Goal: Task Accomplishment & Management: Complete application form

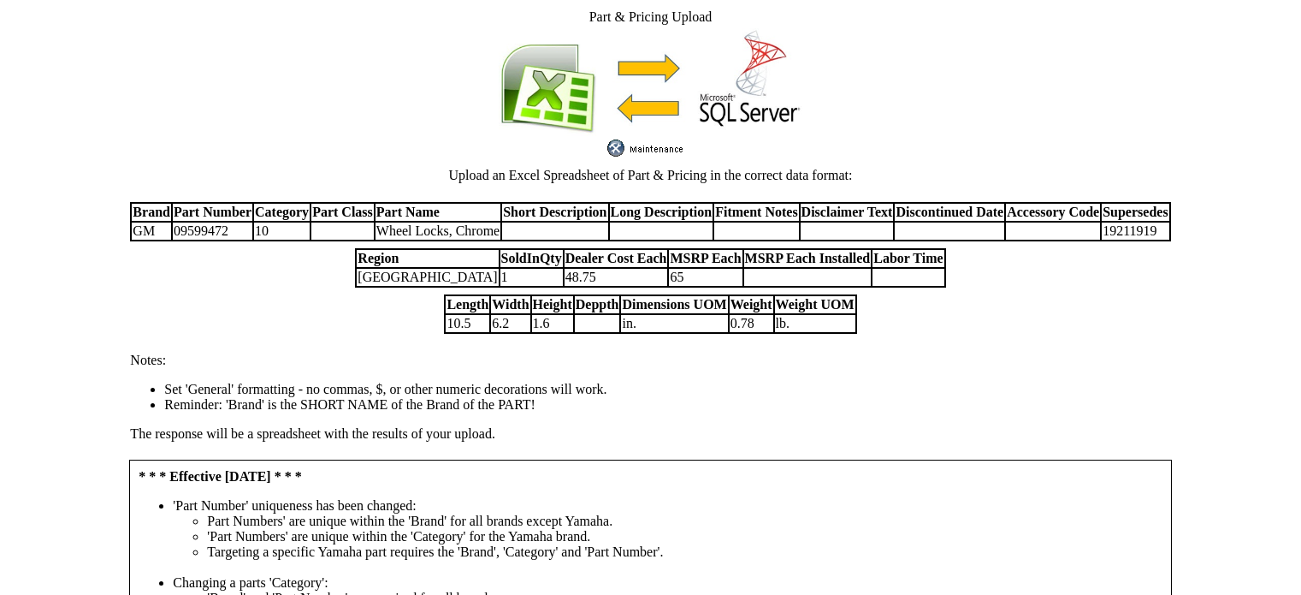
scroll to position [417, 0]
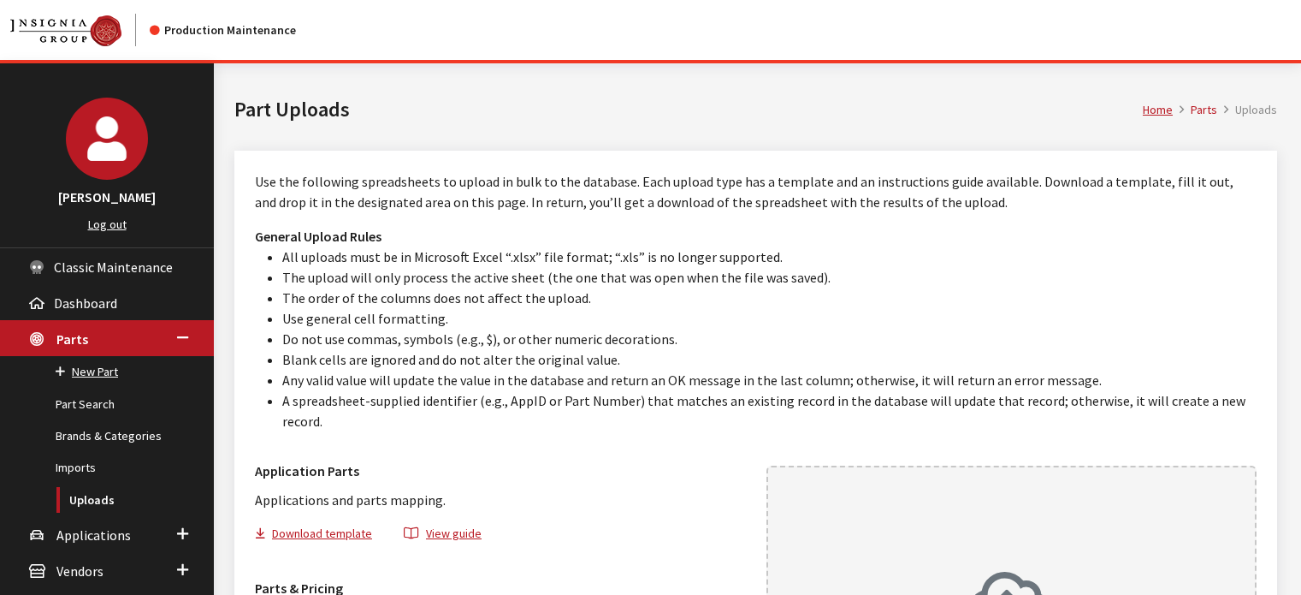
scroll to position [257, 0]
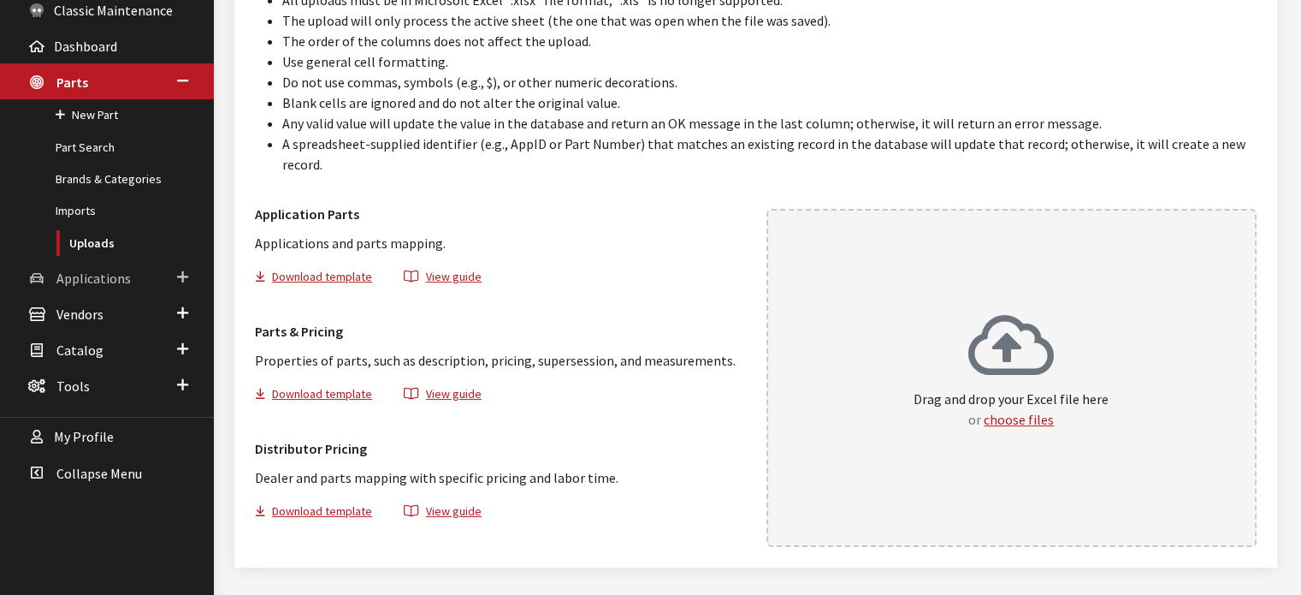
click at [111, 269] on span "Applications" at bounding box center [93, 277] width 74 height 17
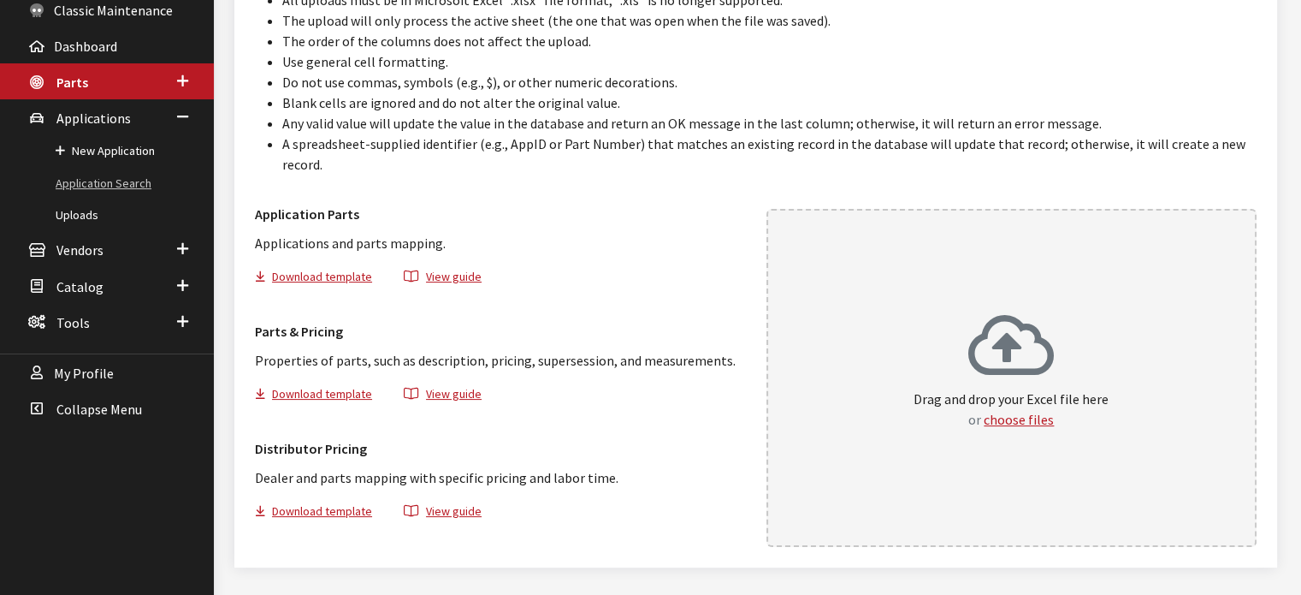
click at [131, 186] on link "Application Search" at bounding box center [107, 184] width 214 height 32
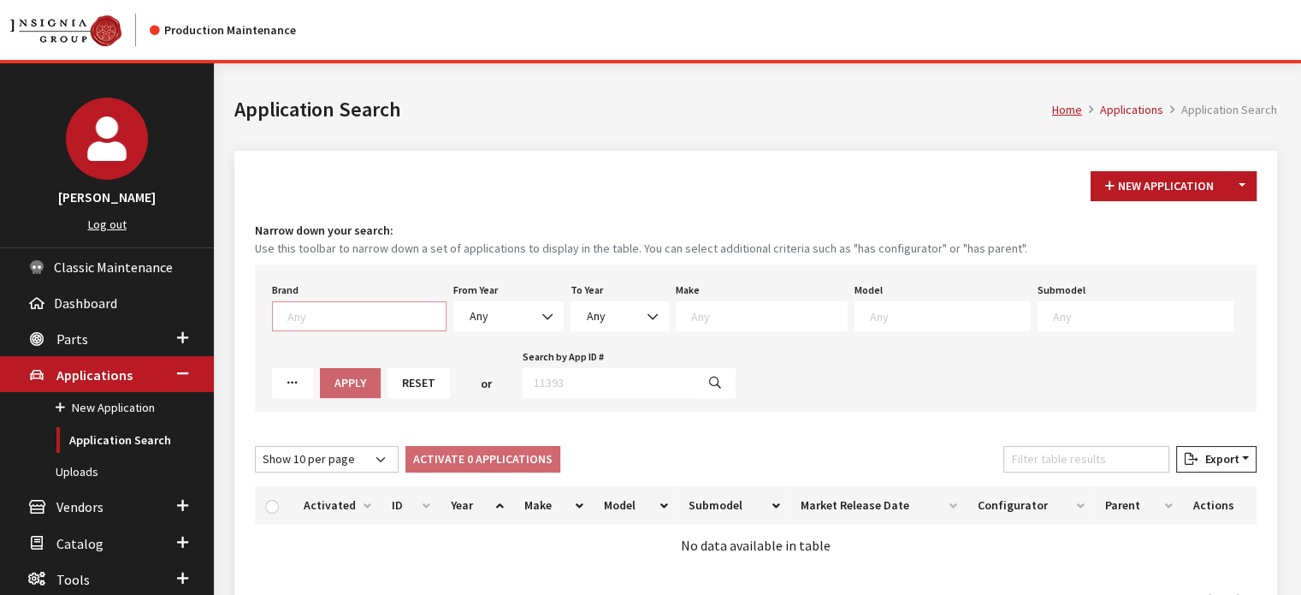
click at [370, 311] on textarea "Search" at bounding box center [366, 315] width 158 height 15
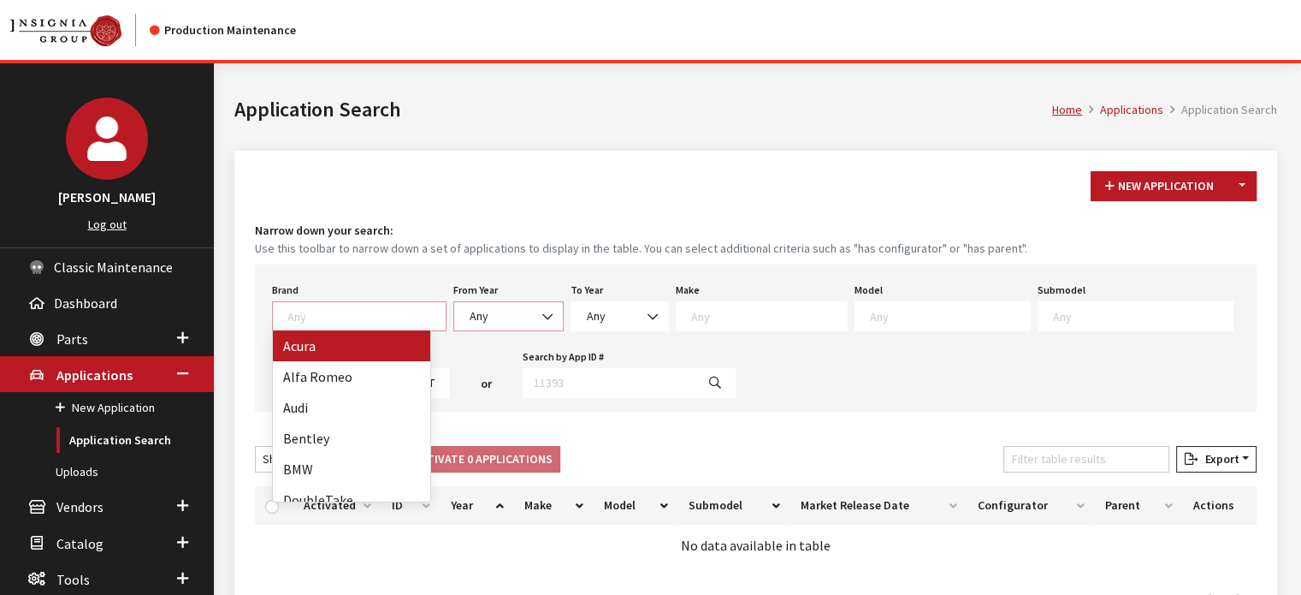
click at [516, 313] on span "Any" at bounding box center [509, 316] width 88 height 18
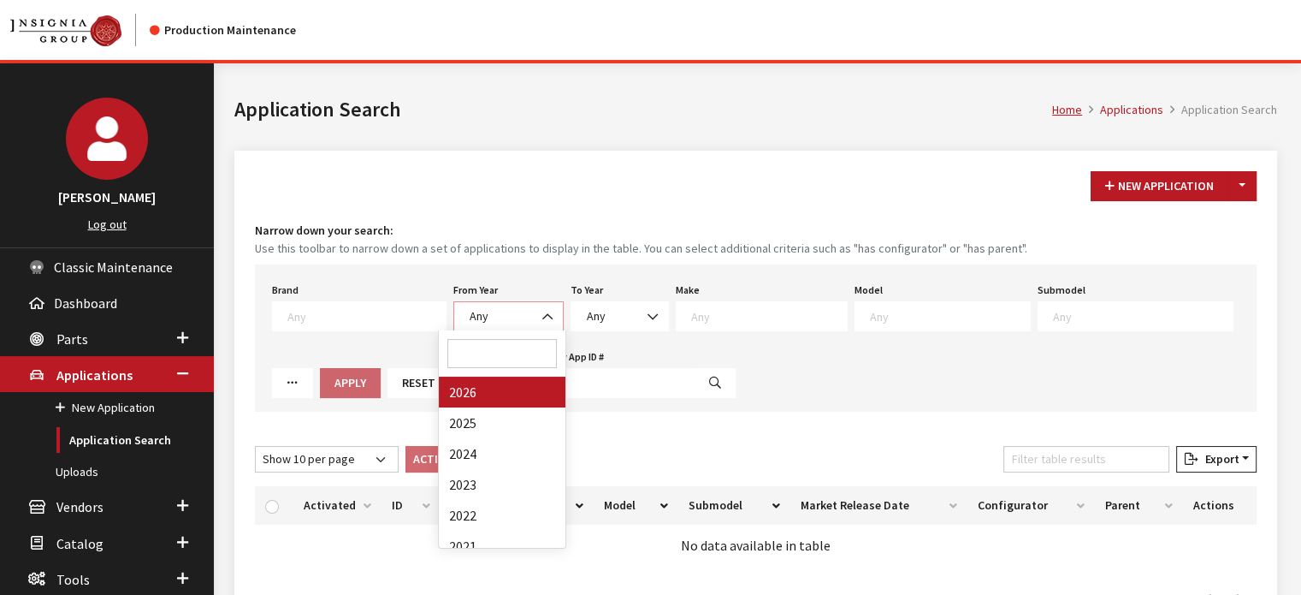
scroll to position [1, 0]
select select "2026"
select select
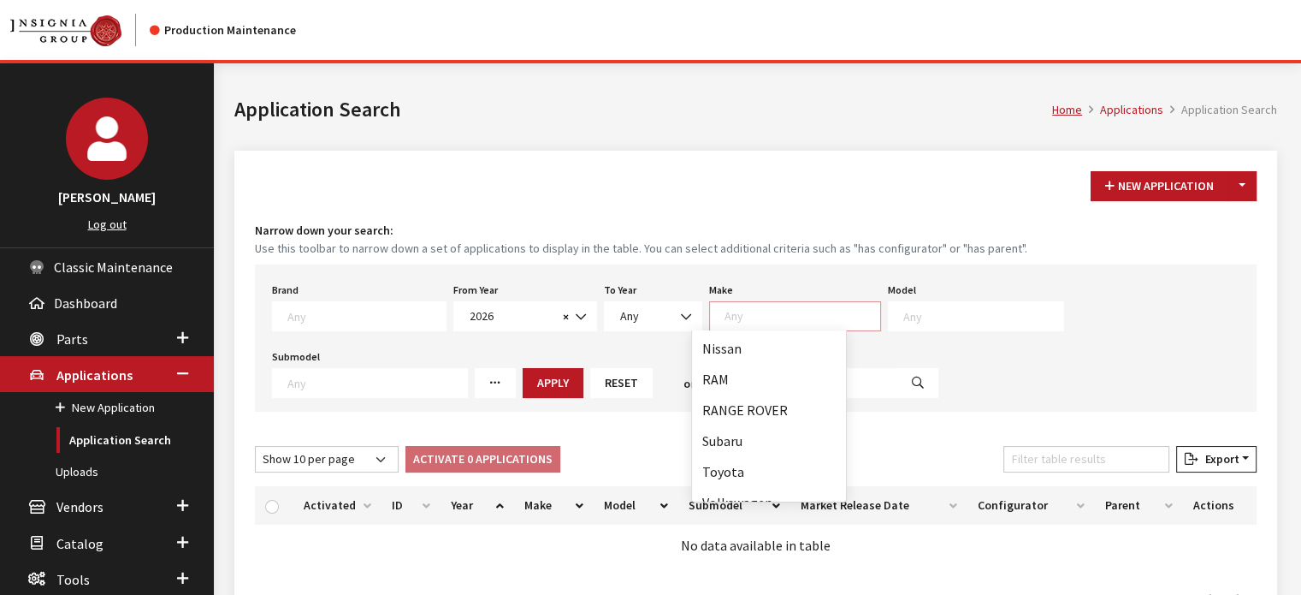
scroll to position [414, 0]
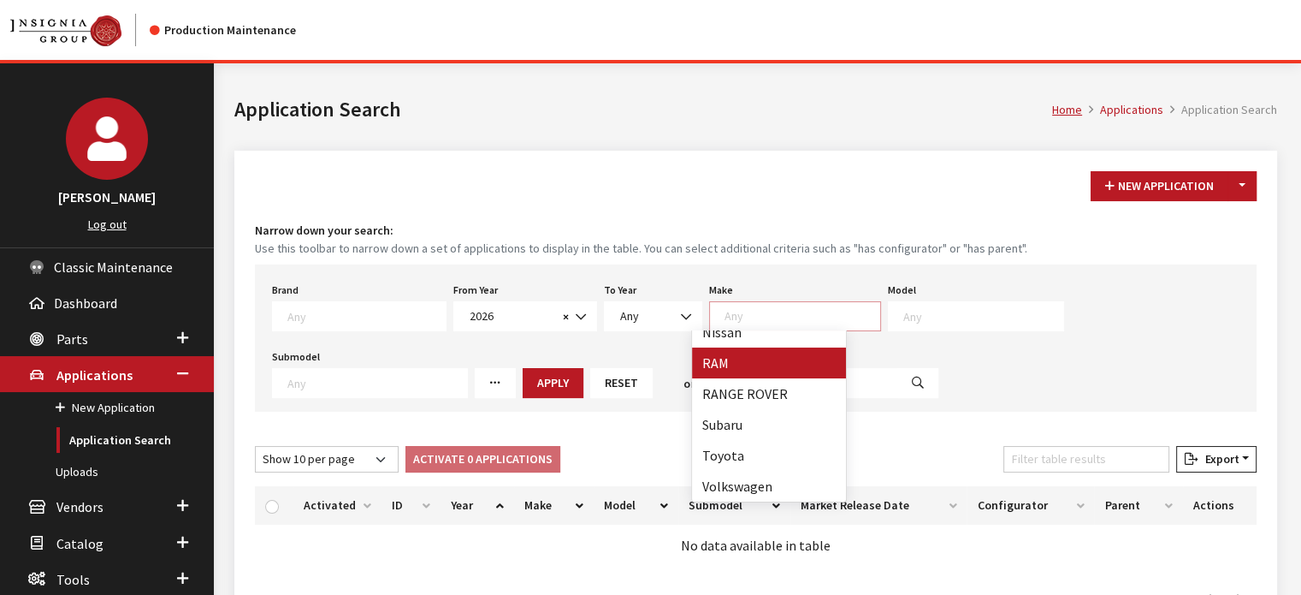
select select "34"
select select
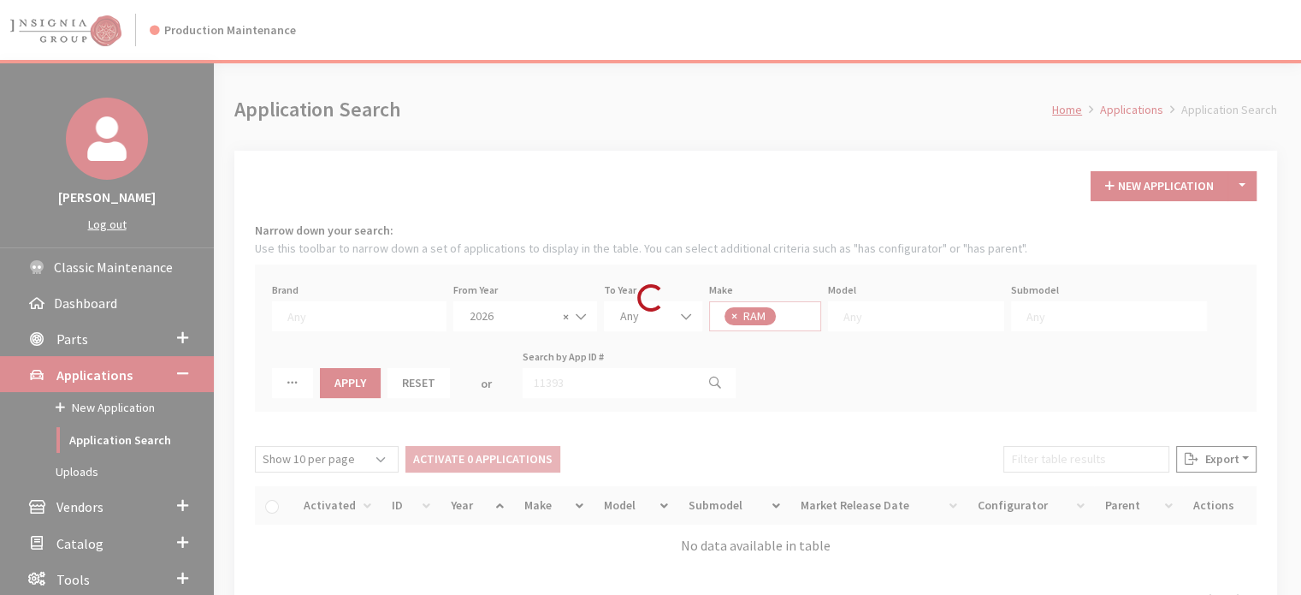
scroll to position [239, 0]
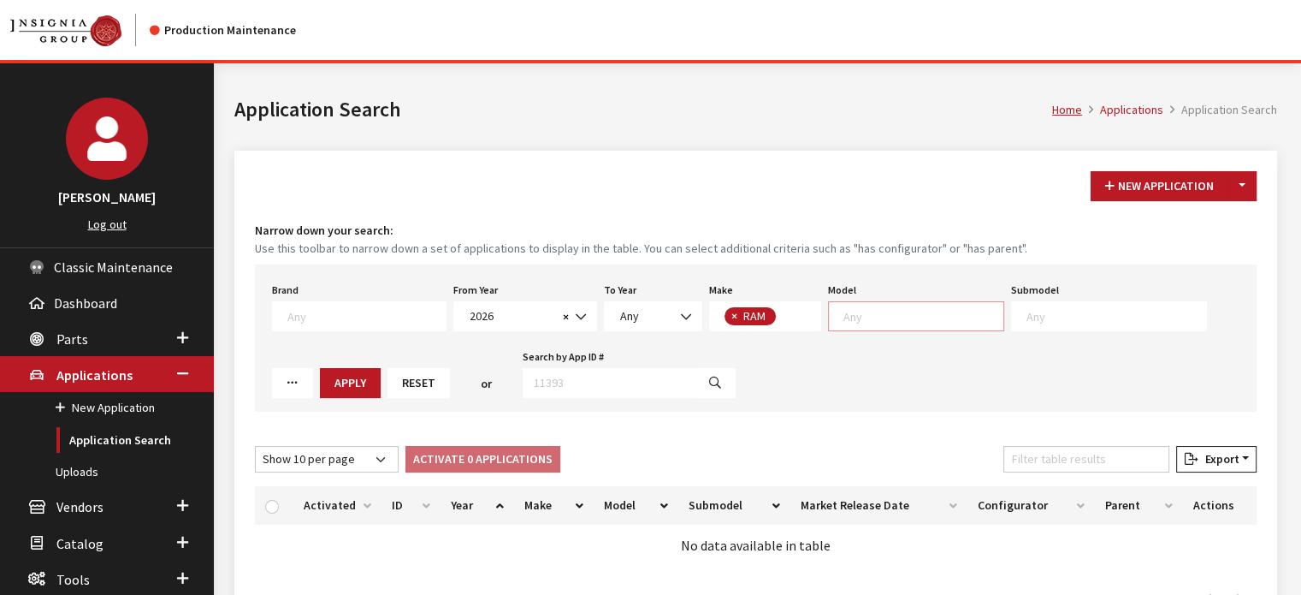
click at [920, 317] on textarea "Search" at bounding box center [924, 315] width 160 height 15
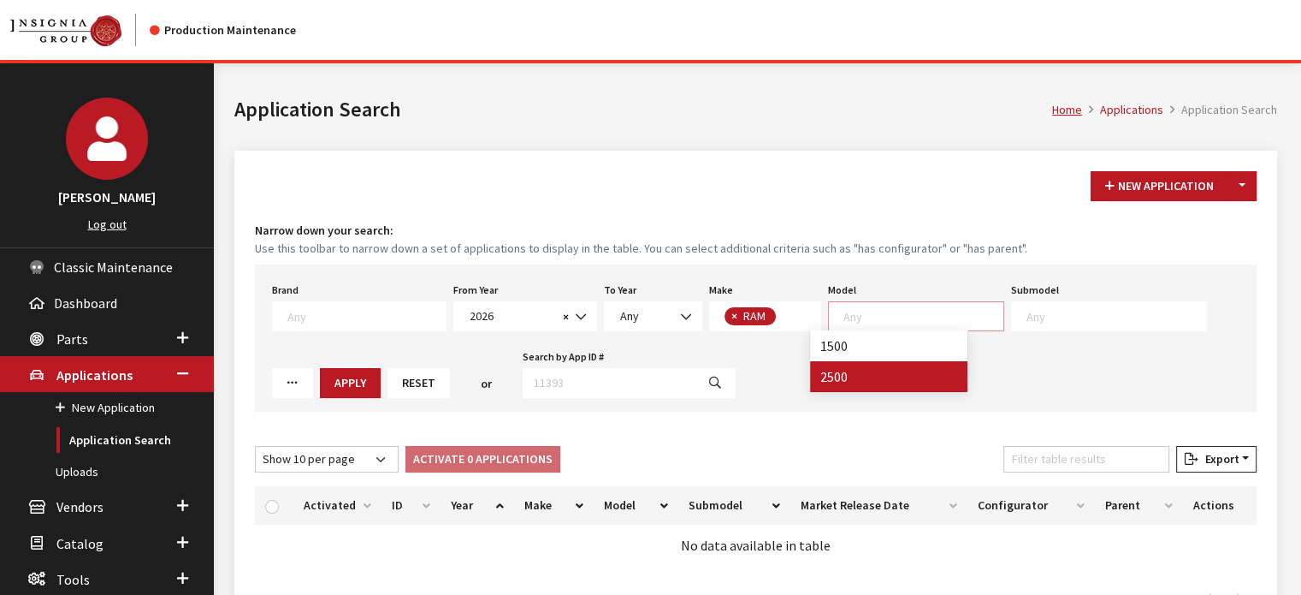
select select "1085"
select select
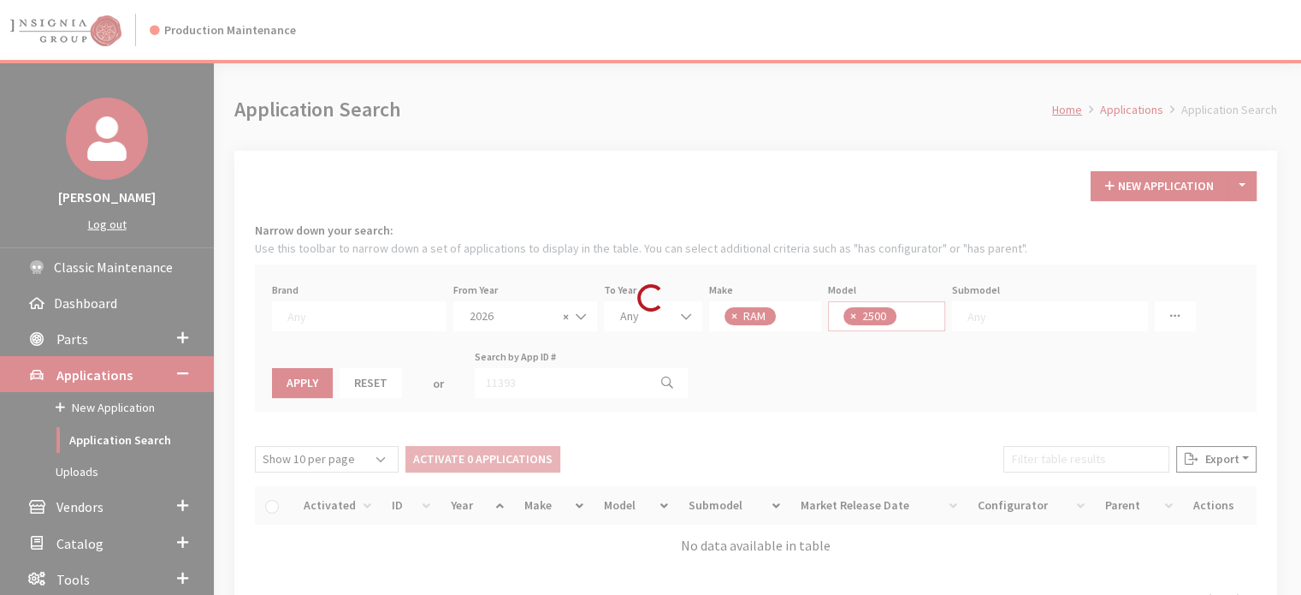
scroll to position [0, 0]
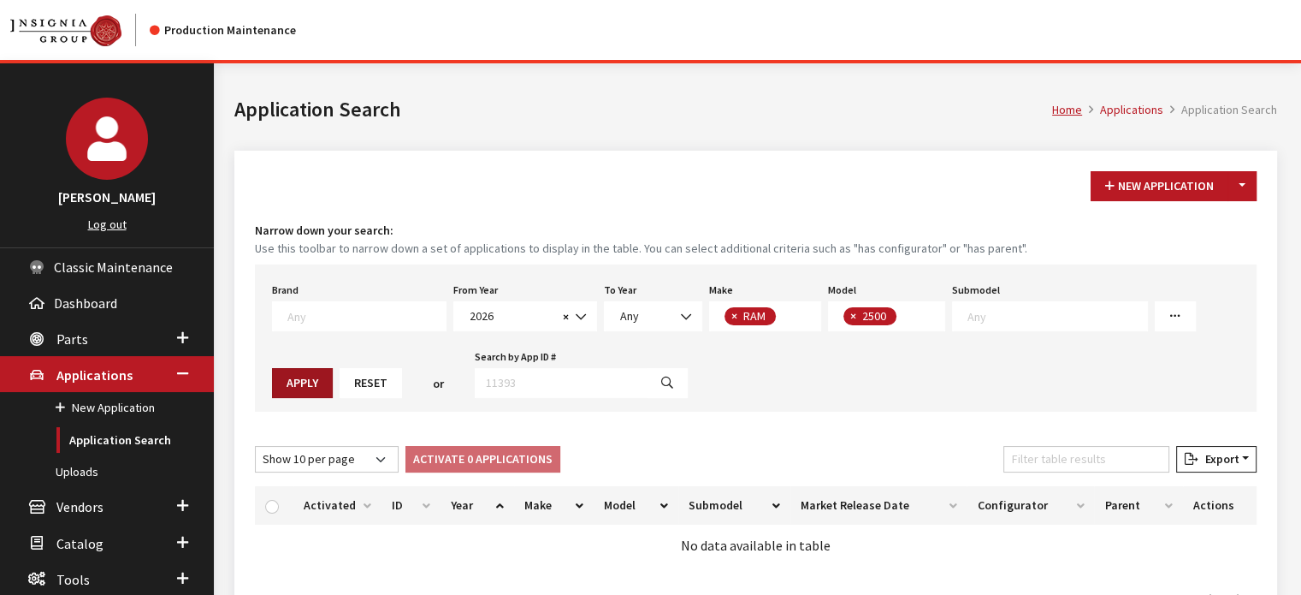
click at [333, 368] on button "Apply" at bounding box center [302, 383] width 61 height 30
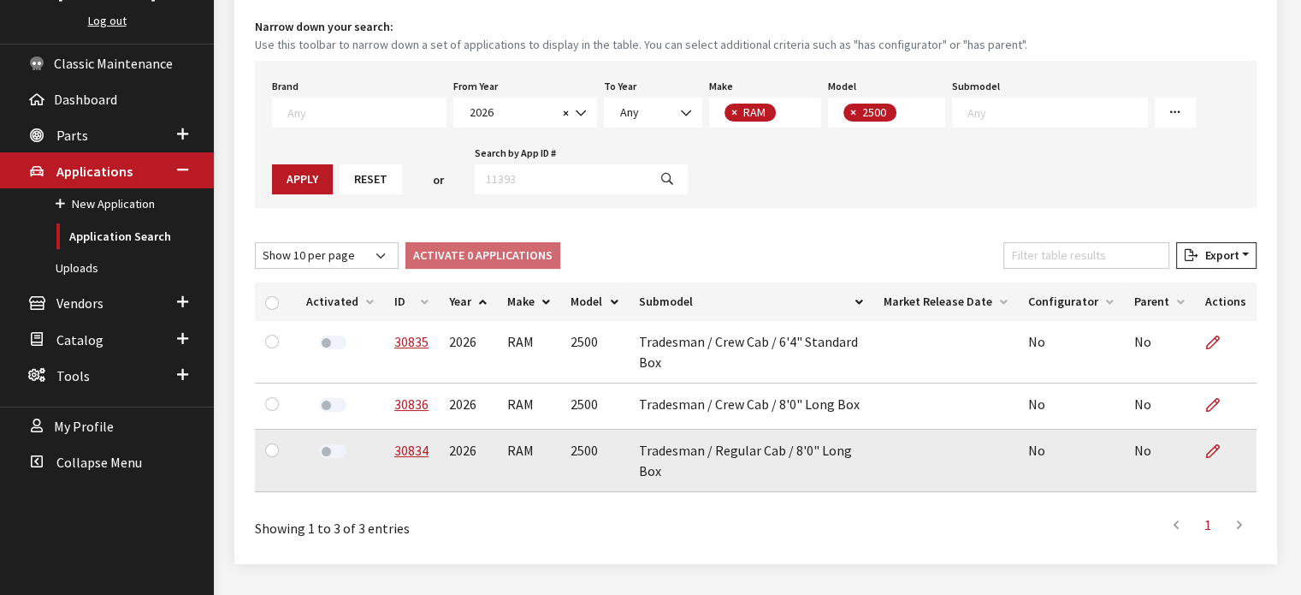
scroll to position [227, 0]
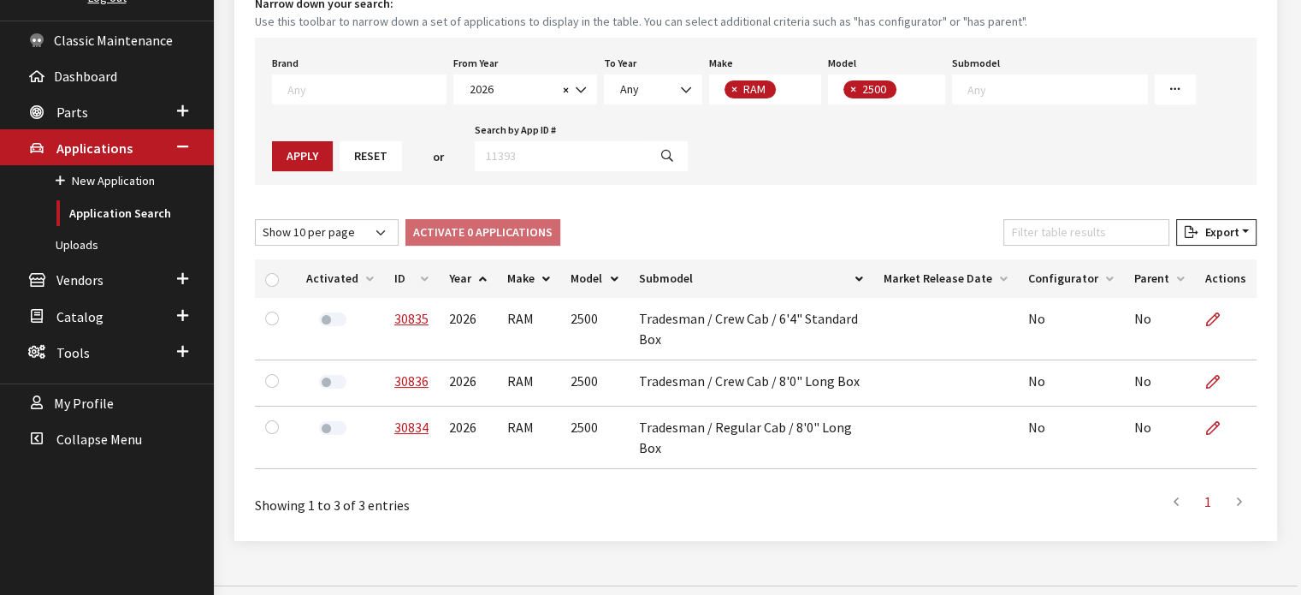
click at [407, 273] on th "ID" at bounding box center [411, 278] width 55 height 38
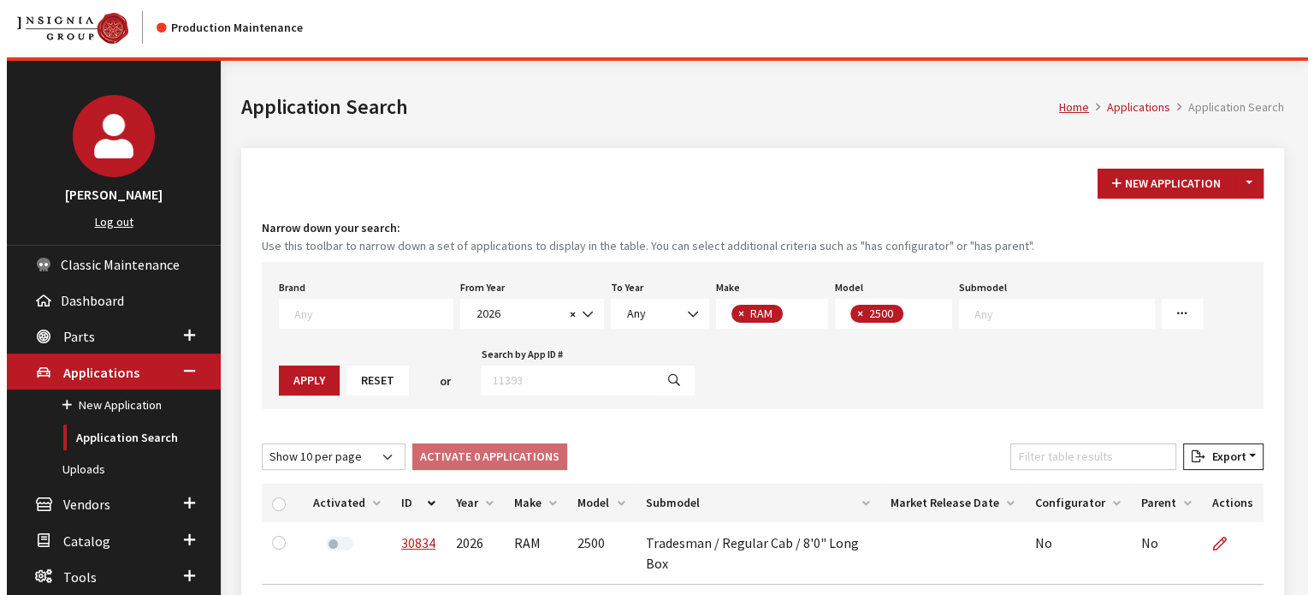
scroll to position [0, 0]
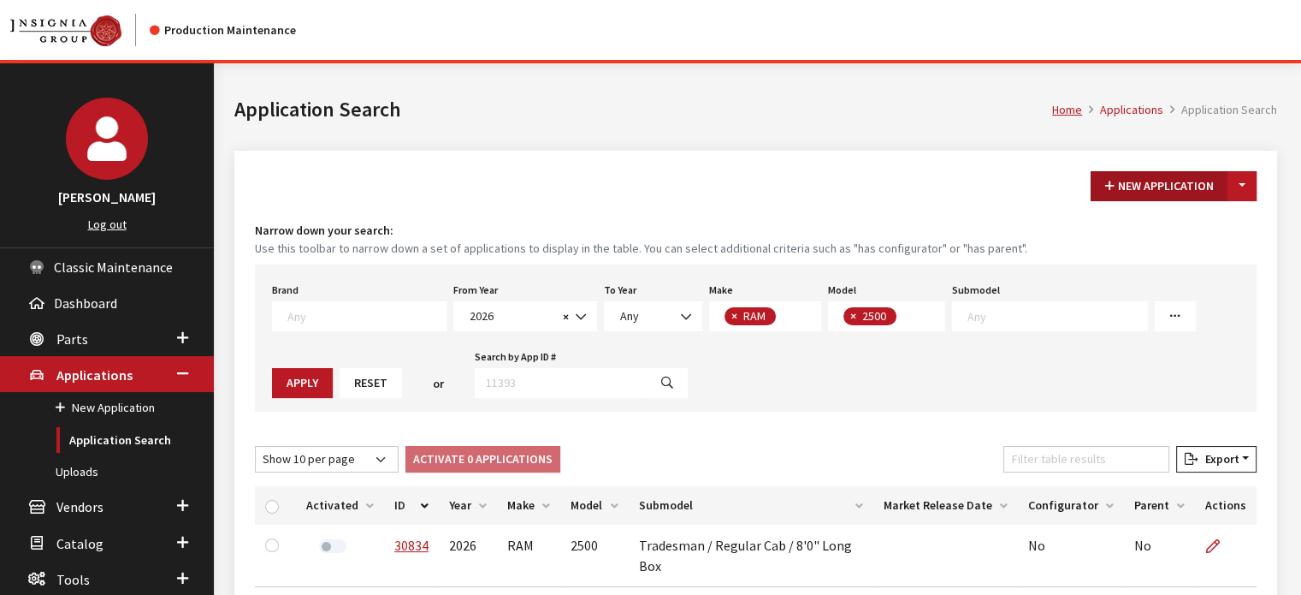
drag, startPoint x: 1231, startPoint y: 185, endPoint x: 1224, endPoint y: 198, distance: 15.3
click at [1231, 185] on button "Toggle Dropdown" at bounding box center [1242, 186] width 29 height 30
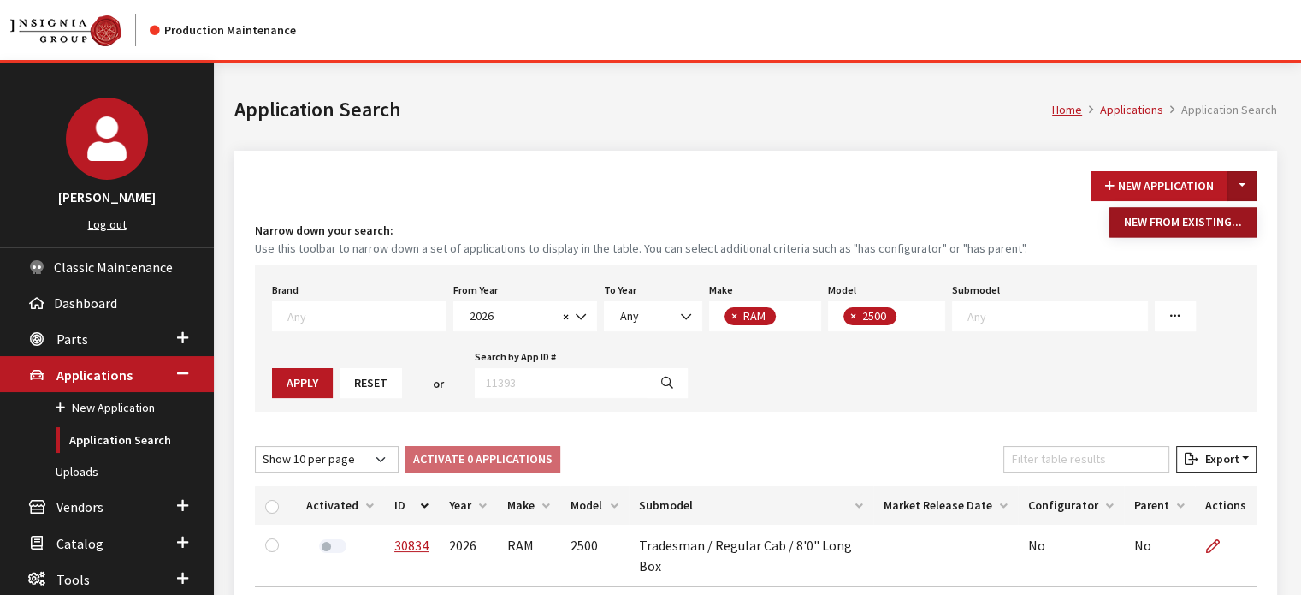
click at [1205, 222] on button "New From Existing..." at bounding box center [1183, 222] width 147 height 30
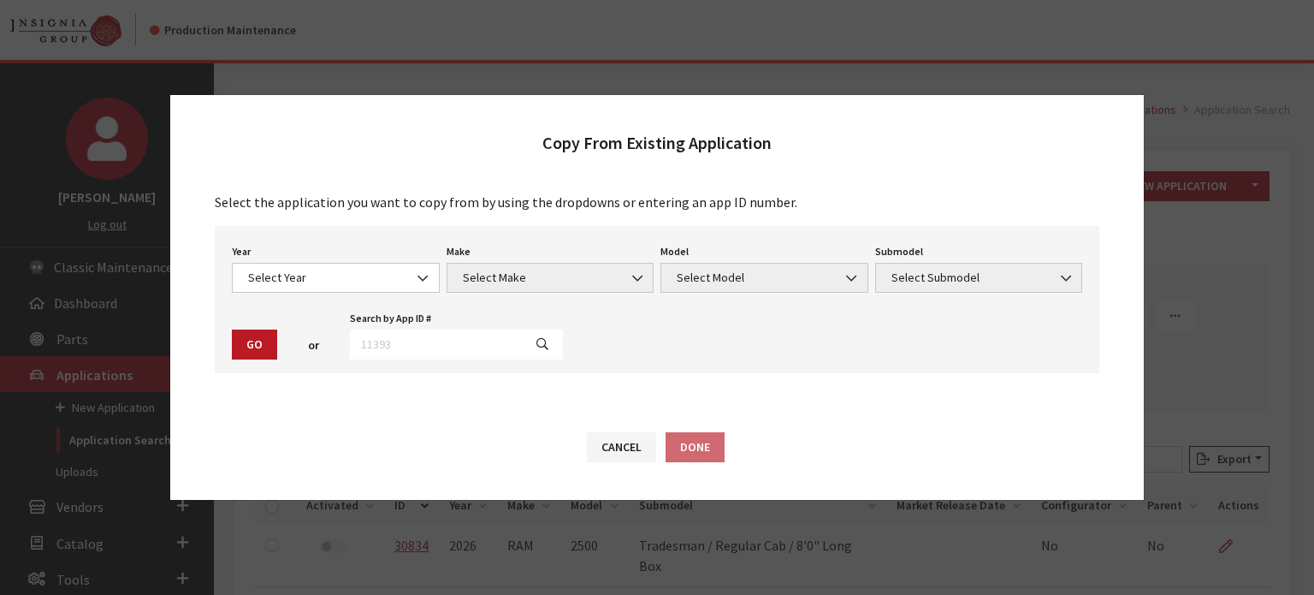
click at [293, 305] on div "Year Select Year 2026 2025 2024 2023 2022 2021 2020 2019 2018 2017 2016 2015 20…" at bounding box center [657, 299] width 885 height 147
click at [287, 275] on span "Select Year" at bounding box center [336, 278] width 186 height 18
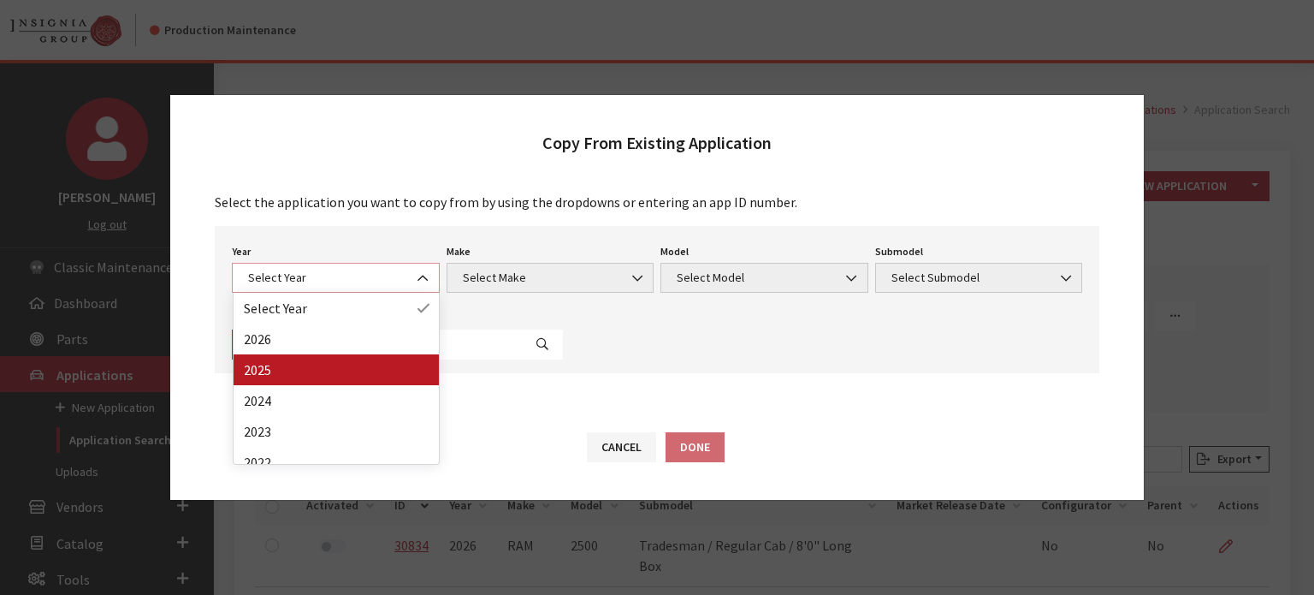
select select "43"
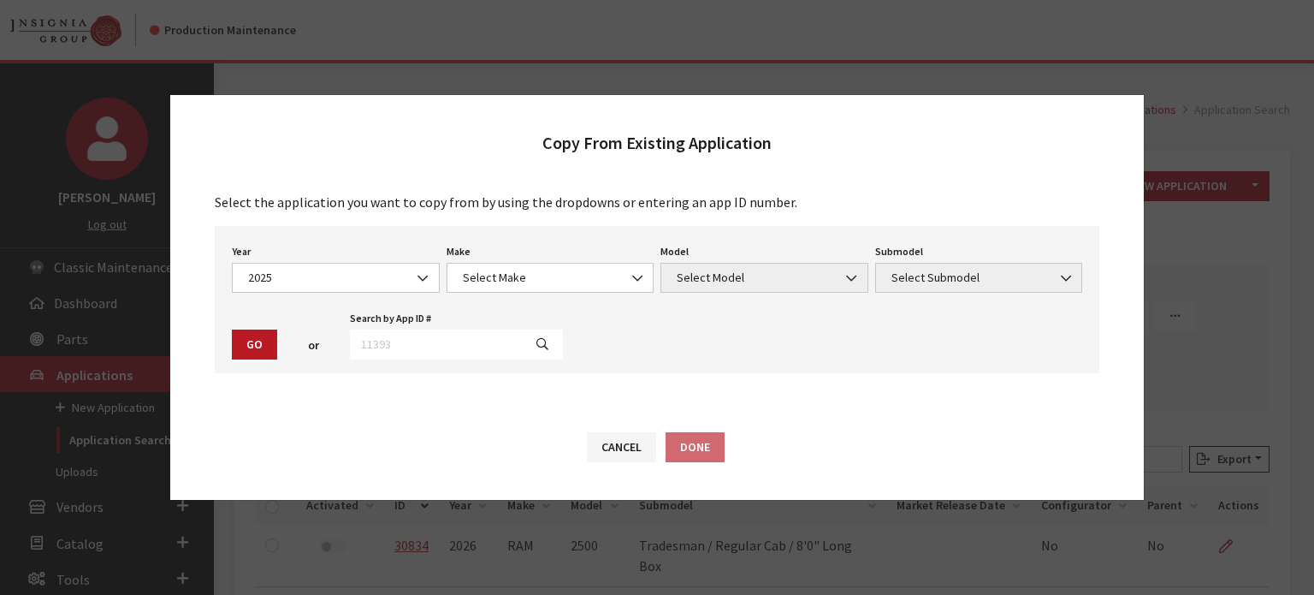
click at [601, 251] on div "Make Select Make Acura Alfa Romeo ATV Audi BMW Buick Cadillac Chevrolet Chrysle…" at bounding box center [550, 266] width 215 height 53
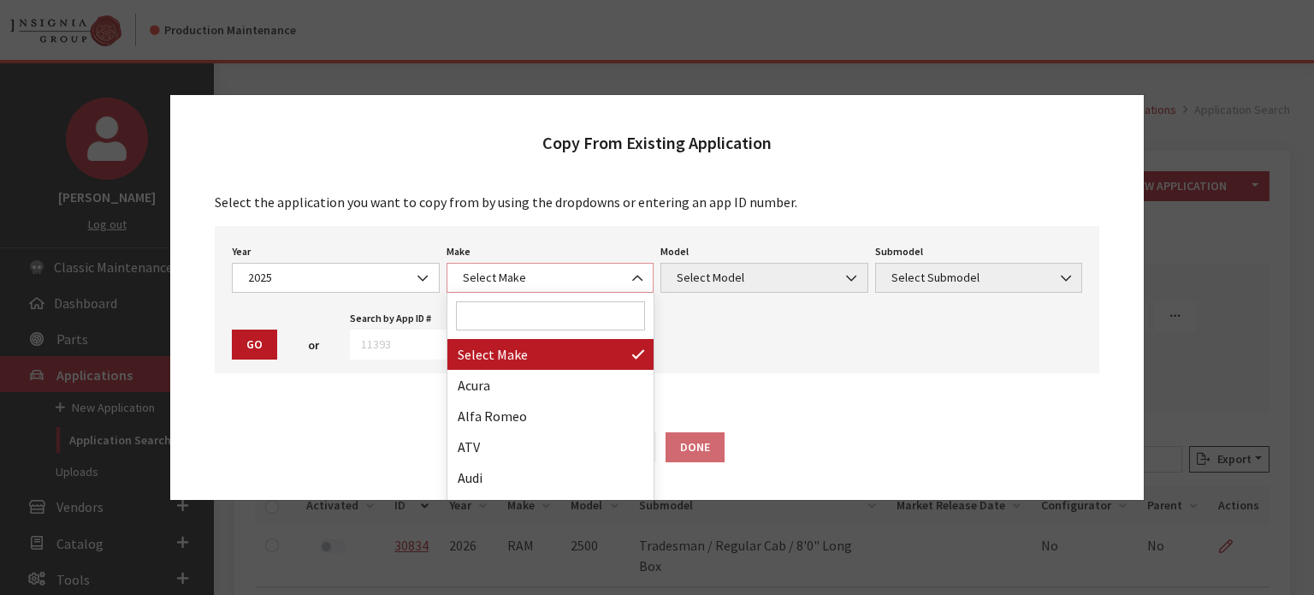
click at [599, 277] on span "Select Make" at bounding box center [551, 278] width 186 height 18
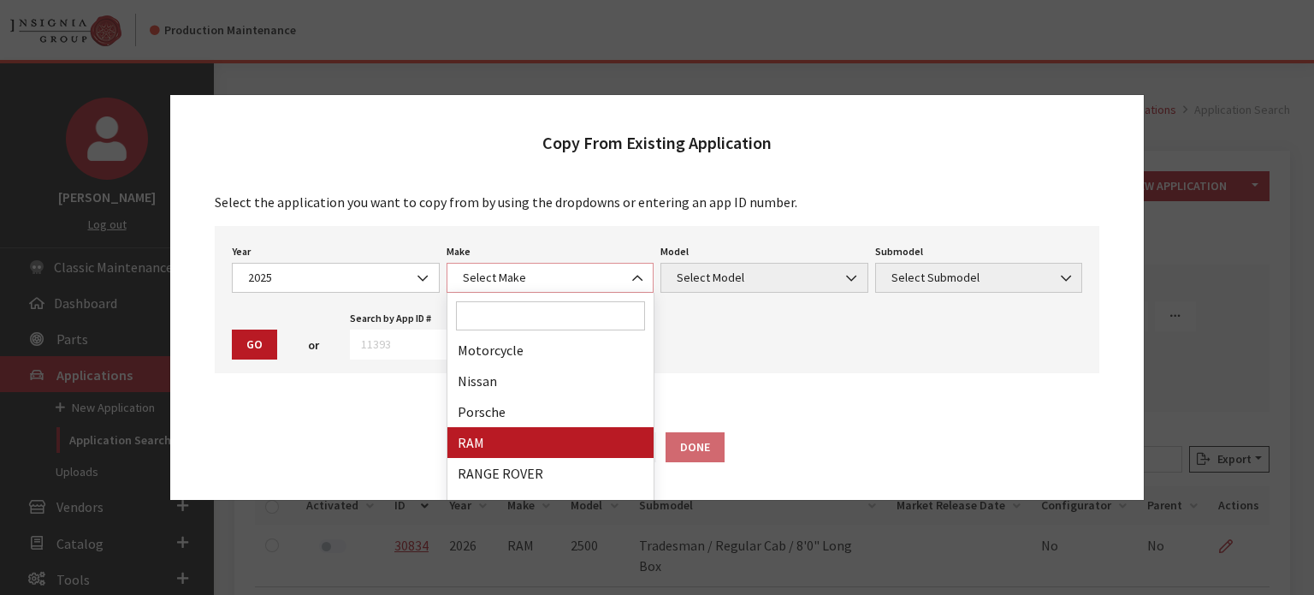
scroll to position [941, 0]
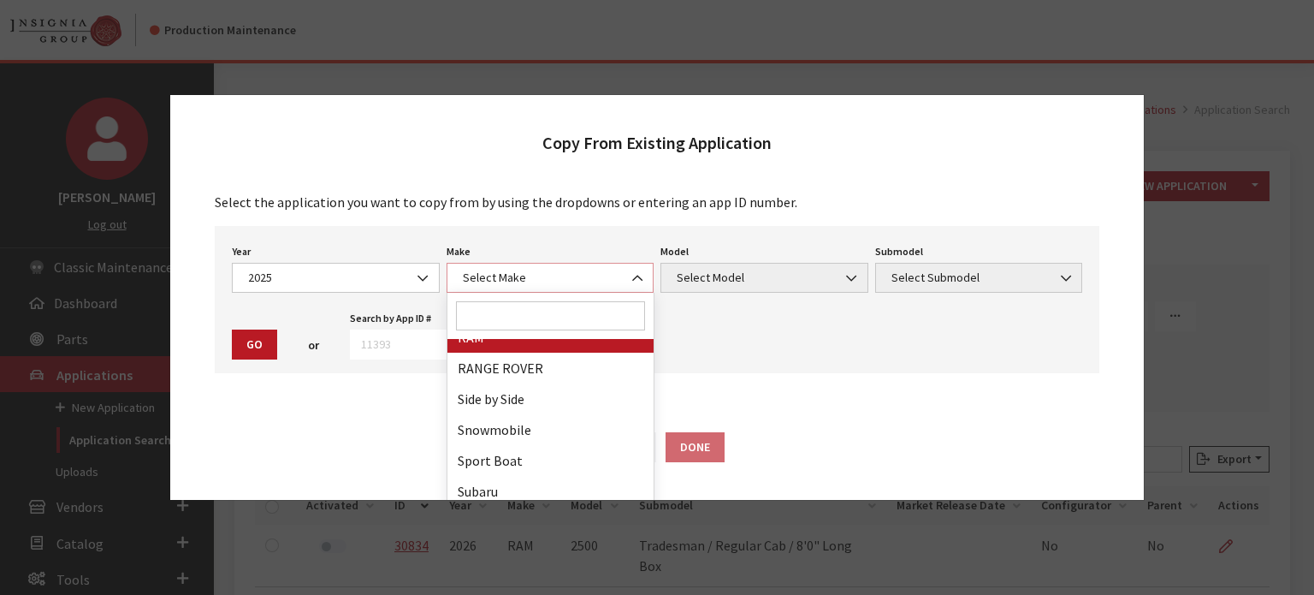
select select "34"
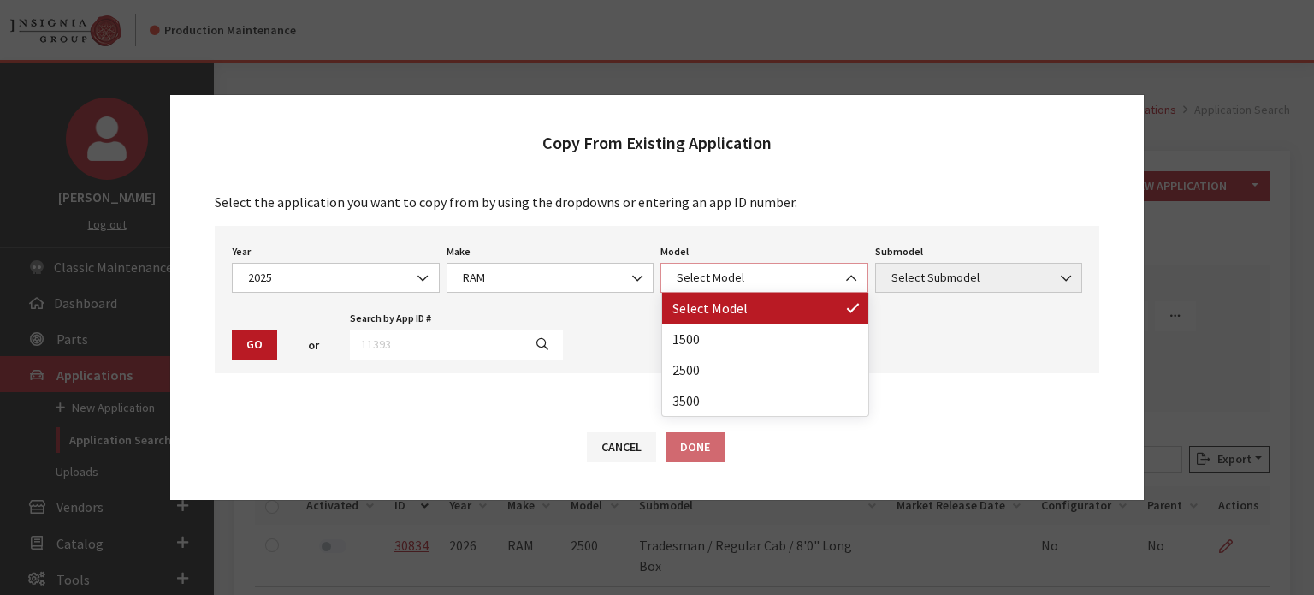
drag, startPoint x: 686, startPoint y: 276, endPoint x: 678, endPoint y: 281, distance: 9.3
click at [687, 276] on span "Select Model" at bounding box center [765, 278] width 186 height 18
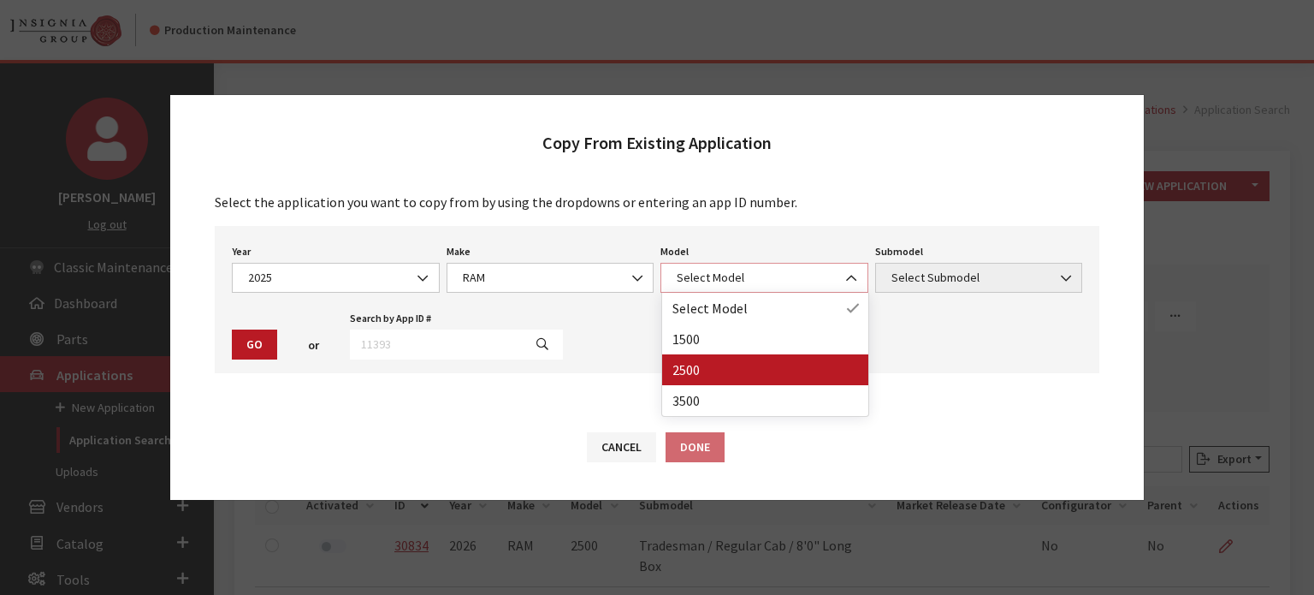
select select "1085"
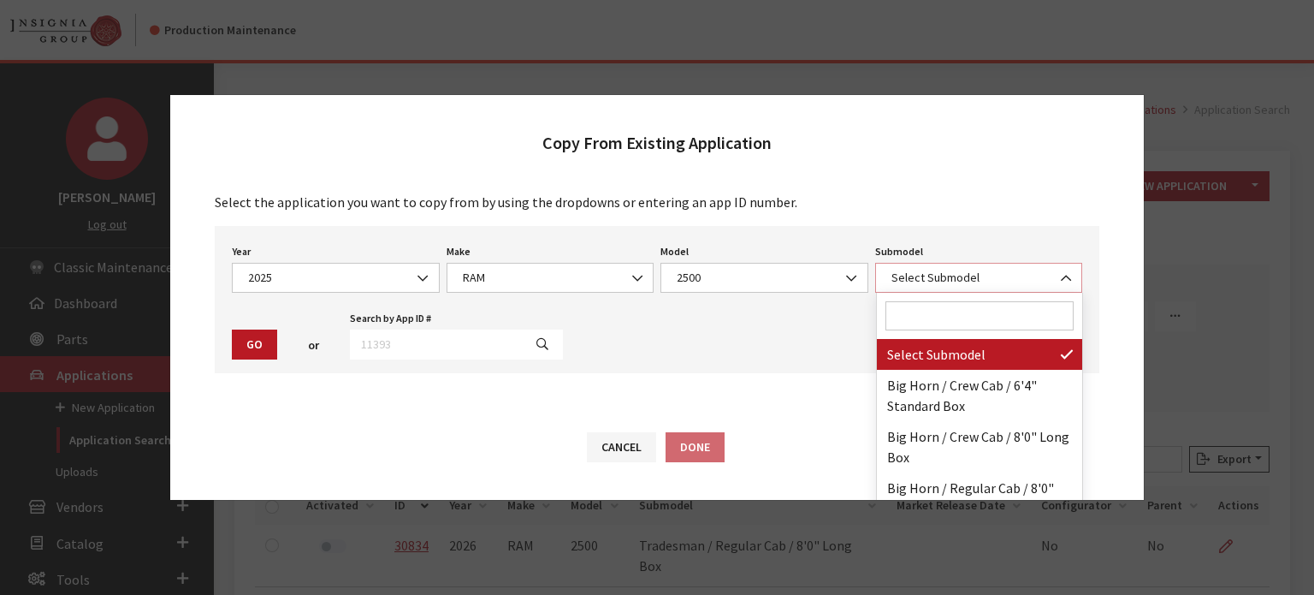
click at [974, 273] on span "Select Submodel" at bounding box center [979, 278] width 186 height 18
click at [968, 318] on input "Search" at bounding box center [979, 315] width 189 height 29
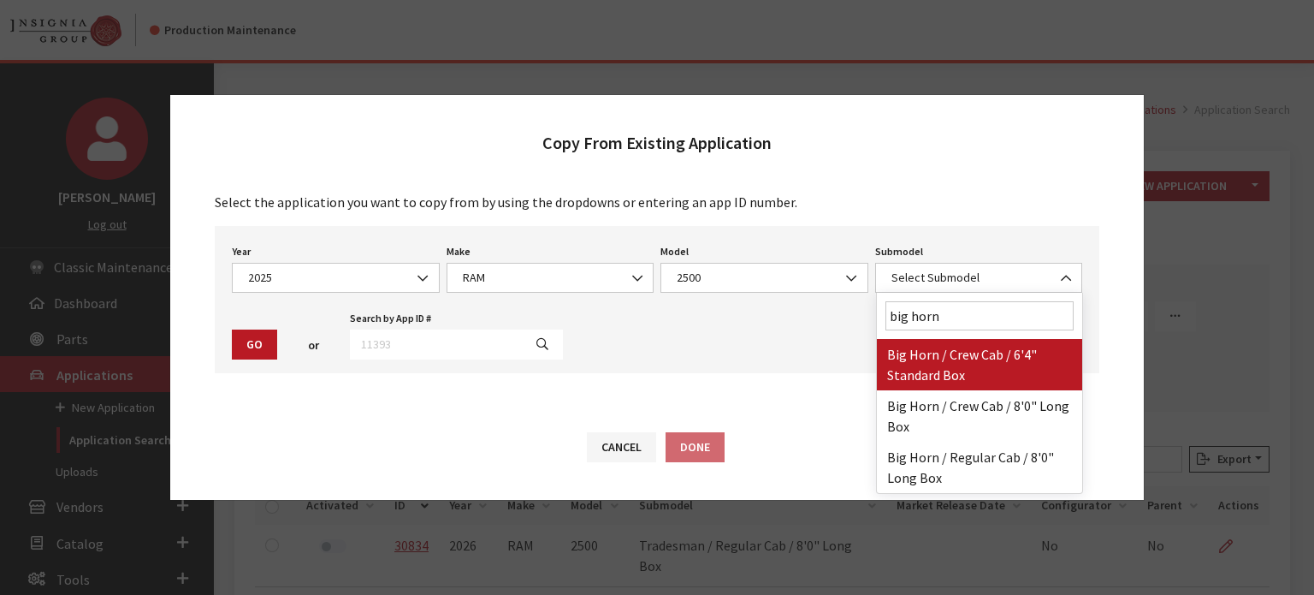
click at [992, 317] on input "big horn" at bounding box center [979, 315] width 189 height 29
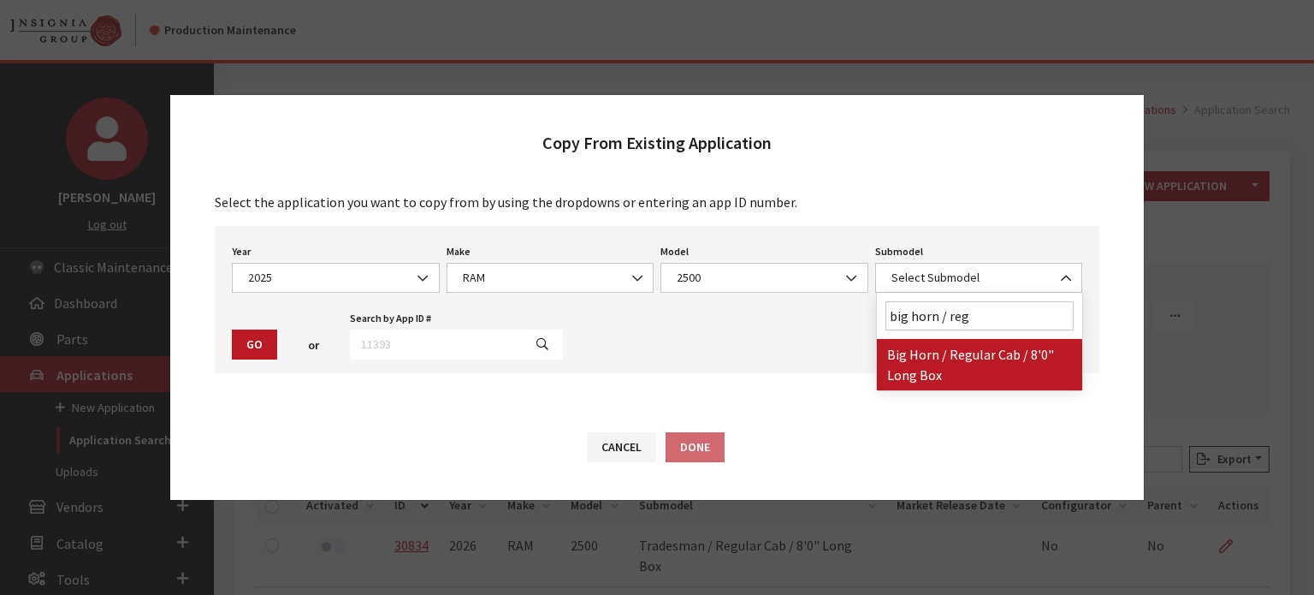
type input "big horn / reg"
select select "2999"
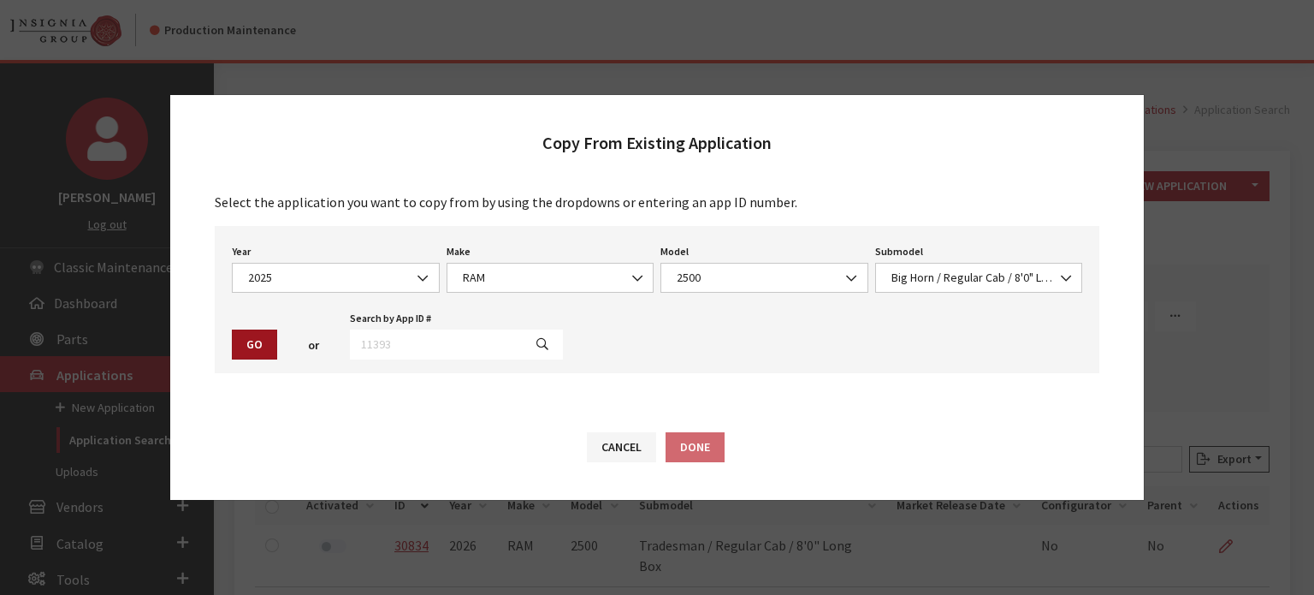
click at [263, 346] on button "Go" at bounding box center [254, 344] width 45 height 30
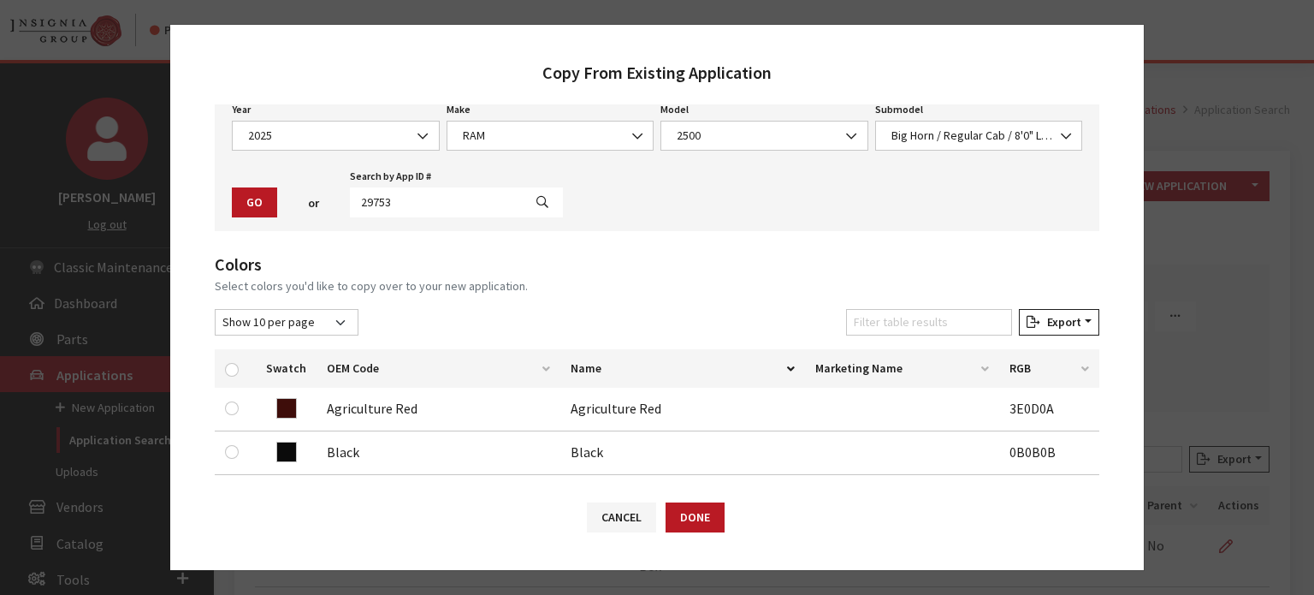
scroll to position [257, 0]
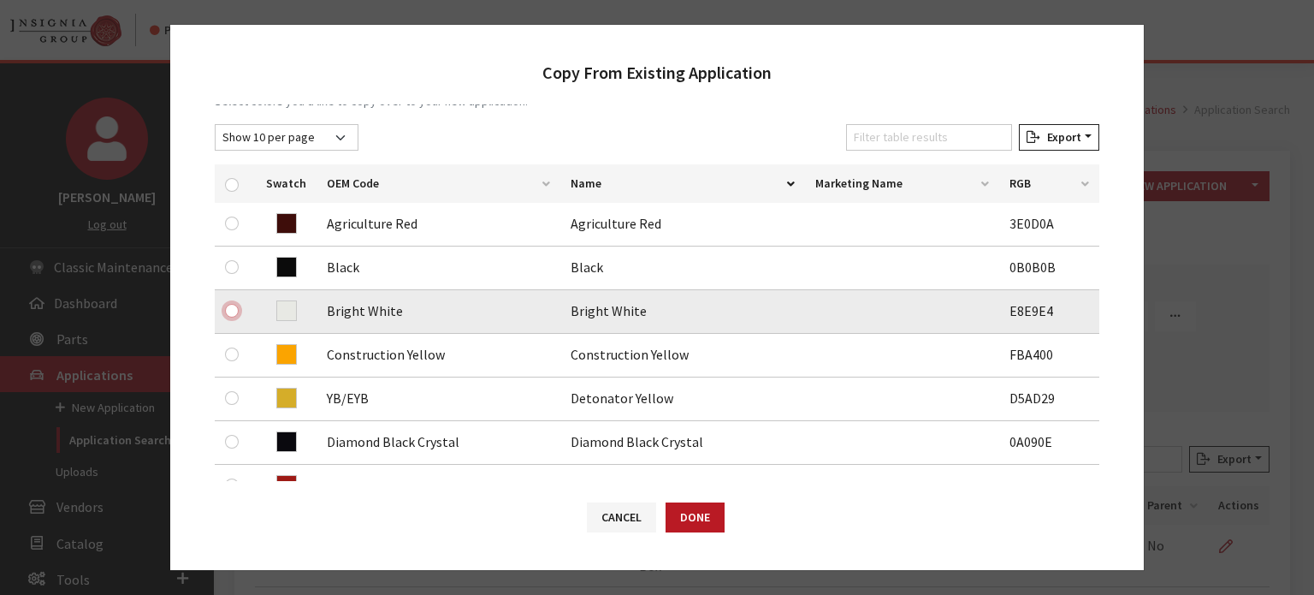
drag, startPoint x: 242, startPoint y: 316, endPoint x: 237, endPoint y: 307, distance: 10.0
click at [237, 307] on input "checkbox" at bounding box center [232, 311] width 14 height 14
checkbox input "true"
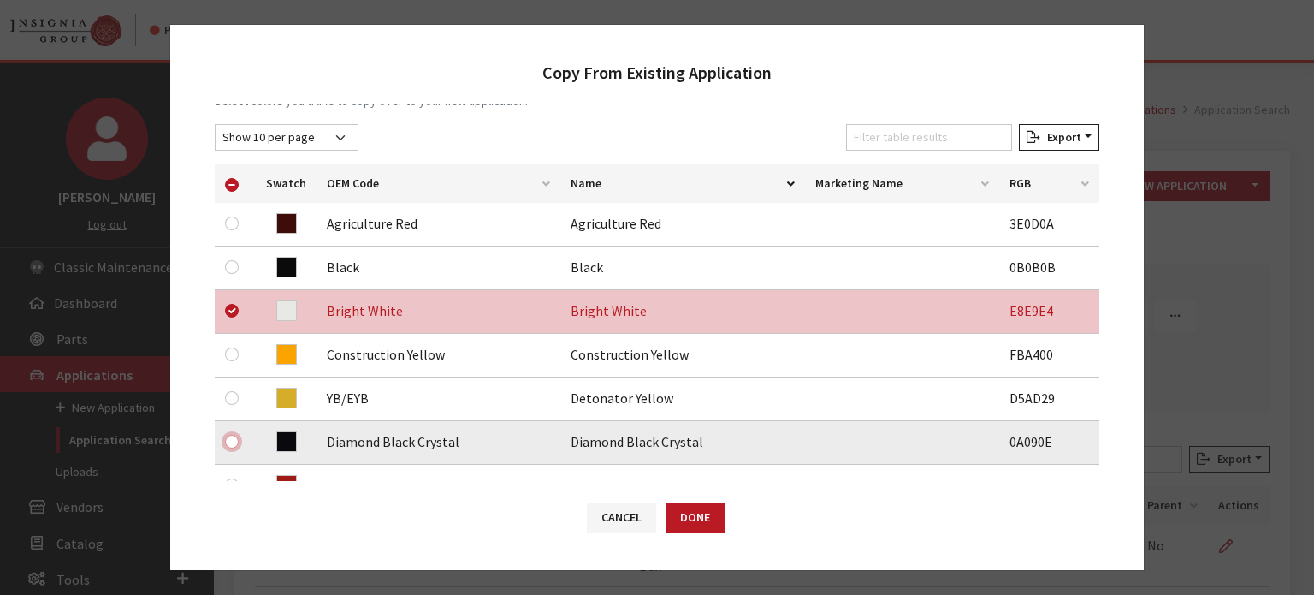
click at [235, 439] on input "checkbox" at bounding box center [232, 442] width 14 height 14
checkbox input "true"
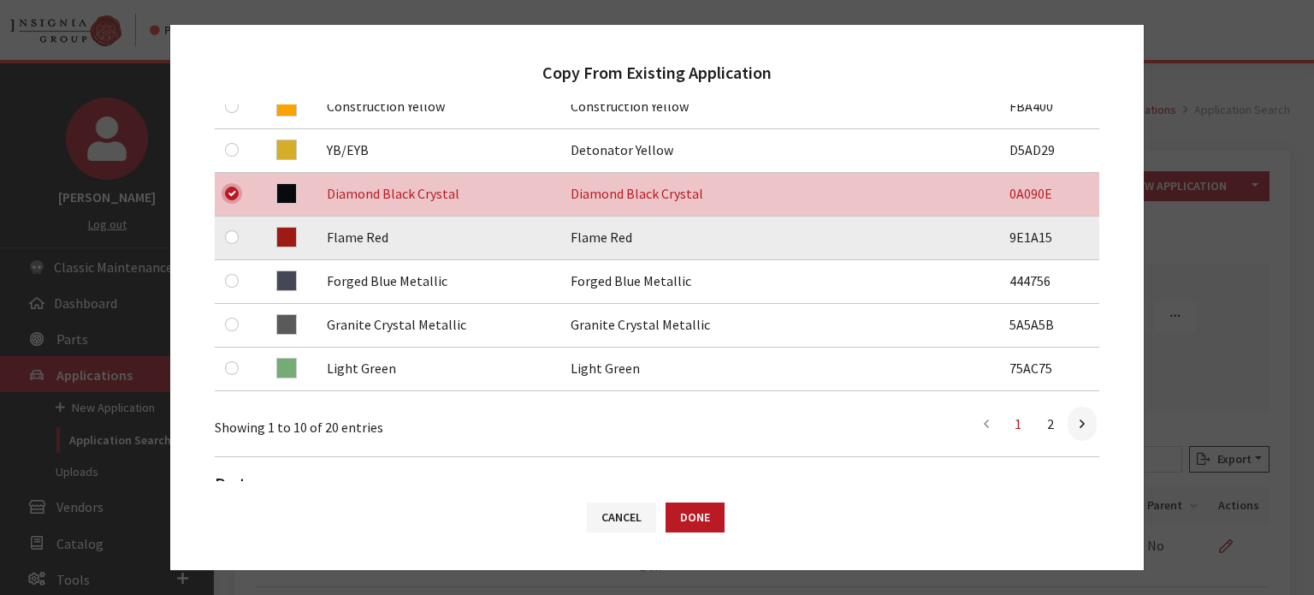
scroll to position [599, 0]
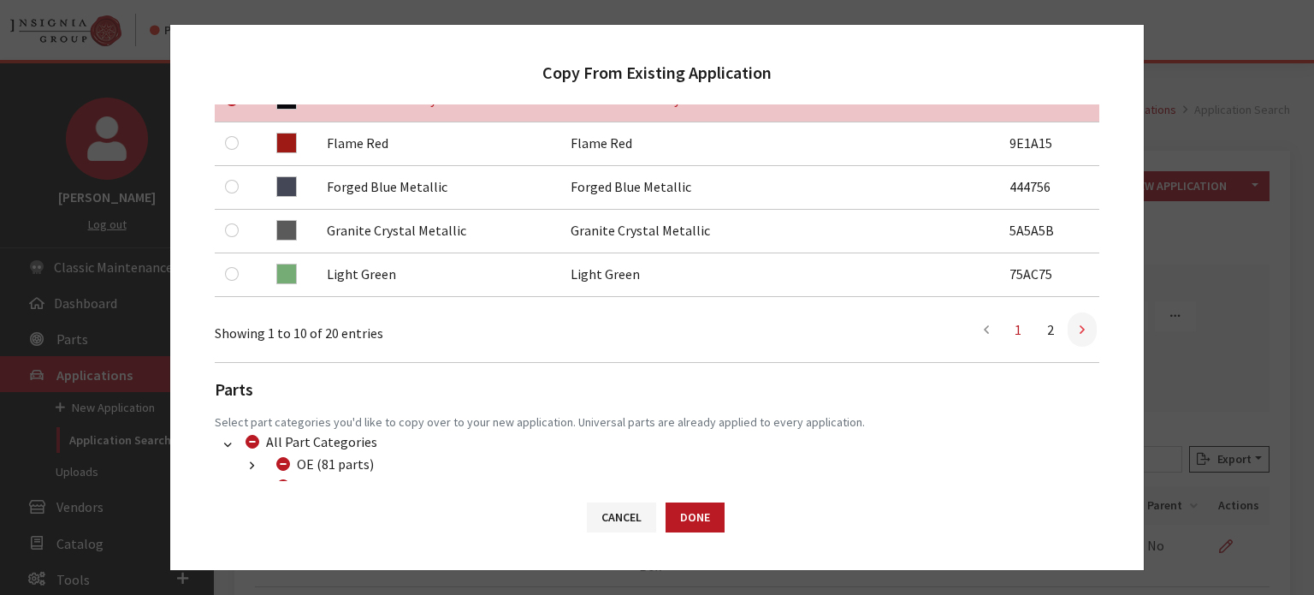
click at [1068, 330] on link at bounding box center [1082, 329] width 29 height 34
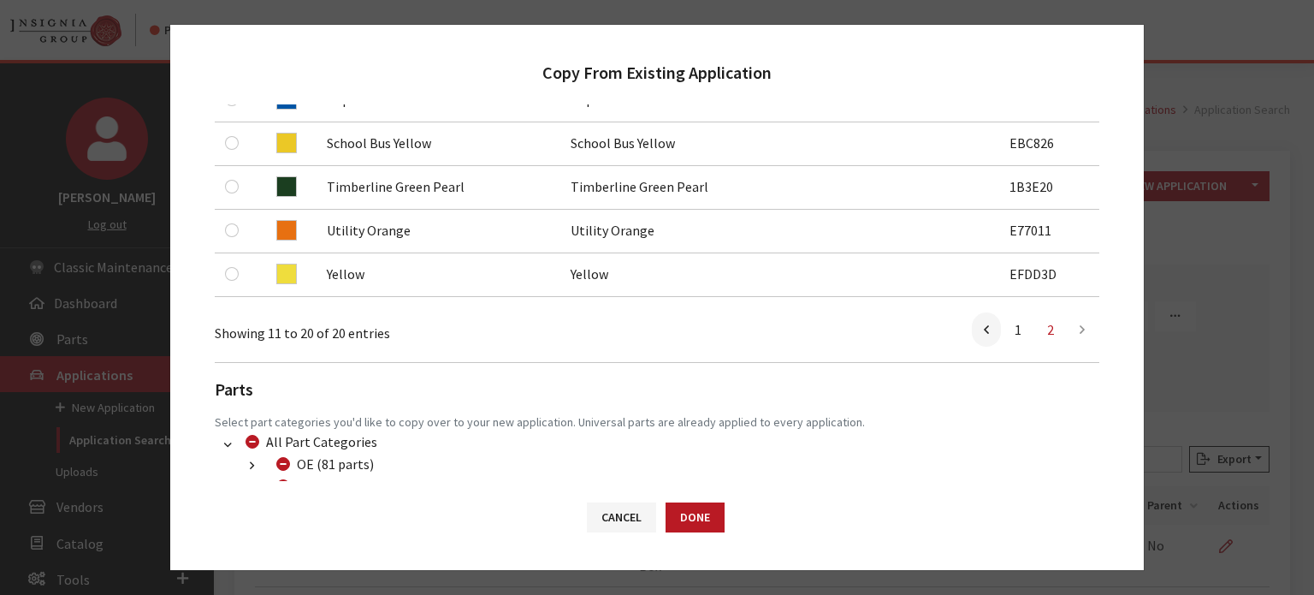
click at [1035, 333] on link "2" at bounding box center [1050, 329] width 31 height 34
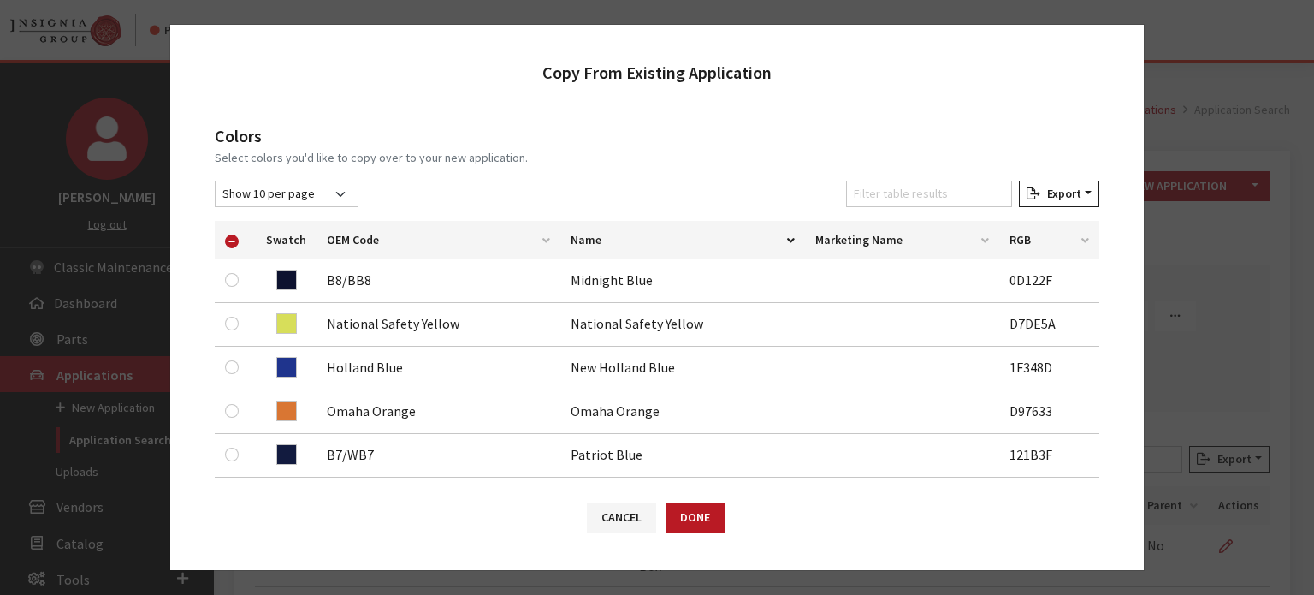
scroll to position [171, 0]
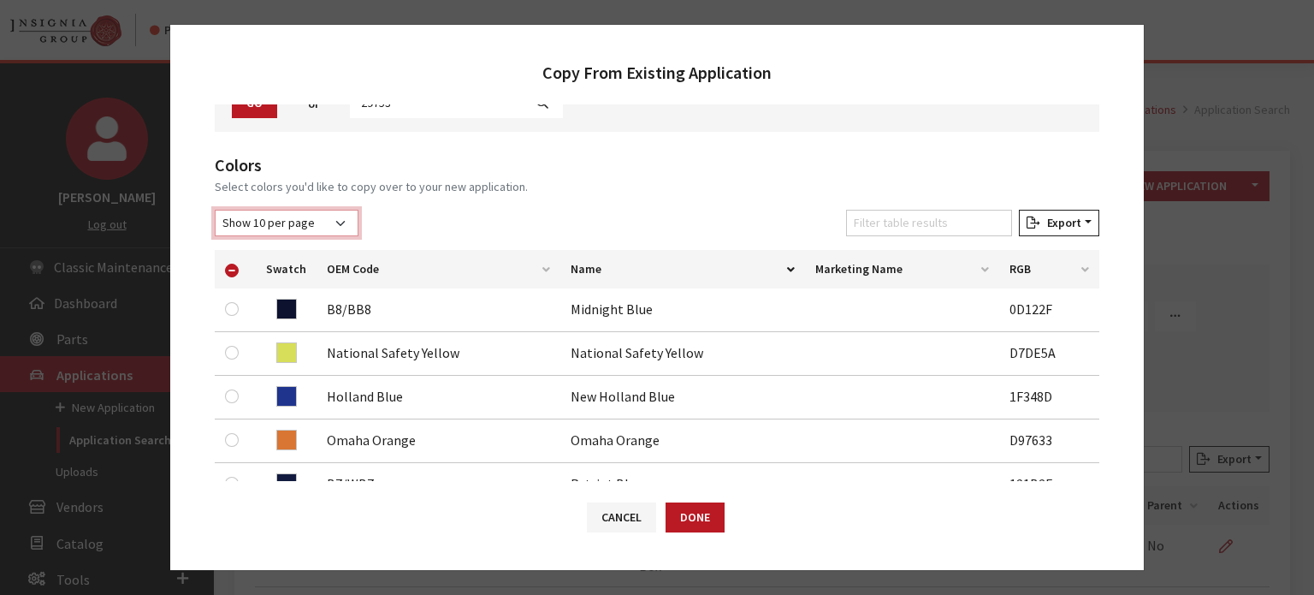
click at [299, 232] on select "Show 10 per page Show 25 per page Show 50 per page Show 100 per page Show 1000 …" at bounding box center [287, 223] width 144 height 27
select select "50"
click at [215, 210] on select "Show 10 per page Show 25 per page Show 50 per page Show 100 per page Show 1000 …" at bounding box center [287, 223] width 144 height 27
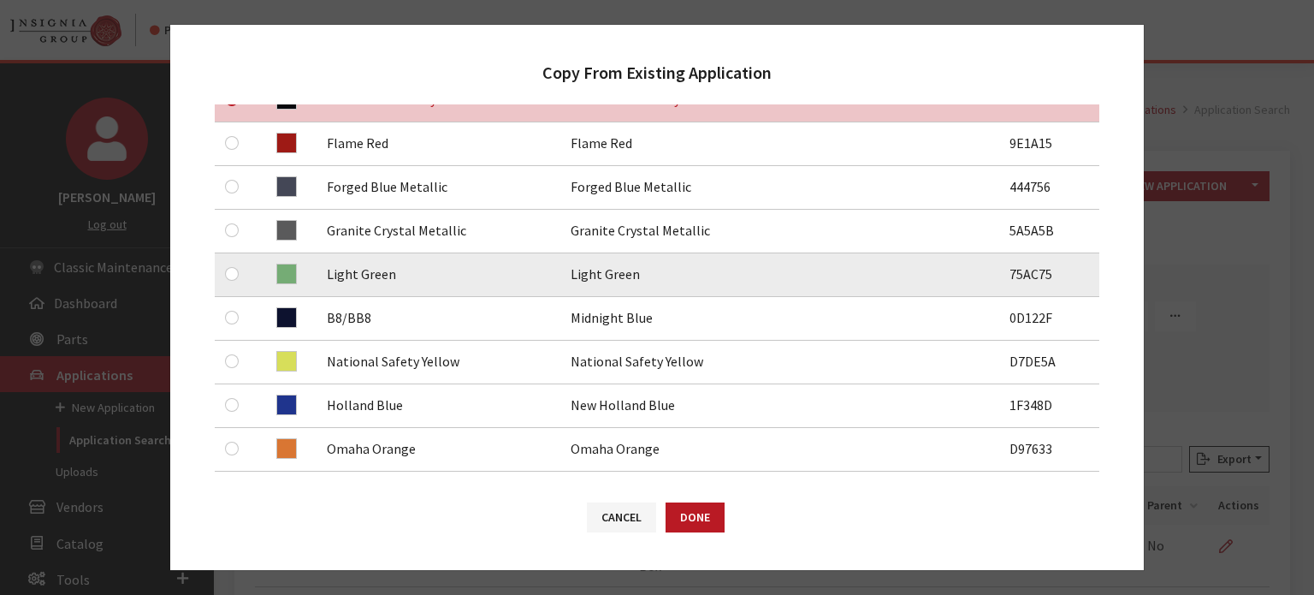
scroll to position [513, 0]
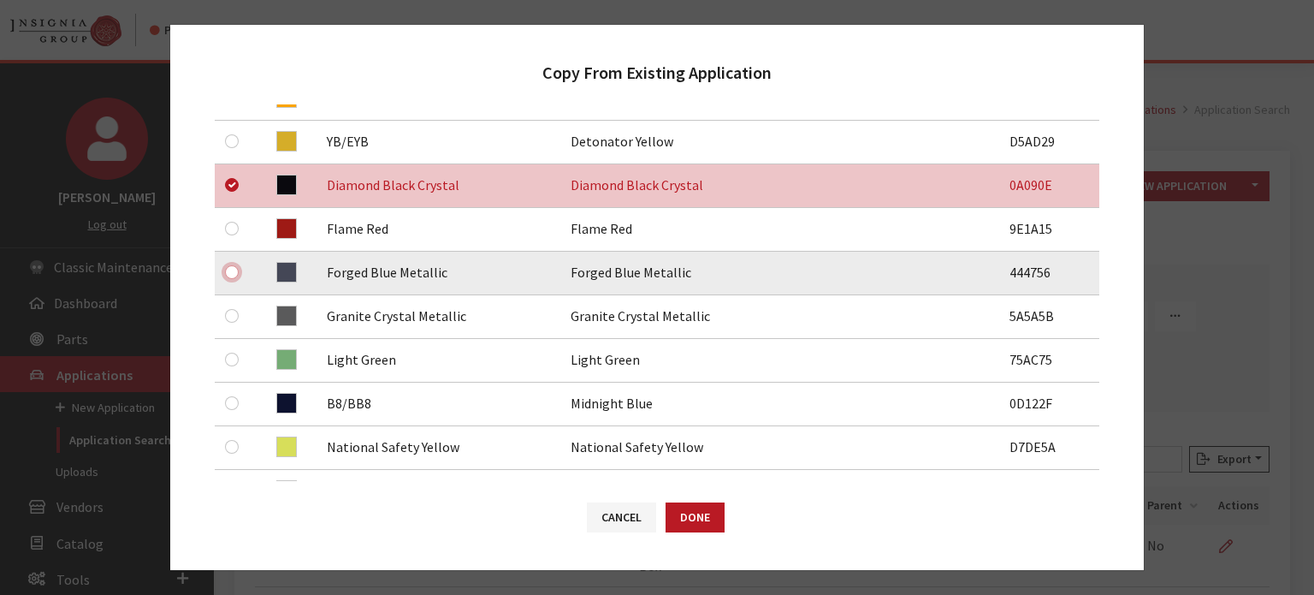
click at [228, 270] on input "checkbox" at bounding box center [232, 272] width 14 height 14
checkbox input "true"
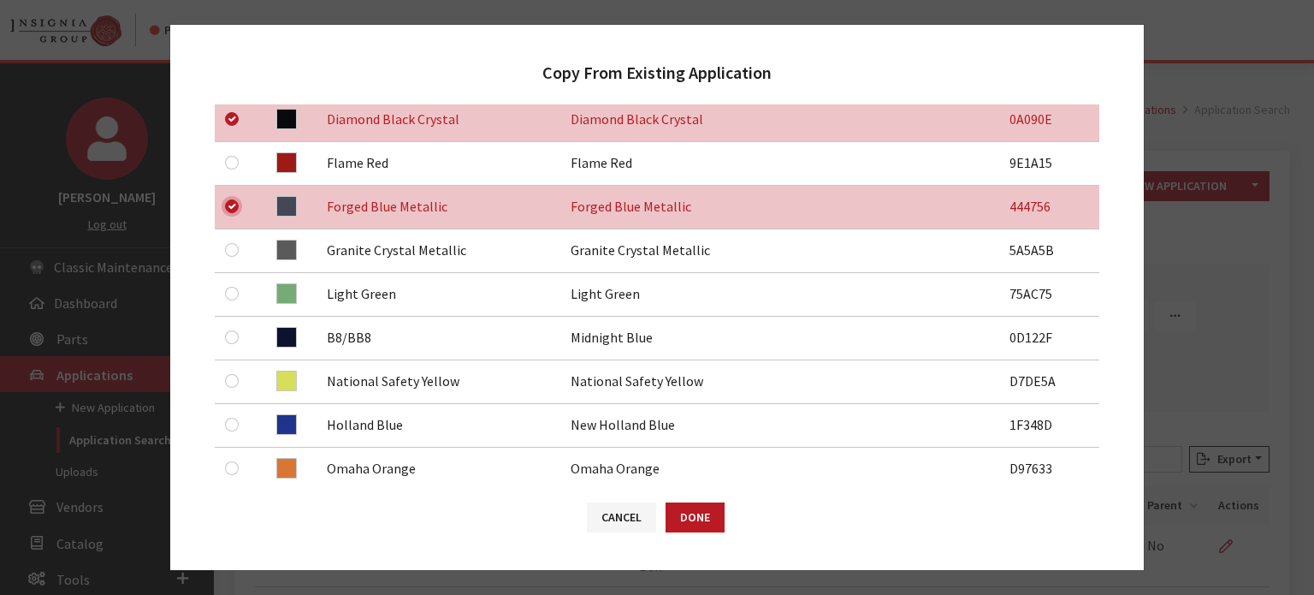
scroll to position [599, 0]
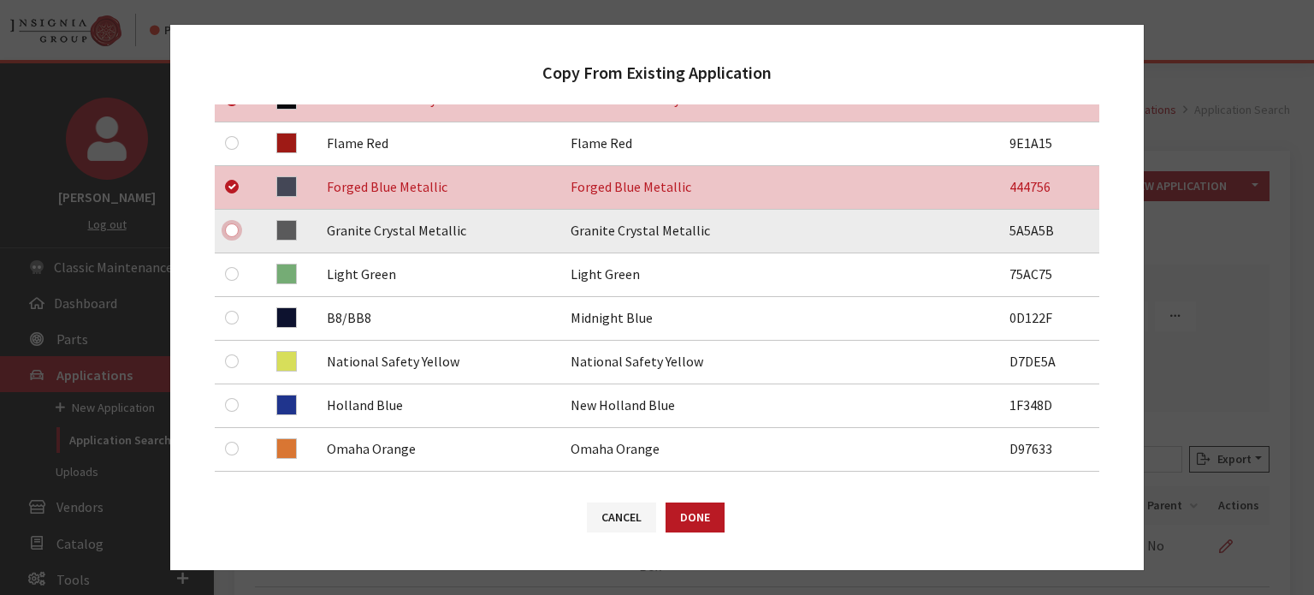
click at [236, 226] on input "checkbox" at bounding box center [232, 230] width 14 height 14
checkbox input "true"
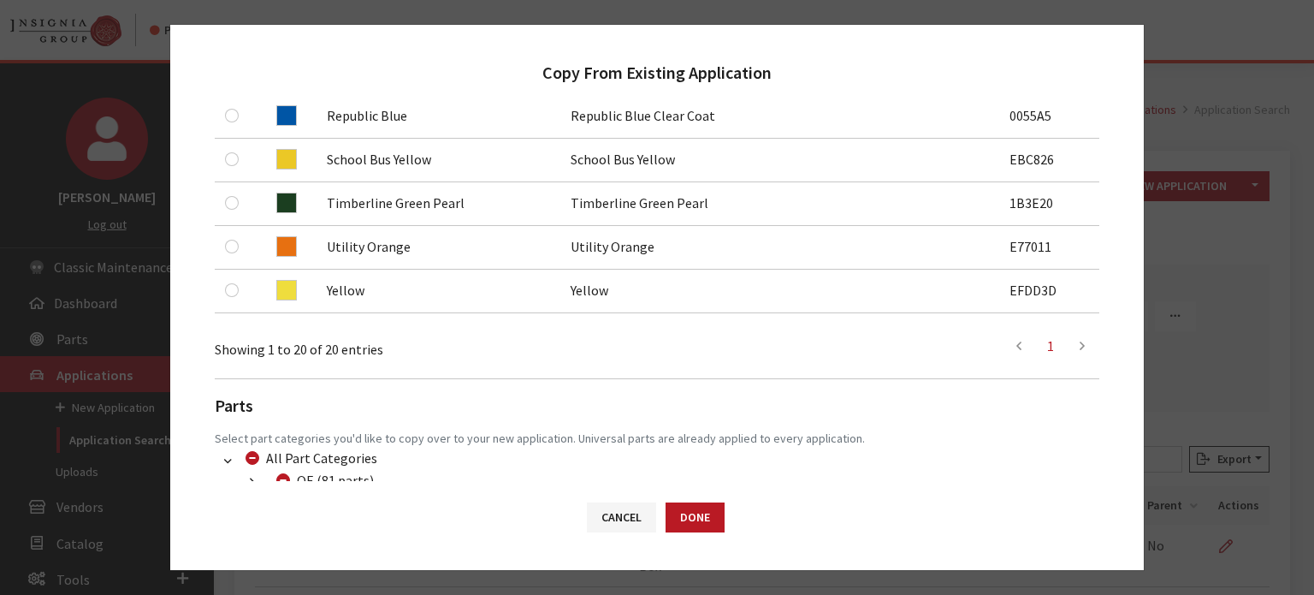
scroll to position [1153, 0]
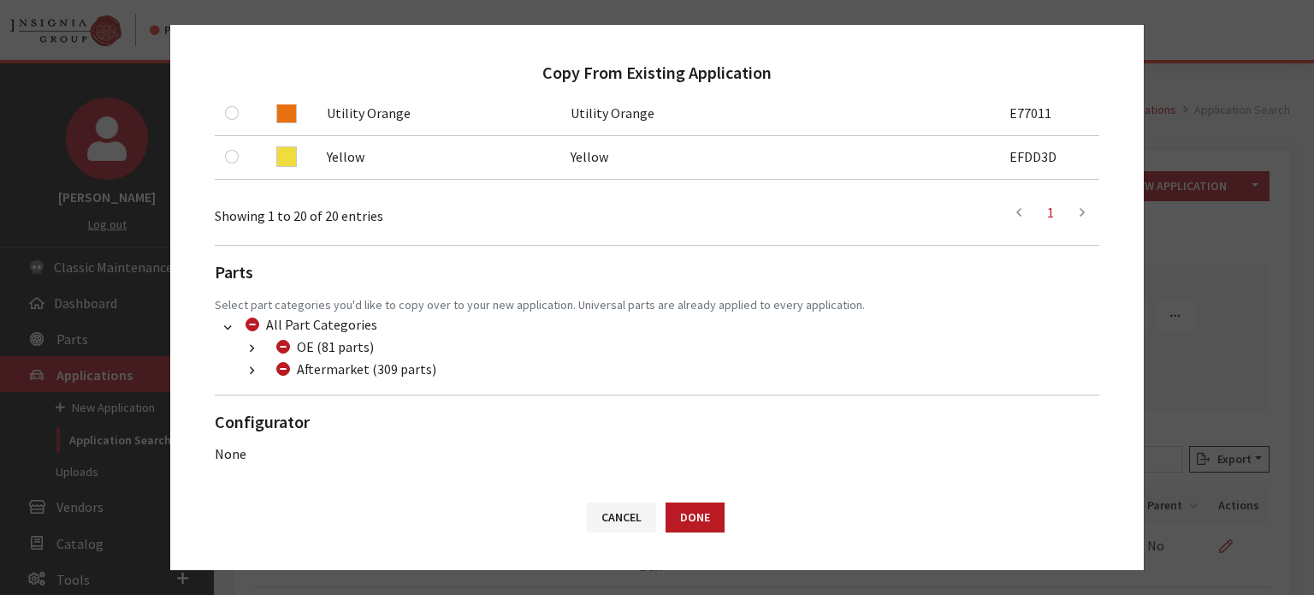
click at [232, 373] on ul "OE (81 parts) META (17 parts) (1081) META (17 parts) Mopar (58 parts) (10) Chry…" at bounding box center [657, 358] width 885 height 44
click at [262, 375] on button "button" at bounding box center [251, 371] width 33 height 20
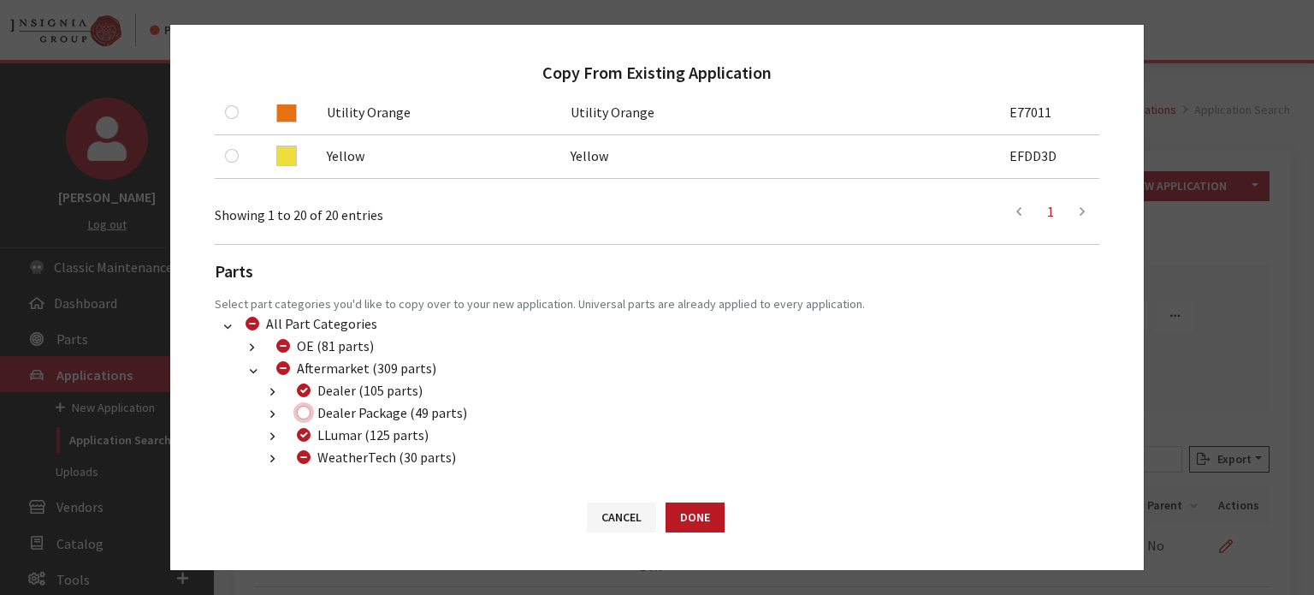
click at [299, 409] on input "Dealer Package (49 parts)" at bounding box center [304, 413] width 14 height 14
checkbox input "true"
click at [312, 461] on div "WeatherTech (30 parts)" at bounding box center [374, 457] width 164 height 21
click at [308, 459] on input "WeatherTech (30 parts)" at bounding box center [304, 457] width 14 height 14
checkbox input "true"
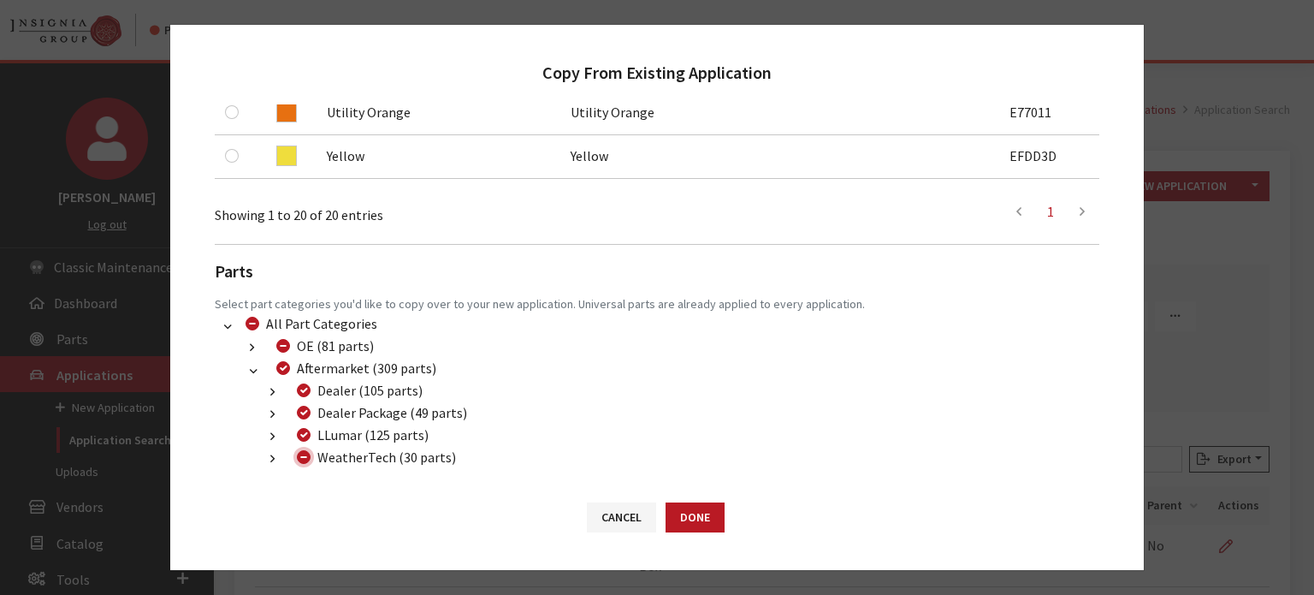
checkbox input "true"
click at [308, 459] on input "WeatherTech (30 parts)" at bounding box center [304, 457] width 14 height 14
checkbox input "false"
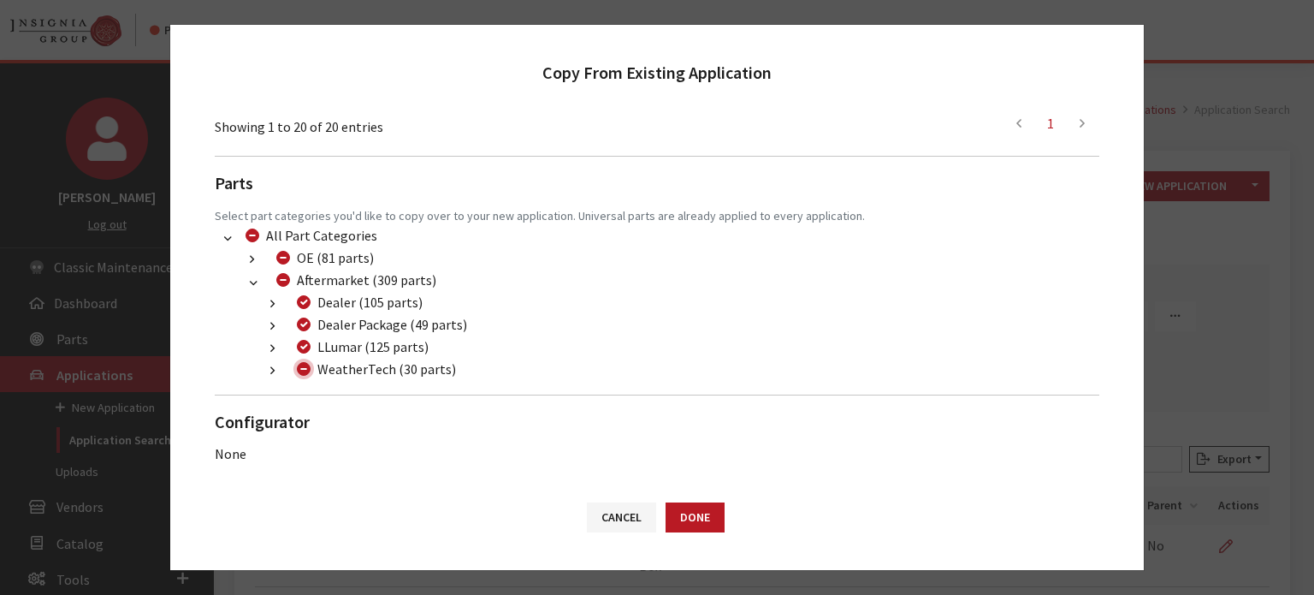
scroll to position [1242, 0]
click at [702, 519] on button "Done" at bounding box center [695, 517] width 59 height 30
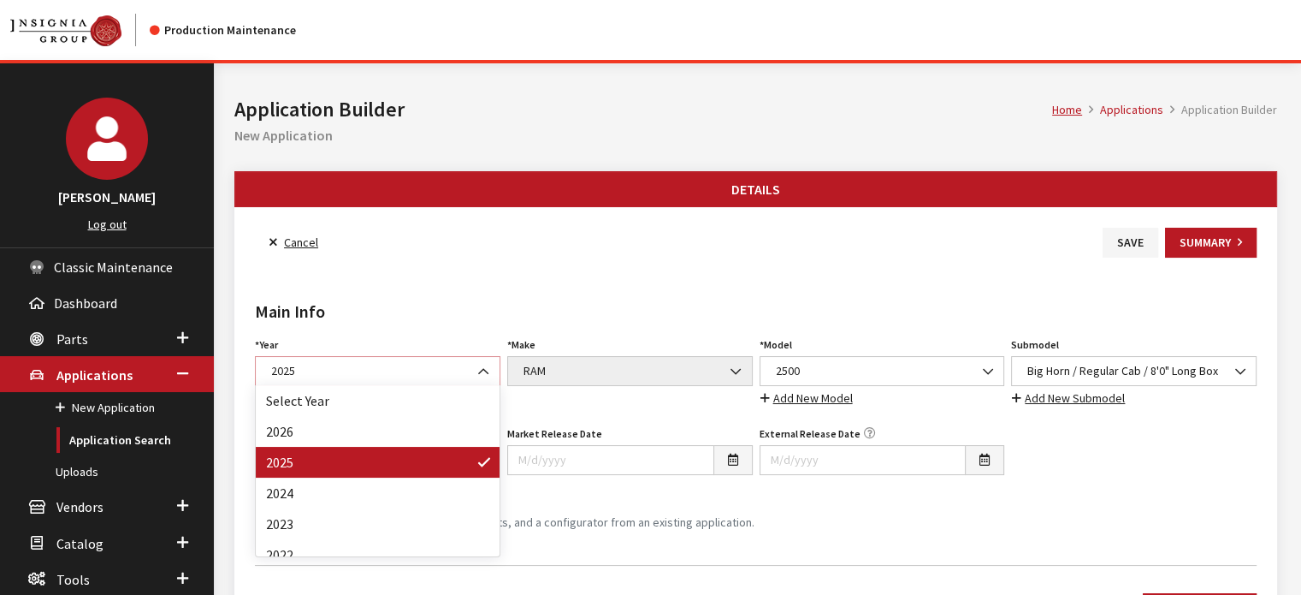
click at [406, 358] on span "2025" at bounding box center [378, 371] width 246 height 30
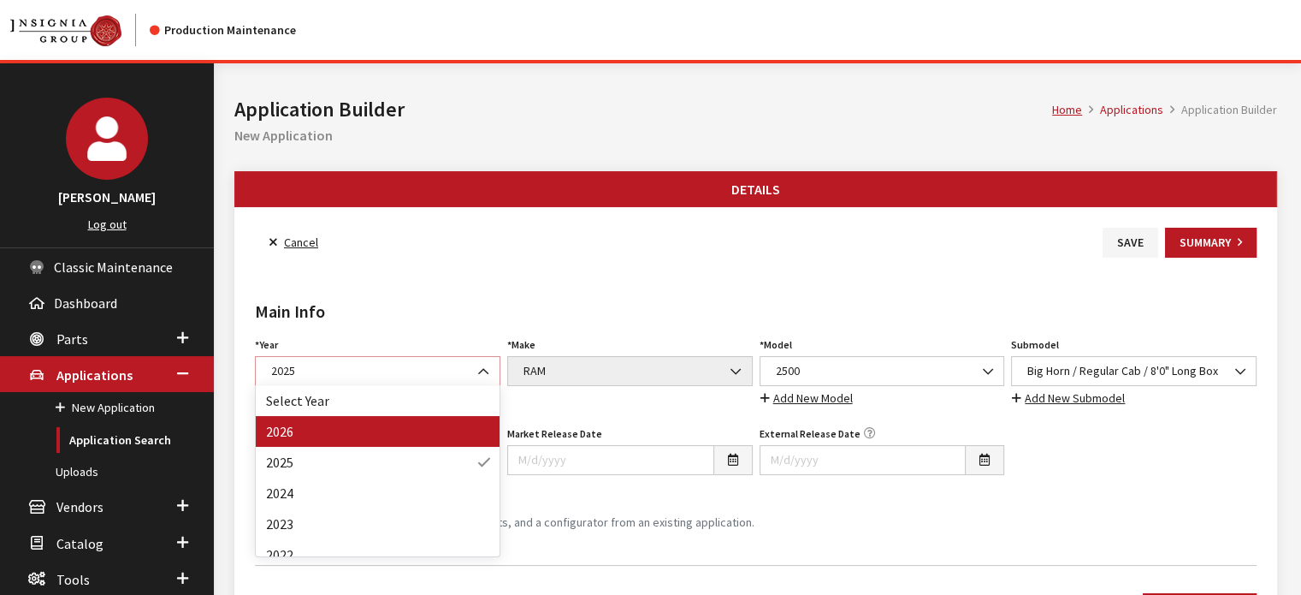
select select "44"
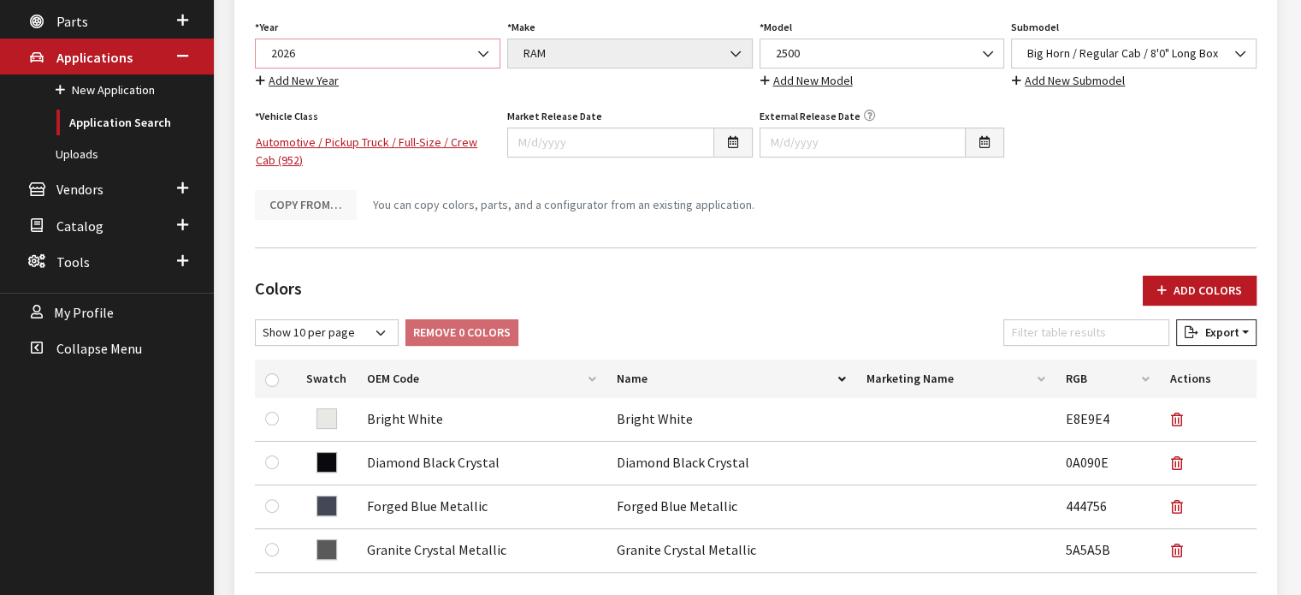
scroll to position [428, 0]
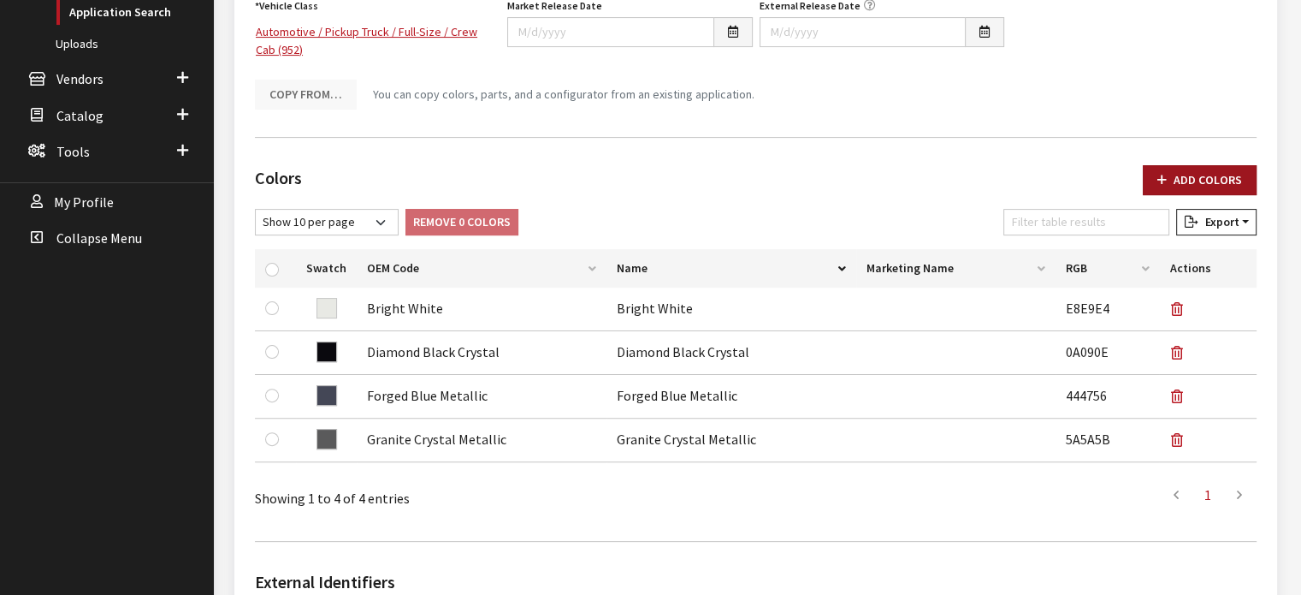
click at [1181, 176] on button "Add Colors" at bounding box center [1200, 180] width 114 height 30
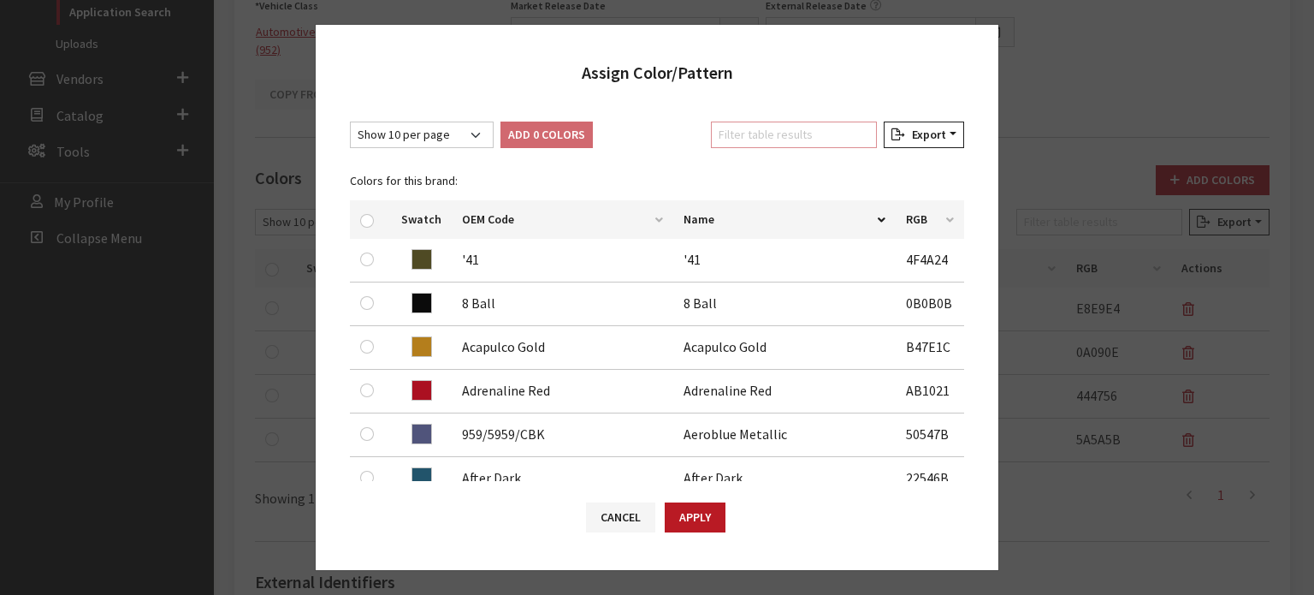
click at [802, 139] on input "Filter table results" at bounding box center [794, 134] width 166 height 27
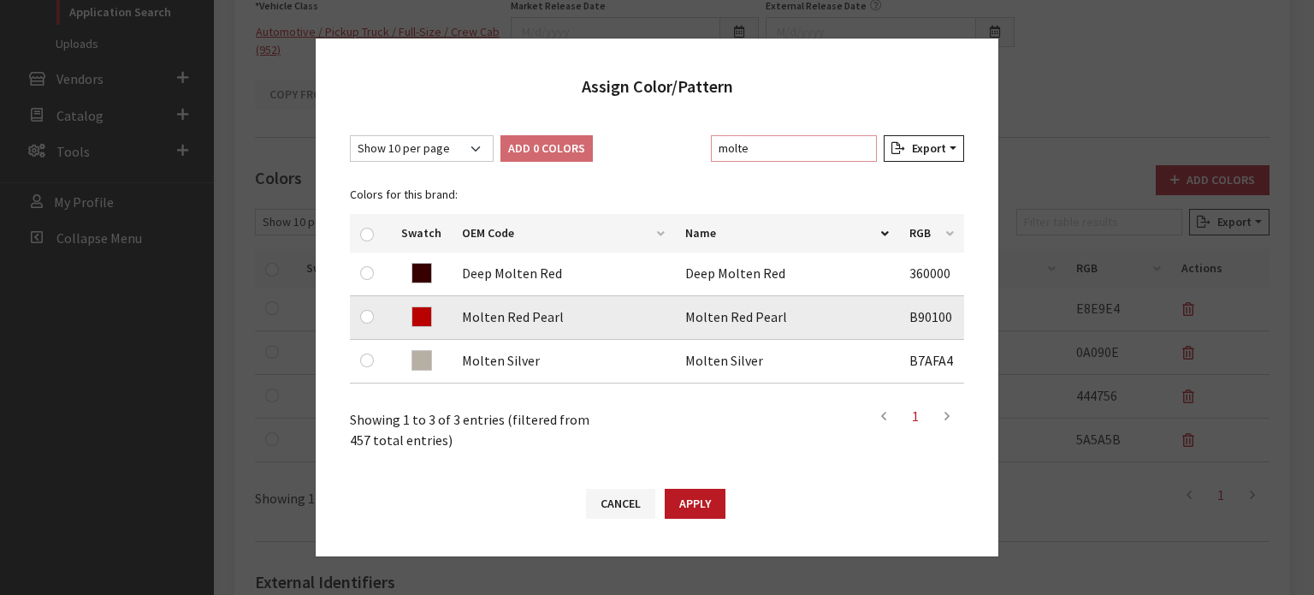
type input "molte"
click at [364, 326] on div at bounding box center [370, 316] width 21 height 21
click at [370, 312] on input "checkbox" at bounding box center [367, 317] width 14 height 14
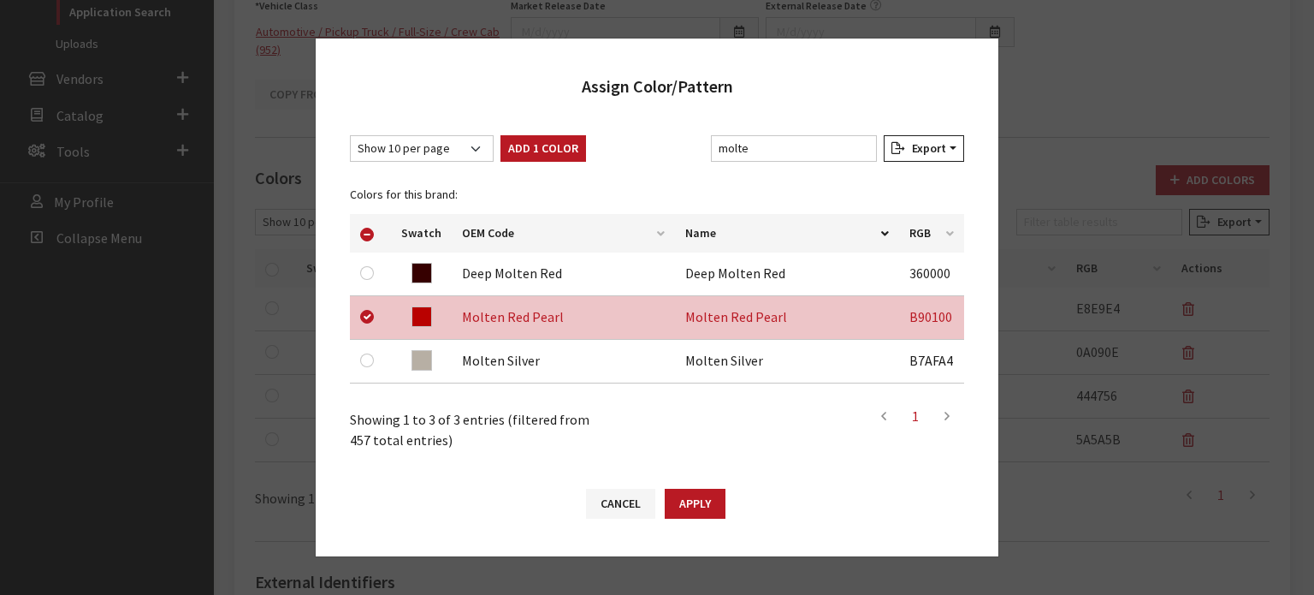
click at [532, 130] on div "Show 10 per page Show 25 per page Show 50 per page Show 100 per page Show 1000 …" at bounding box center [657, 292] width 683 height 349
click at [530, 151] on button "Add 1 Color" at bounding box center [543, 148] width 86 height 27
checkbox input "false"
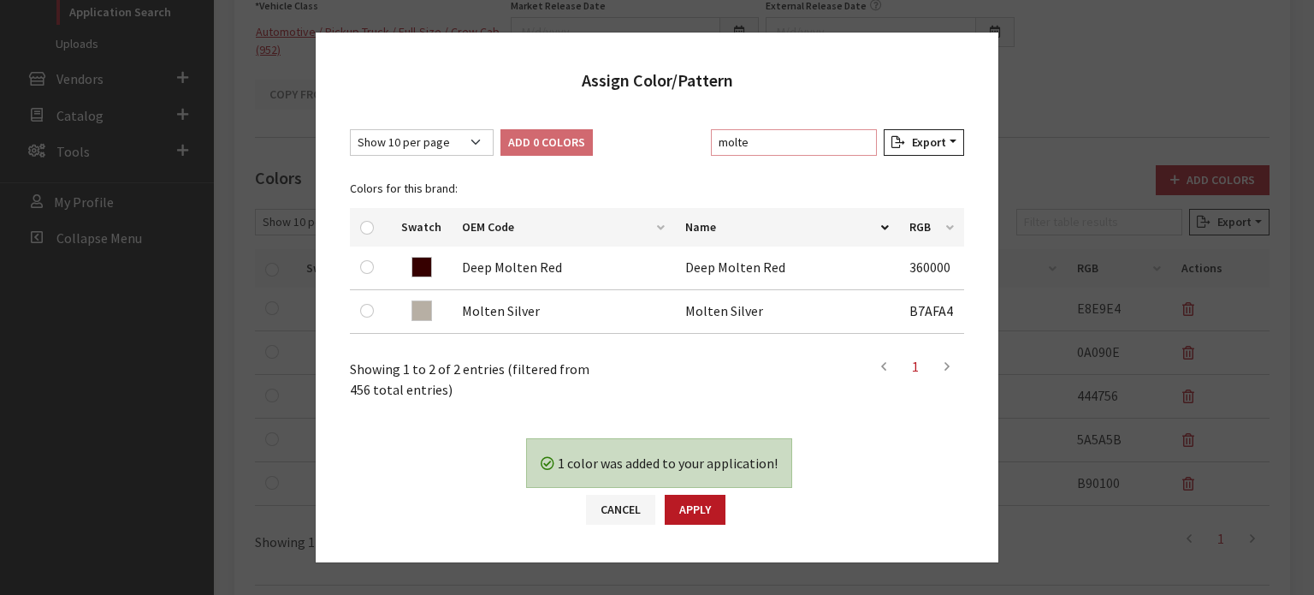
click at [787, 133] on input "molte" at bounding box center [794, 142] width 166 height 27
click at [787, 132] on input "molte" at bounding box center [794, 142] width 166 height 27
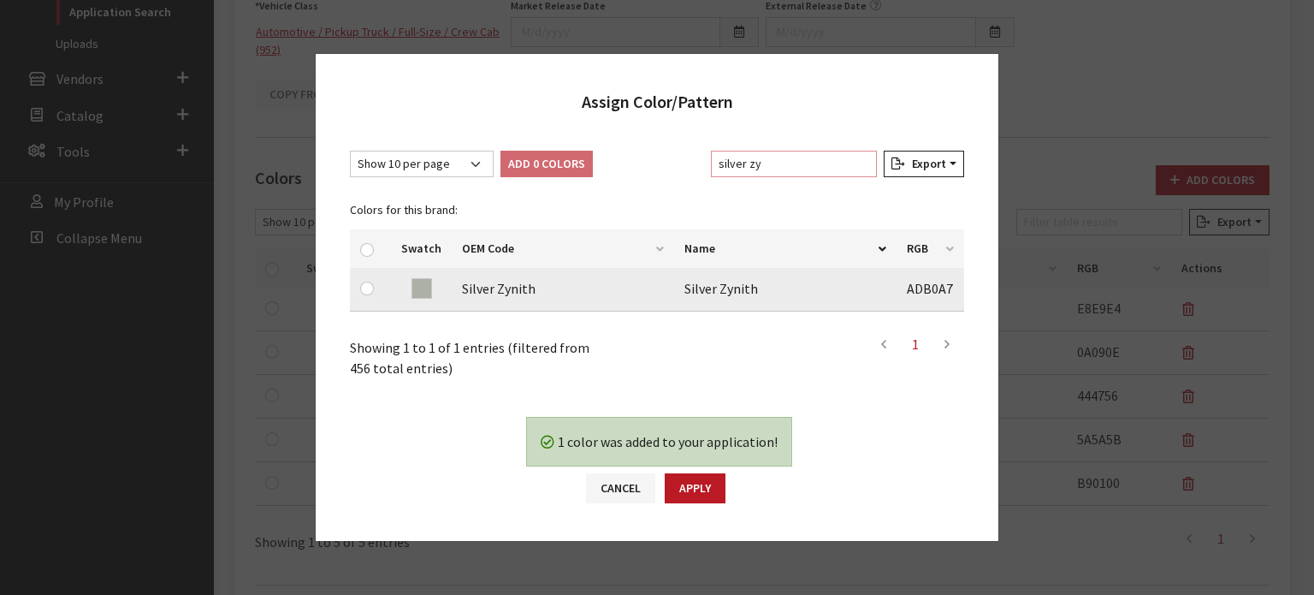
type input "silver zy"
click at [370, 297] on div at bounding box center [370, 288] width 21 height 21
click at [368, 290] on input "checkbox" at bounding box center [367, 288] width 14 height 14
checkbox input "true"
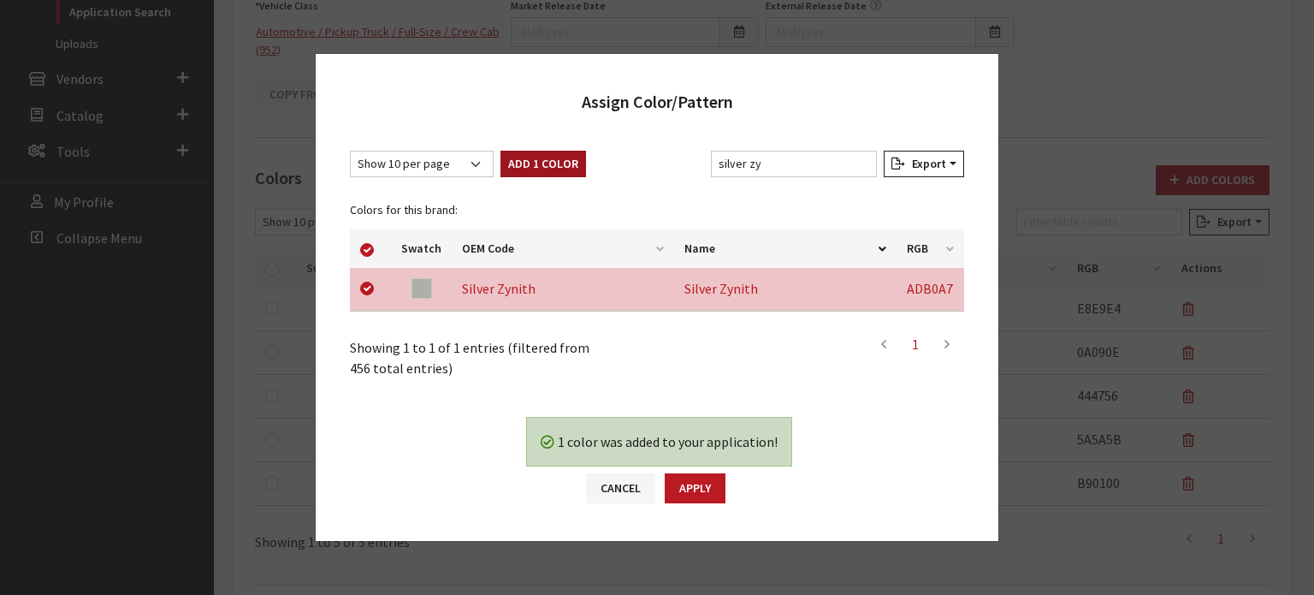
click at [561, 167] on button "Add 1 Color" at bounding box center [543, 164] width 86 height 27
checkbox input "false"
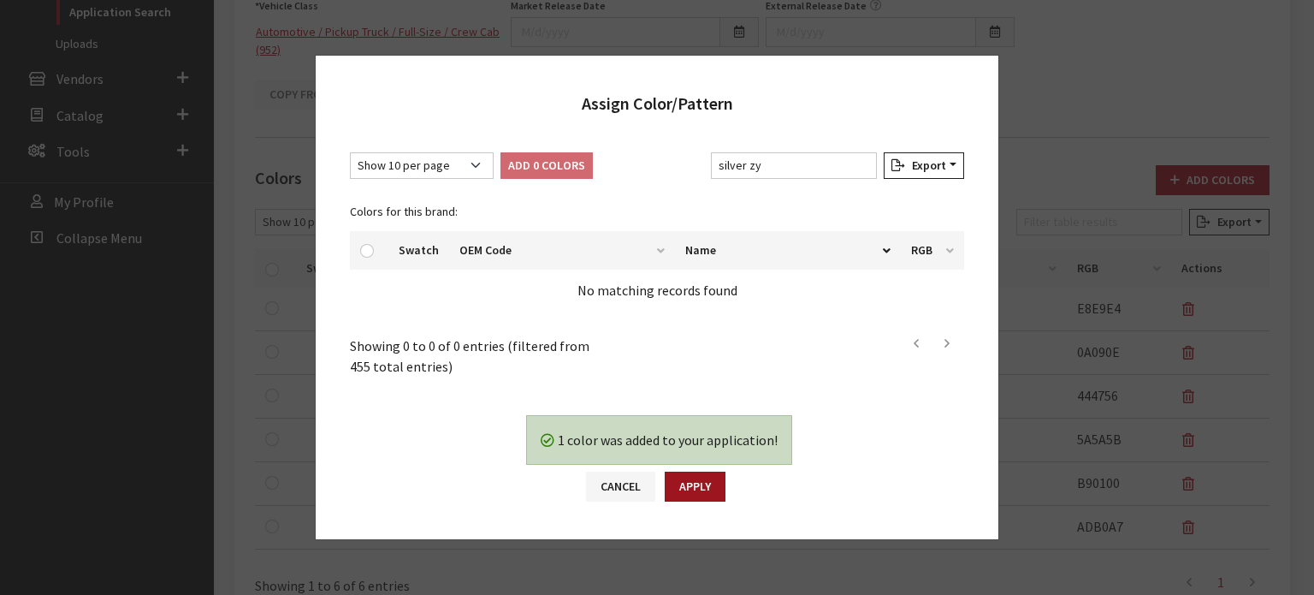
click at [724, 488] on button "Apply" at bounding box center [695, 486] width 61 height 30
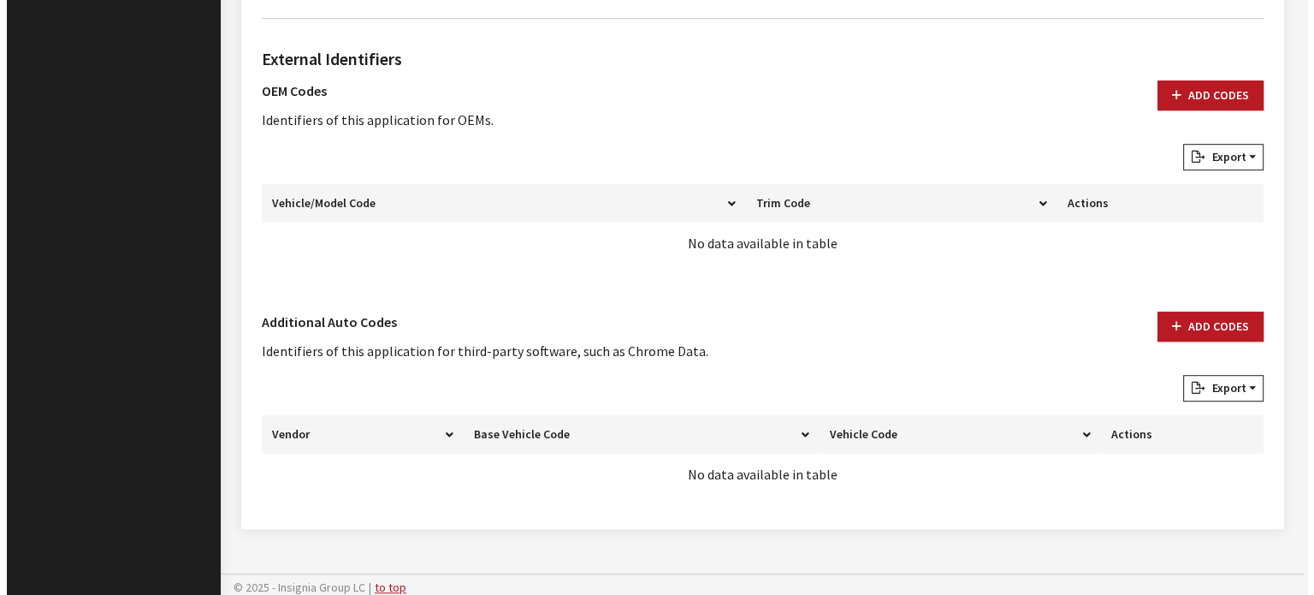
scroll to position [1041, 0]
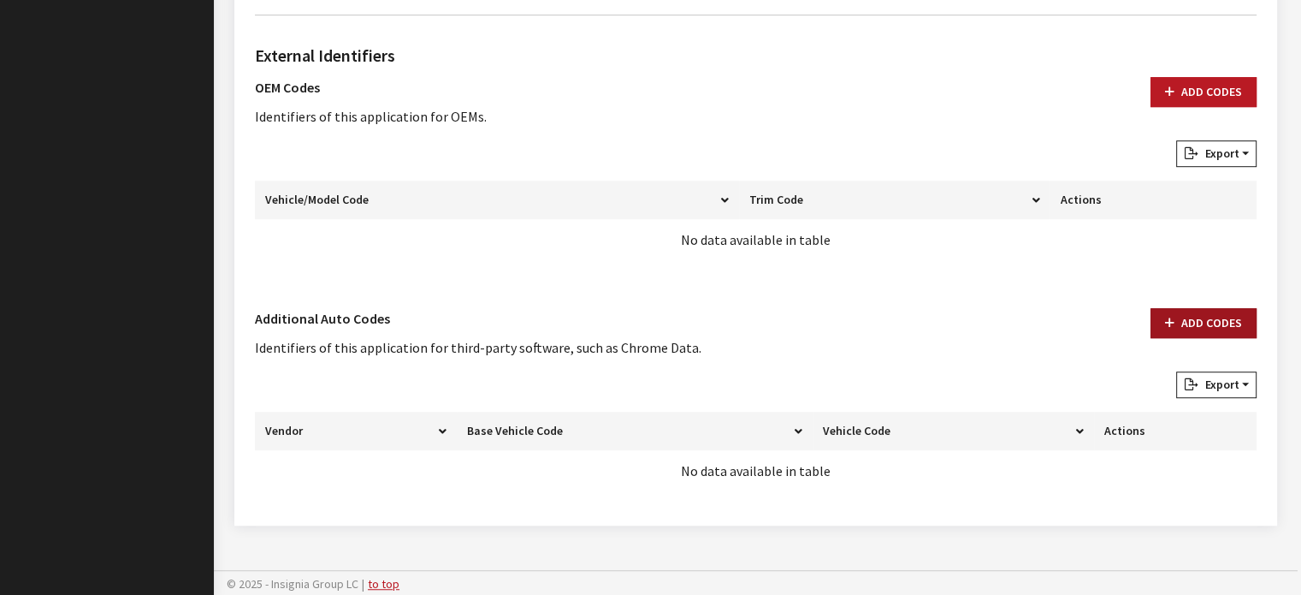
click at [1171, 308] on button "Add Codes" at bounding box center [1204, 323] width 106 height 30
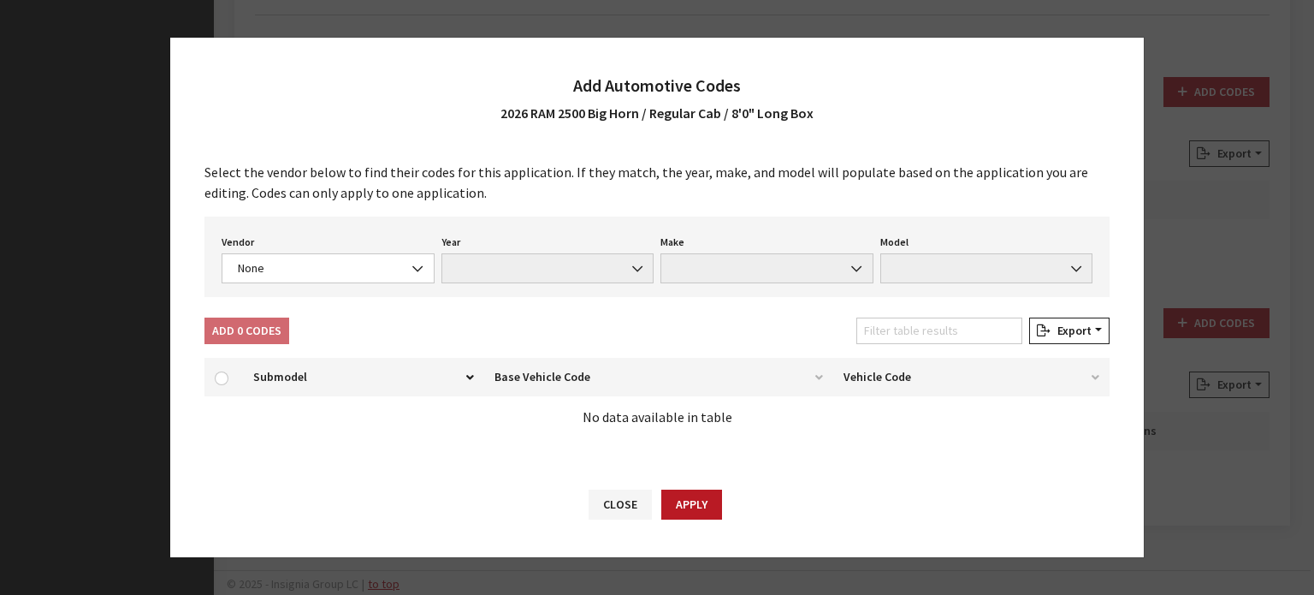
click at [294, 286] on div "Vendor None Chrome® Data Aftermarket Catalog Exchange Standard None Year None M…" at bounding box center [656, 256] width 905 height 80
click at [314, 246] on div "Vendor None Chrome® Data Aftermarket Catalog Exchange Standard None" at bounding box center [328, 256] width 220 height 53
click at [314, 252] on div "Vendor None Chrome® Data Aftermarket Catalog Exchange Standard None" at bounding box center [328, 256] width 220 height 53
click at [318, 256] on span "None" at bounding box center [328, 268] width 213 height 30
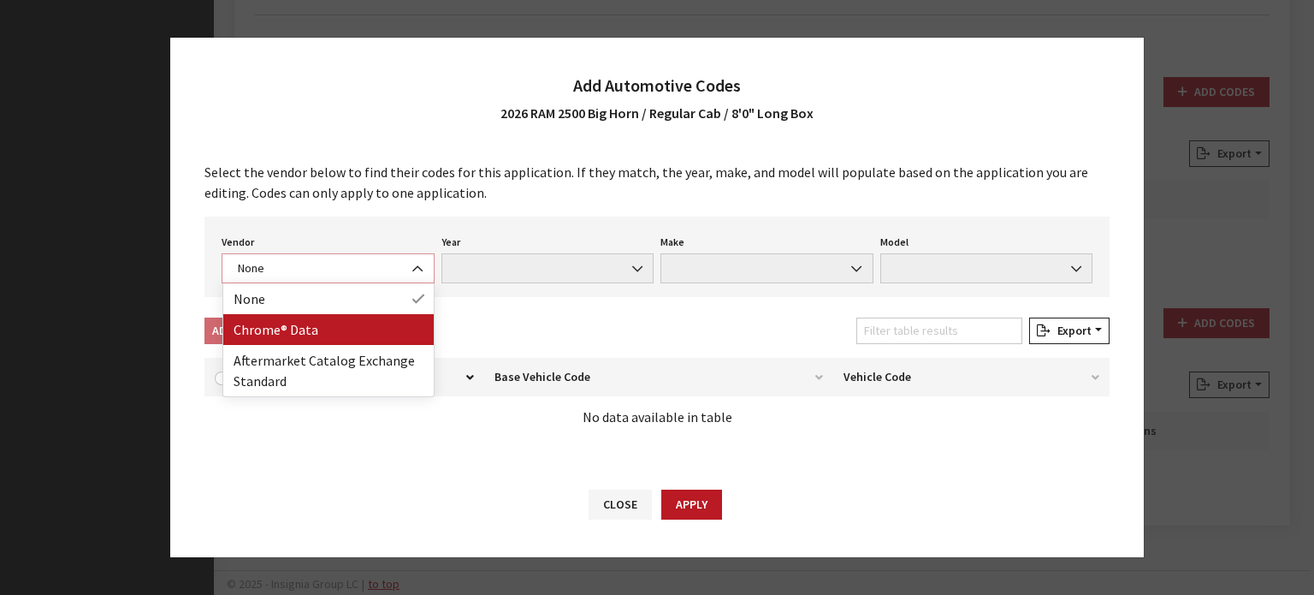
select select "4"
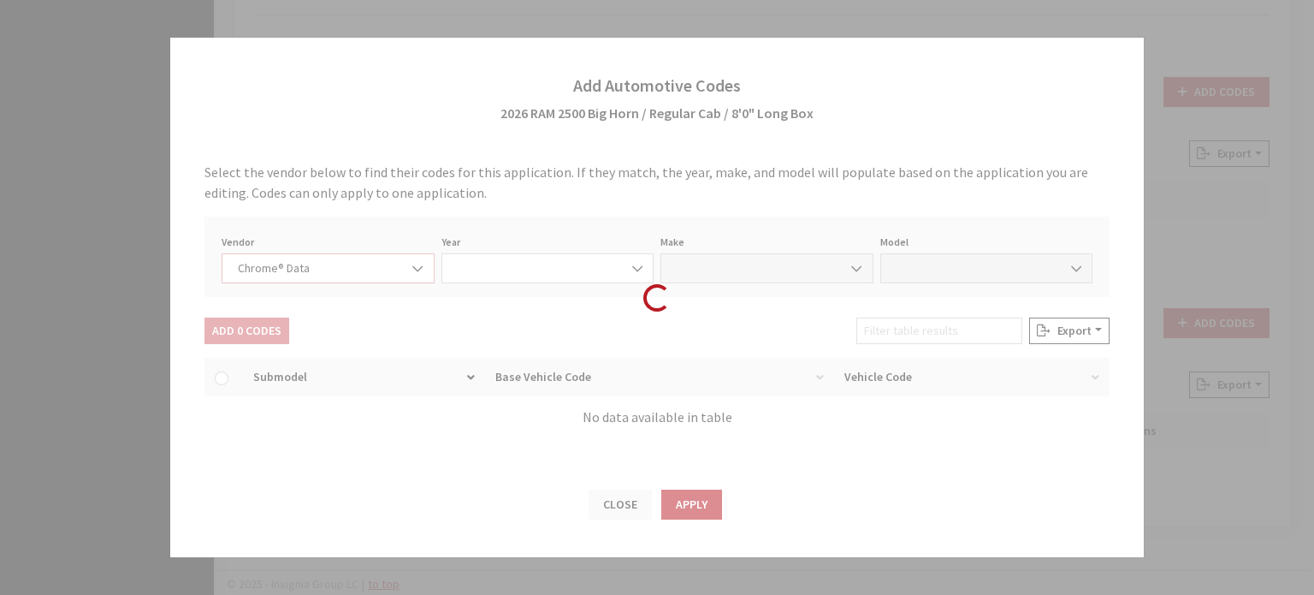
select select "2026"
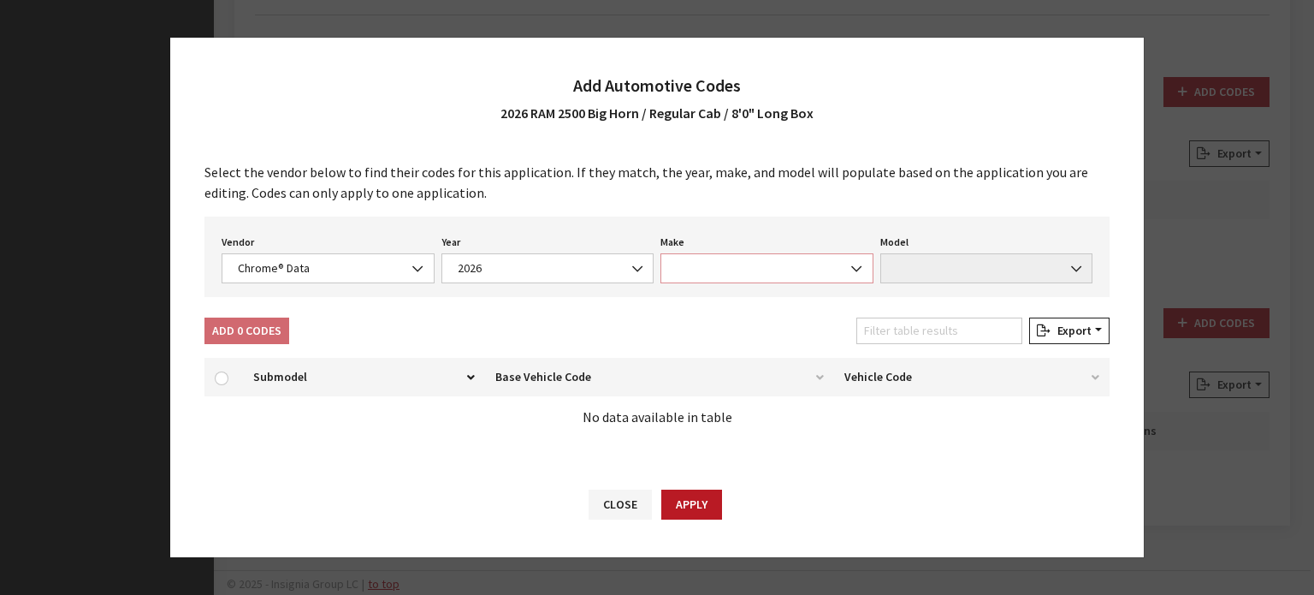
click at [756, 282] on span at bounding box center [766, 268] width 213 height 30
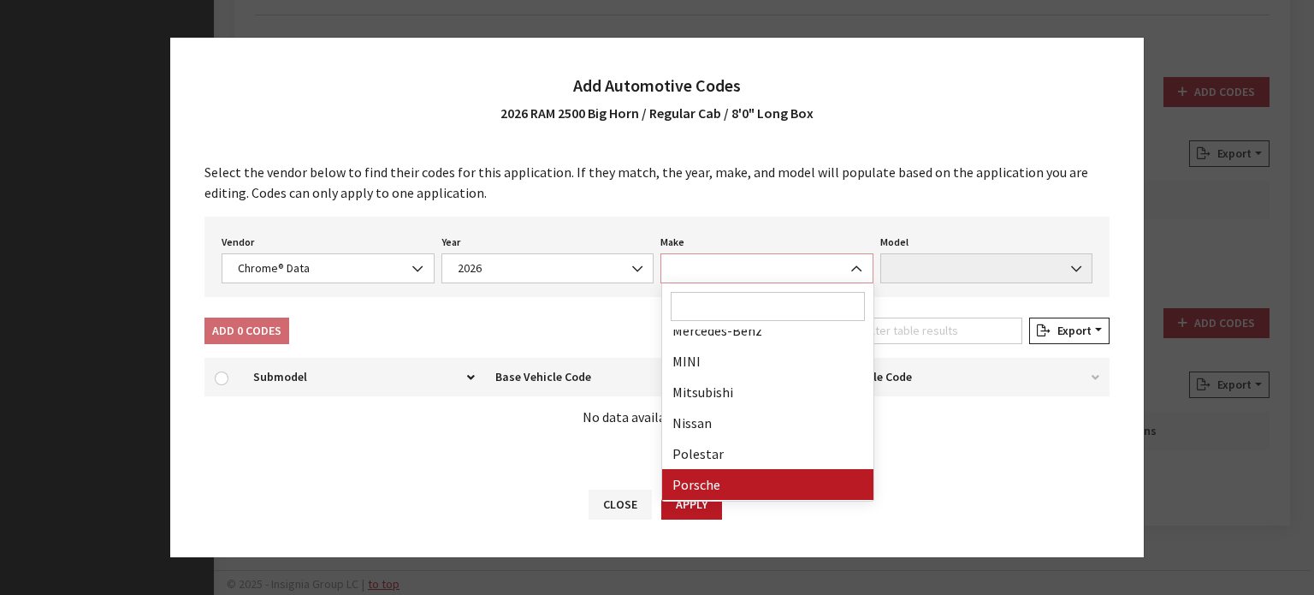
scroll to position [855, 0]
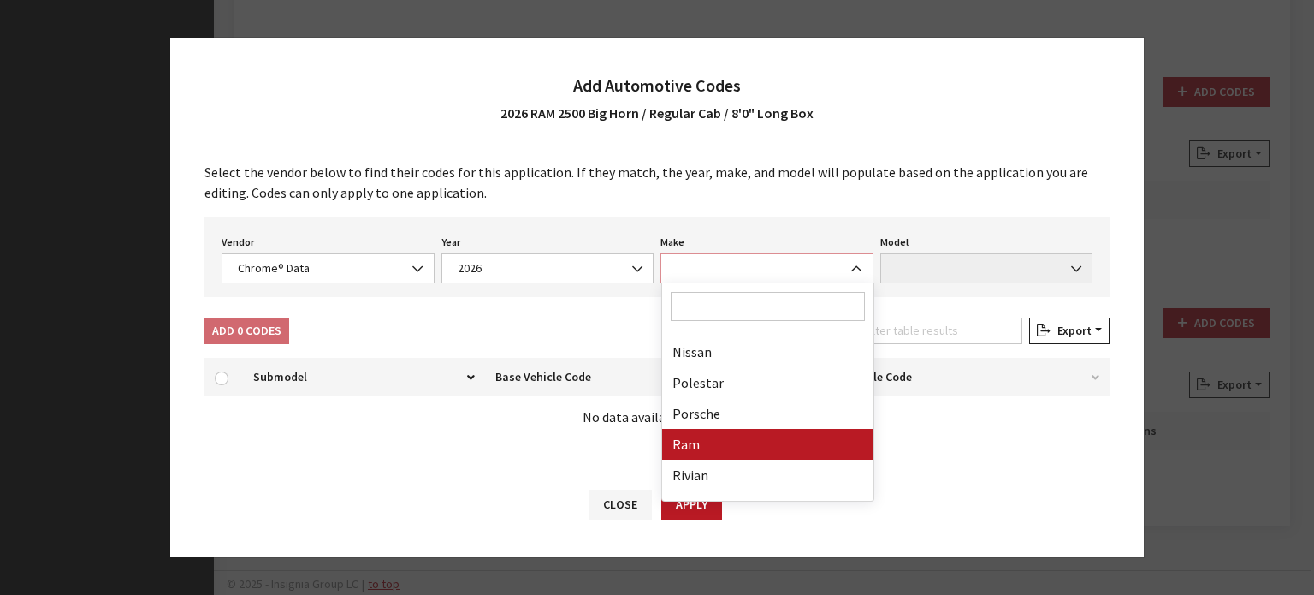
select select "57"
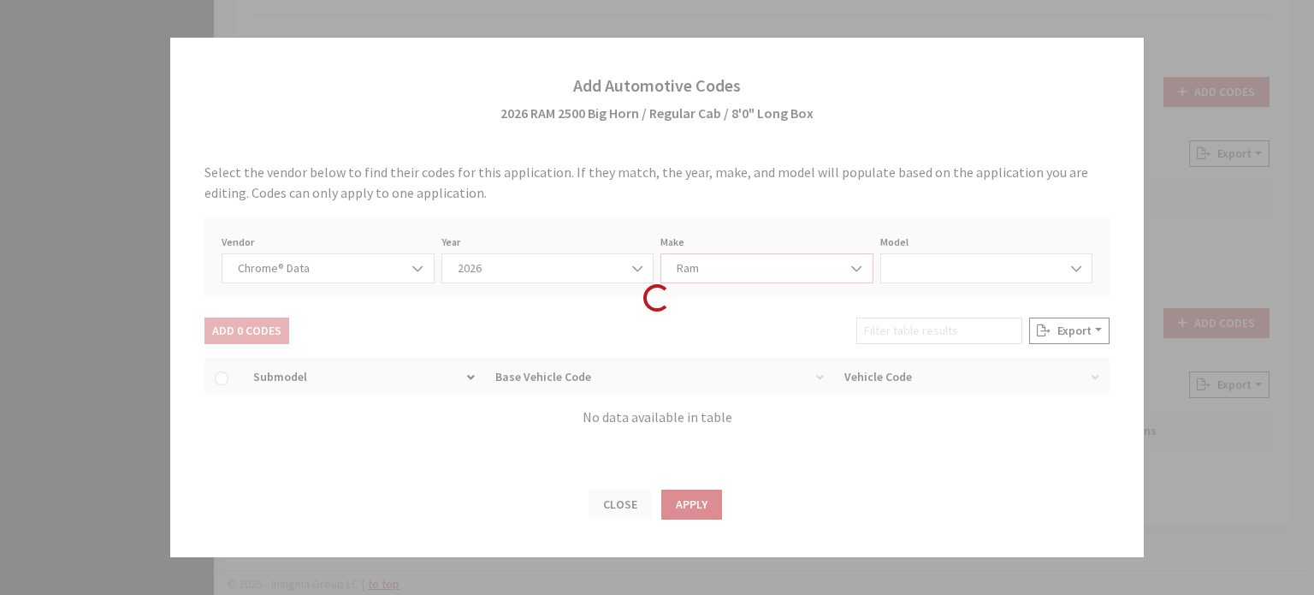
select select "72306"
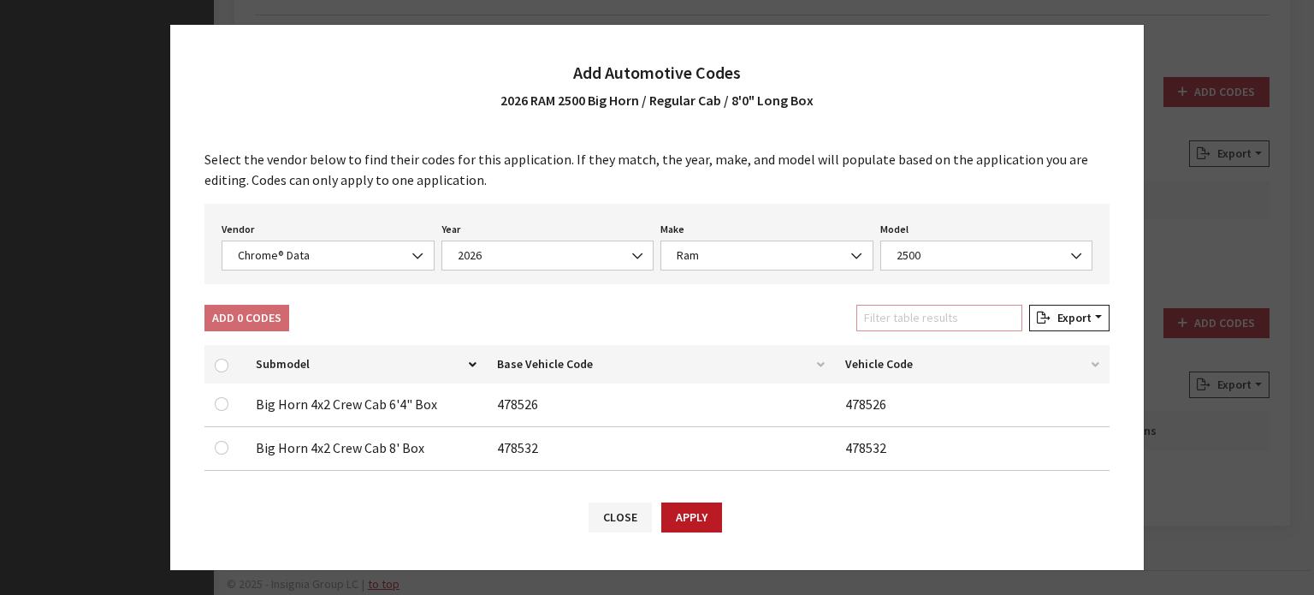
click at [882, 308] on input "Filter table results" at bounding box center [939, 318] width 166 height 27
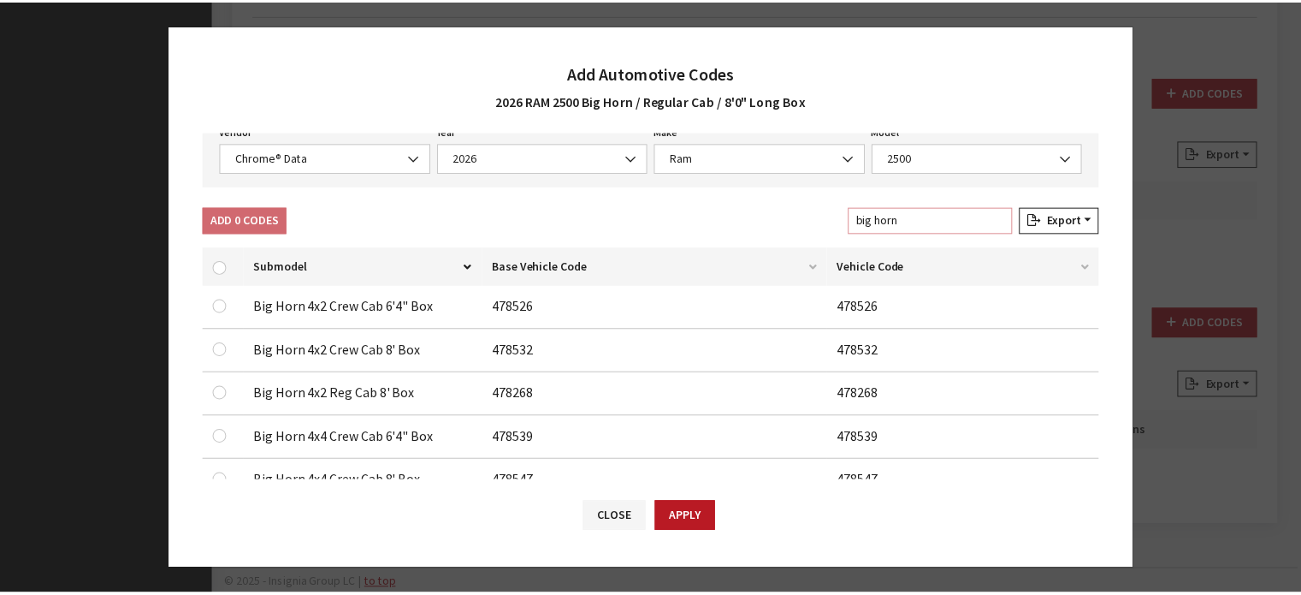
scroll to position [171, 0]
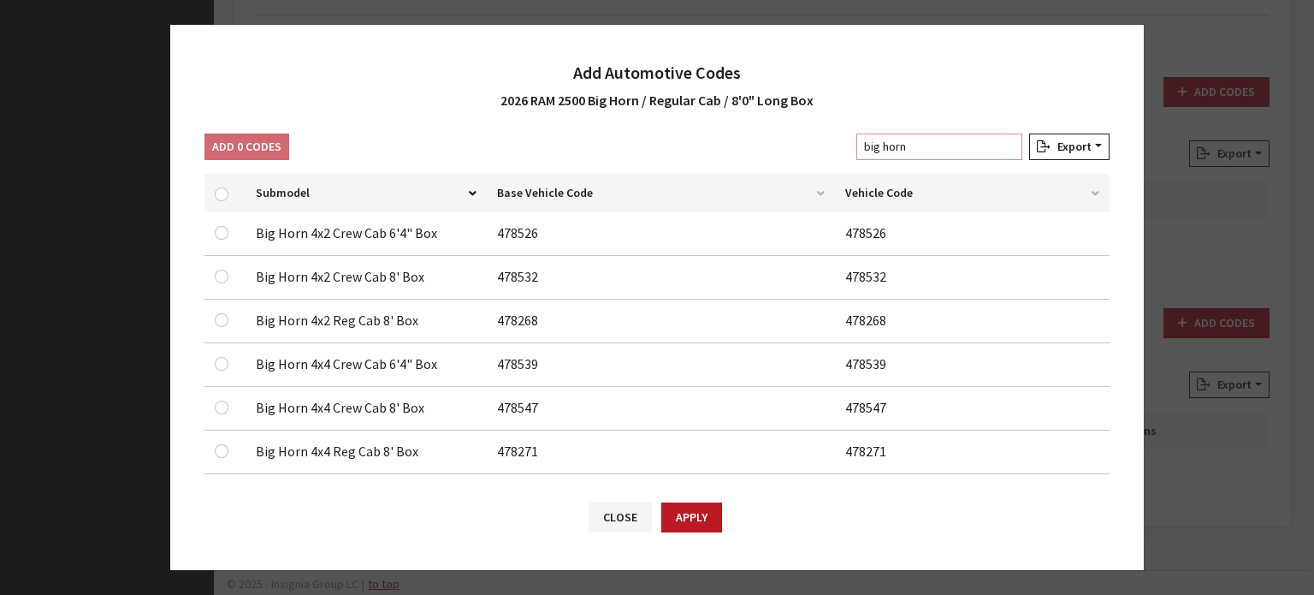
type input "big horn"
click at [222, 317] on input "checkbox" at bounding box center [222, 320] width 14 height 14
checkbox input "true"
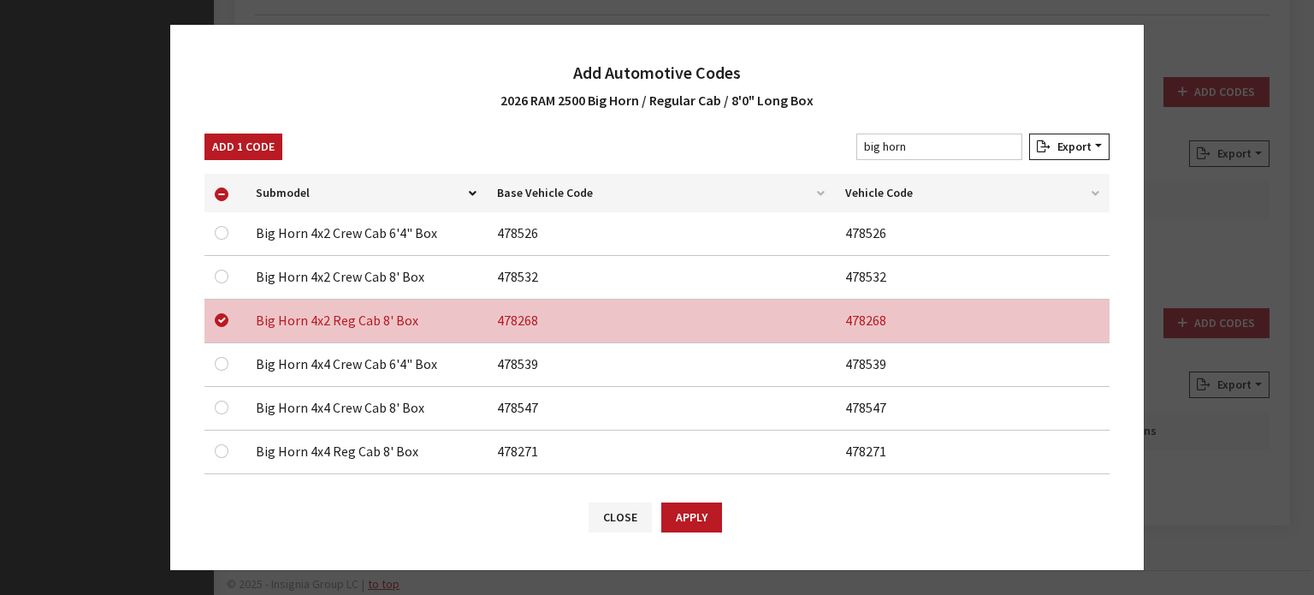
click at [210, 452] on td at bounding box center [224, 452] width 41 height 44
click at [225, 444] on input "checkbox" at bounding box center [222, 451] width 14 height 14
checkbox input "true"
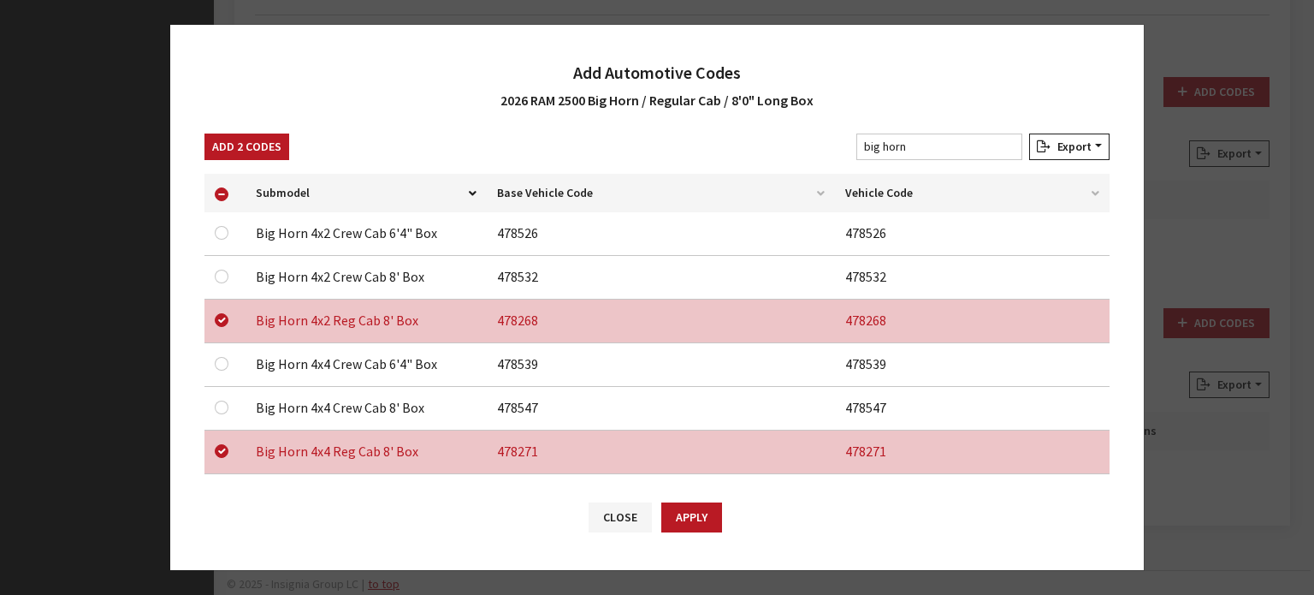
click at [654, 515] on div "Close Apply" at bounding box center [655, 517] width 133 height 30
click at [677, 509] on button "Apply" at bounding box center [691, 517] width 61 height 30
checkbox input "false"
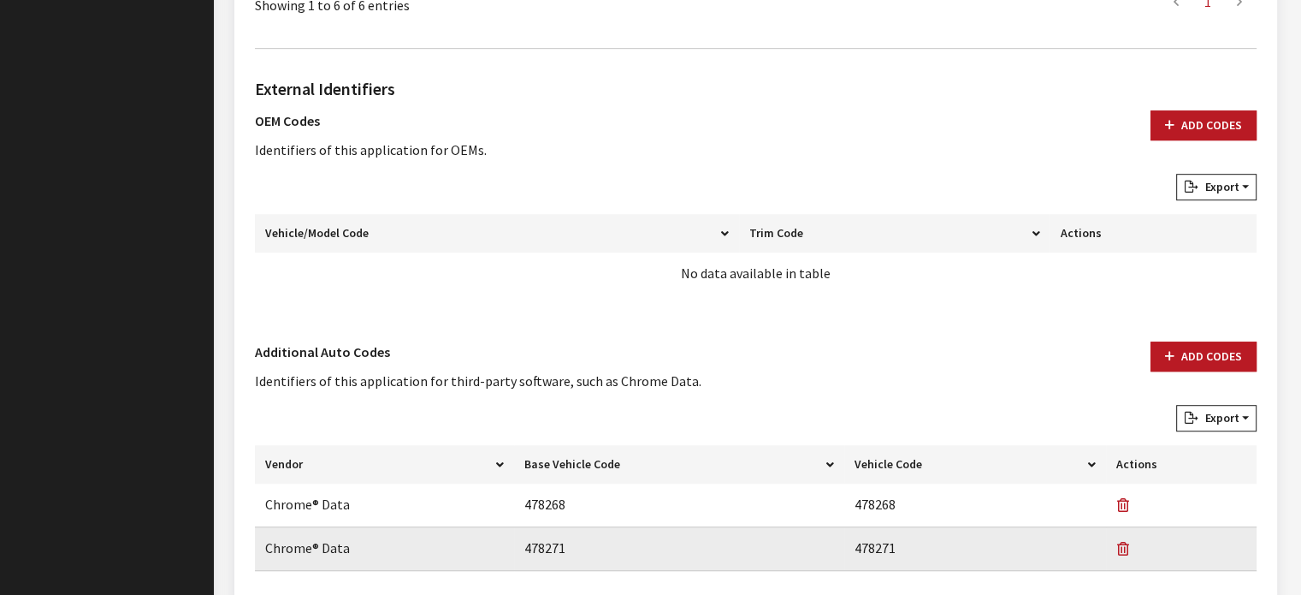
scroll to position [1041, 0]
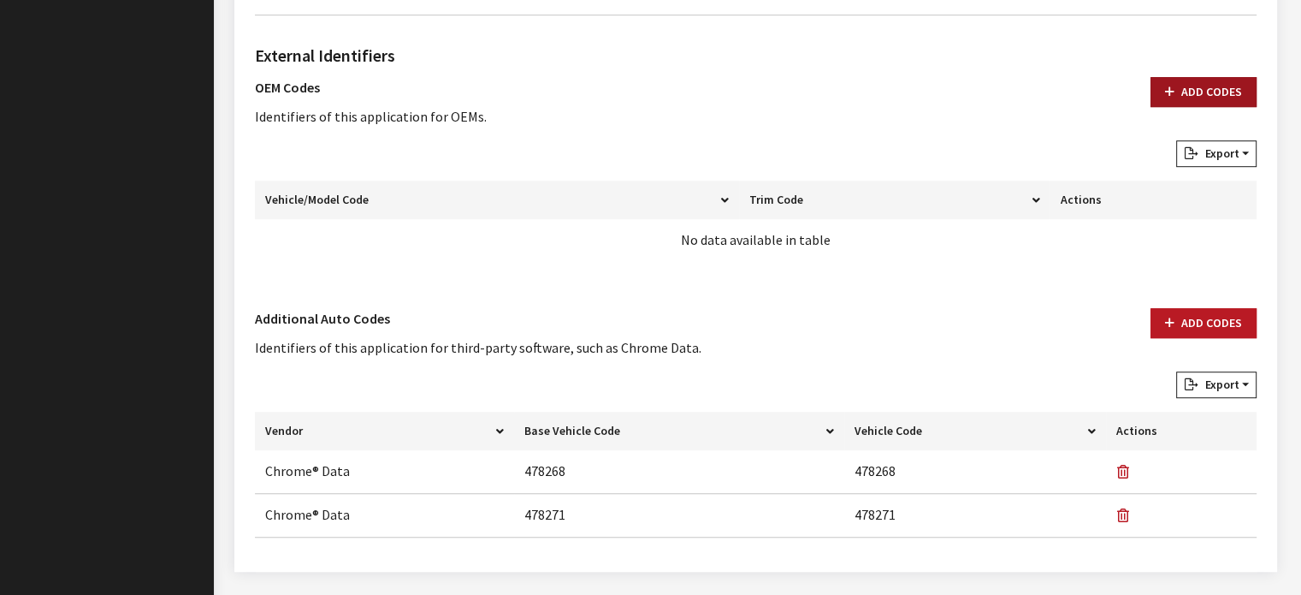
click at [1171, 90] on icon "button" at bounding box center [1169, 92] width 9 height 12
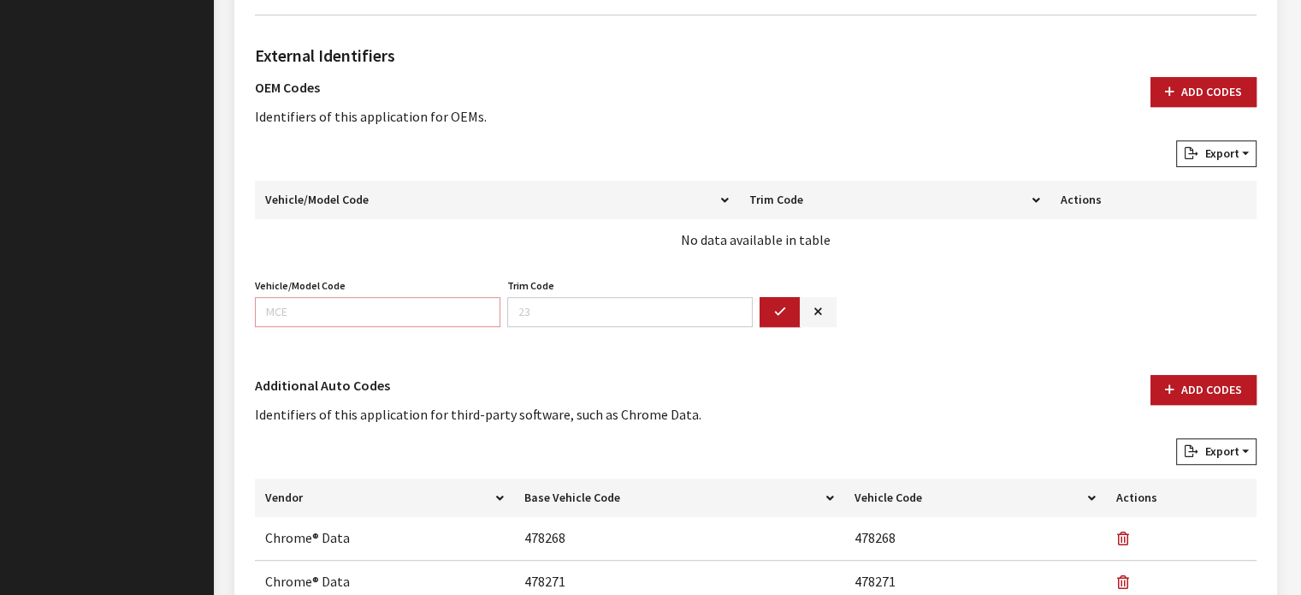
click at [421, 311] on input "Vehicle/Model Code" at bounding box center [378, 312] width 246 height 30
type input "DJ2H"
type input "62"
click at [787, 304] on button "button" at bounding box center [780, 312] width 41 height 30
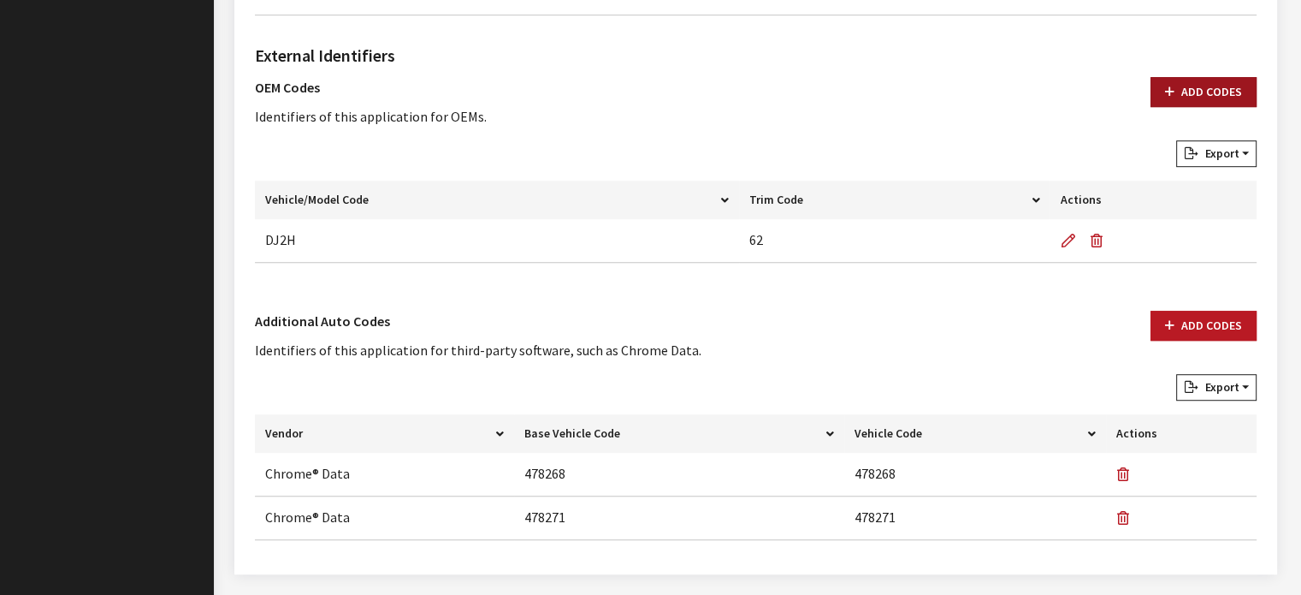
click at [1225, 87] on button "Add Codes" at bounding box center [1204, 92] width 106 height 30
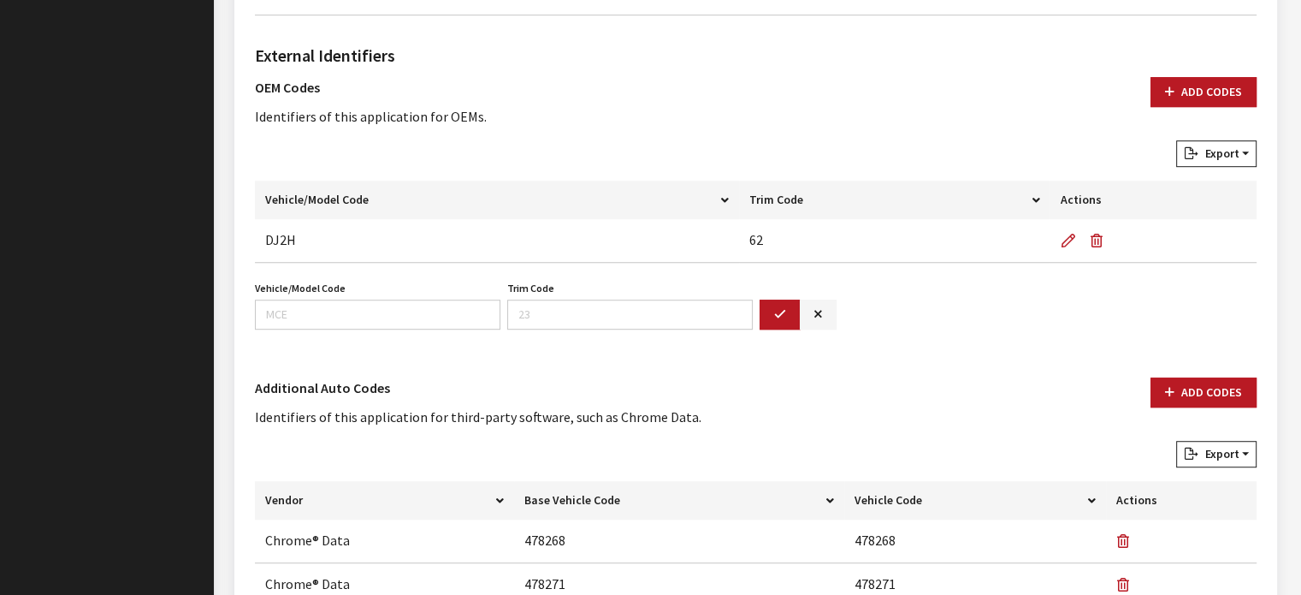
click at [455, 329] on div "Vehicle/Model Code Vehicle/Model Code is required. Trim Code Trim Code is requi…" at bounding box center [756, 309] width 1009 height 67
click at [457, 315] on input "Vehicle/Model Code" at bounding box center [378, 314] width 246 height 30
type input "DJ7H"
type input "92"
click at [787, 311] on button "button" at bounding box center [780, 314] width 41 height 30
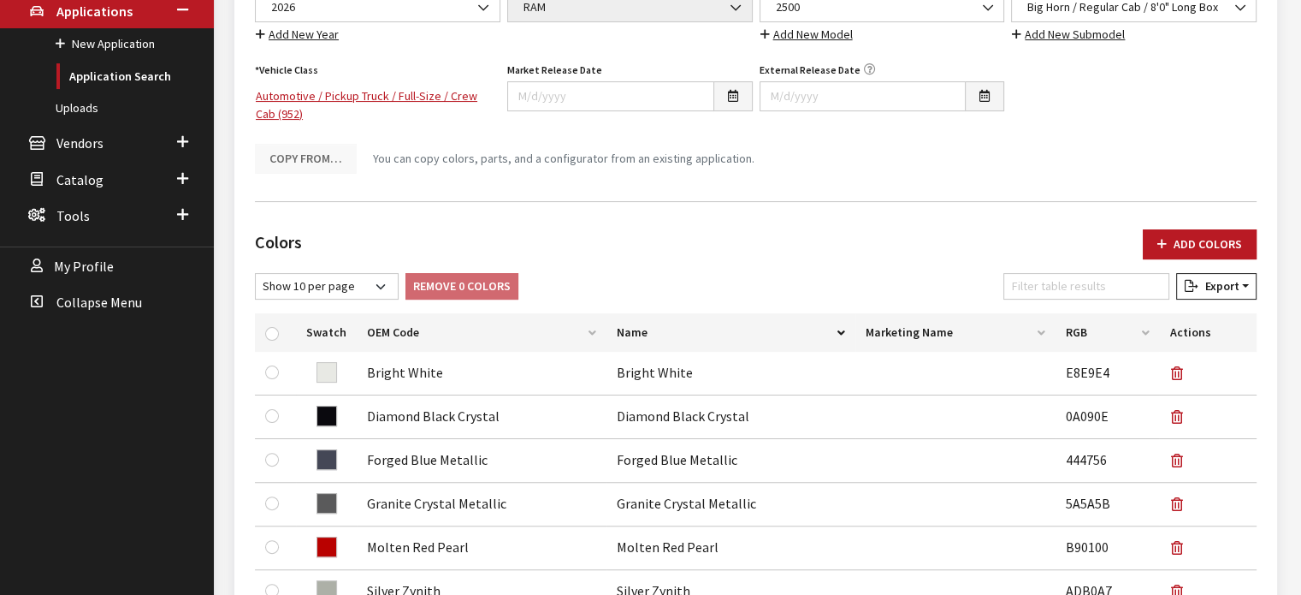
scroll to position [20, 0]
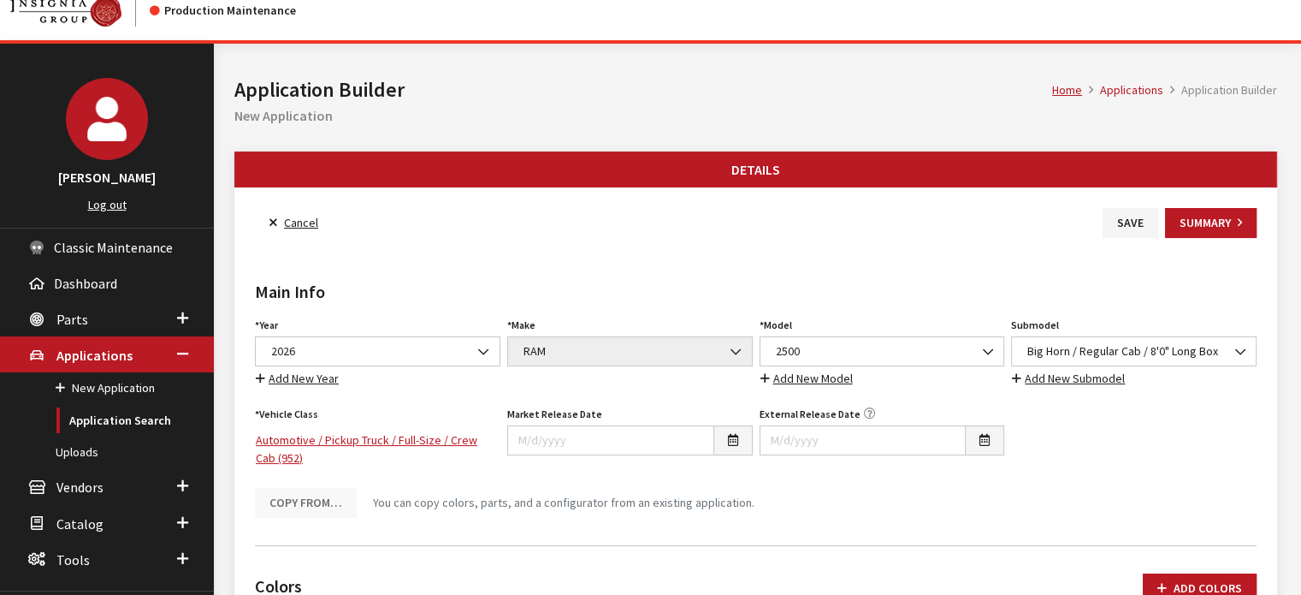
click at [1142, 240] on div "Main Info Year Select Year 2026 2025 2024 2023 2022 2021 2020 2019 2018 2017 20…" at bounding box center [756, 384] width 1009 height 293
click at [1117, 218] on button "Save" at bounding box center [1131, 223] width 56 height 30
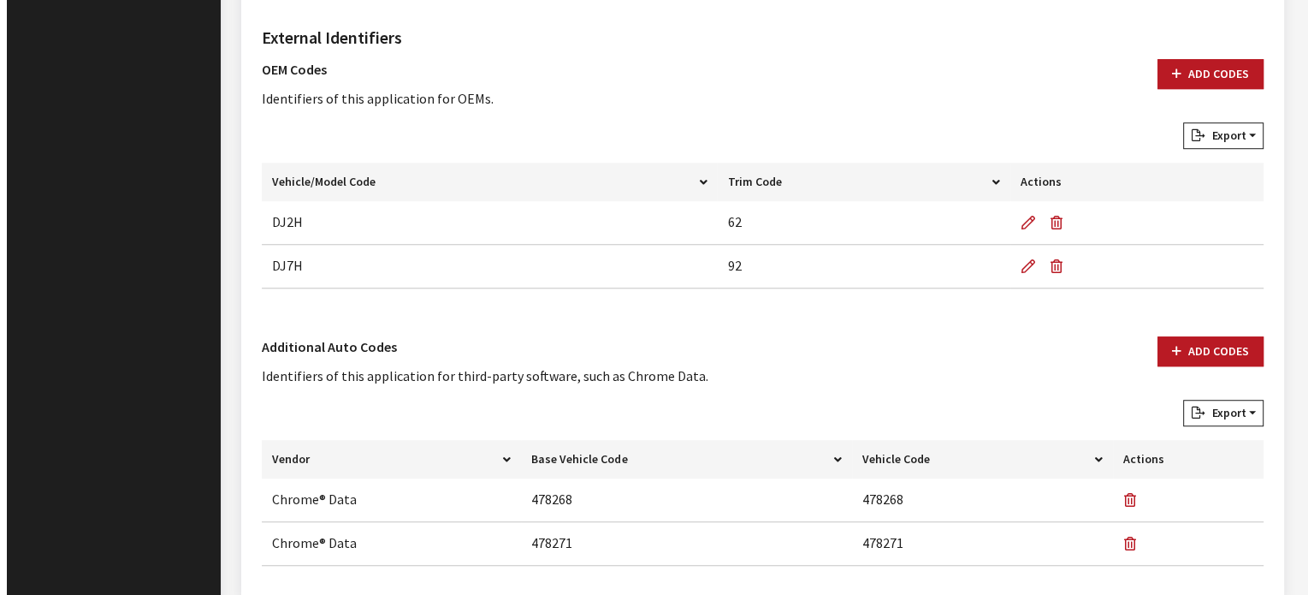
scroll to position [1194, 0]
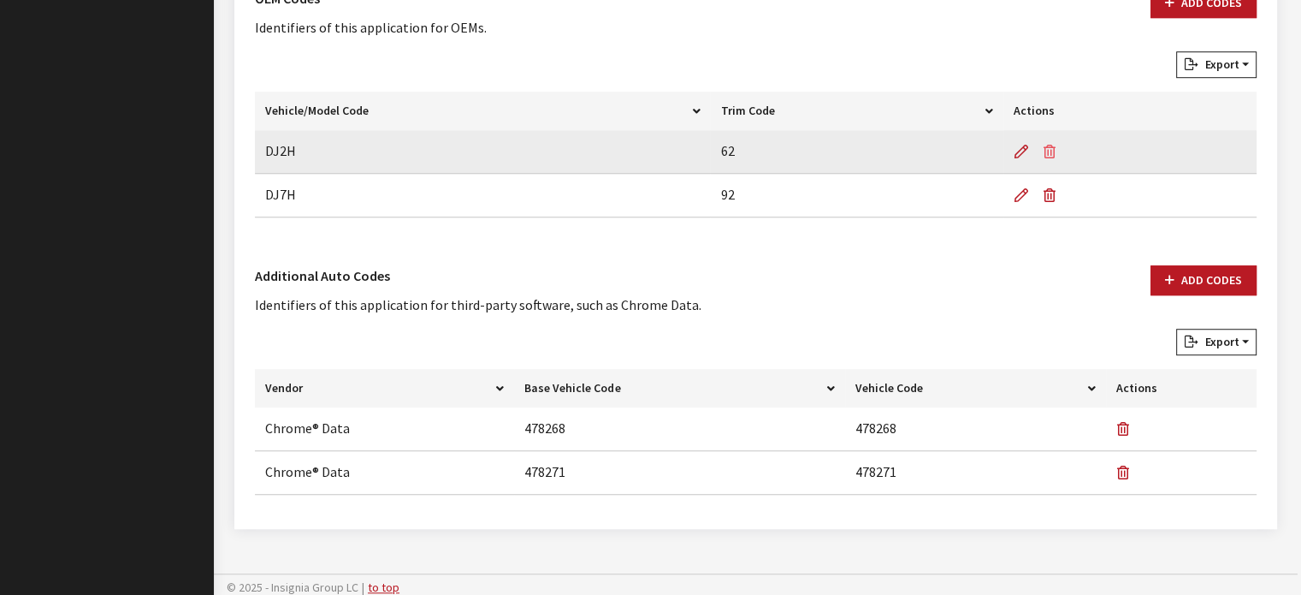
click at [1053, 155] on icon "button" at bounding box center [1050, 152] width 12 height 14
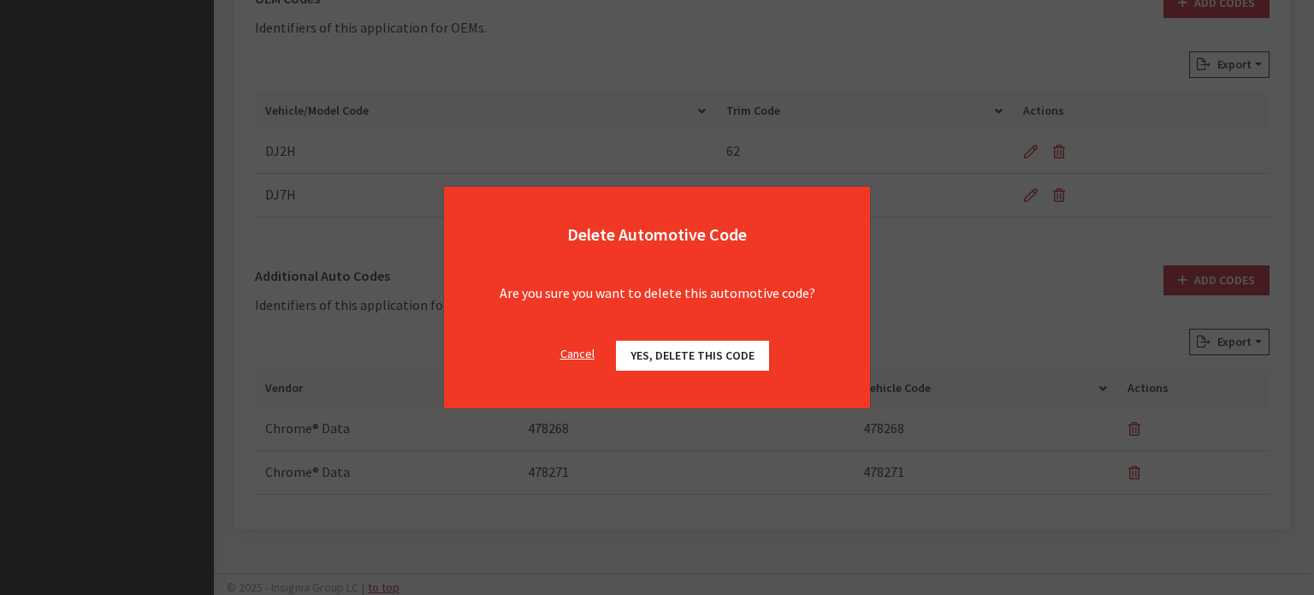
drag, startPoint x: 737, startPoint y: 356, endPoint x: 882, endPoint y: 345, distance: 145.9
click at [738, 354] on span "Yes, delete this code" at bounding box center [693, 354] width 124 height 15
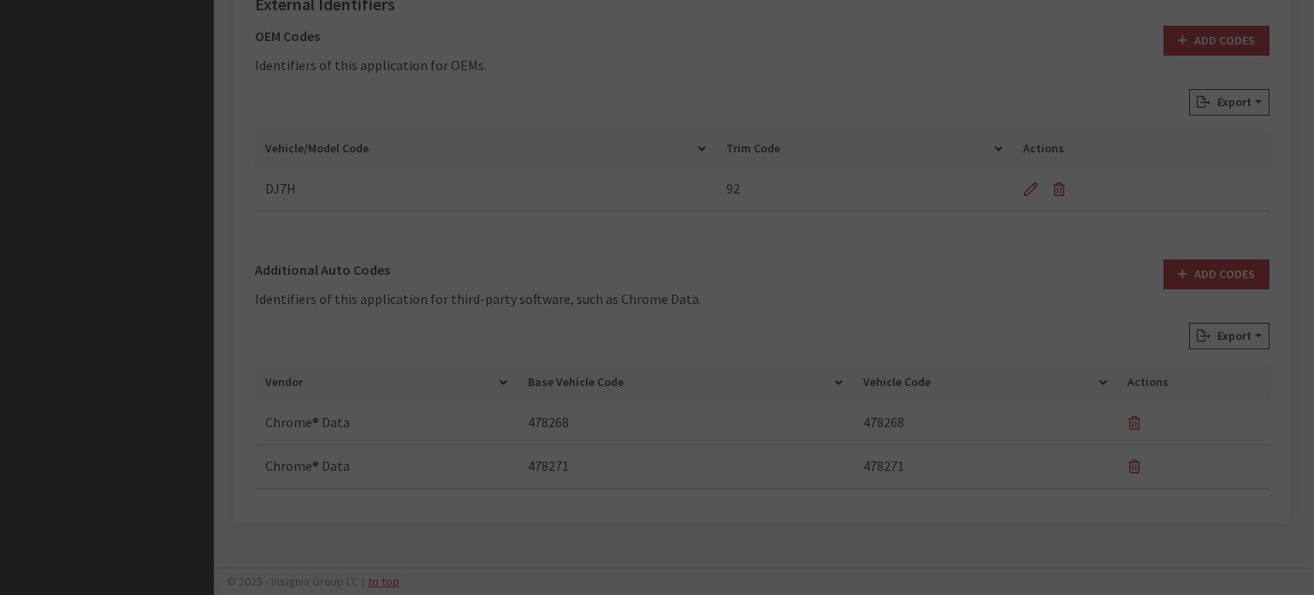
scroll to position [1151, 0]
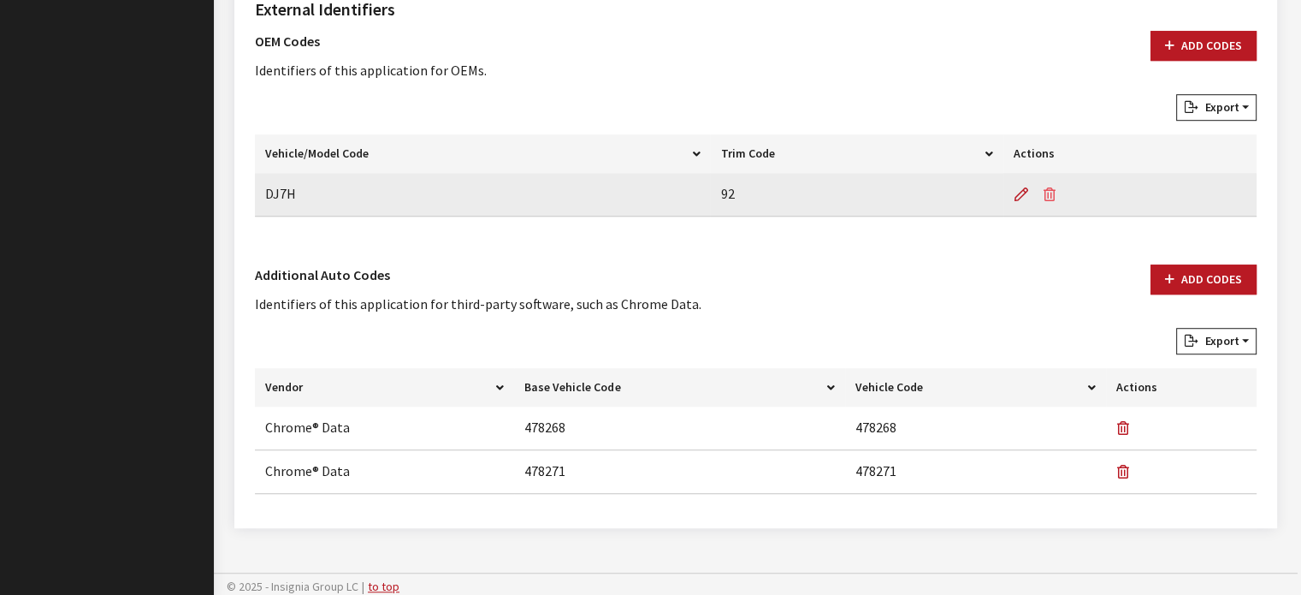
click at [1065, 188] on button "button" at bounding box center [1053, 194] width 34 height 43
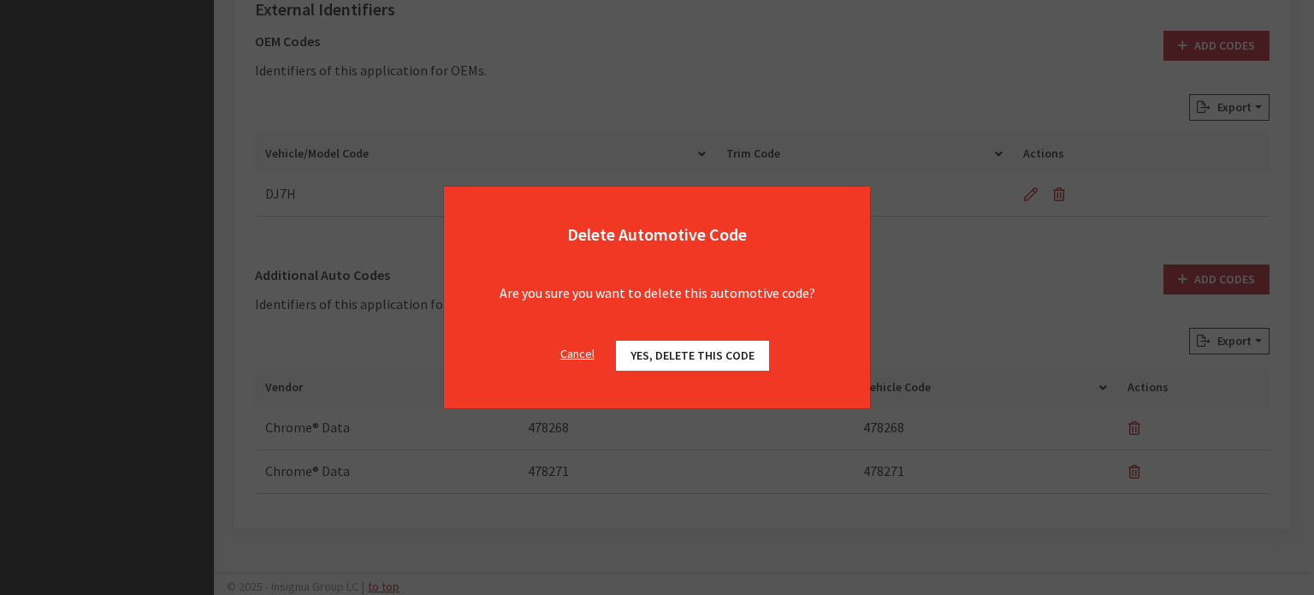
drag, startPoint x: 753, startPoint y: 357, endPoint x: 766, endPoint y: 352, distance: 13.5
click at [752, 357] on button "Yes, delete this code" at bounding box center [692, 355] width 153 height 30
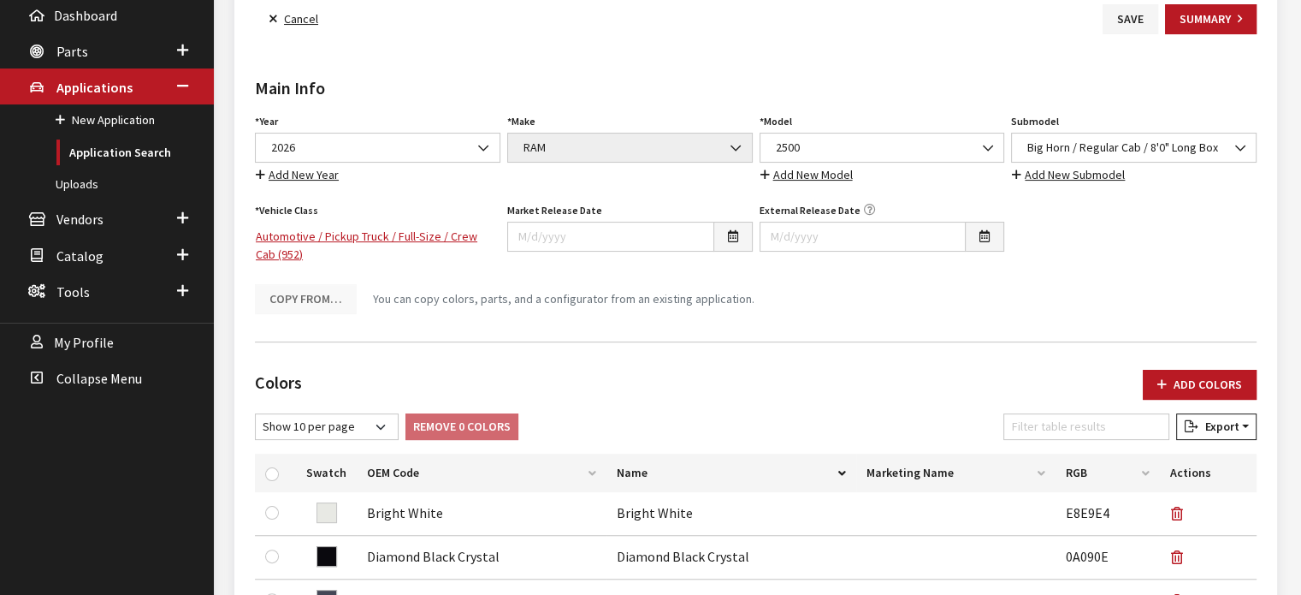
scroll to position [209, 0]
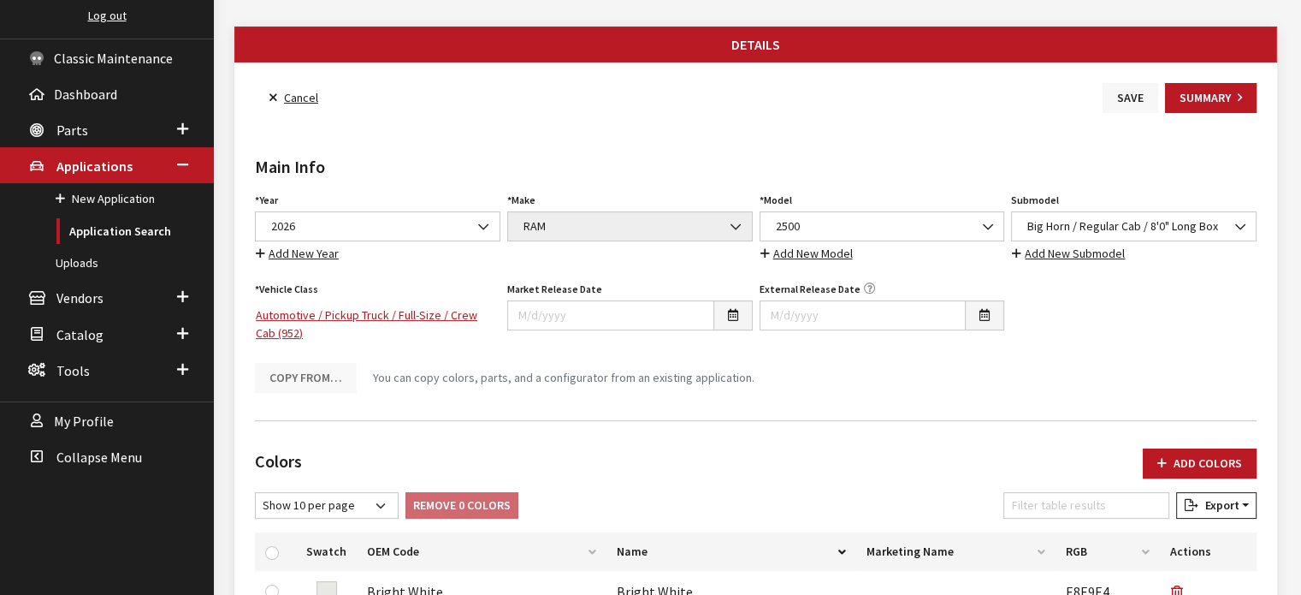
click at [1139, 99] on button "Save" at bounding box center [1131, 98] width 56 height 30
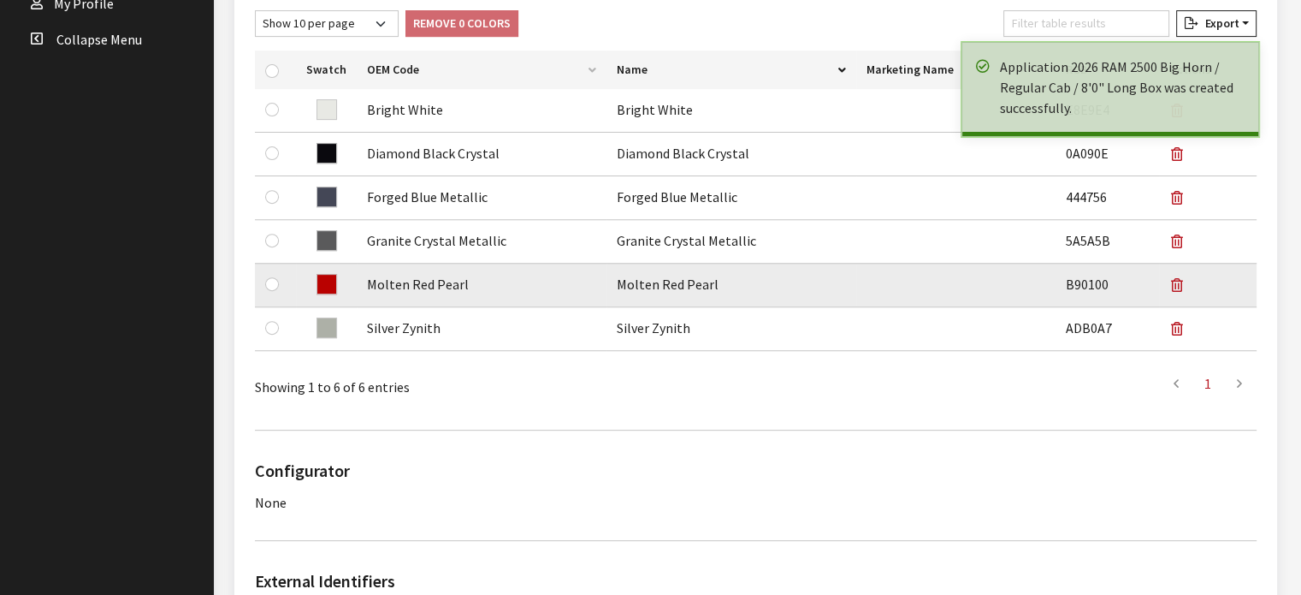
scroll to position [941, 0]
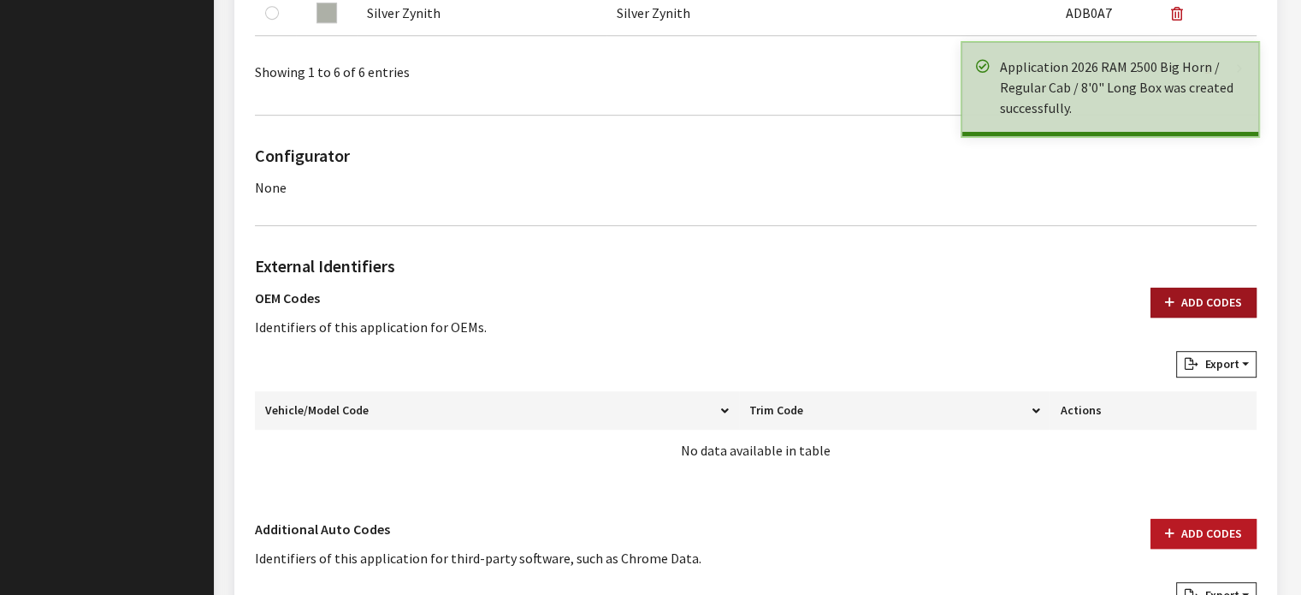
click at [1203, 305] on button "Add Codes" at bounding box center [1204, 302] width 106 height 30
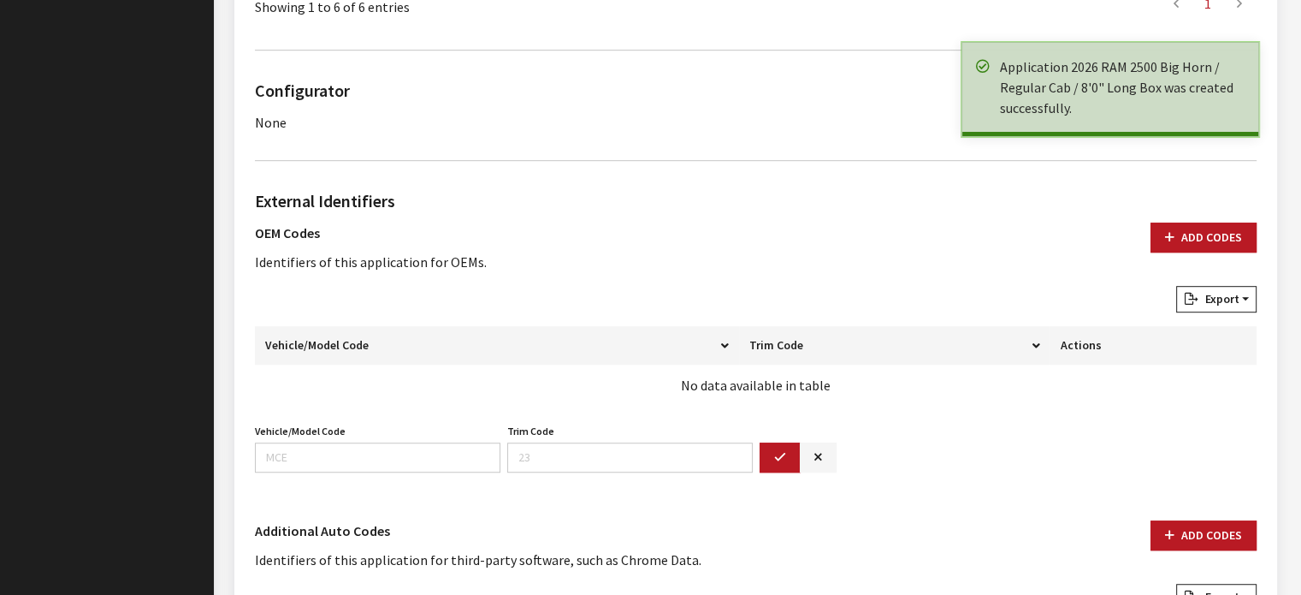
scroll to position [1112, 0]
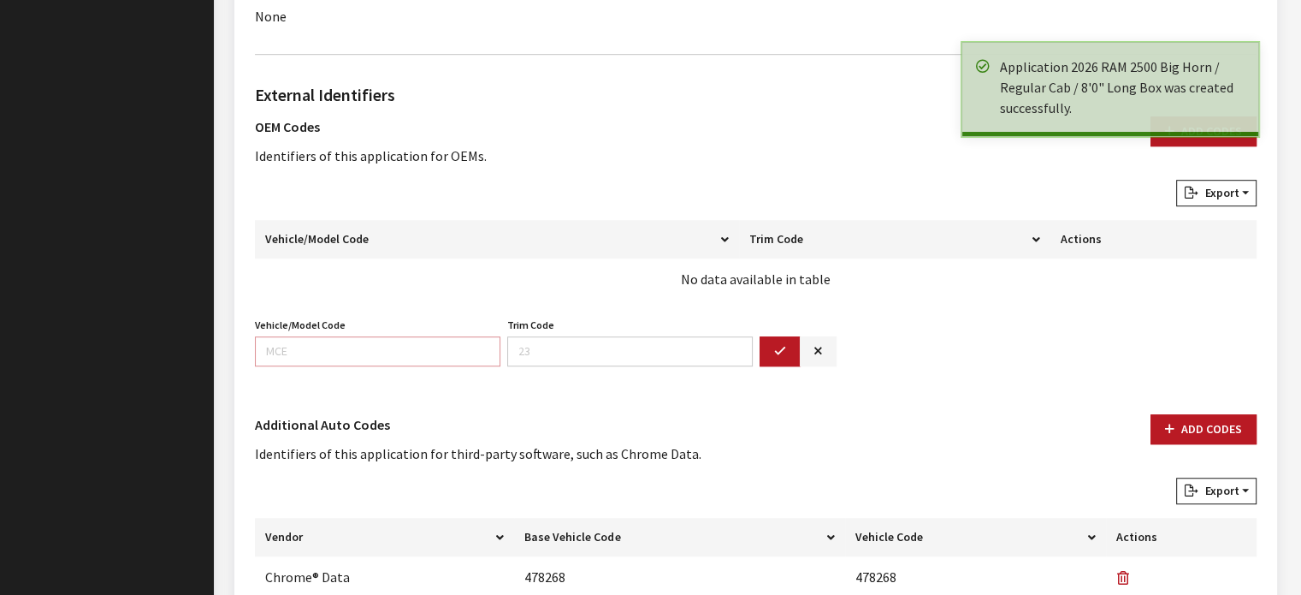
click at [349, 357] on input "Vehicle/Model Code" at bounding box center [378, 351] width 246 height 30
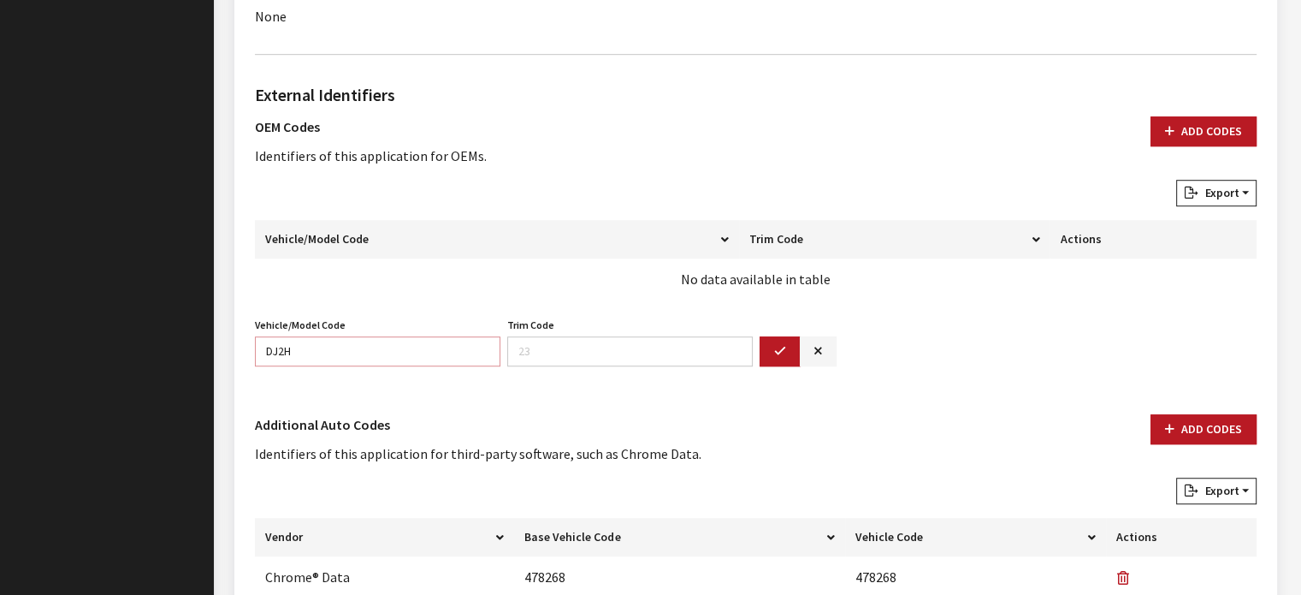
type input "DJ2H"
type input "62"
click at [773, 351] on button "button" at bounding box center [780, 351] width 41 height 30
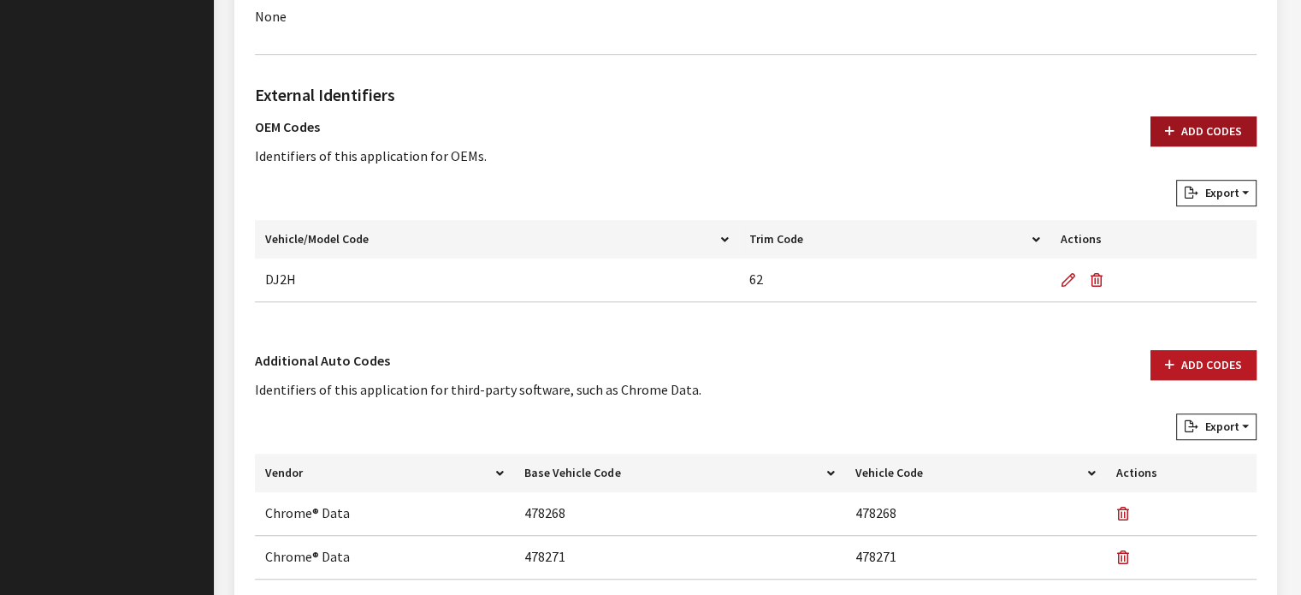
click at [1199, 131] on button "Add Codes" at bounding box center [1204, 131] width 106 height 30
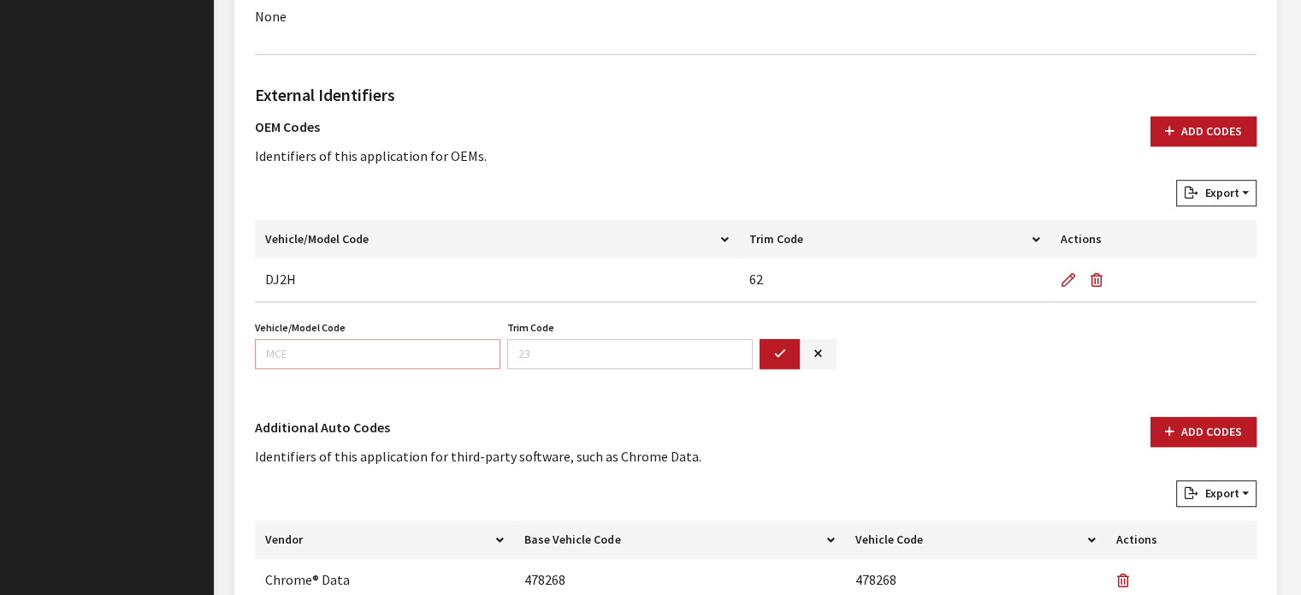
click at [417, 358] on input "Vehicle/Model Code" at bounding box center [378, 354] width 246 height 30
type input "DJ7H"
type input "92"
click at [822, 352] on button "button" at bounding box center [818, 354] width 37 height 30
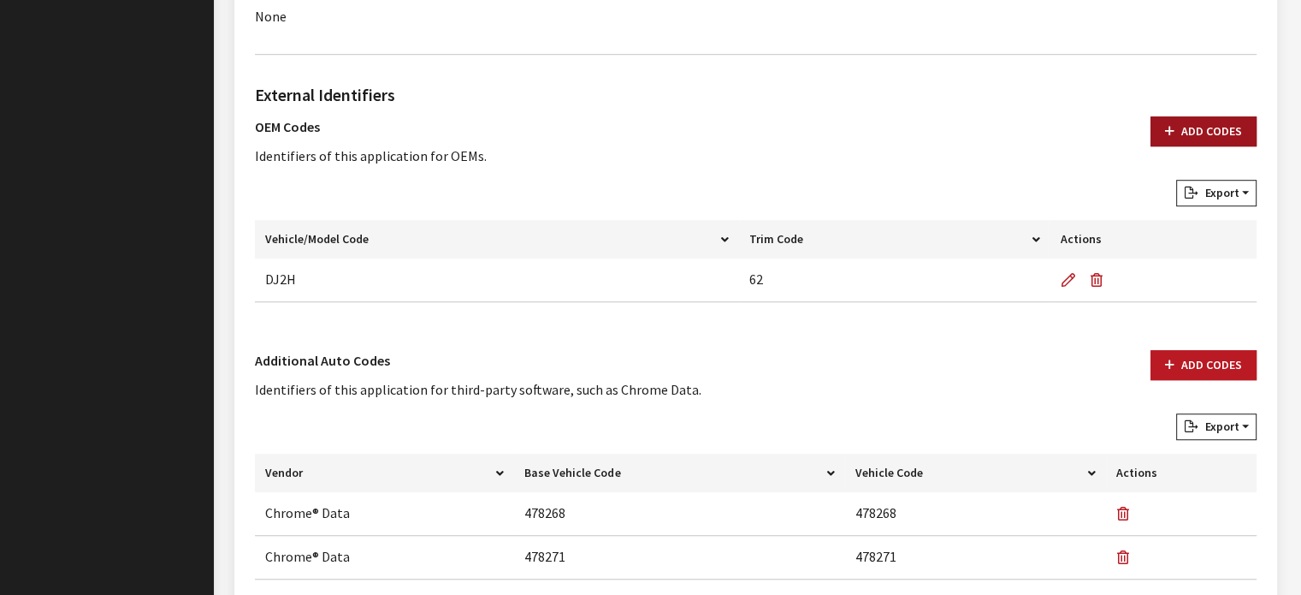
click at [1170, 119] on button "Add Codes" at bounding box center [1204, 131] width 106 height 30
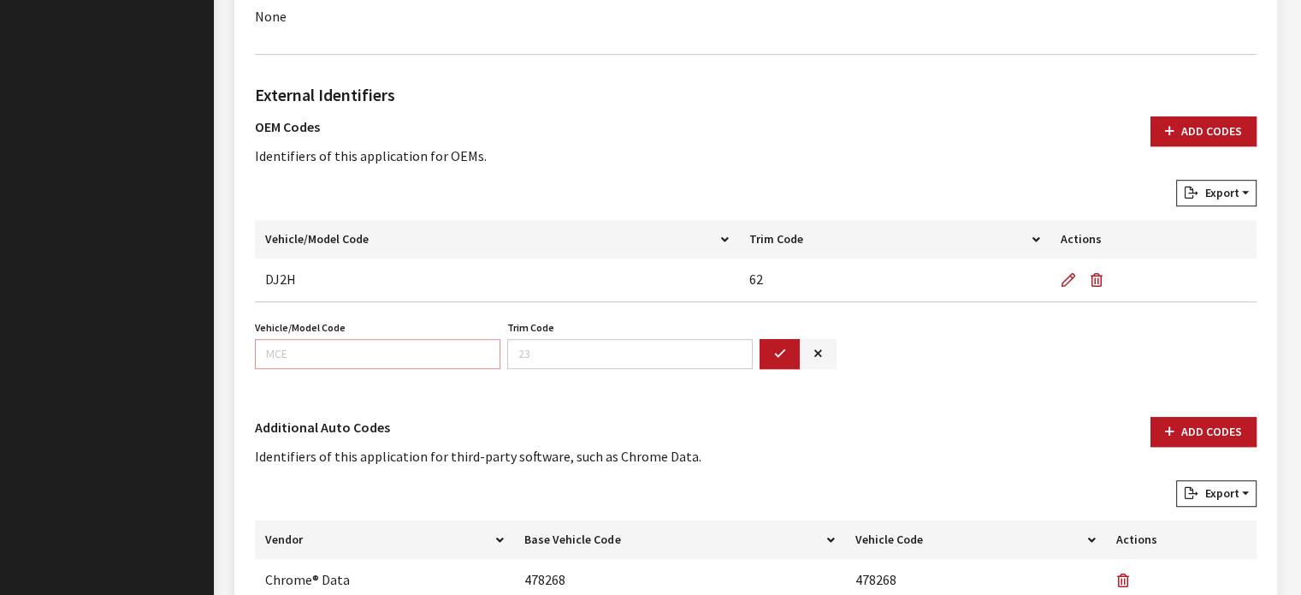
click at [368, 352] on input "Vehicle/Model Code" at bounding box center [378, 354] width 246 height 30
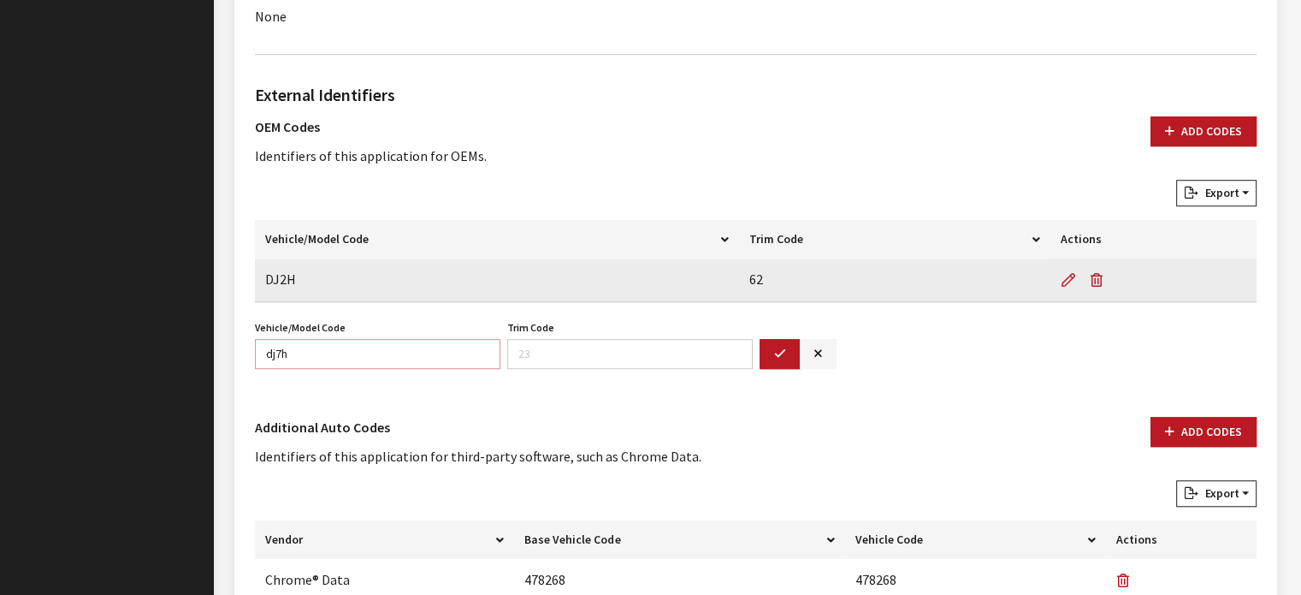
type input "dj7h"
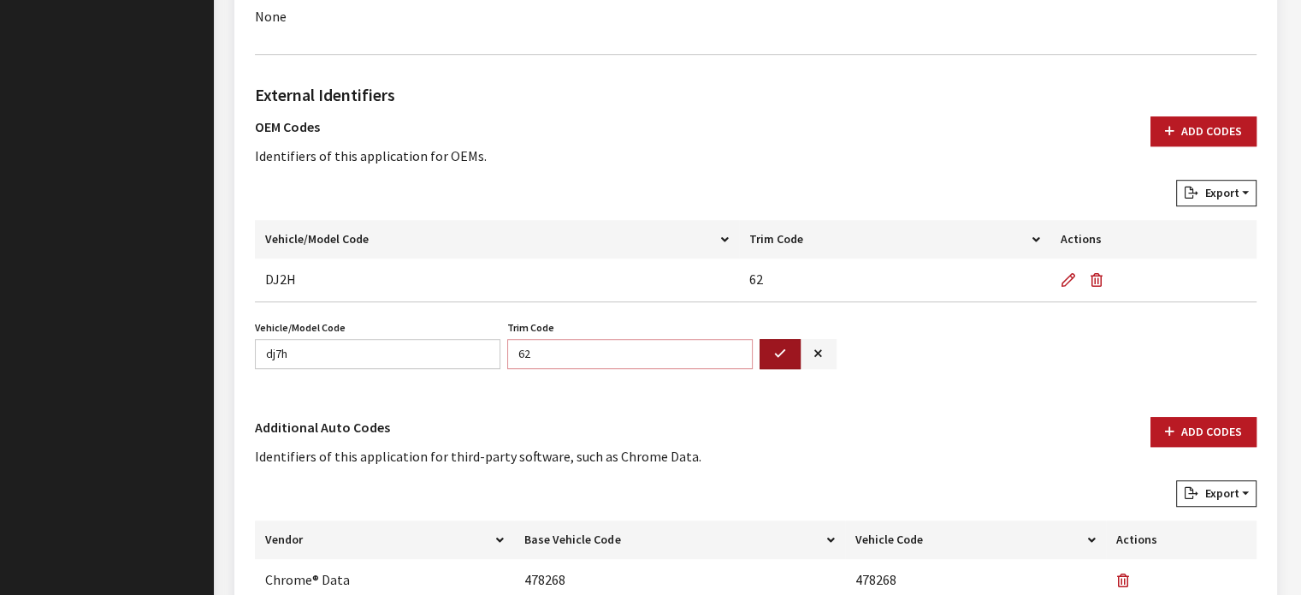
type input "62"
click at [779, 358] on icon "button" at bounding box center [780, 354] width 12 height 12
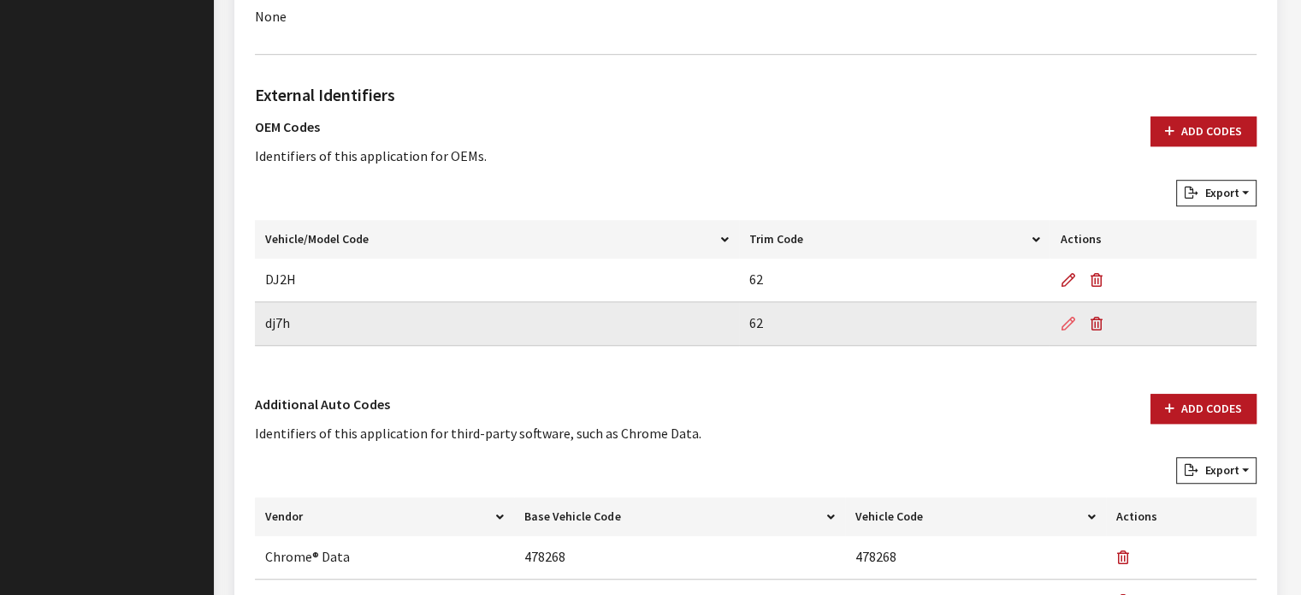
click at [1072, 317] on icon "button" at bounding box center [1068, 324] width 14 height 14
type input "dj7h"
type input "62"
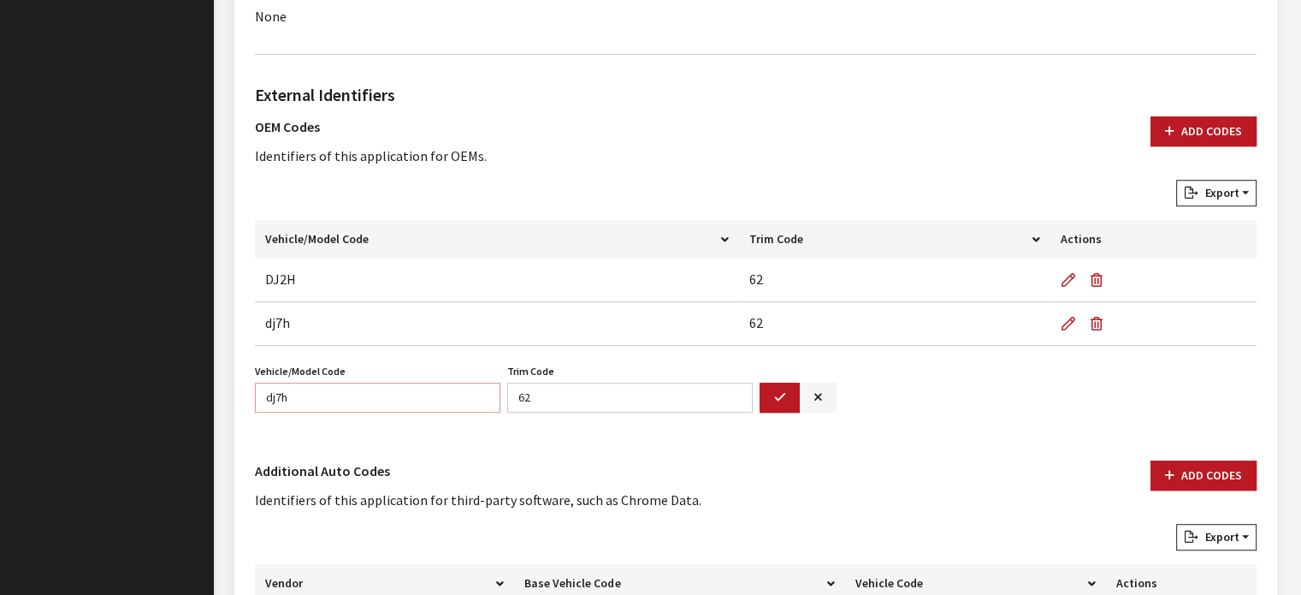
drag, startPoint x: 286, startPoint y: 393, endPoint x: 253, endPoint y: 393, distance: 32.5
click at [253, 393] on div "Vehicle/Model Code dj7h Vehicle/Model Code is required." at bounding box center [378, 385] width 252 height 53
type input "d"
type input "DJ7H"
click at [787, 400] on button "button" at bounding box center [780, 397] width 41 height 30
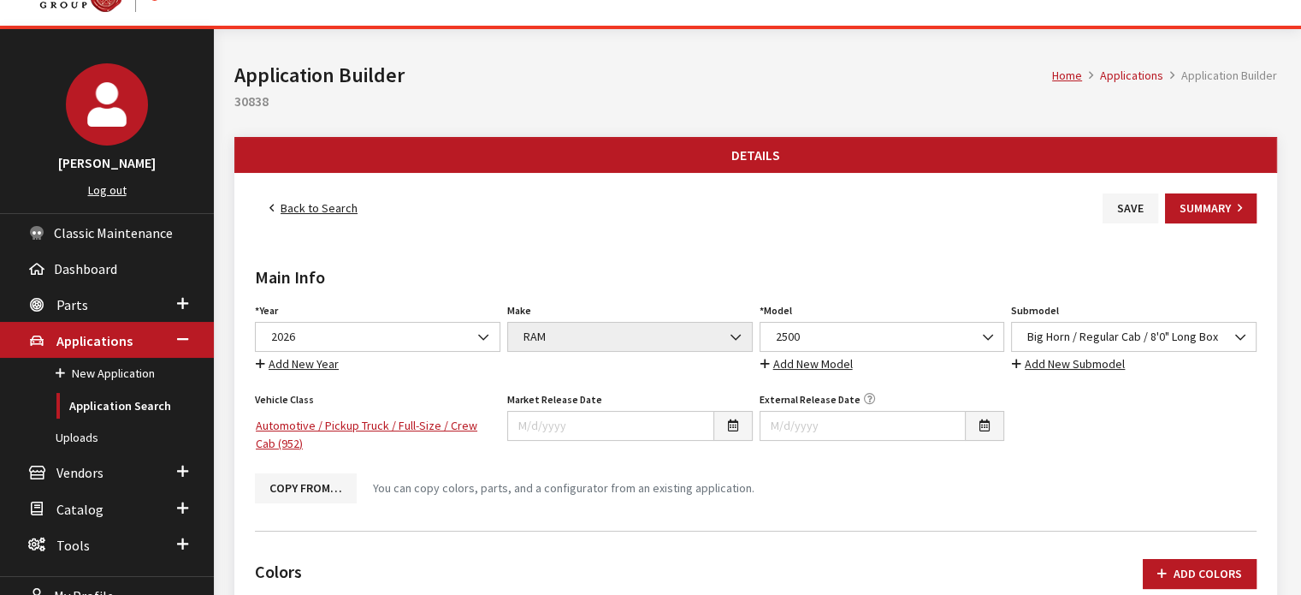
scroll to position [0, 0]
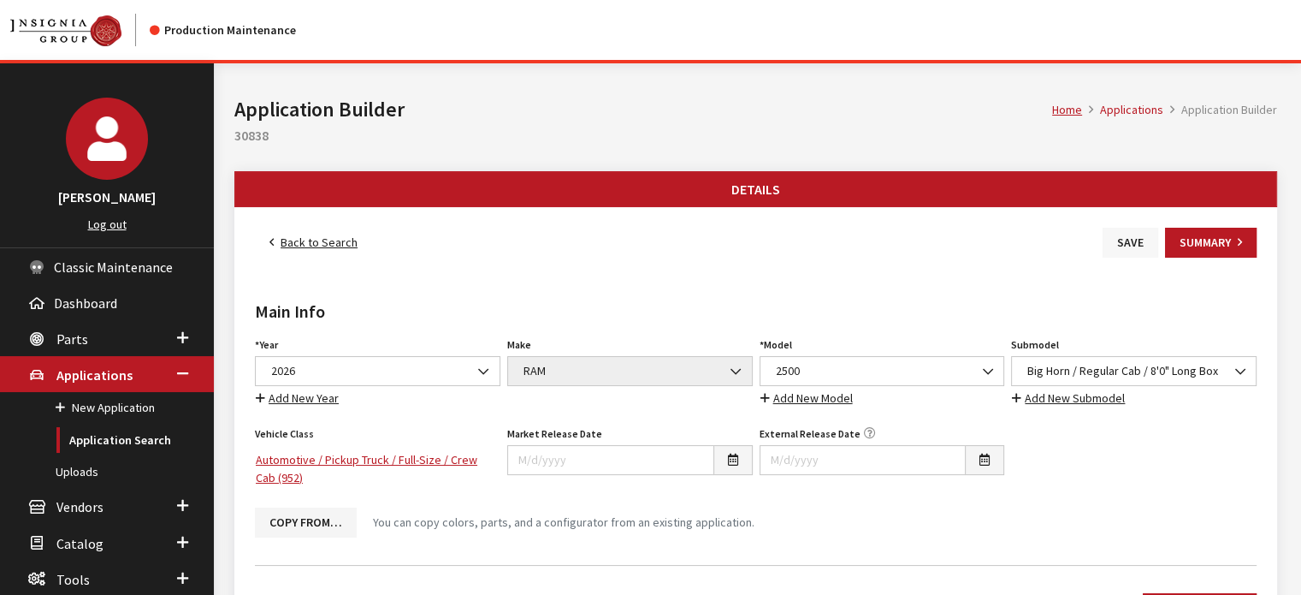
click at [1120, 242] on button "Save" at bounding box center [1131, 243] width 56 height 30
click at [312, 231] on link "Back to Search" at bounding box center [313, 243] width 117 height 30
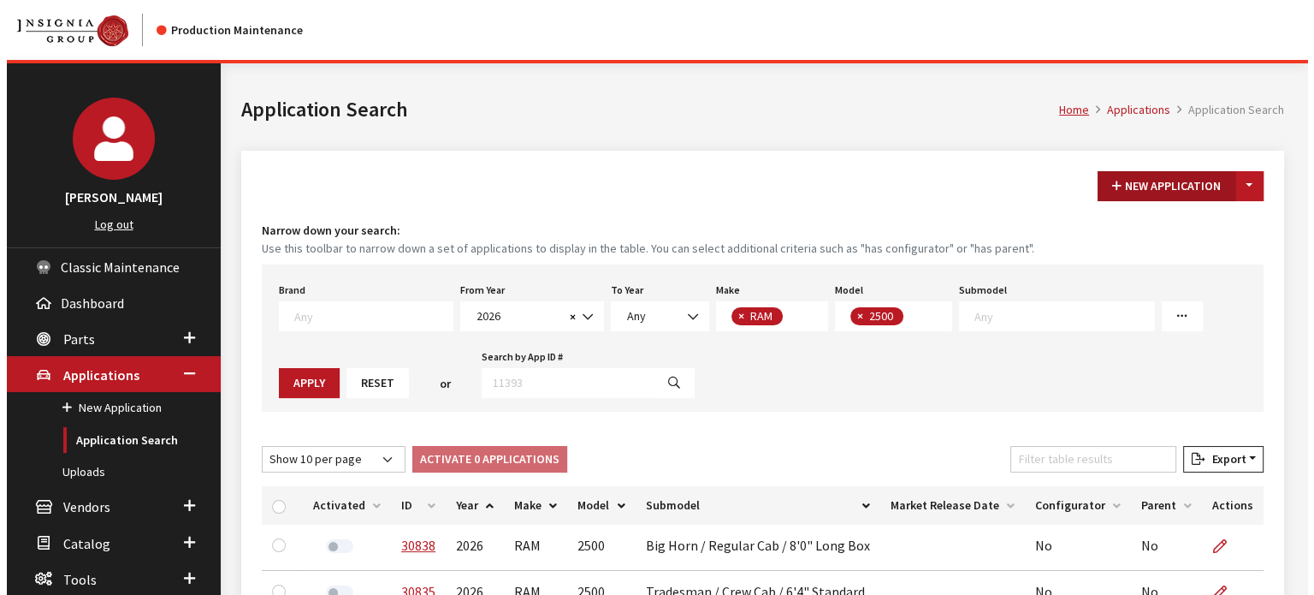
scroll to position [186, 0]
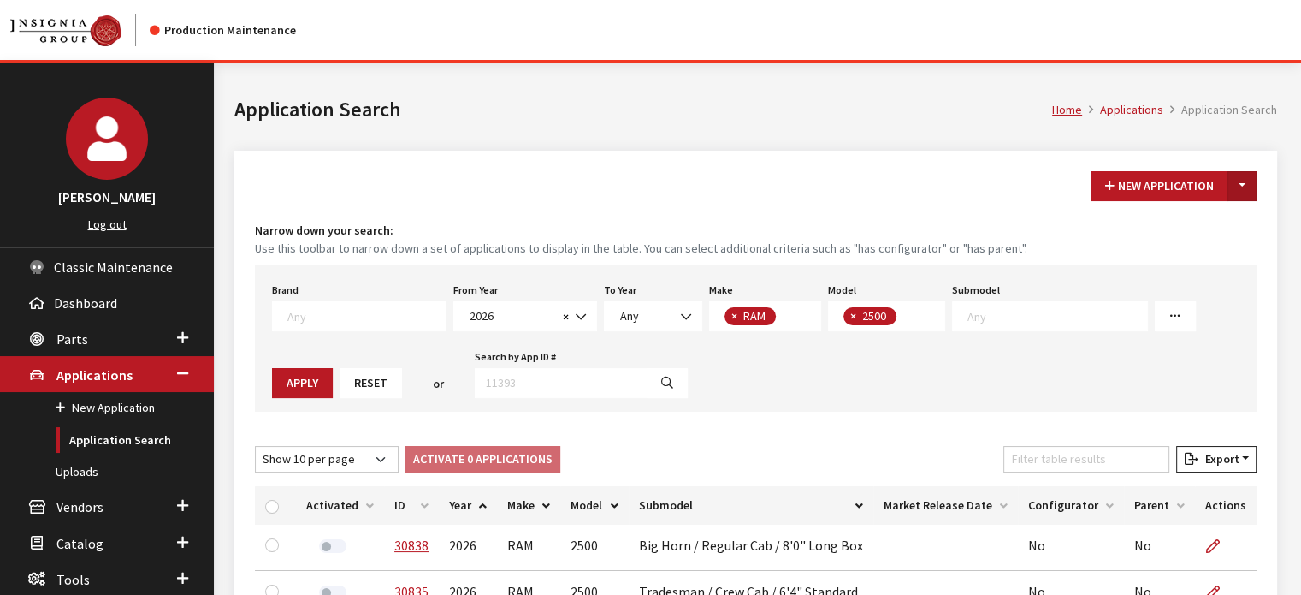
click at [1244, 185] on button "Toggle Dropdown" at bounding box center [1242, 186] width 29 height 30
click at [1198, 216] on button "New From Existing..." at bounding box center [1183, 222] width 147 height 30
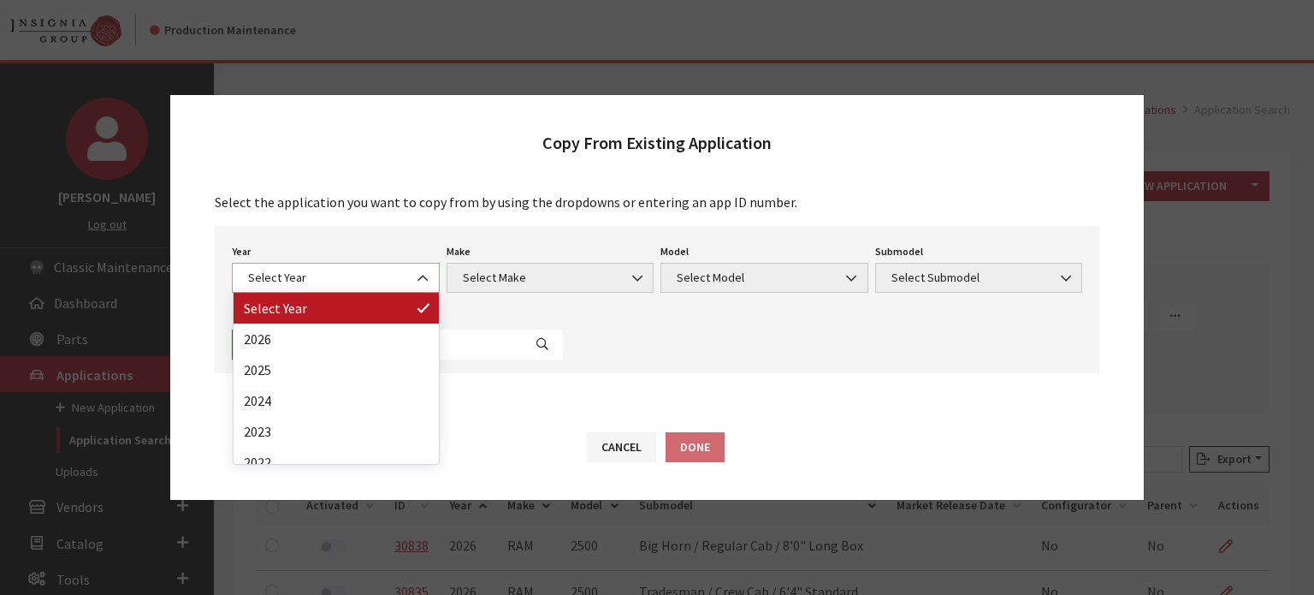
drag, startPoint x: 318, startPoint y: 269, endPoint x: 311, endPoint y: 281, distance: 14.2
click at [317, 271] on span "Select Year" at bounding box center [336, 278] width 186 height 18
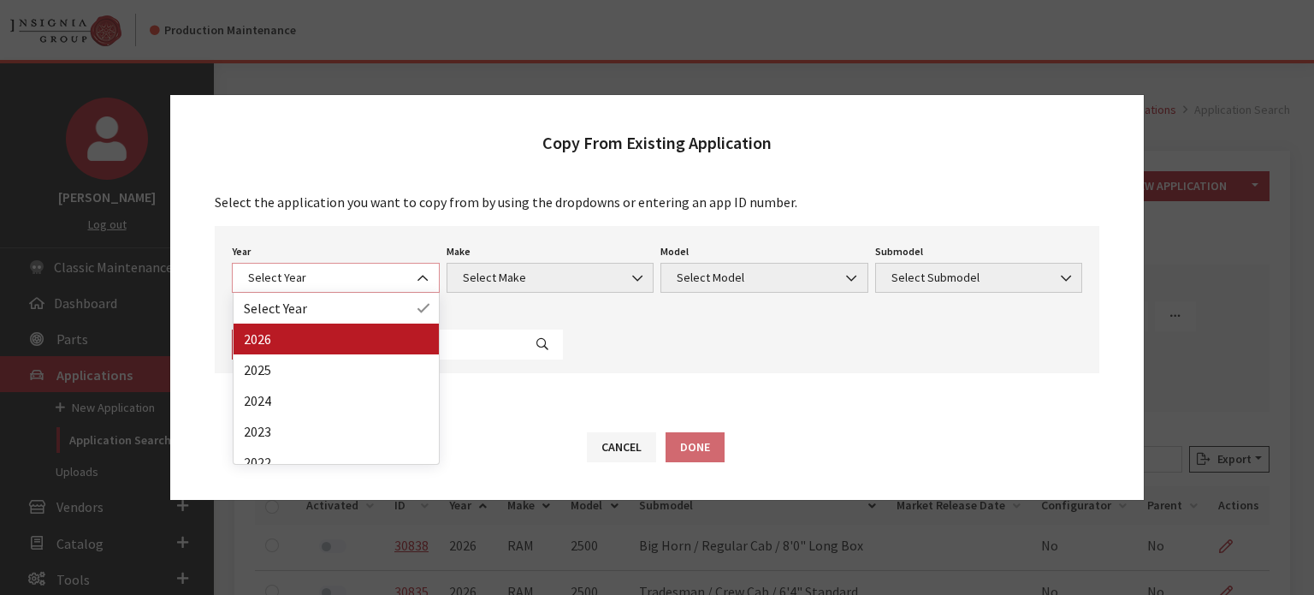
select select "44"
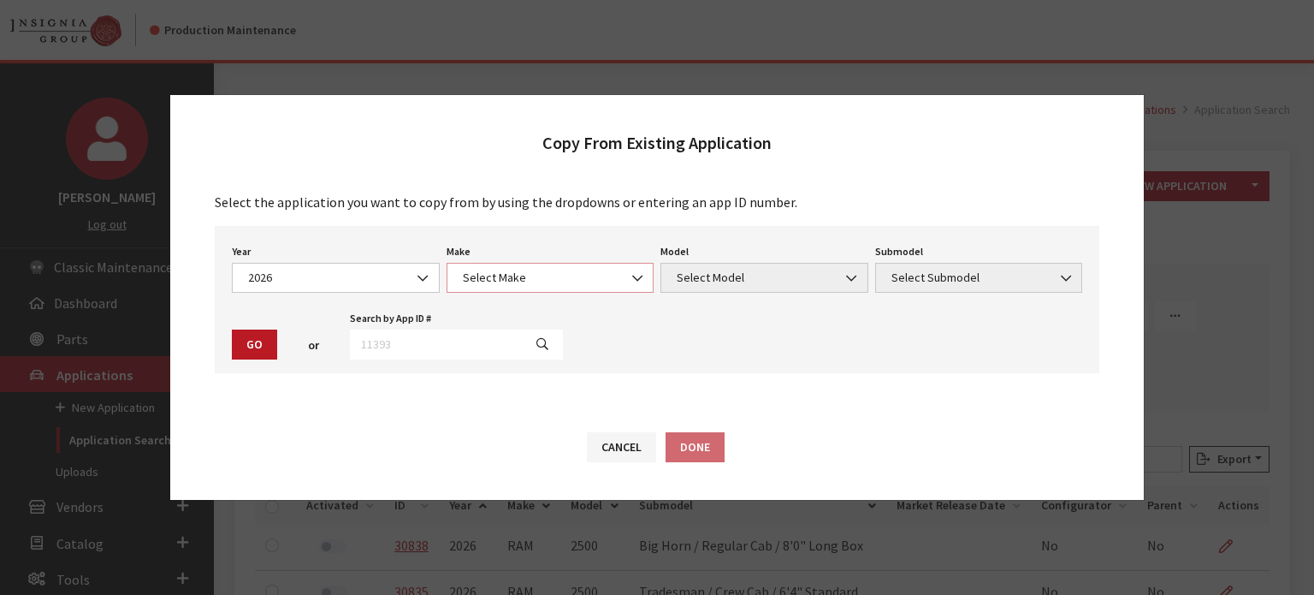
click at [592, 287] on span "Select Make" at bounding box center [551, 278] width 186 height 18
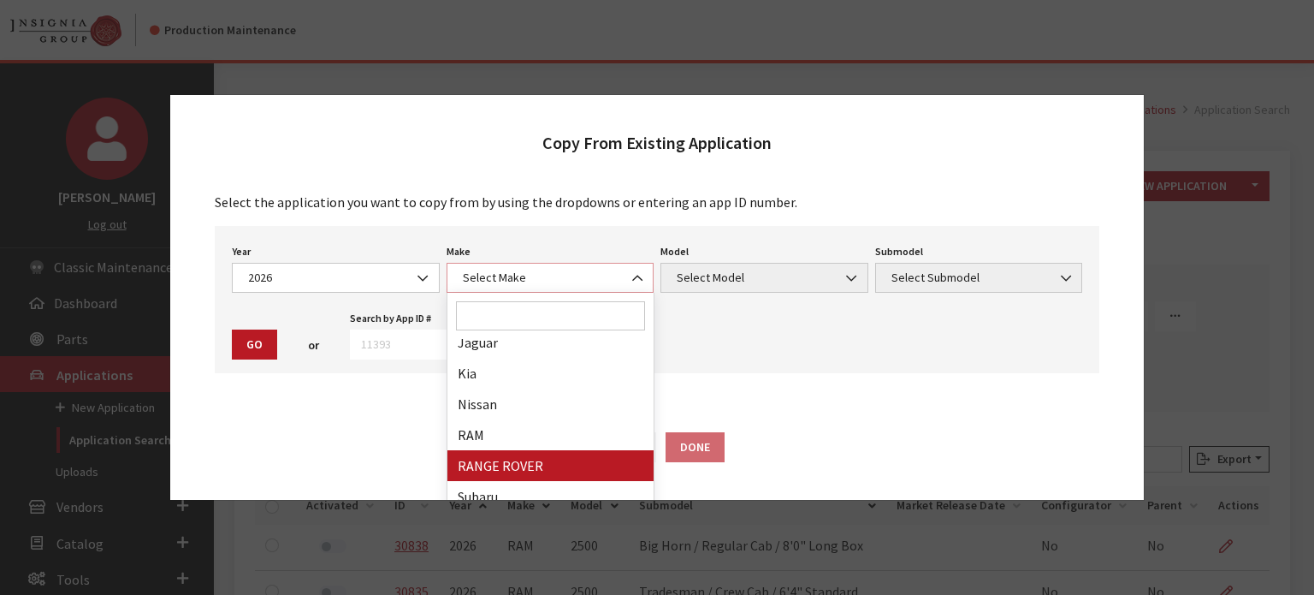
scroll to position [359, 0]
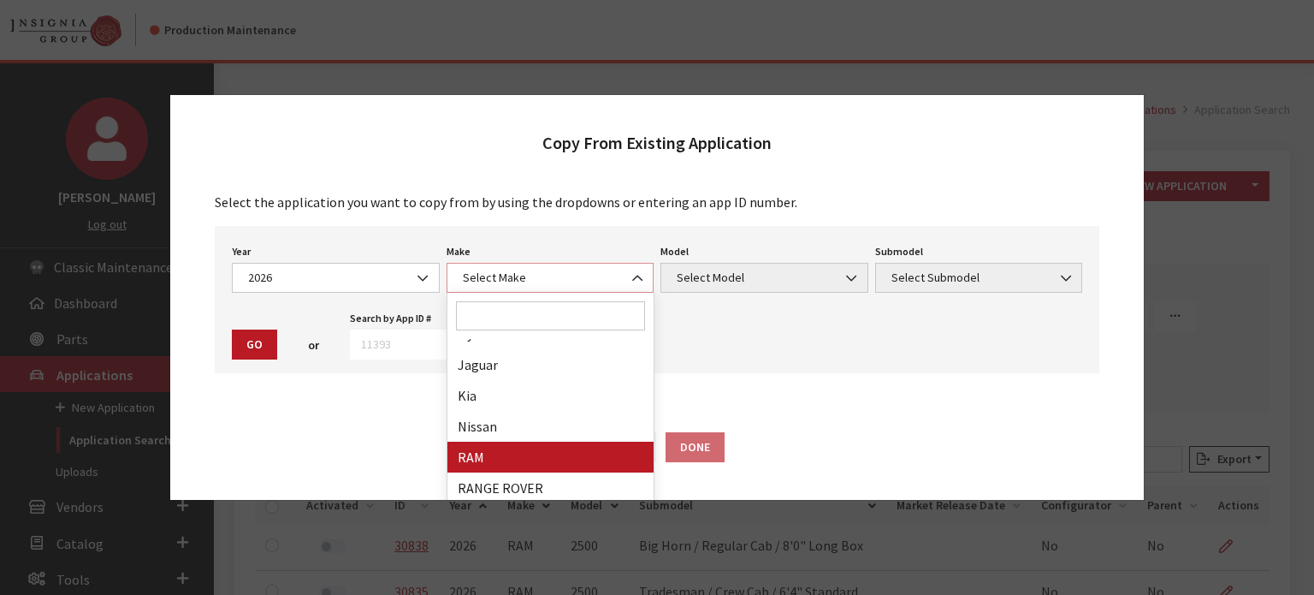
select select "34"
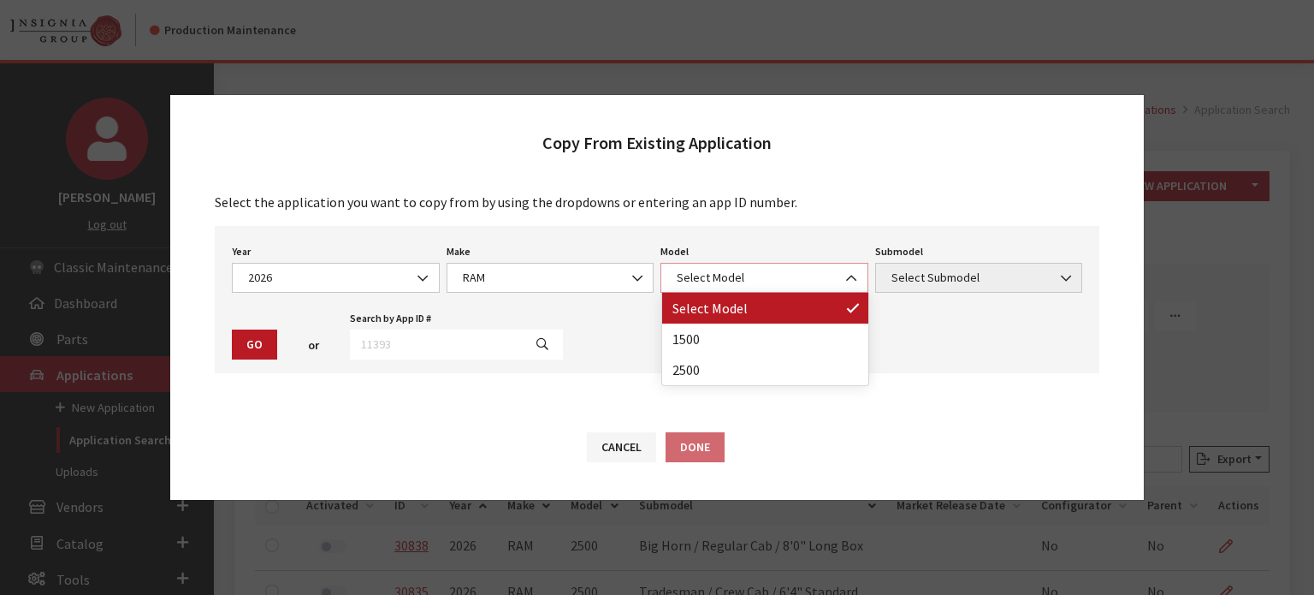
click at [719, 275] on span "Select Model" at bounding box center [765, 278] width 186 height 18
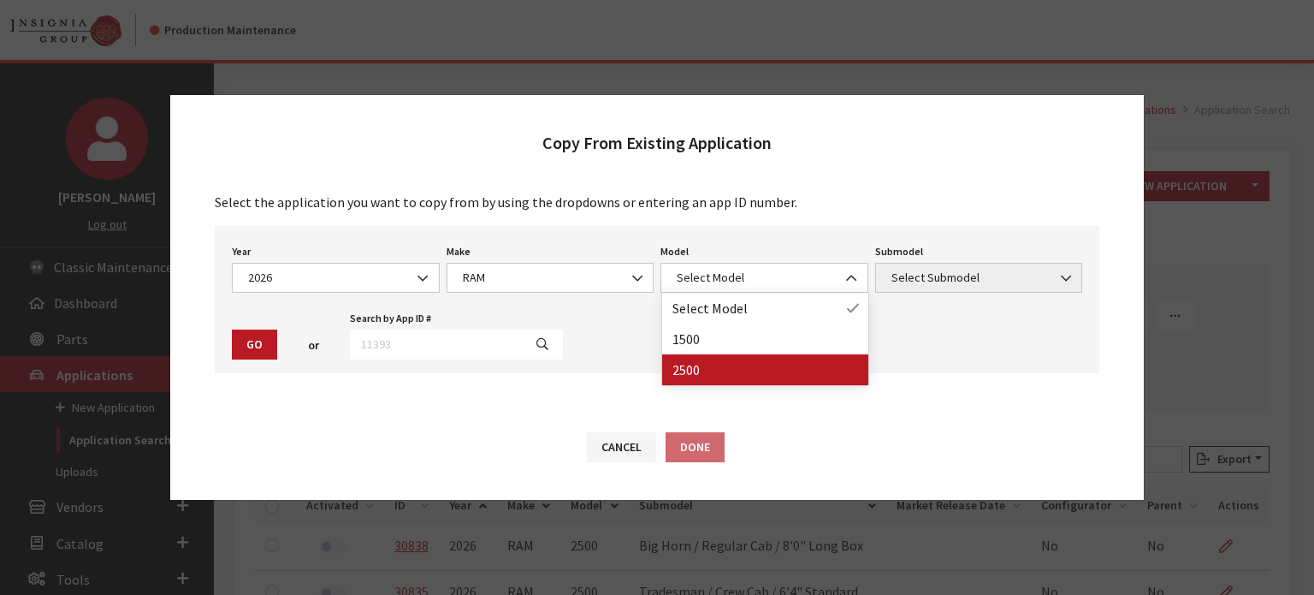
drag, startPoint x: 719, startPoint y: 376, endPoint x: 924, endPoint y: 302, distance: 217.3
select select "1085"
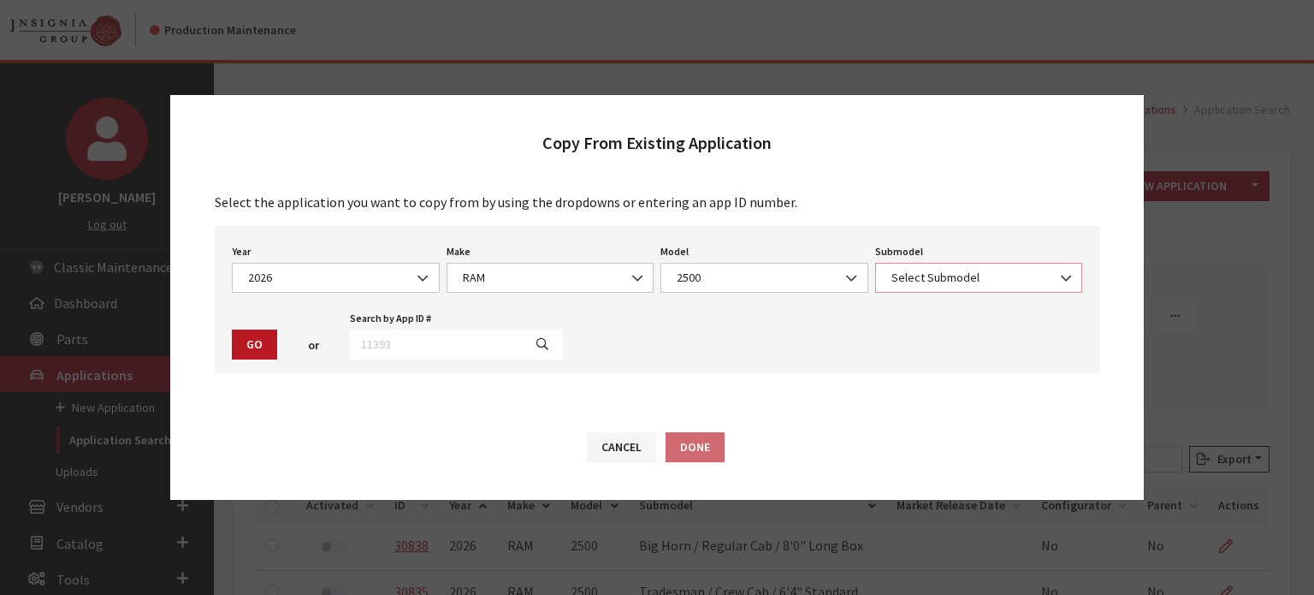
click at [938, 272] on span "Select Submodel" at bounding box center [979, 278] width 186 height 18
click at [961, 281] on span "Big Horn / Regular Cab / 8'0" Long Box" at bounding box center [979, 278] width 186 height 18
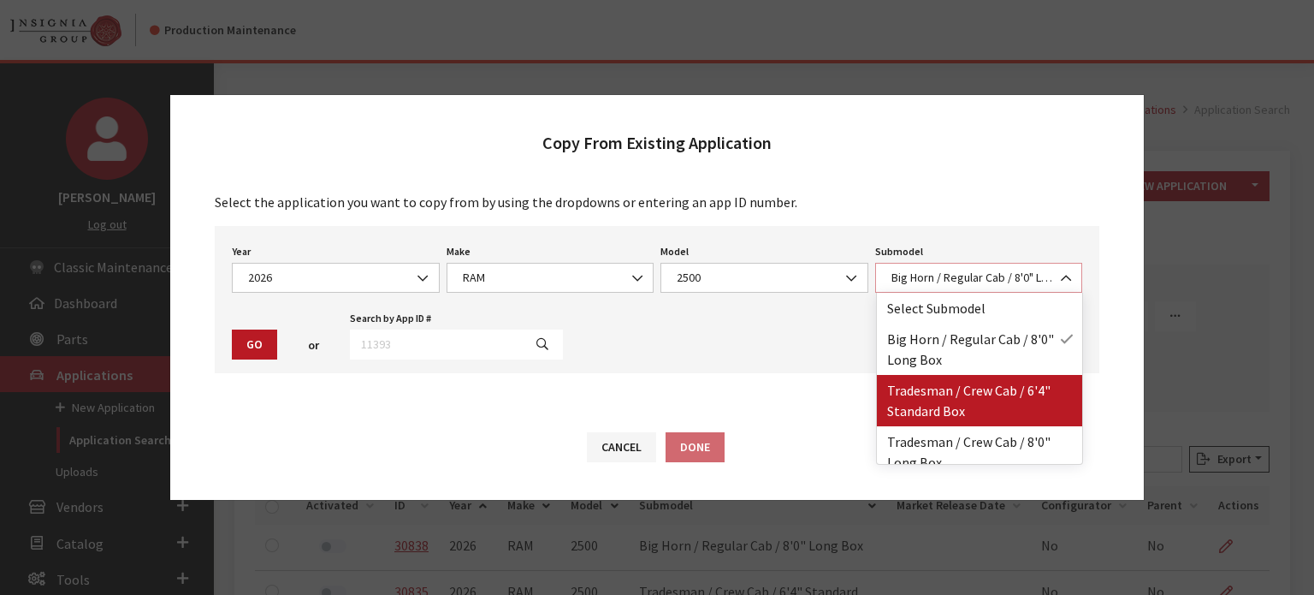
select select "2997"
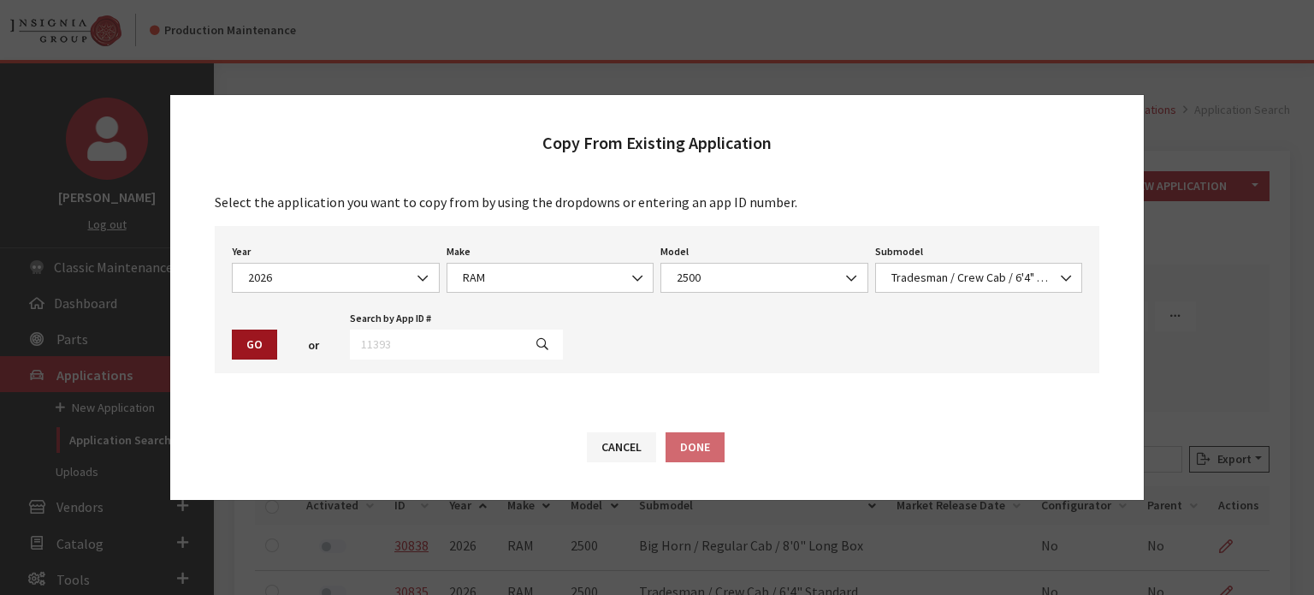
click at [248, 340] on button "Go" at bounding box center [254, 344] width 45 height 30
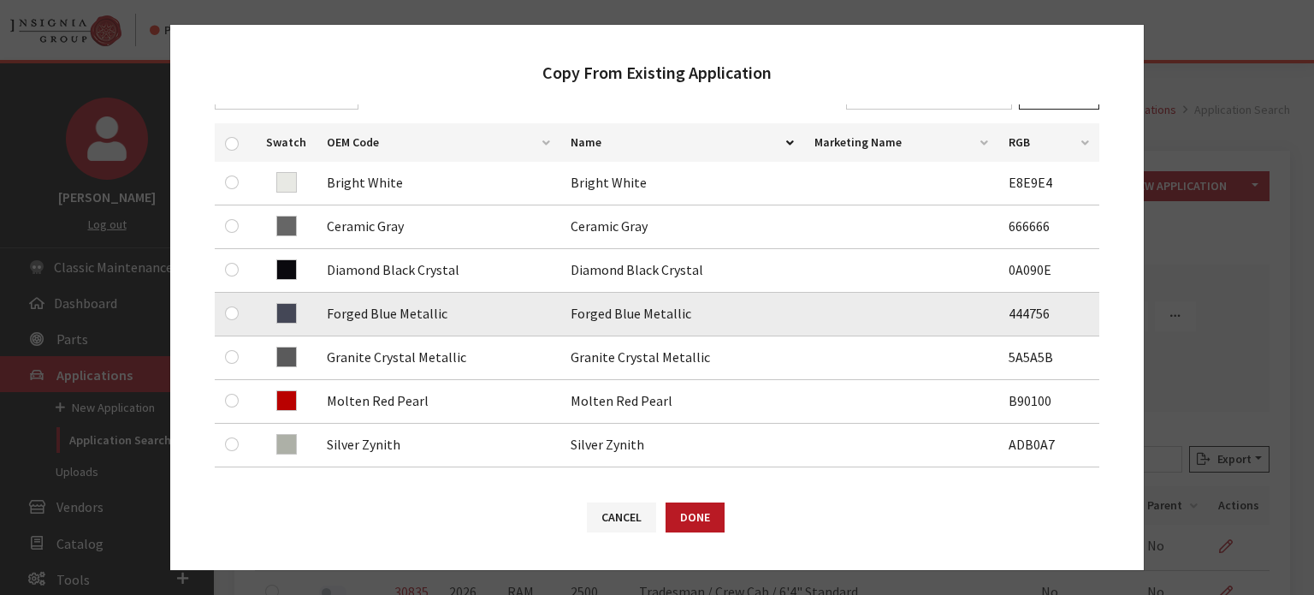
scroll to position [342, 0]
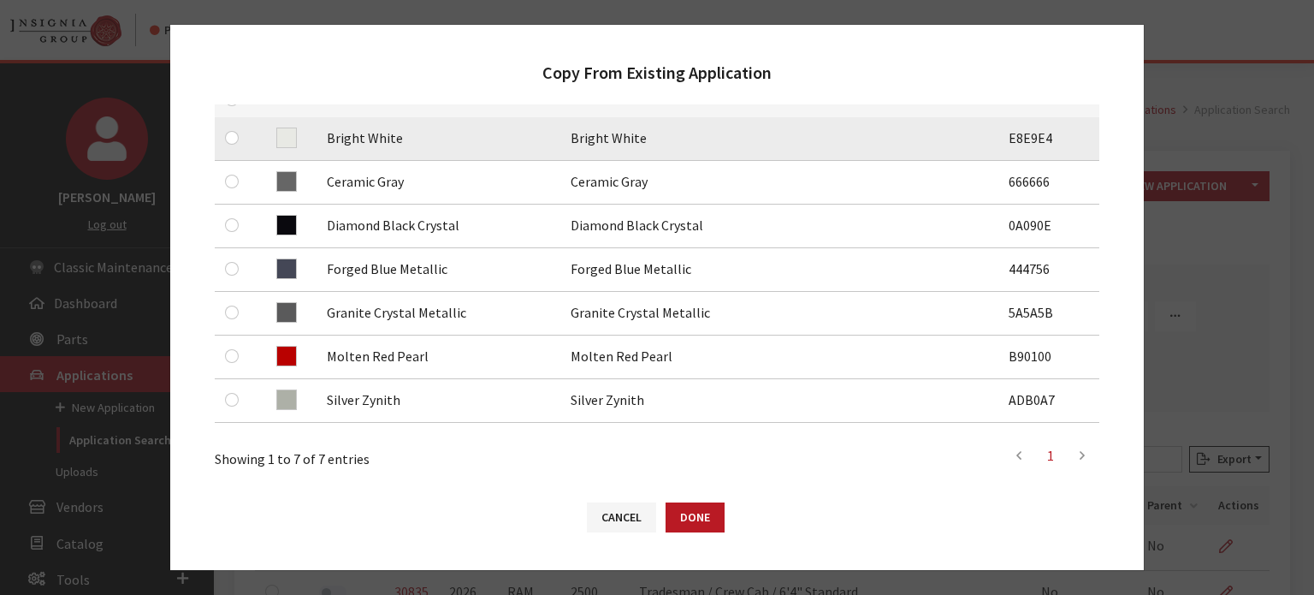
click at [223, 133] on td at bounding box center [235, 139] width 41 height 44
click at [229, 135] on input "checkbox" at bounding box center [232, 138] width 14 height 14
checkbox input "true"
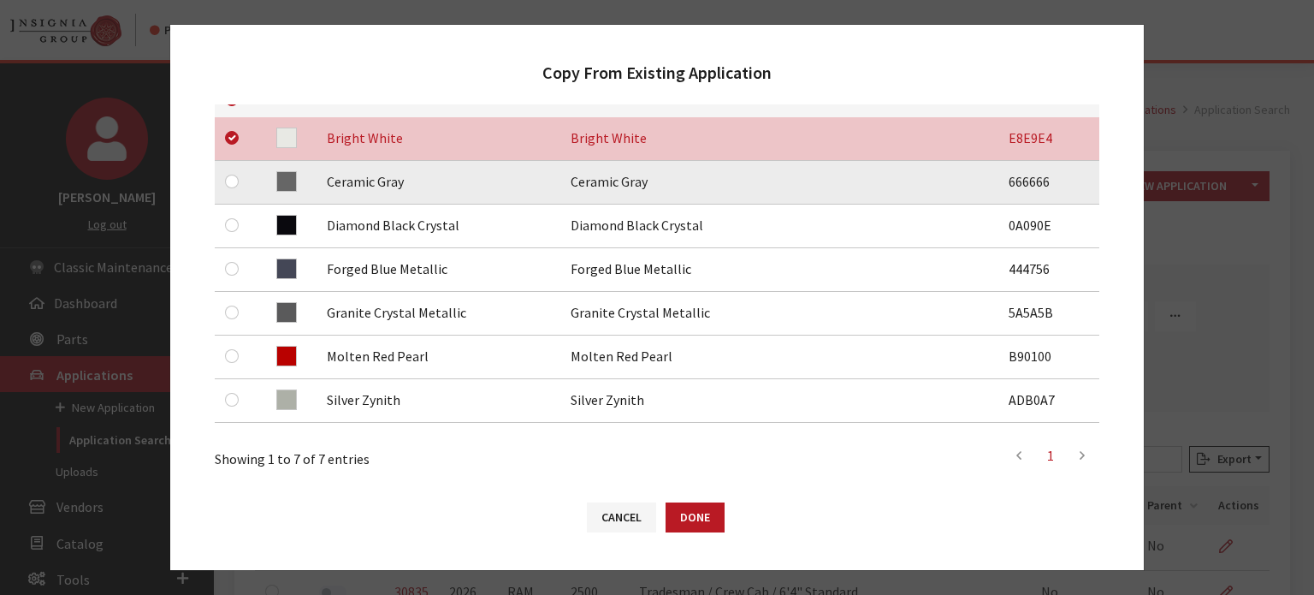
click at [235, 190] on div at bounding box center [235, 181] width 21 height 21
click at [233, 187] on div at bounding box center [235, 181] width 21 height 21
click at [230, 176] on input "checkbox" at bounding box center [232, 182] width 14 height 14
checkbox input "true"
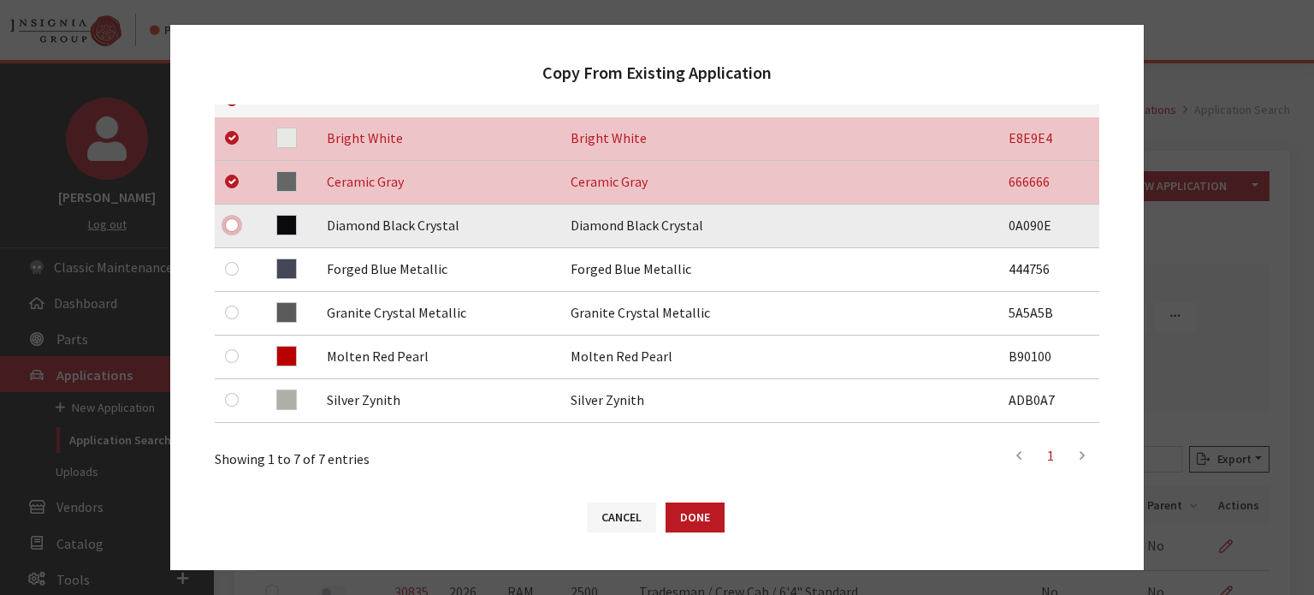
click at [237, 223] on input "checkbox" at bounding box center [232, 225] width 14 height 14
checkbox input "true"
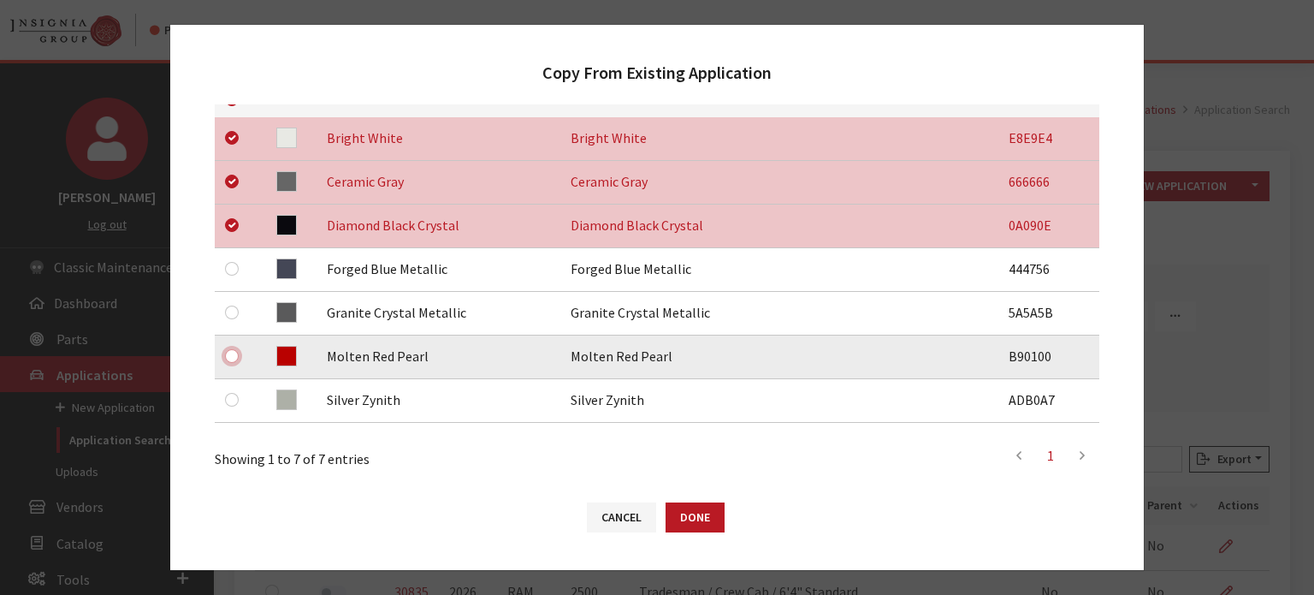
click at [232, 360] on input "checkbox" at bounding box center [232, 356] width 14 height 14
checkbox input "true"
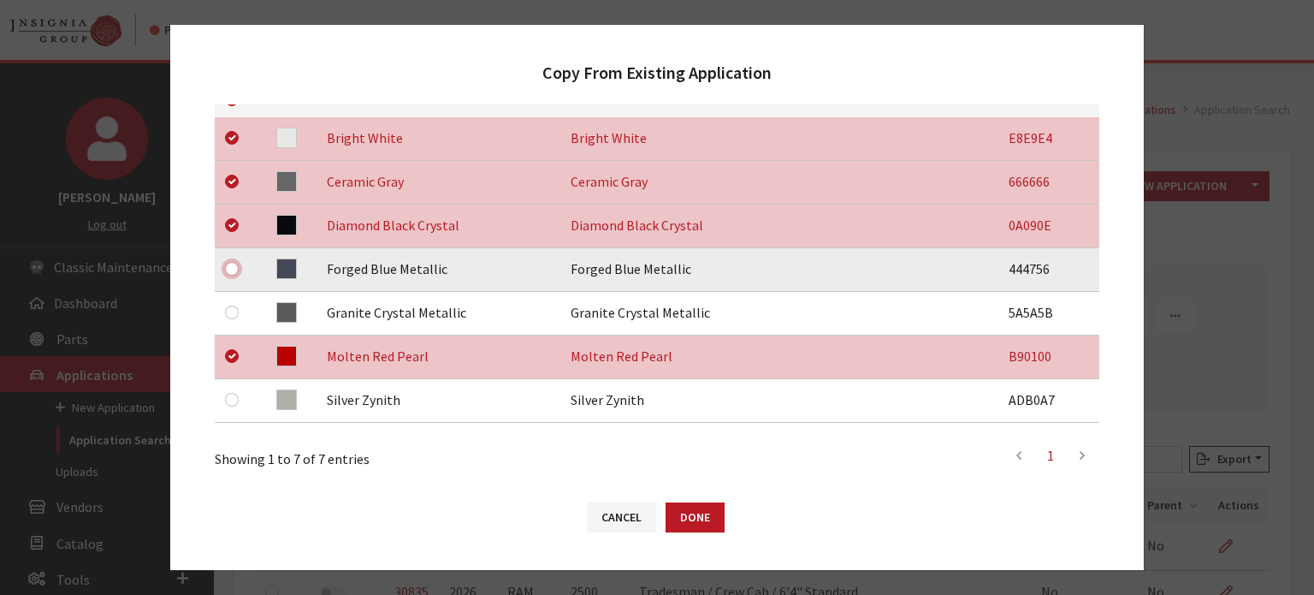
click at [228, 263] on input "checkbox" at bounding box center [232, 269] width 14 height 14
checkbox input "true"
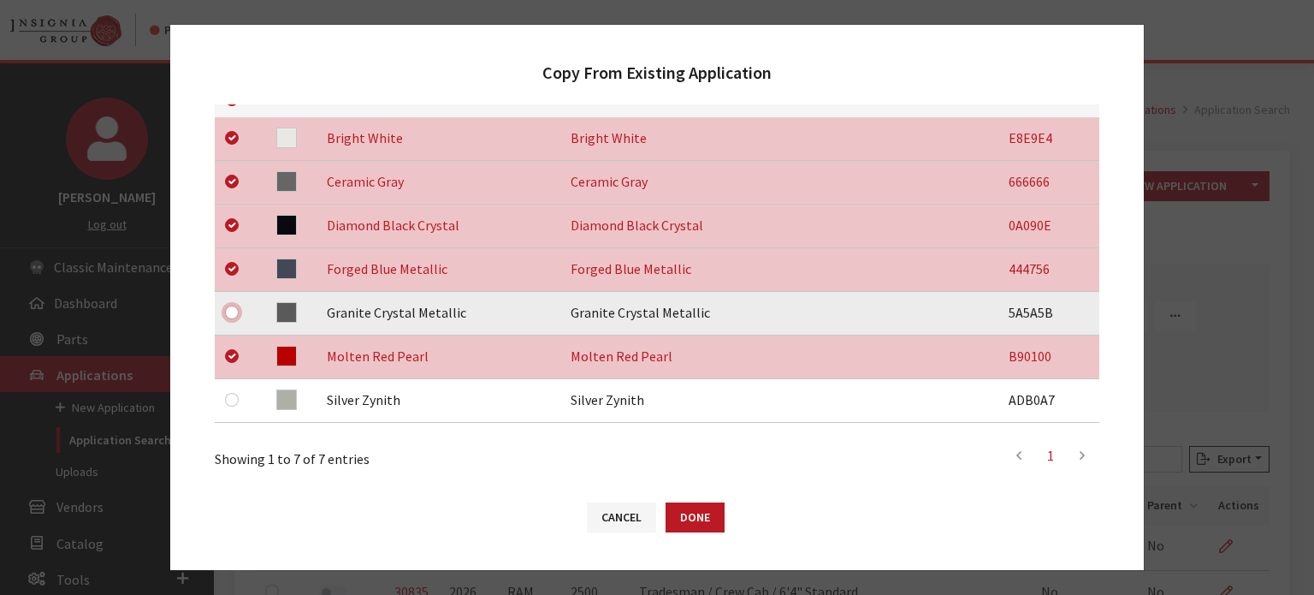
click at [232, 311] on input "checkbox" at bounding box center [232, 312] width 14 height 14
checkbox input "true"
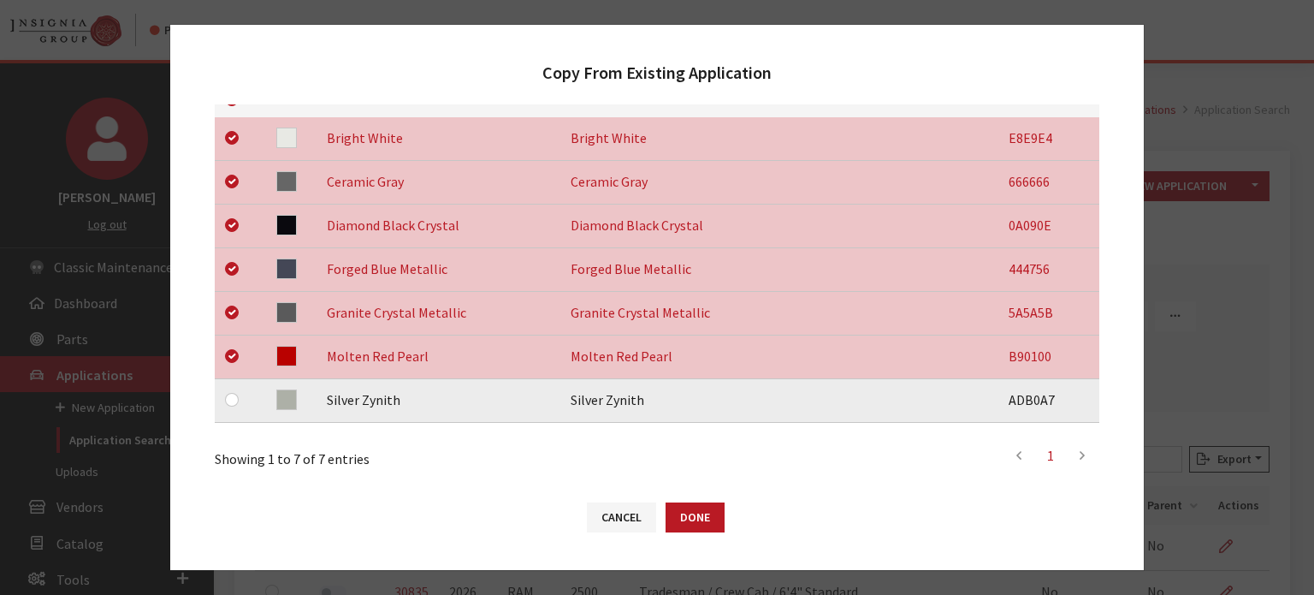
click at [226, 393] on div at bounding box center [235, 399] width 21 height 21
click at [227, 396] on input "checkbox" at bounding box center [232, 400] width 14 height 14
checkbox input "true"
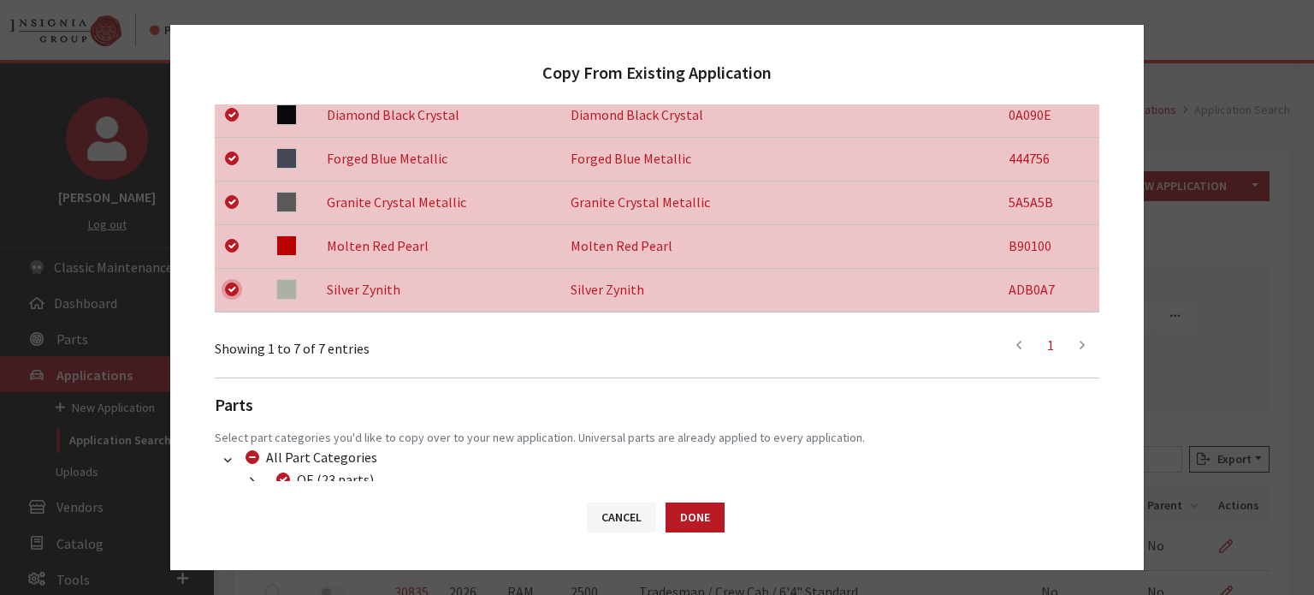
scroll to position [583, 0]
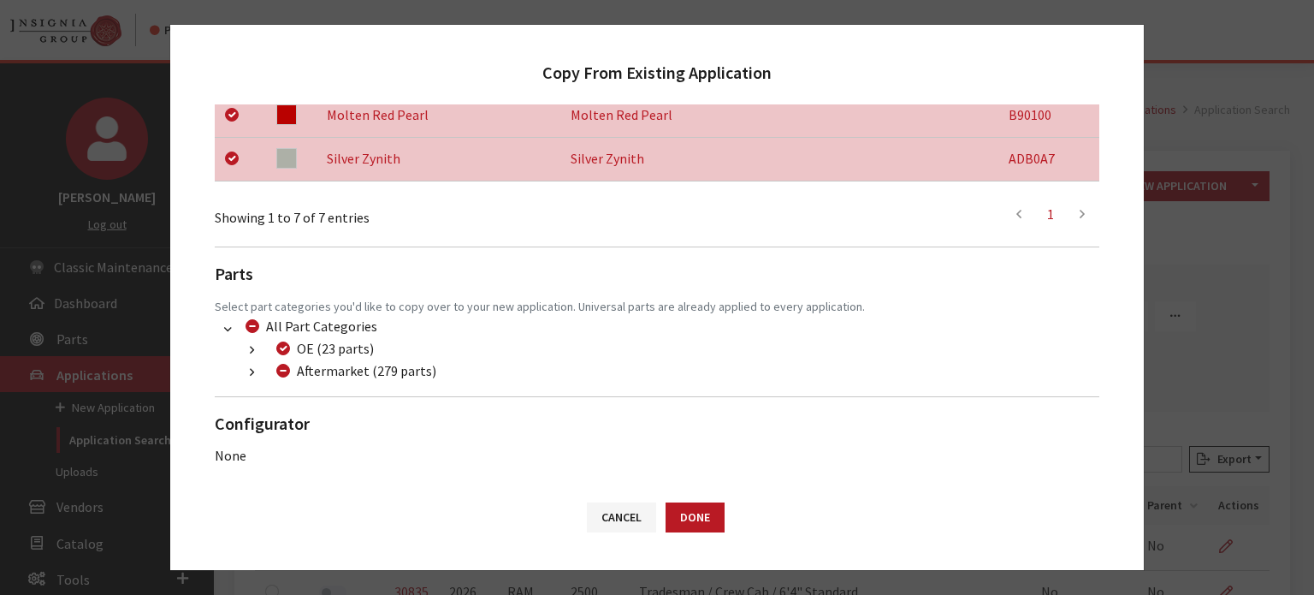
click at [240, 376] on button "button" at bounding box center [251, 373] width 33 height 20
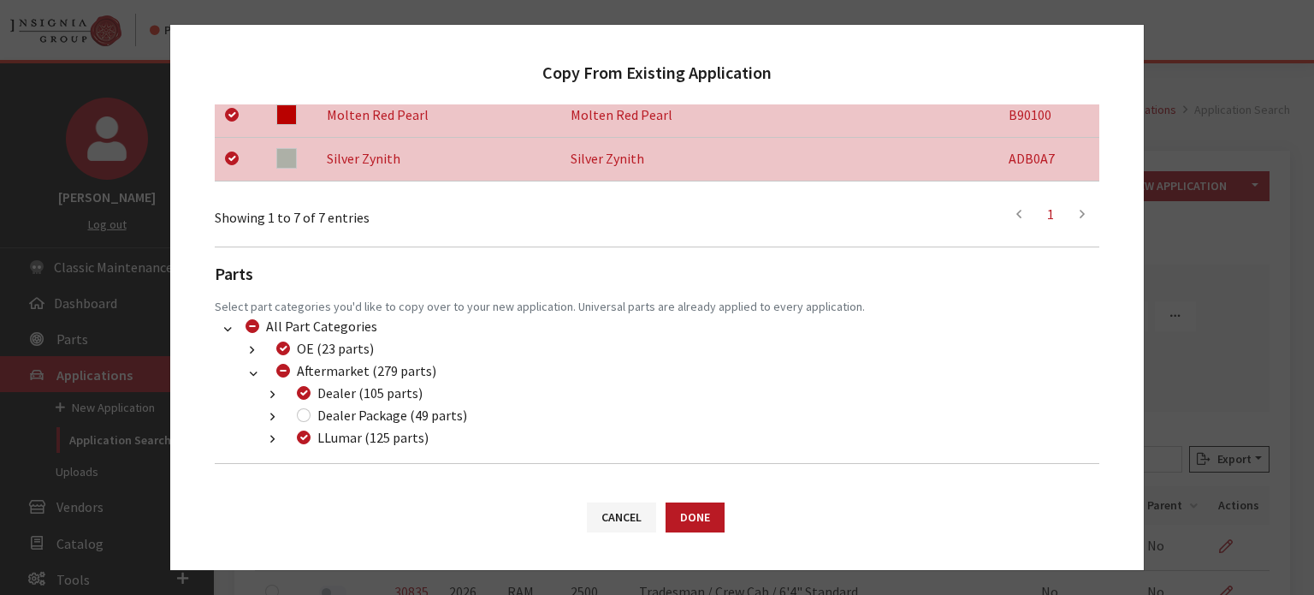
drag, startPoint x: 316, startPoint y: 415, endPoint x: 304, endPoint y: 413, distance: 12.1
click at [315, 415] on div "Dealer Package (49 parts)" at bounding box center [379, 415] width 175 height 21
click at [300, 411] on input "Dealer Package (49 parts)" at bounding box center [304, 415] width 14 height 14
checkbox input "true"
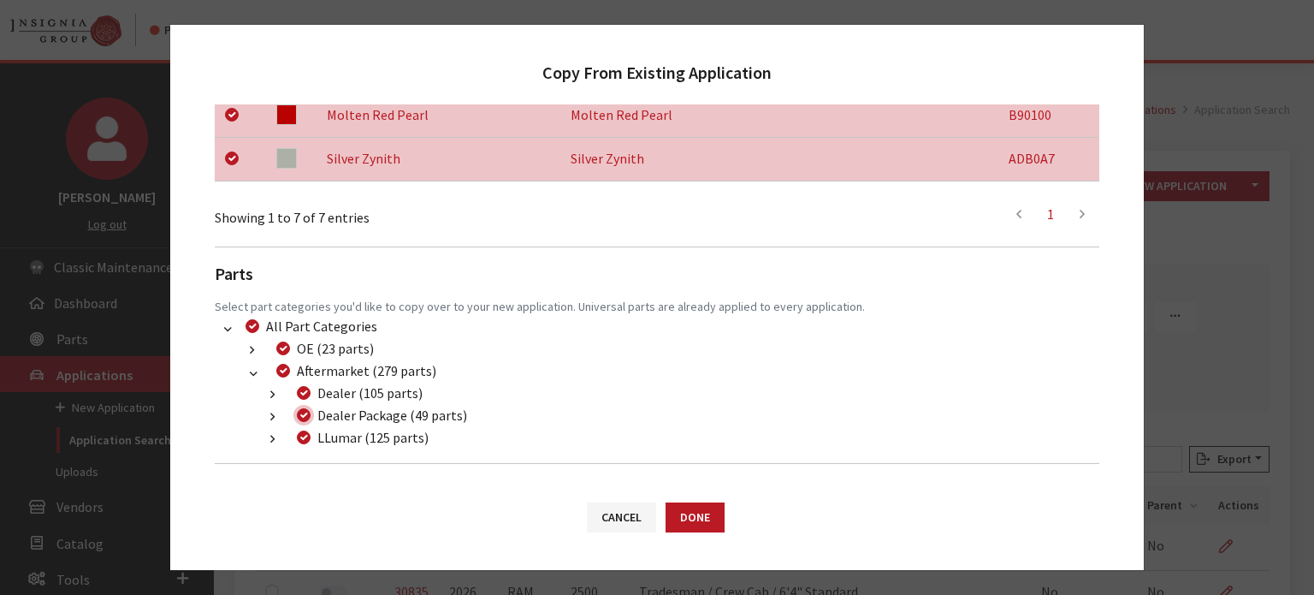
checkbox input "true"
click at [672, 512] on button "Done" at bounding box center [695, 517] width 59 height 30
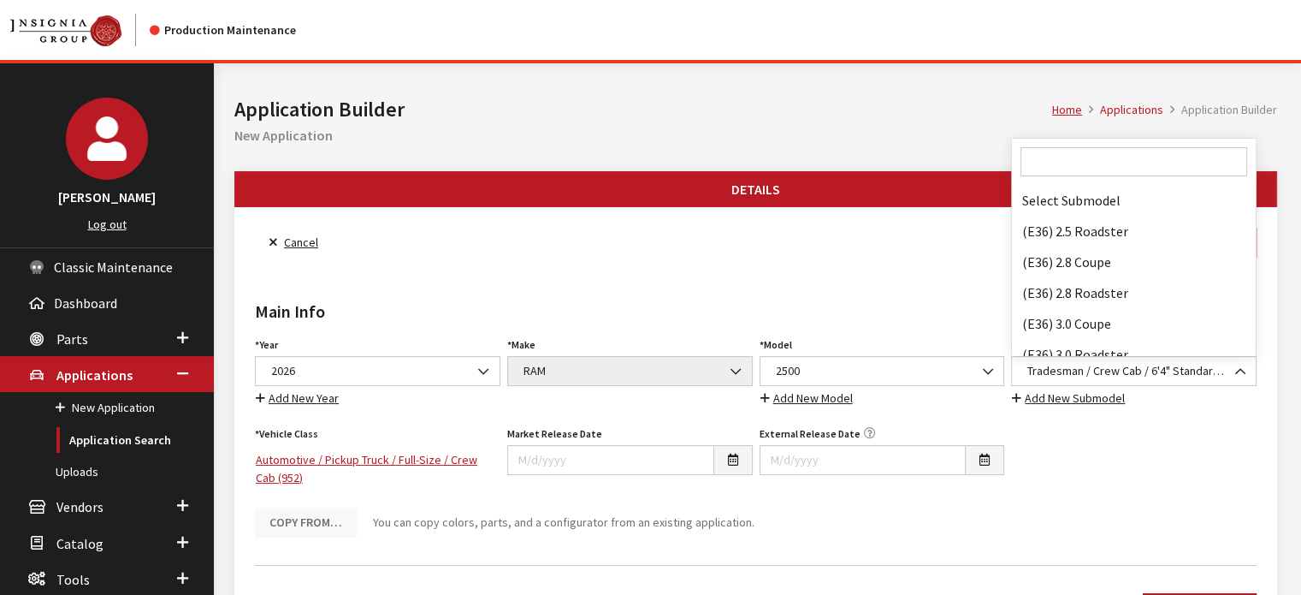
scroll to position [133755, 0]
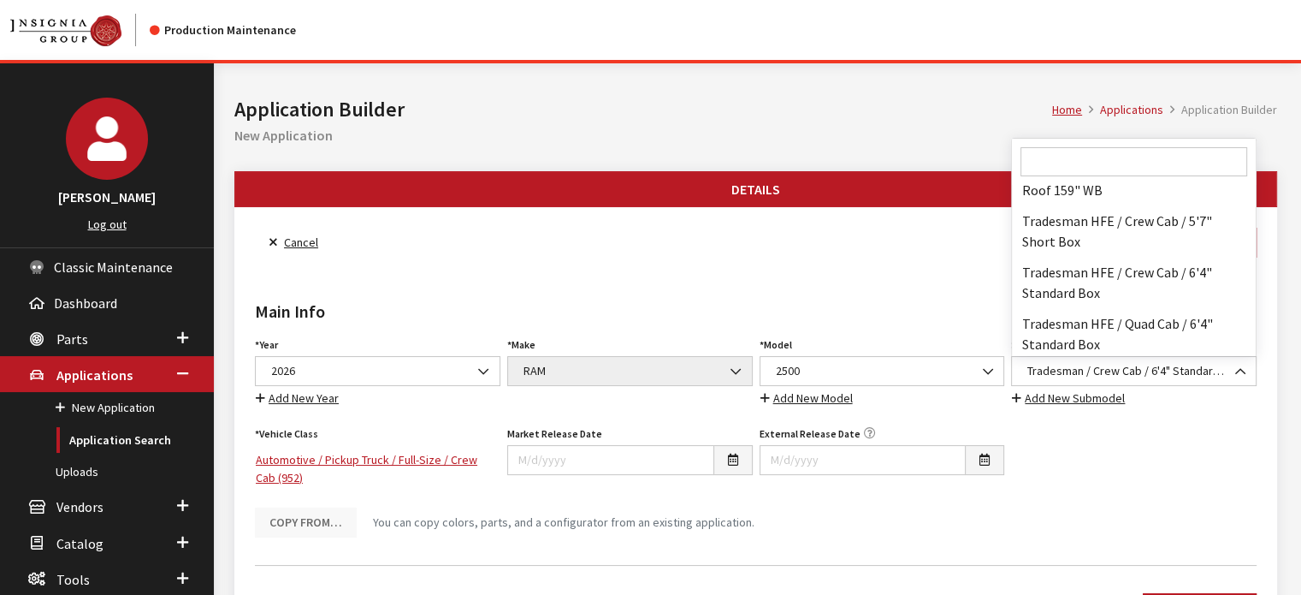
click at [1063, 156] on input "Search" at bounding box center [1134, 161] width 227 height 29
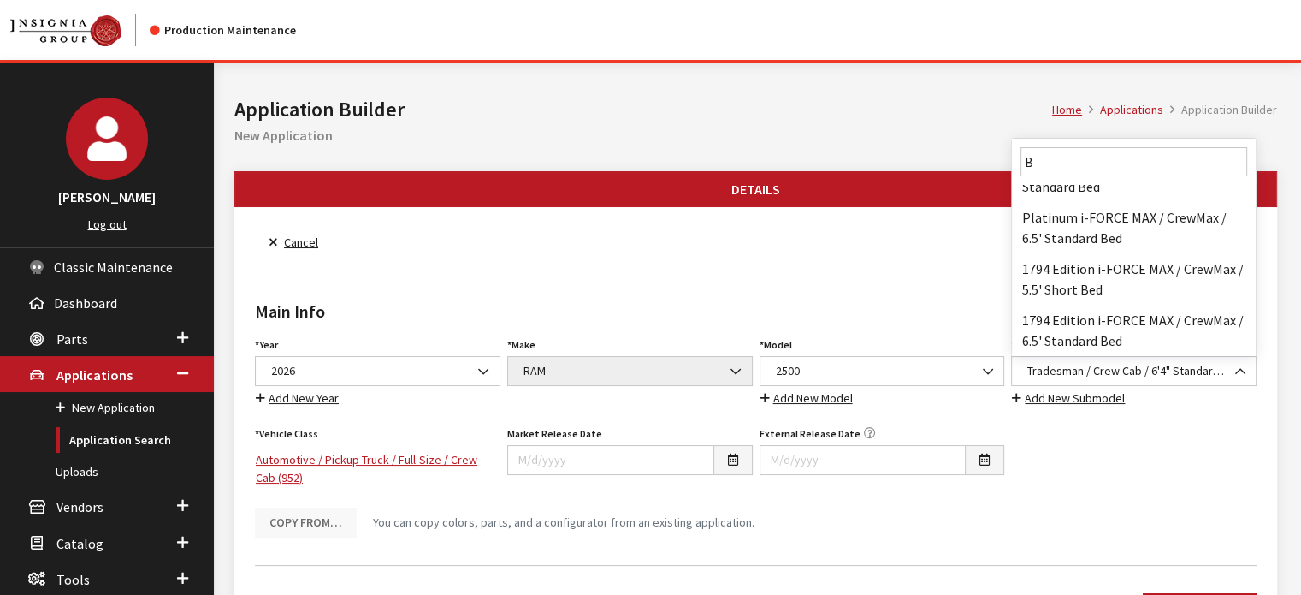
scroll to position [0, 0]
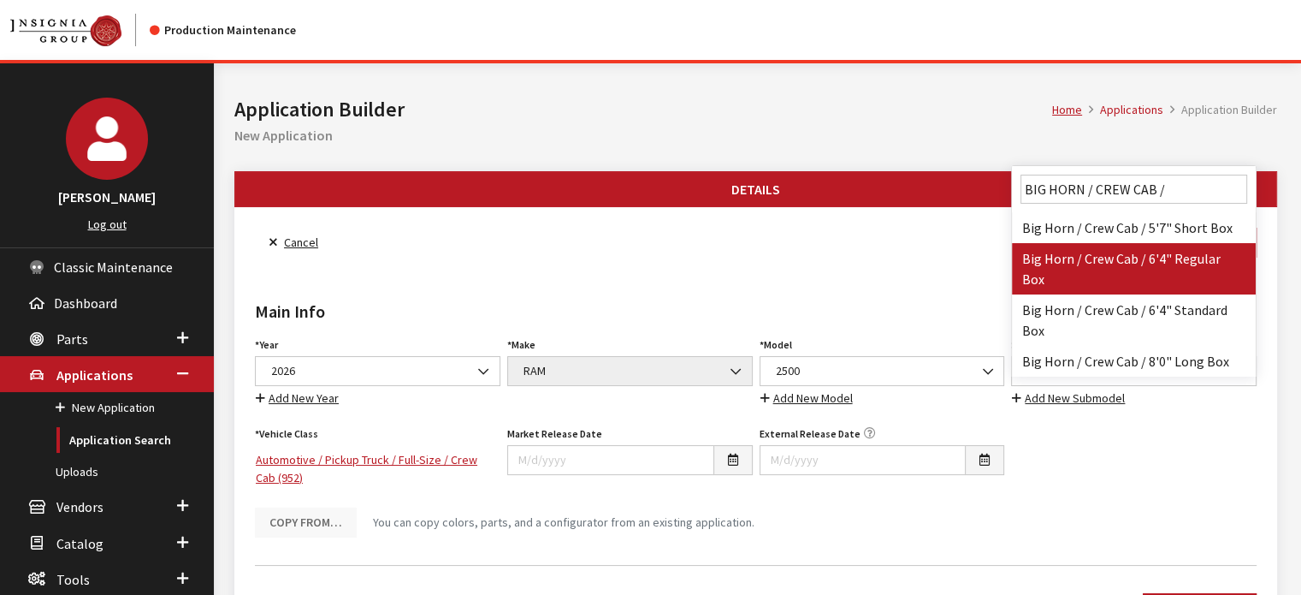
type input "BIG HORN / CREW CAB /"
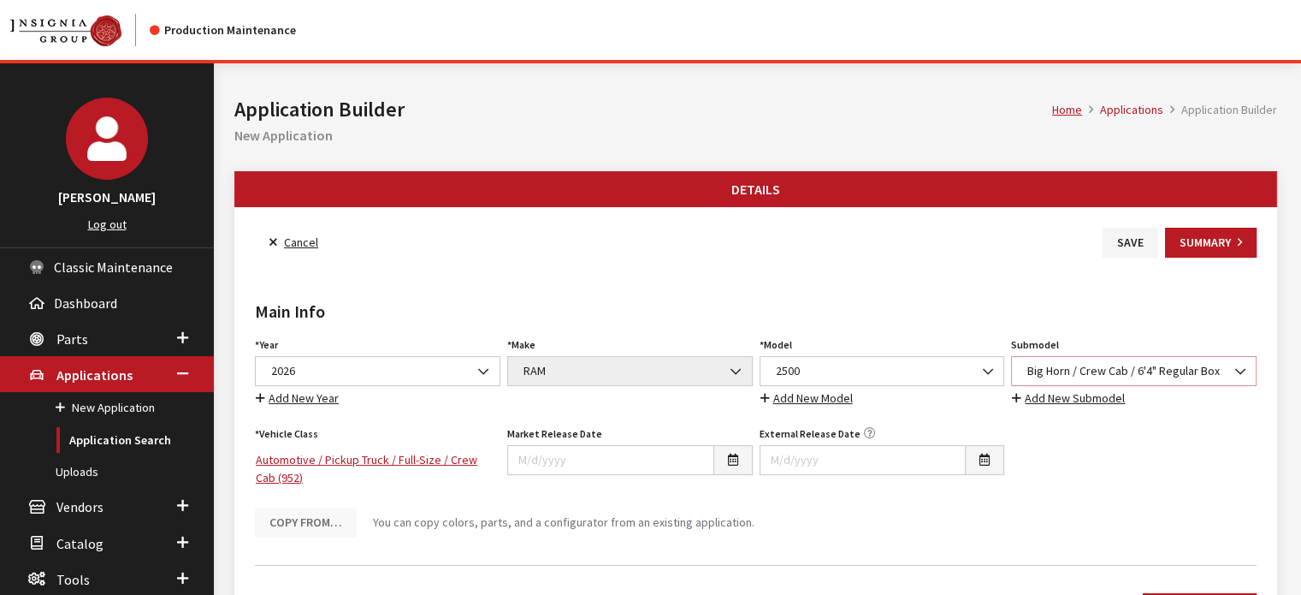
click at [1136, 383] on span "Big Horn / Crew Cab / 6'4" Regular Box" at bounding box center [1134, 371] width 246 height 30
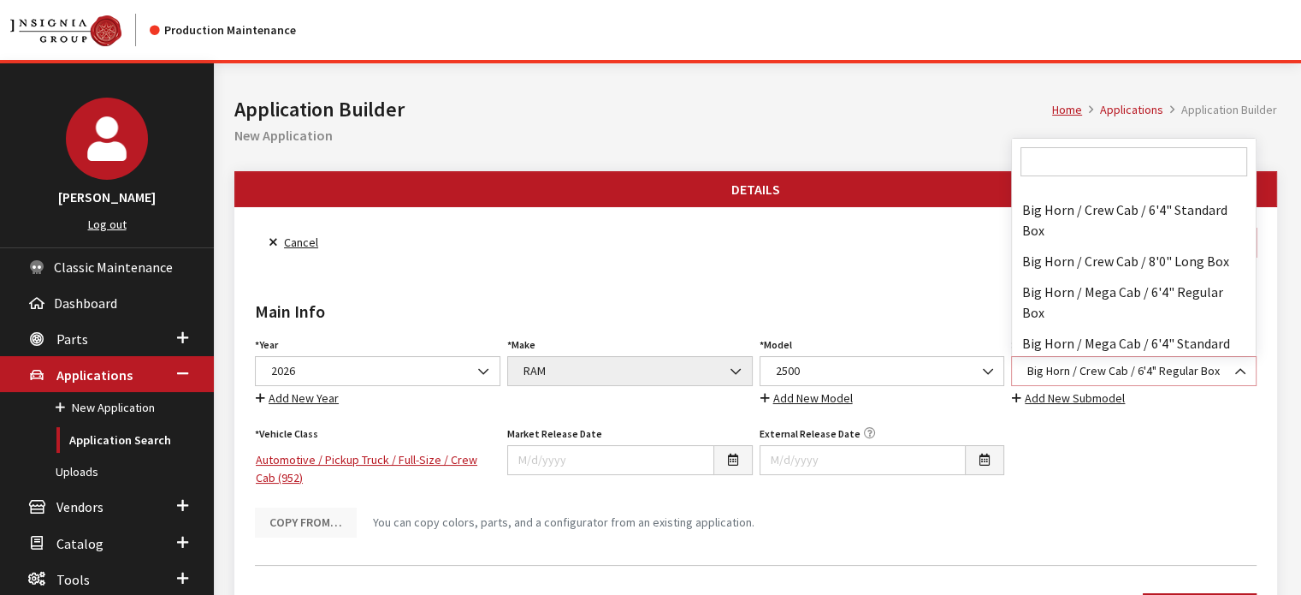
scroll to position [40256, 0]
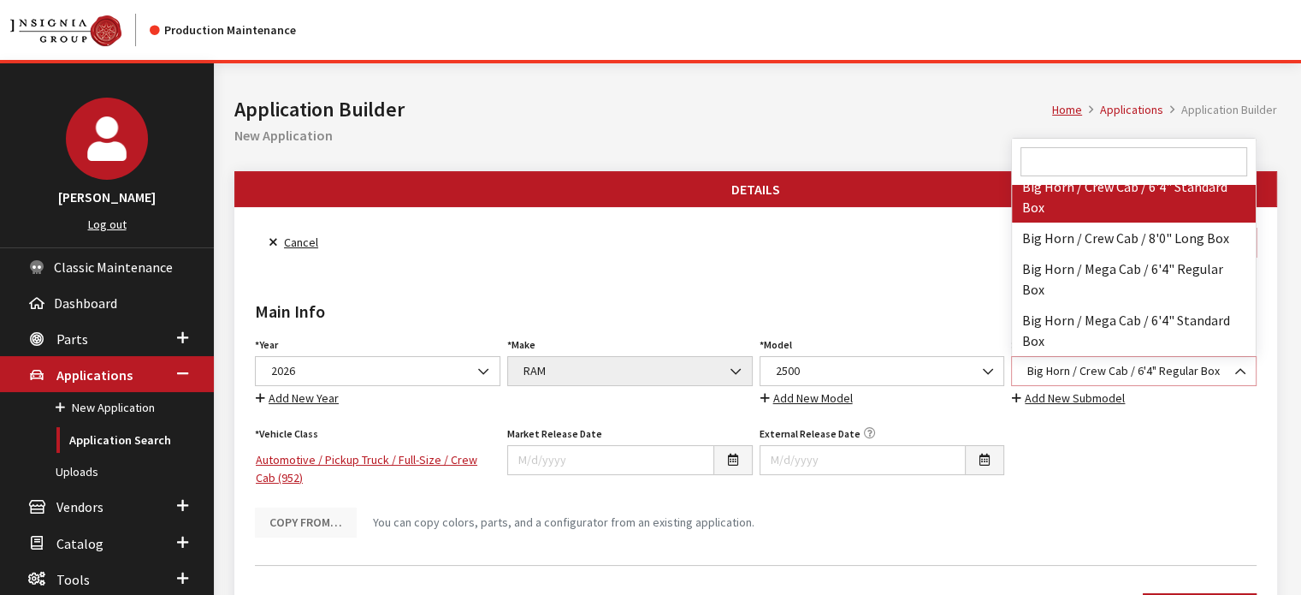
select select "3377"
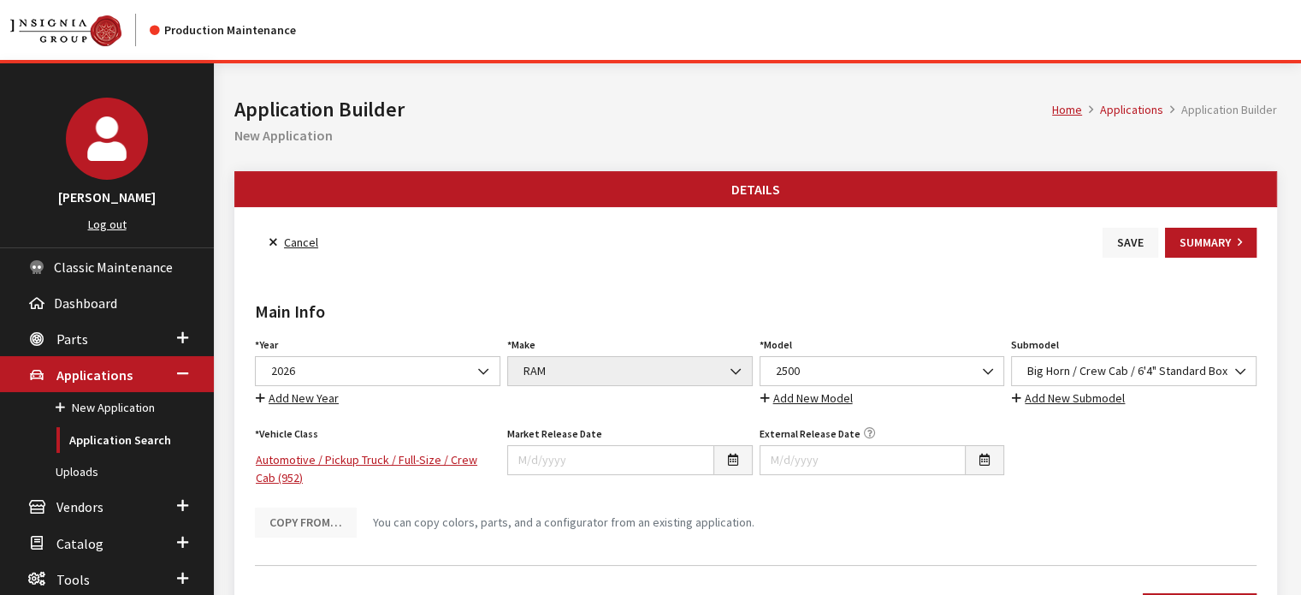
click at [1135, 256] on button "Save" at bounding box center [1131, 243] width 56 height 30
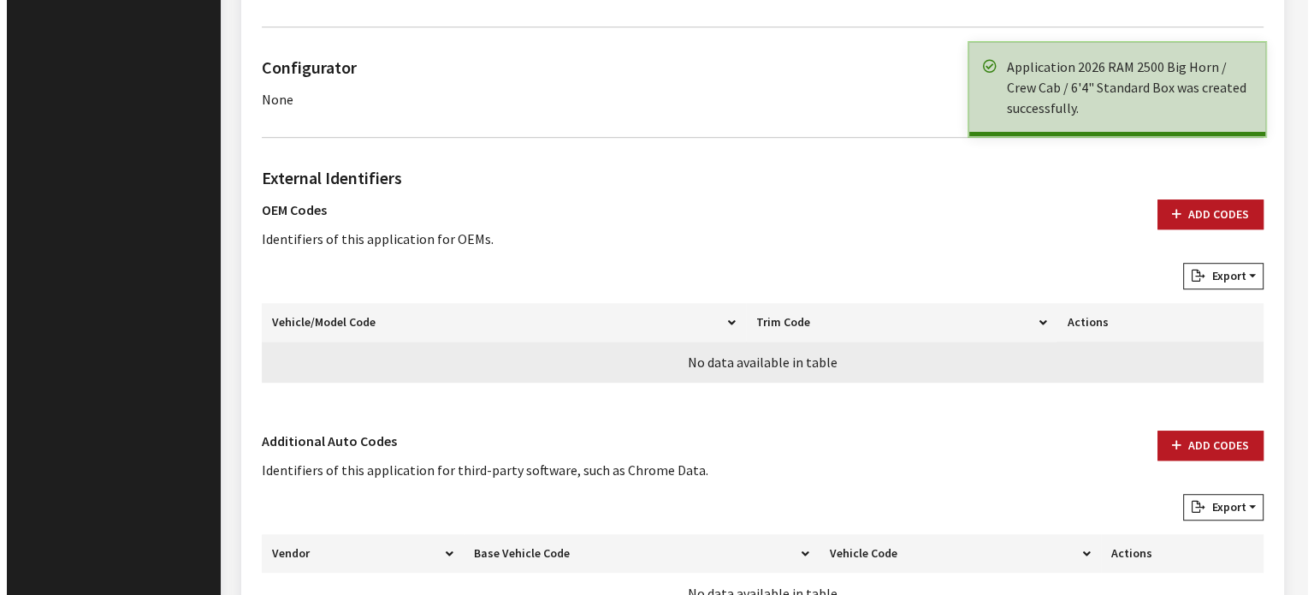
scroll to position [1195, 0]
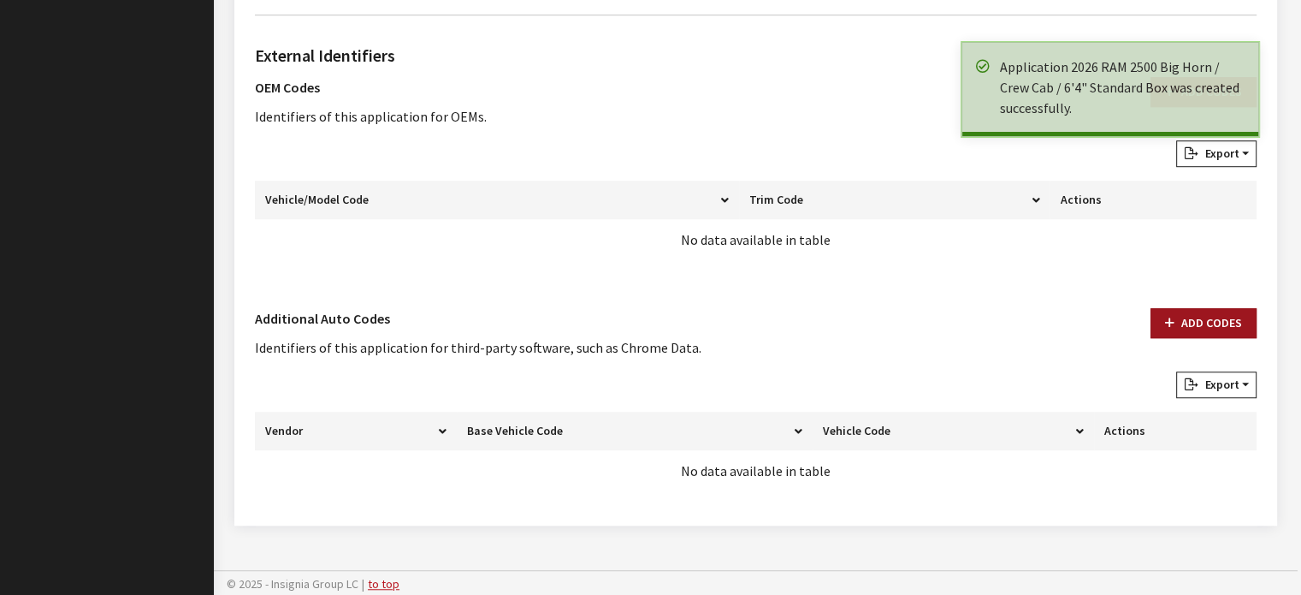
click at [1222, 328] on button "Add Codes" at bounding box center [1204, 323] width 106 height 30
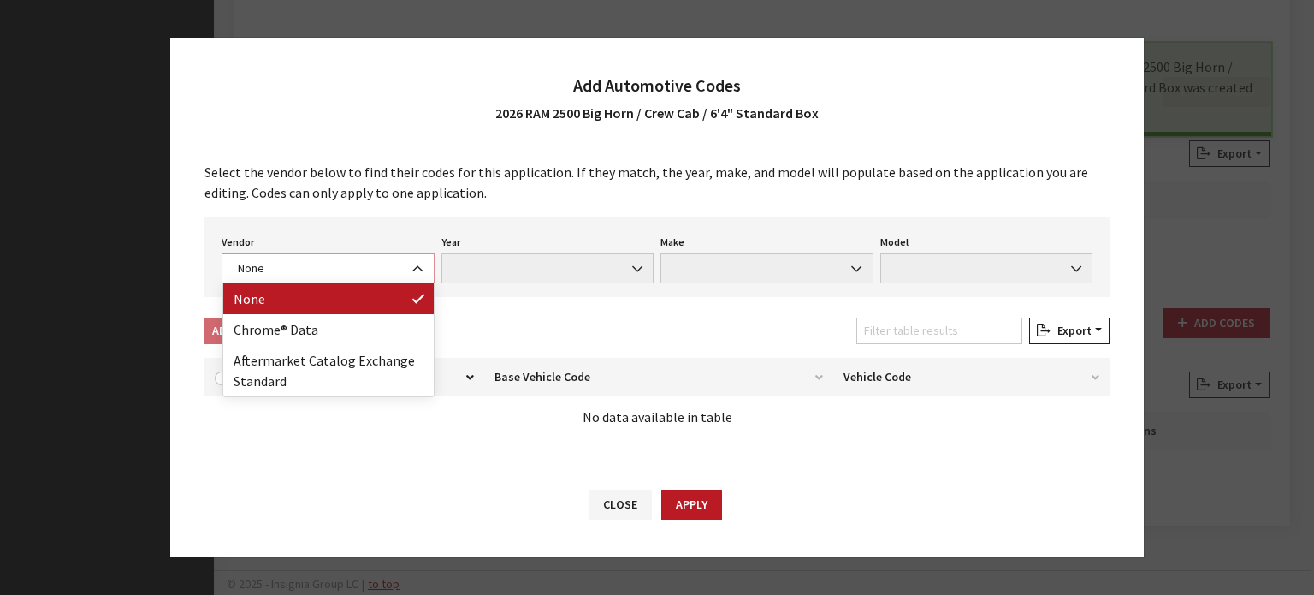
click at [353, 263] on span "None" at bounding box center [328, 268] width 191 height 18
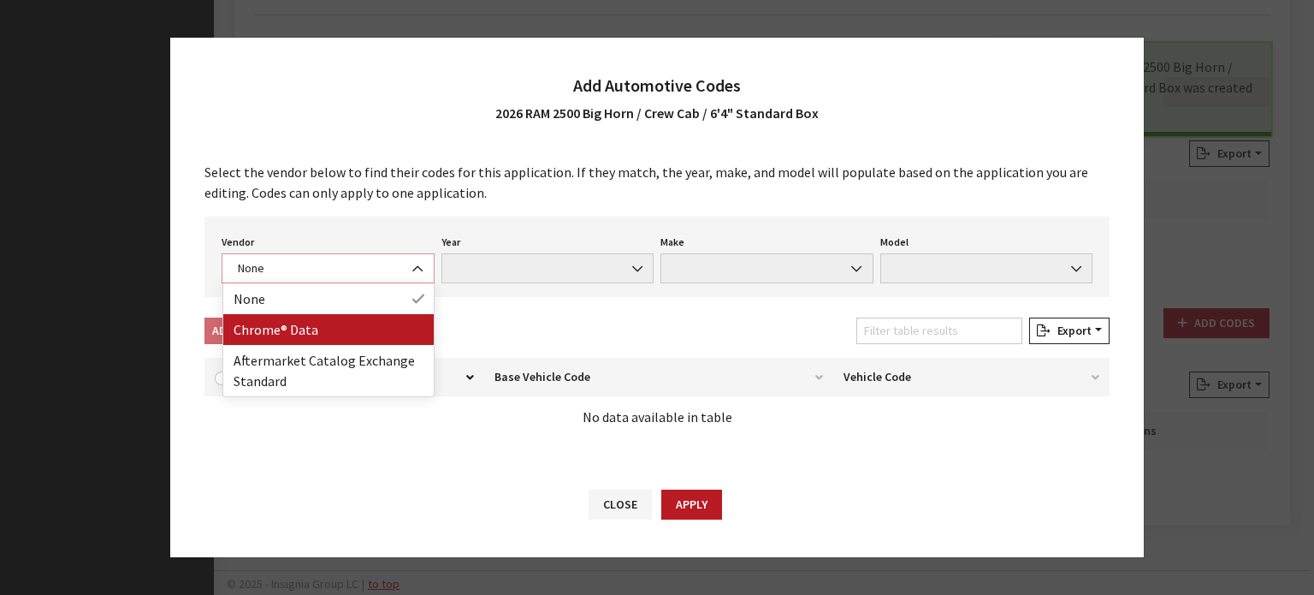
select select "4"
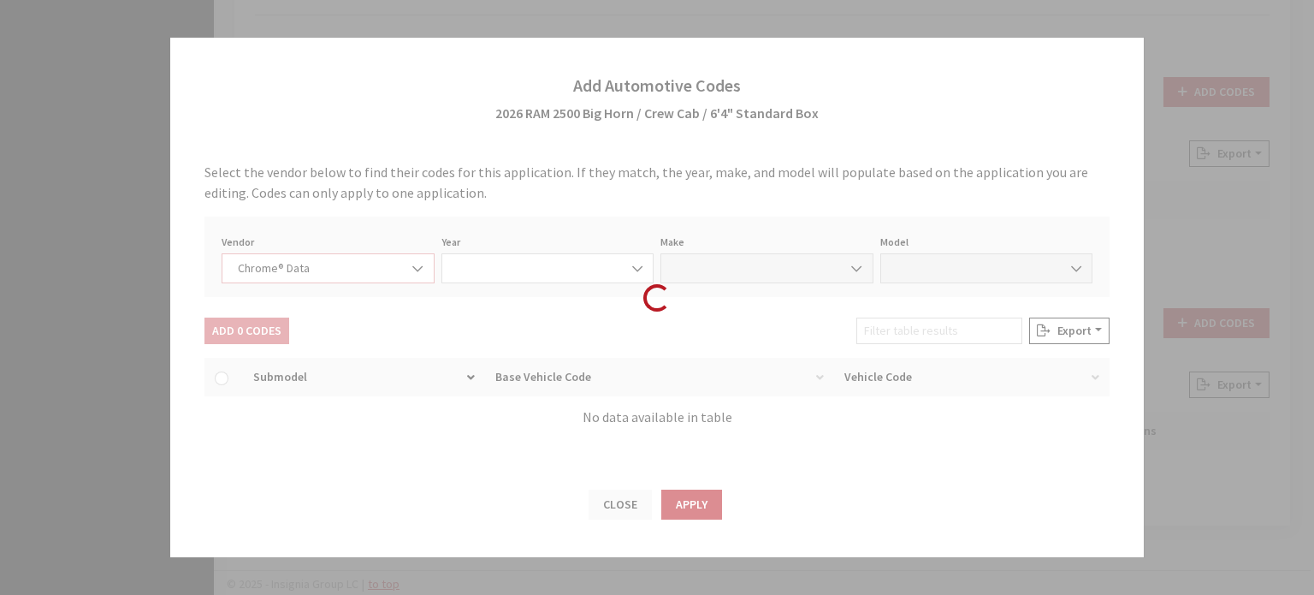
select select "2026"
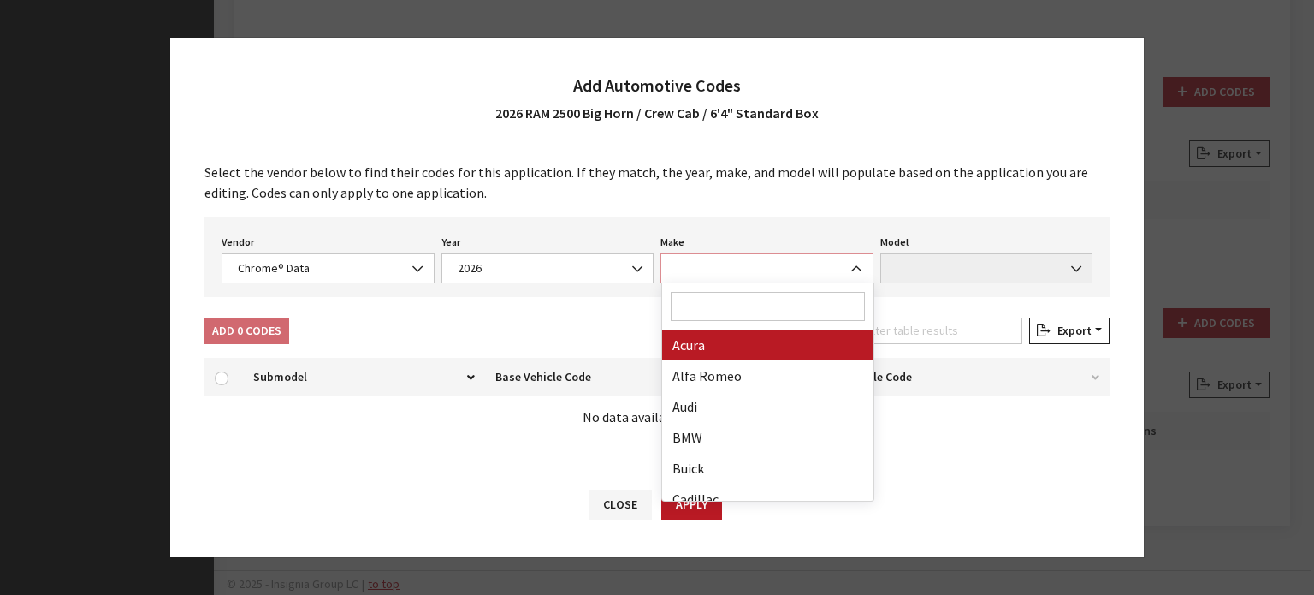
click at [721, 266] on span at bounding box center [766, 268] width 213 height 30
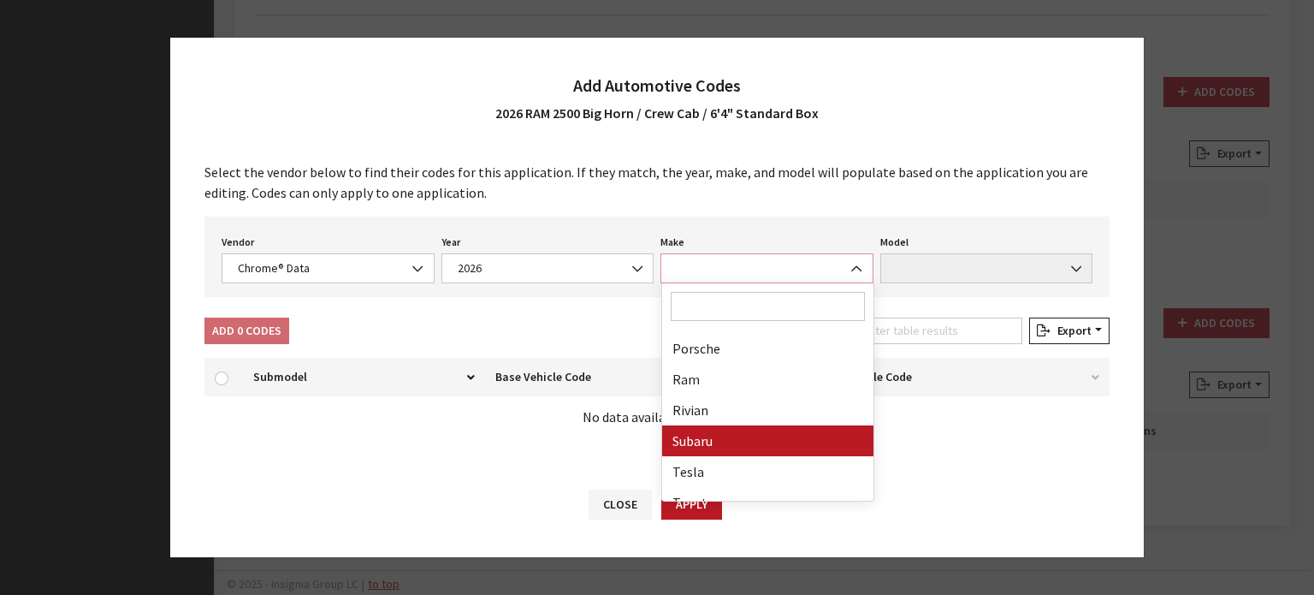
scroll to position [941, 0]
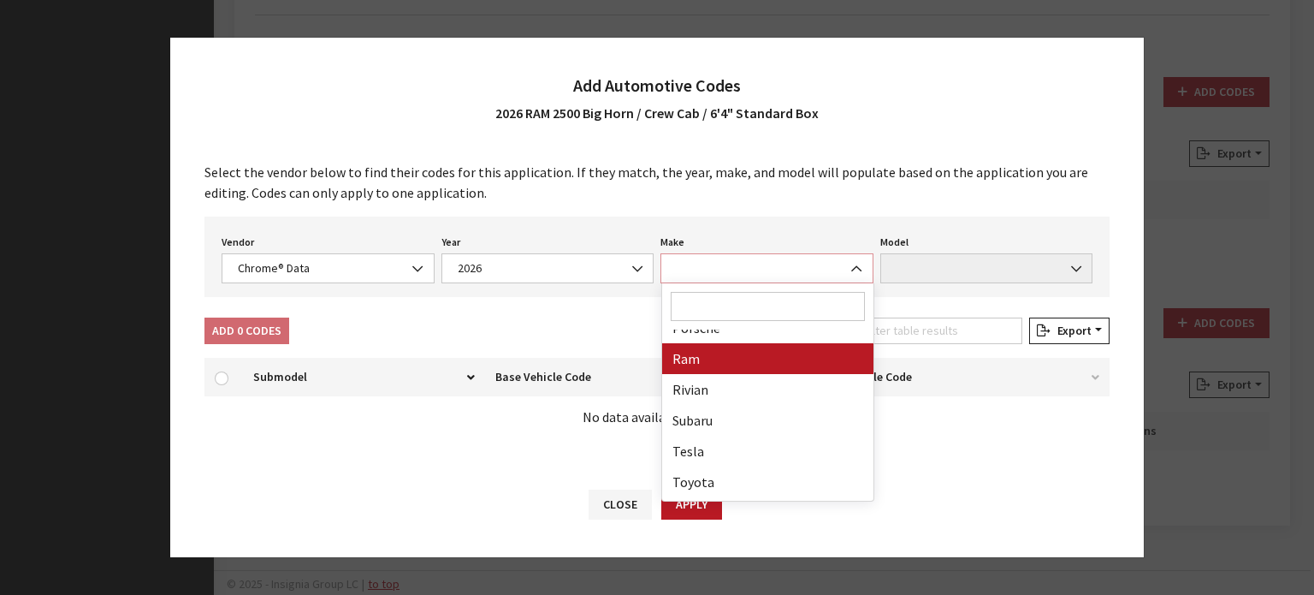
select select "57"
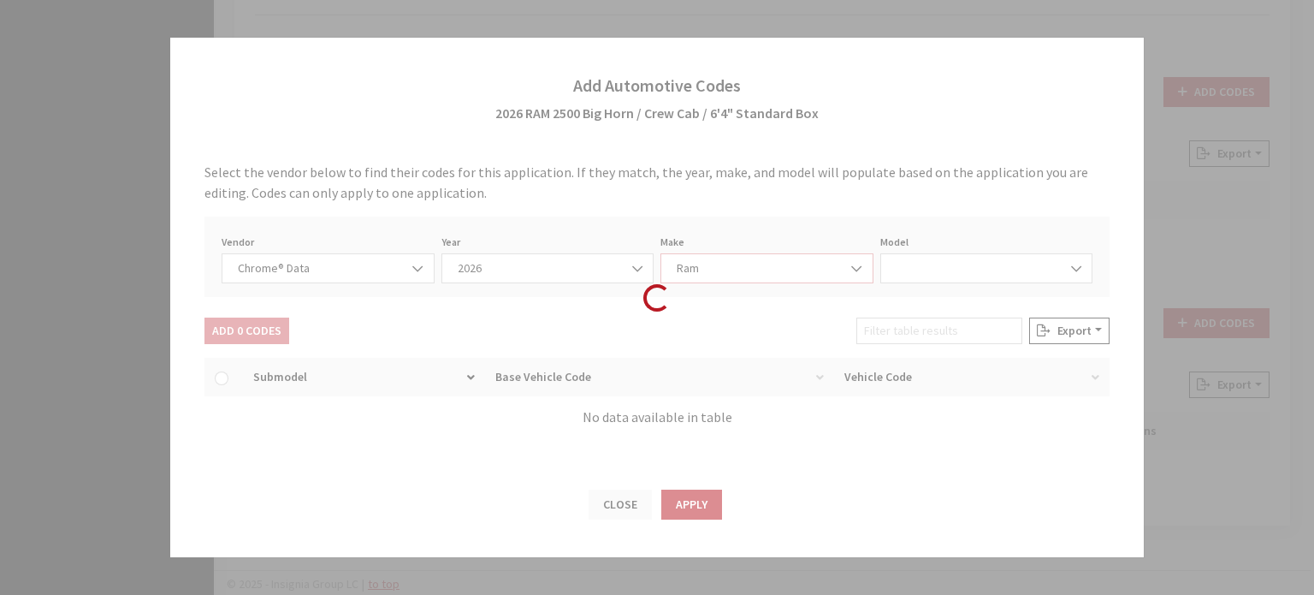
select select "72306"
click at [916, 262] on span "2500" at bounding box center [986, 268] width 191 height 18
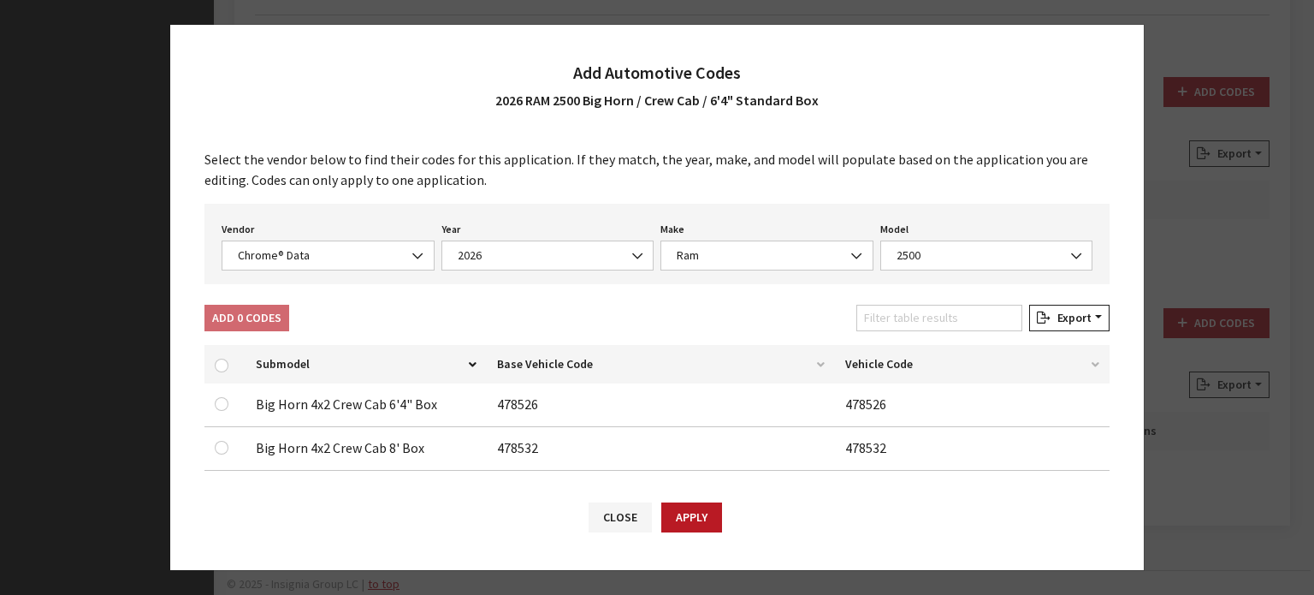
click at [518, 317] on div "Add 0 Codes Filter table results Export Excel CSV Print" at bounding box center [657, 321] width 912 height 33
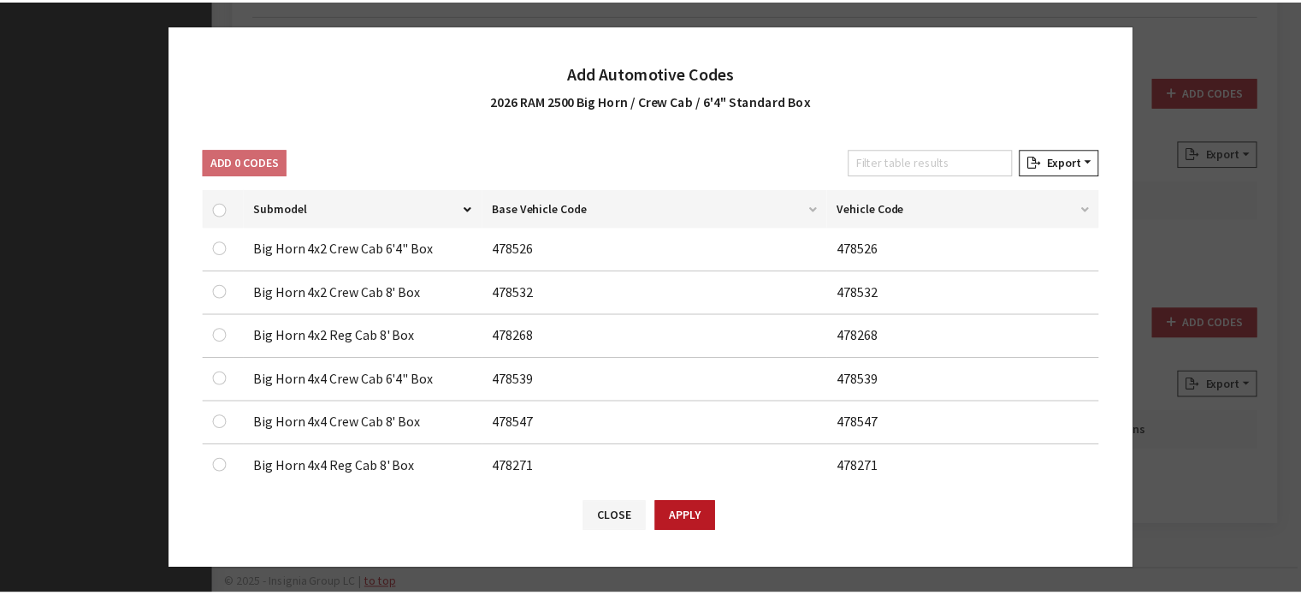
scroll to position [171, 0]
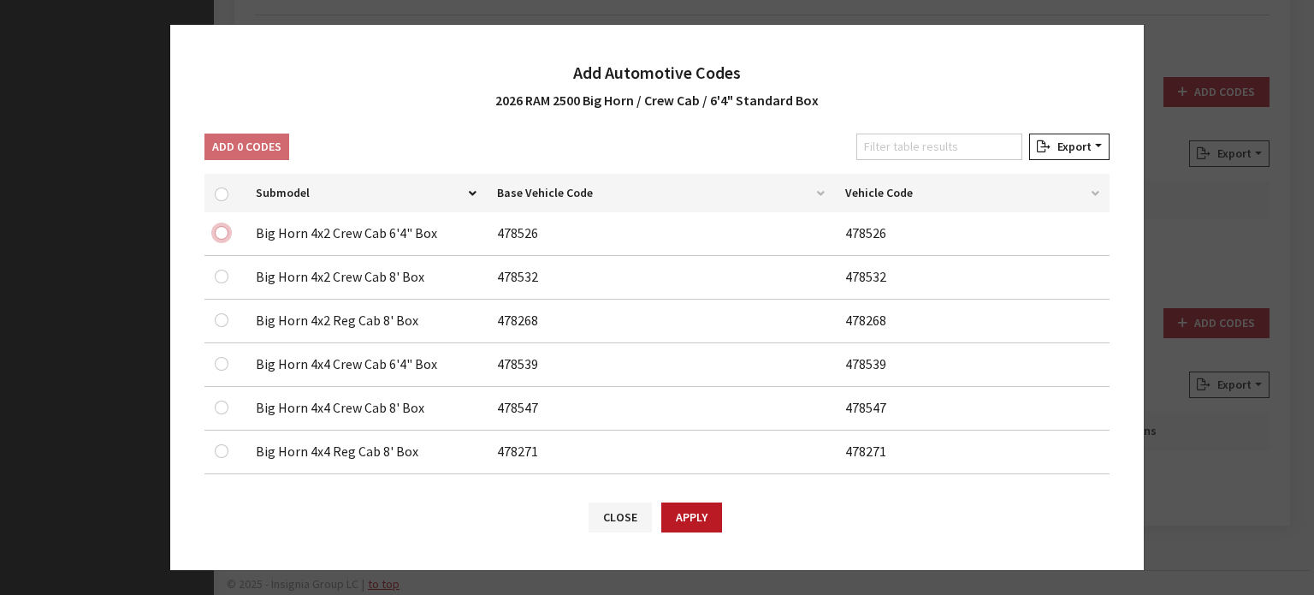
click at [222, 227] on input "checkbox" at bounding box center [222, 233] width 14 height 14
checkbox input "true"
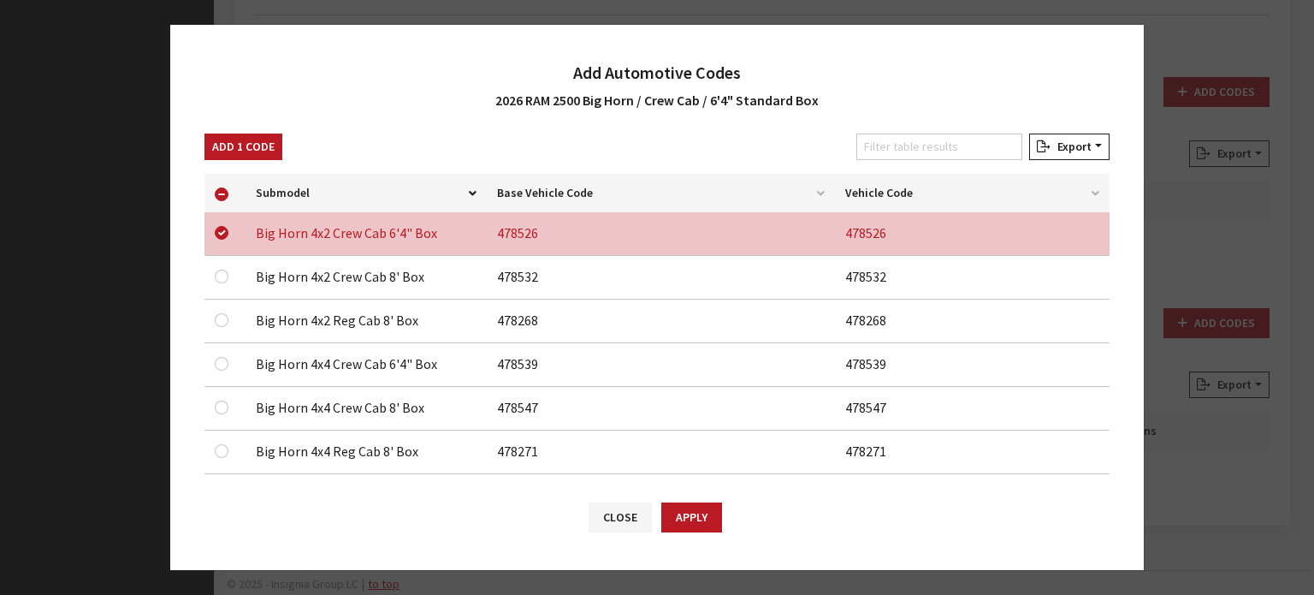
click at [229, 353] on div at bounding box center [225, 363] width 21 height 21
click at [220, 361] on input "checkbox" at bounding box center [222, 364] width 14 height 14
checkbox input "true"
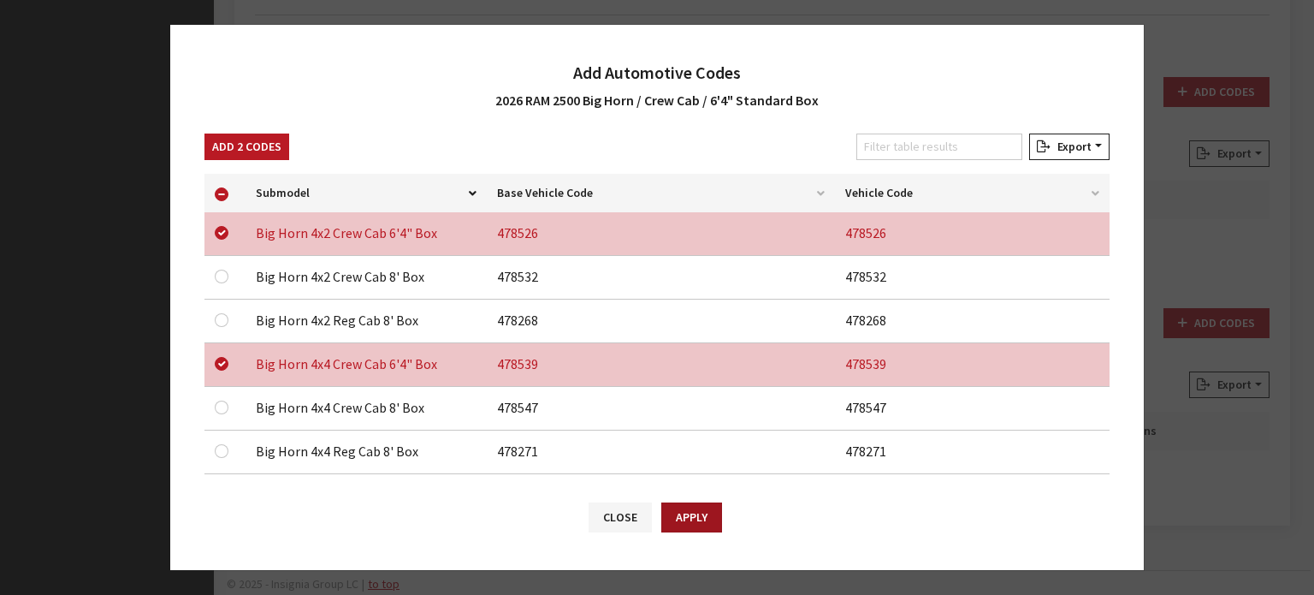
click at [690, 514] on button "Apply" at bounding box center [691, 517] width 61 height 30
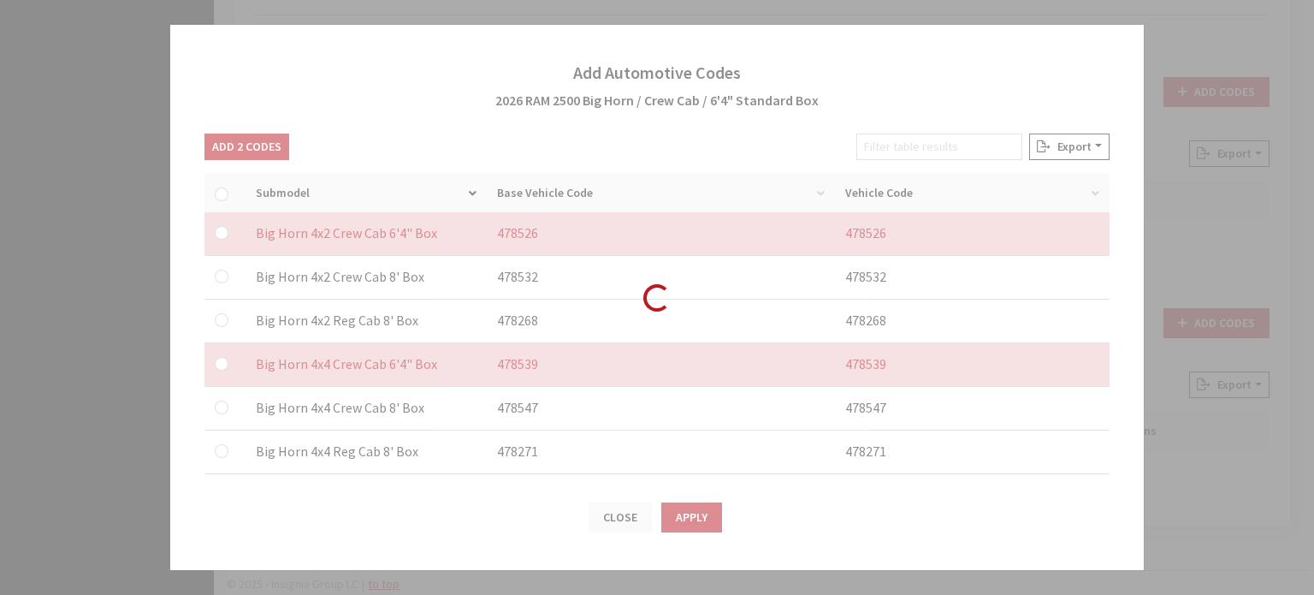
checkbox input "false"
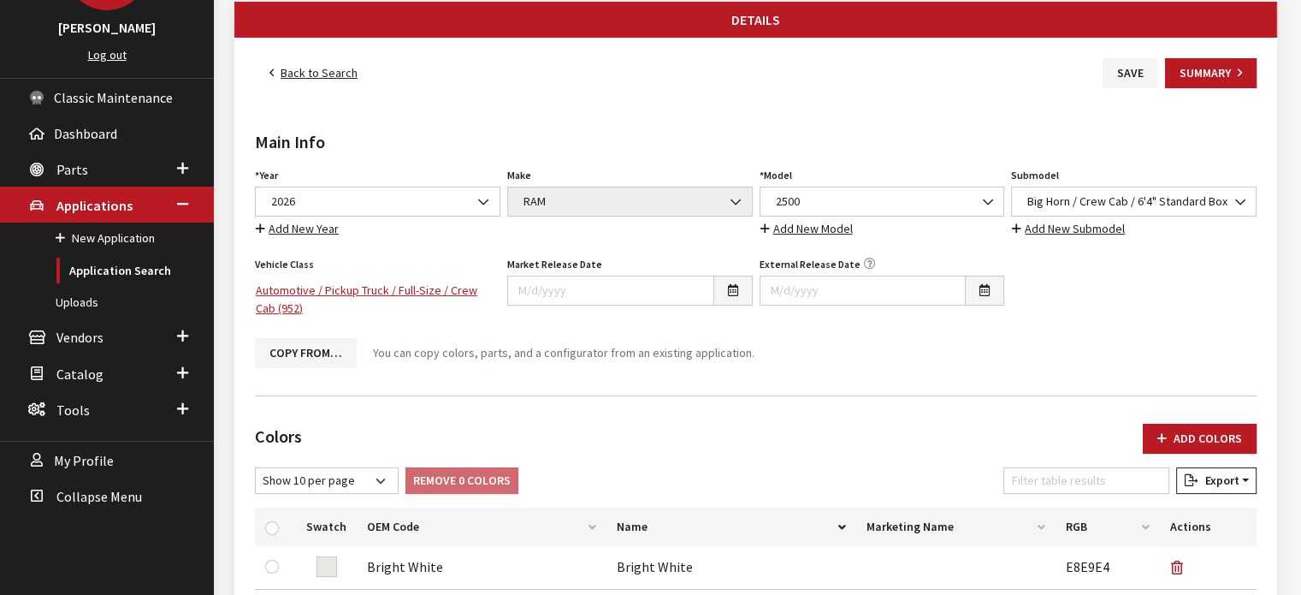
scroll to position [169, 0]
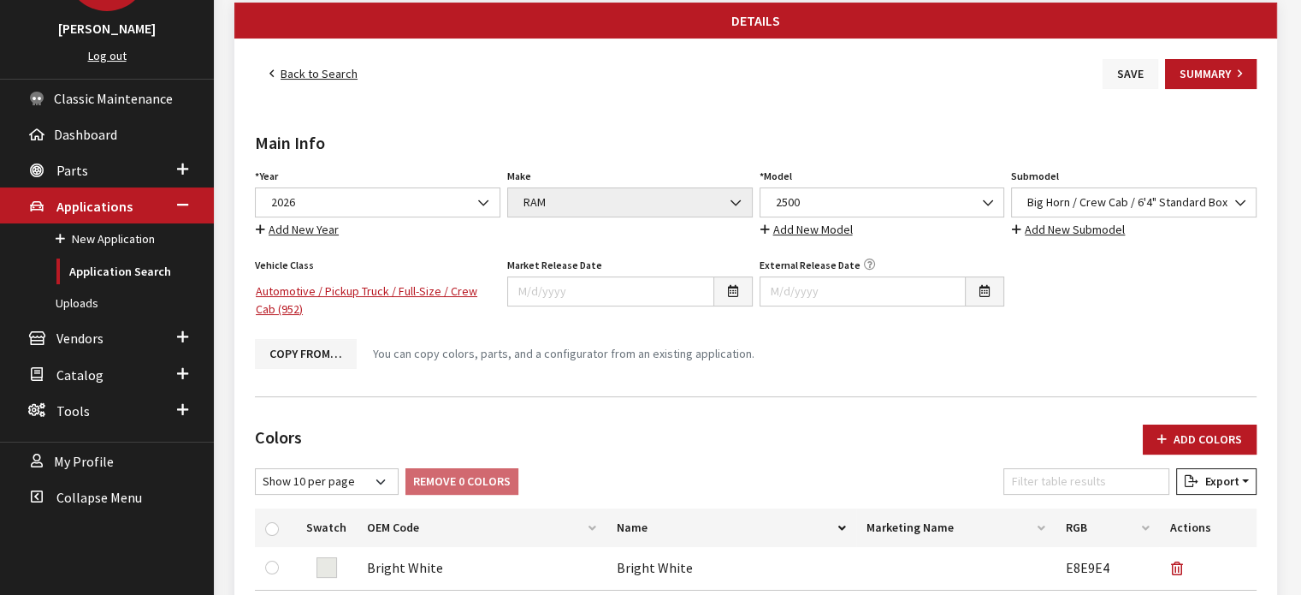
click at [1123, 73] on button "Save" at bounding box center [1131, 74] width 56 height 30
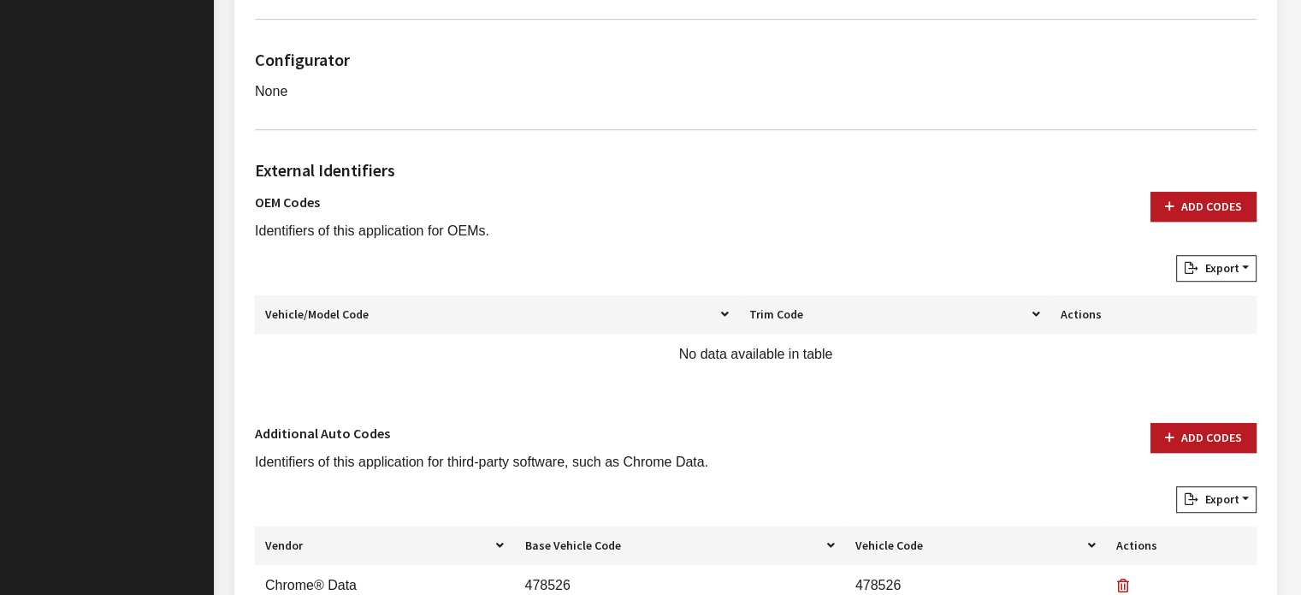
scroll to position [1198, 0]
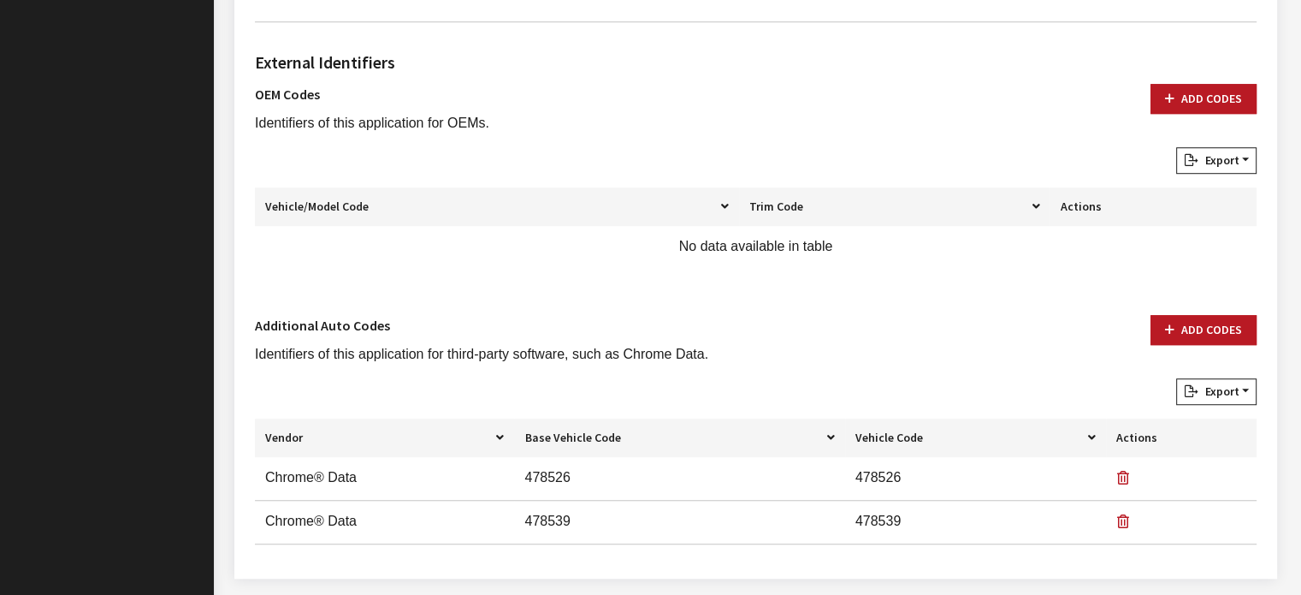
click at [1185, 104] on div "Add Codes" at bounding box center [1203, 115] width 127 height 63
click at [1185, 85] on button "Add Codes" at bounding box center [1204, 99] width 106 height 30
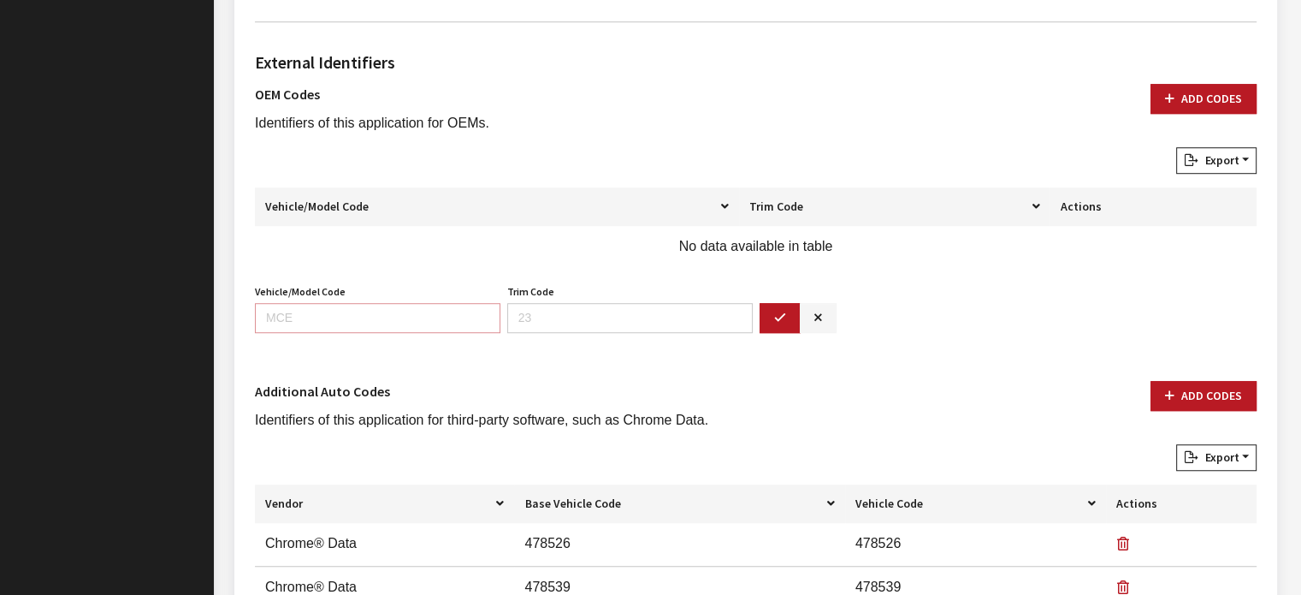
click at [344, 314] on input "Vehicle/Model Code" at bounding box center [378, 318] width 246 height 30
type input "DJ2H"
type input "91"
click at [769, 303] on button "button" at bounding box center [780, 318] width 41 height 30
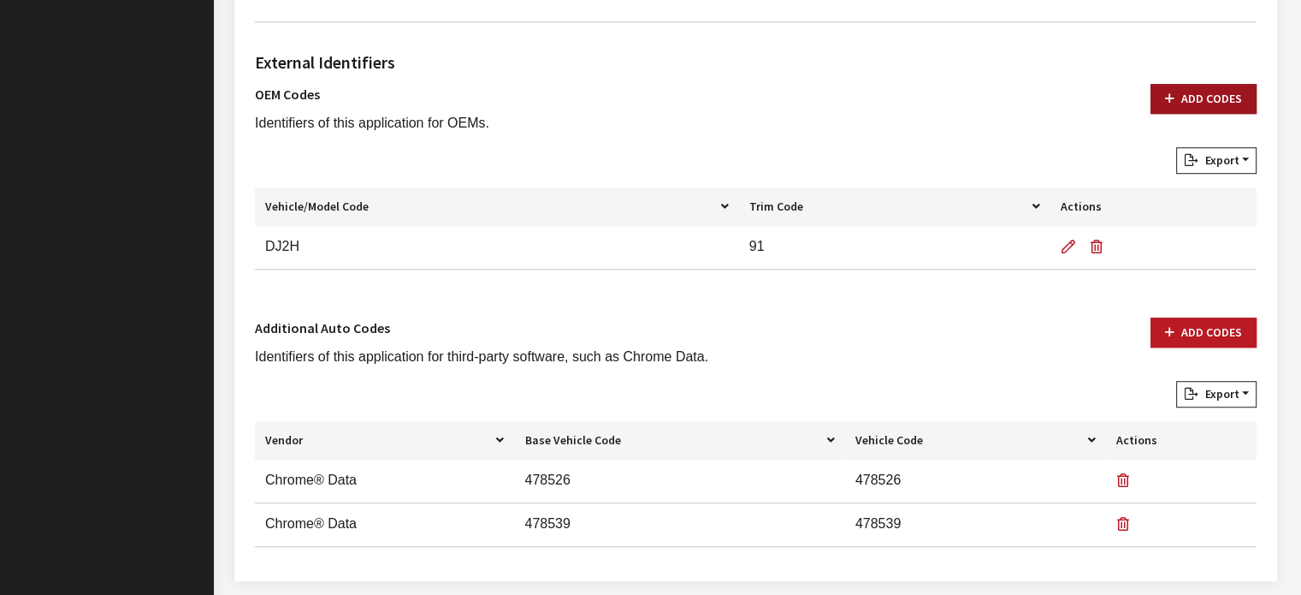
click at [1181, 84] on button "Add Codes" at bounding box center [1204, 99] width 106 height 30
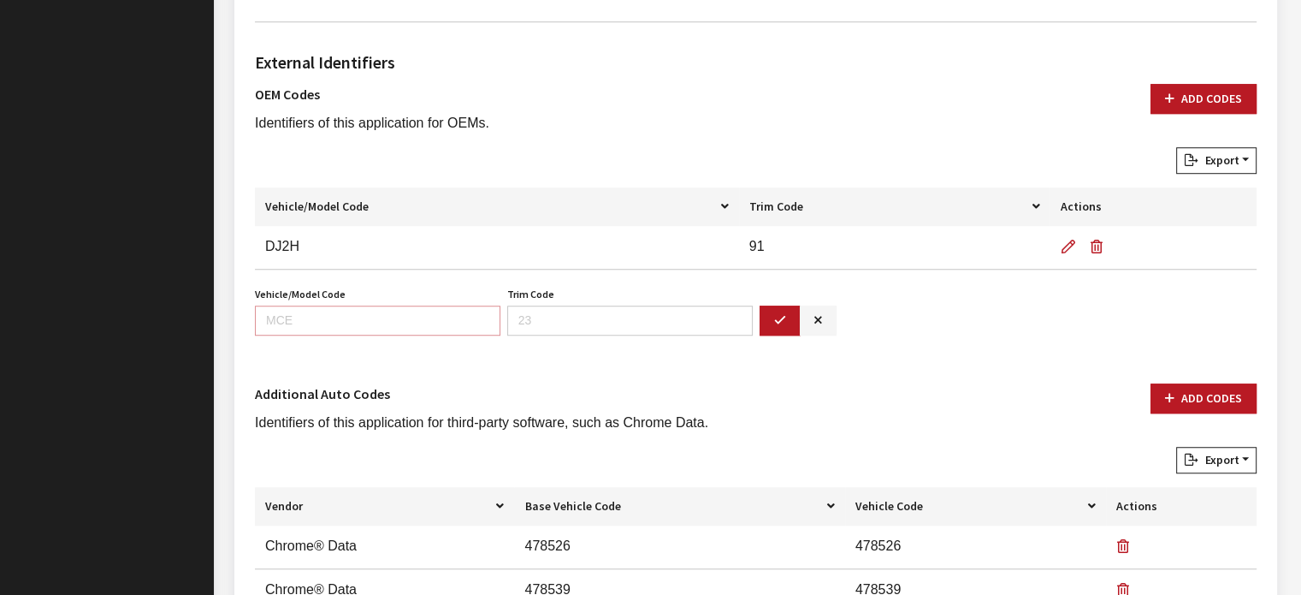
click at [401, 311] on input "Vehicle/Model Code" at bounding box center [378, 320] width 246 height 30
type input "DJ7H"
type input "91"
click at [774, 315] on icon "button" at bounding box center [780, 321] width 12 height 12
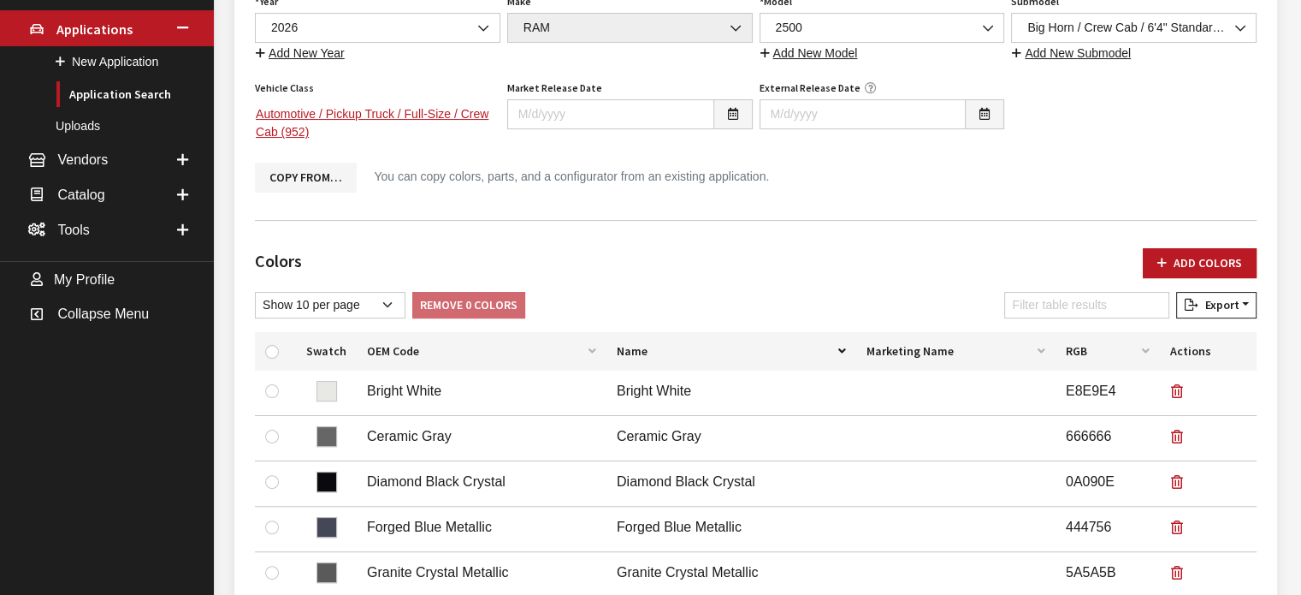
scroll to position [171, 0]
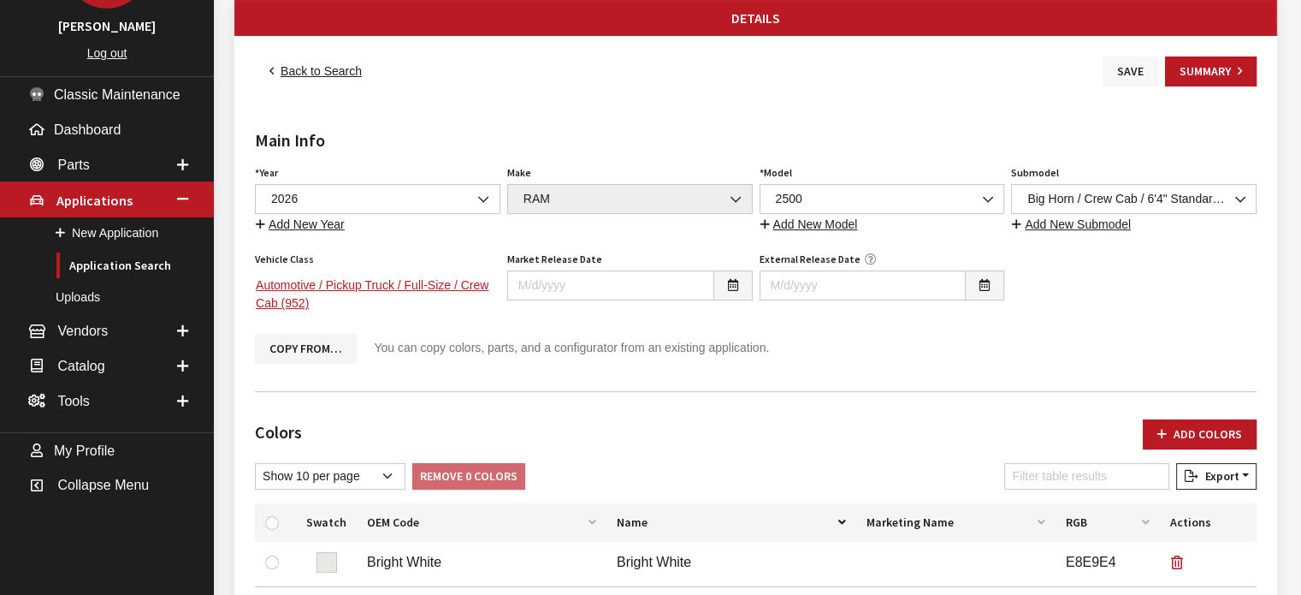
click at [1132, 81] on button "Save" at bounding box center [1131, 71] width 56 height 30
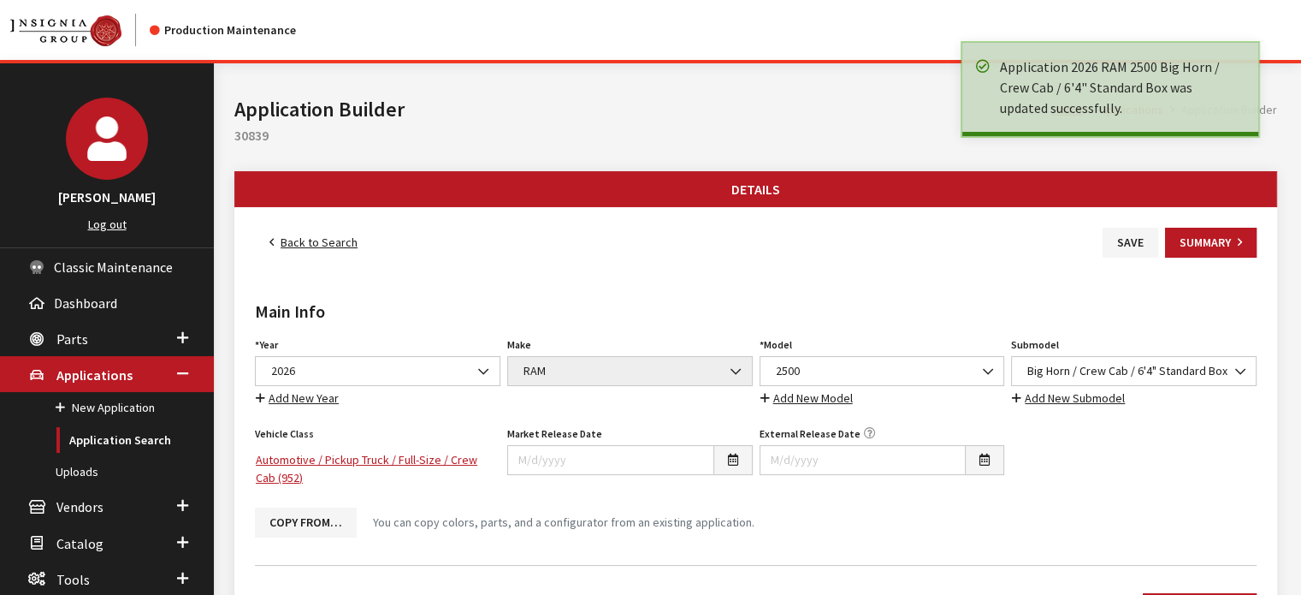
click at [312, 242] on link "Back to Search" at bounding box center [313, 243] width 117 height 30
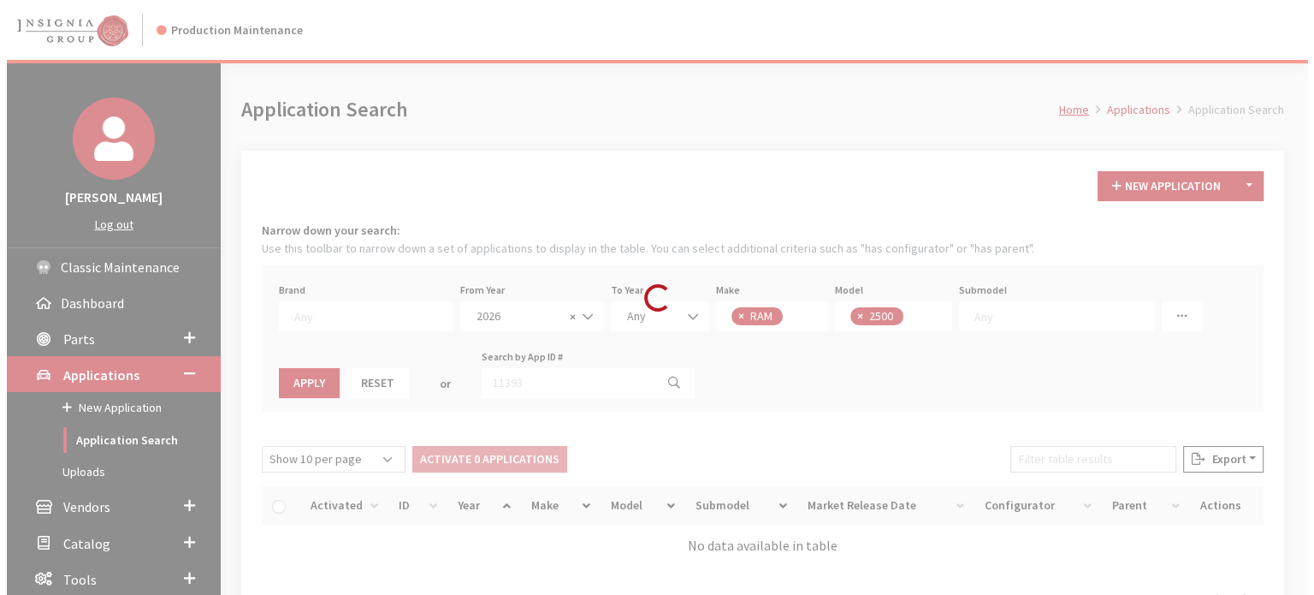
scroll to position [186, 0]
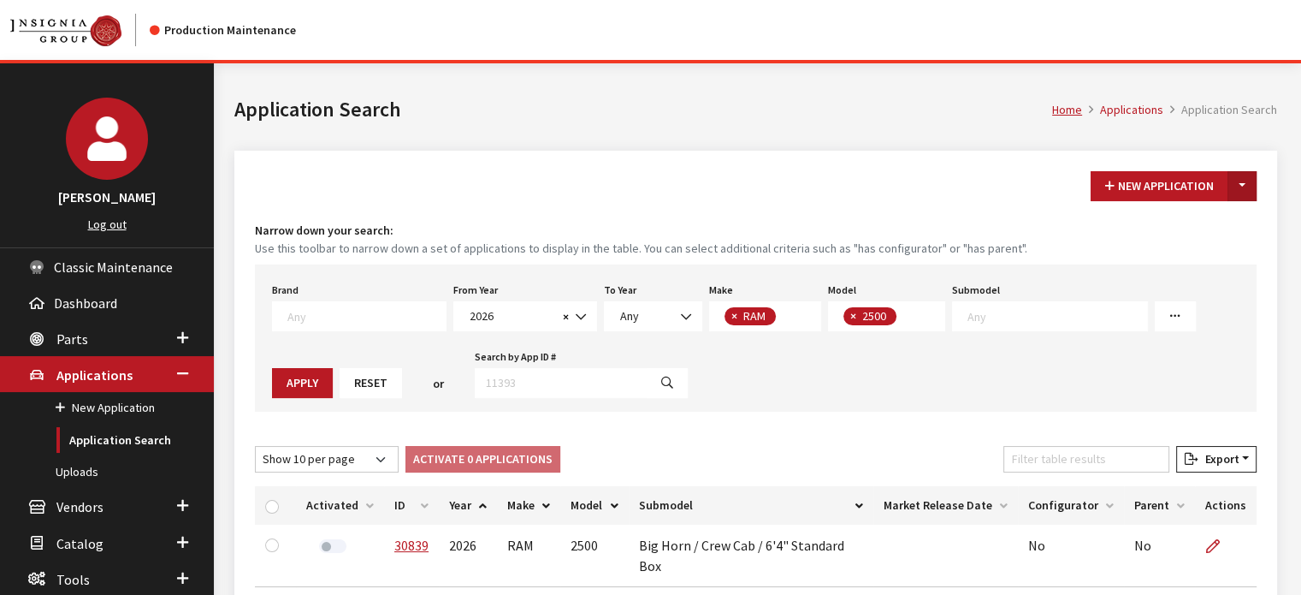
click at [1252, 180] on button "Toggle Dropdown" at bounding box center [1242, 186] width 29 height 30
click at [1210, 215] on button "New From Existing..." at bounding box center [1183, 222] width 147 height 30
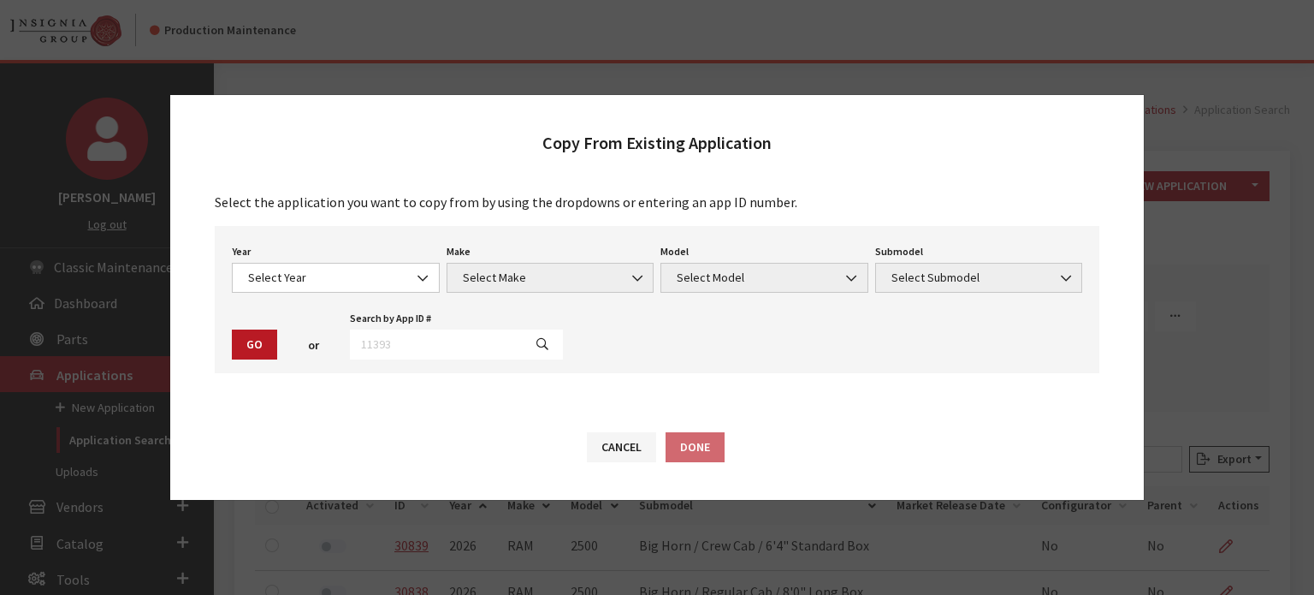
click at [300, 262] on div "Year Select Year [DATE] 2025 2024 2023 2022 2021 2020 2019 2018 2017 2016 2015 …" at bounding box center [335, 266] width 215 height 53
click at [296, 277] on span "Select Year" at bounding box center [336, 278] width 186 height 18
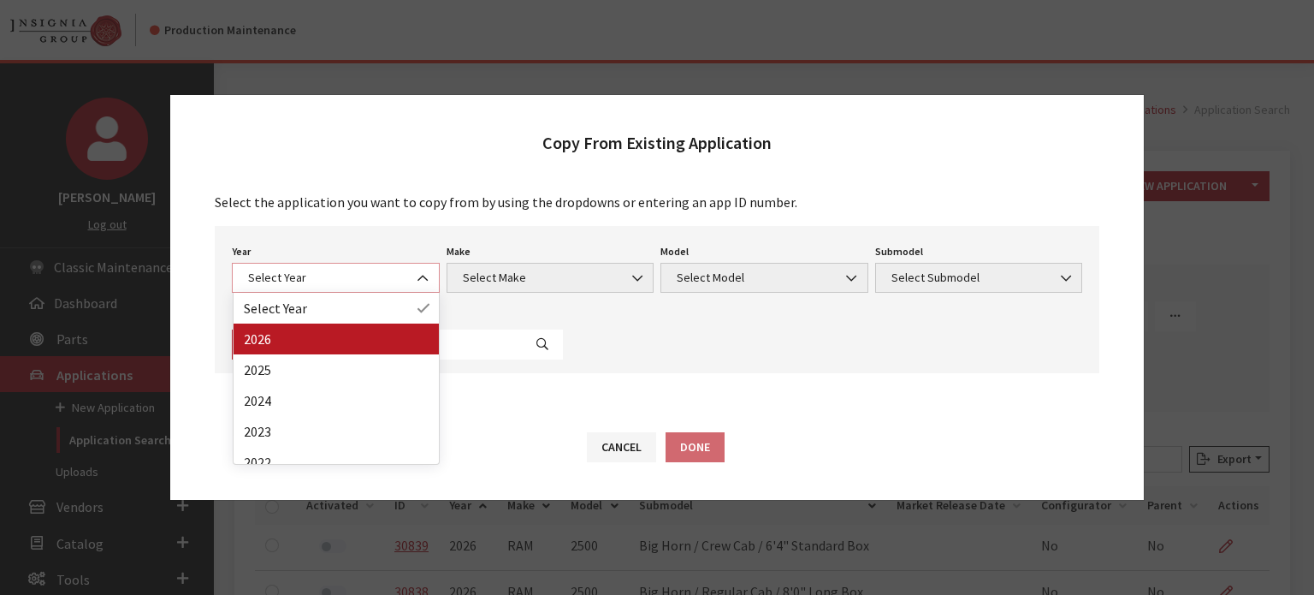
select select "44"
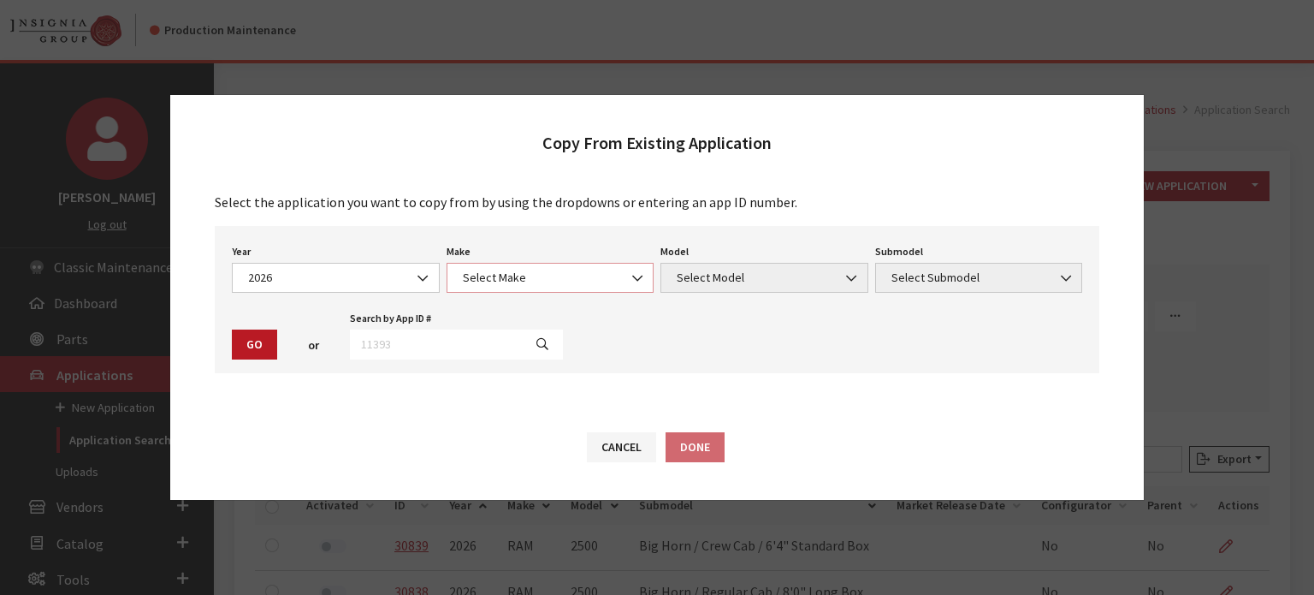
click at [493, 279] on span "Select Make" at bounding box center [551, 278] width 186 height 18
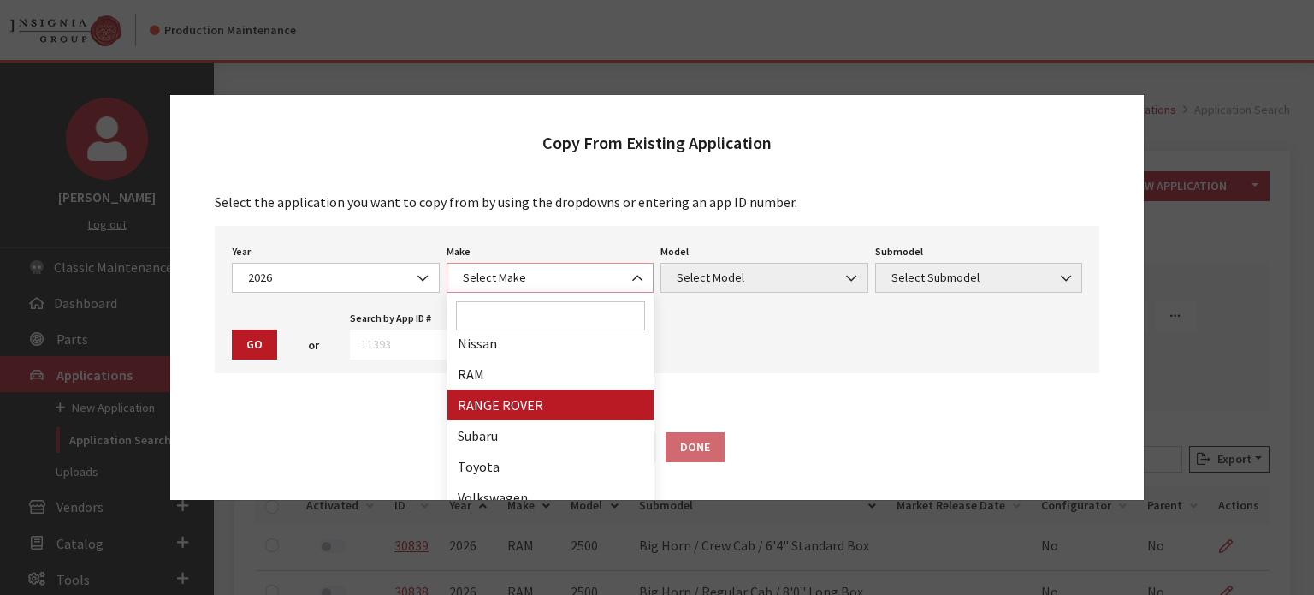
scroll to position [445, 0]
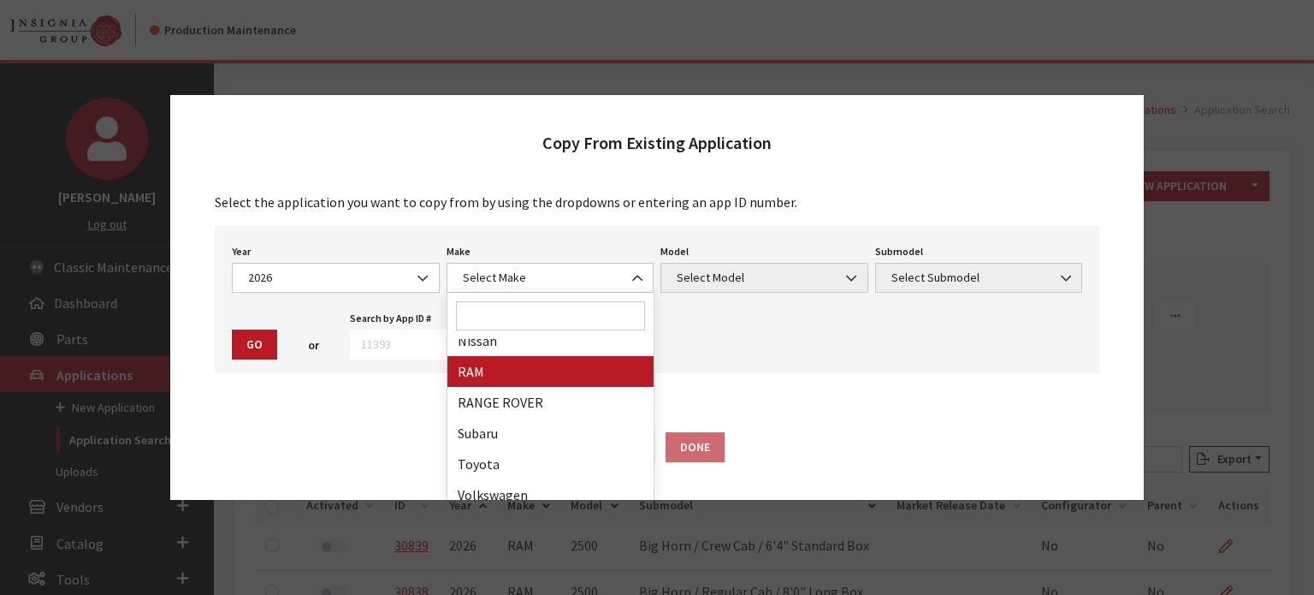
drag, startPoint x: 512, startPoint y: 376, endPoint x: 731, endPoint y: 291, distance: 234.8
select select "34"
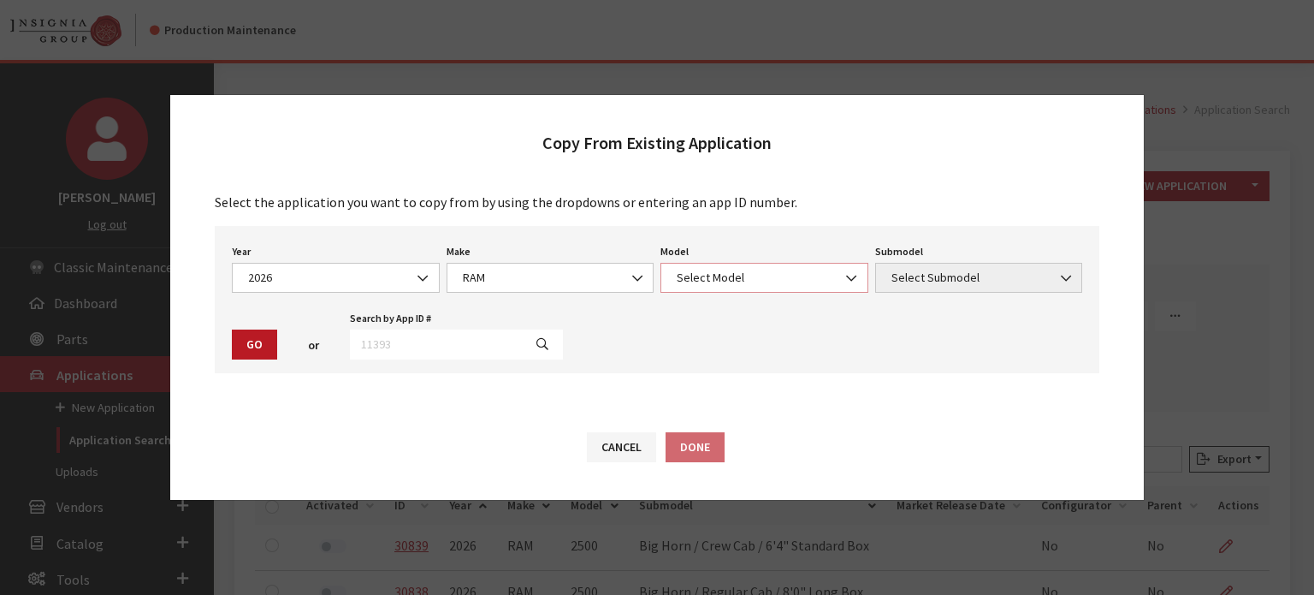
click at [744, 275] on span "Select Model" at bounding box center [765, 278] width 186 height 18
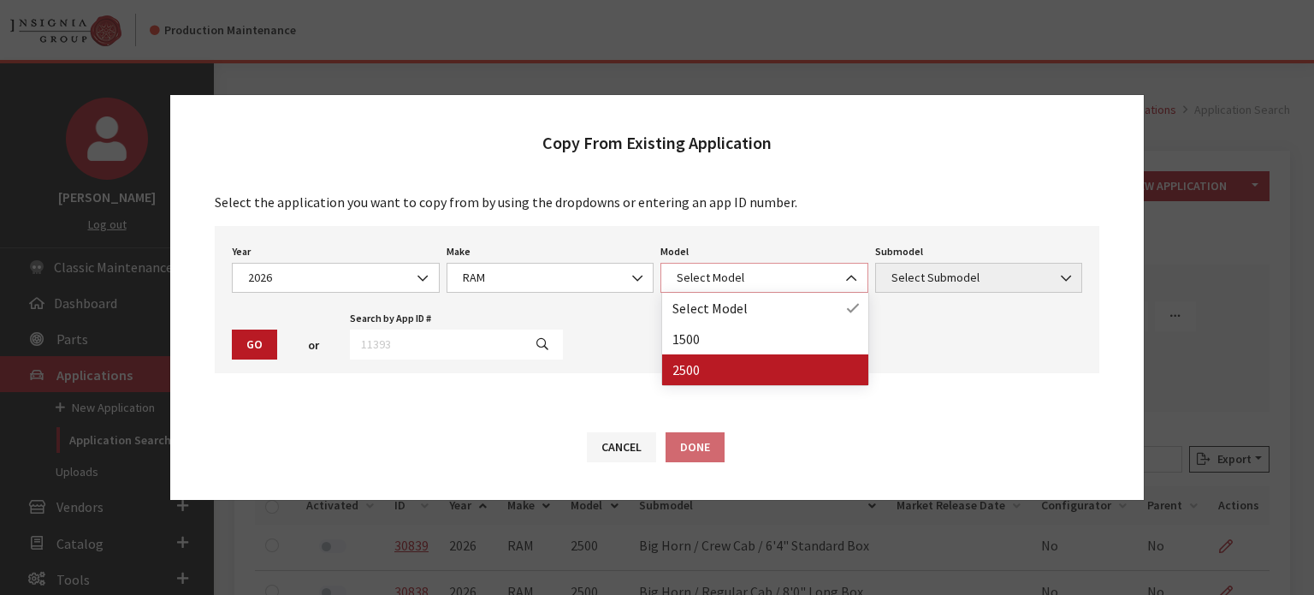
select select "1085"
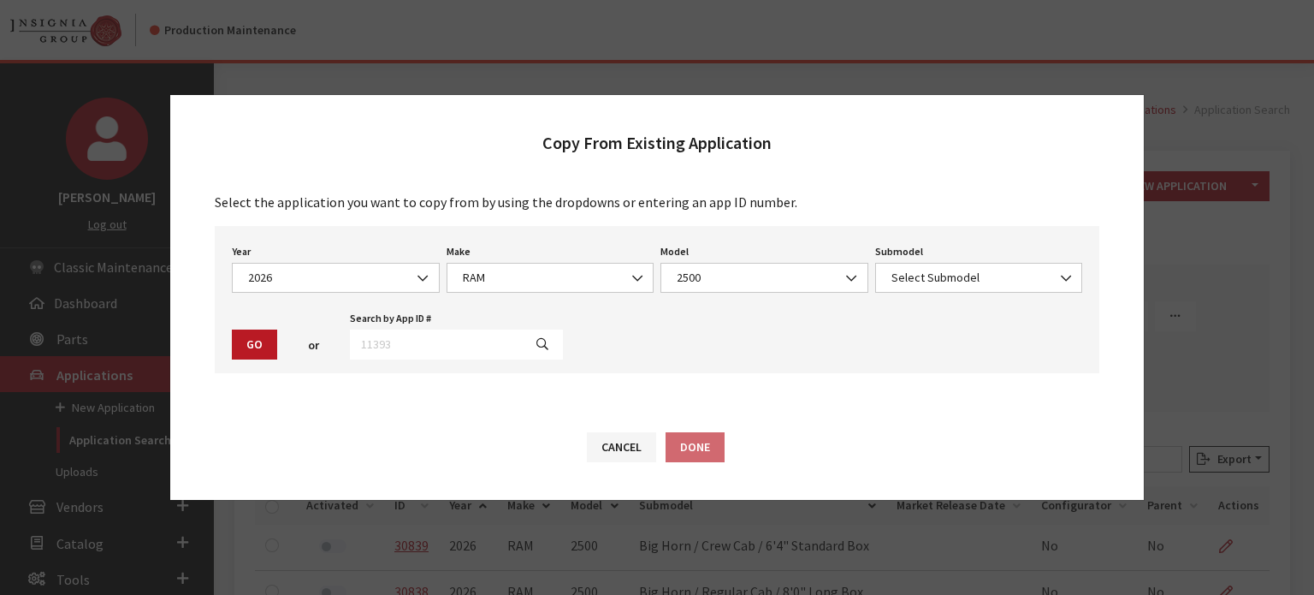
click at [1012, 248] on div "Submodel Select Submodel Big Horn / Crew Cab / 6'4" Standard Box Big Horn / Reg…" at bounding box center [979, 266] width 215 height 53
click at [993, 286] on span "Select Submodel" at bounding box center [979, 278] width 186 height 18
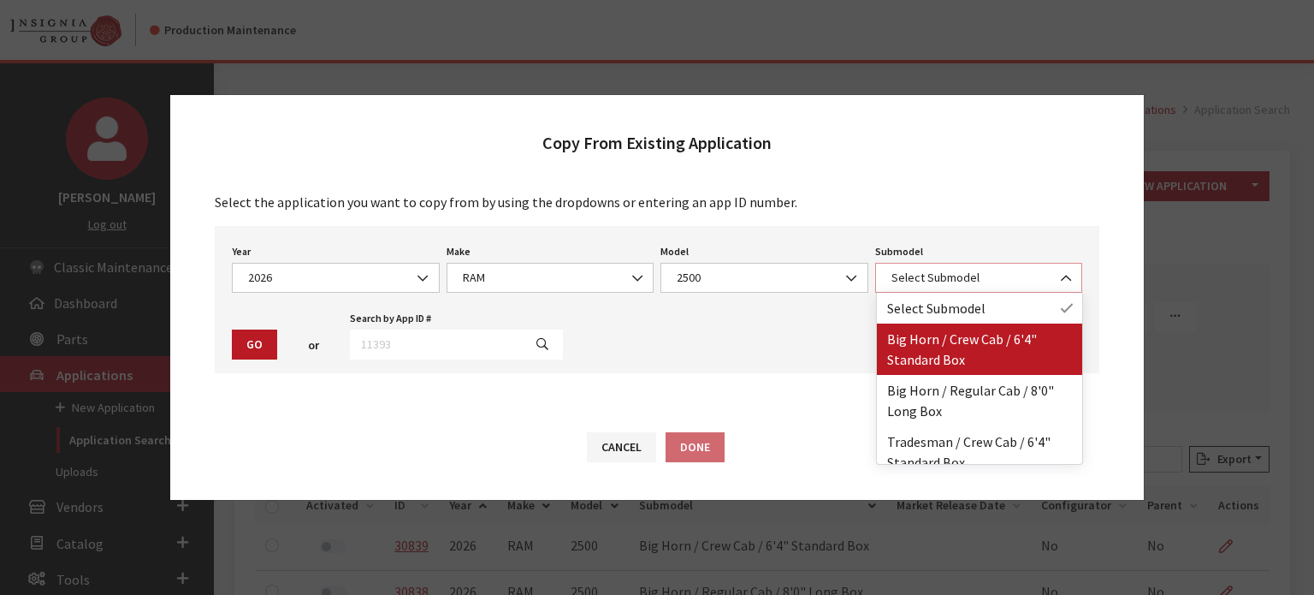
select select "3377"
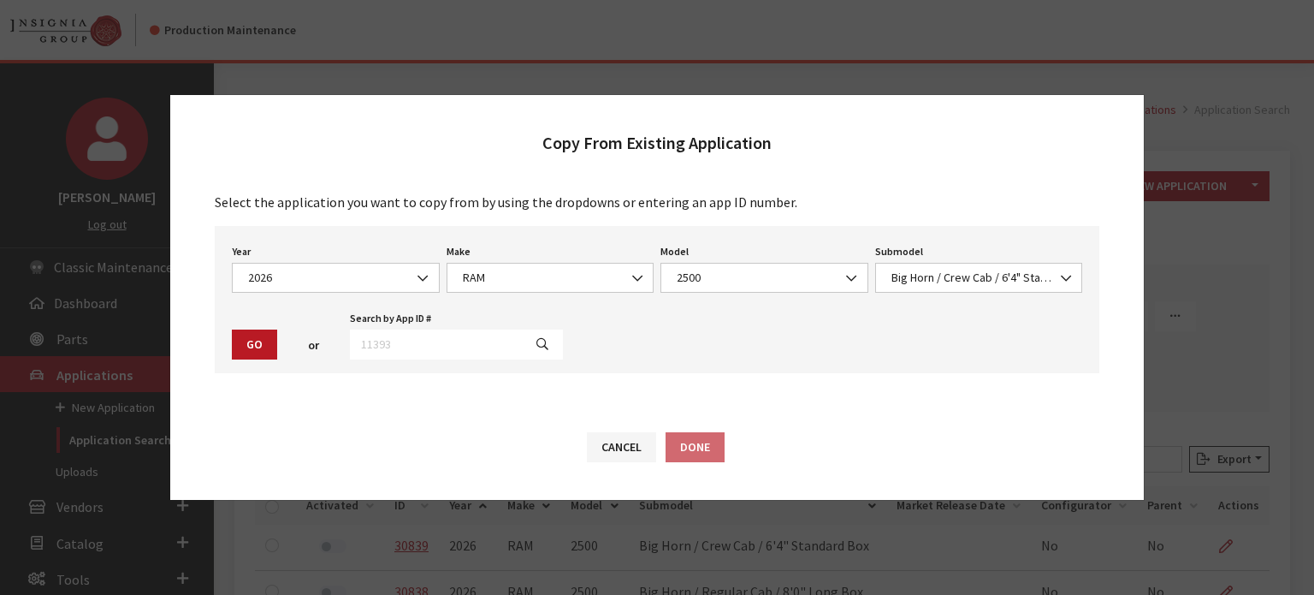
click at [250, 335] on button "Go" at bounding box center [254, 344] width 45 height 30
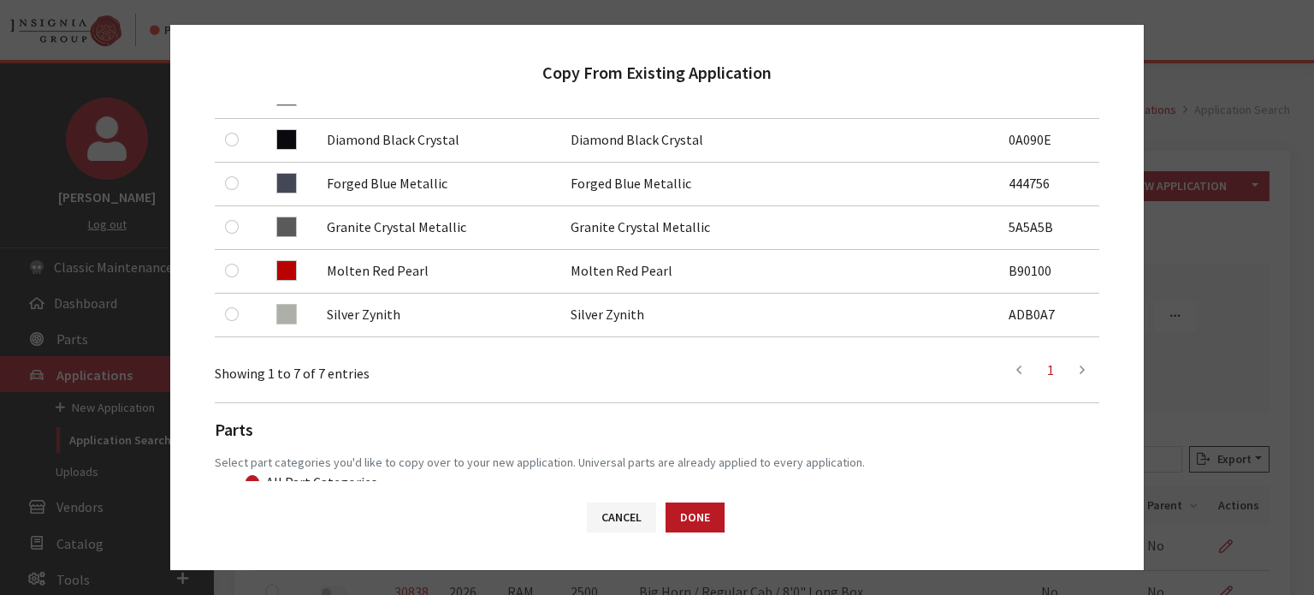
scroll to position [257, 0]
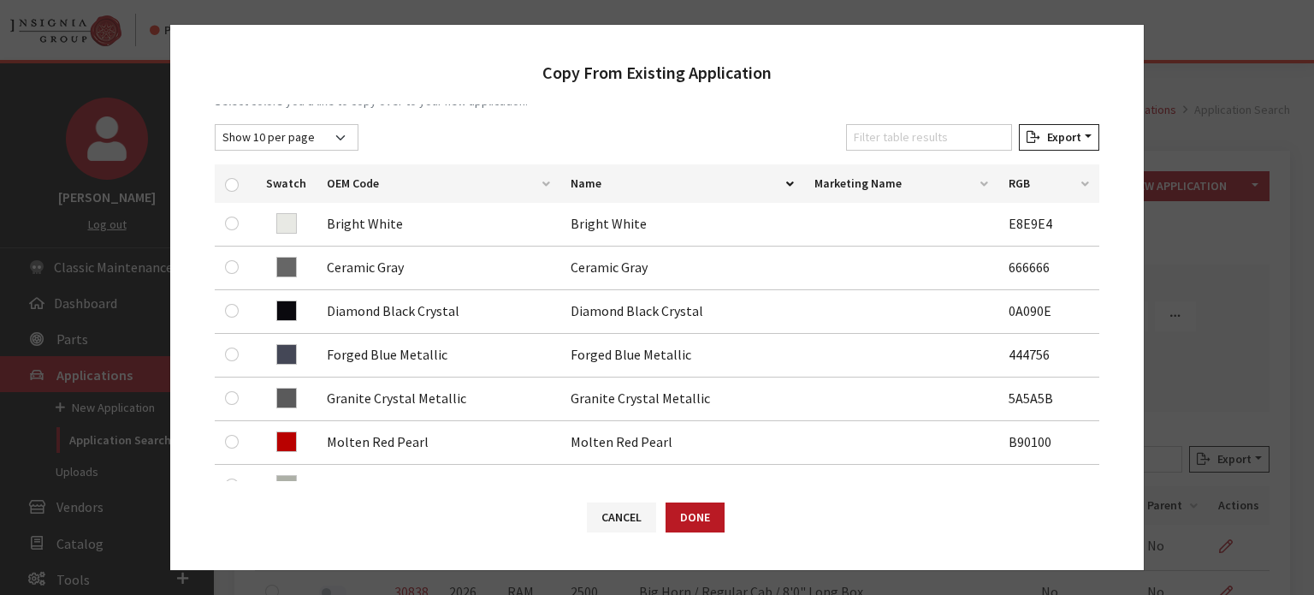
click at [226, 175] on div at bounding box center [235, 184] width 21 height 18
click at [228, 181] on input "checkbox" at bounding box center [232, 185] width 14 height 14
checkbox input "true"
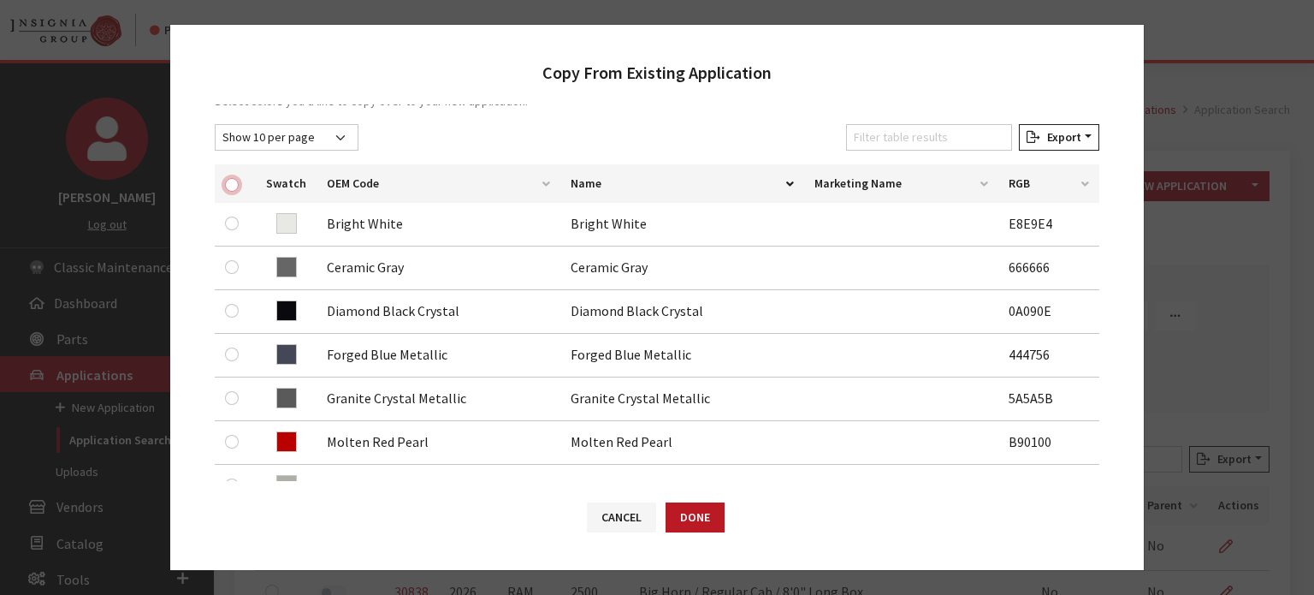
checkbox input "true"
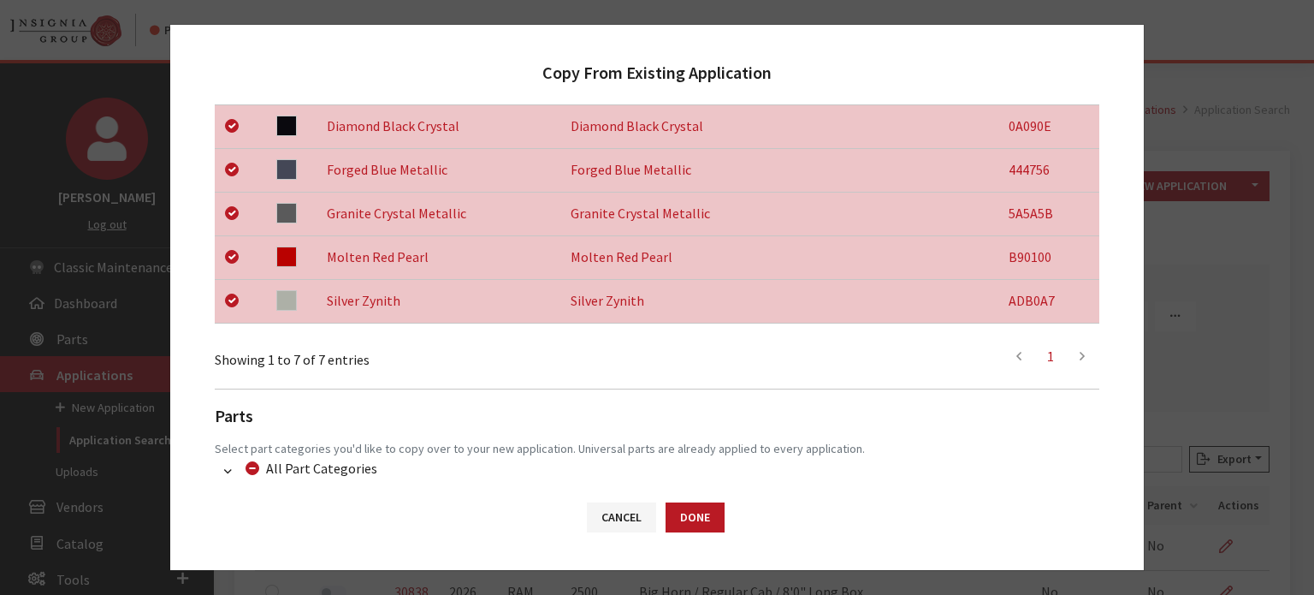
scroll to position [583, 0]
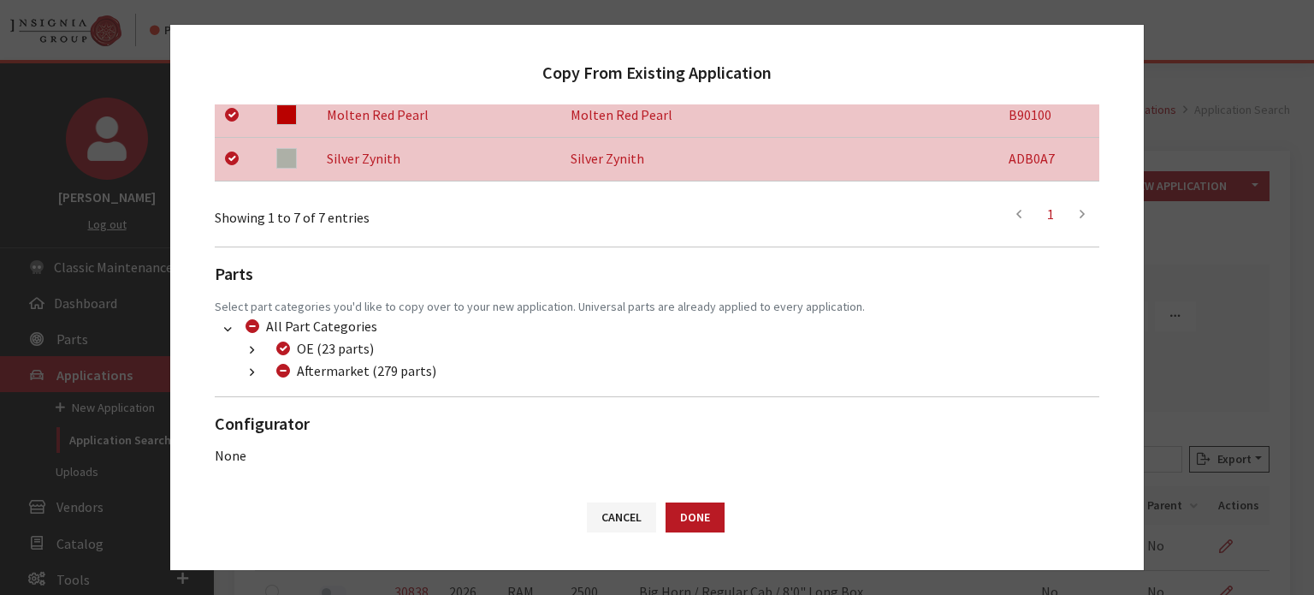
drag, startPoint x: 252, startPoint y: 373, endPoint x: 259, endPoint y: 381, distance: 10.9
click at [251, 373] on icon "button" at bounding box center [252, 373] width 4 height 12
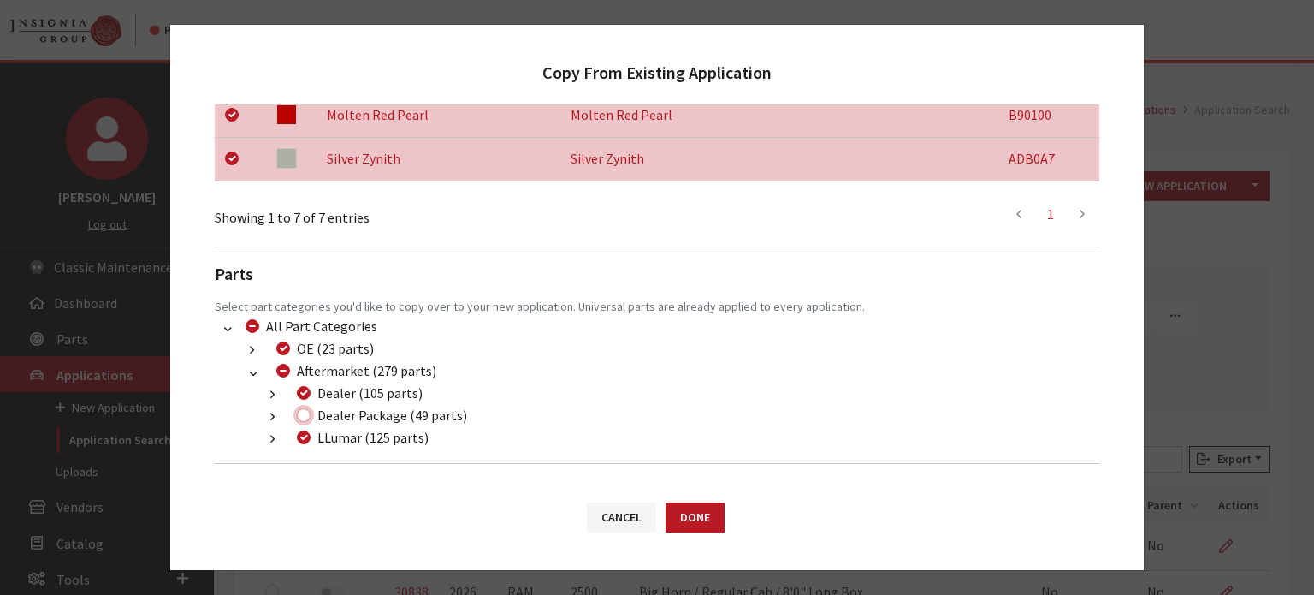
click at [305, 413] on input "Dealer Package (49 parts)" at bounding box center [304, 415] width 14 height 14
checkbox input "true"
click at [695, 508] on button "Done" at bounding box center [695, 517] width 59 height 30
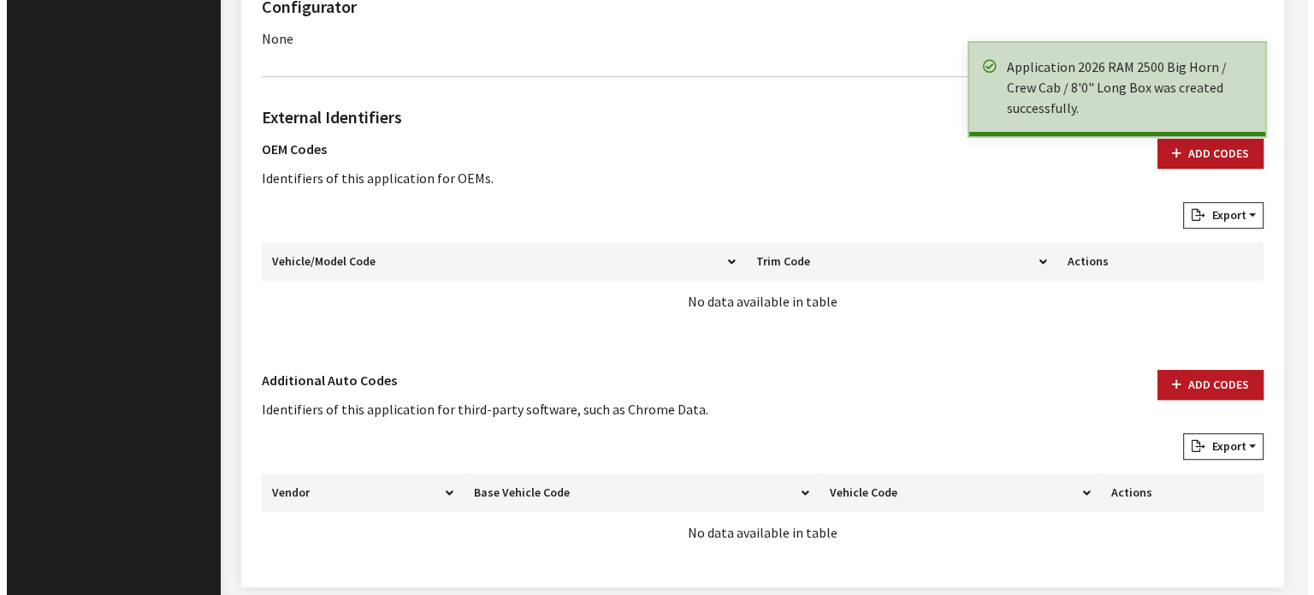
scroll to position [1195, 0]
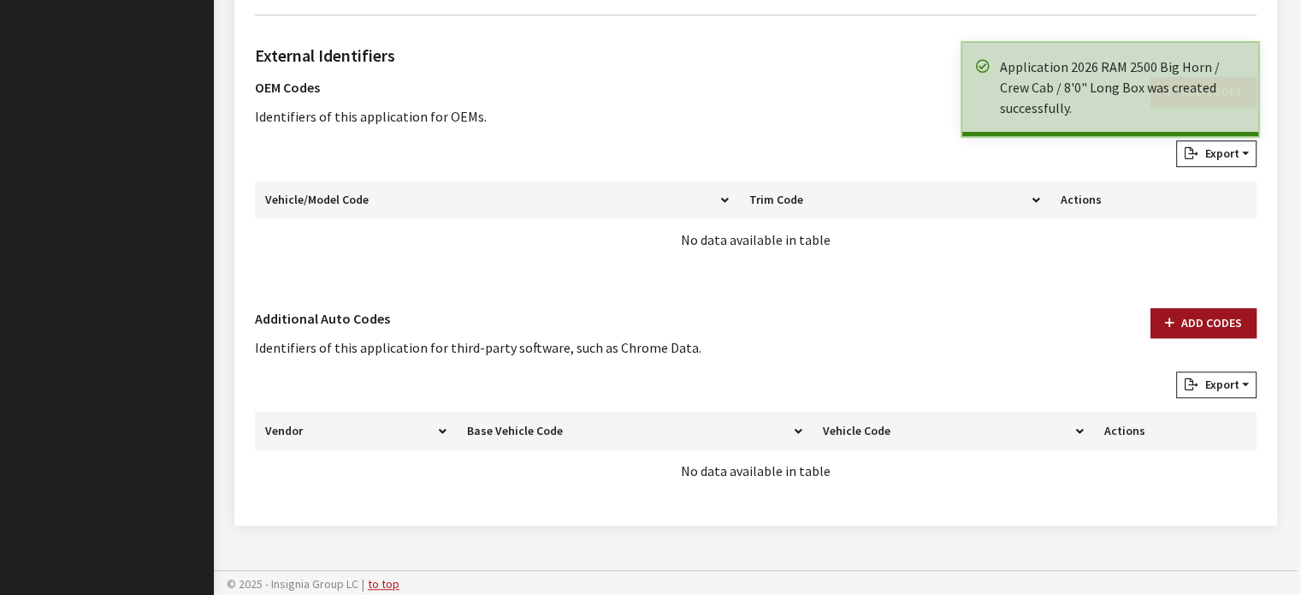
click at [1235, 310] on button "Add Codes" at bounding box center [1204, 323] width 106 height 30
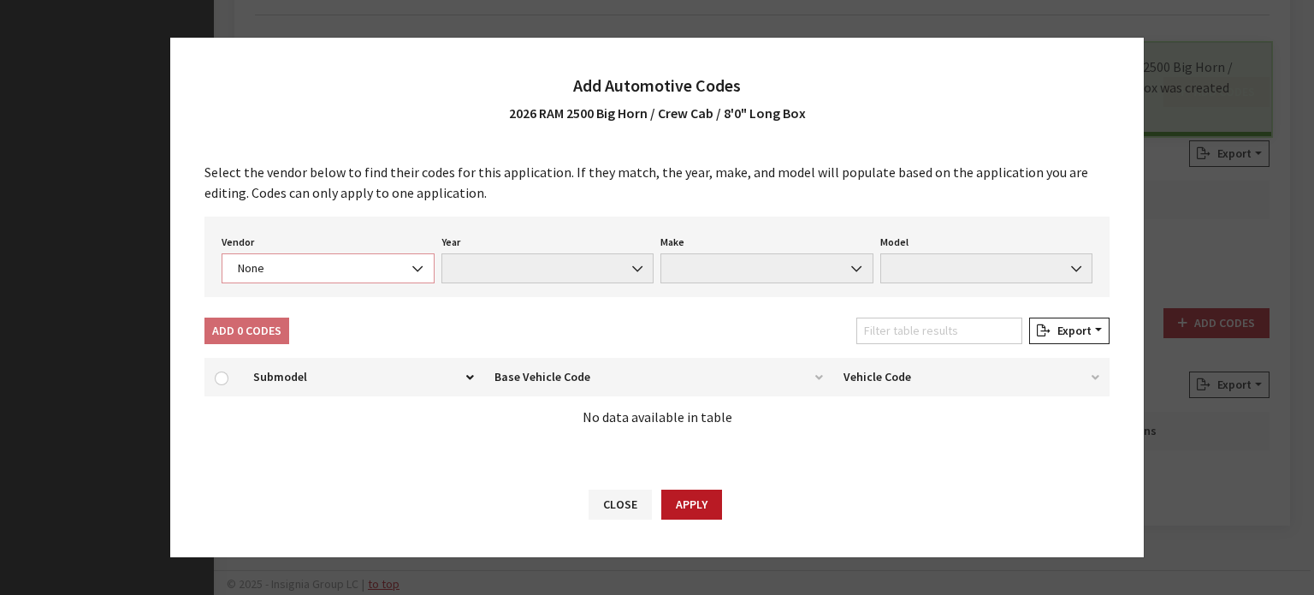
click at [389, 263] on span "None" at bounding box center [328, 268] width 191 height 18
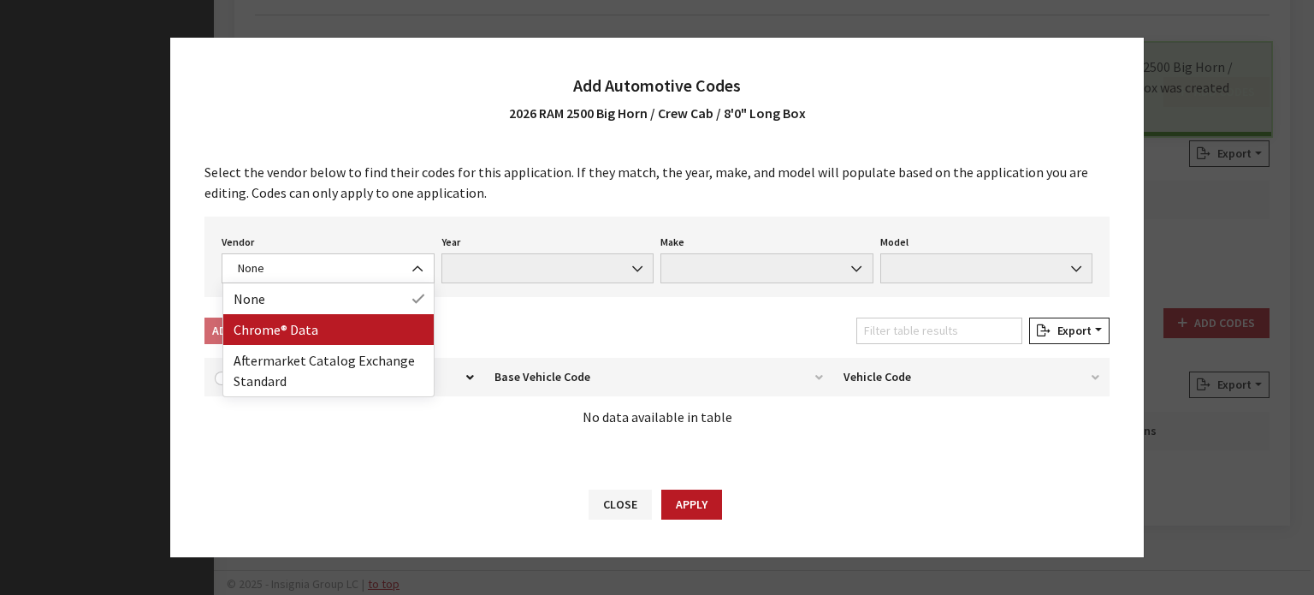
drag, startPoint x: 390, startPoint y: 269, endPoint x: 389, endPoint y: 320, distance: 50.5
select select "4"
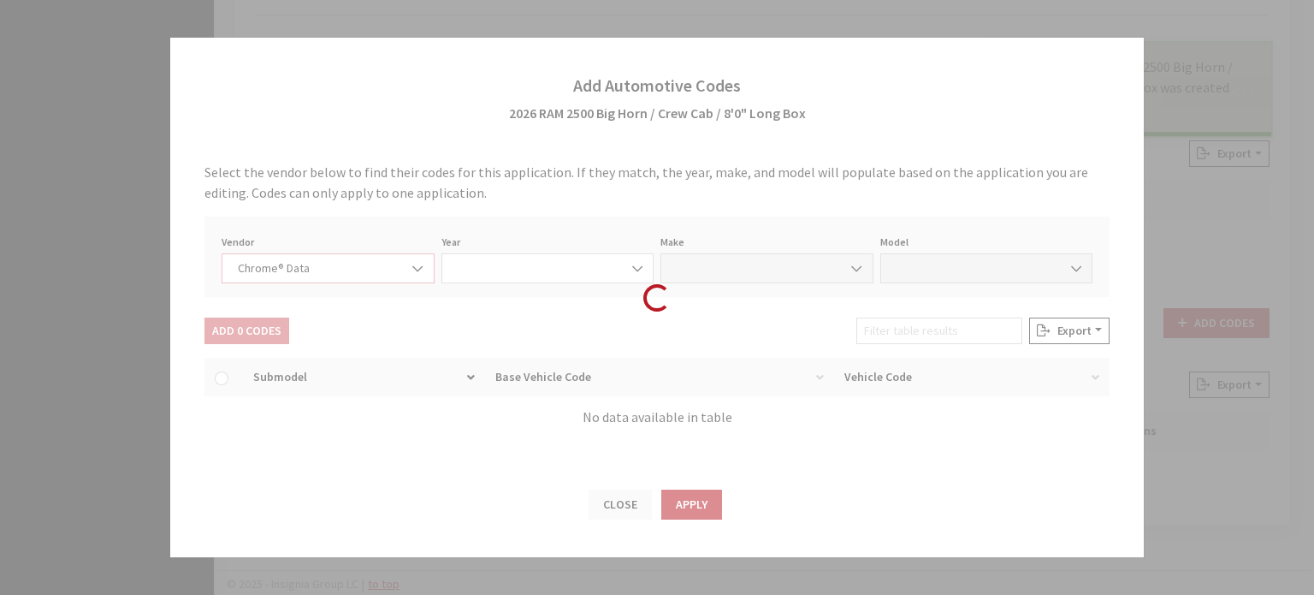
select select "2026"
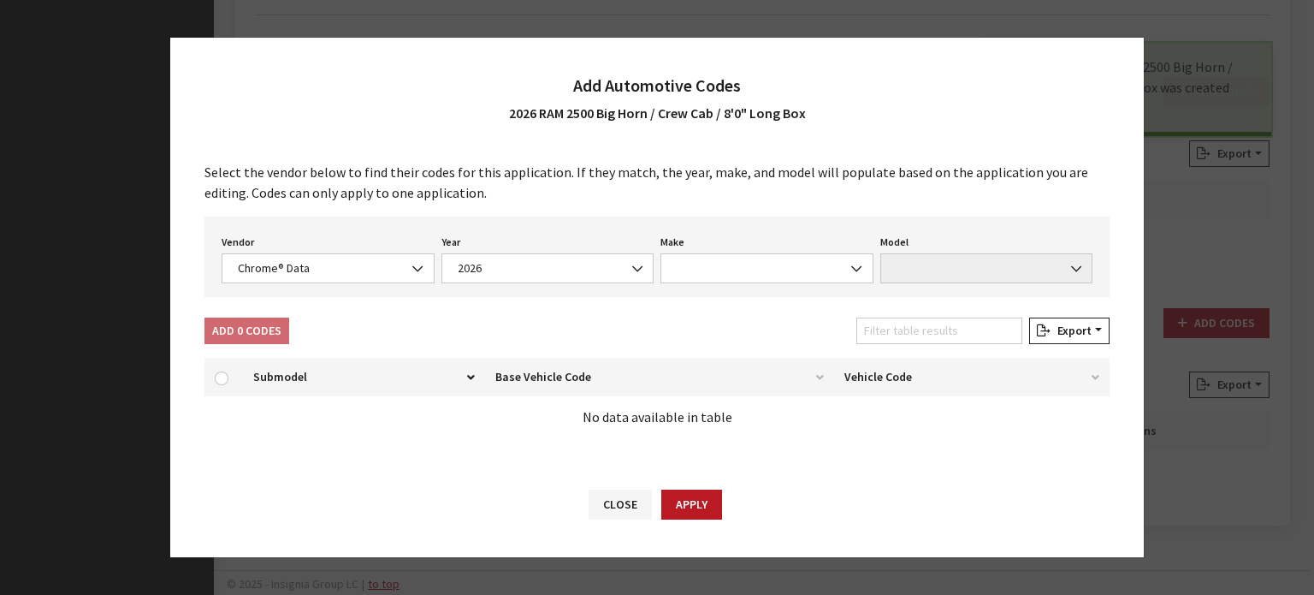
click at [793, 252] on div "Make None Acura Alfa Romeo Audi BMW Buick Cadillac Chevrolet Chrysler Dodge For…" at bounding box center [767, 256] width 220 height 53
drag, startPoint x: 794, startPoint y: 293, endPoint x: 782, endPoint y: 259, distance: 35.4
click at [793, 293] on div "Vendor None Chrome® Data Aftermarket Catalog Exchange Standard Chrome® Data Yea…" at bounding box center [656, 256] width 905 height 80
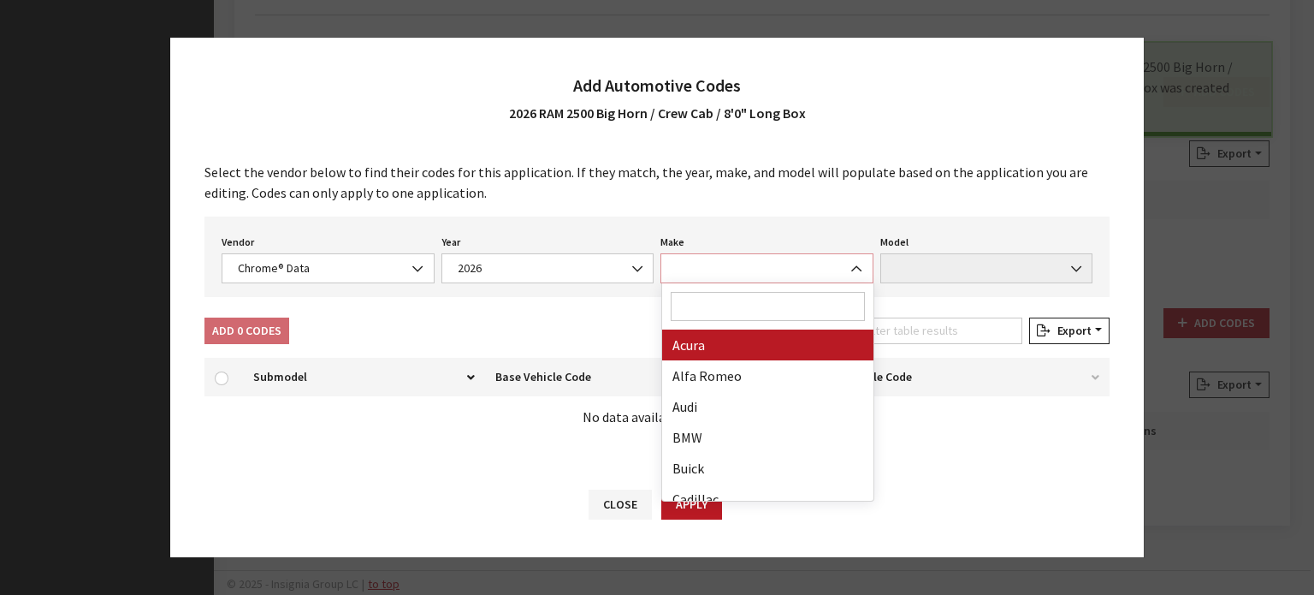
click at [782, 259] on span at bounding box center [766, 268] width 213 height 30
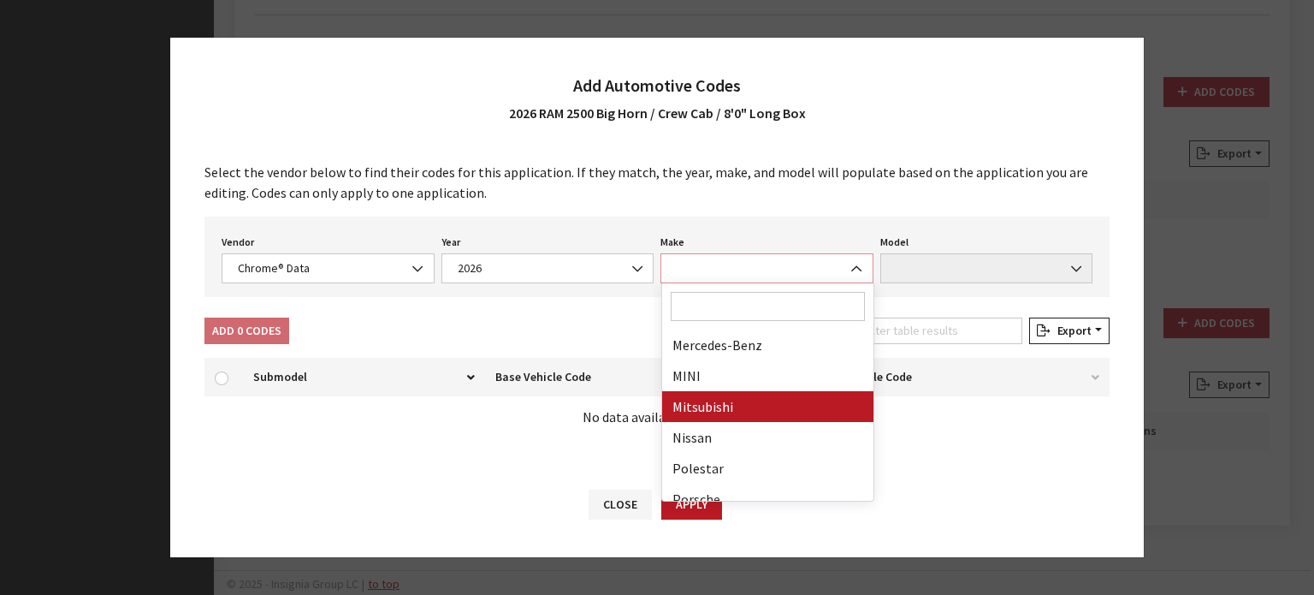
scroll to position [855, 0]
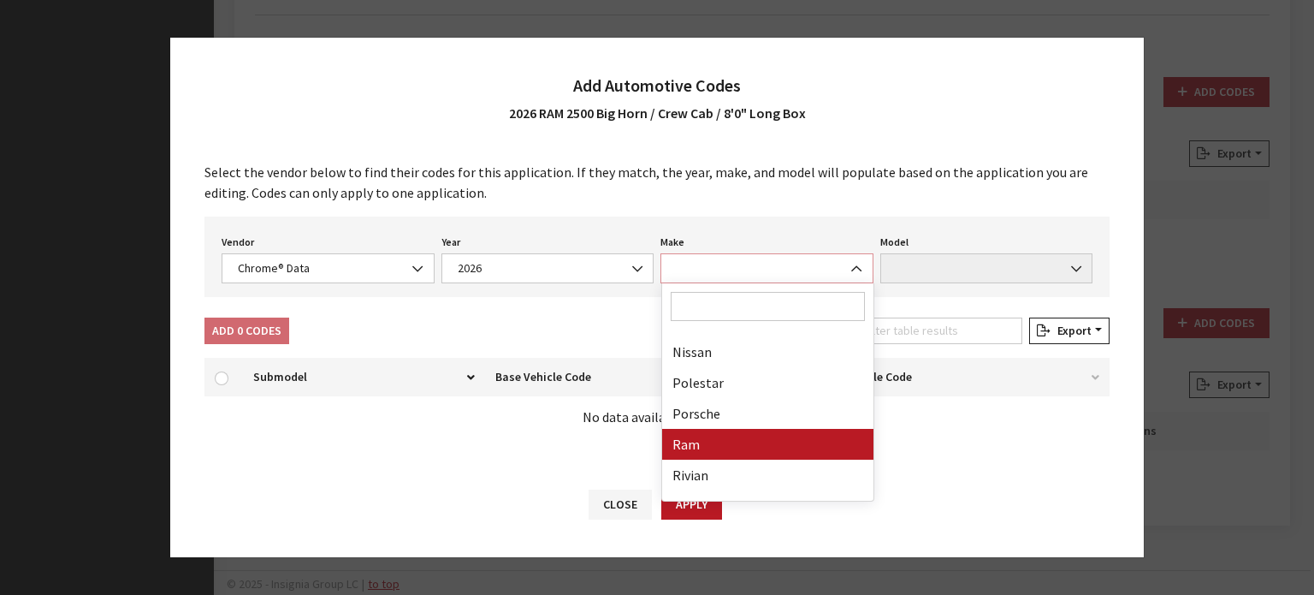
select select "57"
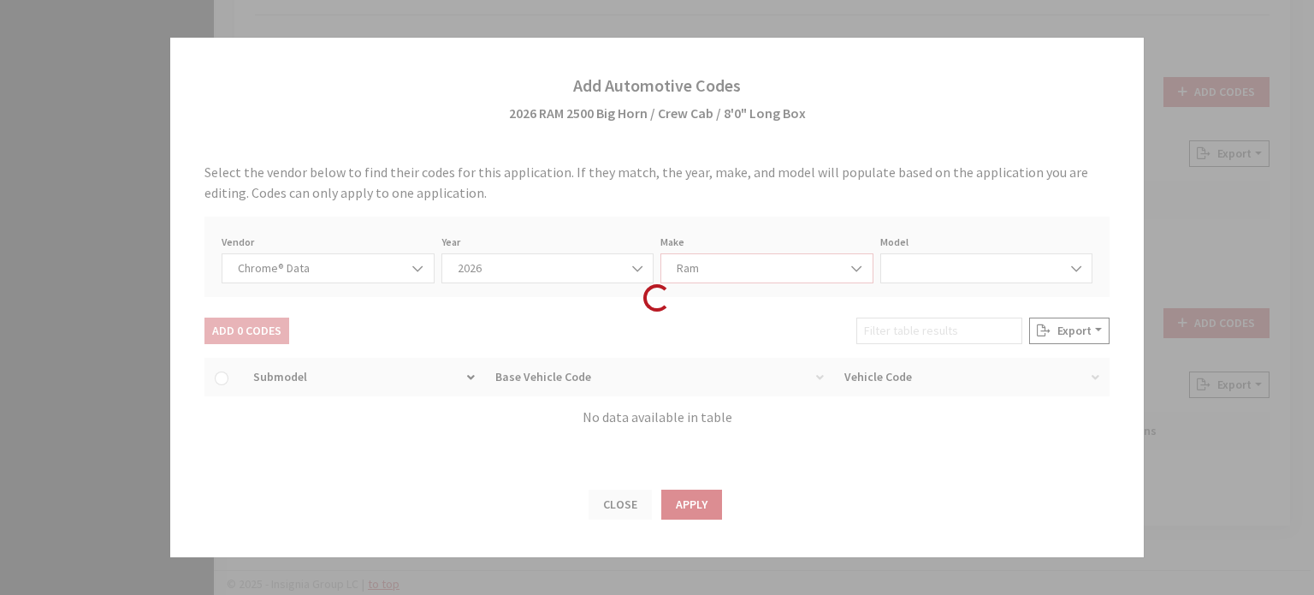
select select "72306"
click at [919, 273] on div "Vendor None Chrome® Data Aftermarket Catalog Exchange Standard Chrome® Data Yea…" at bounding box center [656, 256] width 905 height 80
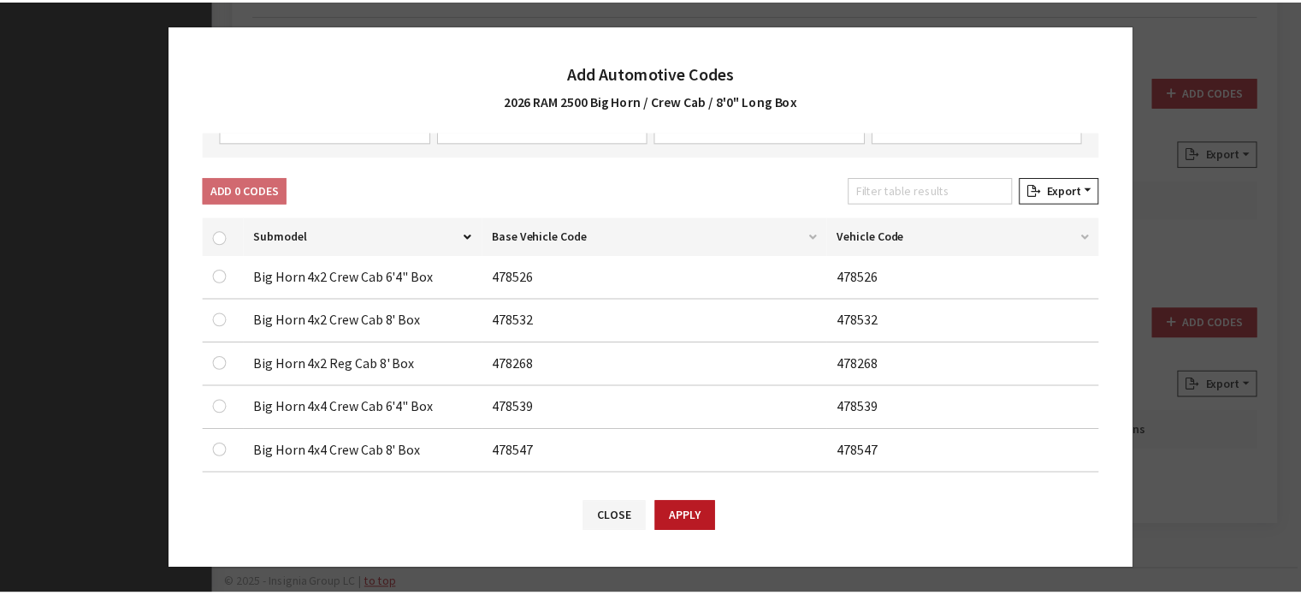
scroll to position [171, 0]
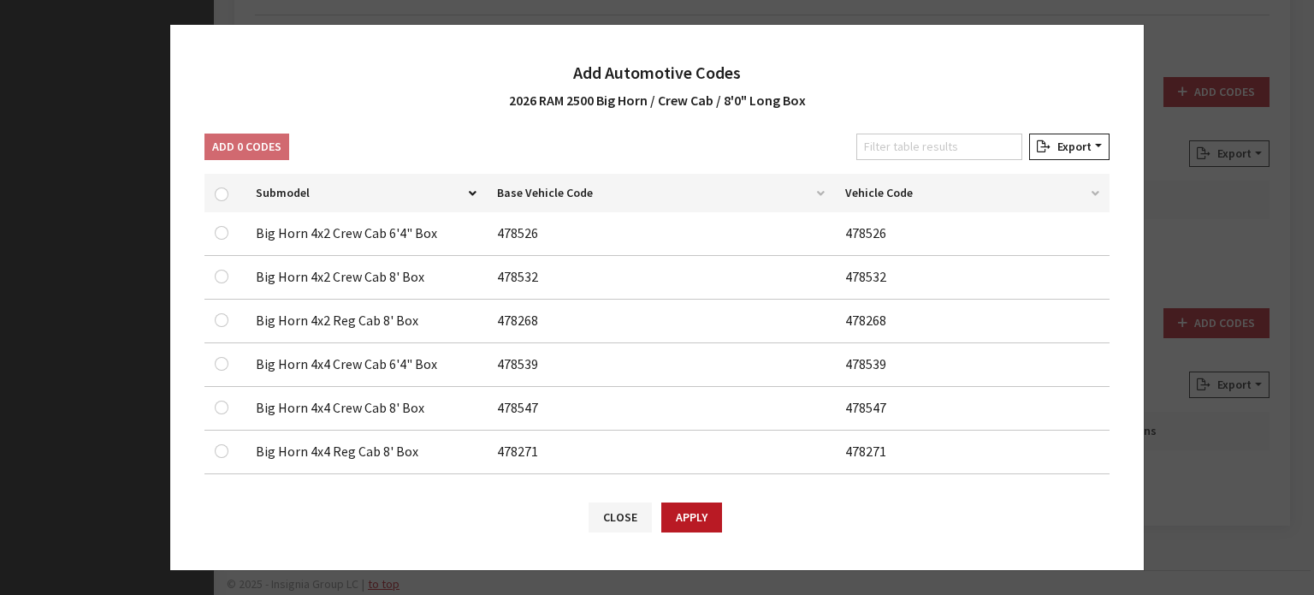
click at [211, 273] on td at bounding box center [224, 278] width 41 height 44
click at [217, 277] on input "checkbox" at bounding box center [222, 276] width 14 height 14
checkbox input "true"
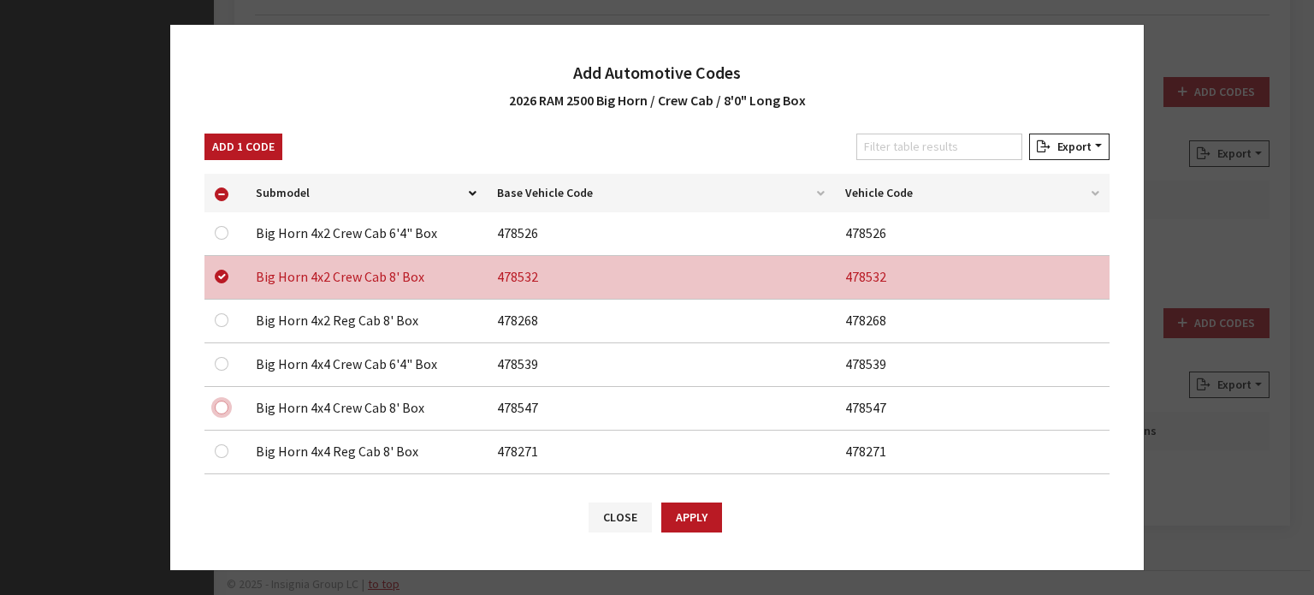
click at [222, 403] on input "checkbox" at bounding box center [222, 407] width 14 height 14
checkbox input "true"
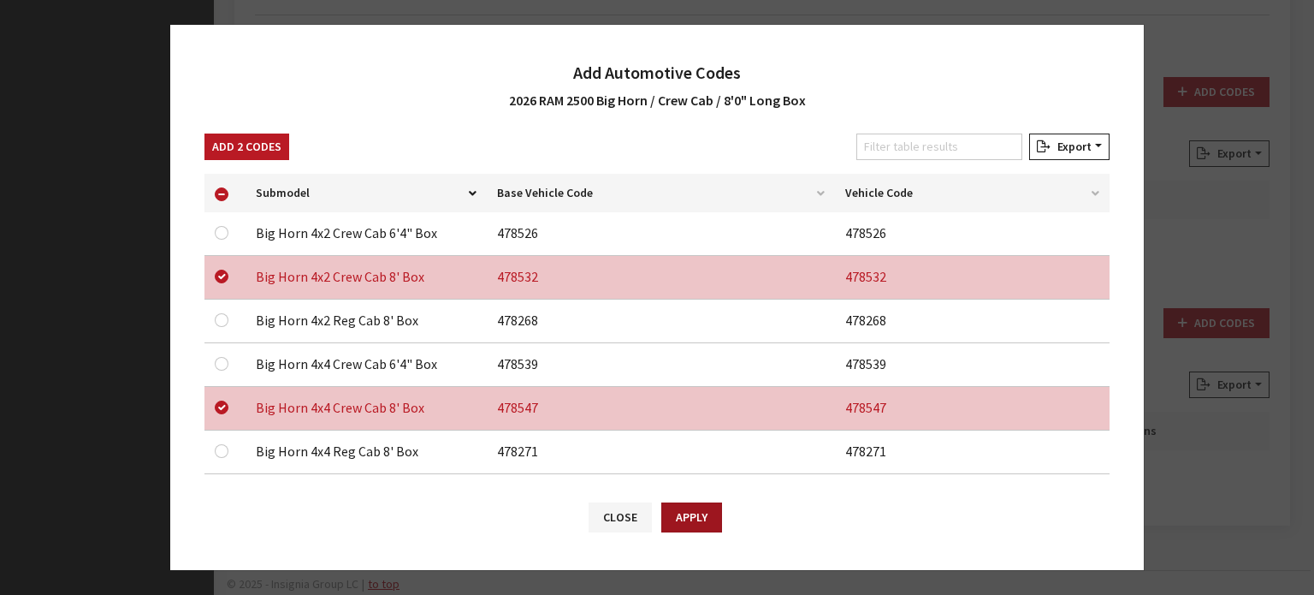
click at [677, 524] on button "Apply" at bounding box center [691, 517] width 61 height 30
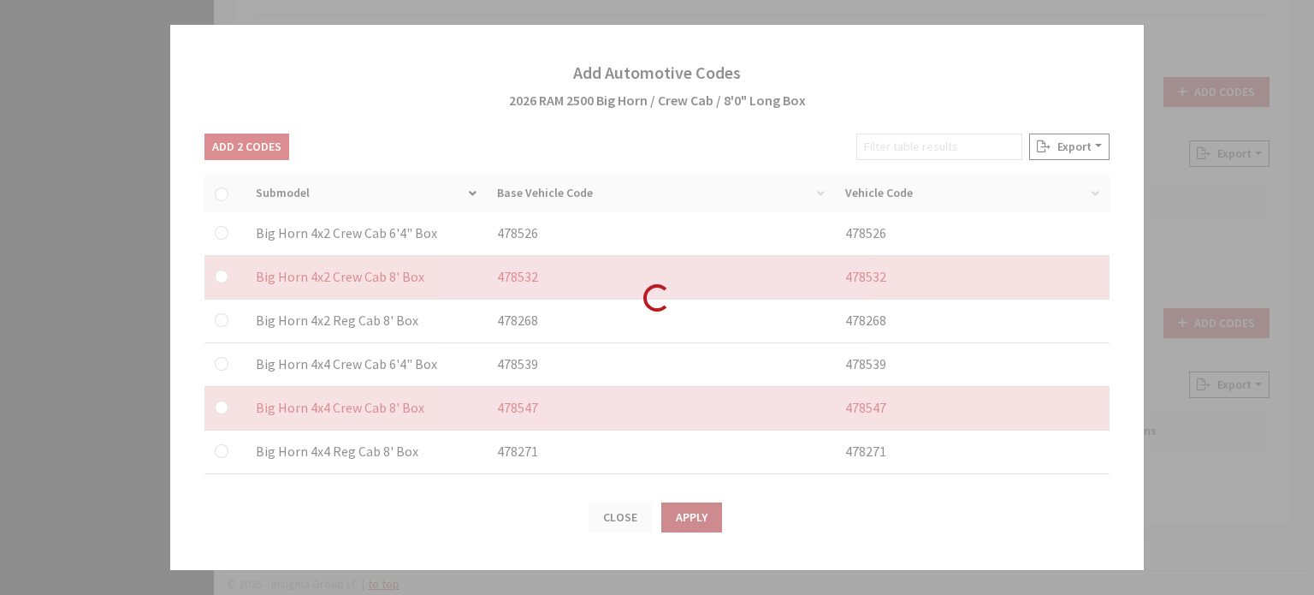
checkbox input "false"
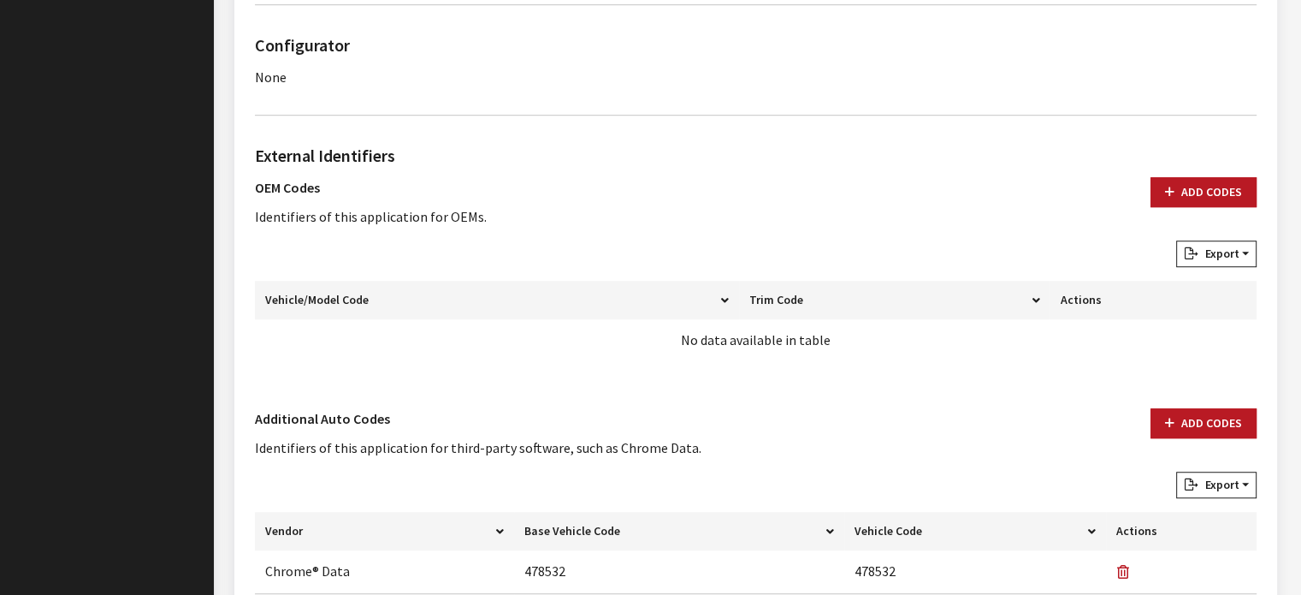
scroll to position [1024, 0]
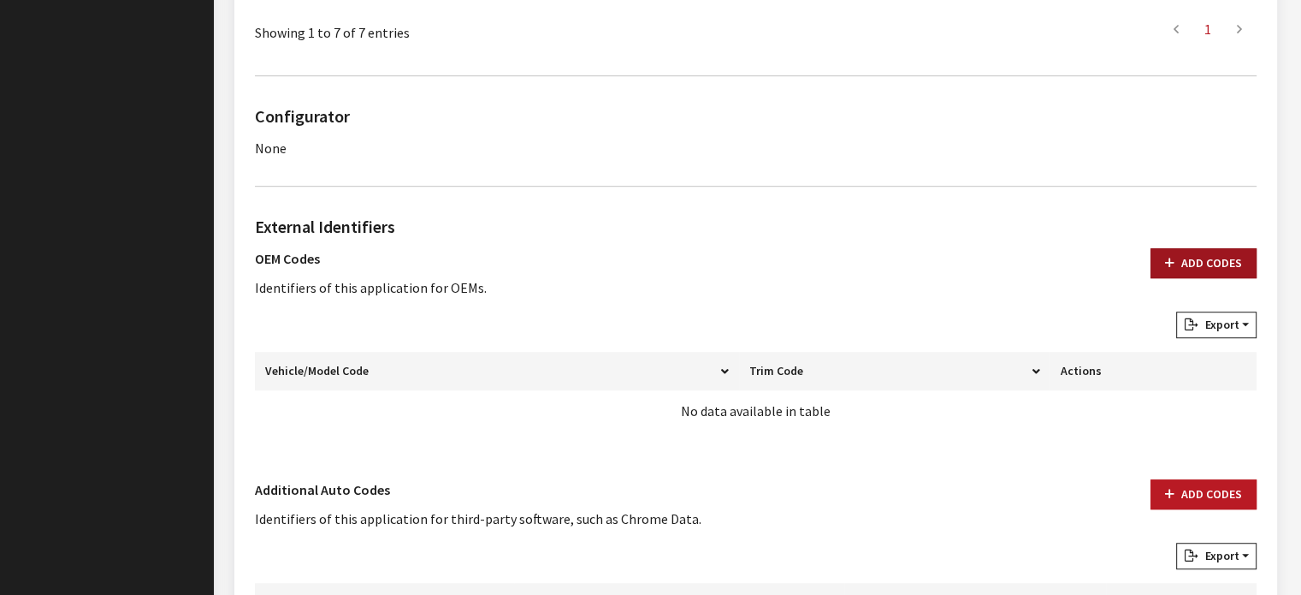
click at [1198, 256] on button "Add Codes" at bounding box center [1204, 263] width 106 height 30
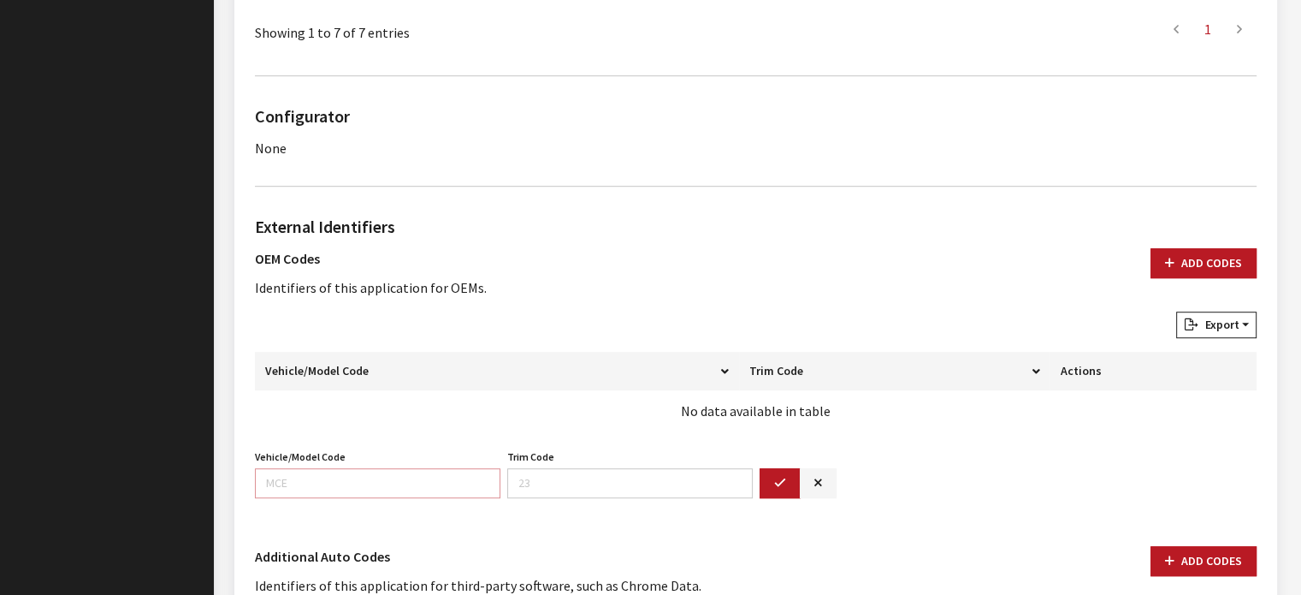
click at [381, 469] on input "Vehicle/Model Code" at bounding box center [378, 483] width 246 height 30
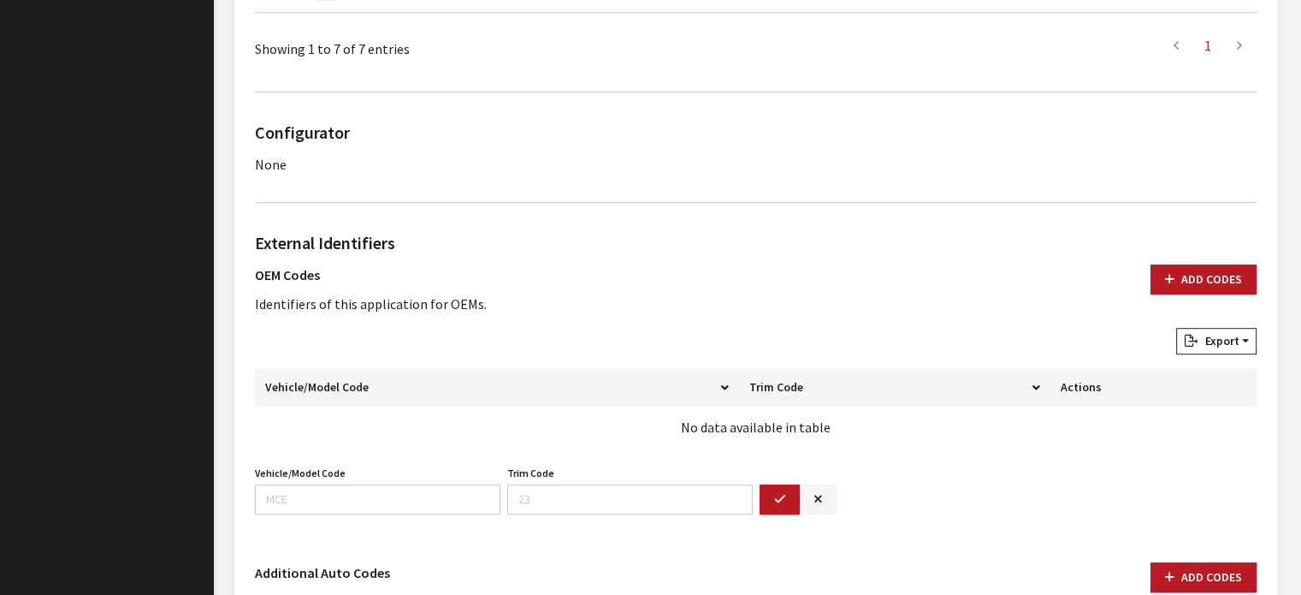
scroll to position [1110, 0]
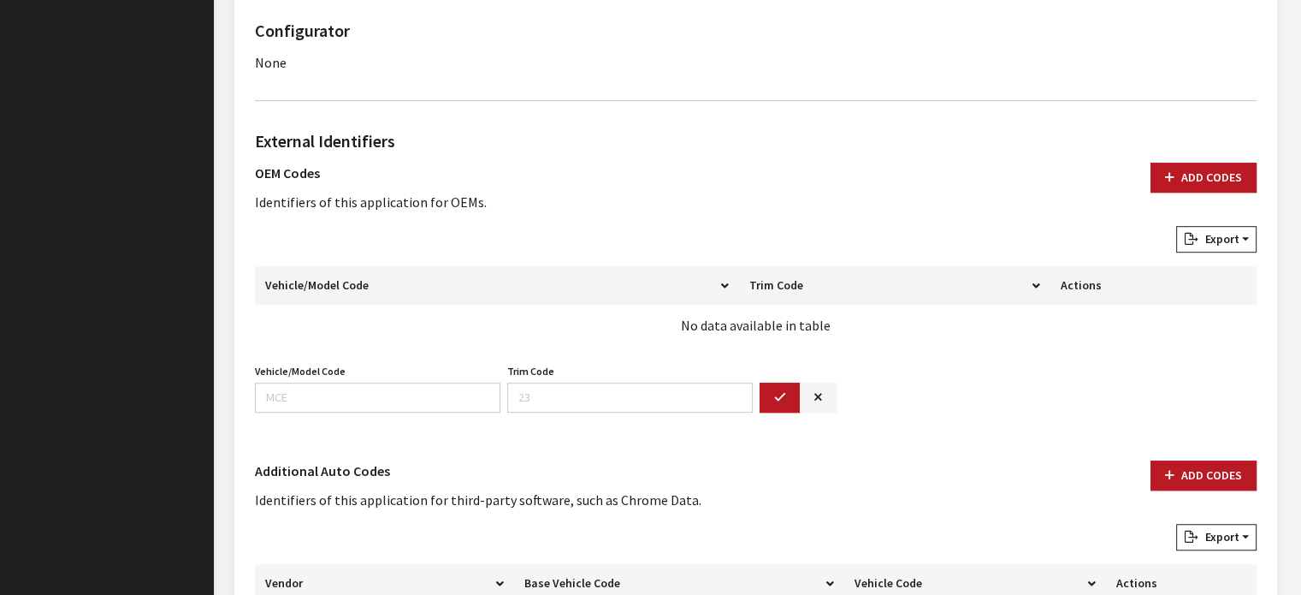
drag, startPoint x: 353, startPoint y: 414, endPoint x: 349, endPoint y: 400, distance: 15.2
click at [352, 413] on div "Vehicle/Model Code Vehicle/Model Code is required. Trim Code Trim Code is requi…" at bounding box center [756, 392] width 1009 height 67
click at [349, 400] on input "Vehicle/Model Code" at bounding box center [378, 397] width 246 height 30
type input "d"
type input "DJ2H"
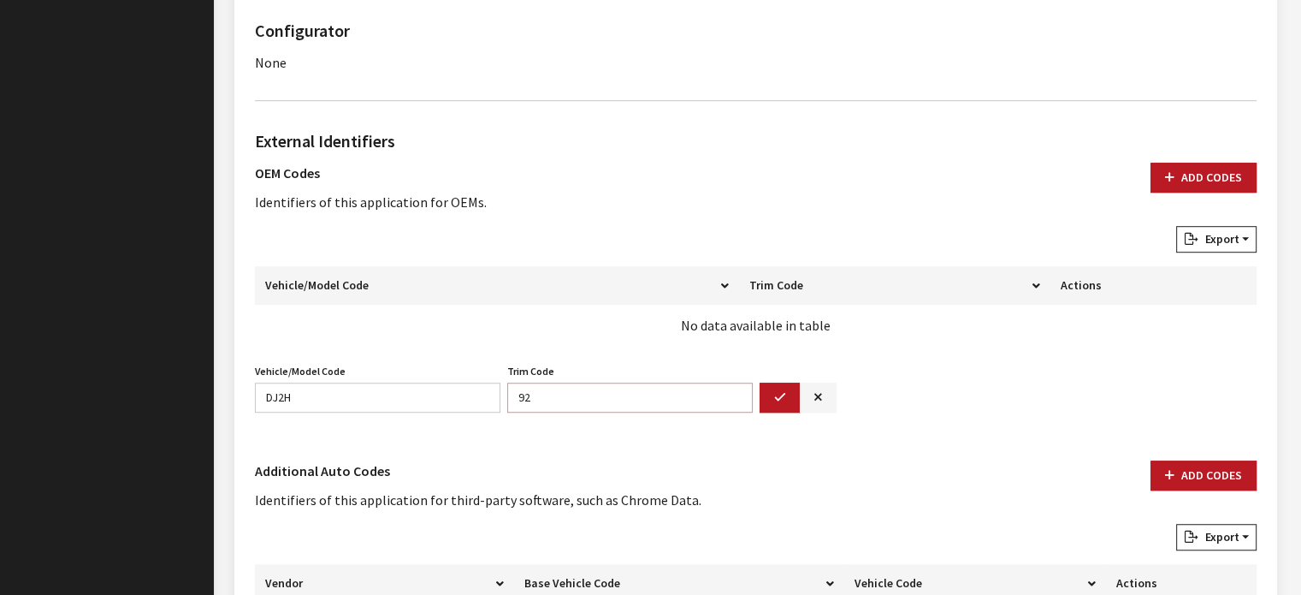
type input "92"
click at [758, 397] on div at bounding box center [798, 397] width 84 height 30
click at [771, 395] on button "button" at bounding box center [780, 397] width 41 height 30
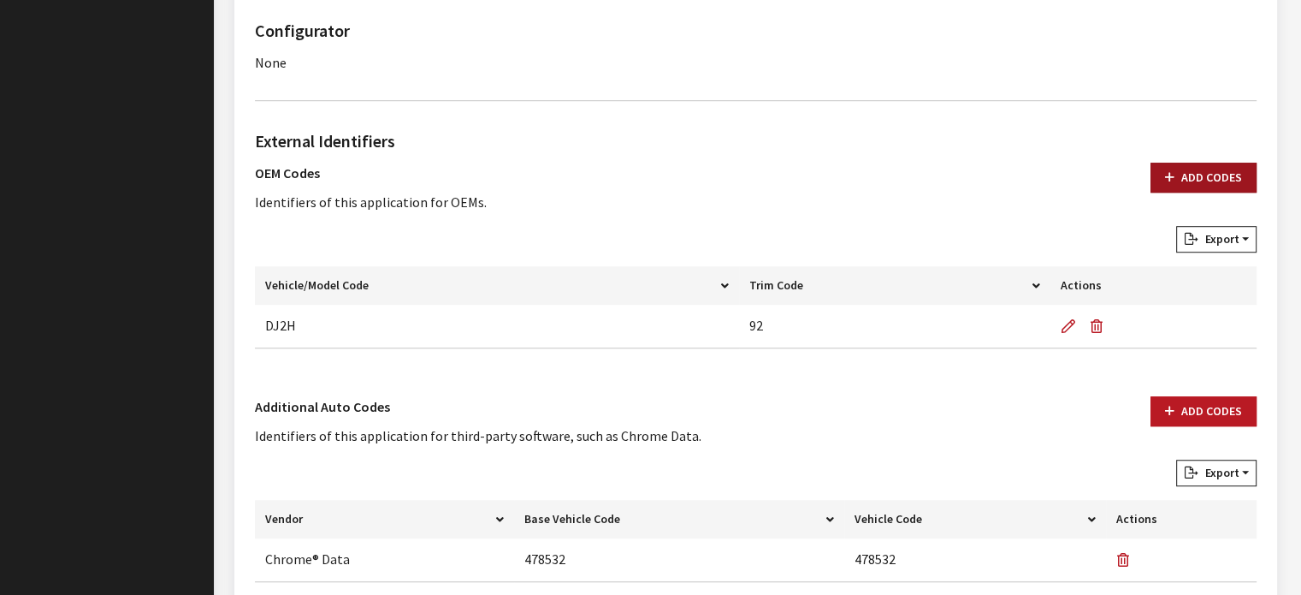
click at [1196, 163] on button "Add Codes" at bounding box center [1204, 178] width 106 height 30
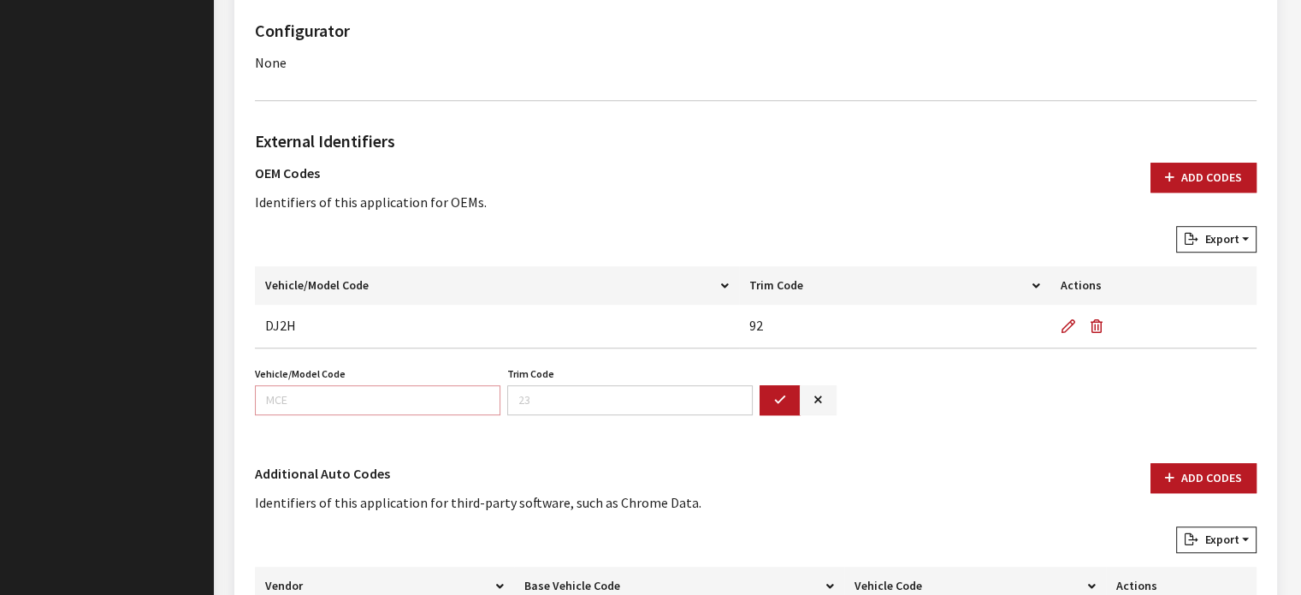
click at [423, 391] on input "Vehicle/Model Code" at bounding box center [378, 400] width 246 height 30
type input "DJ7H"
type input "92"
click at [765, 389] on button "button" at bounding box center [780, 400] width 41 height 30
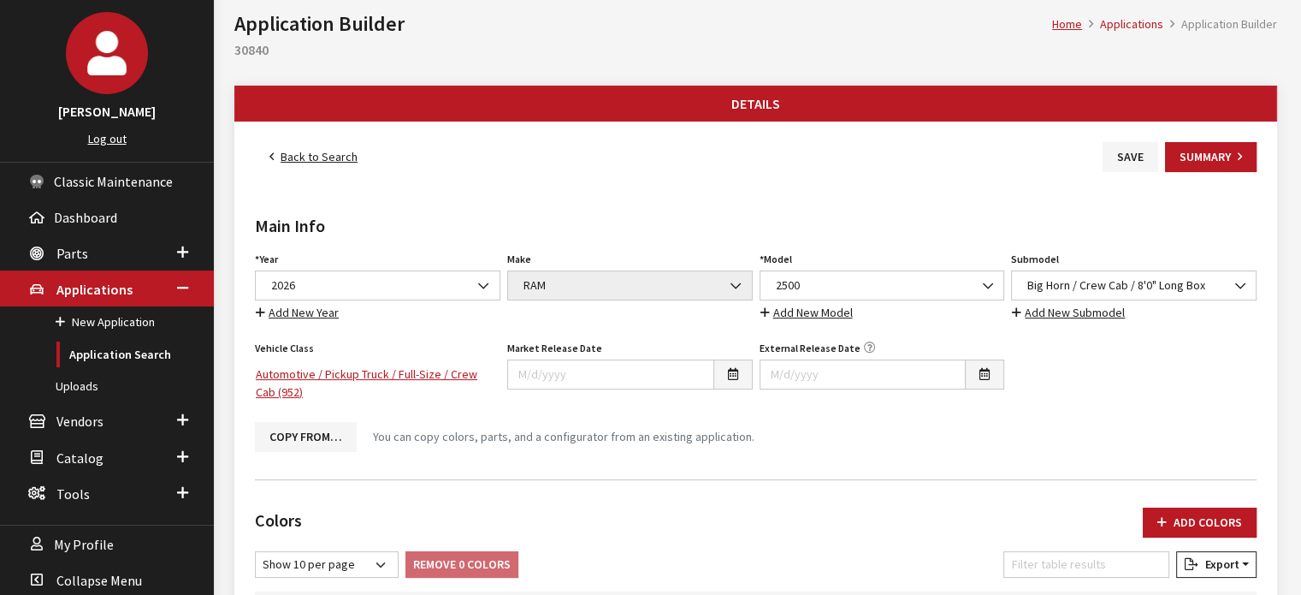
scroll to position [0, 0]
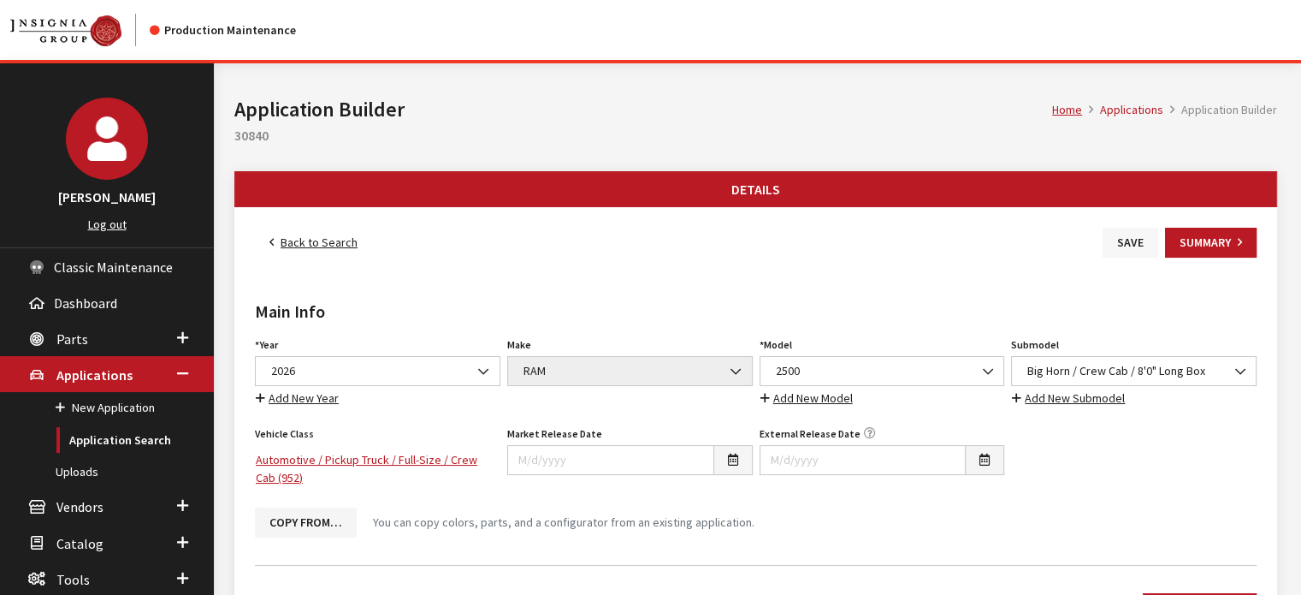
click at [1143, 246] on button "Save" at bounding box center [1131, 243] width 56 height 30
drag, startPoint x: 306, startPoint y: 257, endPoint x: 305, endPoint y: 248, distance: 8.6
click at [305, 248] on link "Back to Search" at bounding box center [313, 243] width 117 height 30
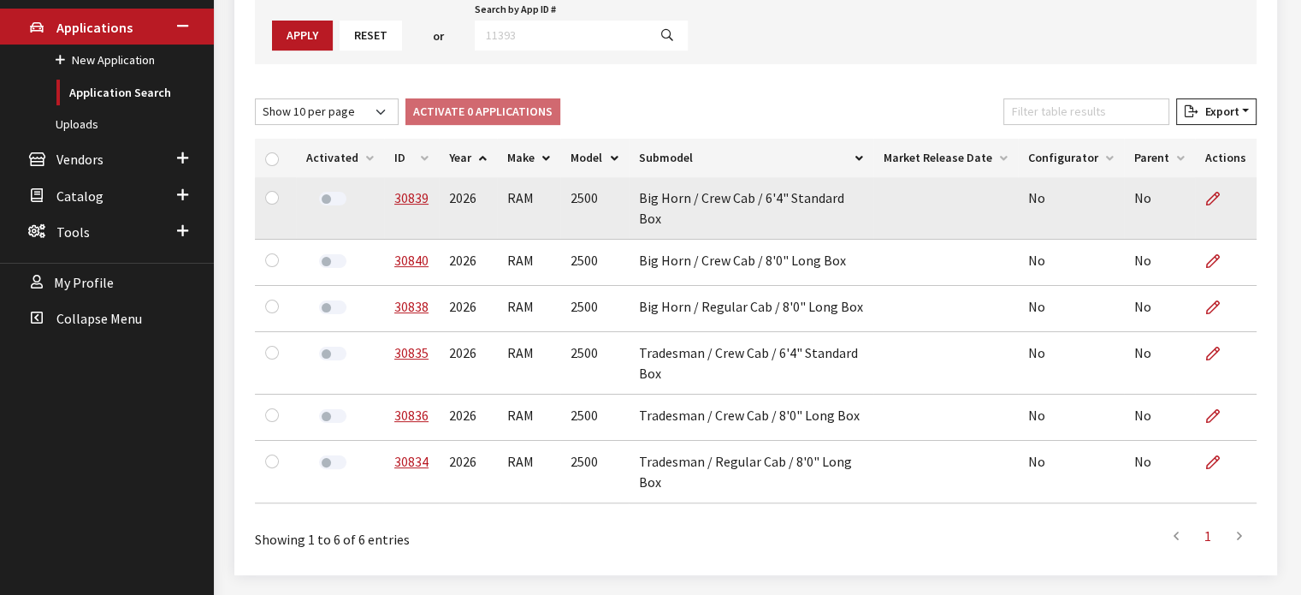
scroll to position [366, 0]
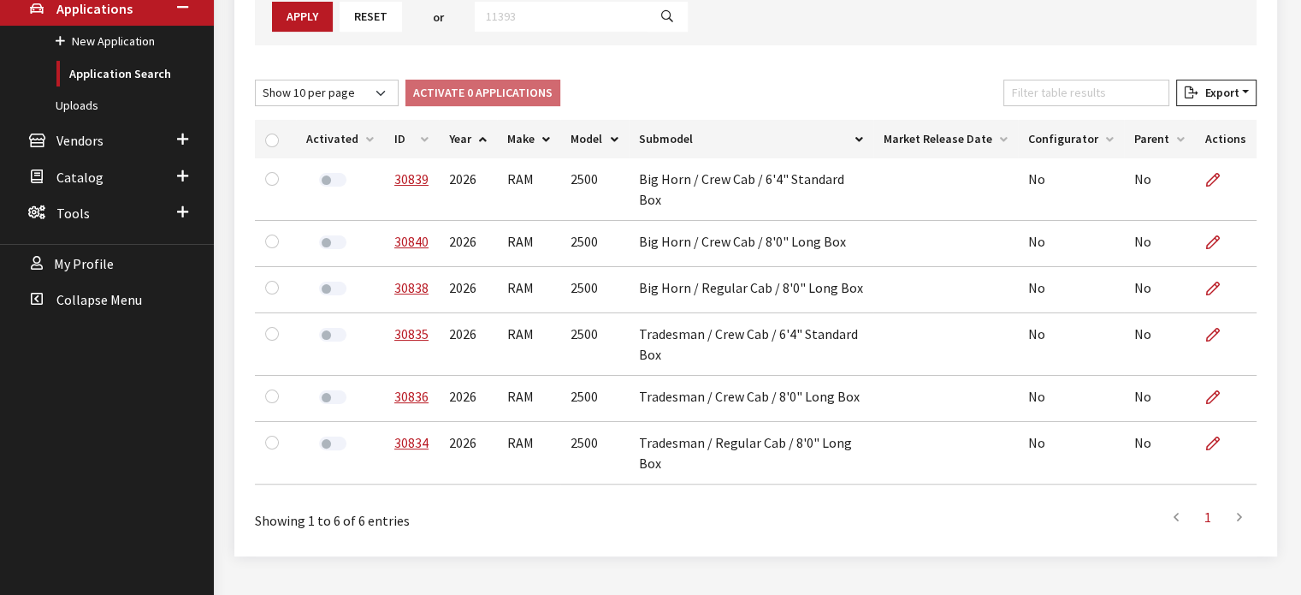
click at [402, 133] on th "ID" at bounding box center [411, 139] width 55 height 38
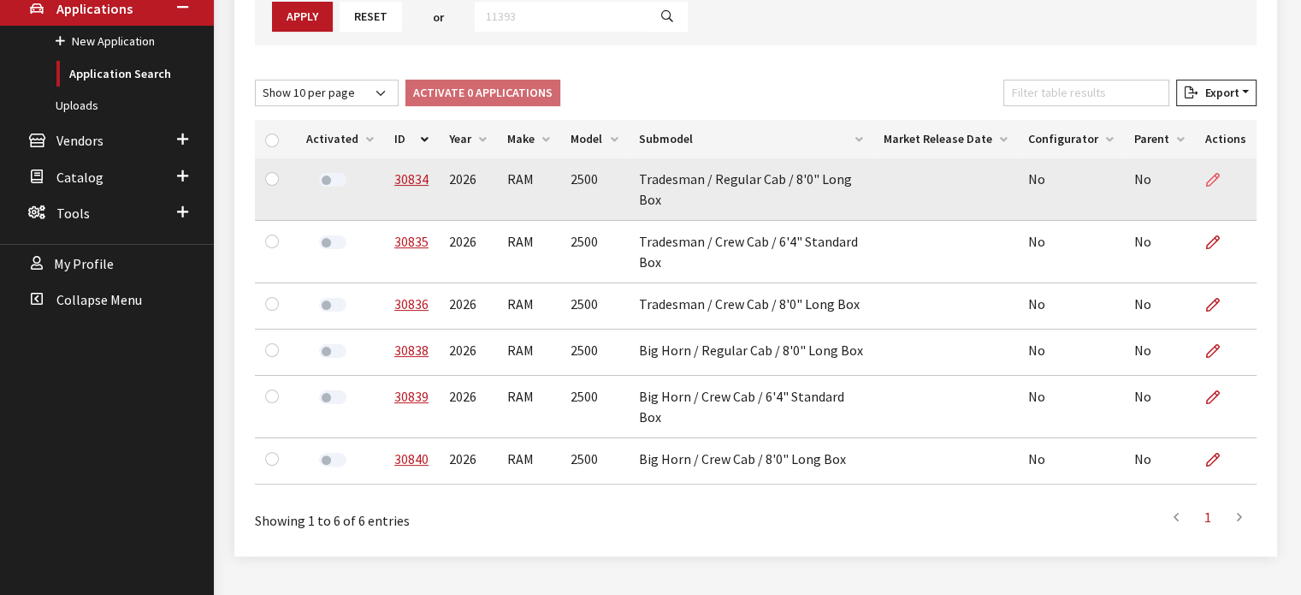
click at [1214, 176] on icon at bounding box center [1213, 181] width 14 height 14
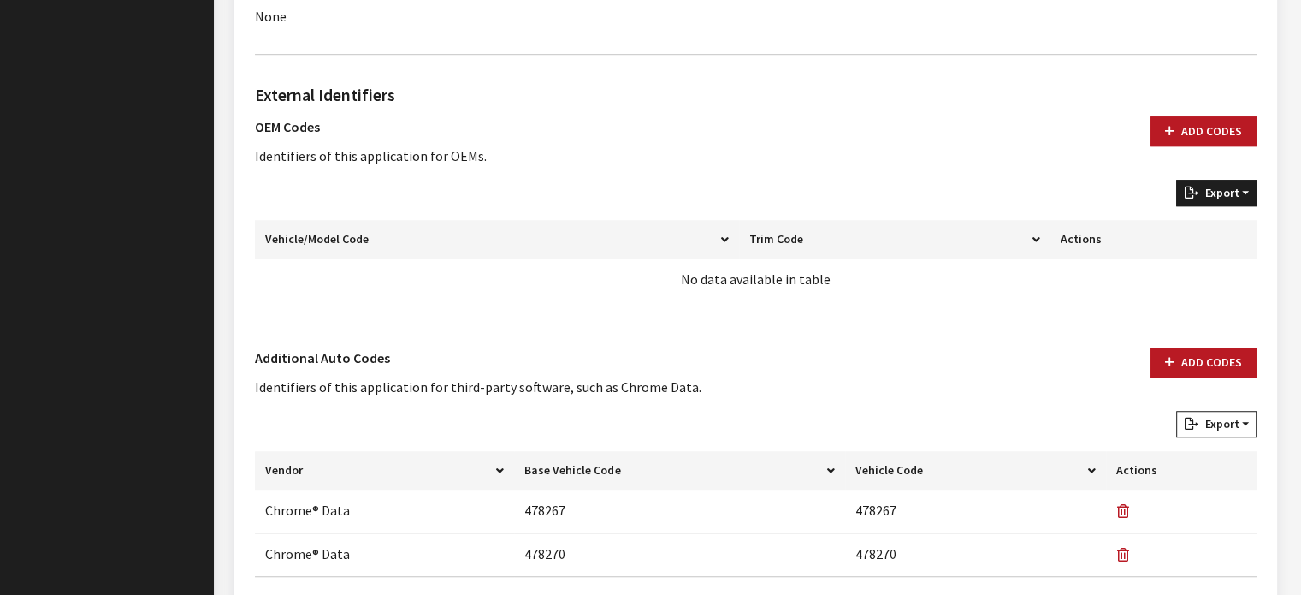
scroll to position [1155, 0]
click at [1198, 136] on button "Add Codes" at bounding box center [1204, 132] width 106 height 30
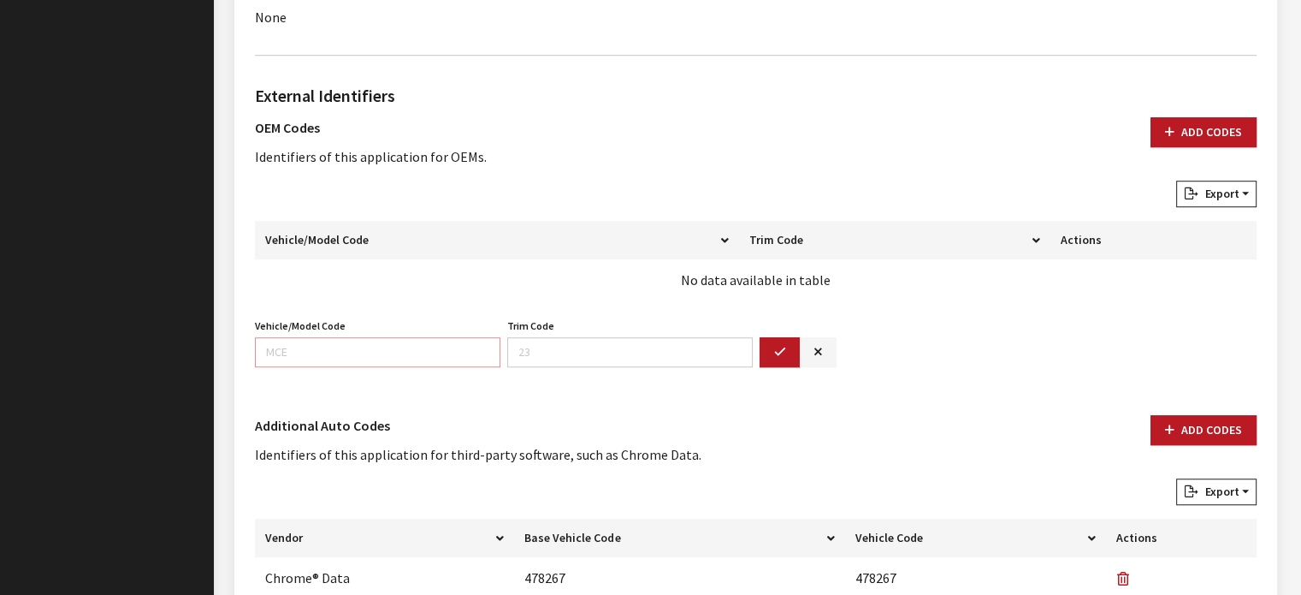
click at [361, 348] on input "Vehicle/Model Code" at bounding box center [378, 352] width 246 height 30
type input "DJ2L"
type input "62"
drag, startPoint x: 766, startPoint y: 345, endPoint x: 814, endPoint y: 319, distance: 55.1
click at [767, 345] on button "button" at bounding box center [780, 352] width 41 height 30
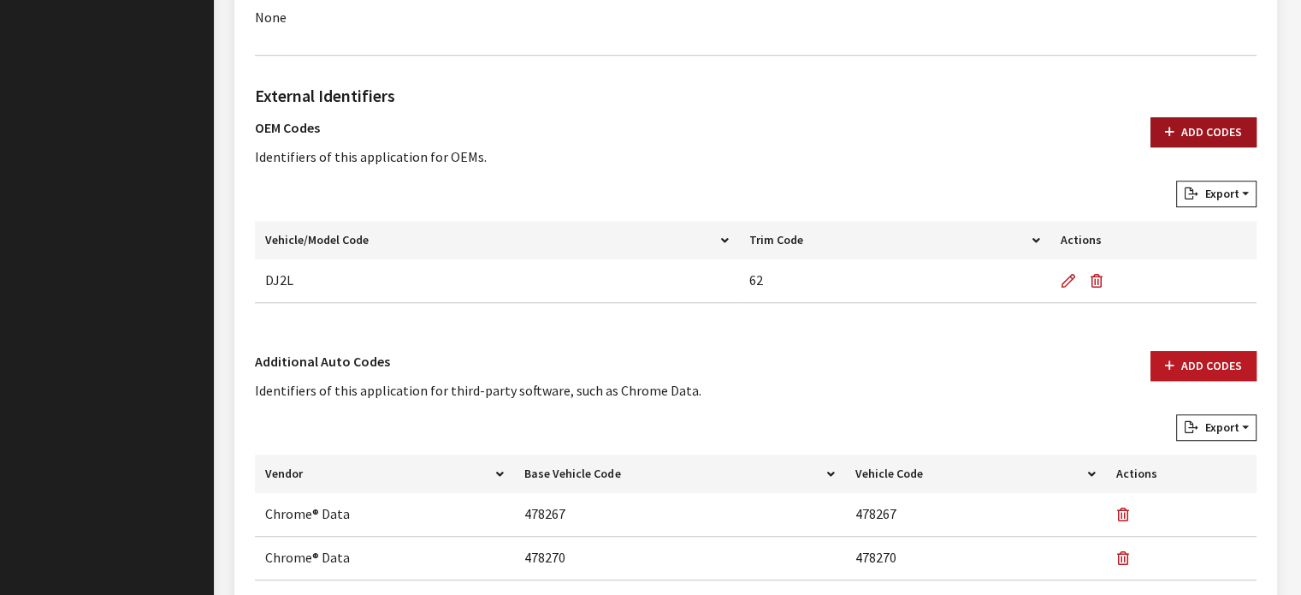
drag, startPoint x: 1222, startPoint y: 105, endPoint x: 1207, endPoint y: 121, distance: 21.8
click at [1218, 110] on div "External Identifiers OEM Codes Identifiers of this application for OEMs. Add Co…" at bounding box center [756, 200] width 1009 height 234
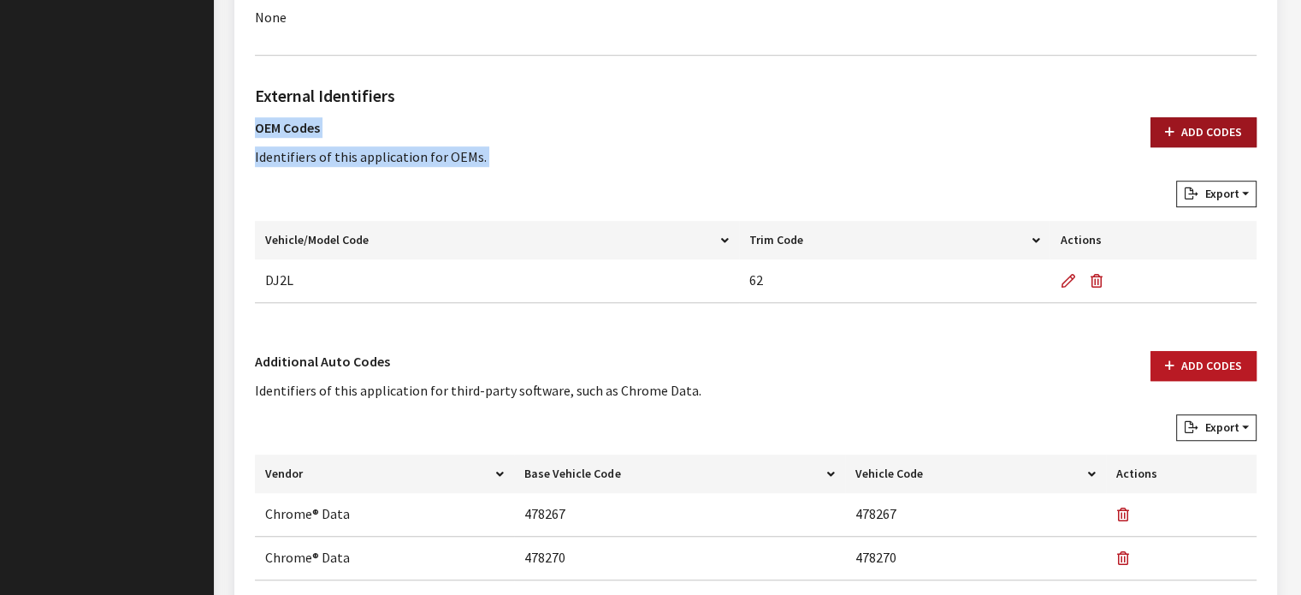
click at [1207, 121] on button "Add Codes" at bounding box center [1204, 132] width 106 height 30
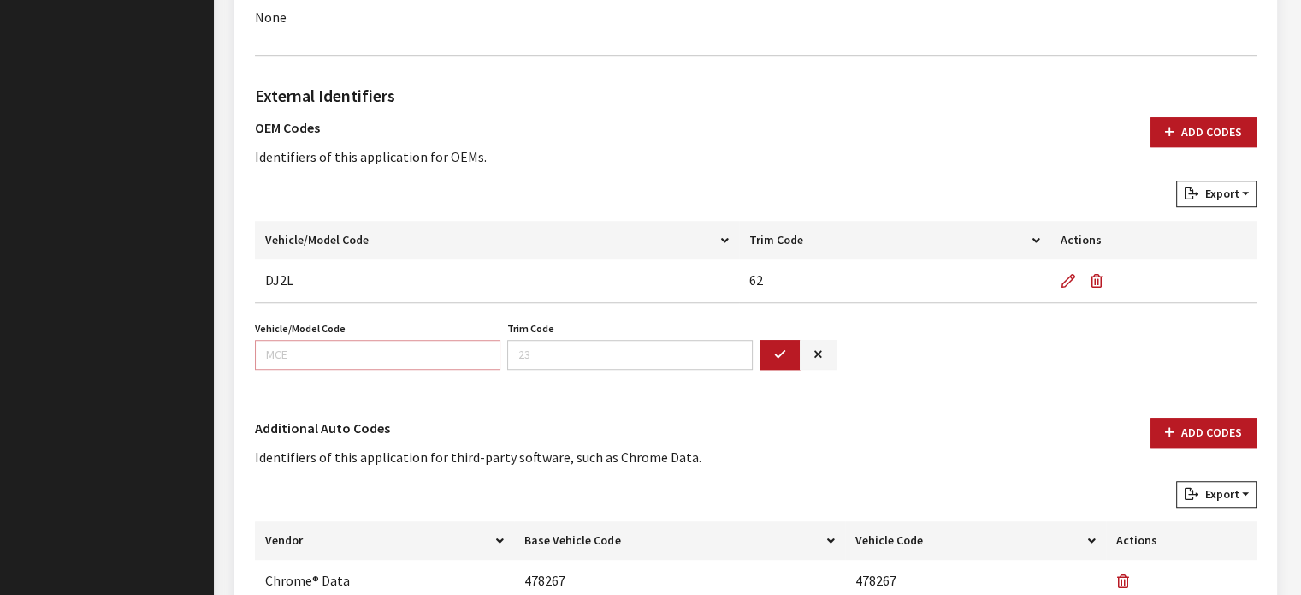
click at [440, 341] on input "Vehicle/Model Code" at bounding box center [378, 355] width 246 height 30
type input "DJ7L"
type input "62"
click at [784, 361] on button "button" at bounding box center [780, 355] width 41 height 30
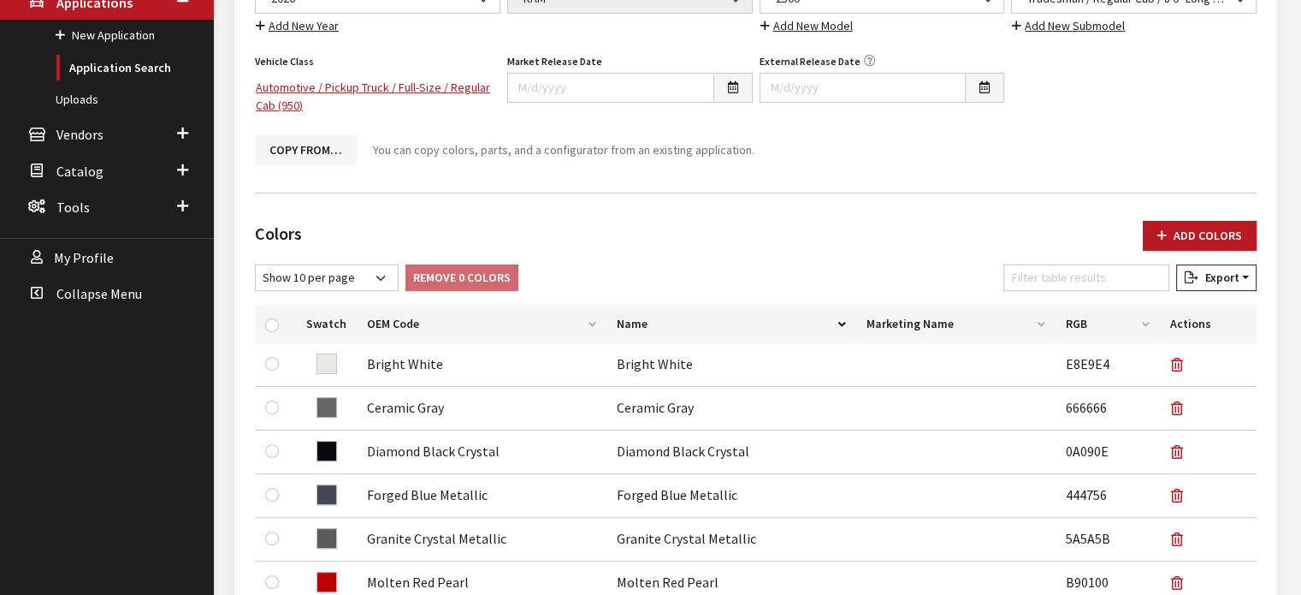
scroll to position [214, 0]
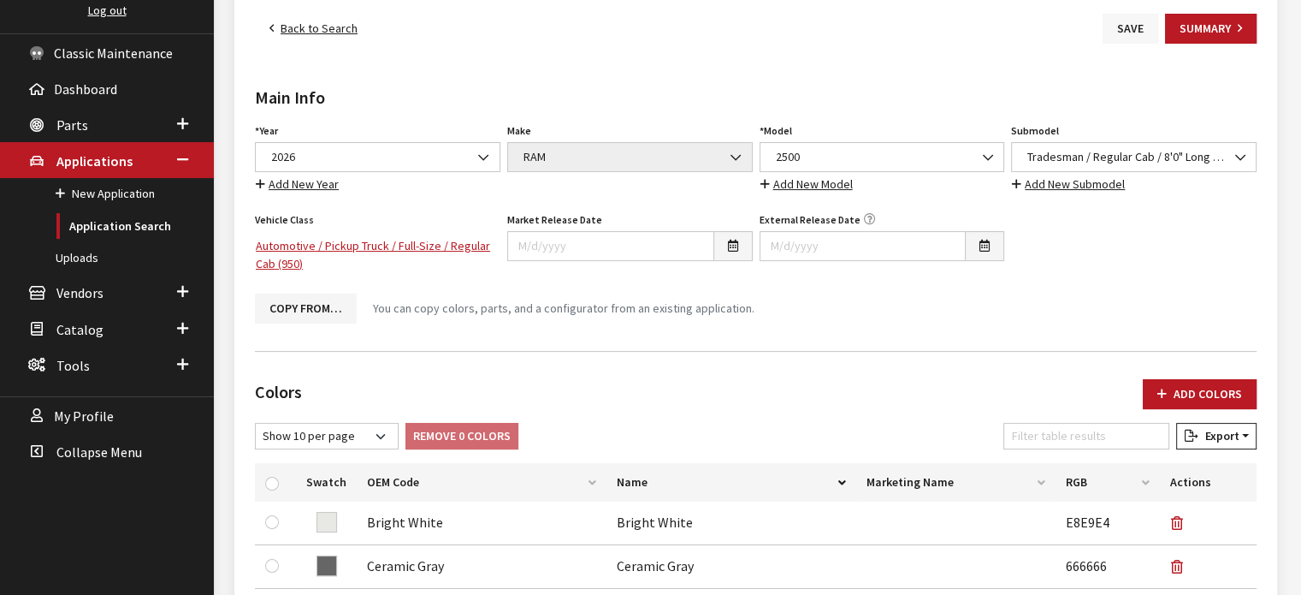
click at [1126, 39] on button "Save" at bounding box center [1131, 29] width 56 height 30
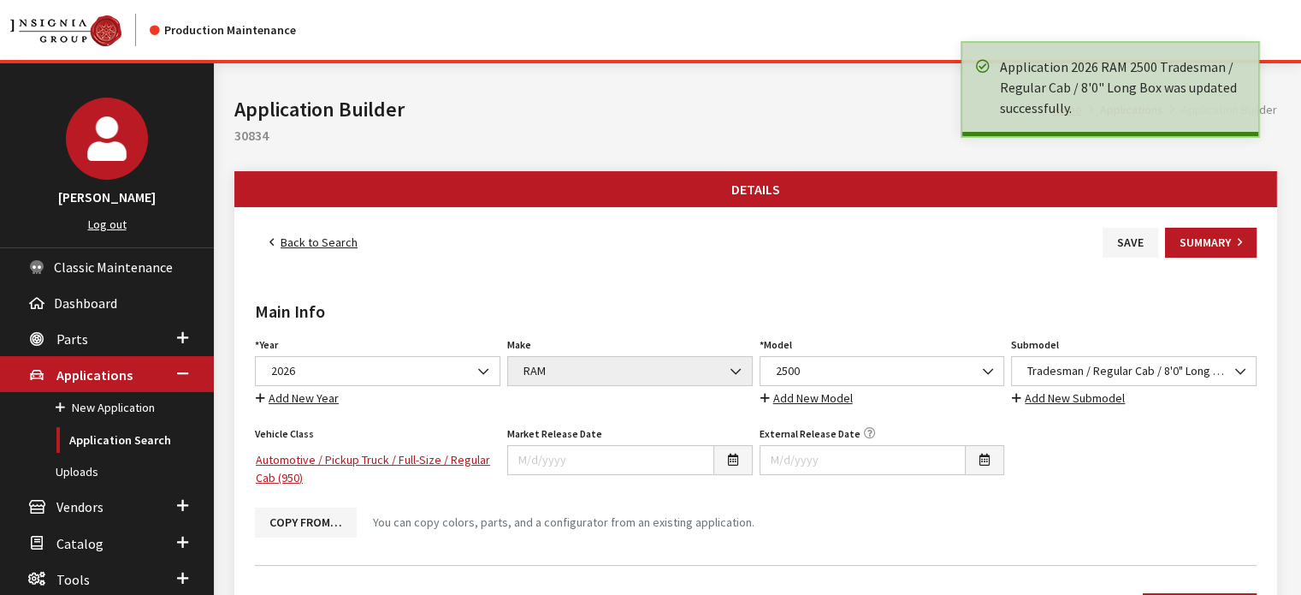
drag, startPoint x: 0, startPoint y: 0, endPoint x: 286, endPoint y: 240, distance: 373.4
click at [286, 240] on link "Back to Search" at bounding box center [313, 243] width 117 height 30
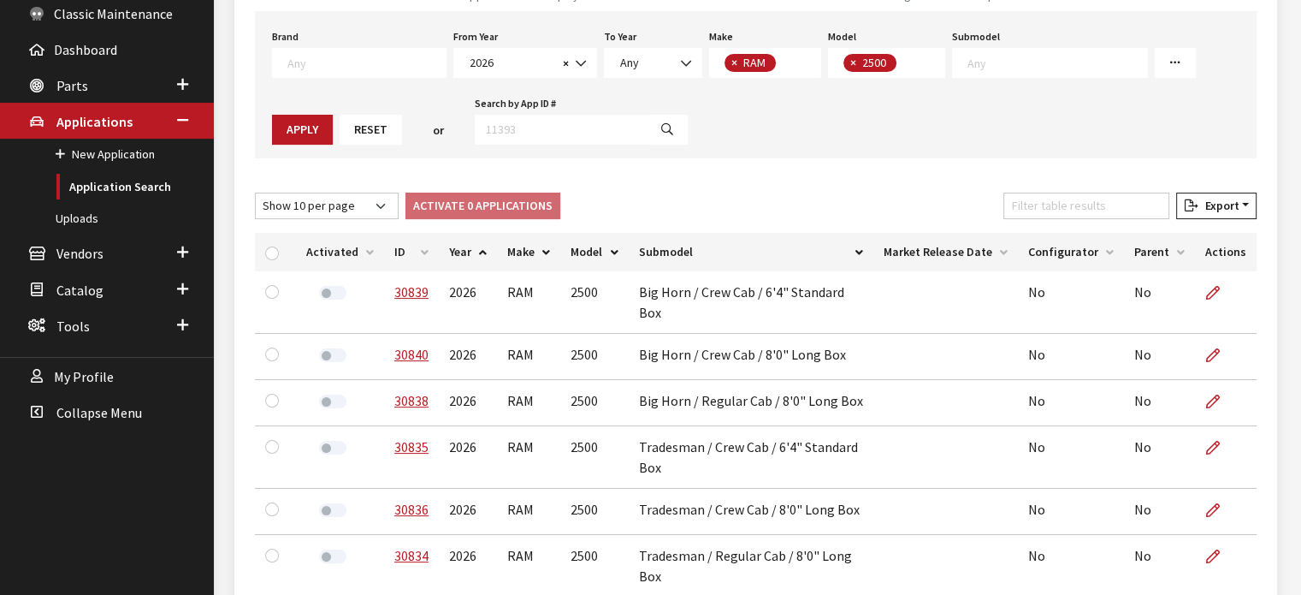
scroll to position [257, 0]
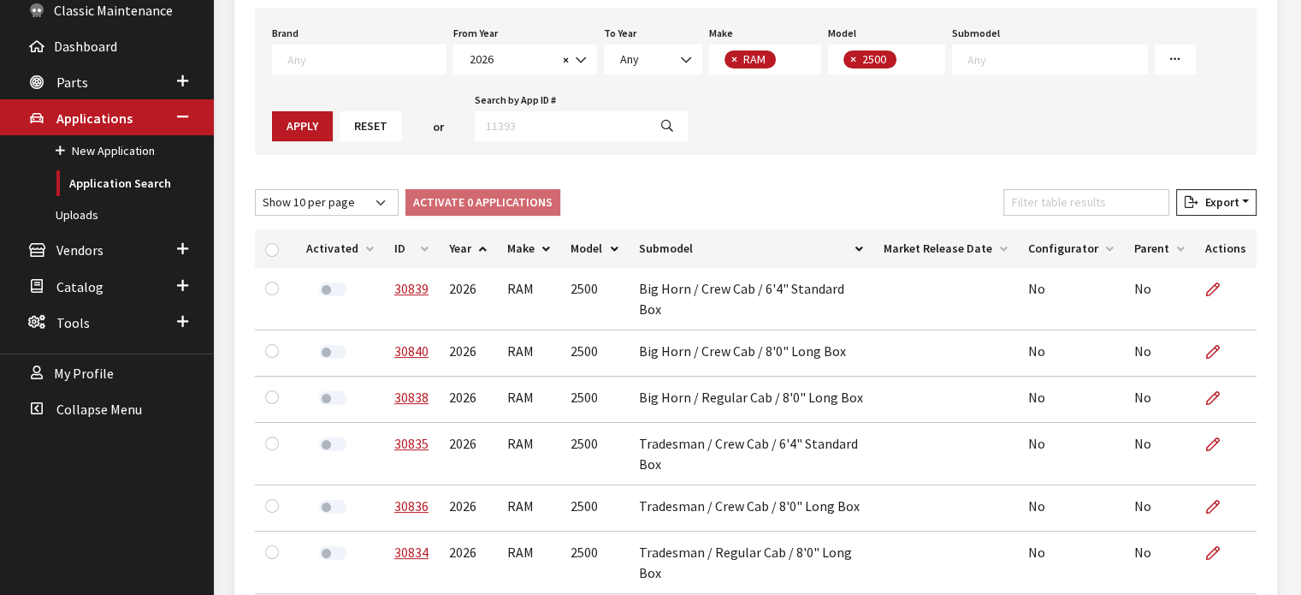
click at [404, 235] on th "ID" at bounding box center [411, 248] width 55 height 38
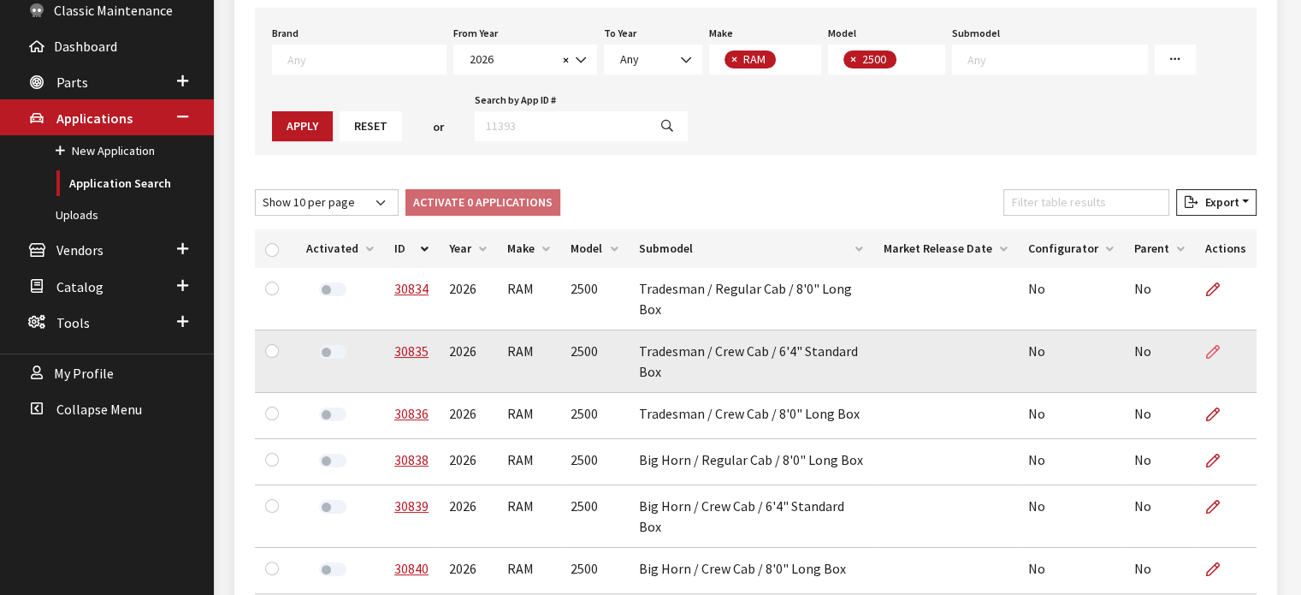
click at [1215, 330] on link at bounding box center [1219, 351] width 29 height 43
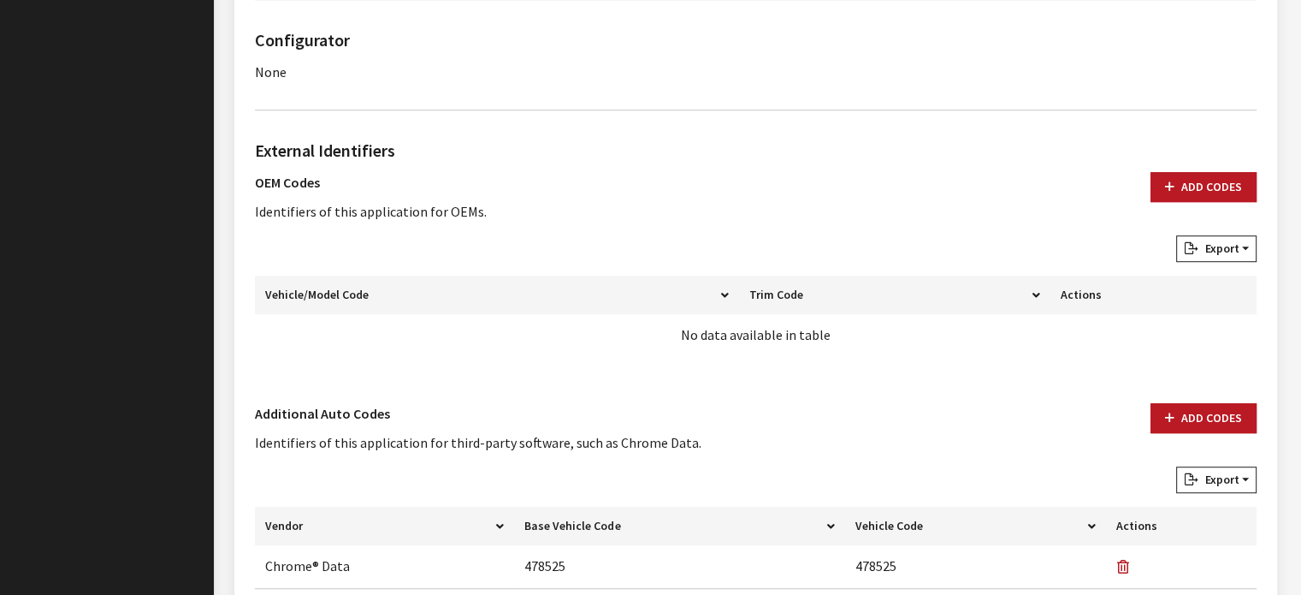
scroll to position [1240, 0]
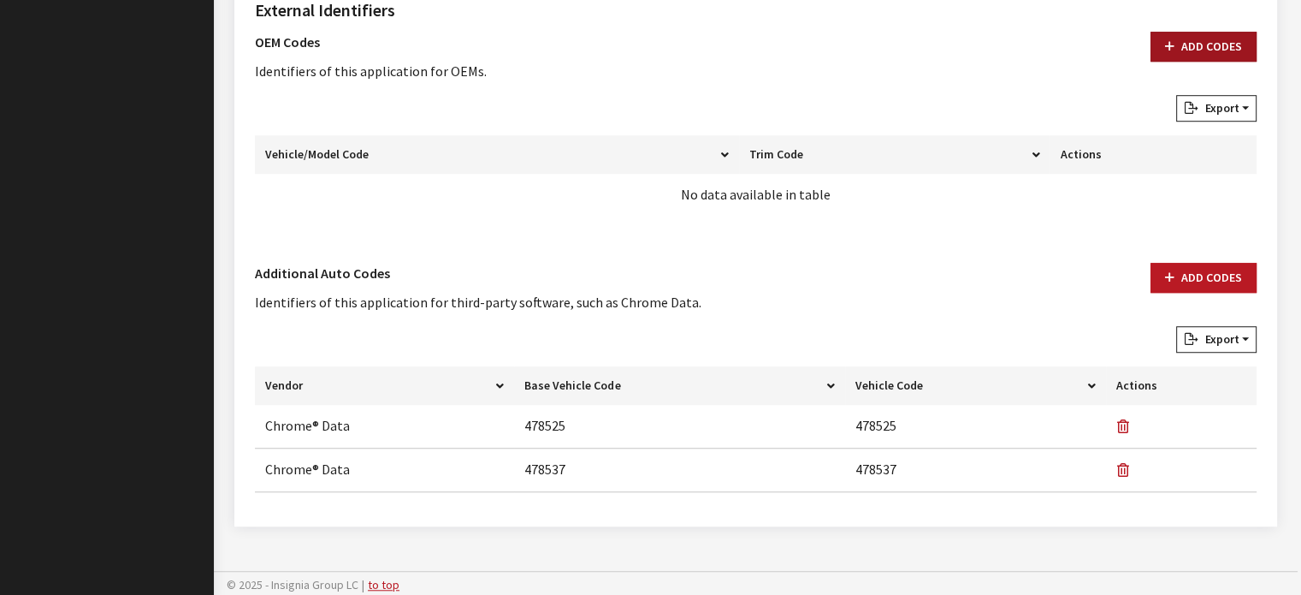
click at [1170, 42] on icon "button" at bounding box center [1169, 47] width 9 height 12
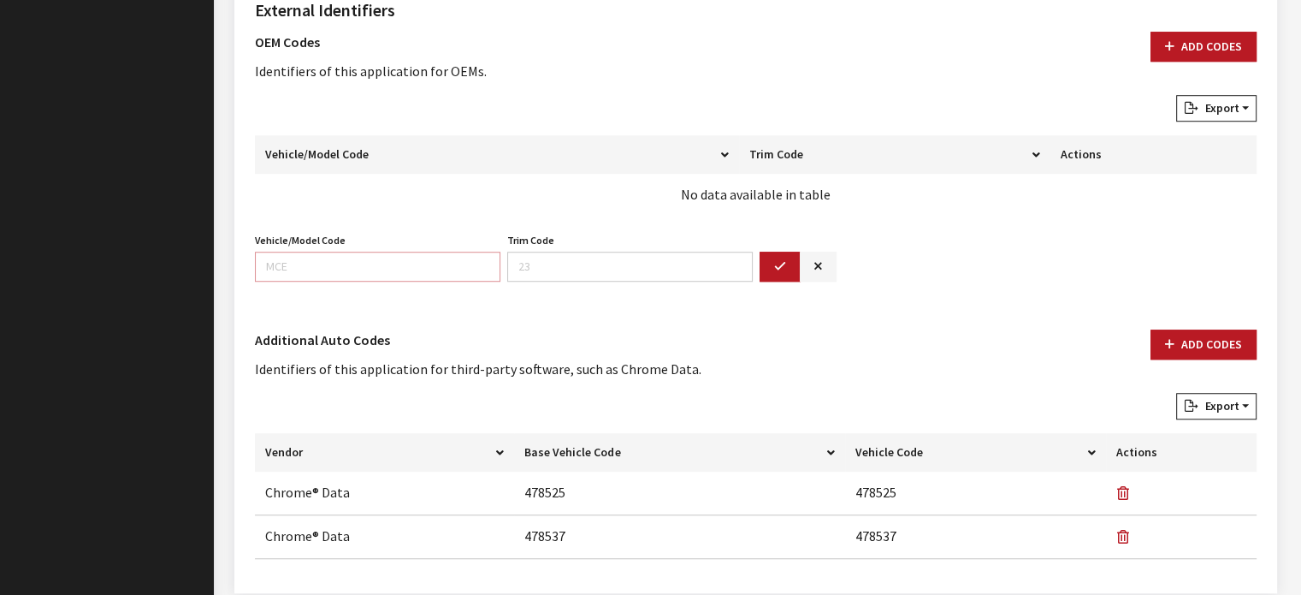
click at [314, 271] on input "Vehicle/Model Code" at bounding box center [378, 267] width 246 height 30
type input "DJ2L"
type input "91"
drag, startPoint x: 777, startPoint y: 258, endPoint x: 838, endPoint y: 223, distance: 70.9
click at [778, 261] on icon "button" at bounding box center [780, 267] width 12 height 12
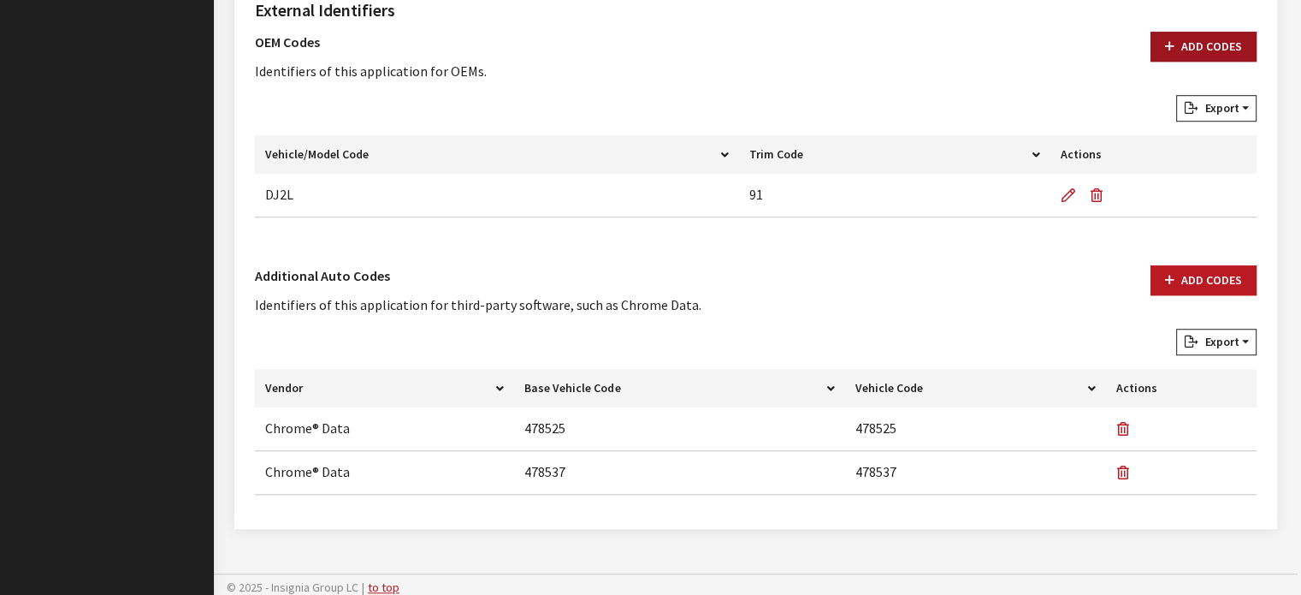
click at [1223, 41] on button "Add Codes" at bounding box center [1204, 47] width 106 height 30
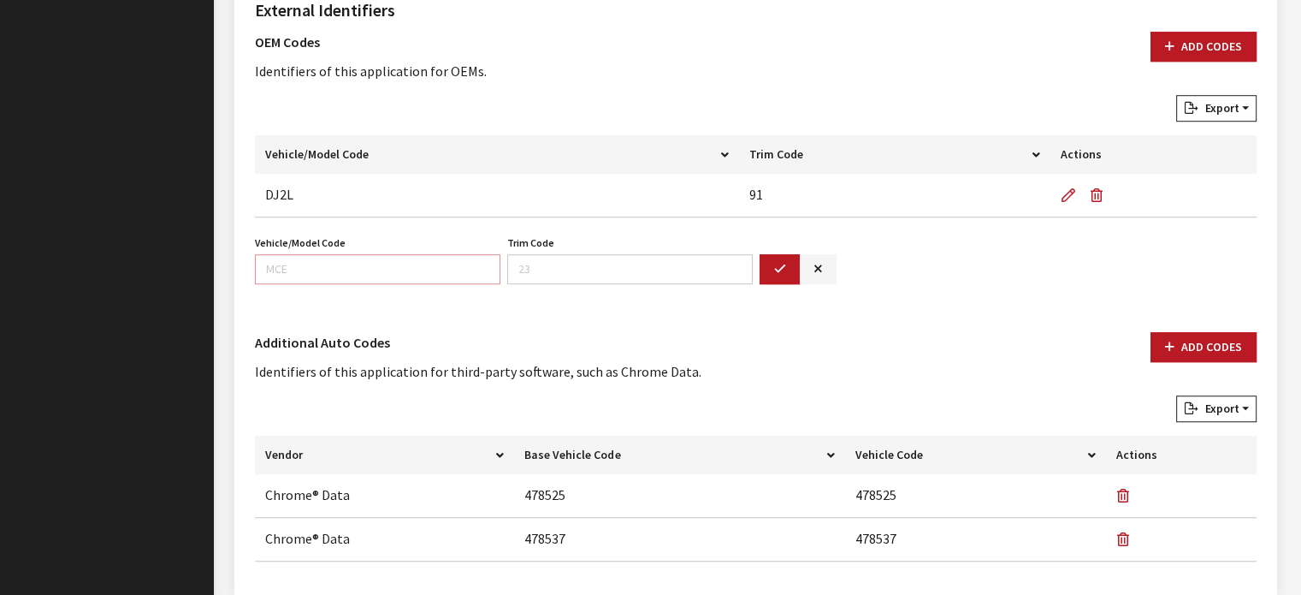
click at [382, 269] on input "Vehicle/Model Code" at bounding box center [378, 269] width 246 height 30
type input "DJ7L"
type input "92"
click at [775, 273] on icon "button" at bounding box center [780, 269] width 12 height 12
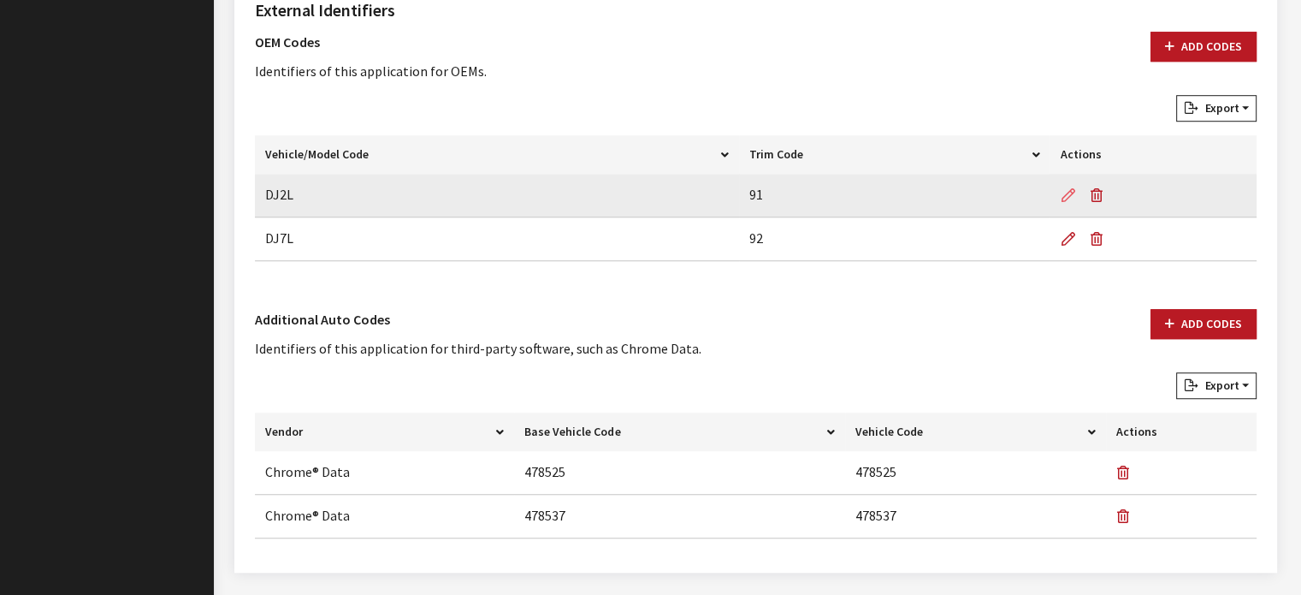
click at [1078, 188] on button "button" at bounding box center [1071, 195] width 22 height 43
type input "DJ2L"
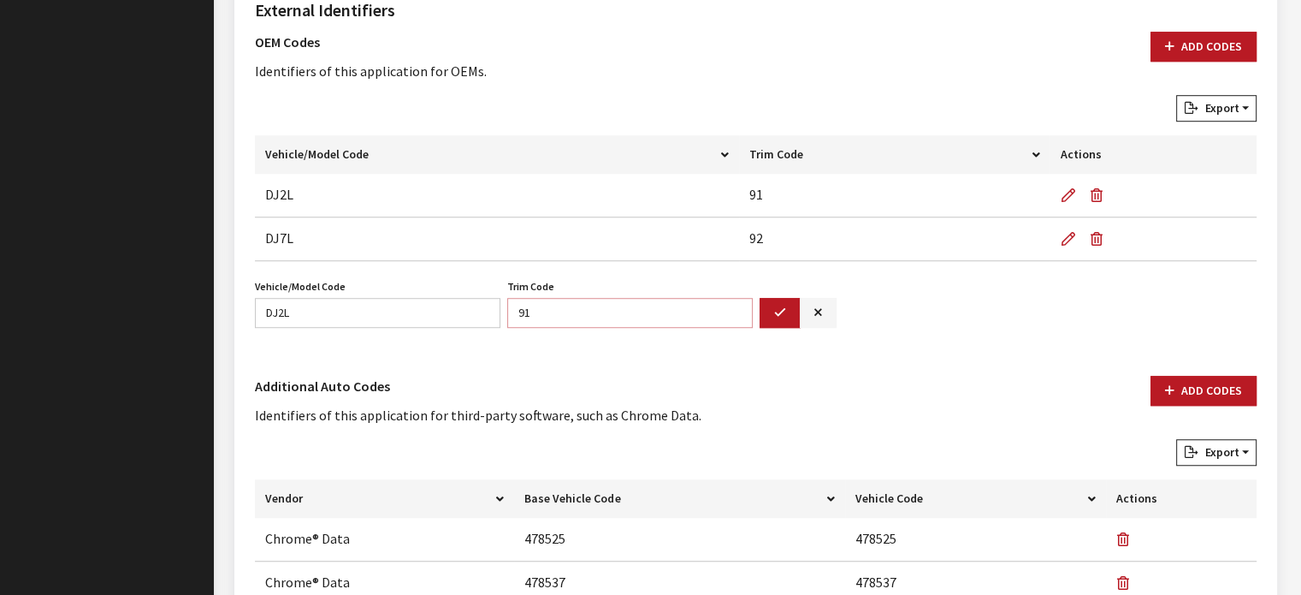
click at [654, 317] on input "91" at bounding box center [630, 313] width 246 height 30
type input "92"
click at [783, 300] on button "button" at bounding box center [780, 313] width 41 height 30
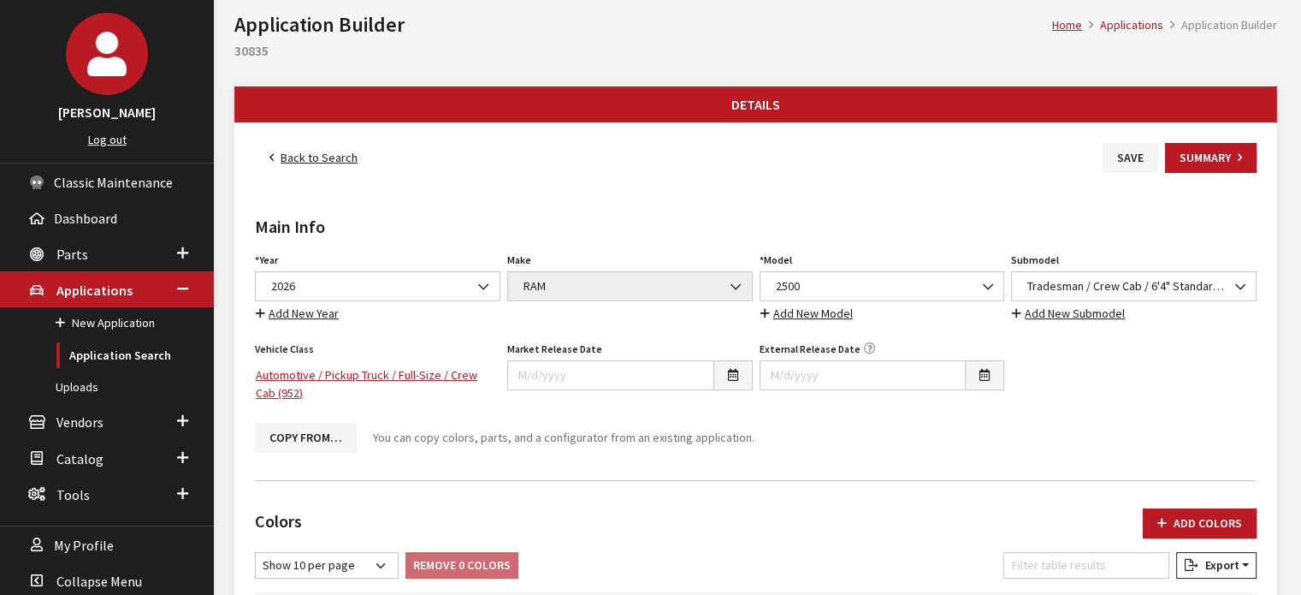
scroll to position [0, 0]
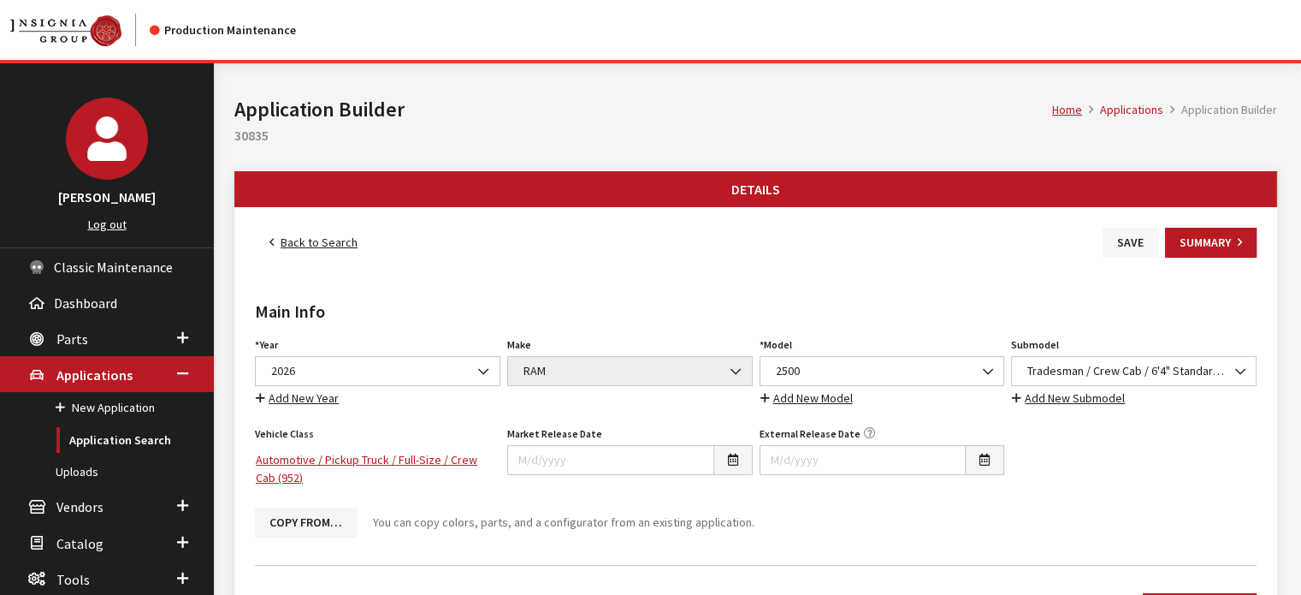
click at [1121, 239] on button "Save" at bounding box center [1131, 243] width 56 height 30
click at [357, 232] on link "Back to Search" at bounding box center [313, 243] width 117 height 30
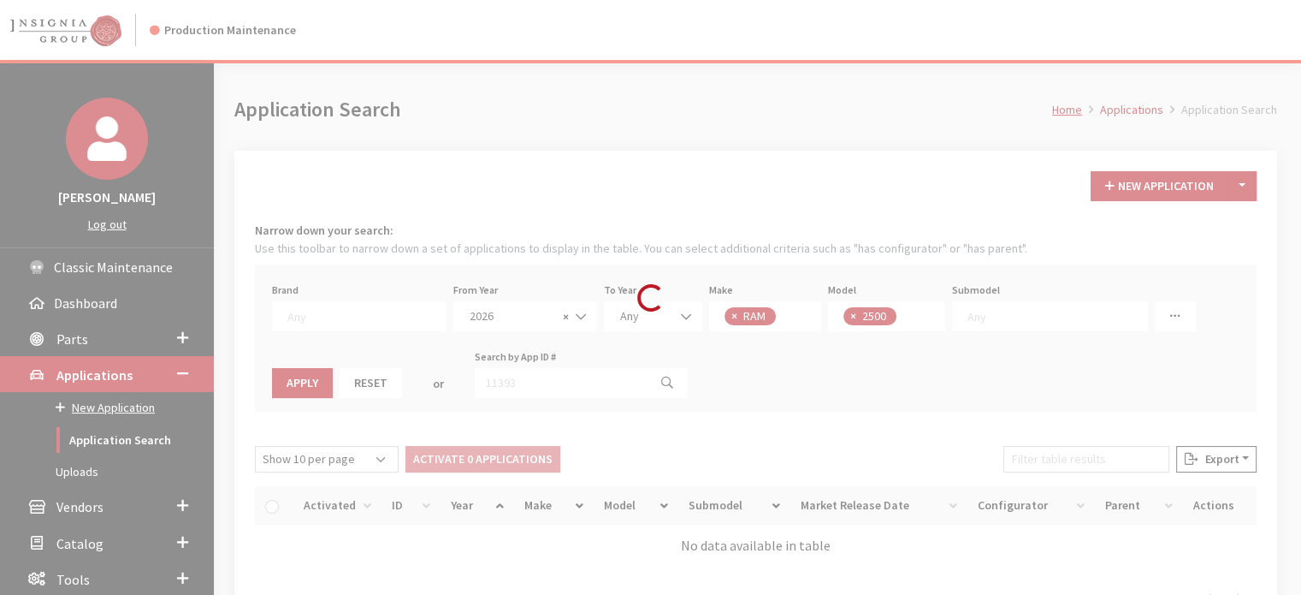
scroll to position [186, 0]
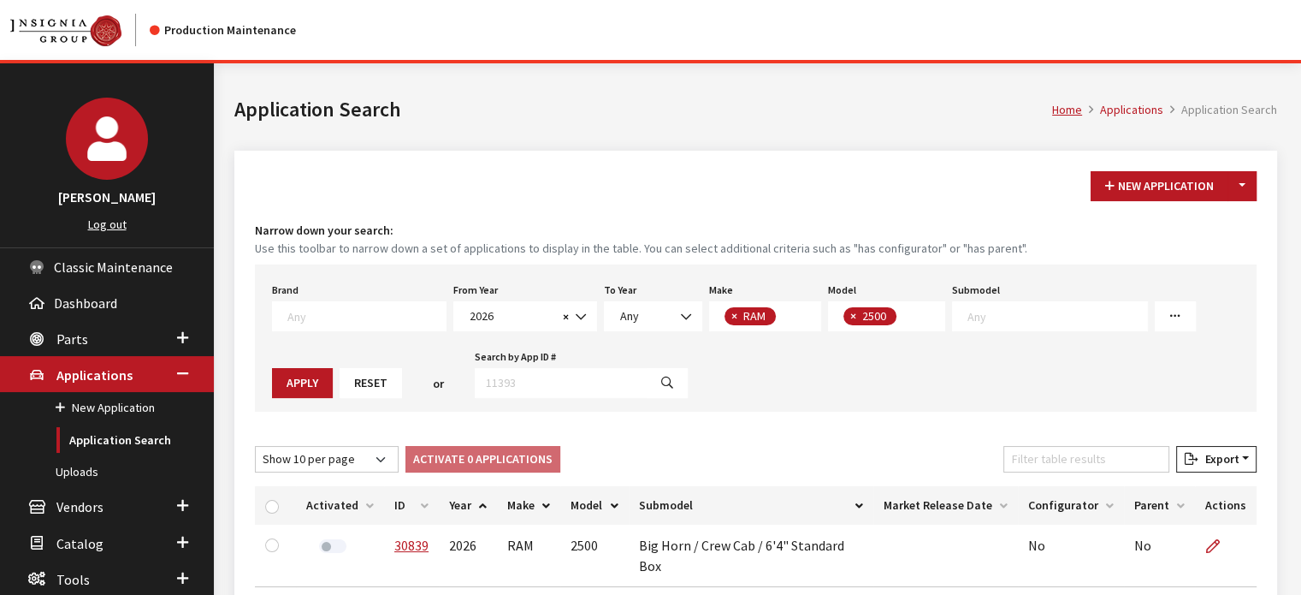
click at [1025, 299] on div "Submodel Any Tradesman / Crew Cab / 6'4" Standard Box Tradesman / Crew Cab / 8'…" at bounding box center [1050, 304] width 203 height 53
click at [1019, 308] on textarea "Search" at bounding box center [1058, 315] width 180 height 15
click at [1240, 198] on button "Toggle Dropdown" at bounding box center [1242, 186] width 29 height 30
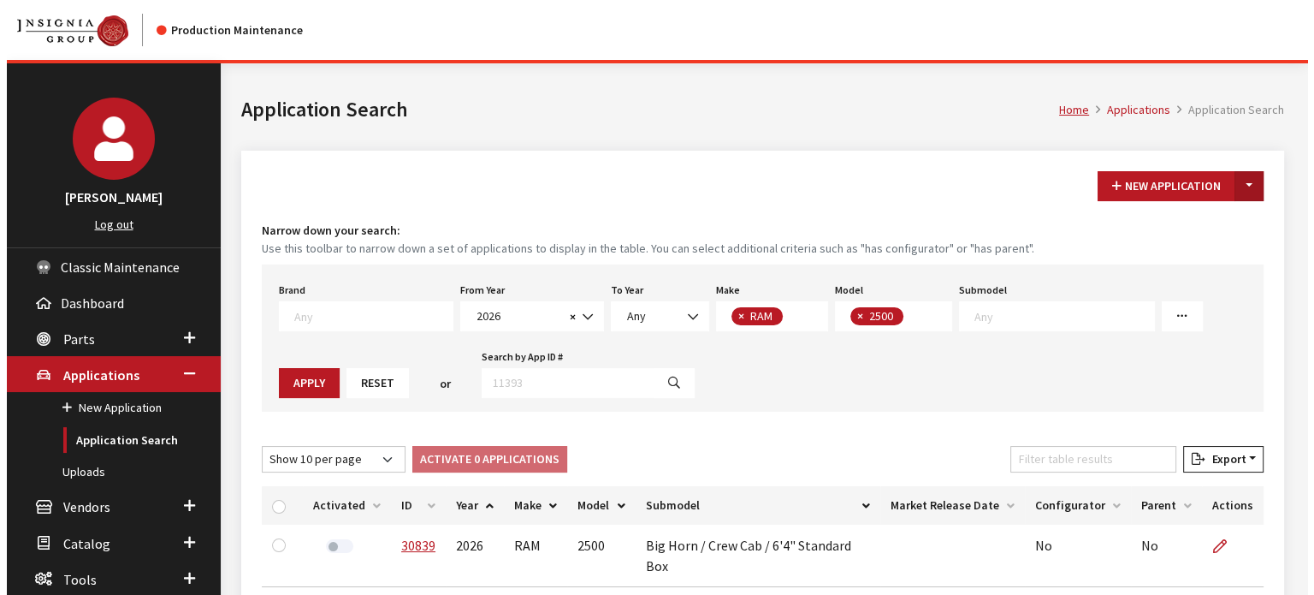
scroll to position [1, 0]
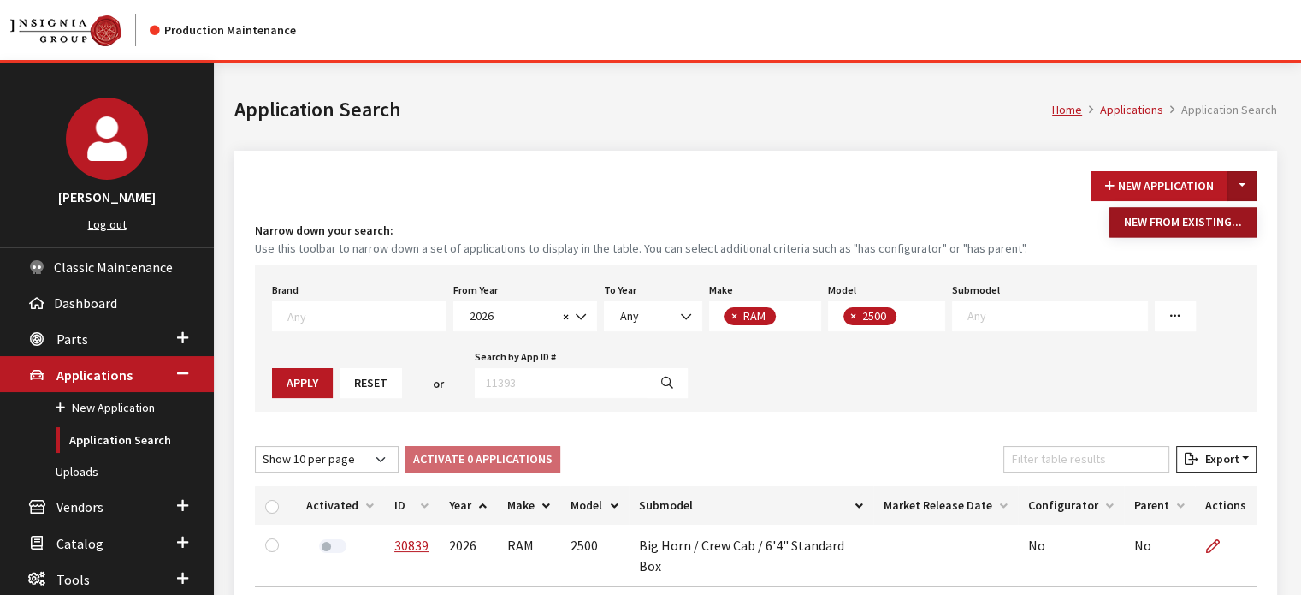
click at [1223, 226] on button "New From Existing..." at bounding box center [1183, 222] width 147 height 30
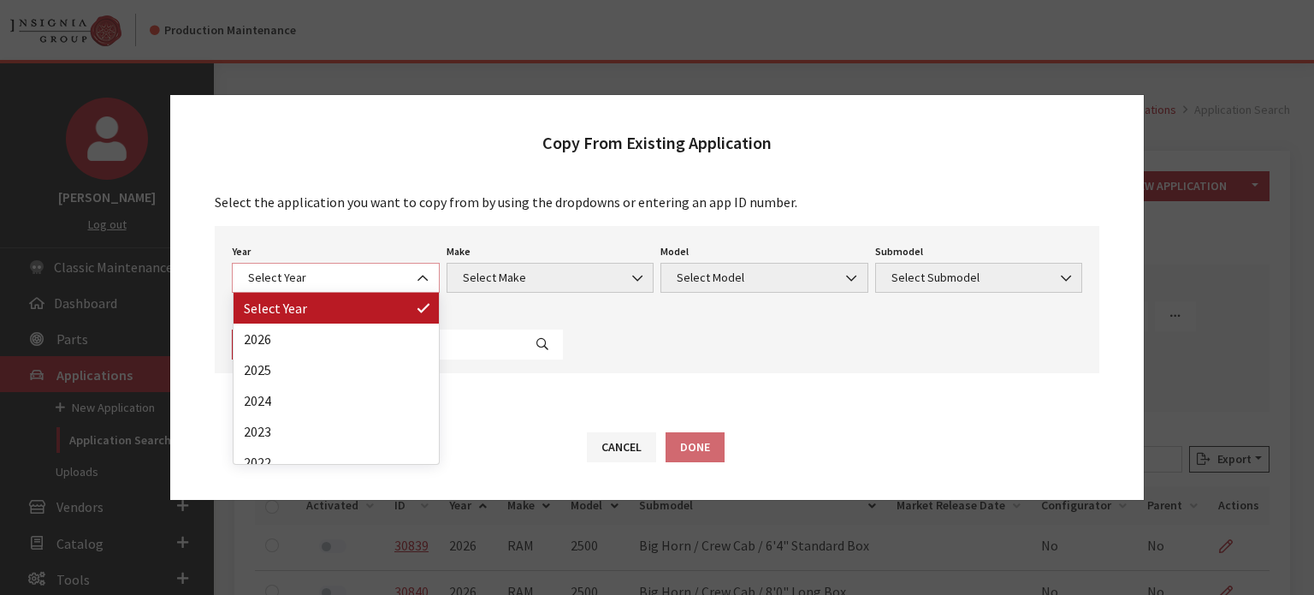
click at [390, 272] on span "Select Year" at bounding box center [336, 278] width 186 height 18
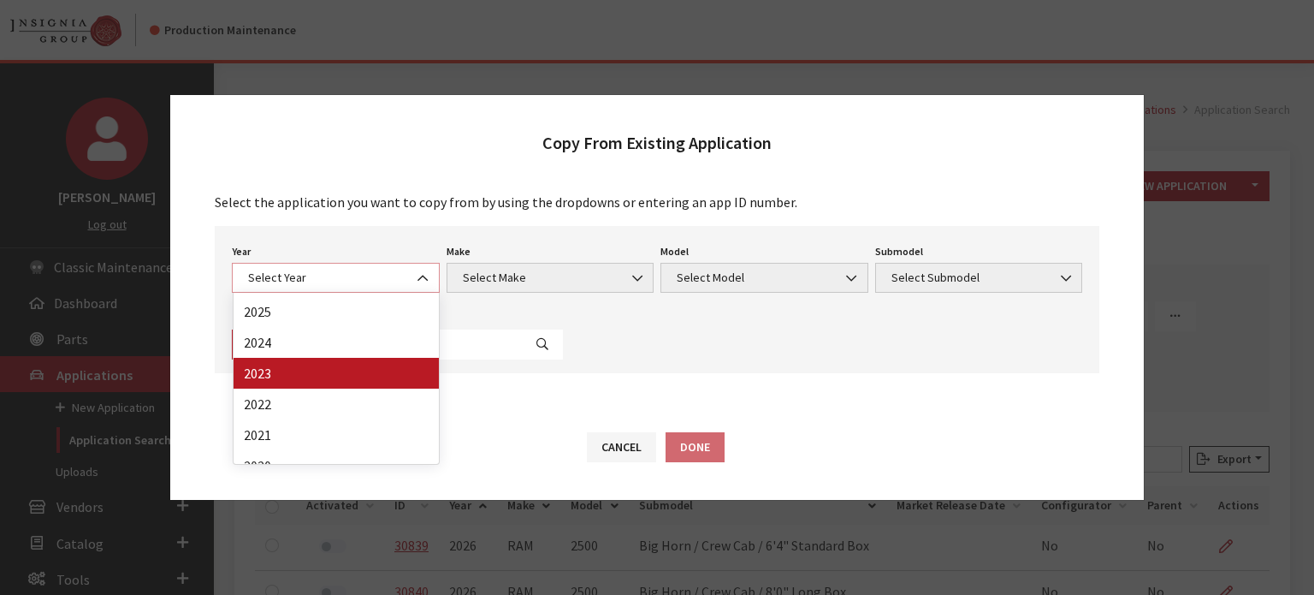
scroll to position [86, 0]
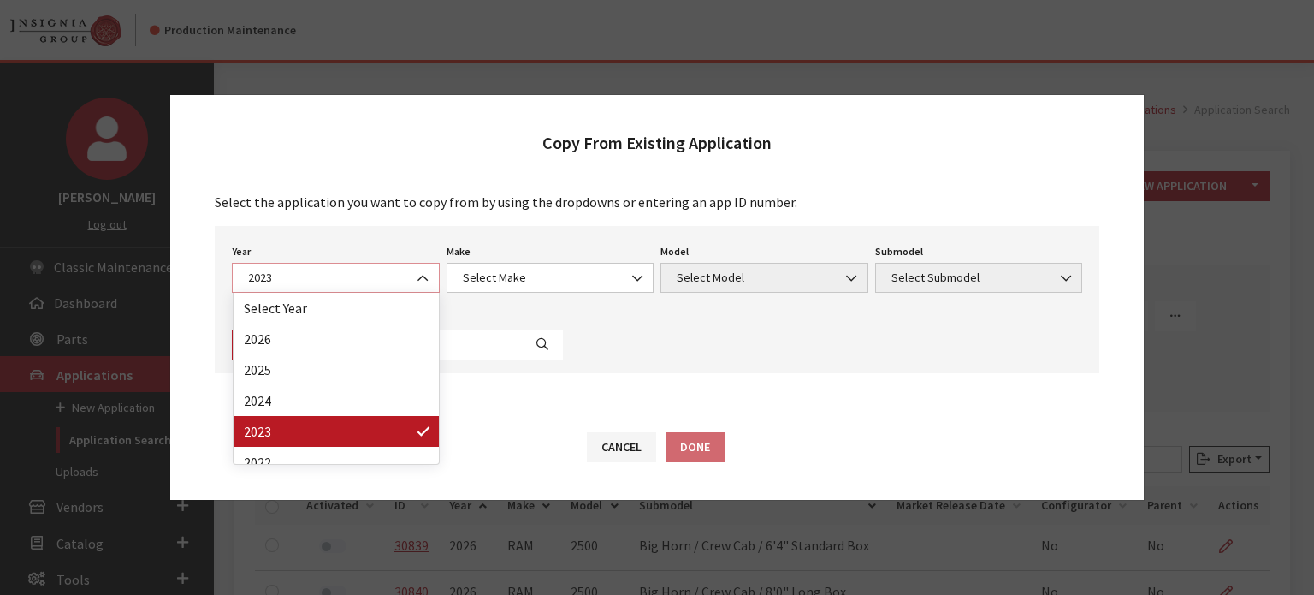
click at [396, 274] on span "2023" at bounding box center [336, 278] width 186 height 18
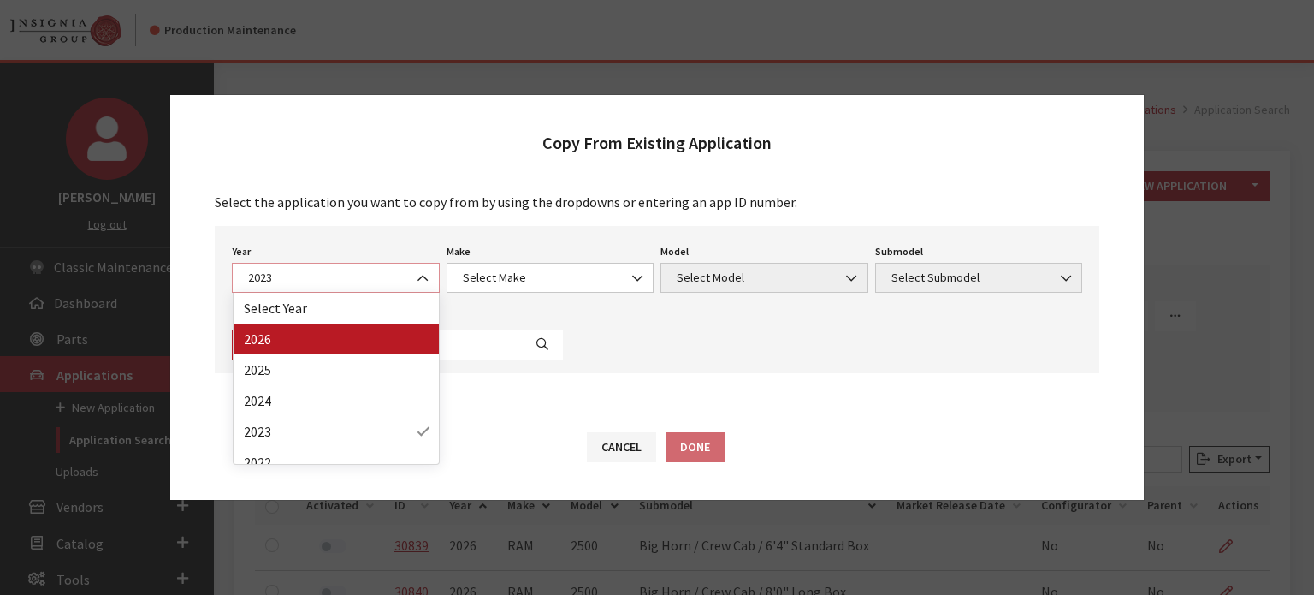
select select "44"
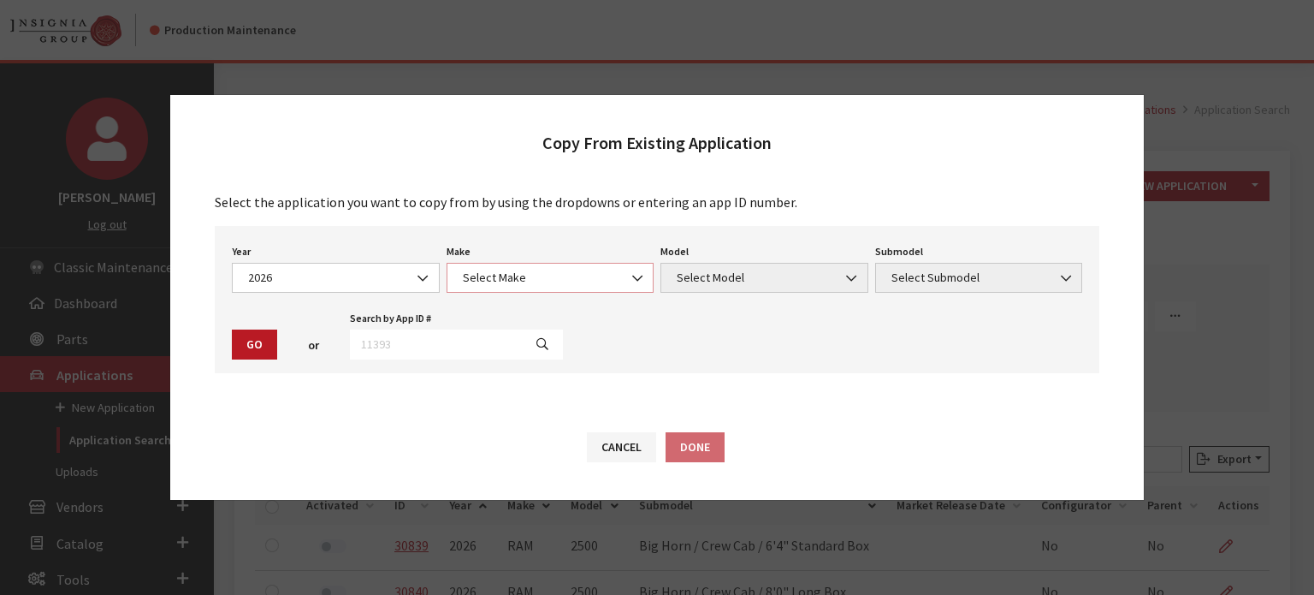
click at [565, 287] on span "Select Make" at bounding box center [551, 278] width 208 height 30
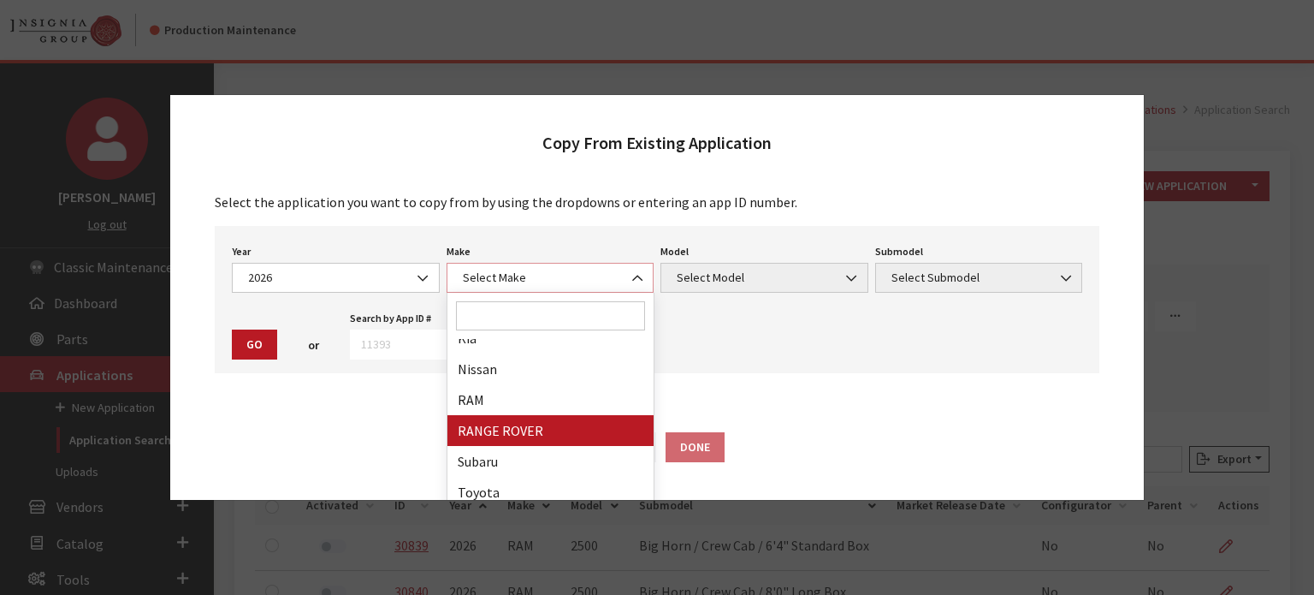
scroll to position [428, 0]
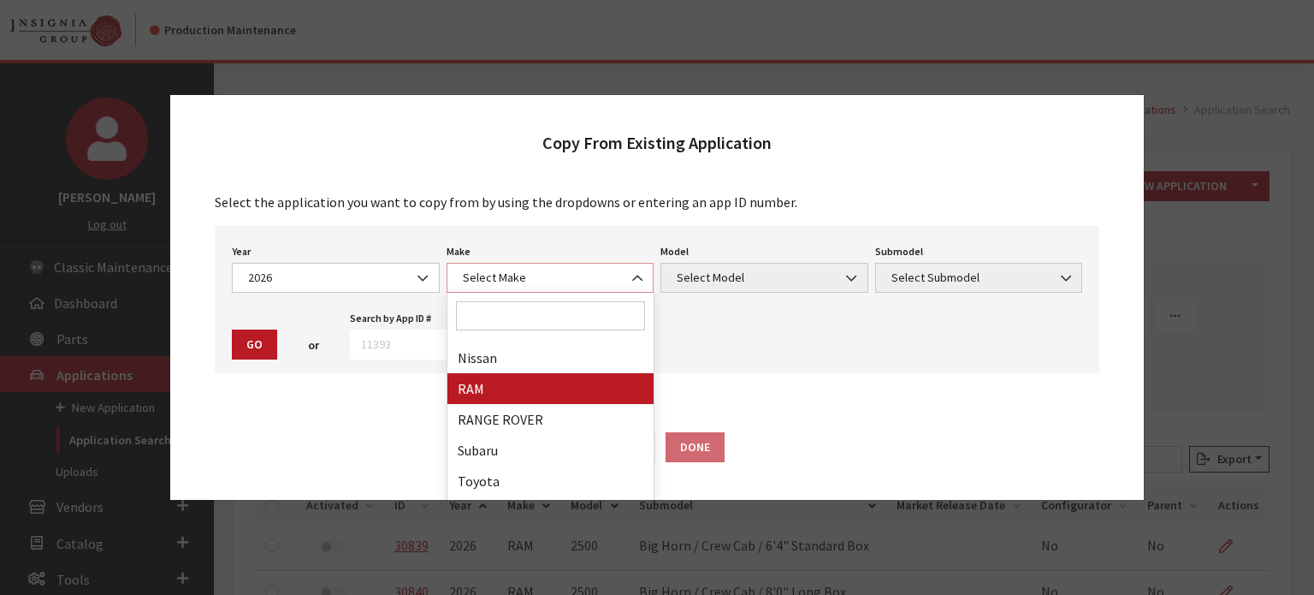
select select "34"
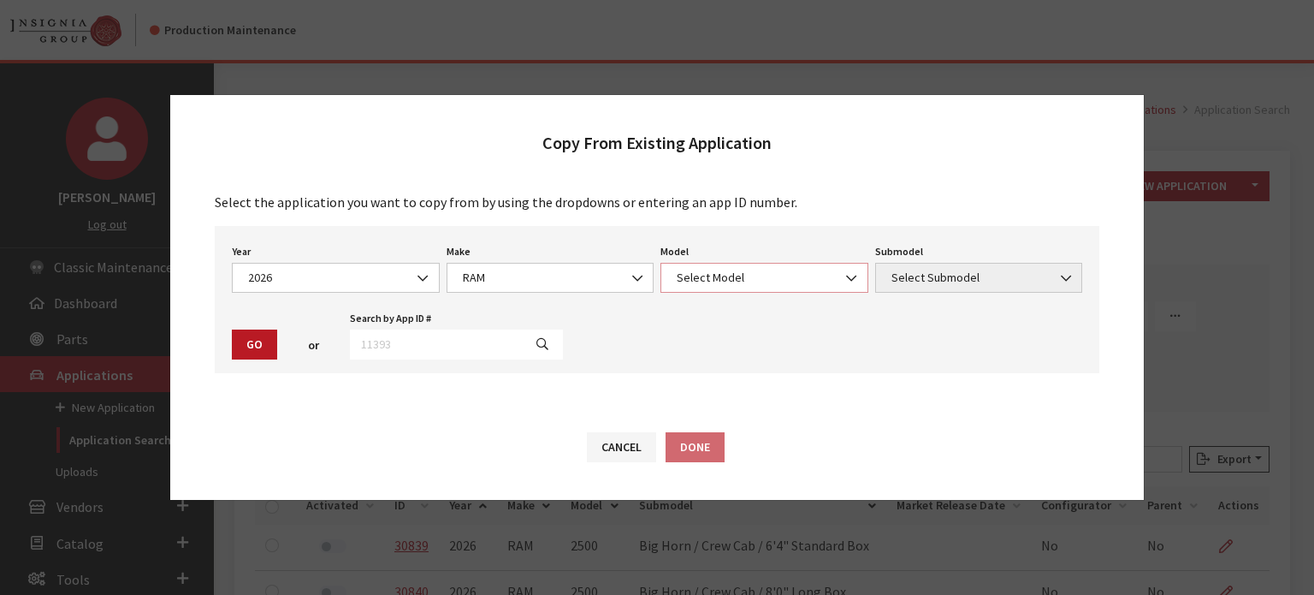
click at [745, 283] on span "Select Model" at bounding box center [765, 278] width 186 height 18
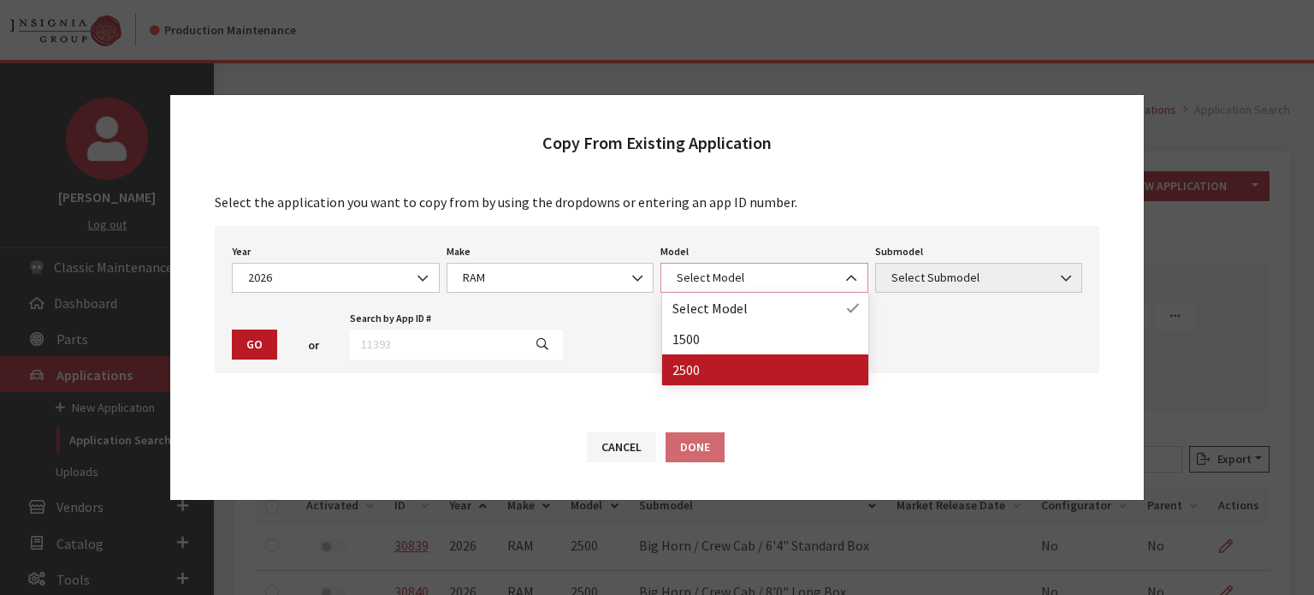
select select "1085"
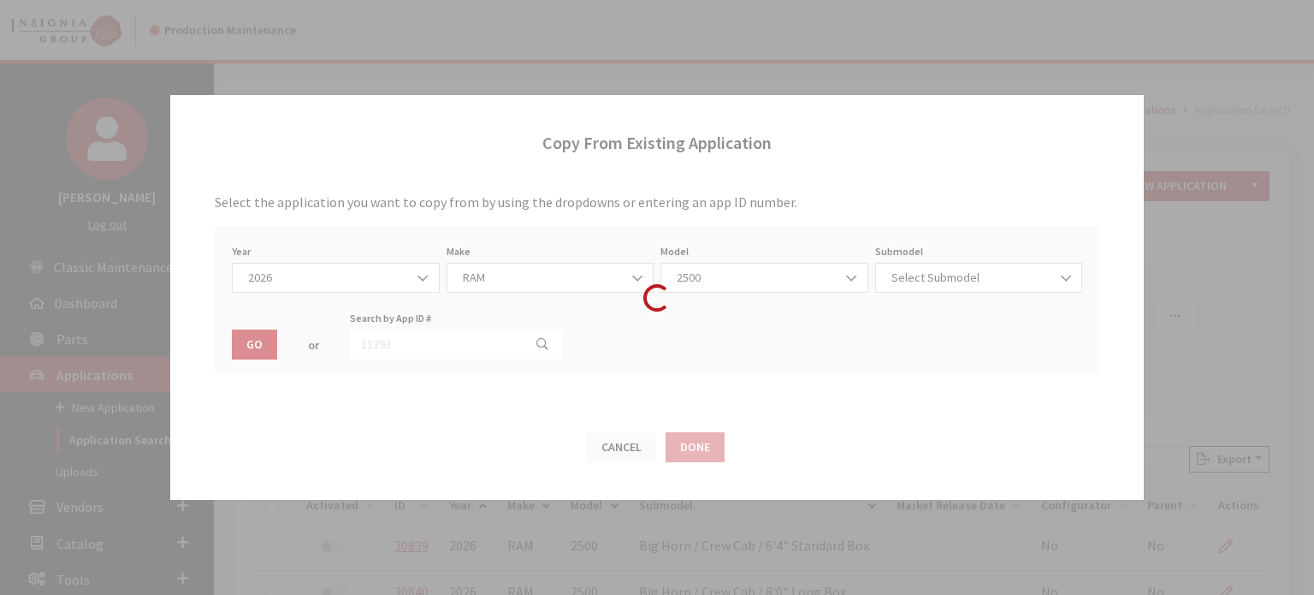
click at [934, 256] on div "Submodel Select Submodel Select Submodel" at bounding box center [979, 266] width 215 height 53
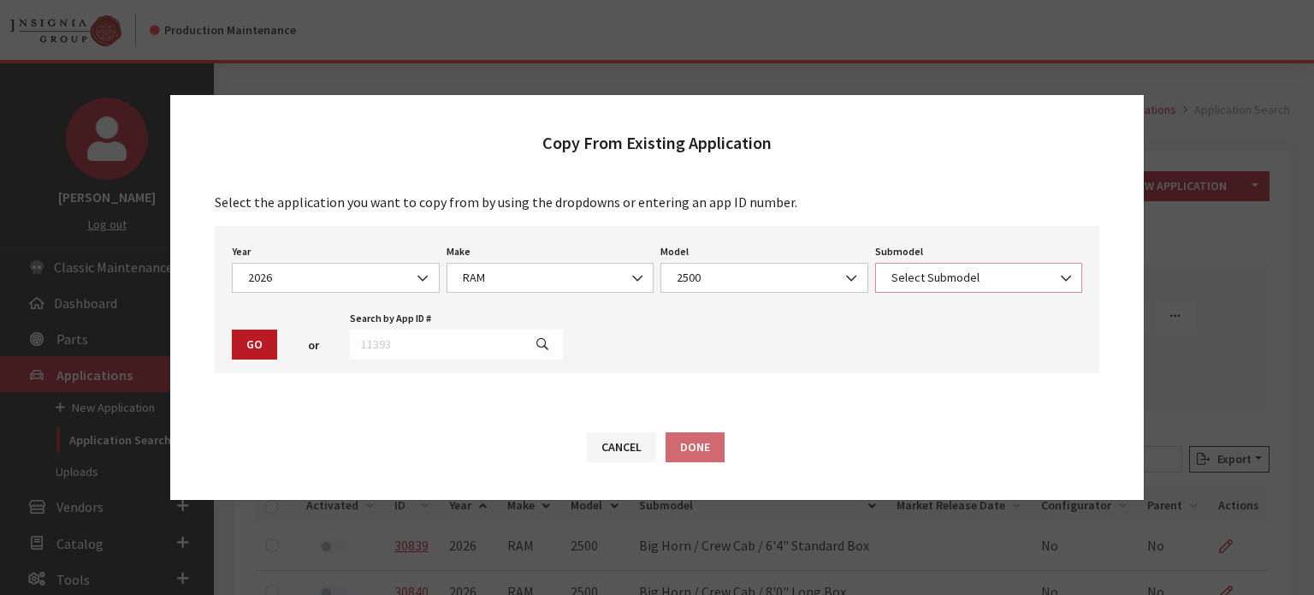
click at [932, 266] on span "Select Submodel" at bounding box center [979, 278] width 208 height 30
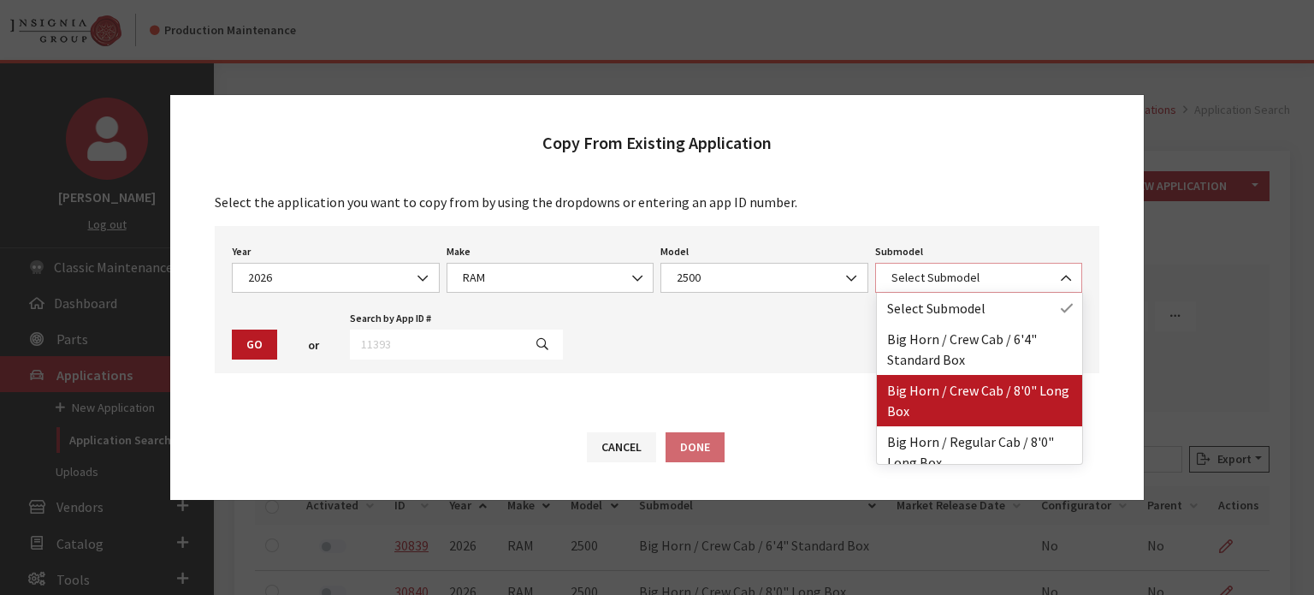
select select "3001"
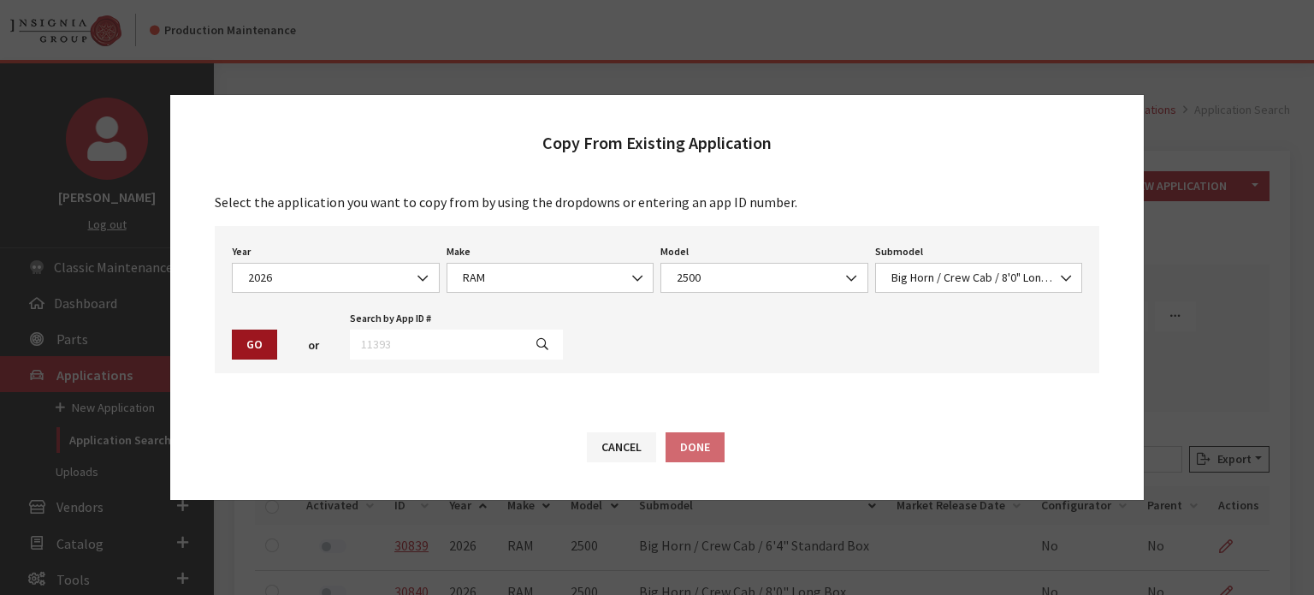
click at [249, 342] on button "Go" at bounding box center [254, 344] width 45 height 30
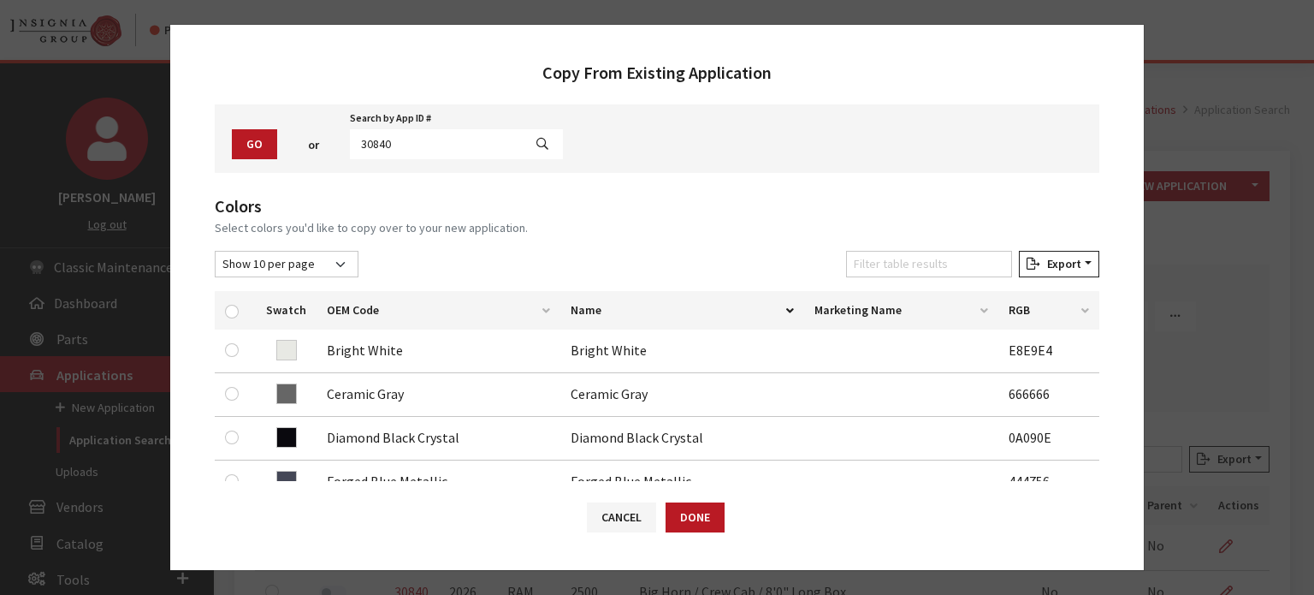
scroll to position [86, 0]
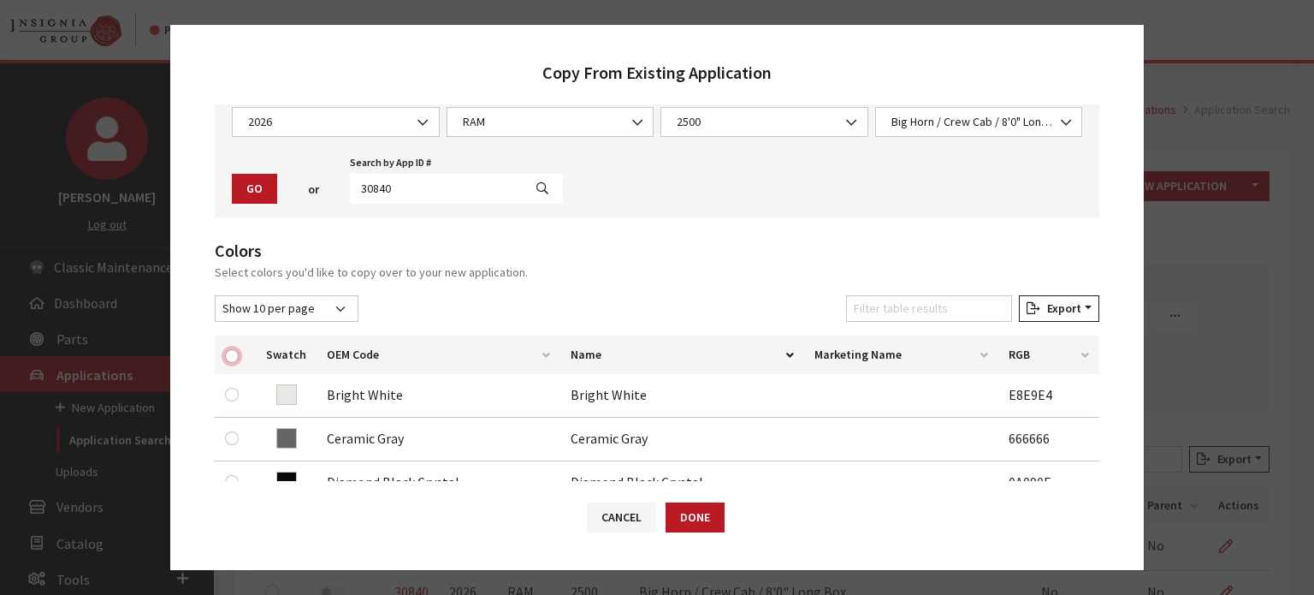
click at [231, 355] on input "checkbox" at bounding box center [232, 356] width 14 height 14
checkbox input "true"
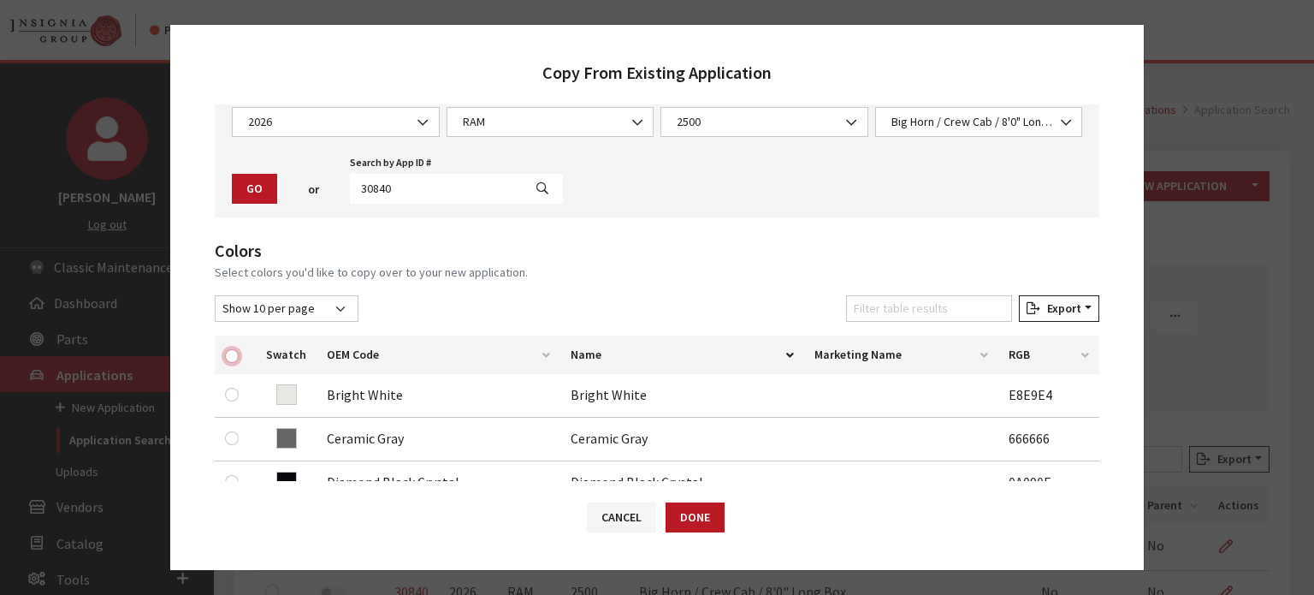
checkbox input "true"
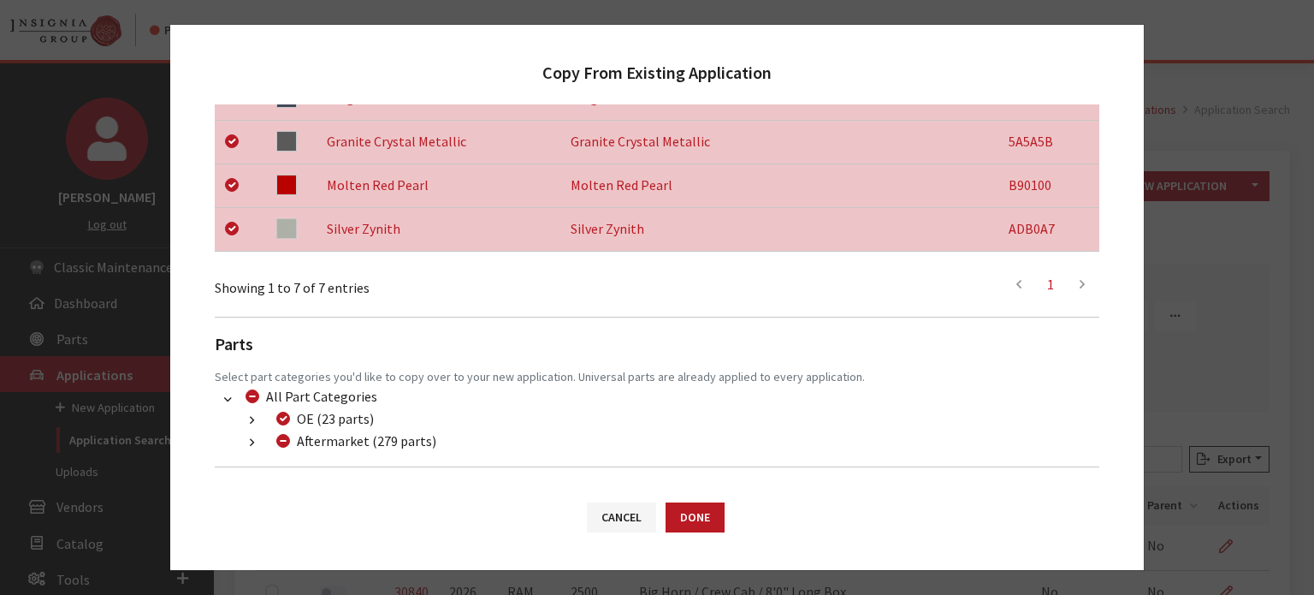
scroll to position [583, 0]
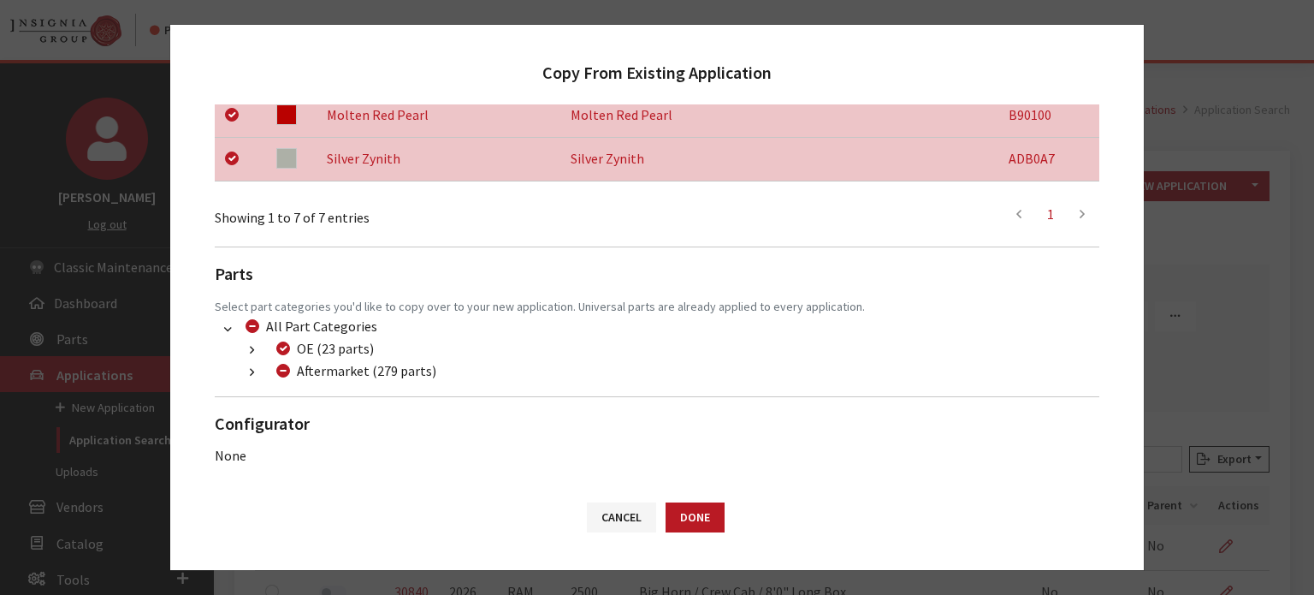
click at [265, 376] on button "button" at bounding box center [251, 373] width 33 height 20
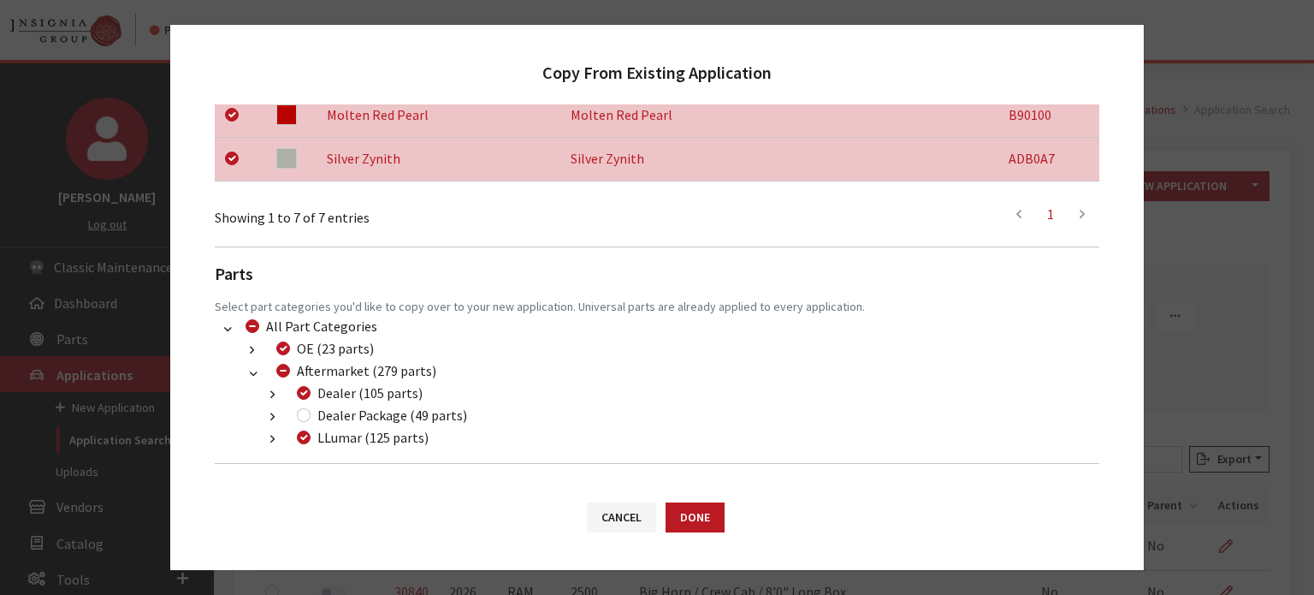
click at [310, 407] on div "Dealer Package (49 parts)" at bounding box center [379, 415] width 175 height 21
click at [310, 414] on input "Dealer Package (49 parts)" at bounding box center [304, 415] width 14 height 14
checkbox input "true"
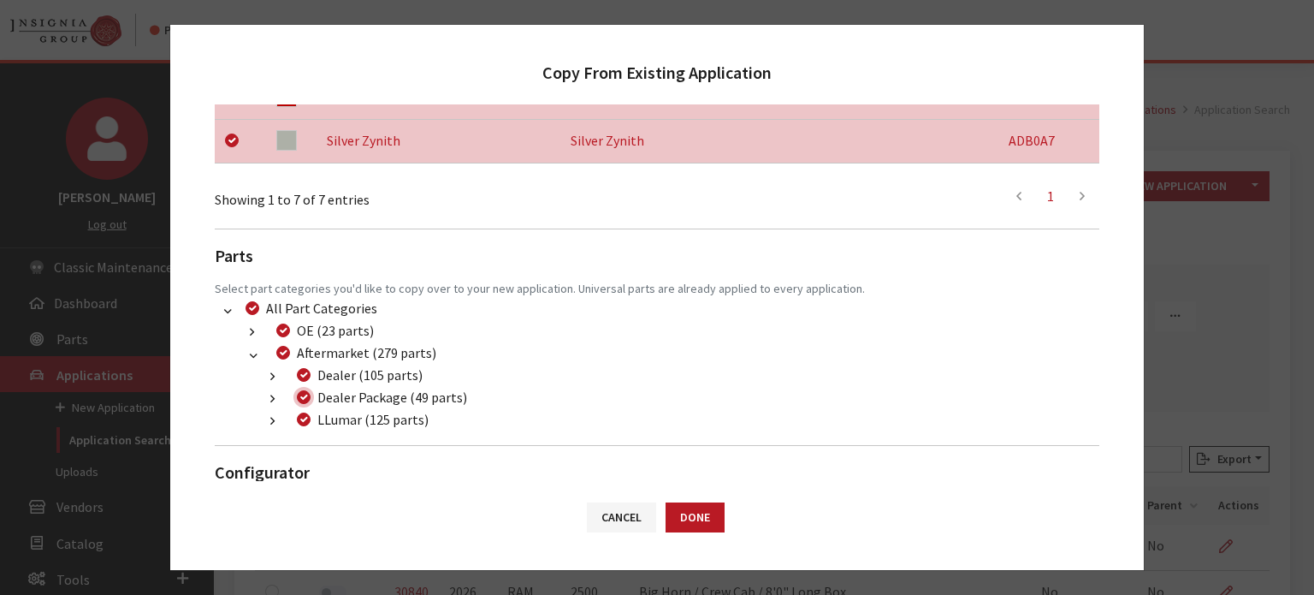
scroll to position [650, 0]
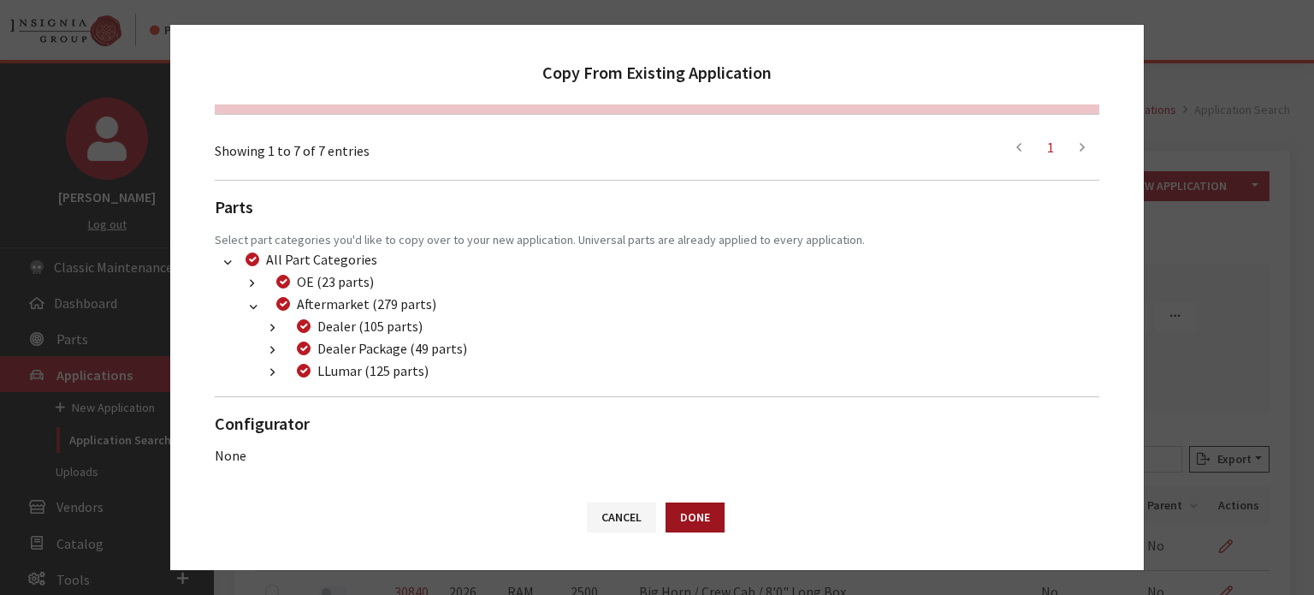
drag, startPoint x: 693, startPoint y: 515, endPoint x: 706, endPoint y: 505, distance: 16.4
click at [695, 514] on button "Done" at bounding box center [695, 517] width 59 height 30
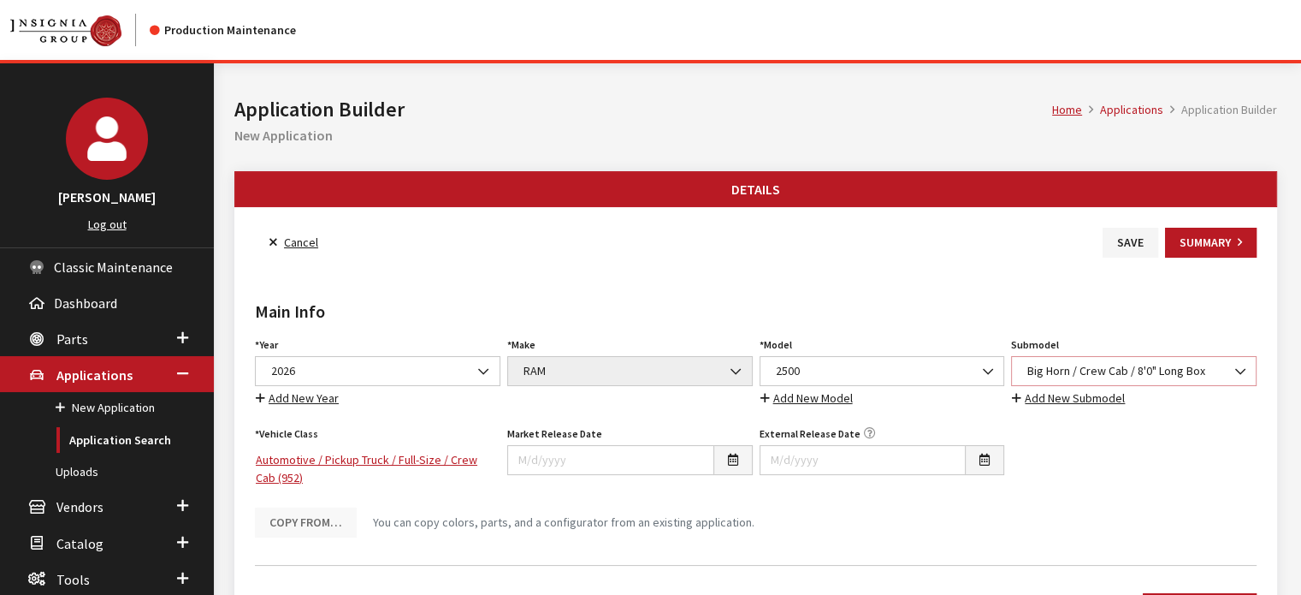
click at [1086, 364] on span "Big Horn / Crew Cab / 8'0" Long Box" at bounding box center [1133, 371] width 223 height 18
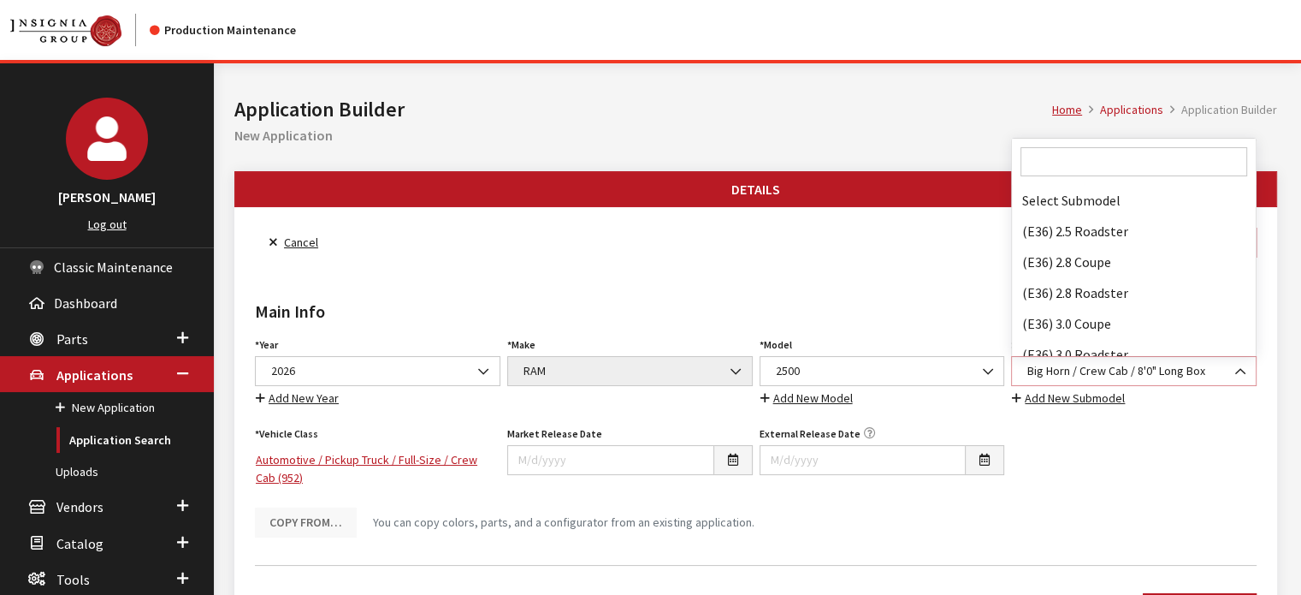
scroll to position [40273, 0]
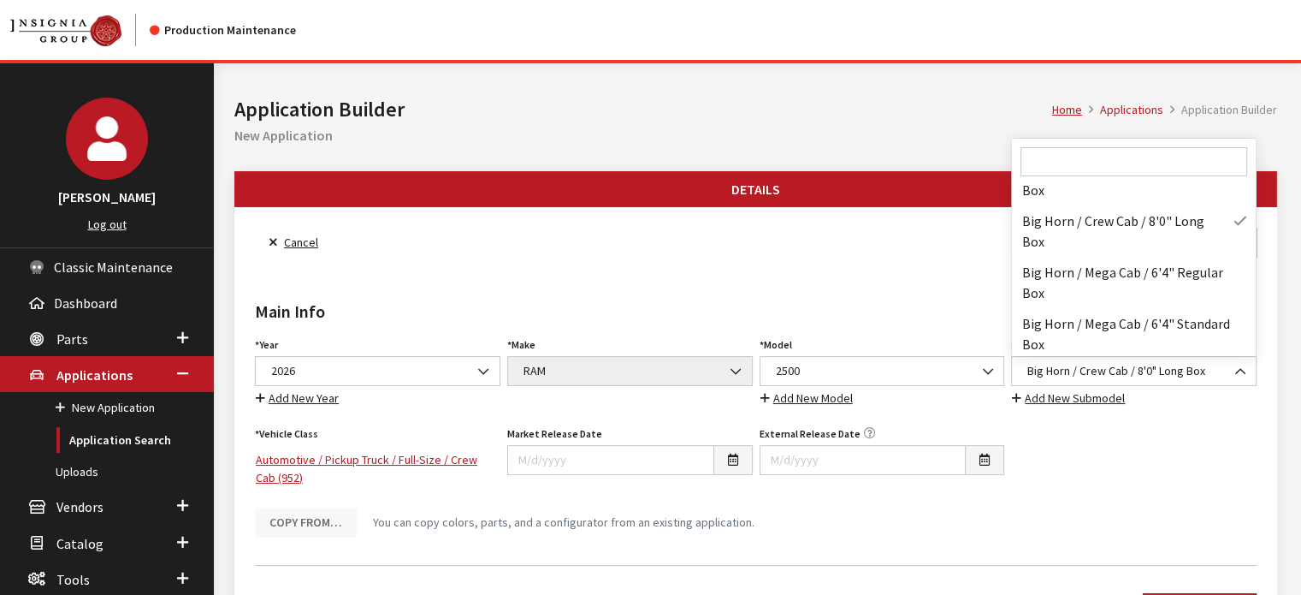
click at [1078, 160] on input "Search" at bounding box center [1134, 161] width 227 height 29
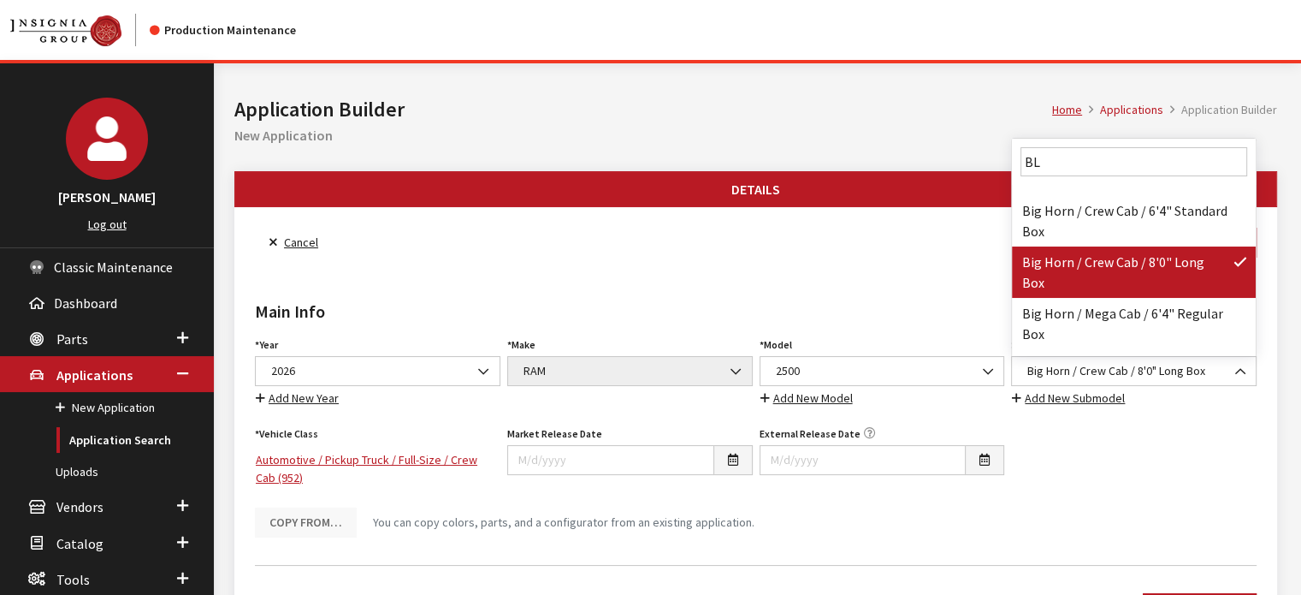
scroll to position [0, 0]
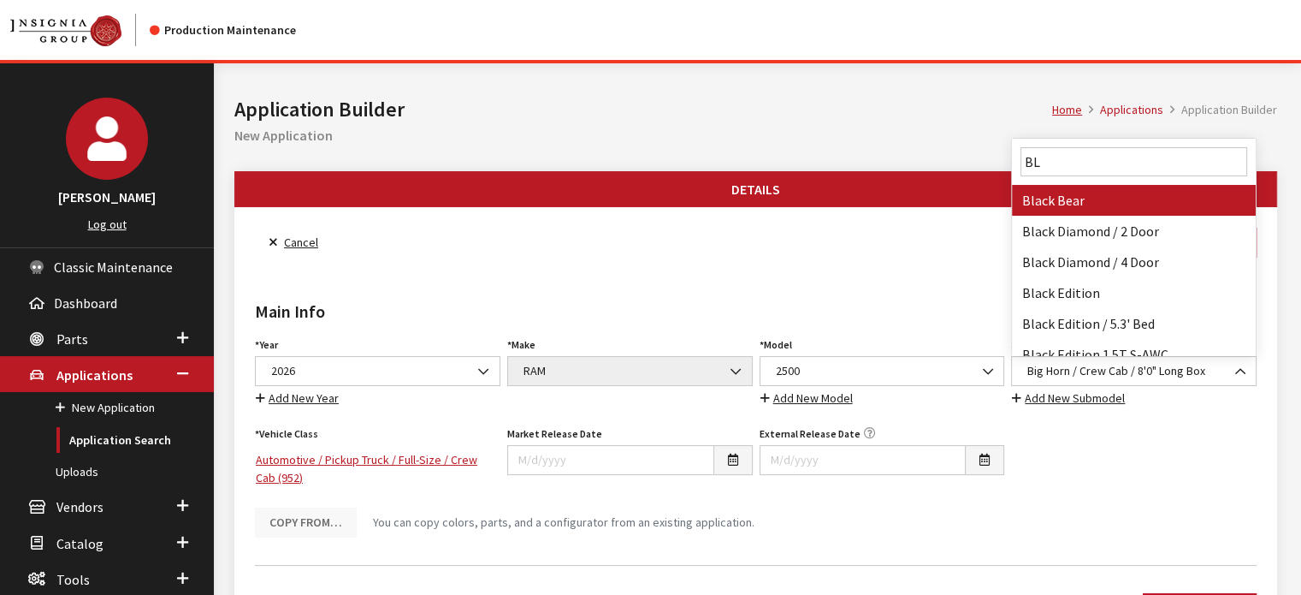
type input "B"
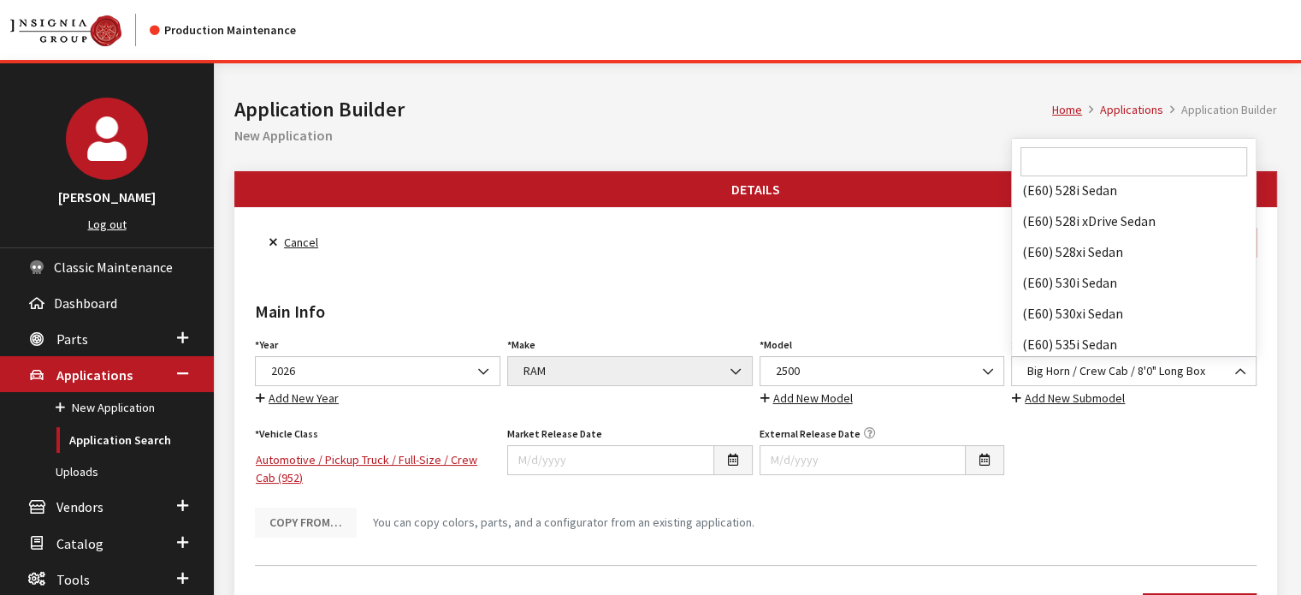
scroll to position [40273, 0]
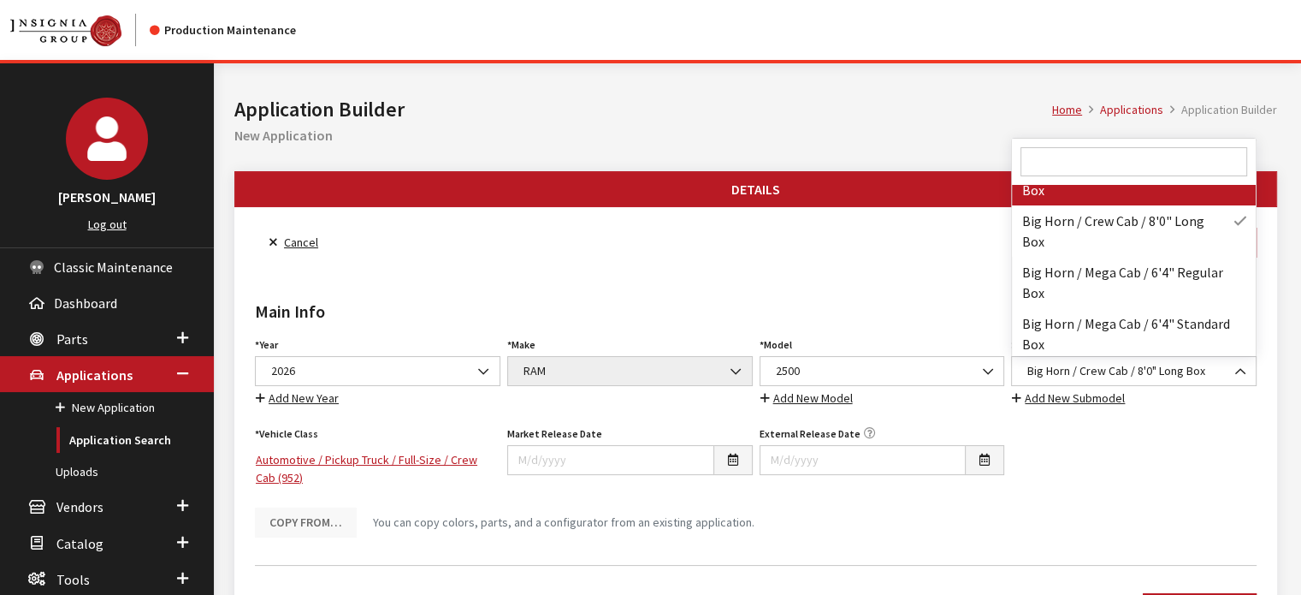
drag, startPoint x: 861, startPoint y: 287, endPoint x: 897, endPoint y: 272, distance: 39.1
click at [862, 287] on div "Main Info Year Select Year 2026 2025 2024 2023 2022 2021 2020 2019 2018 2017 20…" at bounding box center [756, 404] width 1009 height 293
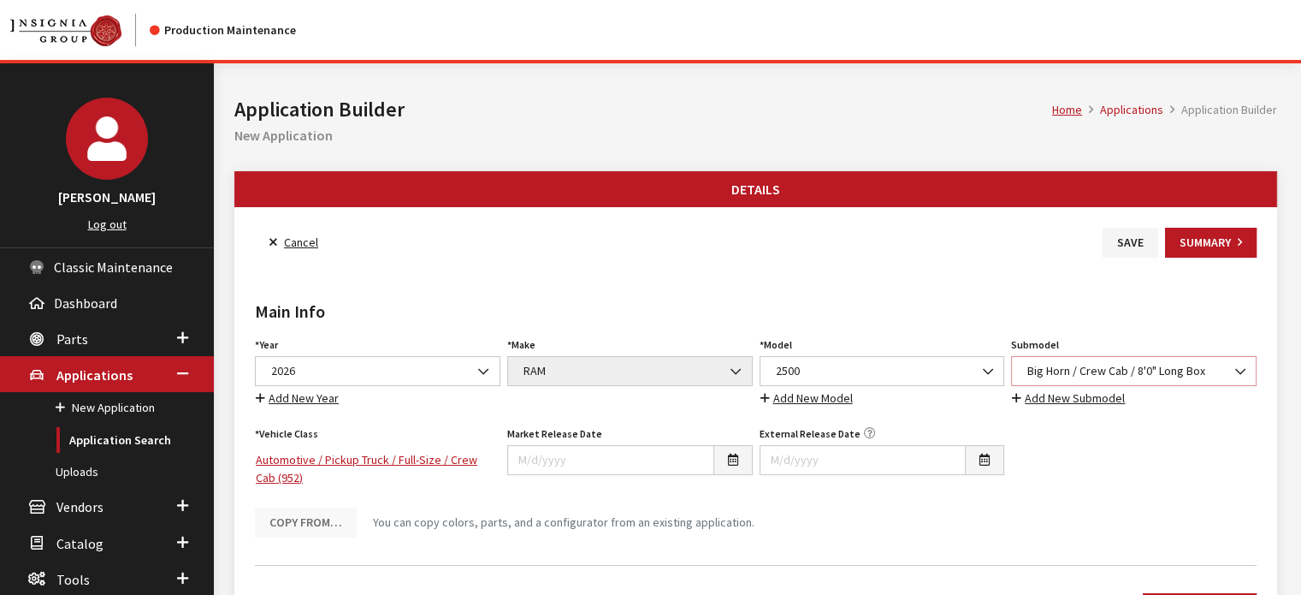
click at [1130, 381] on span "Big Horn / Crew Cab / 8'0" Long Box" at bounding box center [1134, 371] width 246 height 30
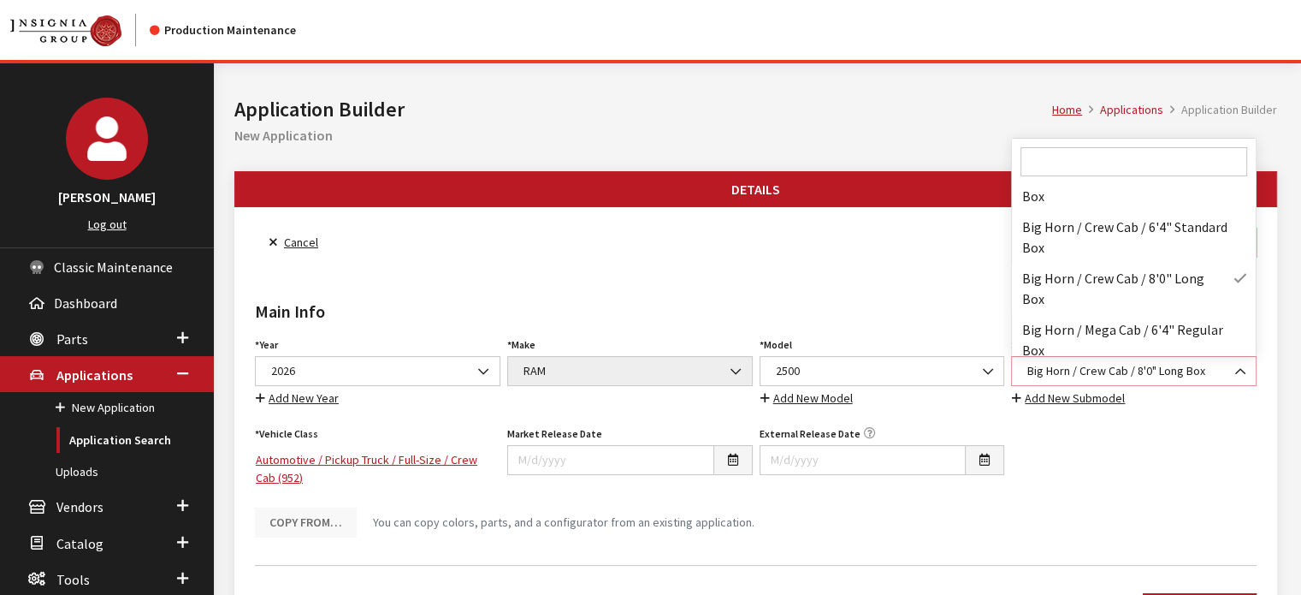
scroll to position [40167, 0]
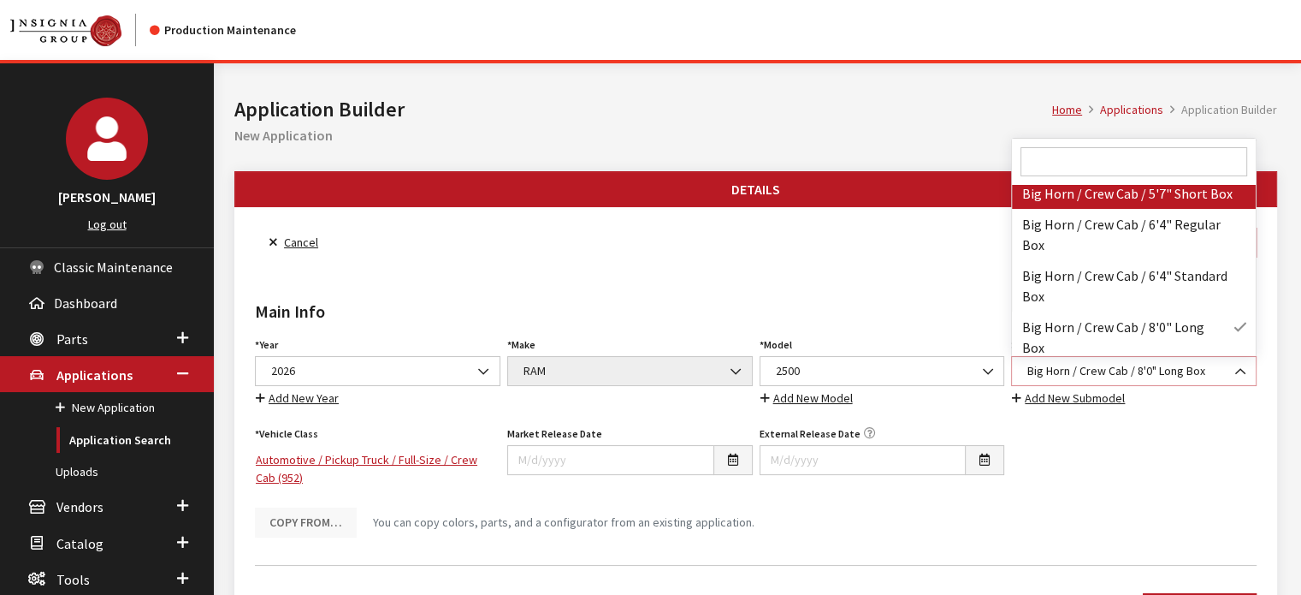
select select "3378"
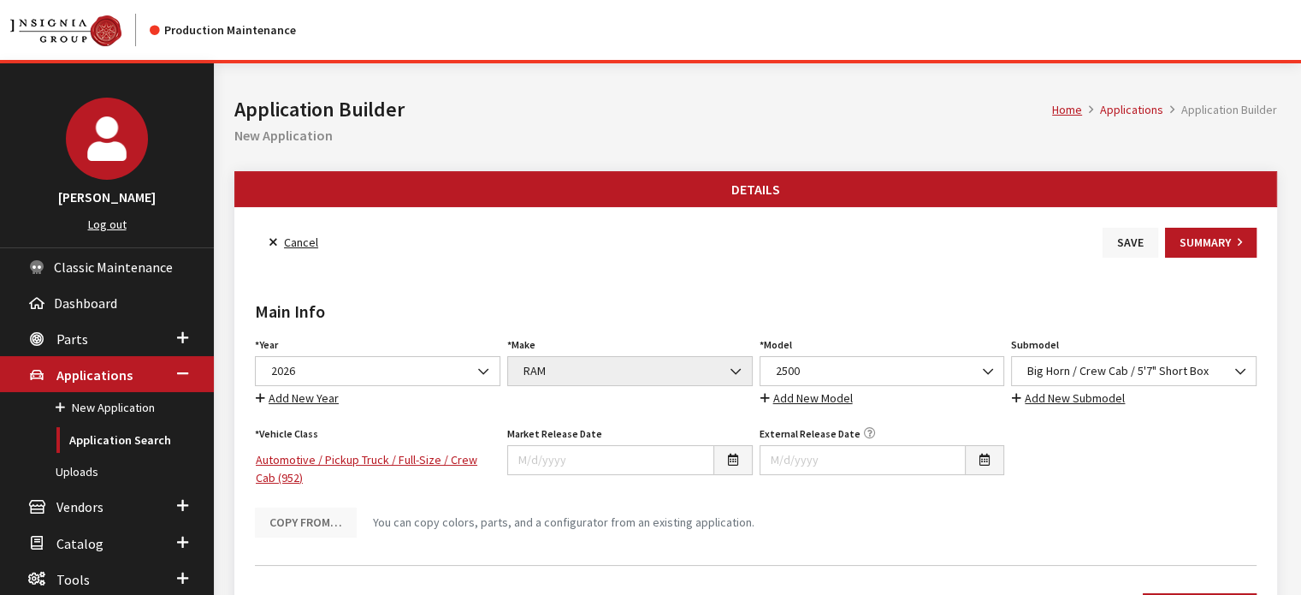
click at [1146, 249] on button "Save" at bounding box center [1131, 243] width 56 height 30
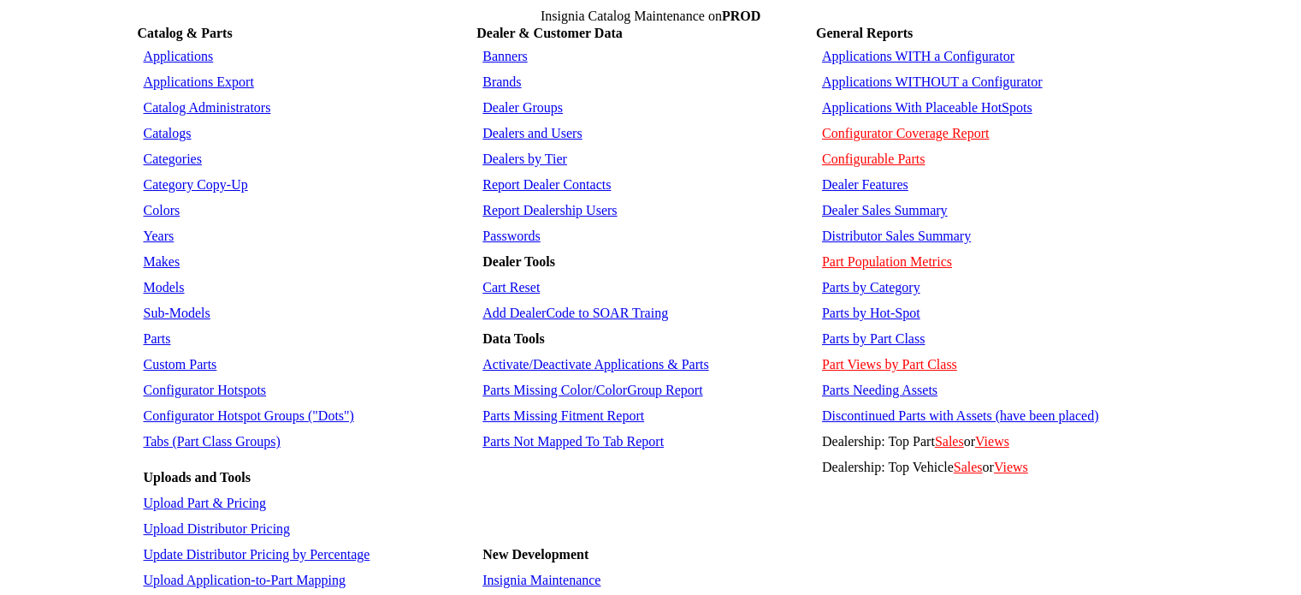
click at [163, 305] on link "Sub-Models" at bounding box center [177, 312] width 67 height 15
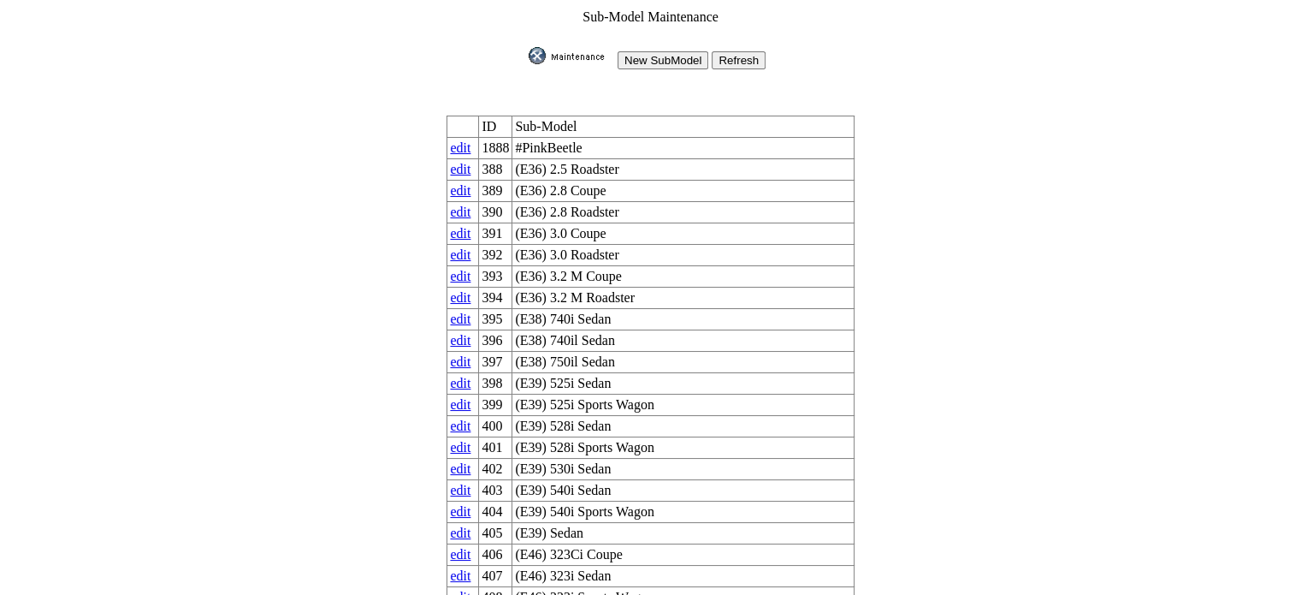
click at [679, 53] on input "New SubModel" at bounding box center [663, 60] width 91 height 18
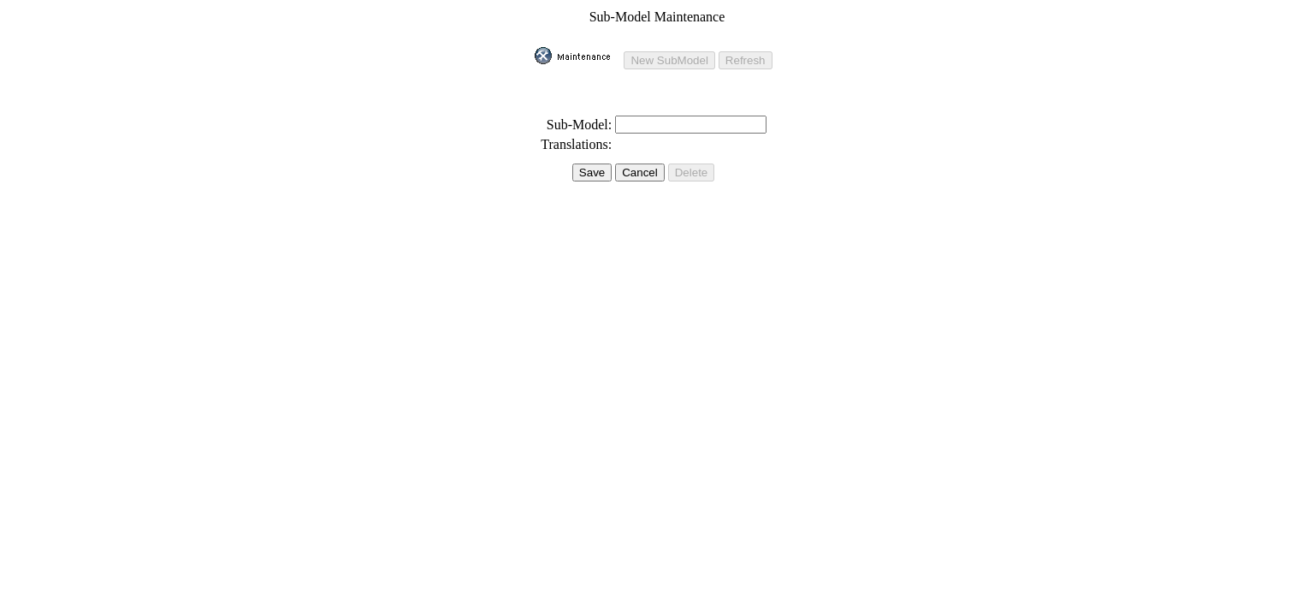
click at [638, 115] on input "text" at bounding box center [690, 124] width 151 height 18
type input "b"
type input "Black Express / Crew Cab / 6'4" Standard Box"
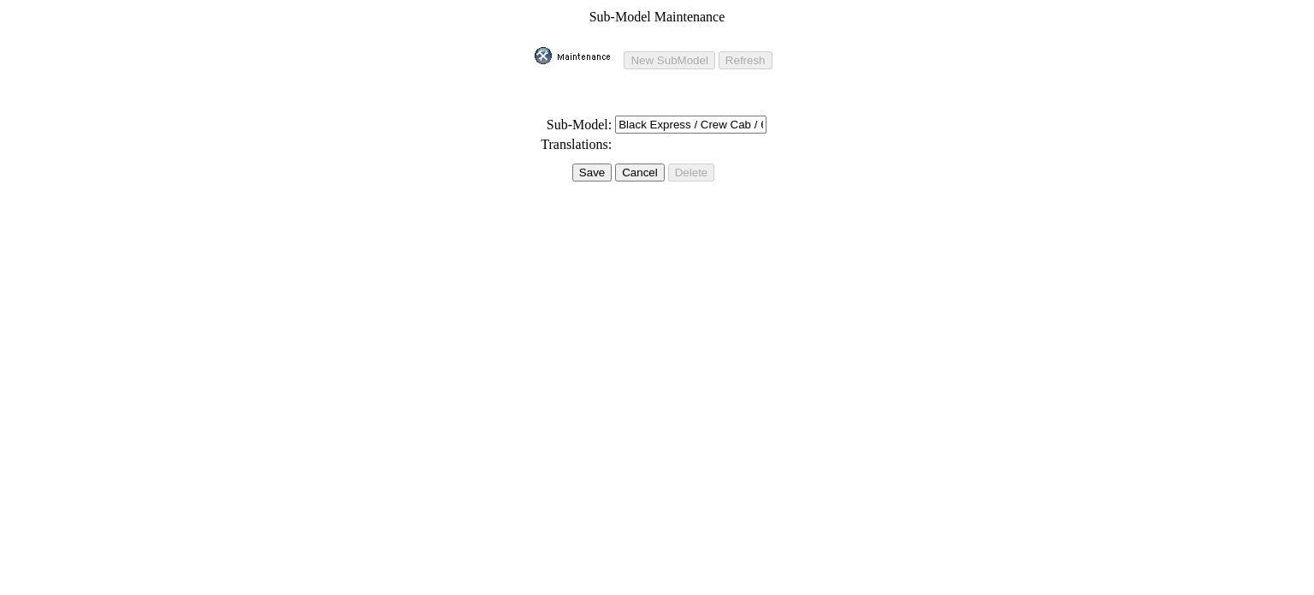
click at [594, 163] on input "Save" at bounding box center [591, 172] width 39 height 18
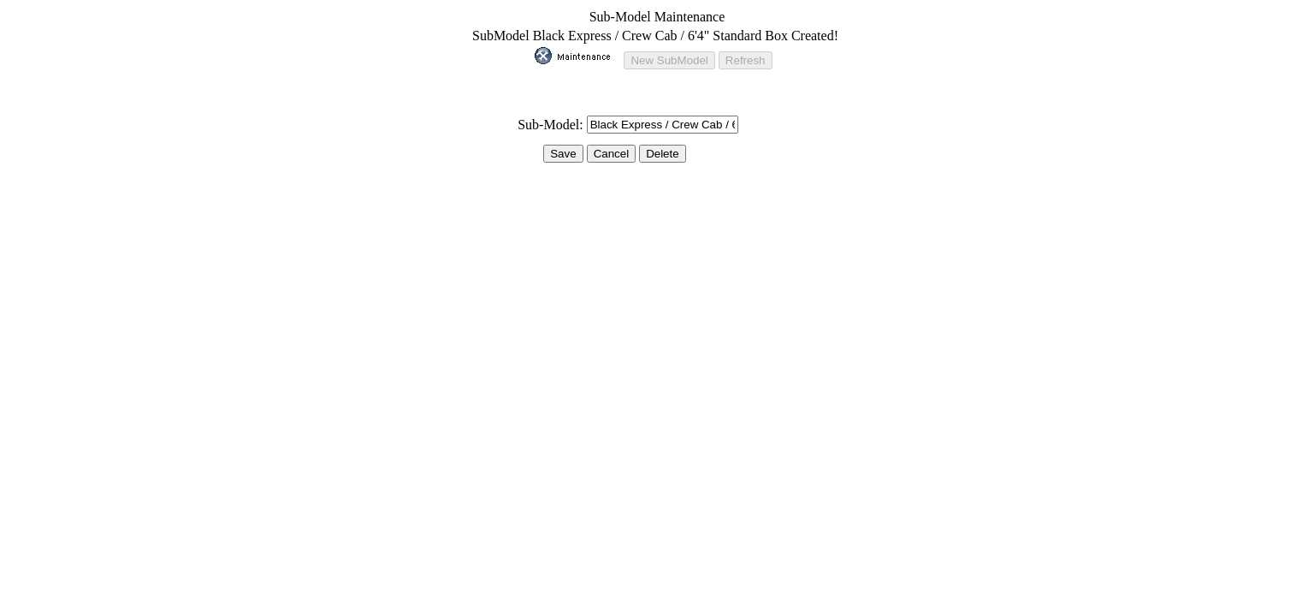
click at [555, 145] on input "Save" at bounding box center [562, 154] width 39 height 18
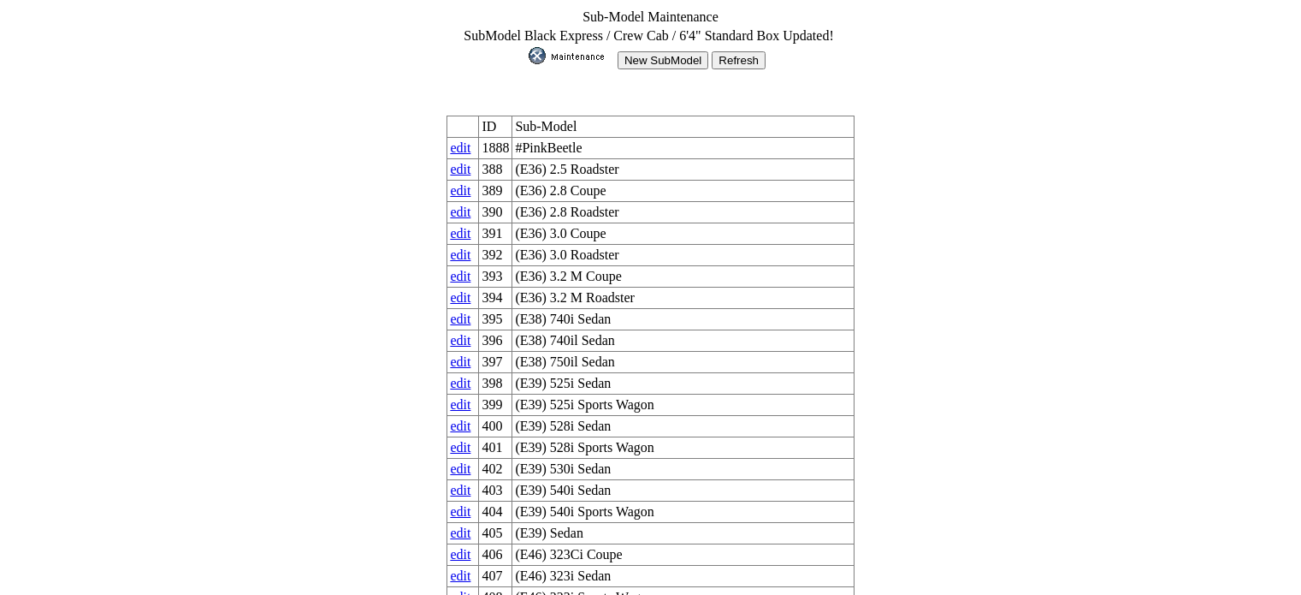
click at [638, 56] on input "New SubModel" at bounding box center [663, 60] width 91 height 18
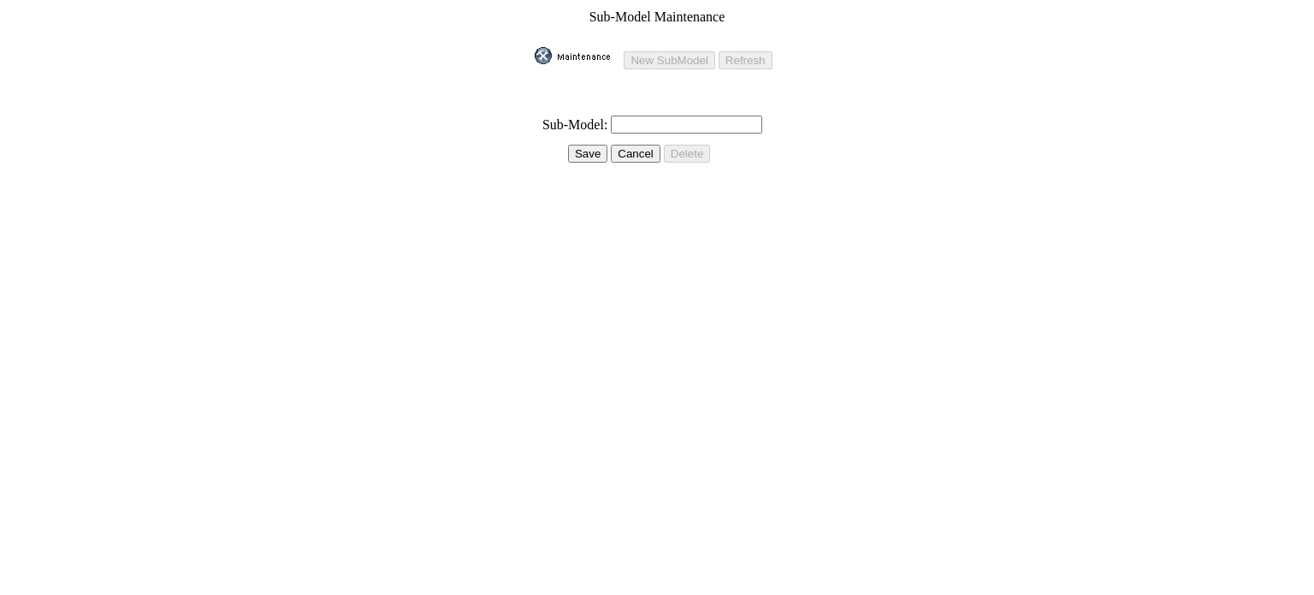
click at [646, 103] on td at bounding box center [657, 108] width 246 height 10
click at [640, 115] on input "text" at bounding box center [686, 124] width 151 height 18
paste input "Black Express / Crew Cab / 6'4" Standard Box"
drag, startPoint x: 728, startPoint y: 112, endPoint x: 662, endPoint y: 126, distance: 67.3
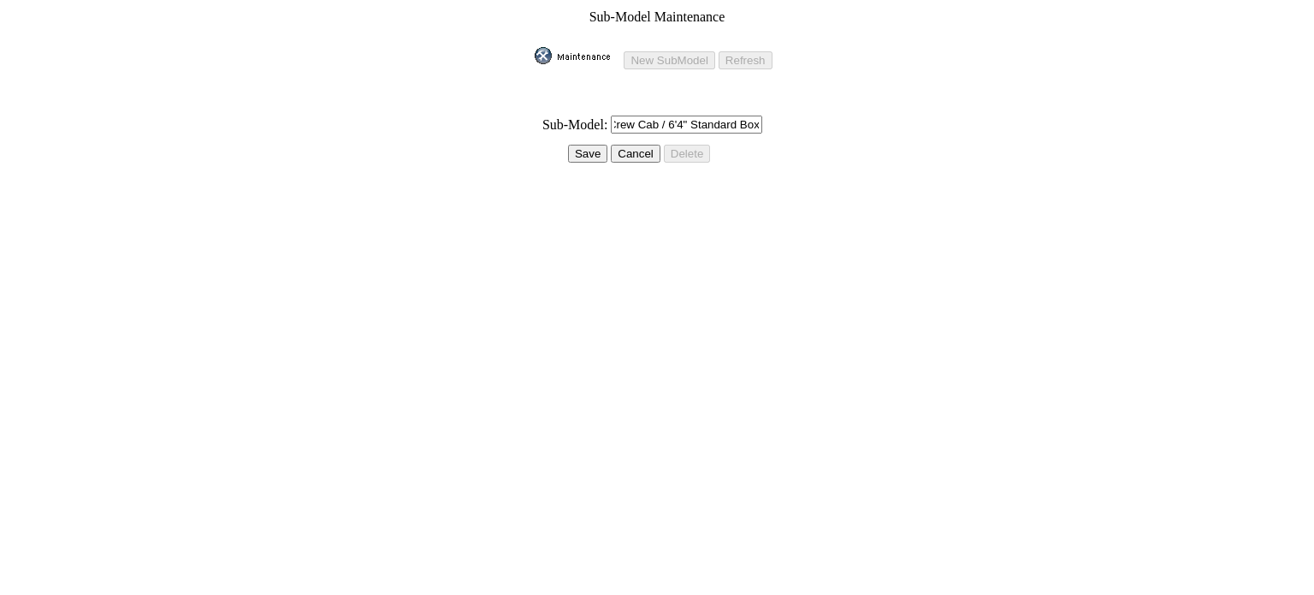
click at [662, 126] on table "Sub-Model Maintenance New SubModel Refresh * Sub-Model: Black Express / Crew Ca…" at bounding box center [656, 94] width 249 height 174
type input "Black Express / Crew Cab / 8' Long Box"
click at [574, 145] on input "Save" at bounding box center [587, 154] width 39 height 18
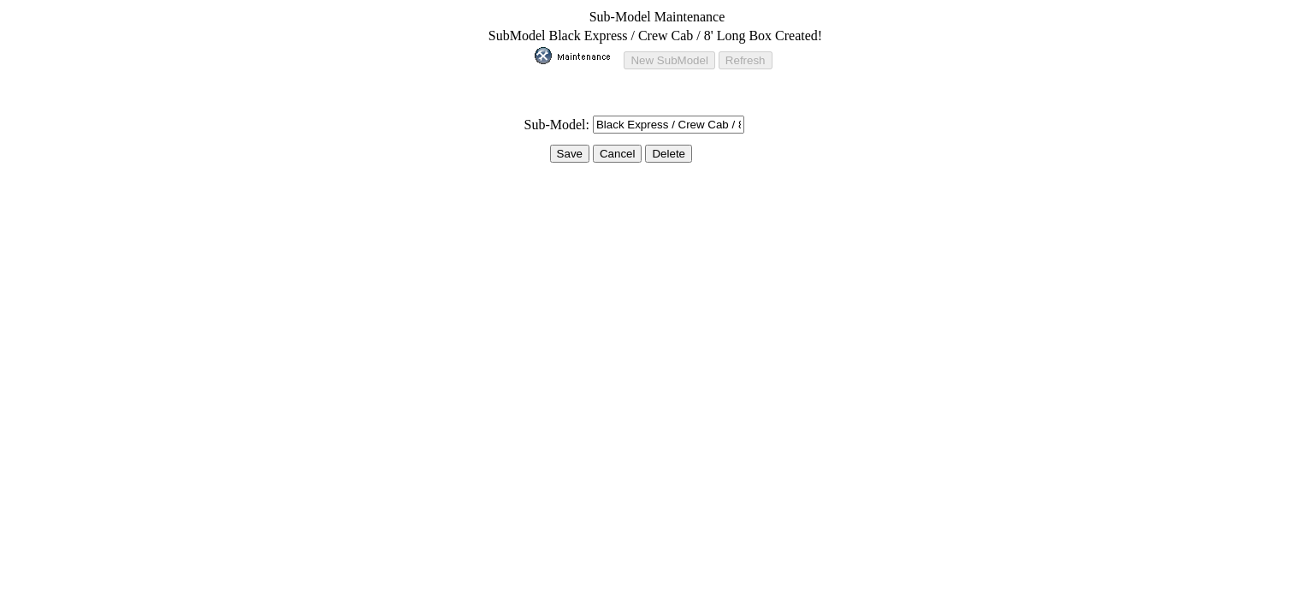
click at [571, 145] on input "Save" at bounding box center [569, 154] width 39 height 18
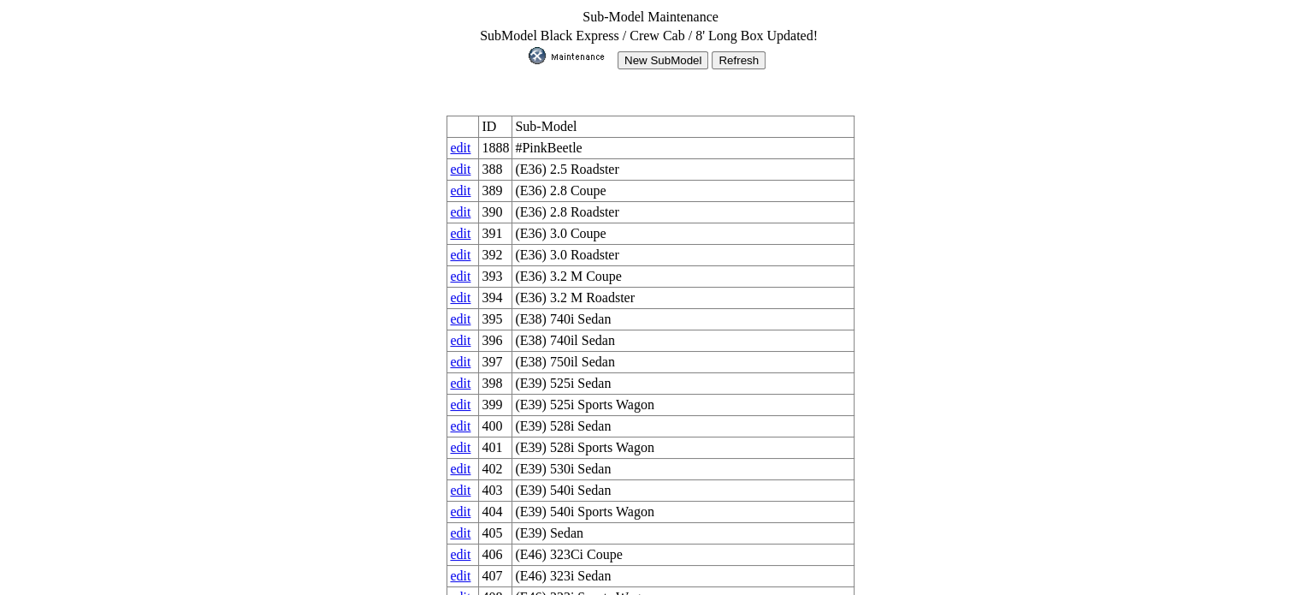
click at [658, 57] on input "New SubModel" at bounding box center [663, 60] width 91 height 18
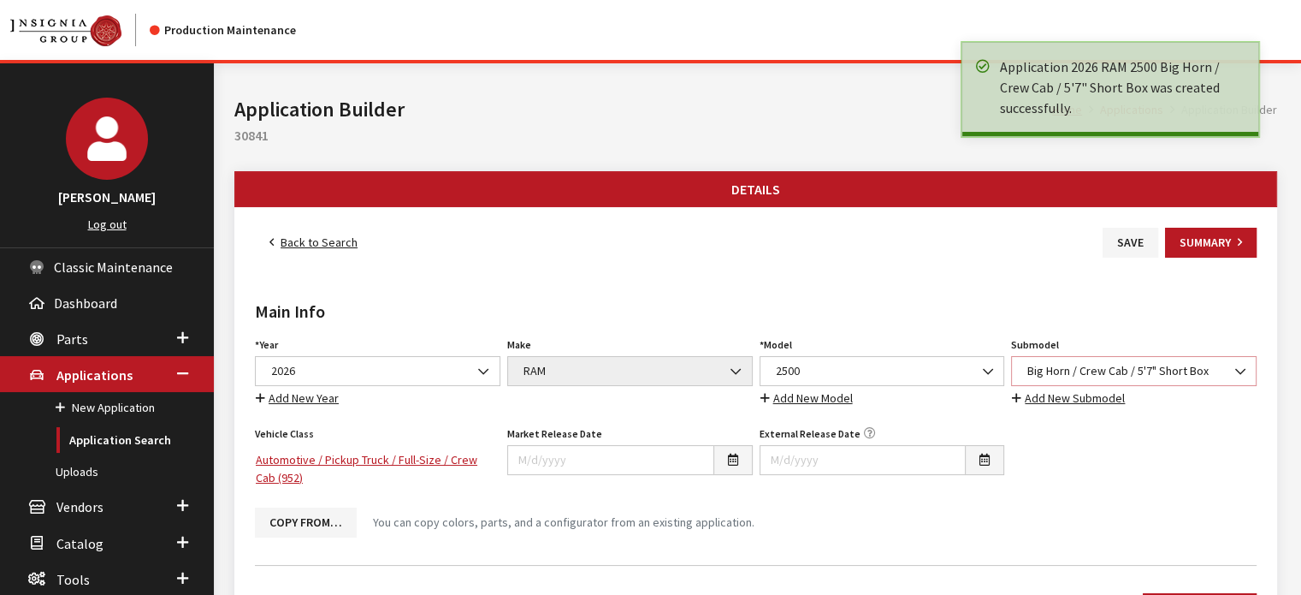
click at [1180, 366] on span "Big Horn / Crew Cab / 5'7" Short Box" at bounding box center [1133, 371] width 223 height 18
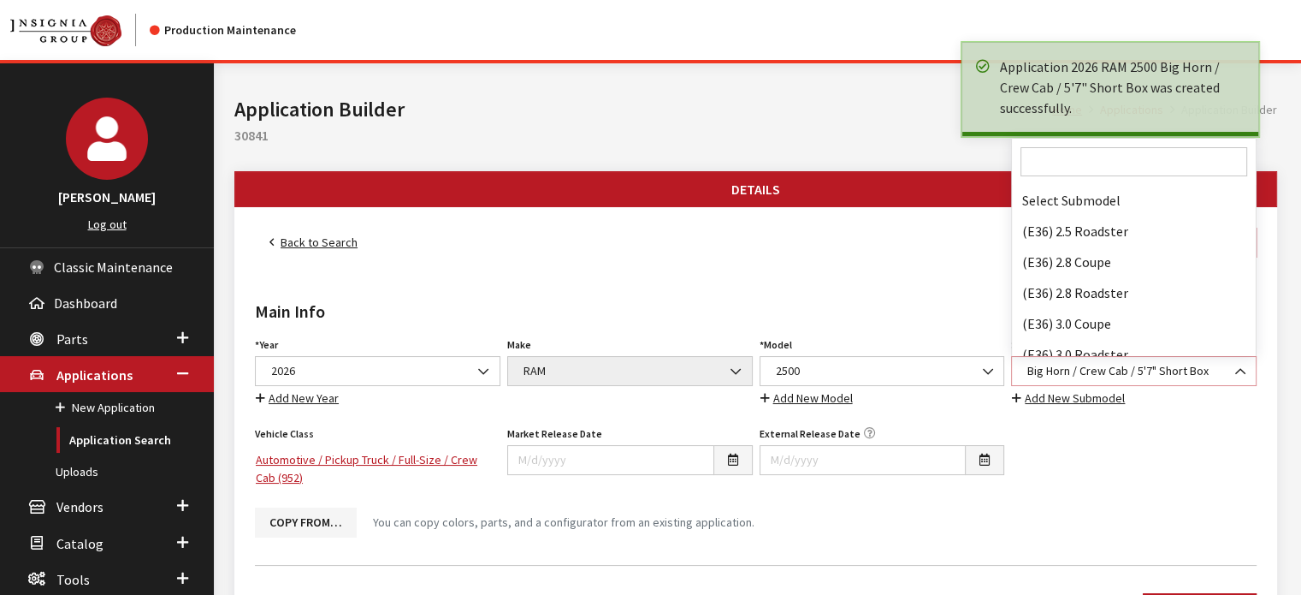
scroll to position [40140, 0]
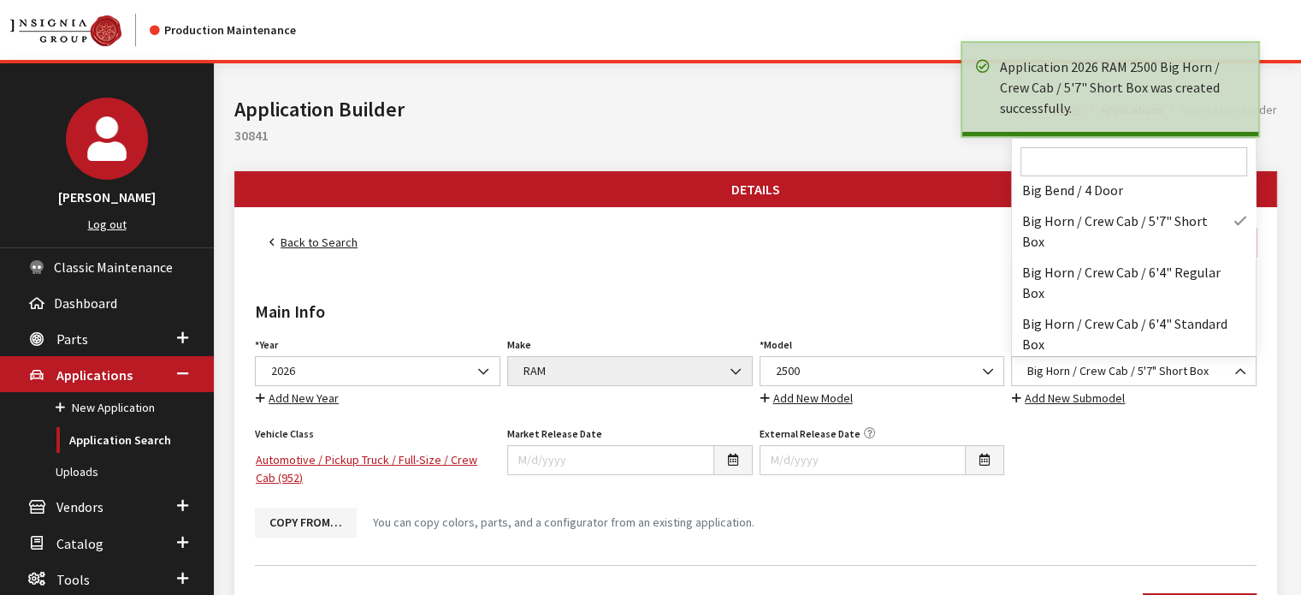
click at [1047, 161] on input "Search" at bounding box center [1134, 161] width 227 height 29
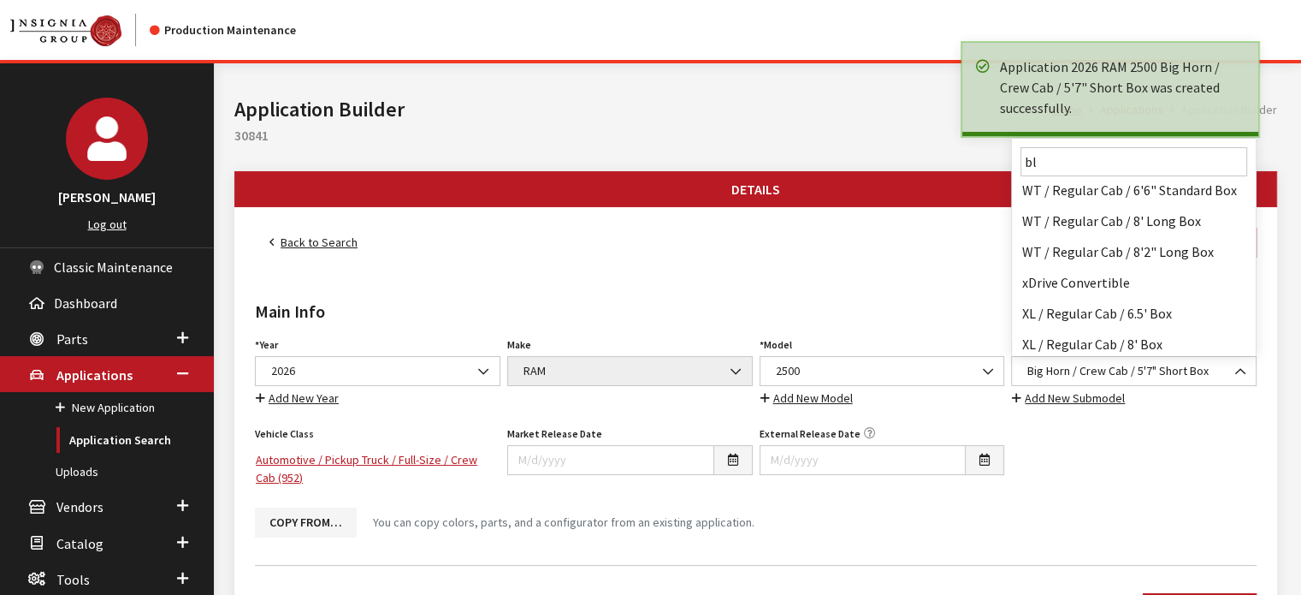
scroll to position [0, 0]
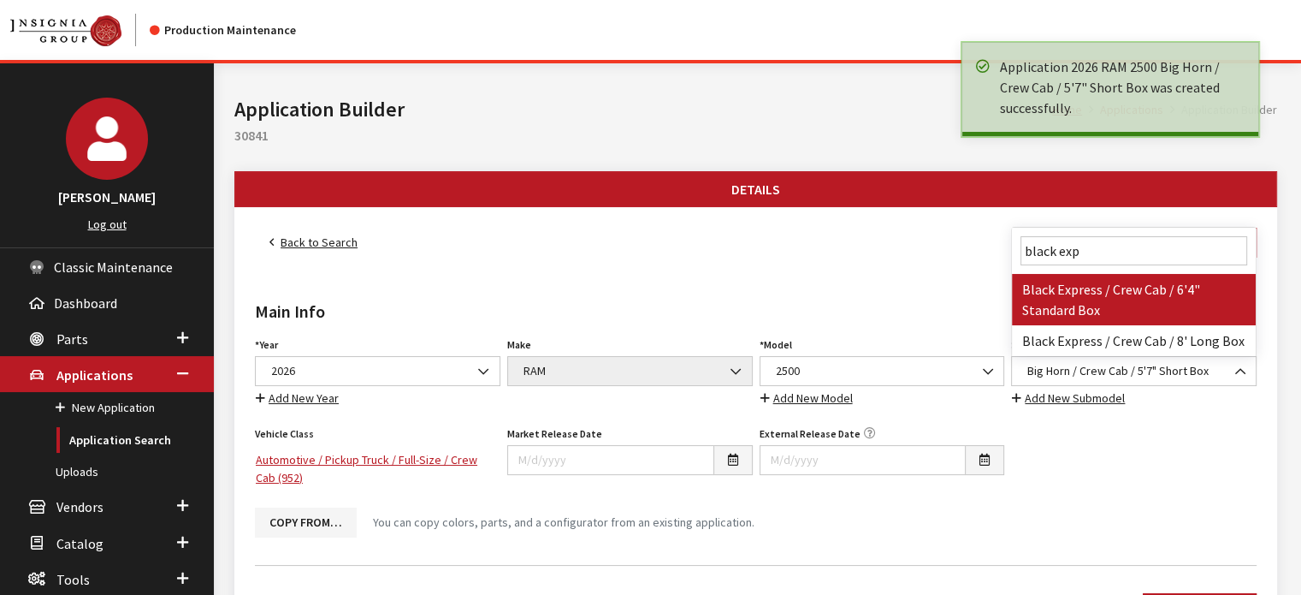
type input "black exp"
select select "4833"
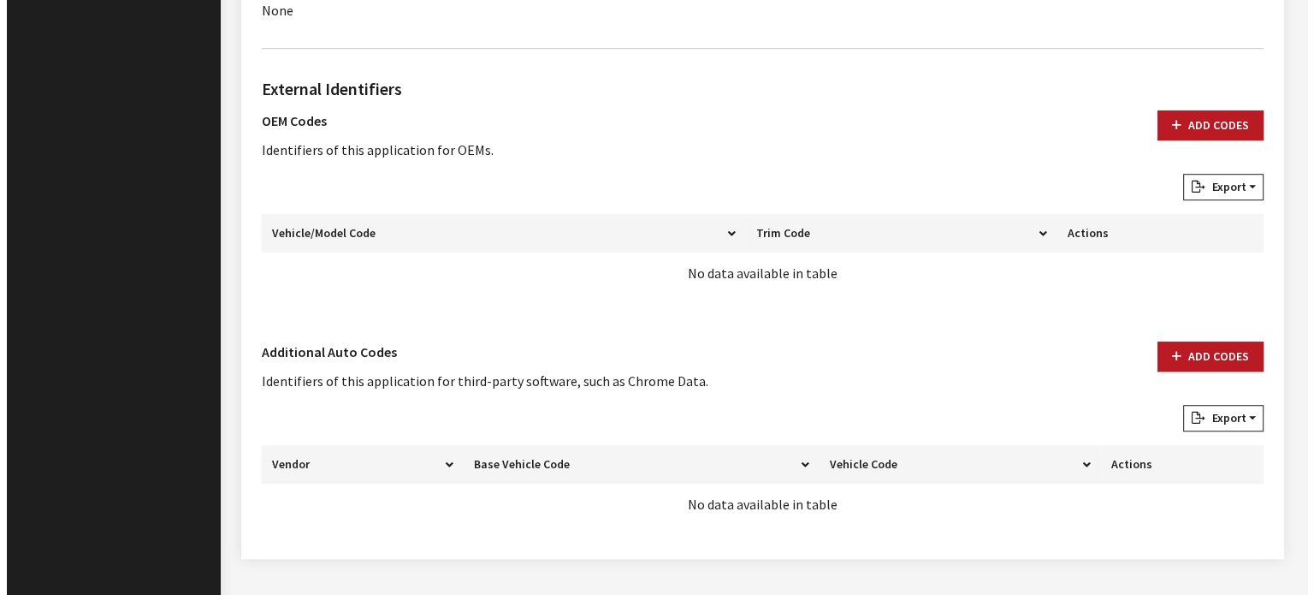
scroll to position [1195, 0]
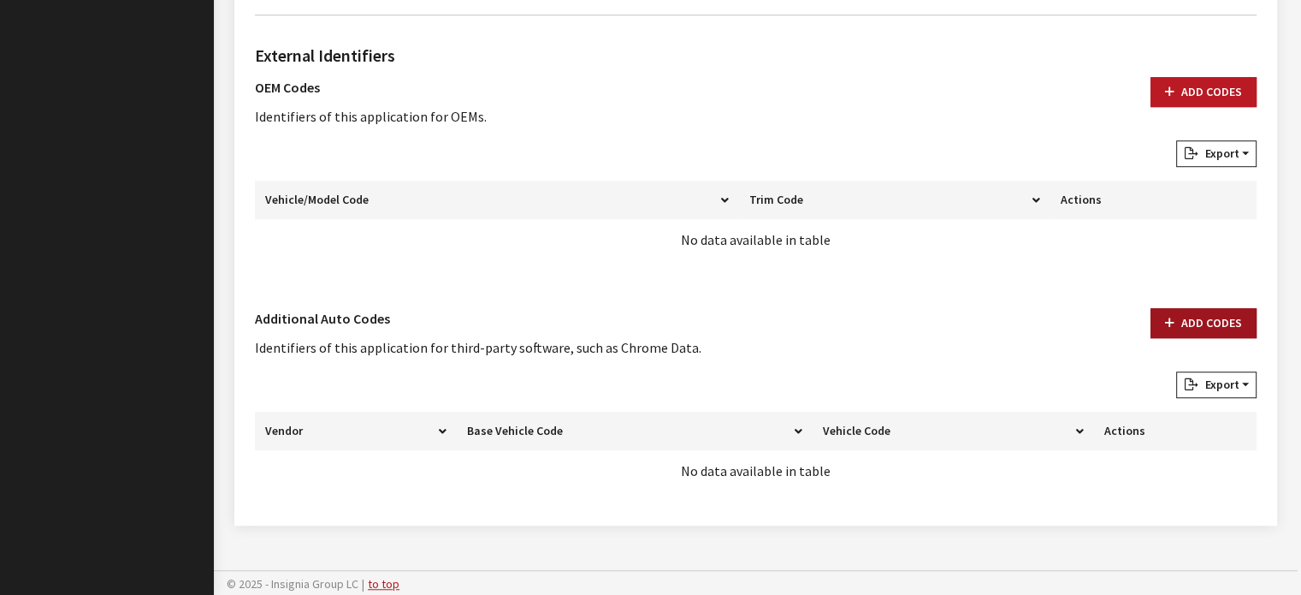
click at [1226, 313] on button "Add Codes" at bounding box center [1204, 323] width 106 height 30
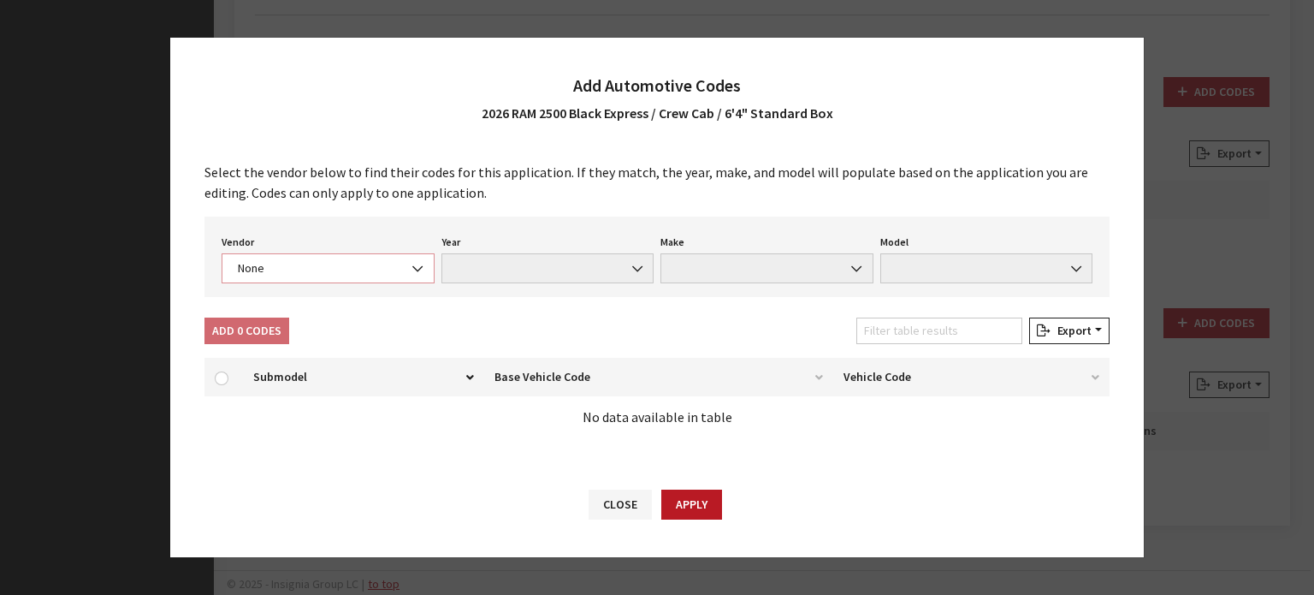
click at [355, 265] on span "None" at bounding box center [328, 268] width 191 height 18
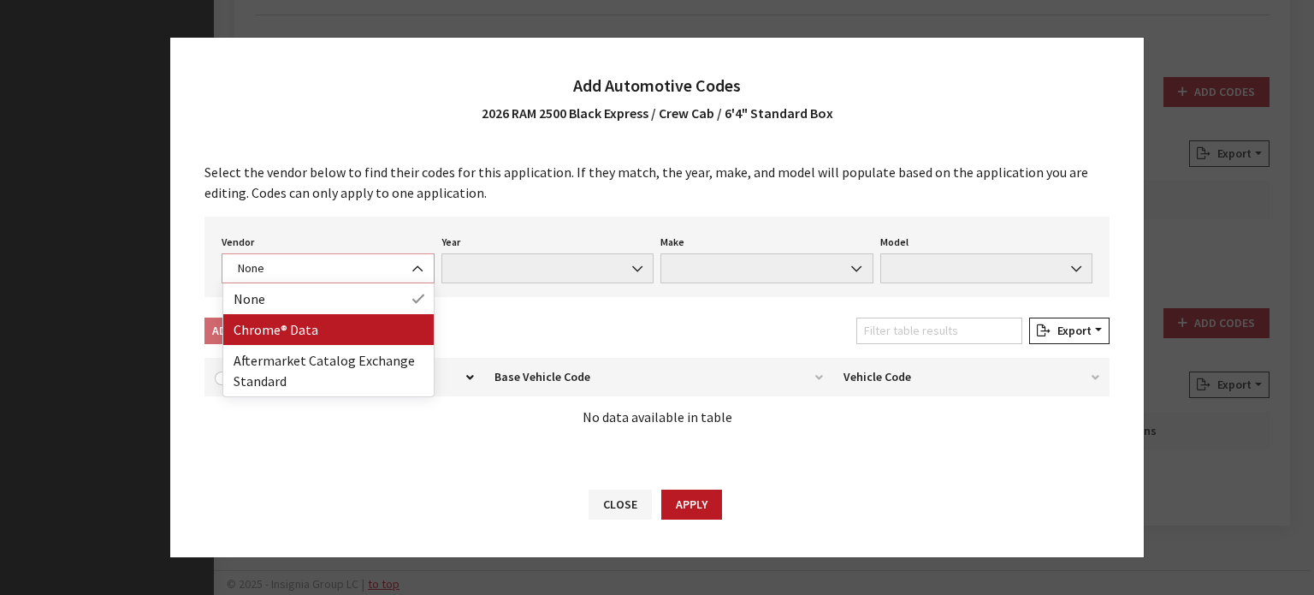
select select "4"
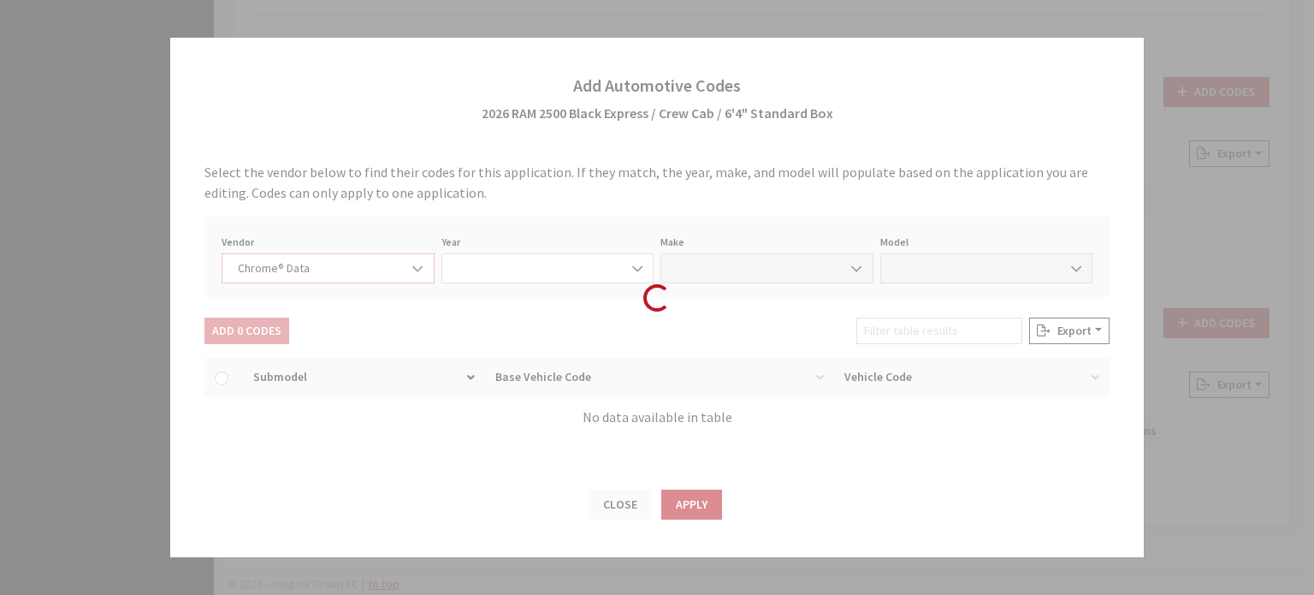
select select "2026"
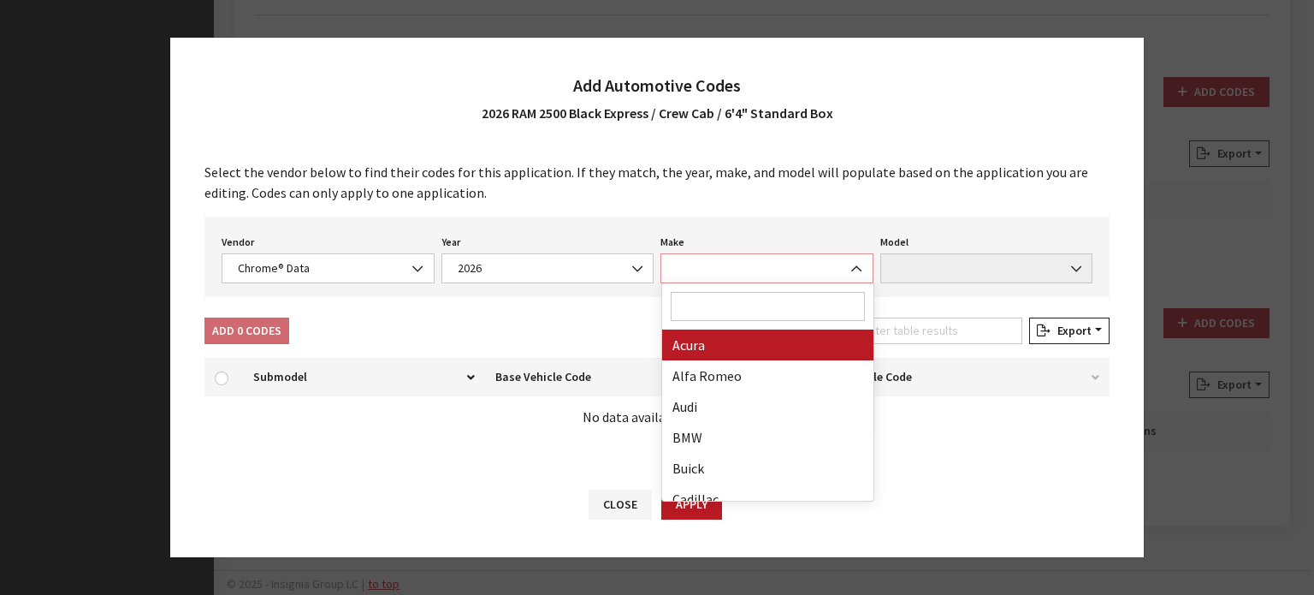
click at [736, 280] on span at bounding box center [766, 268] width 213 height 30
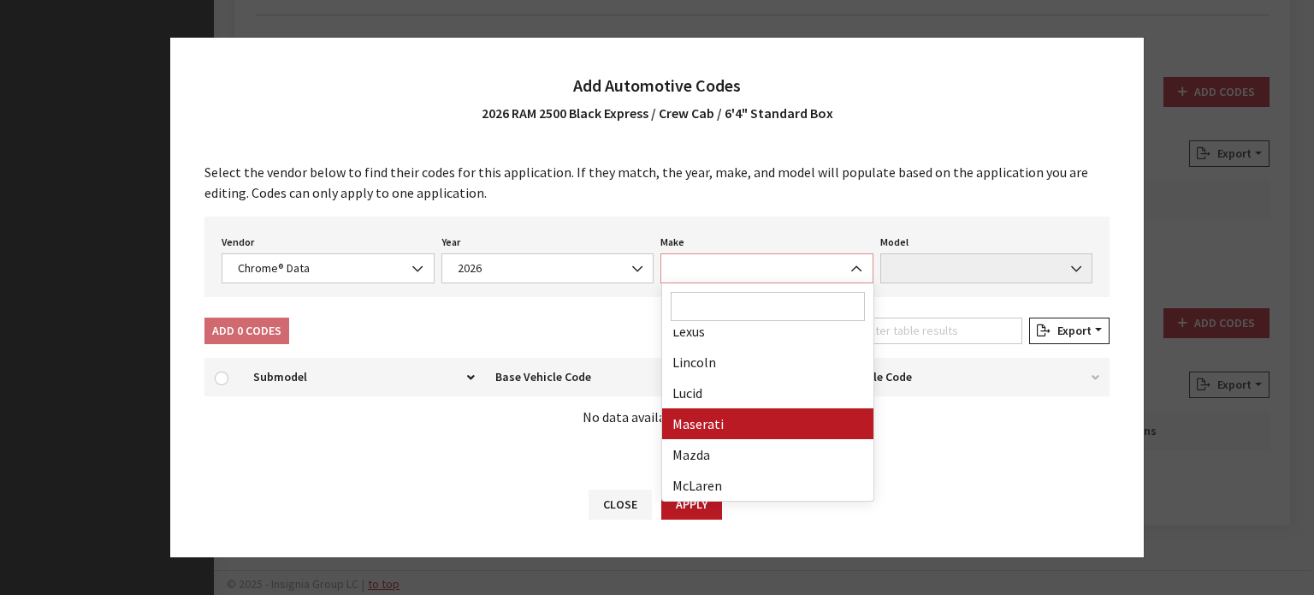
scroll to position [941, 0]
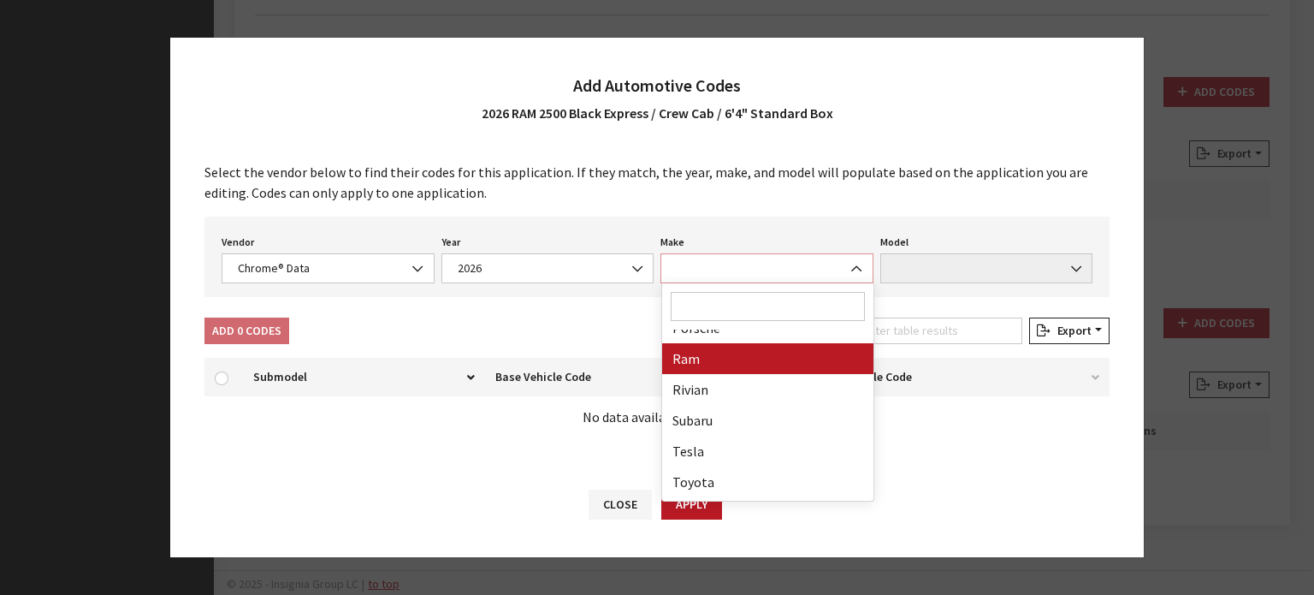
select select "57"
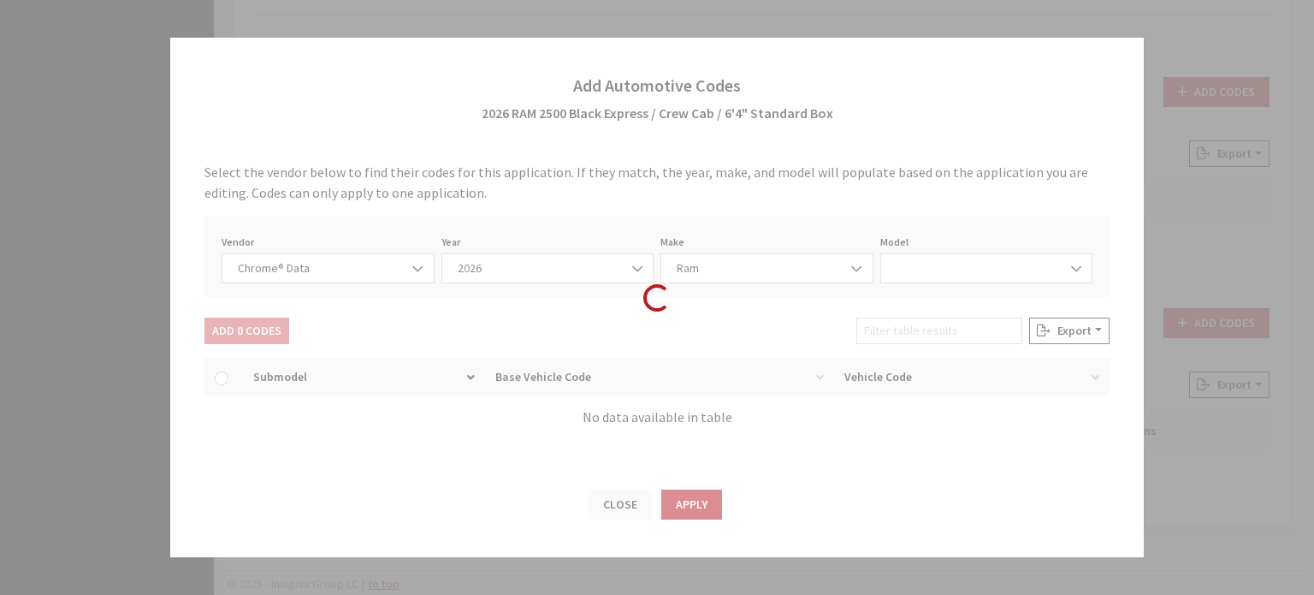
select select "72306"
click at [962, 280] on div "Loading..." at bounding box center [657, 297] width 1314 height 595
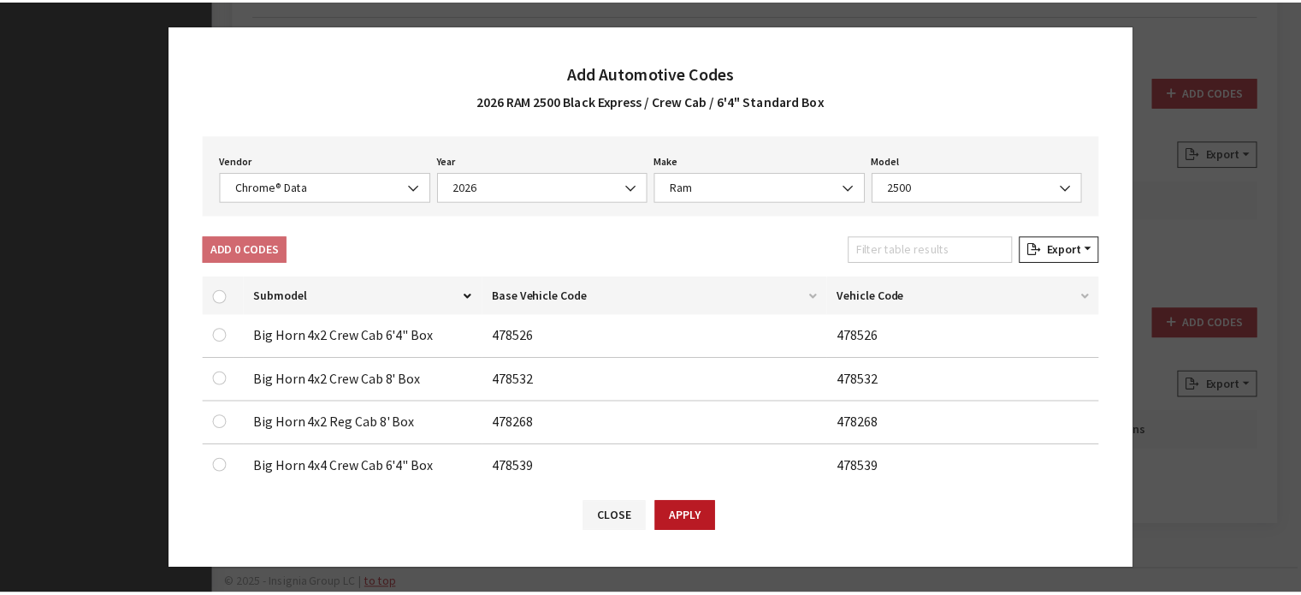
scroll to position [0, 0]
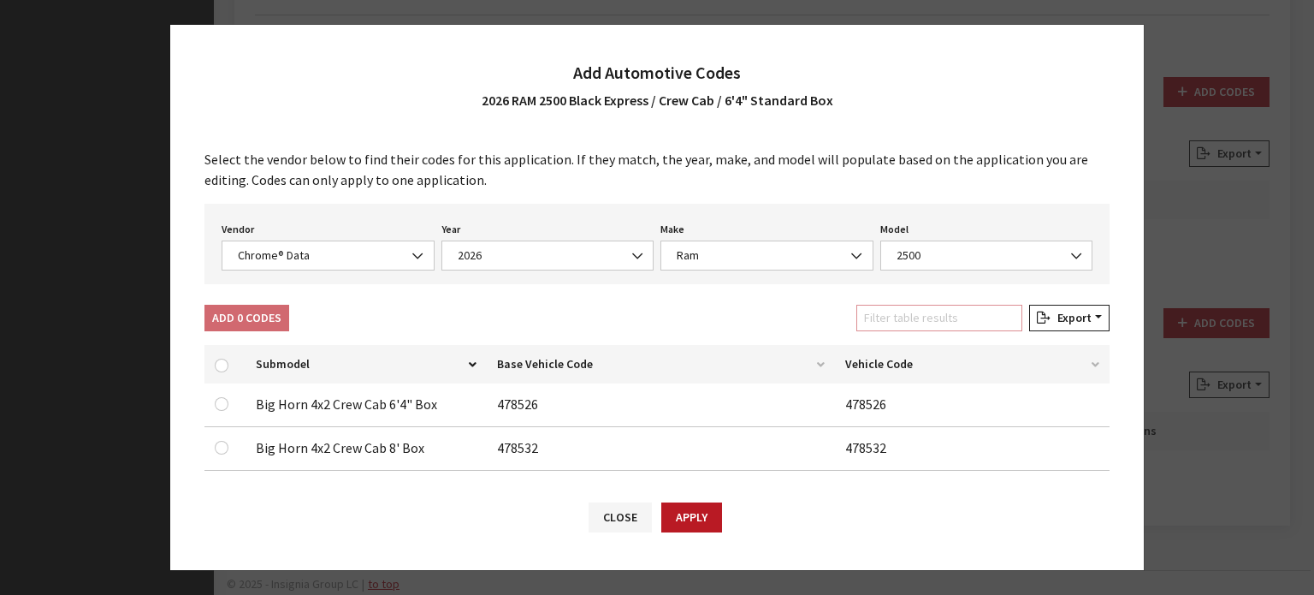
click at [927, 318] on input "Filter table results" at bounding box center [939, 318] width 166 height 27
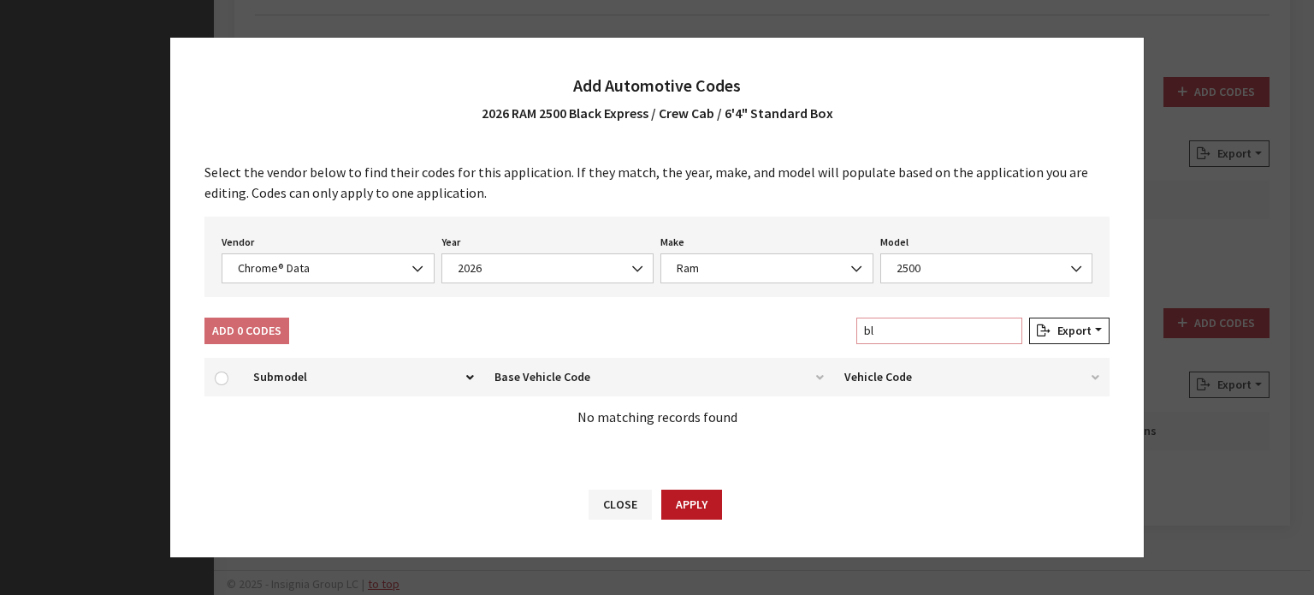
type input "bl"
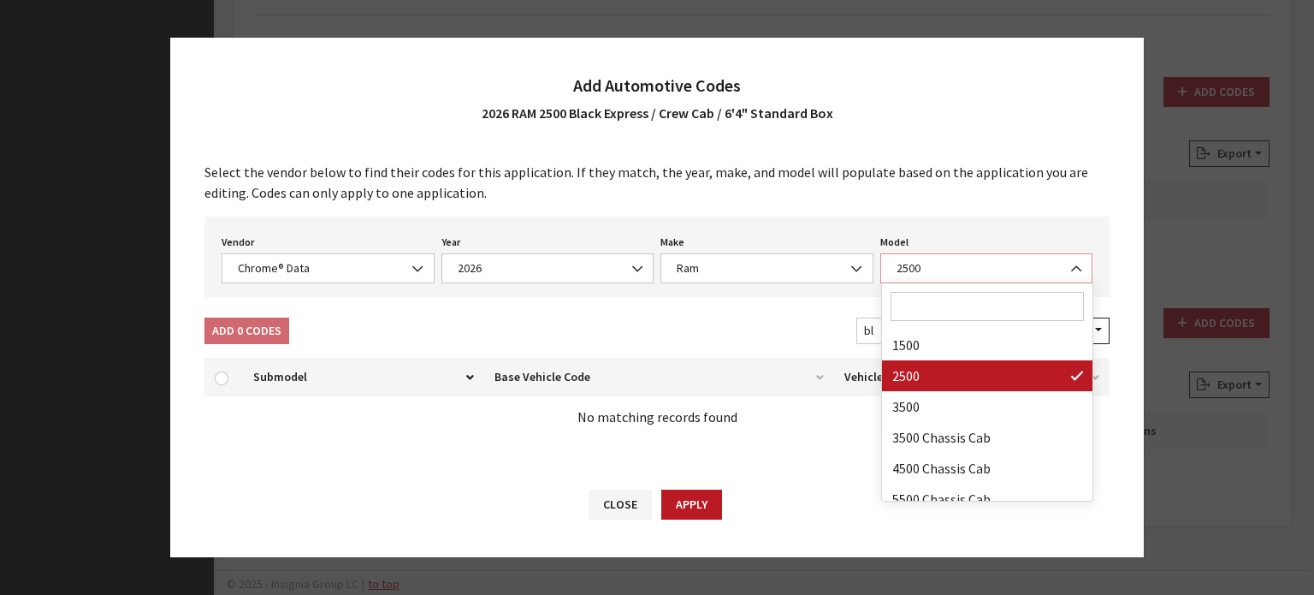
click at [928, 275] on span "2500" at bounding box center [986, 268] width 191 height 18
click at [725, 312] on div "Select the vendor below to find their codes for this application. If they match…" at bounding box center [657, 306] width 974 height 323
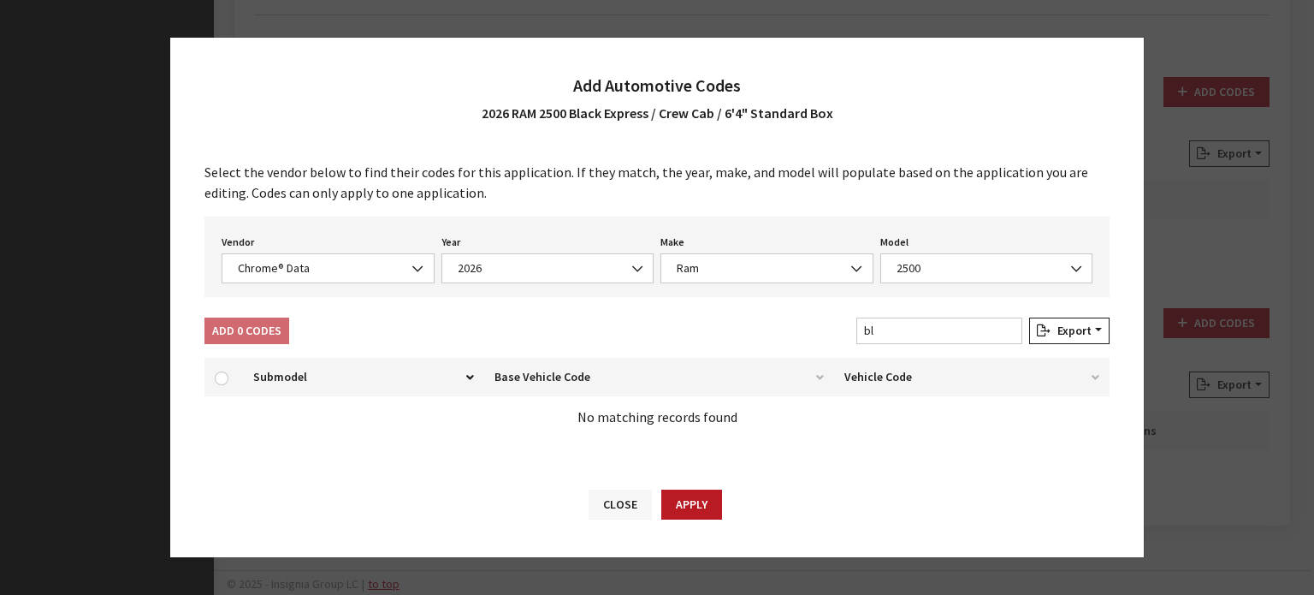
click at [619, 500] on button "Close" at bounding box center [620, 504] width 63 height 30
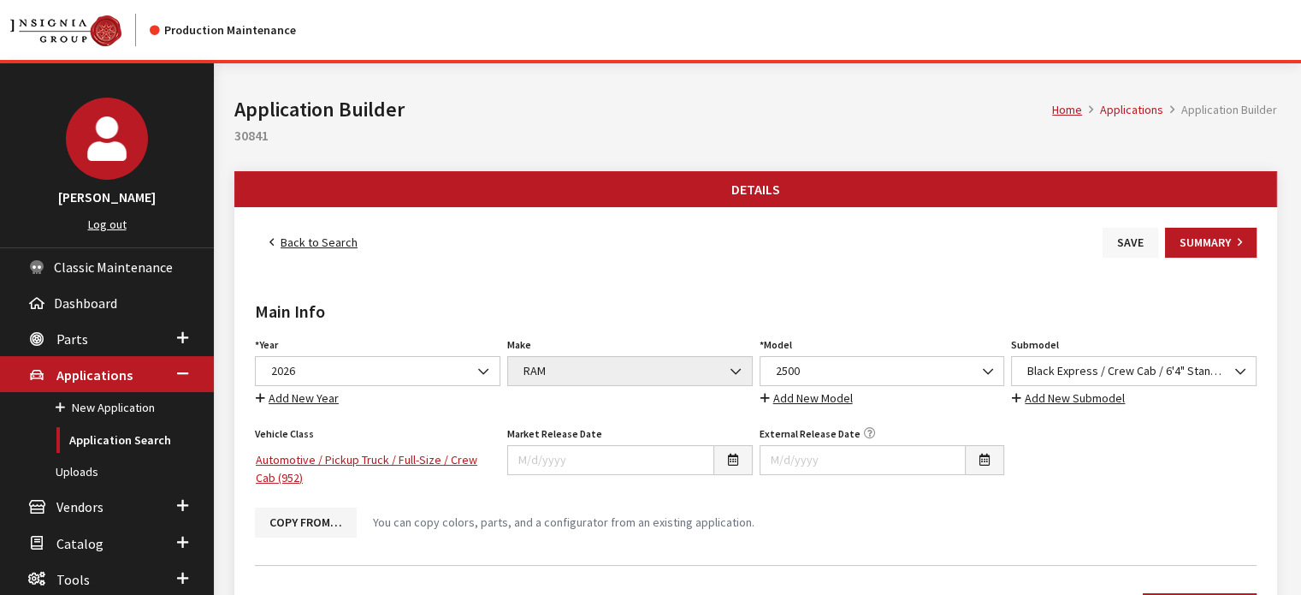
click at [1128, 242] on button "Save" at bounding box center [1131, 243] width 56 height 30
click at [340, 242] on link "Back to Search" at bounding box center [313, 243] width 117 height 30
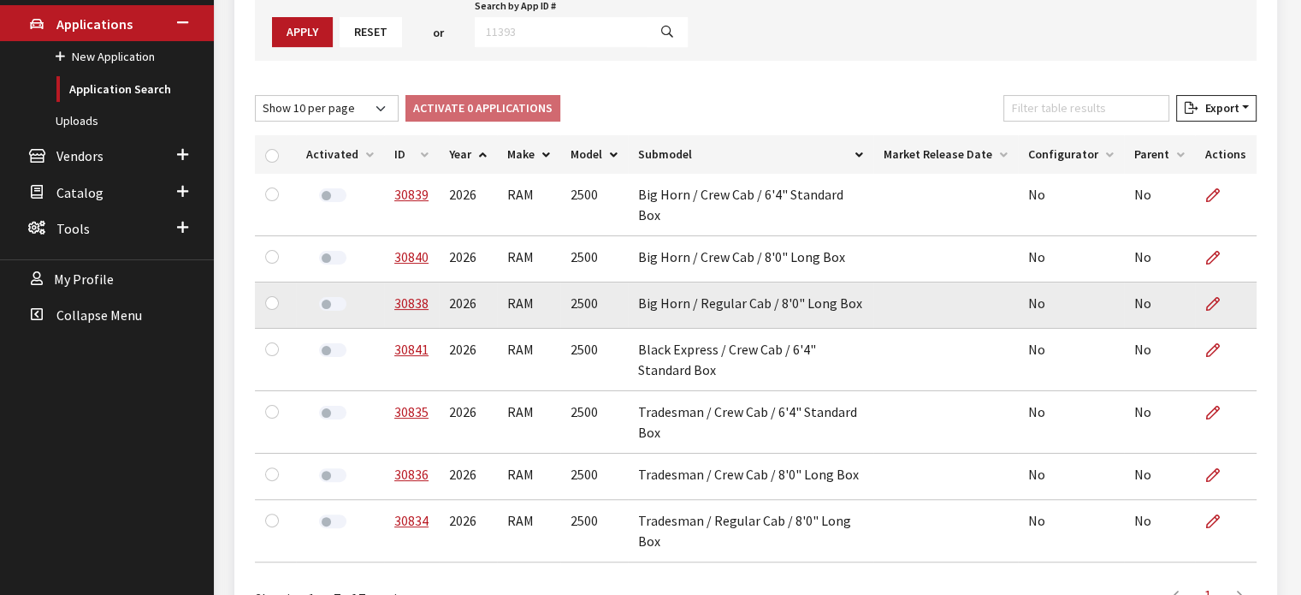
scroll to position [412, 0]
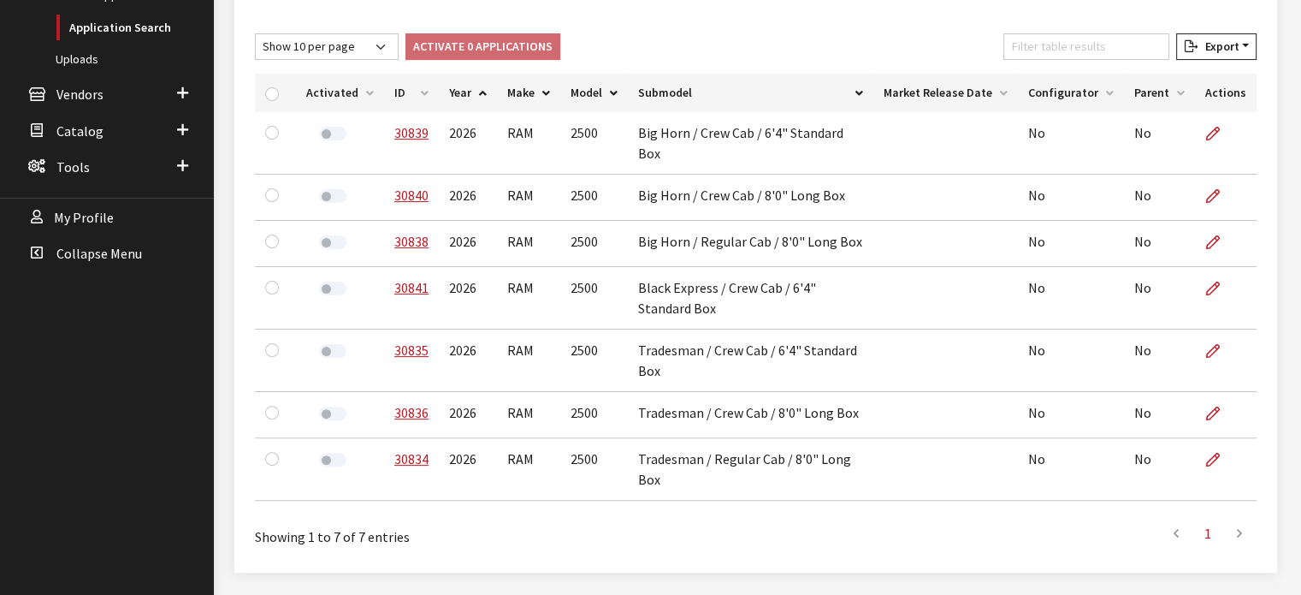
click at [418, 86] on th "ID" at bounding box center [411, 93] width 55 height 38
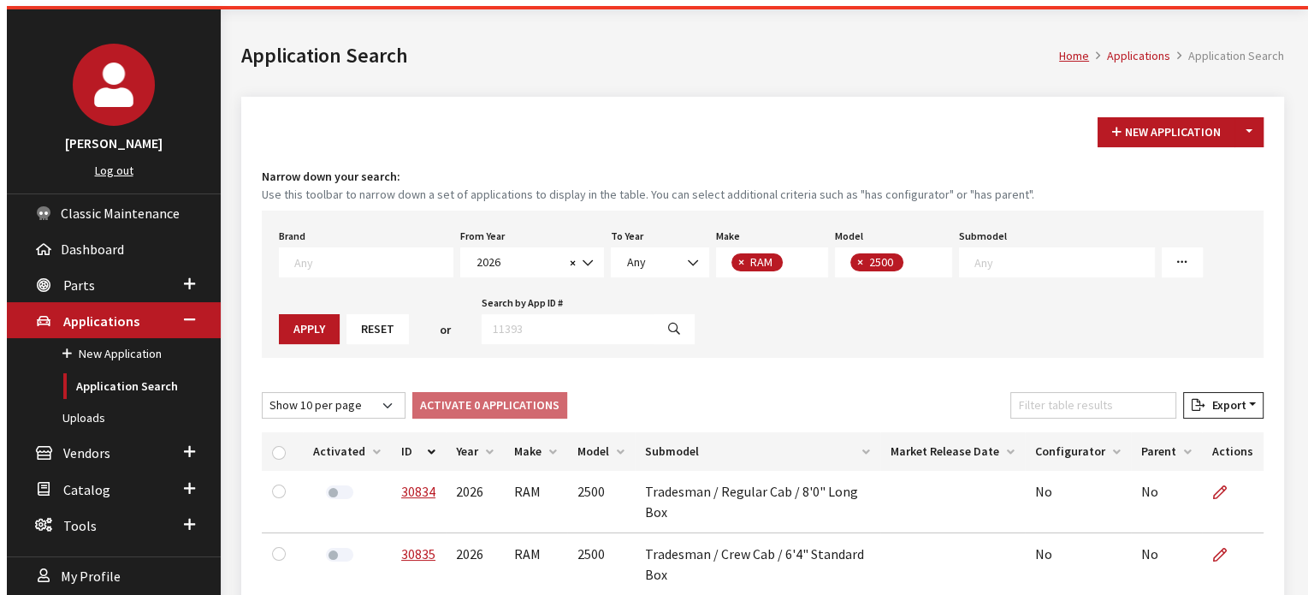
scroll to position [0, 0]
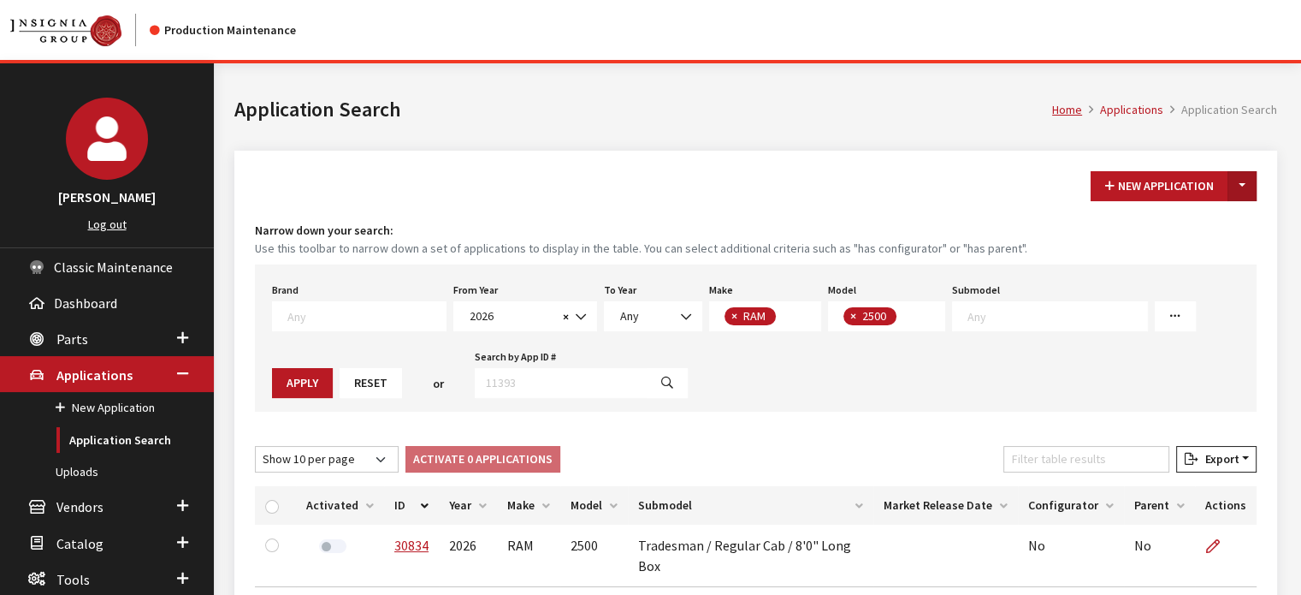
click at [1249, 177] on button "Toggle Dropdown" at bounding box center [1242, 186] width 29 height 30
click at [1127, 232] on button "New From Existing..." at bounding box center [1183, 222] width 147 height 30
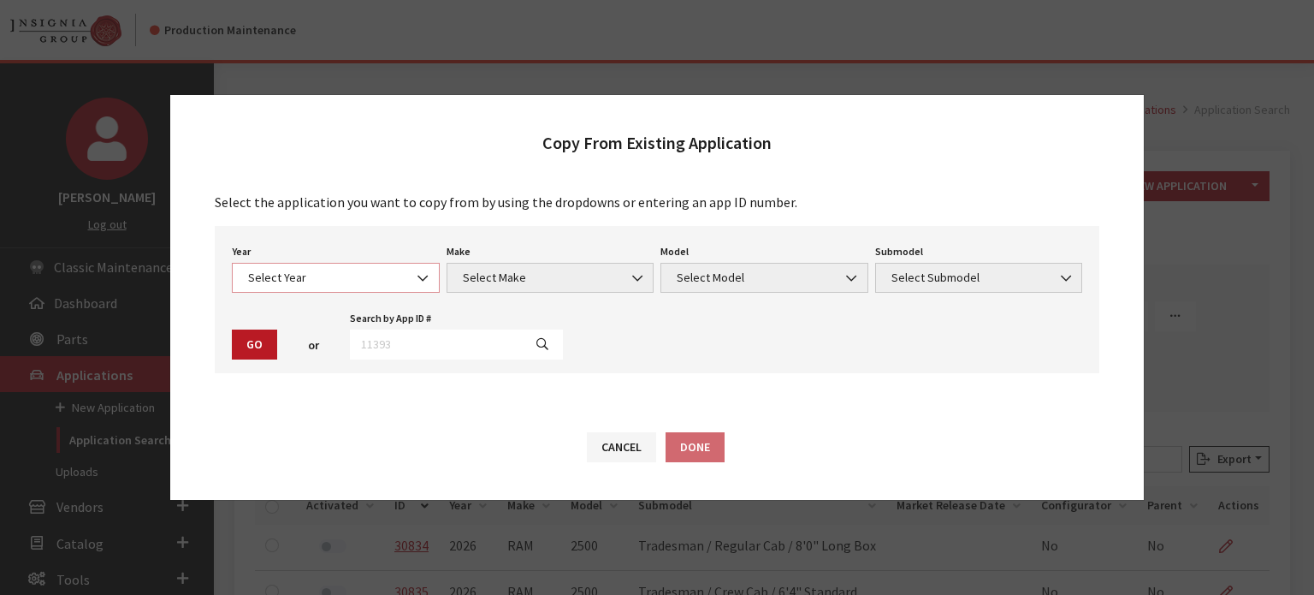
click at [406, 281] on span "Select Year" at bounding box center [336, 278] width 186 height 18
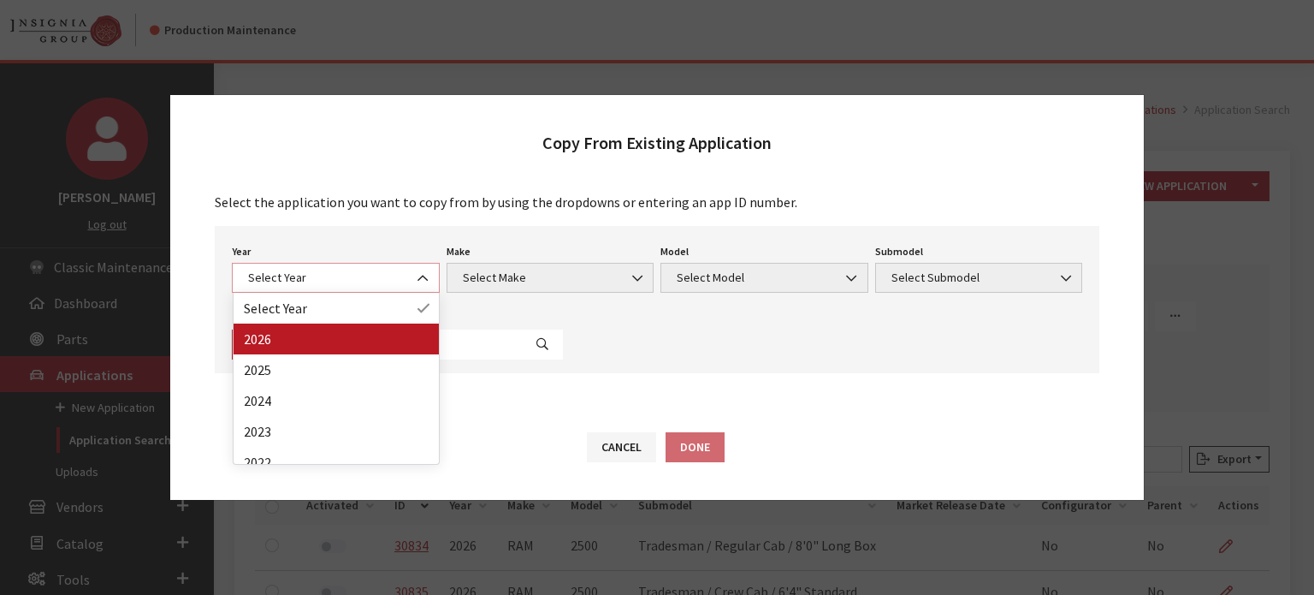
select select "44"
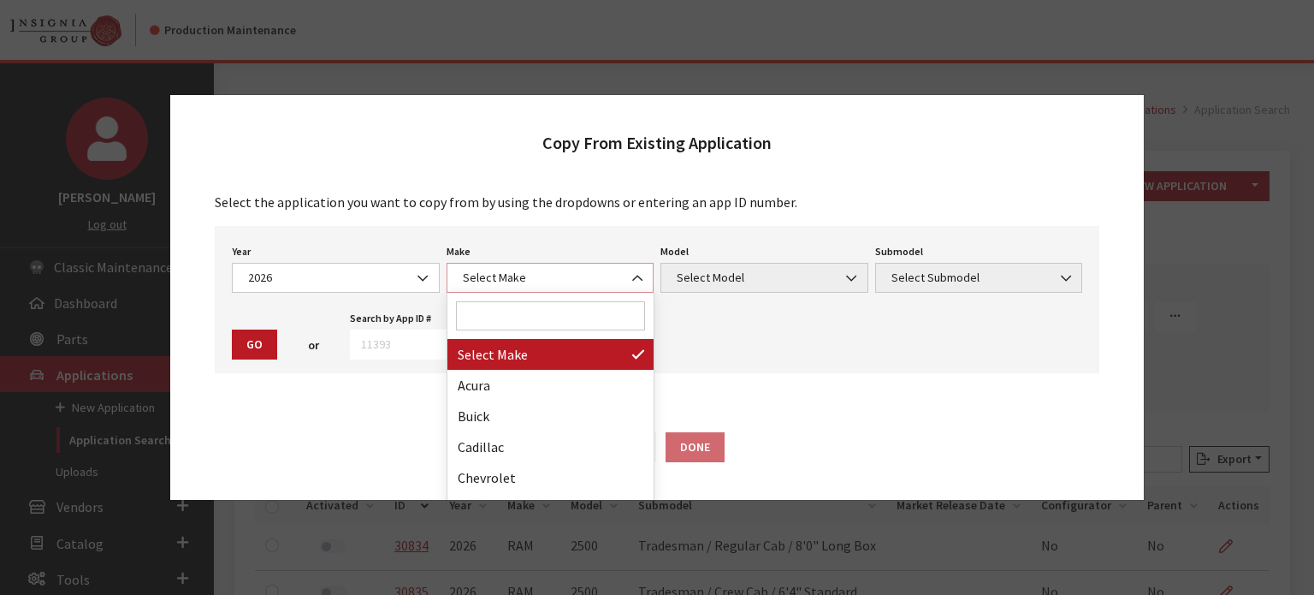
click at [580, 276] on span "Select Make" at bounding box center [551, 278] width 186 height 18
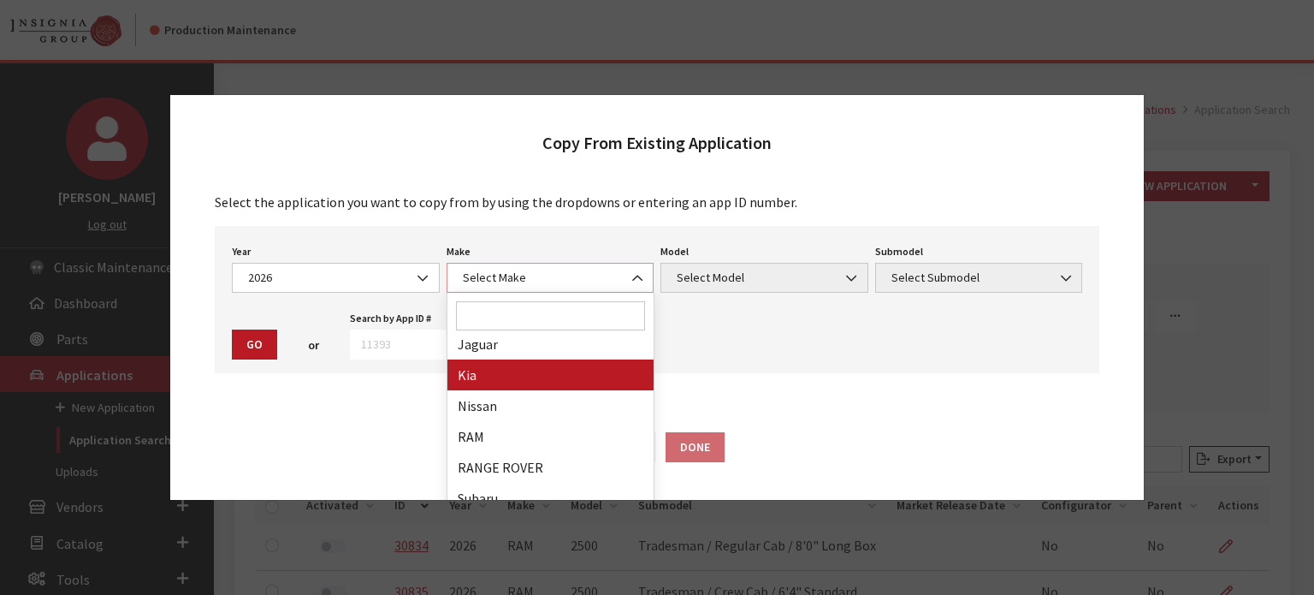
scroll to position [428, 0]
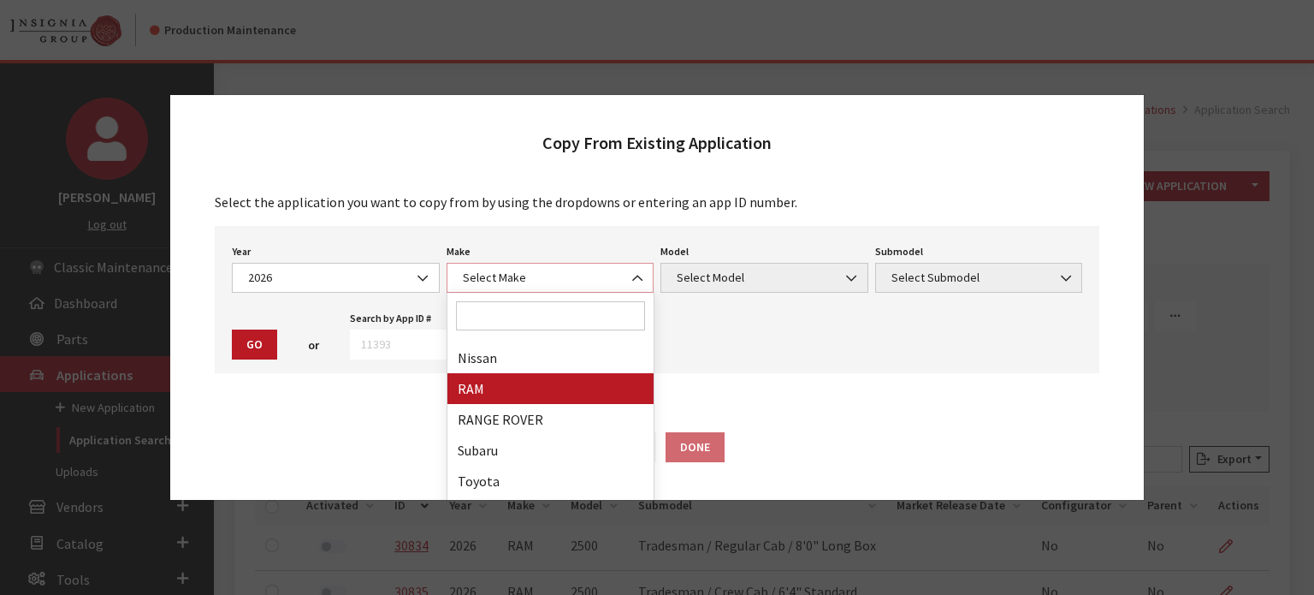
select select "34"
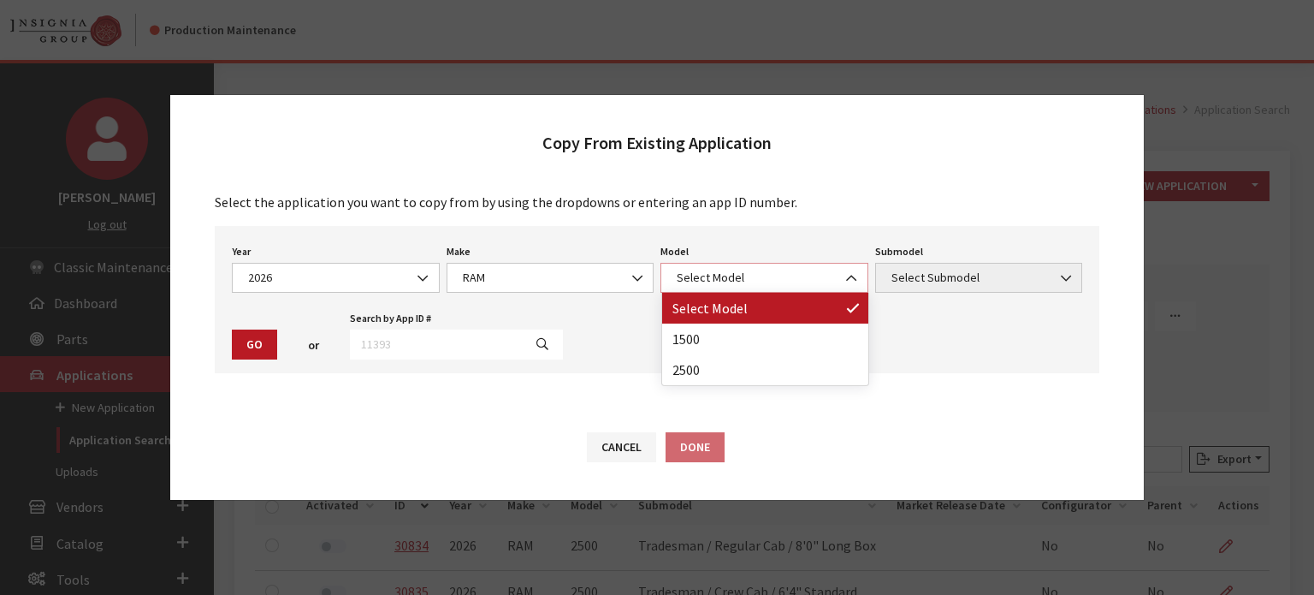
click at [783, 291] on span "Select Model" at bounding box center [764, 278] width 208 height 30
click at [781, 280] on span "Select Model" at bounding box center [765, 278] width 186 height 18
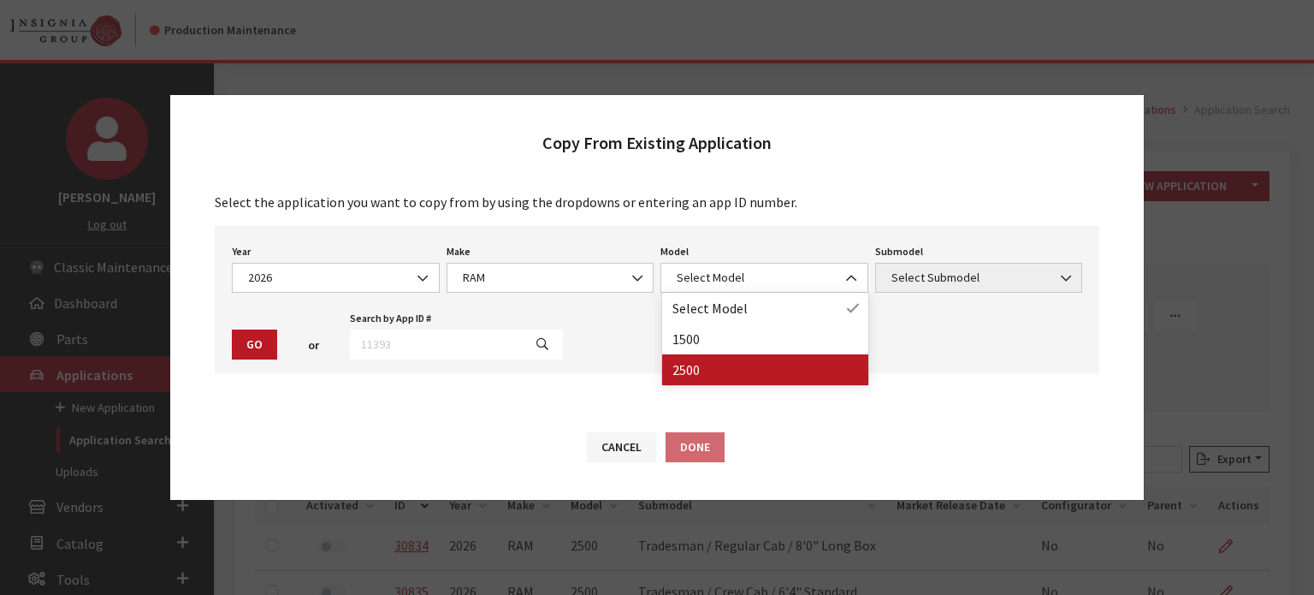
drag, startPoint x: 783, startPoint y: 352, endPoint x: 784, endPoint y: 379, distance: 27.4
select select "1085"
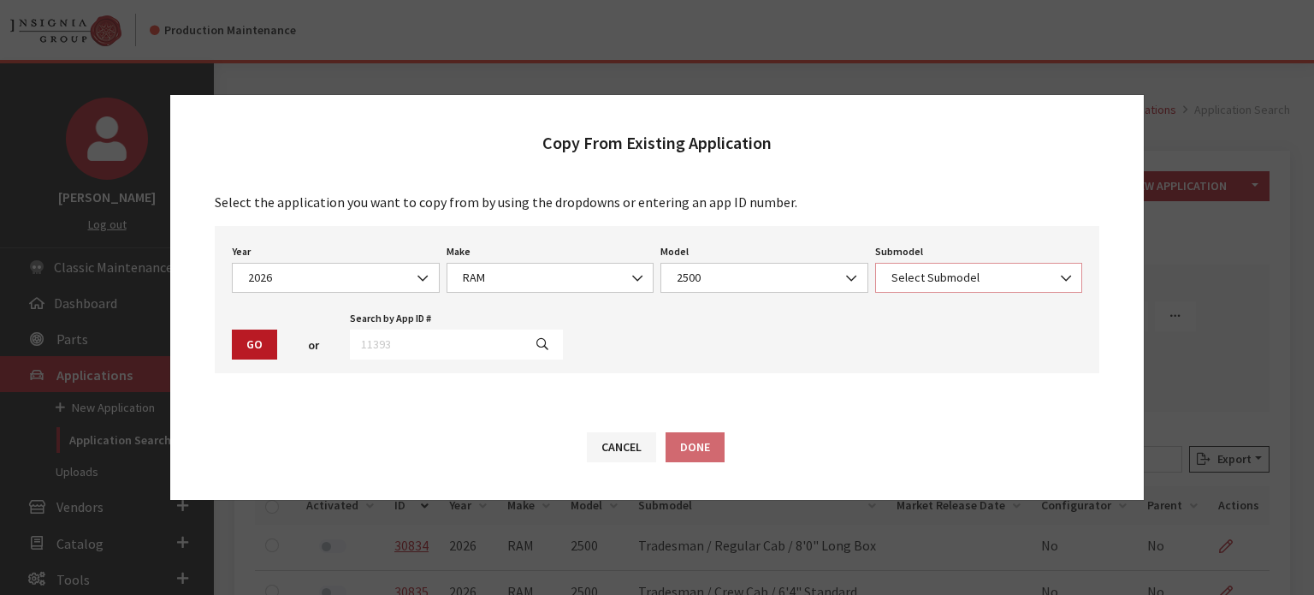
drag, startPoint x: 1000, startPoint y: 290, endPoint x: 1002, endPoint y: 266, distance: 24.0
click at [1002, 287] on span "Select Submodel" at bounding box center [979, 278] width 208 height 30
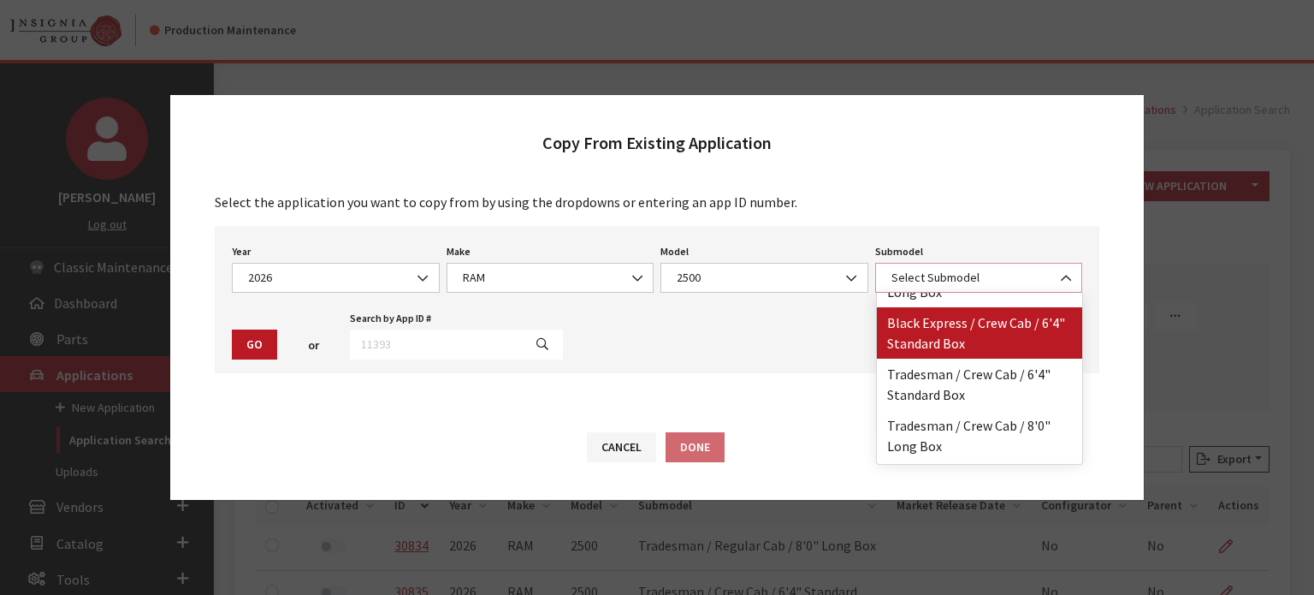
scroll to position [171, 0]
select select "4833"
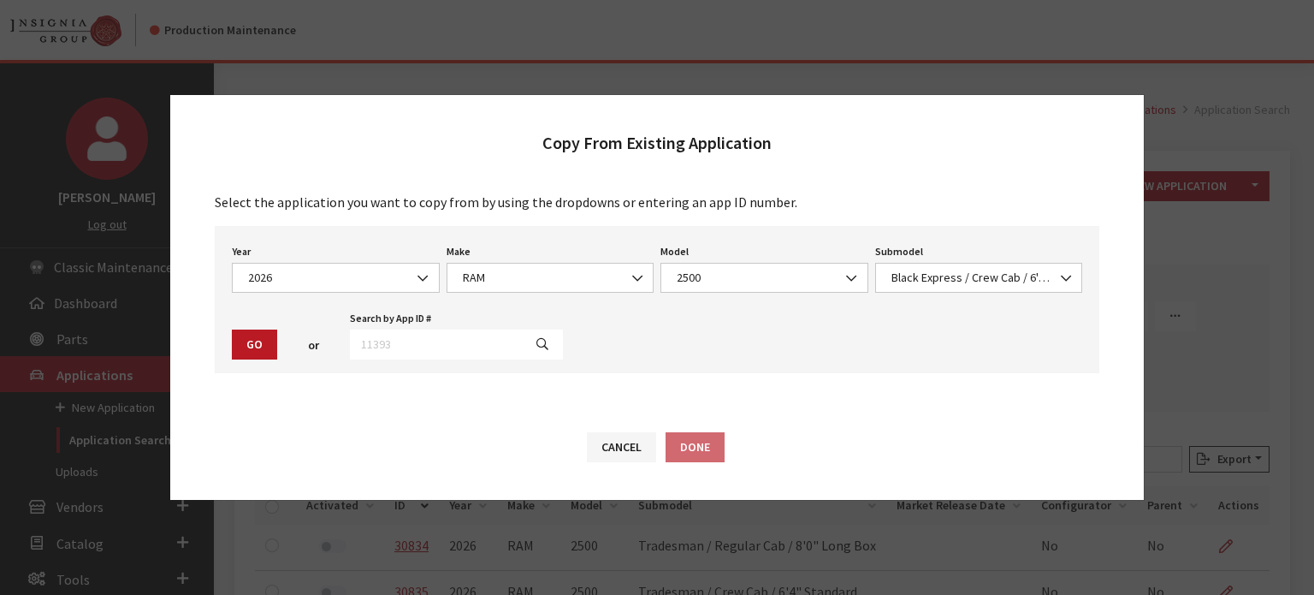
click at [260, 350] on button "Go" at bounding box center [254, 344] width 45 height 30
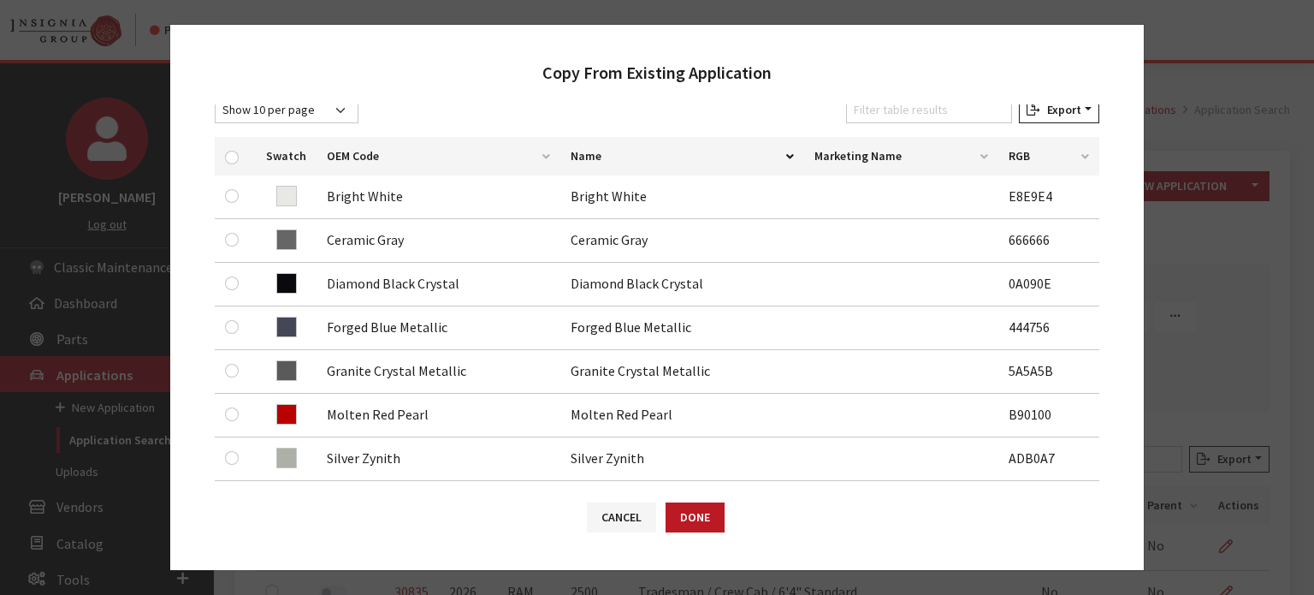
scroll to position [257, 0]
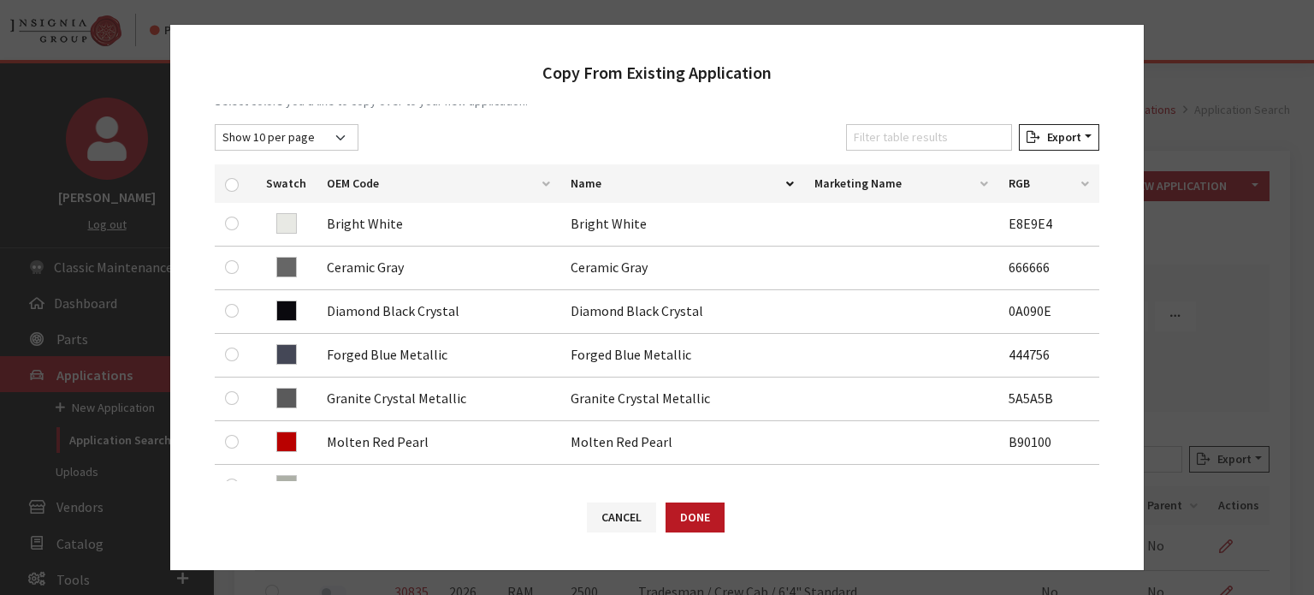
click at [229, 193] on th at bounding box center [235, 183] width 41 height 38
click at [236, 187] on input "checkbox" at bounding box center [232, 185] width 14 height 14
checkbox input "true"
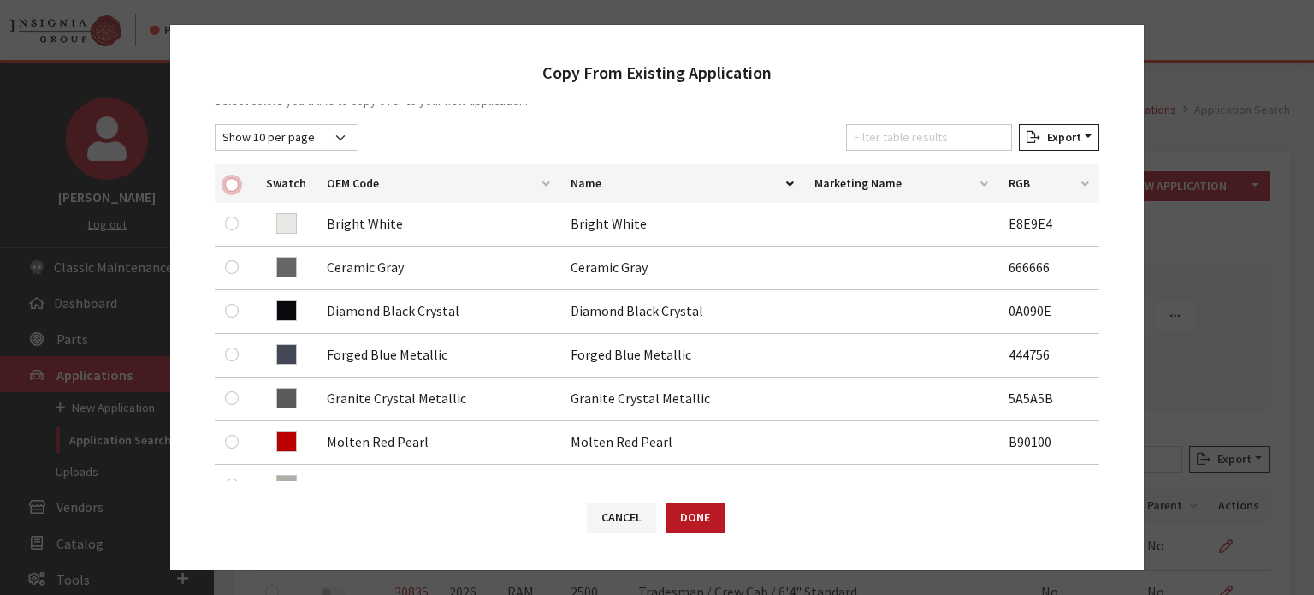
checkbox input "true"
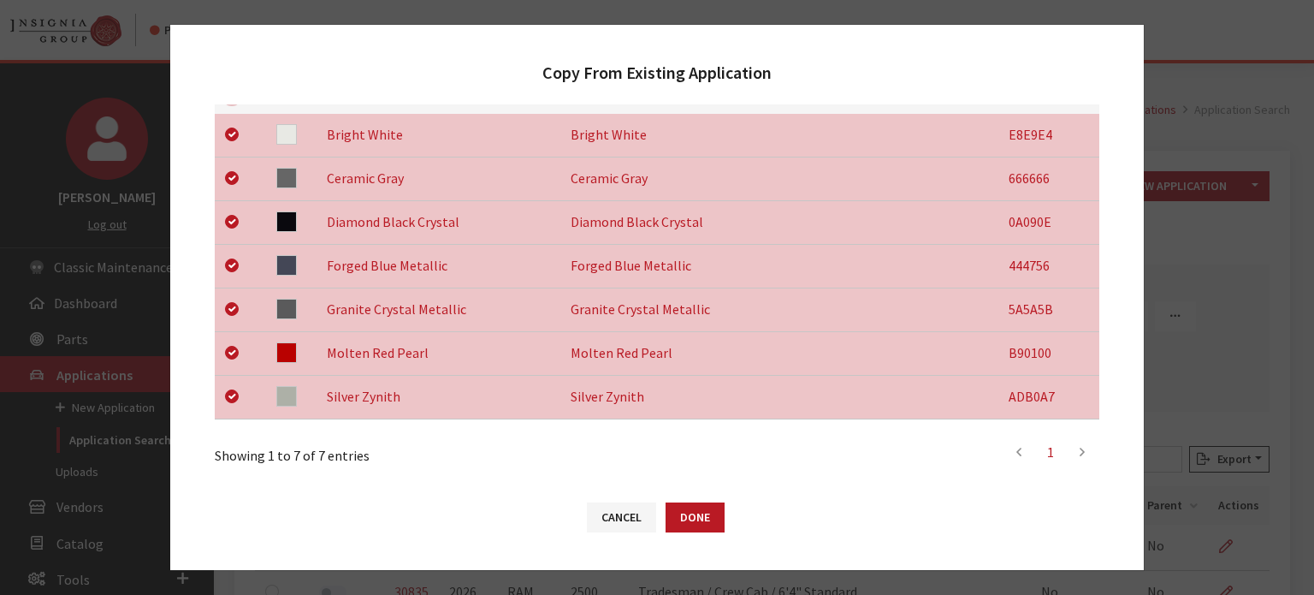
scroll to position [583, 0]
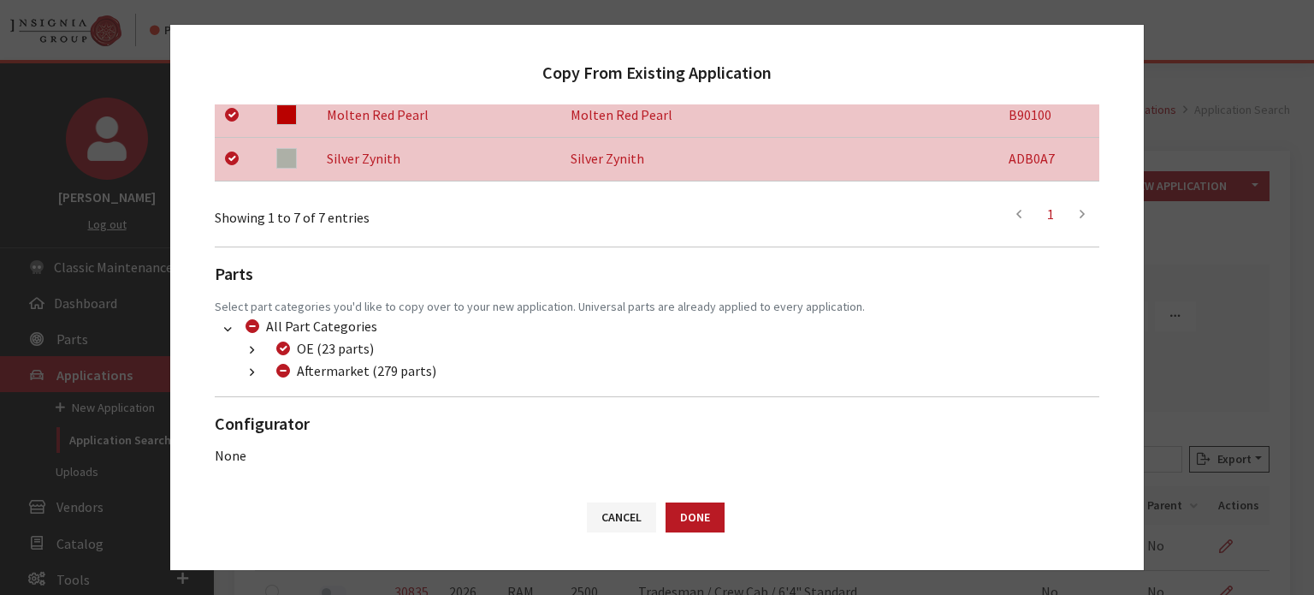
click at [258, 372] on button "button" at bounding box center [251, 373] width 33 height 20
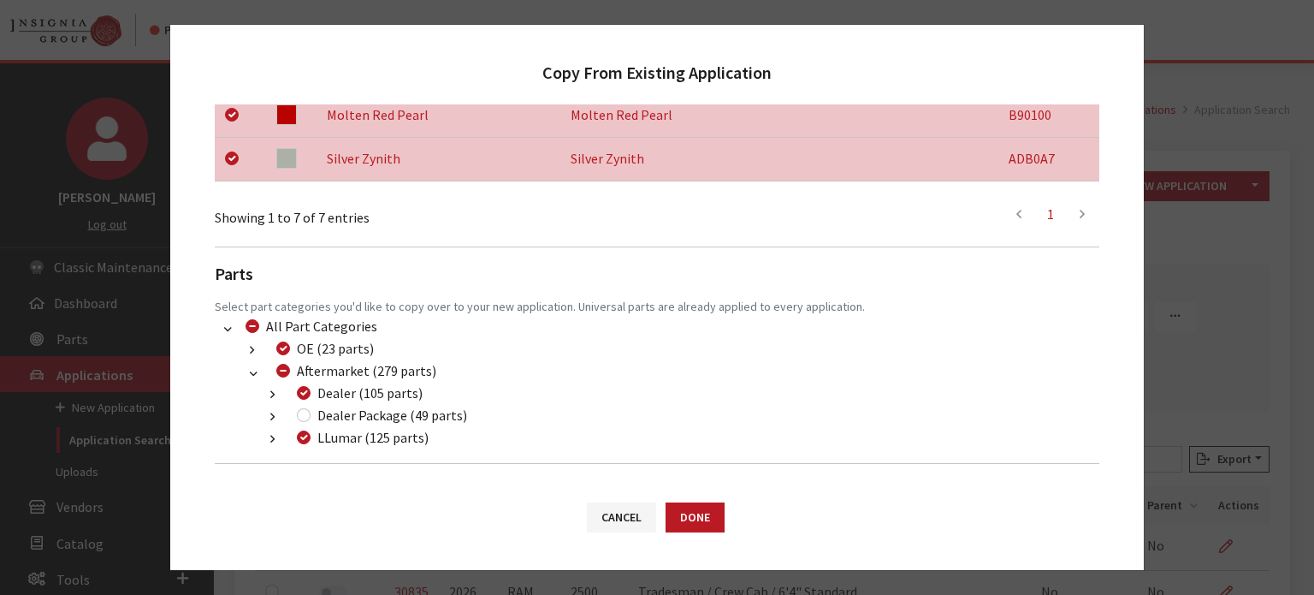
click at [307, 422] on div "Dealer Package (49 parts)" at bounding box center [379, 415] width 175 height 21
click at [299, 406] on div "Dealer Package (49 parts)" at bounding box center [379, 415] width 175 height 21
click at [305, 414] on input "Dealer Package (49 parts)" at bounding box center [304, 415] width 14 height 14
checkbox input "true"
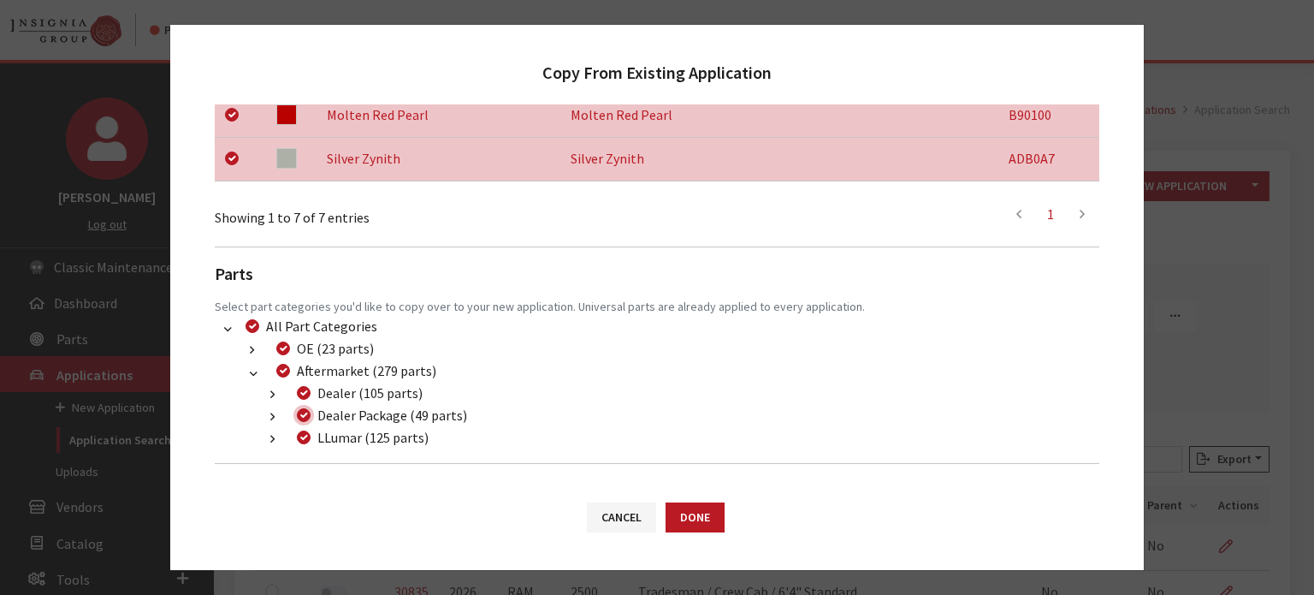
checkbox input "true"
click at [698, 524] on button "Done" at bounding box center [695, 517] width 59 height 30
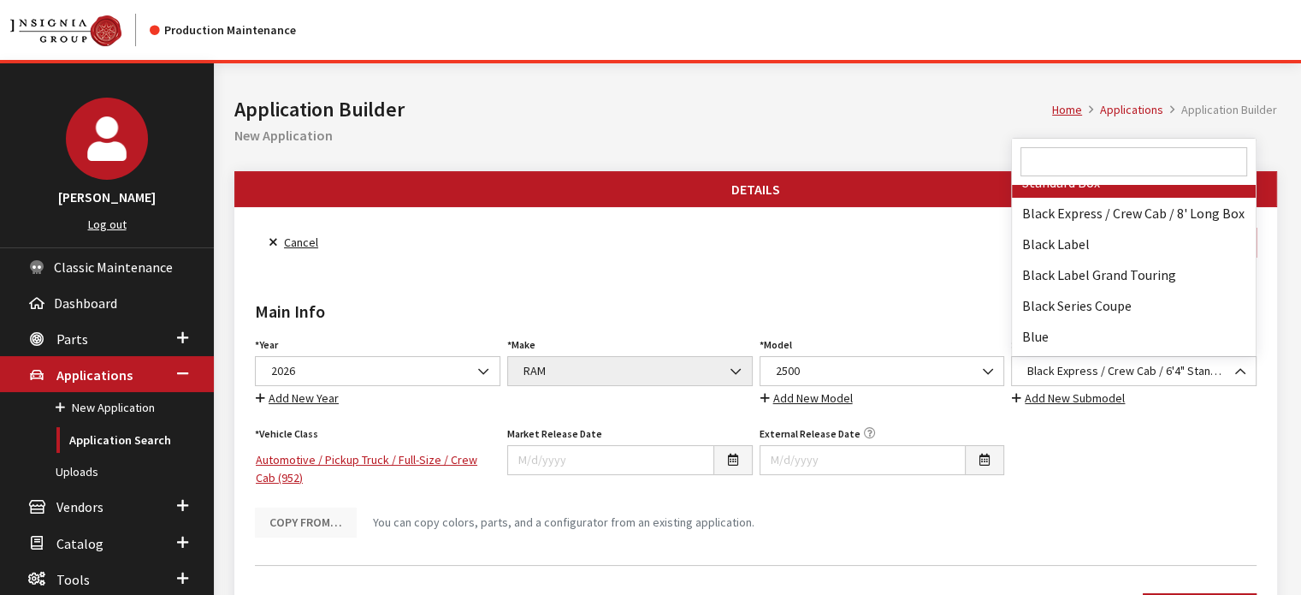
scroll to position [40944, 0]
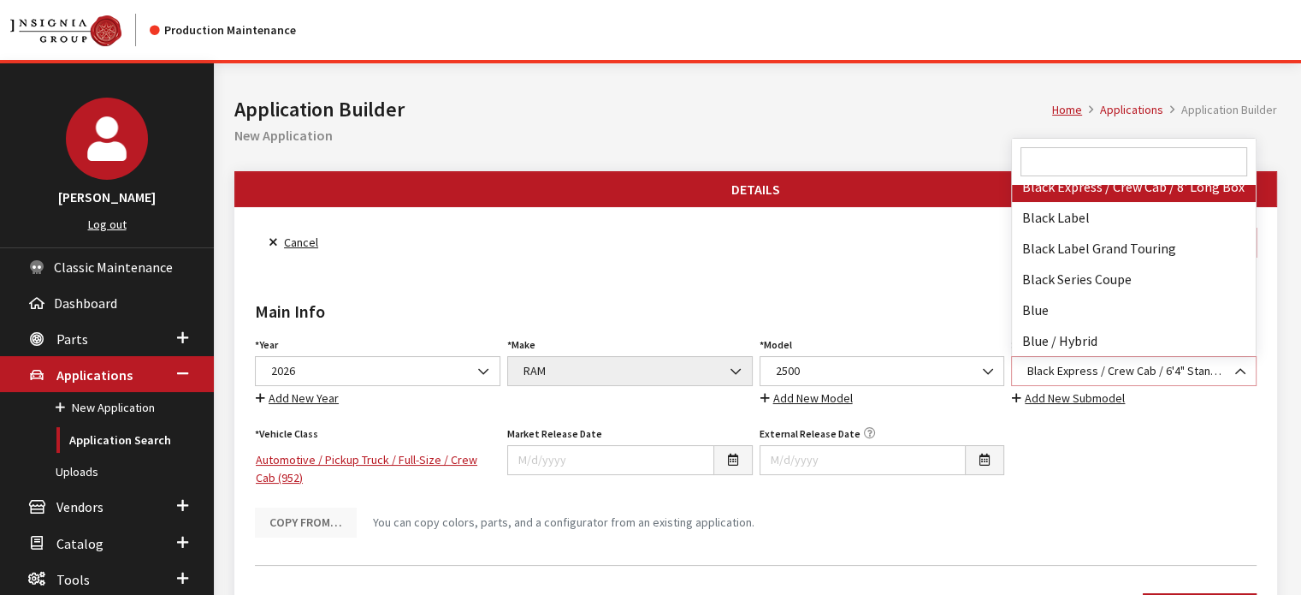
select select "4834"
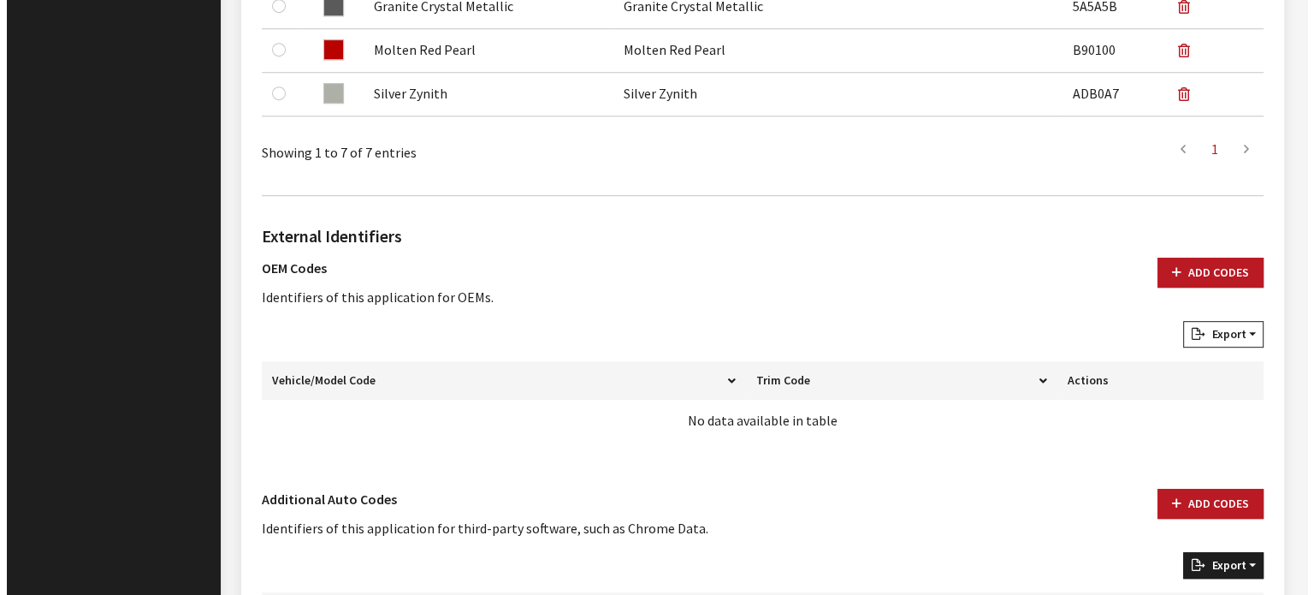
scroll to position [1085, 0]
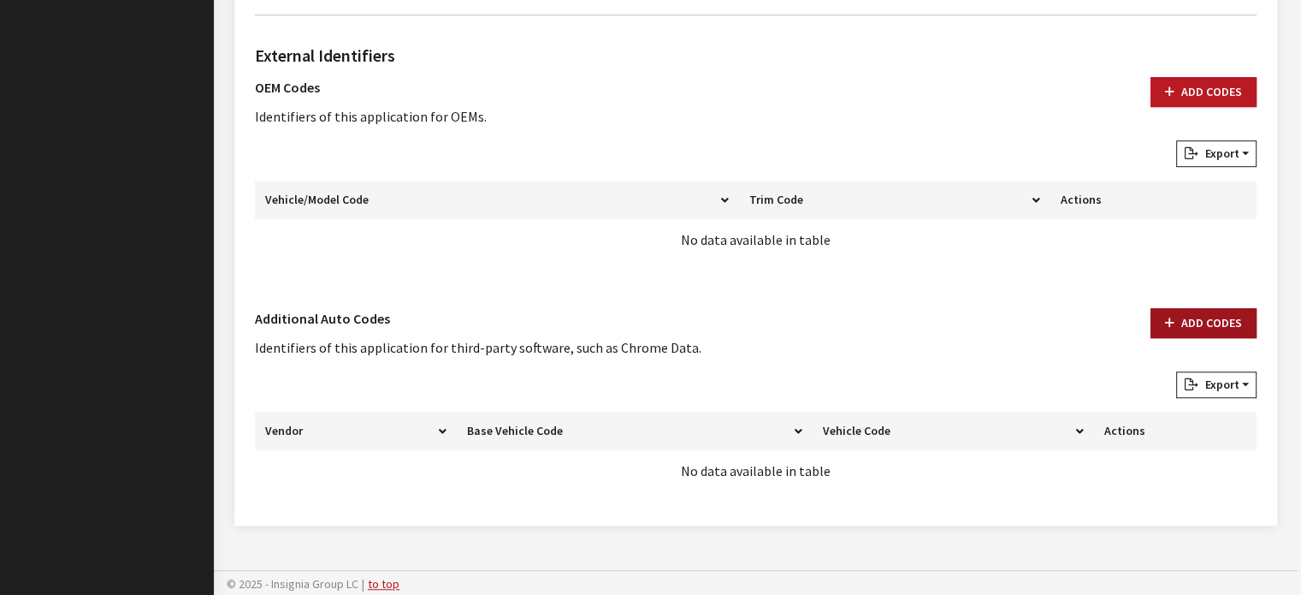
click at [1202, 311] on button "Add Codes" at bounding box center [1204, 323] width 106 height 30
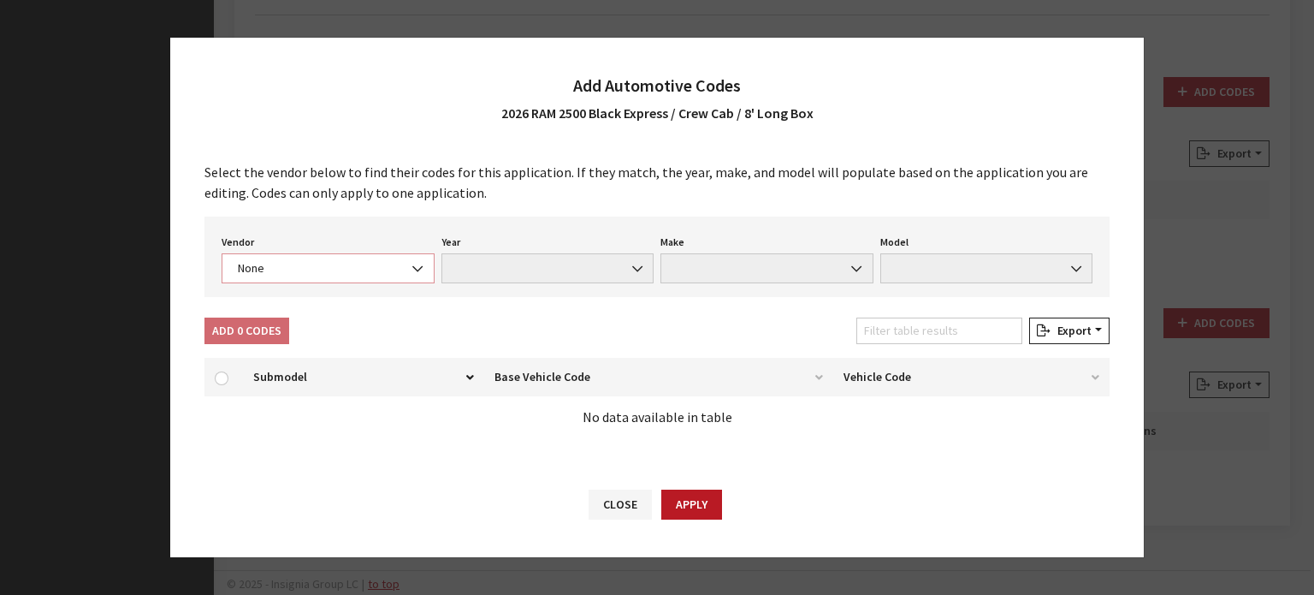
click at [352, 273] on span "None" at bounding box center [328, 268] width 191 height 18
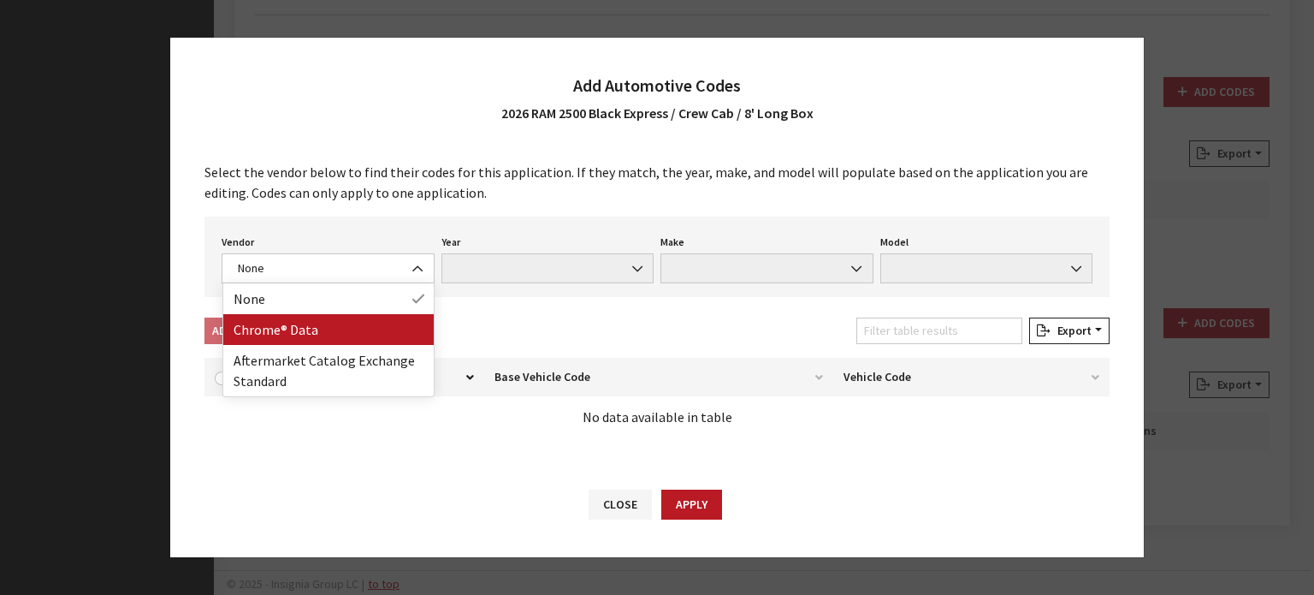
drag, startPoint x: 325, startPoint y: 311, endPoint x: 329, endPoint y: 341, distance: 31.0
select select "4"
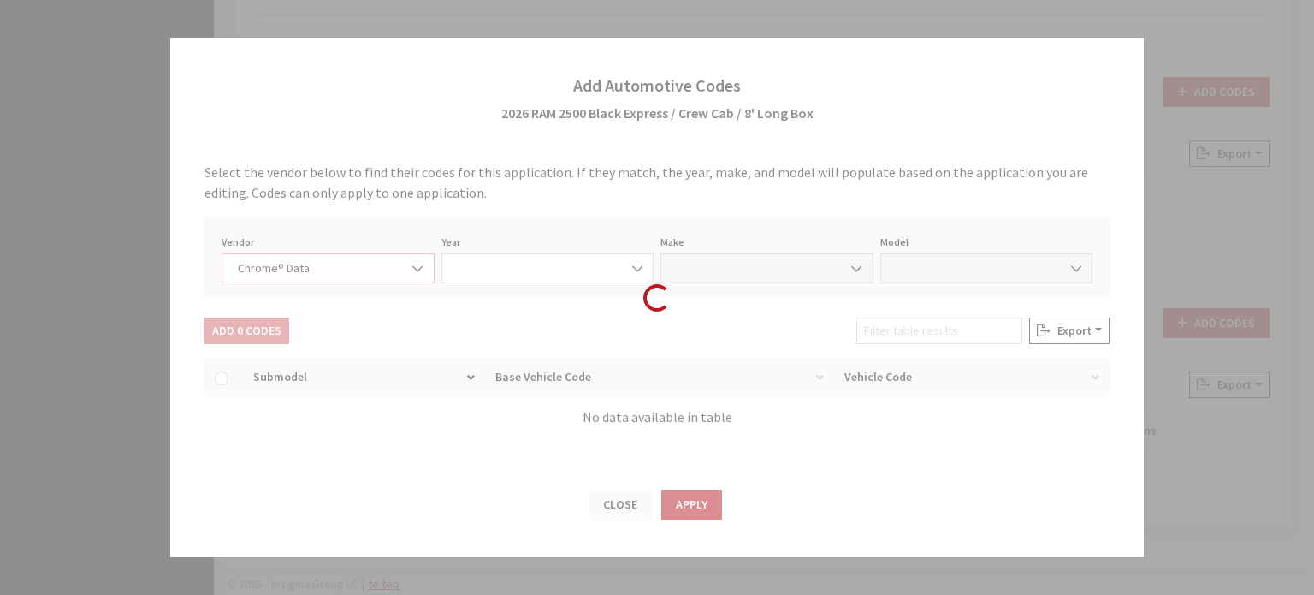
select select "2026"
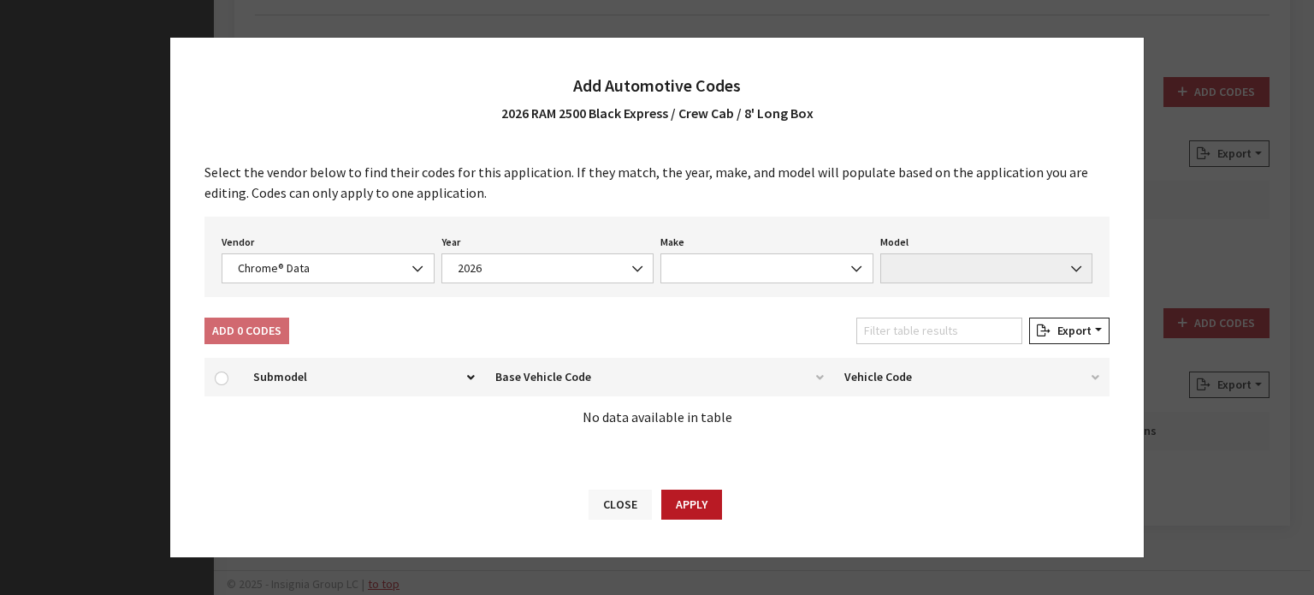
click at [603, 512] on button "Close" at bounding box center [620, 504] width 63 height 30
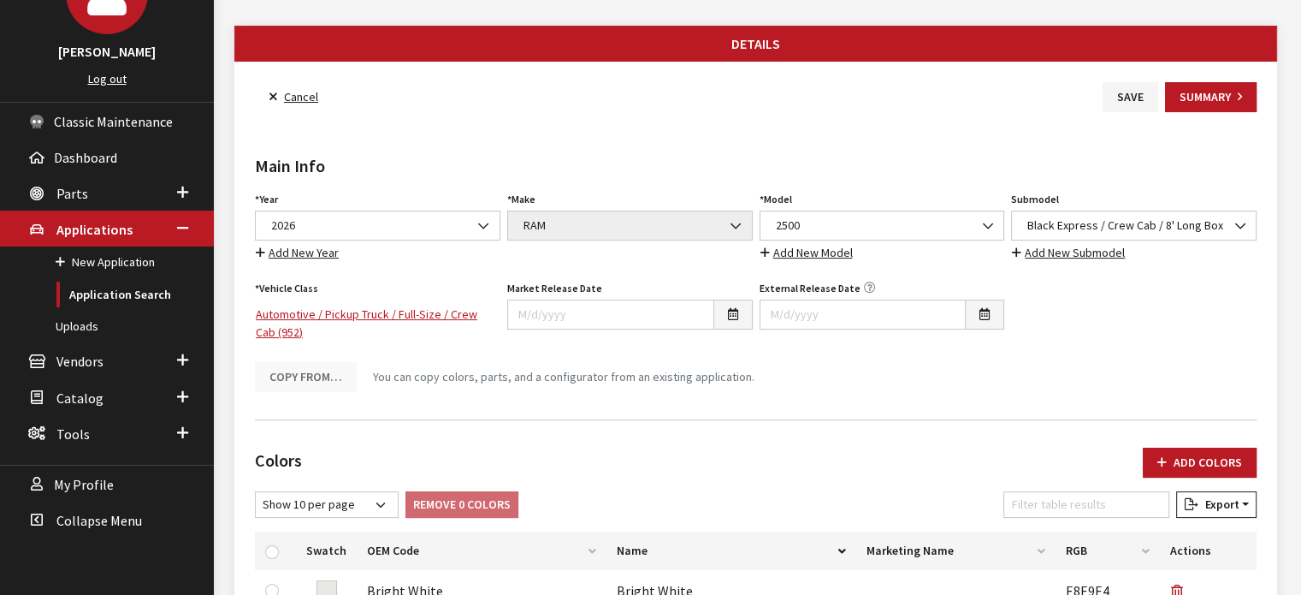
scroll to position [0, 0]
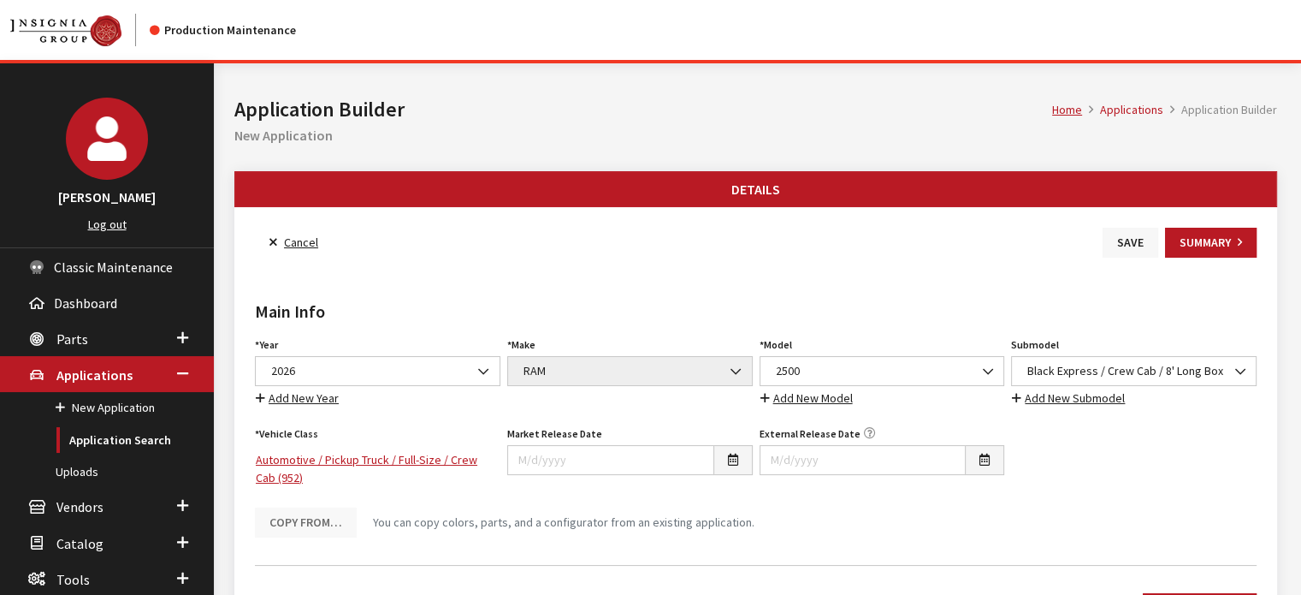
click at [1120, 235] on button "Save" at bounding box center [1131, 243] width 56 height 30
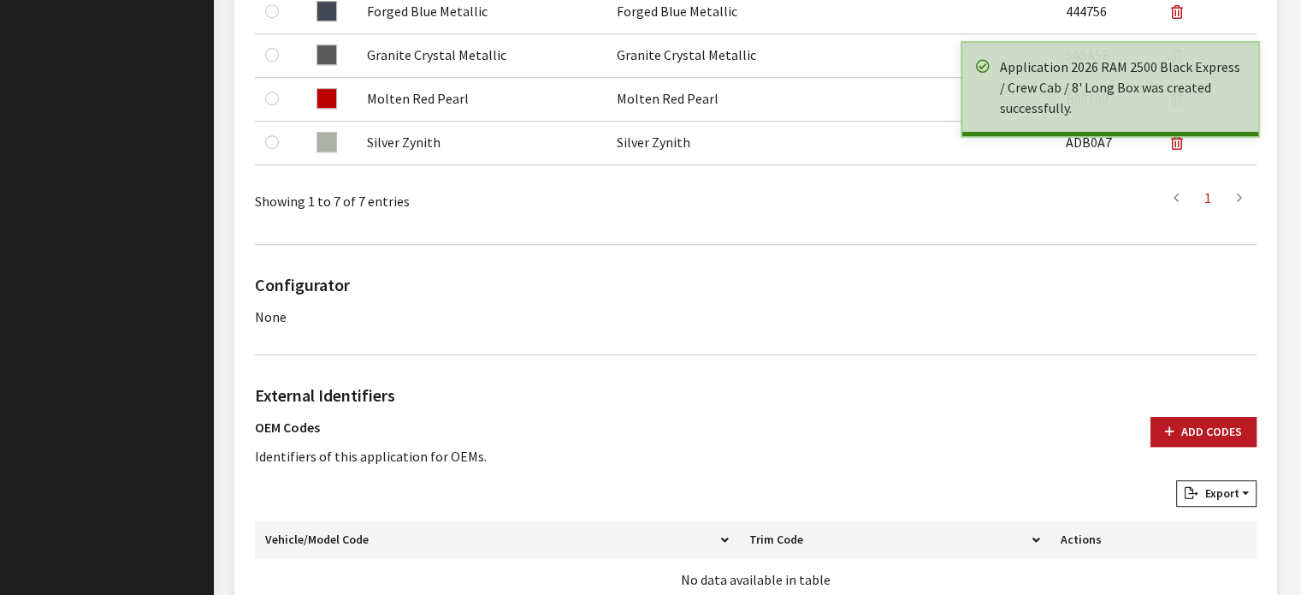
scroll to position [1195, 0]
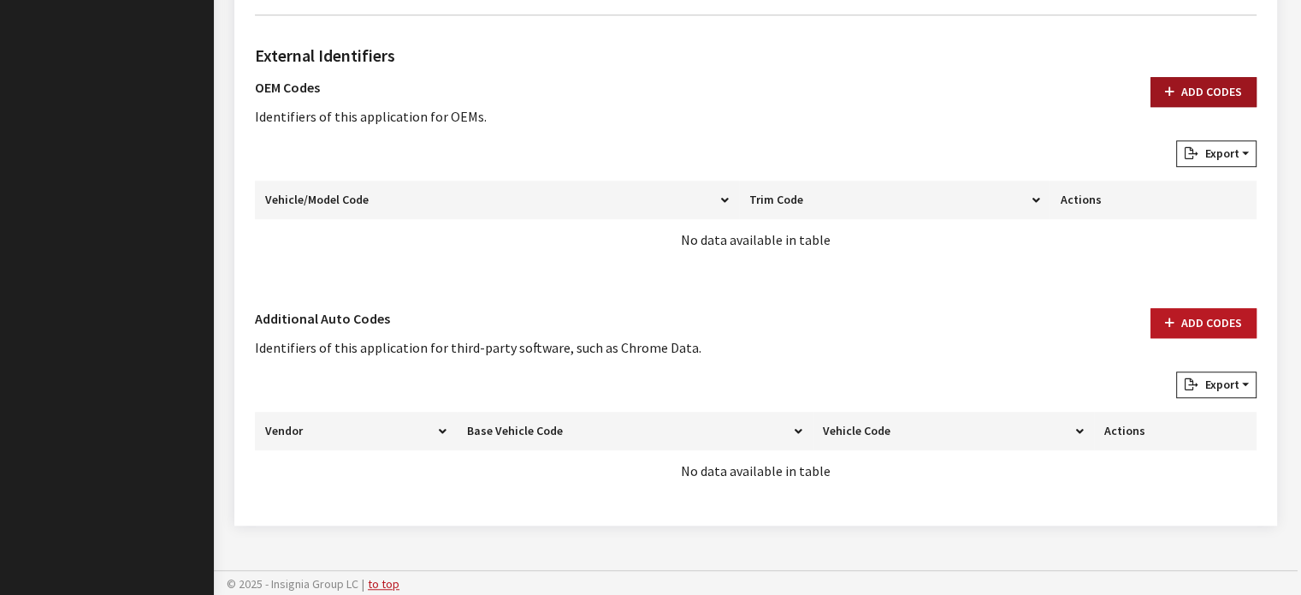
click at [1231, 89] on button "Add Codes" at bounding box center [1204, 92] width 106 height 30
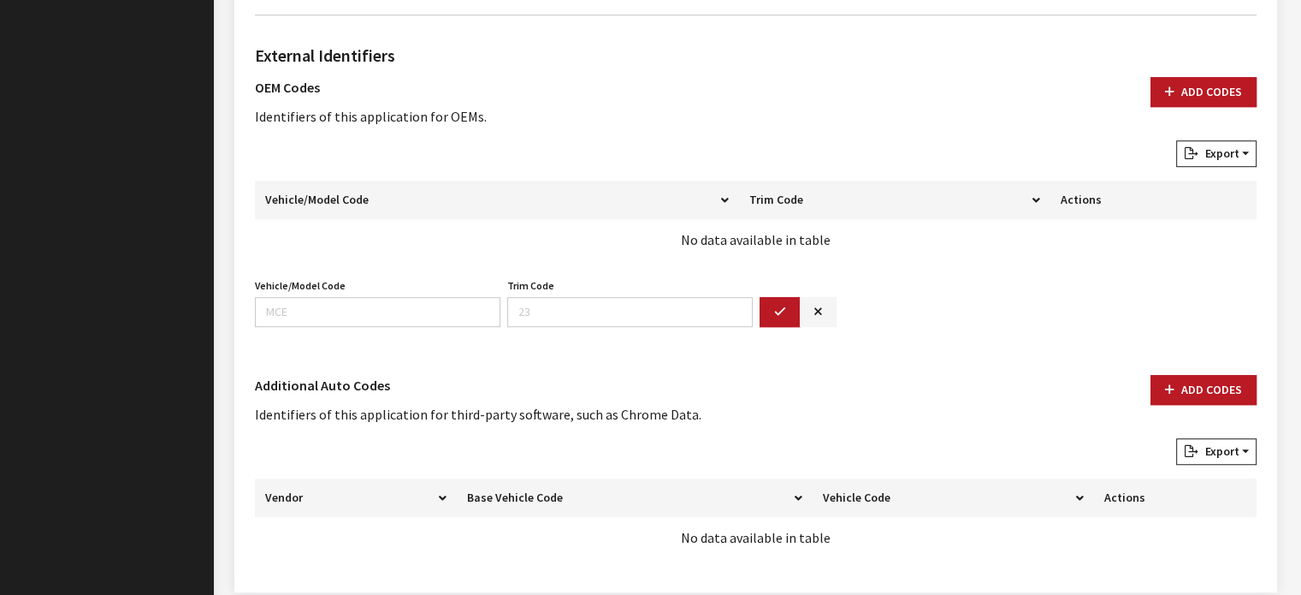
drag, startPoint x: 400, startPoint y: 276, endPoint x: 400, endPoint y: 296, distance: 19.7
click at [400, 276] on div "Vehicle/Model Code Vehicle/Model Code is required." at bounding box center [378, 300] width 252 height 53
click at [398, 312] on input "Vehicle/Model Code" at bounding box center [378, 312] width 246 height 30
type input "d"
type input "DJ2L"
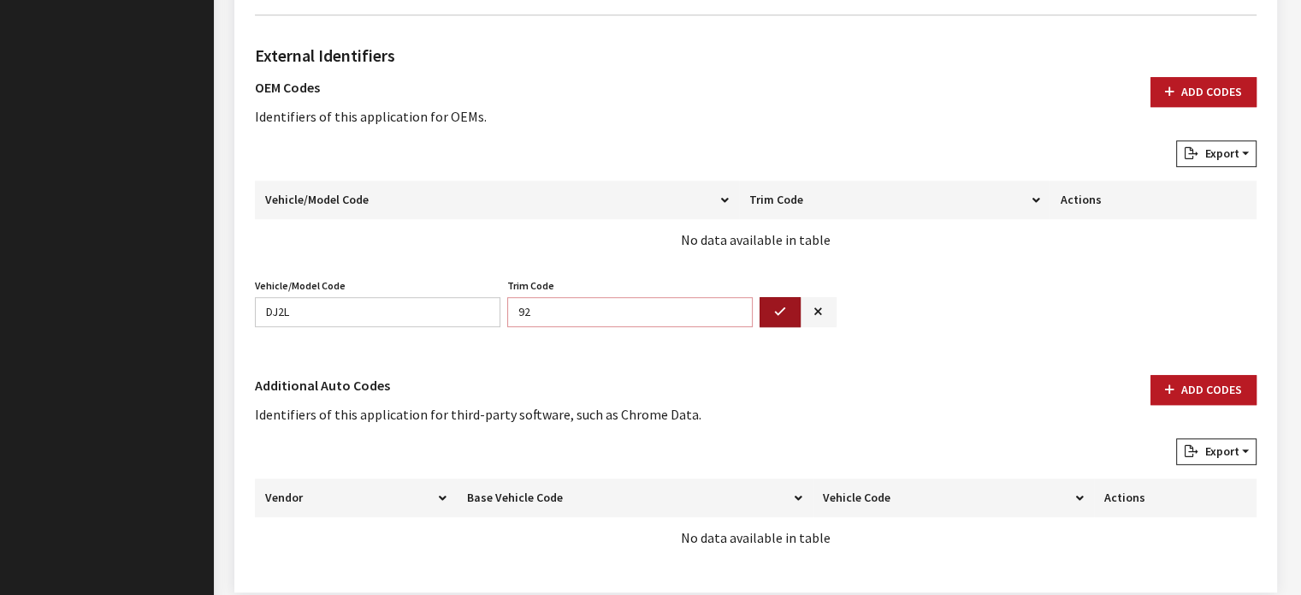
type input "92"
click at [767, 306] on button "button" at bounding box center [780, 312] width 41 height 30
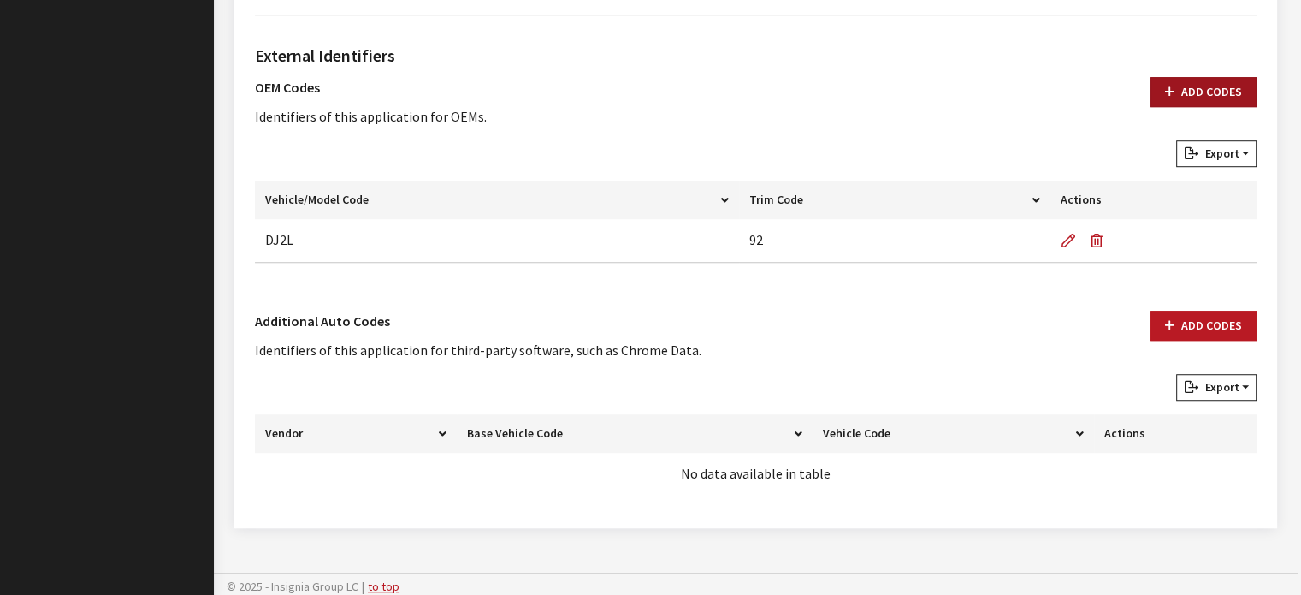
click at [1191, 86] on button "Add Codes" at bounding box center [1204, 92] width 106 height 30
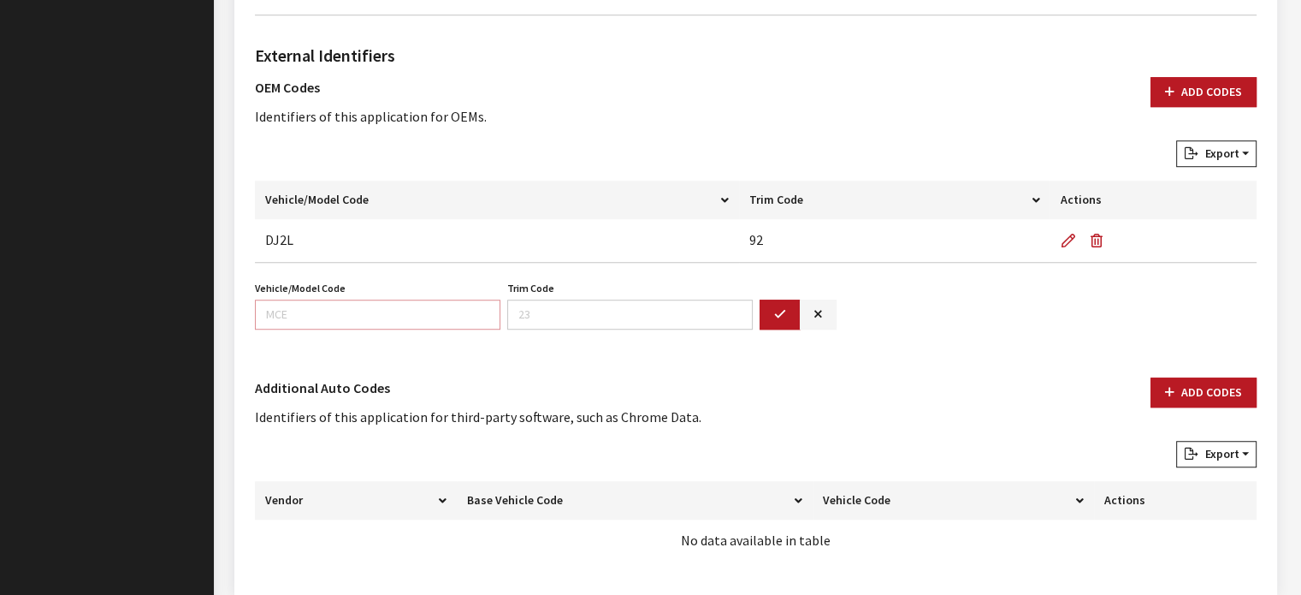
click at [460, 311] on input "Vehicle/Model Code" at bounding box center [378, 314] width 246 height 30
type input "DJ7L"
type input "92"
click at [779, 311] on icon "button" at bounding box center [780, 315] width 12 height 12
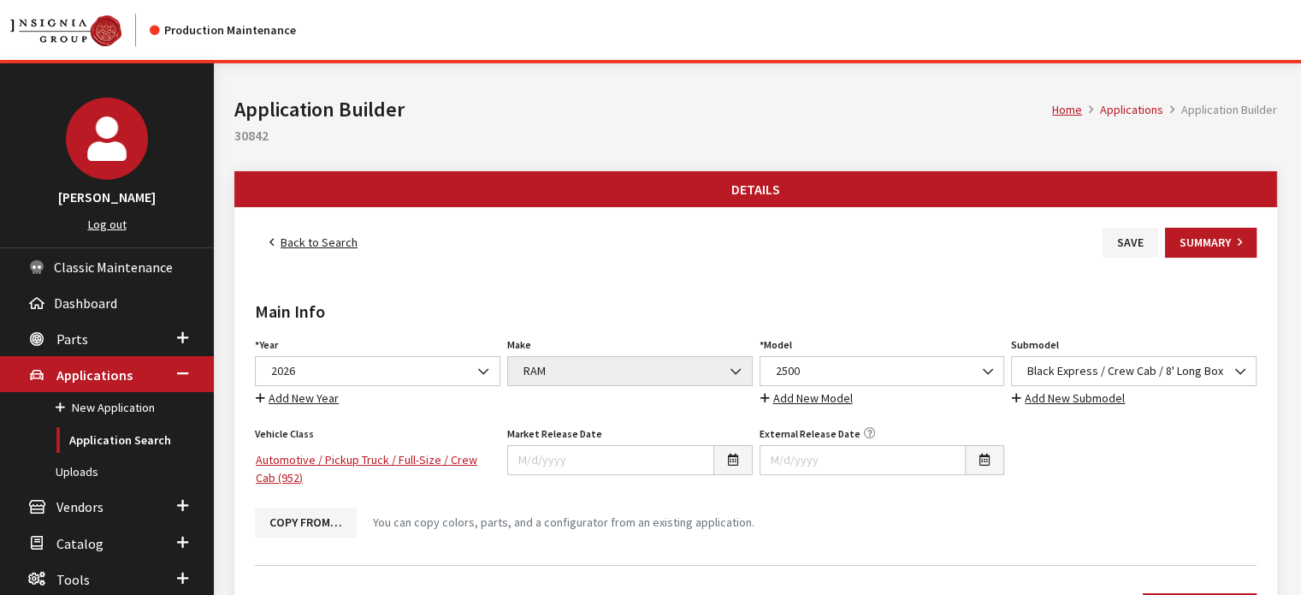
scroll to position [0, 0]
click at [1133, 235] on button "Save" at bounding box center [1131, 243] width 56 height 30
click at [313, 244] on link "Back to Search" at bounding box center [313, 243] width 117 height 30
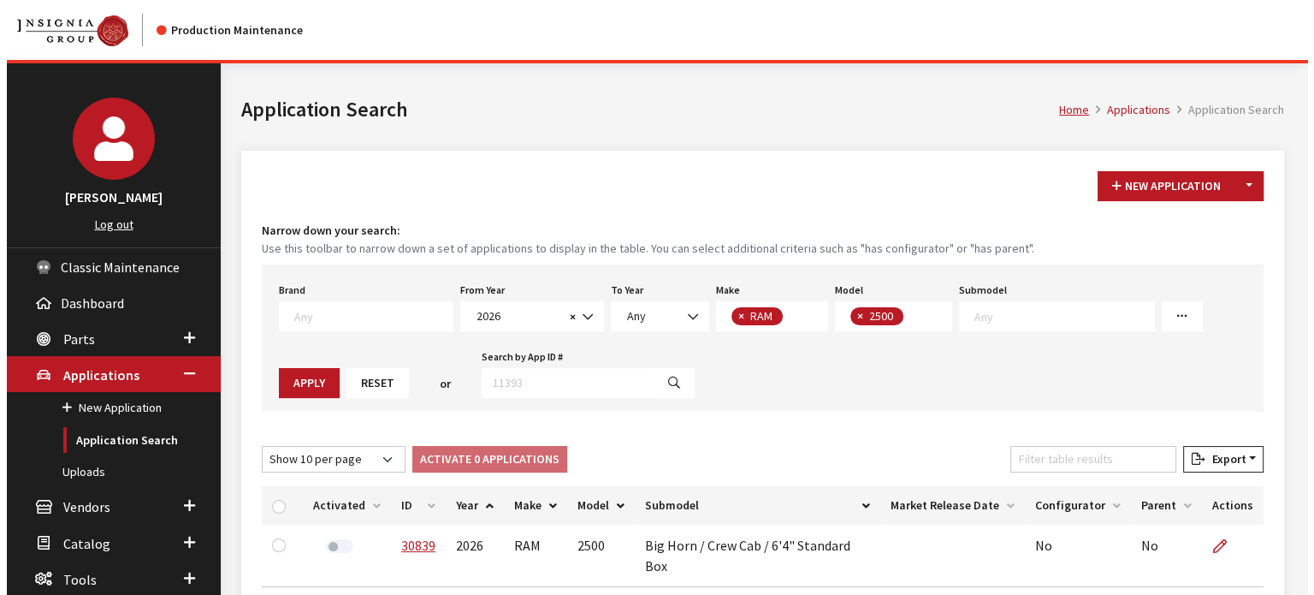
scroll to position [186, 0]
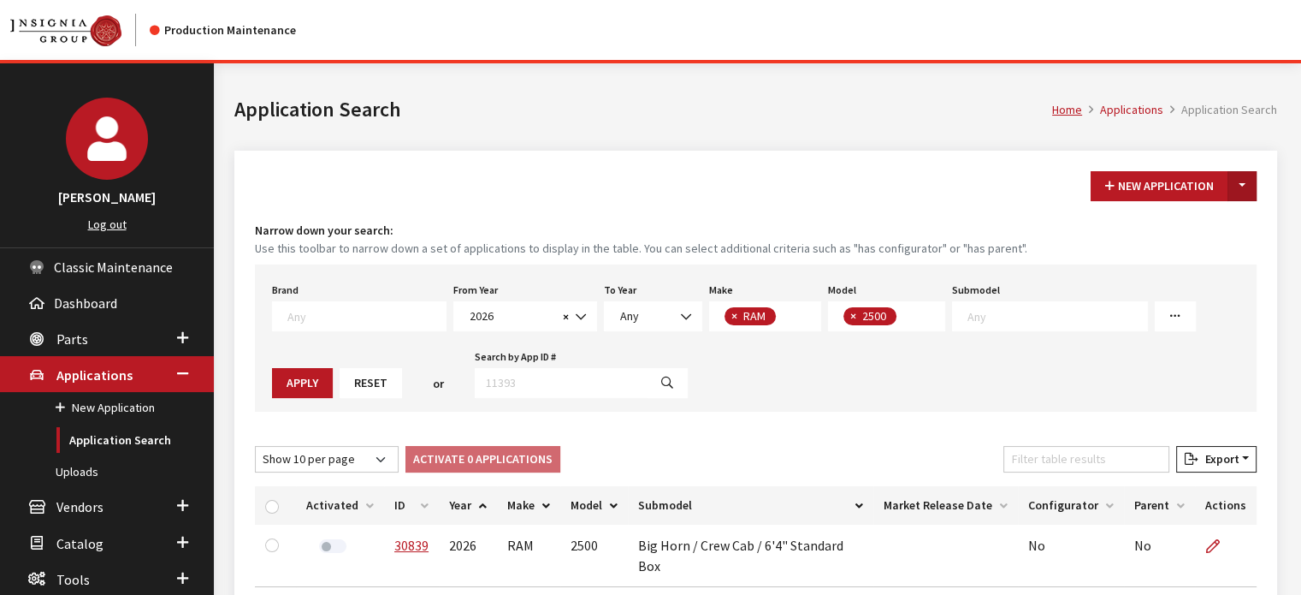
click at [1256, 187] on div "New Application Toggle Dropdown New From Existing..." at bounding box center [1173, 186] width 173 height 30
click at [1240, 192] on button "Toggle Dropdown" at bounding box center [1242, 186] width 29 height 30
click at [1180, 216] on button "New From Existing..." at bounding box center [1183, 222] width 147 height 30
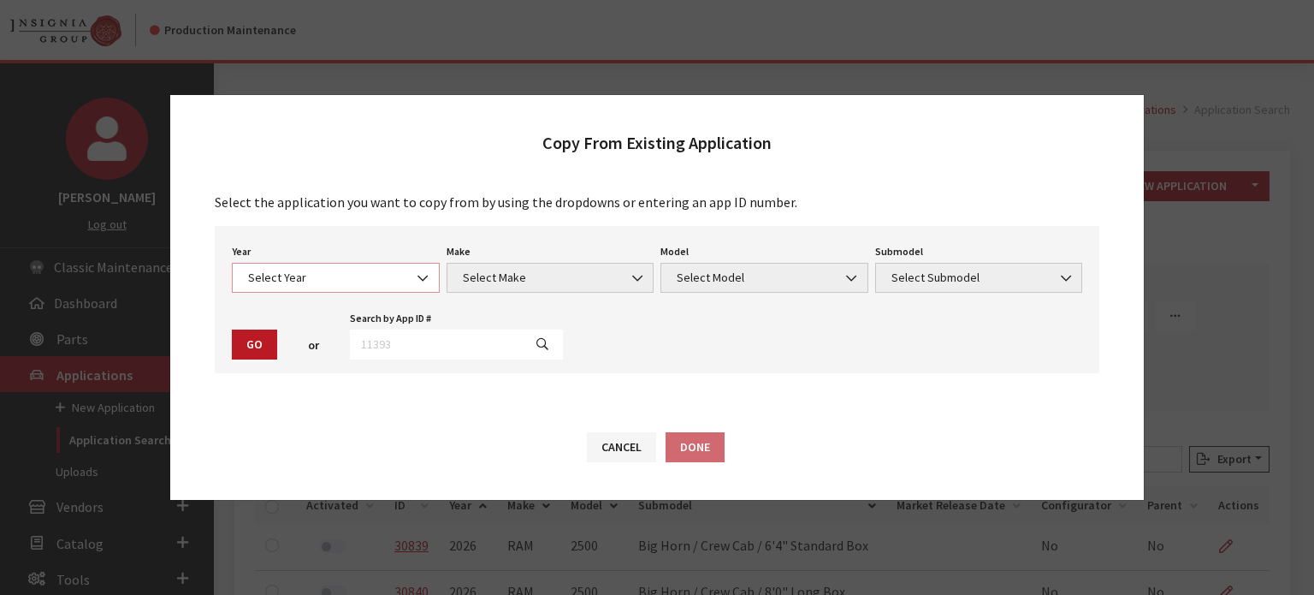
click at [370, 269] on span "Select Year" at bounding box center [336, 278] width 186 height 18
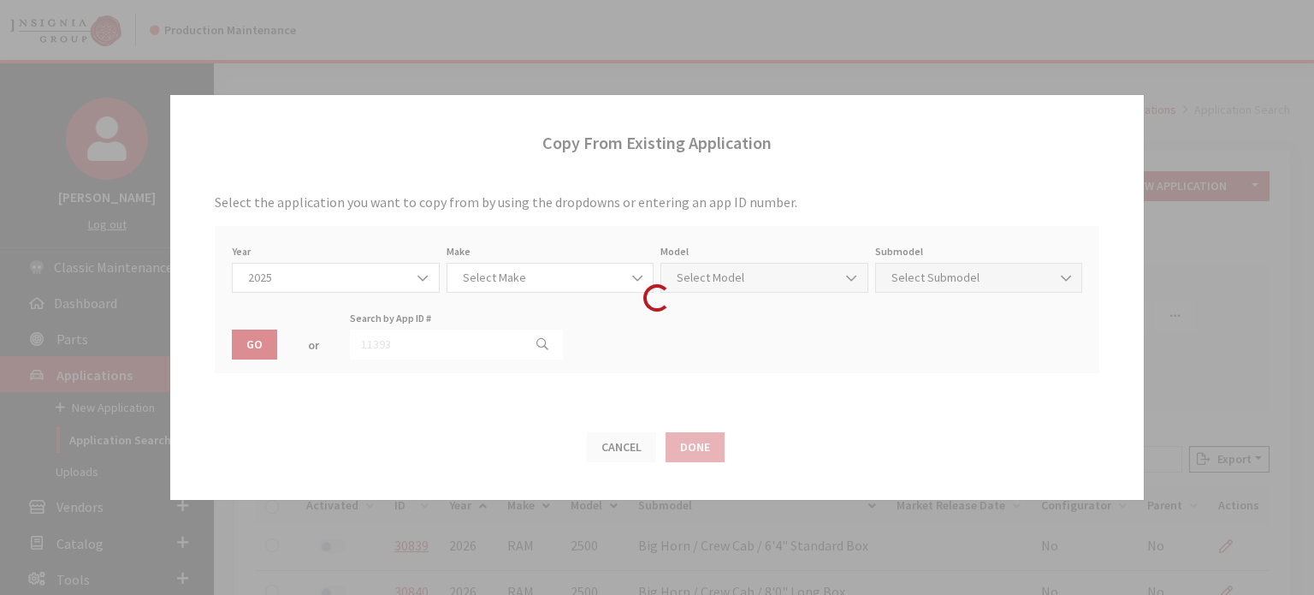
click at [362, 373] on div "Modal title Cancel Yes OK Modal title OK Modal title Cancel Apply Copy From Exi…" at bounding box center [762, 566] width 1097 height 1007
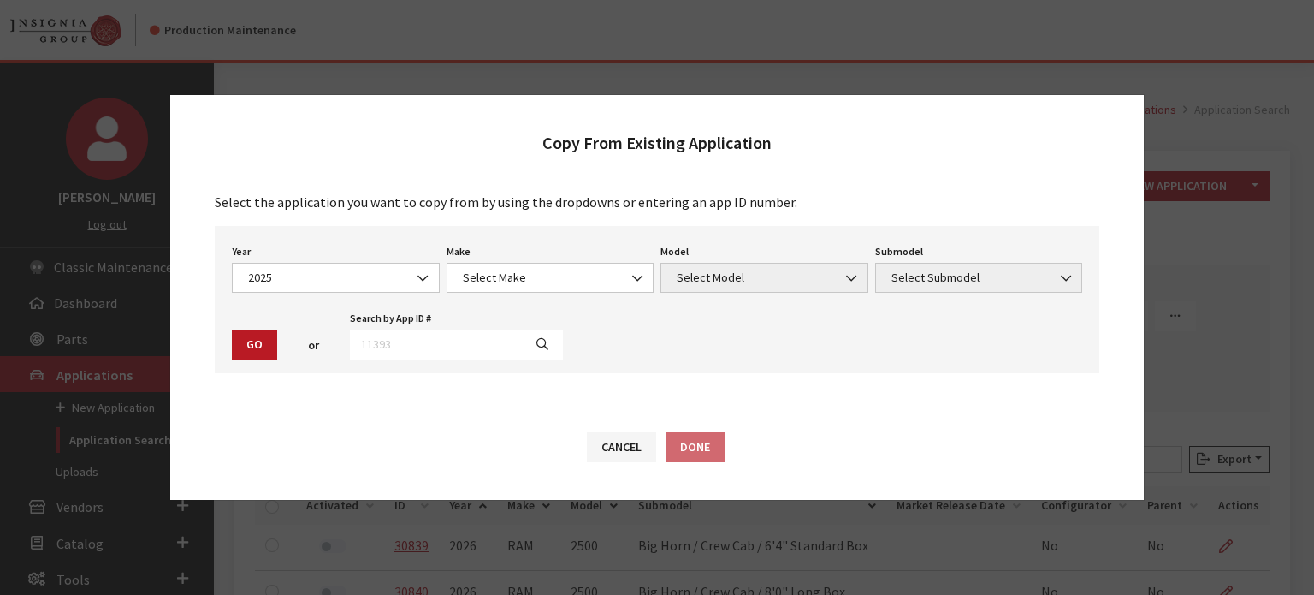
drag, startPoint x: 347, startPoint y: 231, endPoint x: 358, endPoint y: 300, distance: 70.2
click at [347, 232] on div "Year Select Year 2026 2025 2024 2023 2022 2021 2020 2019 2018 2017 2016 2015 20…" at bounding box center [657, 299] width 885 height 147
click at [358, 300] on div "Year Select Year 2026 2025 2024 2023 2022 2021 2020 2019 2018 2017 2016 2015 20…" at bounding box center [657, 299] width 885 height 147
click at [358, 284] on span "2025" at bounding box center [336, 278] width 186 height 18
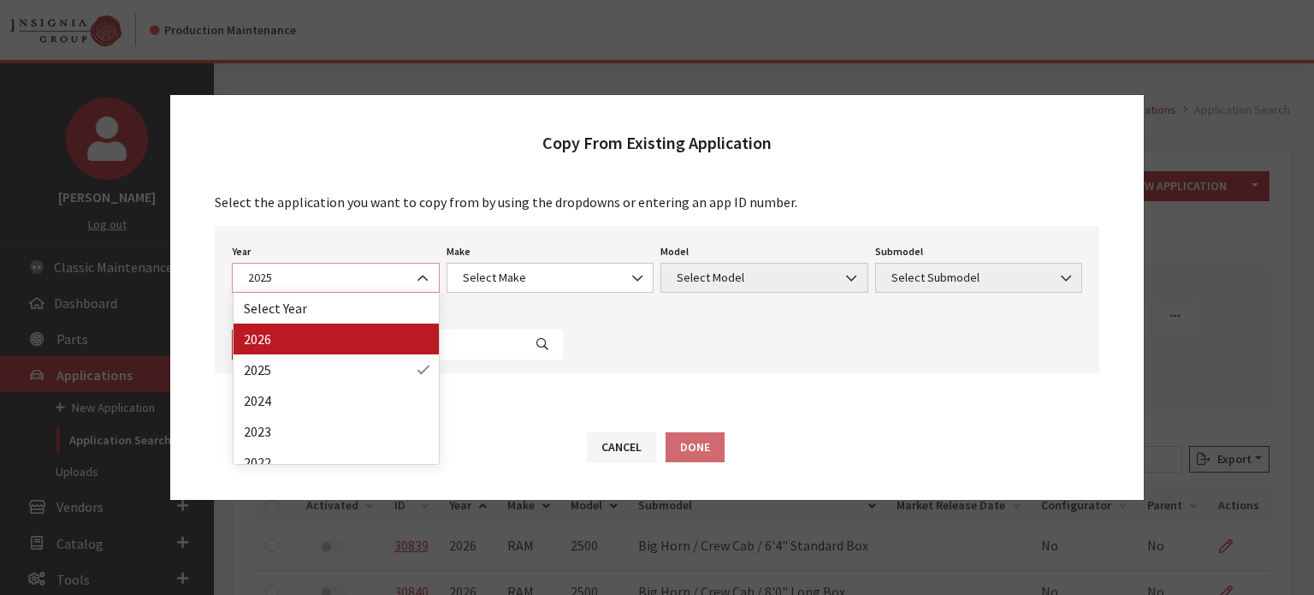
select select "44"
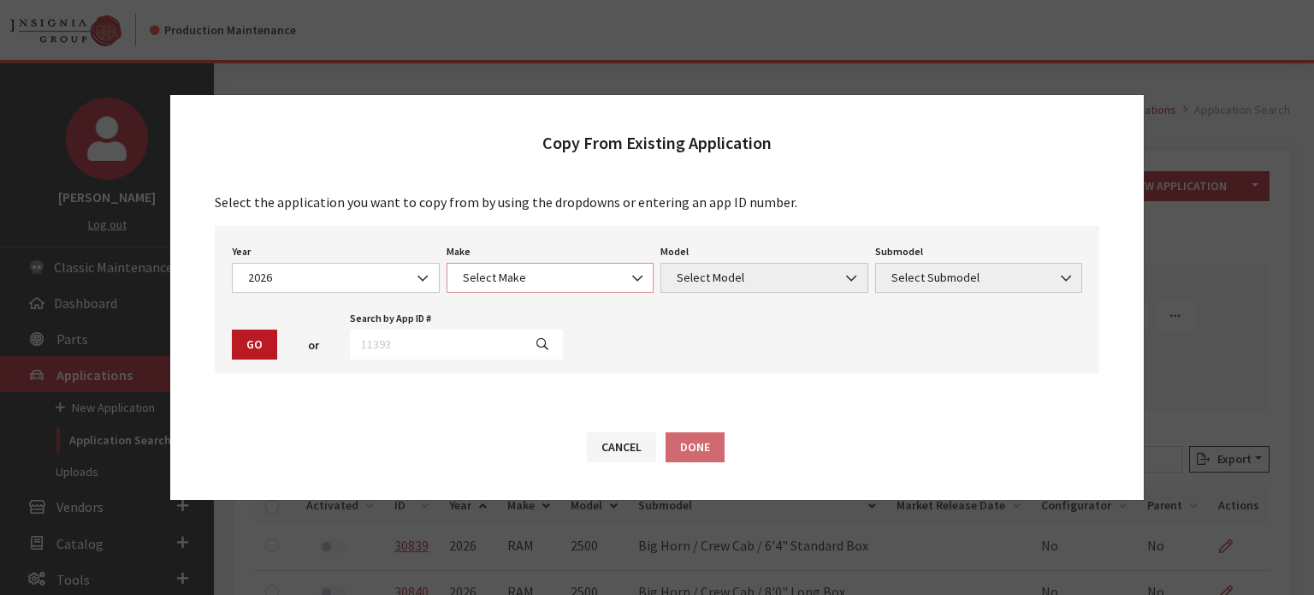
click at [541, 290] on span "Select Make" at bounding box center [551, 278] width 208 height 30
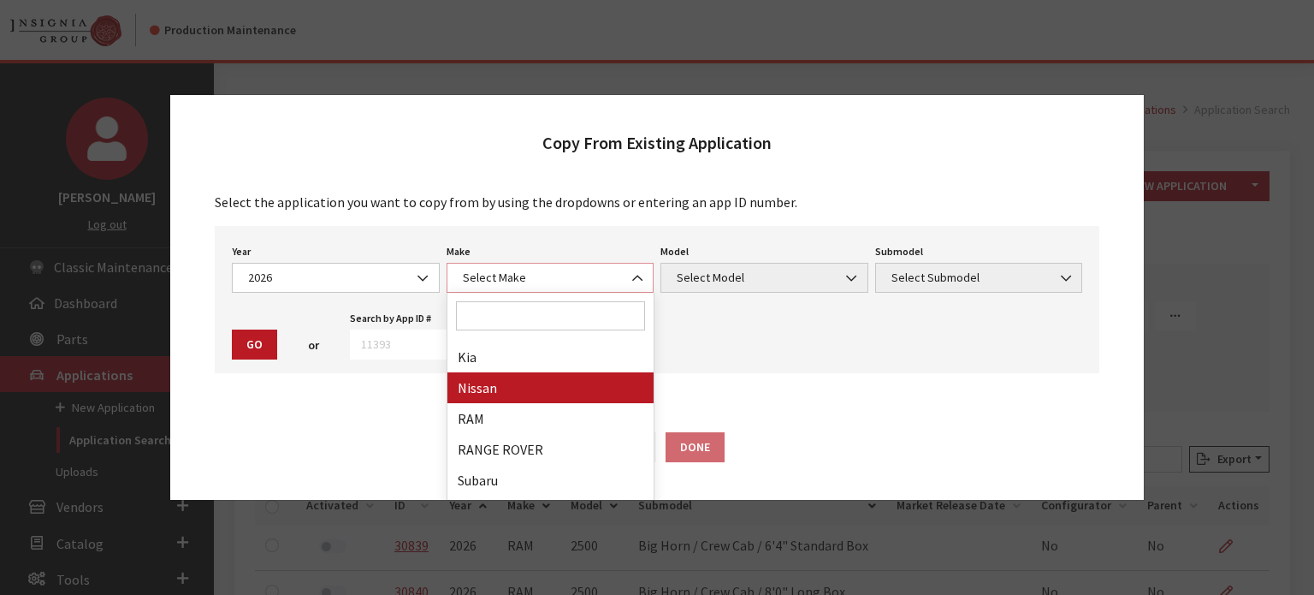
scroll to position [445, 0]
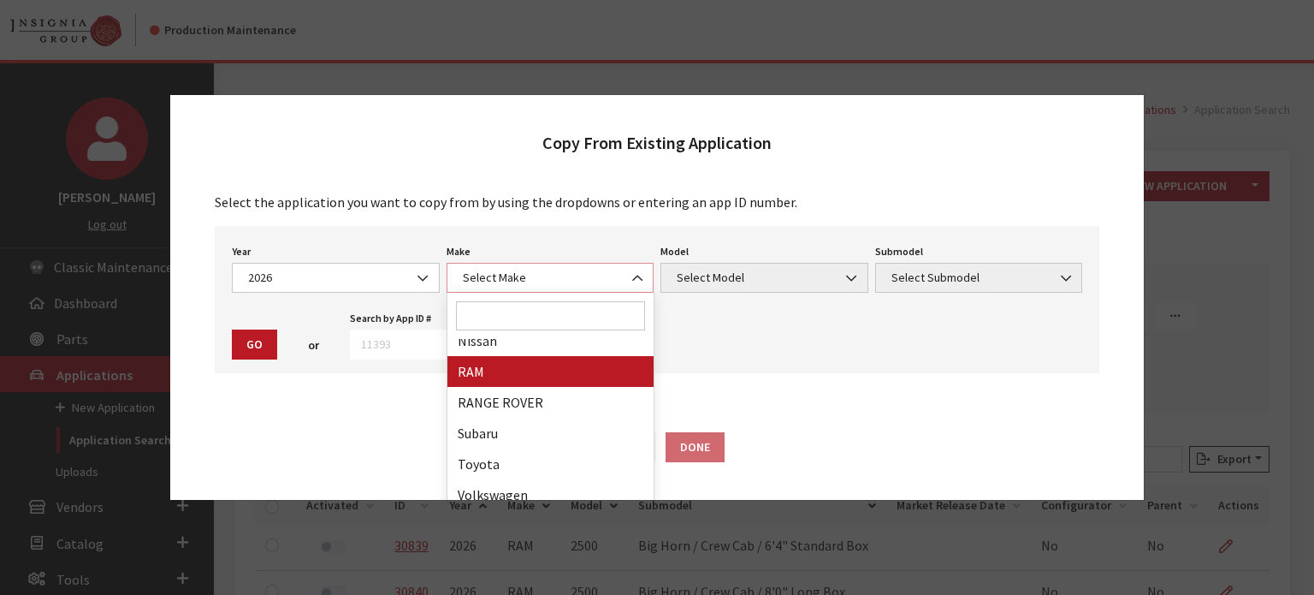
select select "34"
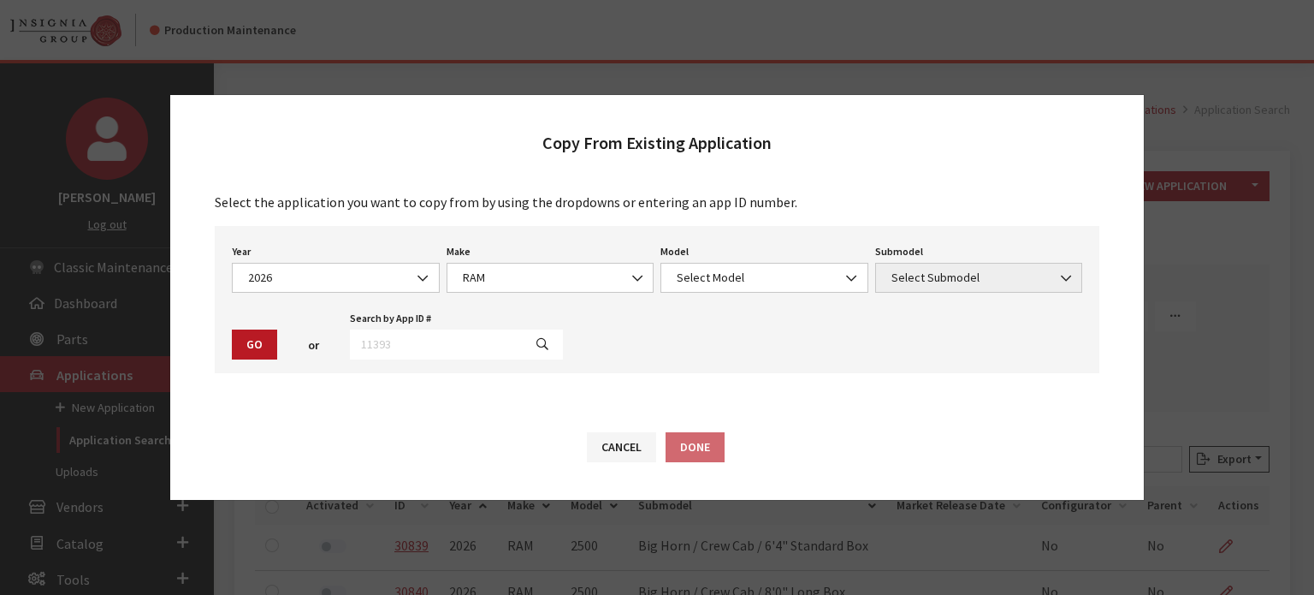
click at [722, 254] on div "Model Select Model 1500 2500 Select Model Model is required." at bounding box center [764, 266] width 215 height 53
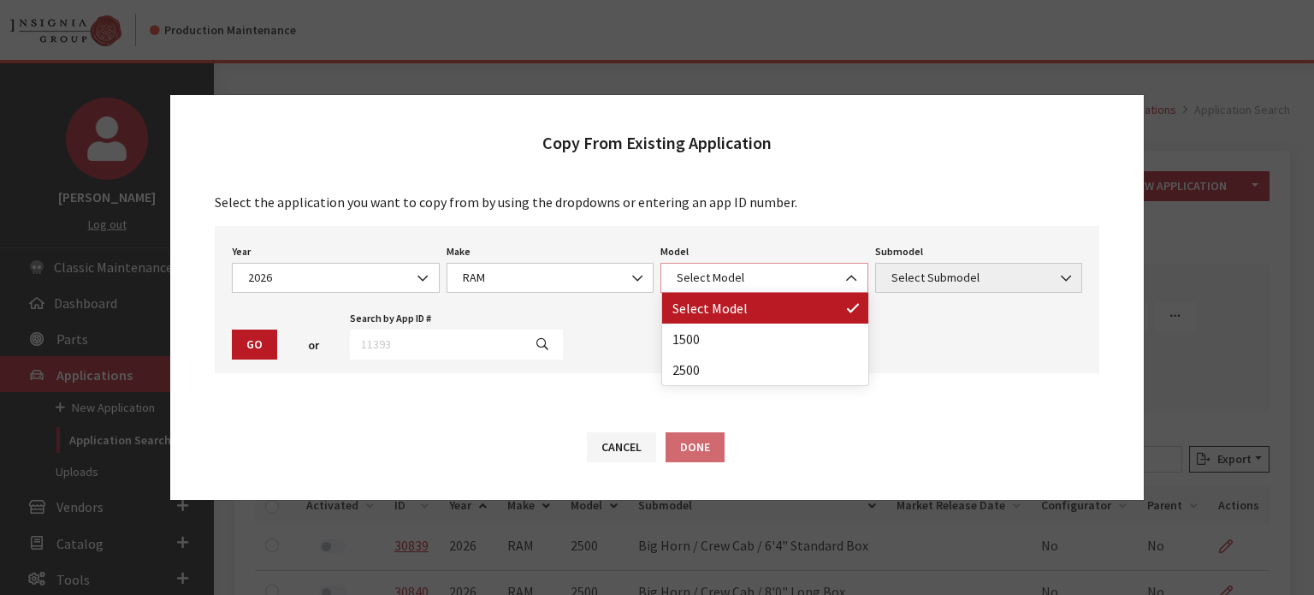
click at [710, 283] on span "Select Model" at bounding box center [765, 278] width 186 height 18
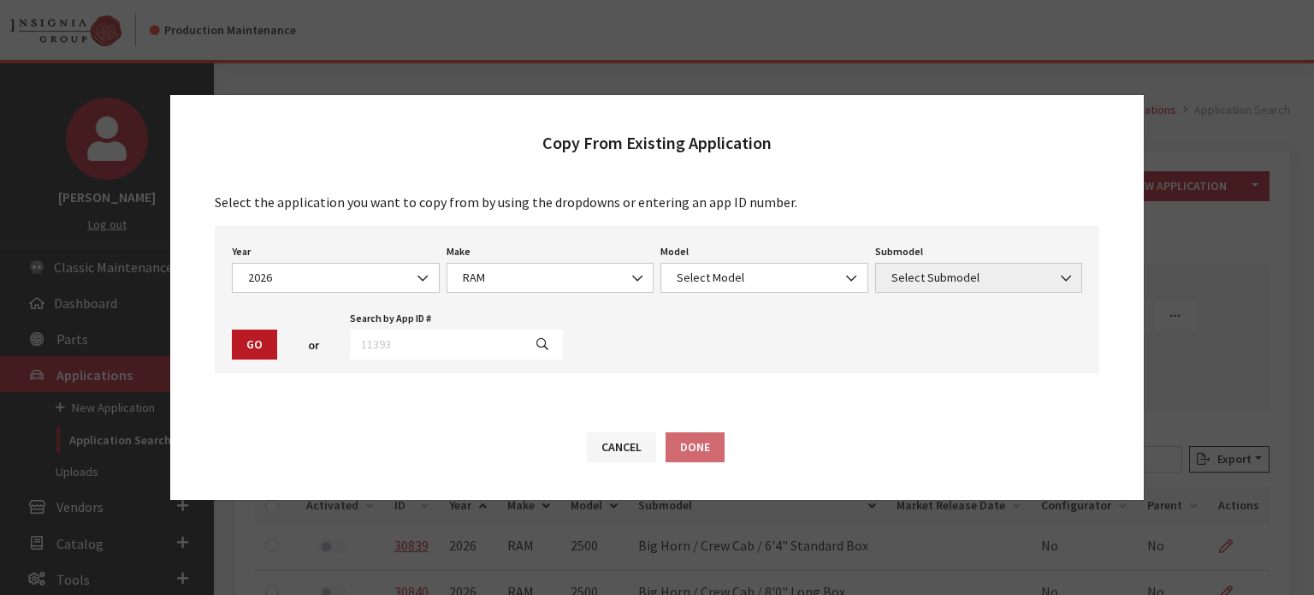
drag, startPoint x: 695, startPoint y: 398, endPoint x: 691, endPoint y: 355, distance: 42.9
click at [695, 397] on div "Select the application you want to copy from by using the dropdowns or entering…" at bounding box center [657, 293] width 974 height 236
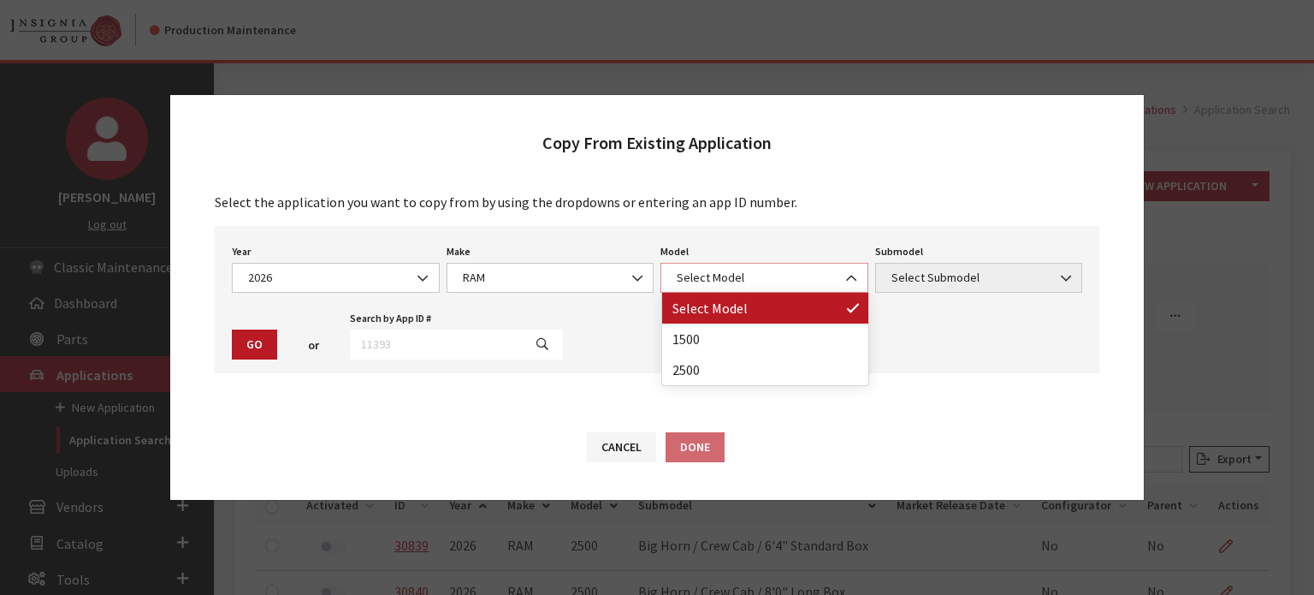
click at [695, 290] on span "Select Model" at bounding box center [764, 278] width 208 height 30
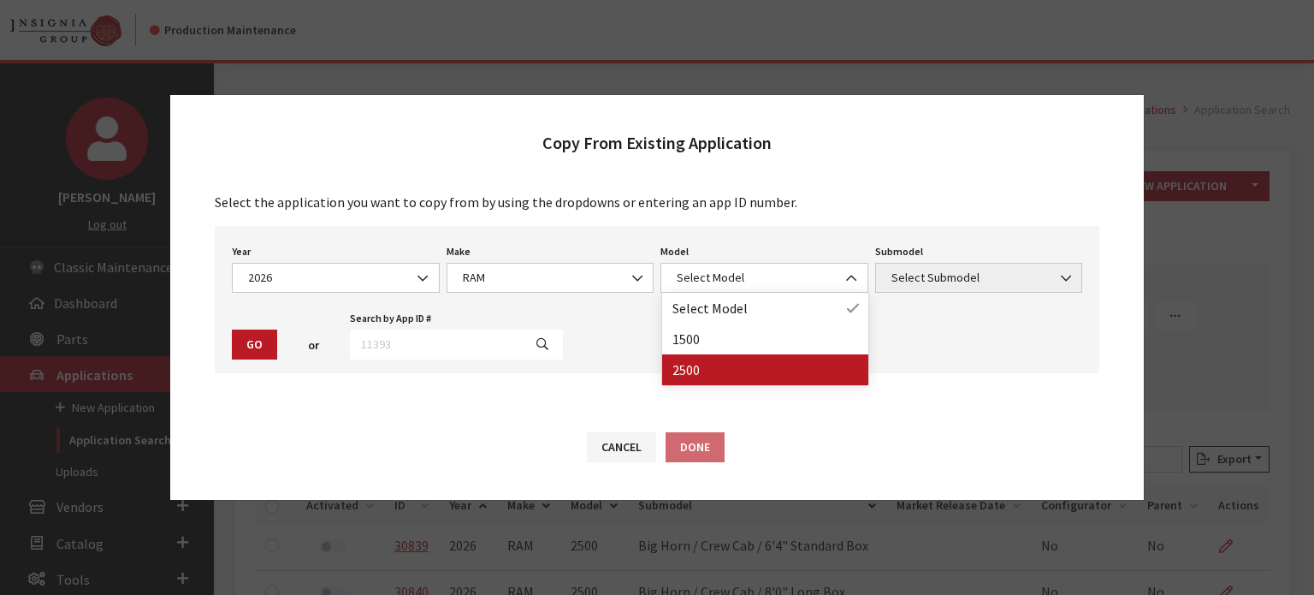
drag, startPoint x: 700, startPoint y: 354, endPoint x: 704, endPoint y: 362, distance: 8.8
select select "1085"
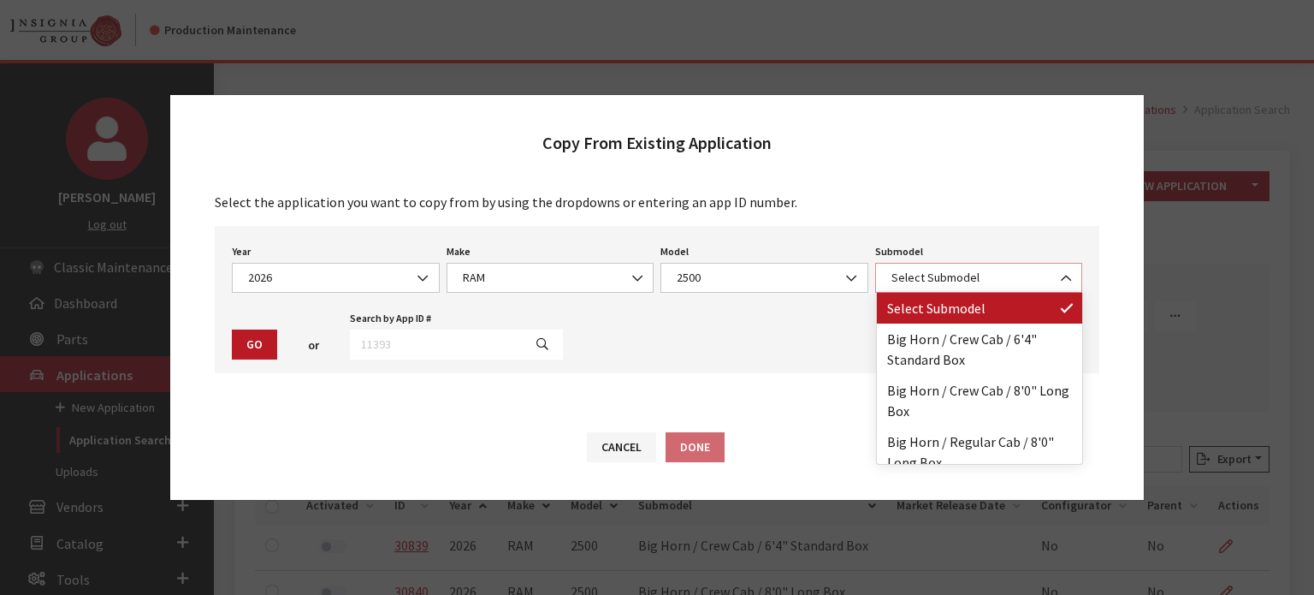
click at [998, 273] on span "Select Submodel" at bounding box center [979, 278] width 186 height 18
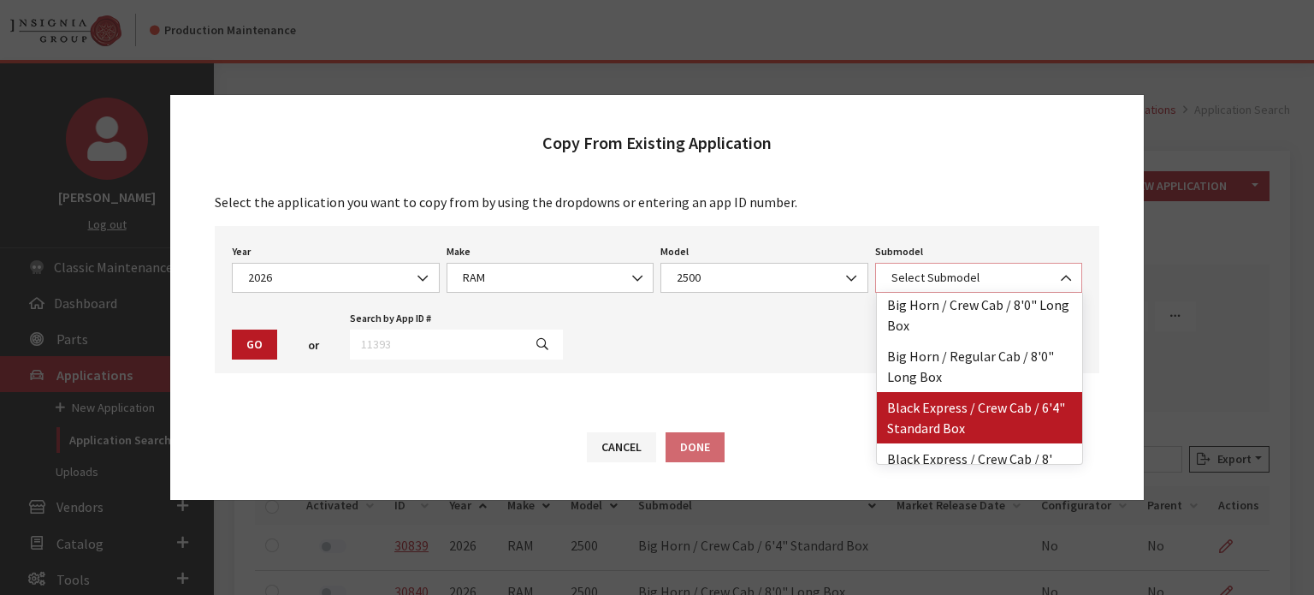
scroll to position [171, 0]
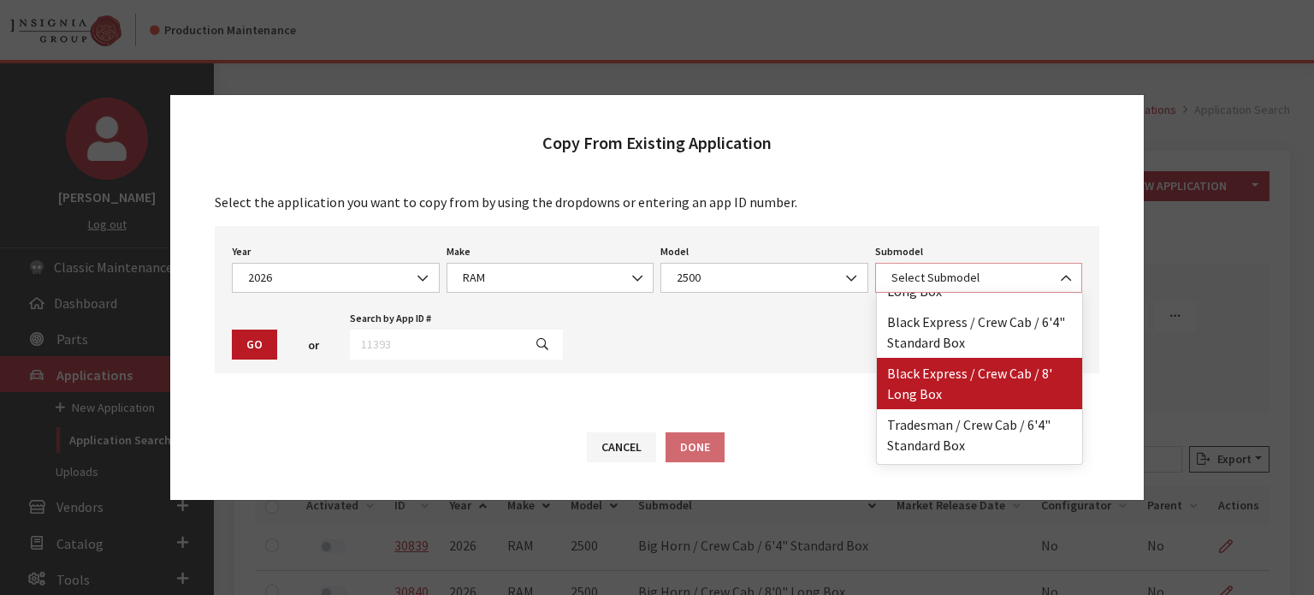
select select "4834"
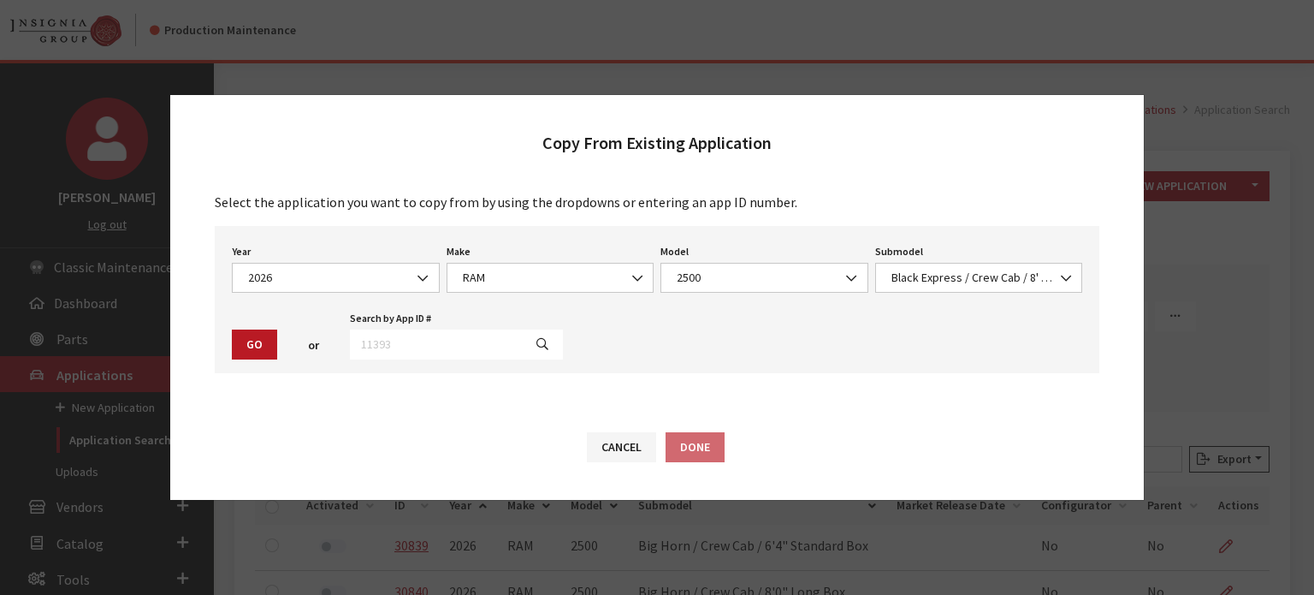
drag, startPoint x: 258, startPoint y: 345, endPoint x: 246, endPoint y: 353, distance: 14.7
click at [258, 343] on button "Go" at bounding box center [254, 344] width 45 height 30
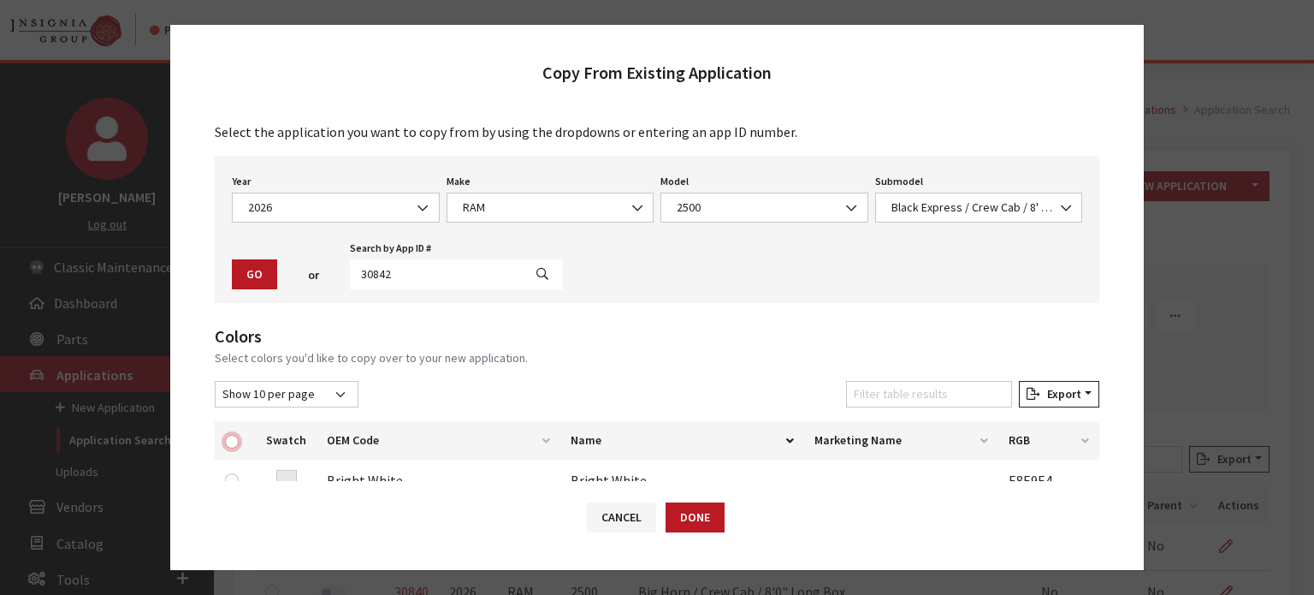
click at [229, 442] on input "checkbox" at bounding box center [232, 442] width 14 height 14
checkbox input "true"
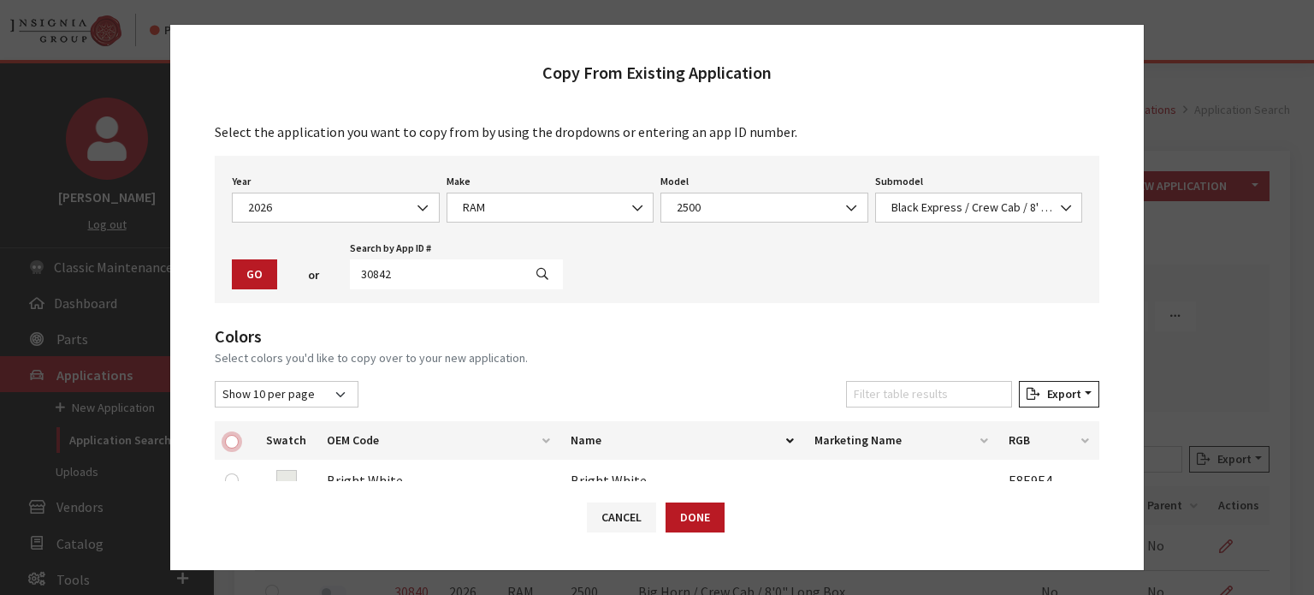
checkbox input "true"
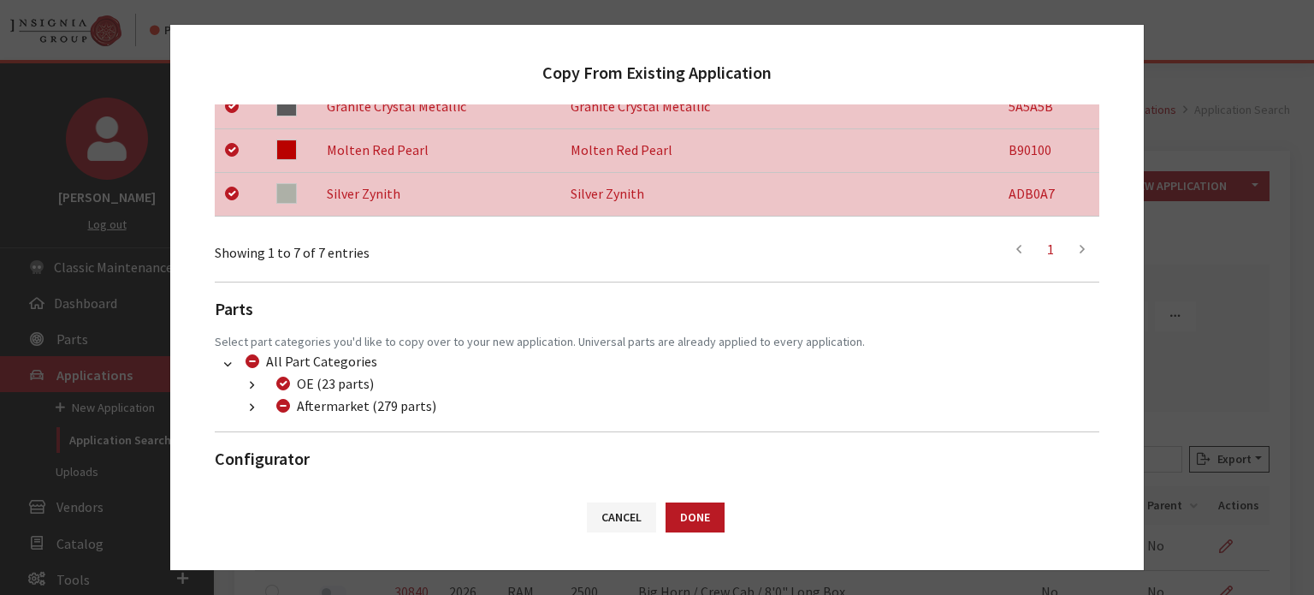
scroll to position [583, 0]
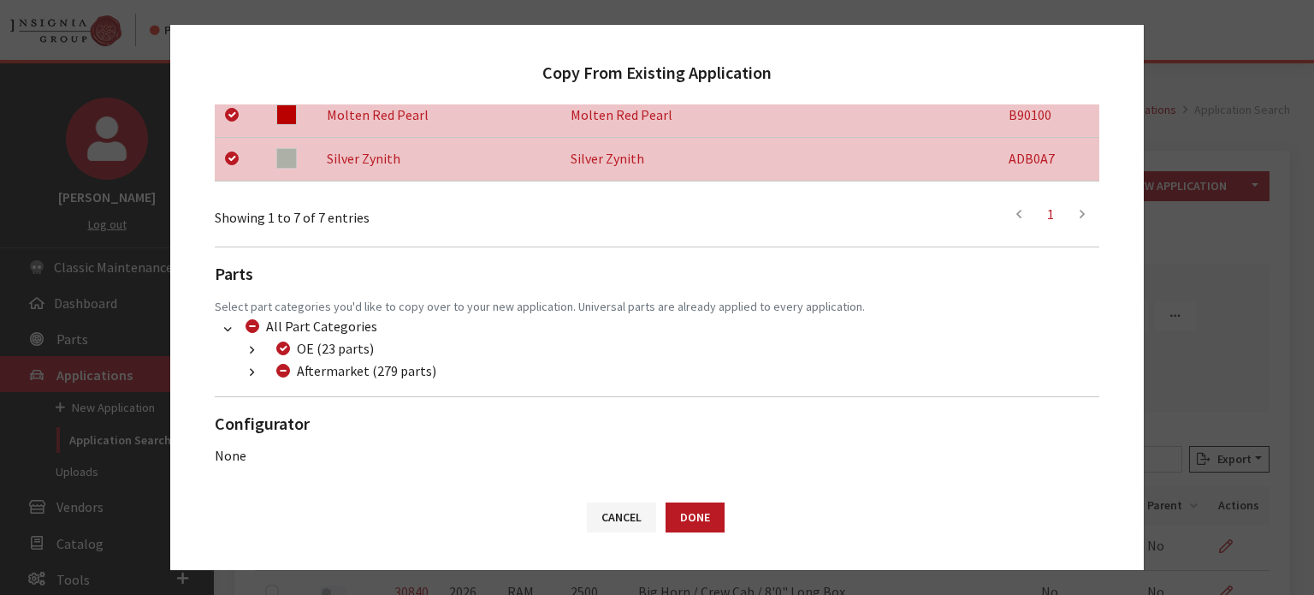
drag, startPoint x: 246, startPoint y: 372, endPoint x: 257, endPoint y: 379, distance: 12.3
click at [249, 372] on button "button" at bounding box center [251, 373] width 33 height 20
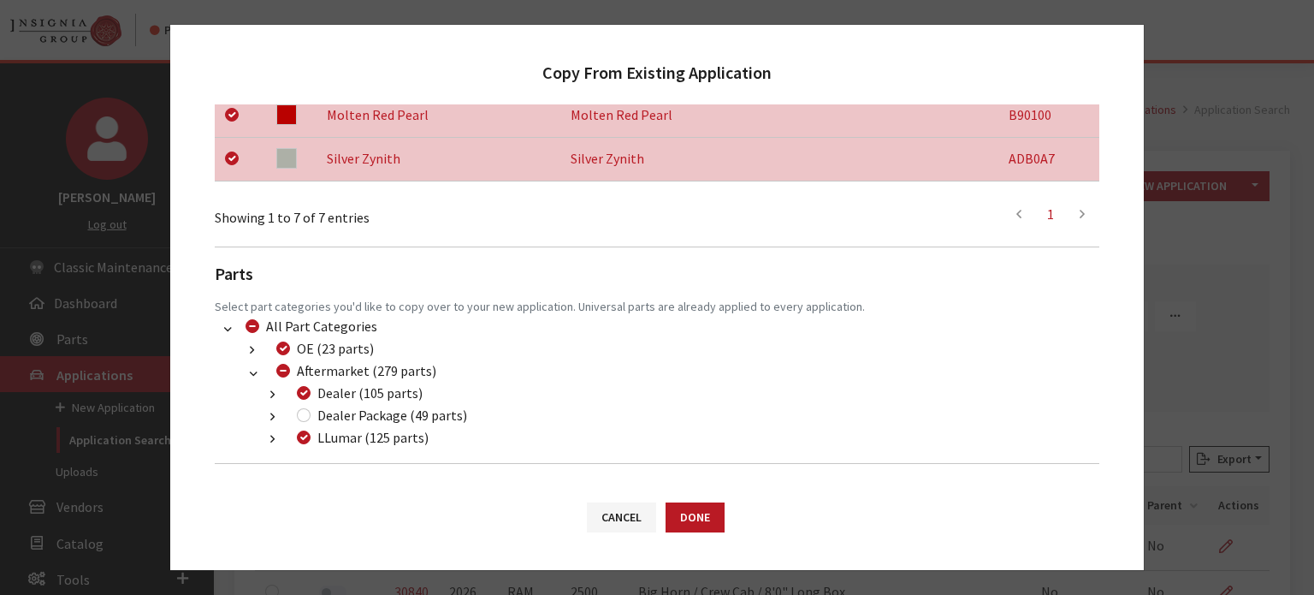
drag, startPoint x: 293, startPoint y: 410, endPoint x: 311, endPoint y: 411, distance: 18.0
click at [295, 410] on div "Dealer Package (49 parts)" at bounding box center [379, 415] width 175 height 21
click at [311, 411] on div "Dealer Package (49 parts)" at bounding box center [379, 415] width 175 height 21
click at [297, 420] on div "Dealer Package (49 parts)" at bounding box center [379, 415] width 175 height 21
click at [301, 418] on input "Dealer Package (49 parts)" at bounding box center [304, 415] width 14 height 14
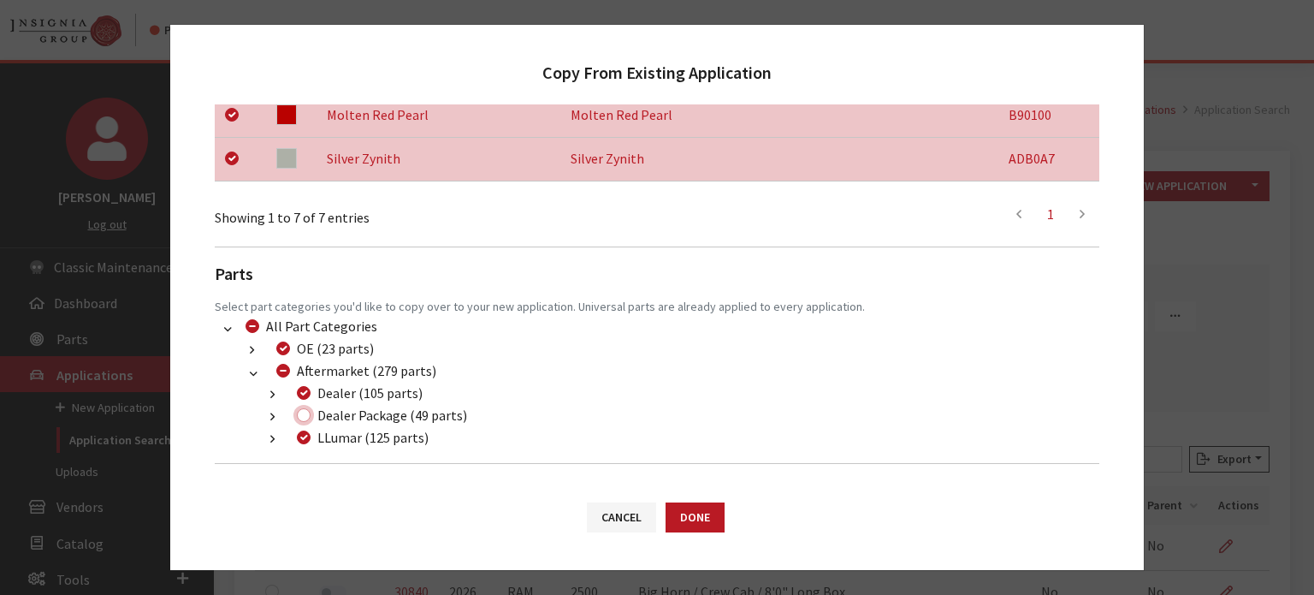
checkbox input "true"
drag, startPoint x: 696, startPoint y: 589, endPoint x: 684, endPoint y: 558, distance: 33.4
drag, startPoint x: 684, startPoint y: 558, endPoint x: 672, endPoint y: 523, distance: 37.1
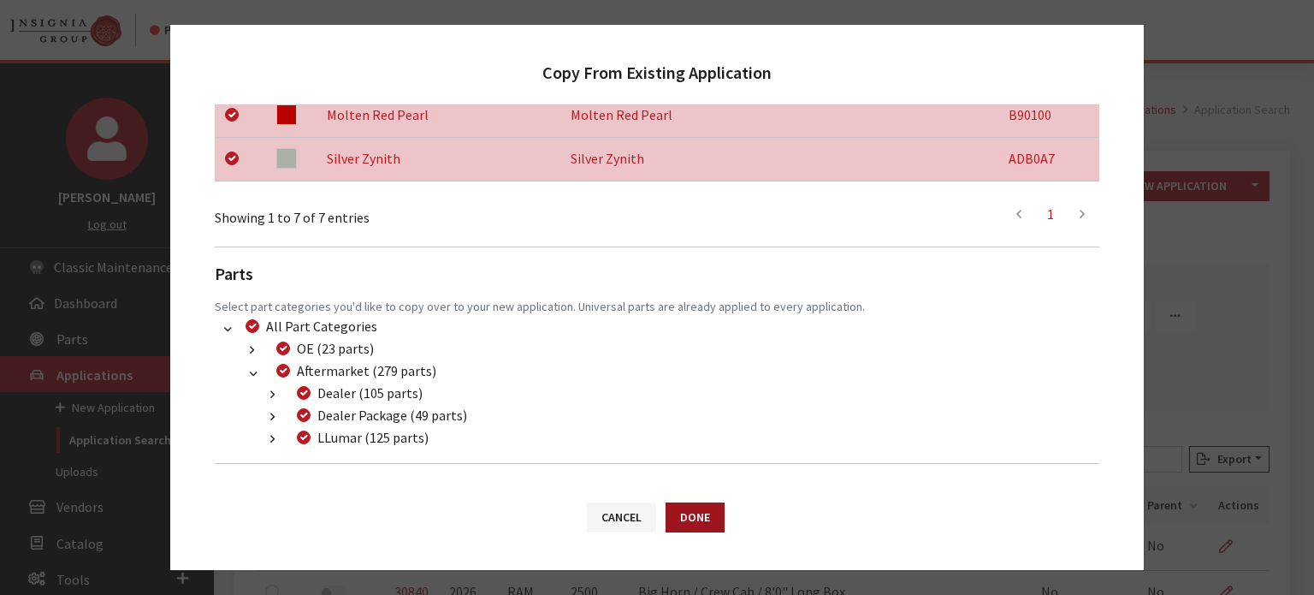
click at [672, 523] on button "Done" at bounding box center [695, 517] width 59 height 30
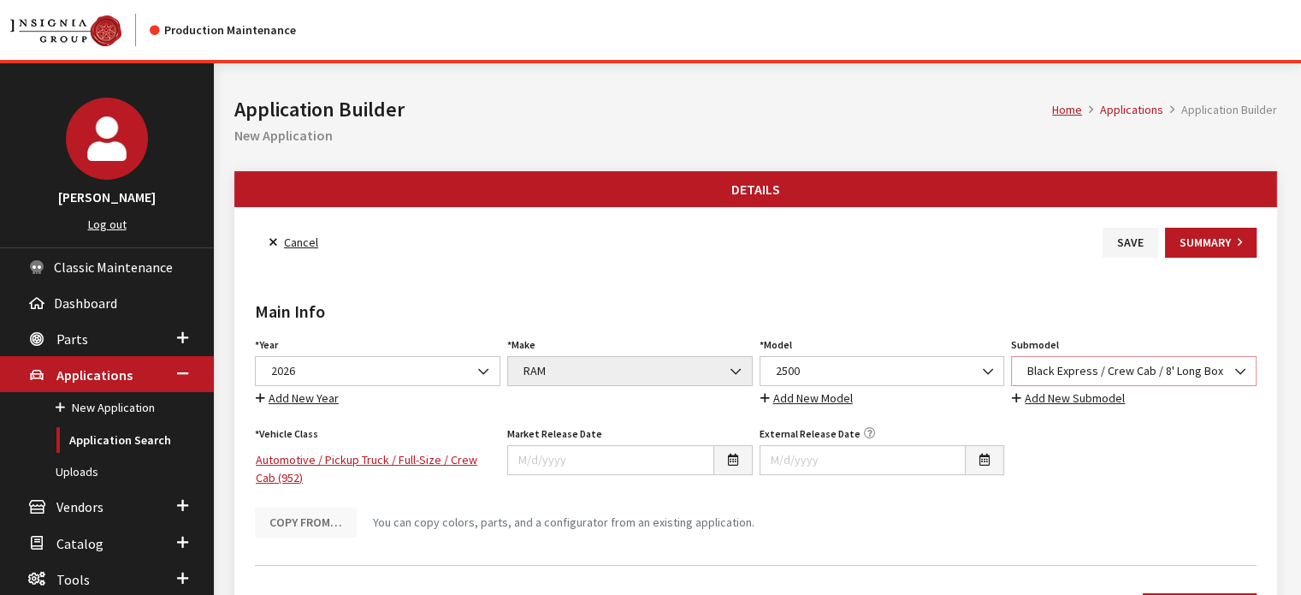
click at [1092, 362] on span "Black Express / Crew Cab / 8' Long Box" at bounding box center [1133, 371] width 223 height 18
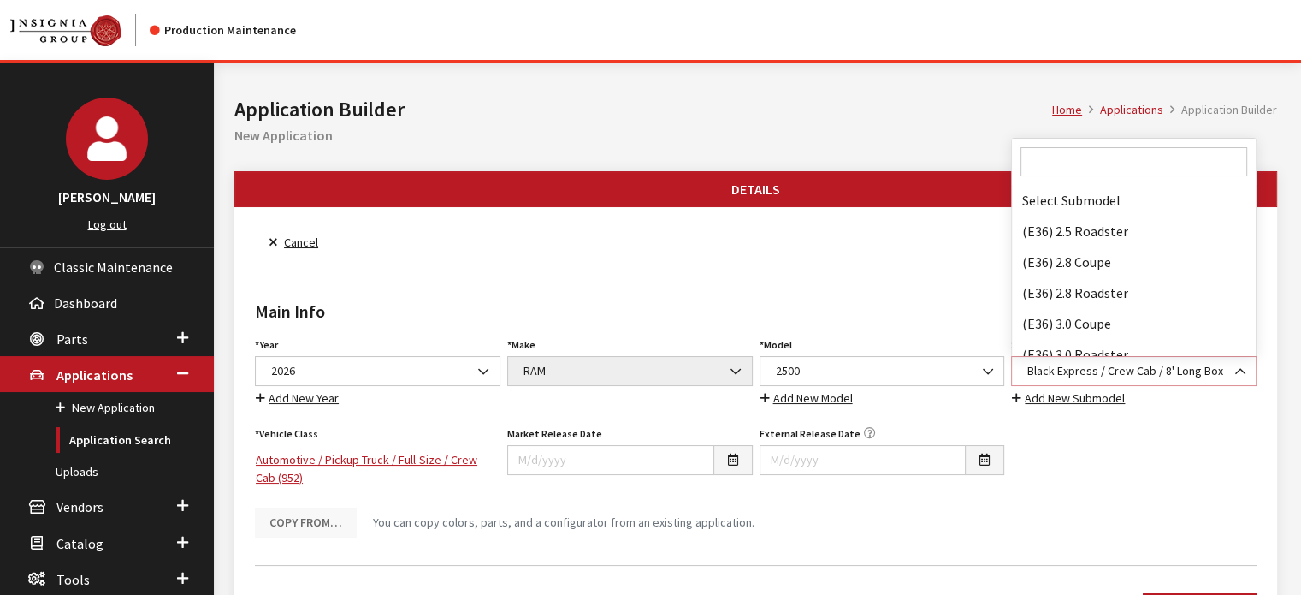
scroll to position [40910, 0]
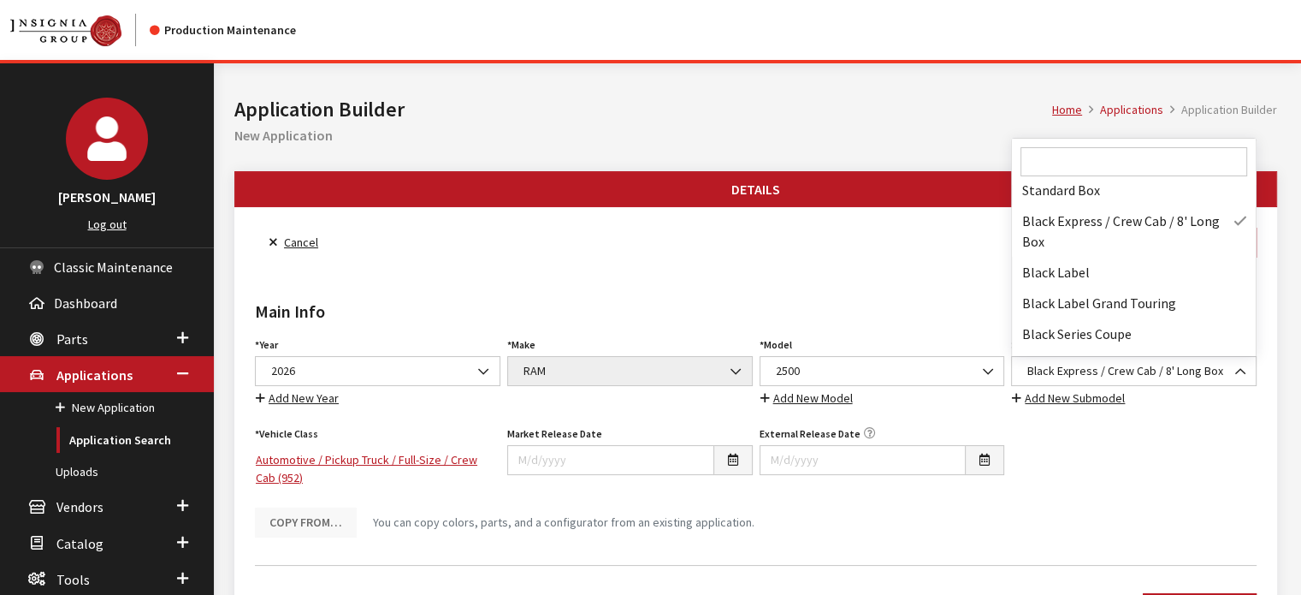
click at [1068, 151] on input "Search" at bounding box center [1134, 161] width 227 height 29
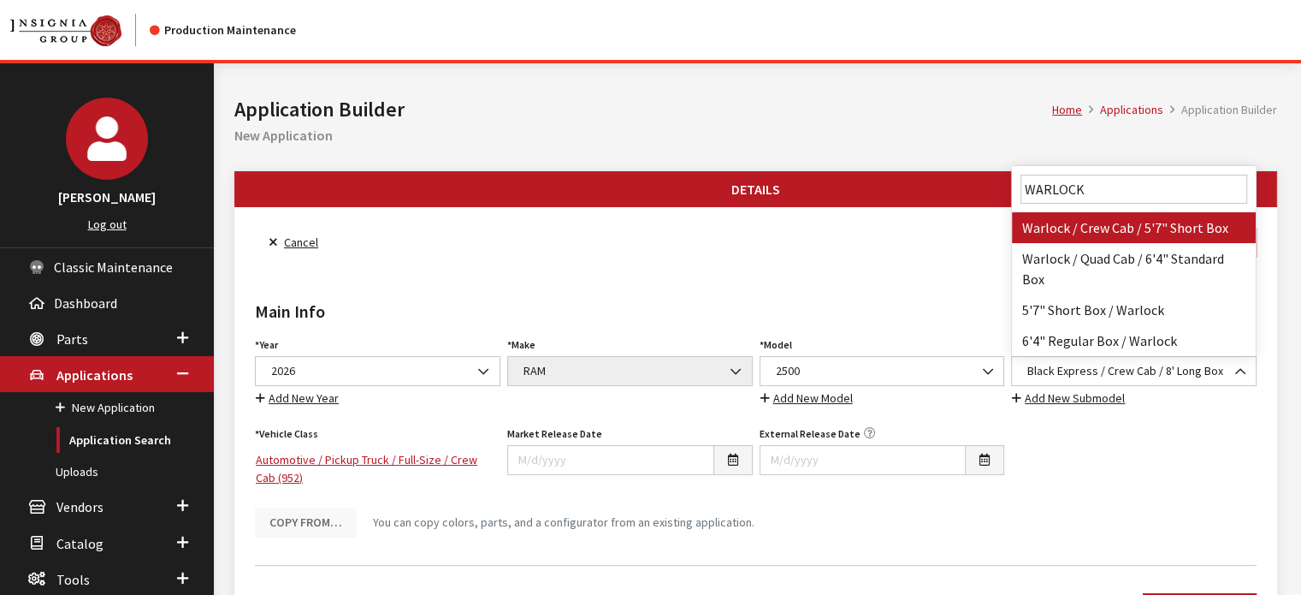
type input "WARLOCK"
select select "3026"
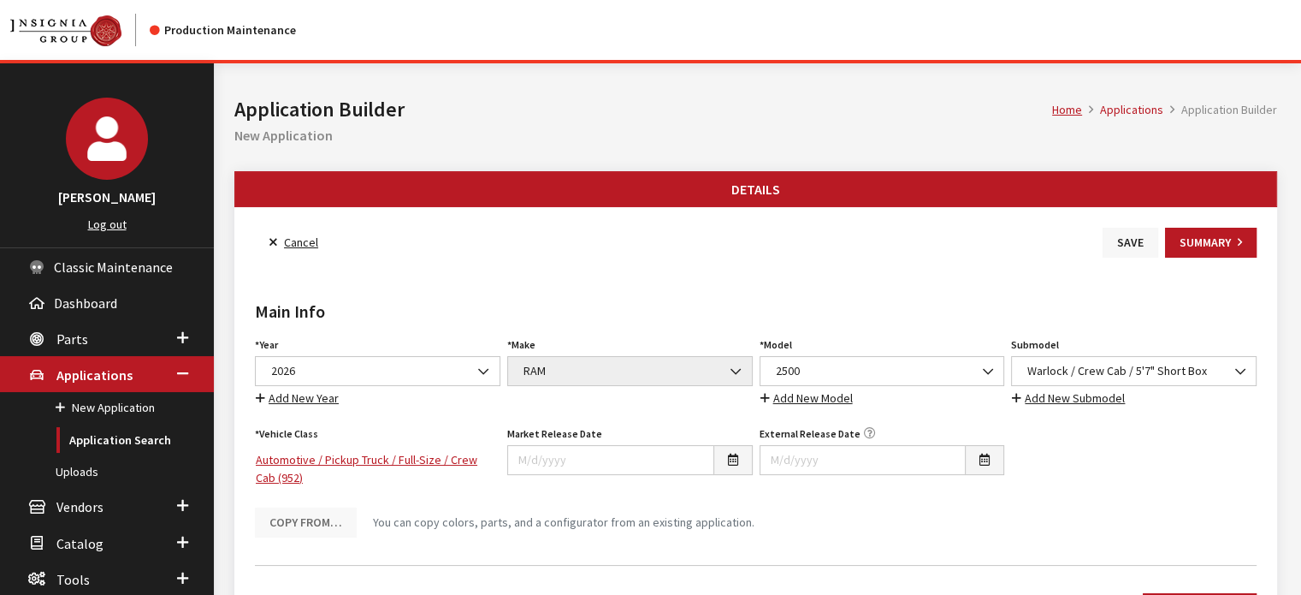
click at [1113, 246] on button "Save" at bounding box center [1131, 243] width 56 height 30
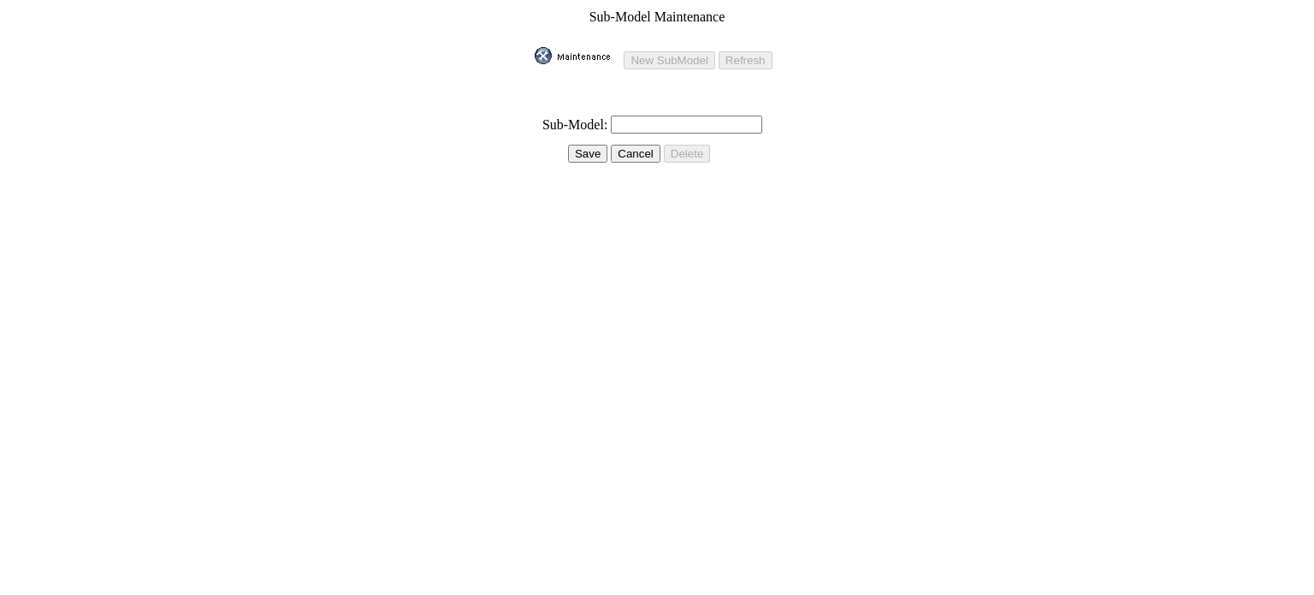
click at [624, 115] on input "text" at bounding box center [686, 124] width 151 height 18
type input "w"
drag, startPoint x: 735, startPoint y: 114, endPoint x: 790, endPoint y: 119, distance: 55.8
click at [735, 115] on input "Warlock / Crew Cab / 6'4" Box" at bounding box center [686, 124] width 151 height 18
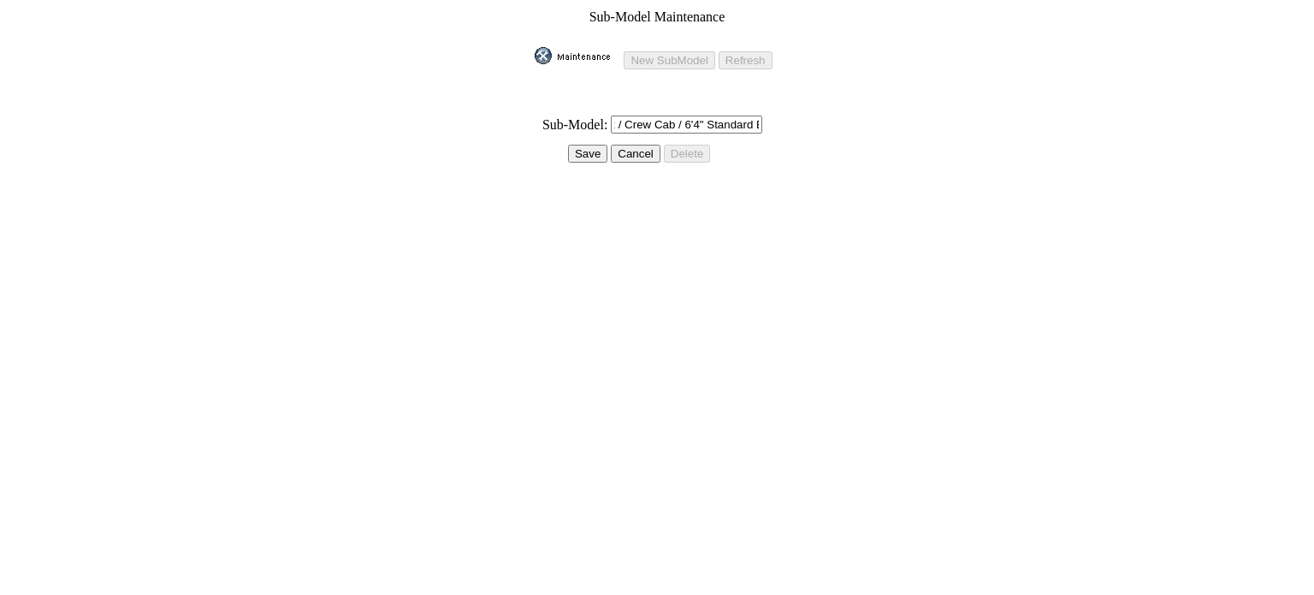
scroll to position [0, 43]
type input "Warlock / Crew Cab / 6'4" Standard Box"
click at [588, 146] on input "Save" at bounding box center [587, 154] width 39 height 18
click at [588, 146] on input "Save" at bounding box center [569, 154] width 39 height 18
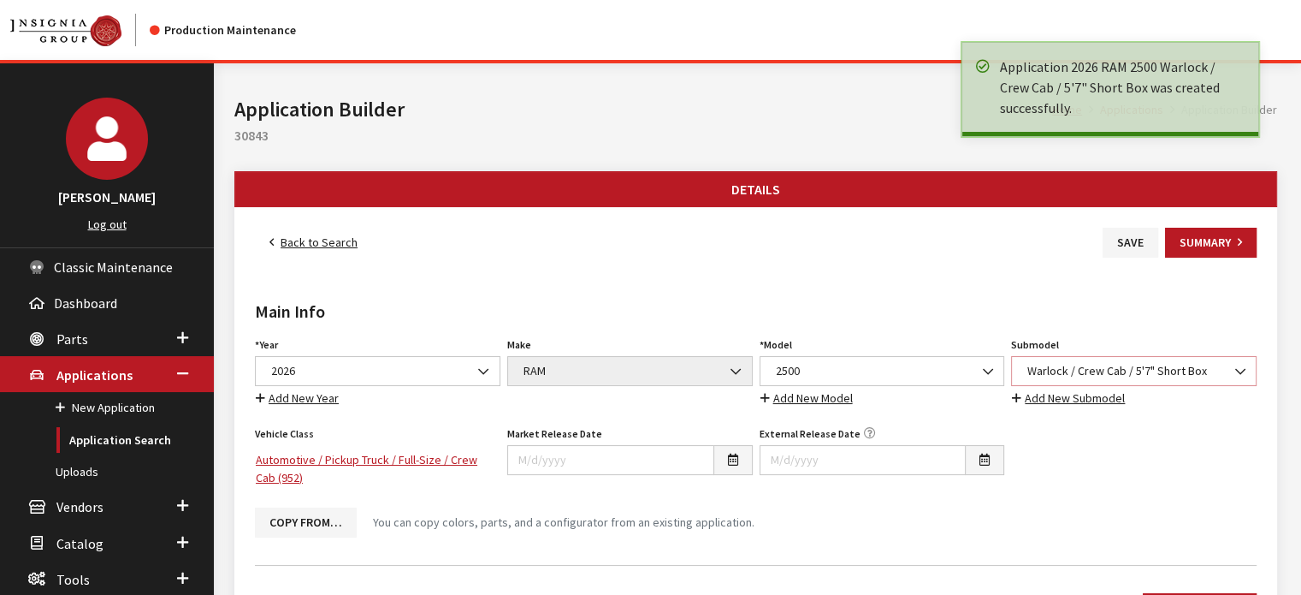
click at [1068, 370] on span "Warlock / Crew Cab / 5'7" Short Box" at bounding box center [1133, 371] width 223 height 18
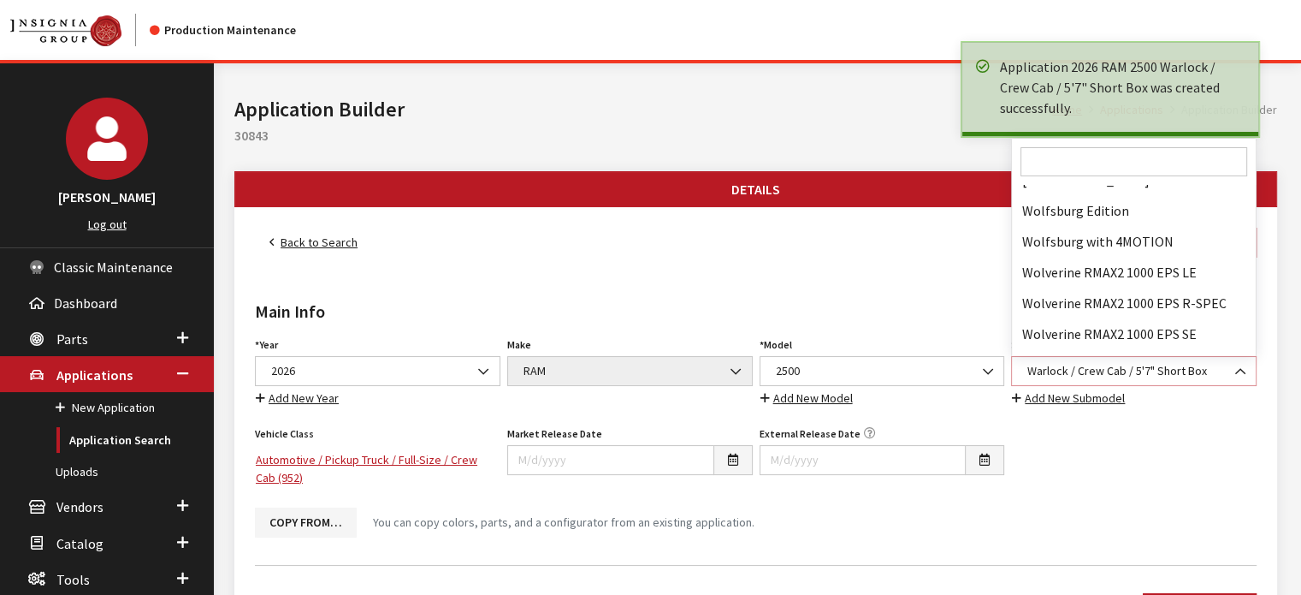
scroll to position [142392, 0]
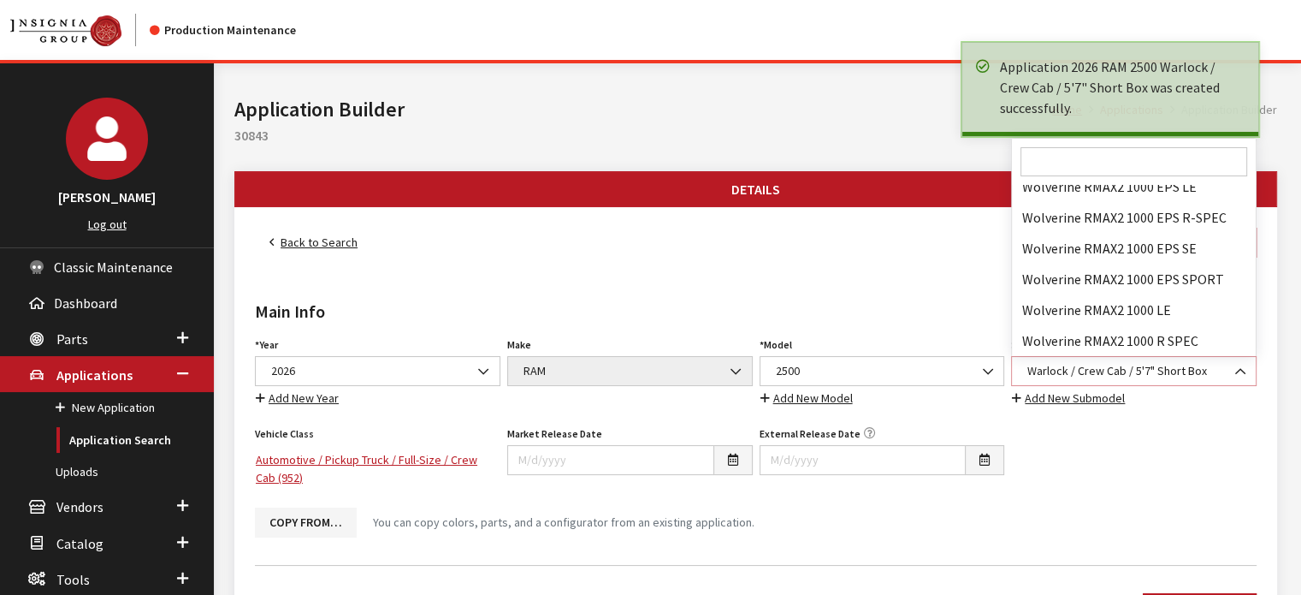
select select "4835"
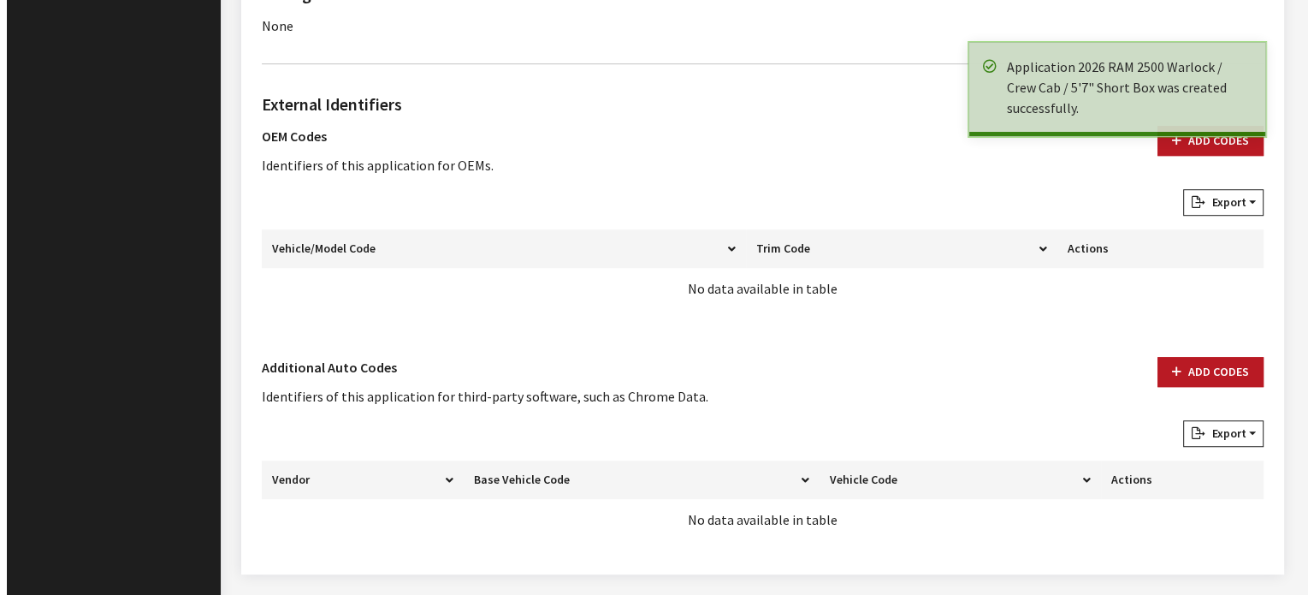
scroll to position [1195, 0]
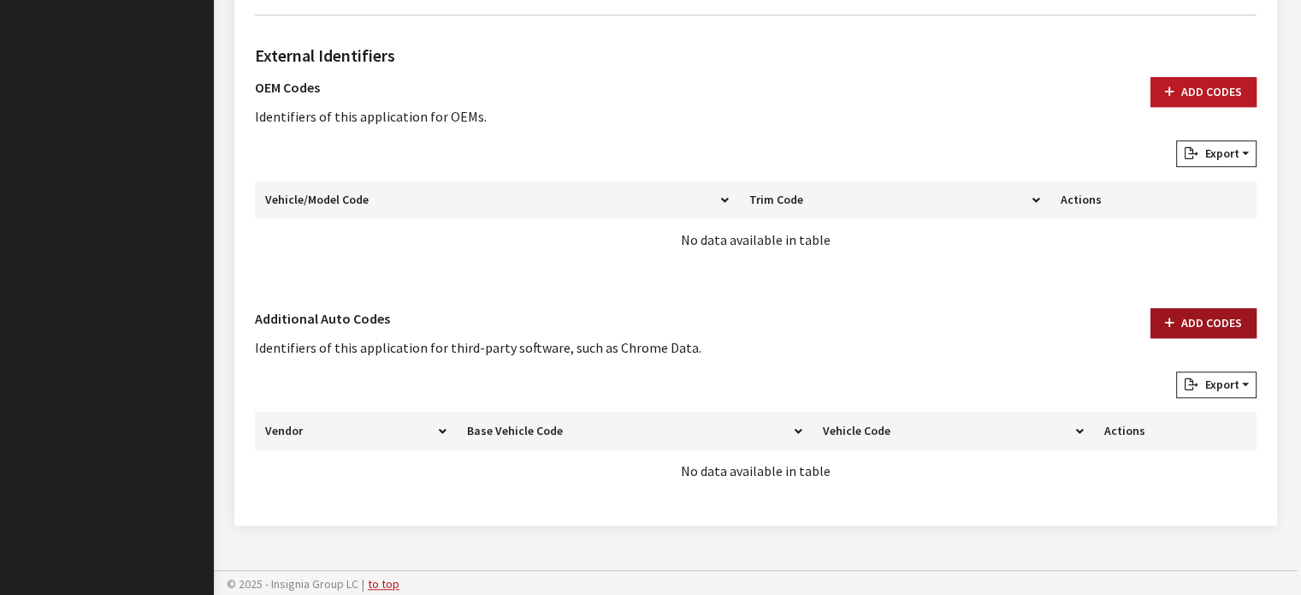
click at [1194, 314] on button "Add Codes" at bounding box center [1204, 323] width 106 height 30
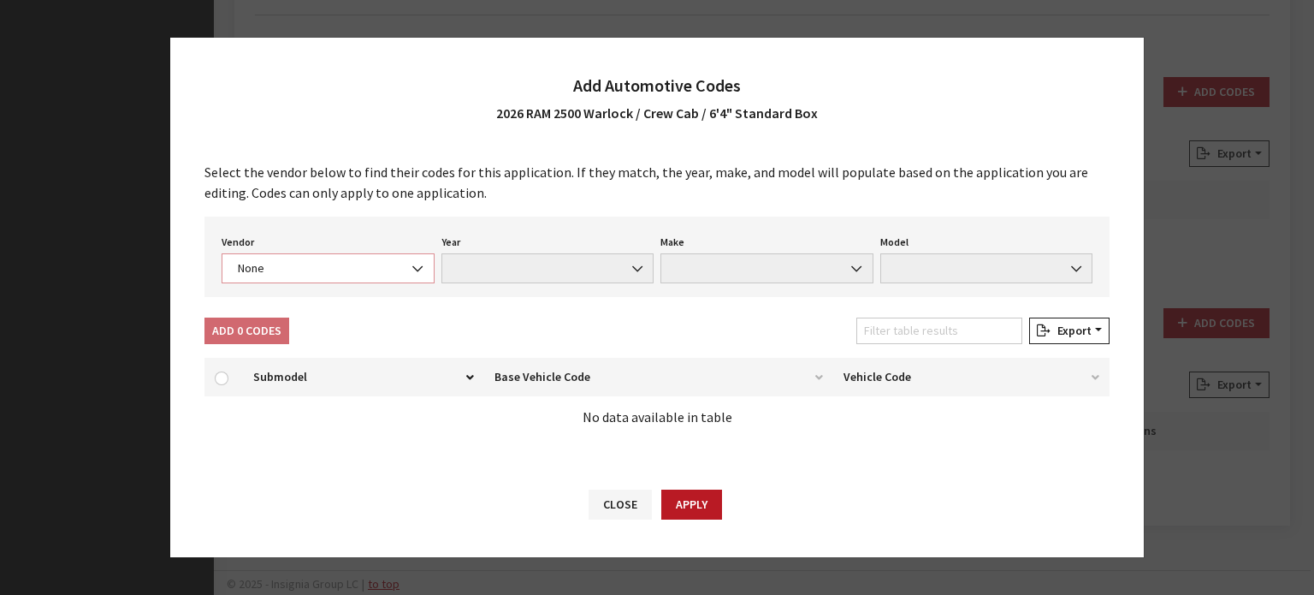
click at [321, 264] on span "None" at bounding box center [328, 268] width 191 height 18
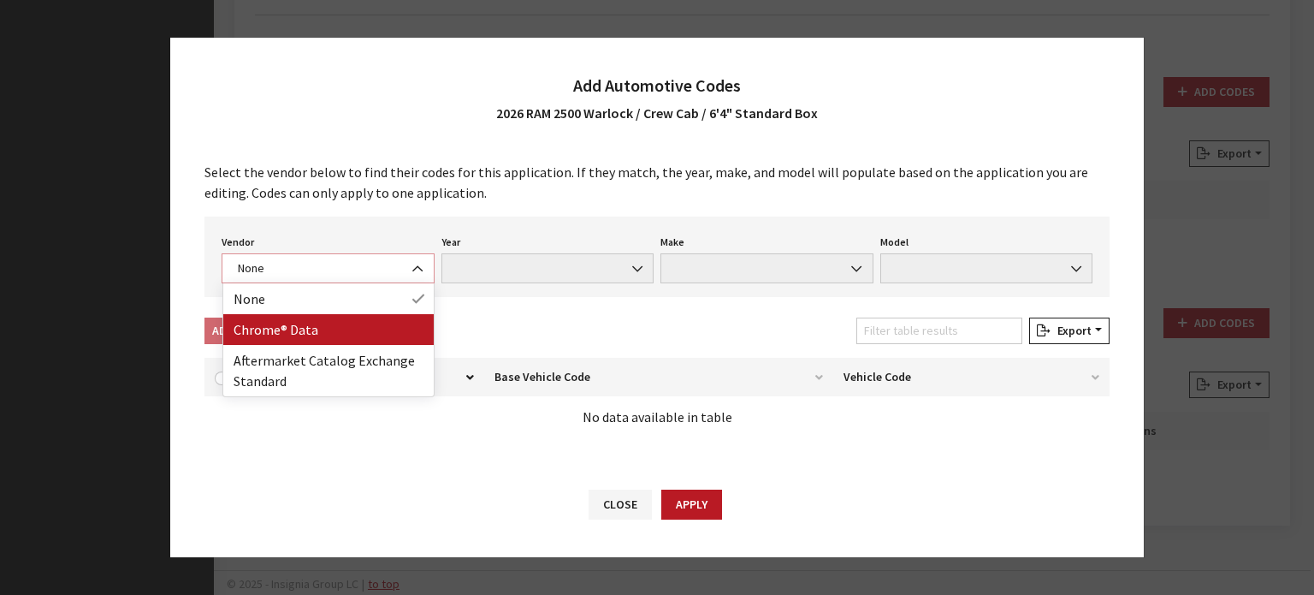
select select "4"
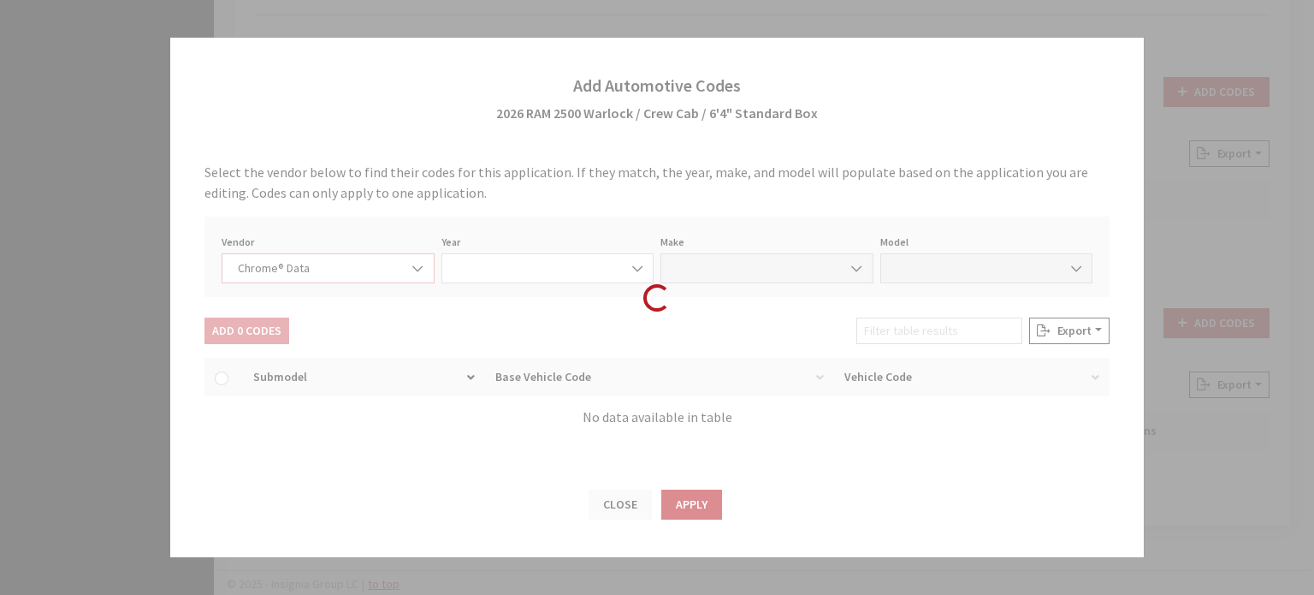
select select "2026"
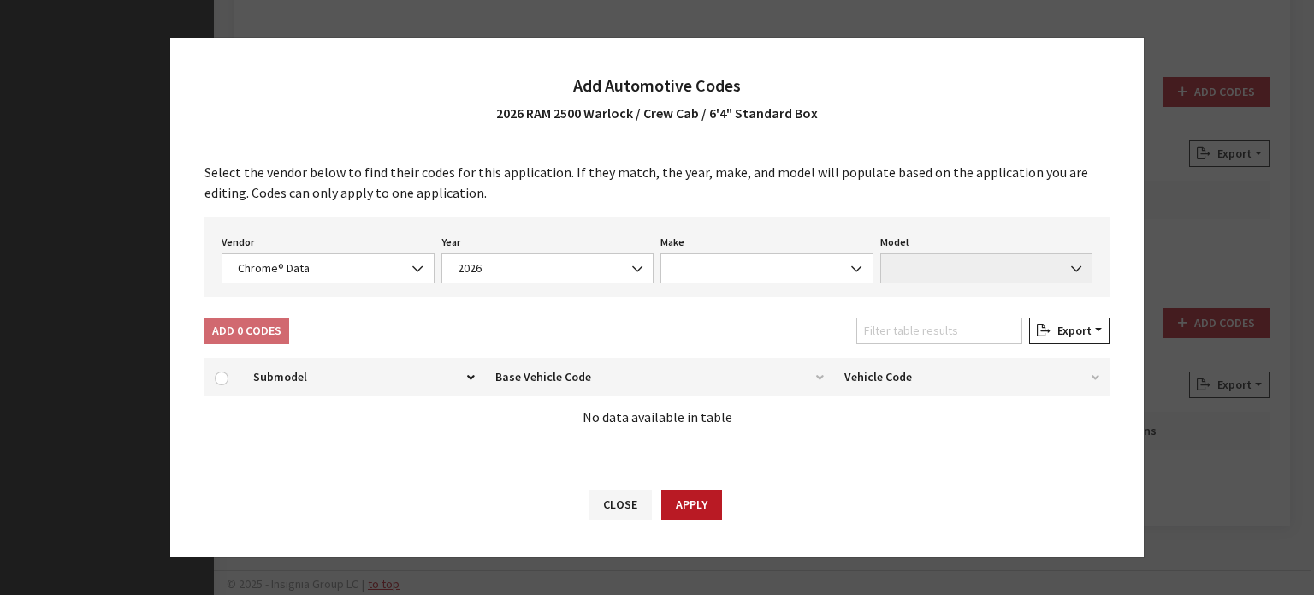
click at [799, 291] on div "Vendor None Chrome® Data Aftermarket Catalog Exchange Standard Chrome® Data Yea…" at bounding box center [656, 256] width 905 height 80
click at [760, 255] on span at bounding box center [766, 268] width 213 height 30
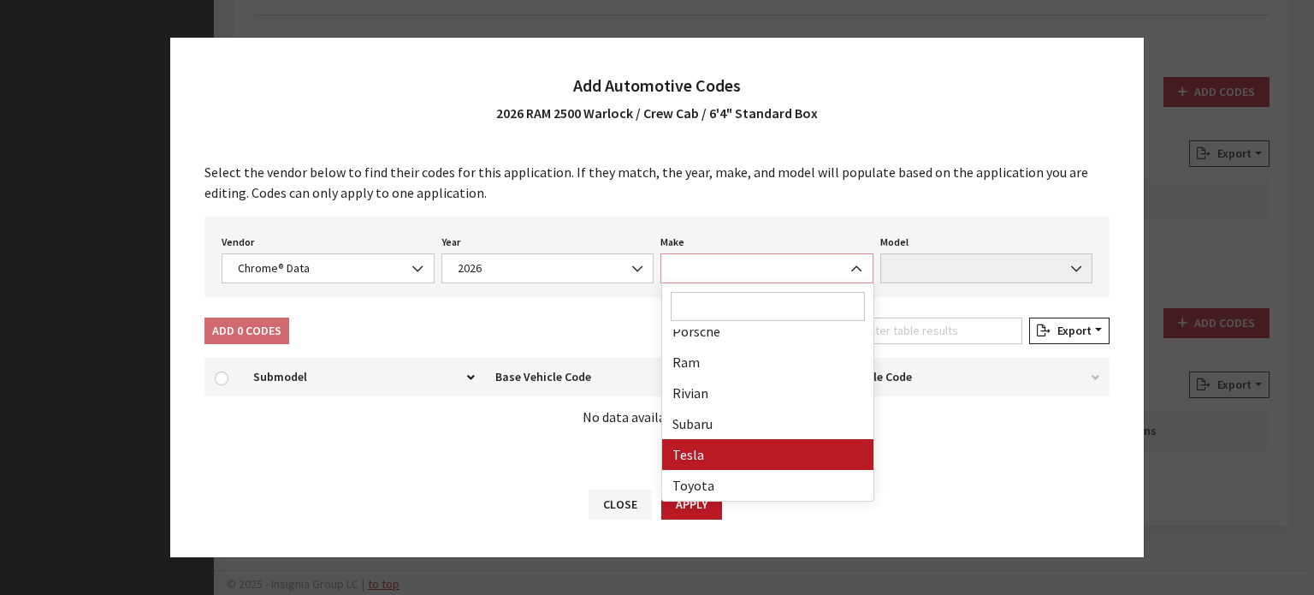
scroll to position [914, 0]
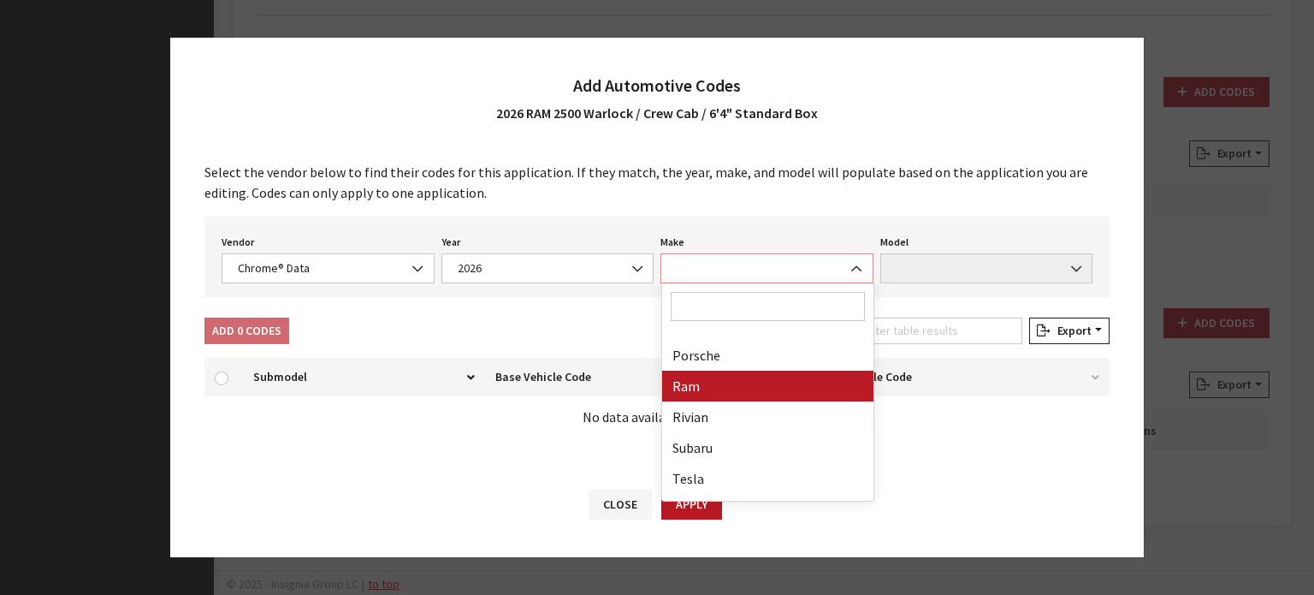
select select "57"
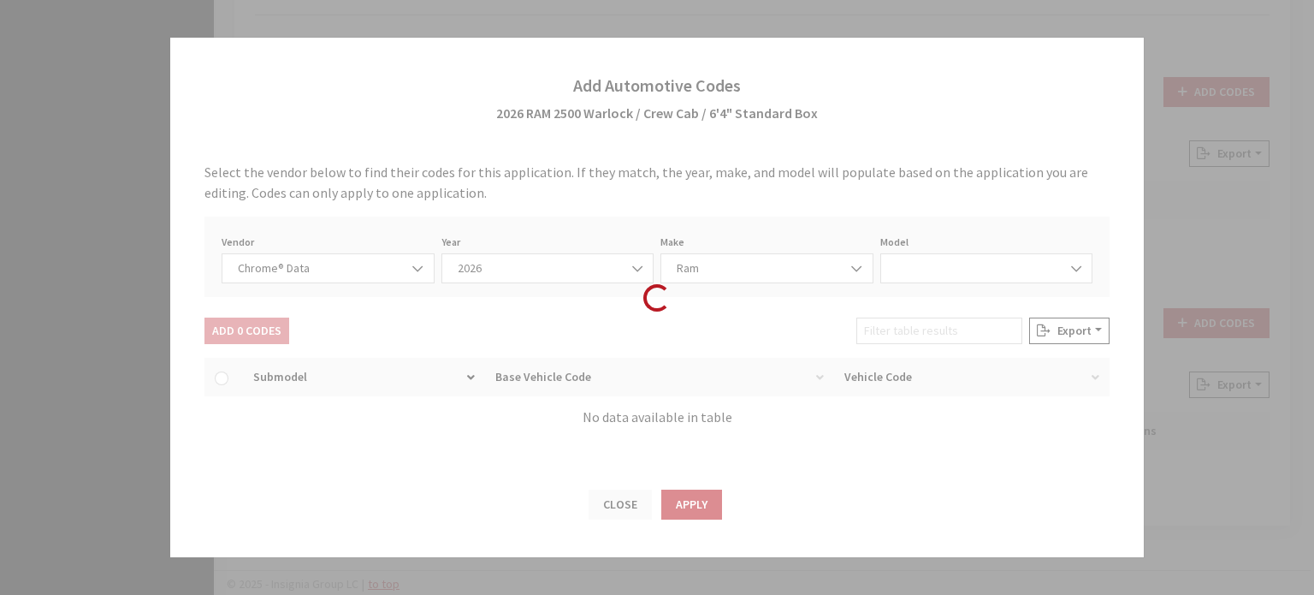
click at [990, 302] on div "Loading..." at bounding box center [657, 297] width 1314 height 595
select select "72306"
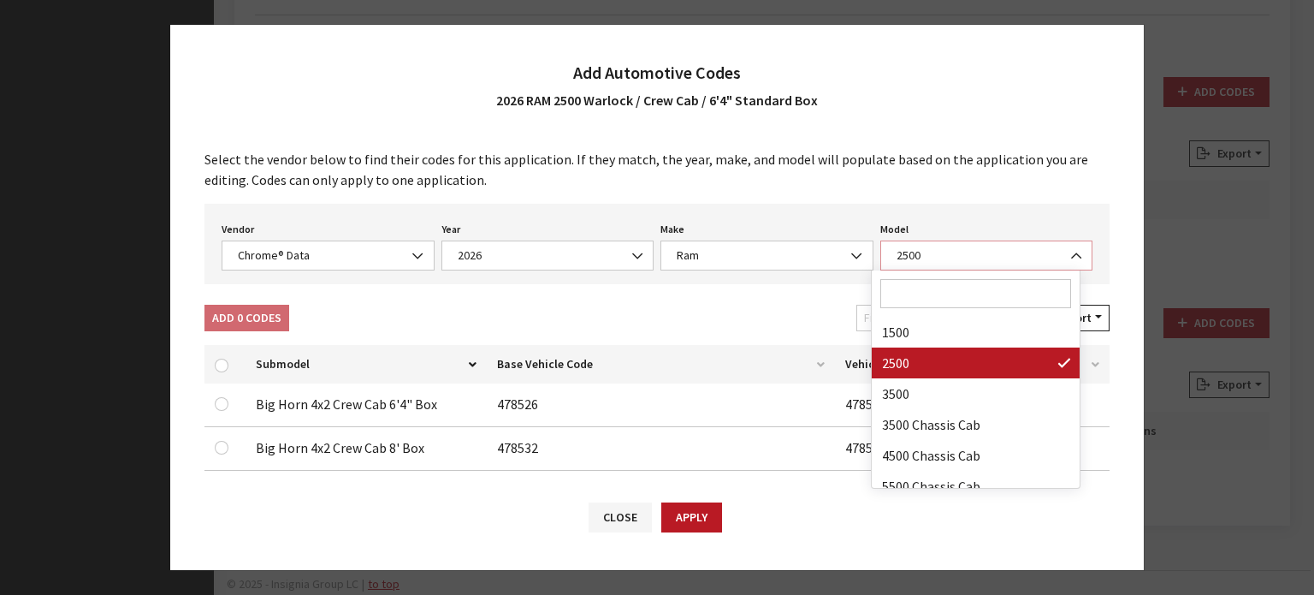
click at [964, 251] on span "2500" at bounding box center [986, 255] width 191 height 18
click at [695, 294] on div "Select the vendor below to find their codes for this application. If they match…" at bounding box center [657, 306] width 974 height 349
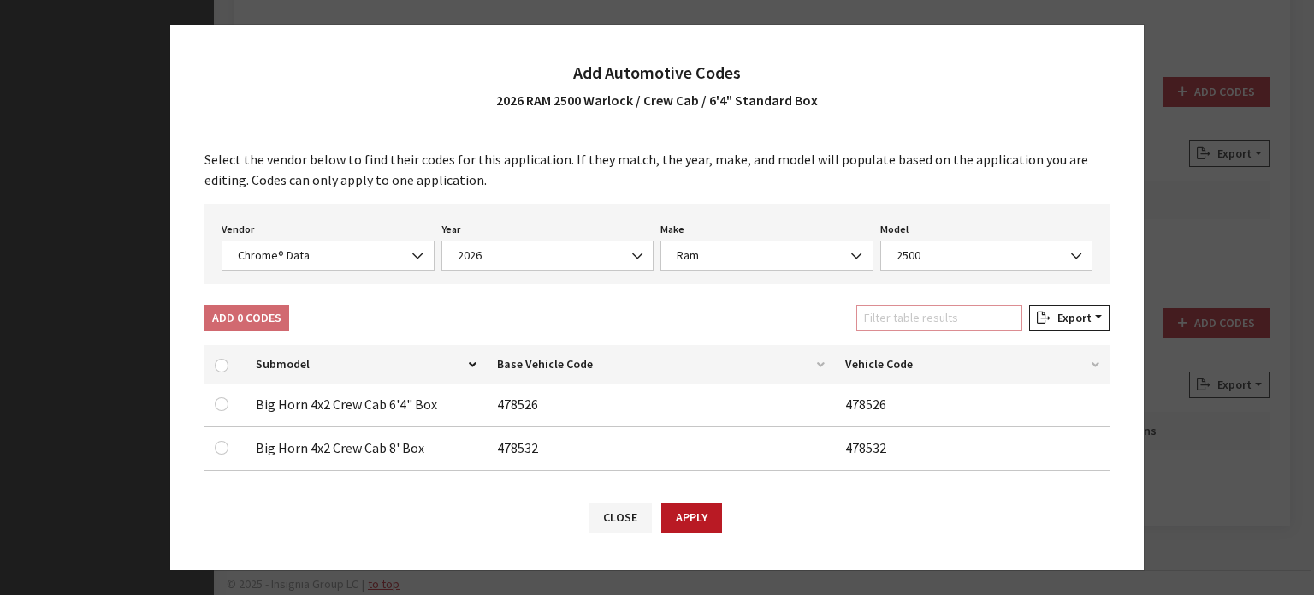
click at [973, 313] on input "Filter table results" at bounding box center [939, 318] width 166 height 27
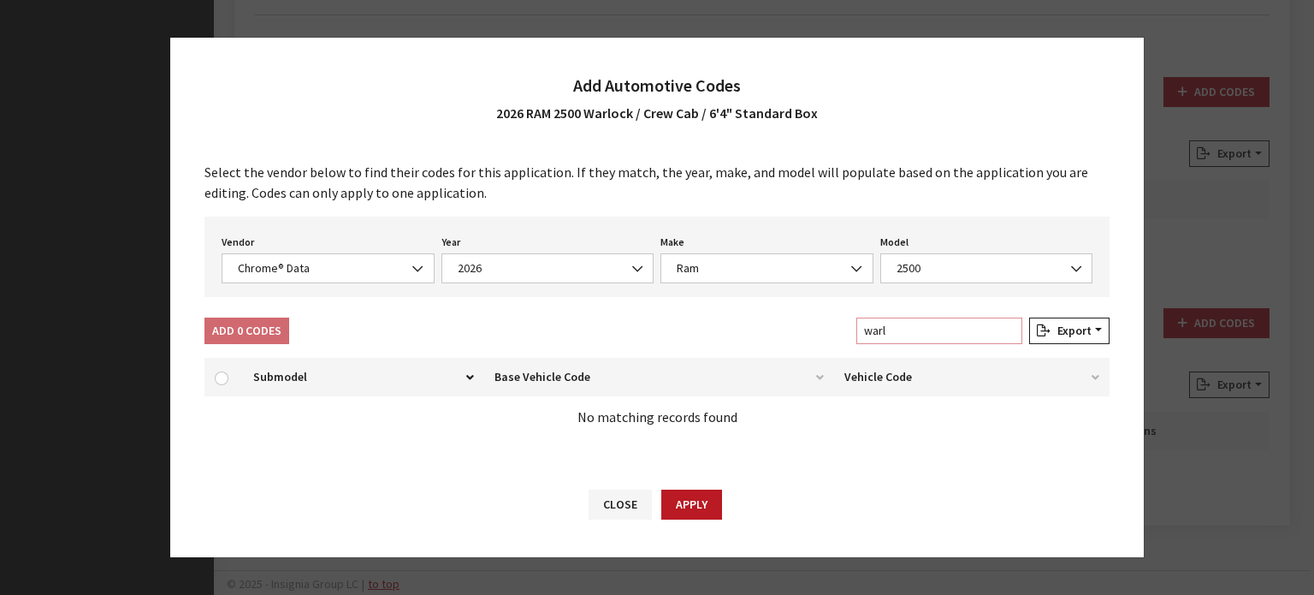
type input "warlo"
click at [912, 329] on input "warlo" at bounding box center [939, 330] width 166 height 27
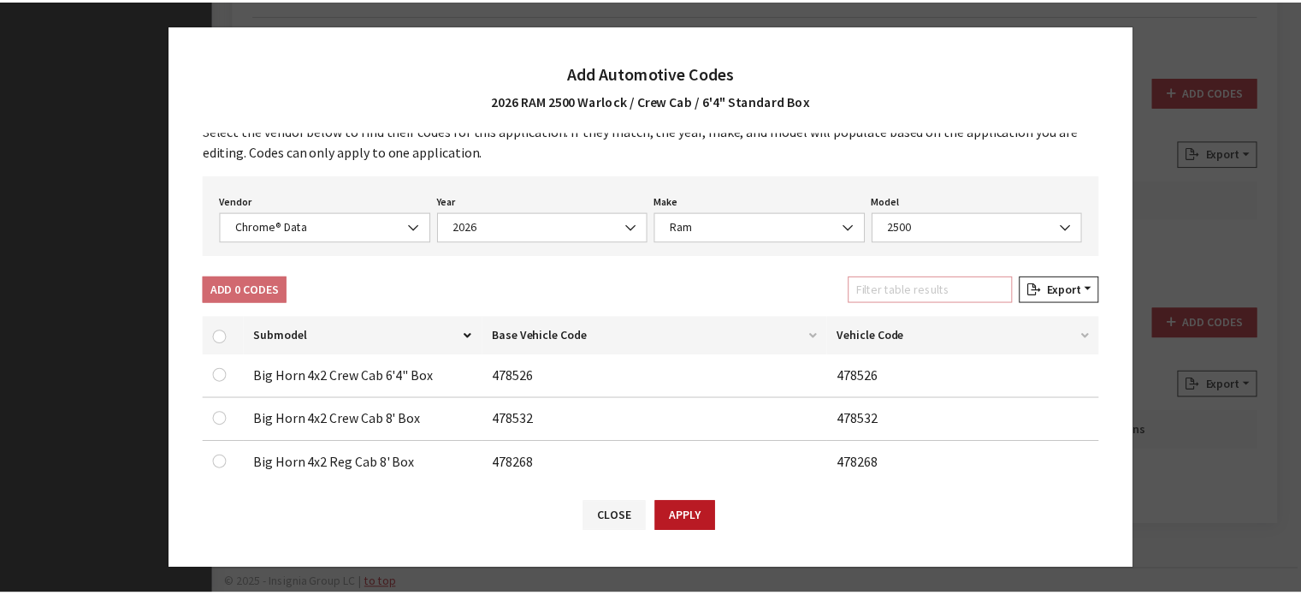
scroll to position [0, 0]
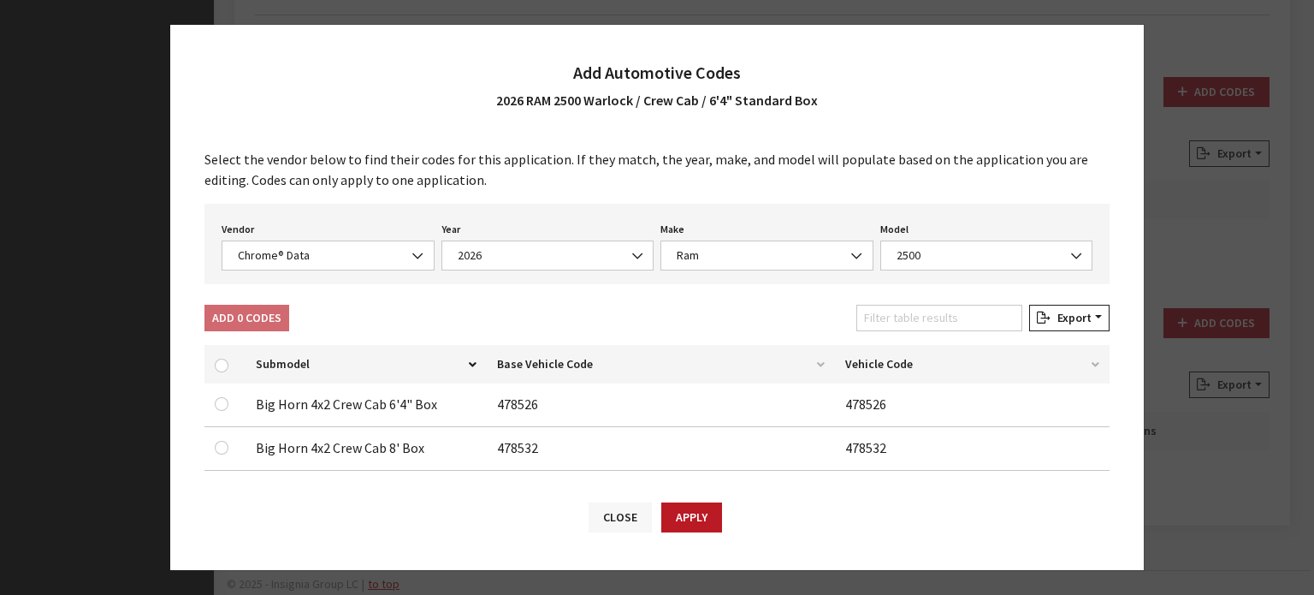
click at [610, 526] on button "Close" at bounding box center [620, 517] width 63 height 30
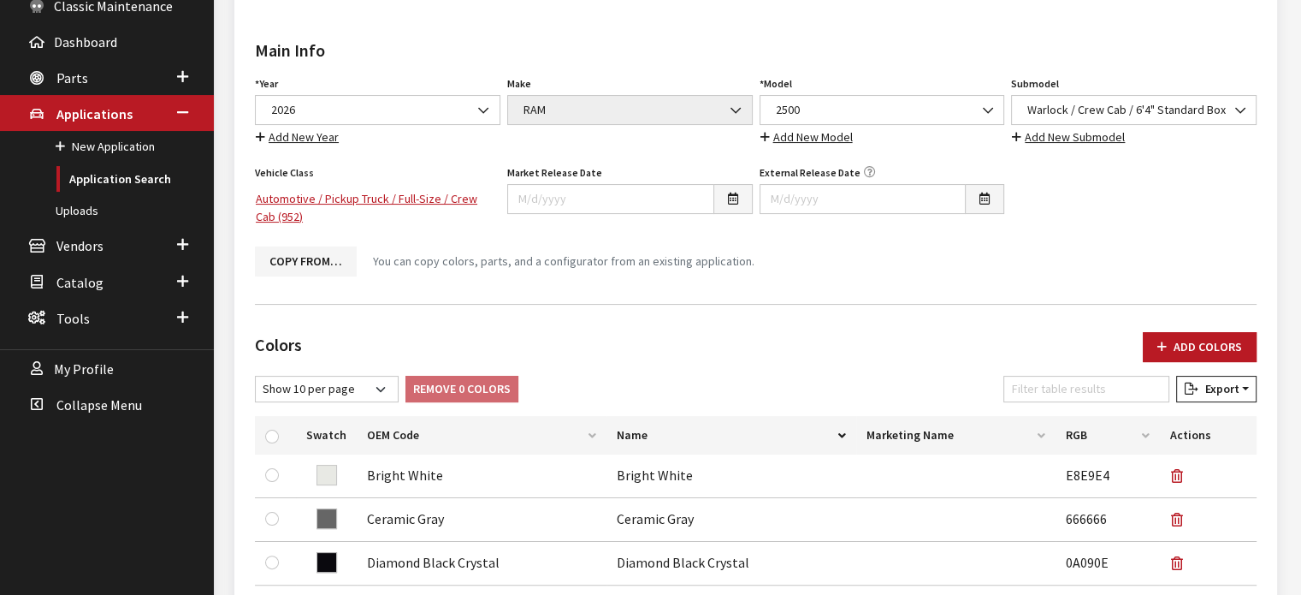
scroll to position [83, 0]
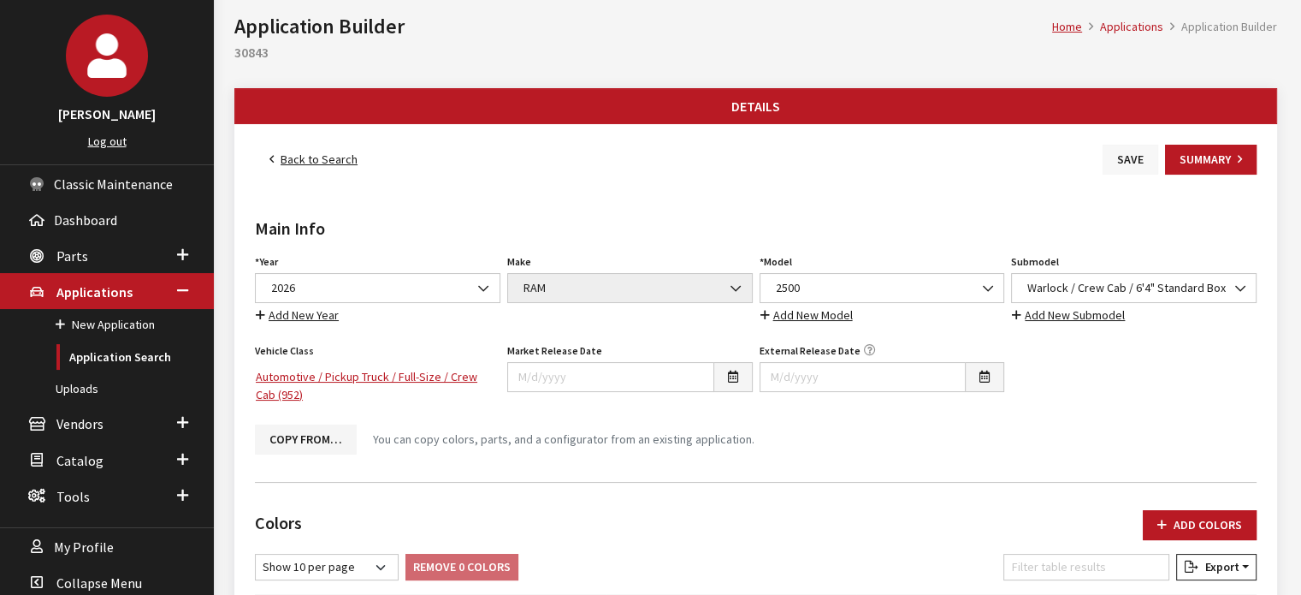
click at [1136, 151] on button "Save" at bounding box center [1131, 160] width 56 height 30
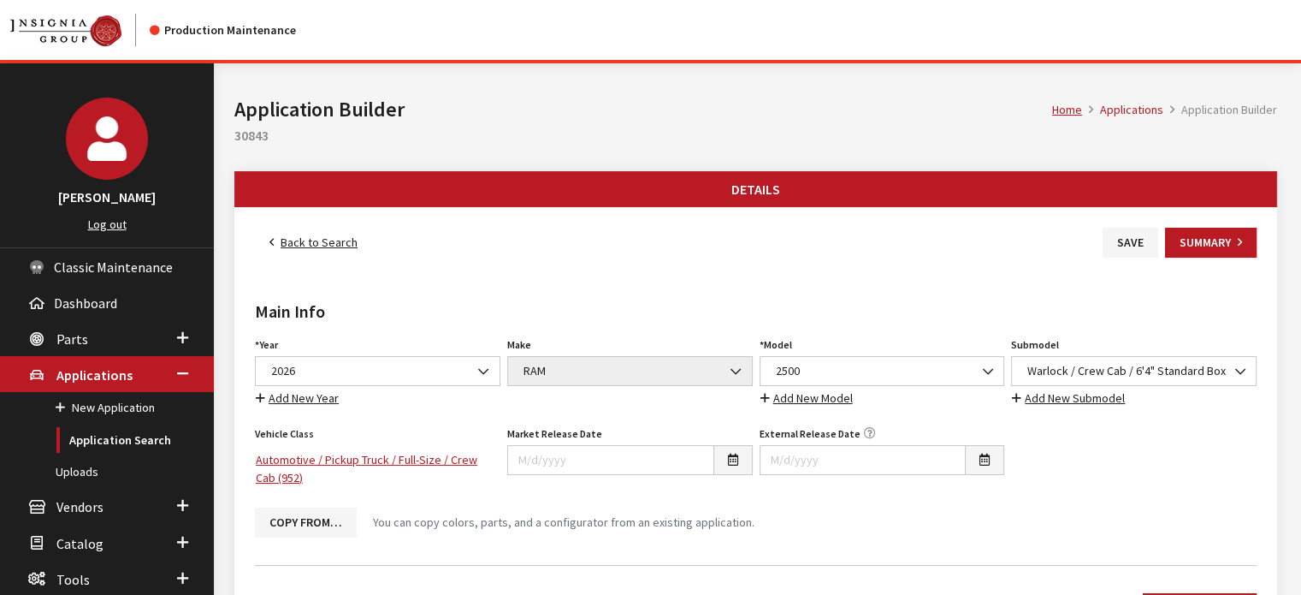
click at [302, 233] on link "Back to Search" at bounding box center [313, 243] width 117 height 30
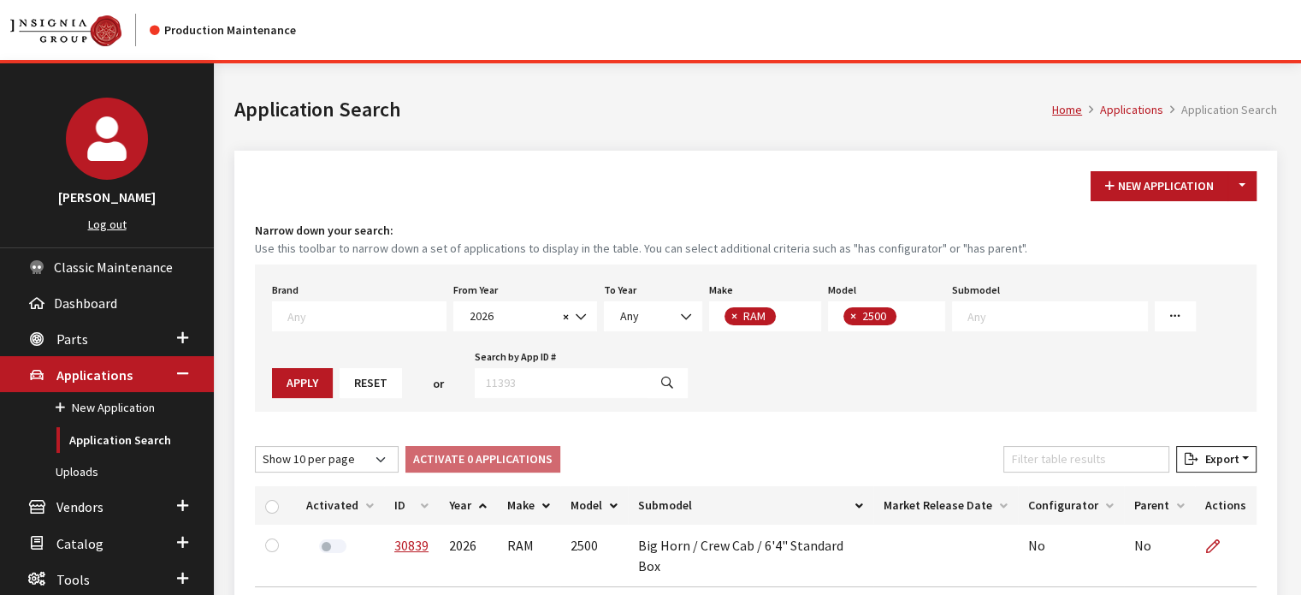
scroll to position [186, 0]
click at [1242, 187] on button "Toggle Dropdown" at bounding box center [1242, 186] width 29 height 30
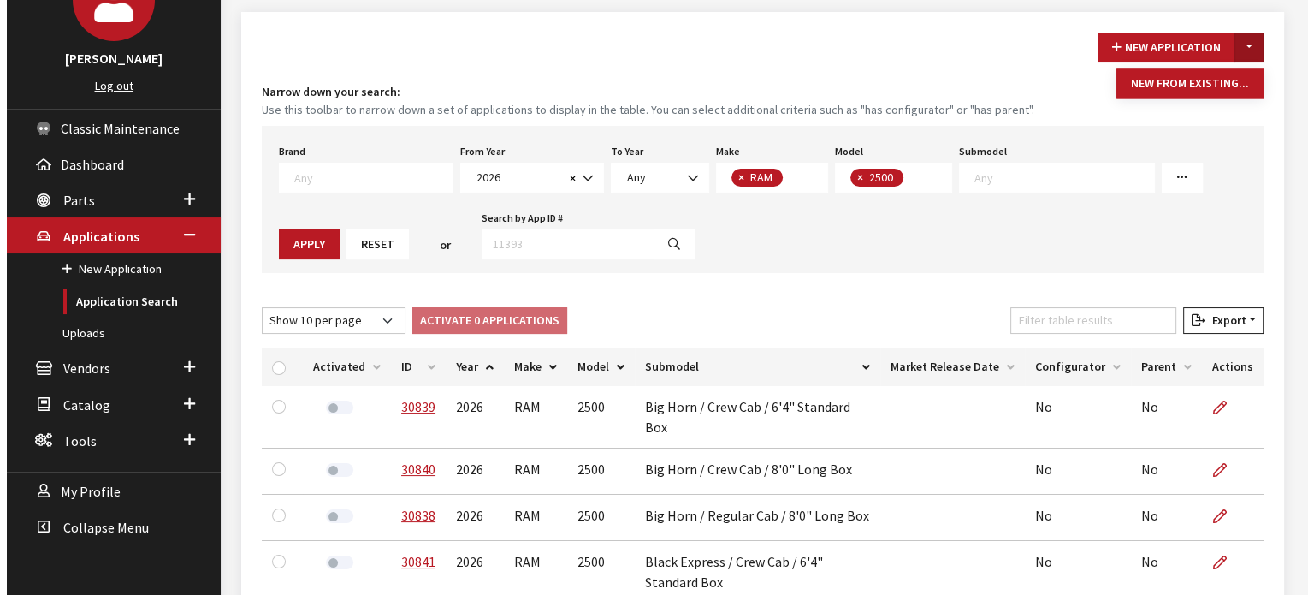
scroll to position [0, 0]
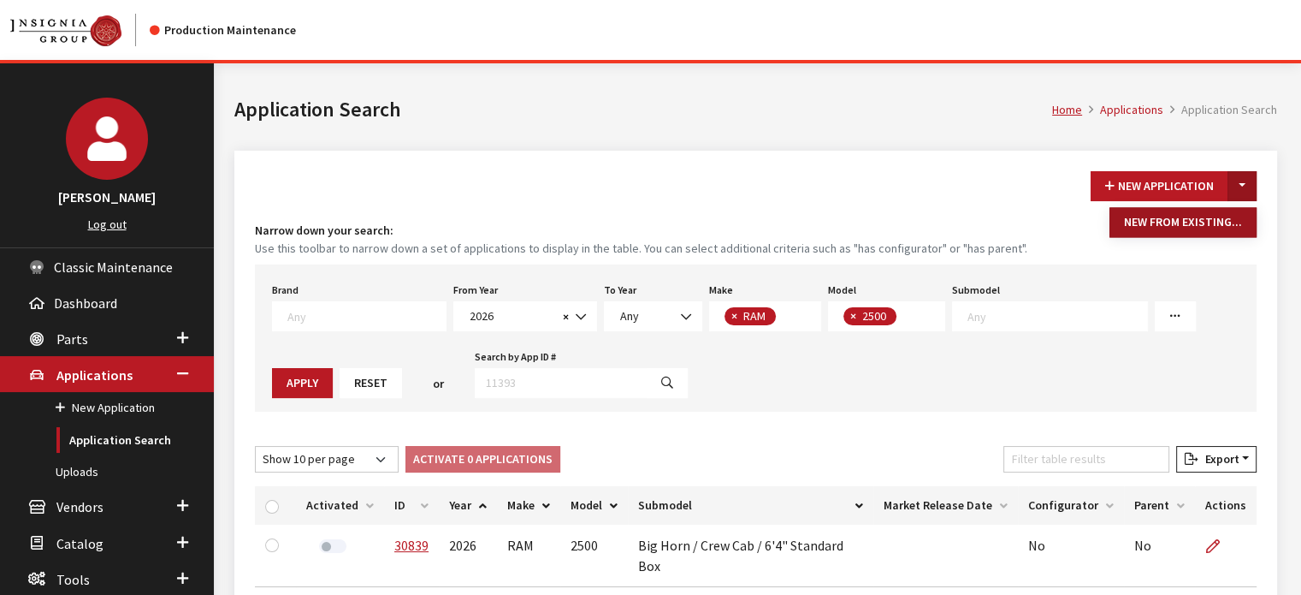
click at [1212, 232] on button "New From Existing..." at bounding box center [1183, 222] width 147 height 30
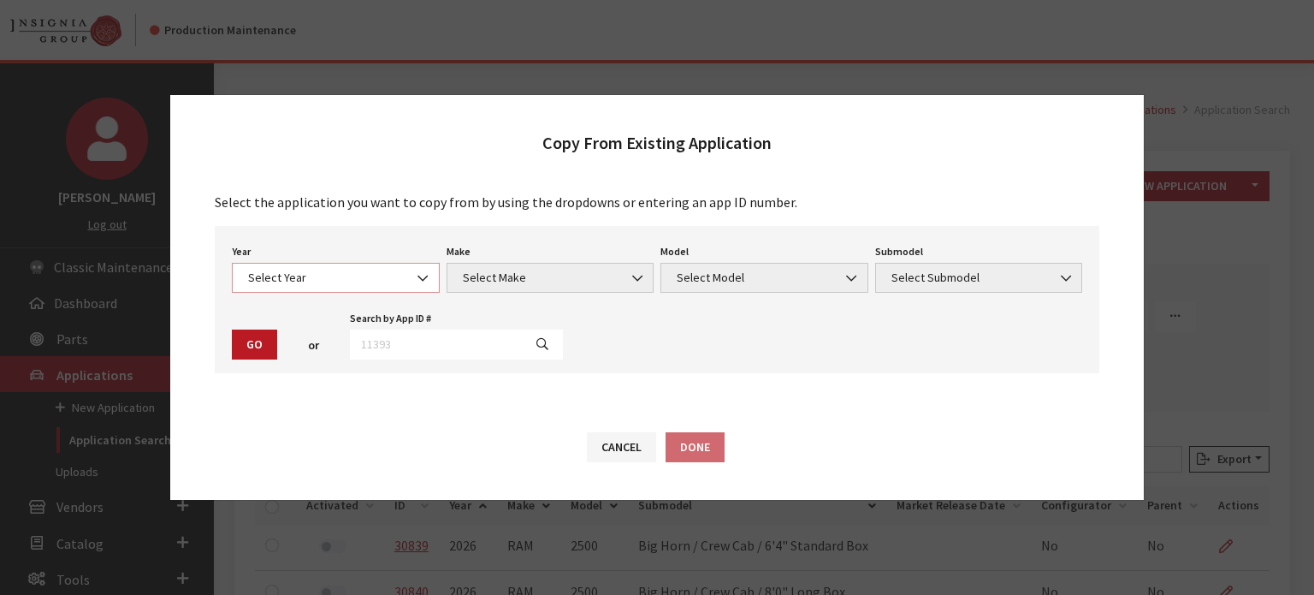
click at [378, 280] on span "Select Year" at bounding box center [336, 278] width 186 height 18
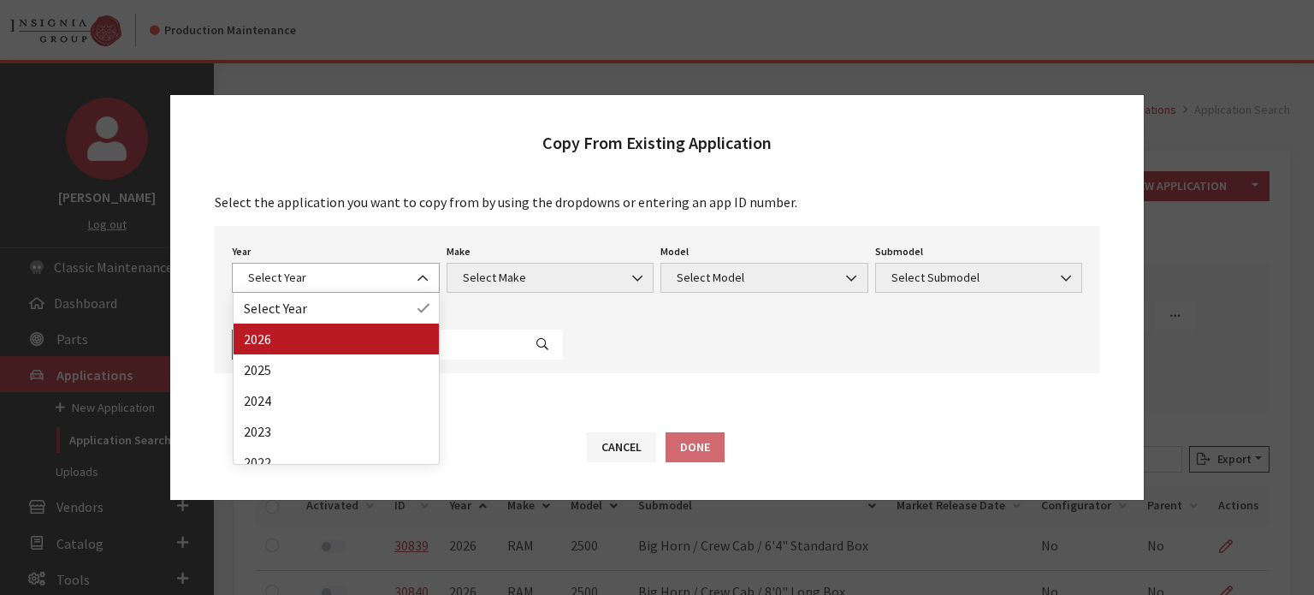
select select "44"
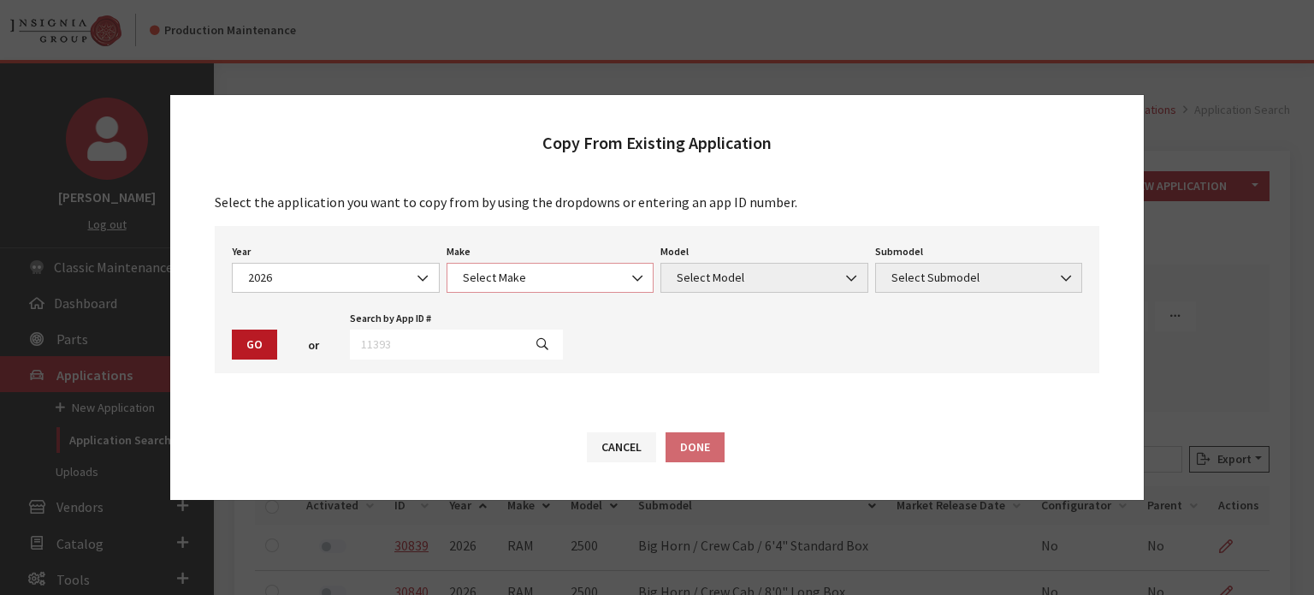
click at [486, 272] on span "Select Make" at bounding box center [551, 278] width 186 height 18
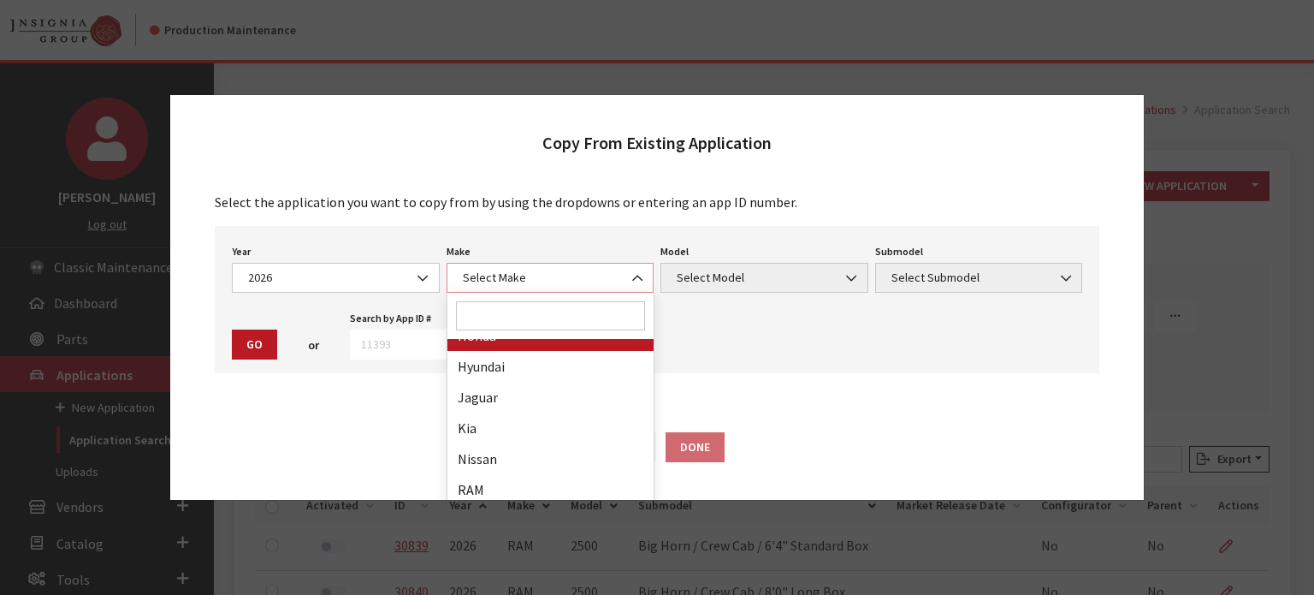
scroll to position [428, 0]
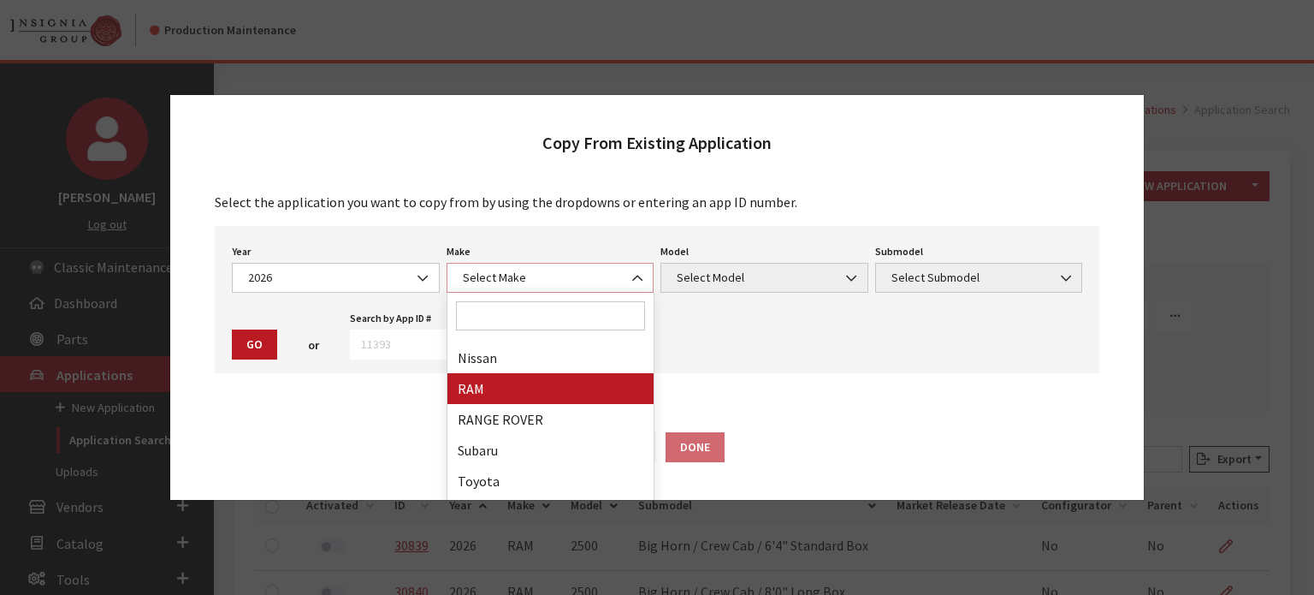
select select "34"
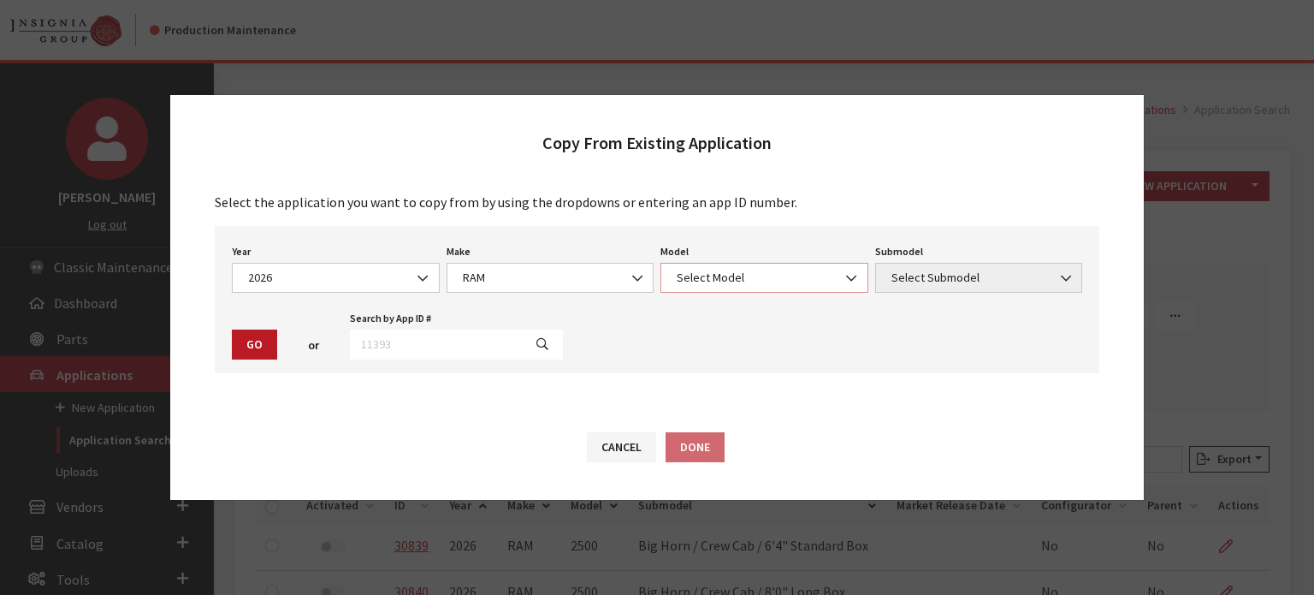
click at [710, 281] on span "Select Model" at bounding box center [765, 278] width 186 height 18
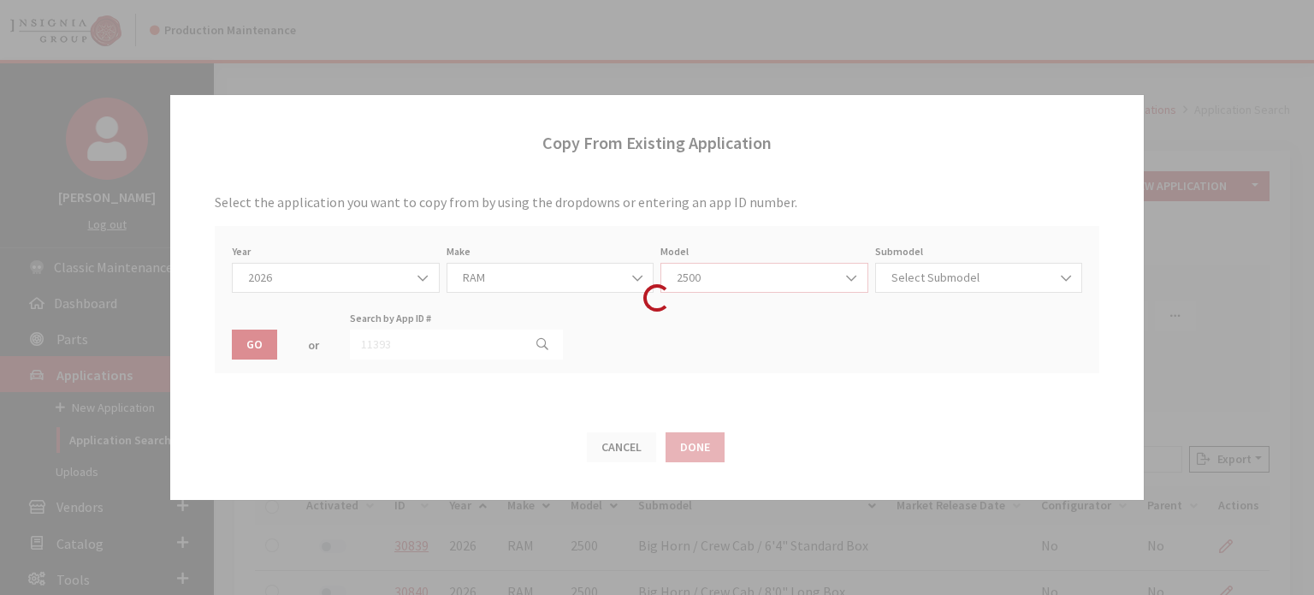
select select "1085"
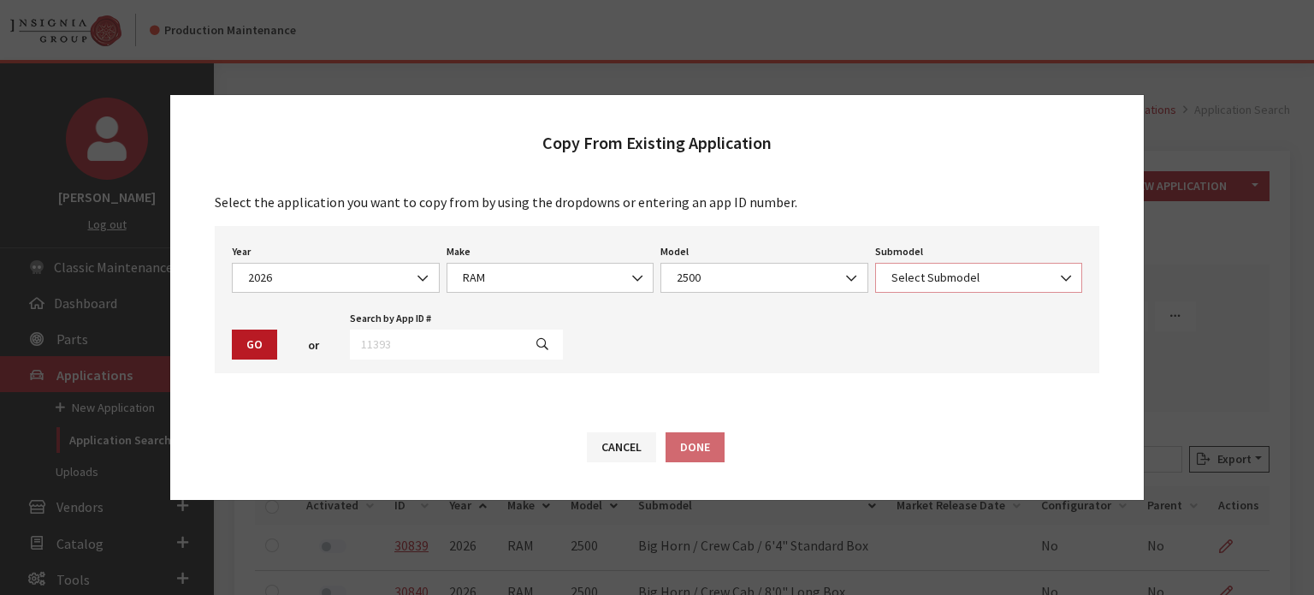
click at [915, 284] on span "Select Submodel" at bounding box center [979, 278] width 186 height 18
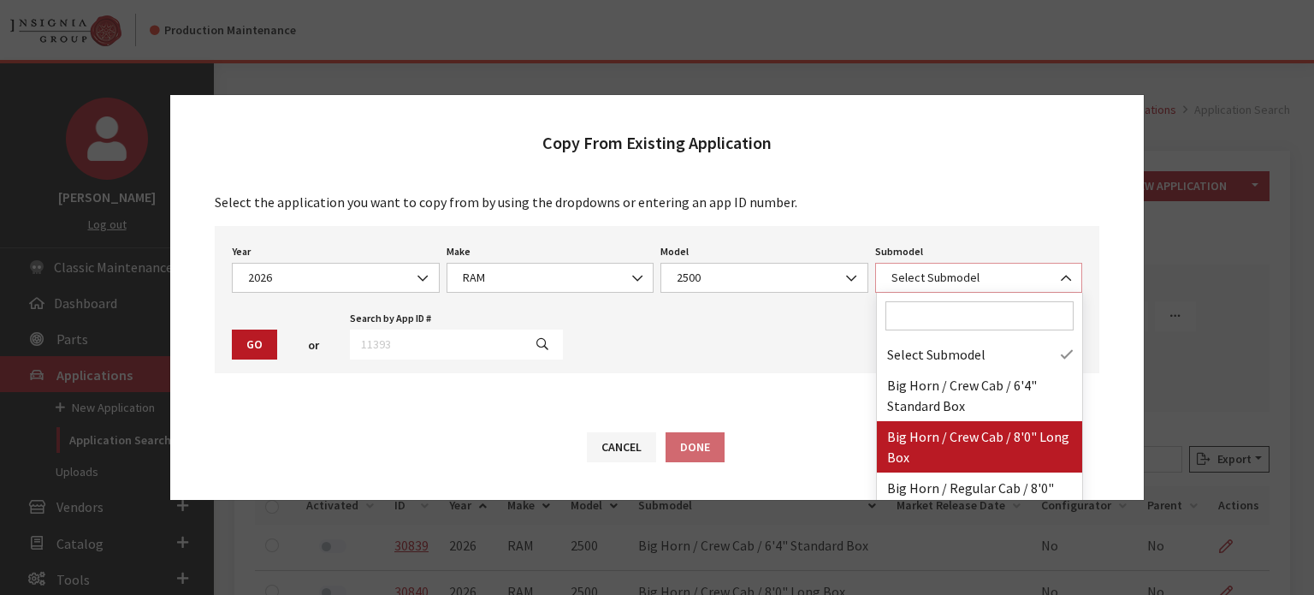
scroll to position [322, 0]
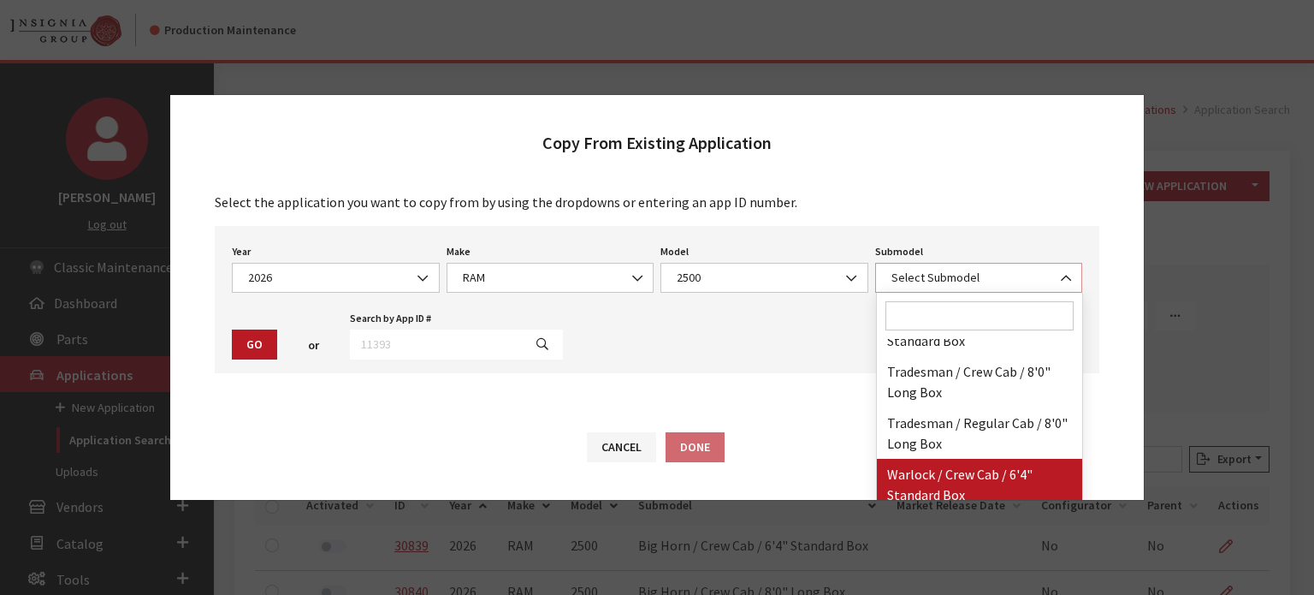
select select "4835"
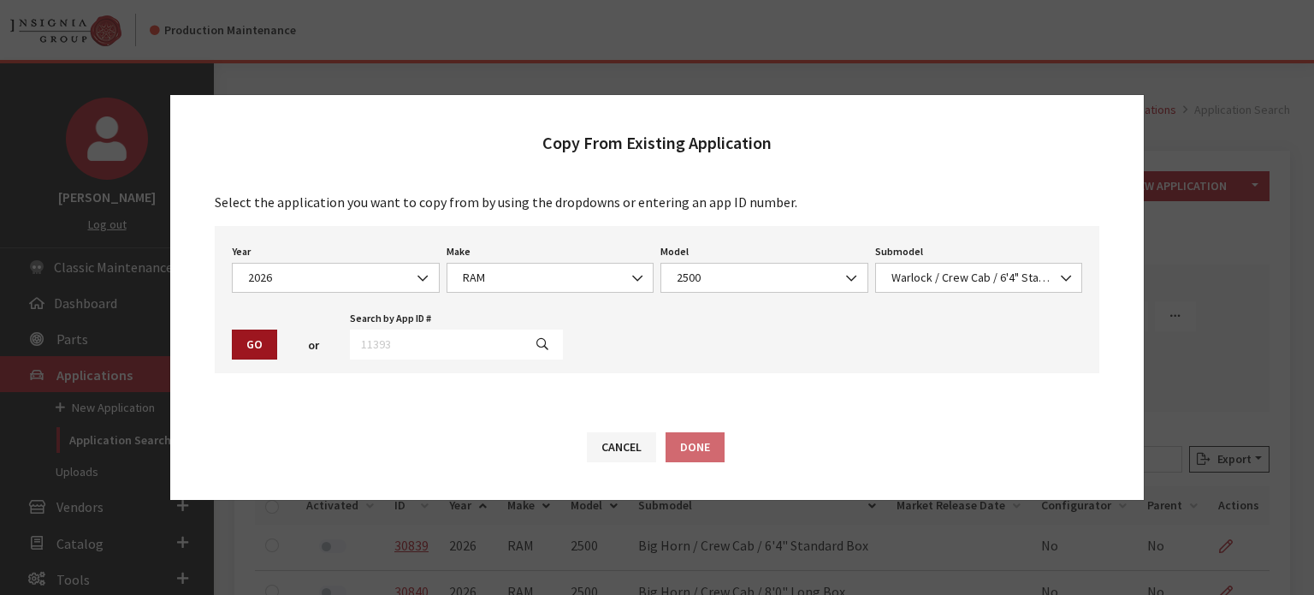
click at [258, 349] on button "Go" at bounding box center [254, 344] width 45 height 30
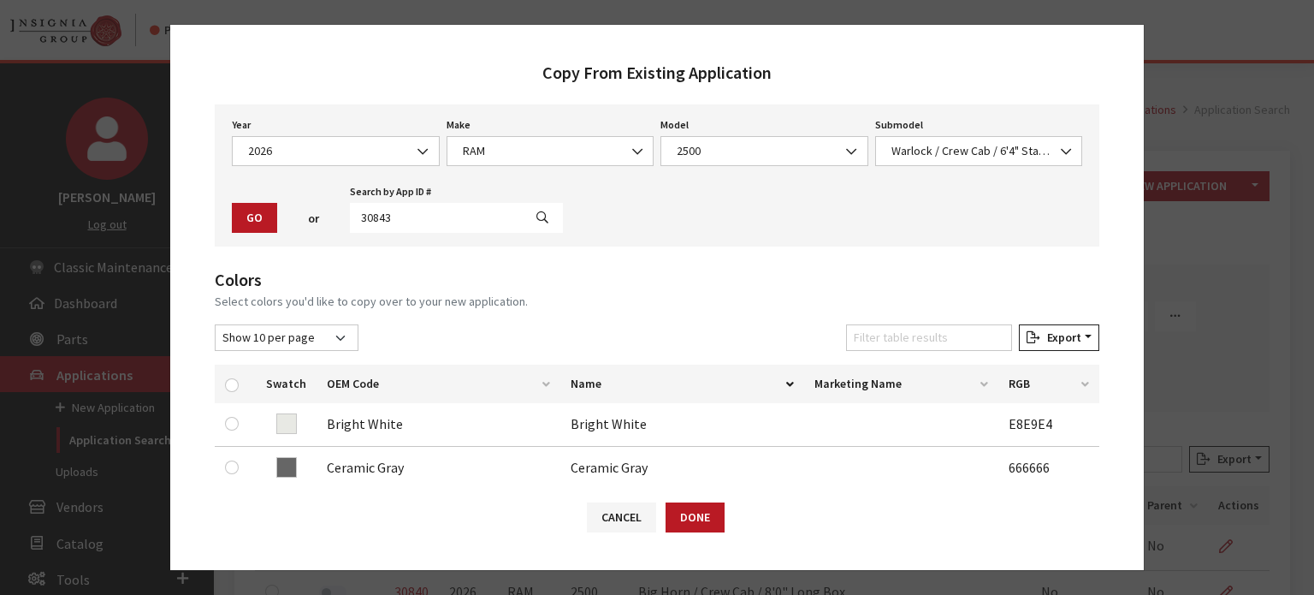
scroll to position [86, 0]
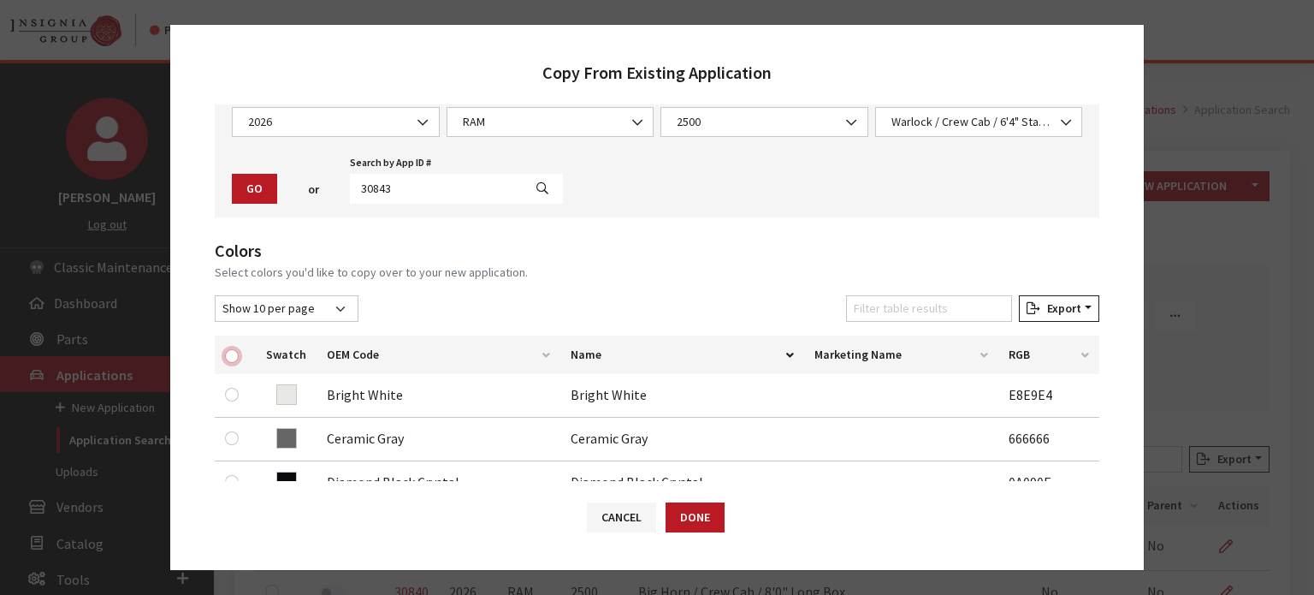
click at [228, 349] on input "checkbox" at bounding box center [232, 356] width 14 height 14
checkbox input "true"
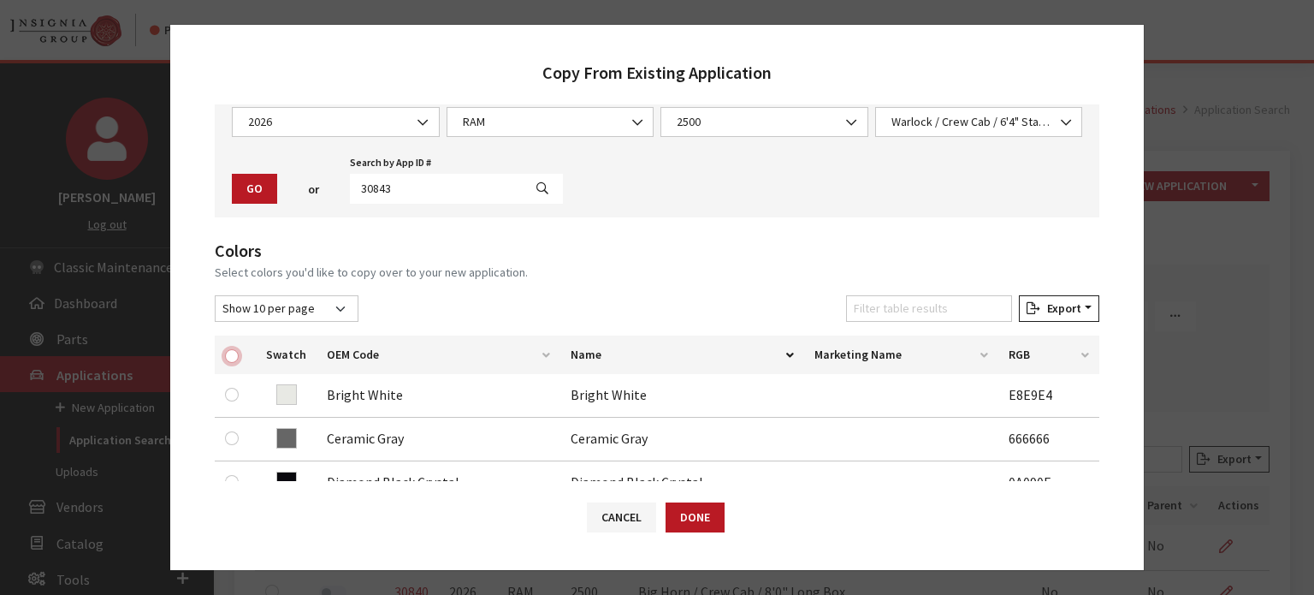
checkbox input "true"
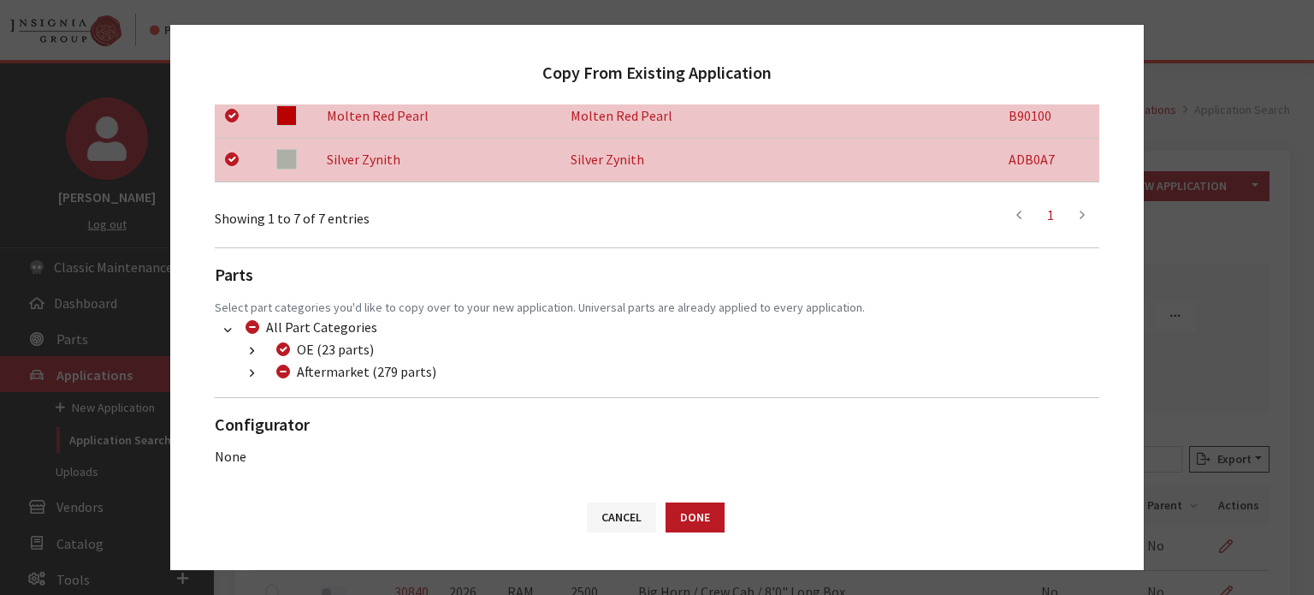
scroll to position [583, 0]
click at [256, 364] on button "button" at bounding box center [251, 373] width 33 height 20
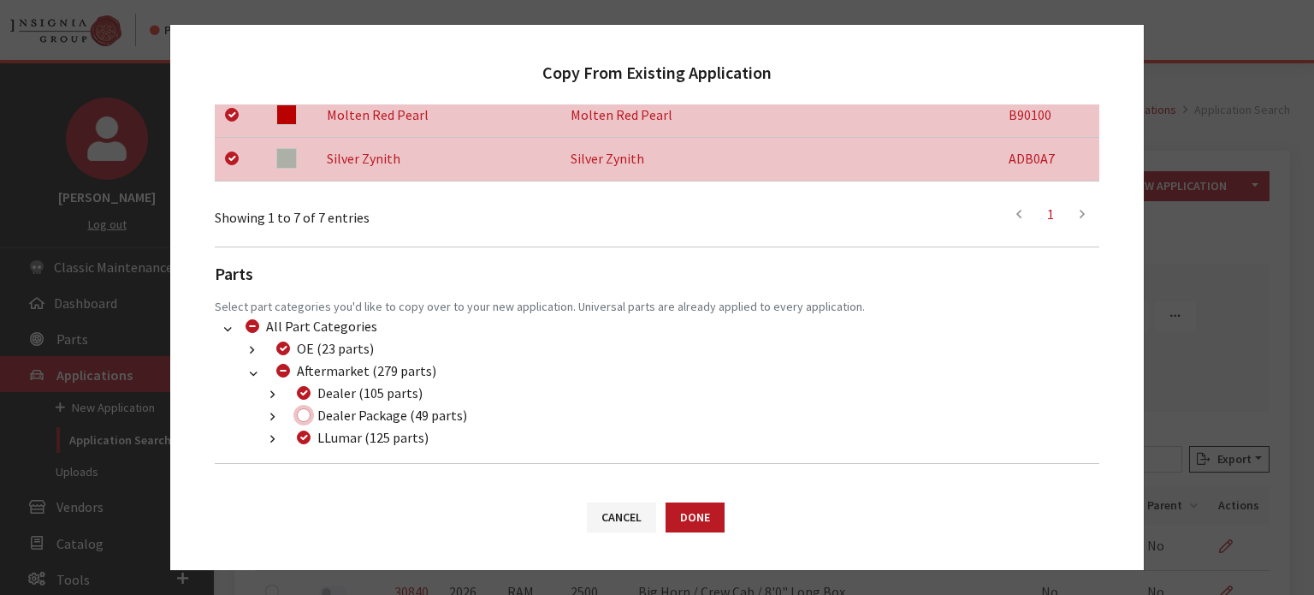
click at [305, 415] on input "Dealer Package (49 parts)" at bounding box center [304, 415] width 14 height 14
checkbox input "true"
click at [691, 512] on button "Done" at bounding box center [695, 517] width 59 height 30
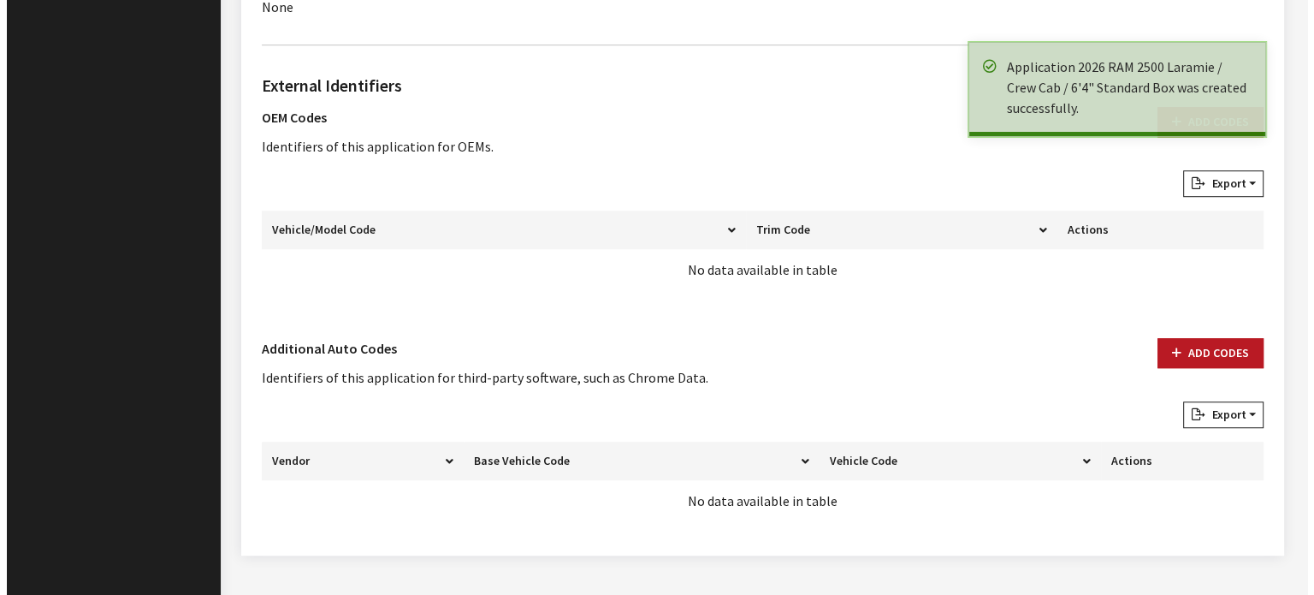
scroll to position [1195, 0]
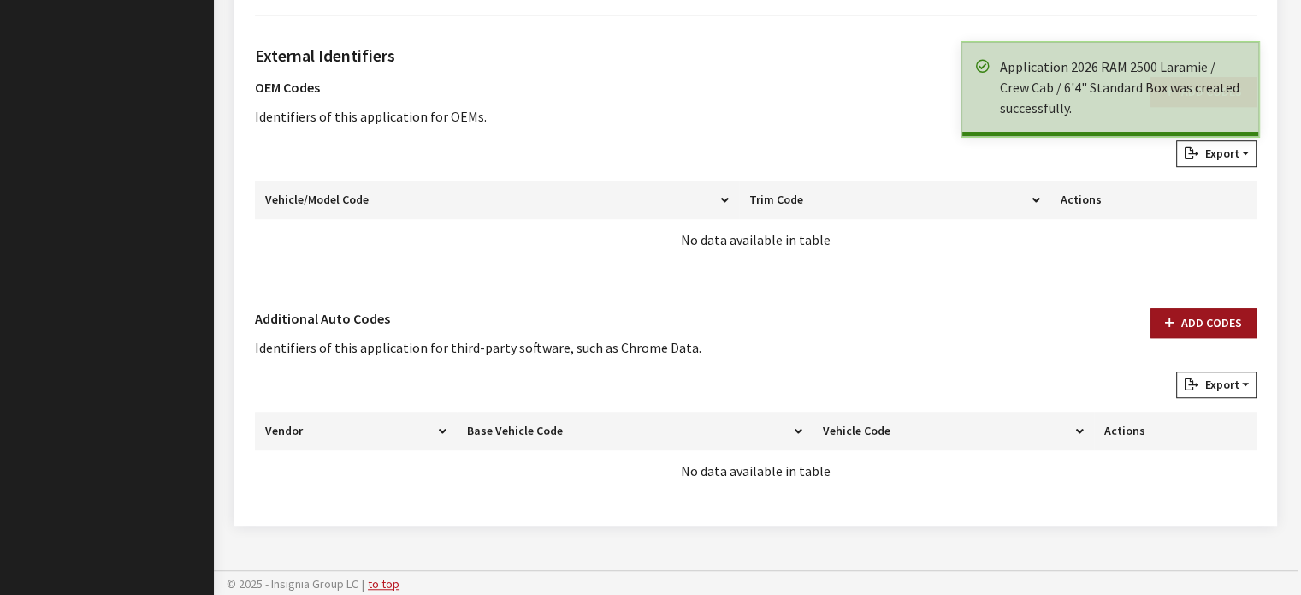
click at [1187, 316] on button "Add Codes" at bounding box center [1204, 323] width 106 height 30
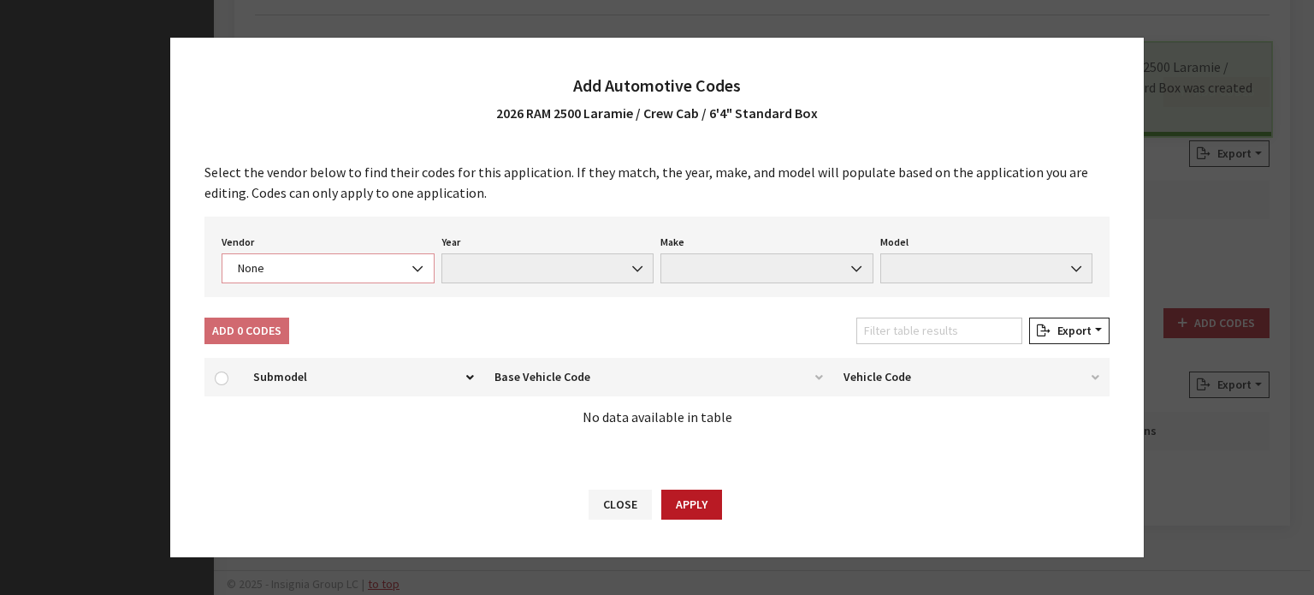
click at [383, 273] on span "None" at bounding box center [328, 268] width 191 height 18
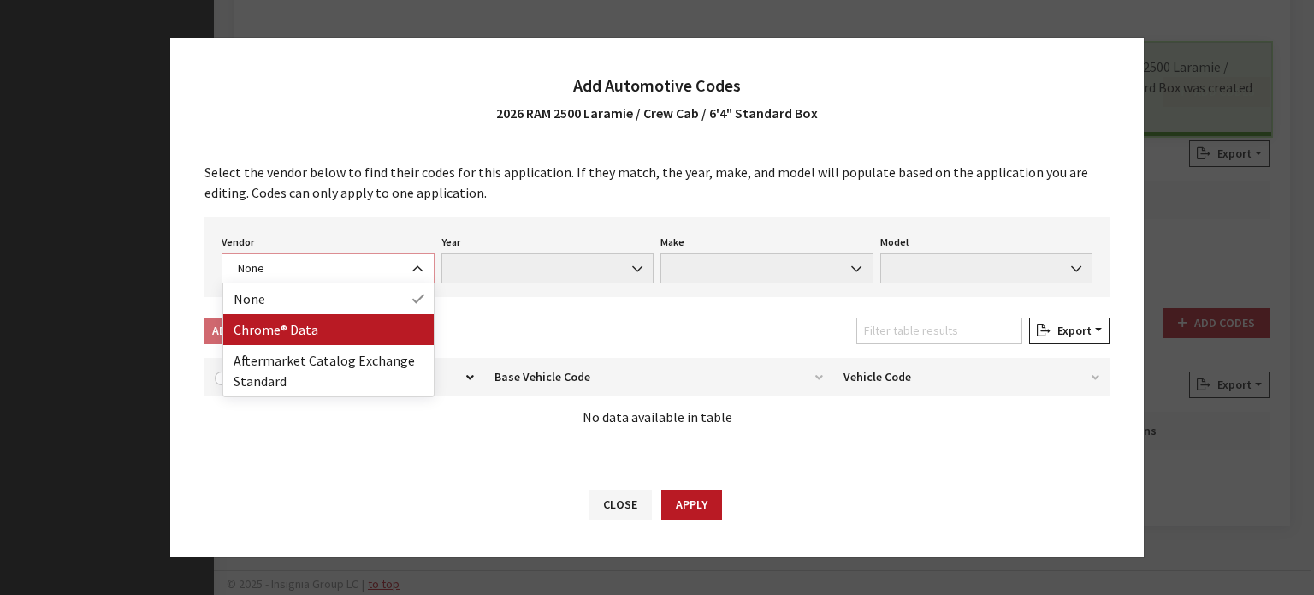
select select "4"
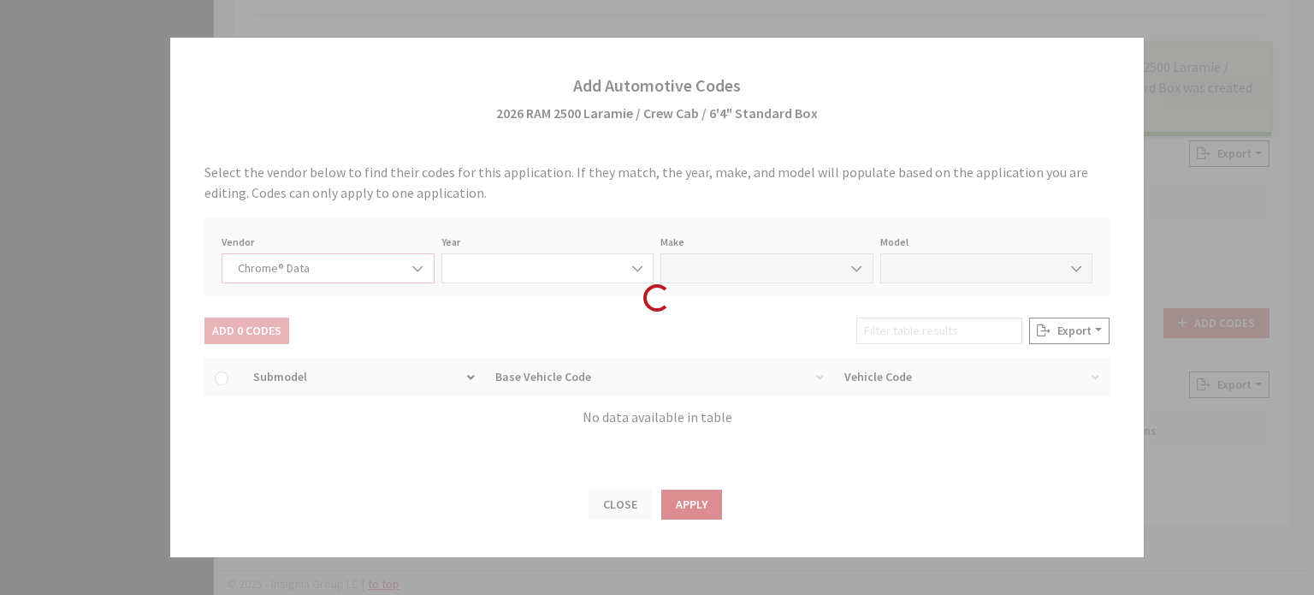
select select "2026"
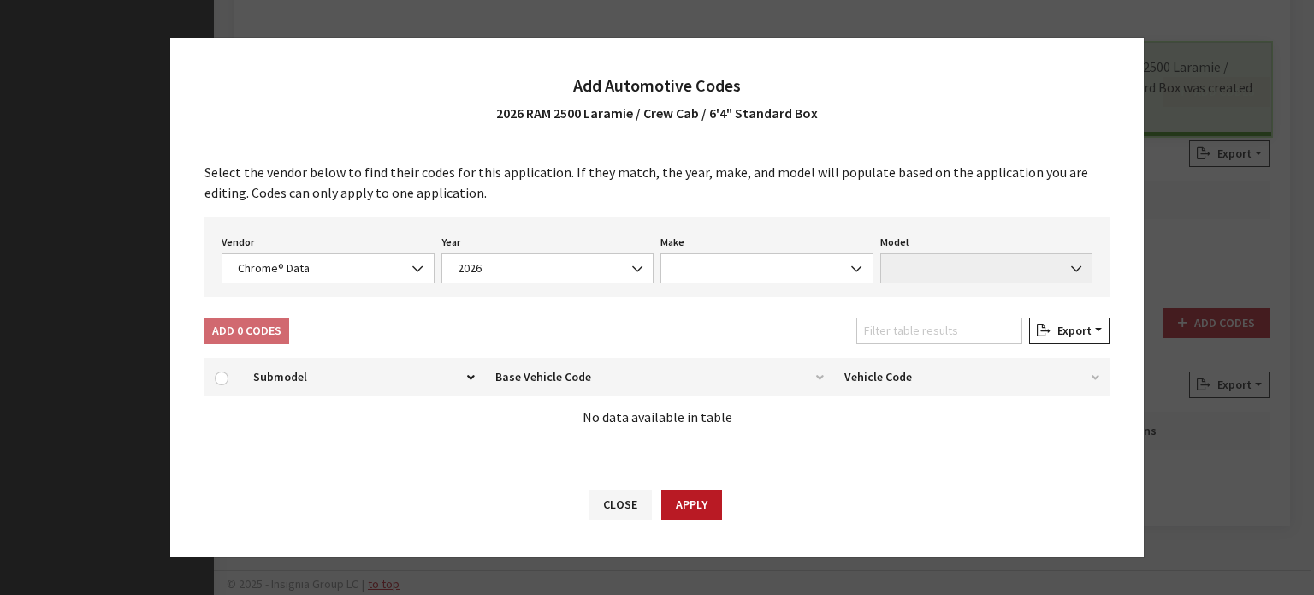
click at [648, 295] on div "Vendor None Chrome® Data Aftermarket Catalog Exchange Standard Chrome® Data Yea…" at bounding box center [656, 256] width 905 height 80
click at [702, 284] on div "Vendor None Chrome® Data Aftermarket Catalog Exchange Standard Chrome® Data Yea…" at bounding box center [656, 256] width 905 height 80
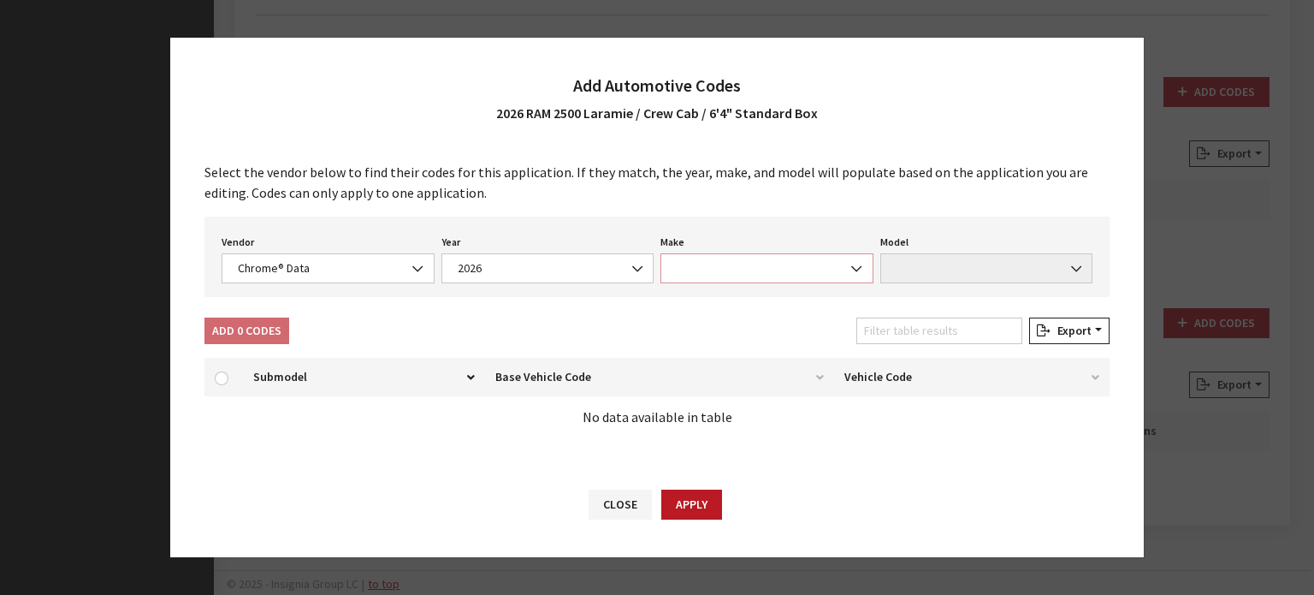
click at [705, 275] on span at bounding box center [766, 268] width 213 height 30
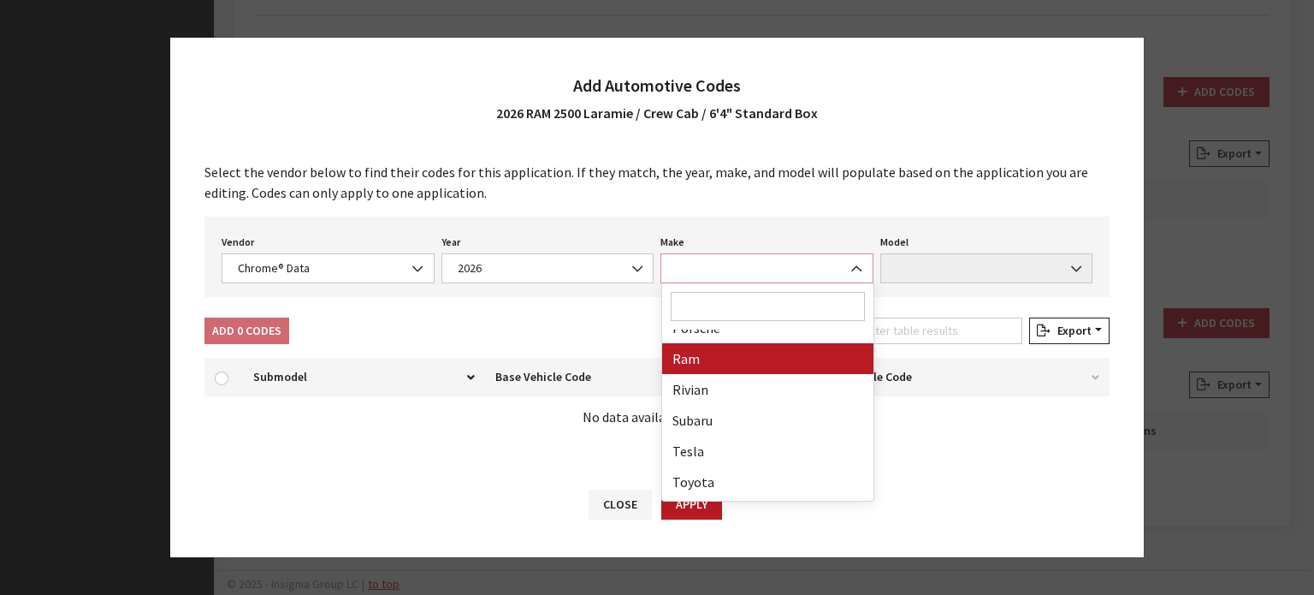
select select "57"
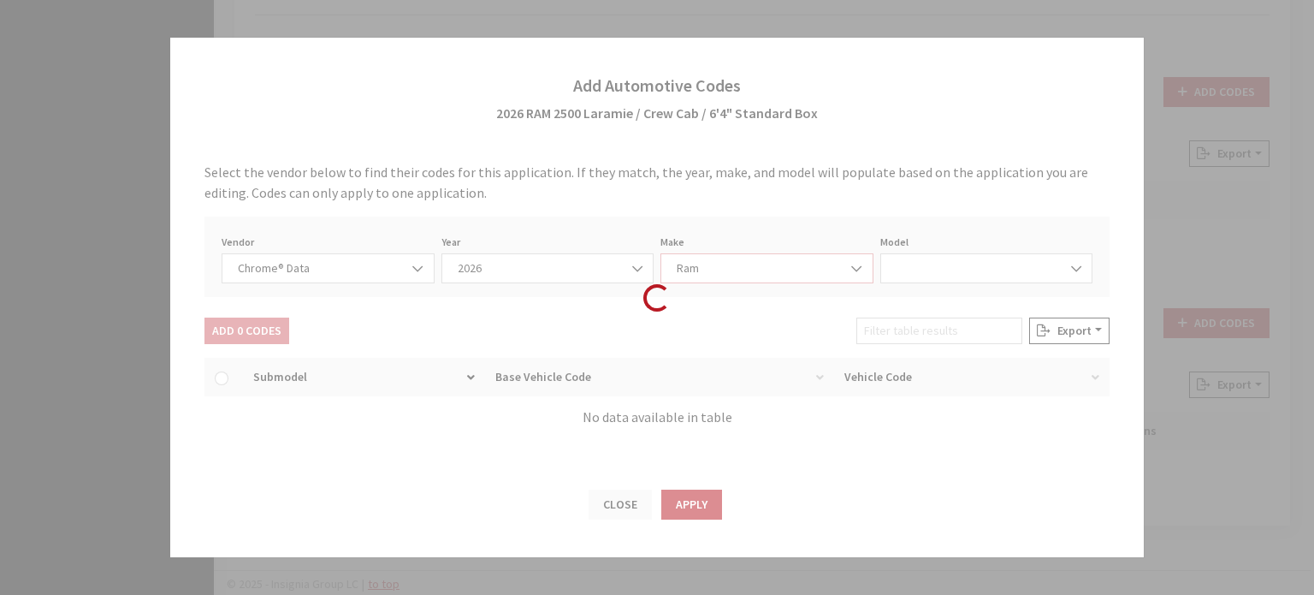
select select "72306"
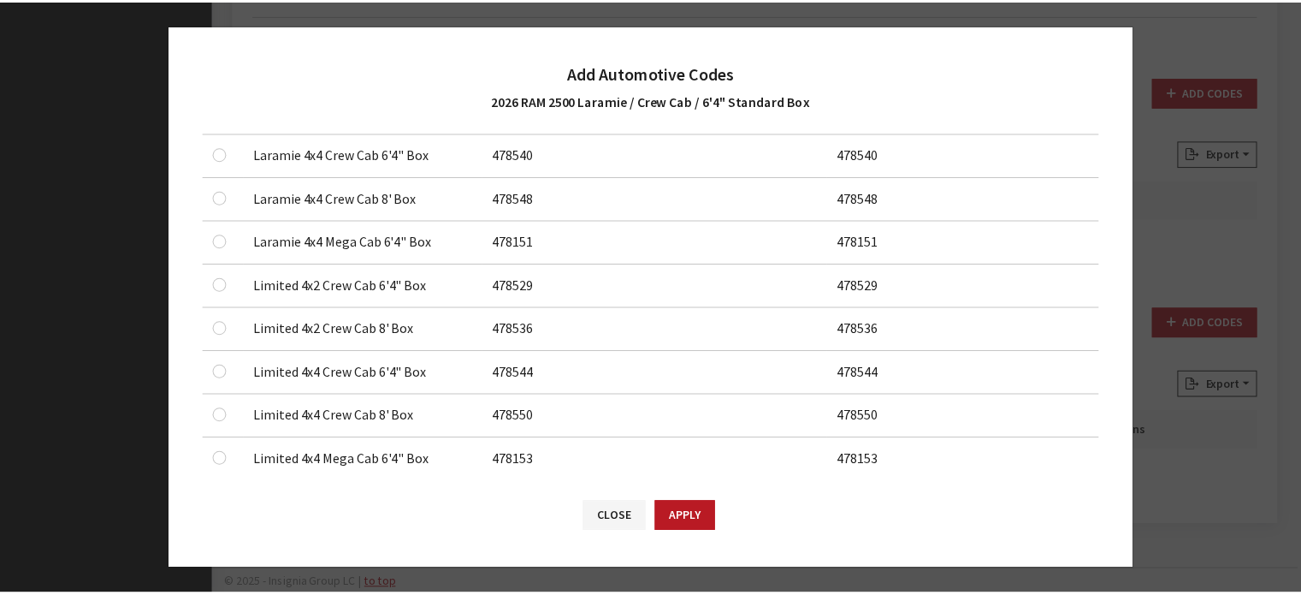
scroll to position [513, 0]
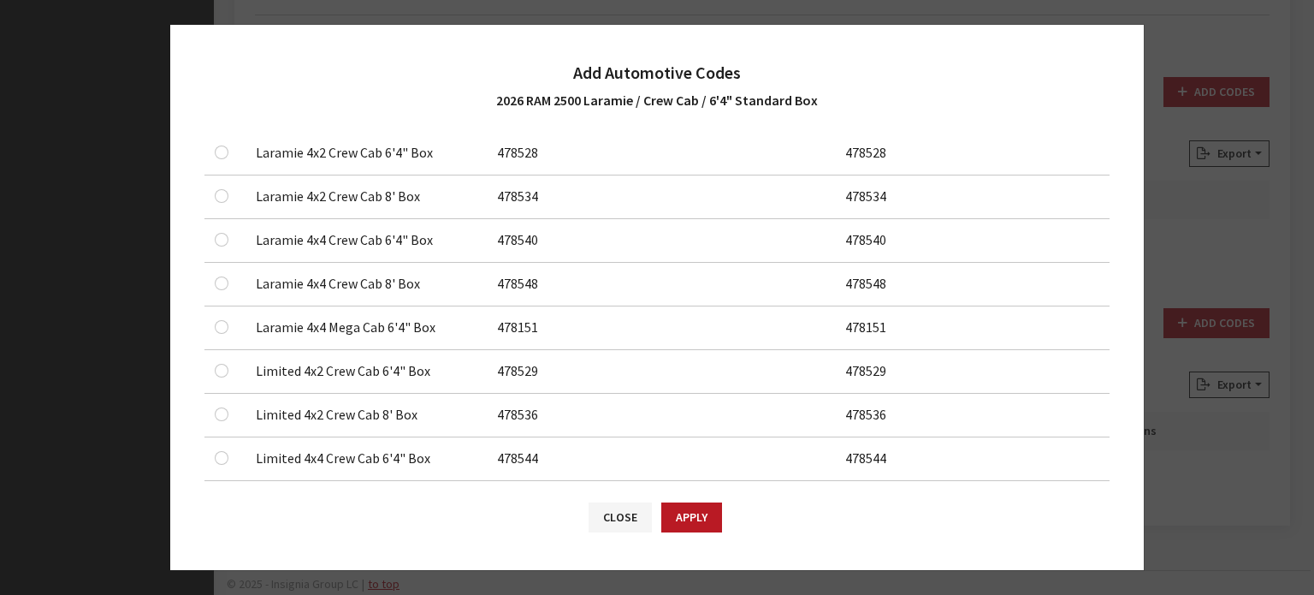
drag, startPoint x: 115, startPoint y: 224, endPoint x: 210, endPoint y: 155, distance: 117.6
click at [210, 155] on td at bounding box center [224, 154] width 41 height 44
click at [228, 146] on input "checkbox" at bounding box center [222, 152] width 14 height 14
checkbox input "true"
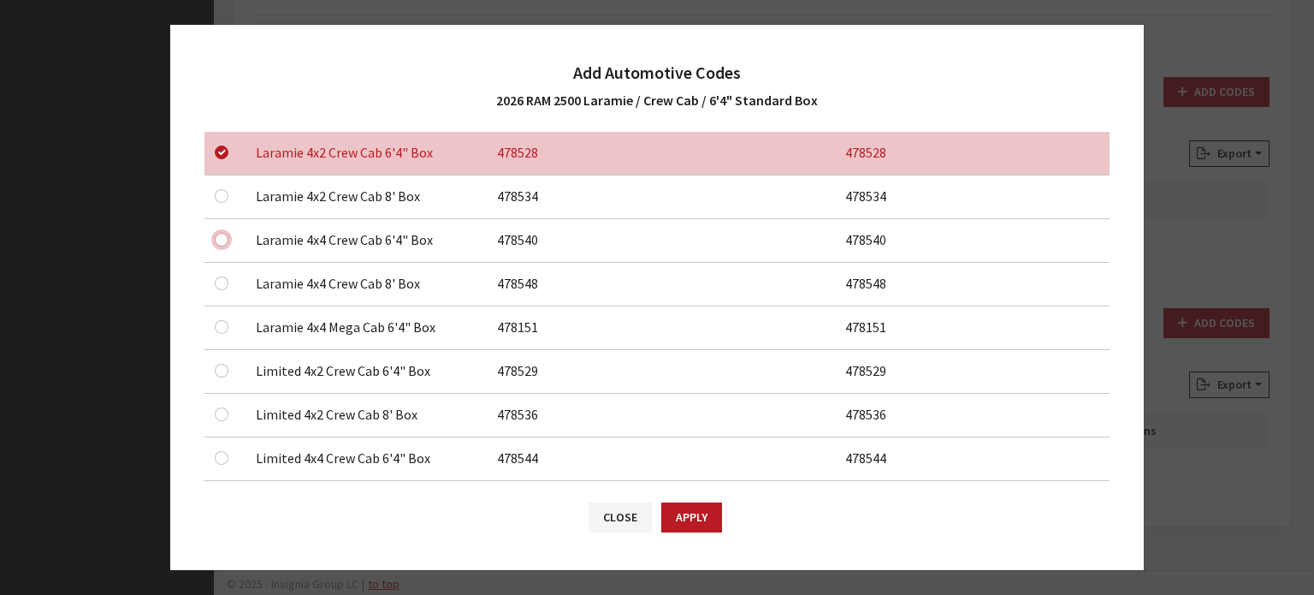
click at [228, 237] on input "checkbox" at bounding box center [222, 240] width 14 height 14
checkbox input "true"
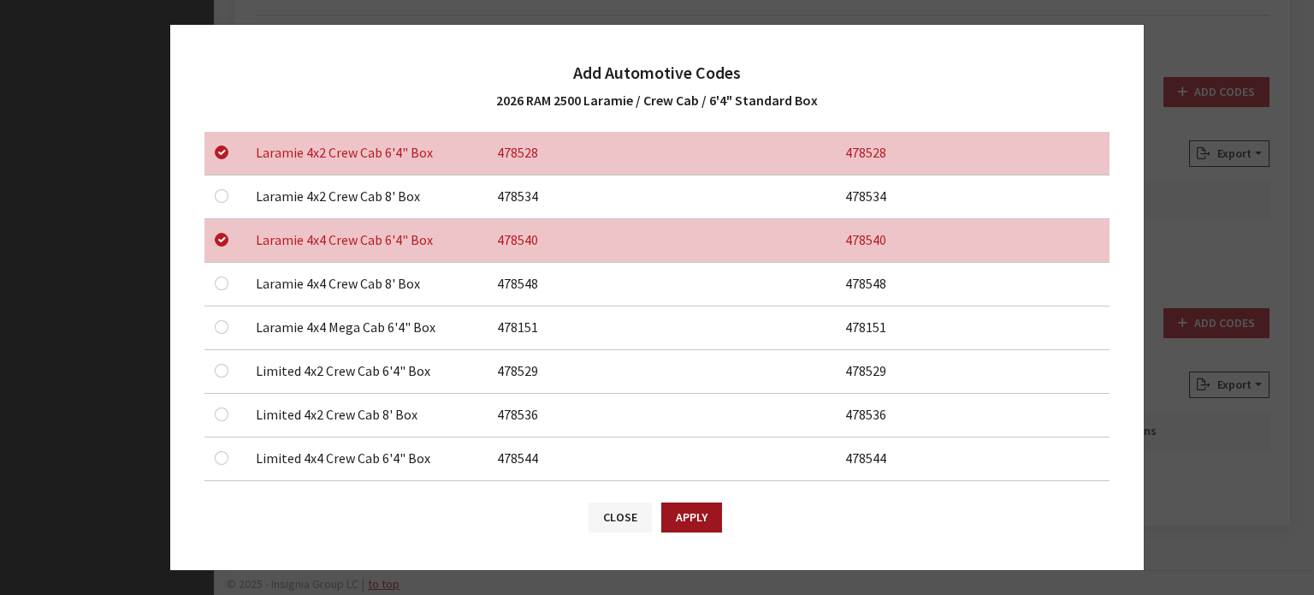
click at [682, 512] on button "Apply" at bounding box center [691, 517] width 61 height 30
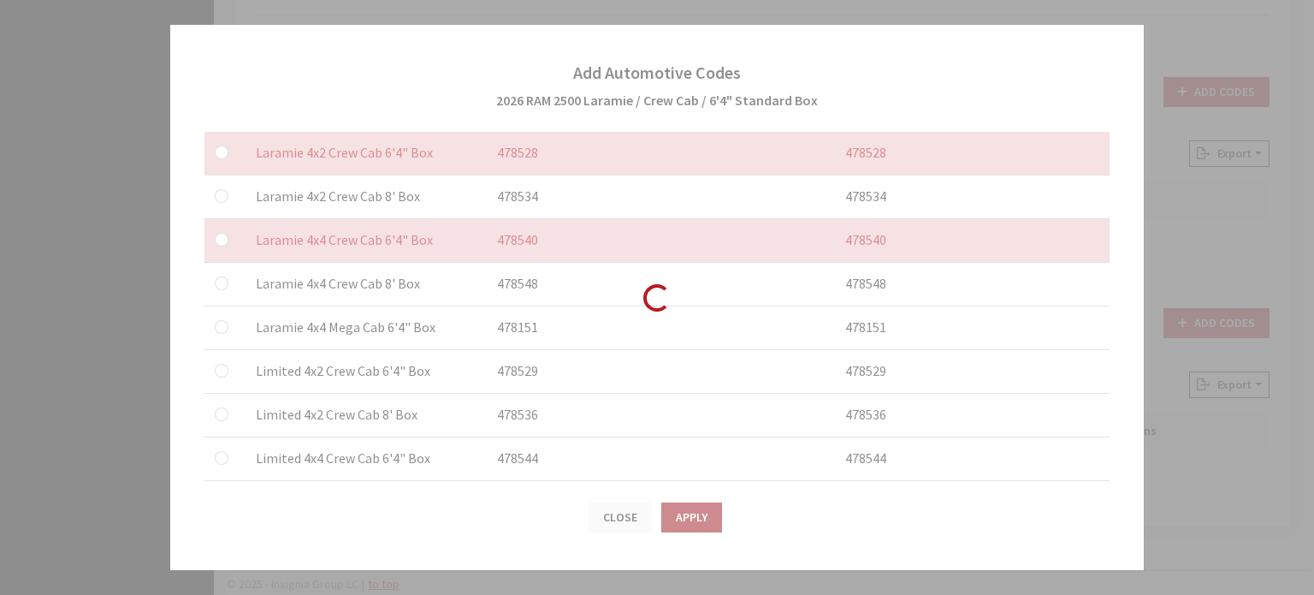
checkbox input "false"
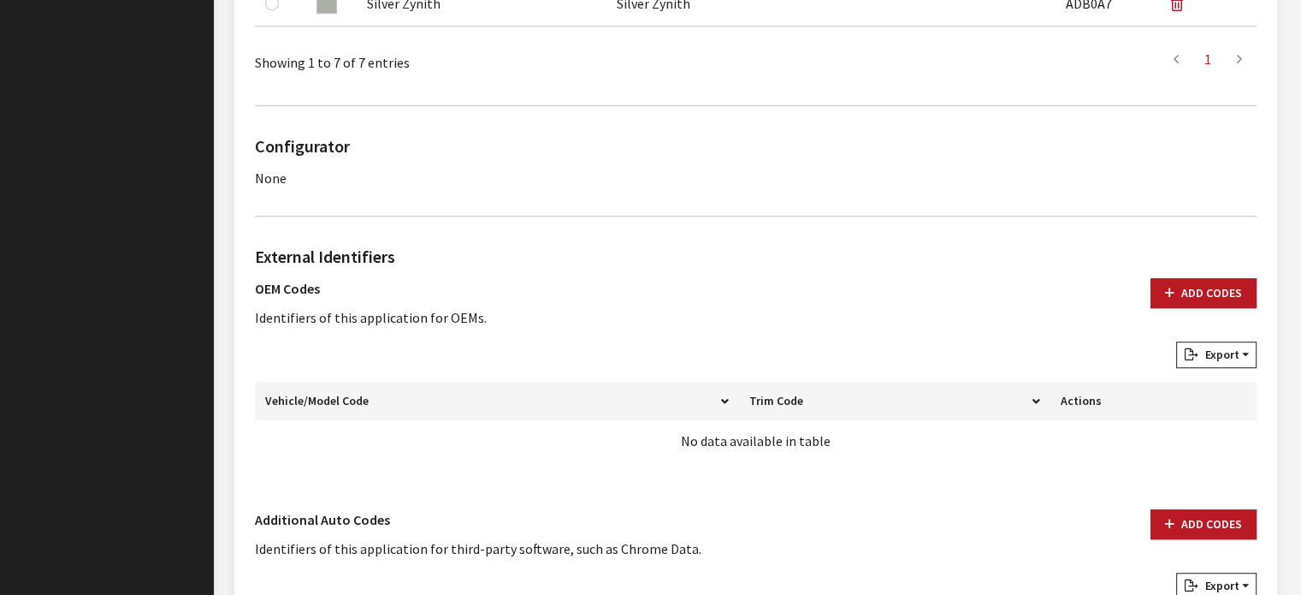
scroll to position [1027, 0]
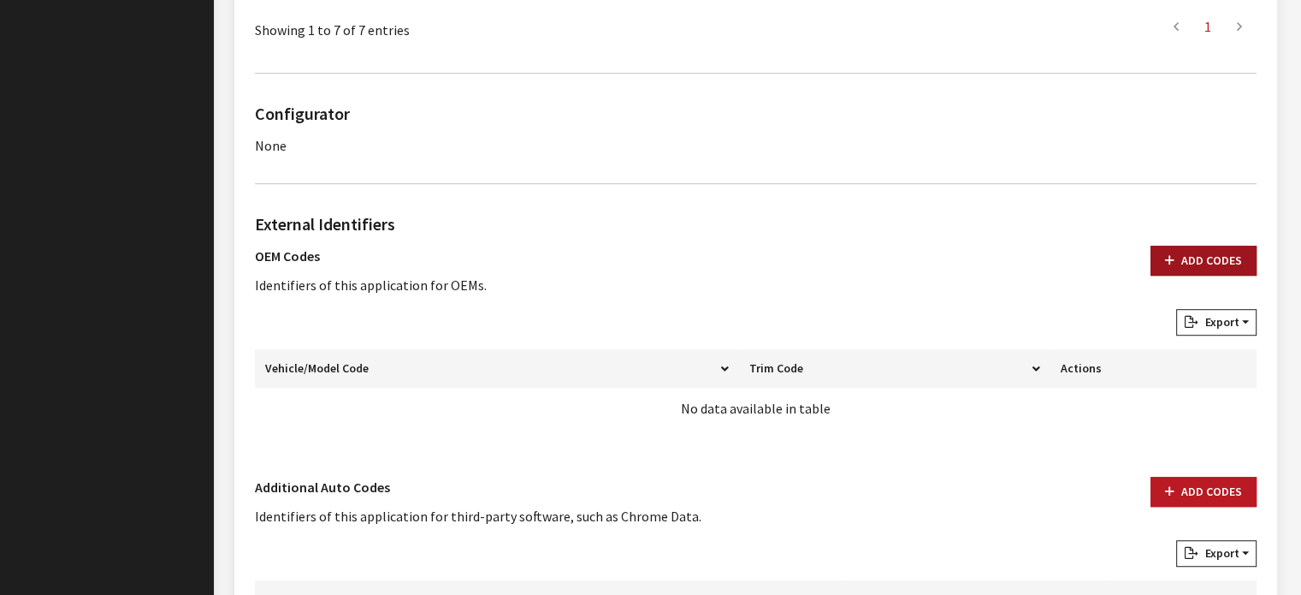
click at [1181, 259] on button "Add Codes" at bounding box center [1204, 261] width 106 height 30
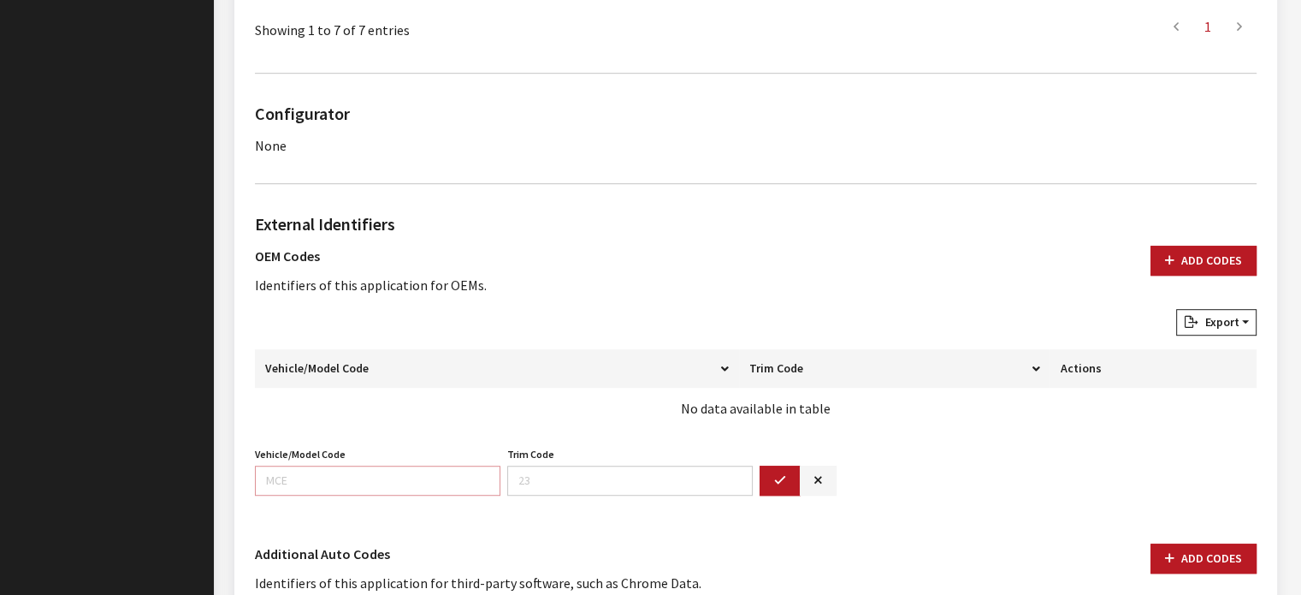
click at [453, 475] on input "Vehicle/Model Code" at bounding box center [378, 480] width 246 height 30
type input "DJ2P"
type input "91"
click at [795, 475] on button "button" at bounding box center [780, 480] width 41 height 30
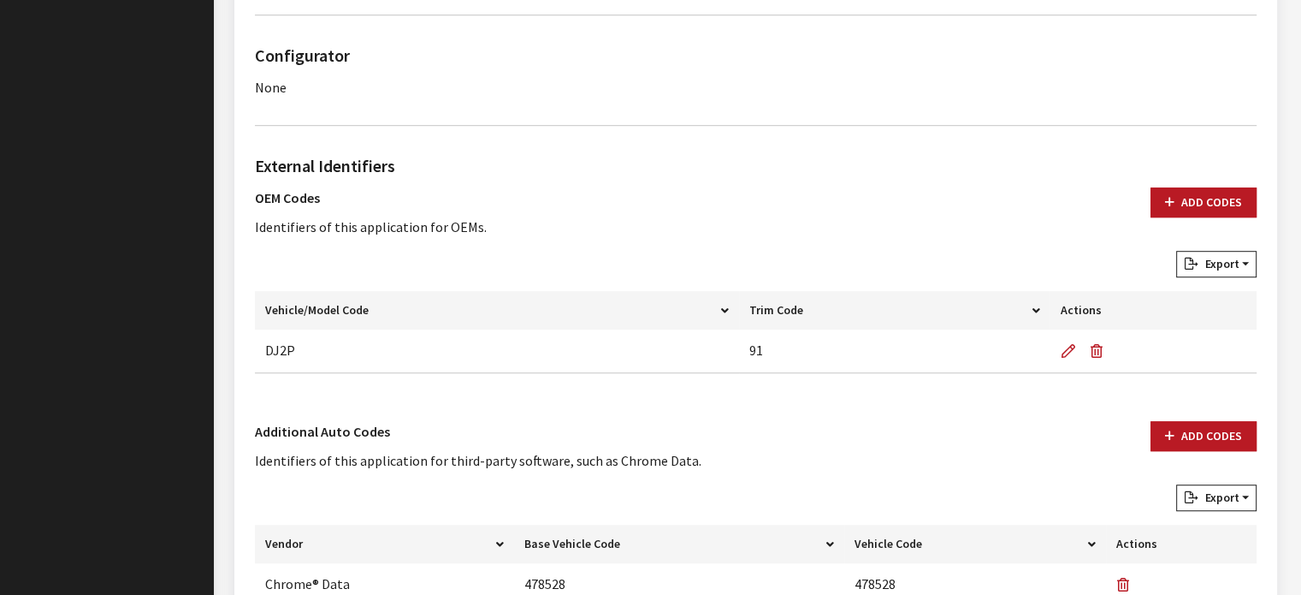
scroll to position [1112, 0]
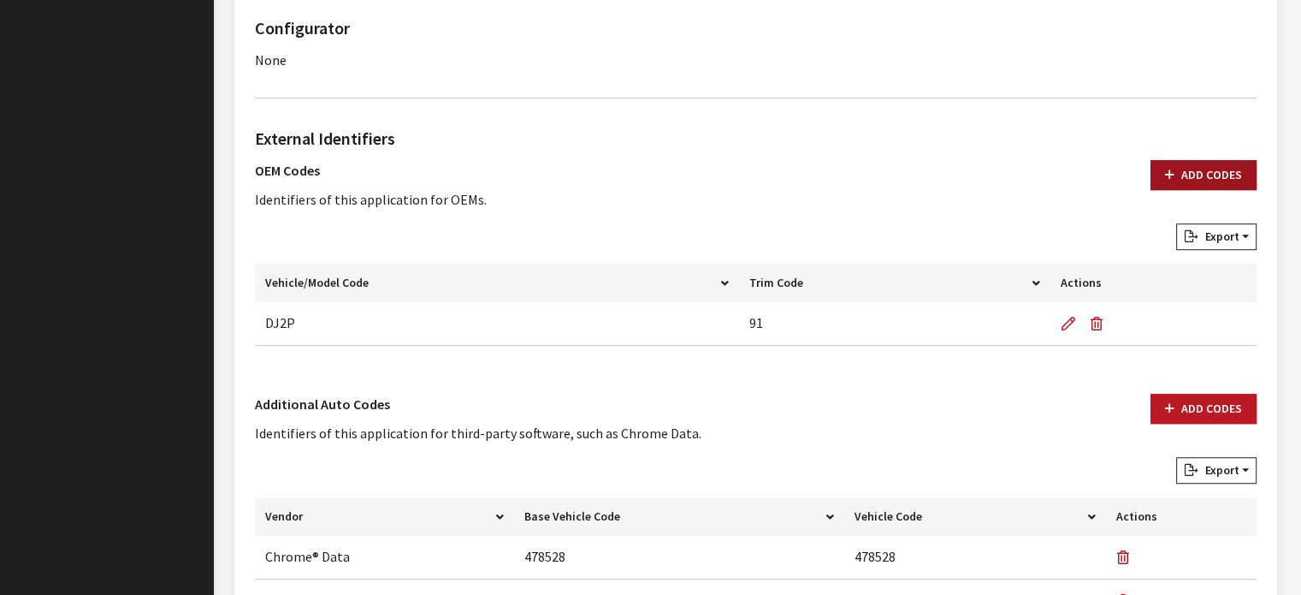
click at [1180, 170] on button "Add Codes" at bounding box center [1204, 175] width 106 height 30
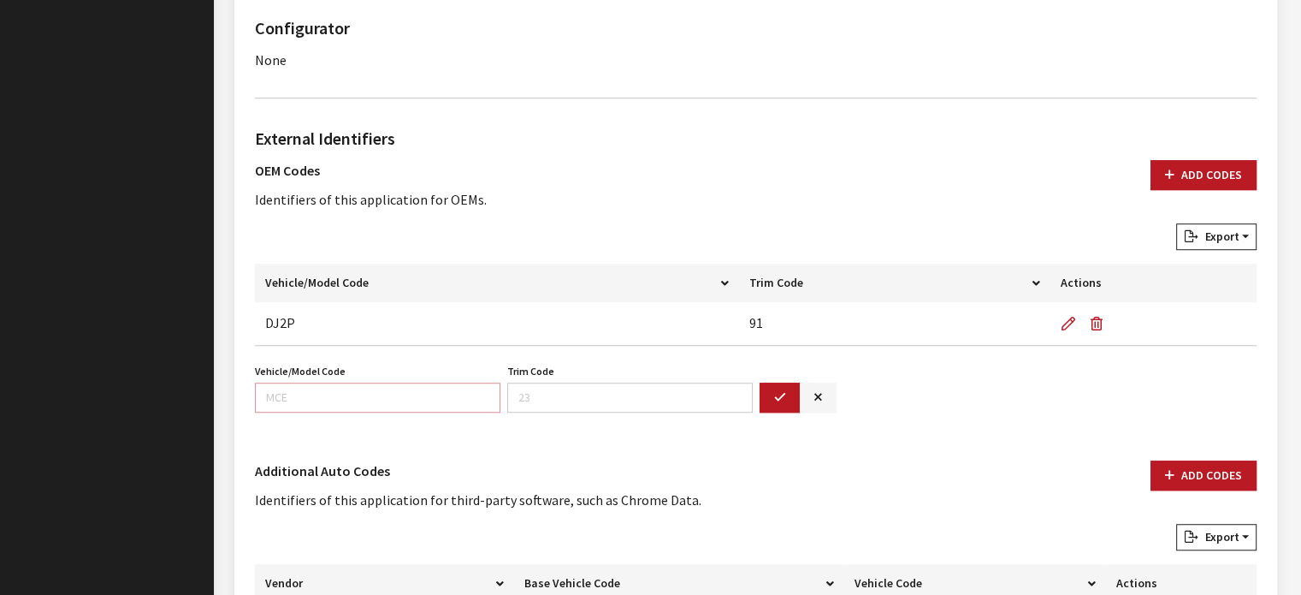
click at [356, 394] on input "Vehicle/Model Code" at bounding box center [378, 397] width 246 height 30
type input "DJ7P"
type input "91"
click at [789, 382] on button "button" at bounding box center [780, 397] width 41 height 30
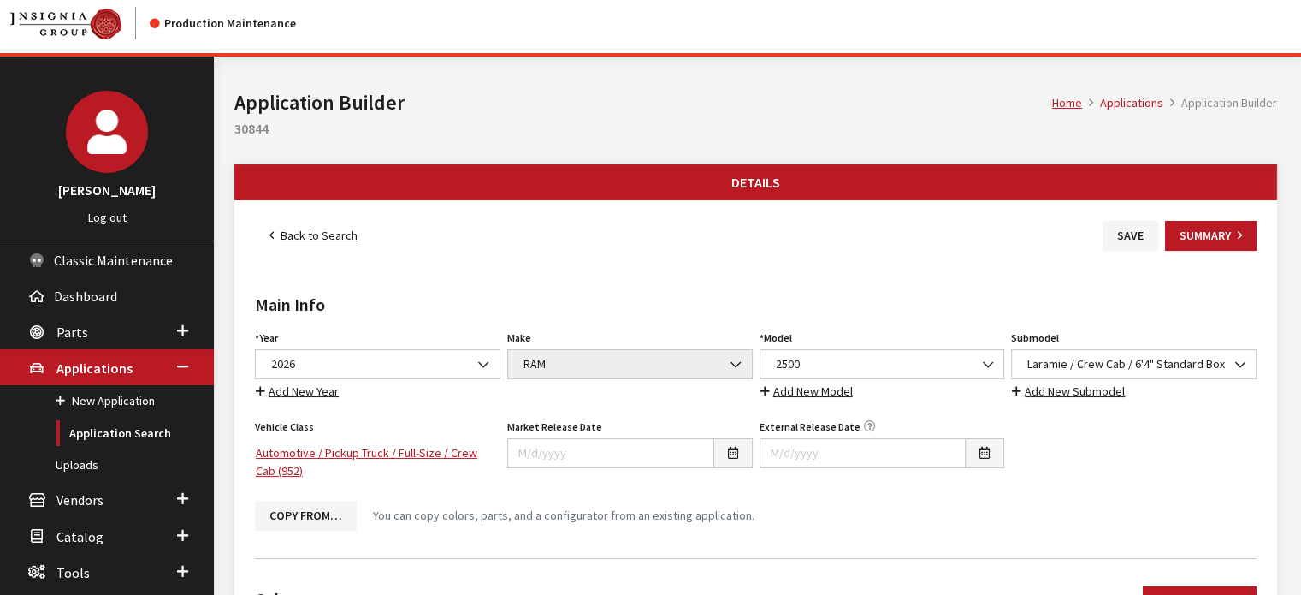
scroll to position [0, 0]
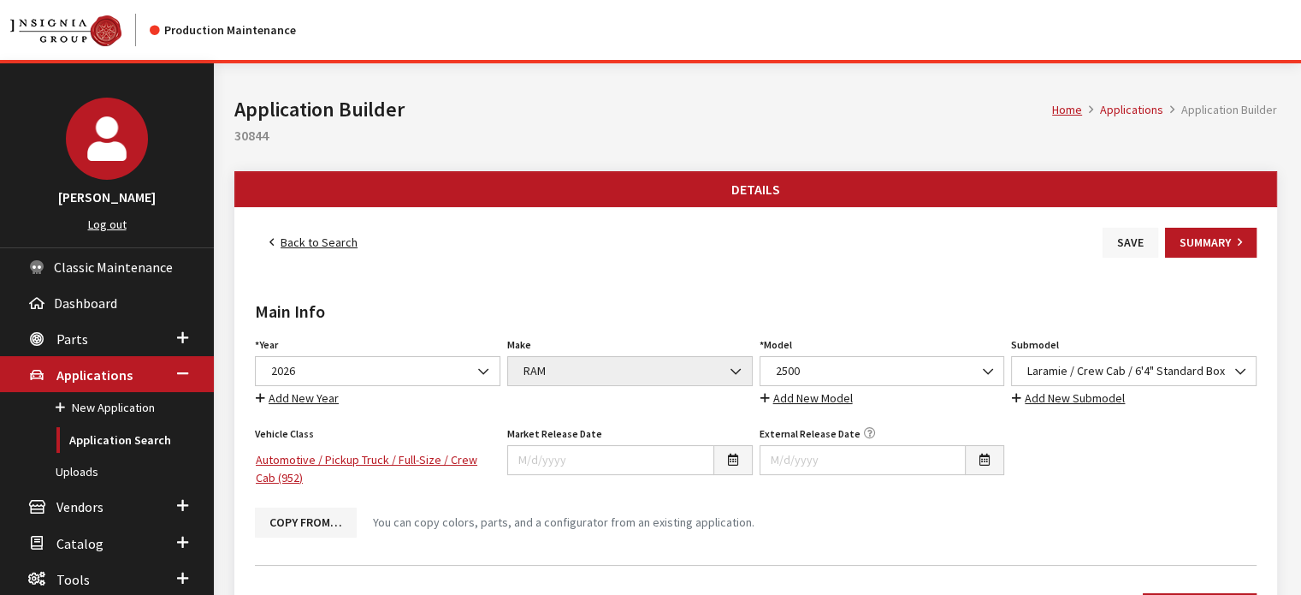
click at [1113, 230] on button "Save" at bounding box center [1131, 243] width 56 height 30
click at [331, 246] on link "Back to Search" at bounding box center [313, 243] width 117 height 30
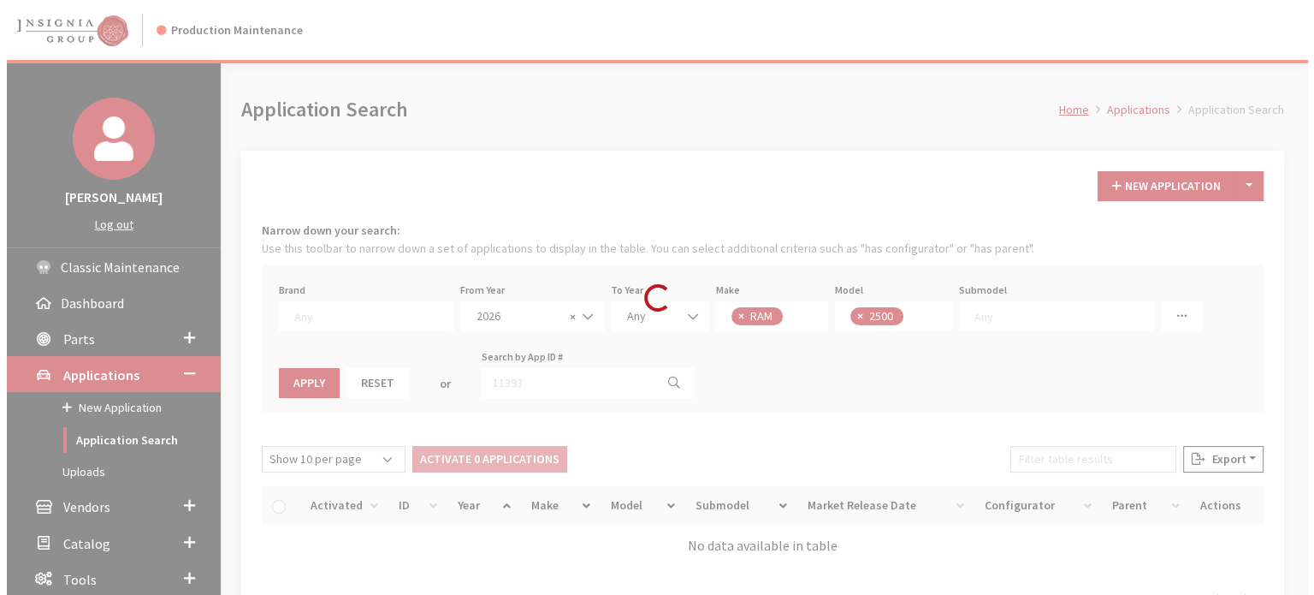
scroll to position [186, 0]
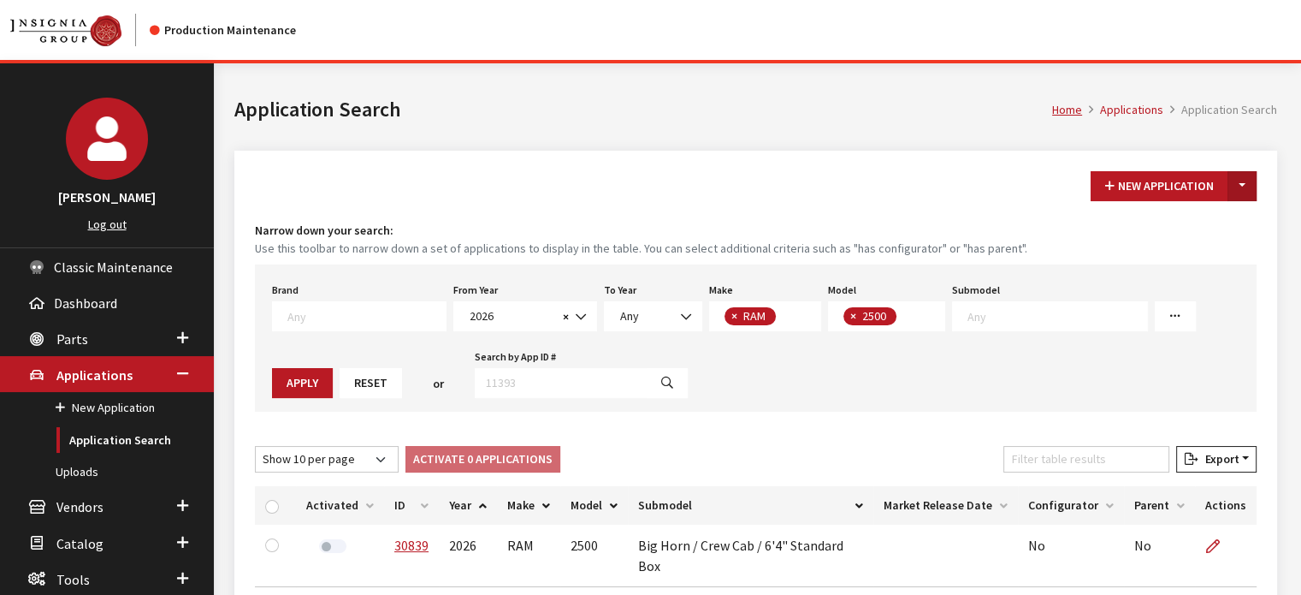
click at [1254, 185] on button "Toggle Dropdown" at bounding box center [1242, 186] width 29 height 30
click at [1182, 231] on button "New From Existing..." at bounding box center [1183, 222] width 147 height 30
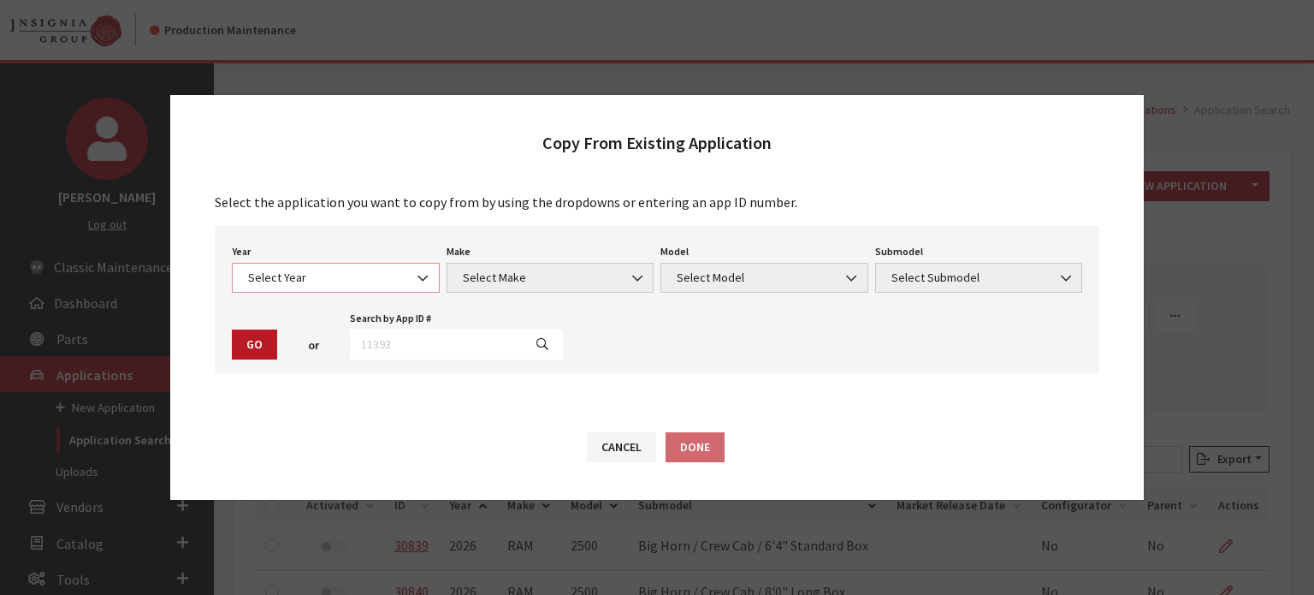
click at [412, 290] on span at bounding box center [424, 277] width 29 height 29
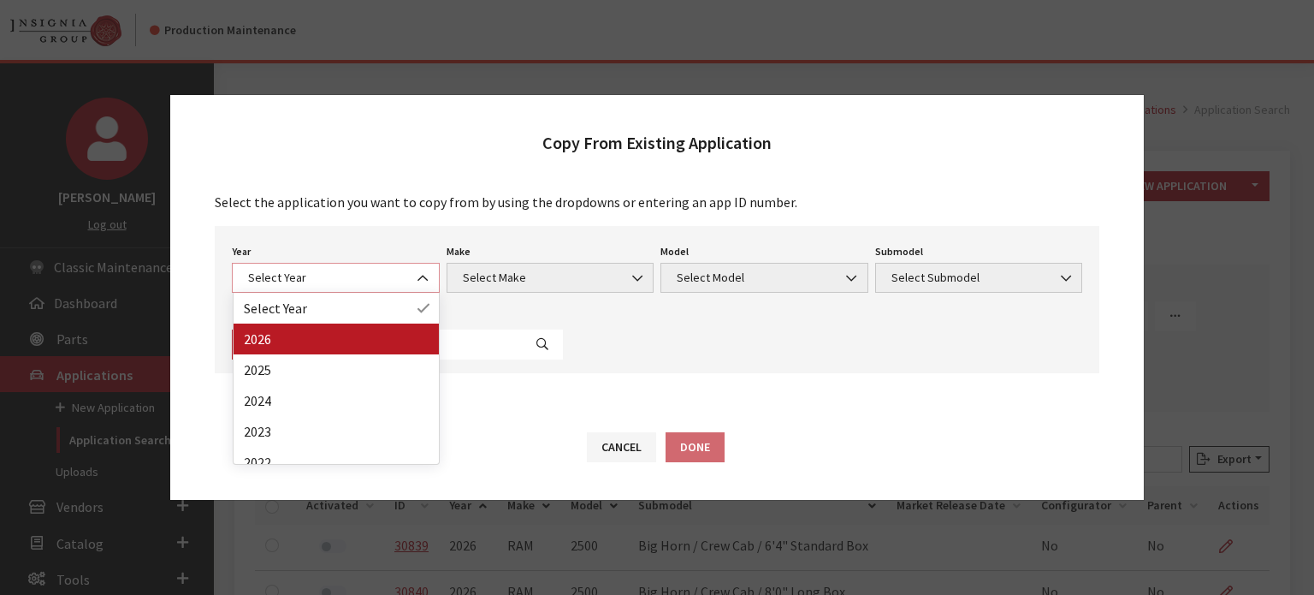
select select "44"
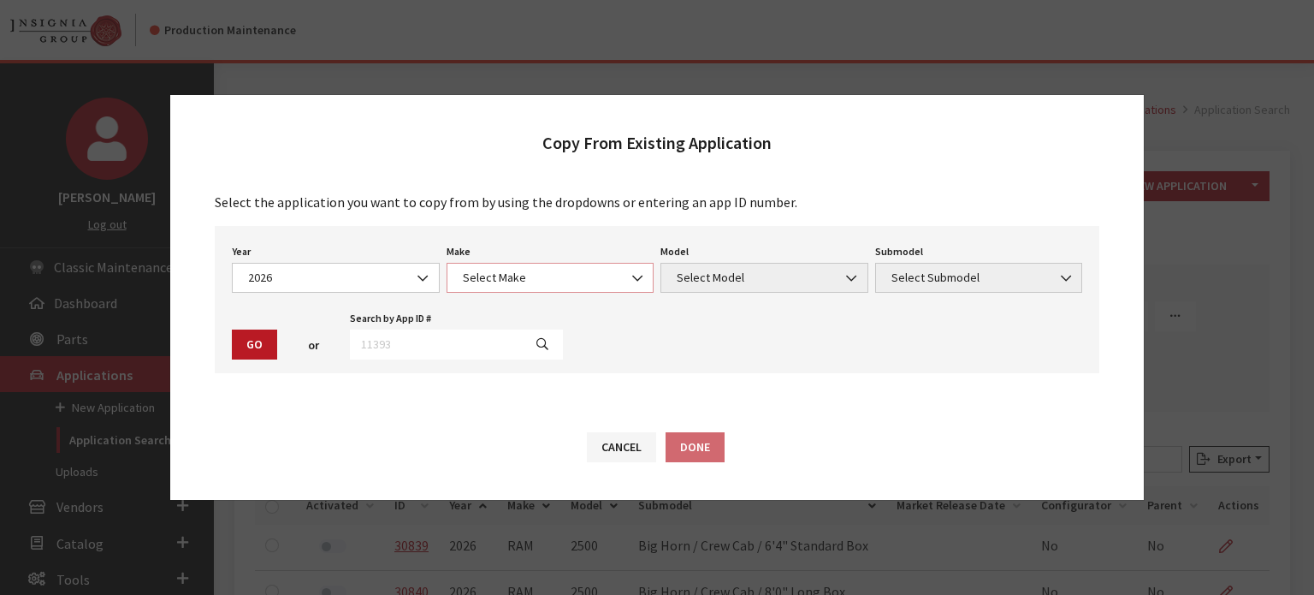
click at [559, 269] on span "Select Make" at bounding box center [551, 278] width 186 height 18
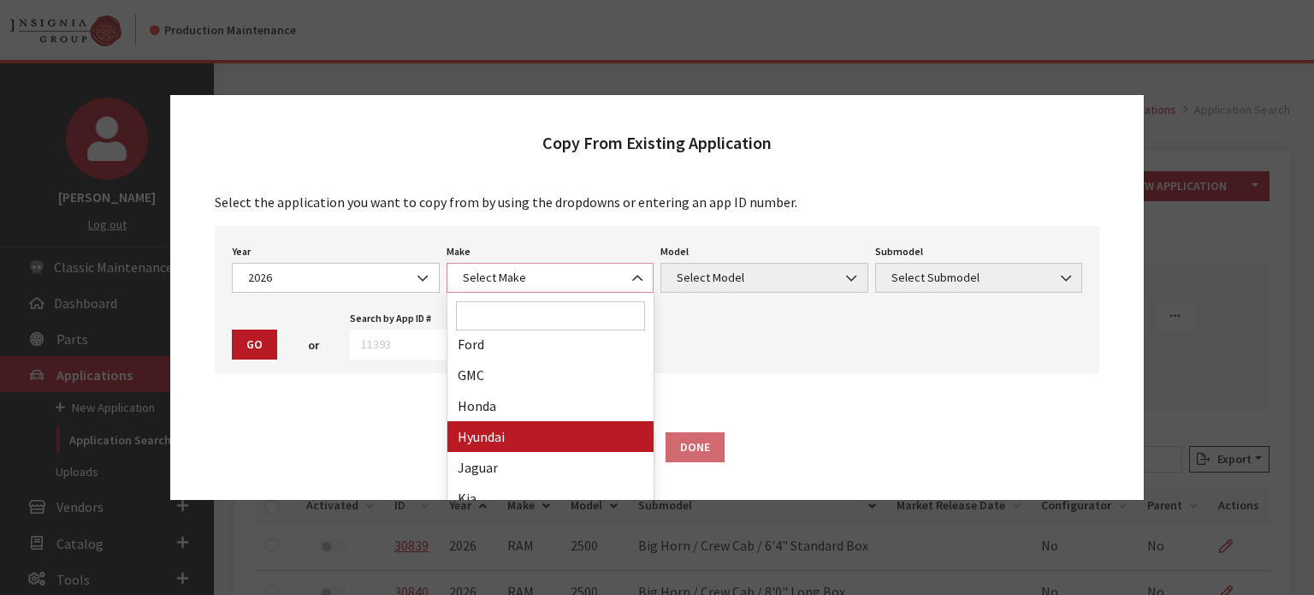
scroll to position [428, 0]
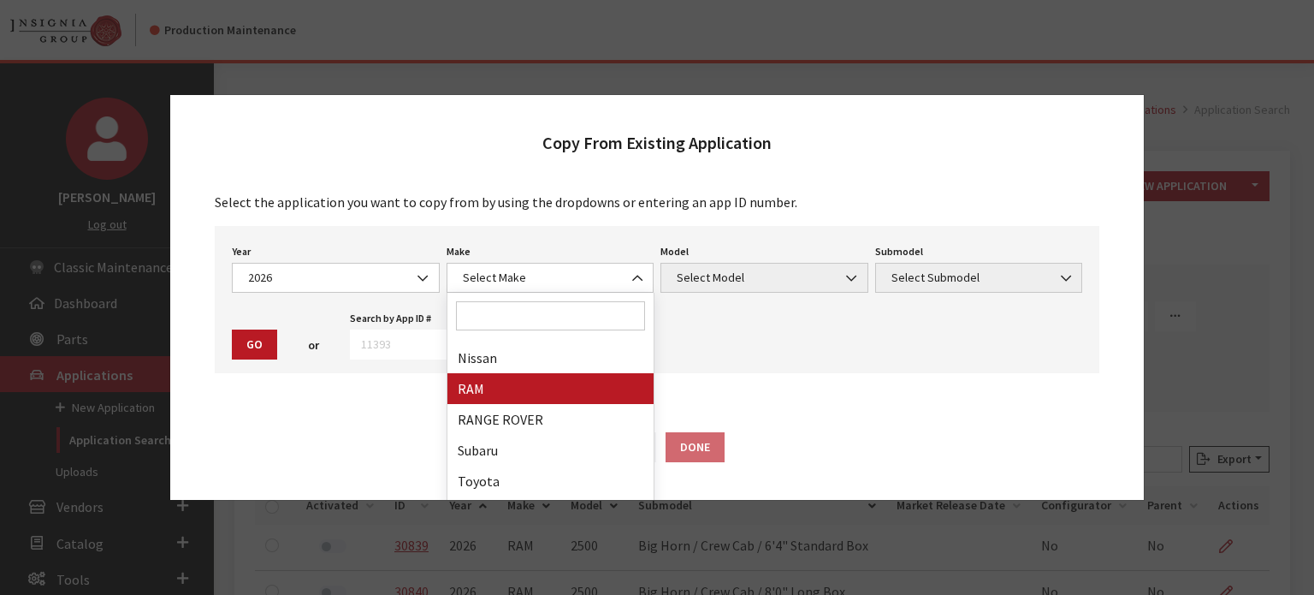
drag, startPoint x: 510, startPoint y: 358, endPoint x: 515, endPoint y: 378, distance: 20.3
select select "34"
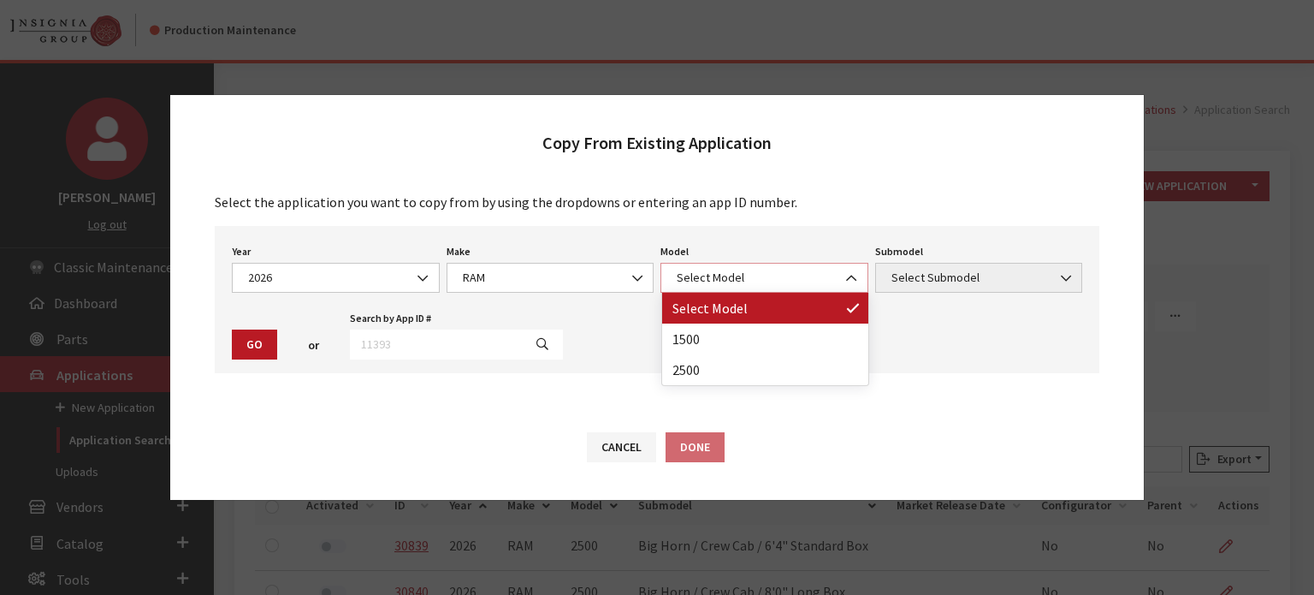
click at [700, 267] on span "Select Model" at bounding box center [764, 278] width 208 height 30
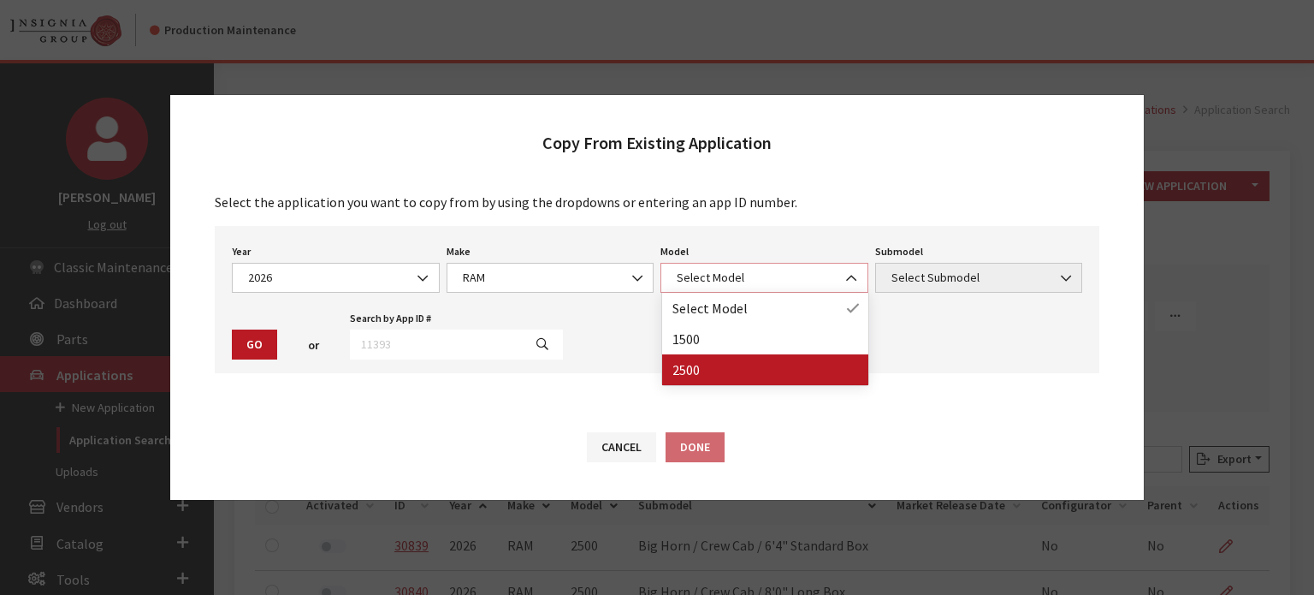
select select "1085"
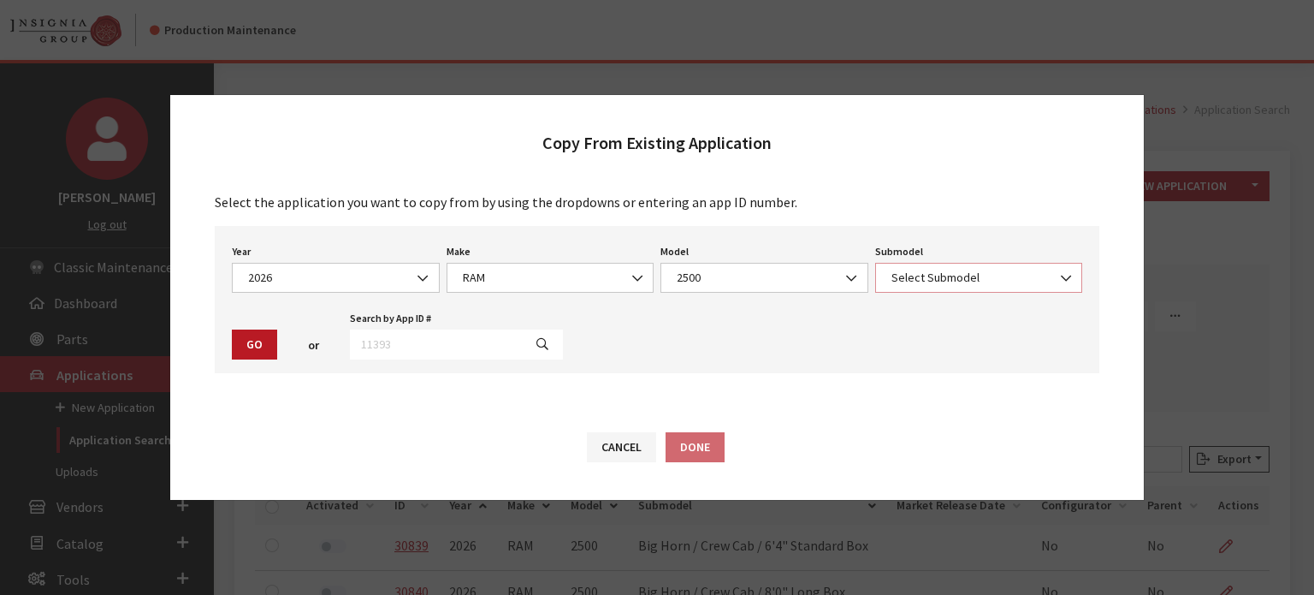
click at [1025, 265] on span "Select Submodel" at bounding box center [979, 278] width 208 height 30
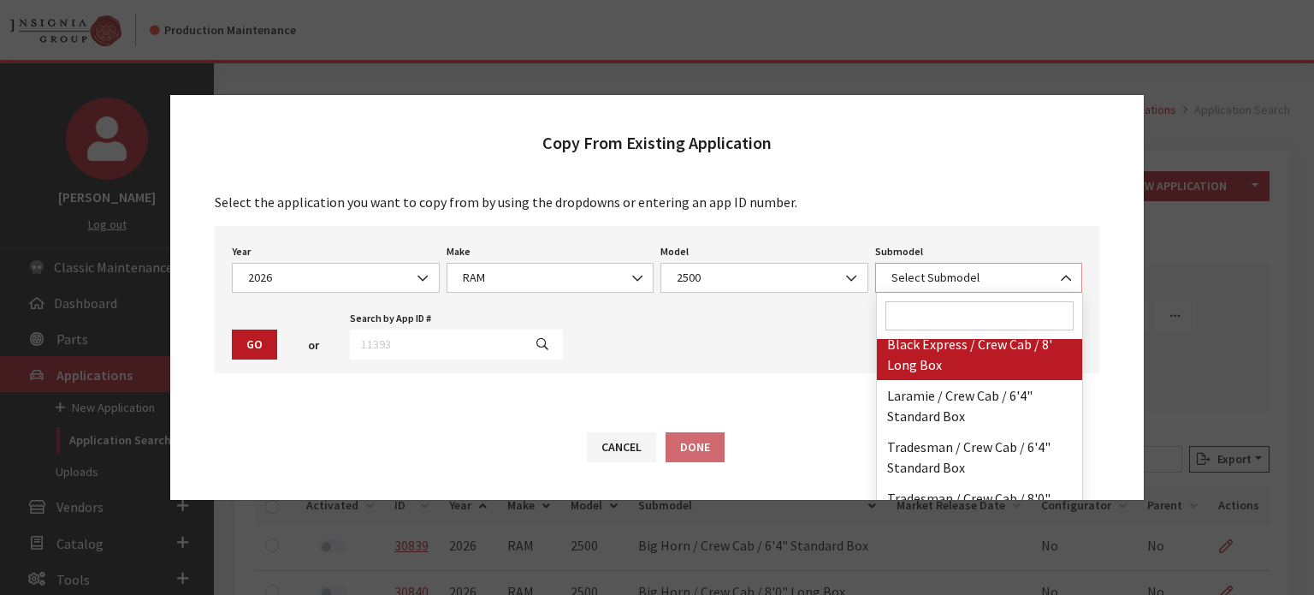
scroll to position [257, 0]
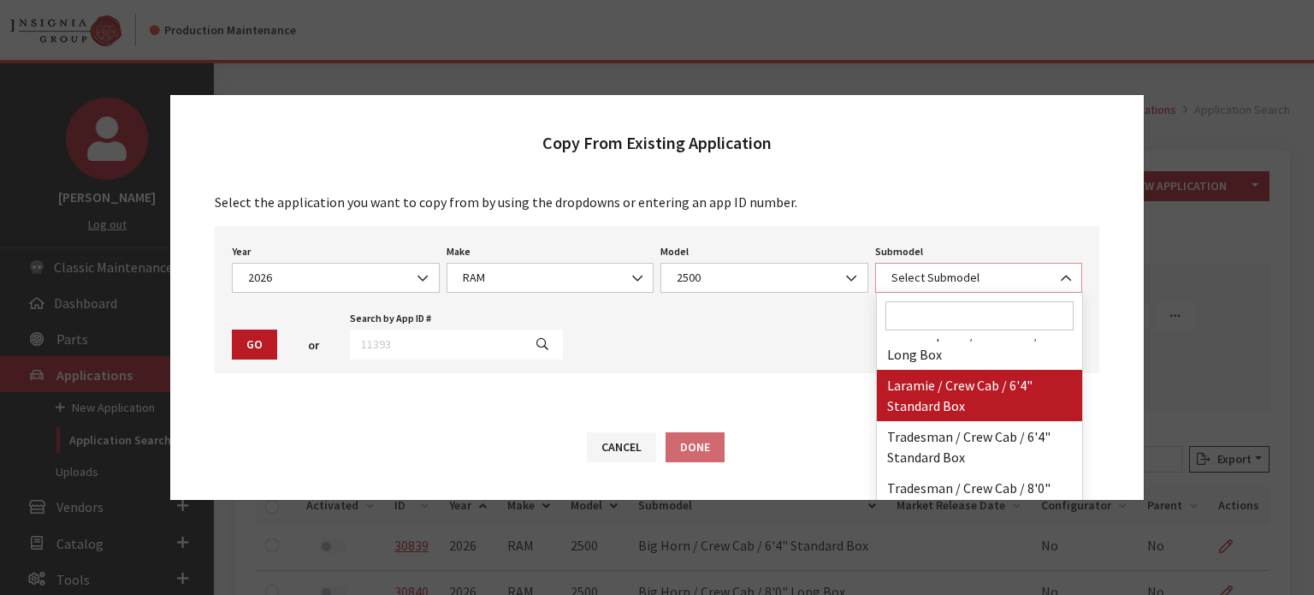
select select "3380"
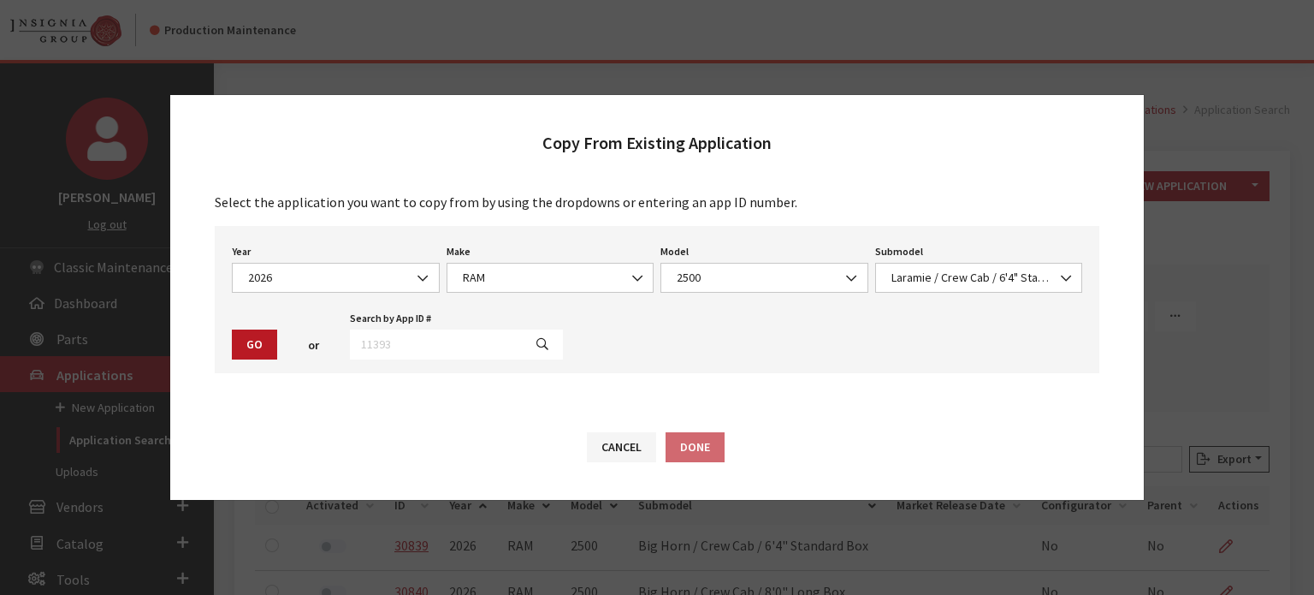
click at [248, 347] on button "Go" at bounding box center [254, 344] width 45 height 30
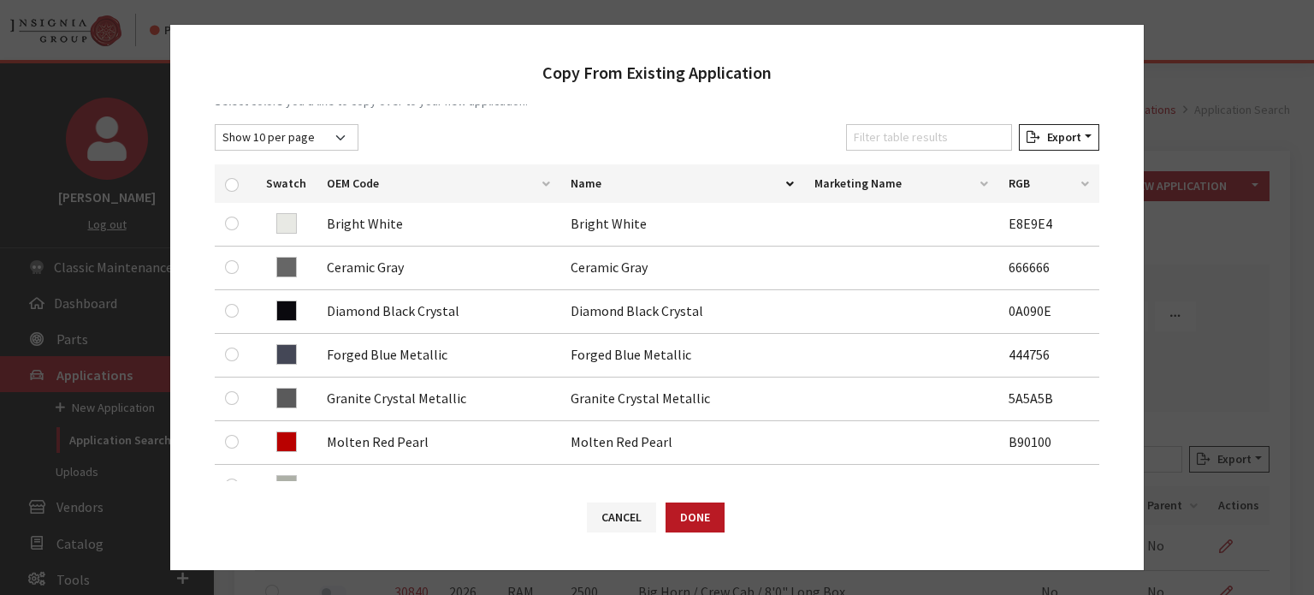
drag, startPoint x: 705, startPoint y: 273, endPoint x: 523, endPoint y: 119, distance: 238.6
click at [523, 119] on div "Colors Select colors you'd like to copy over to your new application. Show 10 p…" at bounding box center [657, 313] width 885 height 493
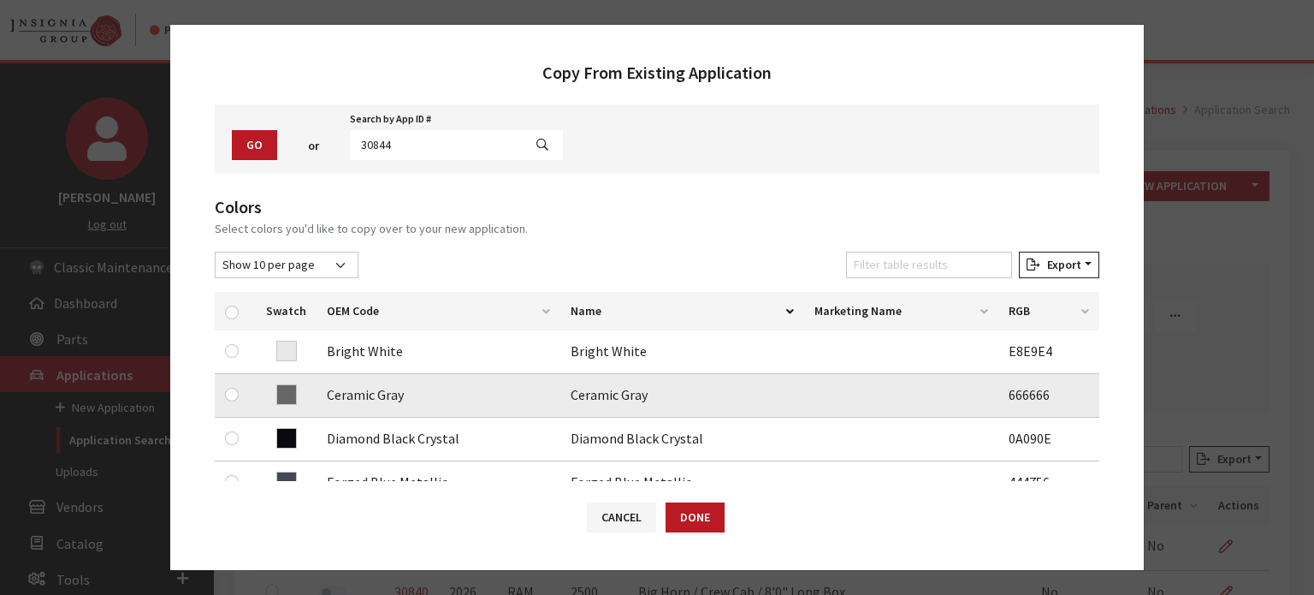
scroll to position [171, 0]
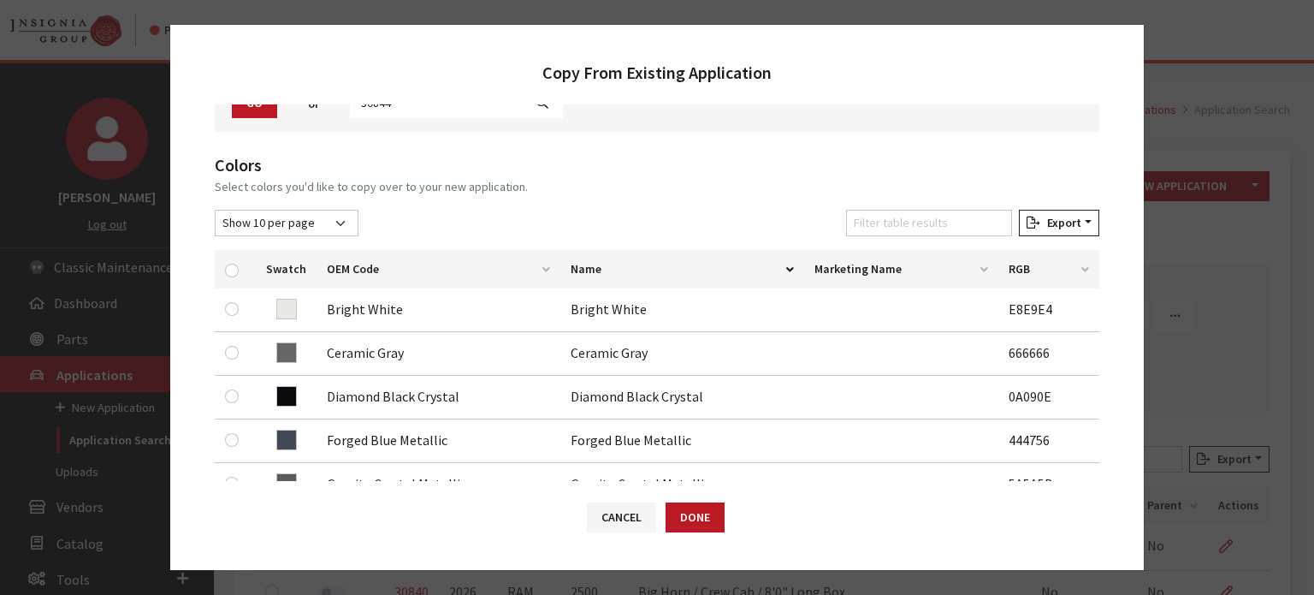
click at [238, 274] on div at bounding box center [235, 269] width 21 height 18
click at [236, 273] on div at bounding box center [235, 269] width 21 height 18
click at [234, 270] on input "checkbox" at bounding box center [232, 270] width 14 height 14
checkbox input "true"
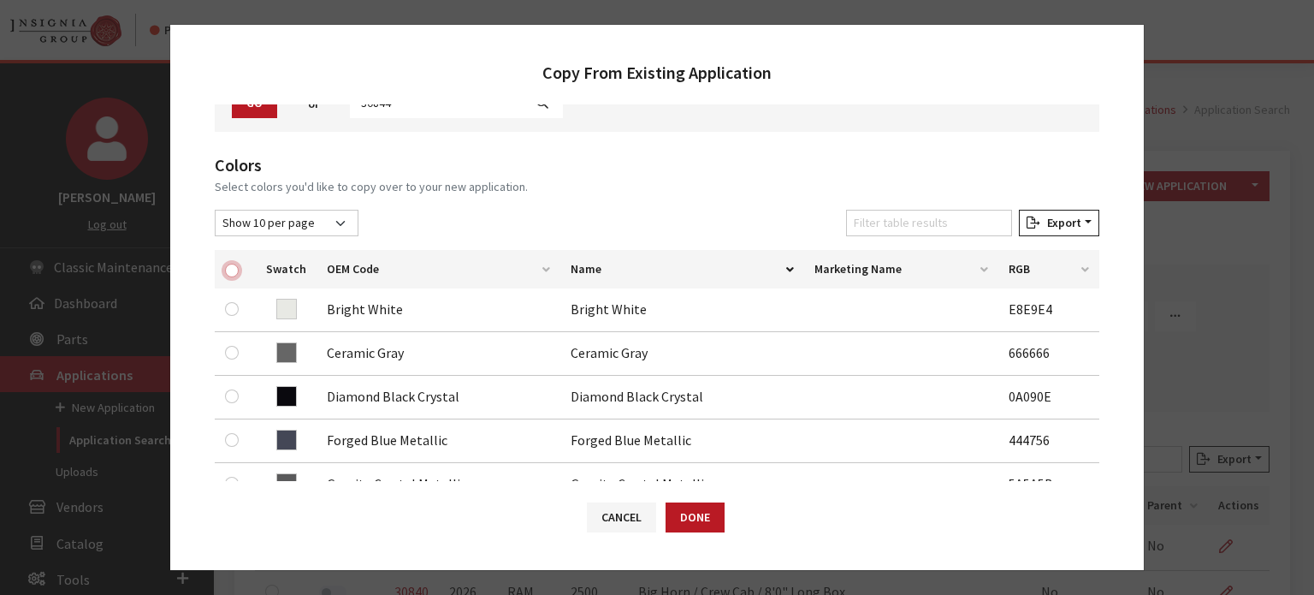
checkbox input "true"
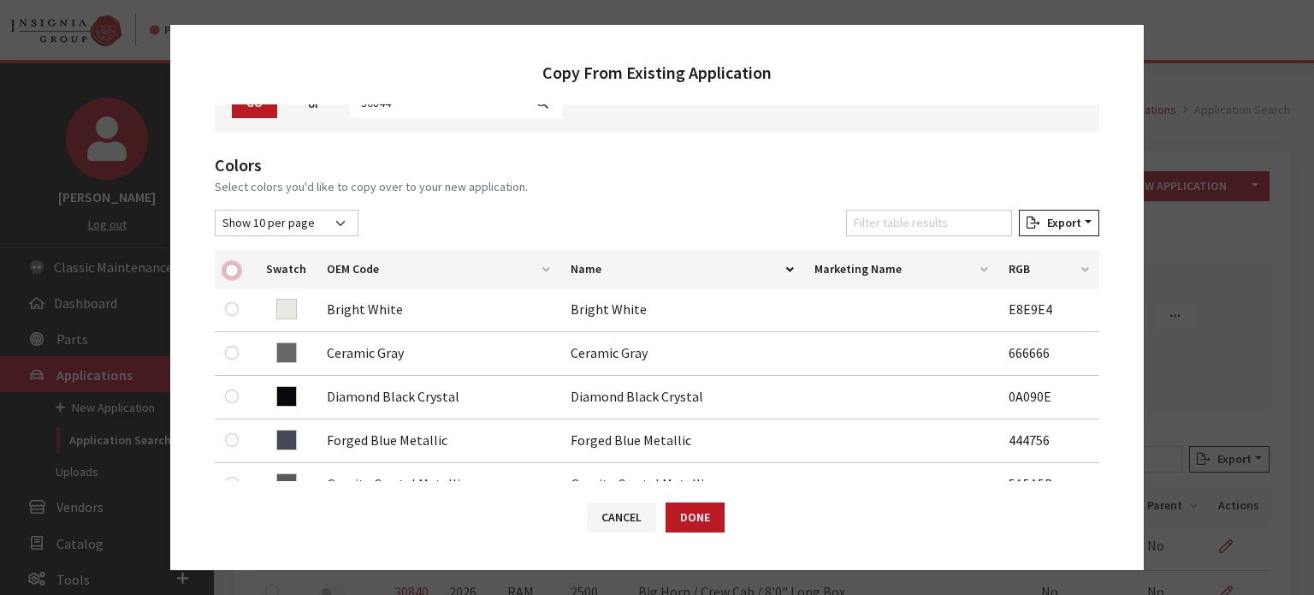
checkbox input "true"
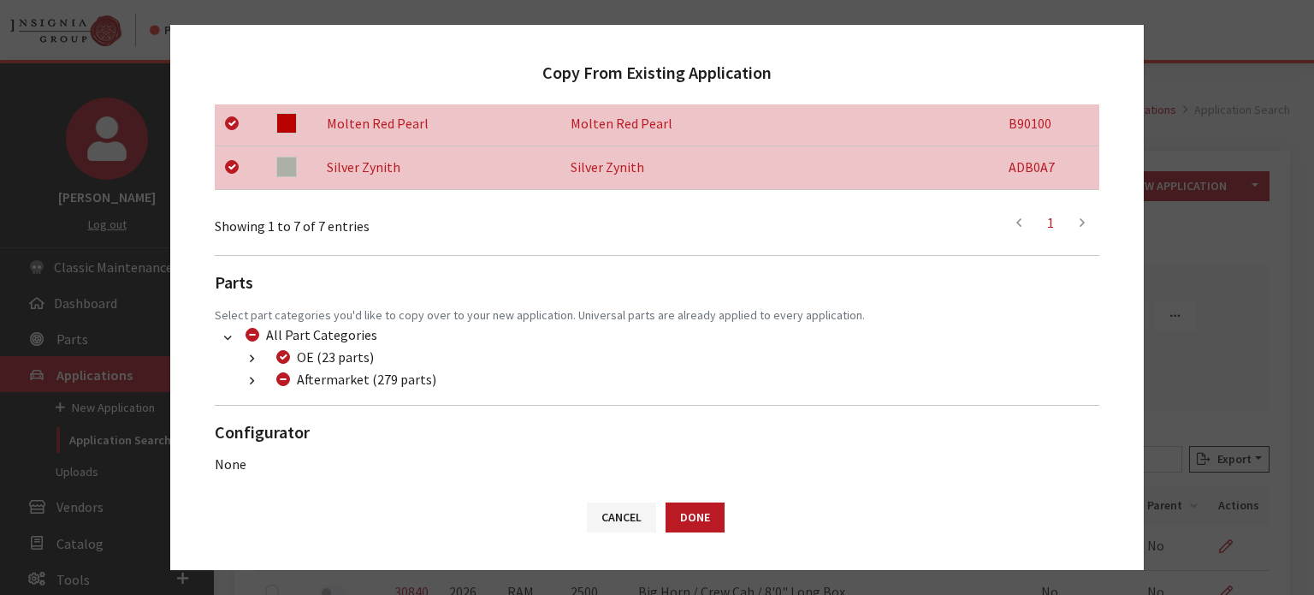
scroll to position [583, 0]
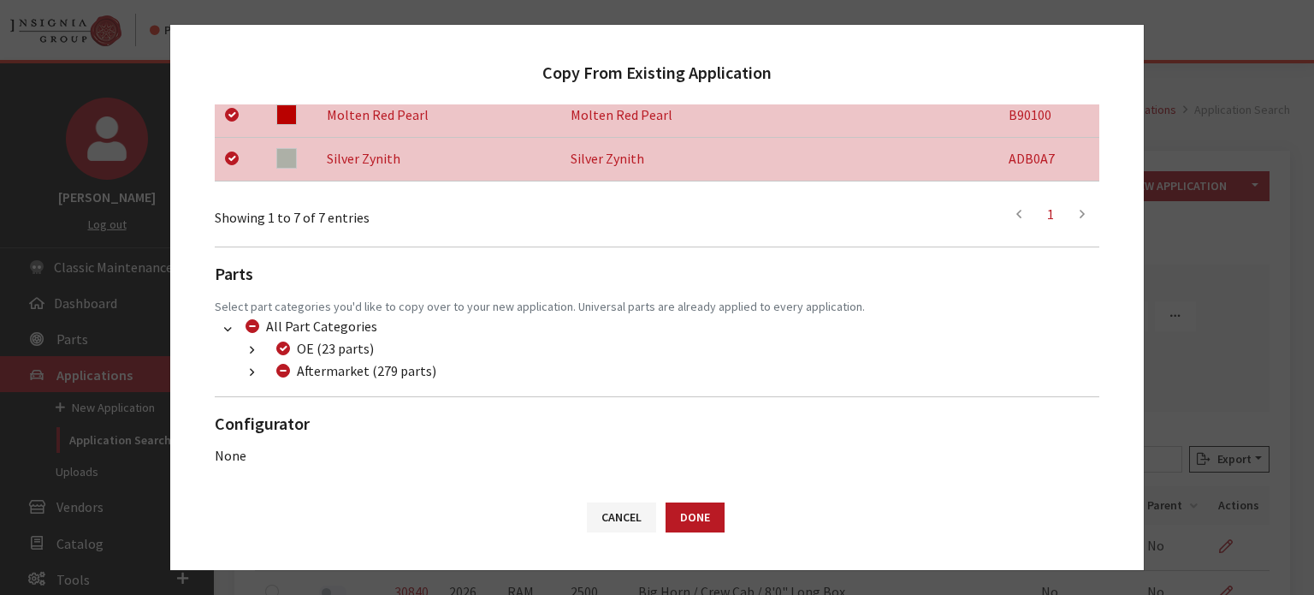
drag, startPoint x: 255, startPoint y: 389, endPoint x: 249, endPoint y: 381, distance: 10.4
click at [252, 386] on div "Colors Select colors you'd like to copy over to your new application. Show 10 p…" at bounding box center [657, 102] width 885 height 725
click at [250, 386] on div "Colors Select colors you'd like to copy over to your new application. Show 10 p…" at bounding box center [657, 102] width 885 height 725
click at [250, 375] on icon "button" at bounding box center [252, 373] width 4 height 12
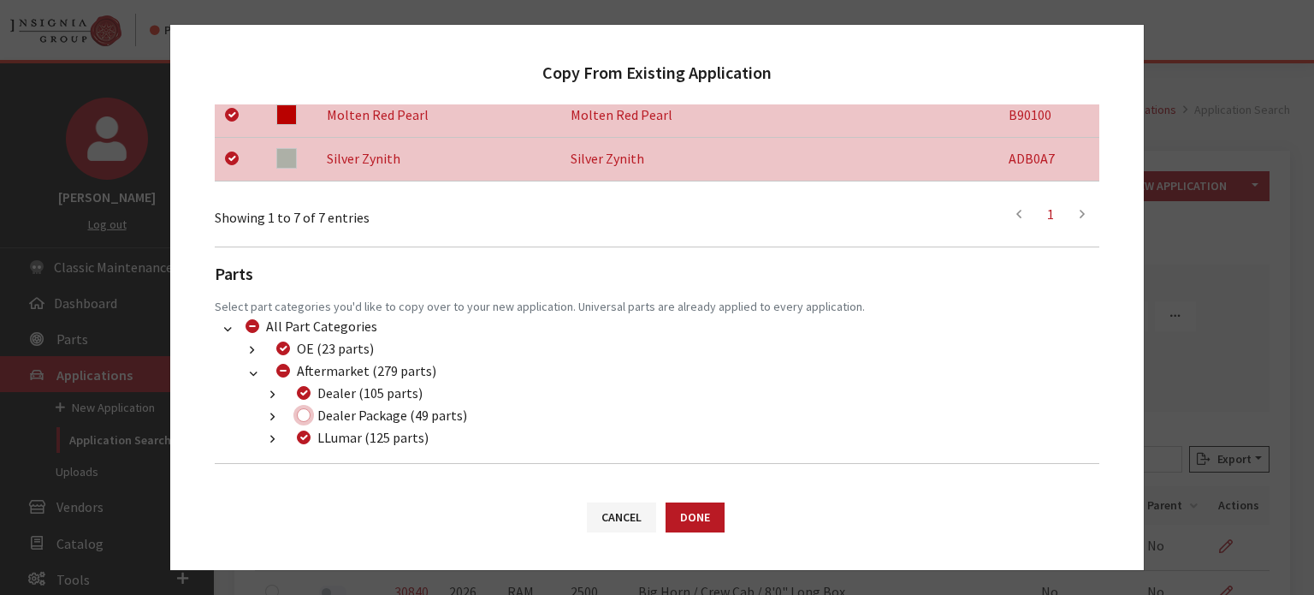
click at [307, 415] on input "Dealer Package (49 parts)" at bounding box center [304, 415] width 14 height 14
checkbox input "true"
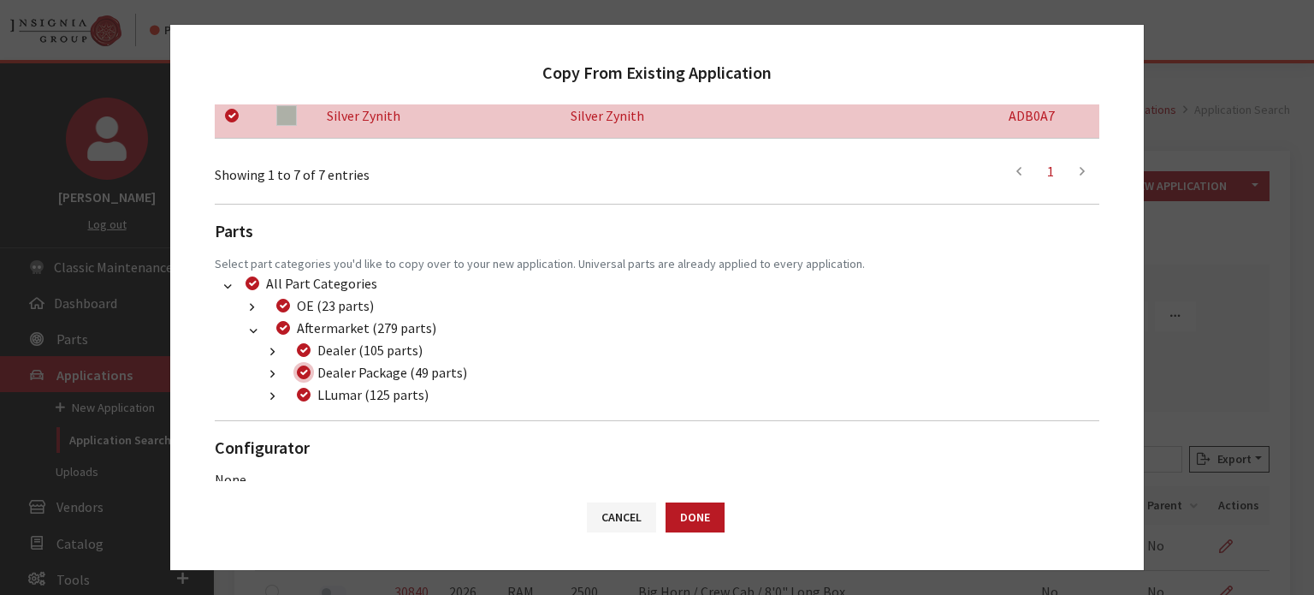
scroll to position [650, 0]
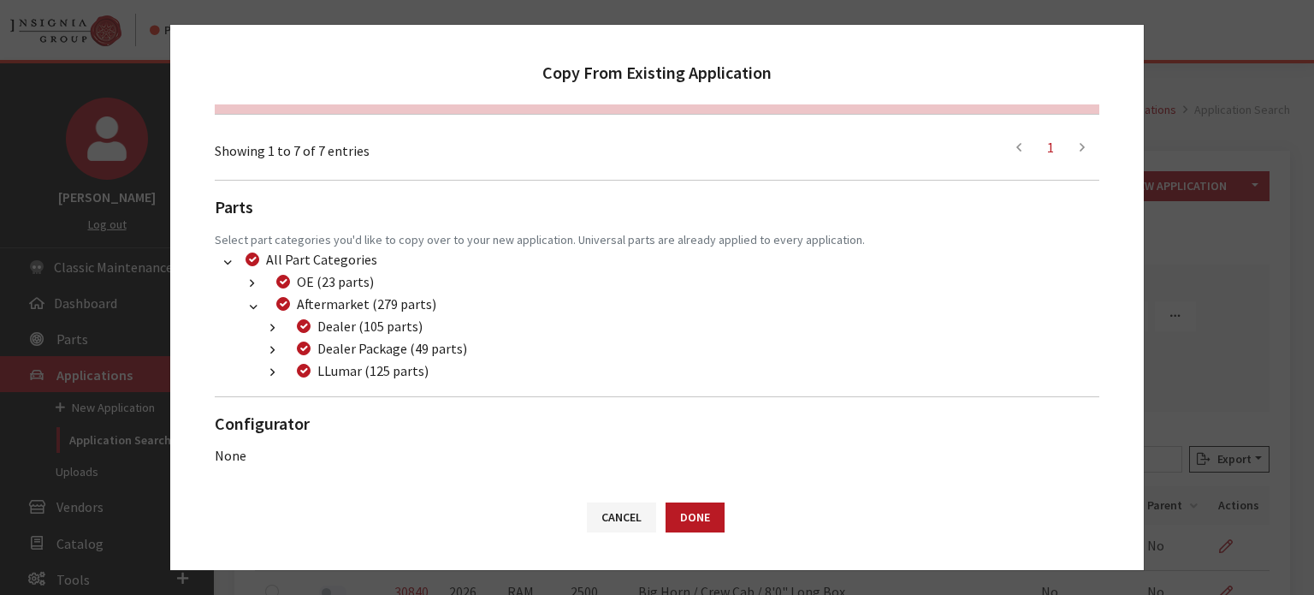
click at [719, 536] on div "Cancel Done" at bounding box center [657, 525] width 974 height 89
drag, startPoint x: 717, startPoint y: 533, endPoint x: 709, endPoint y: 525, distance: 10.9
click at [712, 525] on div "Cancel Done" at bounding box center [657, 525] width 974 height 89
click at [695, 516] on button "Done" at bounding box center [695, 517] width 59 height 30
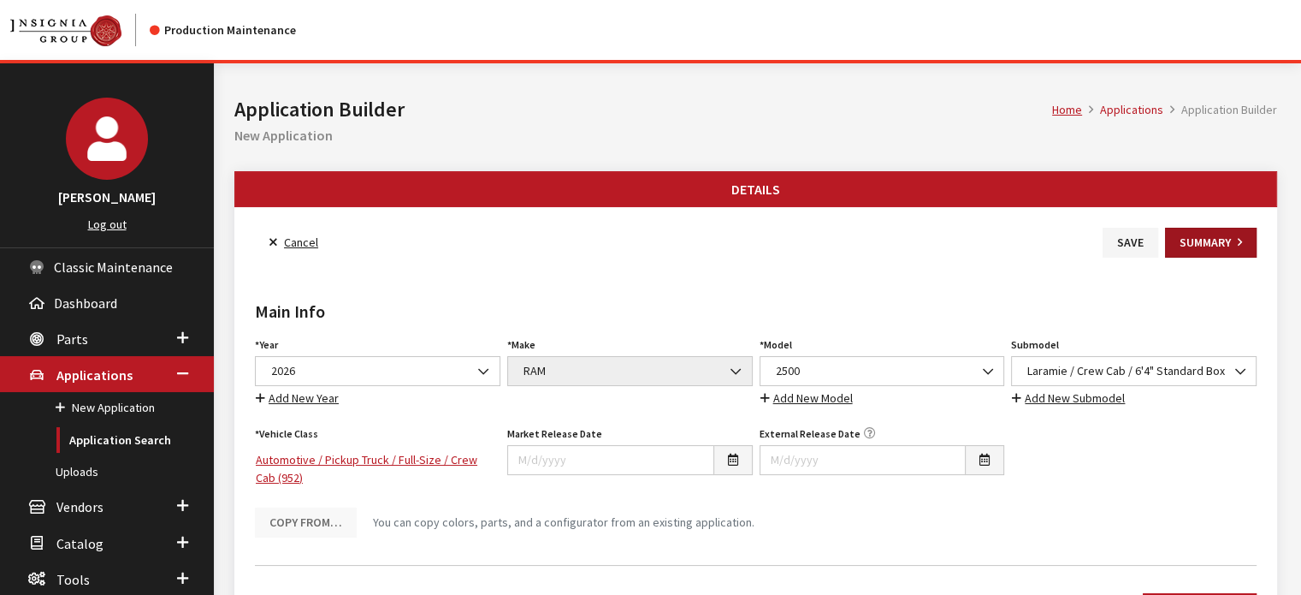
click at [1182, 249] on button "Summary" at bounding box center [1211, 243] width 92 height 30
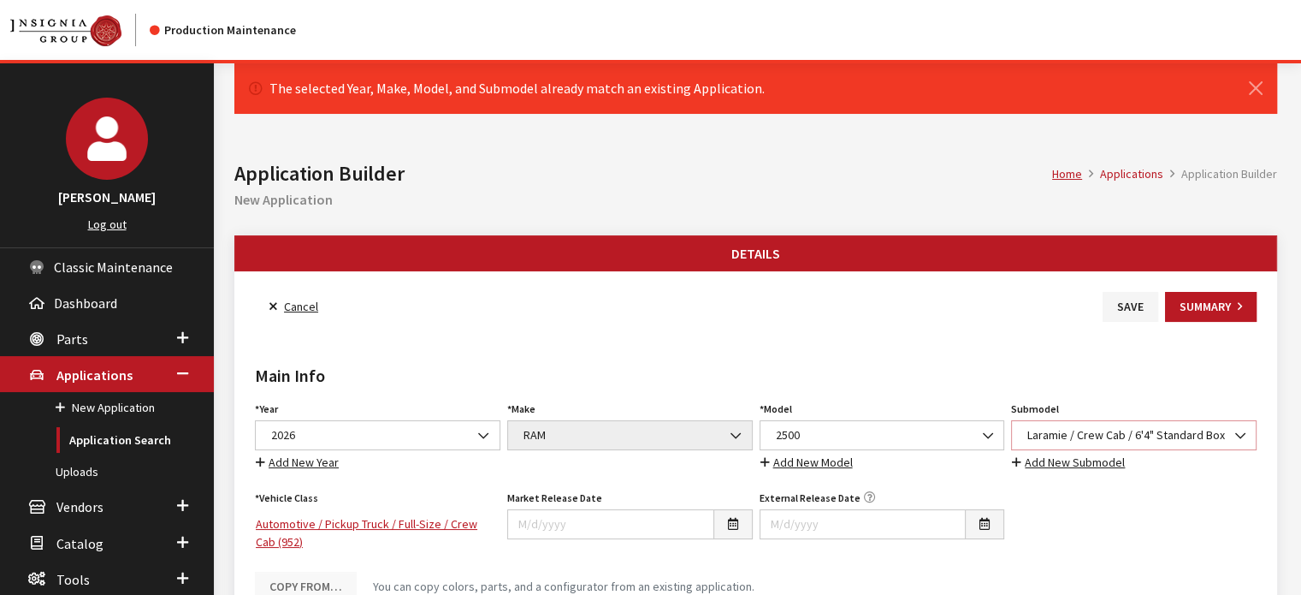
click at [1081, 426] on span "Laramie / Crew Cab / 6'4" Standard Box" at bounding box center [1133, 435] width 223 height 18
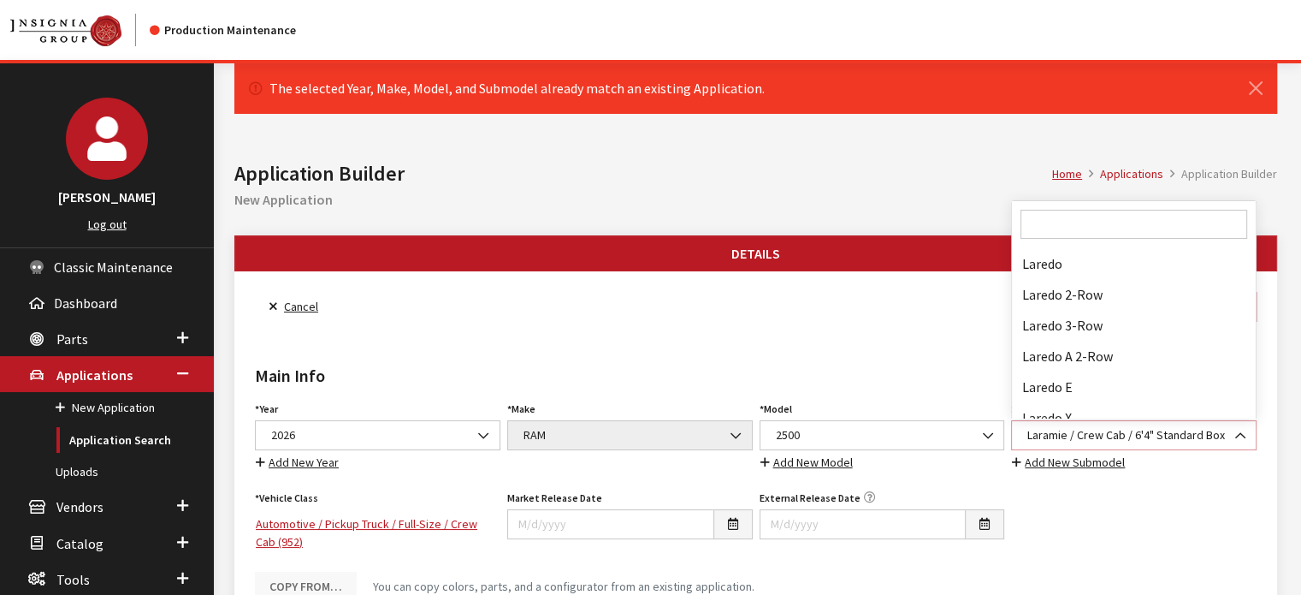
scroll to position [78528, 0]
select select "3004"
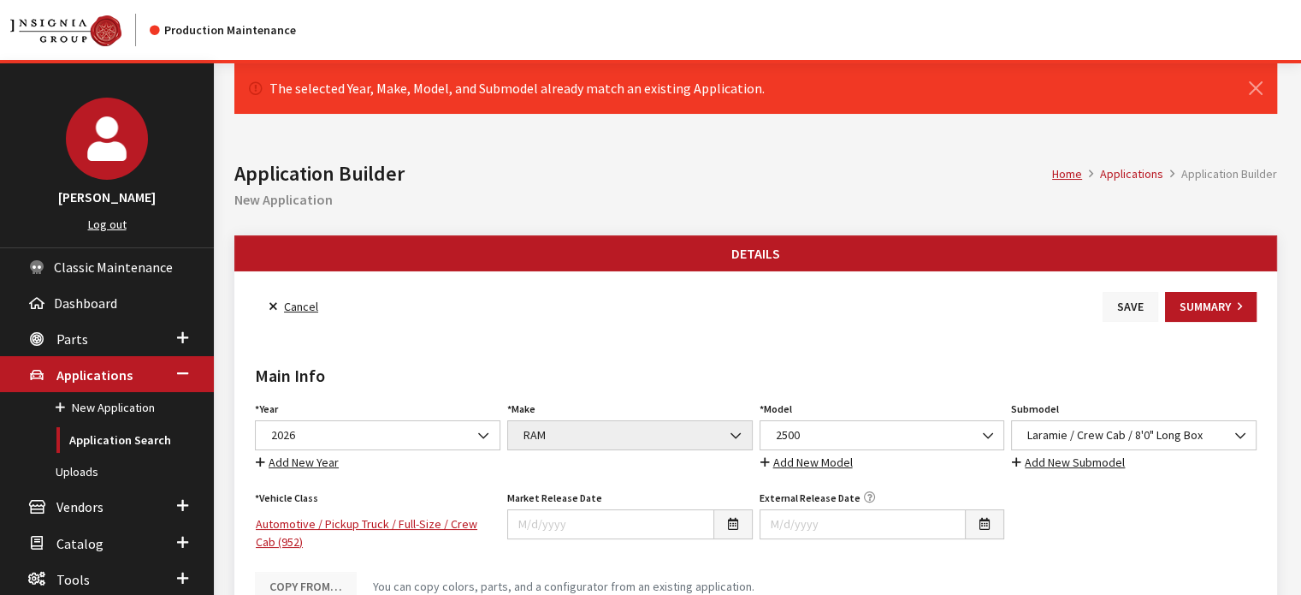
click at [1124, 292] on button "Save" at bounding box center [1131, 307] width 56 height 30
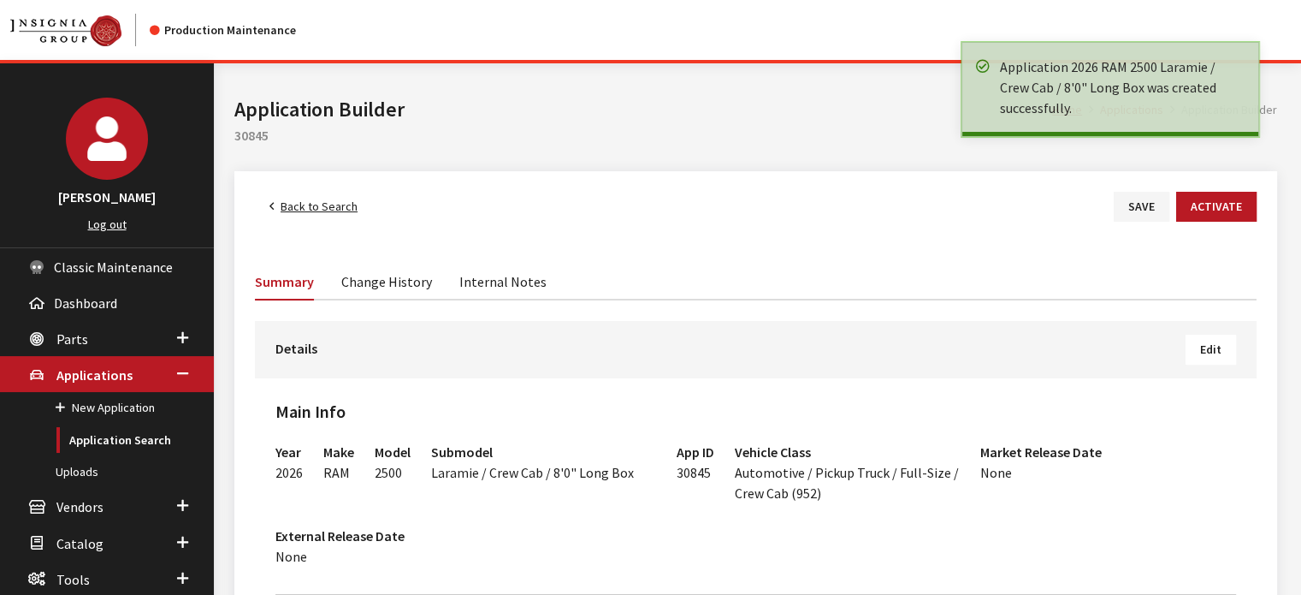
click at [1206, 340] on button "Edit" at bounding box center [1211, 349] width 50 height 30
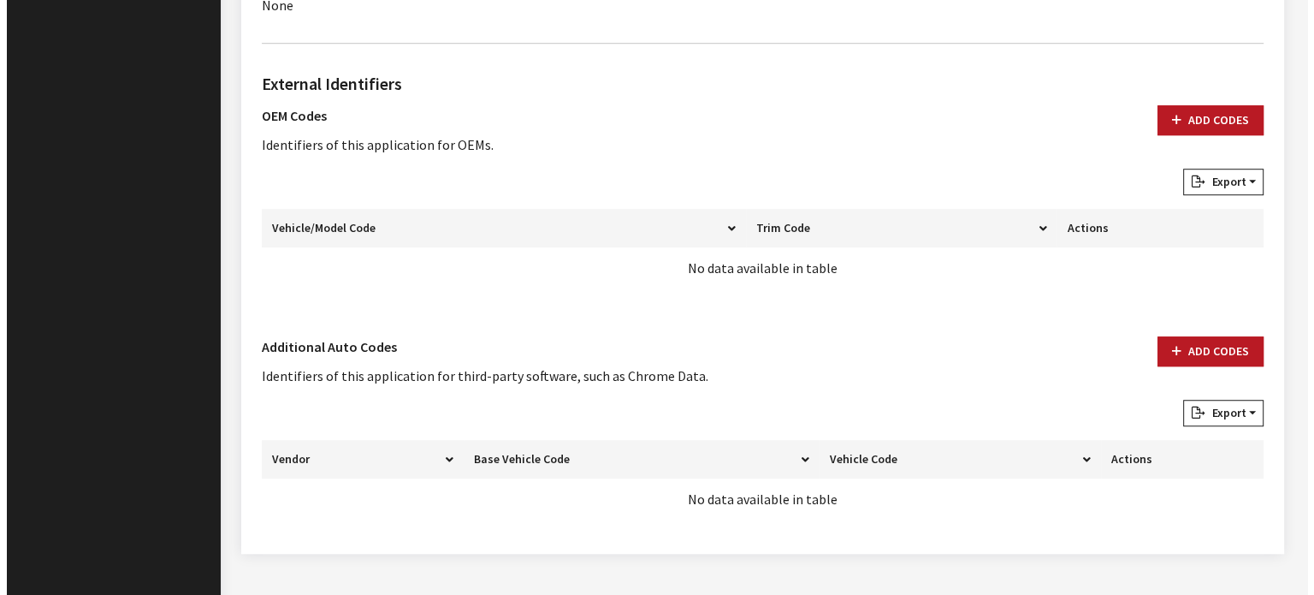
scroll to position [1195, 0]
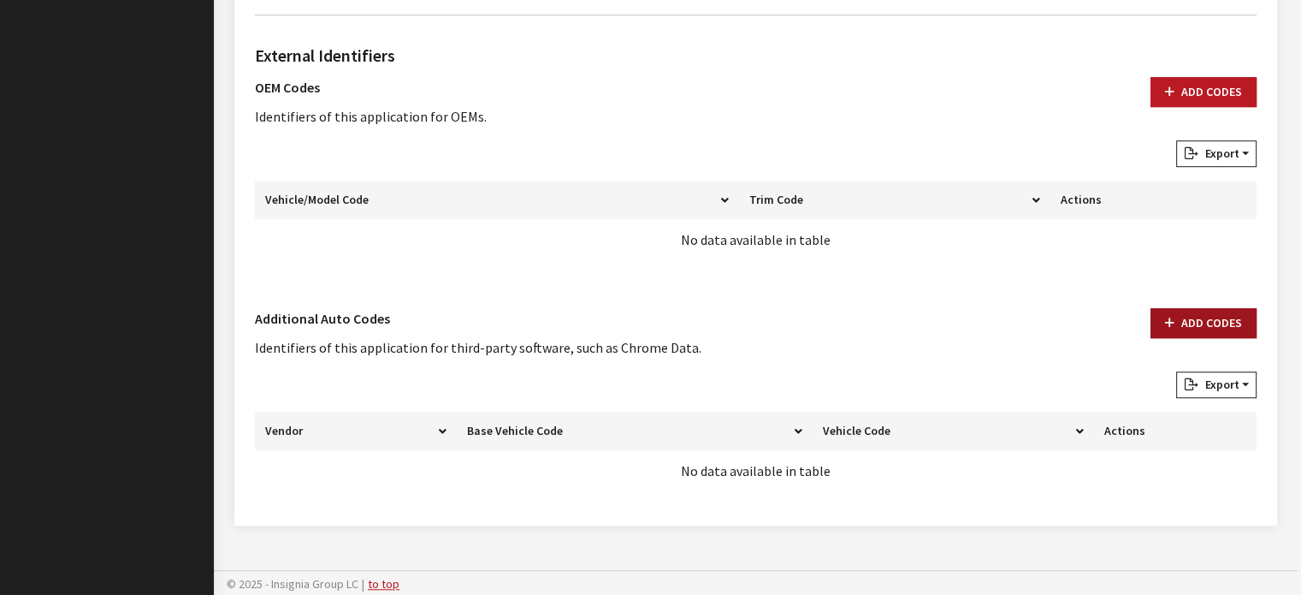
click at [1192, 317] on button "Add Codes" at bounding box center [1204, 323] width 106 height 30
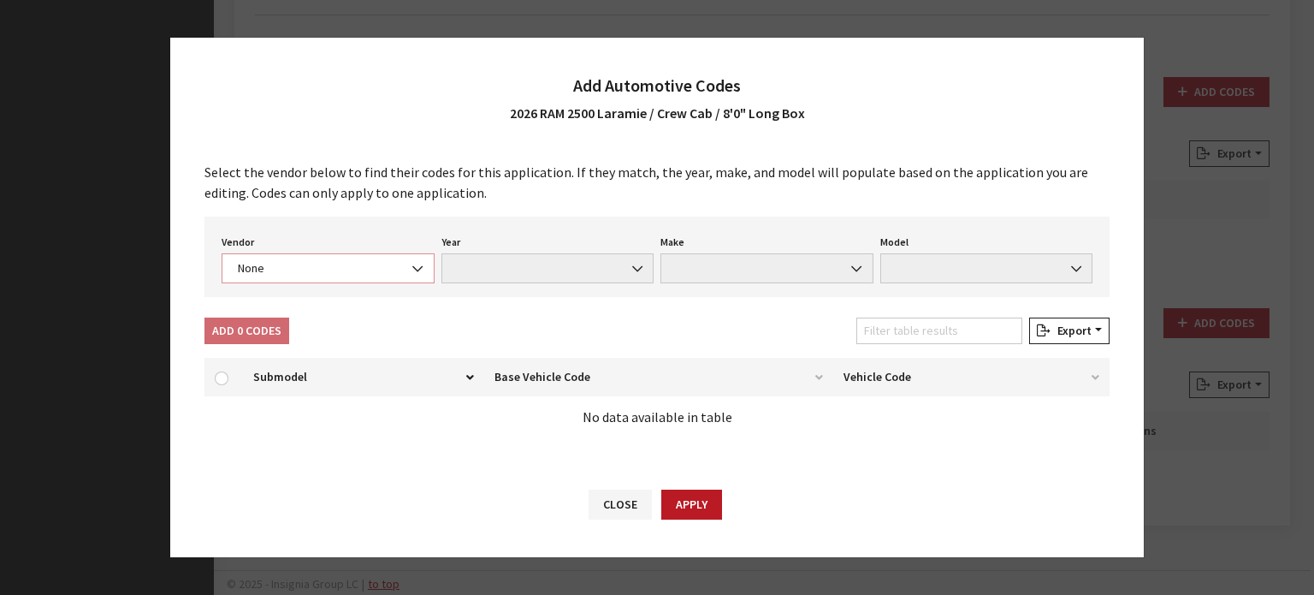
click at [281, 263] on span "None" at bounding box center [328, 268] width 191 height 18
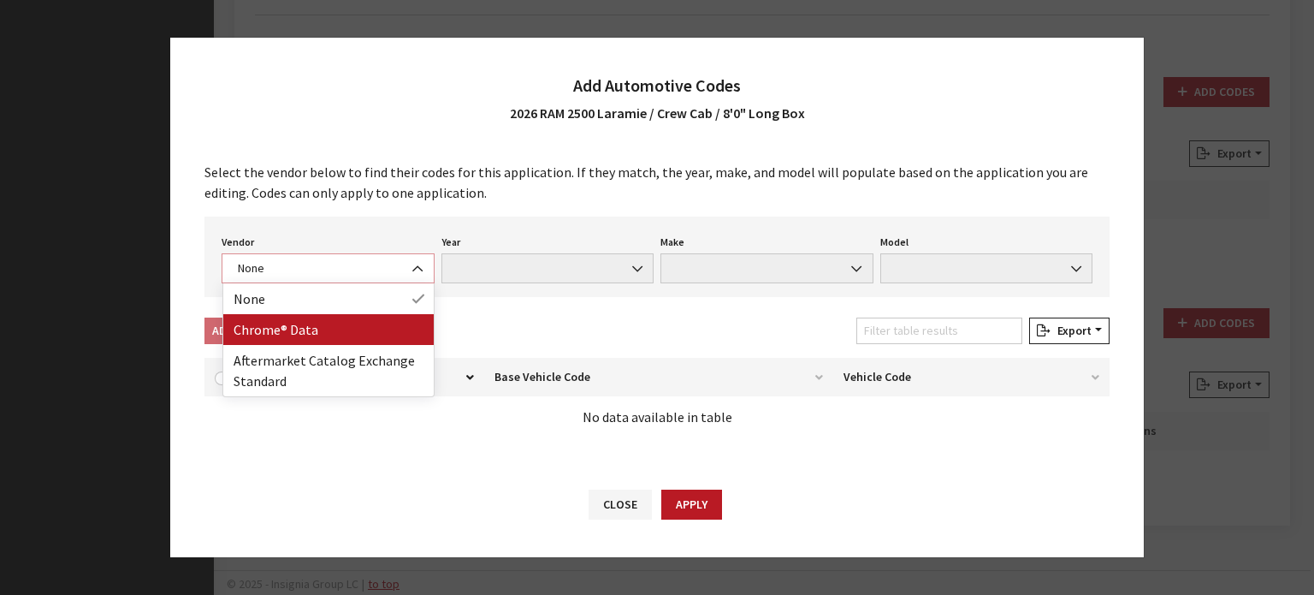
select select "4"
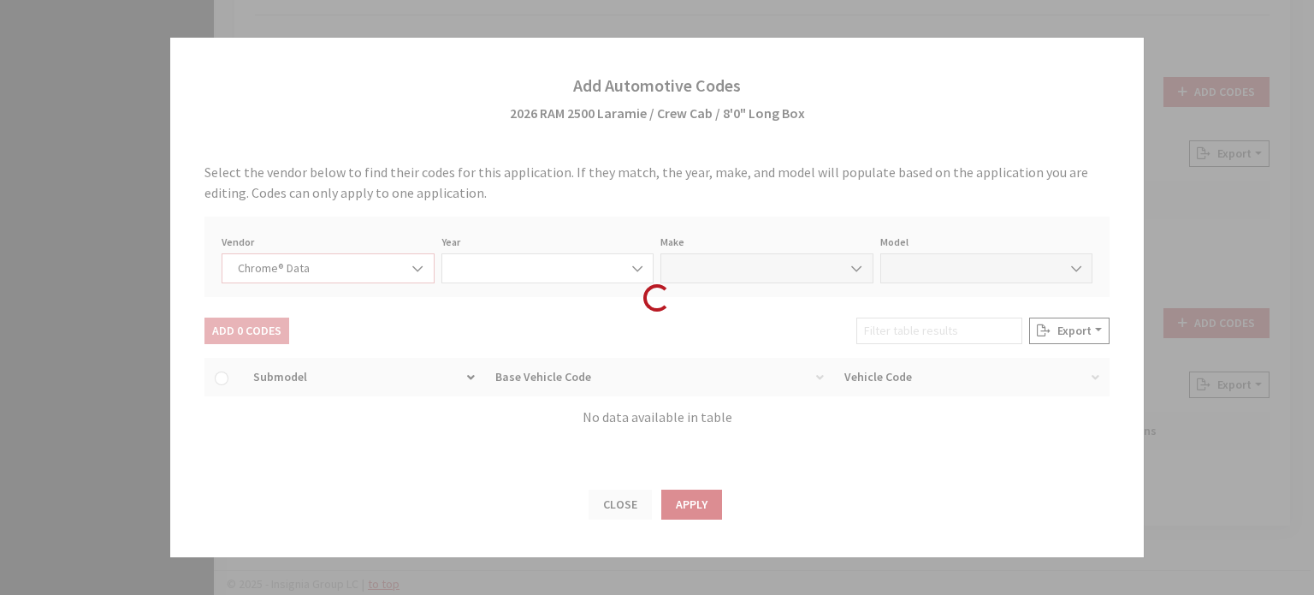
select select "2026"
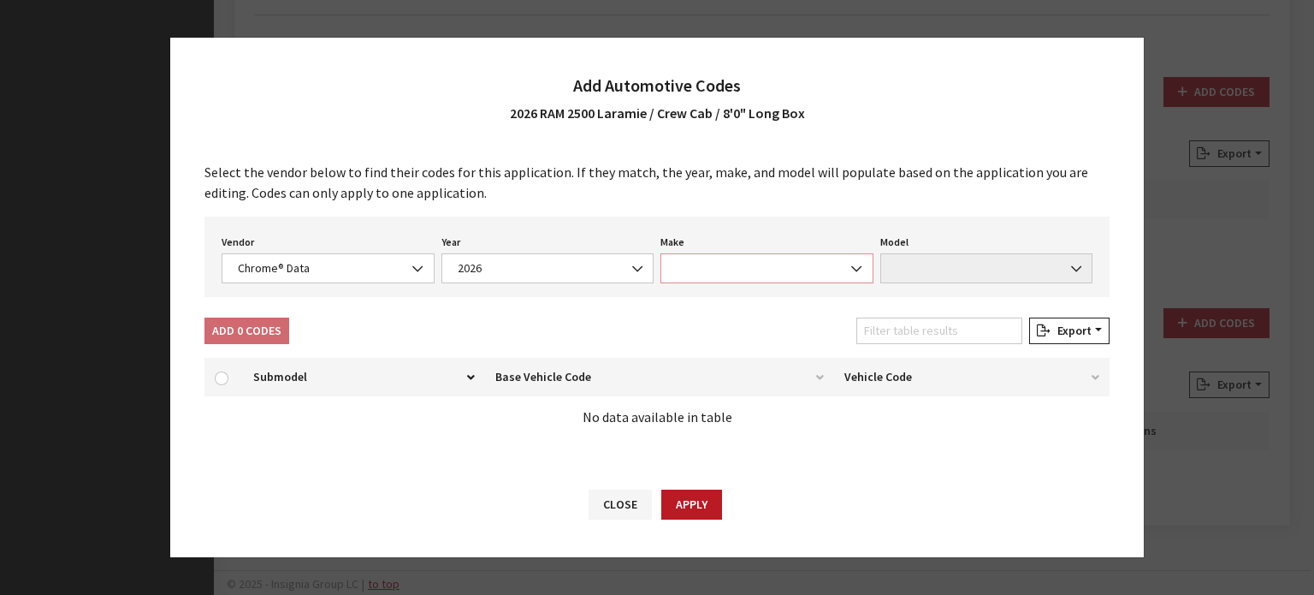
click at [667, 274] on span at bounding box center [766, 268] width 213 height 30
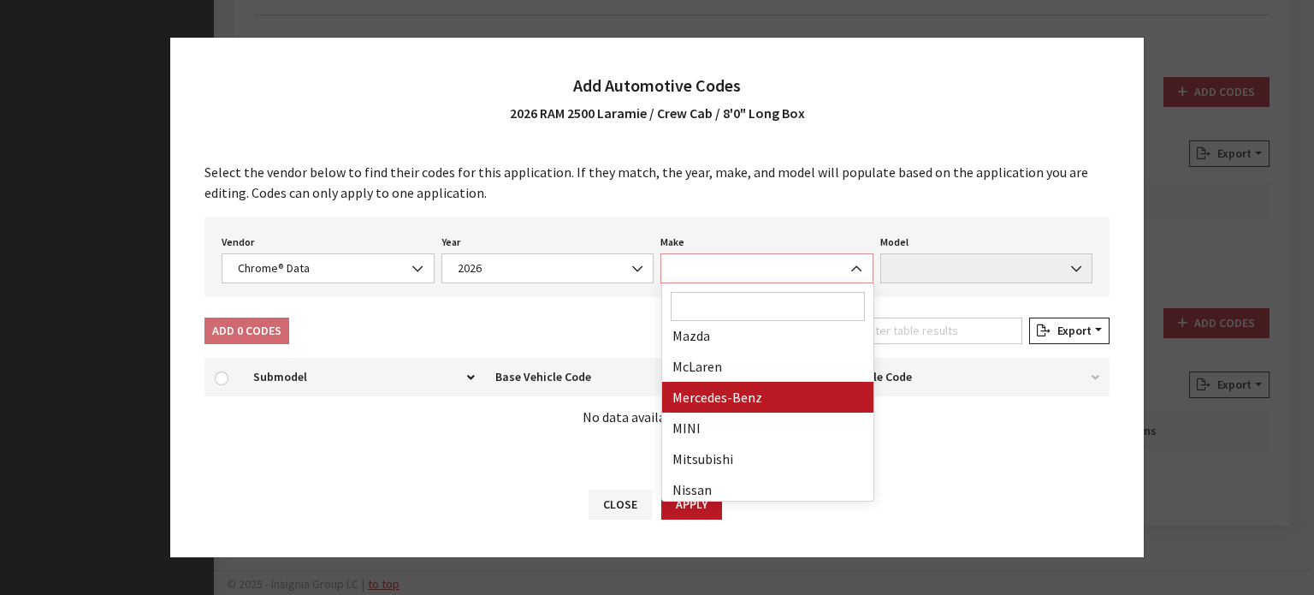
scroll to position [855, 0]
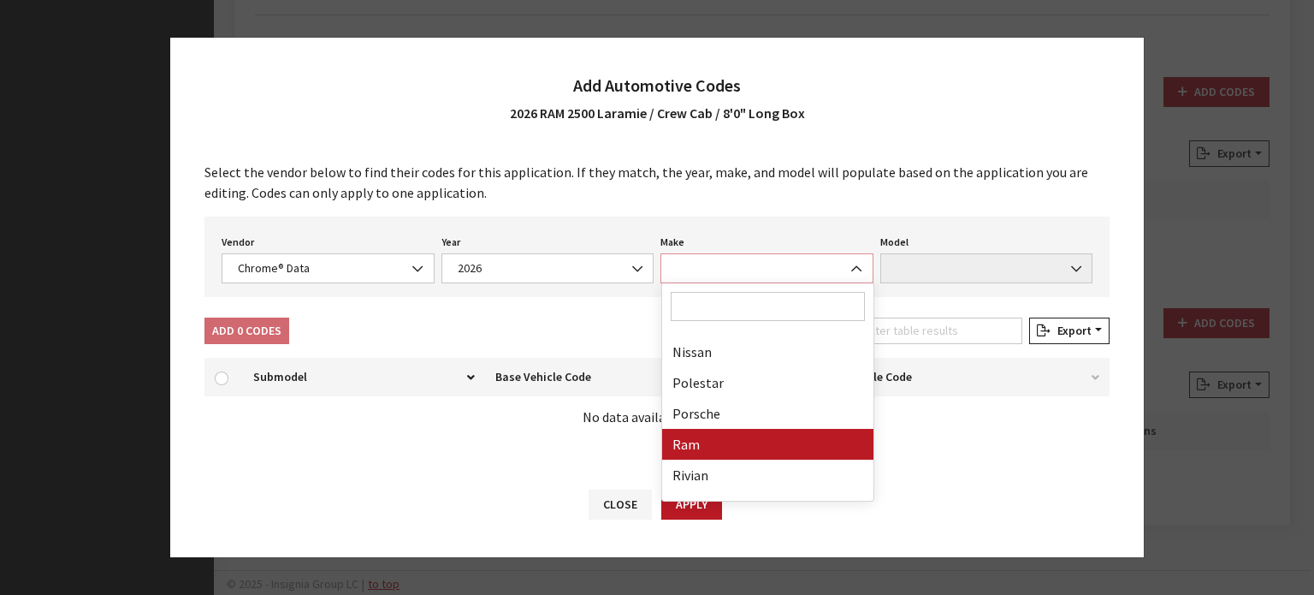
select select "57"
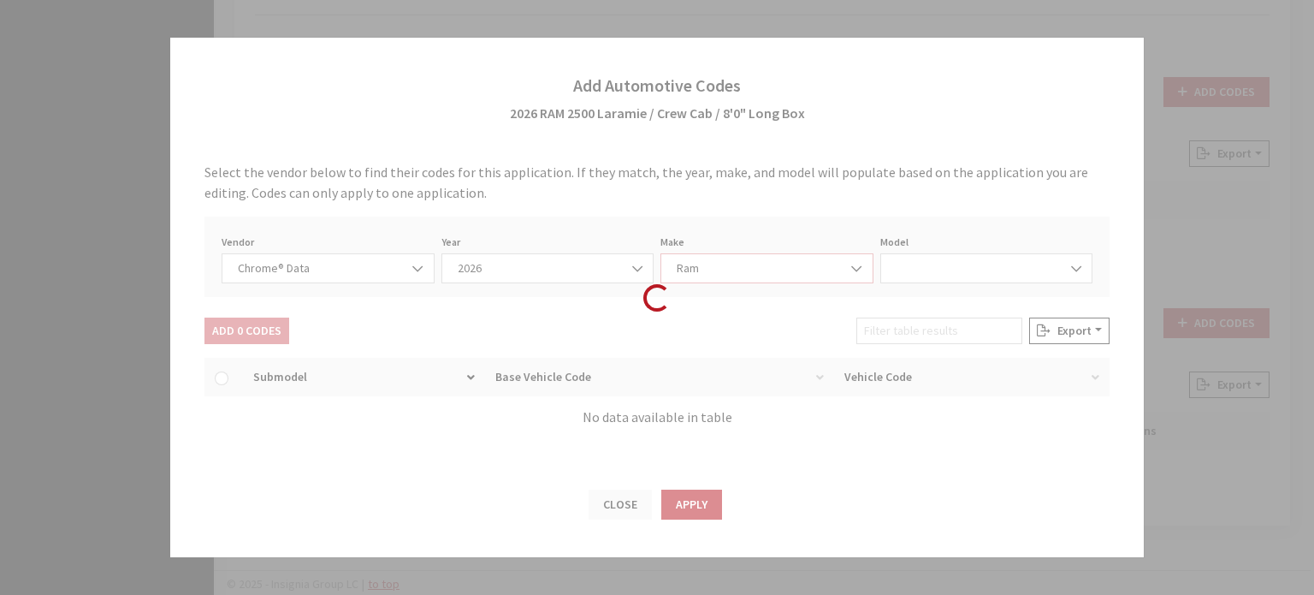
select select "72306"
click at [1027, 259] on span "2500" at bounding box center [986, 268] width 191 height 18
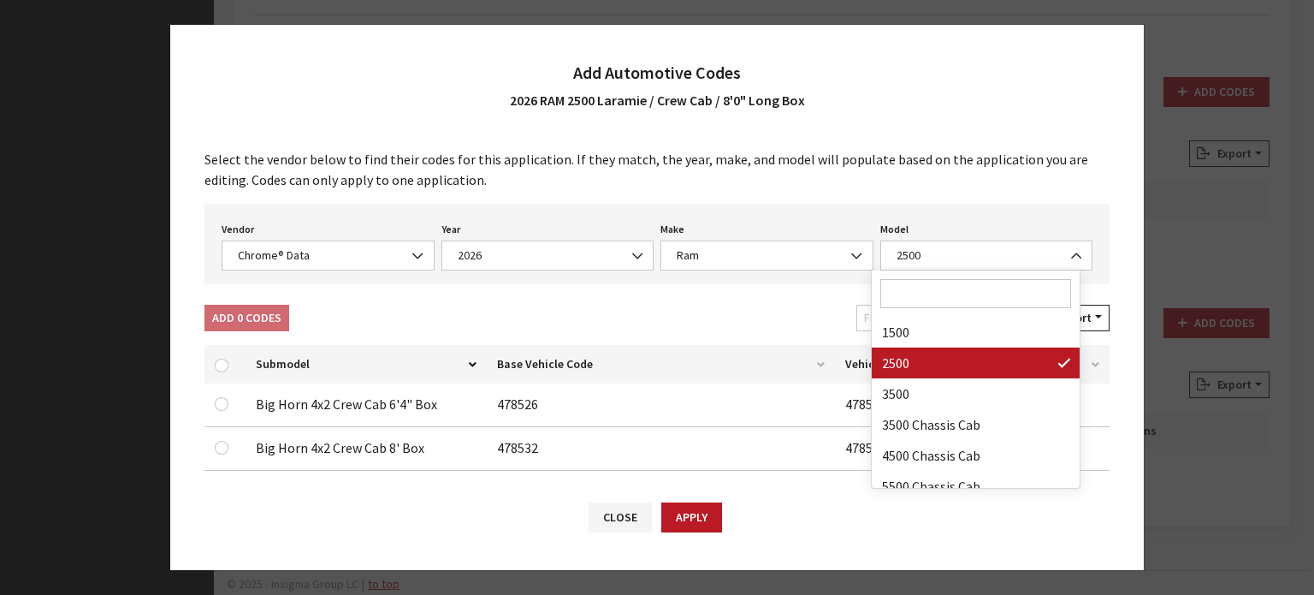
click at [675, 292] on div "Select the vendor below to find their codes for this application. If they match…" at bounding box center [657, 306] width 974 height 349
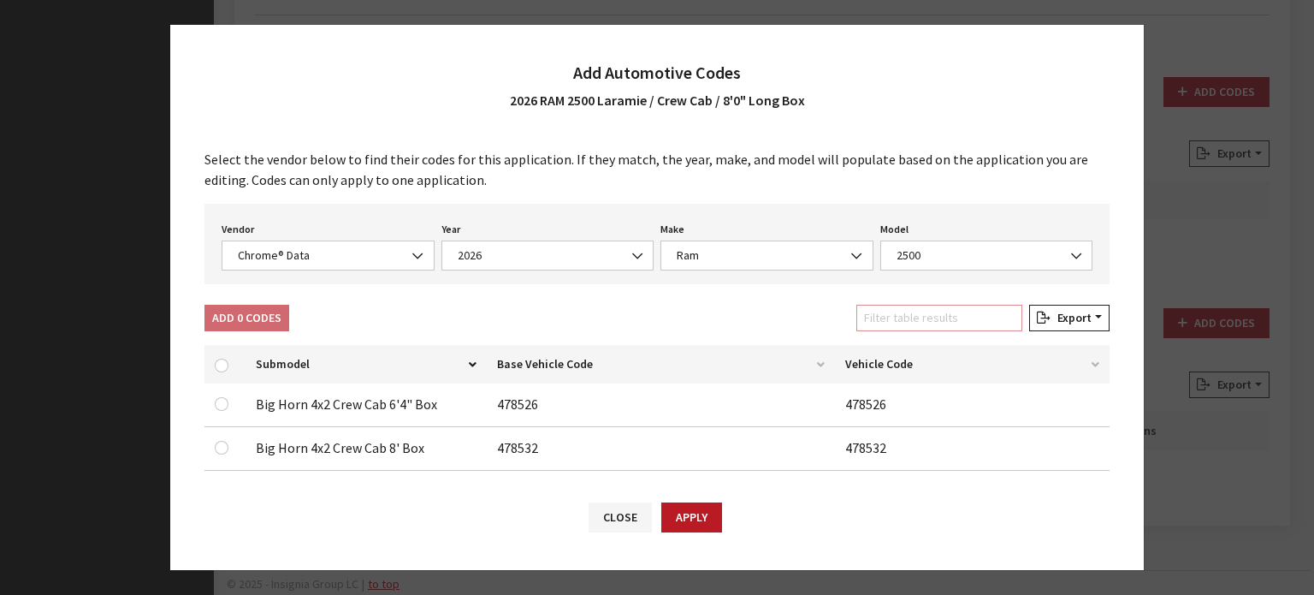
click at [928, 315] on input "Filter table results" at bounding box center [939, 318] width 166 height 27
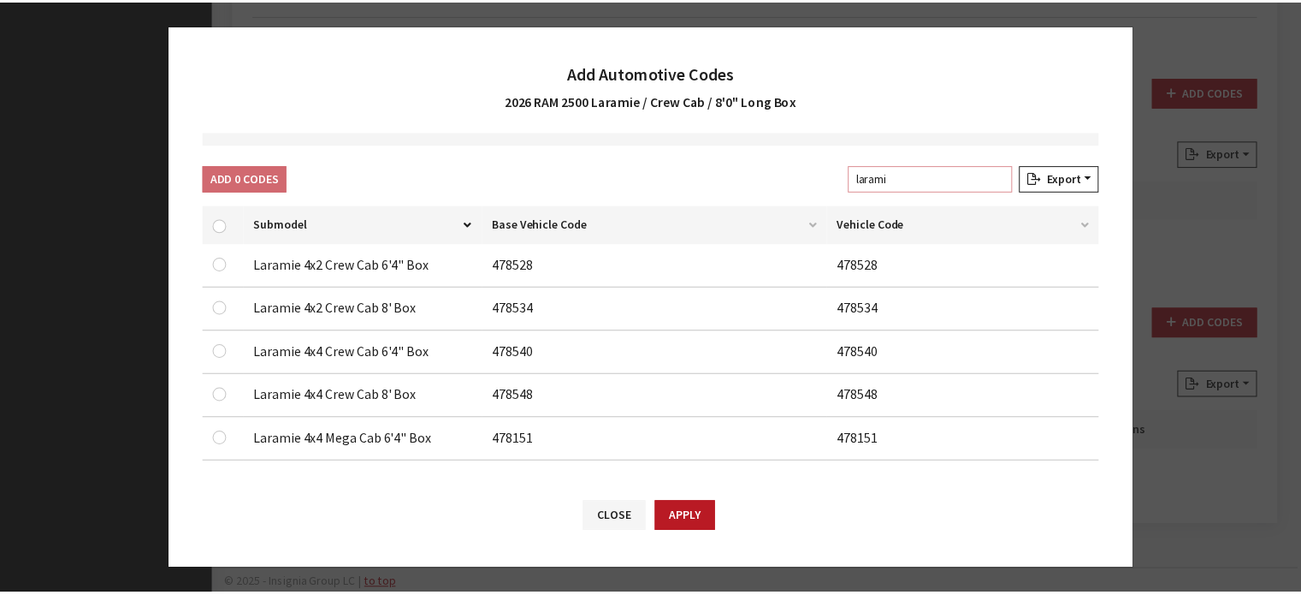
scroll to position [149, 0]
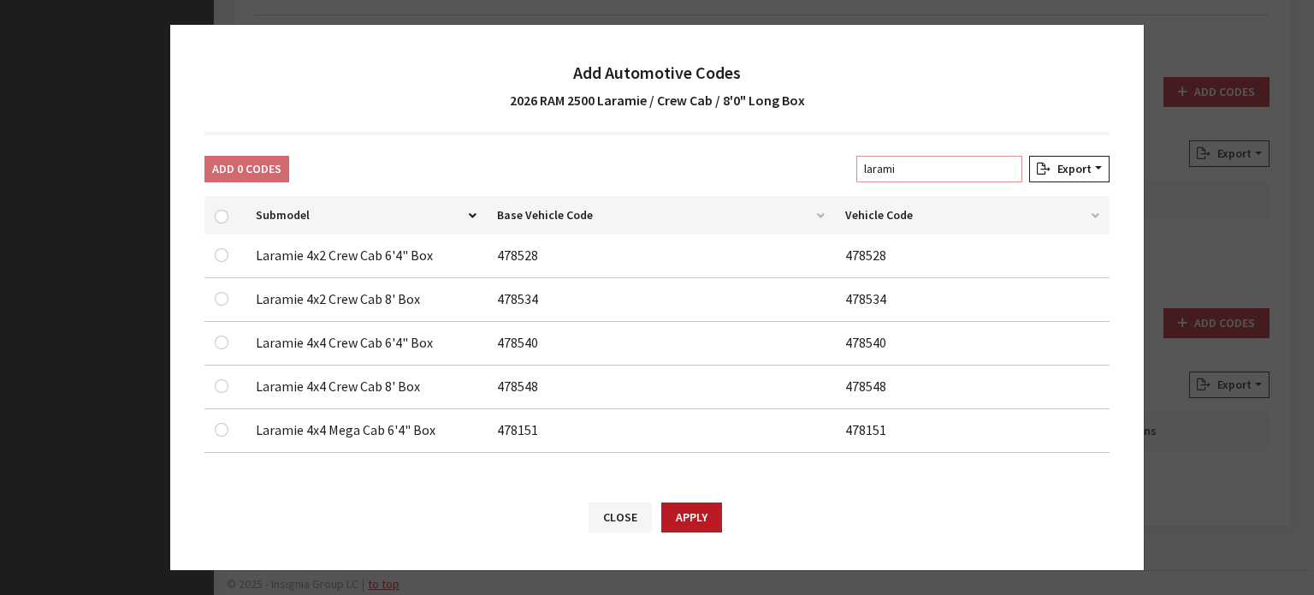
type input "larami"
click at [213, 297] on td at bounding box center [224, 300] width 41 height 44
click at [222, 296] on input "checkbox" at bounding box center [222, 299] width 14 height 14
checkbox input "true"
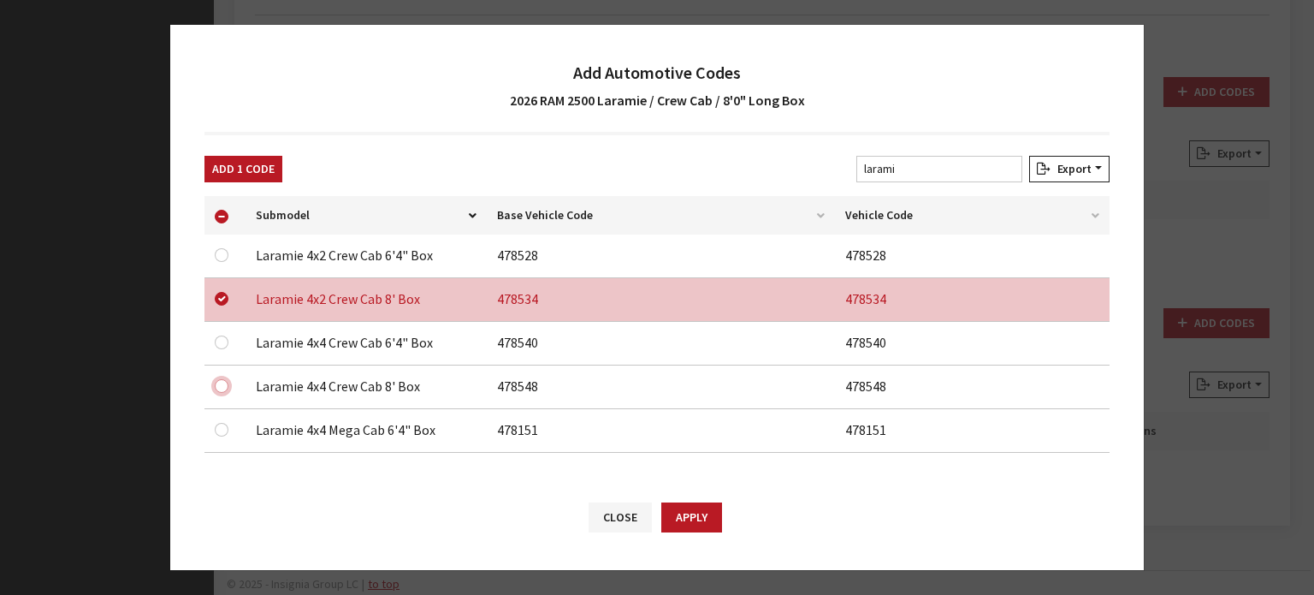
click at [222, 387] on input "checkbox" at bounding box center [222, 386] width 14 height 14
checkbox input "true"
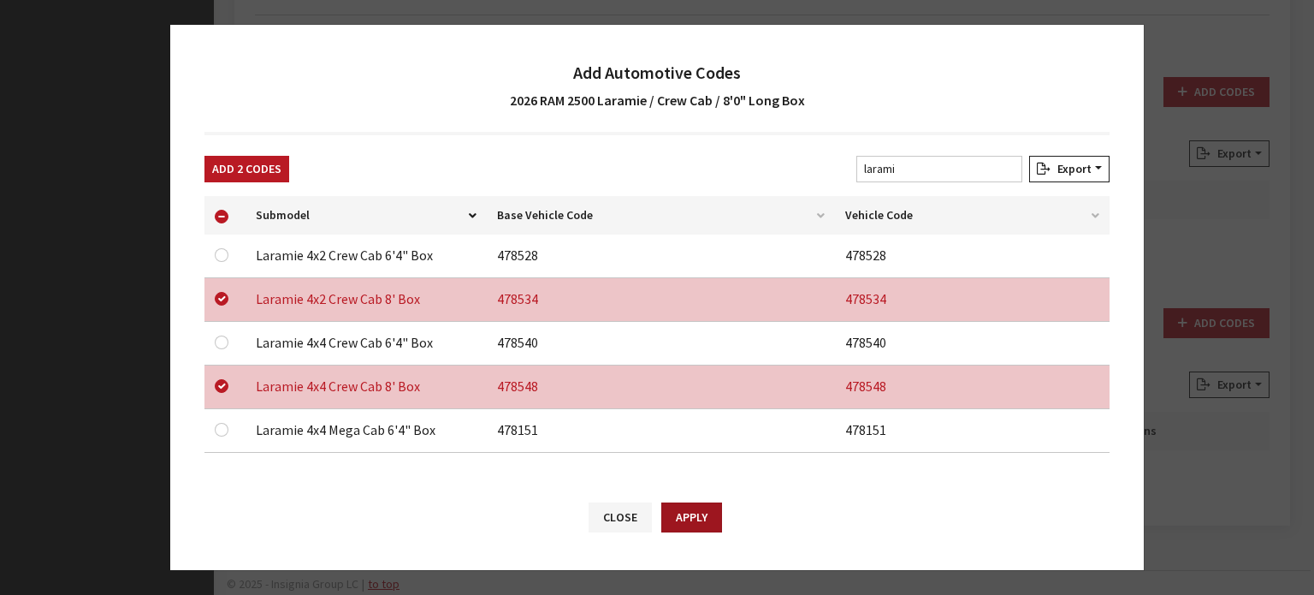
click at [696, 514] on button "Apply" at bounding box center [691, 517] width 61 height 30
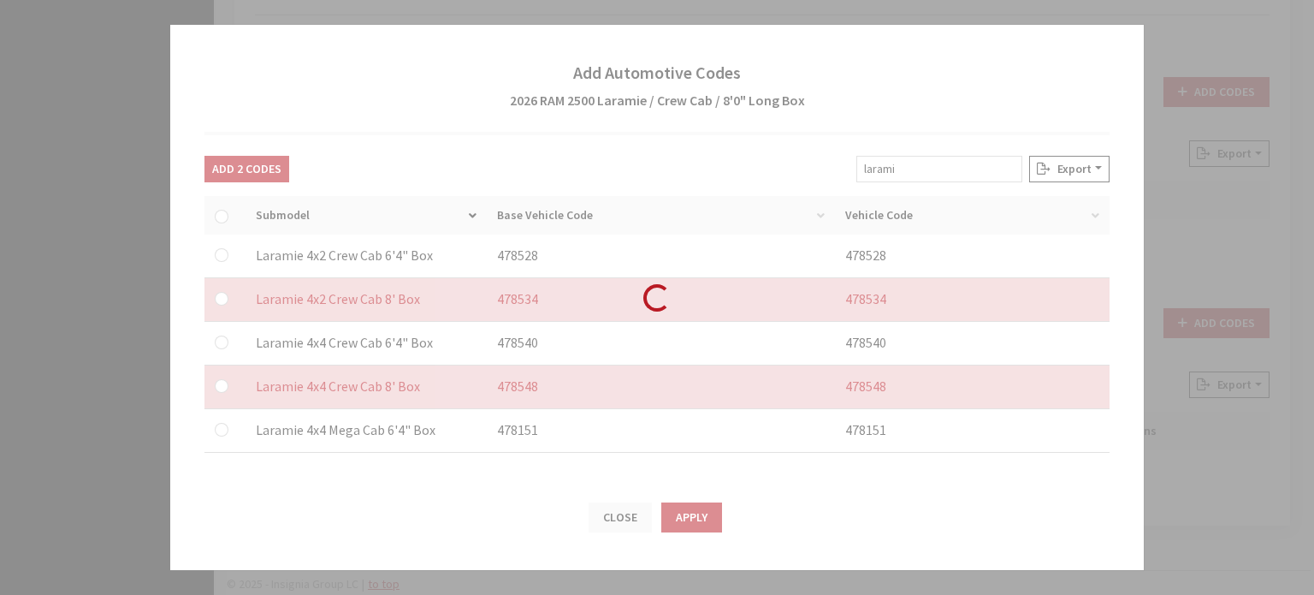
checkbox input "false"
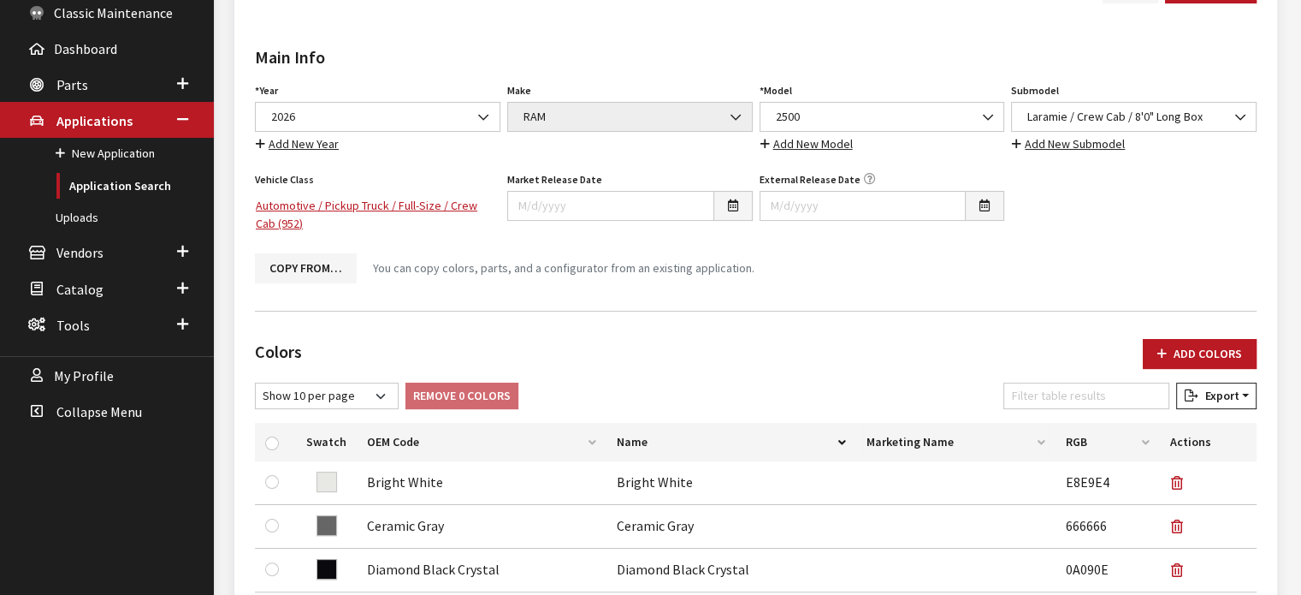
scroll to position [0, 0]
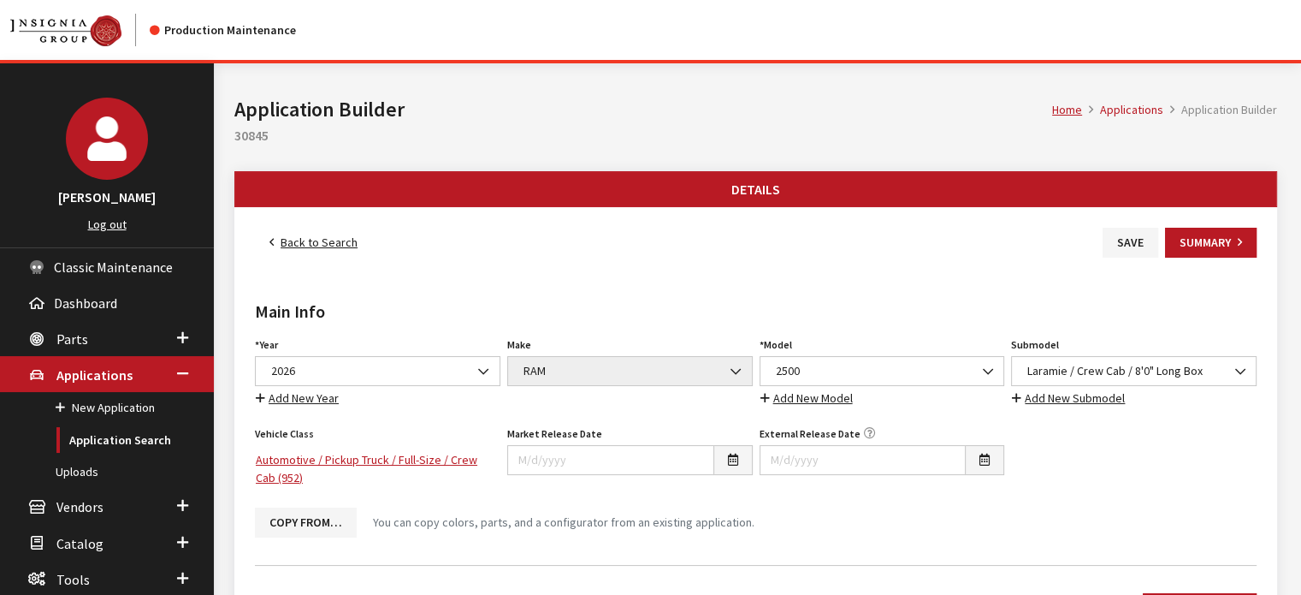
click at [1109, 249] on button "Save" at bounding box center [1131, 243] width 56 height 30
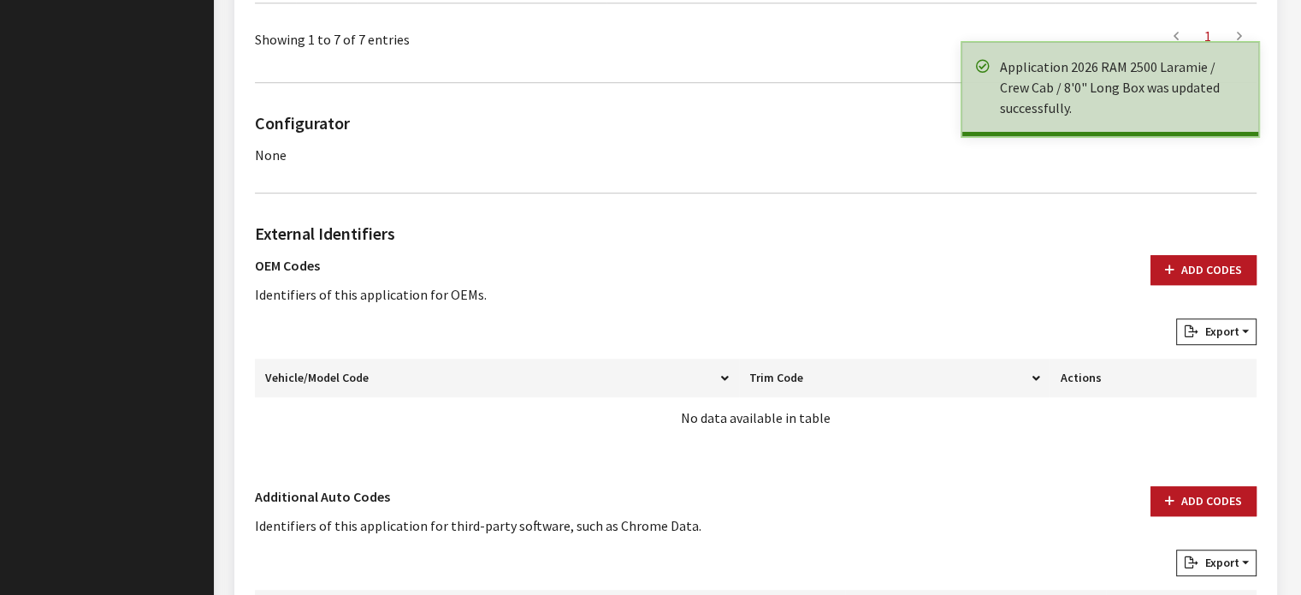
scroll to position [1027, 0]
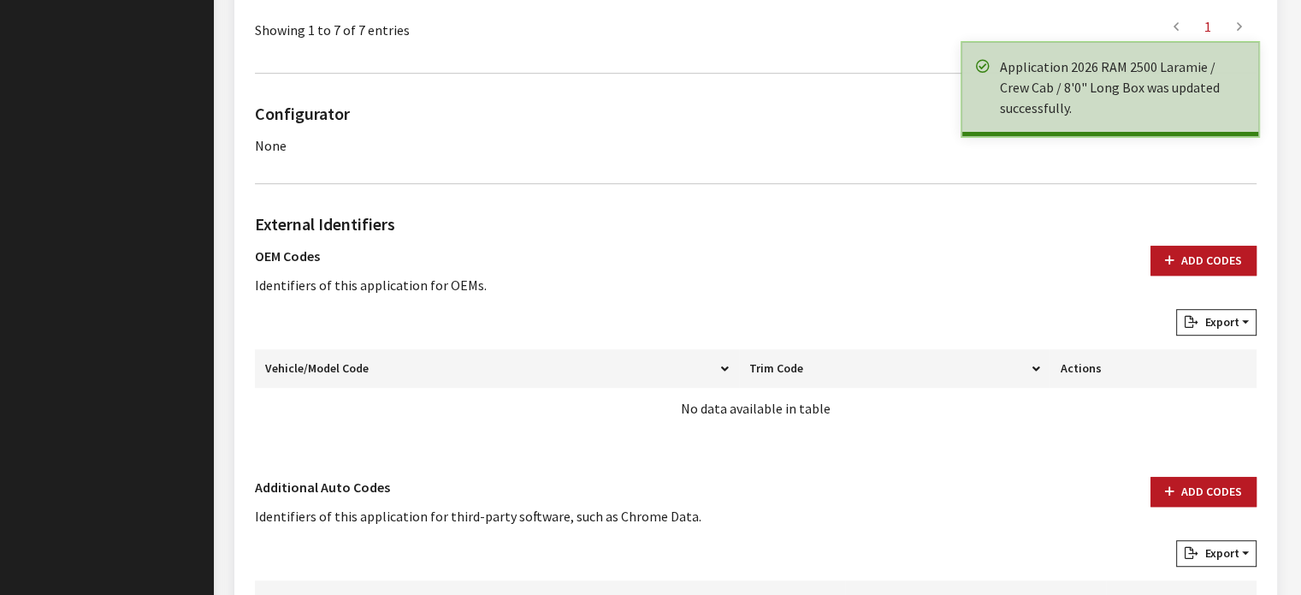
click at [1211, 240] on div "External Identifiers OEM Codes Identifiers of this application for OEMs. Add Co…" at bounding box center [756, 326] width 1009 height 231
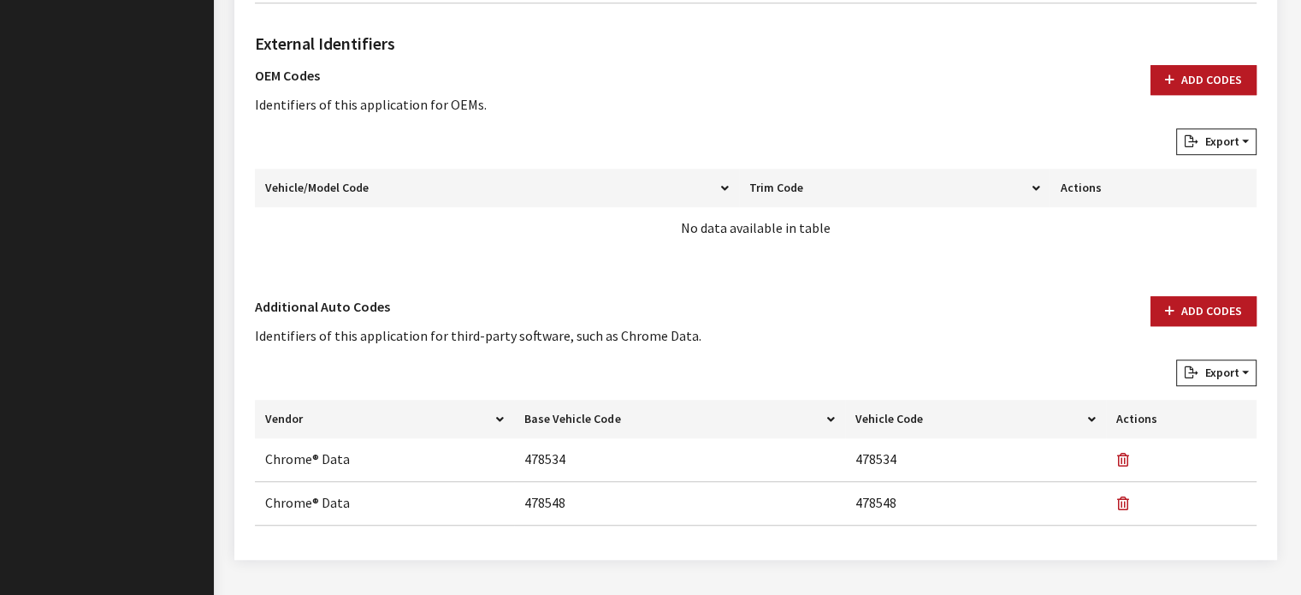
scroll to position [1240, 0]
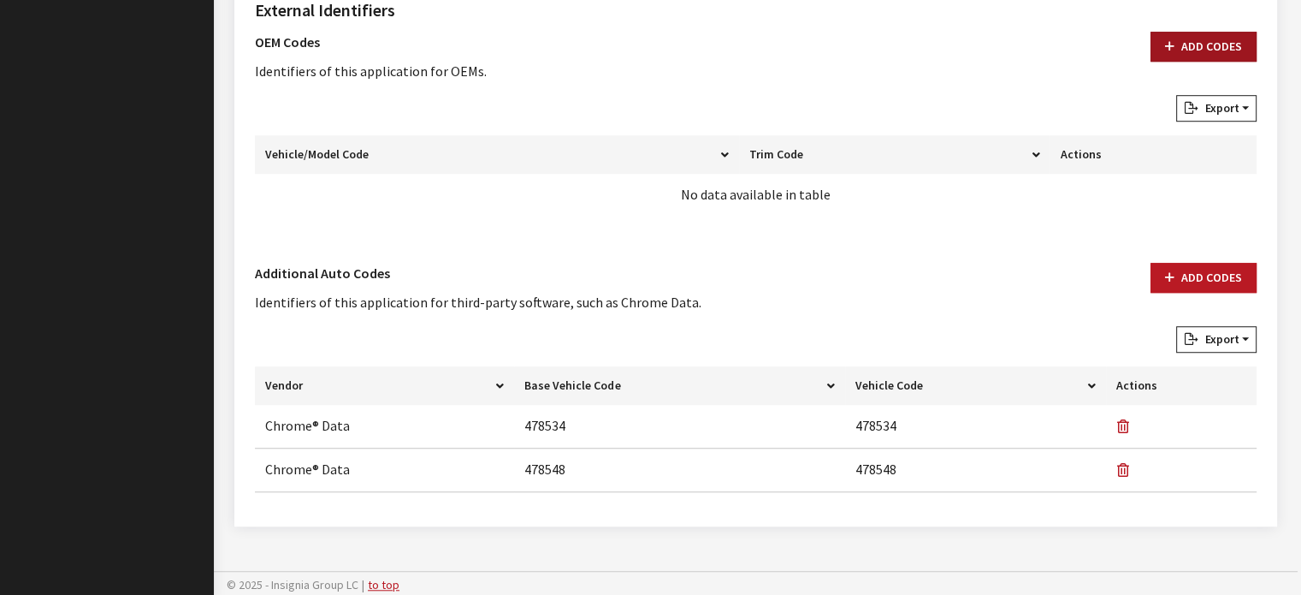
drag, startPoint x: 1190, startPoint y: 51, endPoint x: 1181, endPoint y: 57, distance: 10.4
click at [1188, 51] on button "Add Codes" at bounding box center [1204, 47] width 106 height 30
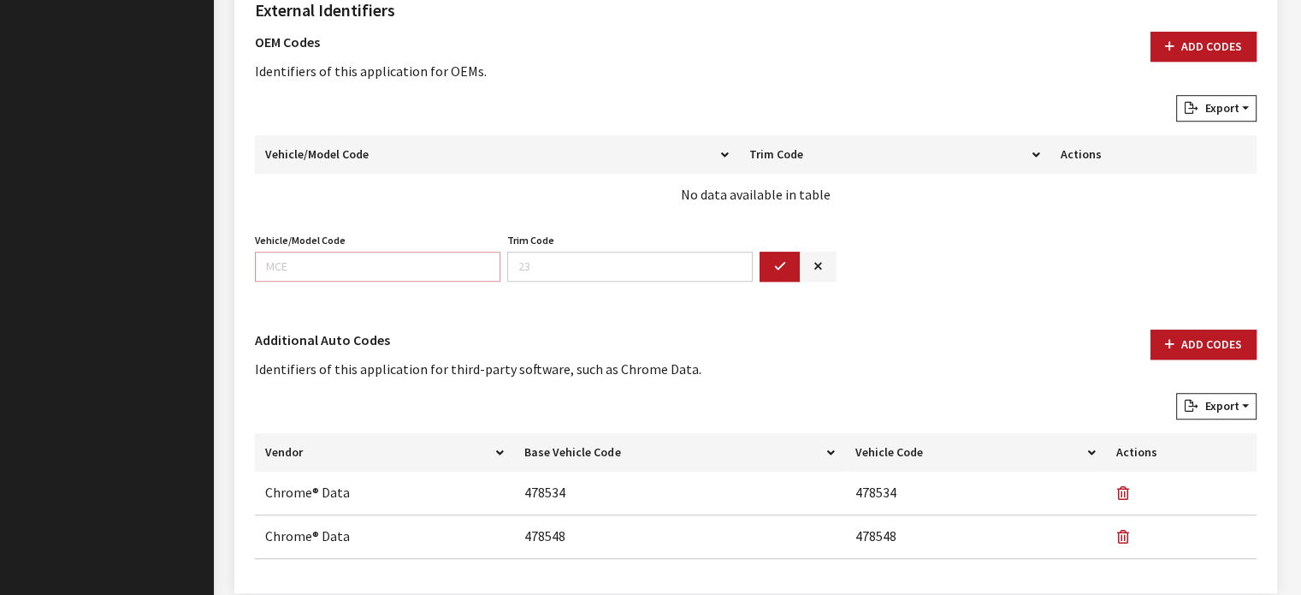
click at [383, 273] on input "Vehicle/Model Code" at bounding box center [378, 267] width 246 height 30
type input "DJ2P"
type input "92"
click at [765, 262] on button "button" at bounding box center [780, 267] width 41 height 30
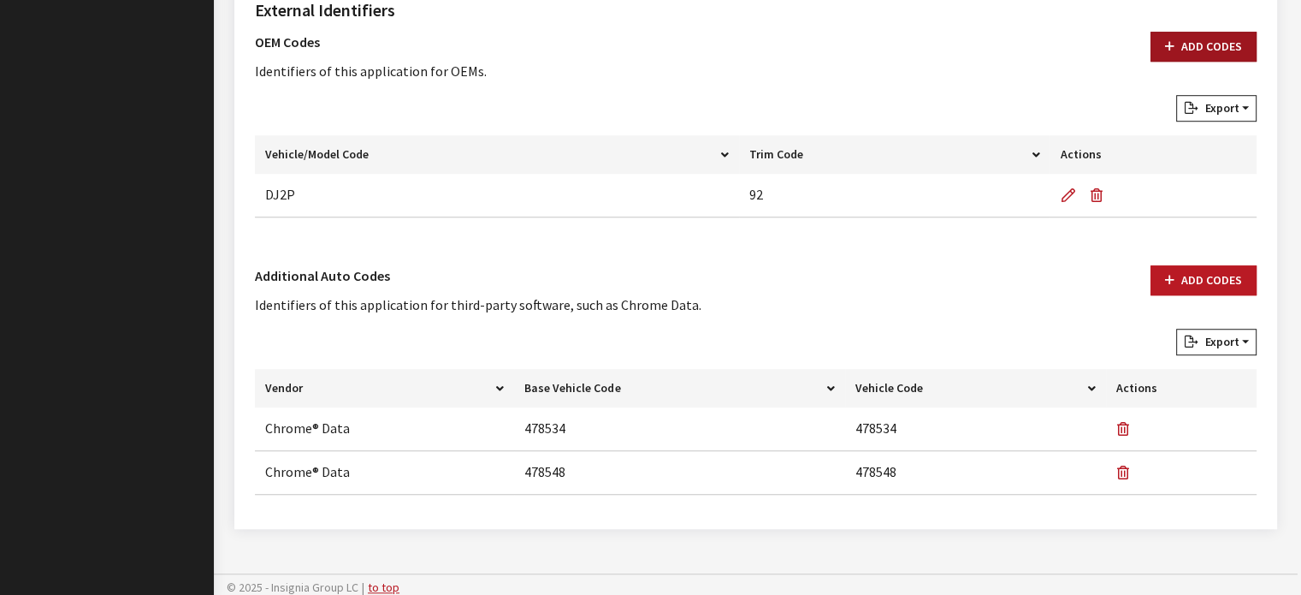
click at [1226, 38] on button "Add Codes" at bounding box center [1204, 47] width 106 height 30
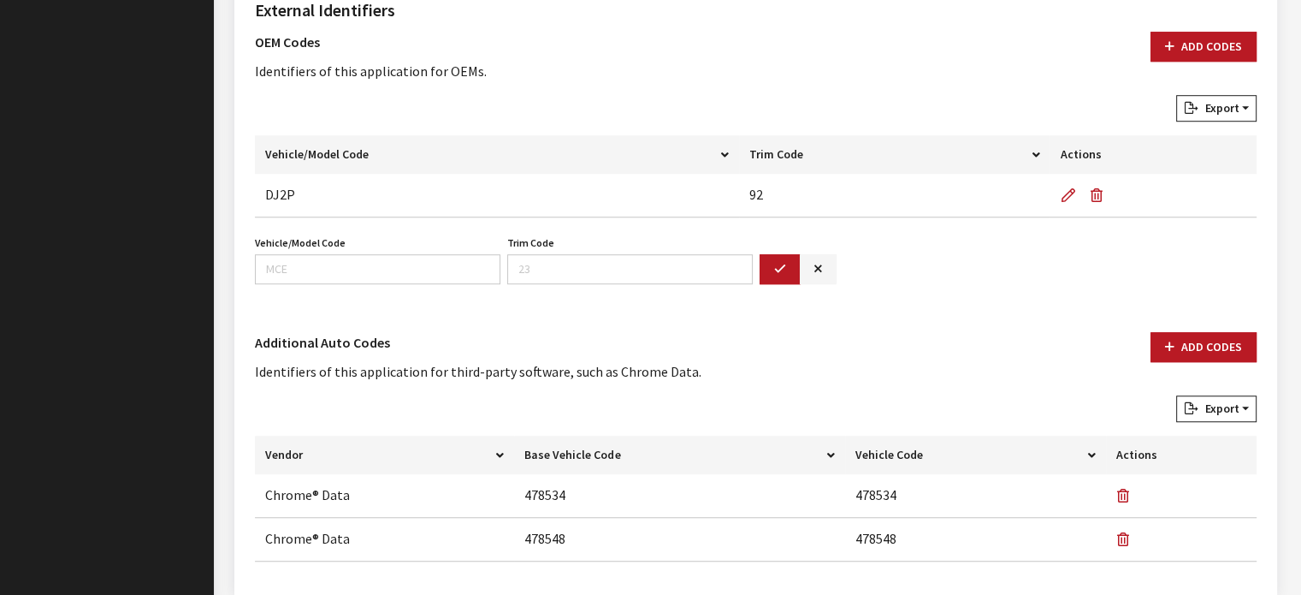
click at [459, 239] on div "Vehicle/Model Code Vehicle/Model Code is required." at bounding box center [378, 257] width 252 height 53
click at [441, 268] on input "Vehicle/Model Code" at bounding box center [378, 269] width 246 height 30
type input "DJ7P"
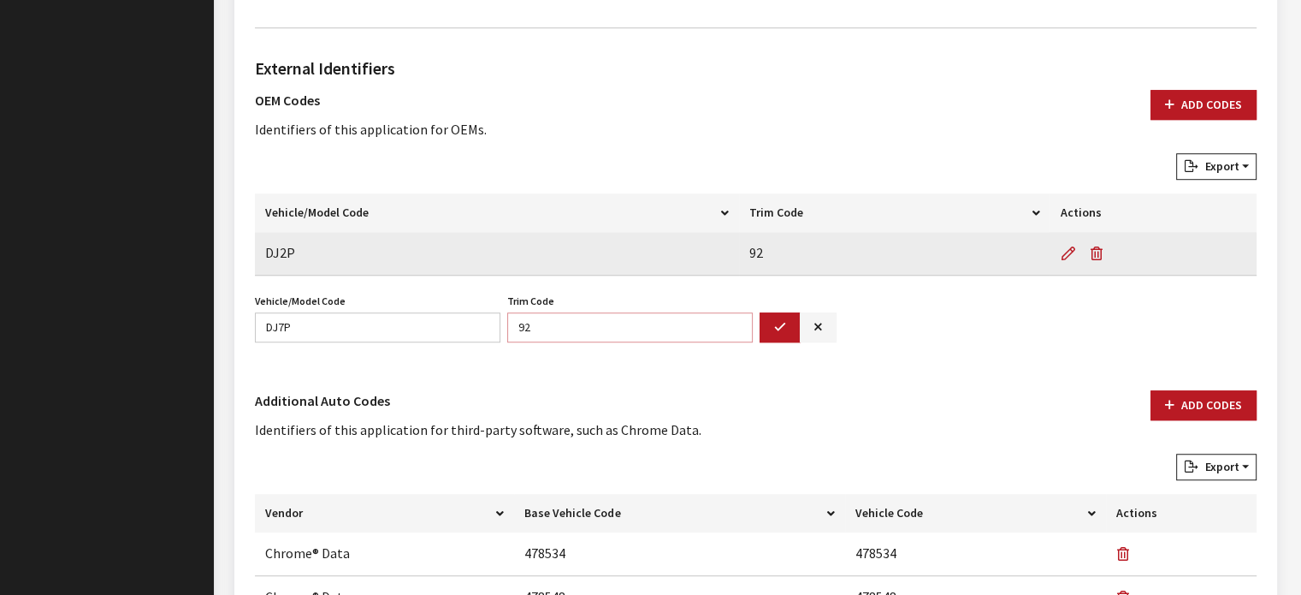
scroll to position [1155, 0]
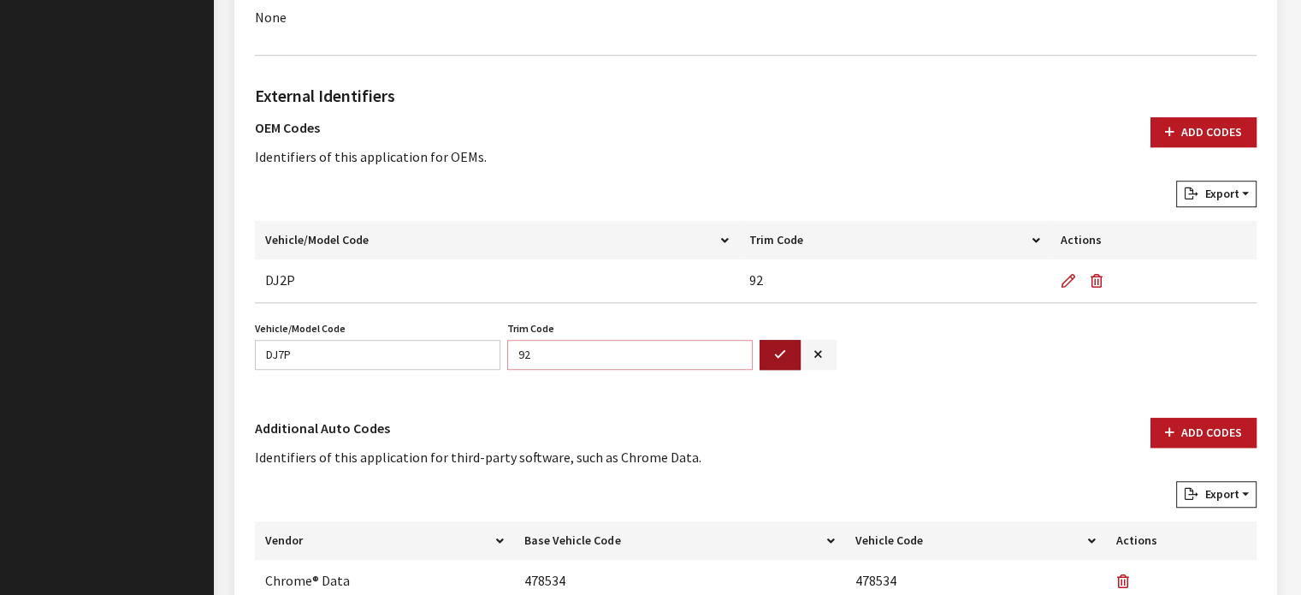
type input "92"
click at [797, 347] on button "button" at bounding box center [780, 355] width 41 height 30
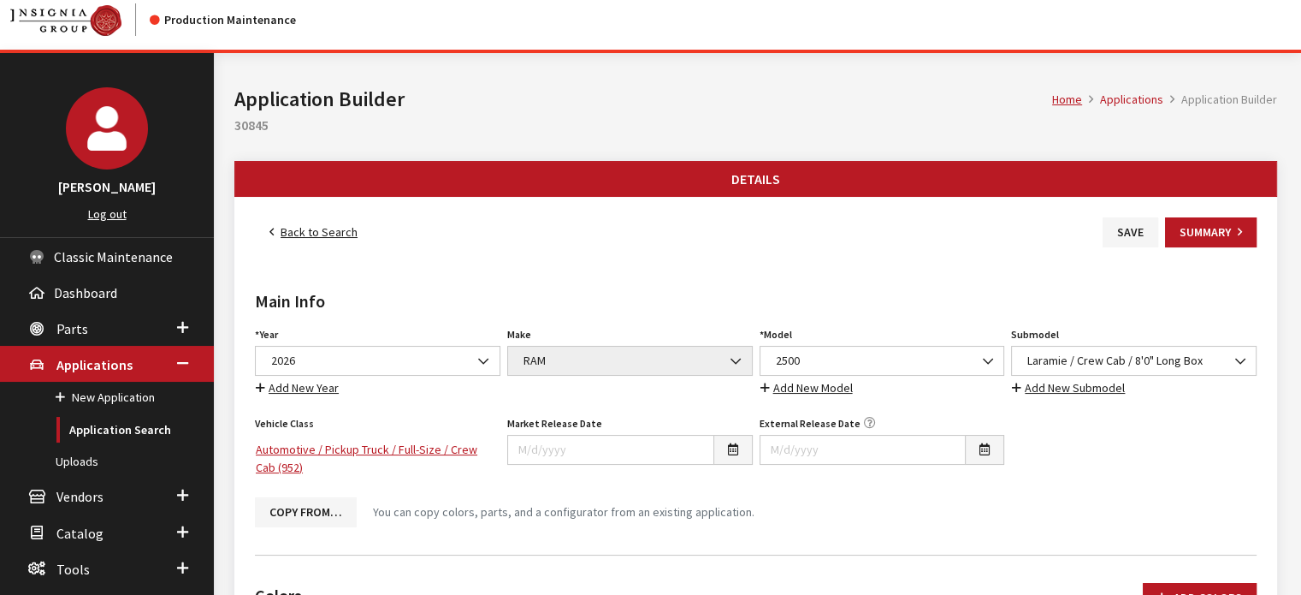
scroll to position [0, 0]
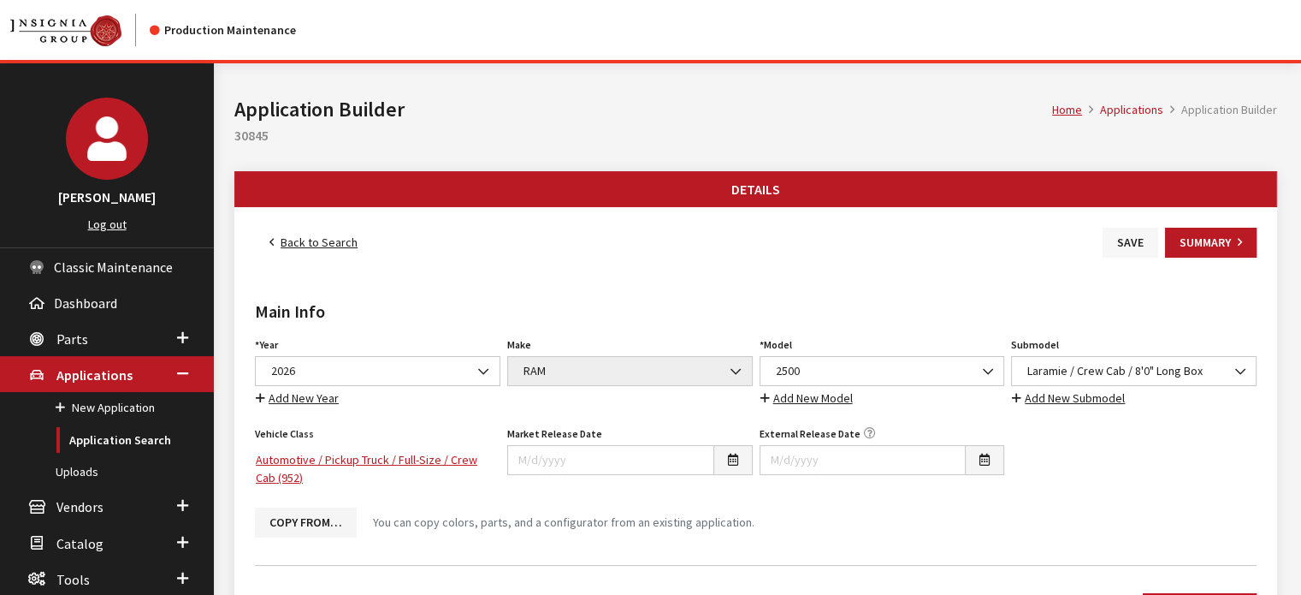
click at [1112, 239] on button "Save" at bounding box center [1131, 243] width 56 height 30
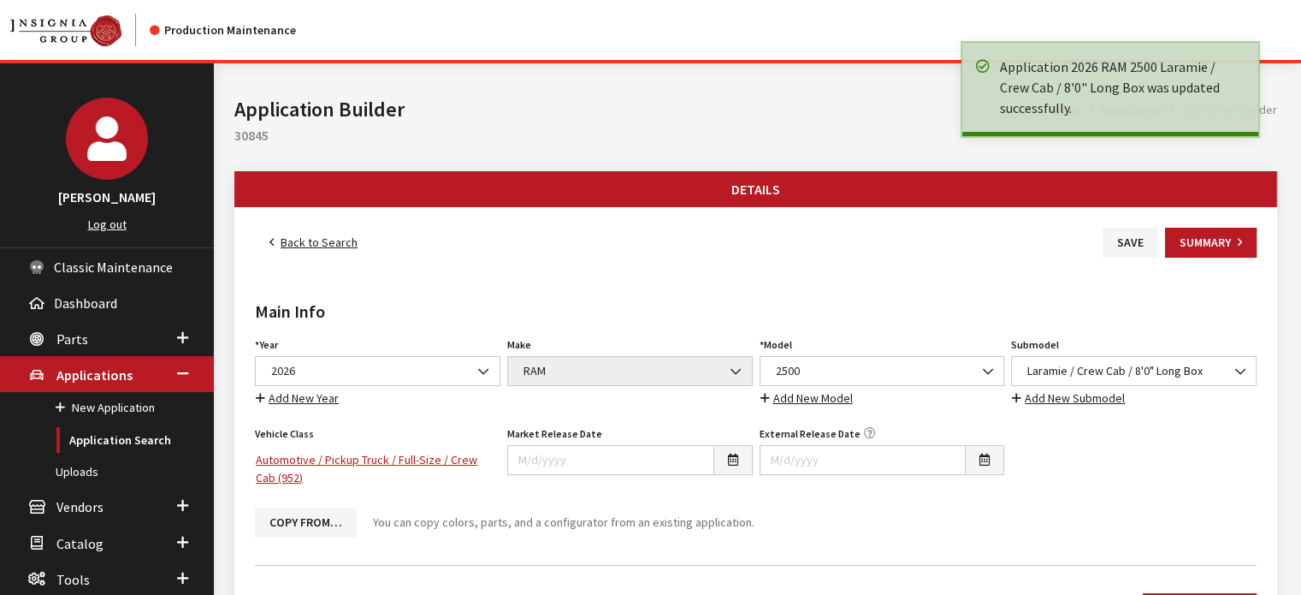
click at [324, 239] on link "Back to Search" at bounding box center [313, 243] width 117 height 30
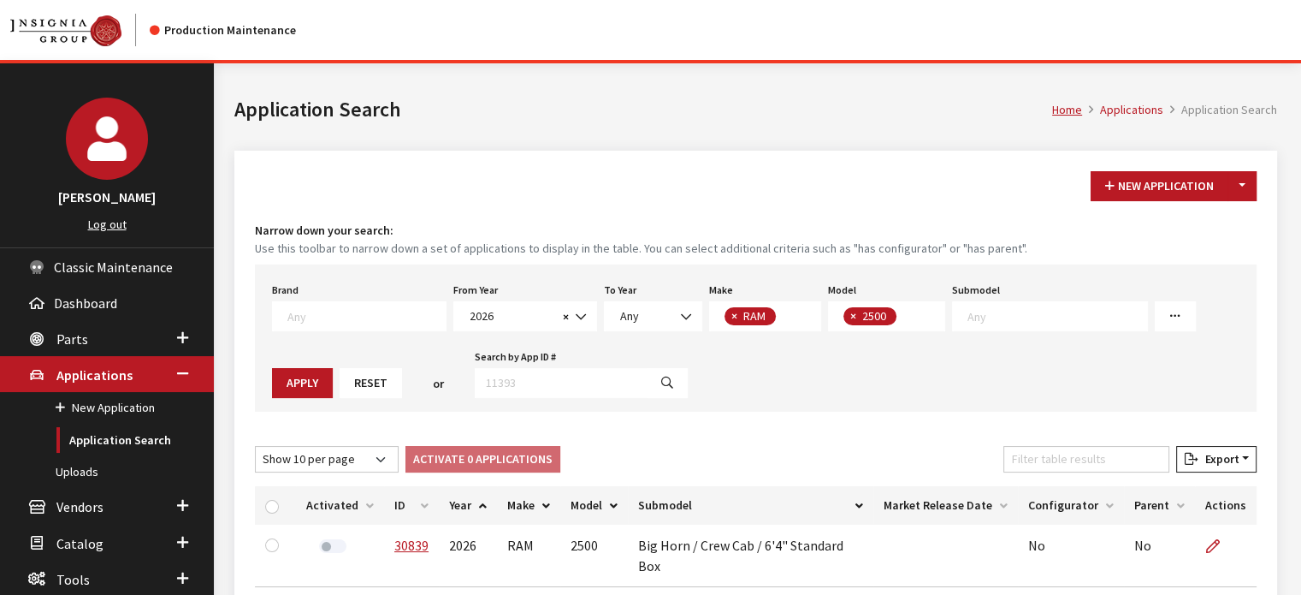
scroll to position [186, 0]
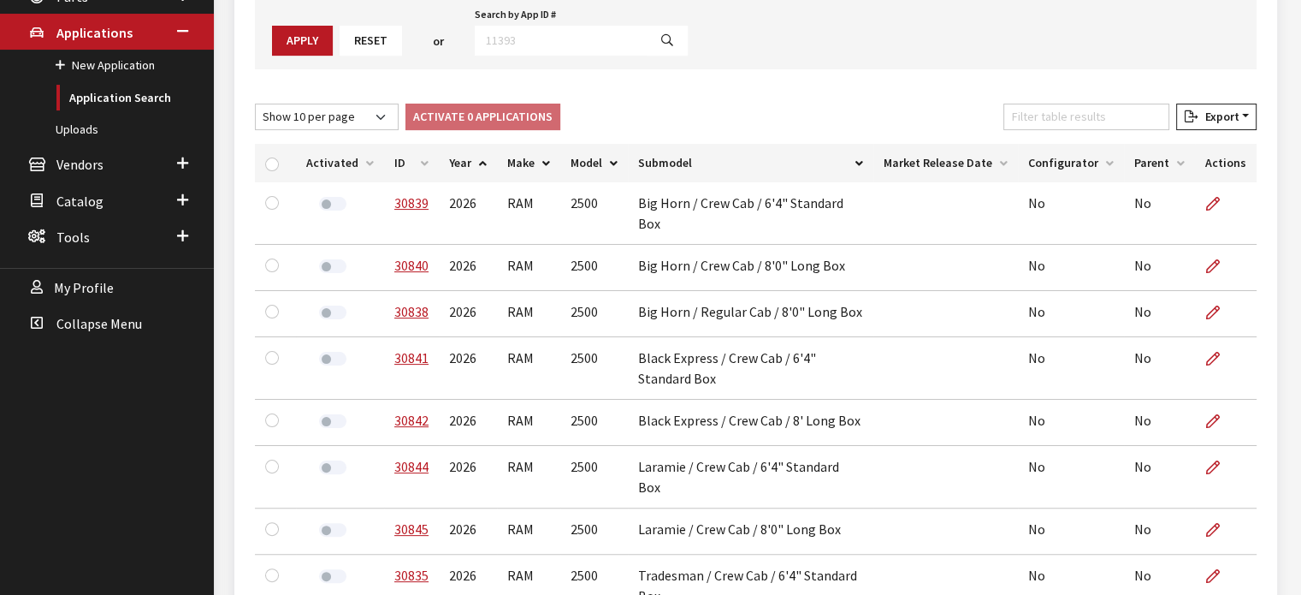
click at [413, 162] on th "ID" at bounding box center [411, 163] width 55 height 38
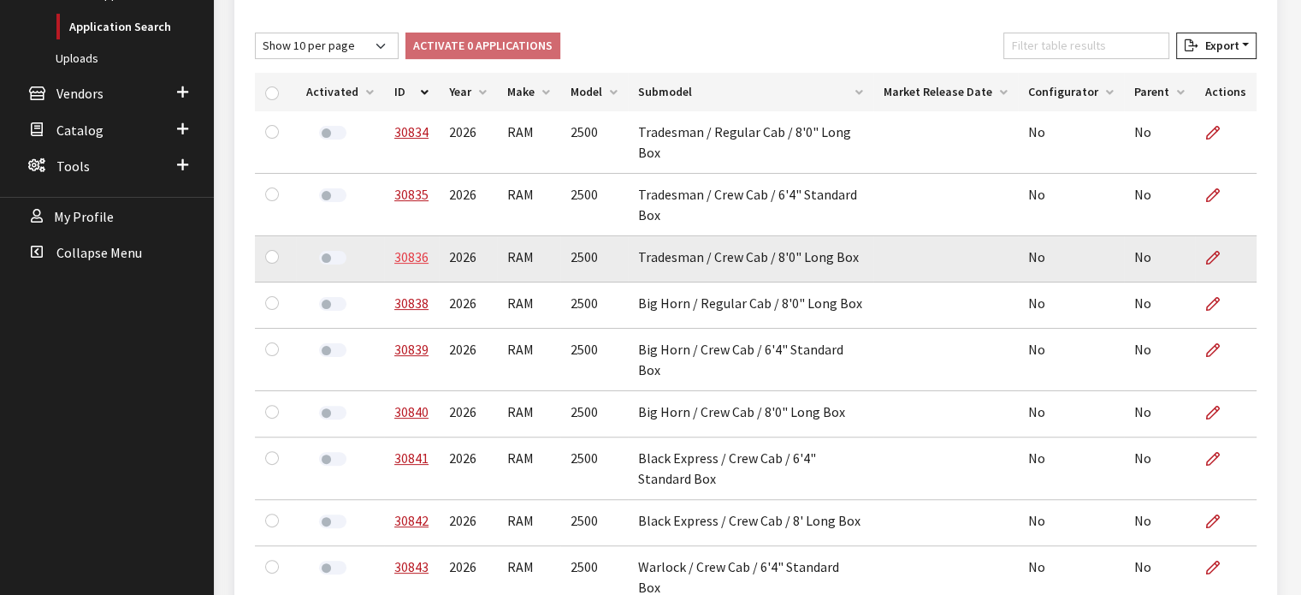
scroll to position [552, 0]
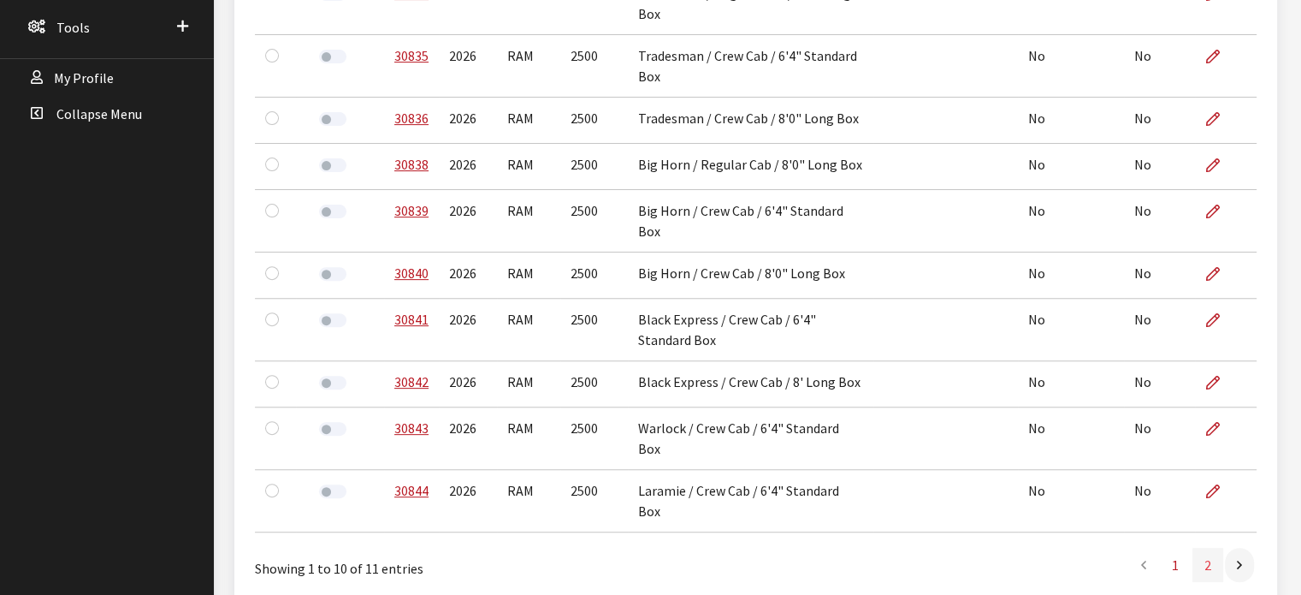
click at [1212, 548] on link "2" at bounding box center [1208, 565] width 31 height 34
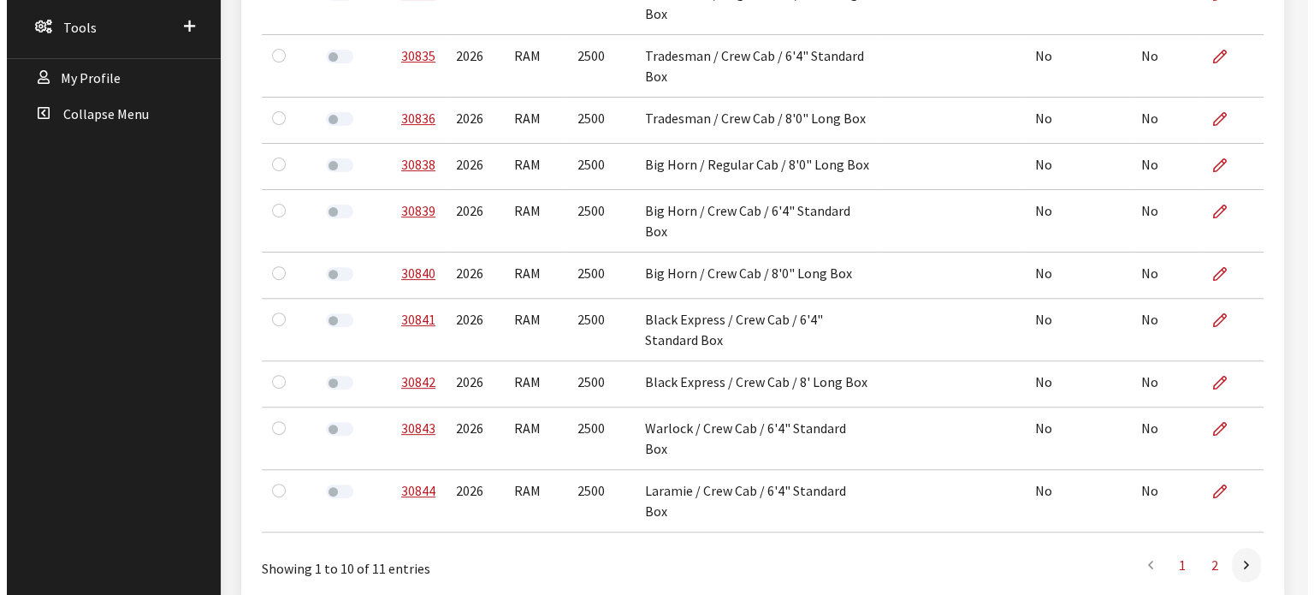
scroll to position [116, 0]
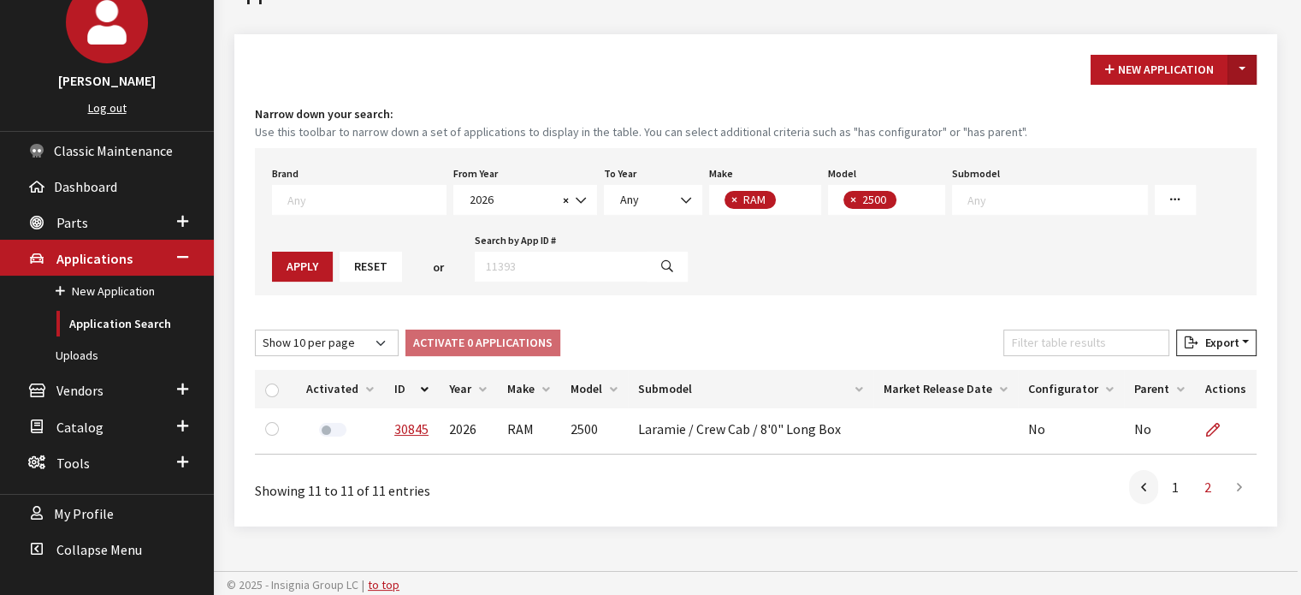
click at [1251, 68] on button "Toggle Dropdown" at bounding box center [1242, 70] width 29 height 30
click at [1205, 114] on button "New From Existing..." at bounding box center [1183, 106] width 147 height 30
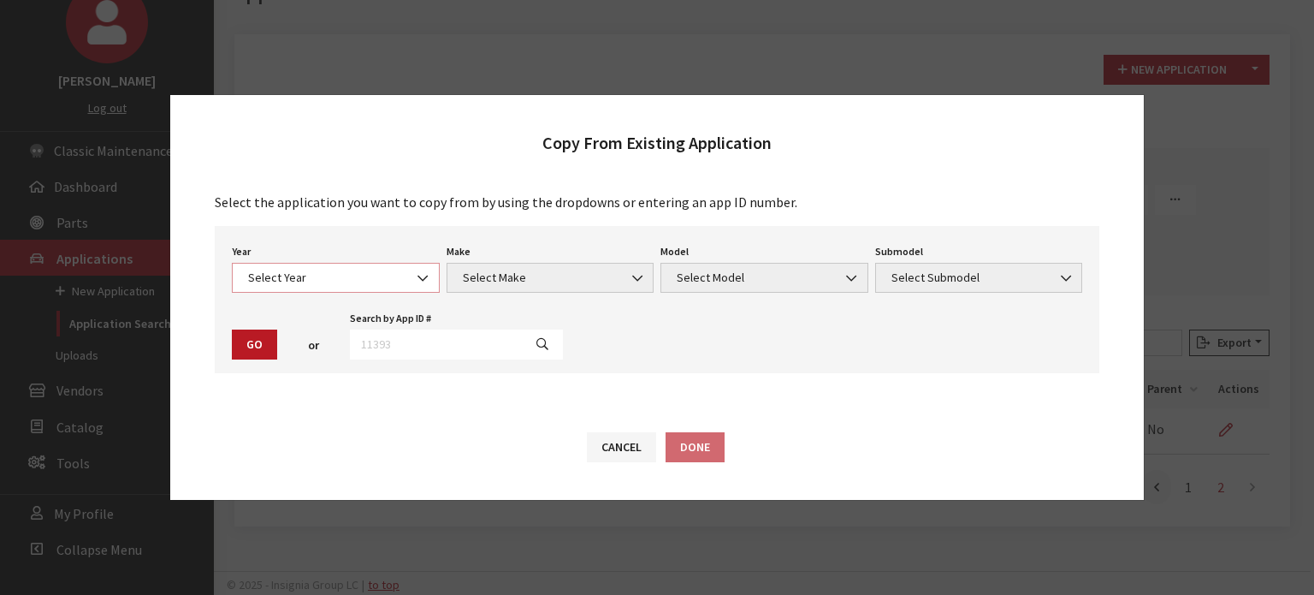
click at [325, 266] on span "Select Year" at bounding box center [336, 278] width 208 height 30
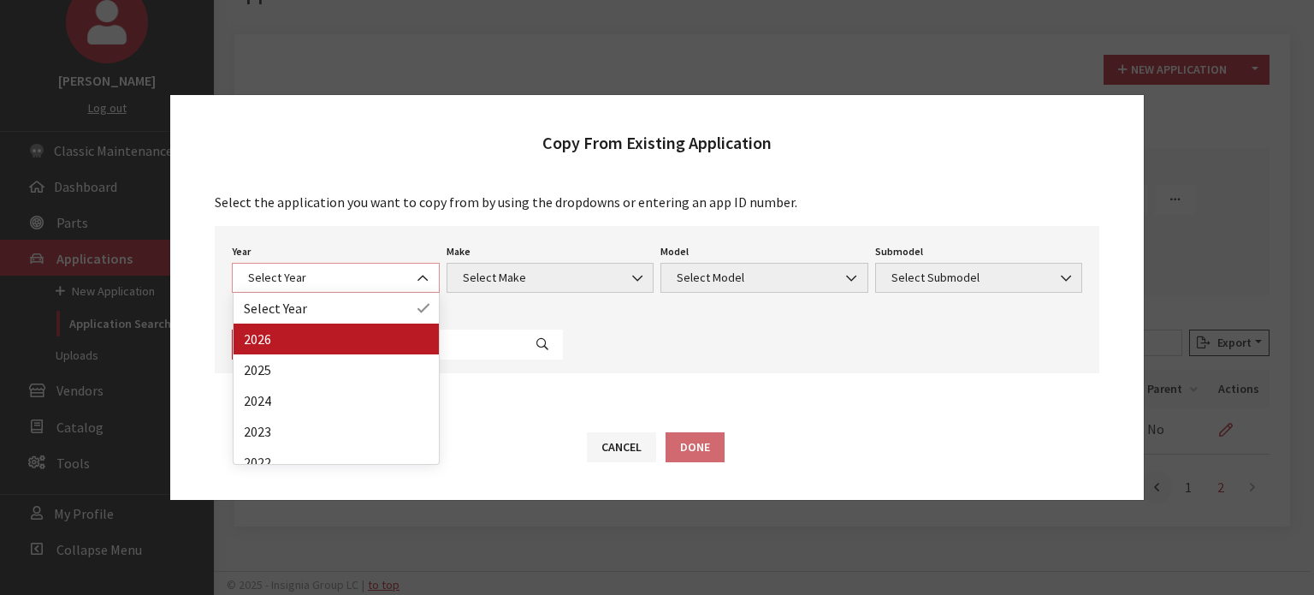
select select "44"
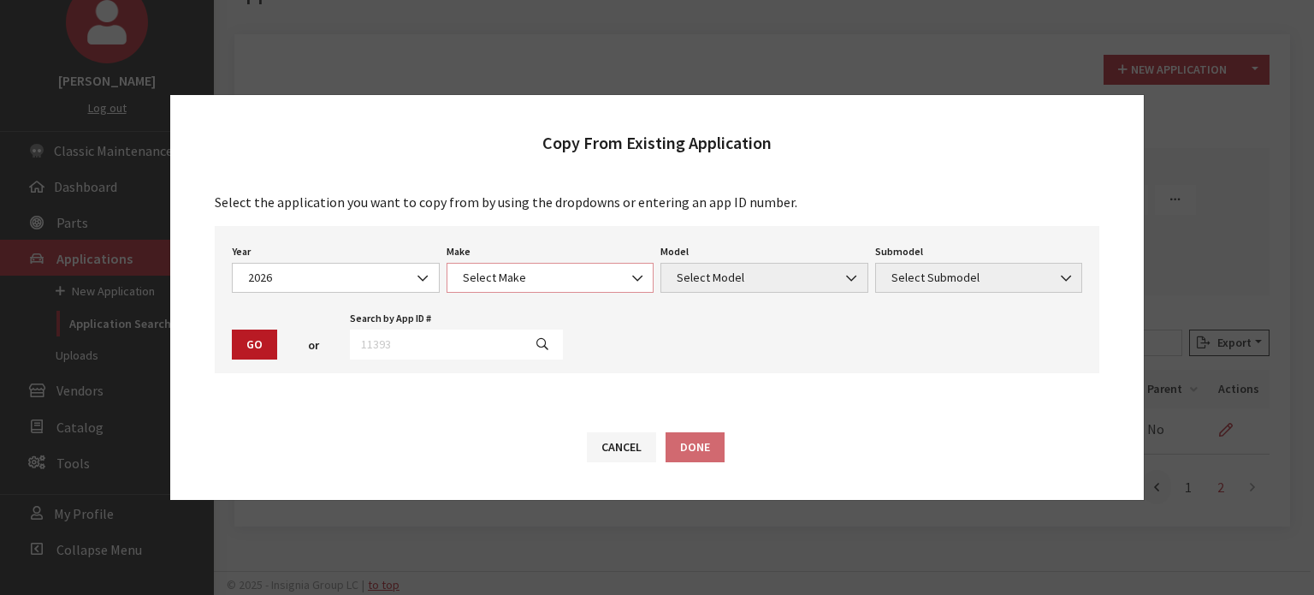
click at [609, 263] on span "Select Make" at bounding box center [551, 278] width 208 height 30
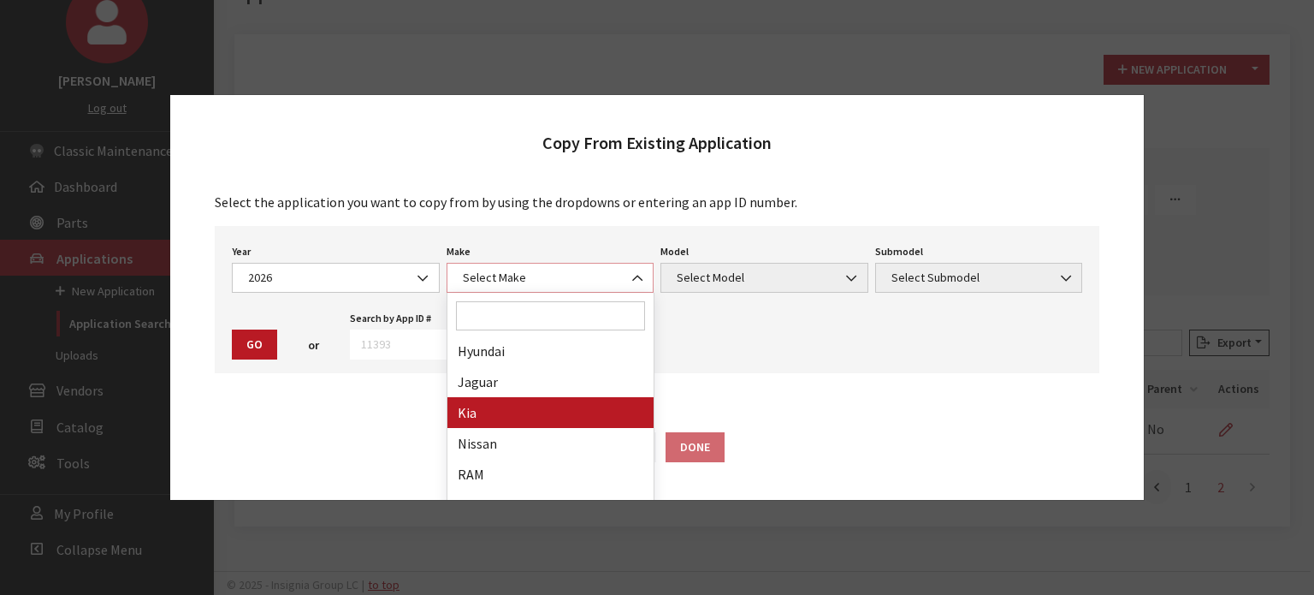
scroll to position [428, 0]
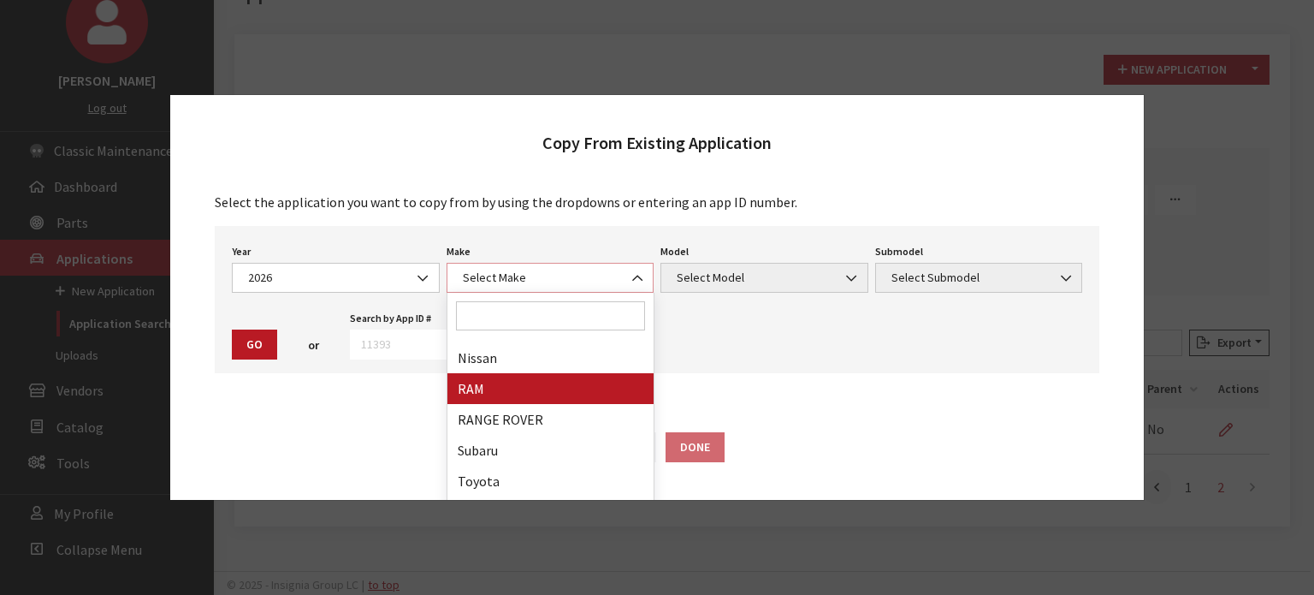
select select "34"
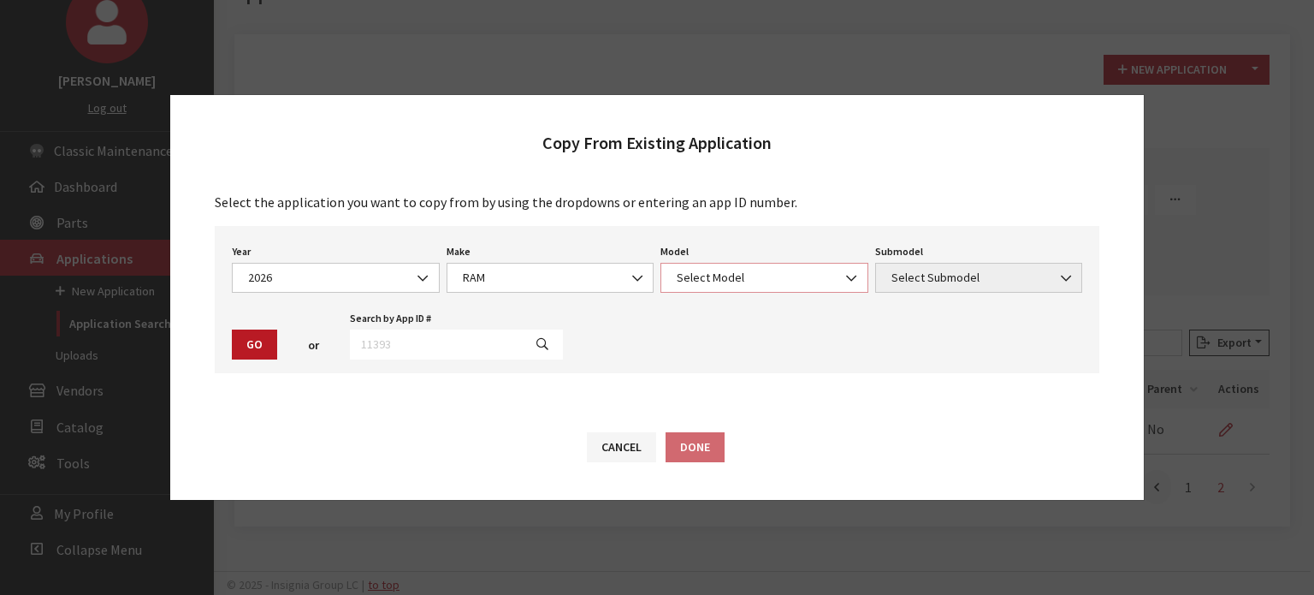
click at [674, 287] on span "Select Model" at bounding box center [765, 278] width 186 height 18
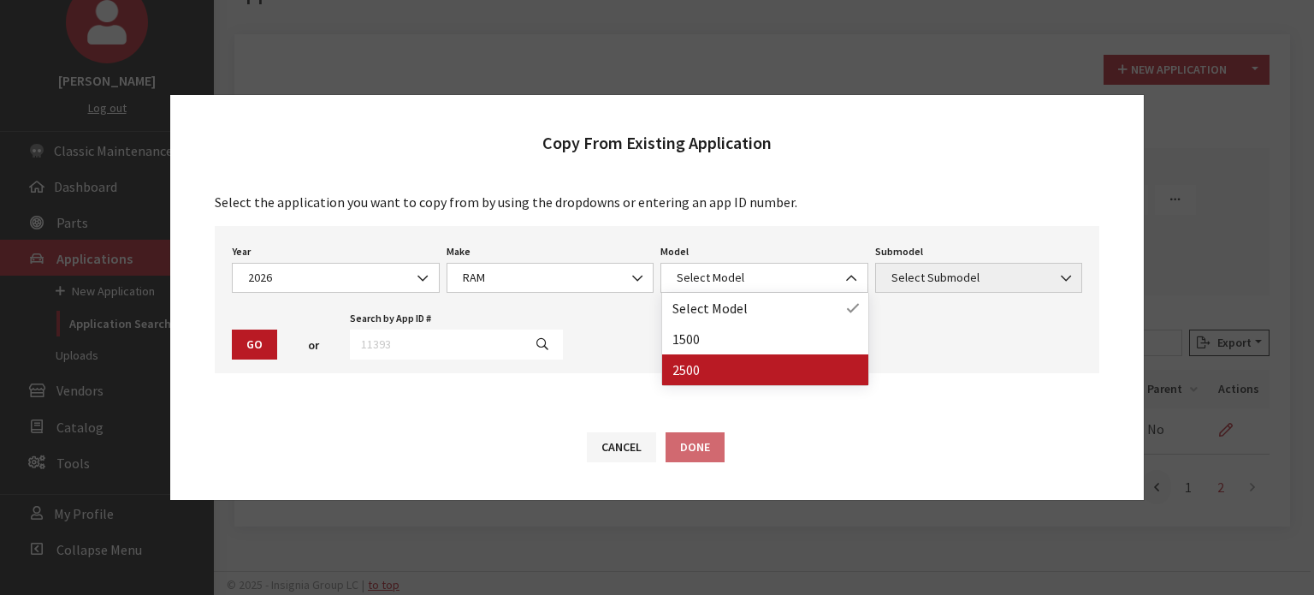
drag, startPoint x: 672, startPoint y: 365, endPoint x: 695, endPoint y: 365, distance: 23.1
select select "1085"
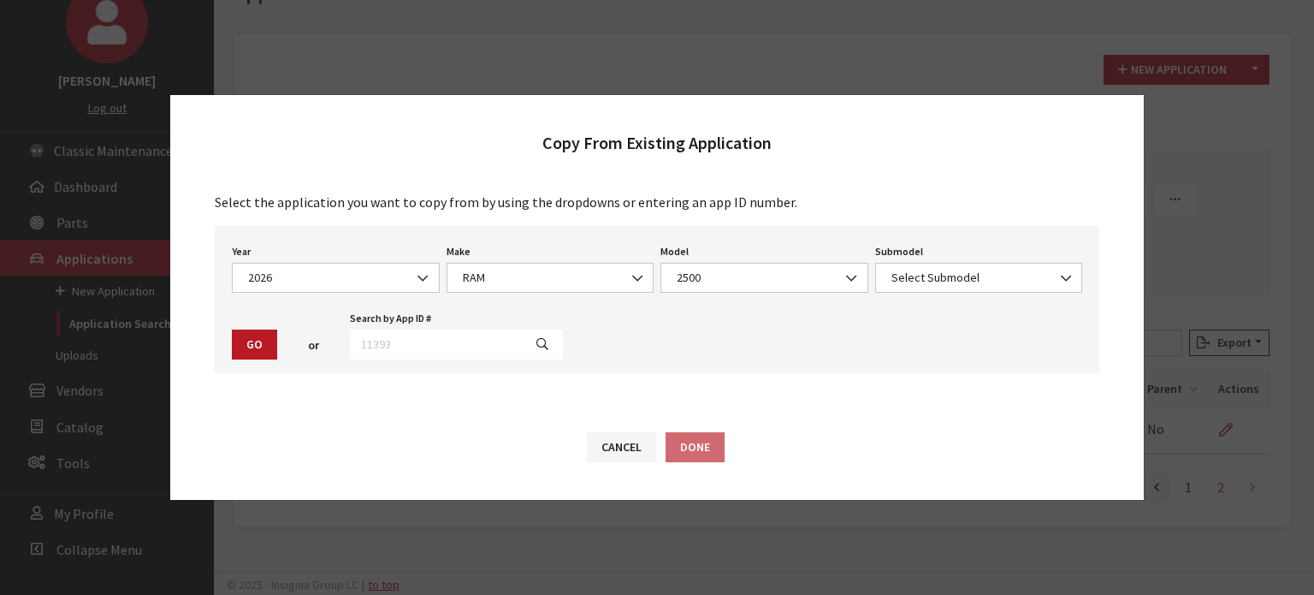
click at [1008, 261] on div "Submodel Select Submodel Big Horn / Crew Cab / 6'4" Standard Box Big Horn / Cre…" at bounding box center [979, 266] width 215 height 53
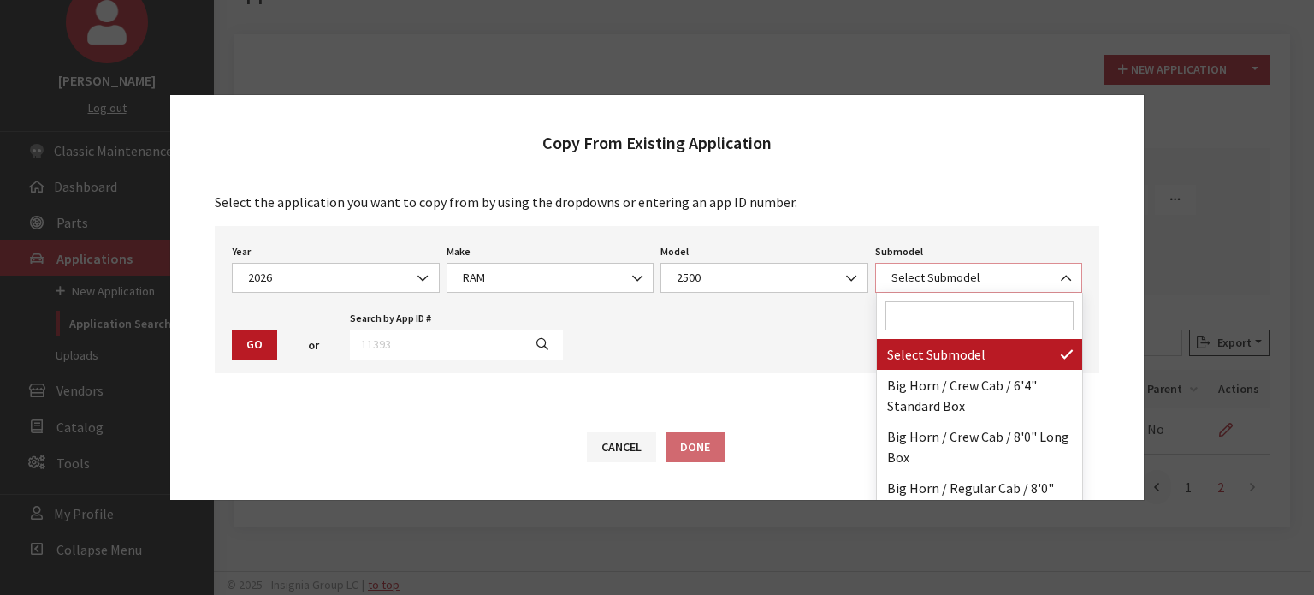
drag, startPoint x: 1003, startPoint y: 275, endPoint x: 989, endPoint y: 305, distance: 32.9
click at [1002, 276] on span "Select Submodel" at bounding box center [979, 278] width 186 height 18
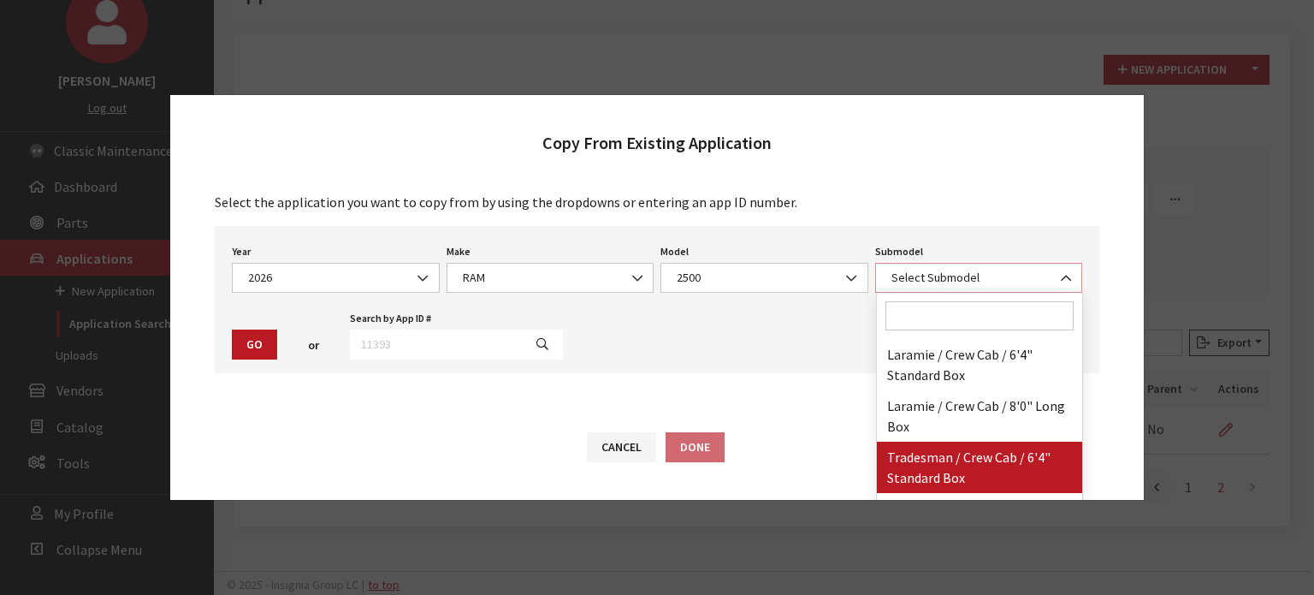
scroll to position [253, 0]
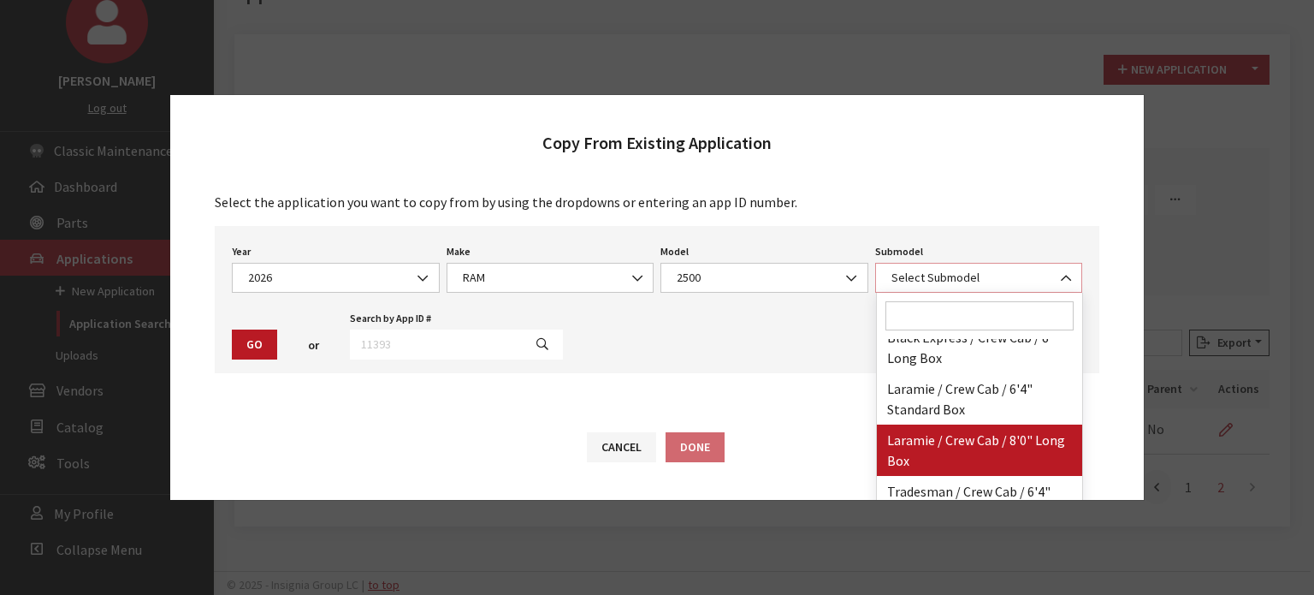
select select "3004"
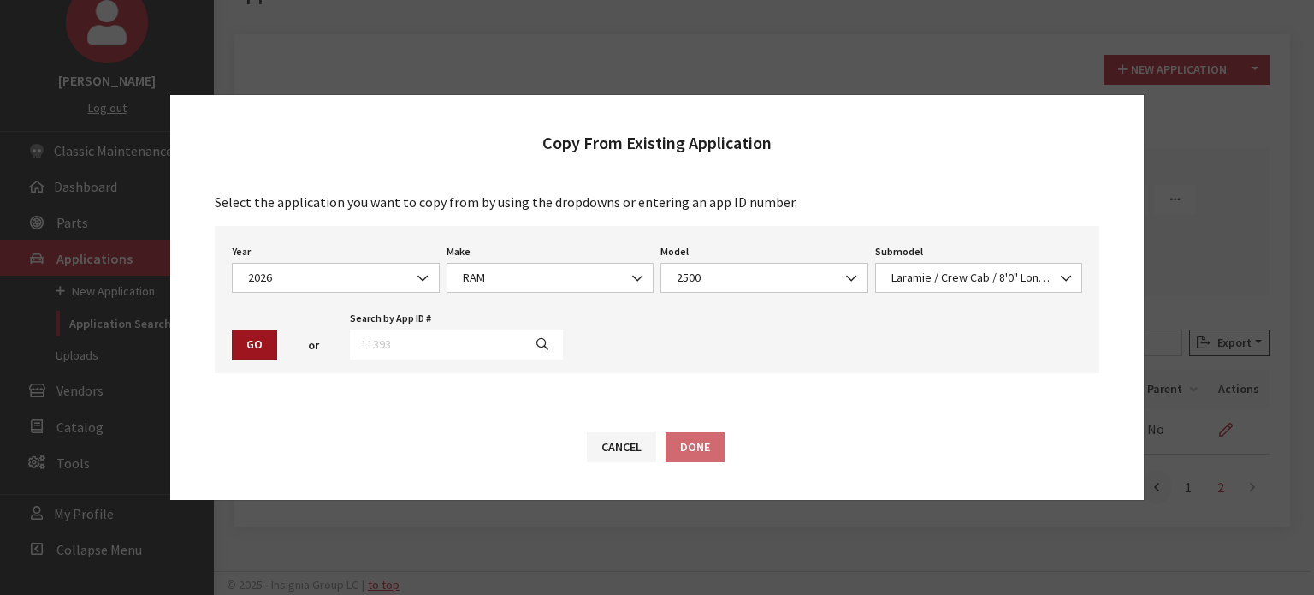
click at [263, 348] on button "Go" at bounding box center [254, 344] width 45 height 30
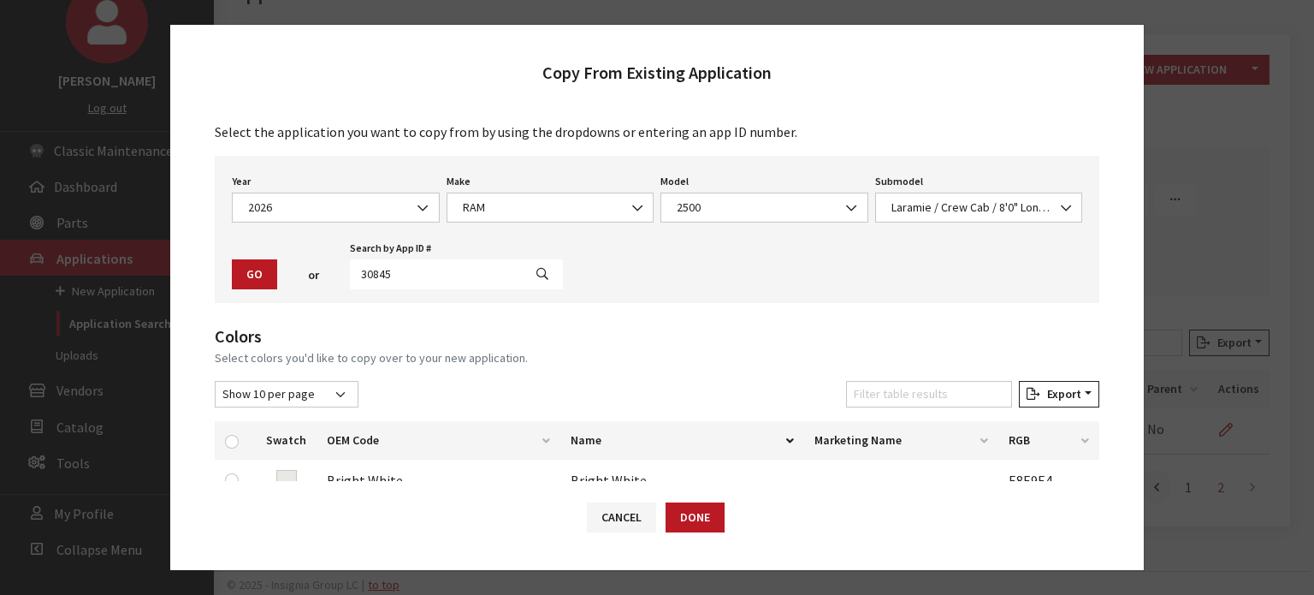
scroll to position [171, 0]
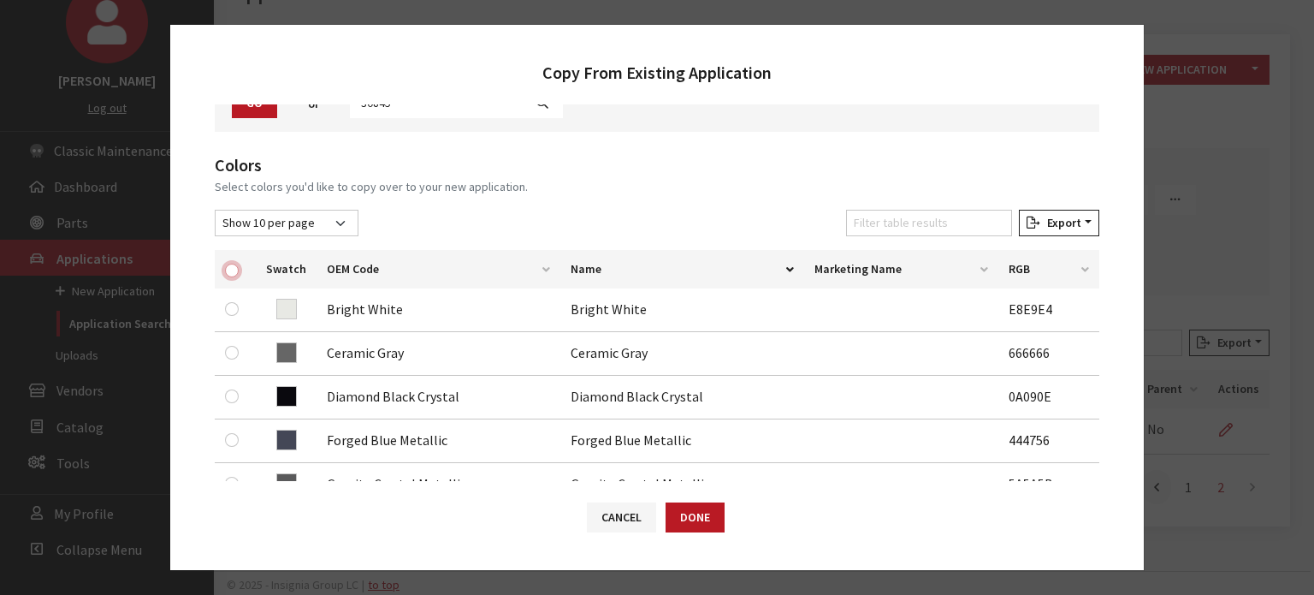
click at [231, 265] on input "checkbox" at bounding box center [232, 270] width 14 height 14
checkbox input "true"
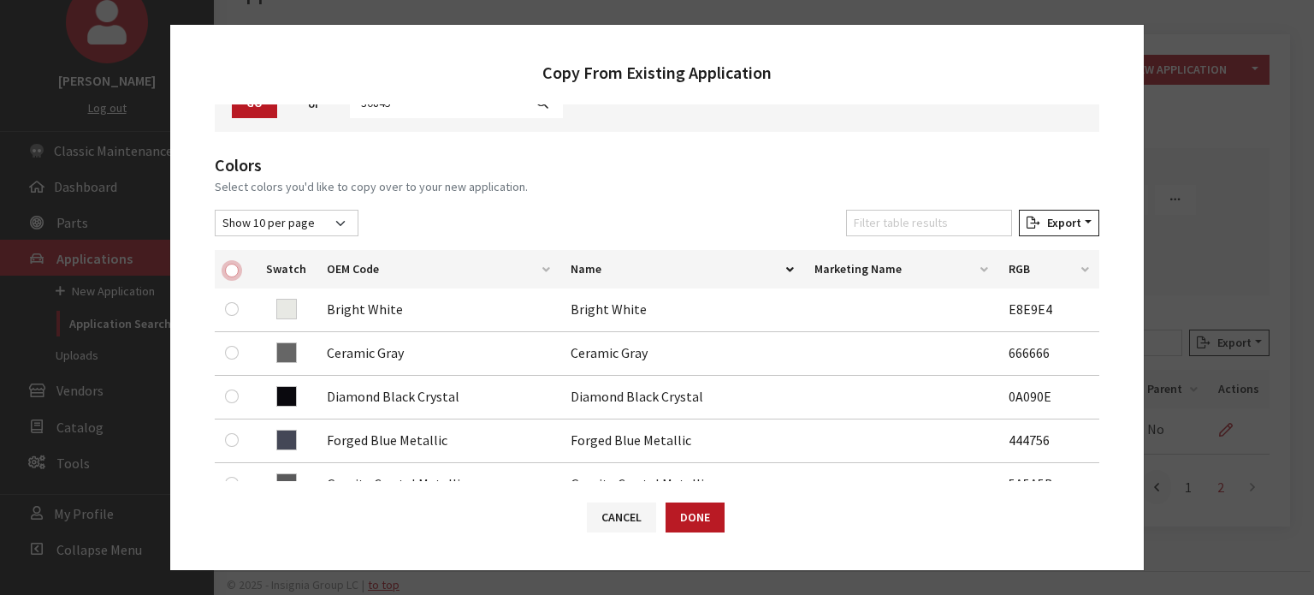
checkbox input "true"
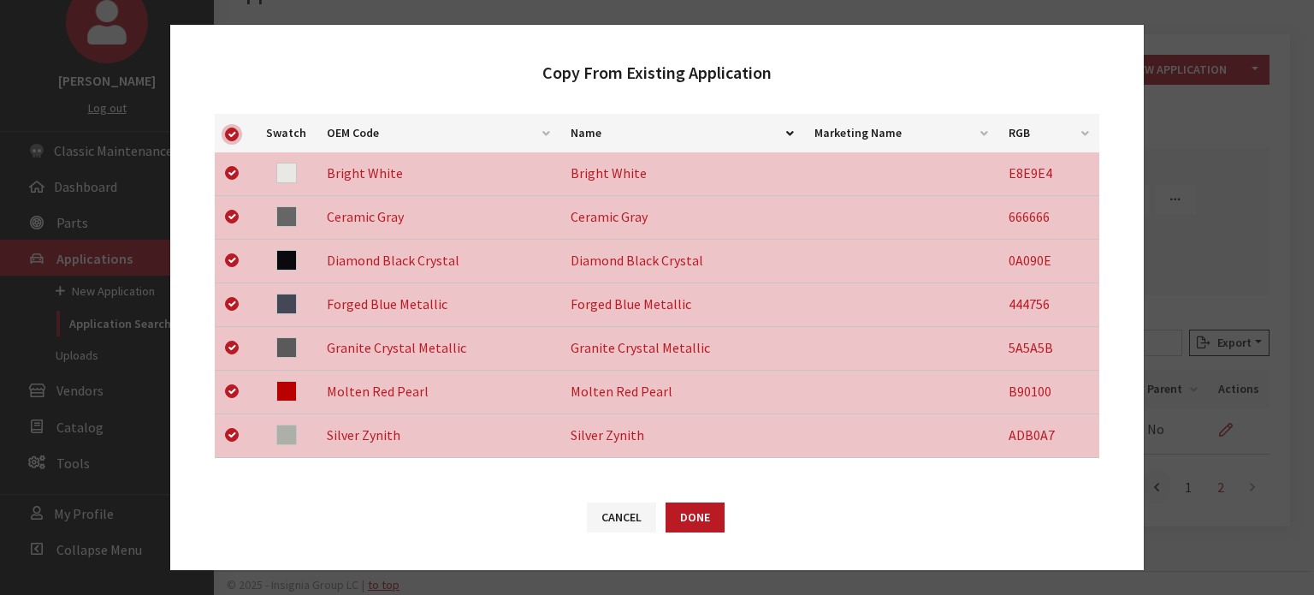
scroll to position [583, 0]
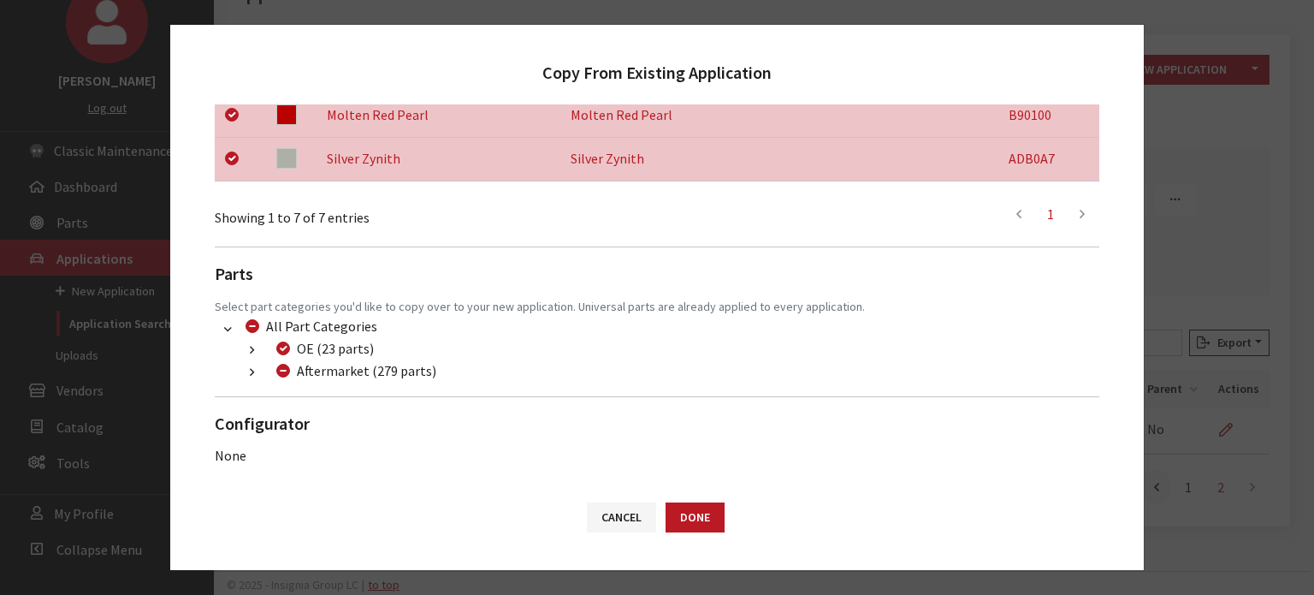
click at [257, 372] on button "button" at bounding box center [251, 373] width 33 height 20
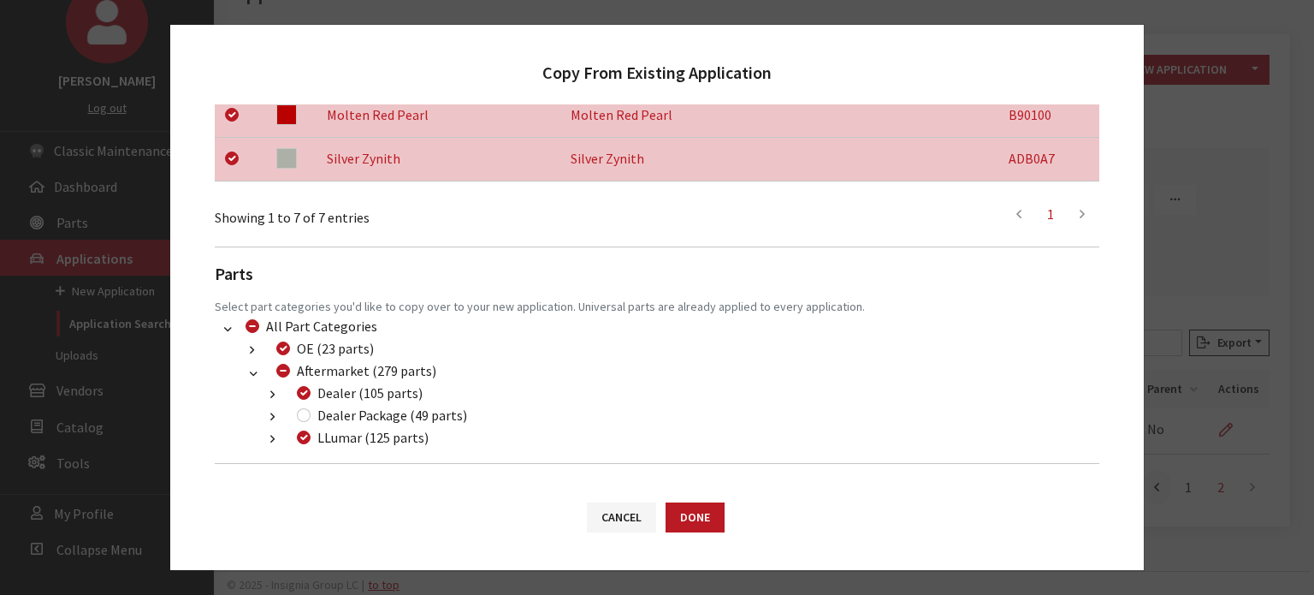
click at [311, 409] on div "Dealer Package (49 parts)" at bounding box center [379, 415] width 175 height 21
click at [308, 413] on input "Dealer Package (49 parts)" at bounding box center [304, 415] width 14 height 14
checkbox input "true"
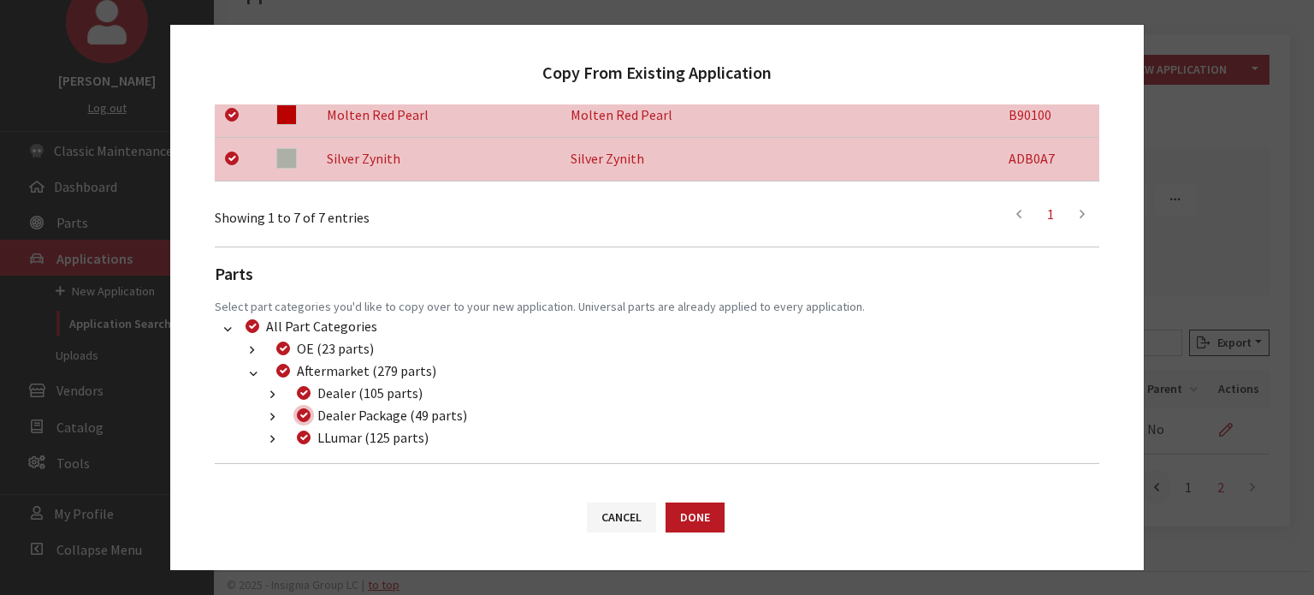
scroll to position [650, 0]
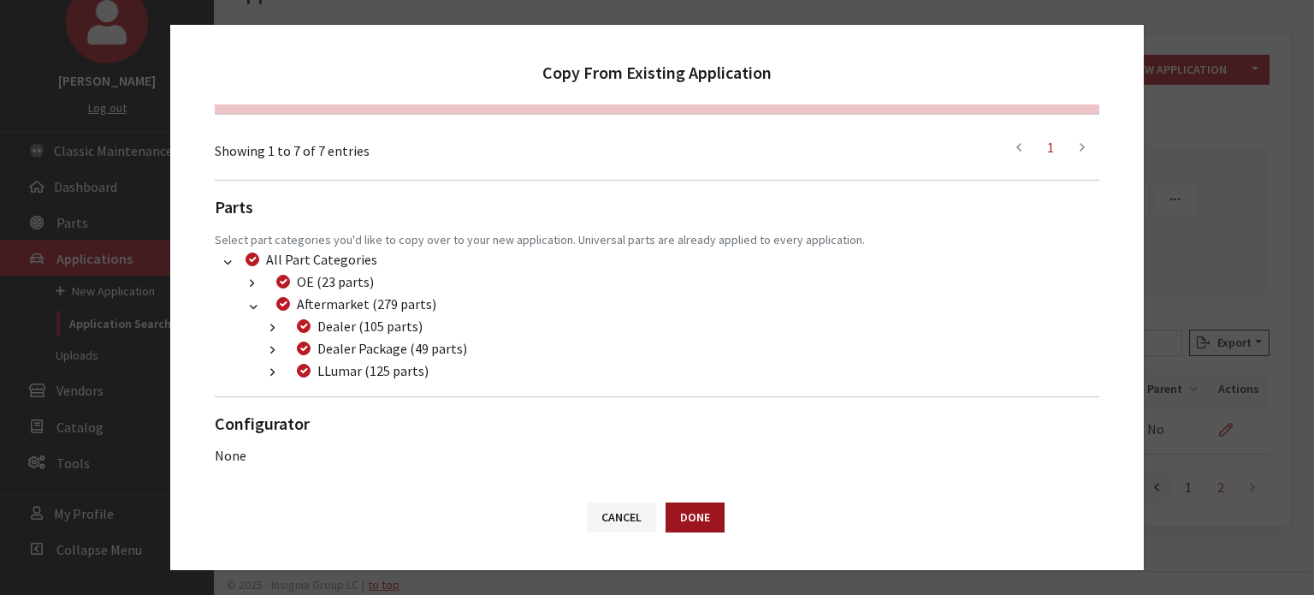
click at [695, 514] on button "Done" at bounding box center [695, 517] width 59 height 30
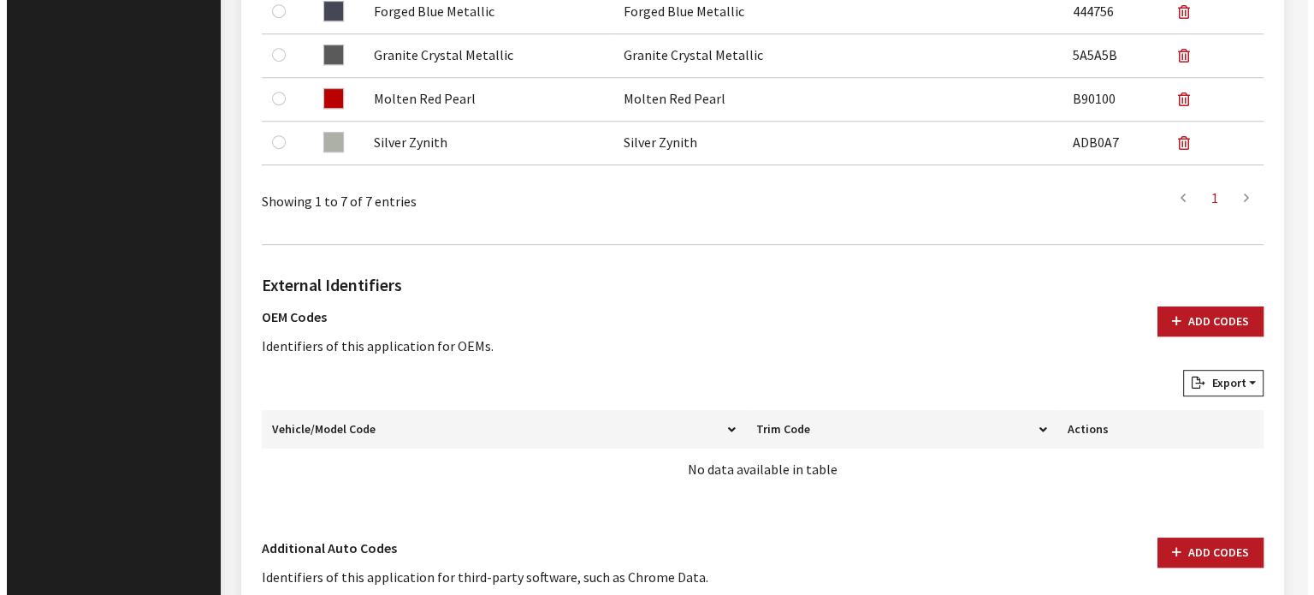
scroll to position [1085, 0]
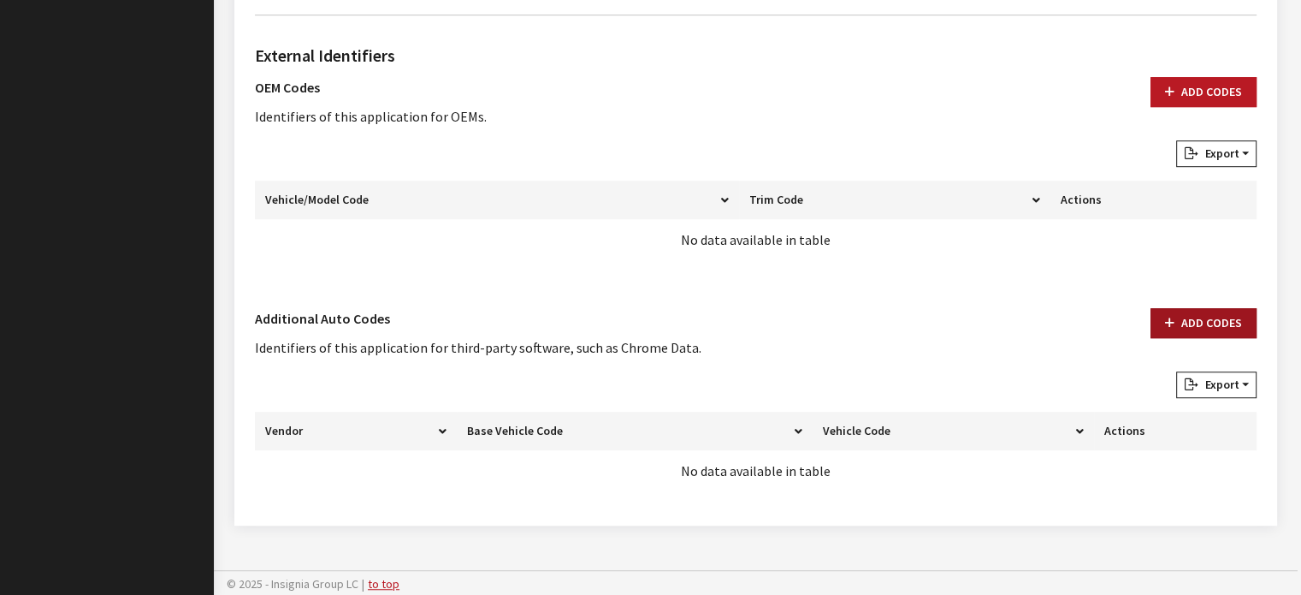
click at [1195, 308] on button "Add Codes" at bounding box center [1204, 323] width 106 height 30
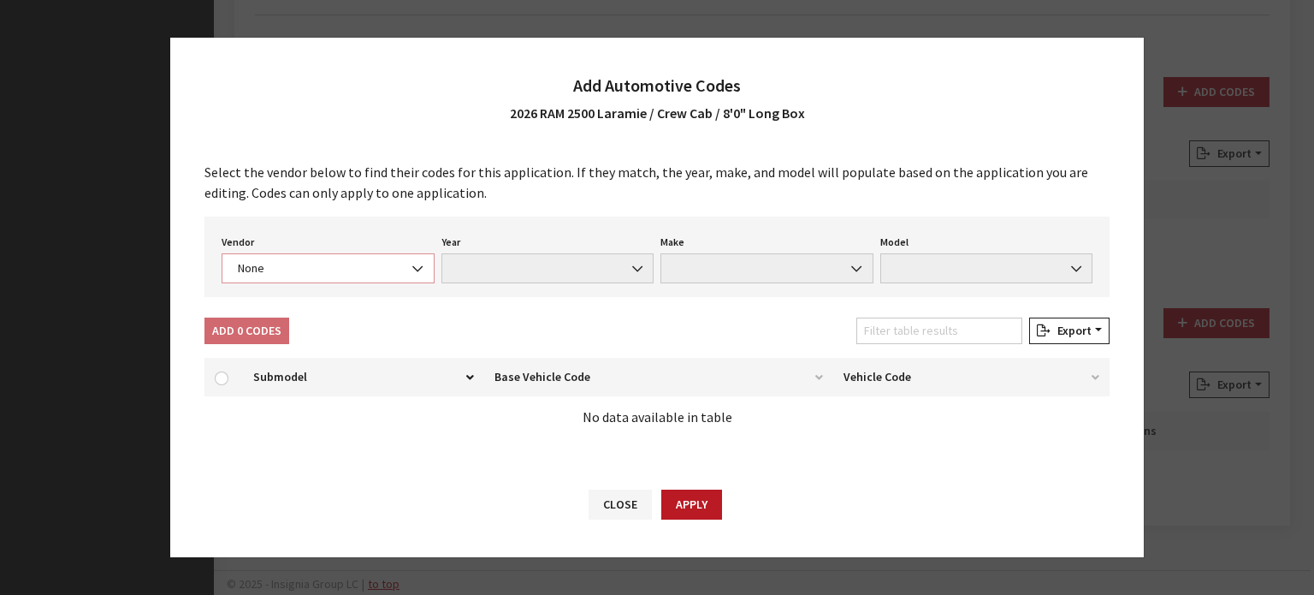
click at [340, 281] on span "None" at bounding box center [328, 268] width 213 height 30
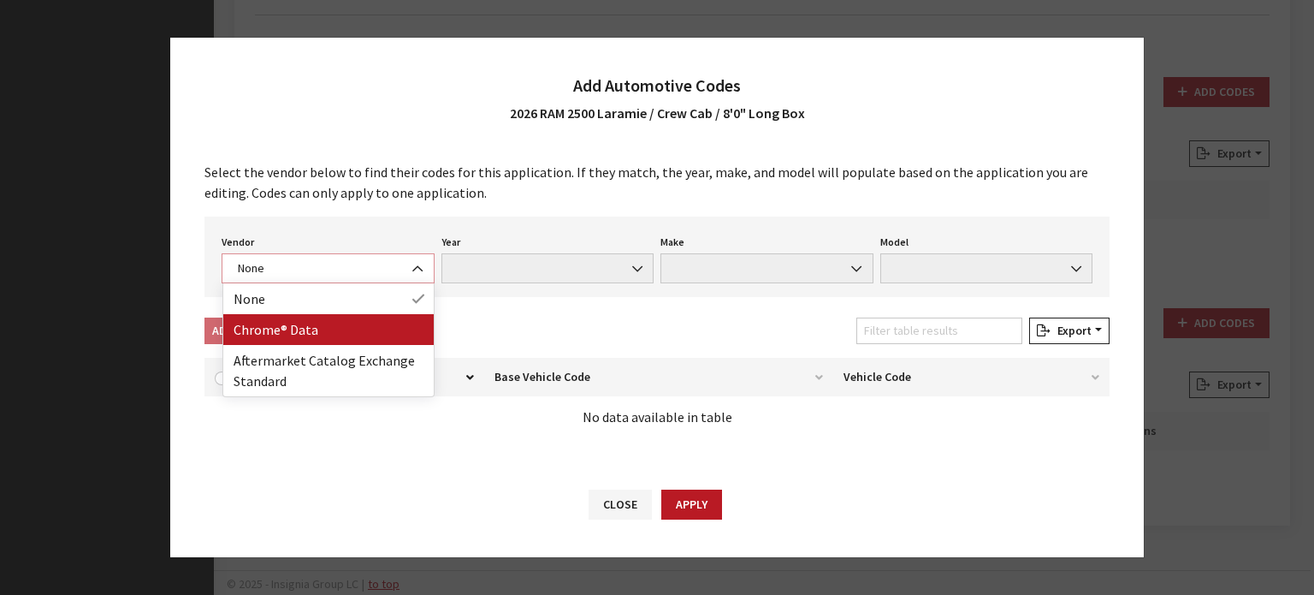
select select "4"
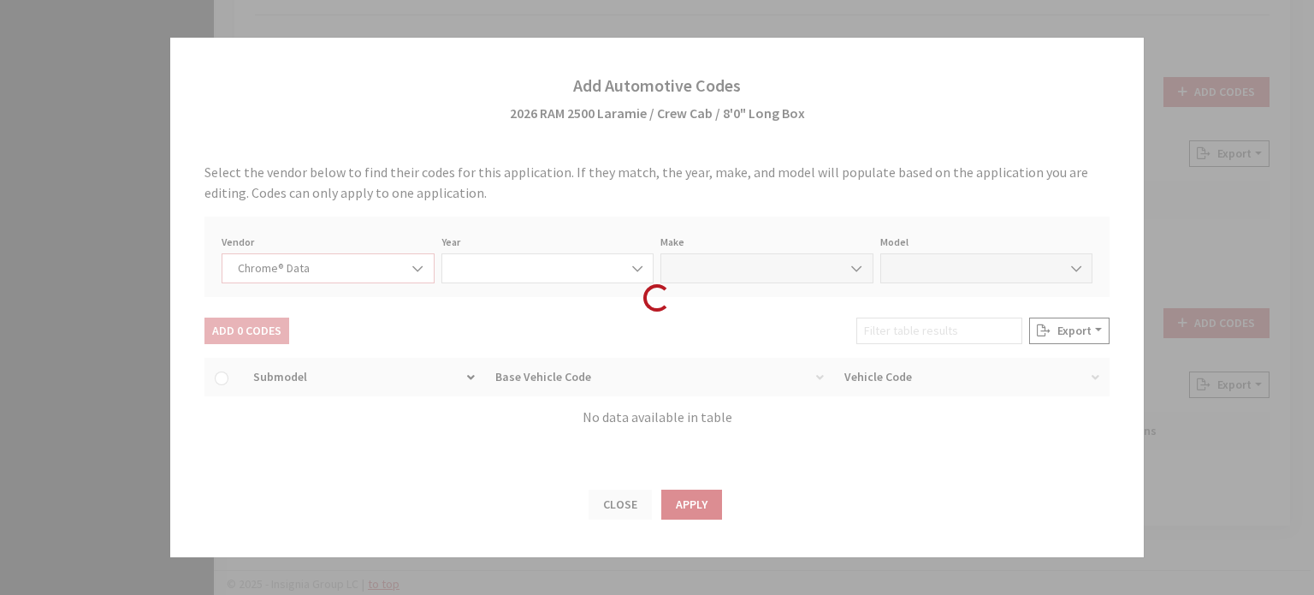
select select "2026"
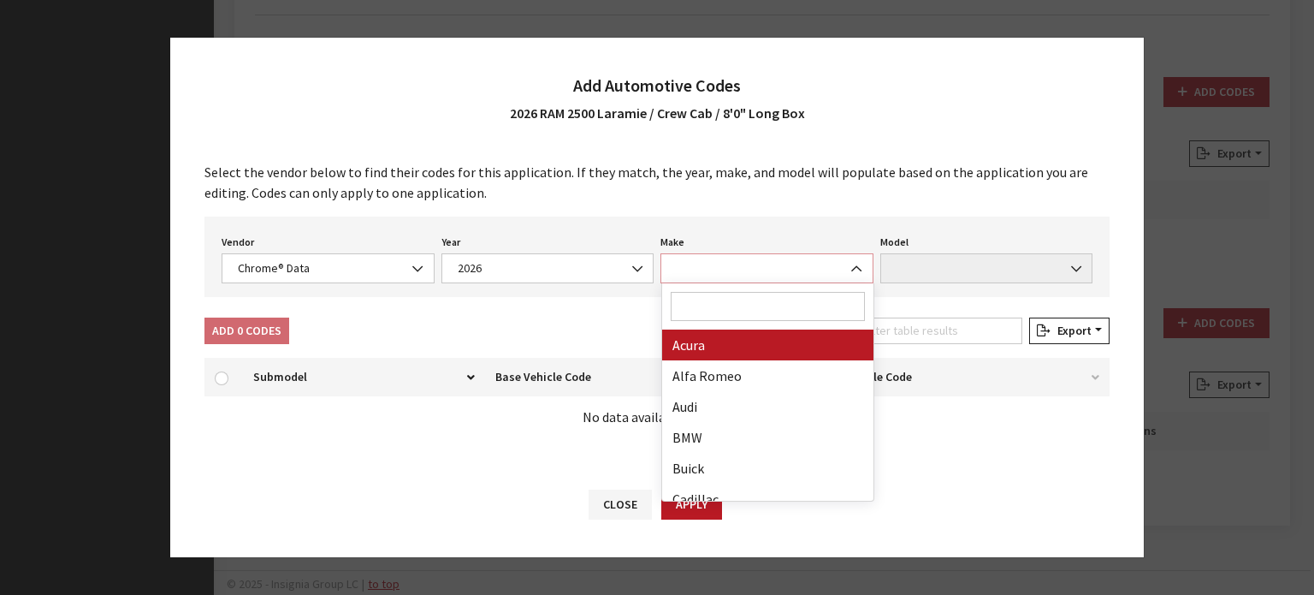
click at [804, 280] on span at bounding box center [766, 268] width 213 height 30
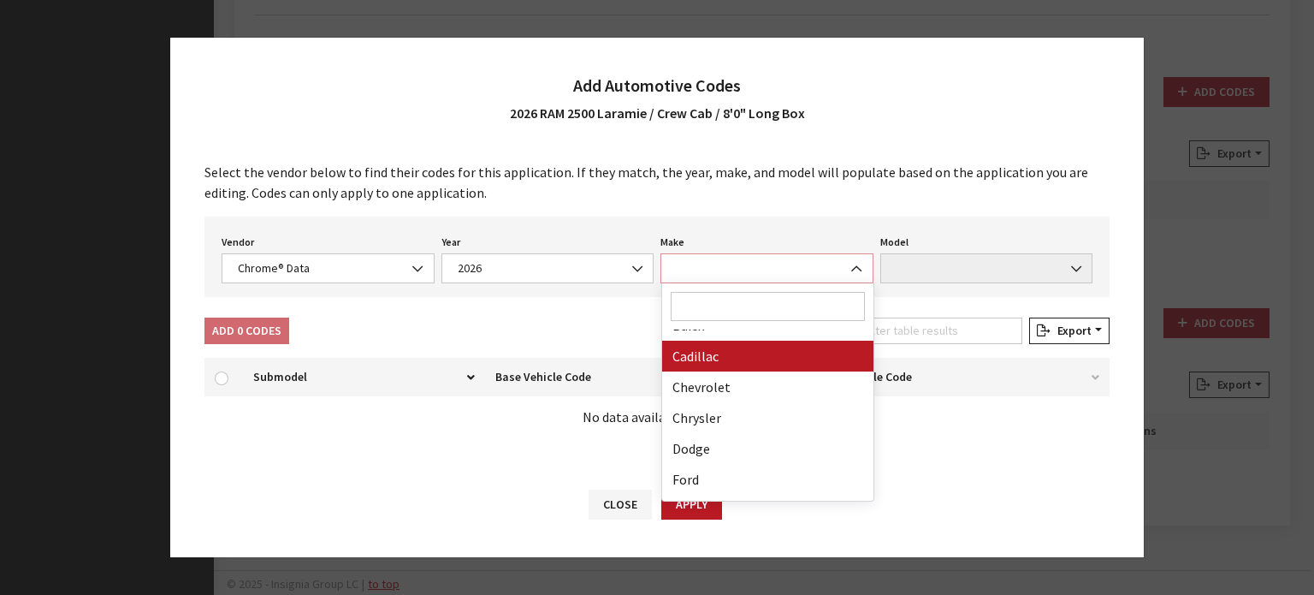
scroll to position [171, 0]
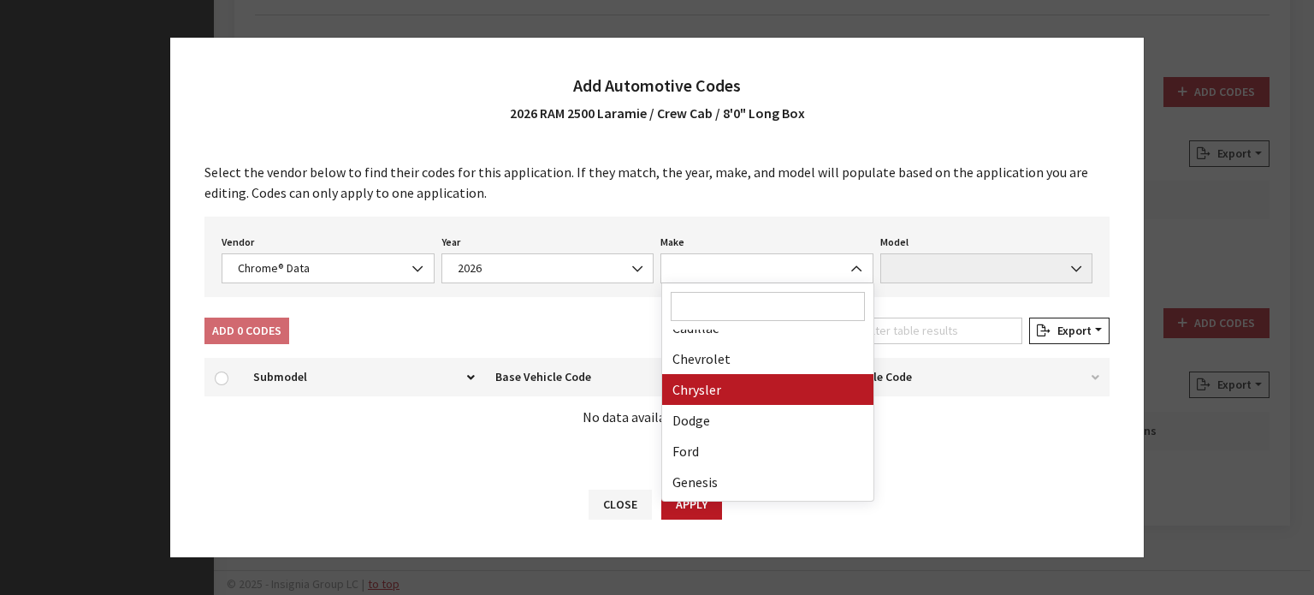
drag, startPoint x: 867, startPoint y: 393, endPoint x: 779, endPoint y: 382, distance: 88.7
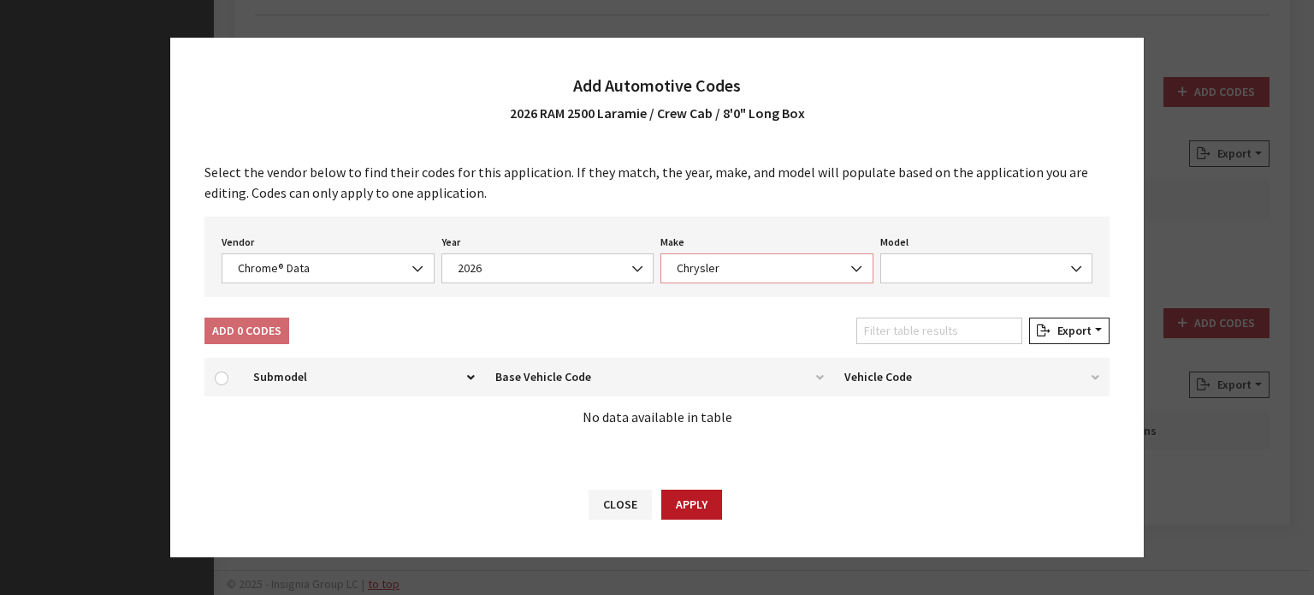
click at [767, 269] on span "Chrysler" at bounding box center [767, 268] width 191 height 18
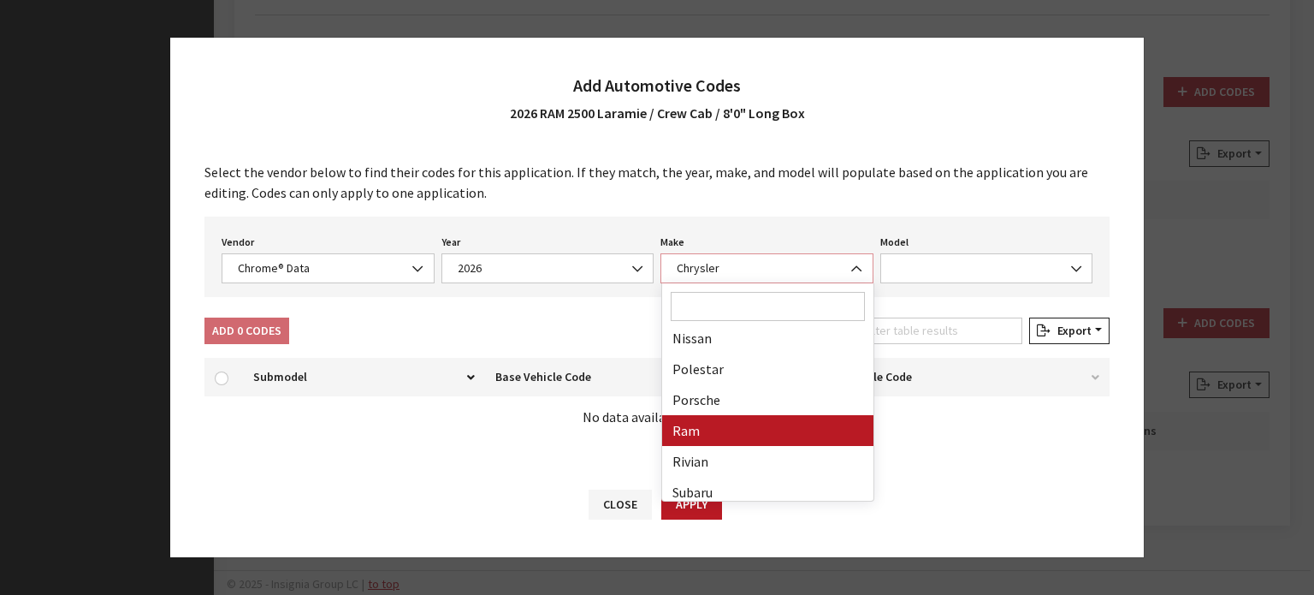
scroll to position [955, 0]
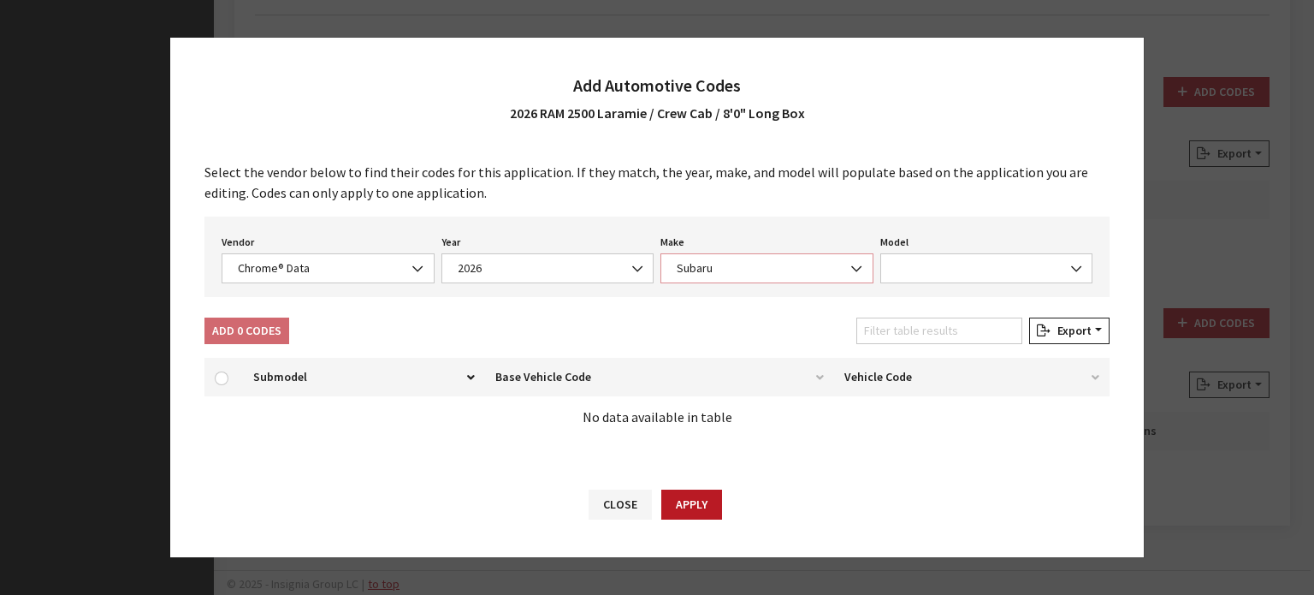
click at [721, 274] on span "Subaru" at bounding box center [767, 268] width 191 height 18
click at [725, 282] on span "Rivian" at bounding box center [766, 268] width 213 height 30
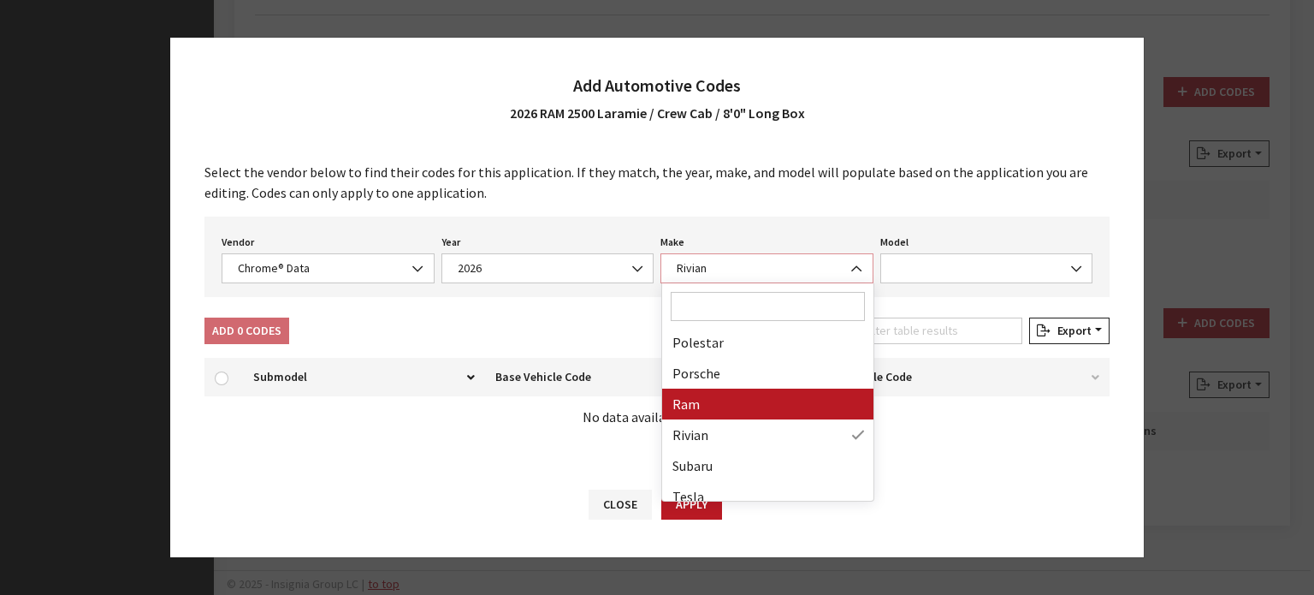
scroll to position [869, 0]
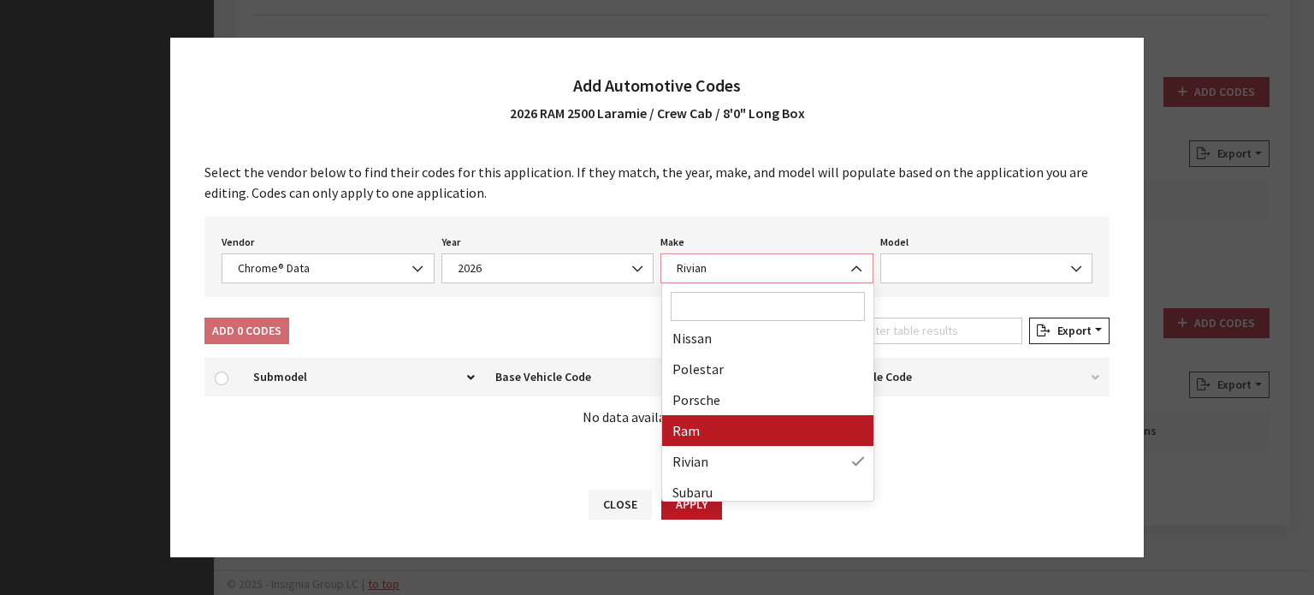
select select "57"
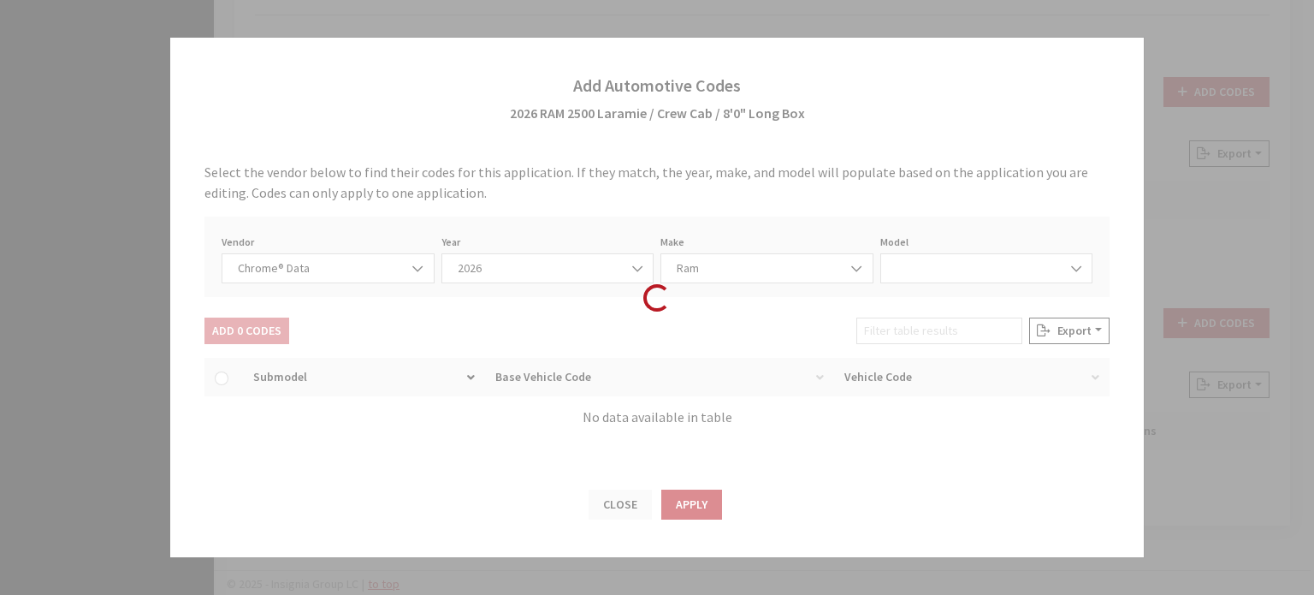
click at [929, 276] on div "Vendor None Chrome® Data Aftermarket Catalog Exchange Standard Chrome® Data Yea…" at bounding box center [656, 256] width 905 height 80
select select "72306"
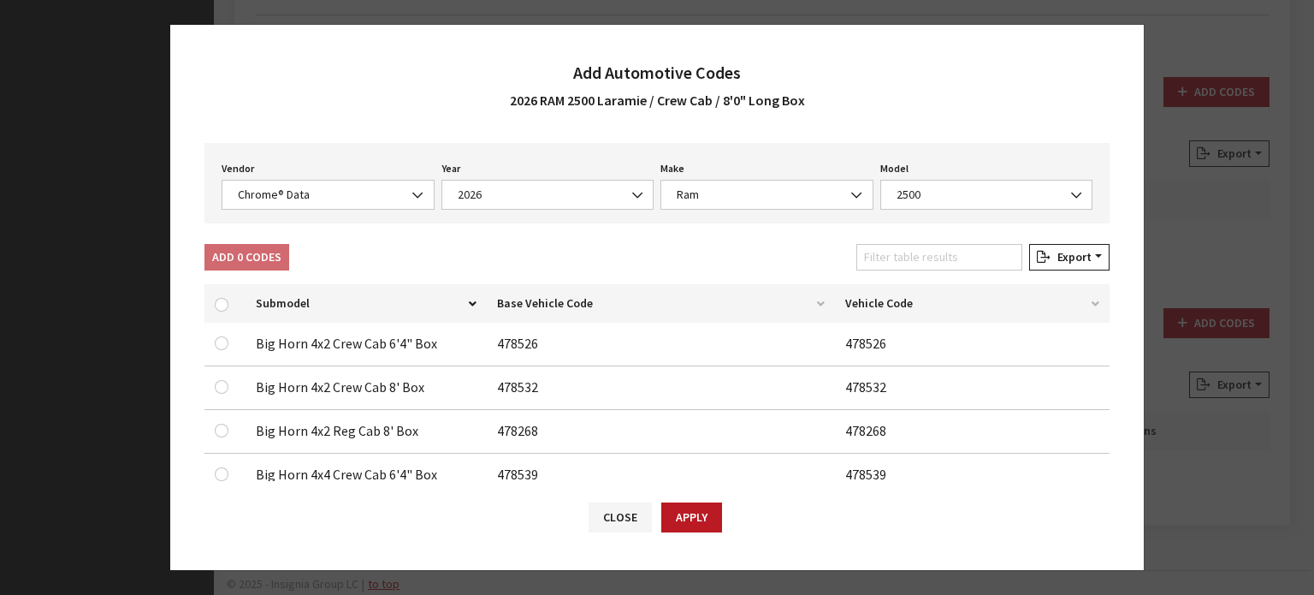
scroll to position [86, 0]
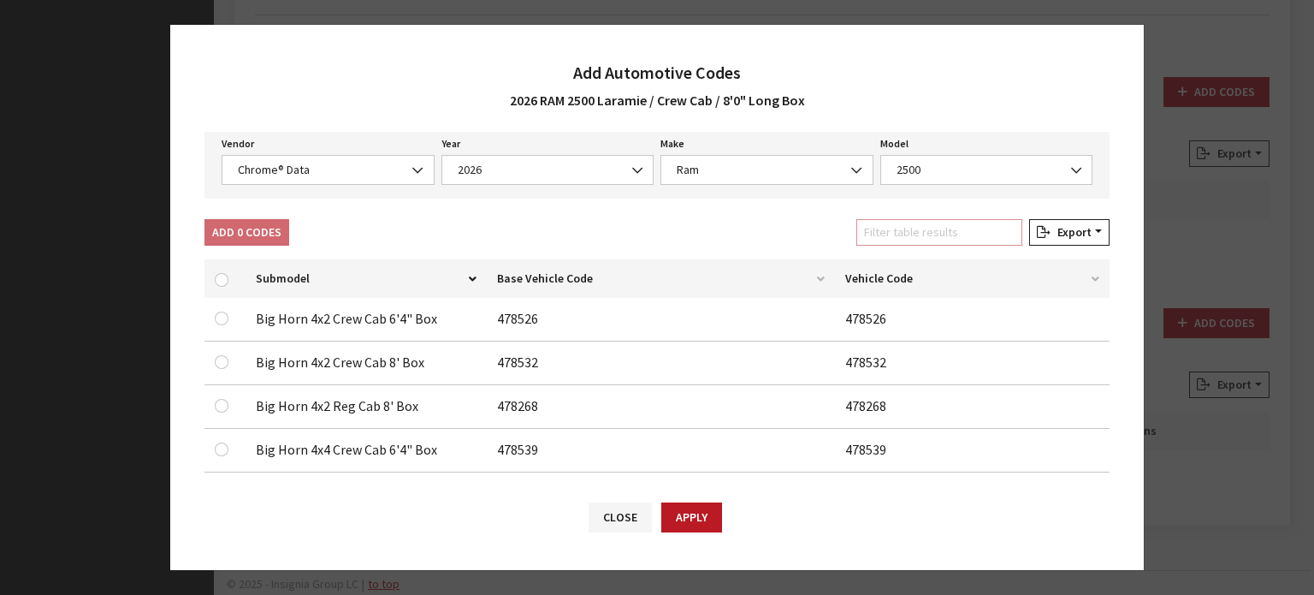
click at [951, 222] on input "Filter table results" at bounding box center [939, 232] width 166 height 27
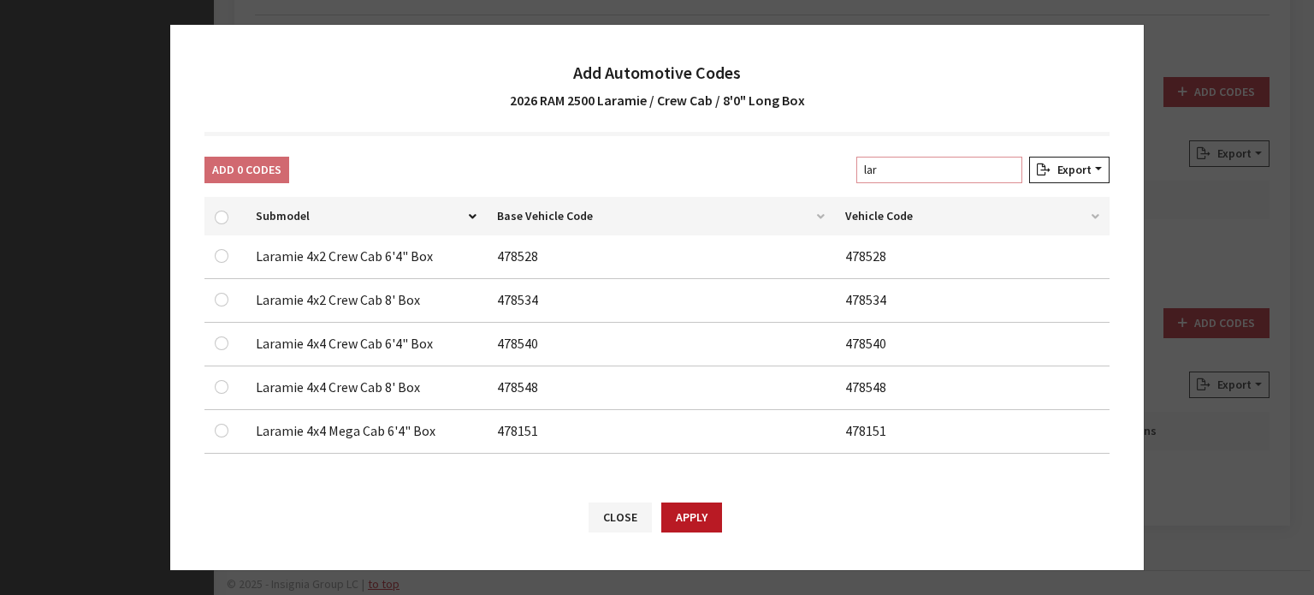
scroll to position [149, 0]
type input "lar"
click at [610, 523] on button "Close" at bounding box center [620, 517] width 63 height 30
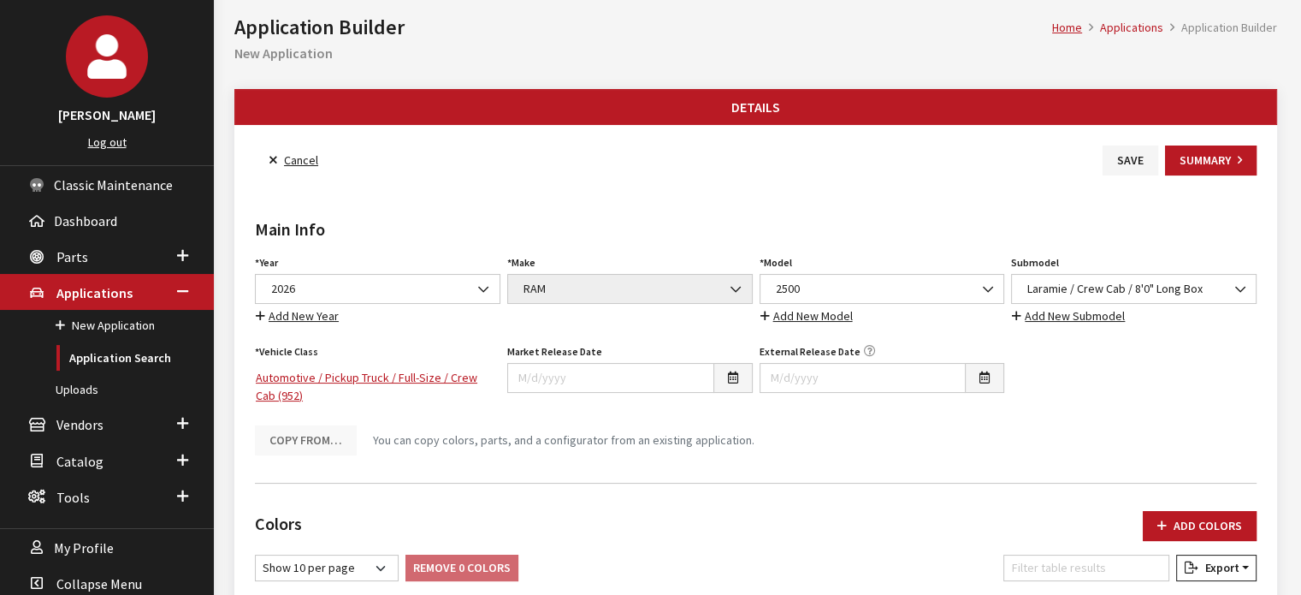
scroll to position [58, 0]
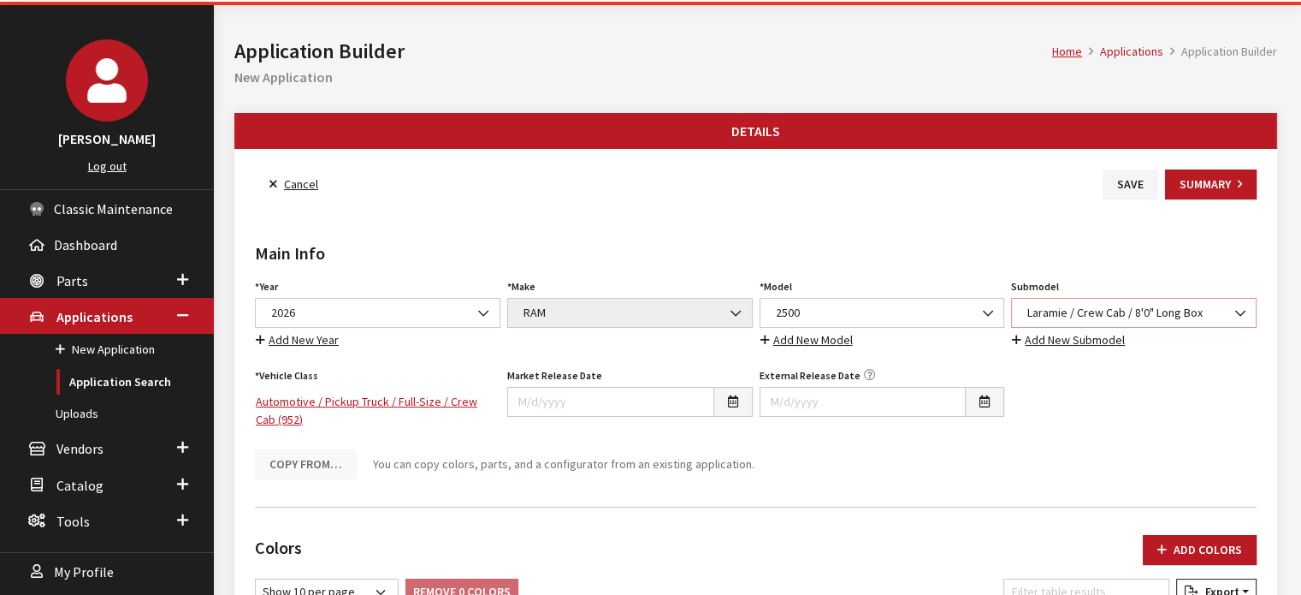
click at [1120, 305] on span "Laramie / Crew Cab / 8'0" Long Box" at bounding box center [1133, 313] width 223 height 18
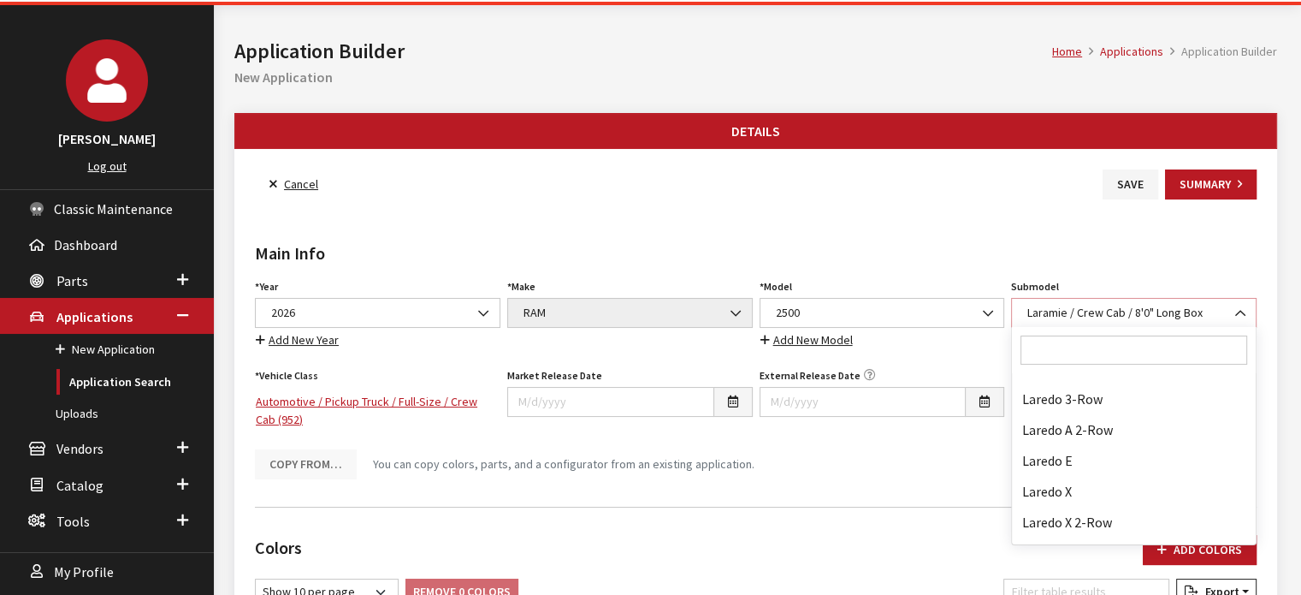
scroll to position [78579, 0]
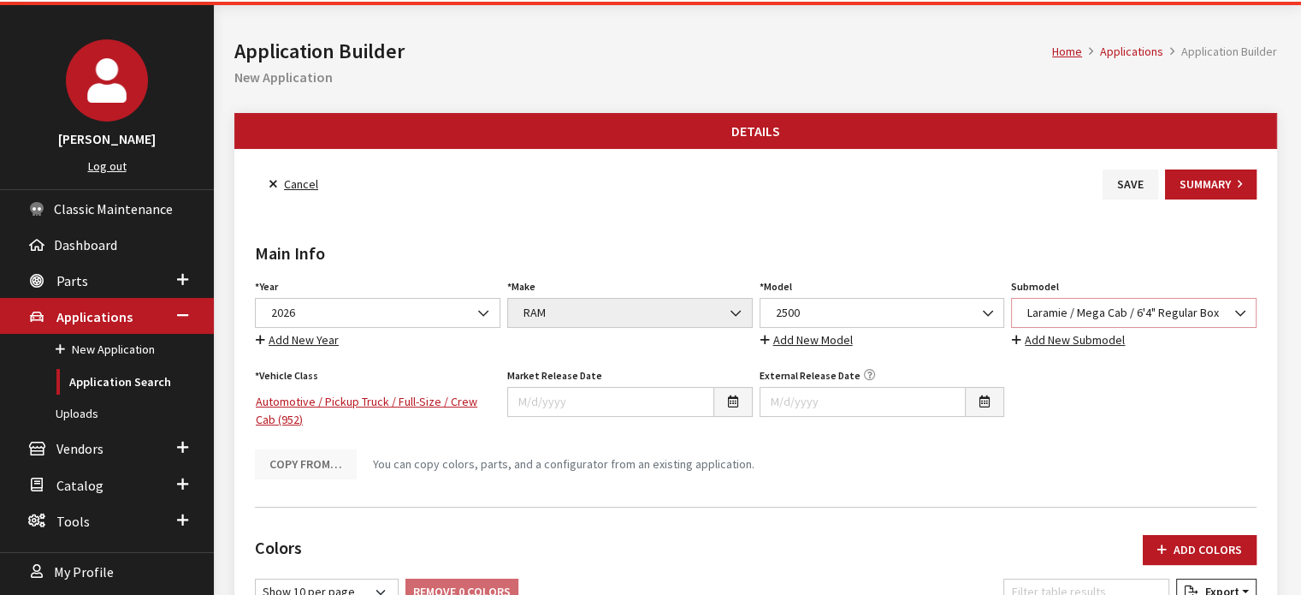
select select "3005"
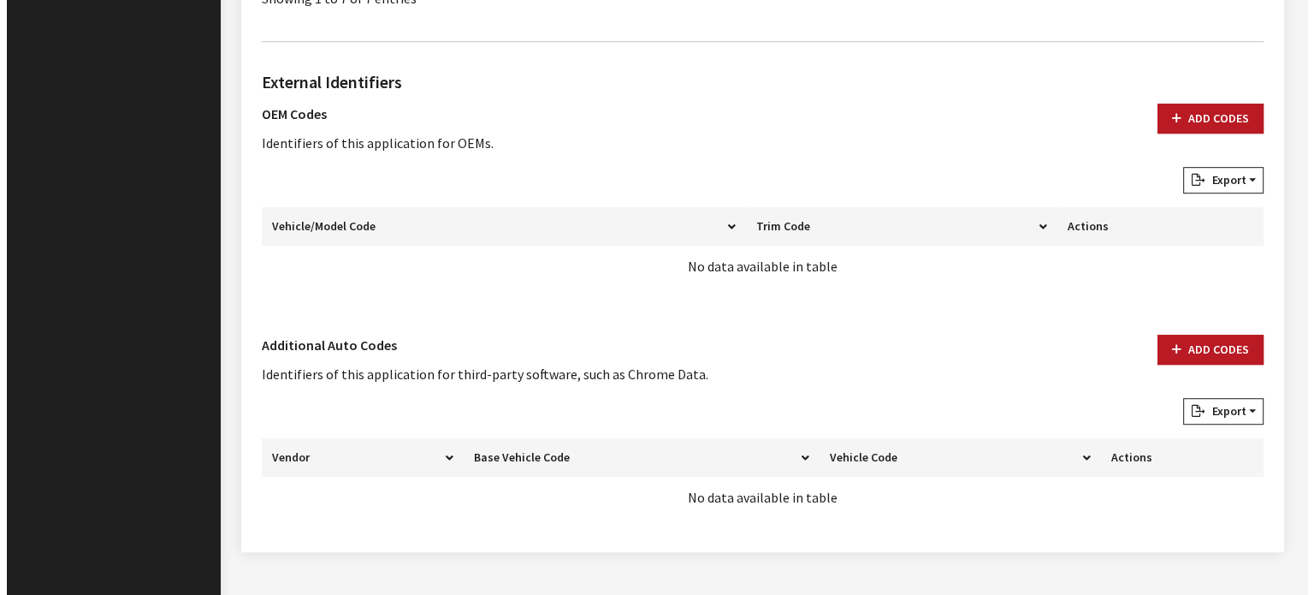
scroll to position [1085, 0]
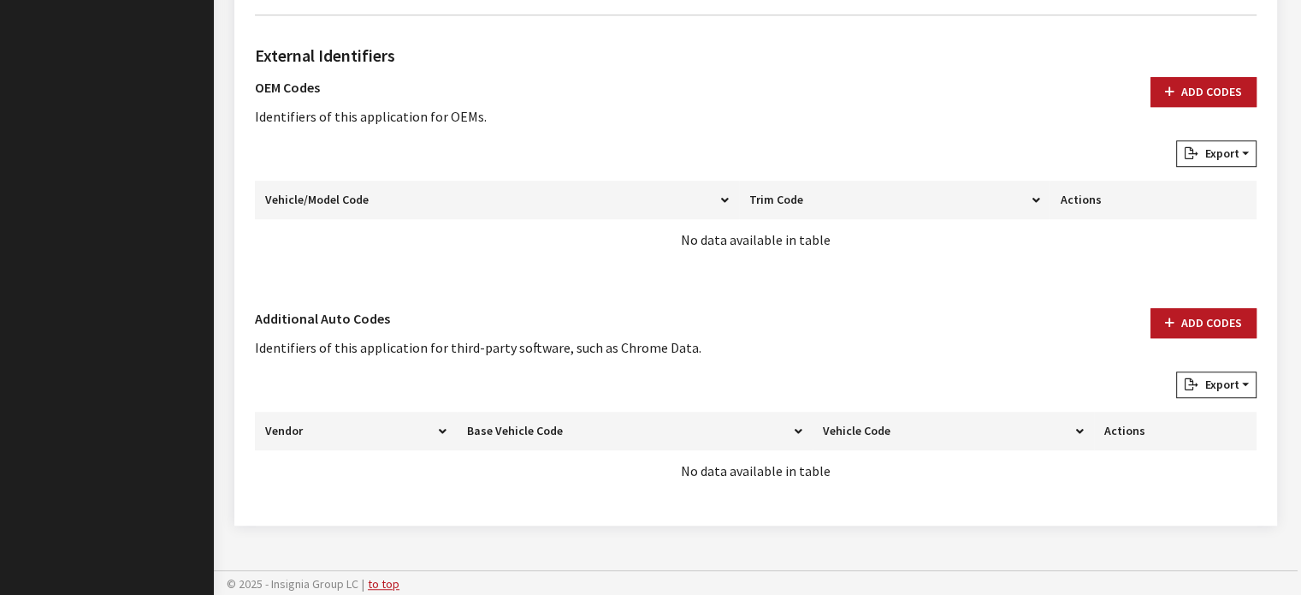
click at [1164, 335] on div "Add Codes" at bounding box center [1203, 339] width 127 height 63
click at [1180, 292] on div "External Identifiers OEM Codes Identifiers of this application for OEMs. Add Co…" at bounding box center [756, 267] width 1009 height 476
click at [1181, 311] on div "External Identifiers OEM Codes Identifiers of this application for OEMs. Add Co…" at bounding box center [756, 267] width 1009 height 476
click at [1175, 317] on icon "button" at bounding box center [1169, 323] width 9 height 12
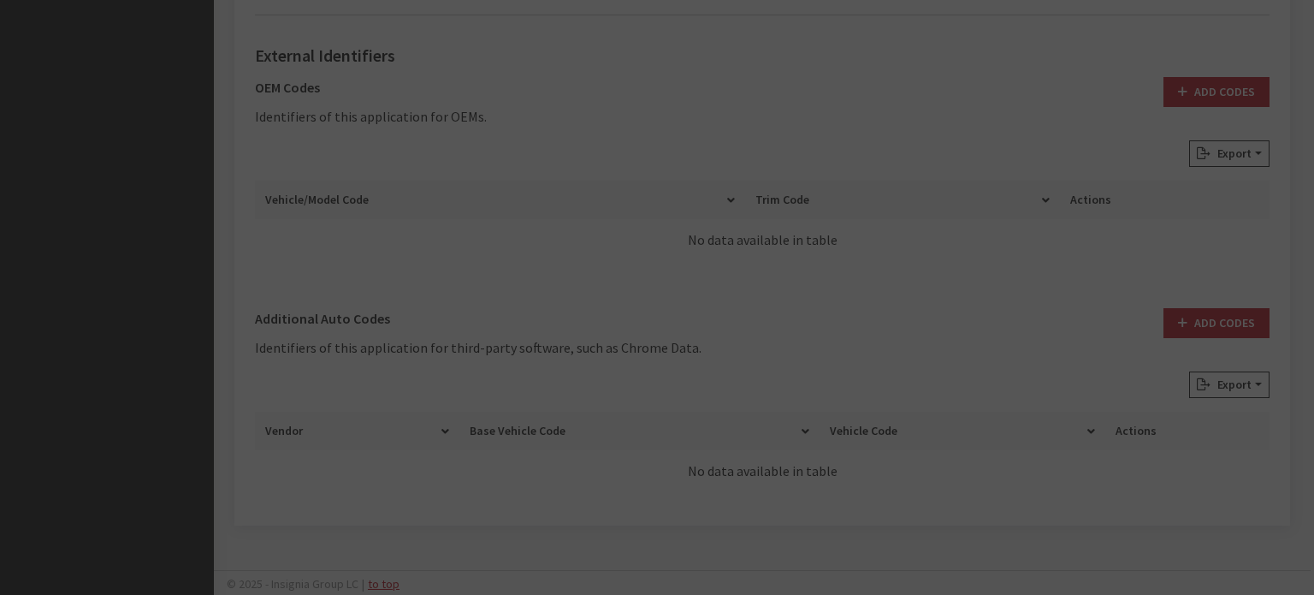
scroll to position [0, 0]
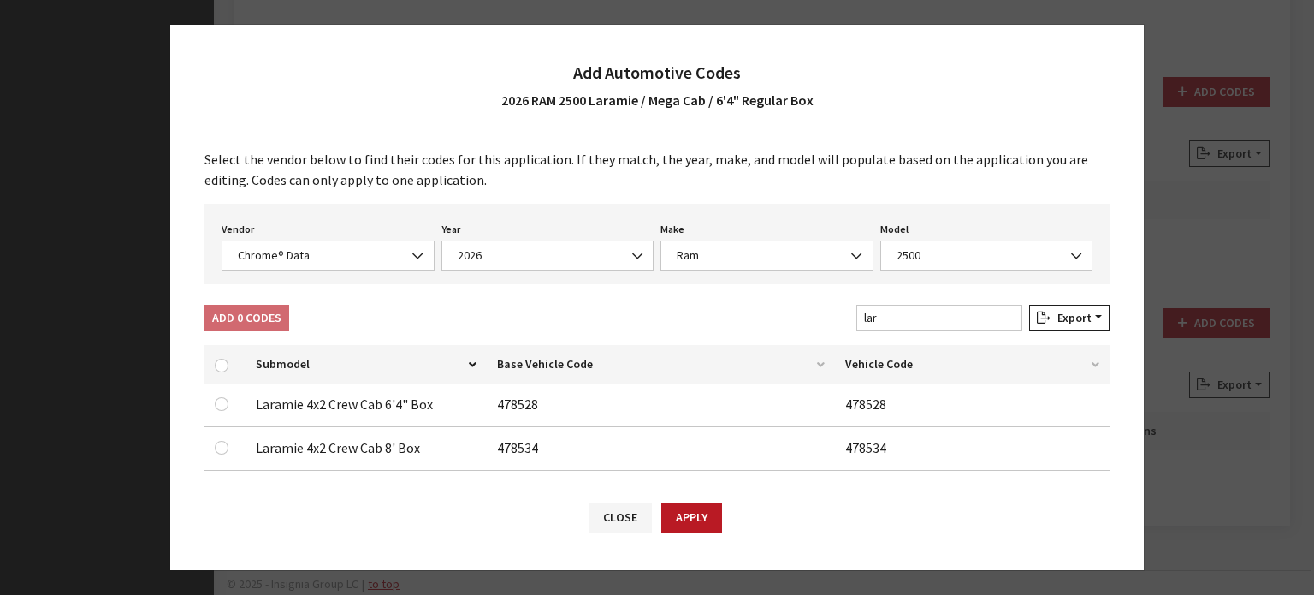
click at [348, 232] on div "Vendor None Chrome® Data Aftermarket Catalog Exchange Standard Chrome® Data" at bounding box center [328, 243] width 220 height 53
click at [684, 335] on div "Add 0 Codes Filter table results lar Export Excel CSV Print" at bounding box center [657, 321] width 912 height 33
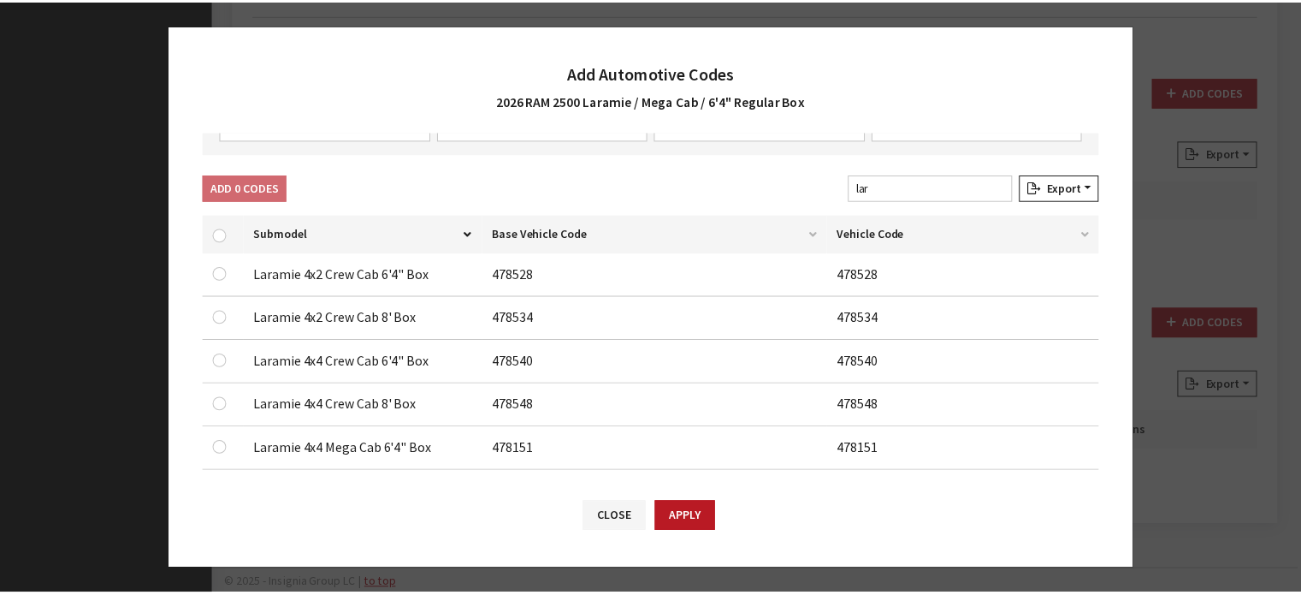
scroll to position [149, 0]
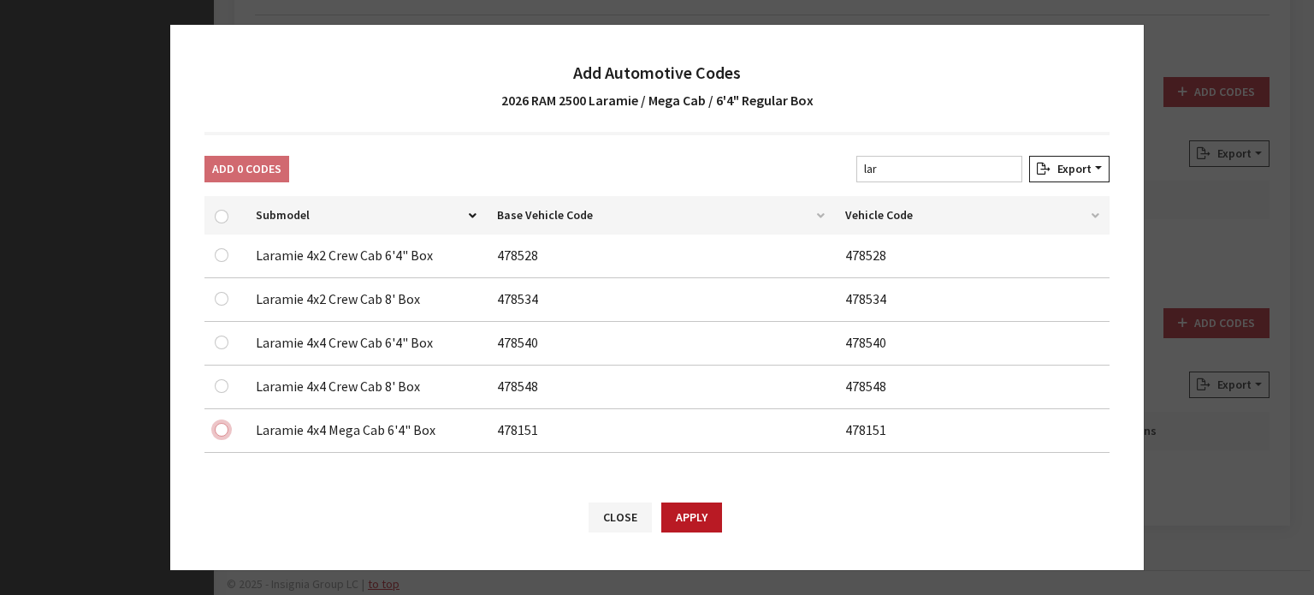
click at [225, 423] on input "checkbox" at bounding box center [222, 430] width 14 height 14
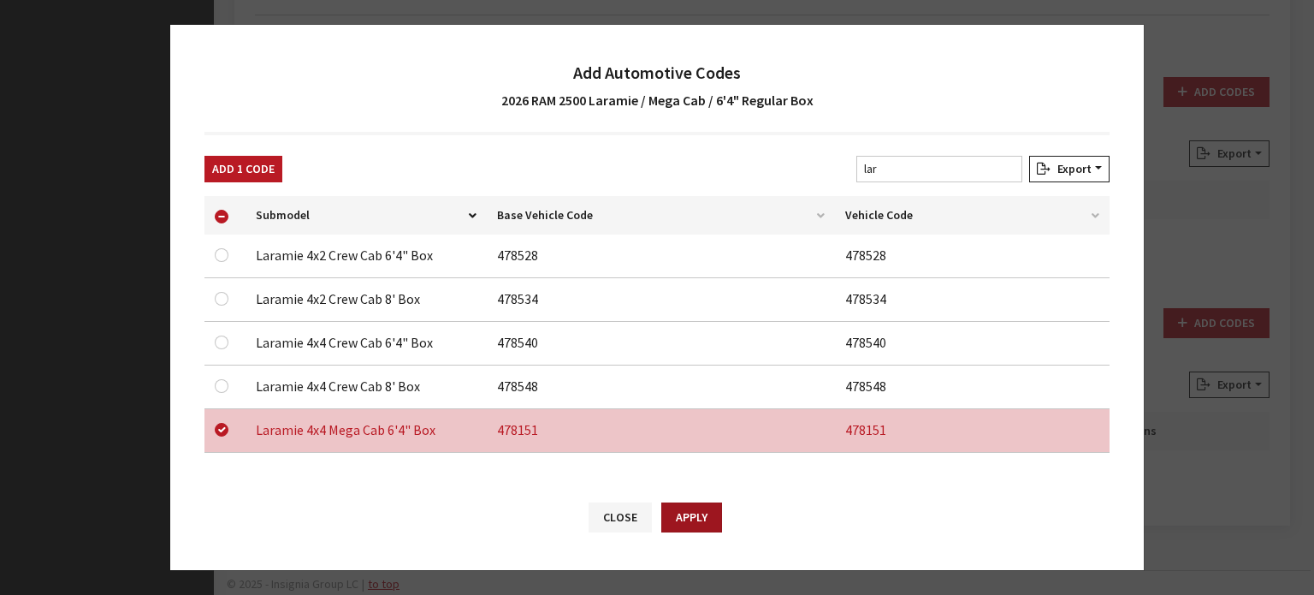
click at [681, 512] on button "Apply" at bounding box center [691, 517] width 61 height 30
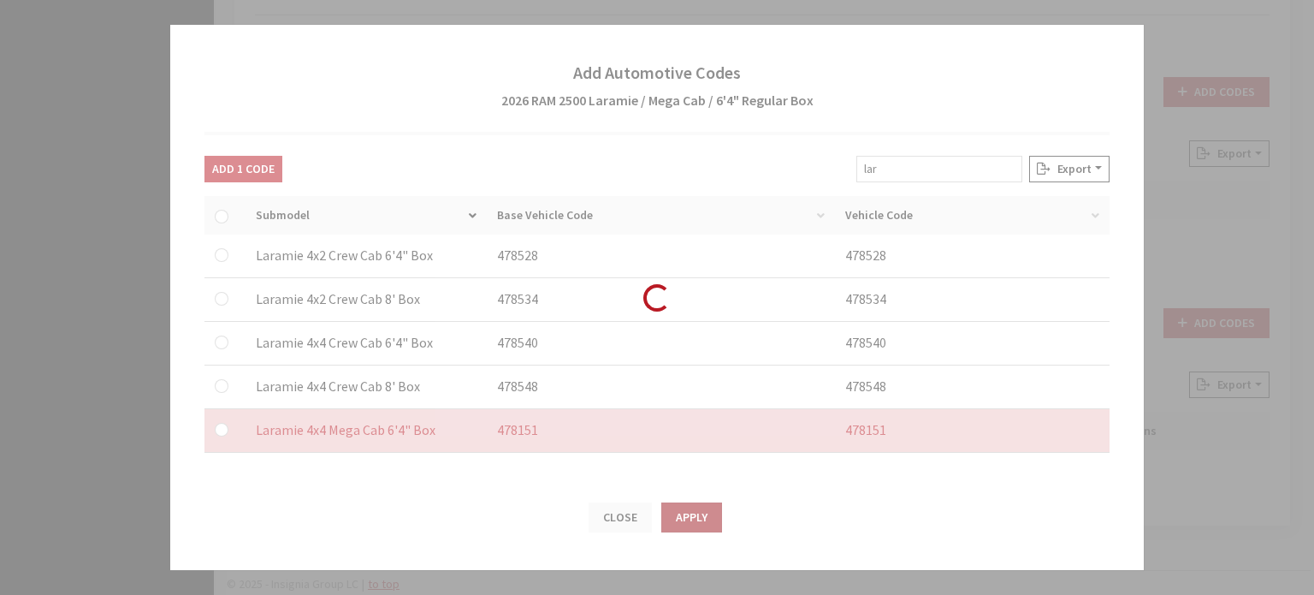
checkbox input "false"
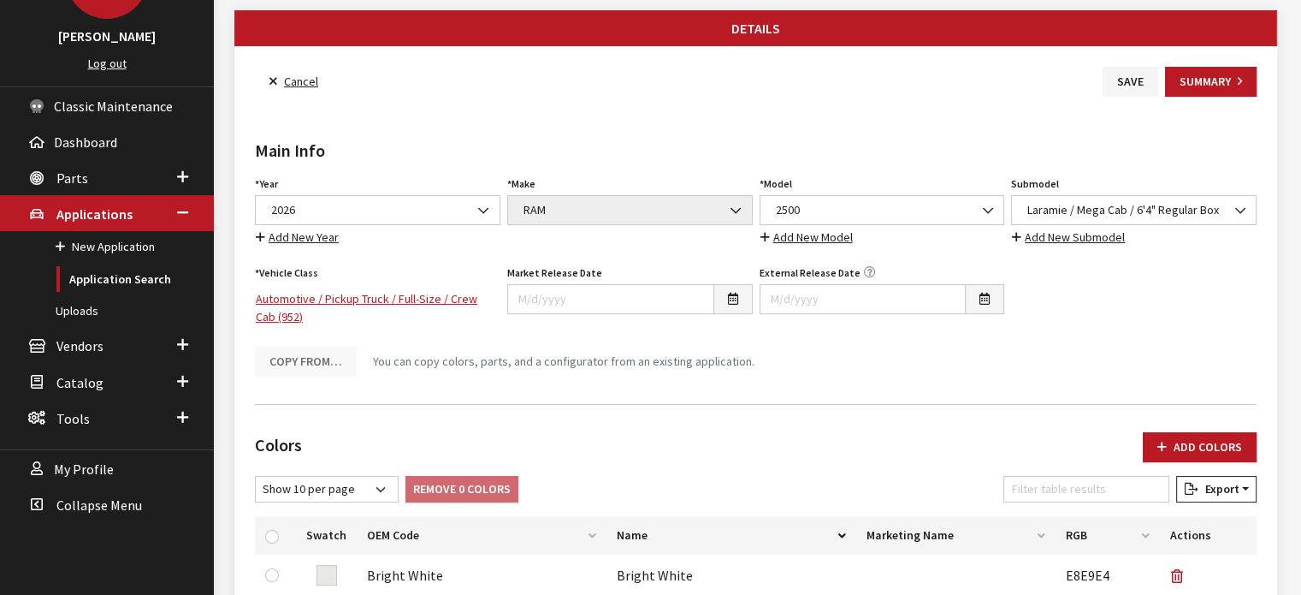
scroll to position [0, 0]
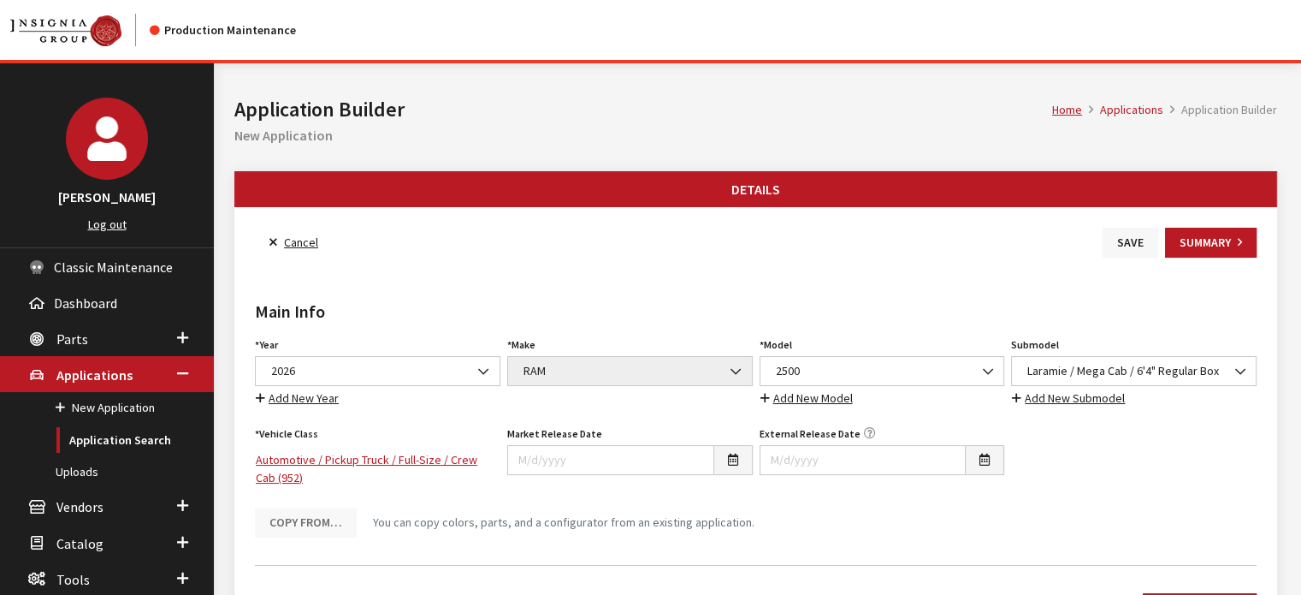
click at [1131, 239] on button "Save" at bounding box center [1131, 243] width 56 height 30
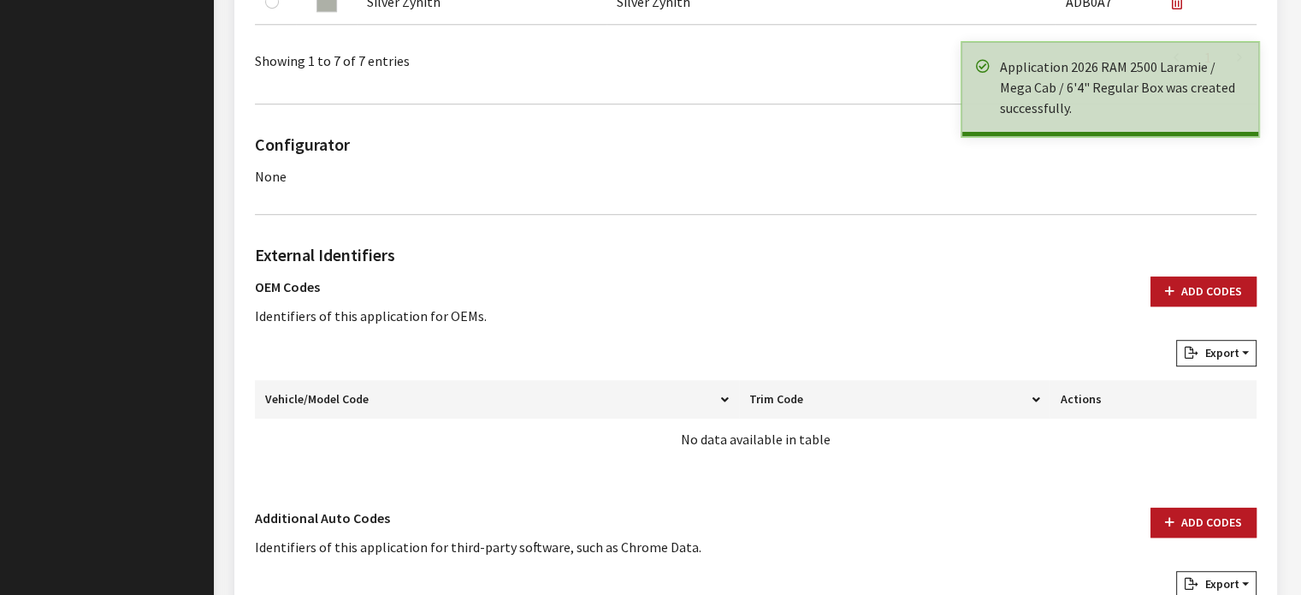
scroll to position [1112, 0]
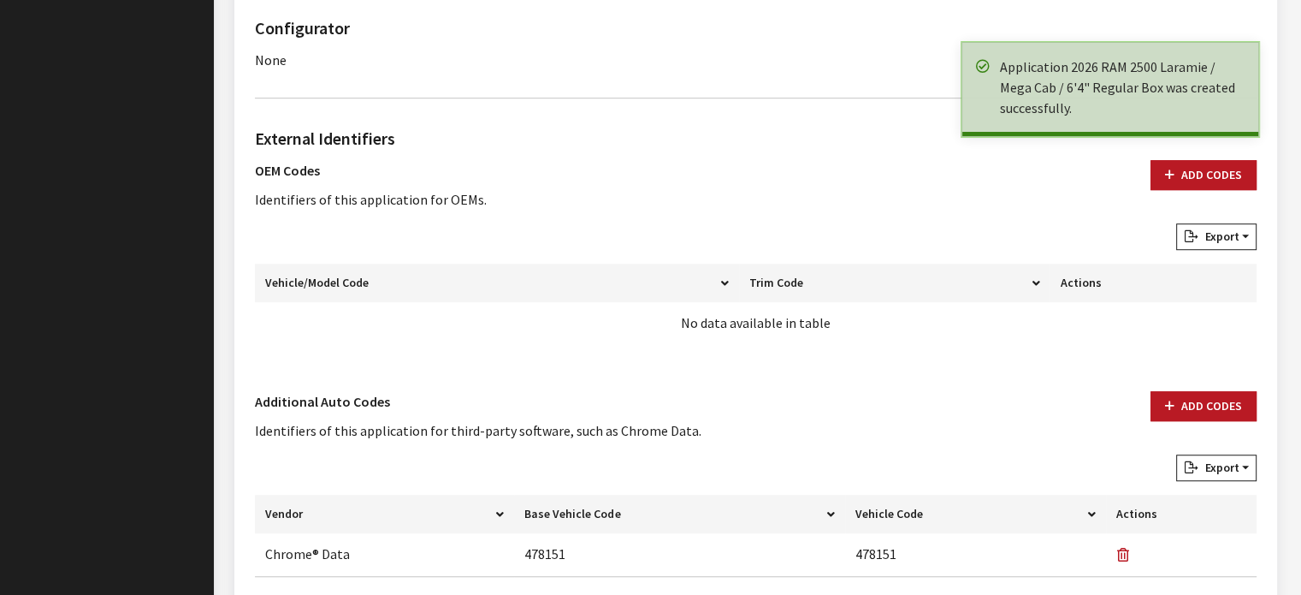
drag, startPoint x: 1182, startPoint y: 185, endPoint x: 1173, endPoint y: 201, distance: 18.8
click at [1177, 190] on div "Add Codes" at bounding box center [1203, 191] width 127 height 63
click at [1213, 162] on button "Add Codes" at bounding box center [1204, 175] width 106 height 30
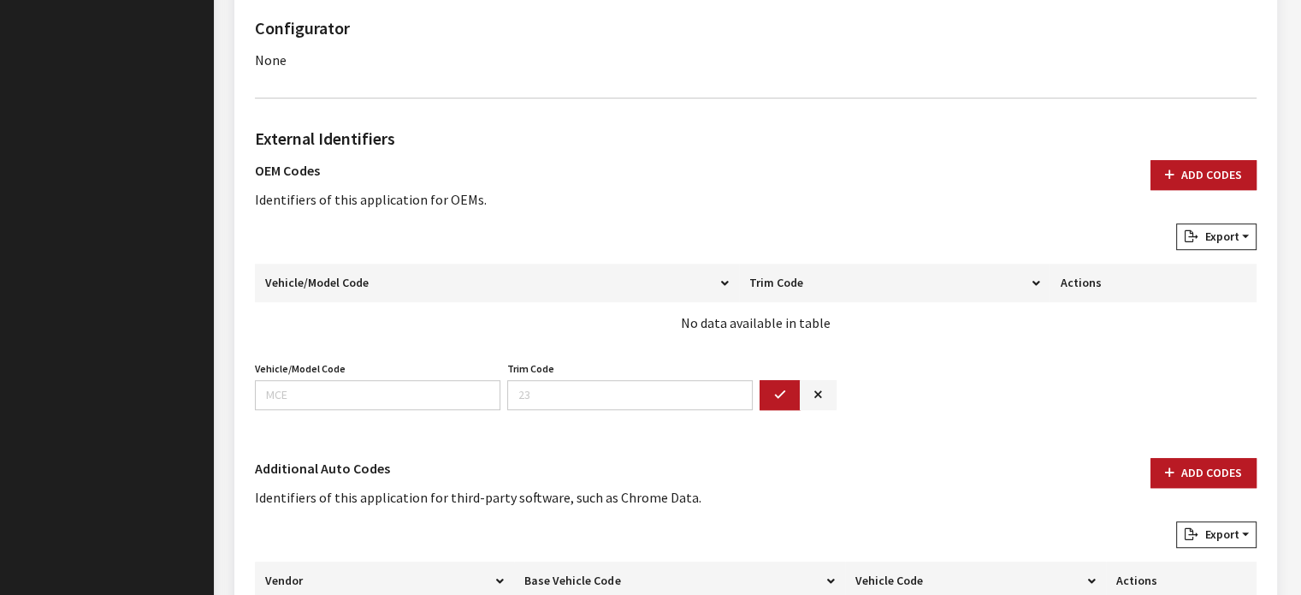
click at [284, 369] on label "Vehicle/Model Code" at bounding box center [300, 368] width 91 height 15
click at [288, 381] on input "Vehicle/Model Code" at bounding box center [378, 395] width 246 height 30
click at [358, 396] on input "Dj7" at bounding box center [378, 395] width 246 height 30
type input "DJ7P"
type input "9"
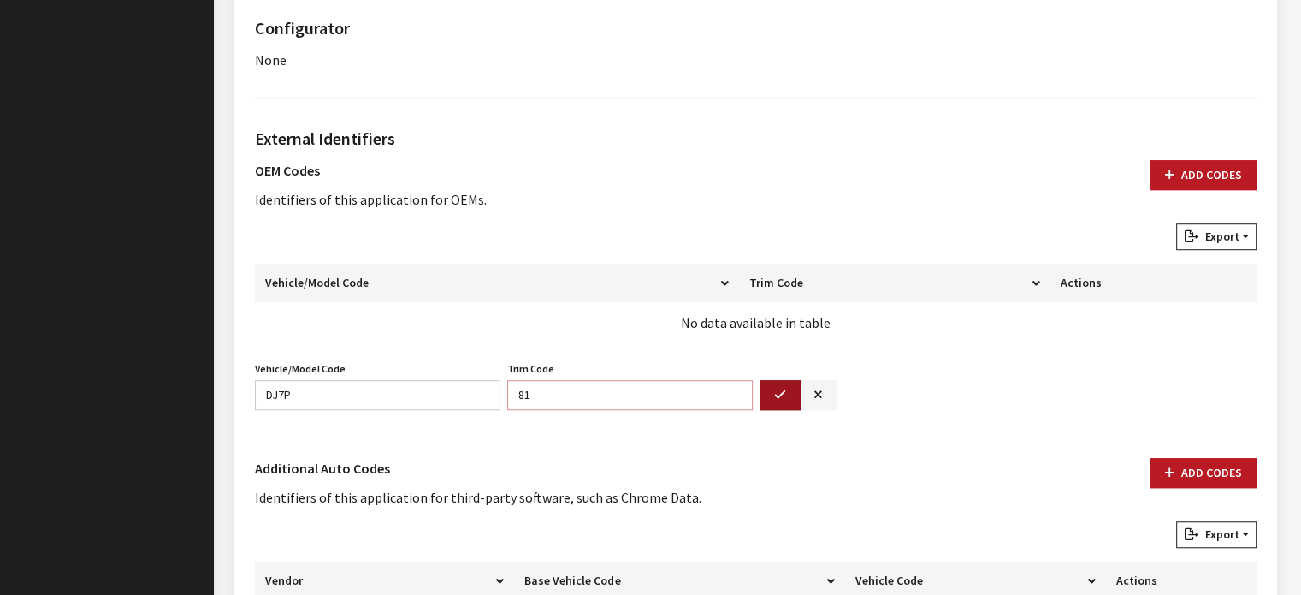
type input "81"
click at [777, 397] on icon "button" at bounding box center [780, 395] width 12 height 12
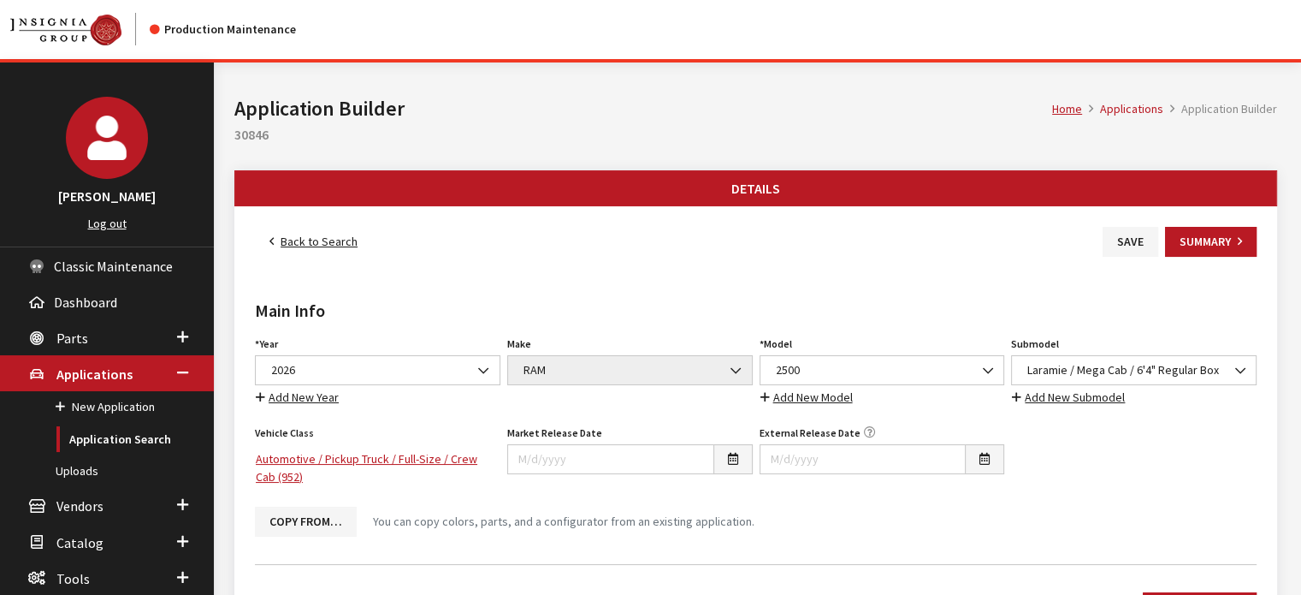
scroll to position [0, 0]
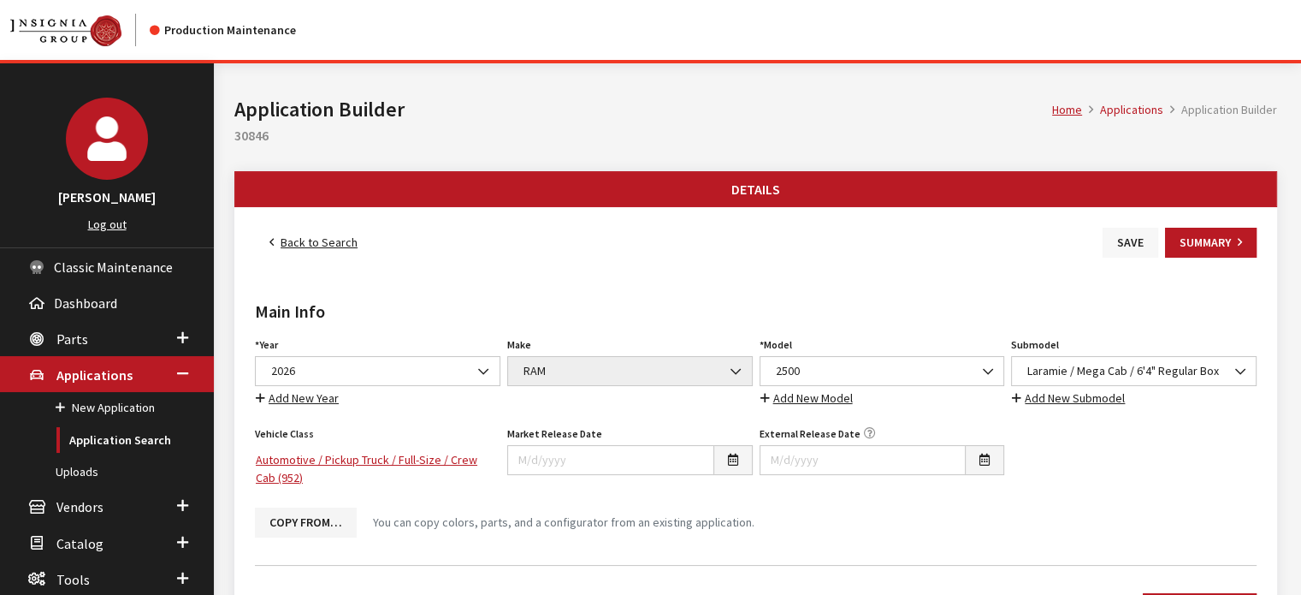
click at [1119, 246] on button "Save" at bounding box center [1131, 243] width 56 height 30
click at [329, 237] on link "Back to Search" at bounding box center [313, 243] width 117 height 30
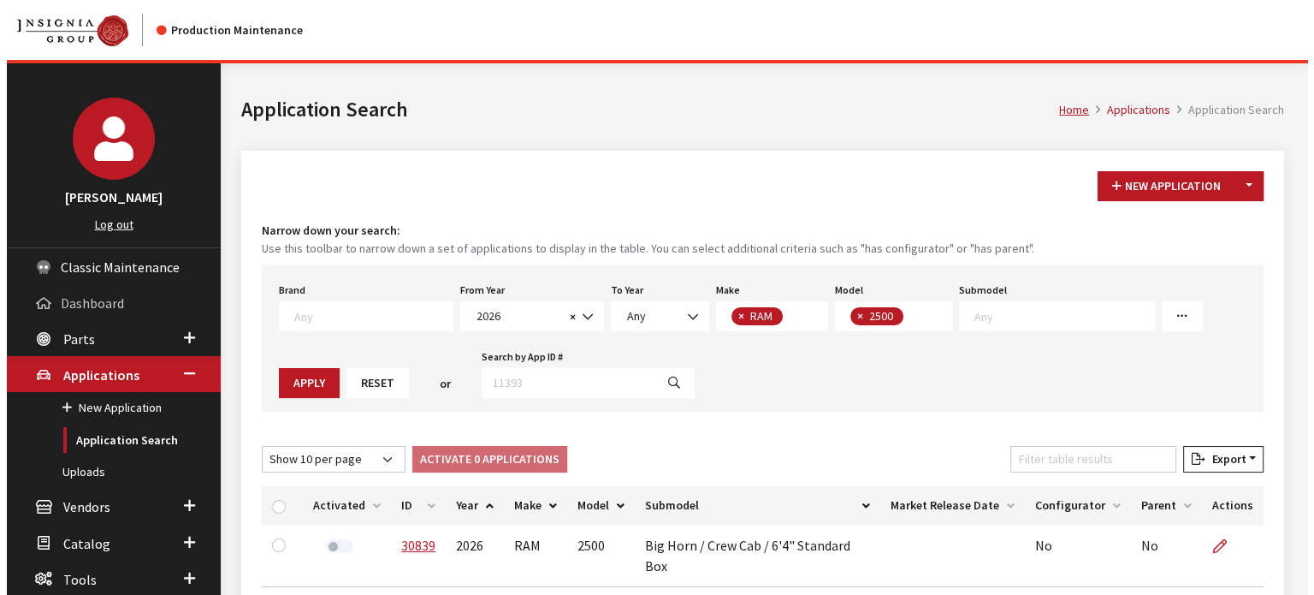
scroll to position [186, 0]
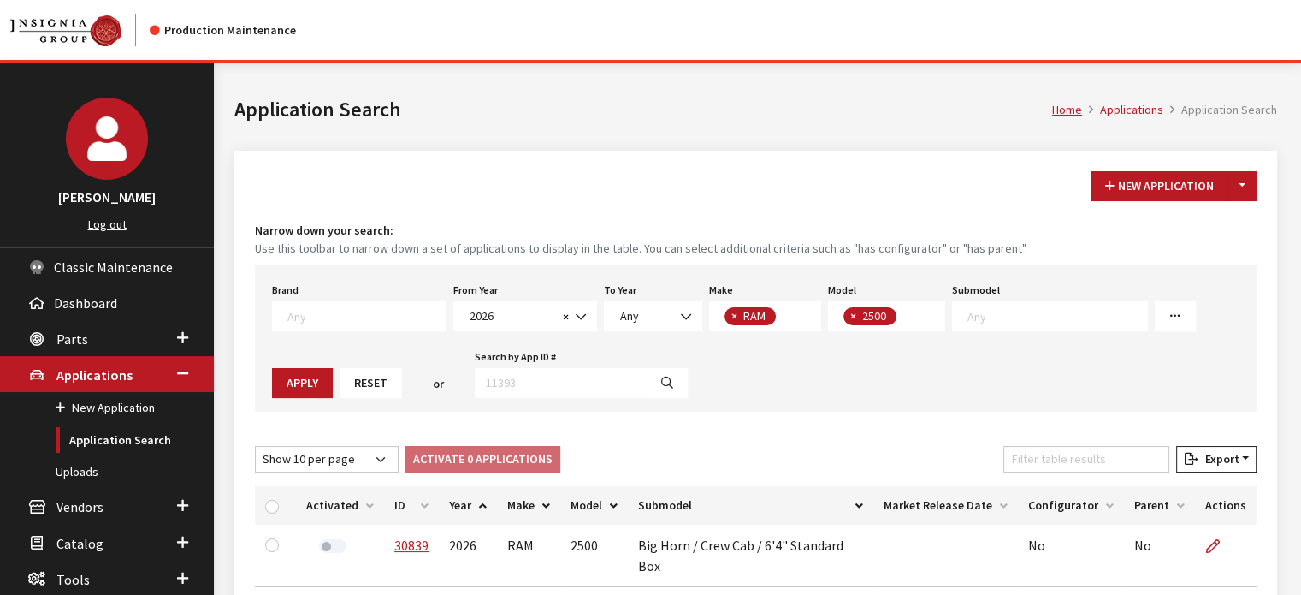
click at [1243, 194] on button "Toggle Dropdown" at bounding box center [1242, 186] width 29 height 30
click at [1170, 222] on button "New From Existing..." at bounding box center [1183, 222] width 147 height 30
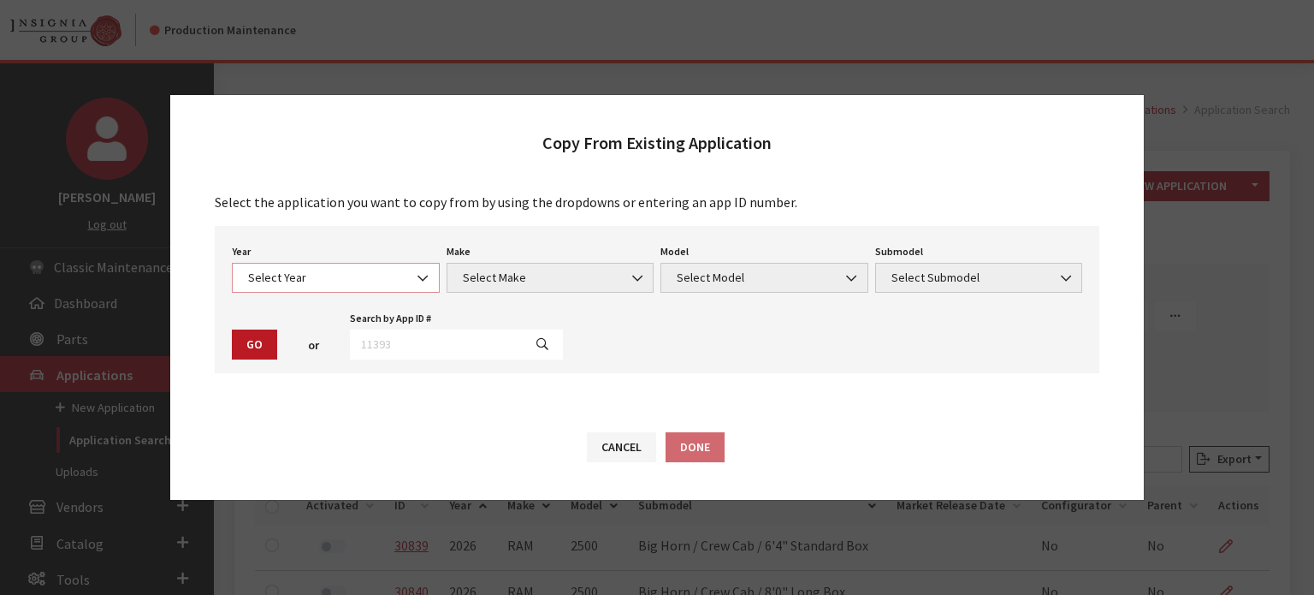
click at [359, 272] on span "Select Year" at bounding box center [336, 278] width 208 height 30
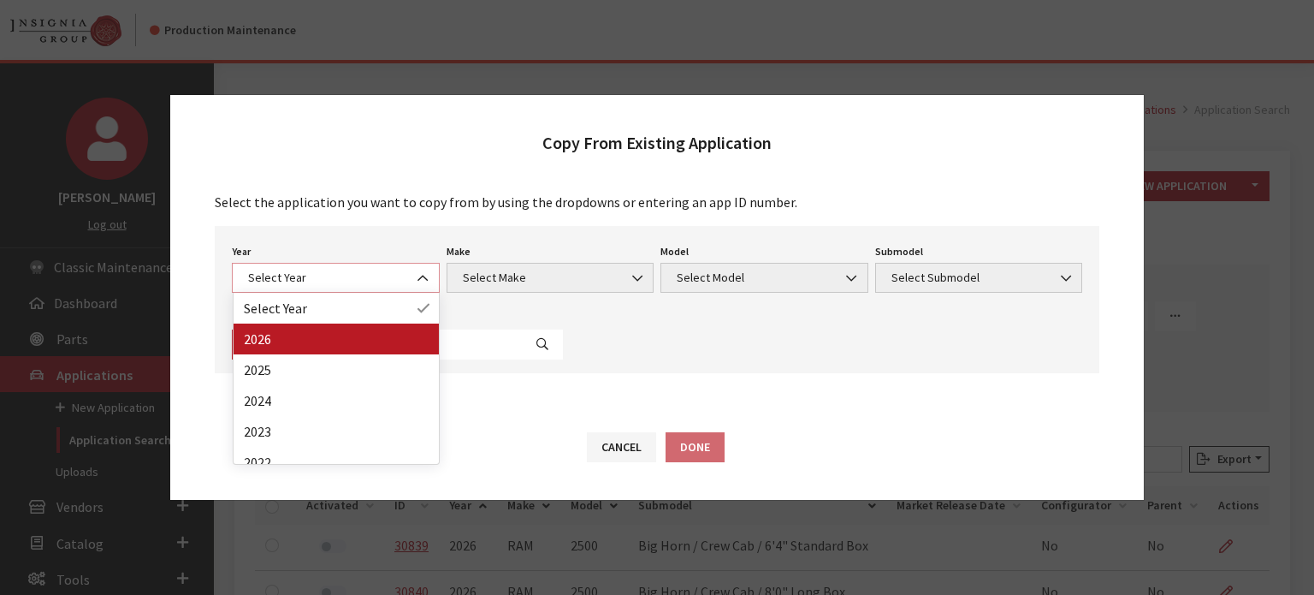
select select "44"
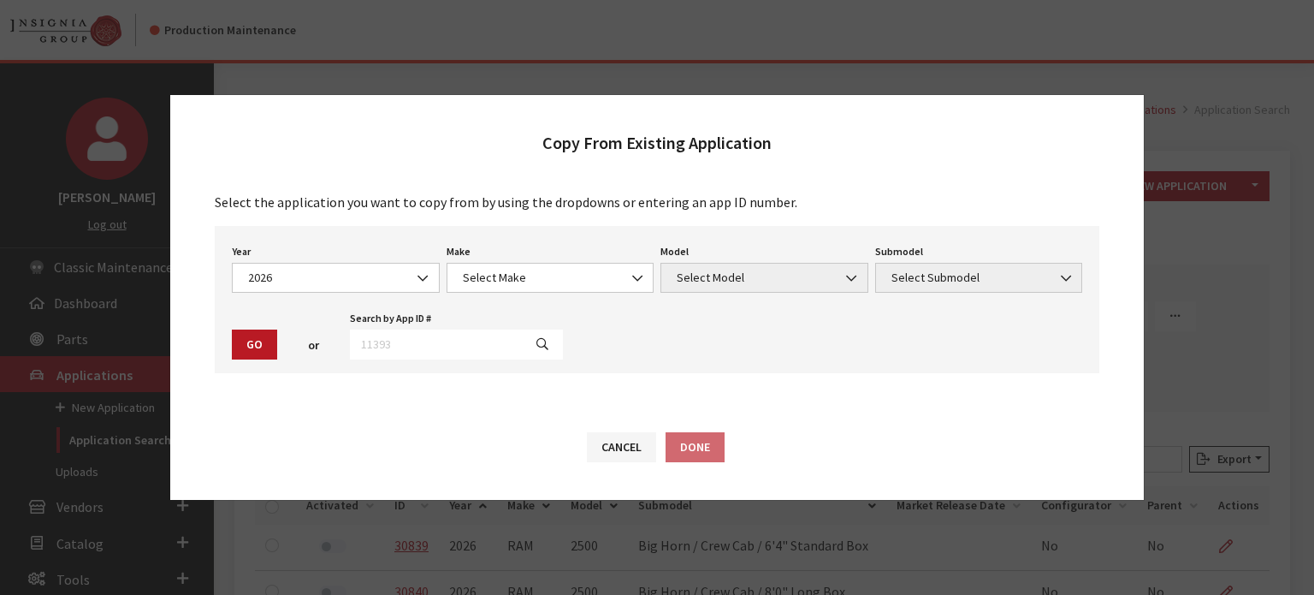
click at [520, 261] on div "Make Select Make Acura Buick Cadillac Chevrolet Chrysler DEFENDER DISCOVERY For…" at bounding box center [550, 266] width 215 height 53
click at [518, 273] on span "Select Make" at bounding box center [551, 278] width 186 height 18
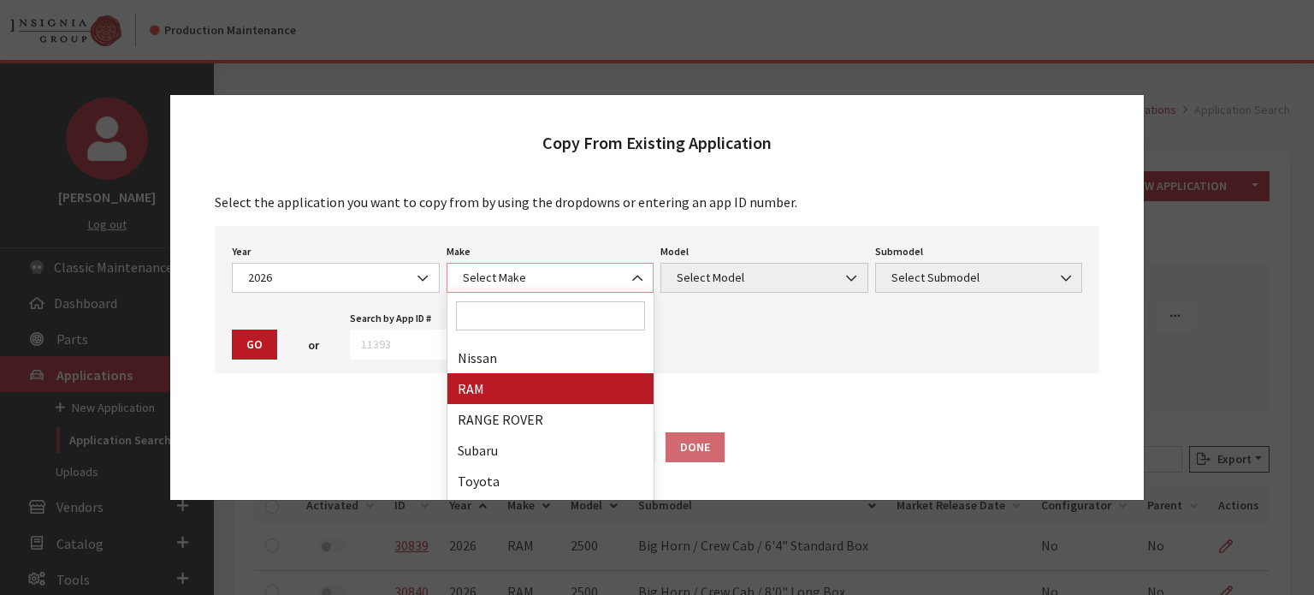
select select "34"
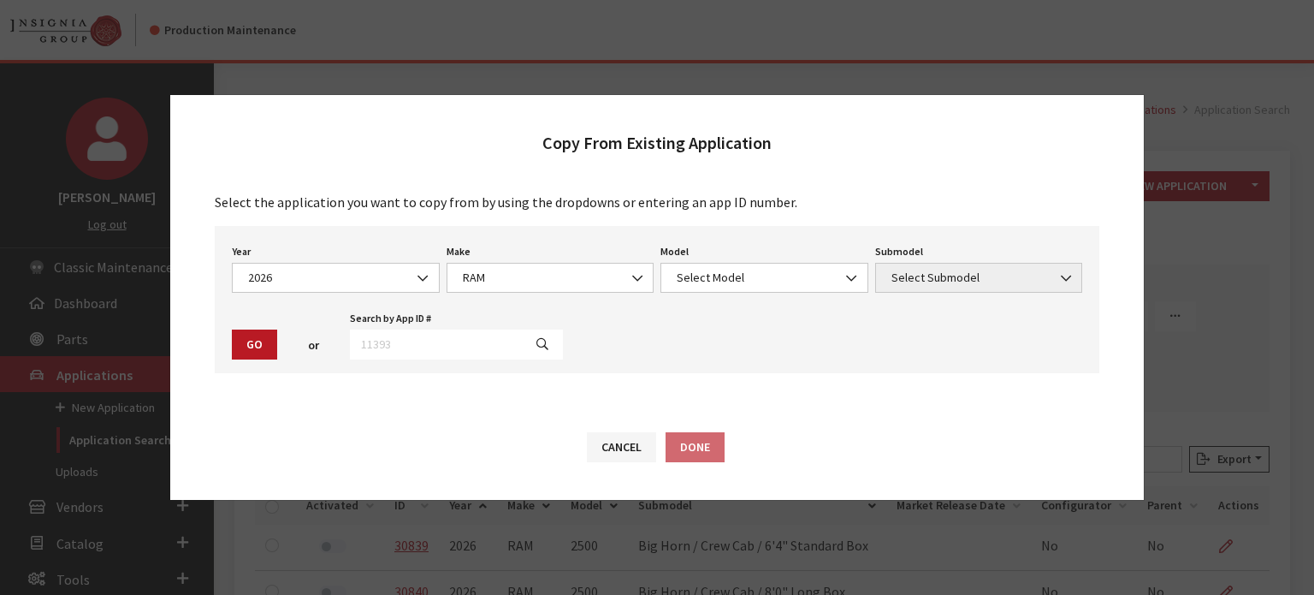
click at [654, 266] on div "Make Select Make Acura Buick Cadillac Chevrolet Chrysler DEFENDER DISCOVERY For…" at bounding box center [550, 266] width 215 height 53
click at [691, 262] on div "Model Select Model 1500 2500 Select Model Model is required." at bounding box center [764, 266] width 215 height 53
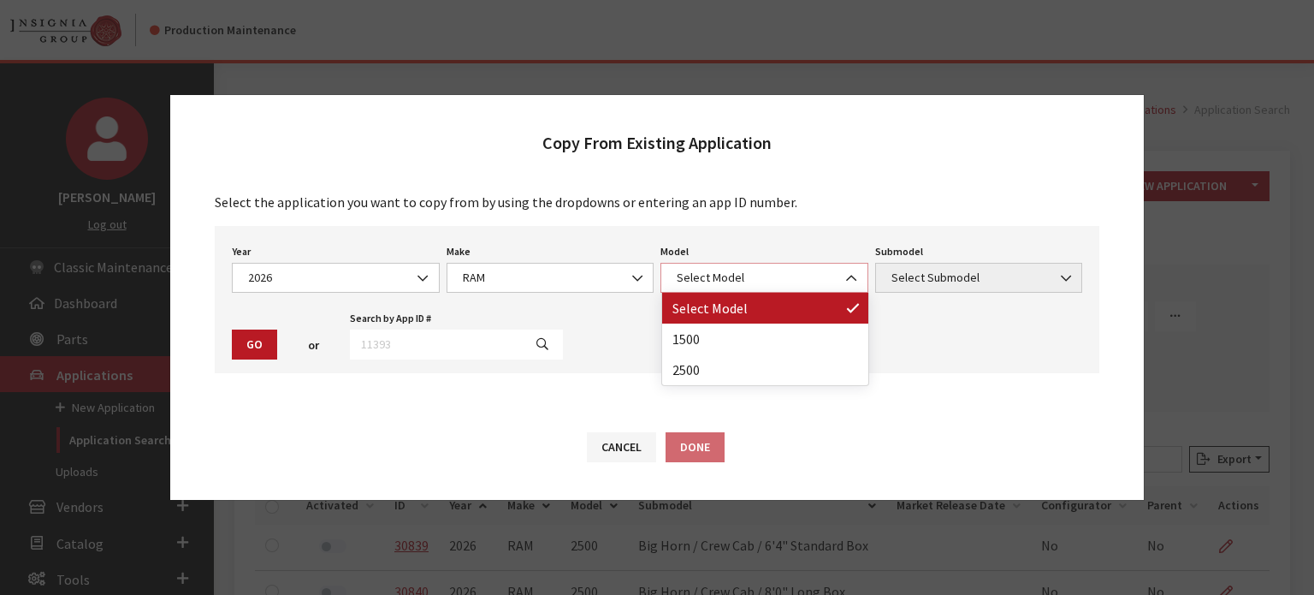
drag, startPoint x: 688, startPoint y: 276, endPoint x: 674, endPoint y: 284, distance: 15.7
click at [685, 276] on span "Select Model" at bounding box center [765, 278] width 186 height 18
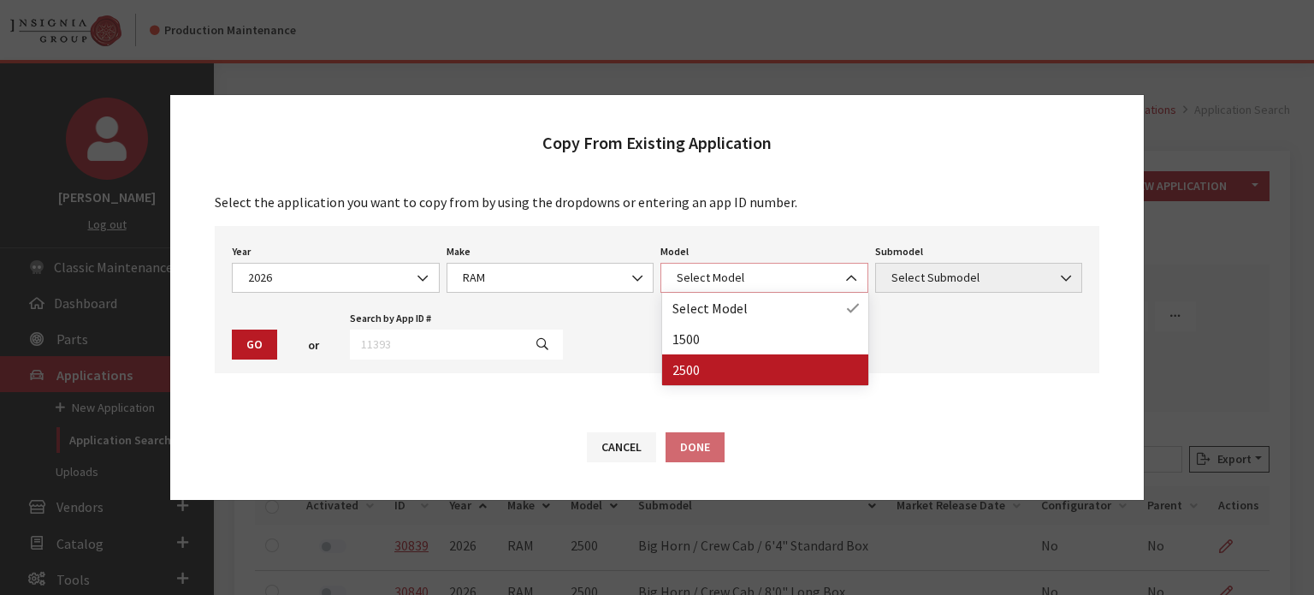
select select "1085"
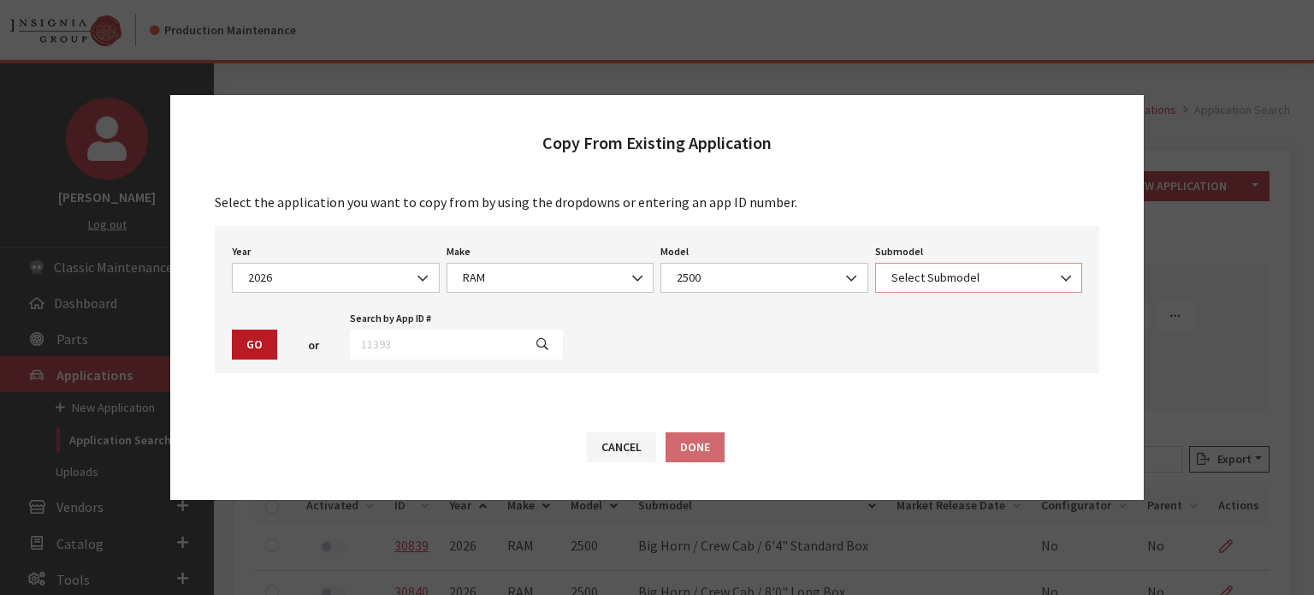
click at [1044, 273] on span "Select Submodel" at bounding box center [979, 278] width 186 height 18
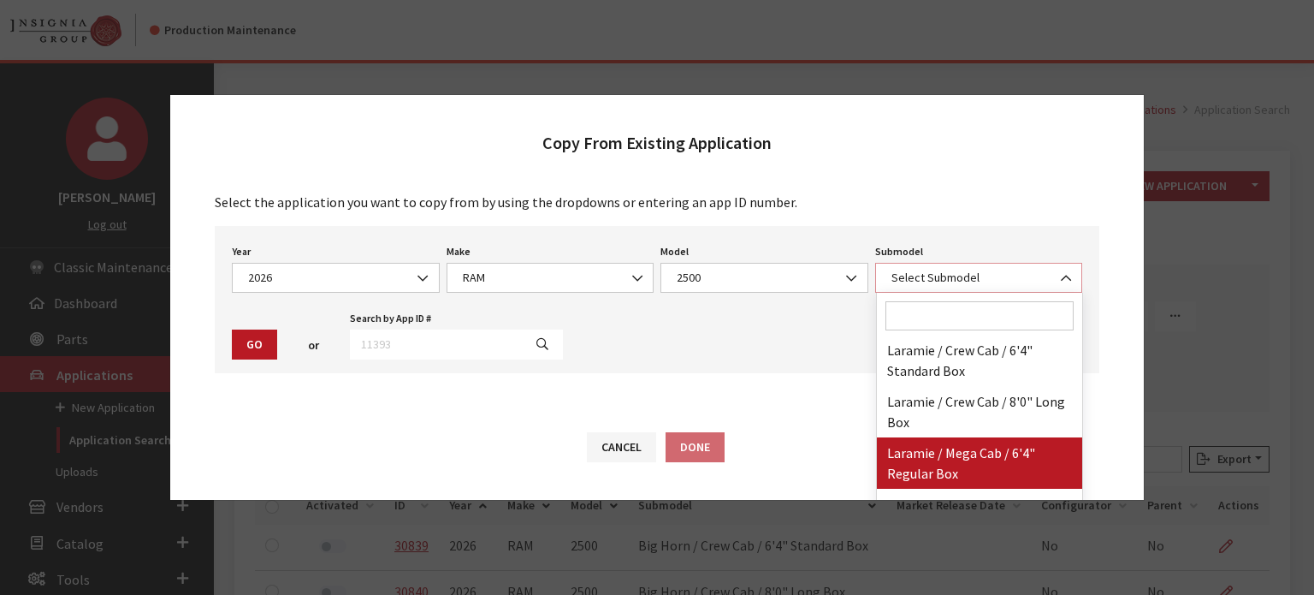
scroll to position [342, 0]
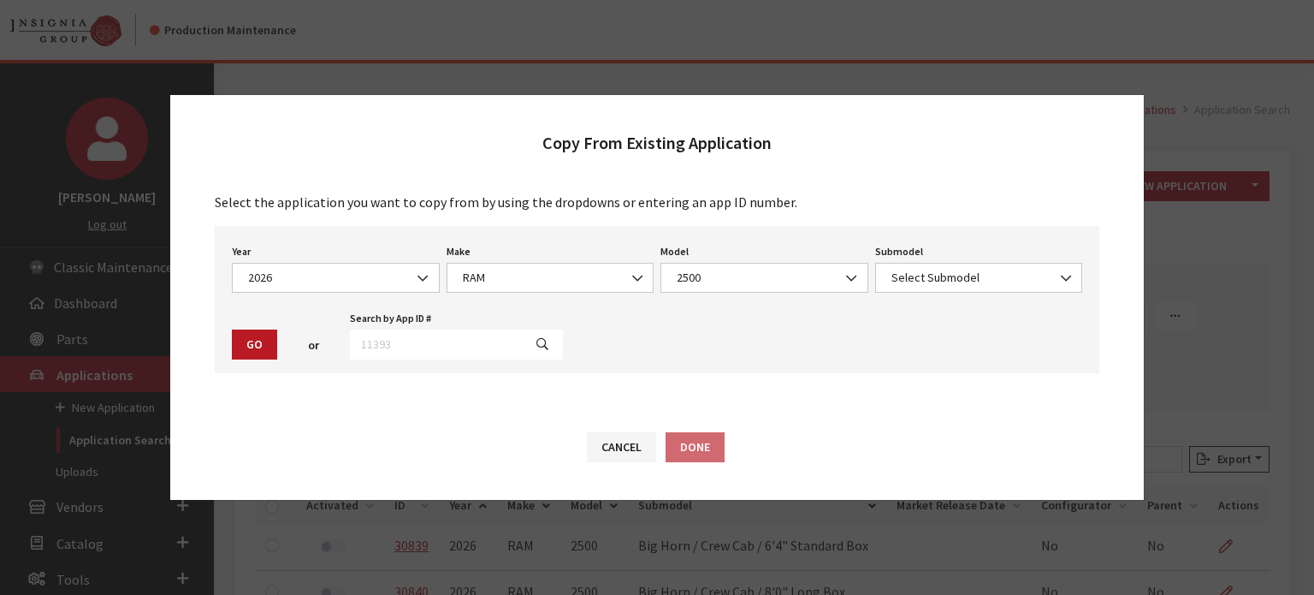
drag, startPoint x: 3, startPoint y: 119, endPoint x: 1, endPoint y: 130, distance: 11.4
click at [1, 130] on div "Copy From Existing Application Select the application you want to copy from by …" at bounding box center [657, 297] width 1314 height 595
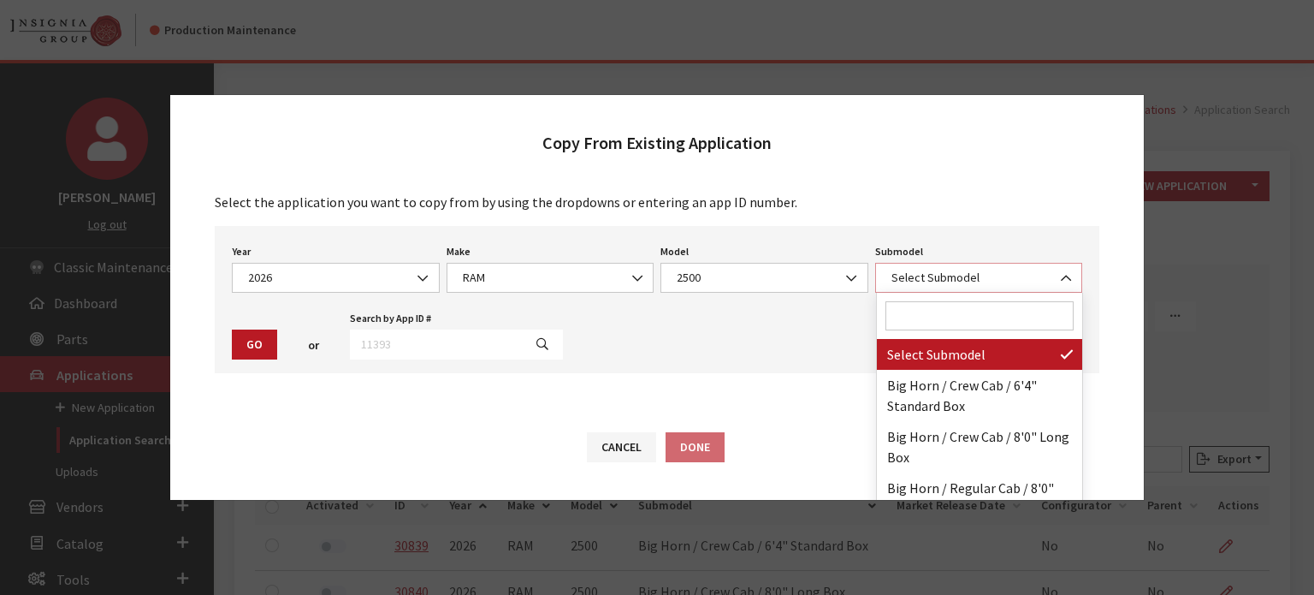
click at [980, 269] on span "Select Submodel" at bounding box center [979, 278] width 186 height 18
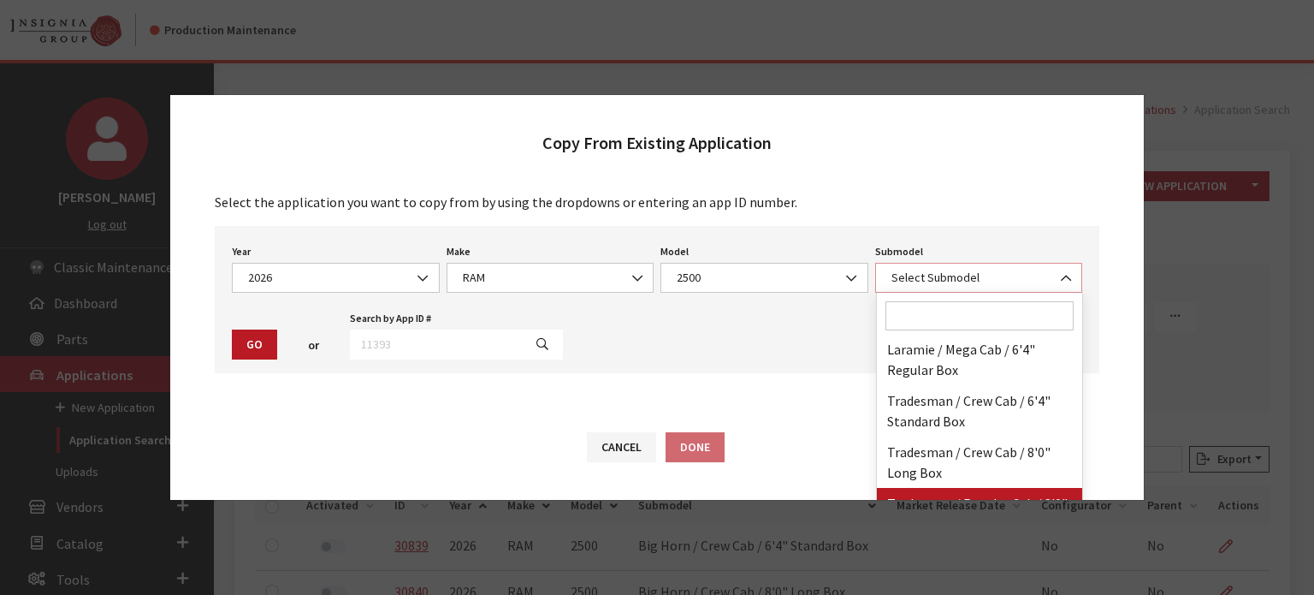
scroll to position [305, 0]
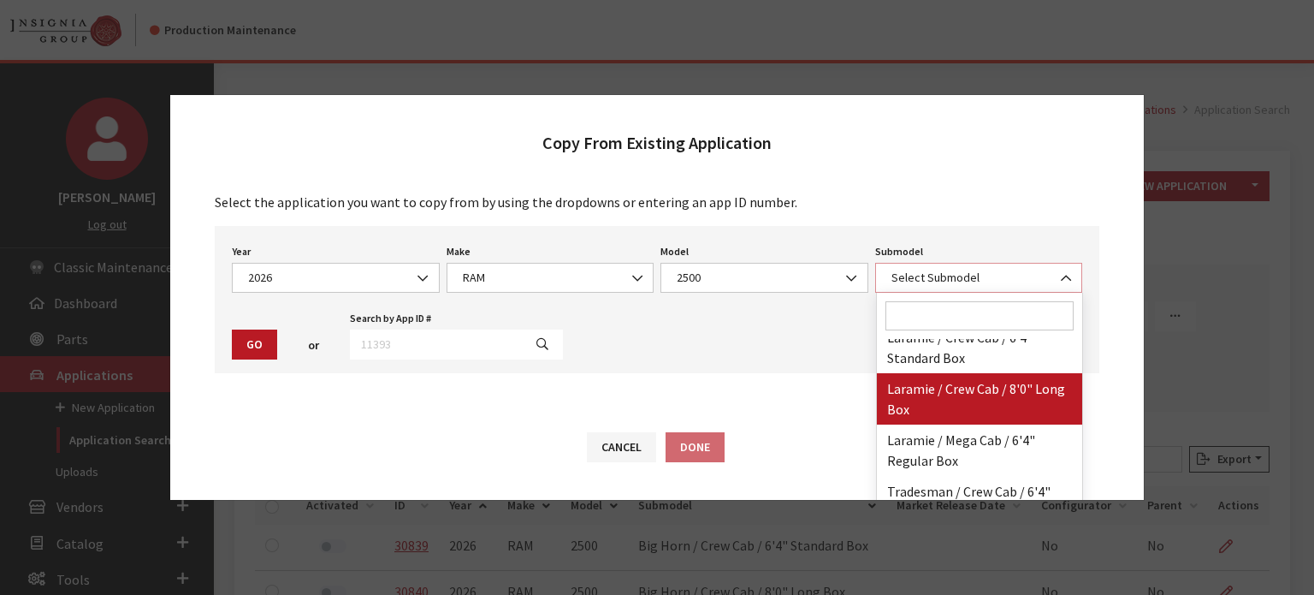
select select "3004"
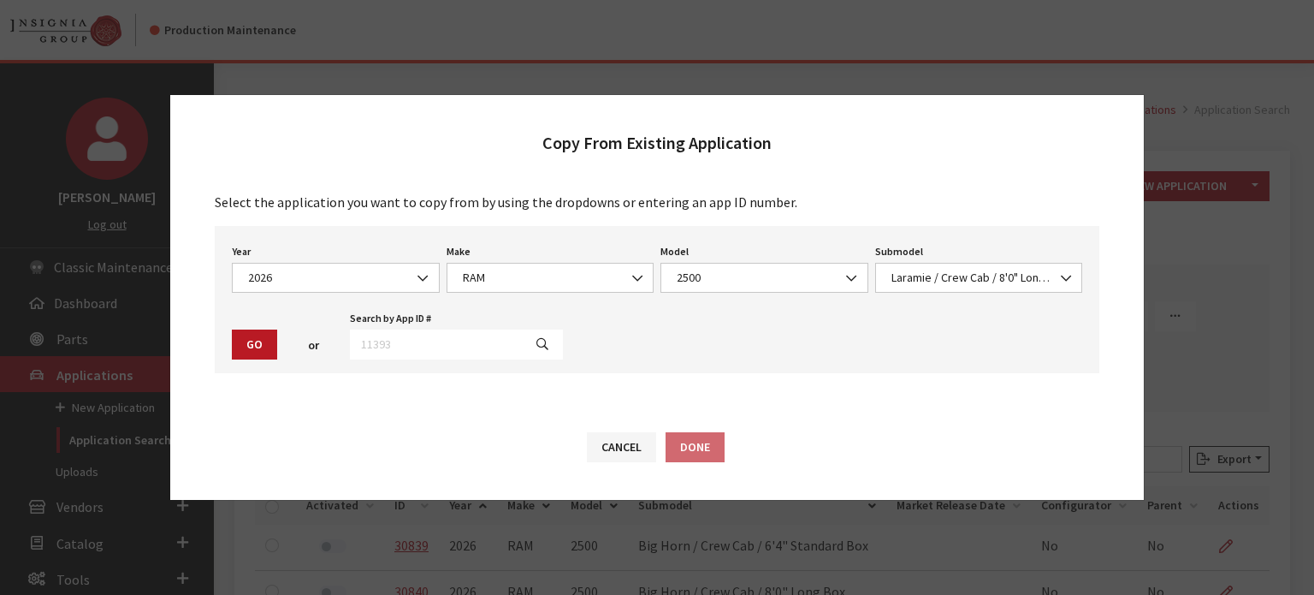
click at [278, 353] on div "Go" at bounding box center [254, 344] width 52 height 30
click at [263, 348] on button "Go" at bounding box center [254, 344] width 45 height 30
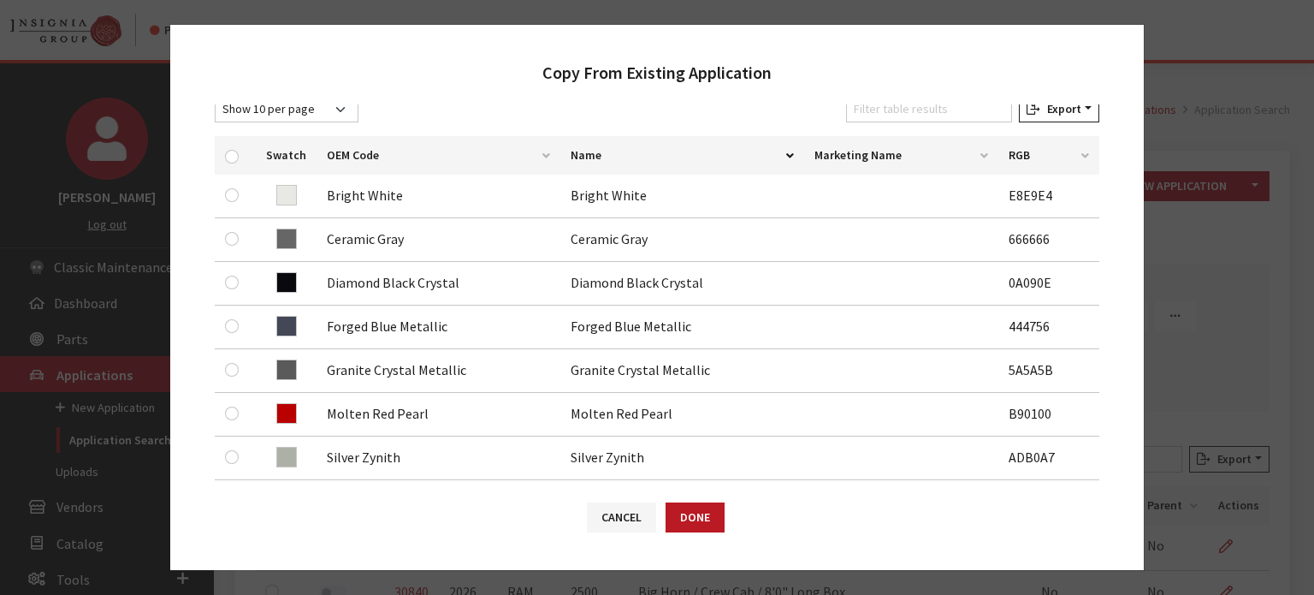
scroll to position [257, 0]
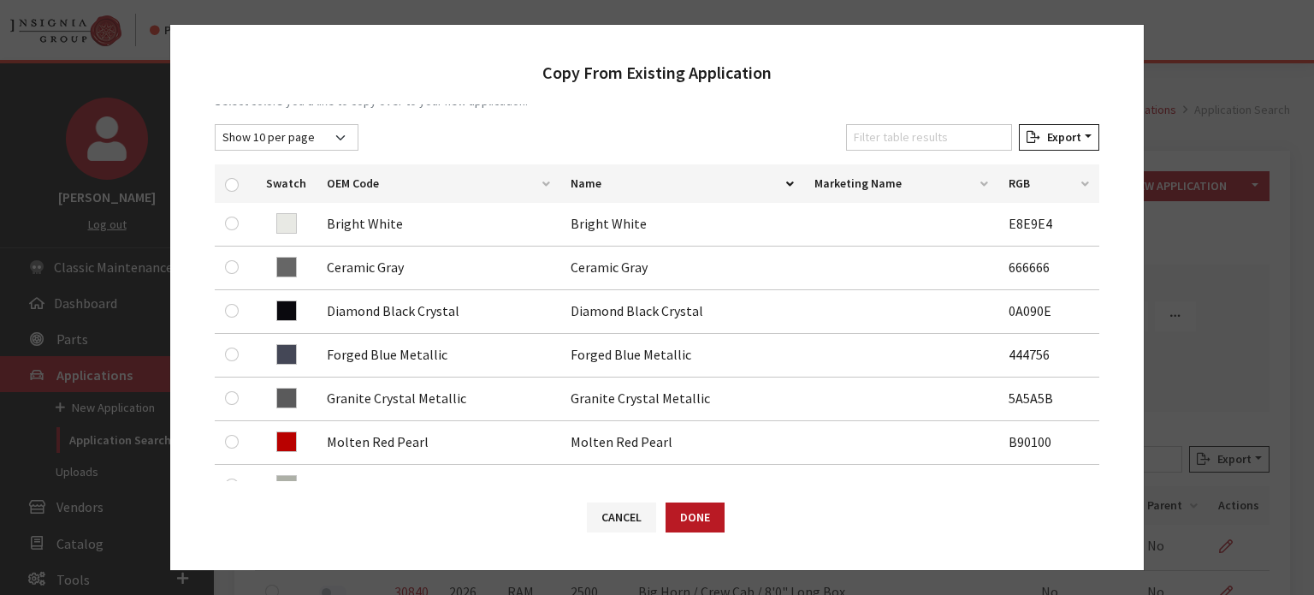
click at [241, 164] on th at bounding box center [235, 183] width 41 height 38
click at [240, 185] on div at bounding box center [235, 184] width 21 height 18
click at [226, 189] on div at bounding box center [235, 184] width 21 height 18
click at [228, 178] on input "checkbox" at bounding box center [232, 185] width 14 height 14
checkbox input "true"
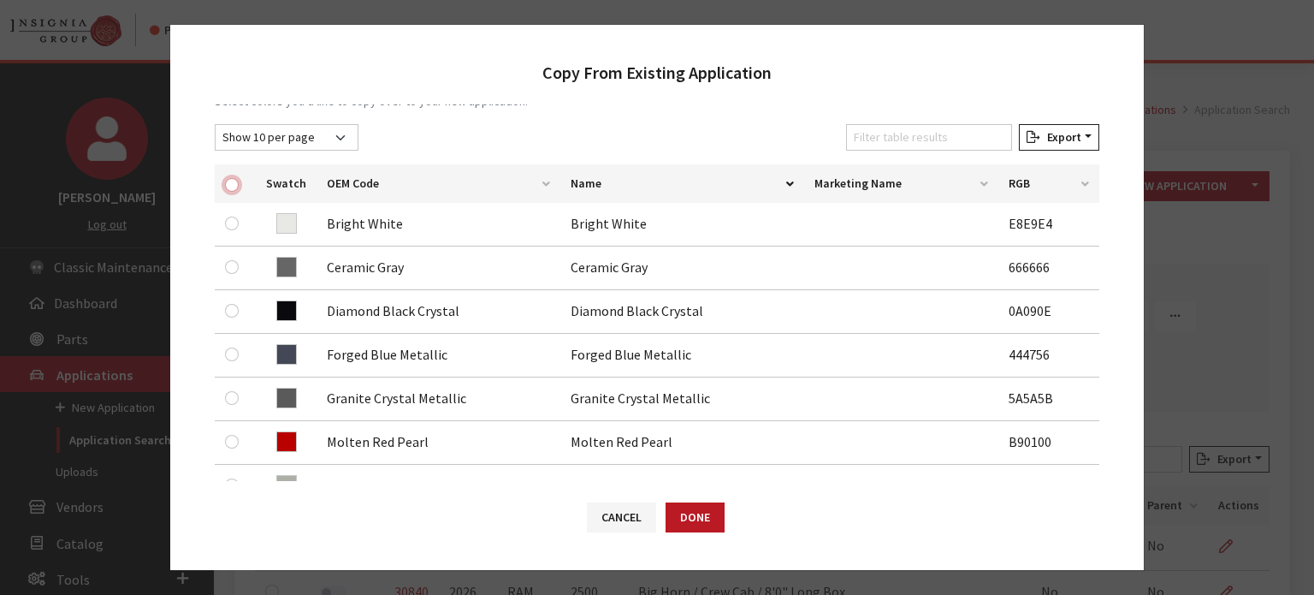
checkbox input "true"
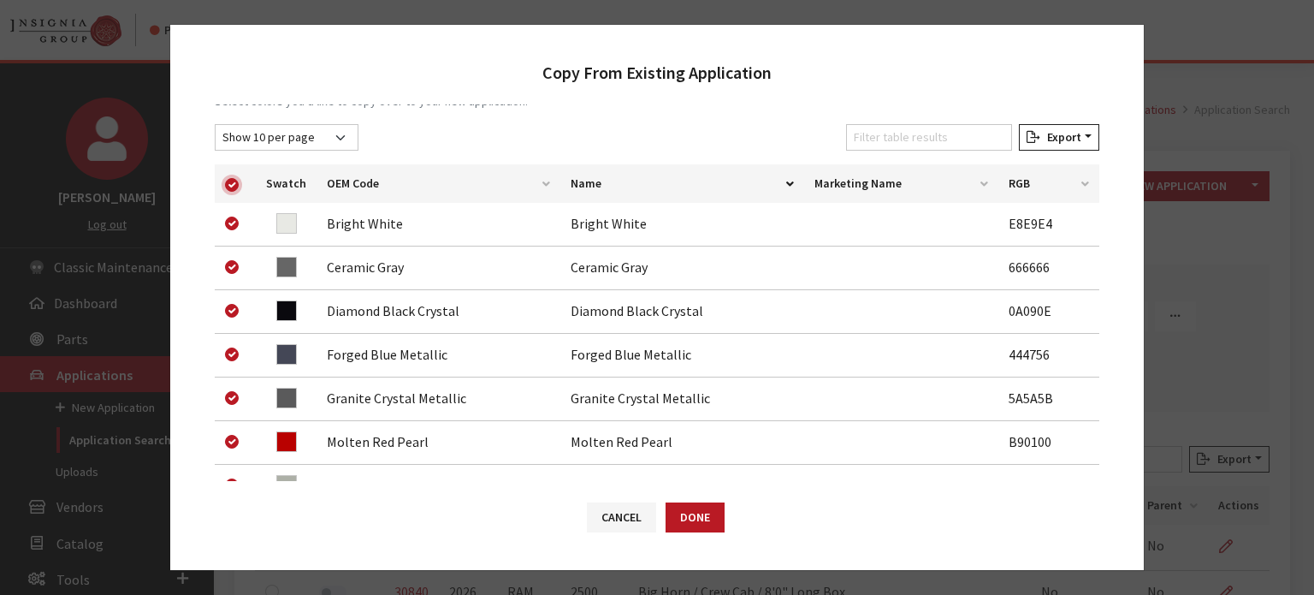
checkbox input "true"
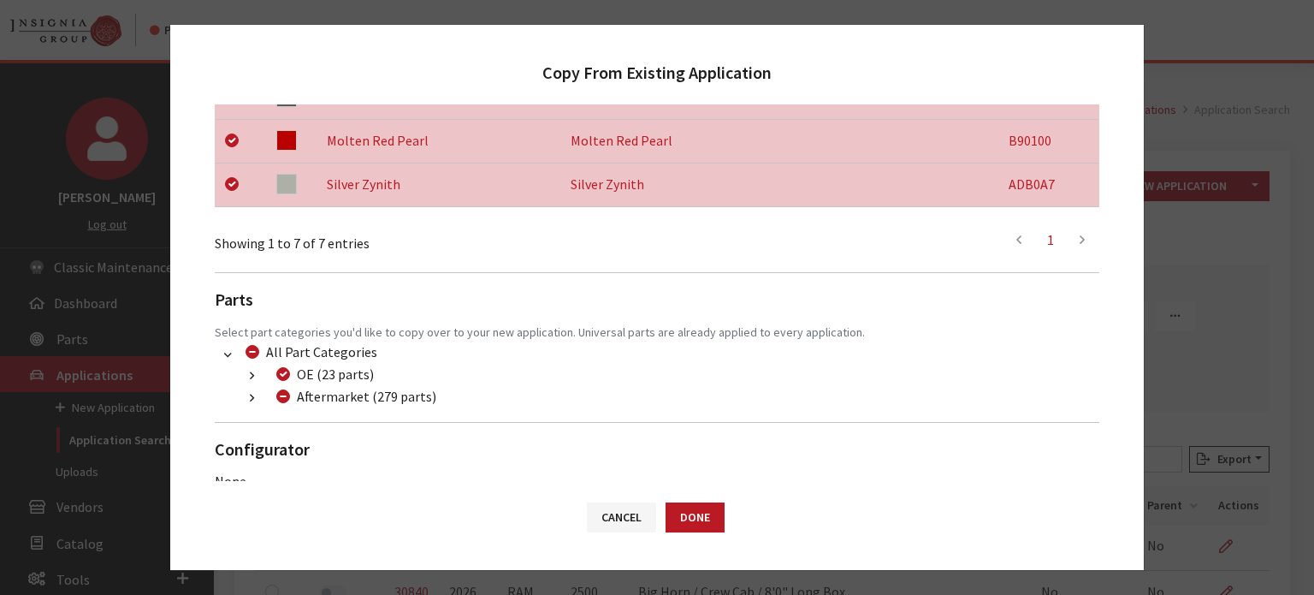
scroll to position [583, 0]
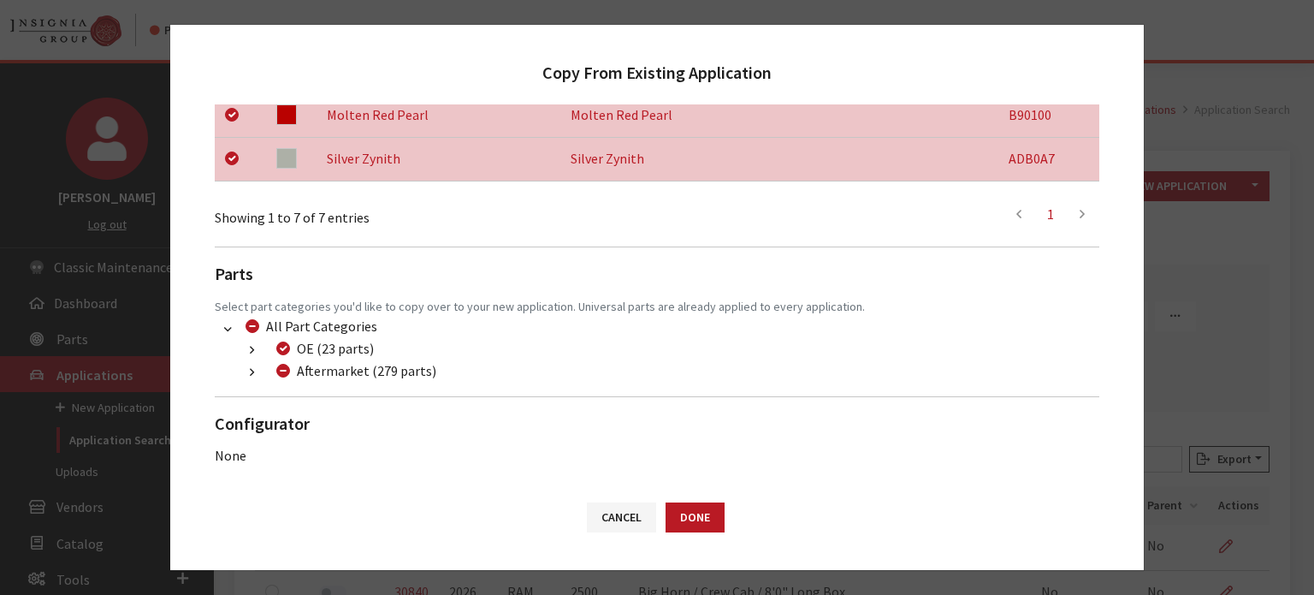
click at [259, 373] on button "button" at bounding box center [251, 373] width 33 height 20
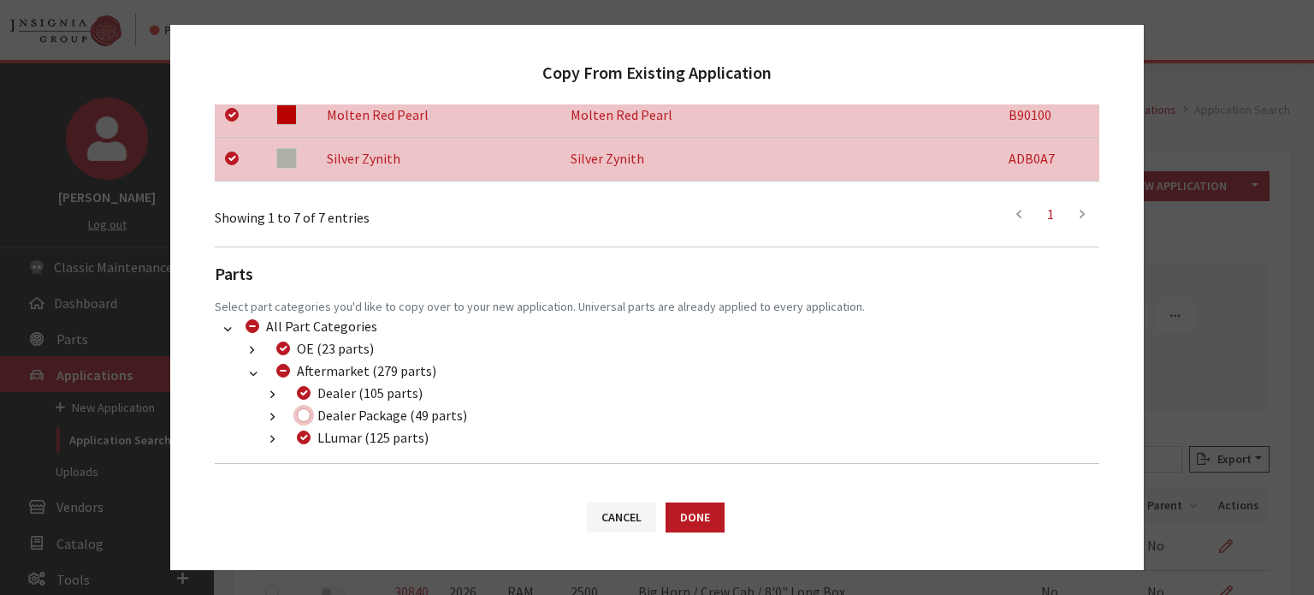
click at [299, 420] on input "Dealer Package (49 parts)" at bounding box center [304, 415] width 14 height 14
checkbox input "true"
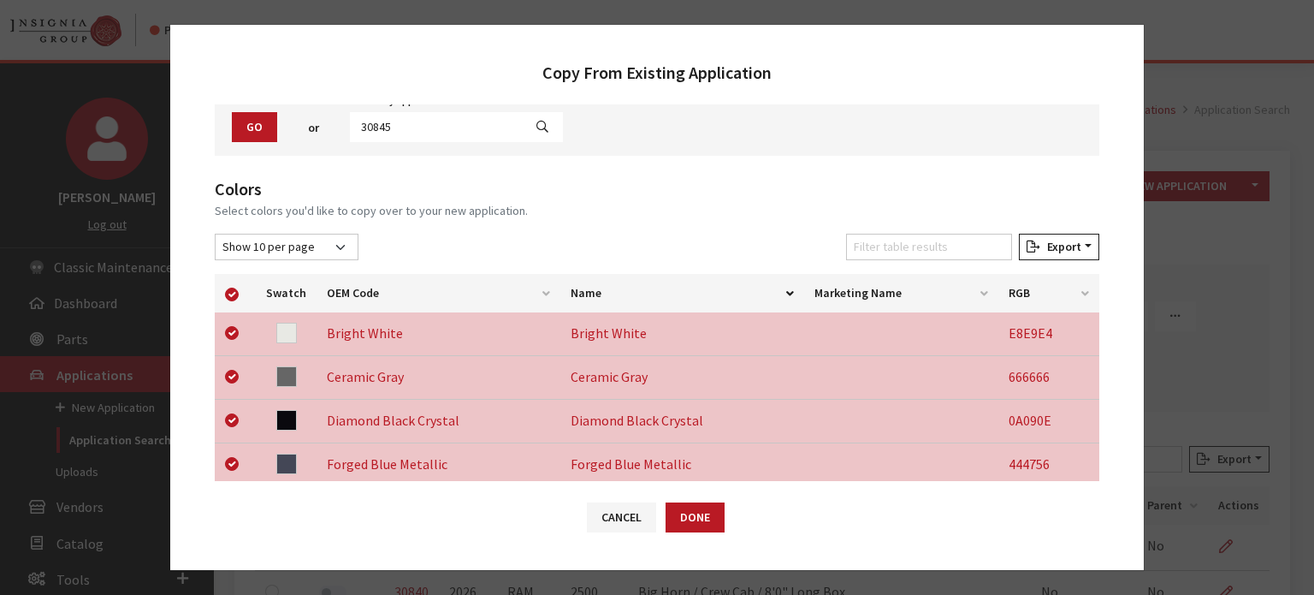
scroll to position [0, 0]
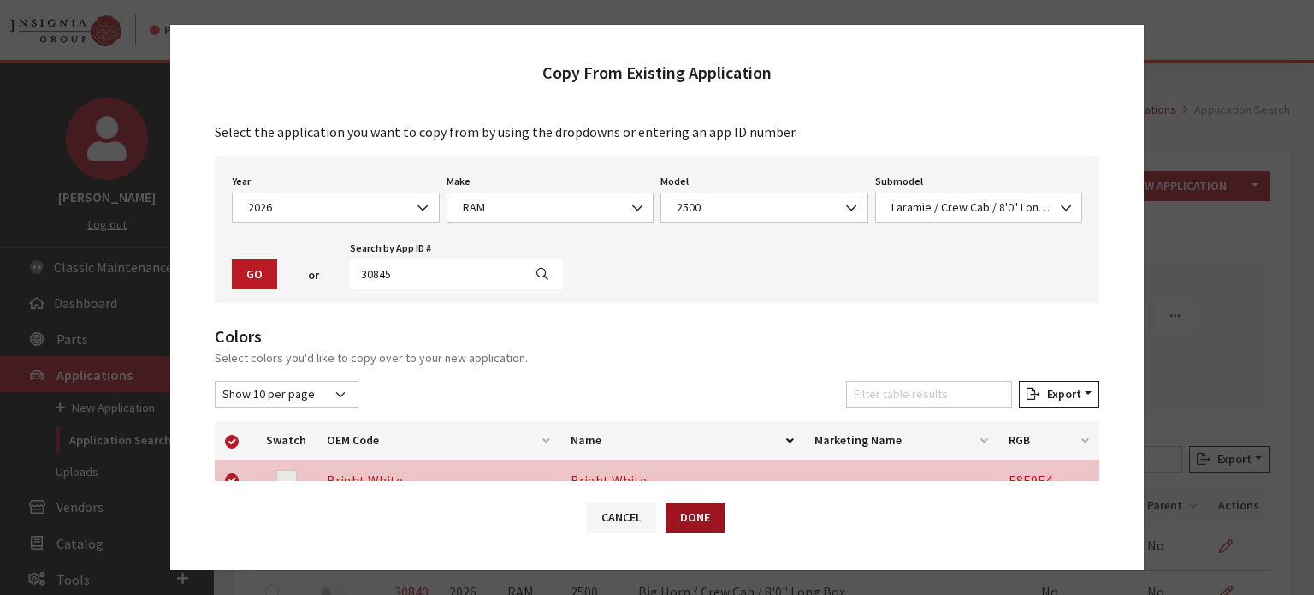
click at [705, 504] on button "Done" at bounding box center [695, 517] width 59 height 30
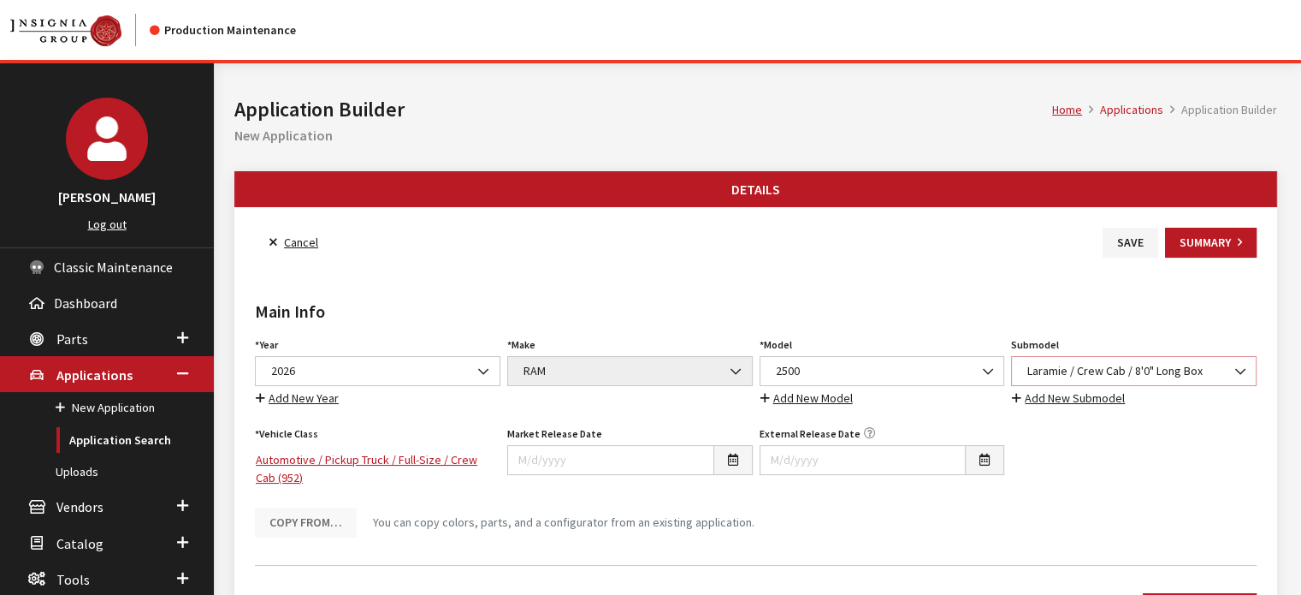
click at [1049, 368] on span "Laramie / Crew Cab / 8'0" Long Box" at bounding box center [1133, 371] width 223 height 18
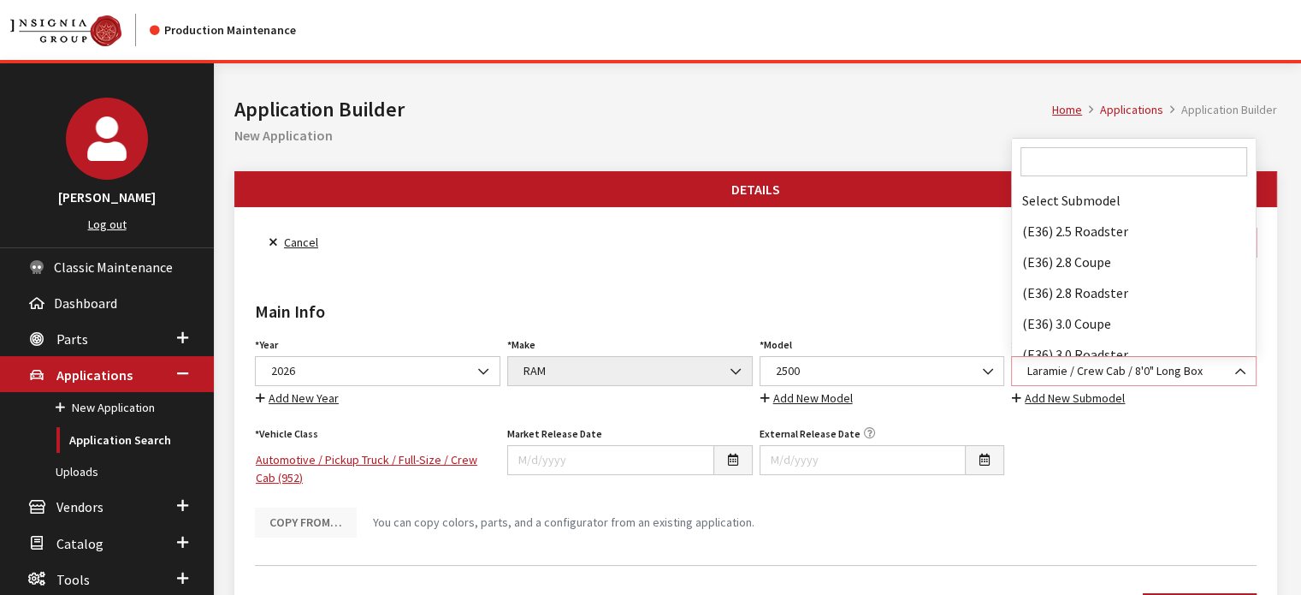
scroll to position [78494, 0]
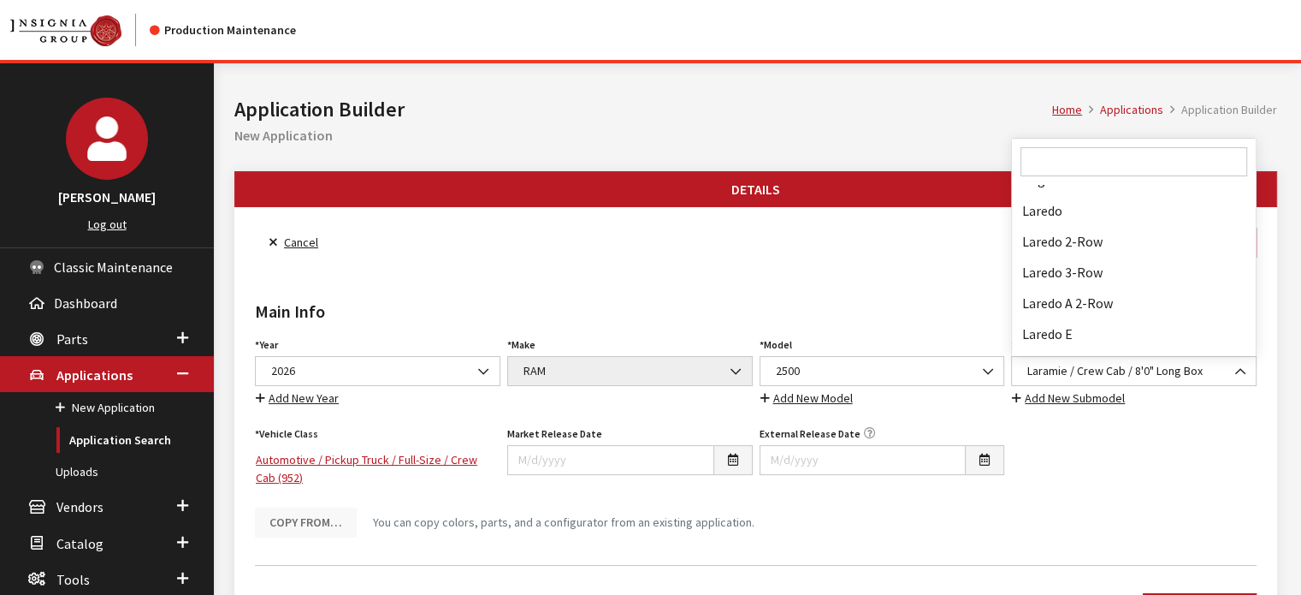
click at [1082, 153] on input "Search" at bounding box center [1134, 161] width 227 height 29
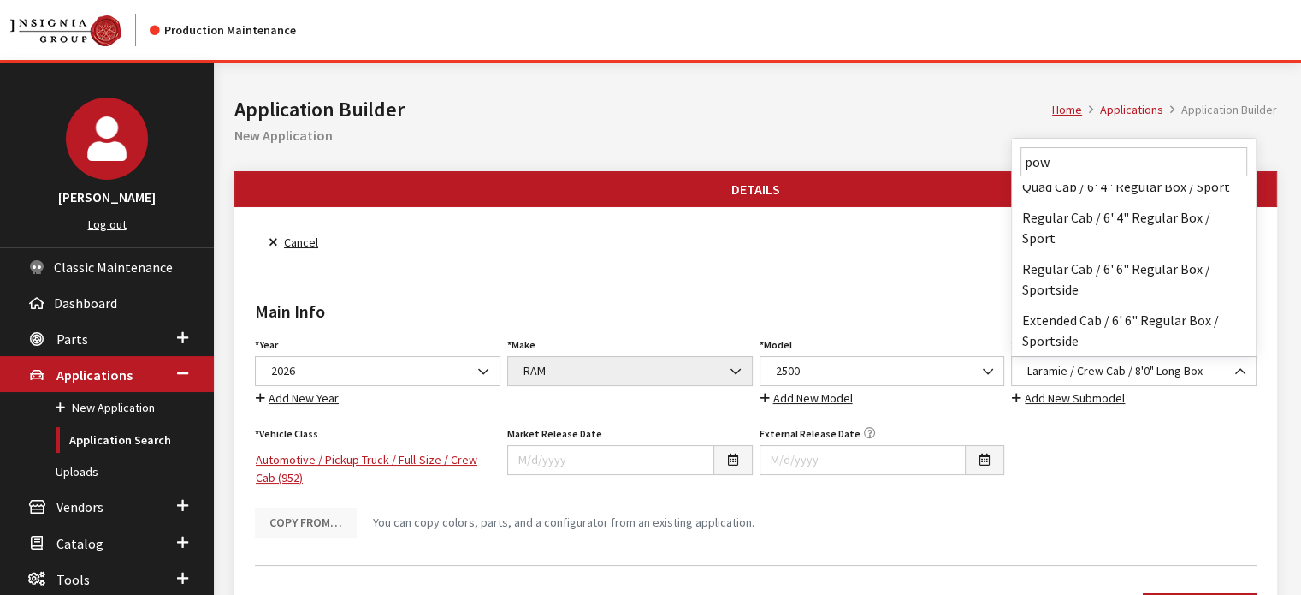
scroll to position [0, 0]
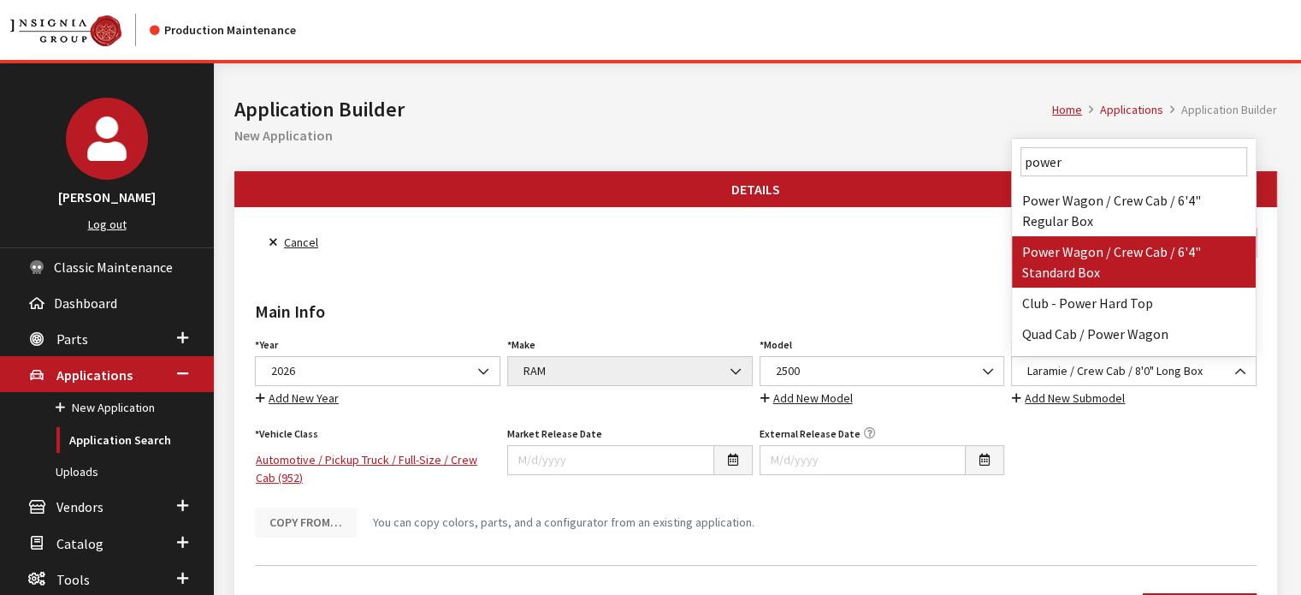
type input "power"
select select "3499"
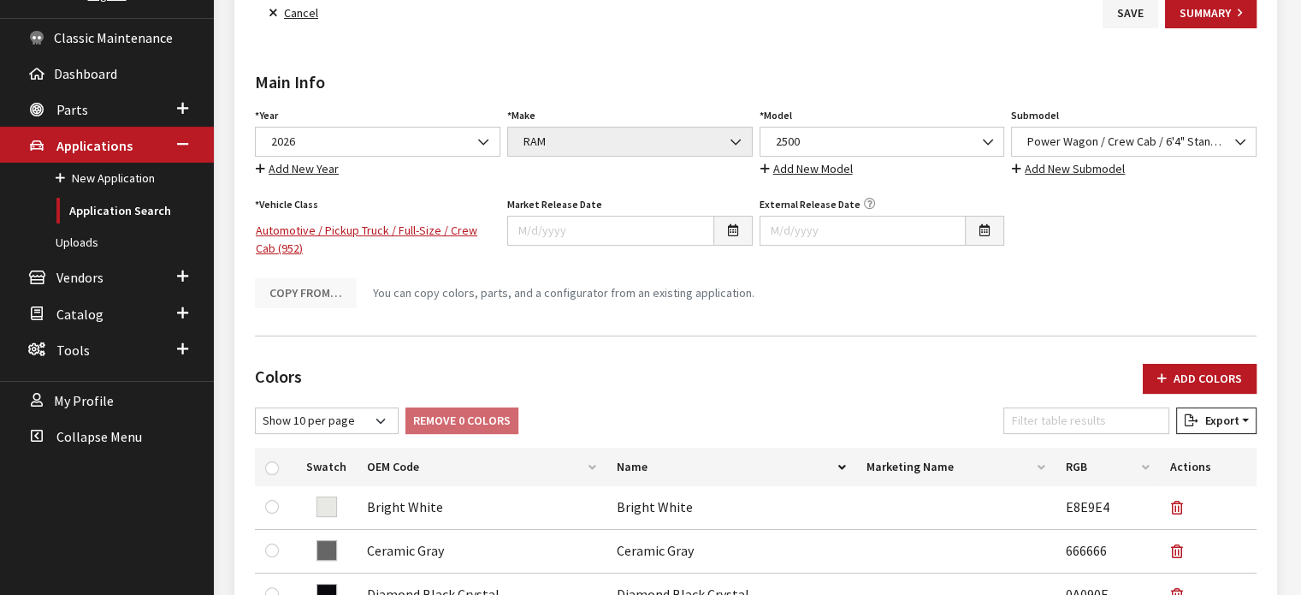
drag, startPoint x: 1063, startPoint y: 372, endPoint x: 1076, endPoint y: 358, distance: 19.4
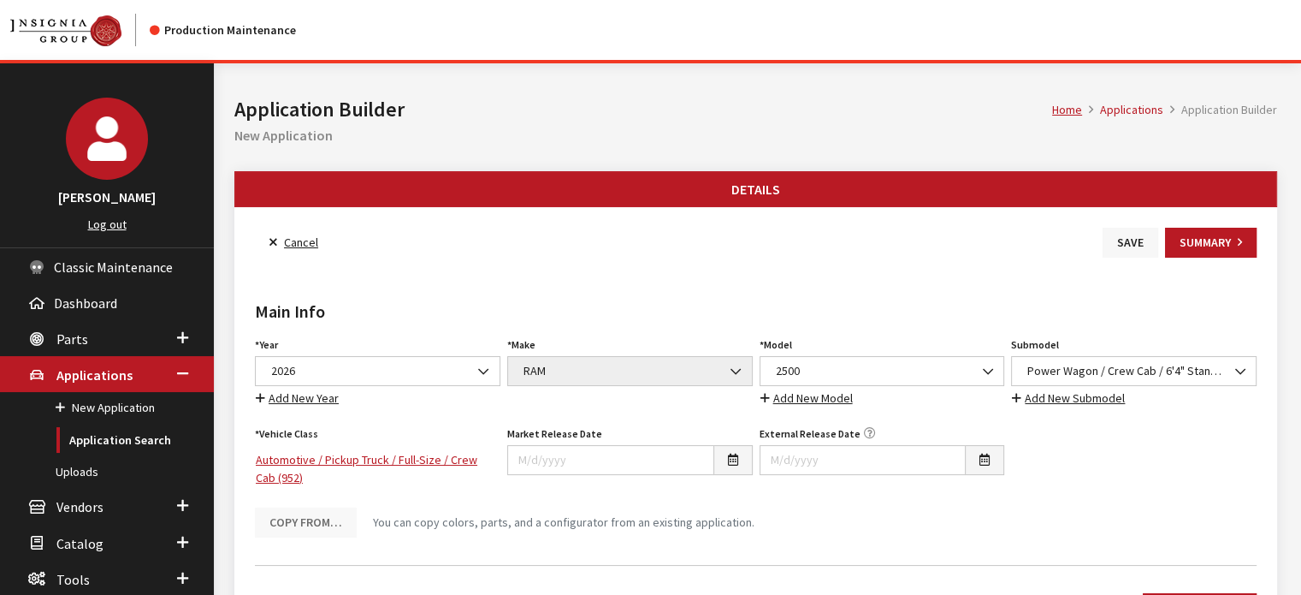
click at [1134, 231] on button "Save" at bounding box center [1131, 243] width 56 height 30
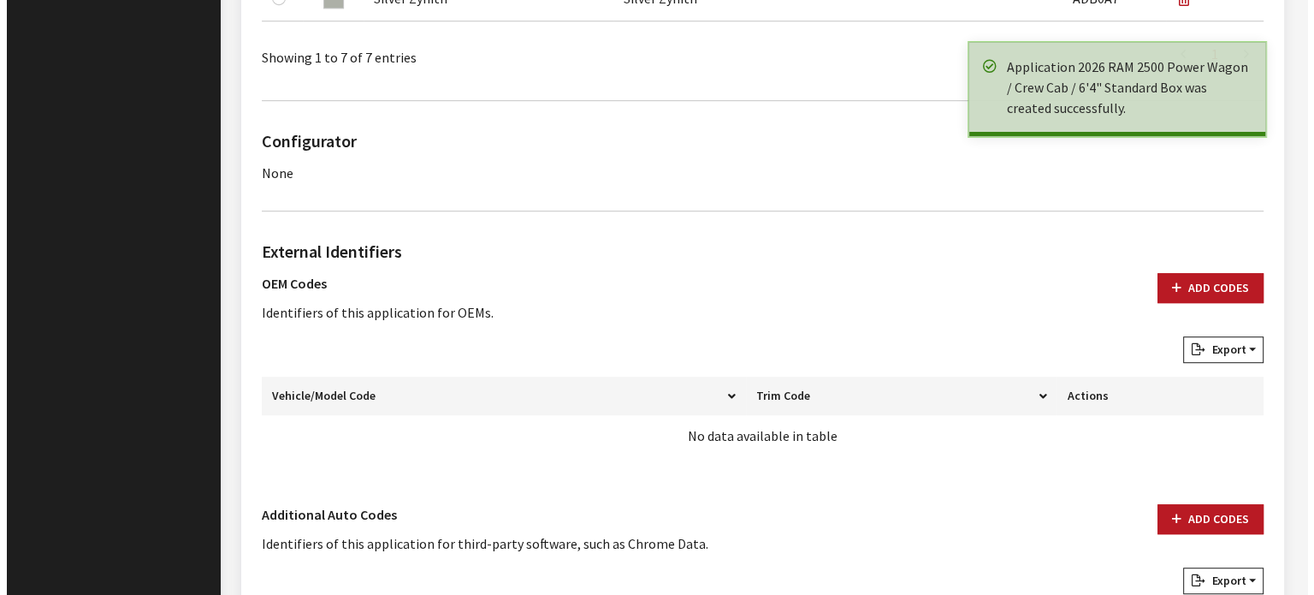
scroll to position [1195, 0]
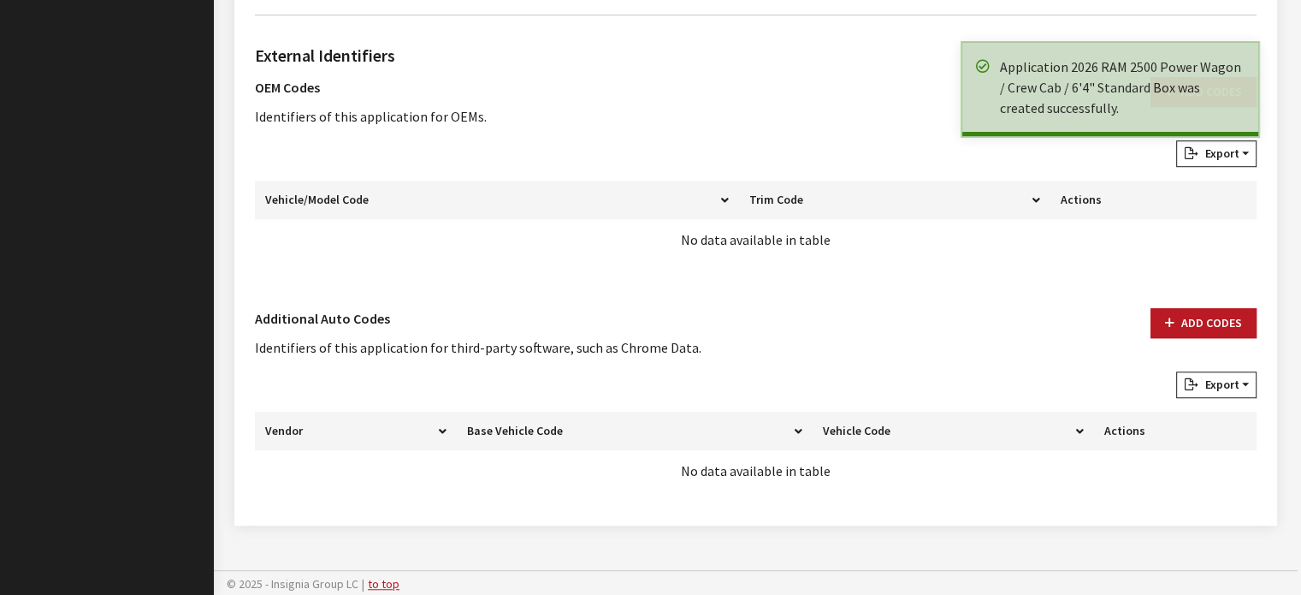
click at [1209, 339] on div "Add Codes" at bounding box center [1203, 339] width 127 height 63
click at [1210, 331] on button "Add Codes" at bounding box center [1204, 323] width 106 height 30
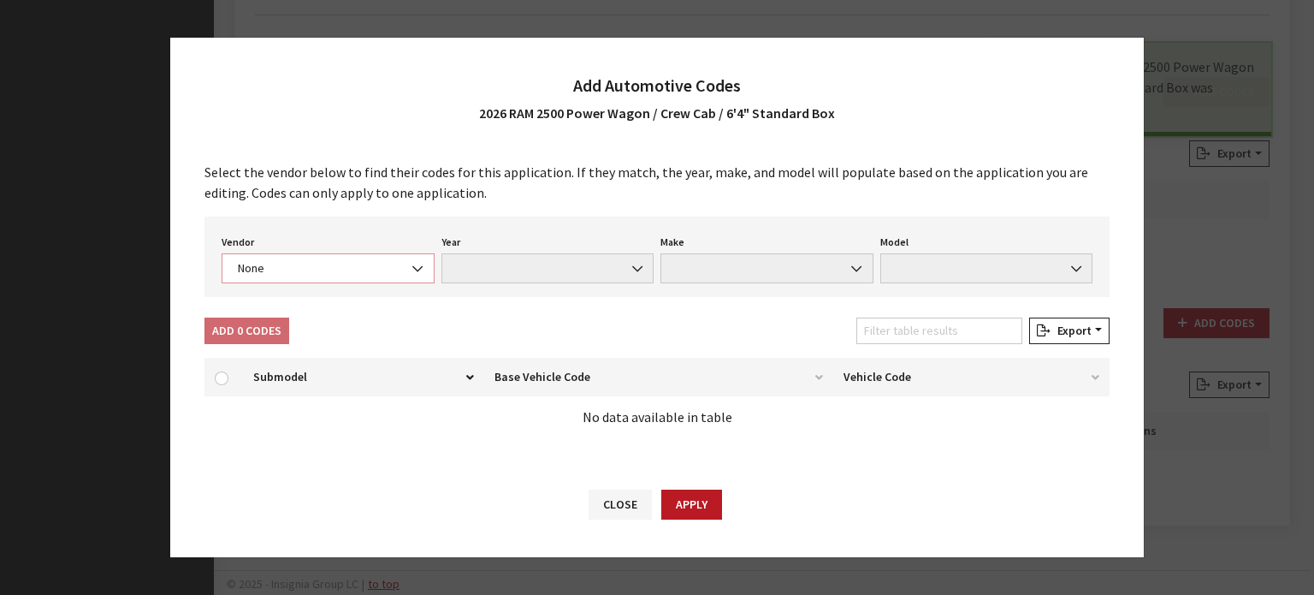
click at [346, 273] on span "None" at bounding box center [328, 268] width 191 height 18
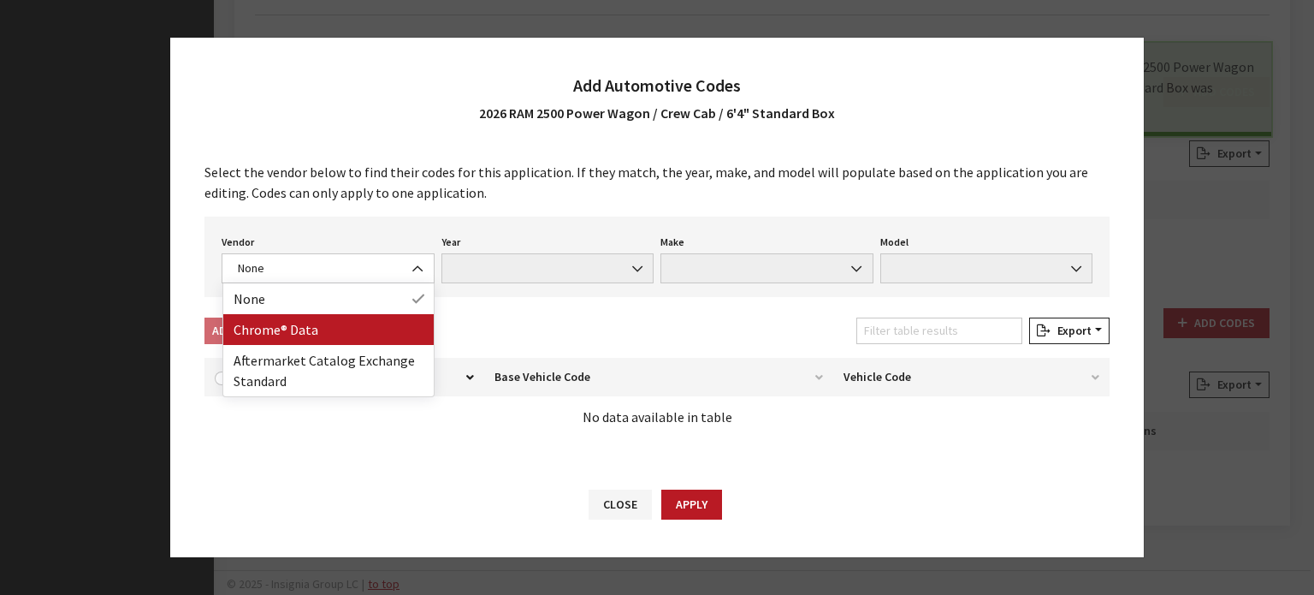
drag, startPoint x: 335, startPoint y: 361, endPoint x: 342, endPoint y: 338, distance: 24.1
select select "4"
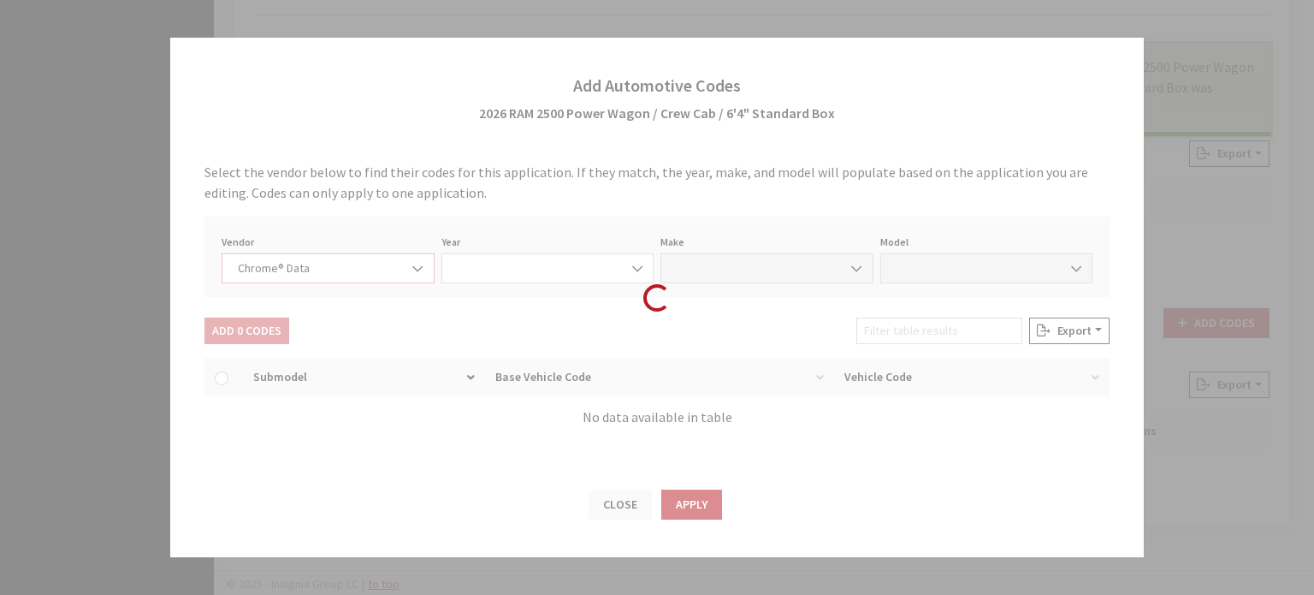
select select "2026"
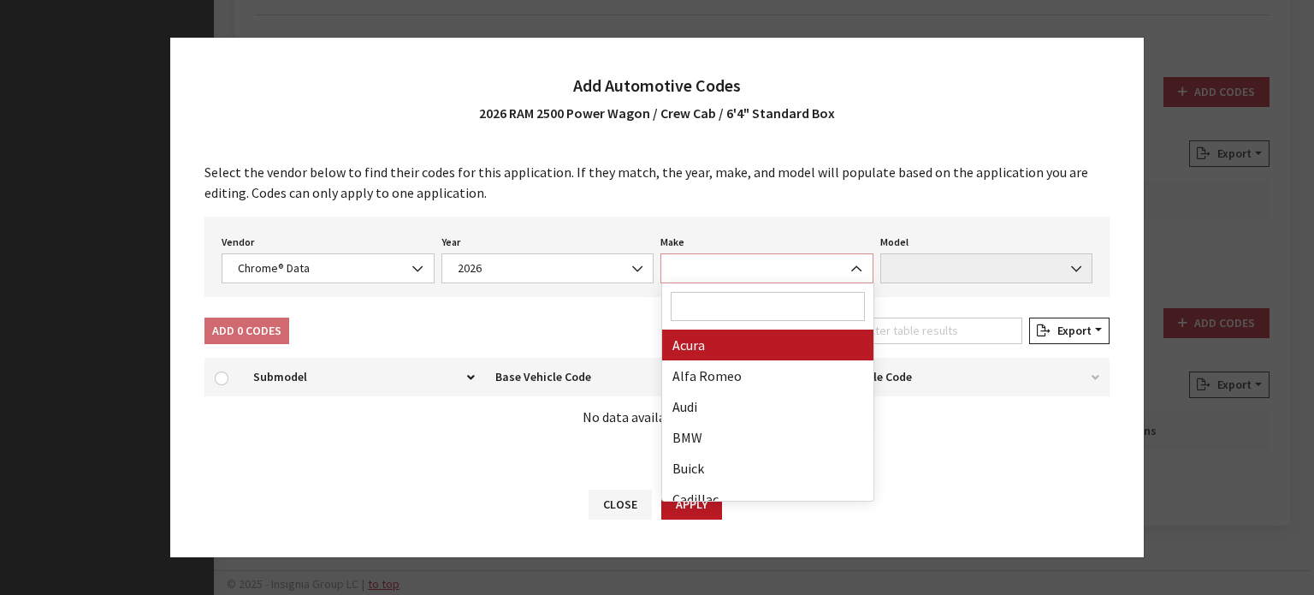
click at [688, 259] on span at bounding box center [766, 268] width 213 height 30
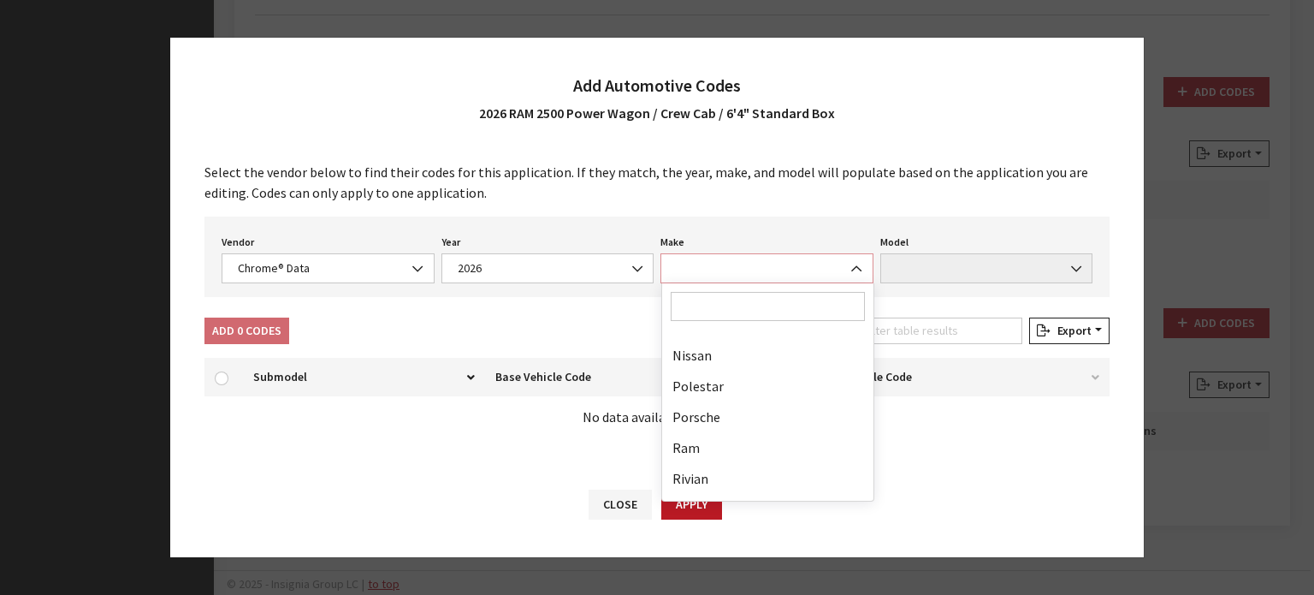
scroll to position [855, 0]
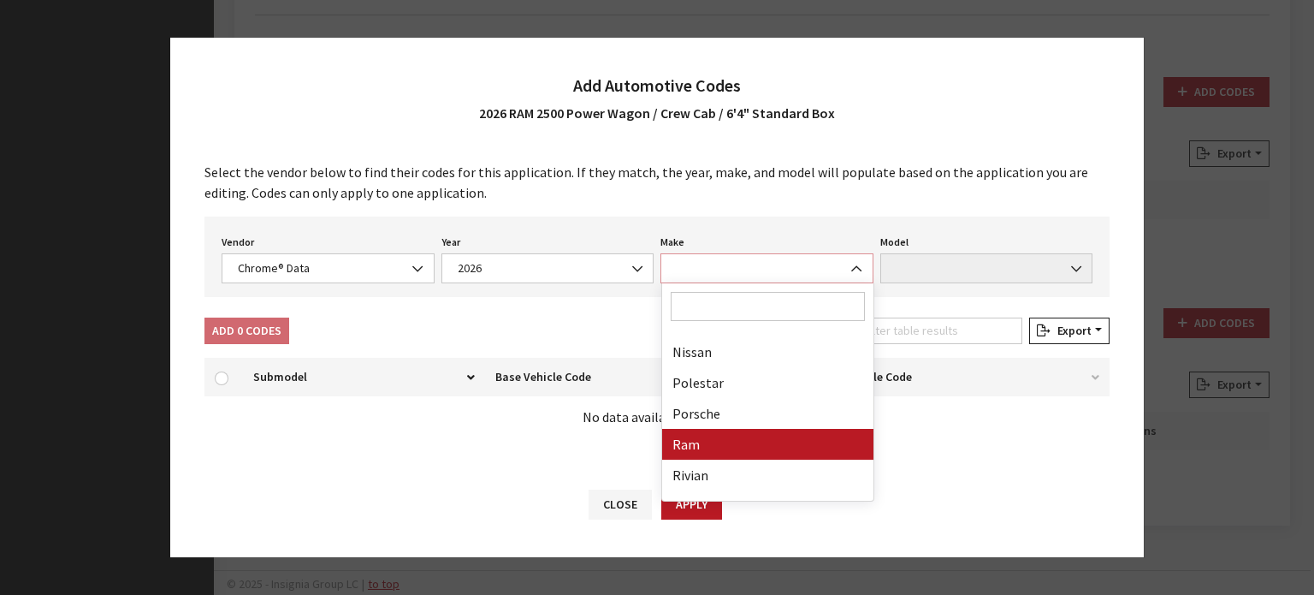
select select "57"
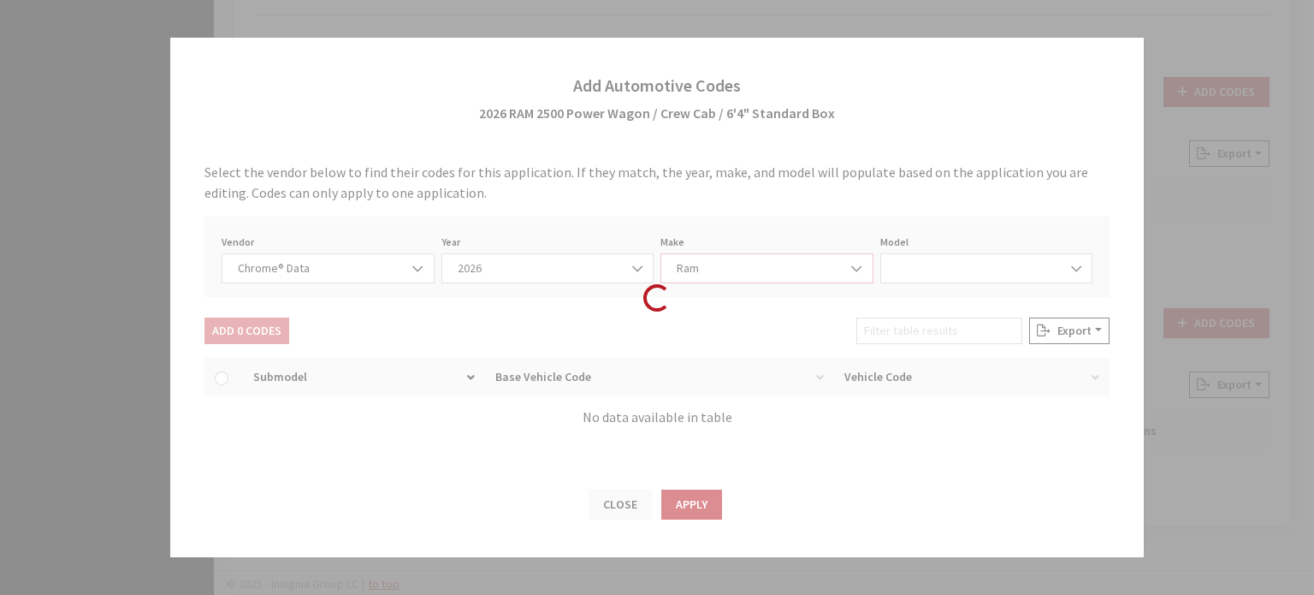
select select "72306"
click at [904, 289] on div "Select the vendor below to find their codes for this application. If they match…" at bounding box center [657, 306] width 974 height 323
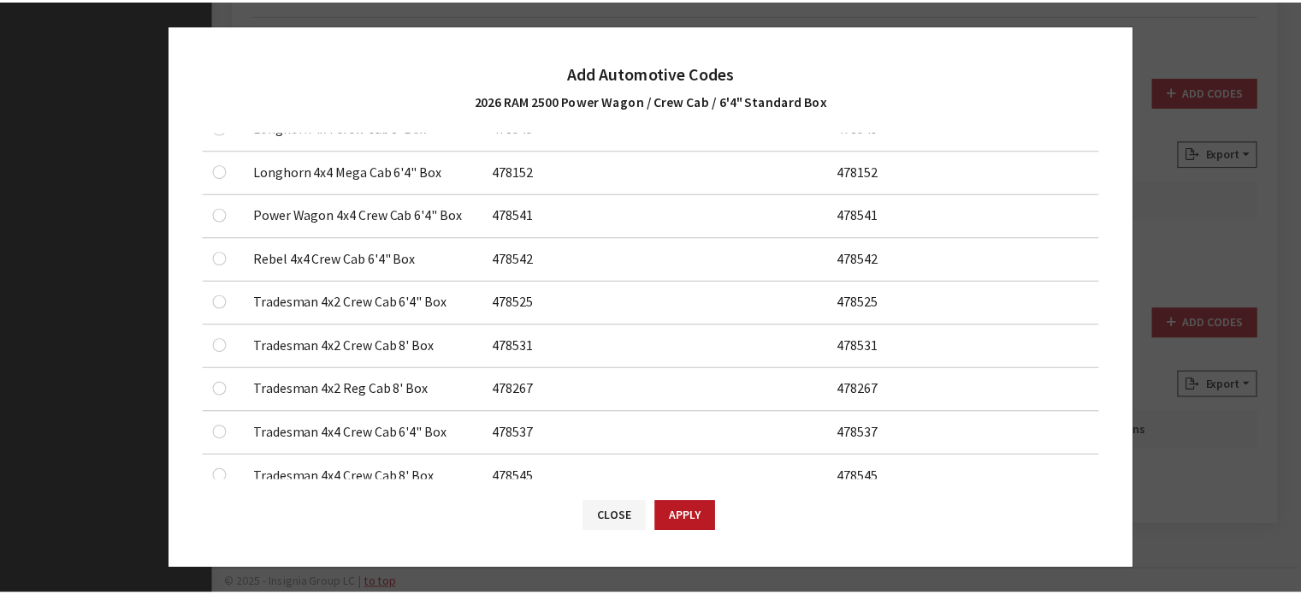
scroll to position [1282, 0]
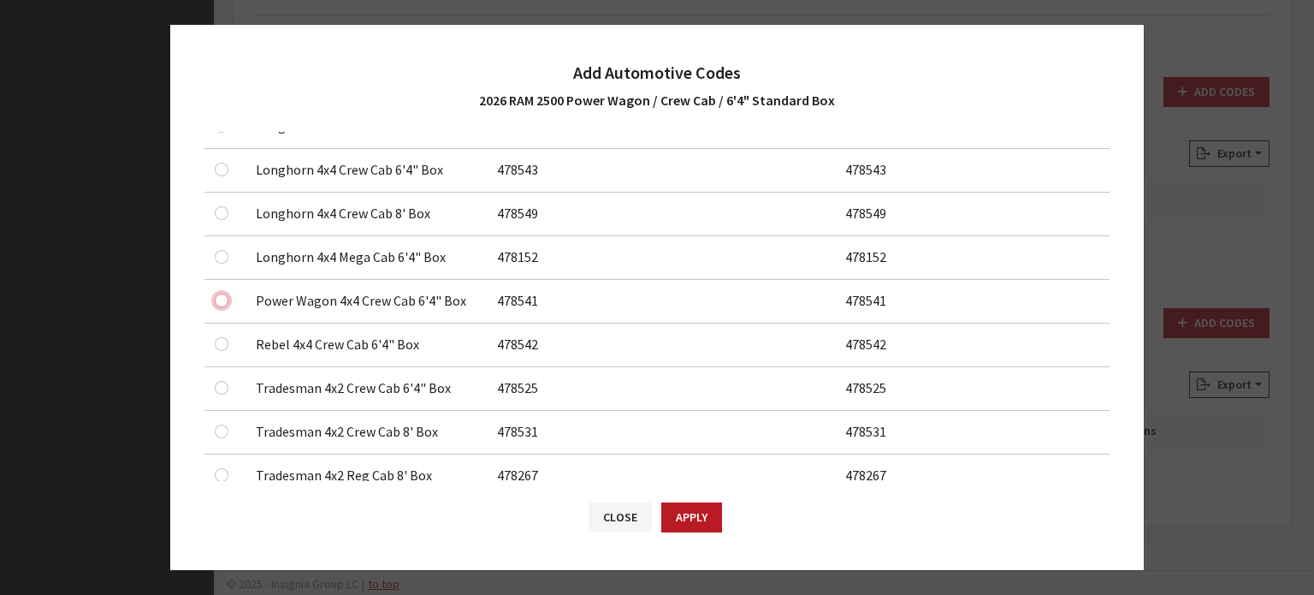
click at [220, 297] on input "checkbox" at bounding box center [222, 300] width 14 height 14
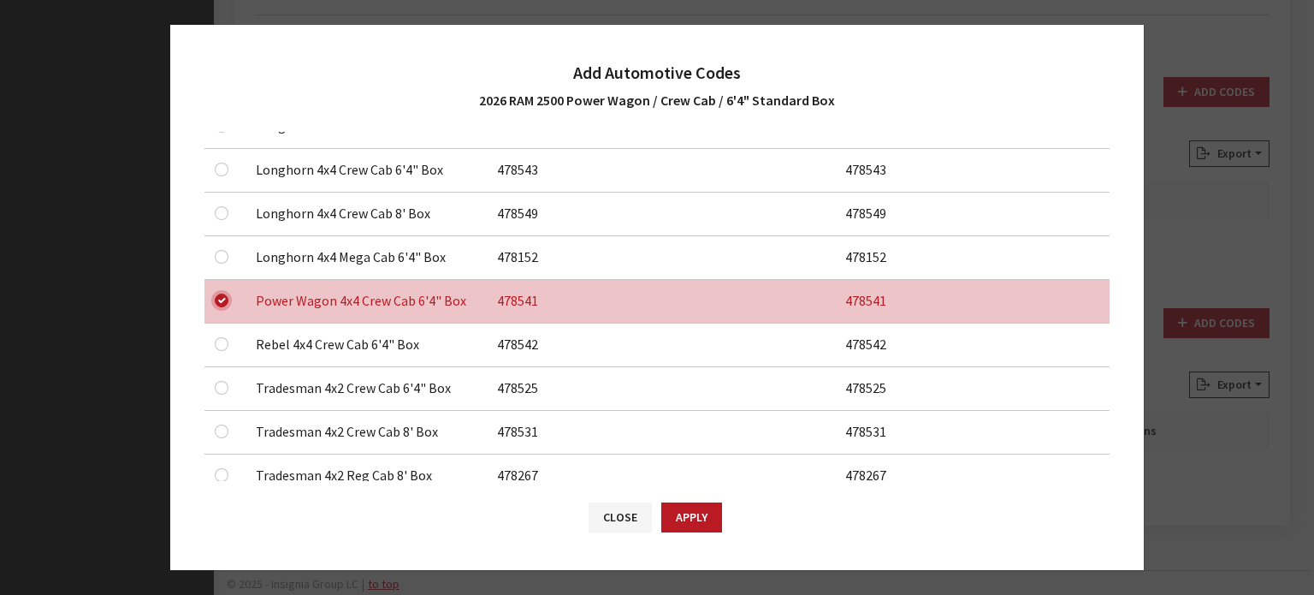
click at [219, 296] on input "checkbox" at bounding box center [222, 300] width 14 height 14
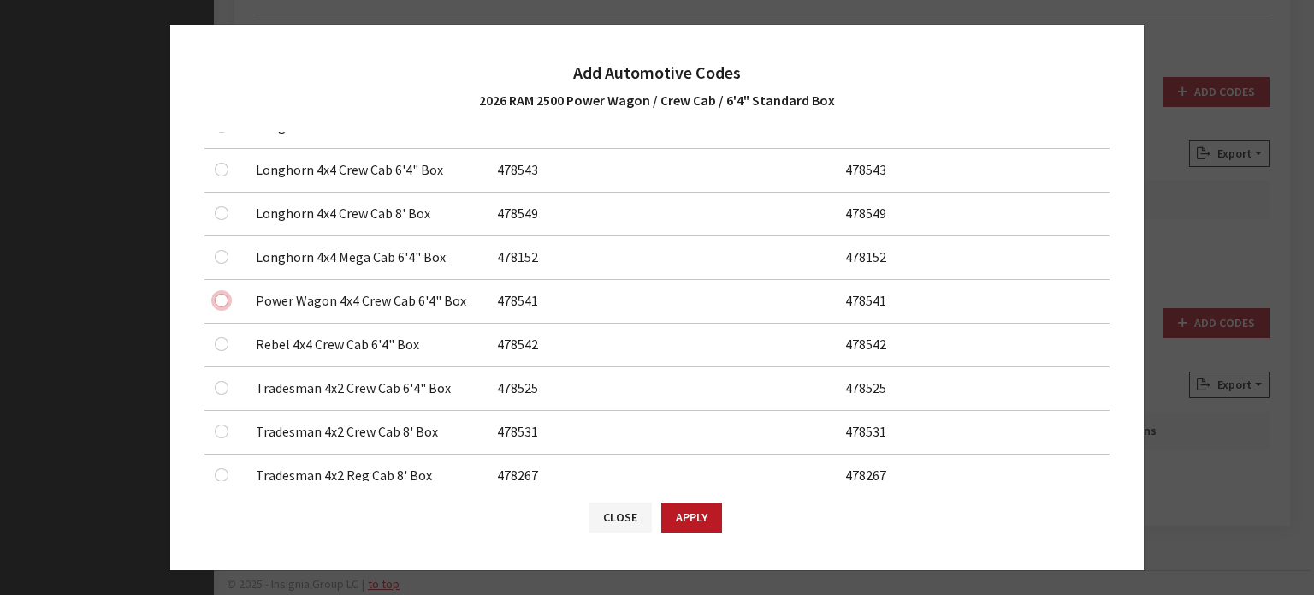
click at [219, 296] on input "checkbox" at bounding box center [222, 300] width 14 height 14
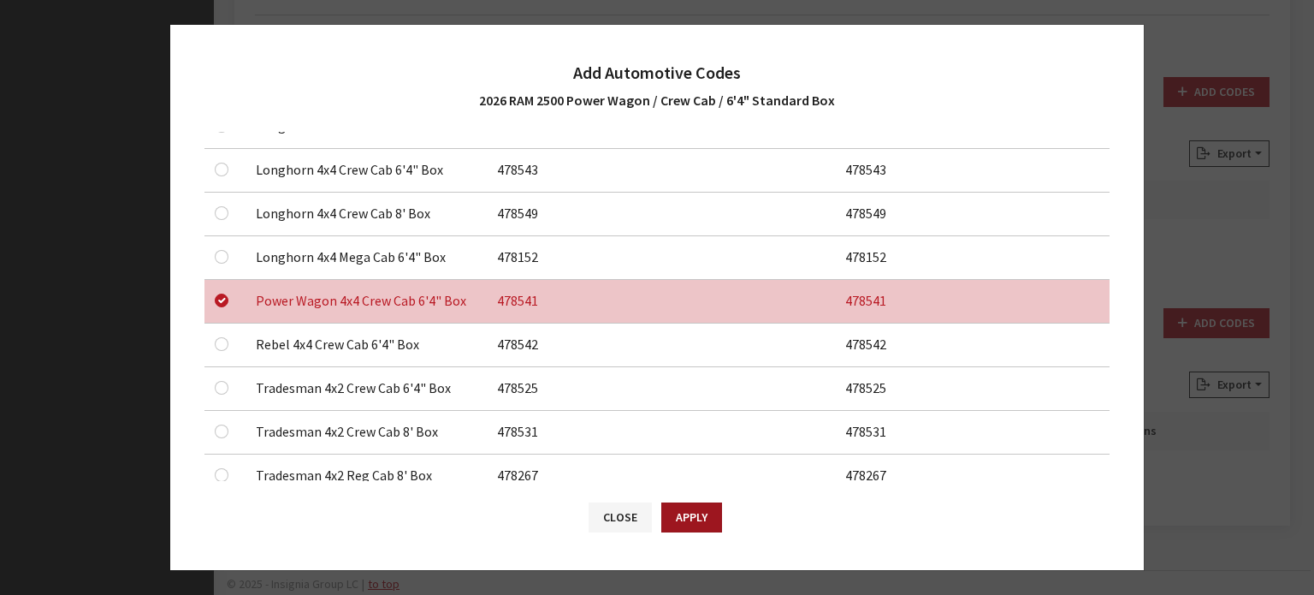
click at [678, 506] on button "Apply" at bounding box center [691, 517] width 61 height 30
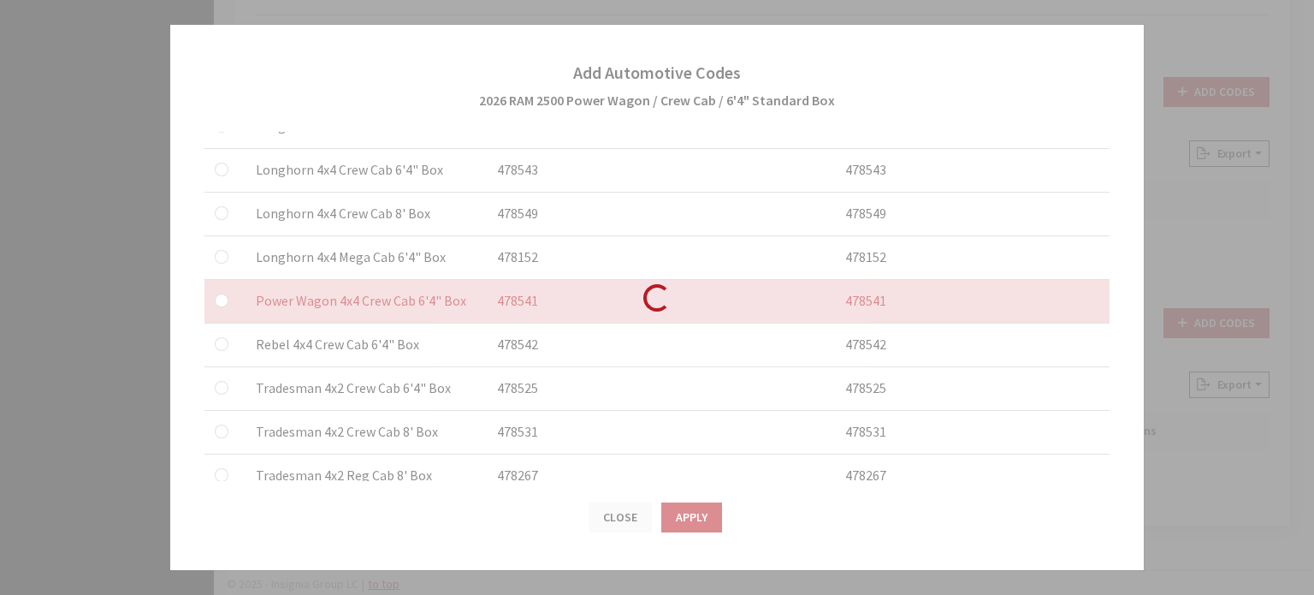
checkbox input "false"
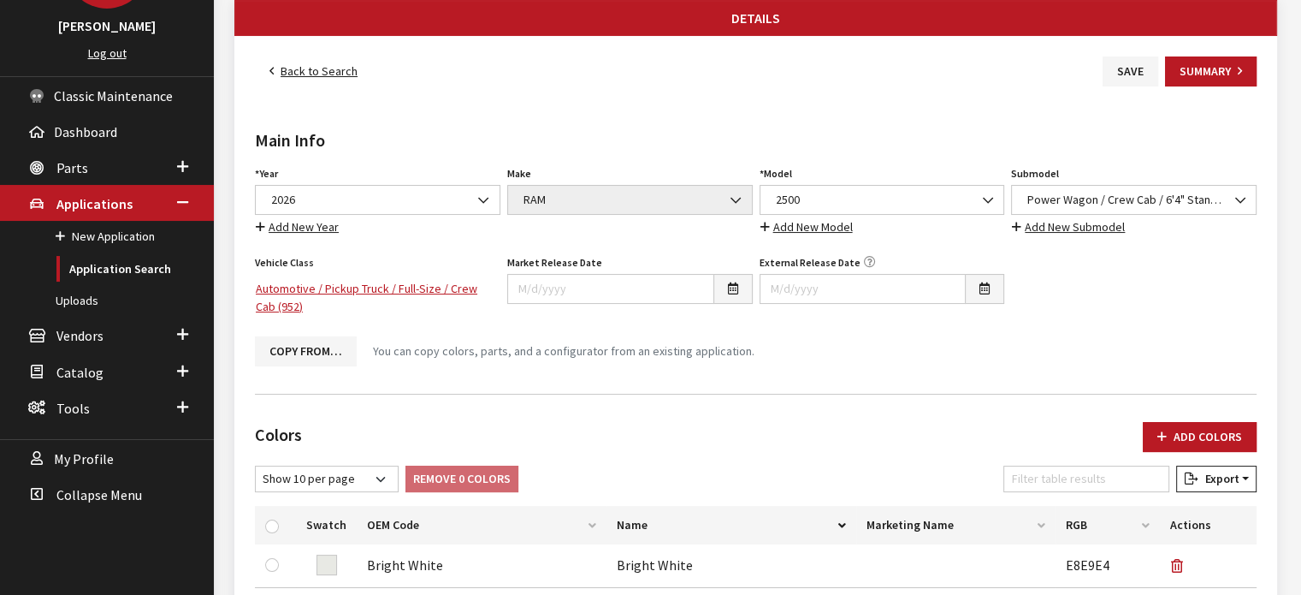
scroll to position [0, 0]
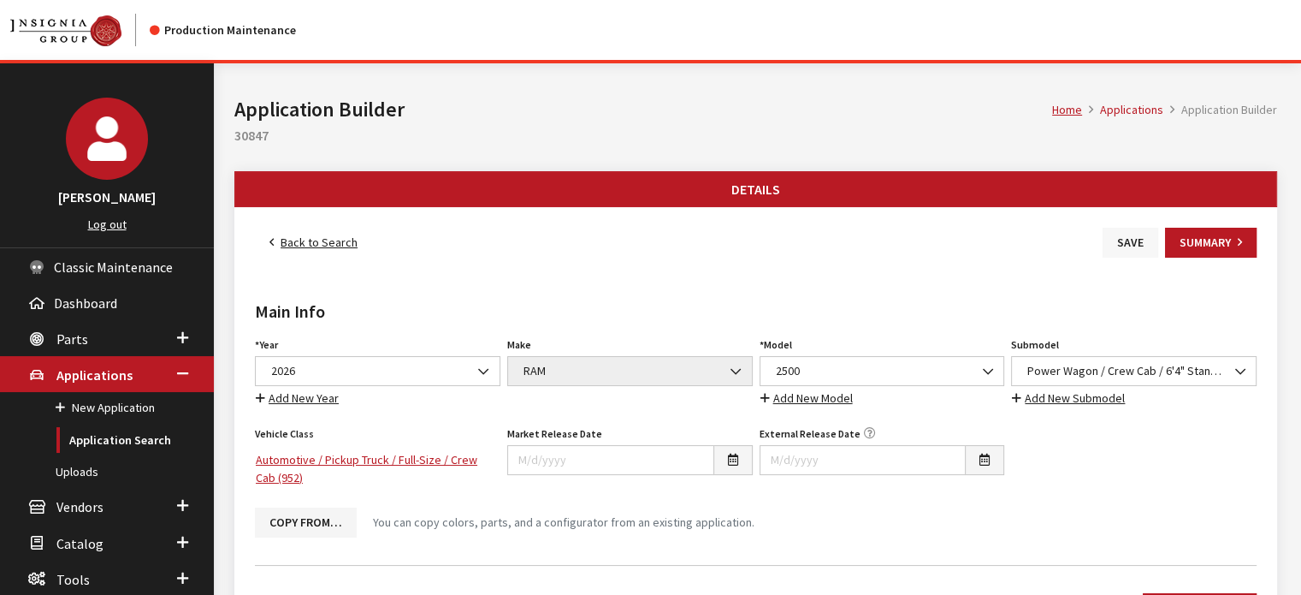
click at [1138, 237] on button "Save" at bounding box center [1131, 243] width 56 height 30
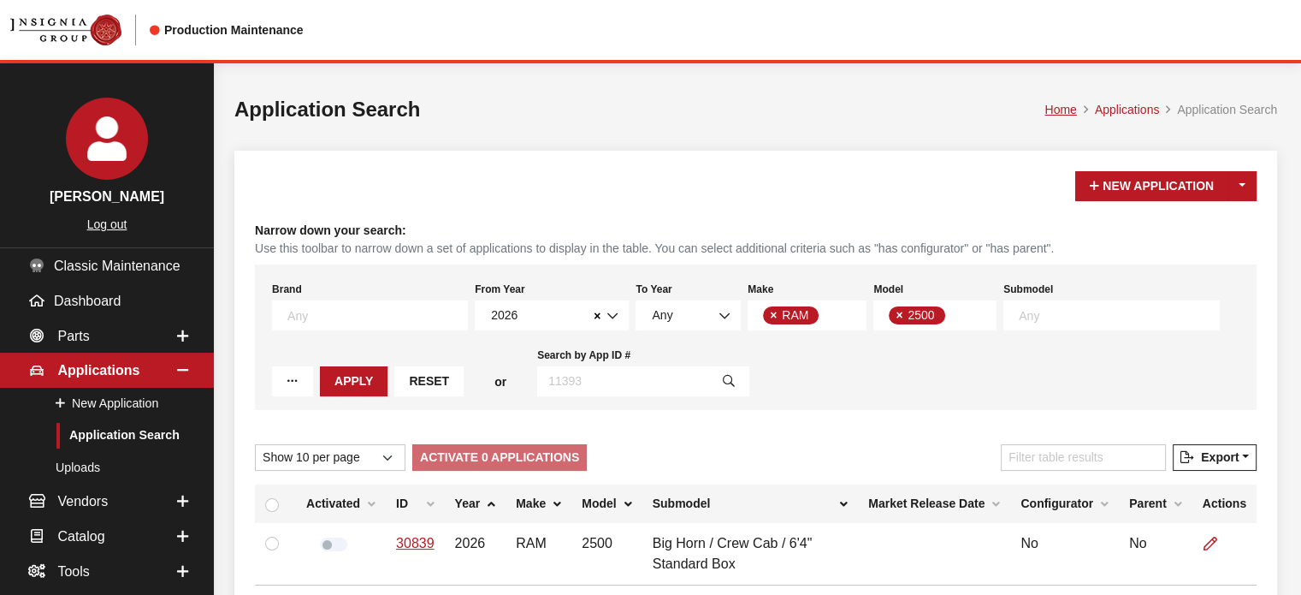
scroll to position [186, 0]
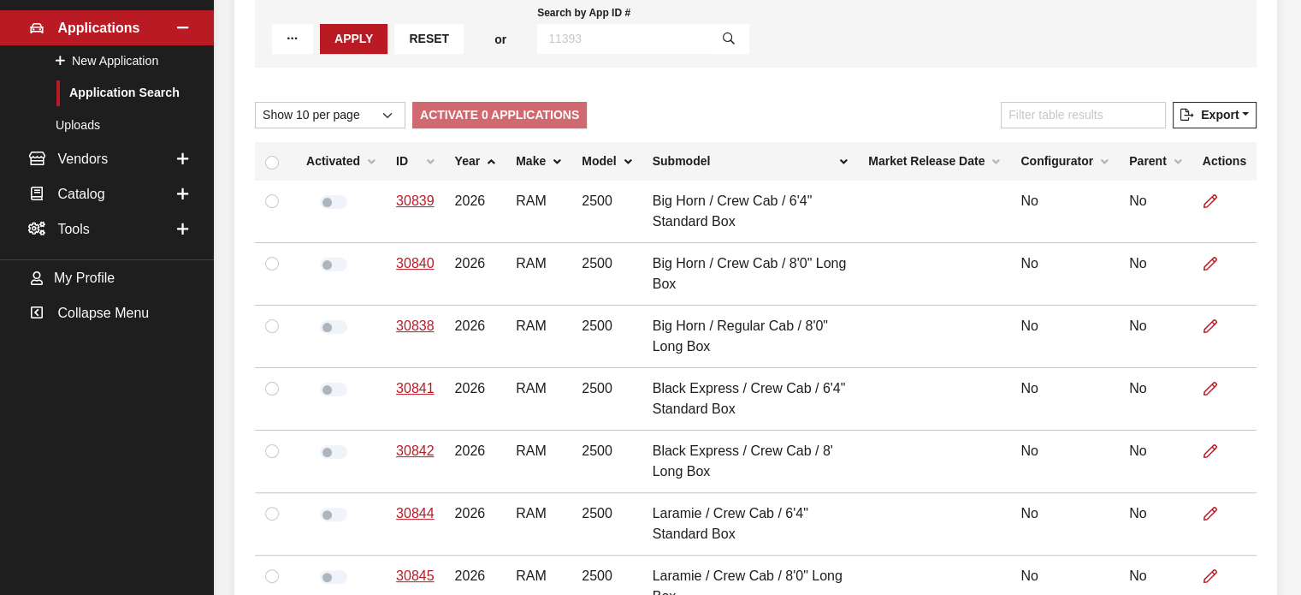
click at [400, 148] on th "ID" at bounding box center [415, 161] width 59 height 38
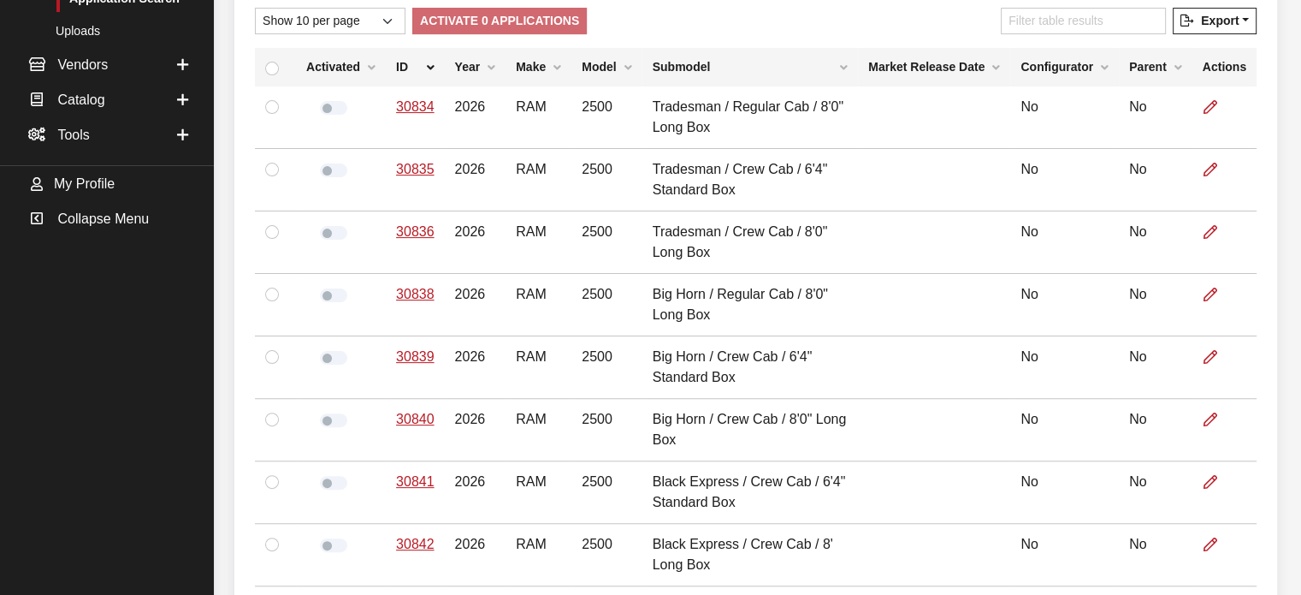
scroll to position [552, 0]
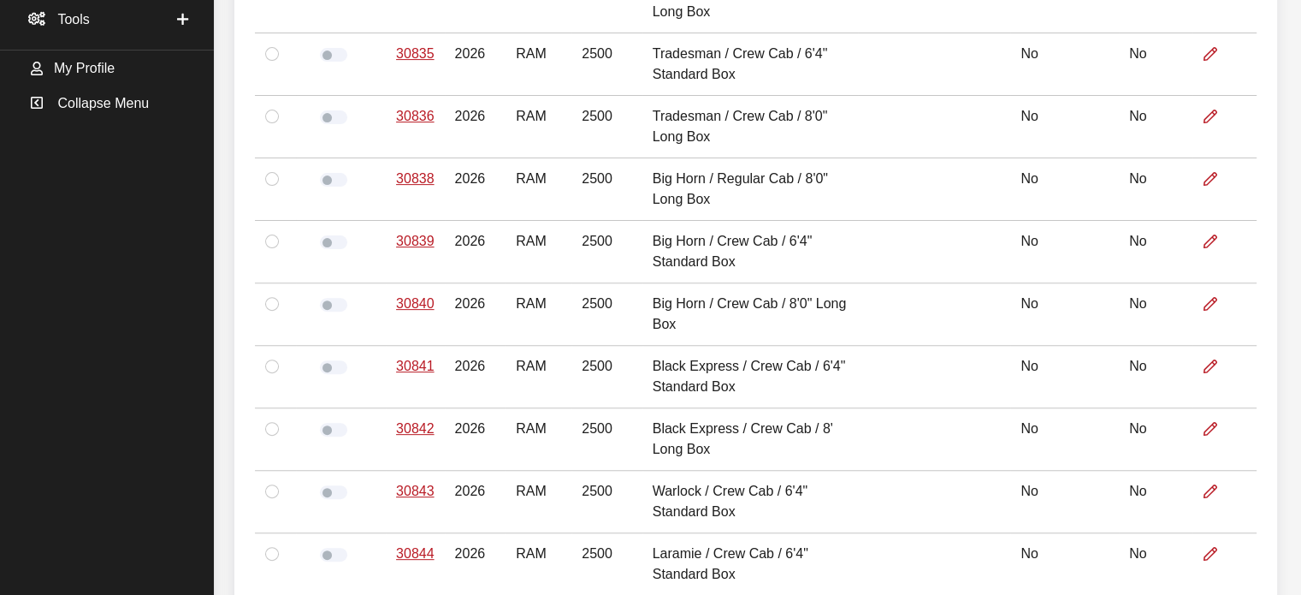
click at [1224, 461] on div "Activated ID Year Make Model Submodel Market Release Date Configurator Parent A…" at bounding box center [756, 268] width 1022 height 684
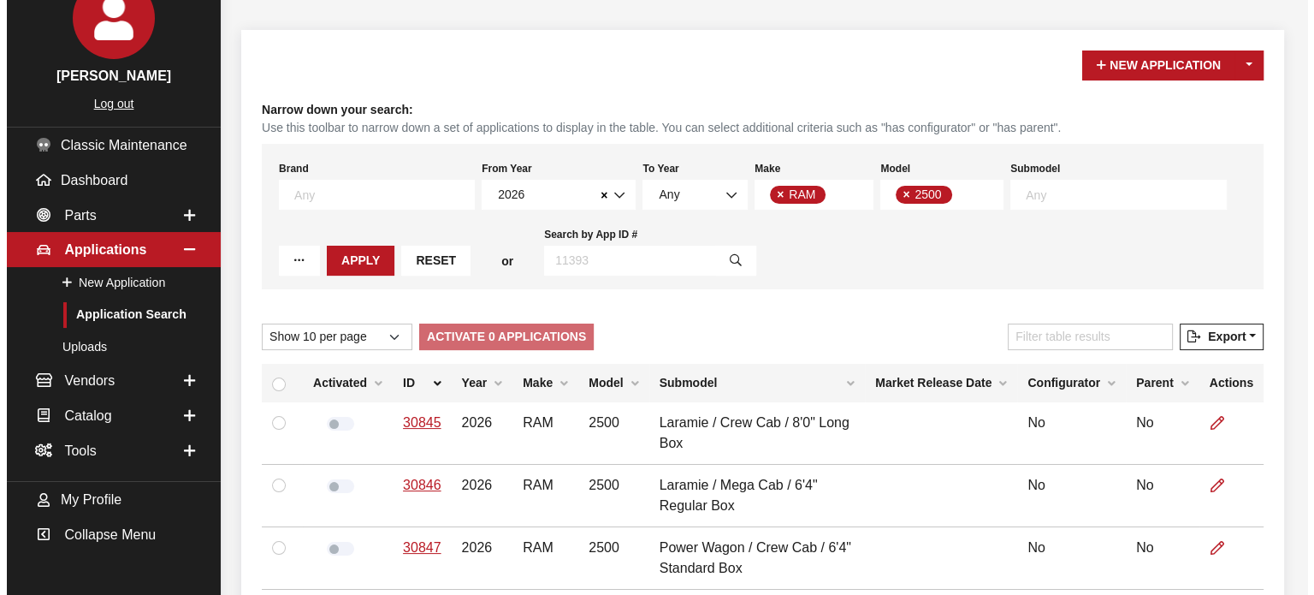
scroll to position [0, 0]
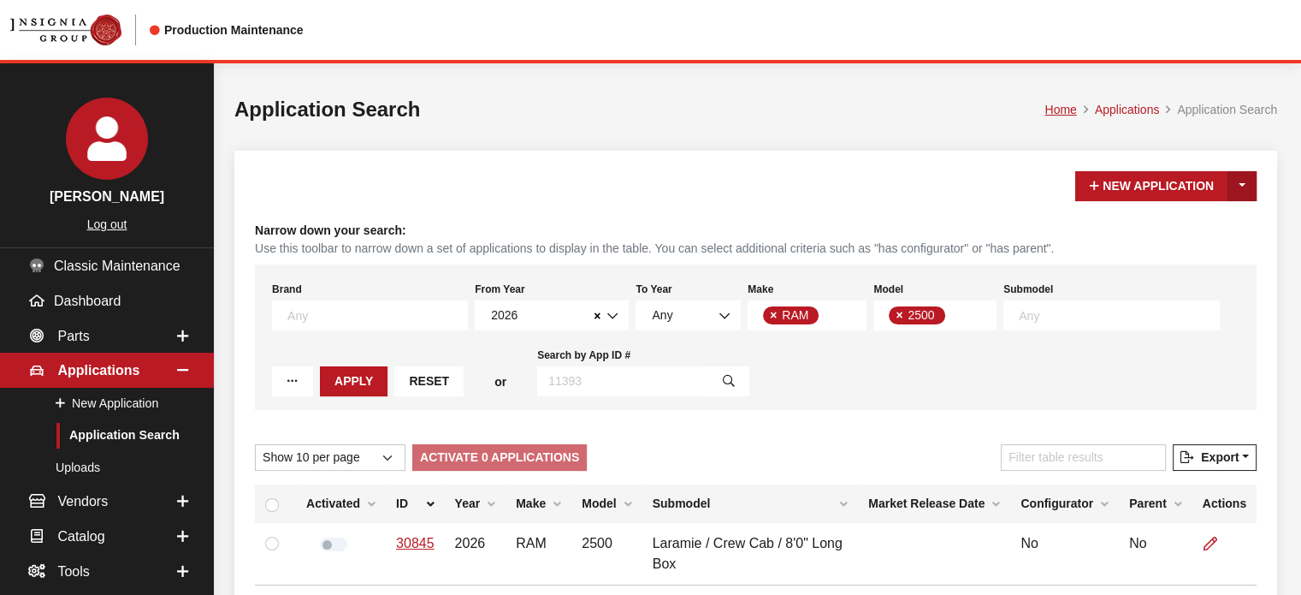
click at [1228, 191] on button "Toggle Dropdown" at bounding box center [1242, 186] width 29 height 30
click at [1157, 245] on small "Use this toolbar to narrow down a set of applications to display in the table. …" at bounding box center [756, 249] width 1002 height 18
click at [1258, 192] on div "New Application Toggle Dropdown New From Existing..." at bounding box center [1166, 186] width 188 height 30
click at [1244, 198] on button "Toggle Dropdown" at bounding box center [1242, 186] width 29 height 30
click at [1229, 228] on button "New From Existing..." at bounding box center [1174, 222] width 165 height 30
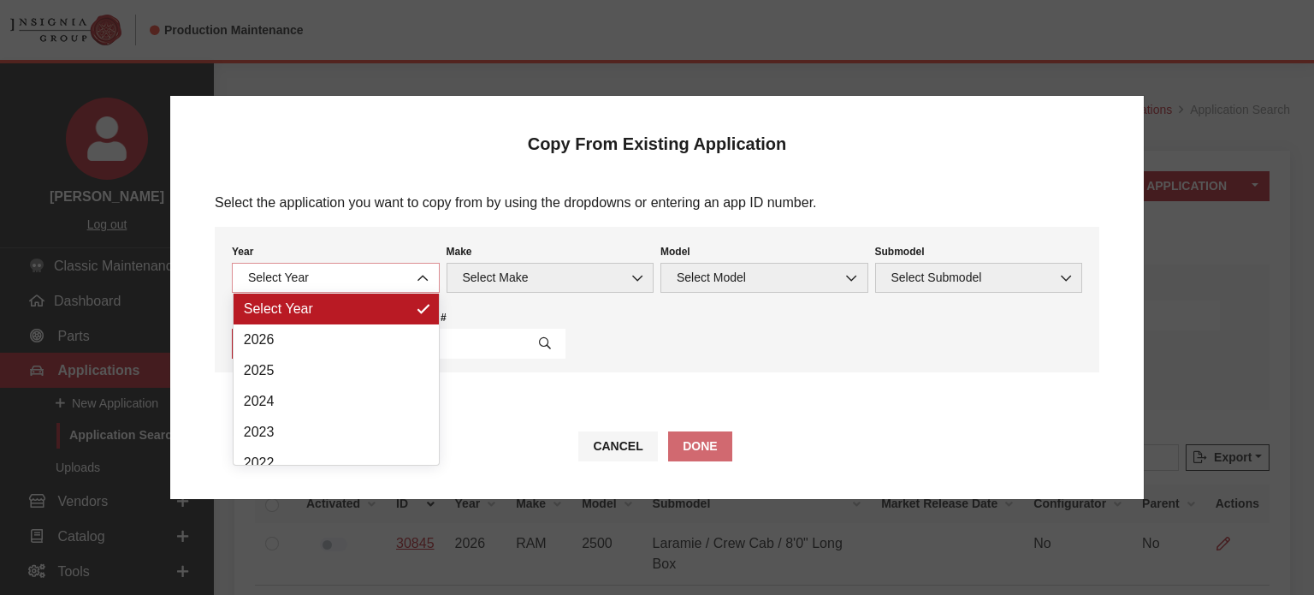
drag, startPoint x: 406, startPoint y: 275, endPoint x: 394, endPoint y: 268, distance: 15.0
click at [398, 269] on span "Select Year" at bounding box center [336, 278] width 186 height 18
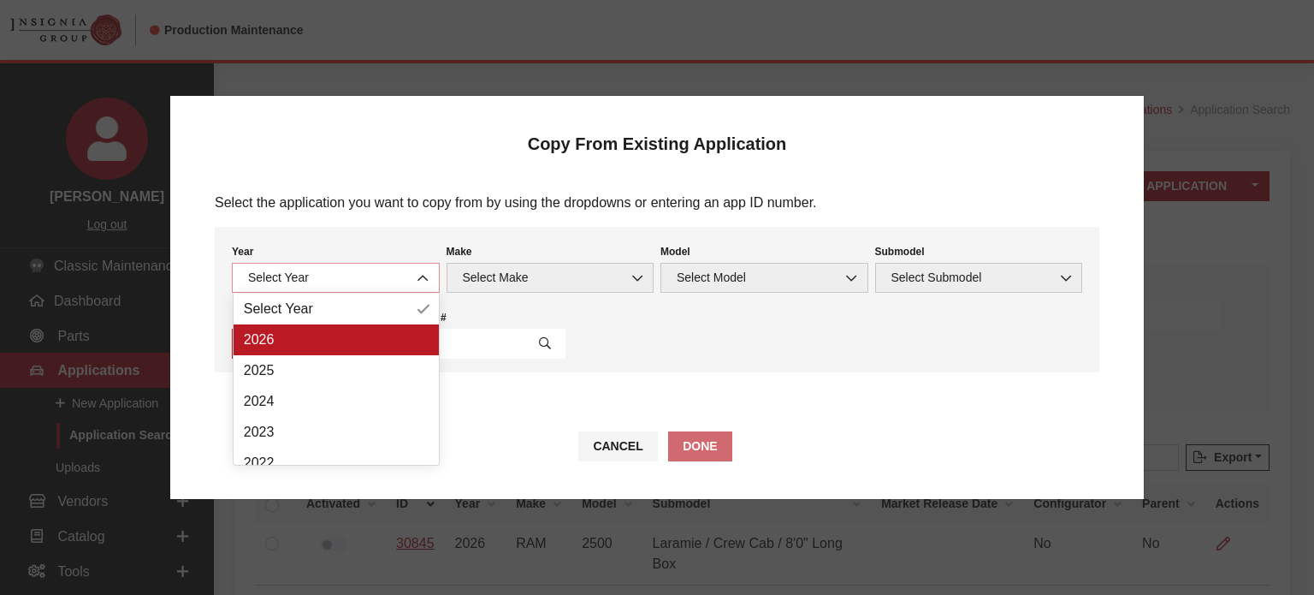
select select "44"
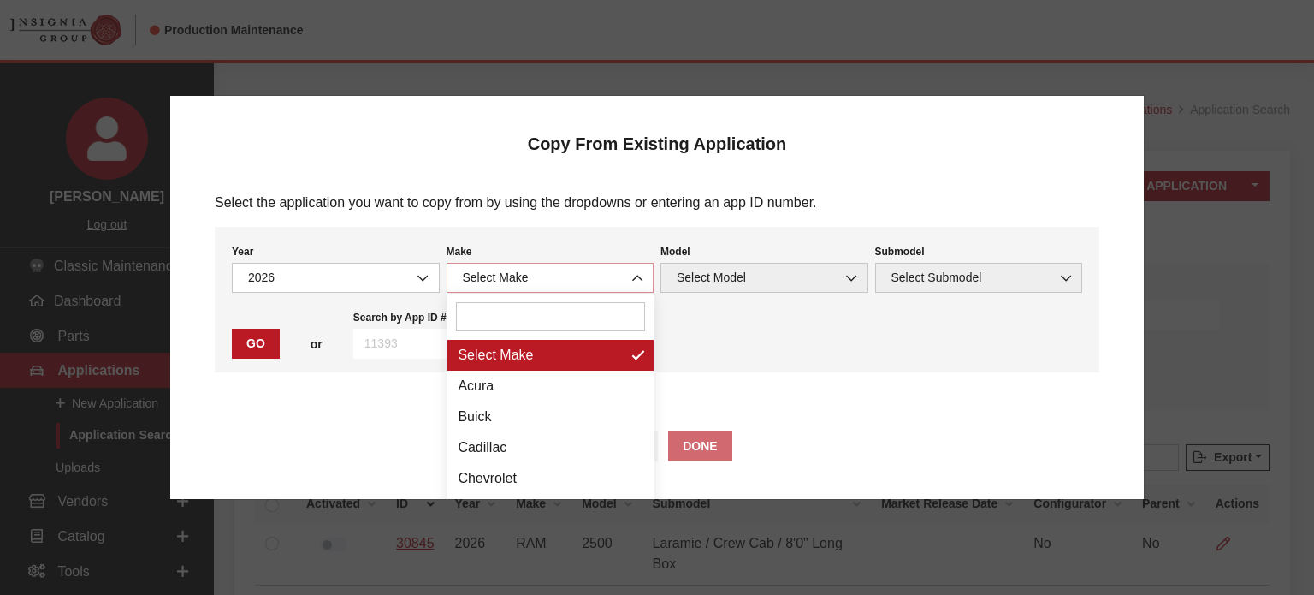
drag, startPoint x: 544, startPoint y: 281, endPoint x: 542, endPoint y: 297, distance: 15.5
click at [544, 293] on div "Copy From Existing Application Select the application you want to copy from by …" at bounding box center [656, 297] width 975 height 405
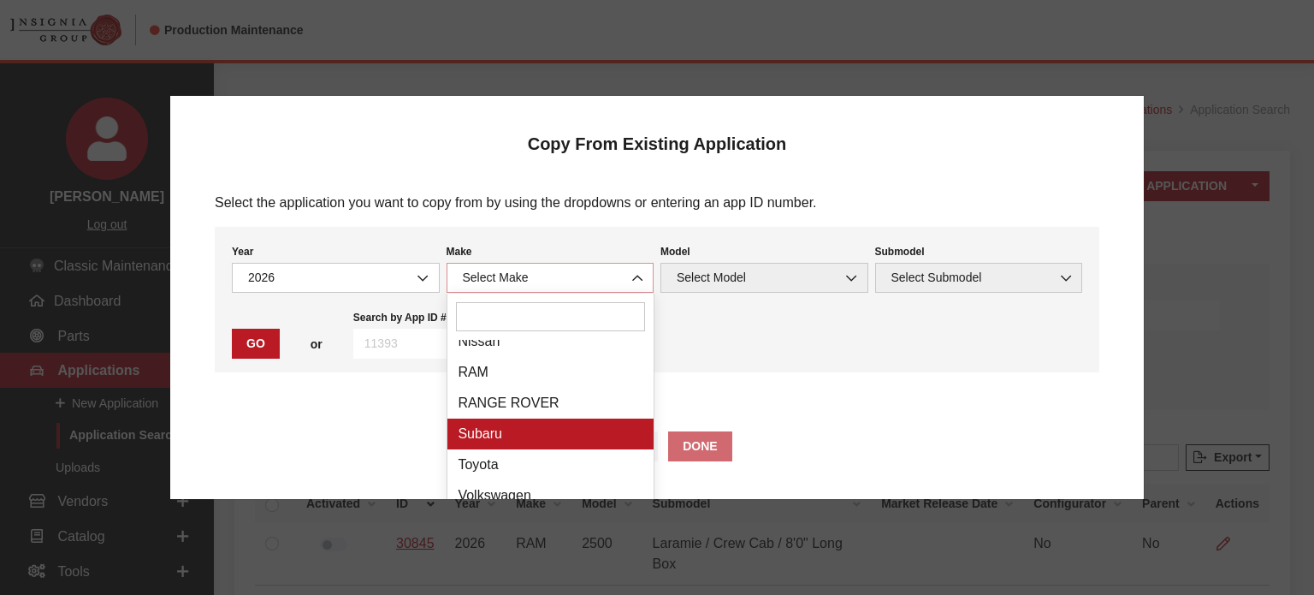
scroll to position [359, 0]
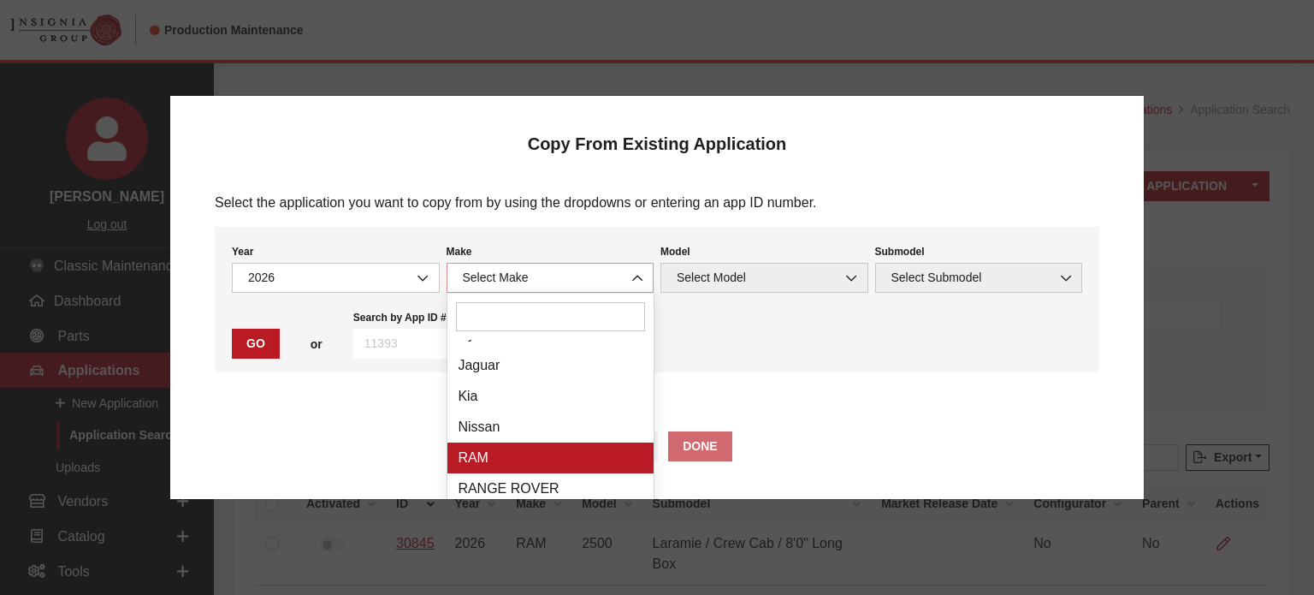
select select "34"
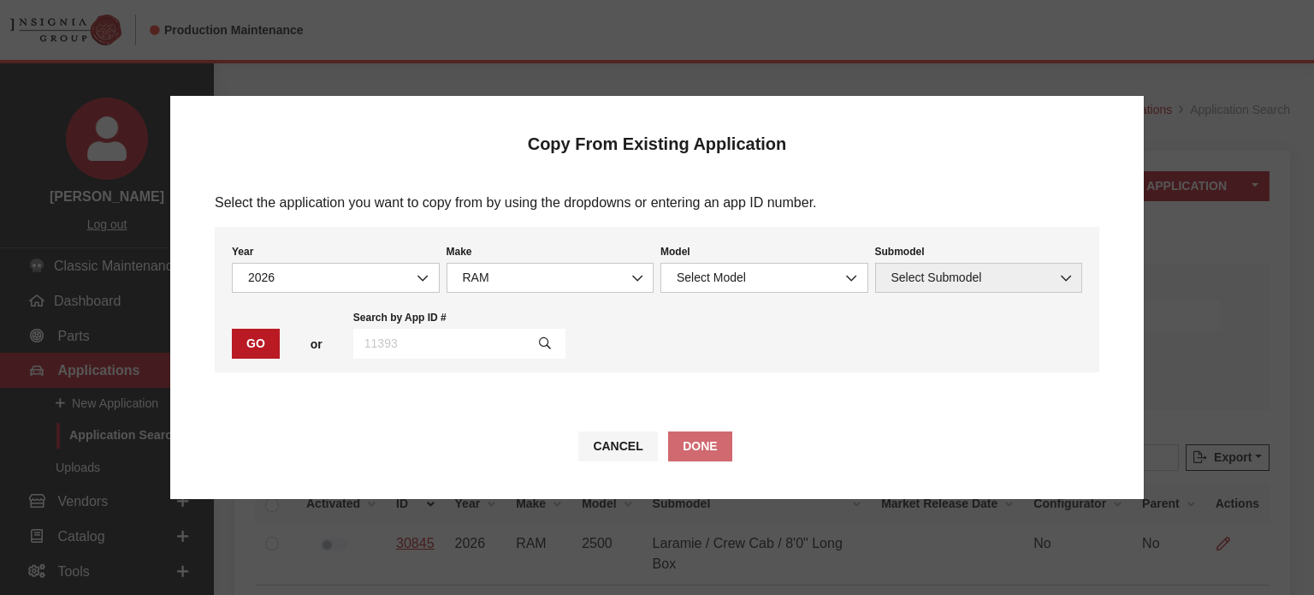
drag, startPoint x: 669, startPoint y: 242, endPoint x: 671, endPoint y: 254, distance: 12.1
click at [670, 244] on div "Model Select Model 1500 2500 Select Model Model is required." at bounding box center [764, 266] width 215 height 52
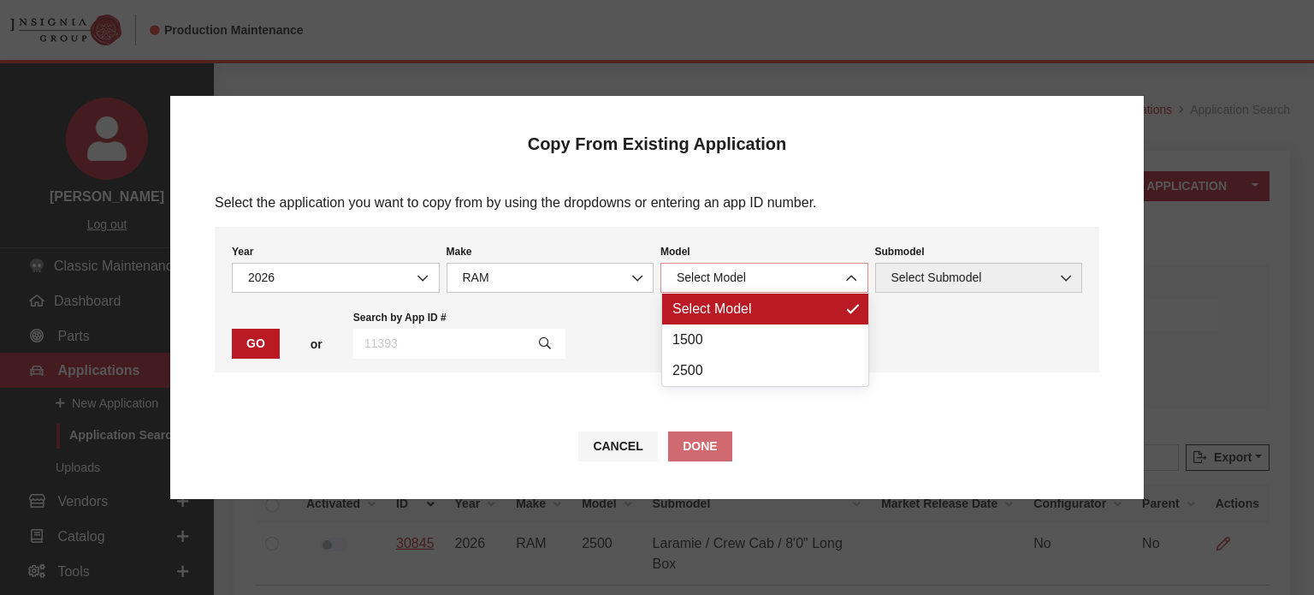
click at [677, 271] on span "Select Model" at bounding box center [765, 278] width 186 height 18
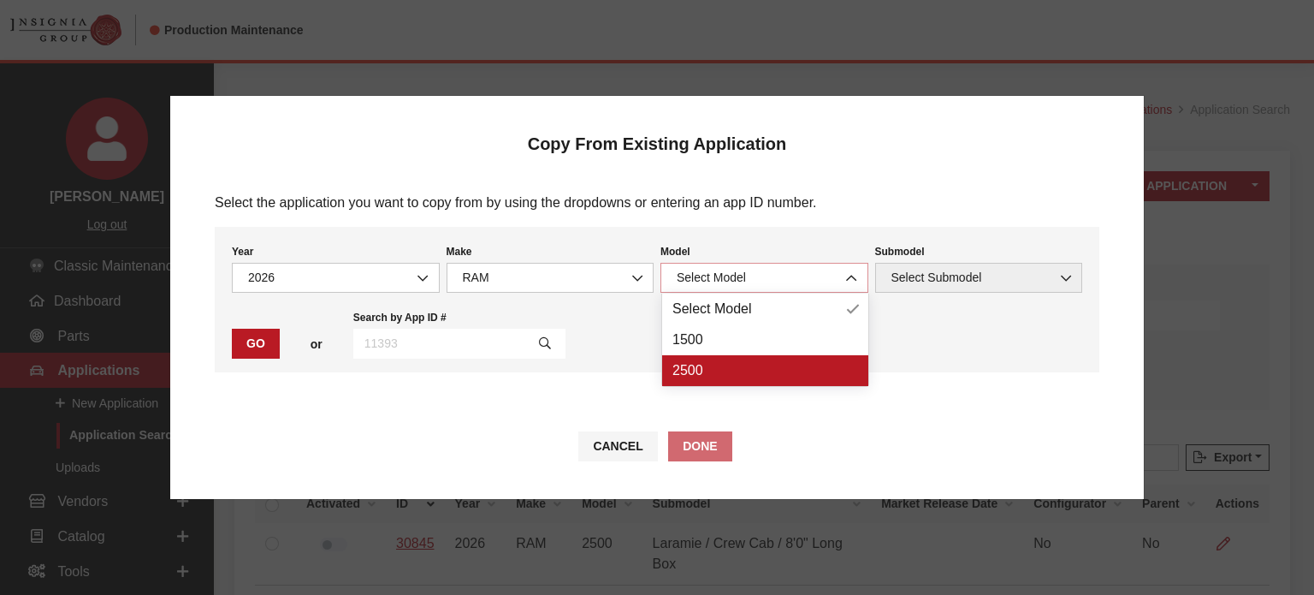
select select "1085"
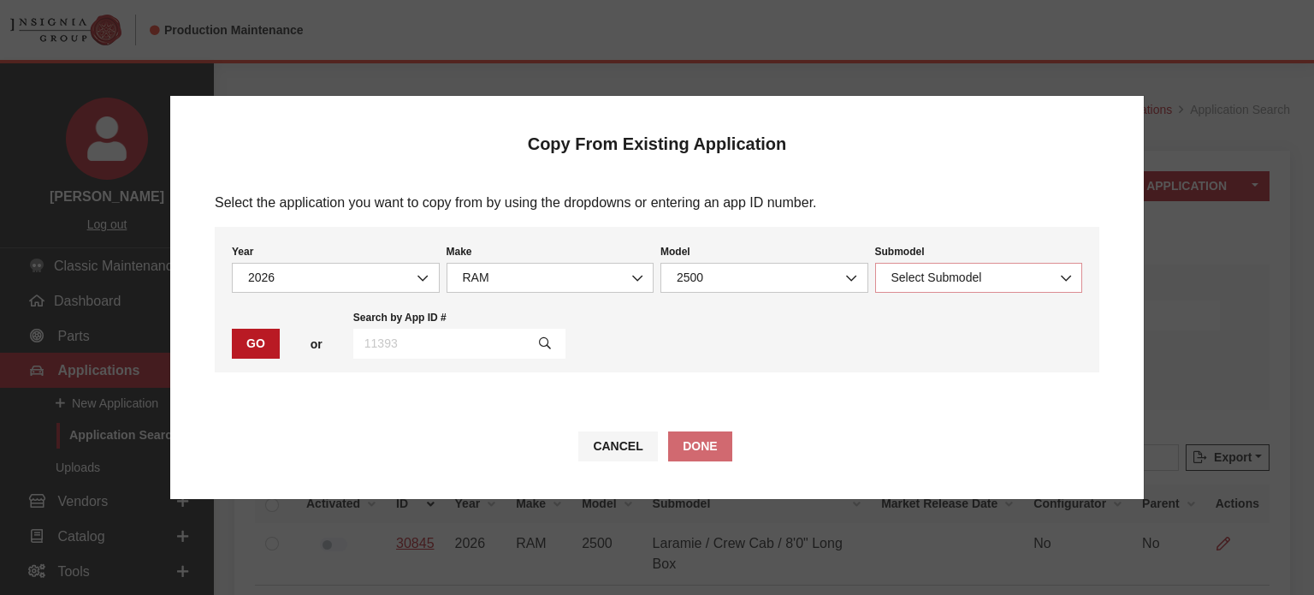
click at [949, 269] on span "Select Submodel" at bounding box center [979, 278] width 186 height 18
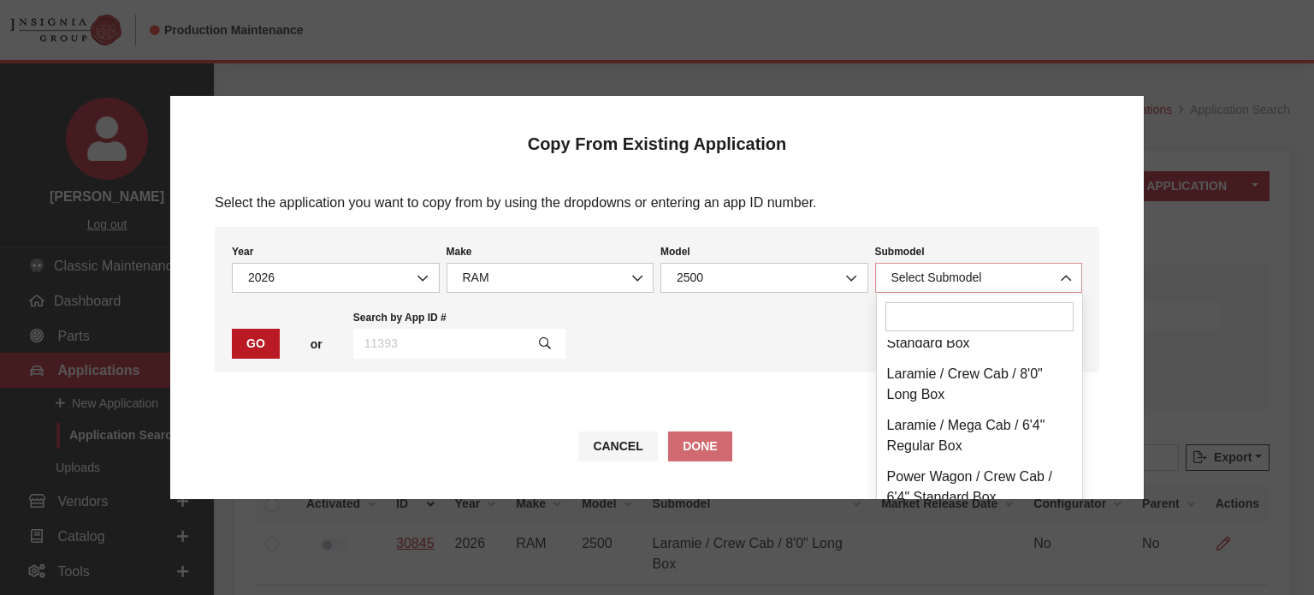
scroll to position [342, 0]
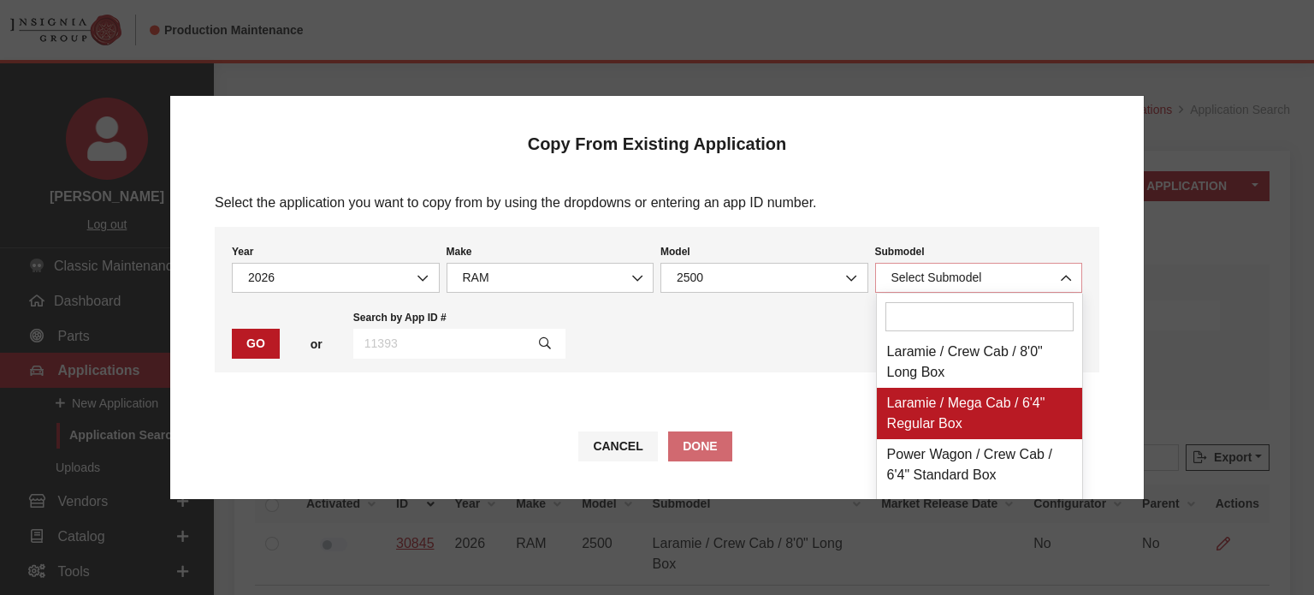
select select "3005"
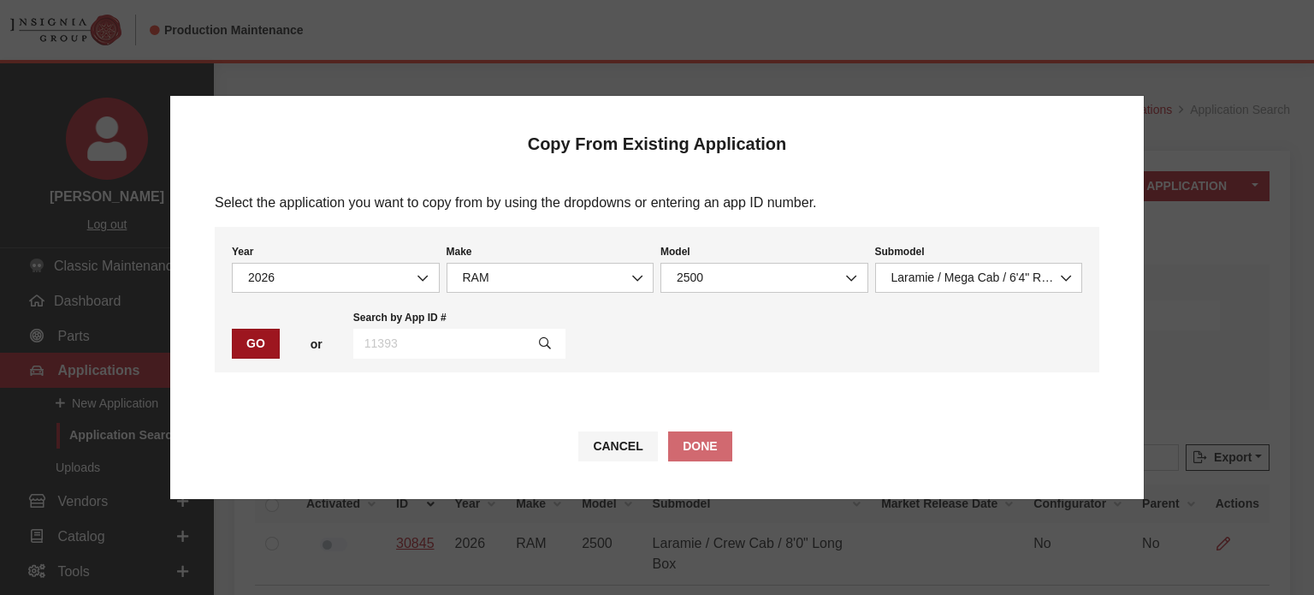
click at [263, 345] on button "Go" at bounding box center [256, 344] width 48 height 30
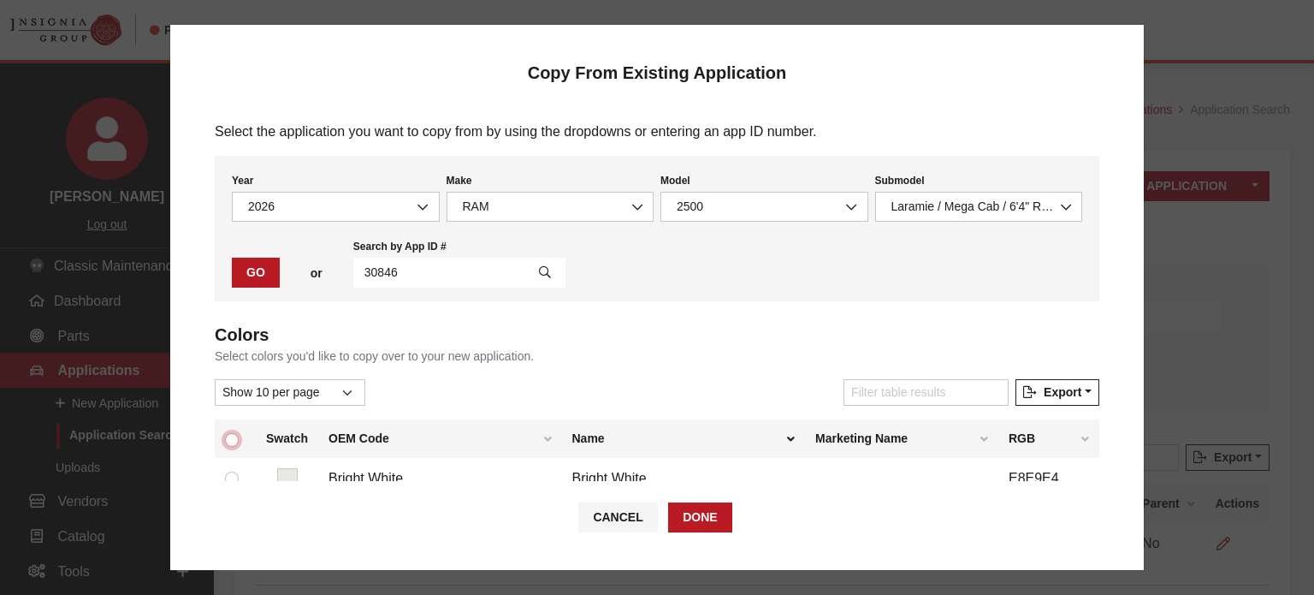
click at [230, 440] on input "checkbox" at bounding box center [232, 440] width 14 height 14
checkbox input "true"
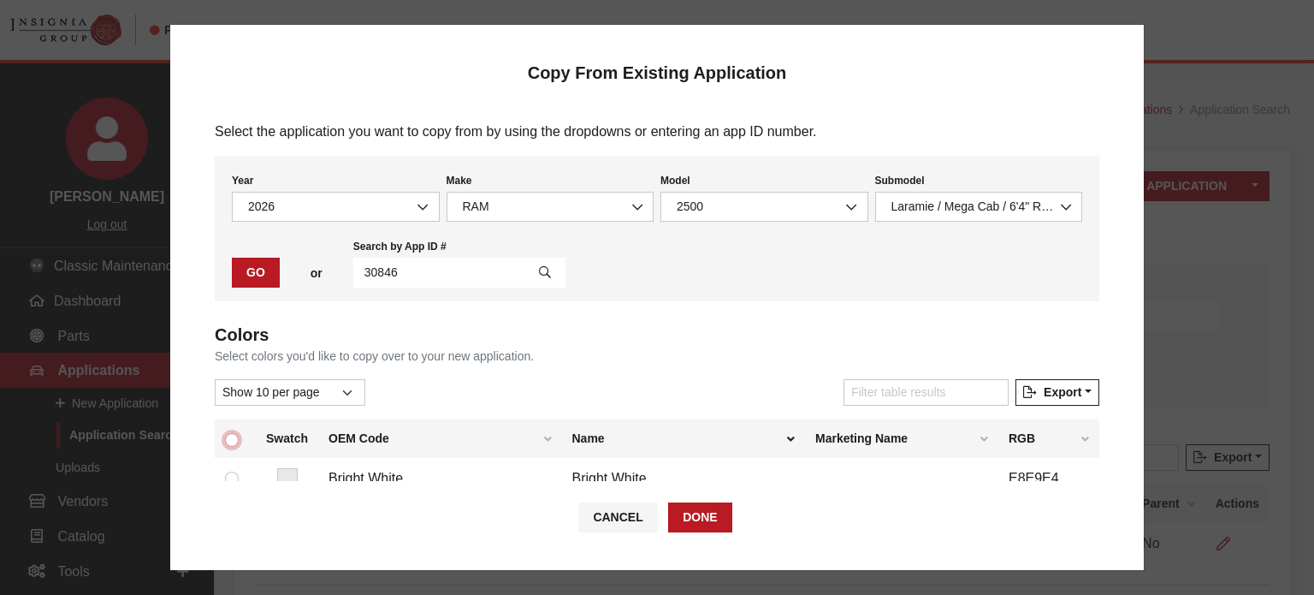
checkbox input "true"
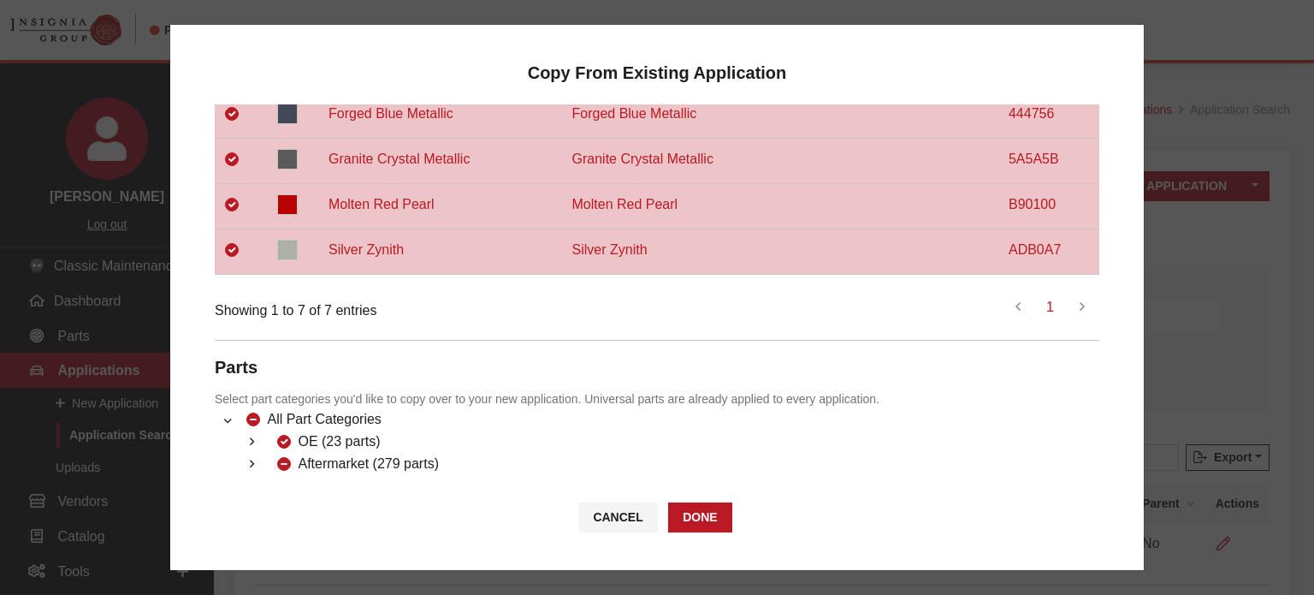
scroll to position [583, 0]
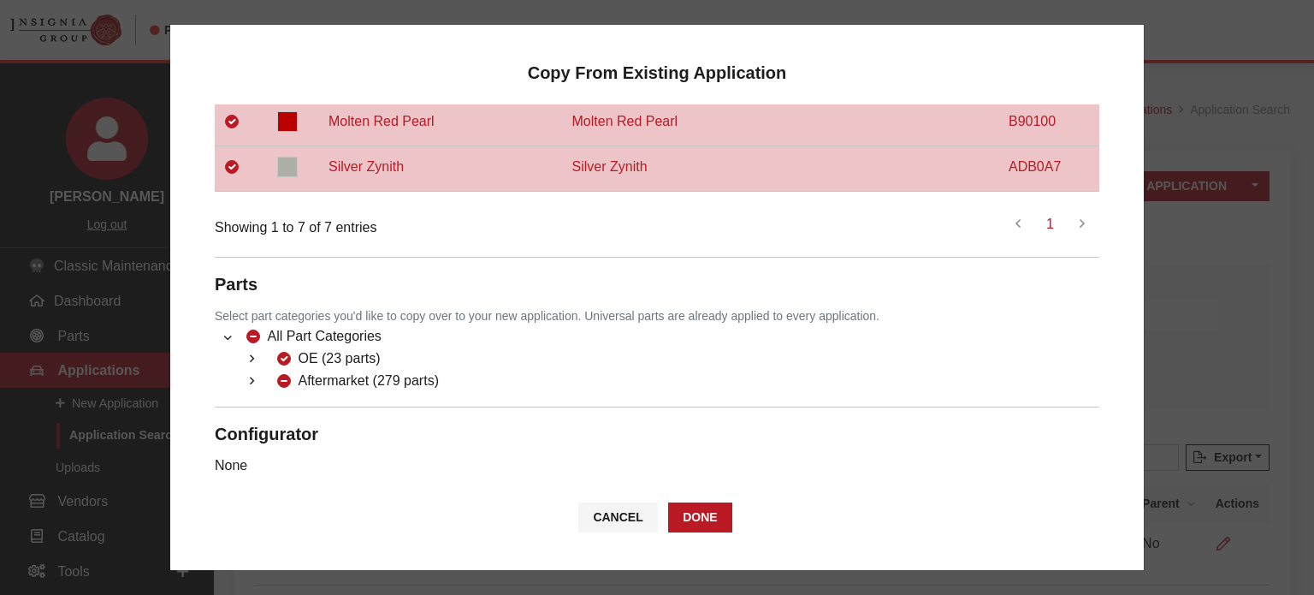
click at [246, 382] on div "Colors Select colors you'd like to copy over to your new application. Show 10 p…" at bounding box center [657, 106] width 885 height 737
click at [244, 372] on button "button" at bounding box center [251, 381] width 33 height 20
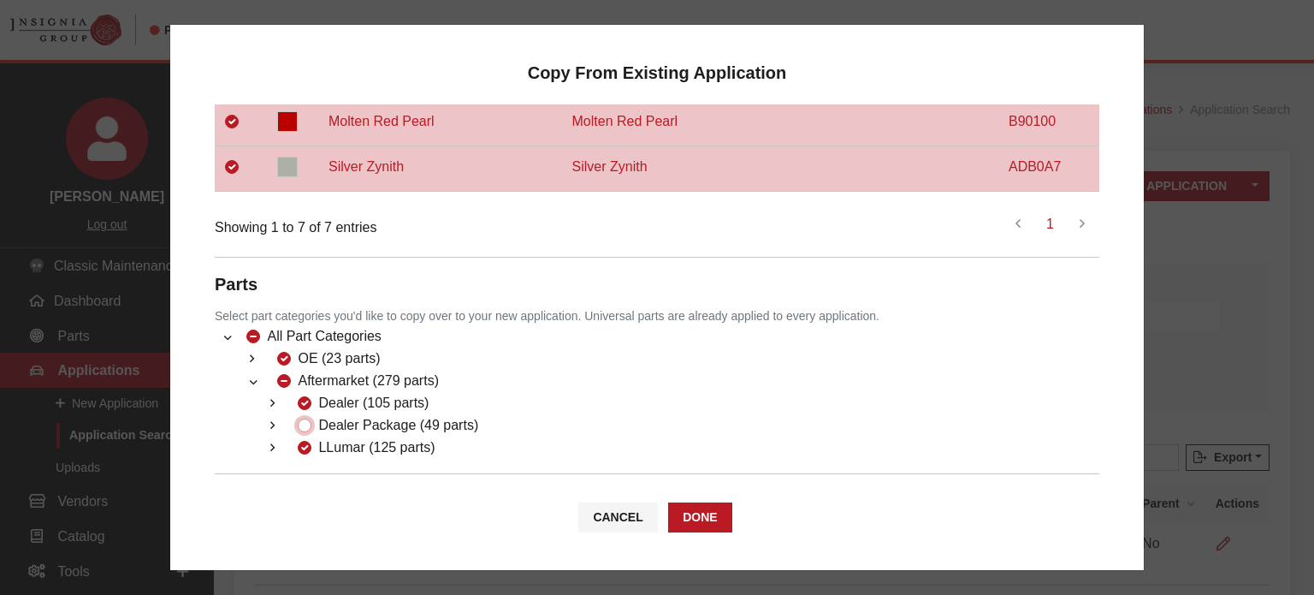
click at [307, 418] on input "Dealer Package (49 parts)" at bounding box center [305, 425] width 14 height 14
checkbox input "true"
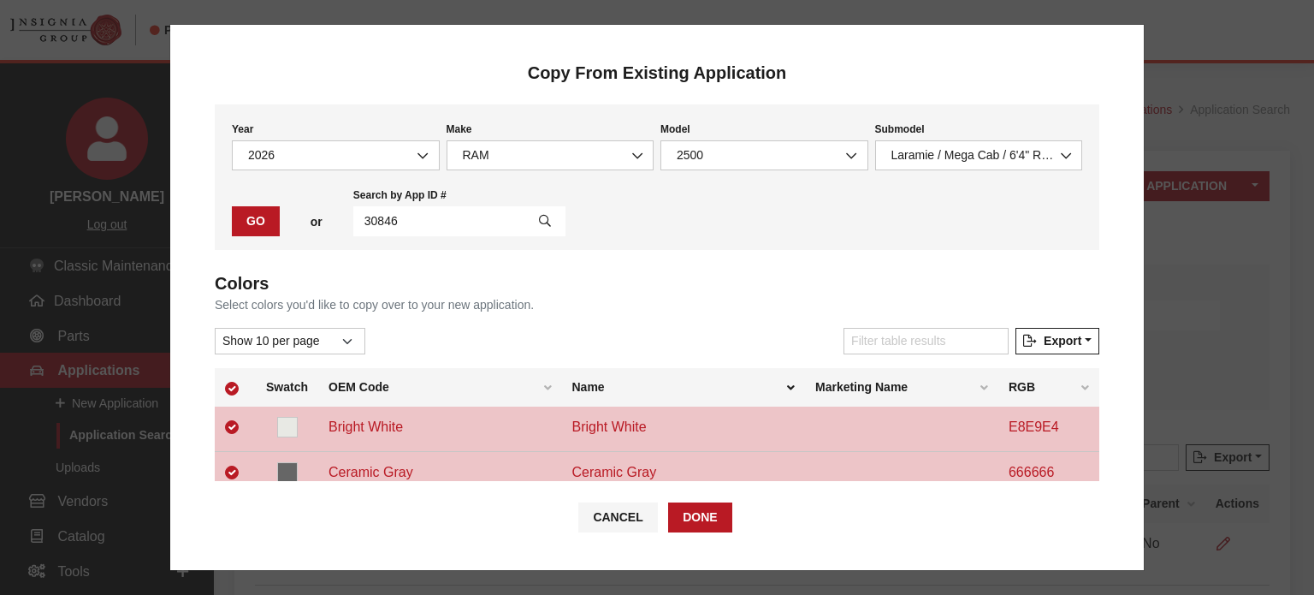
scroll to position [0, 0]
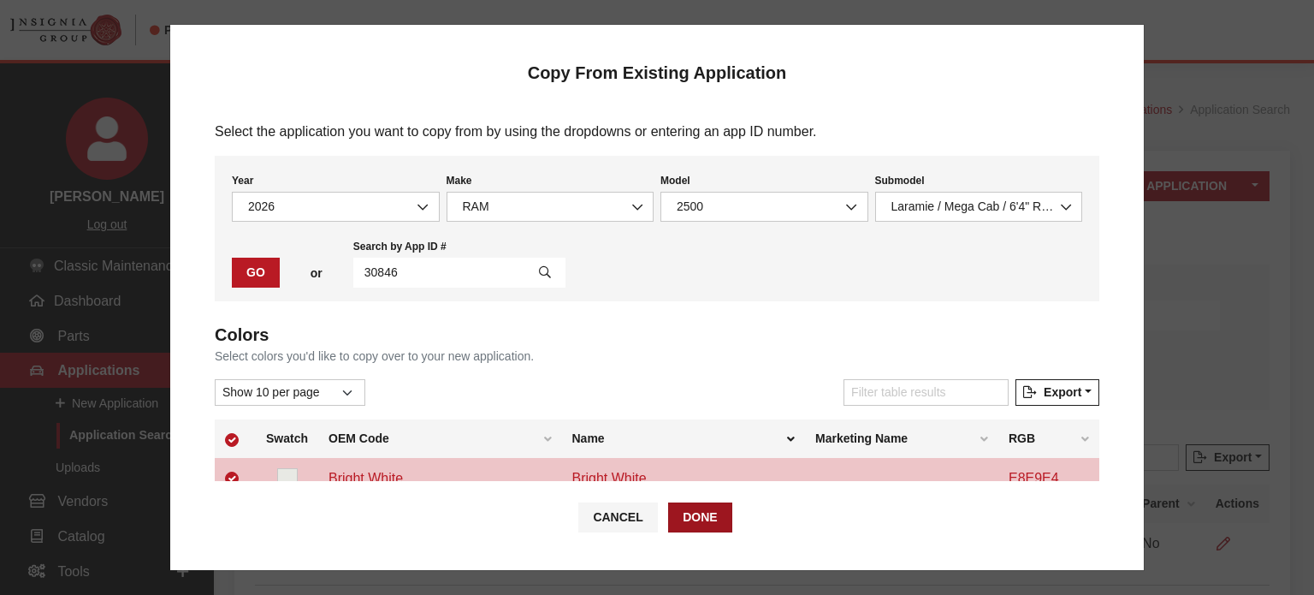
click at [700, 505] on button "Done" at bounding box center [699, 517] width 63 height 30
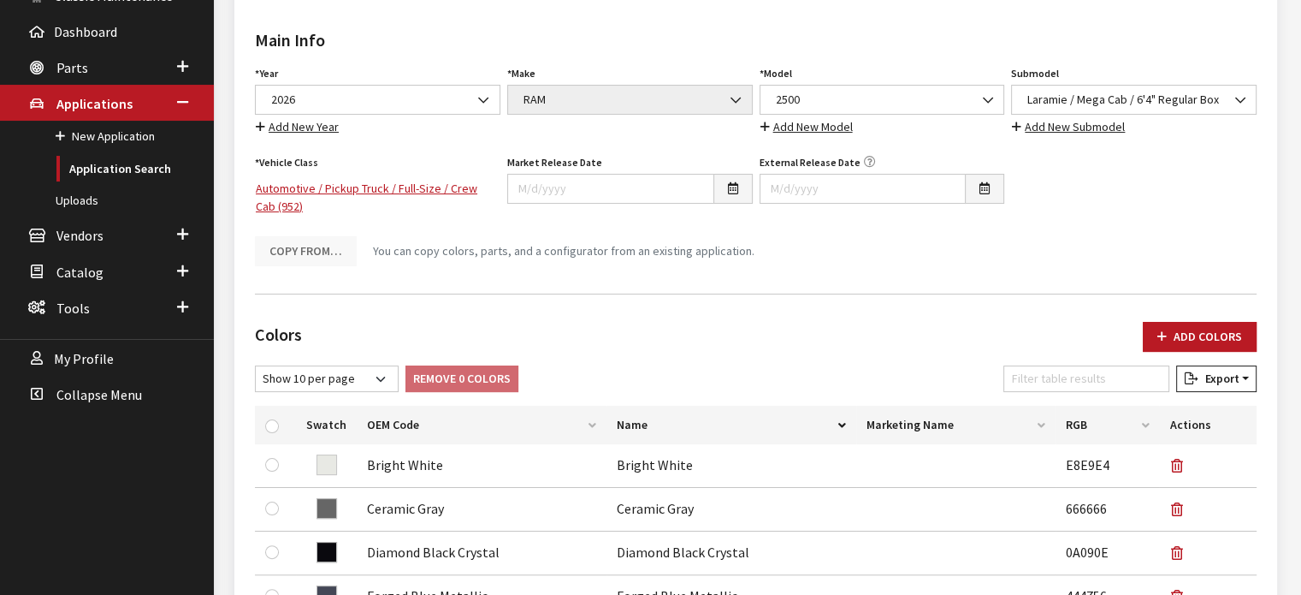
scroll to position [171, 0]
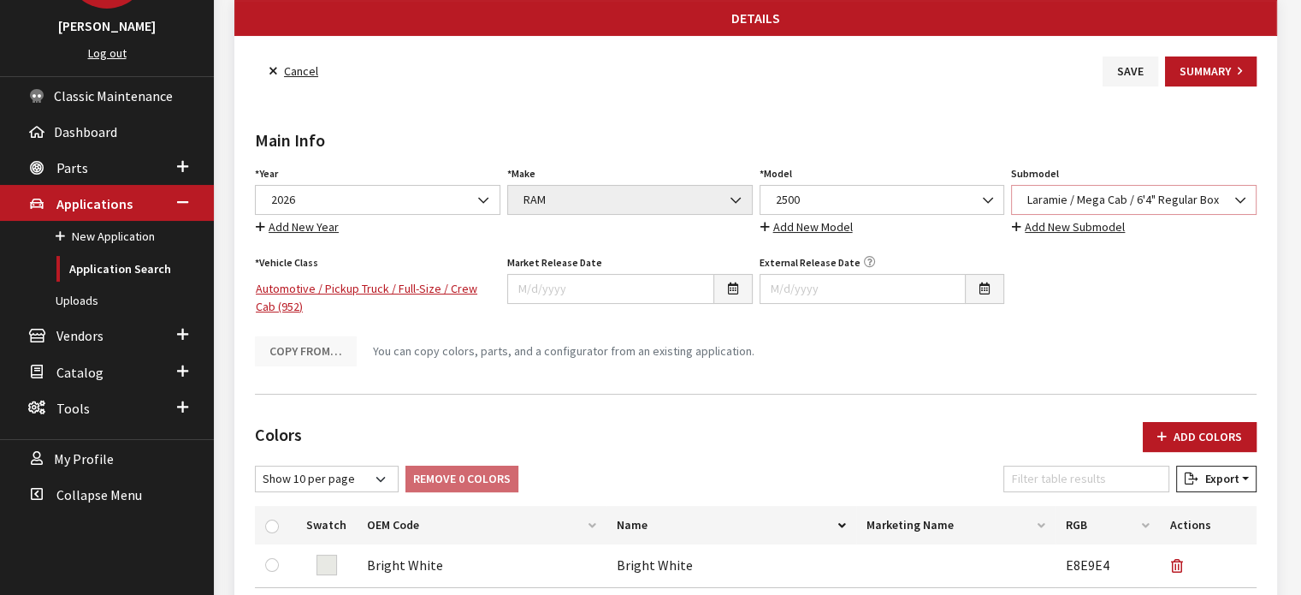
click at [1112, 204] on span "Laramie / Mega Cab / 6'4" Regular Box" at bounding box center [1133, 200] width 223 height 18
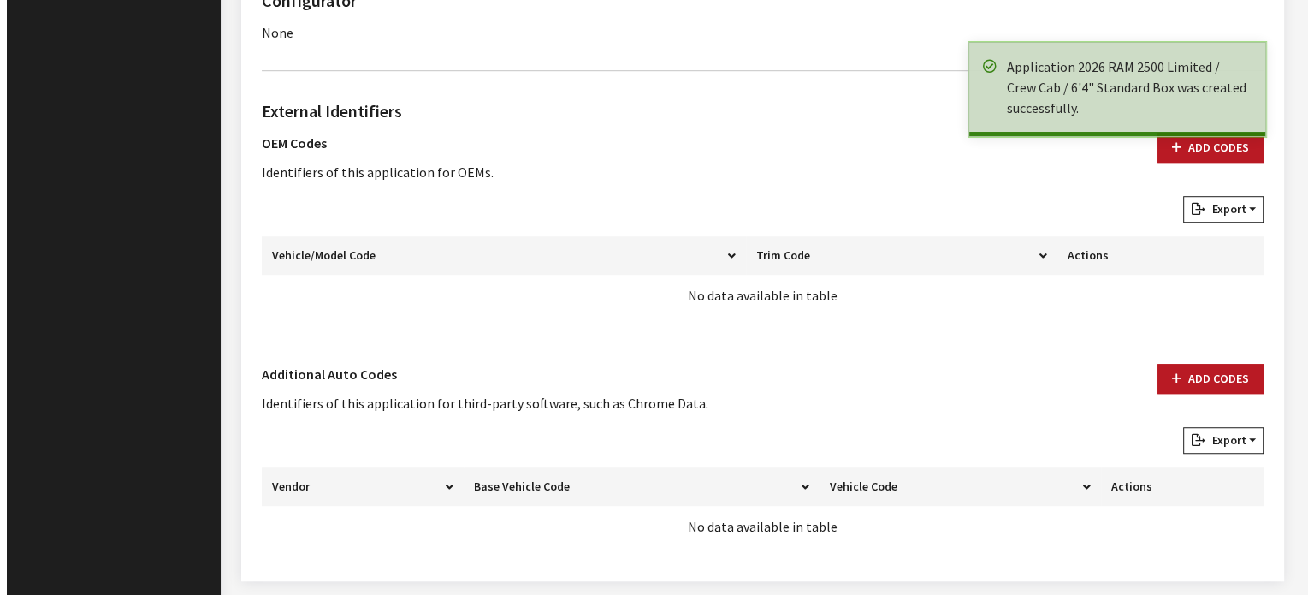
scroll to position [1110, 0]
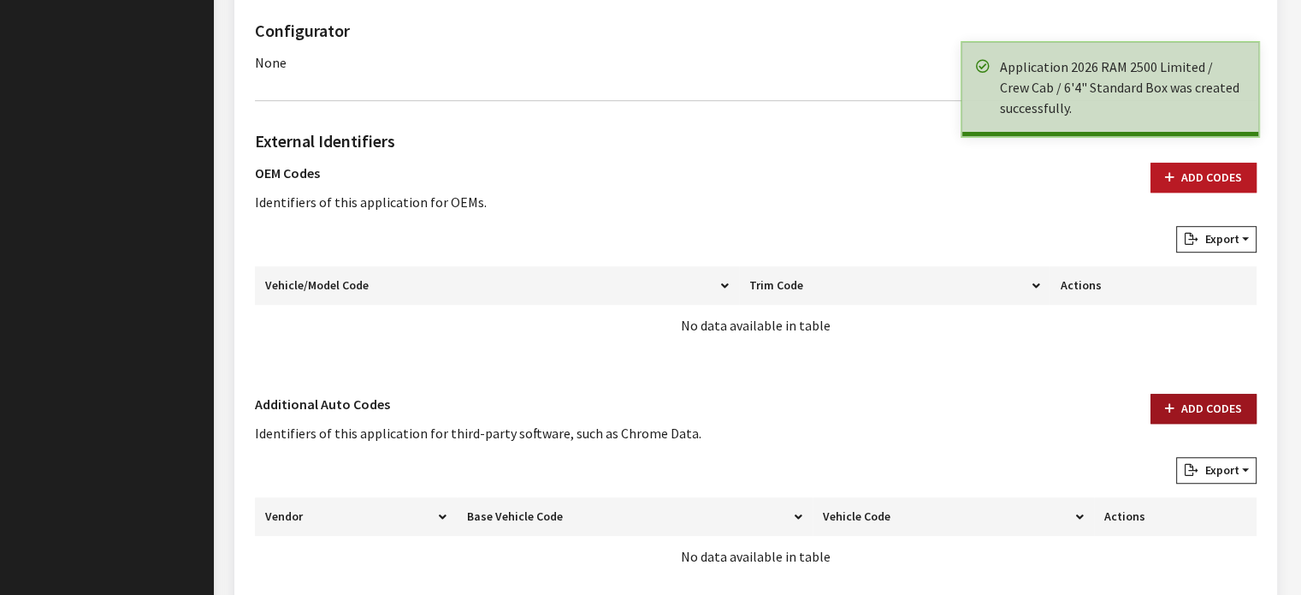
click at [1240, 414] on button "Add Codes" at bounding box center [1204, 409] width 106 height 30
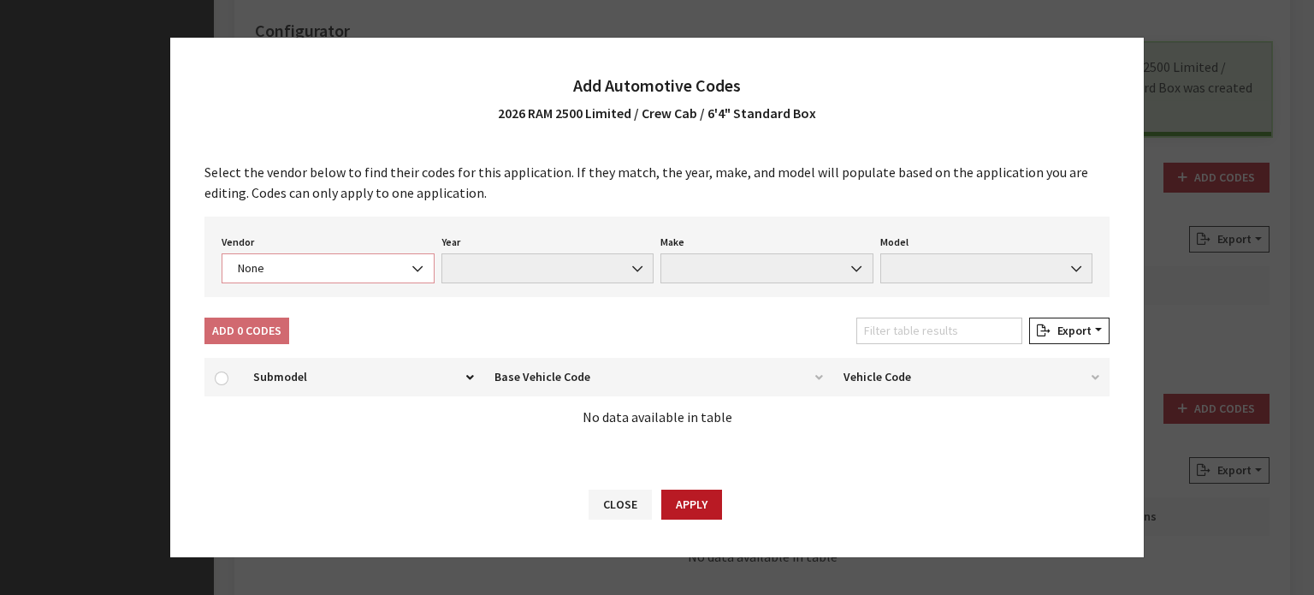
click at [309, 267] on span "None" at bounding box center [328, 268] width 191 height 18
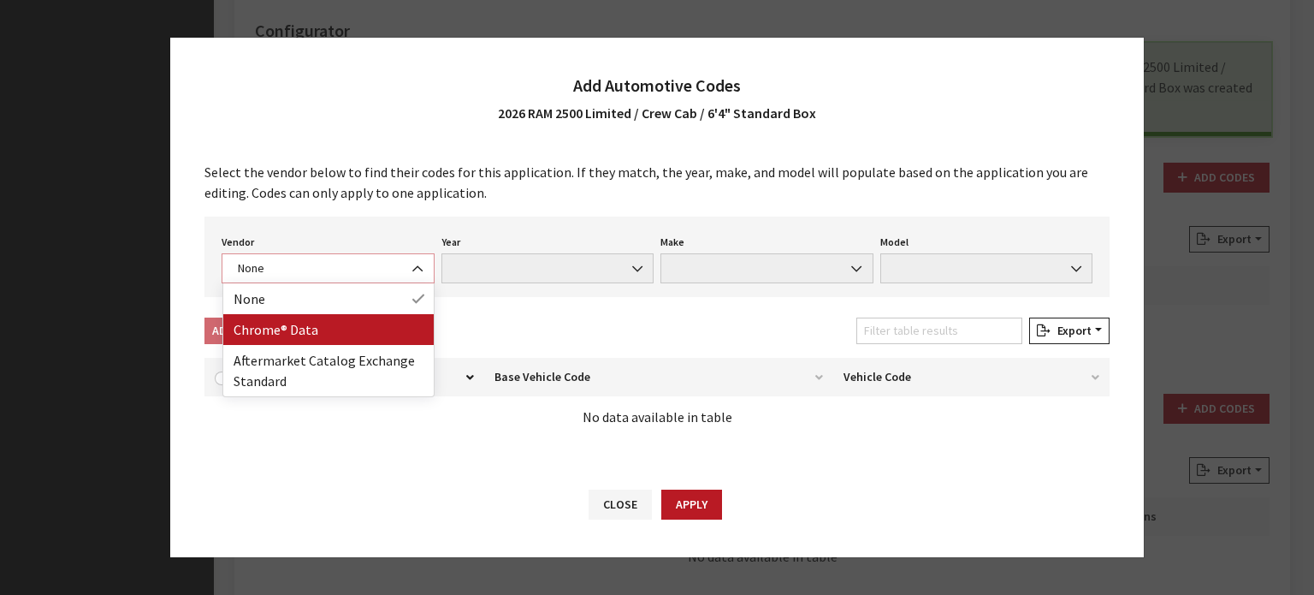
select select "4"
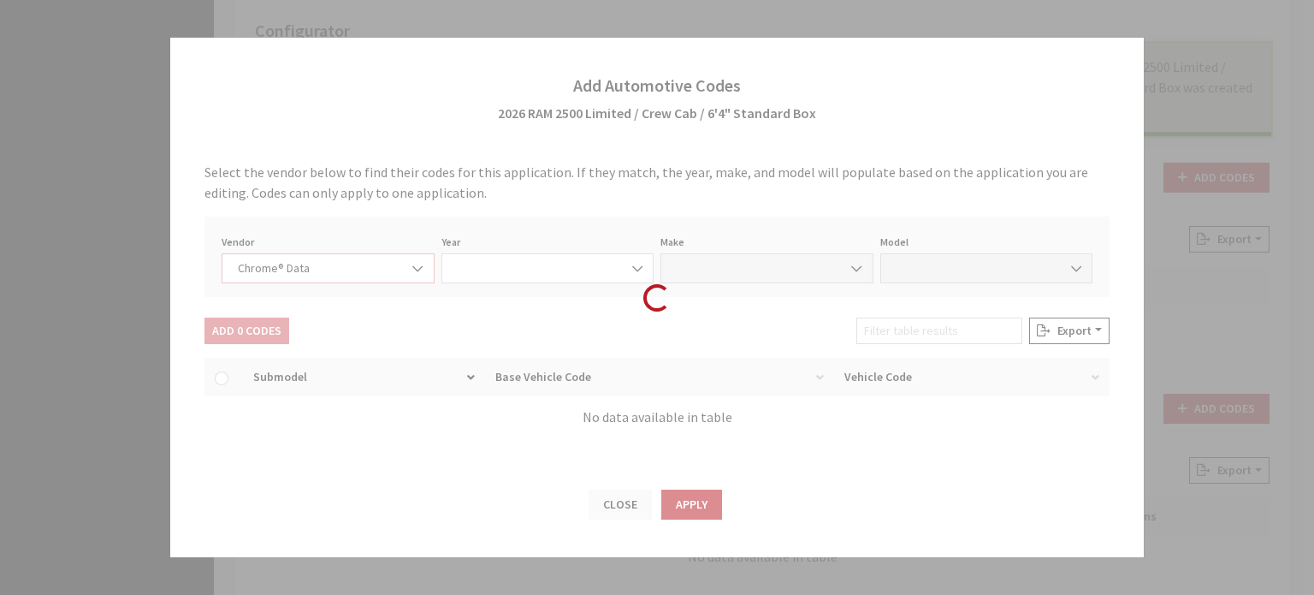
select select "2026"
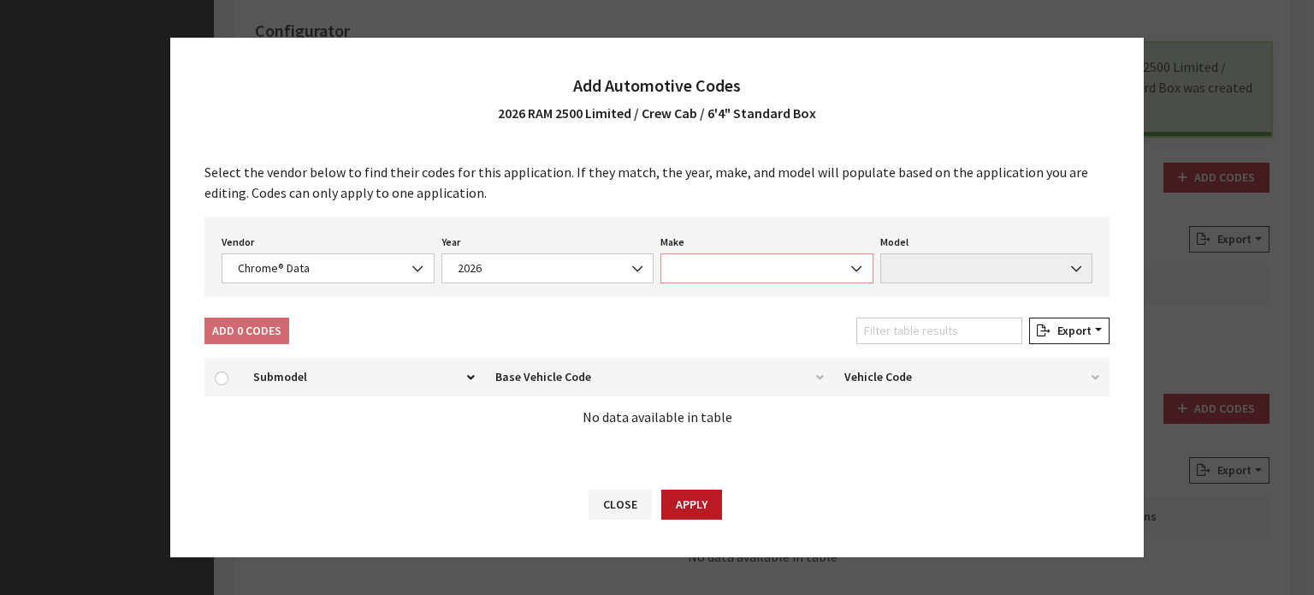
click at [739, 253] on span at bounding box center [766, 268] width 213 height 30
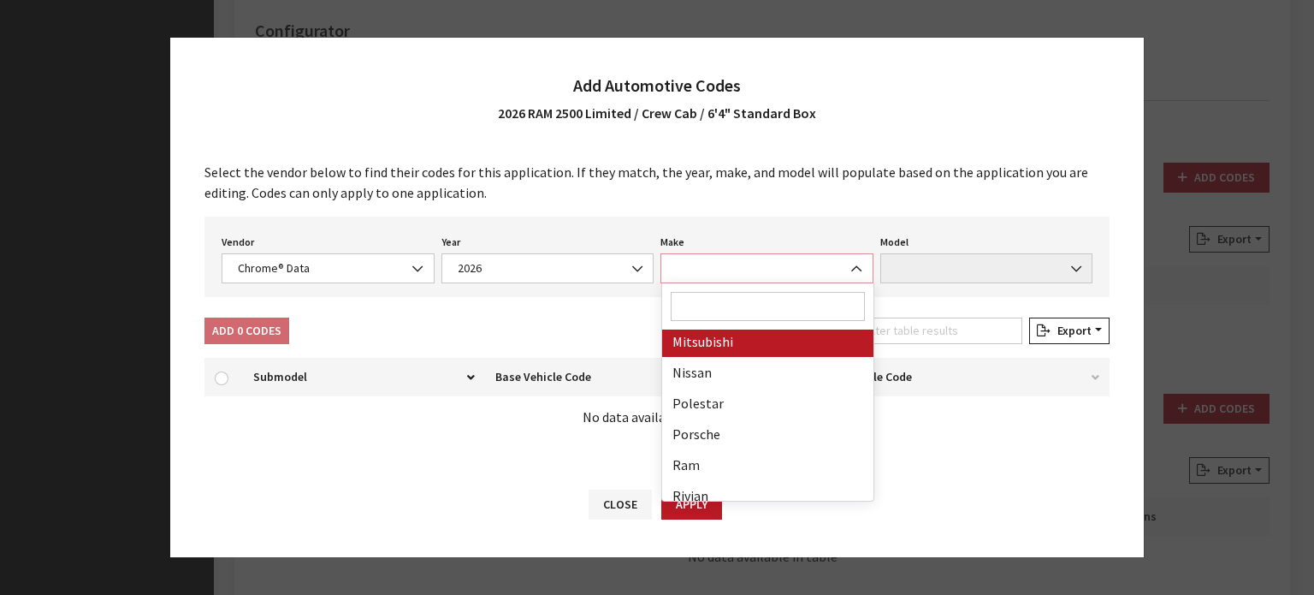
scroll to position [855, 0]
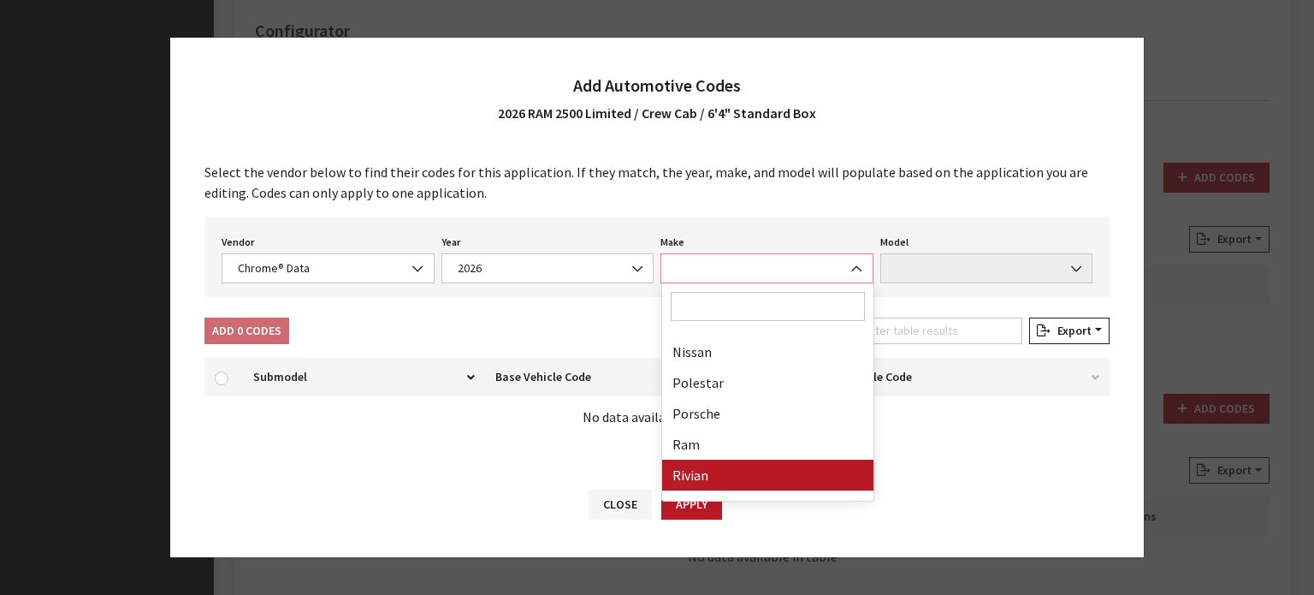
select select "57"
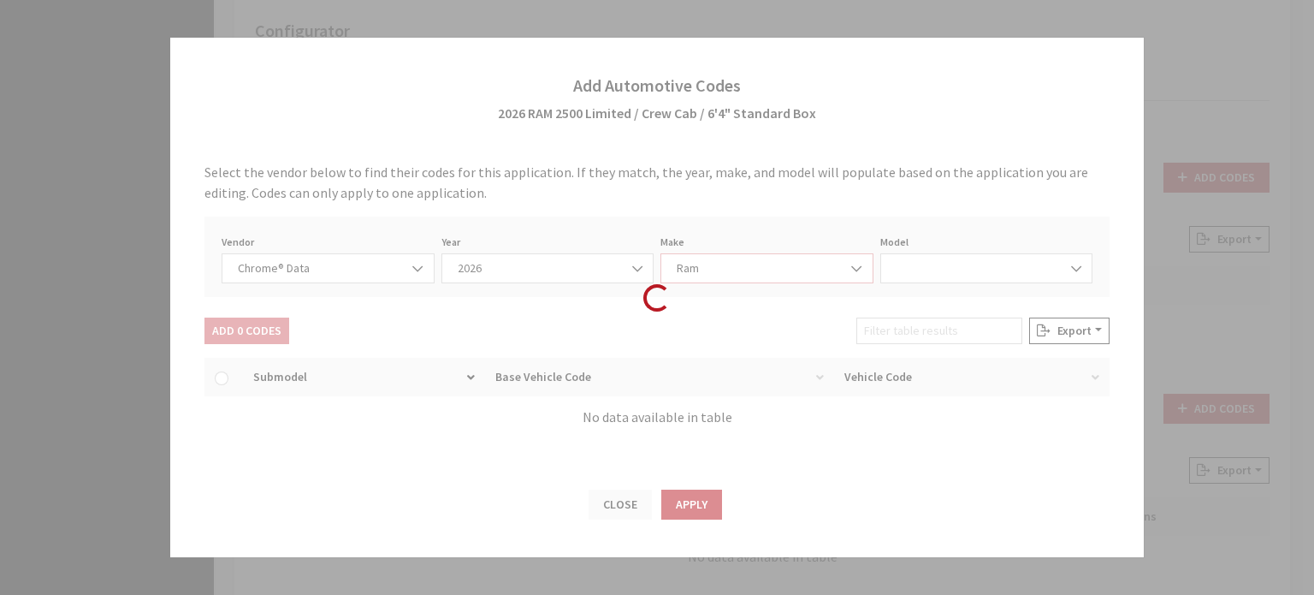
select select "72306"
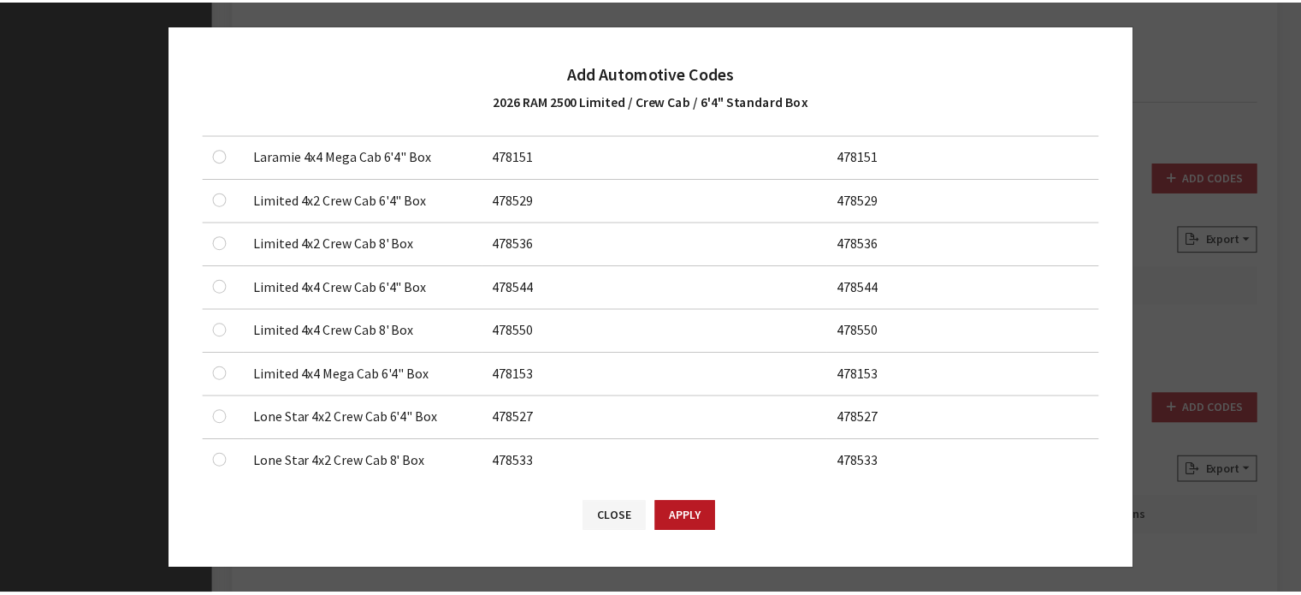
scroll to position [599, 0]
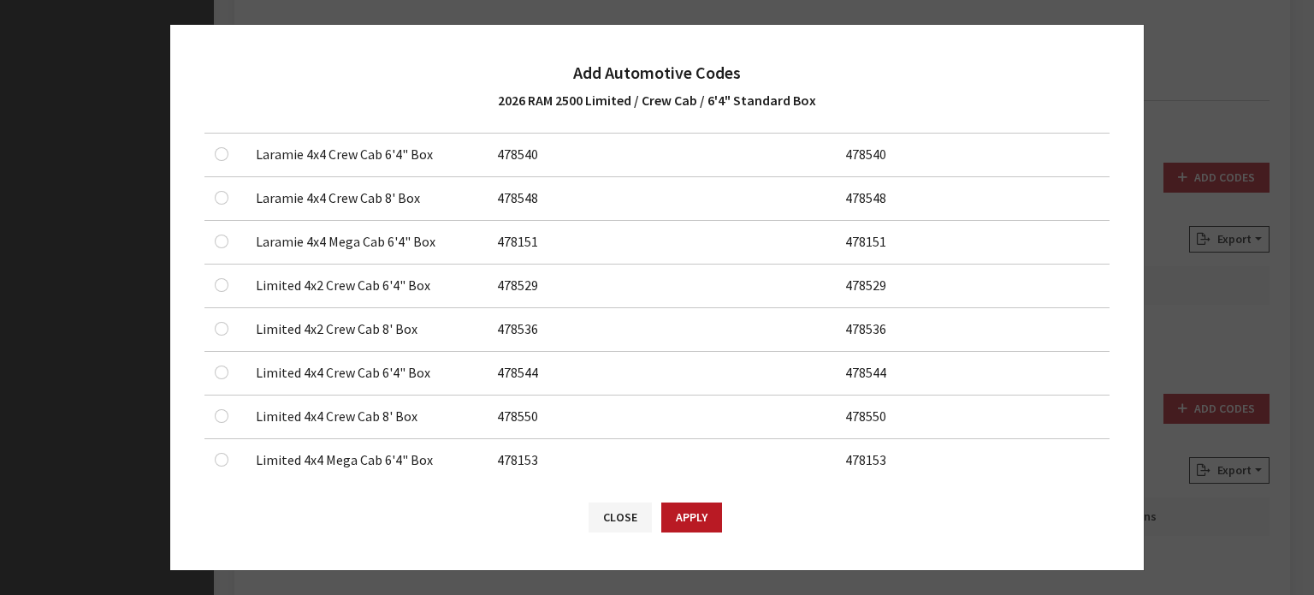
click at [208, 281] on td at bounding box center [224, 286] width 41 height 44
click at [213, 279] on td at bounding box center [224, 286] width 41 height 44
click at [216, 283] on input "checkbox" at bounding box center [222, 285] width 14 height 14
checkbox input "true"
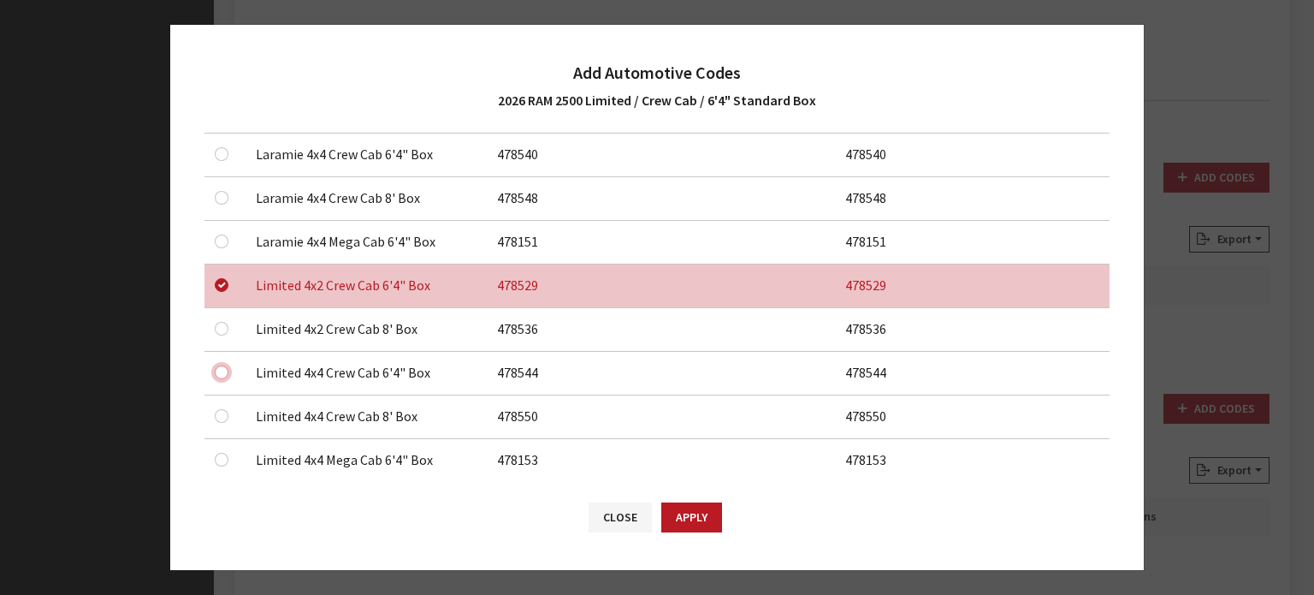
click at [222, 365] on input "checkbox" at bounding box center [222, 372] width 14 height 14
checkbox input "true"
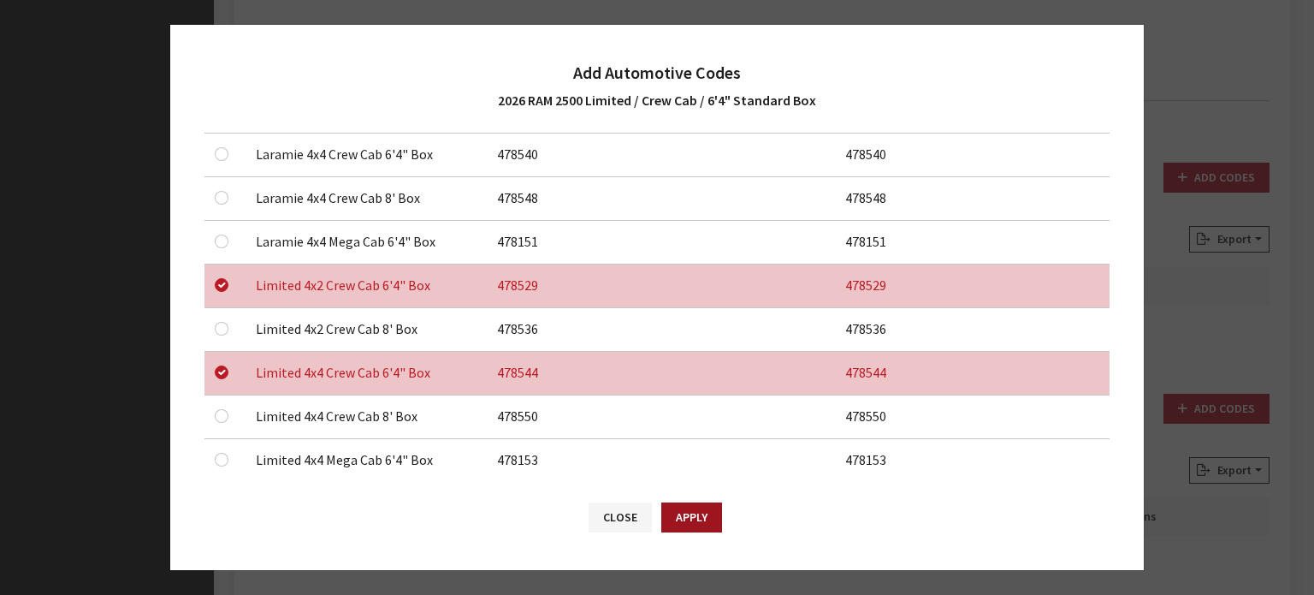
click at [705, 519] on button "Apply" at bounding box center [691, 517] width 61 height 30
checkbox input "false"
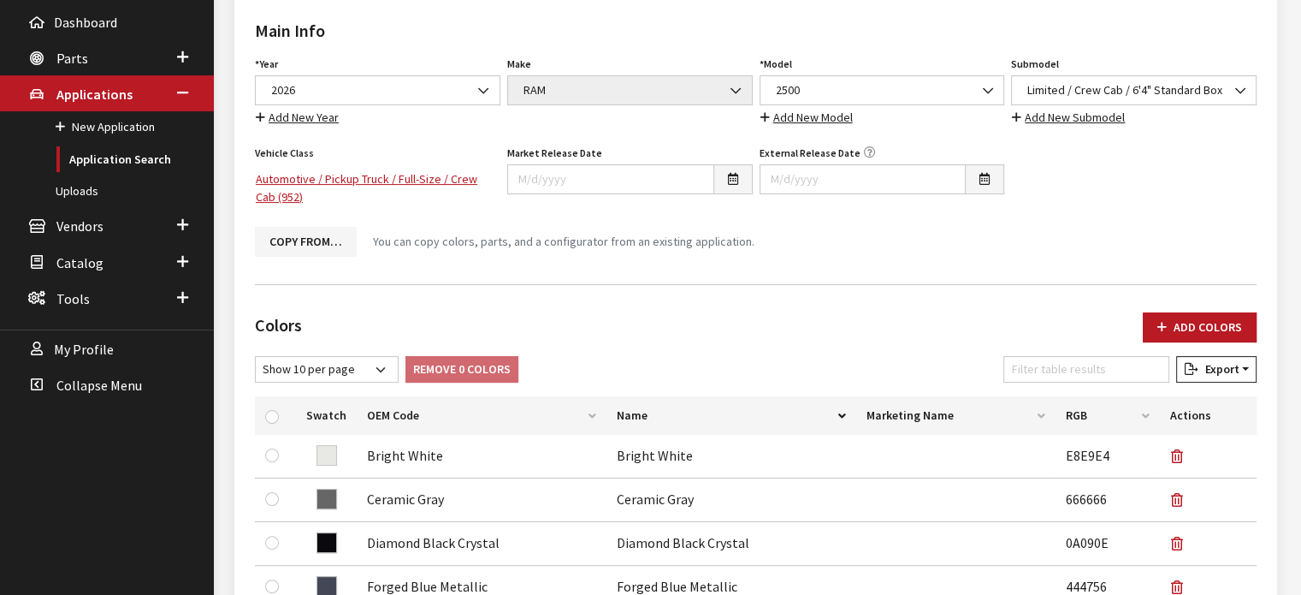
scroll to position [128, 0]
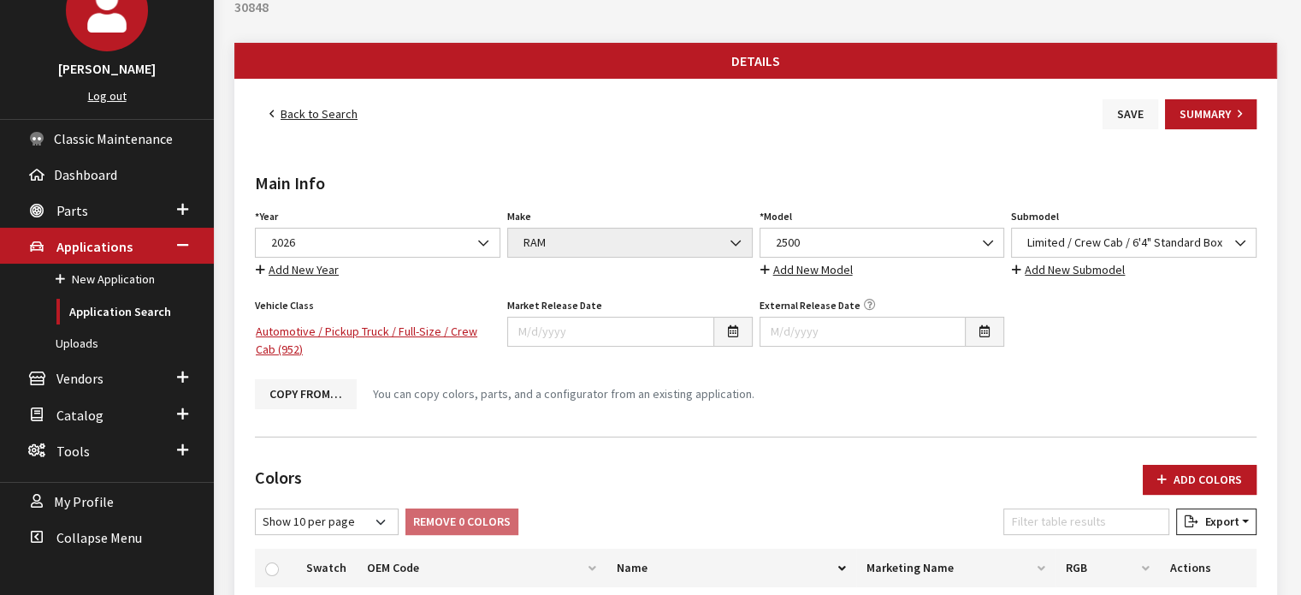
click at [1137, 116] on button "Save" at bounding box center [1131, 114] width 56 height 30
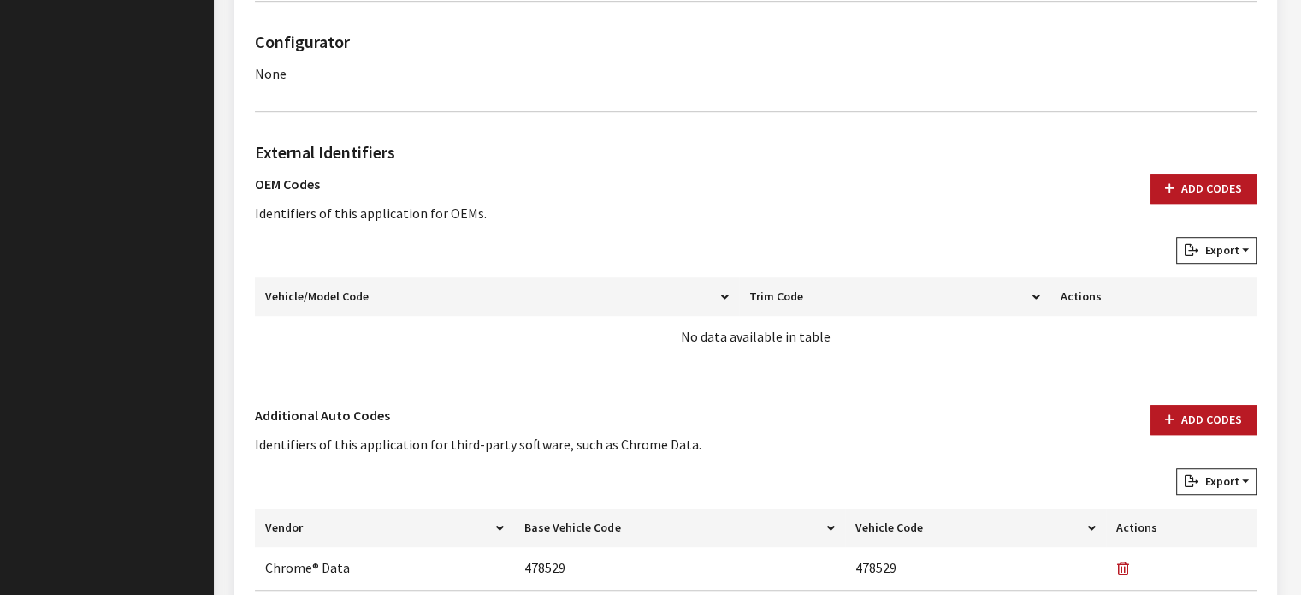
scroll to position [1069, 0]
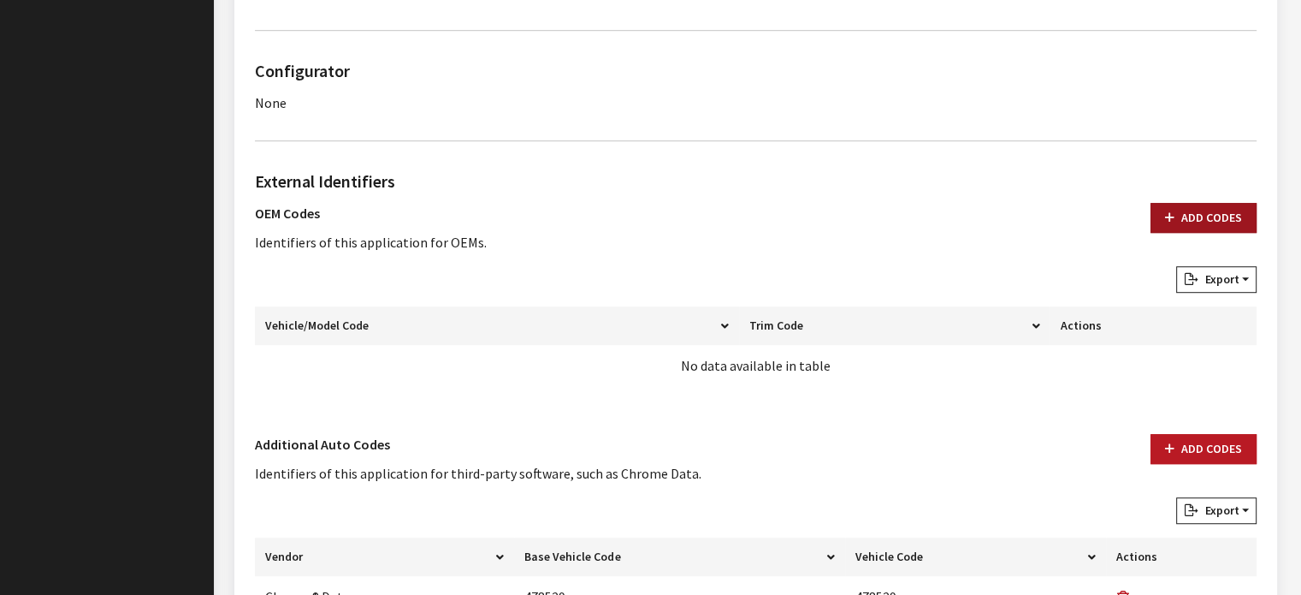
click at [1171, 219] on icon "button" at bounding box center [1169, 218] width 9 height 12
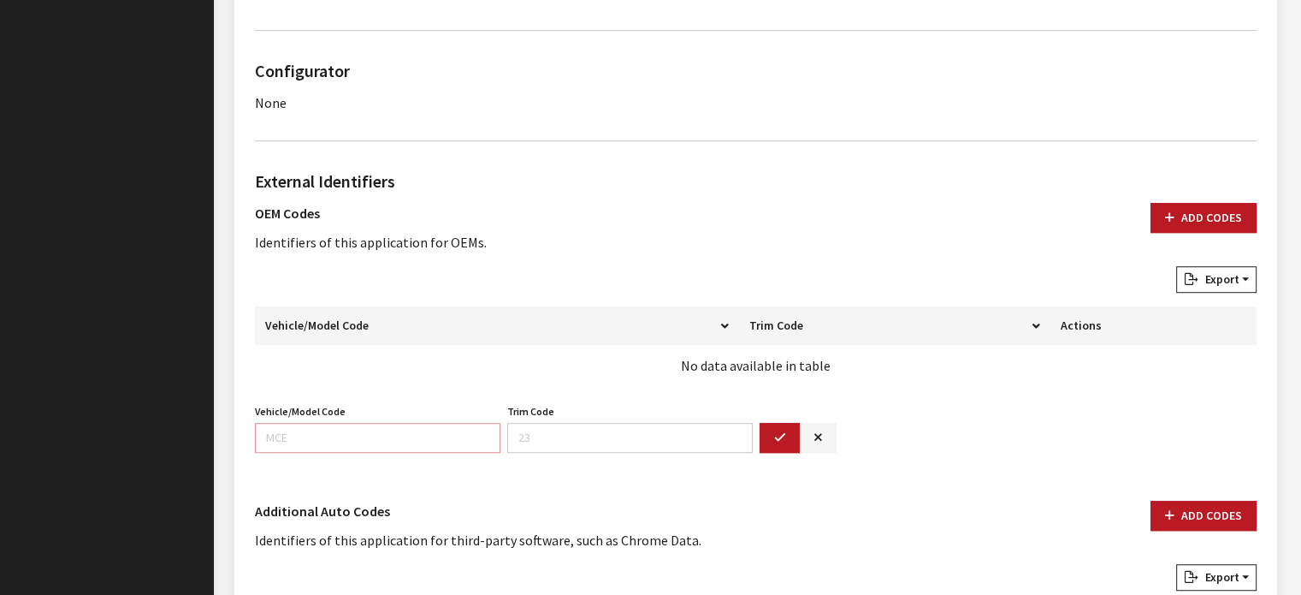
click at [433, 423] on input "Vehicle/Model Code" at bounding box center [378, 438] width 246 height 30
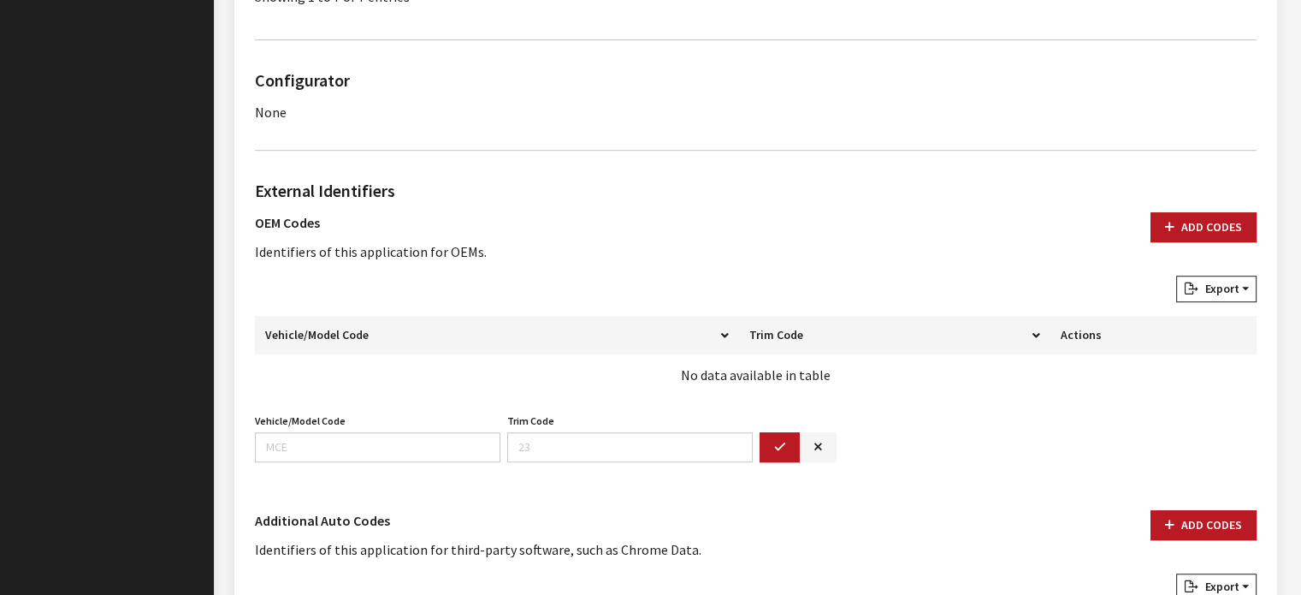
scroll to position [1155, 0]
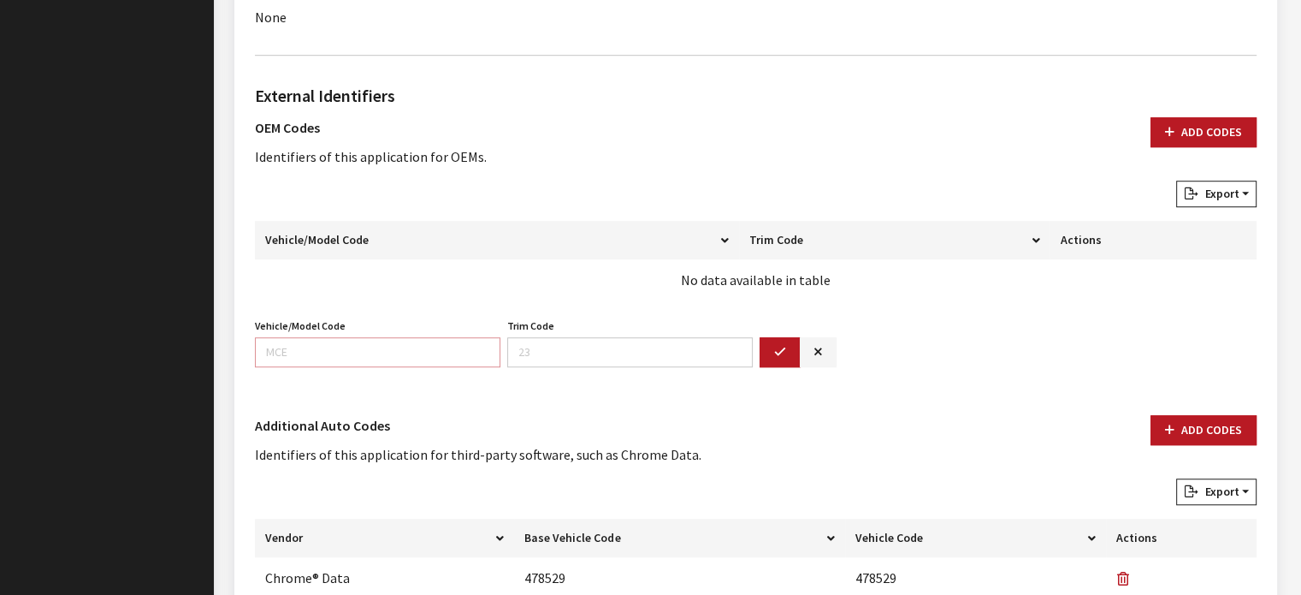
click at [437, 348] on input "Vehicle/Model Code" at bounding box center [378, 352] width 246 height 30
type input "DJ2M"
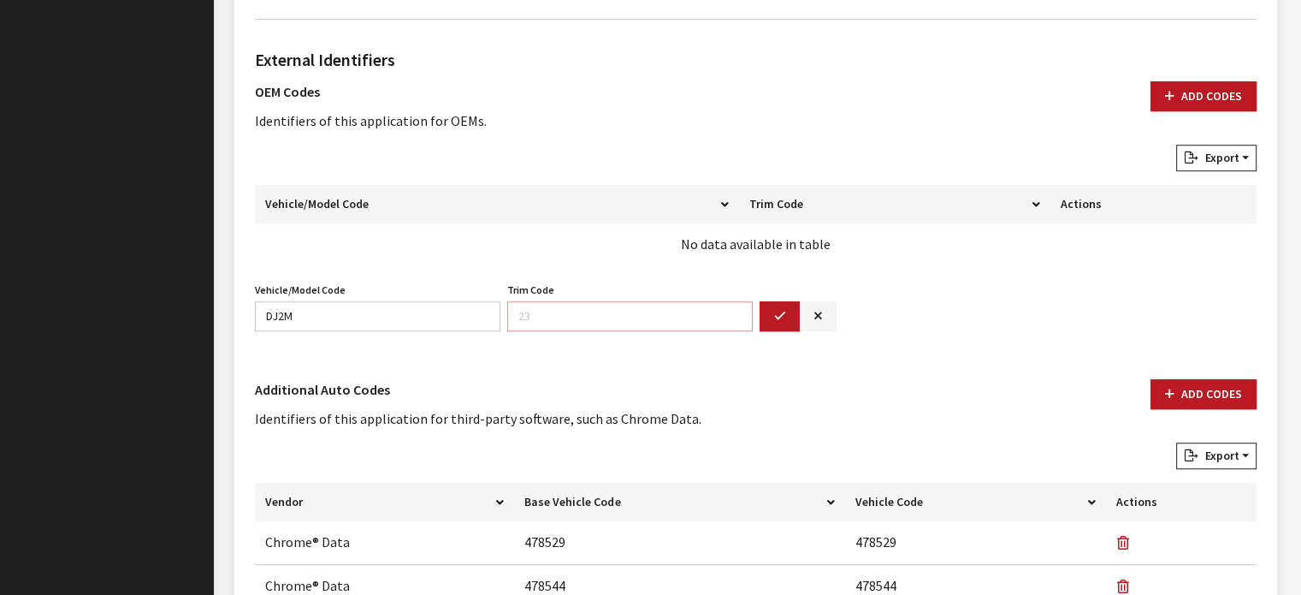
scroll to position [1307, 0]
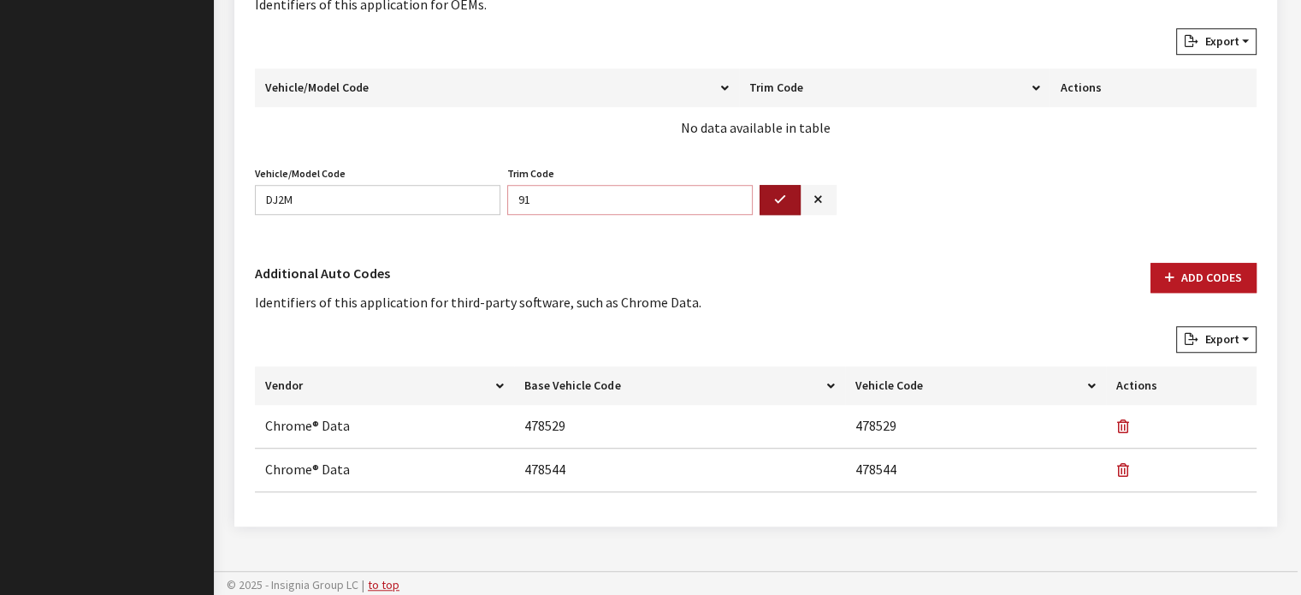
type input "91"
click at [775, 206] on button "button" at bounding box center [780, 200] width 41 height 30
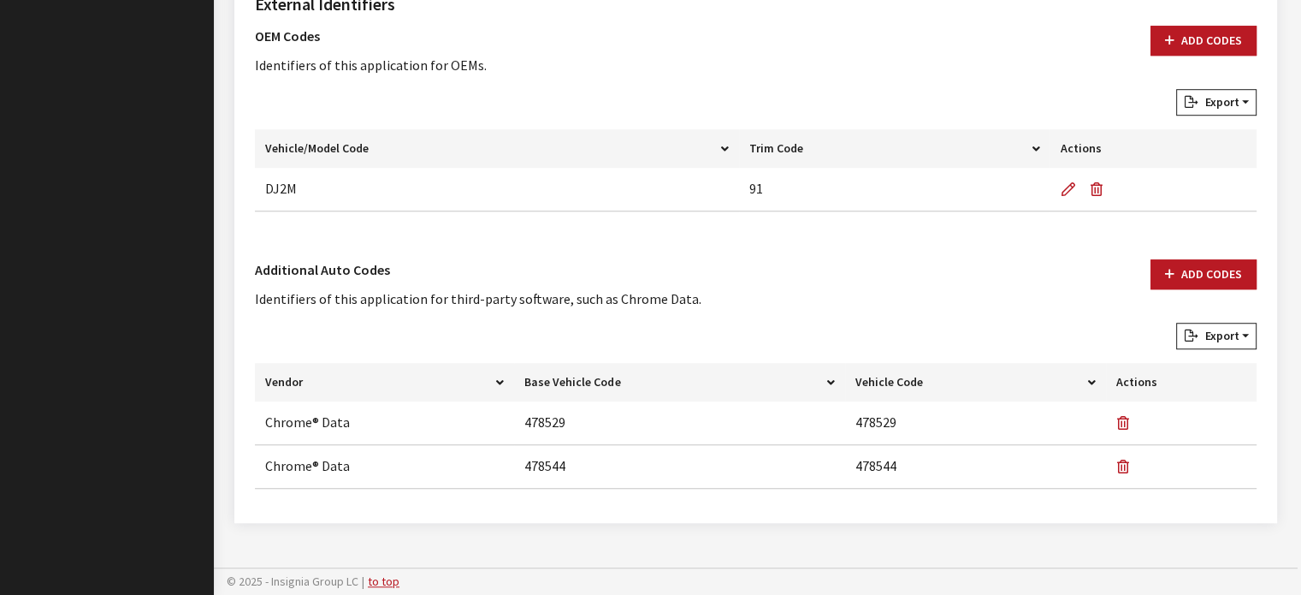
scroll to position [1242, 0]
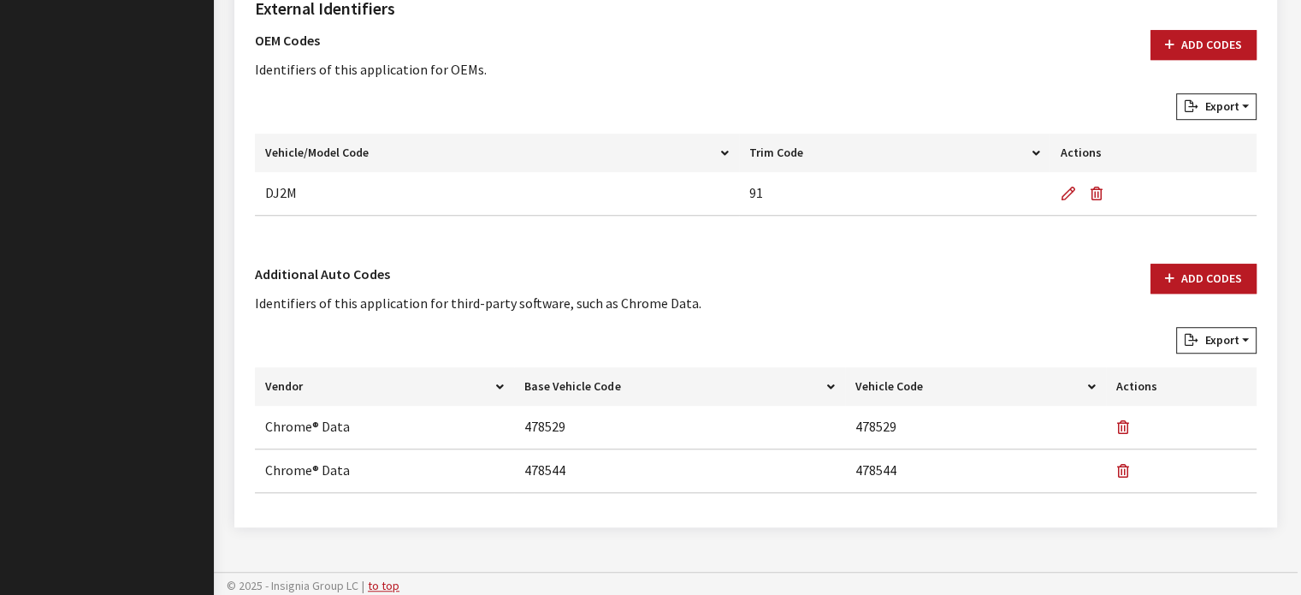
drag, startPoint x: 1218, startPoint y: 43, endPoint x: 1092, endPoint y: 92, distance: 135.2
click at [1217, 44] on button "Add Codes" at bounding box center [1204, 45] width 106 height 30
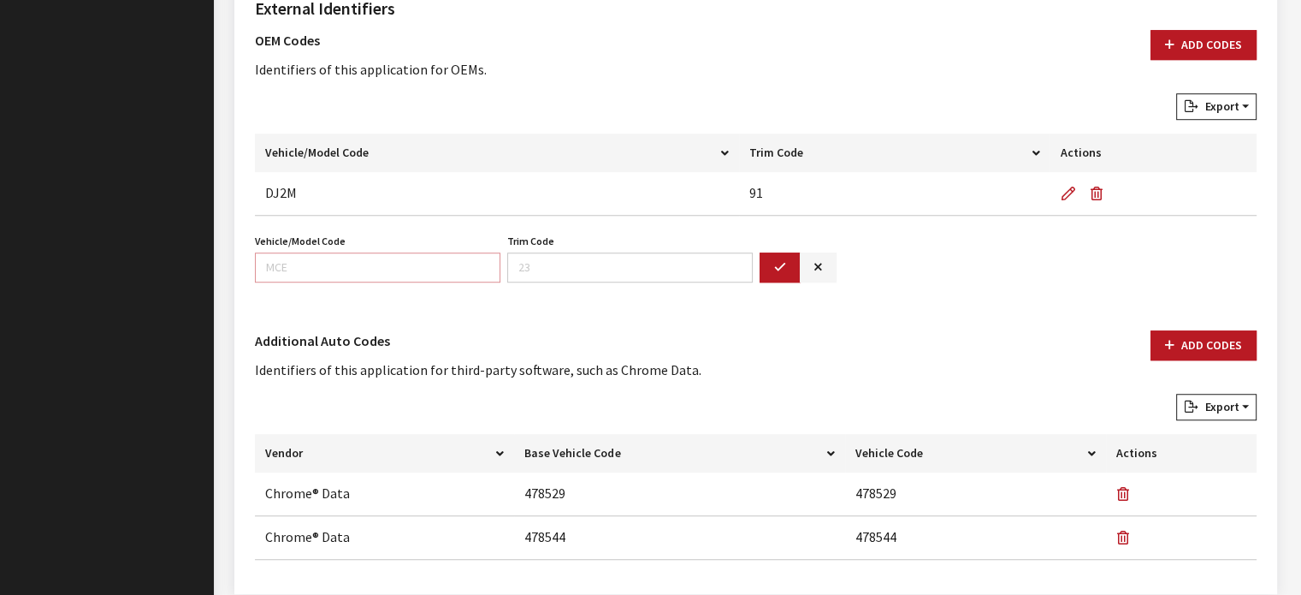
click at [383, 273] on input "Vehicle/Model Code" at bounding box center [378, 267] width 246 height 30
type input "DJ7M"
type input "91"
click at [770, 263] on button "button" at bounding box center [780, 267] width 41 height 30
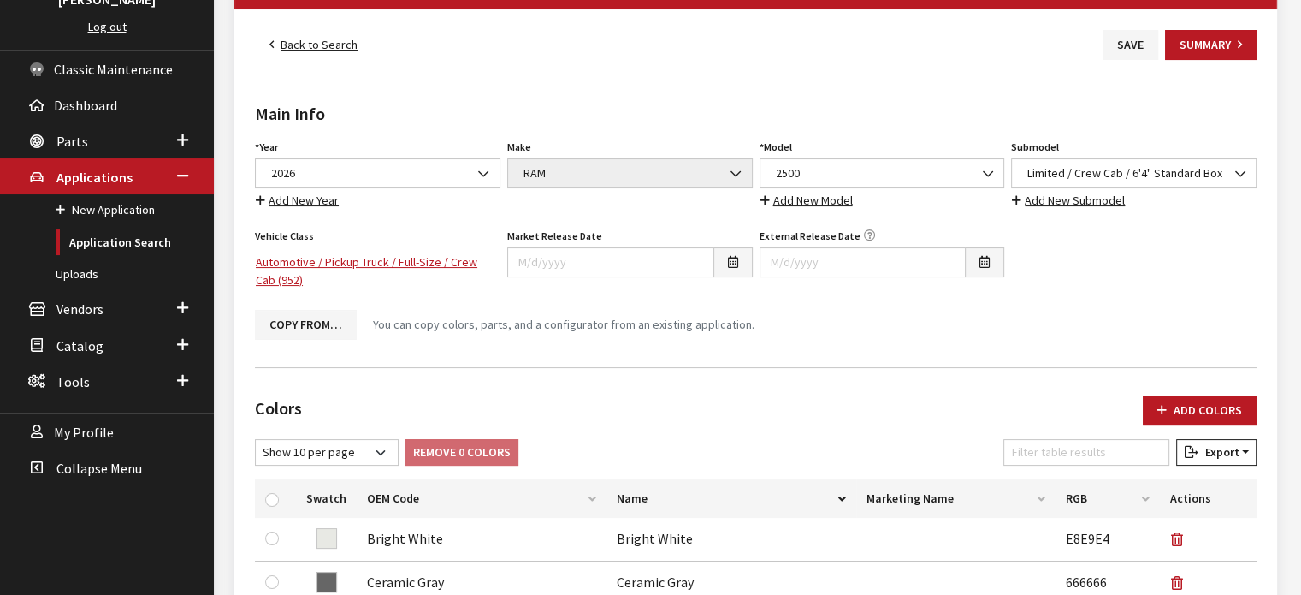
scroll to position [44, 0]
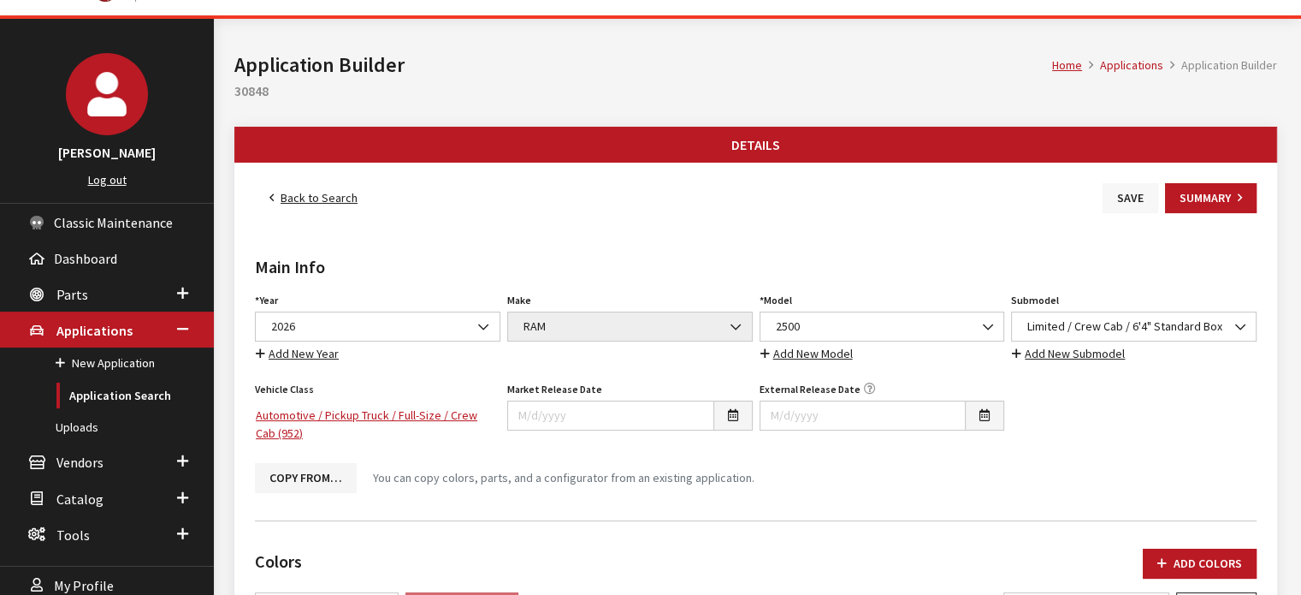
click at [1128, 193] on button "Save" at bounding box center [1131, 198] width 56 height 30
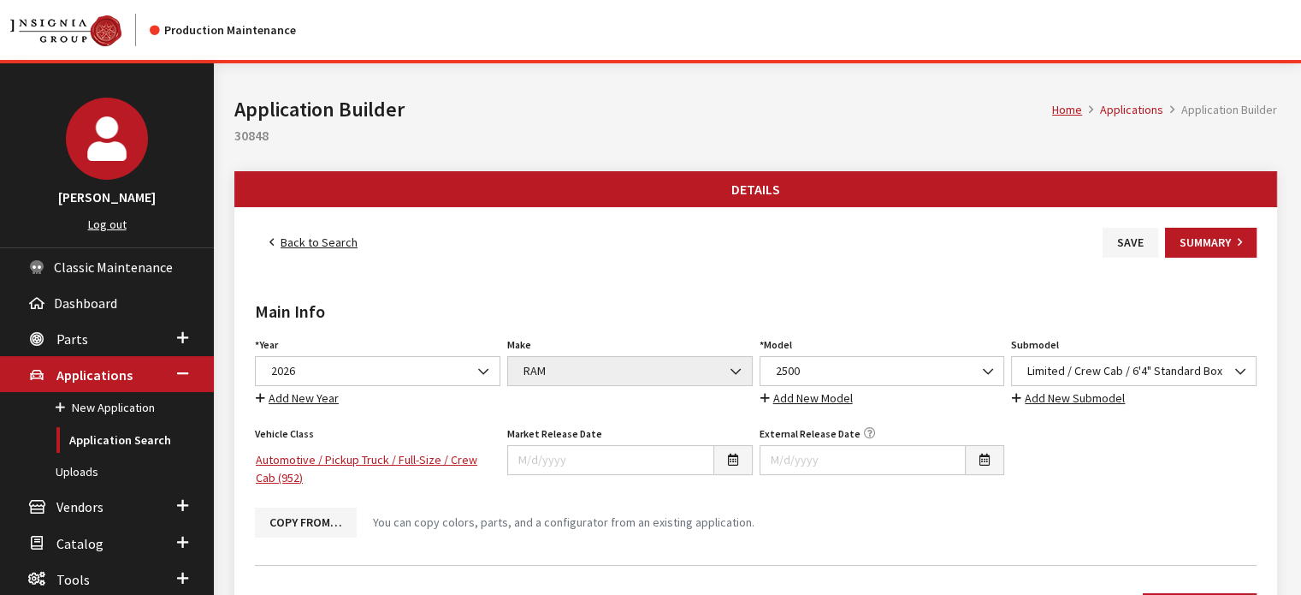
click at [315, 238] on link "Back to Search" at bounding box center [313, 243] width 117 height 30
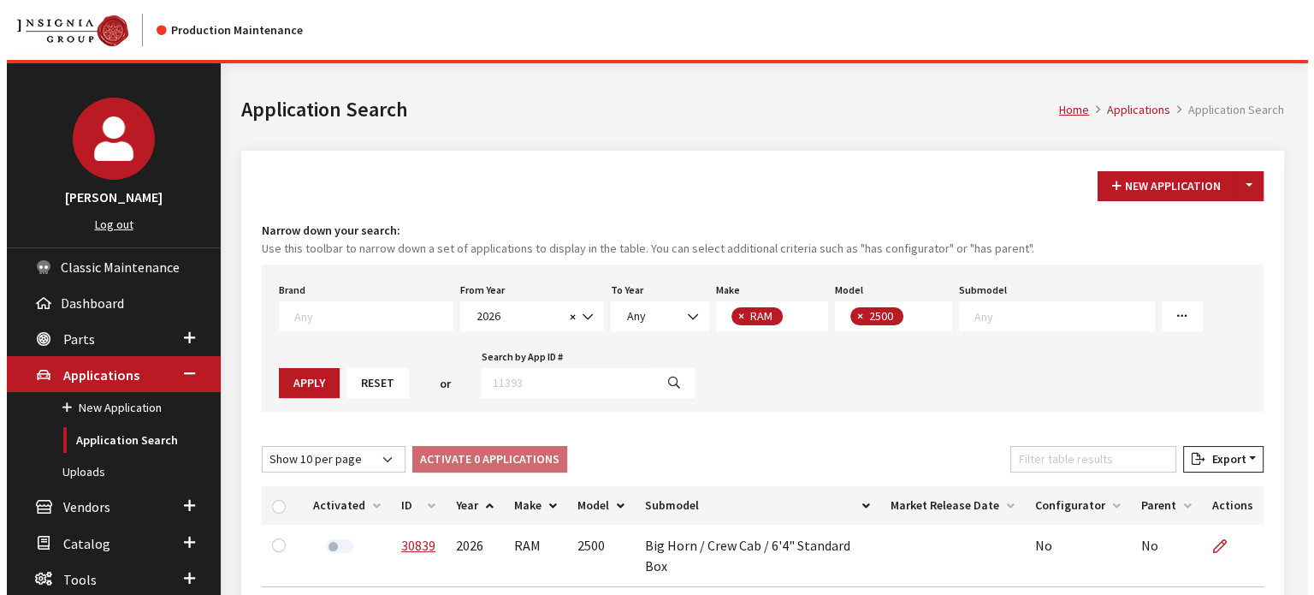
scroll to position [186, 0]
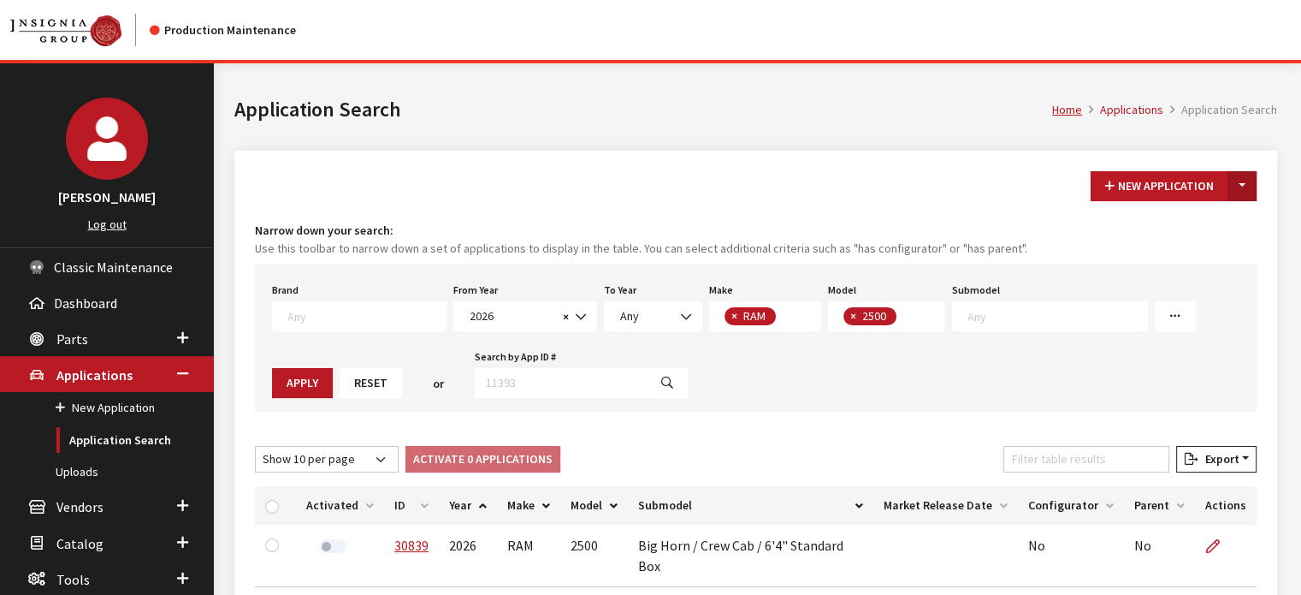
click at [1247, 175] on button "Toggle Dropdown" at bounding box center [1242, 186] width 29 height 30
click at [1226, 230] on button "New From Existing..." at bounding box center [1183, 222] width 147 height 30
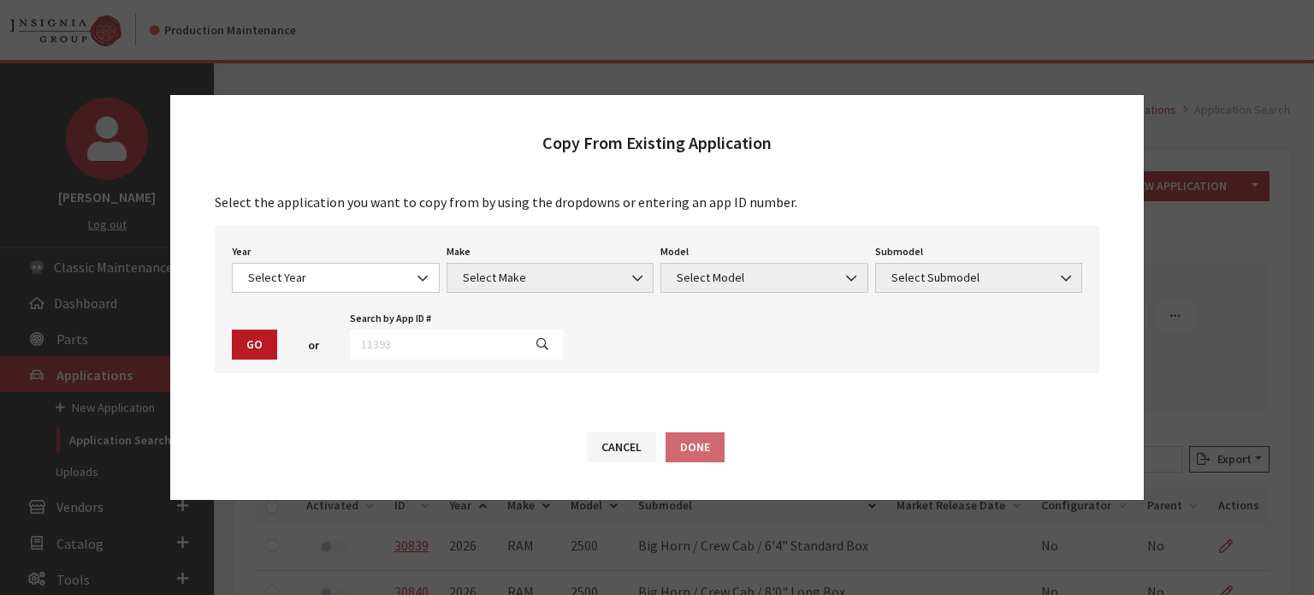
click at [275, 247] on div "Year Select Year [DATE] 2025 2024 2023 2022 2021 2020 2019 2018 2017 2016 2015 …" at bounding box center [335, 266] width 215 height 53
click at [284, 266] on span "Select Year" at bounding box center [336, 278] width 208 height 30
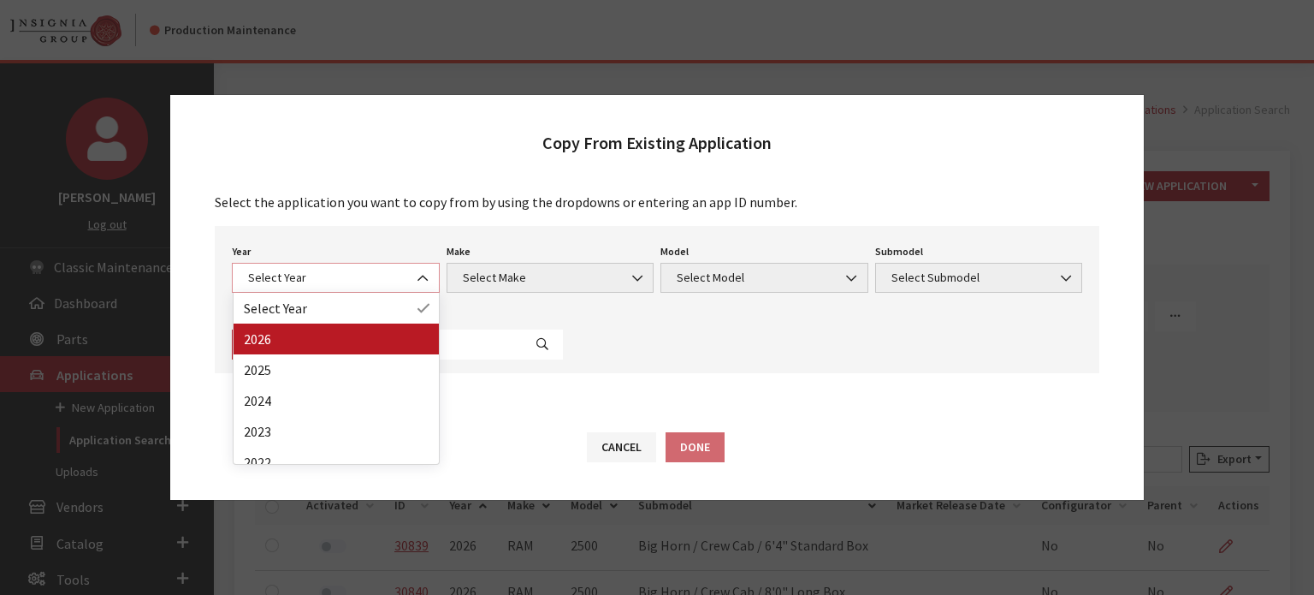
select select "44"
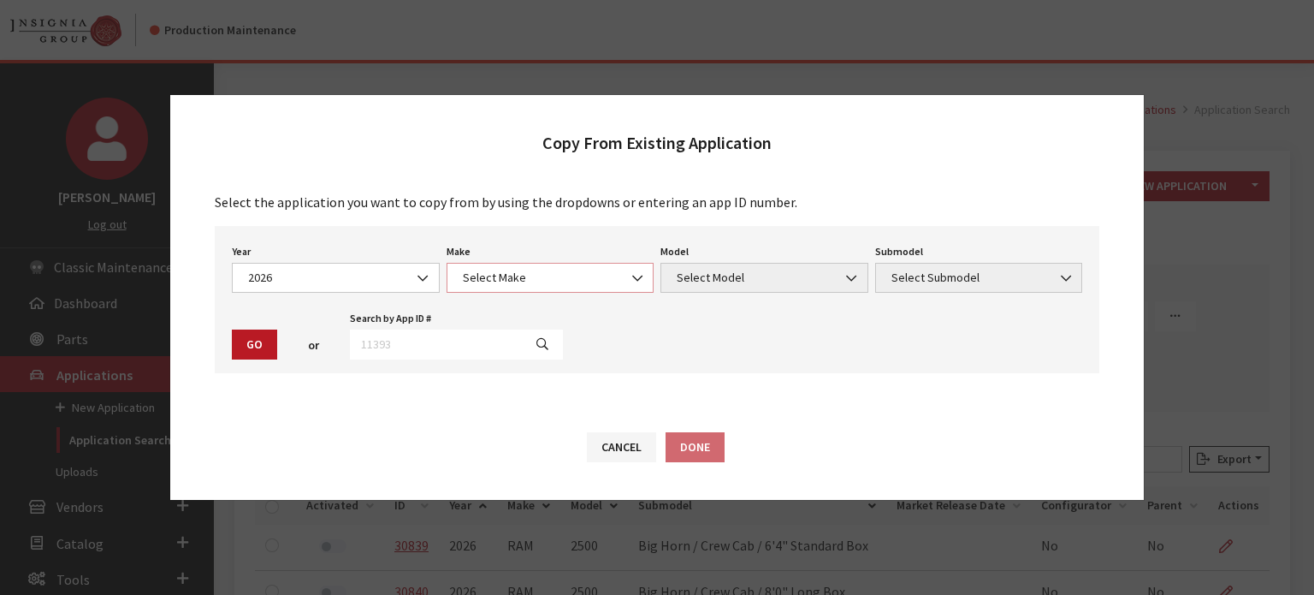
click at [483, 273] on span "Select Make" at bounding box center [551, 278] width 186 height 18
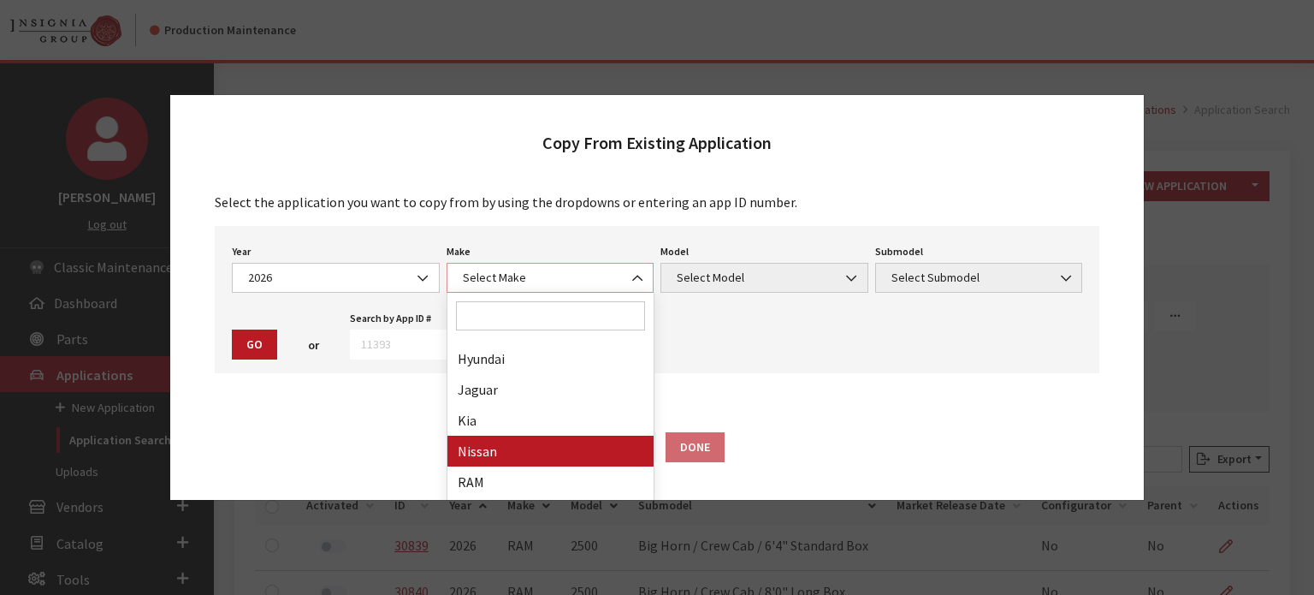
scroll to position [342, 0]
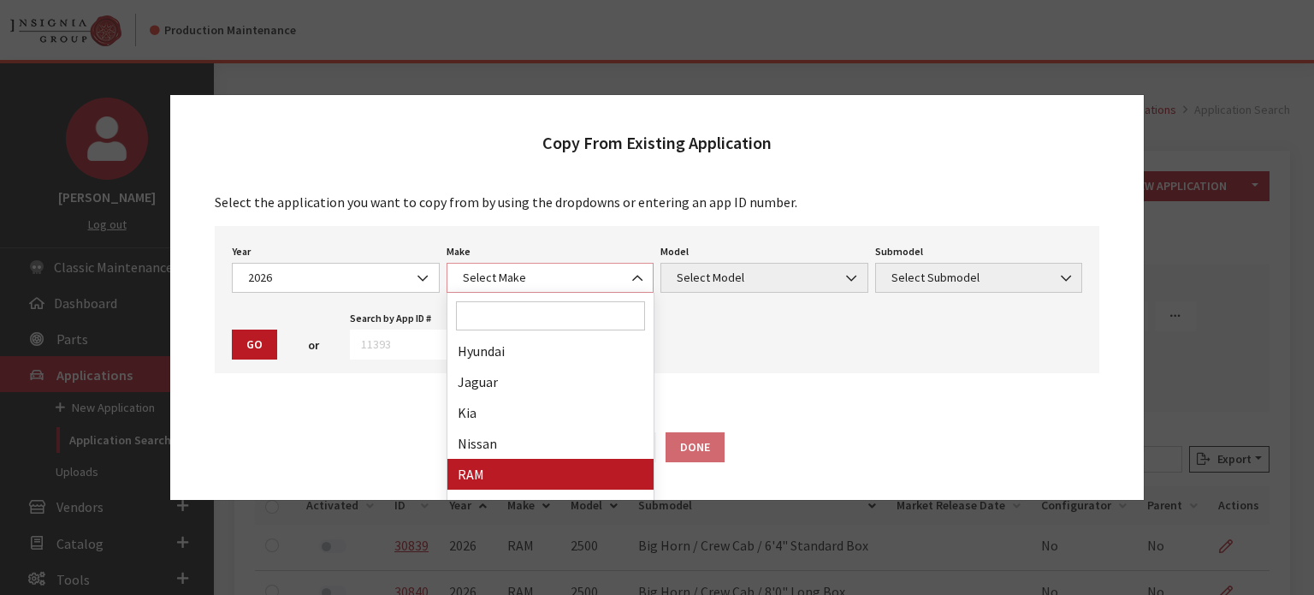
select select "34"
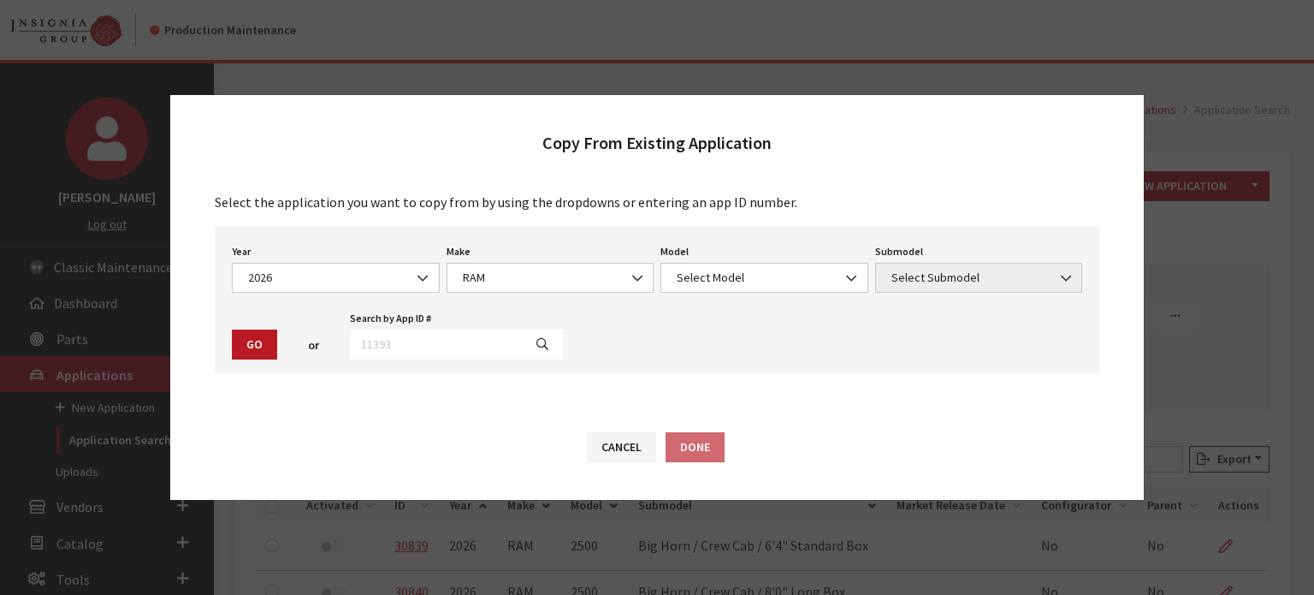
drag, startPoint x: 767, startPoint y: 246, endPoint x: 749, endPoint y: 279, distance: 37.5
click at [761, 258] on div "Model Select Model 1500 2500 Select Model Model is required." at bounding box center [764, 266] width 215 height 53
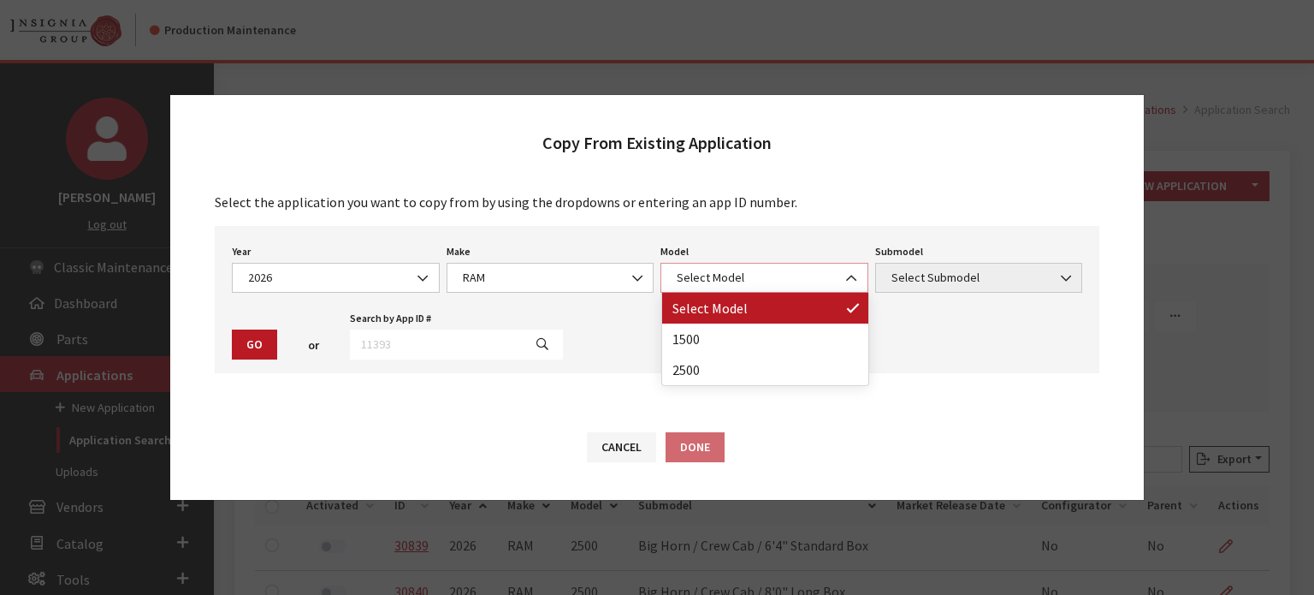
click at [753, 279] on span "Select Model" at bounding box center [765, 278] width 186 height 18
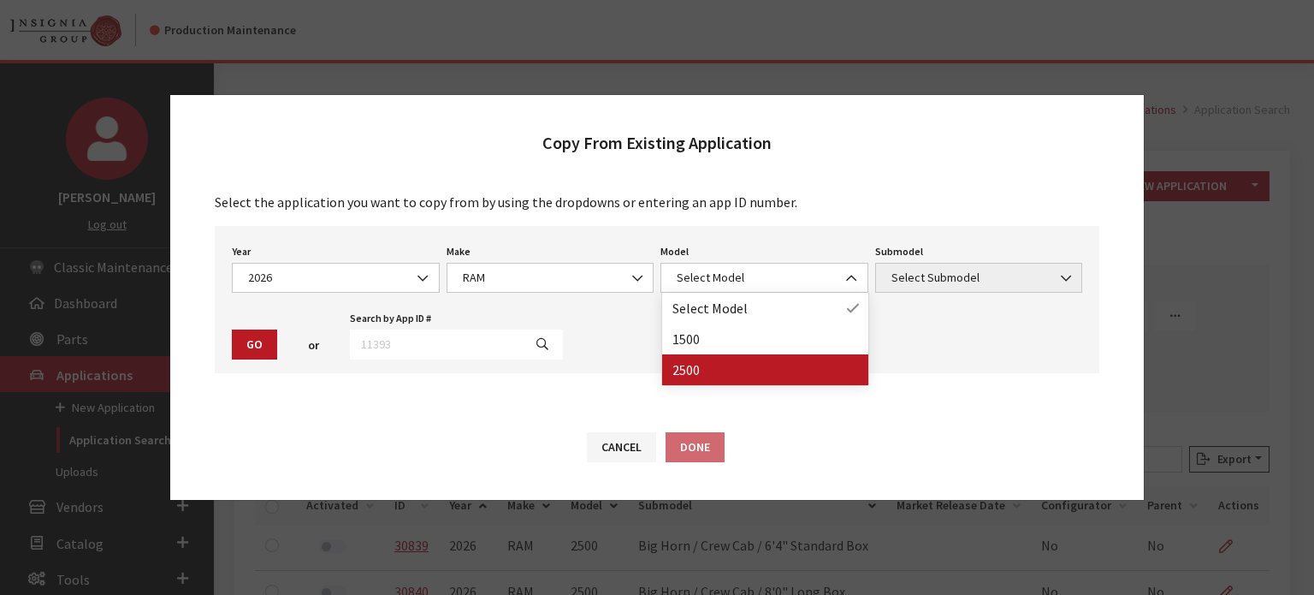
drag, startPoint x: 755, startPoint y: 358, endPoint x: 797, endPoint y: 352, distance: 42.3
select select "1085"
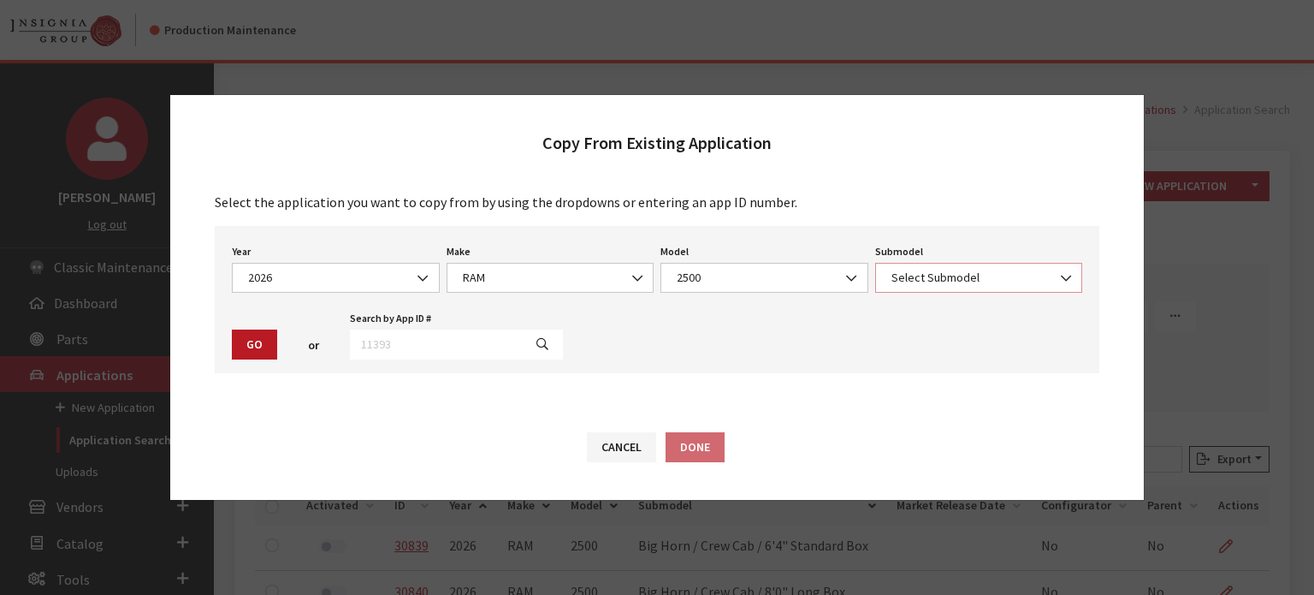
click at [1012, 281] on span "Select Submodel" at bounding box center [979, 278] width 186 height 18
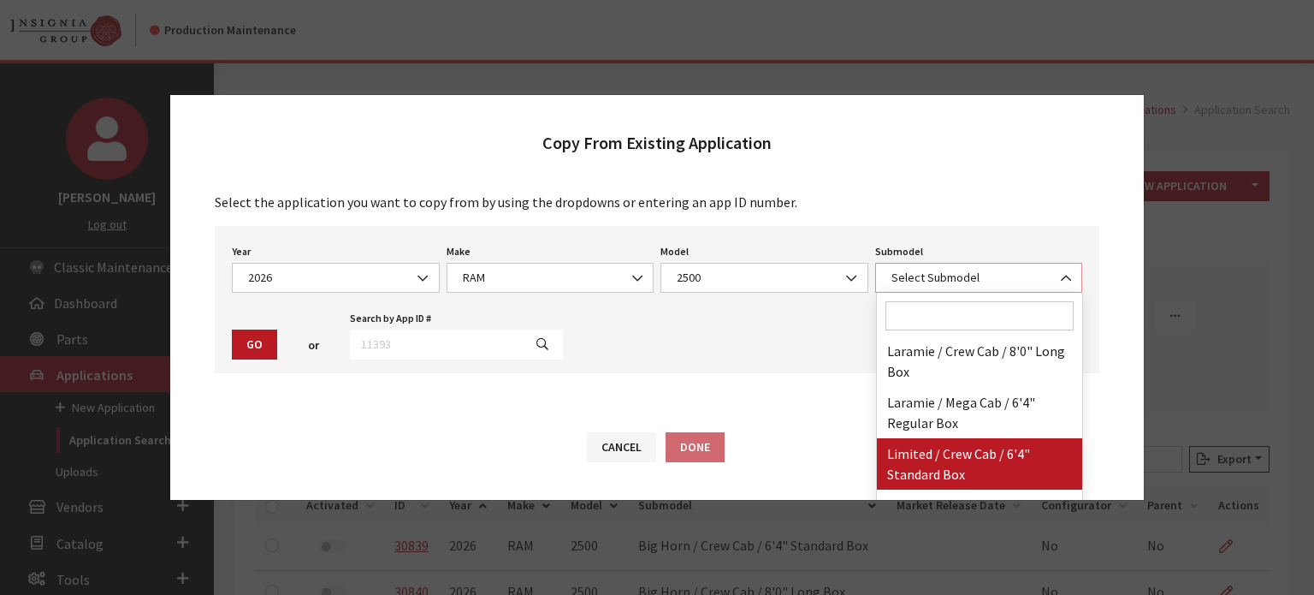
select select "3387"
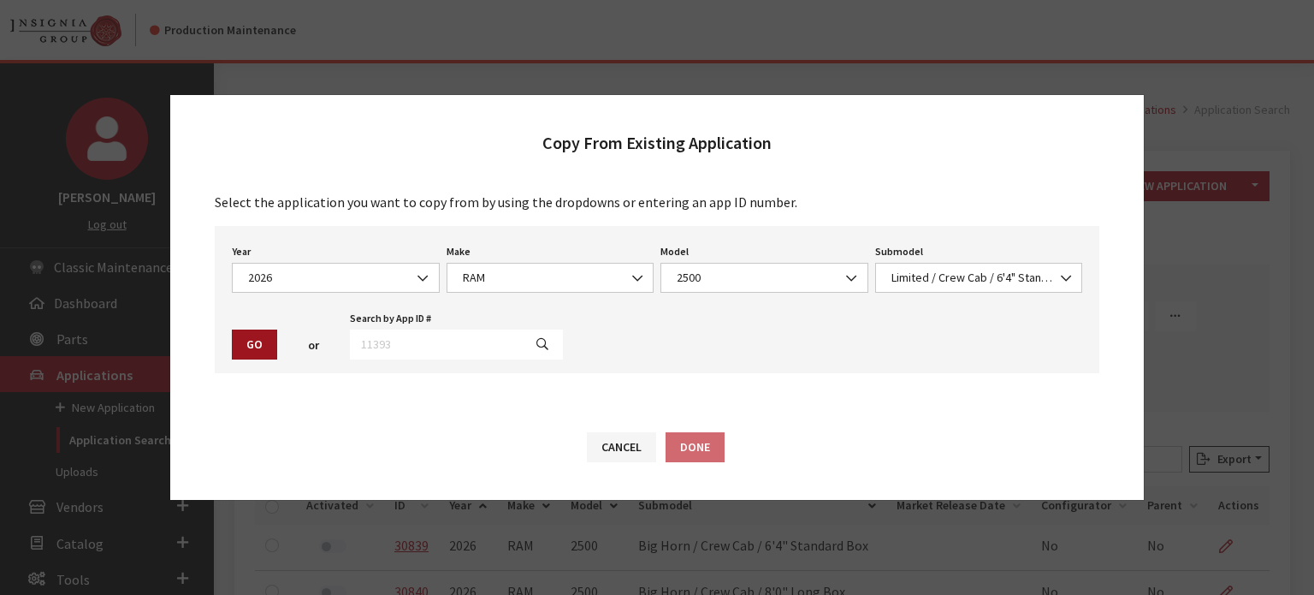
click at [246, 352] on button "Go" at bounding box center [254, 344] width 45 height 30
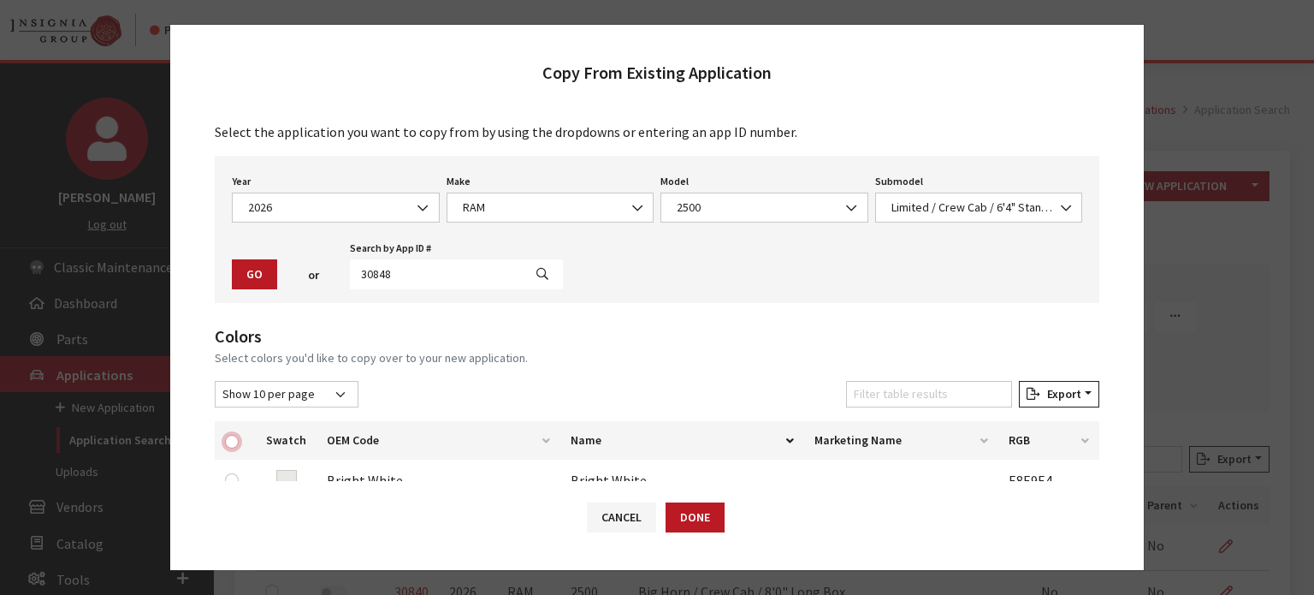
click at [228, 442] on input "checkbox" at bounding box center [232, 442] width 14 height 14
checkbox input "true"
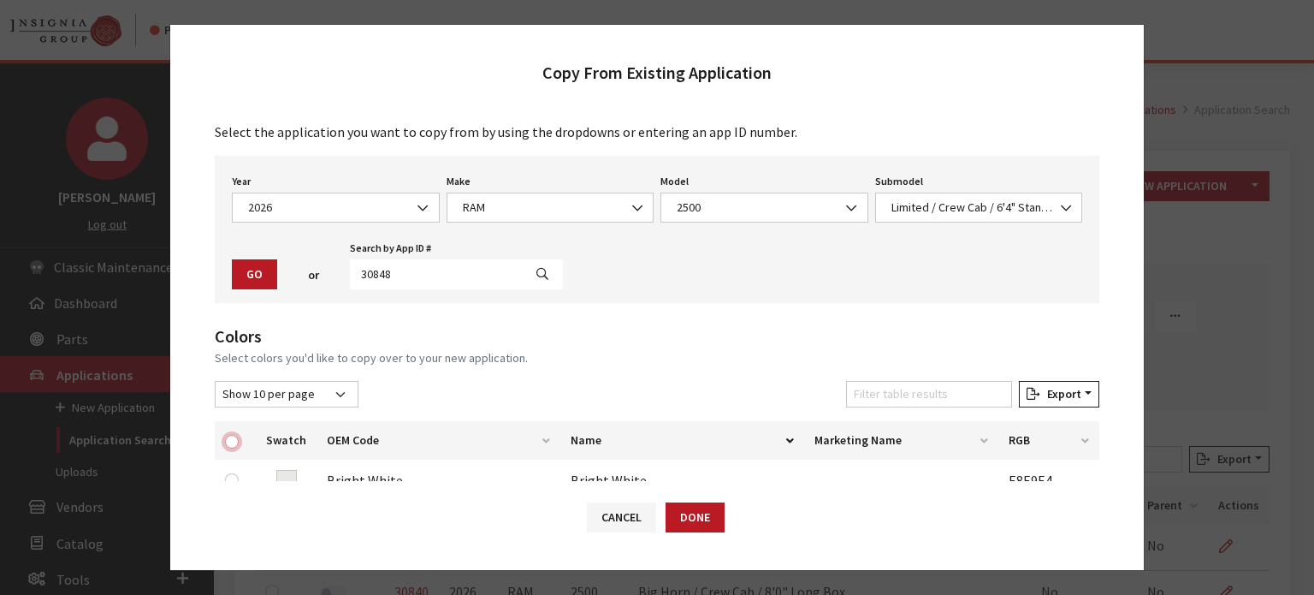
checkbox input "true"
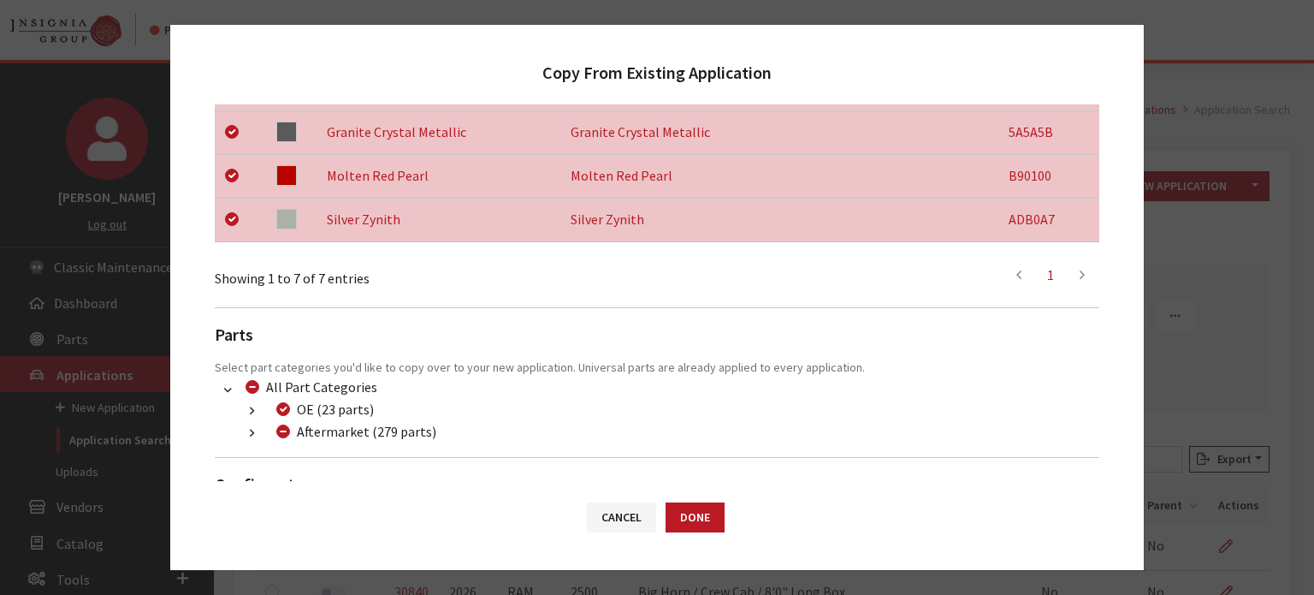
scroll to position [583, 0]
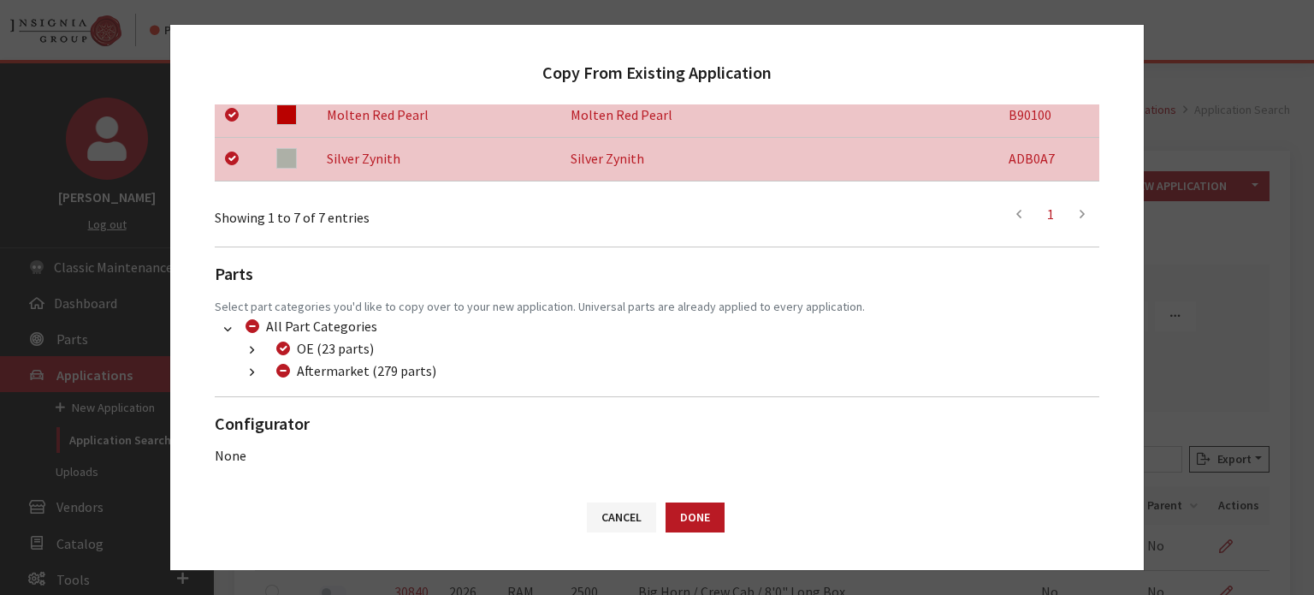
click at [258, 365] on button "button" at bounding box center [251, 373] width 33 height 20
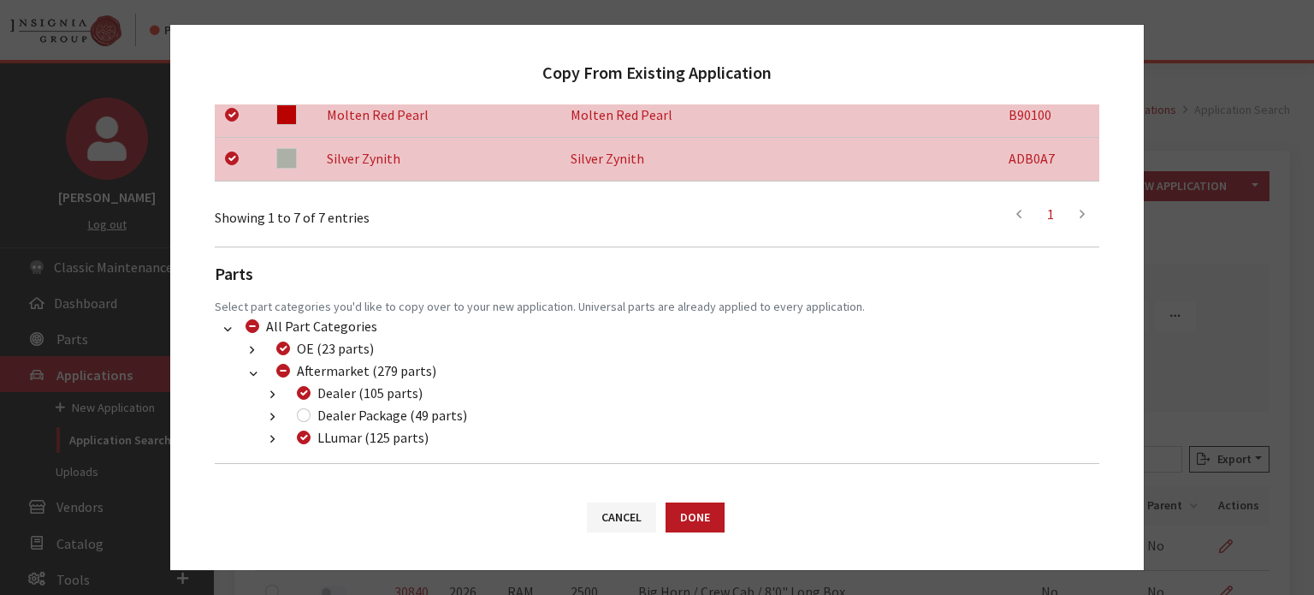
click at [315, 412] on div "Dealer Package (49 parts)" at bounding box center [379, 415] width 175 height 21
click at [308, 416] on input "Dealer Package (49 parts)" at bounding box center [304, 415] width 14 height 14
checkbox input "true"
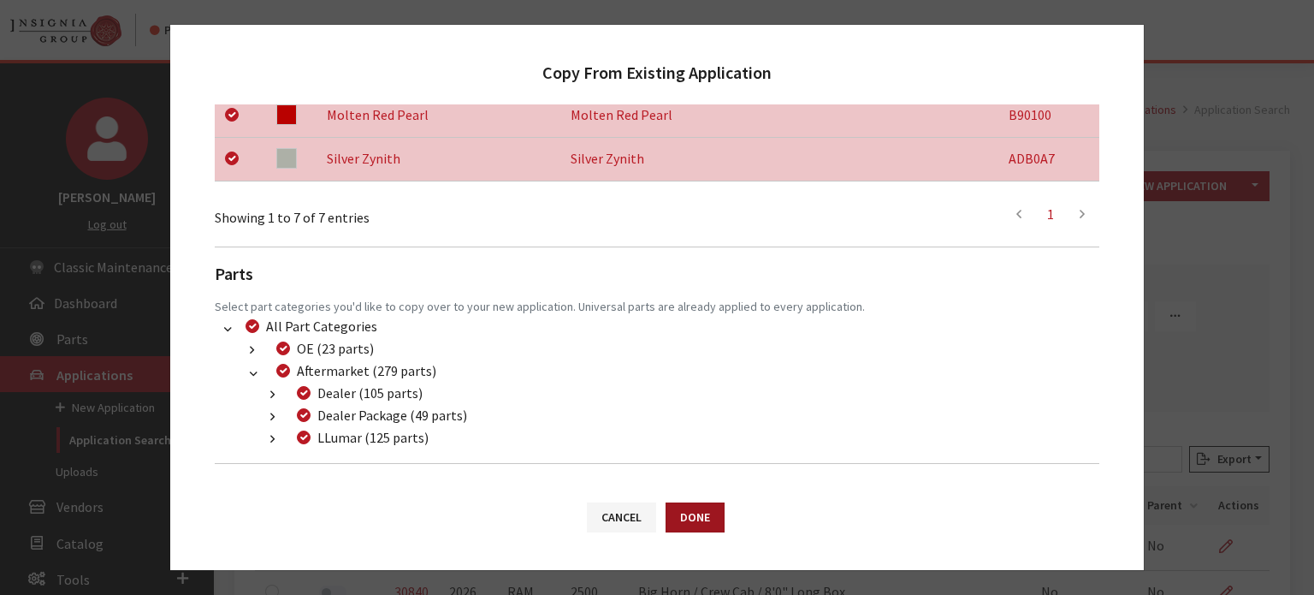
click at [713, 519] on button "Done" at bounding box center [695, 517] width 59 height 30
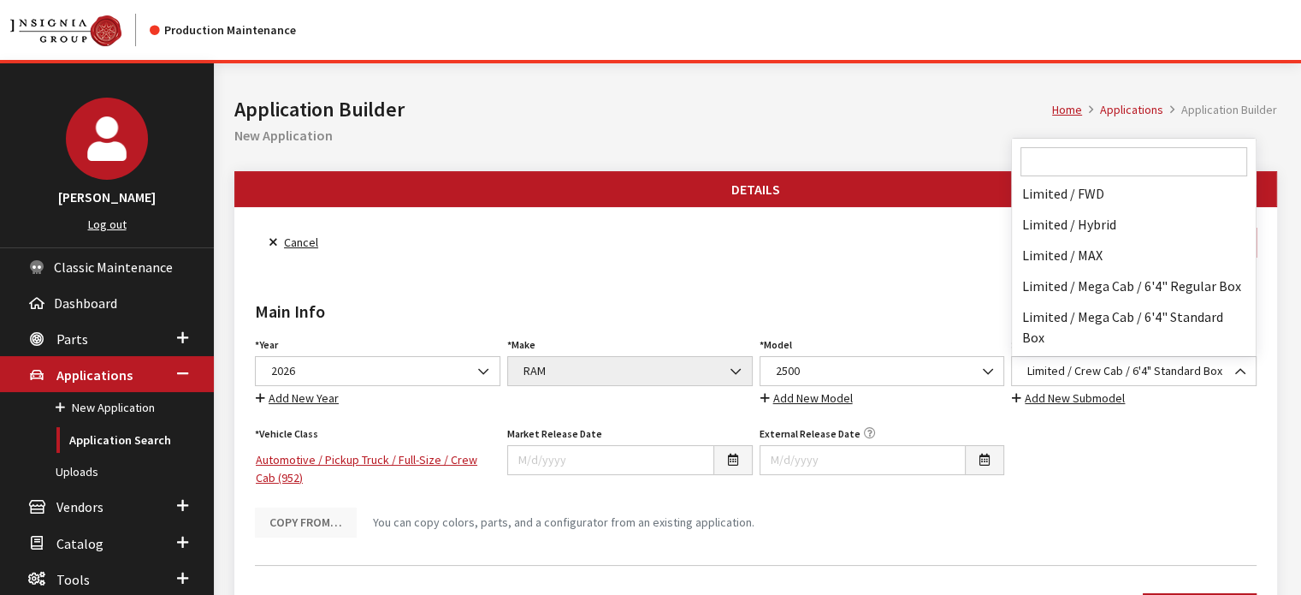
scroll to position [80971, 0]
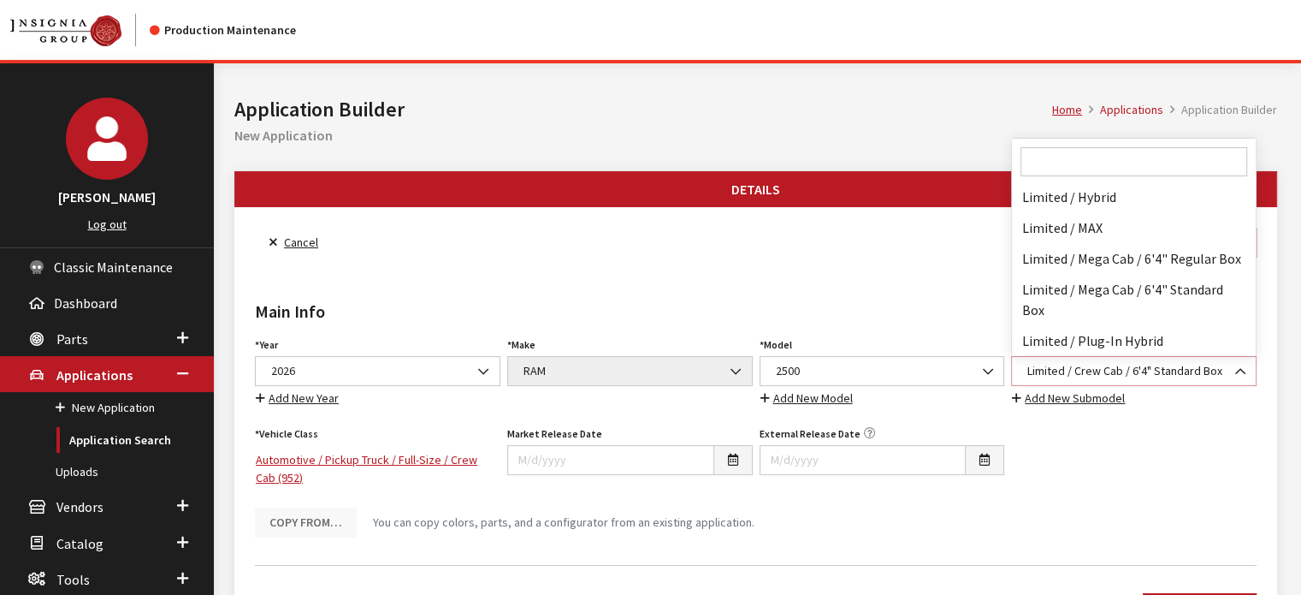
select select "3010"
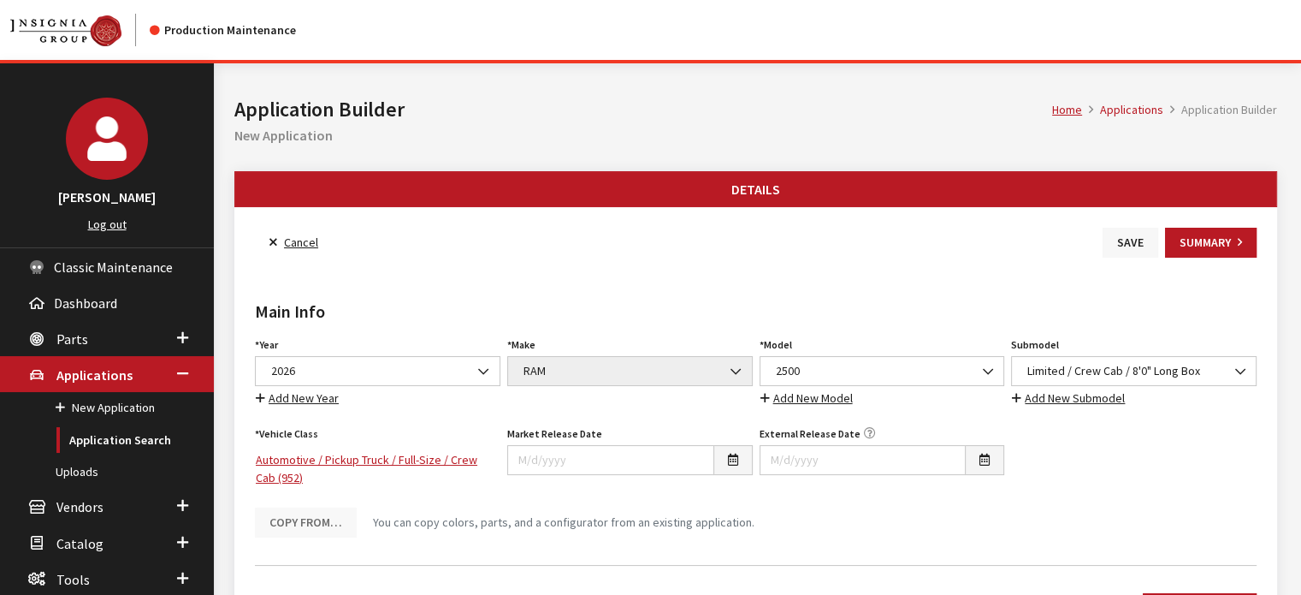
click at [1140, 238] on button "Save" at bounding box center [1131, 243] width 56 height 30
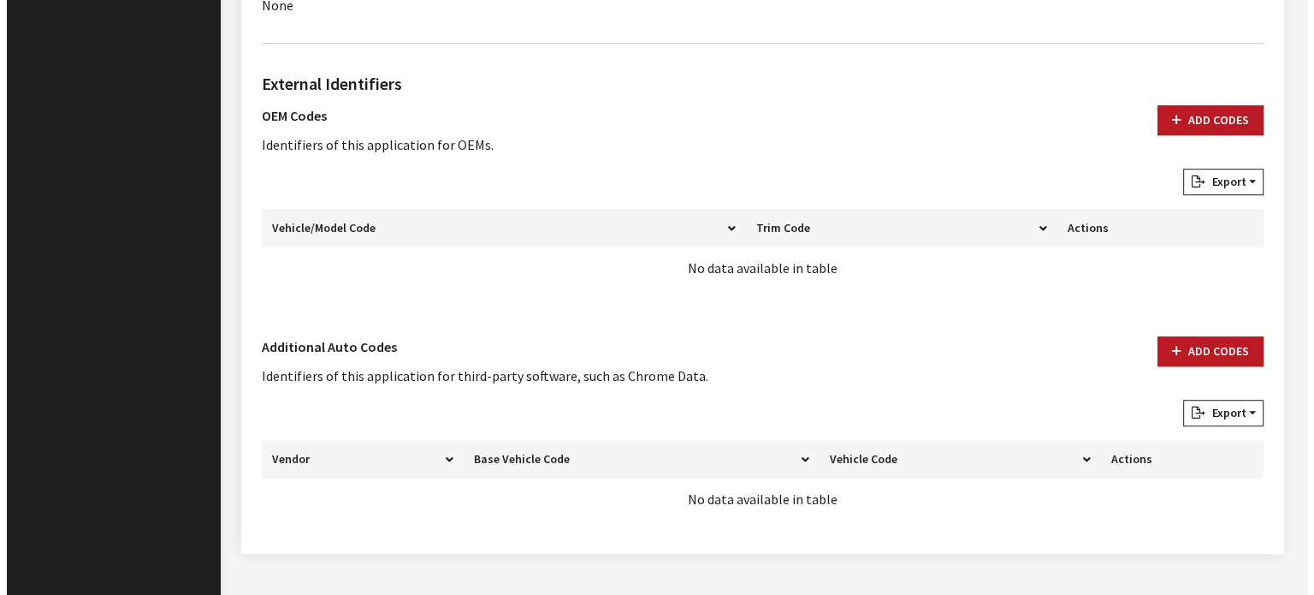
scroll to position [1195, 0]
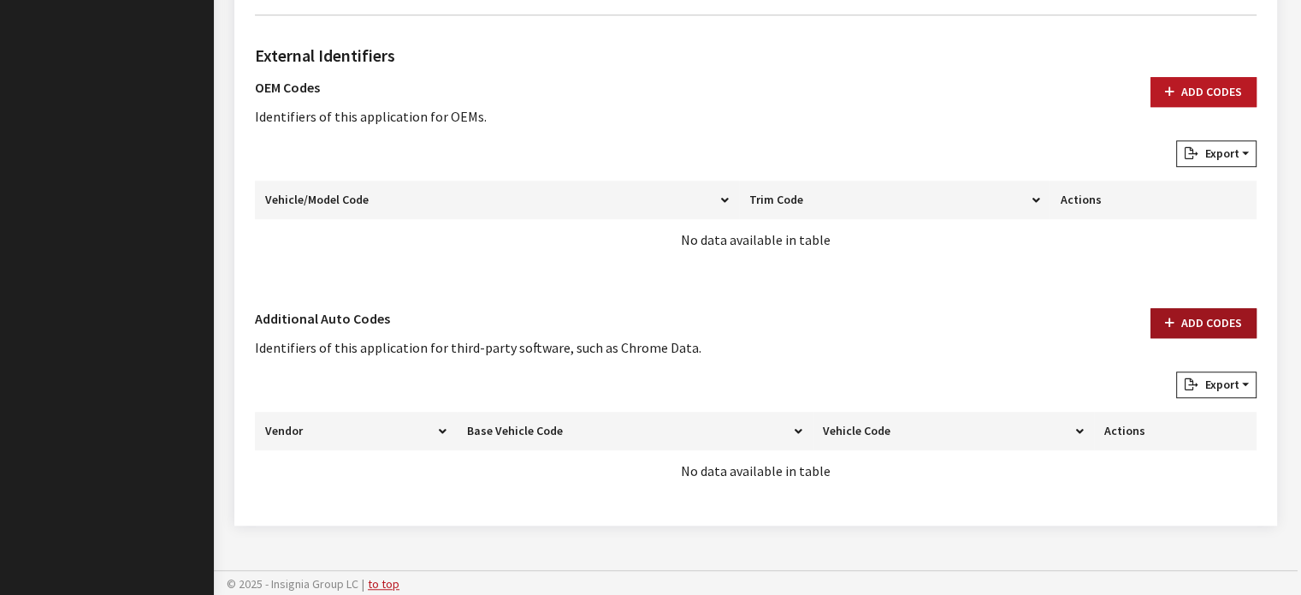
click at [1187, 313] on button "Add Codes" at bounding box center [1204, 323] width 106 height 30
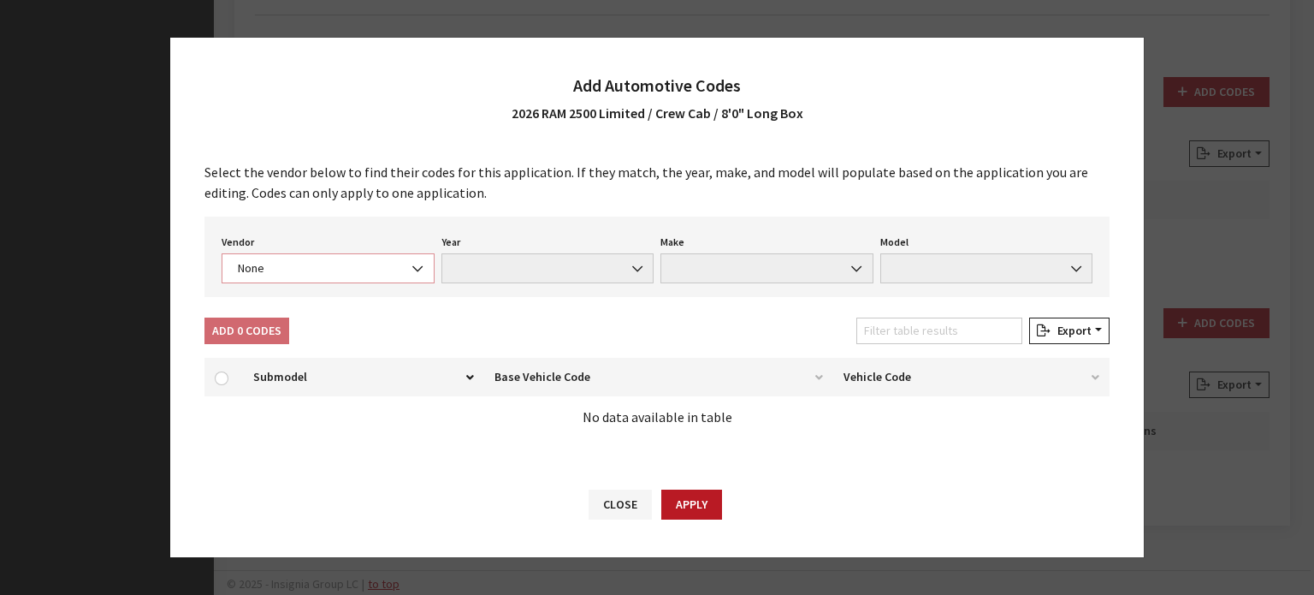
click at [366, 258] on span "None" at bounding box center [328, 268] width 213 height 30
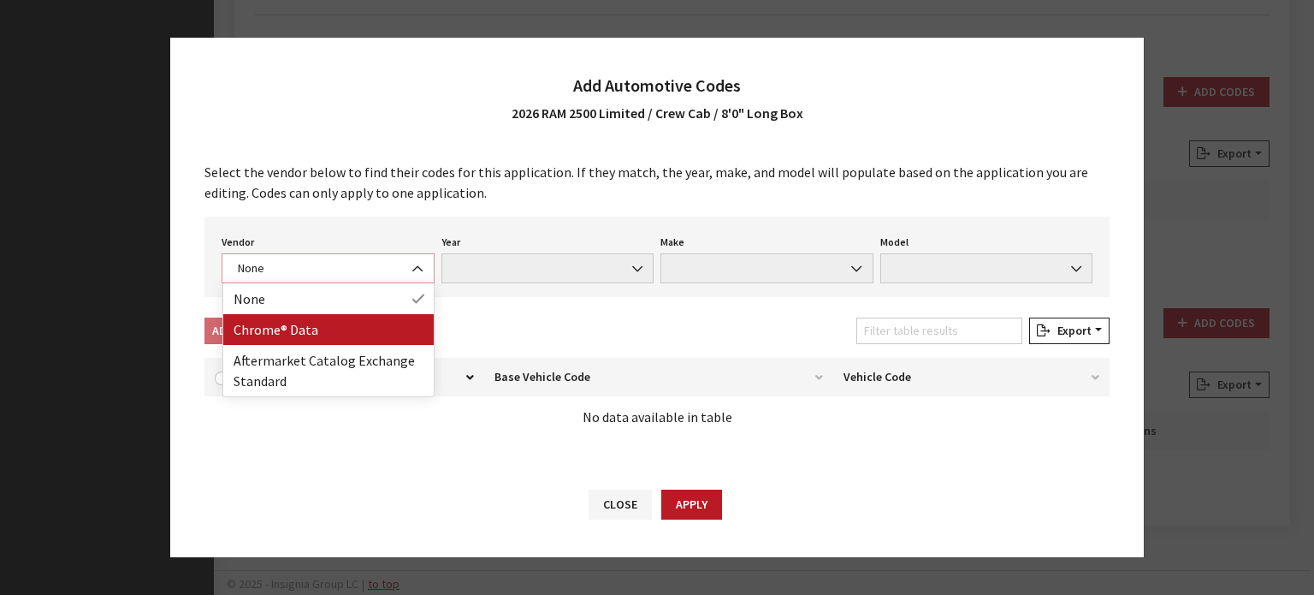
select select "4"
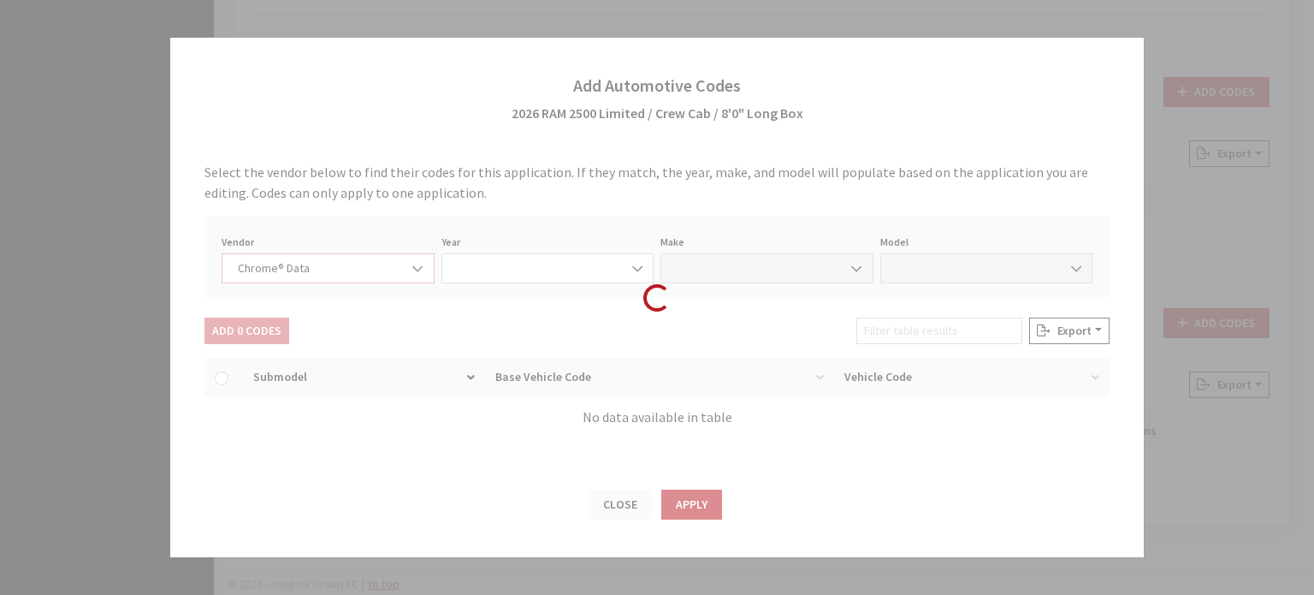
select select "2026"
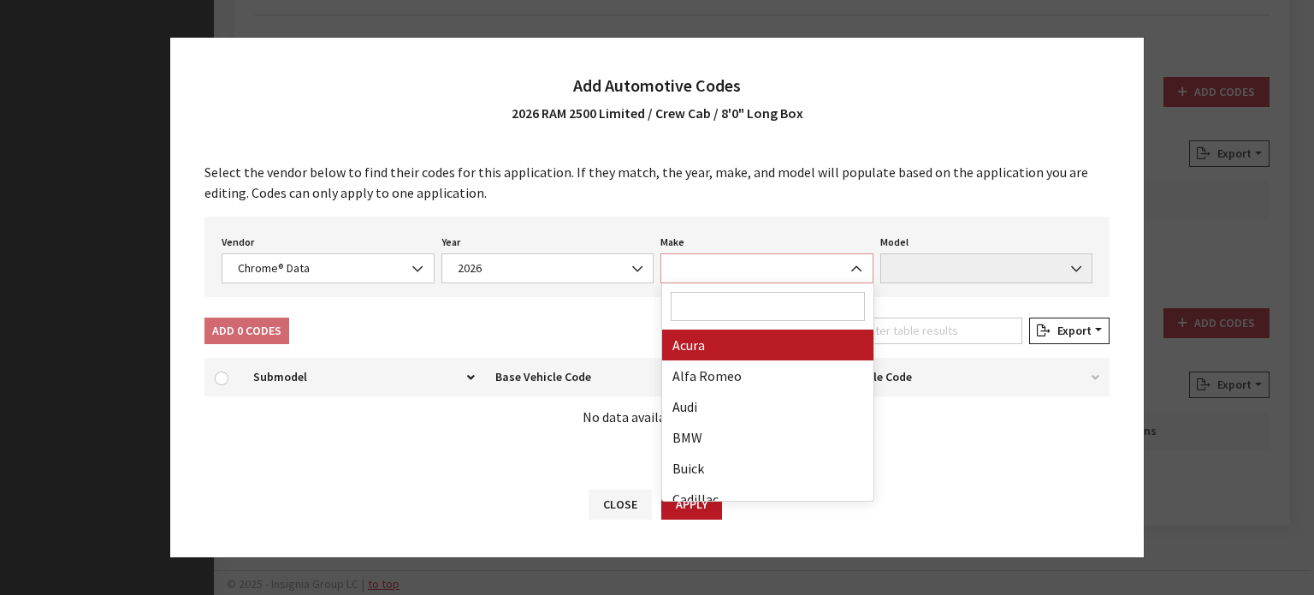
click at [690, 279] on span at bounding box center [766, 268] width 213 height 30
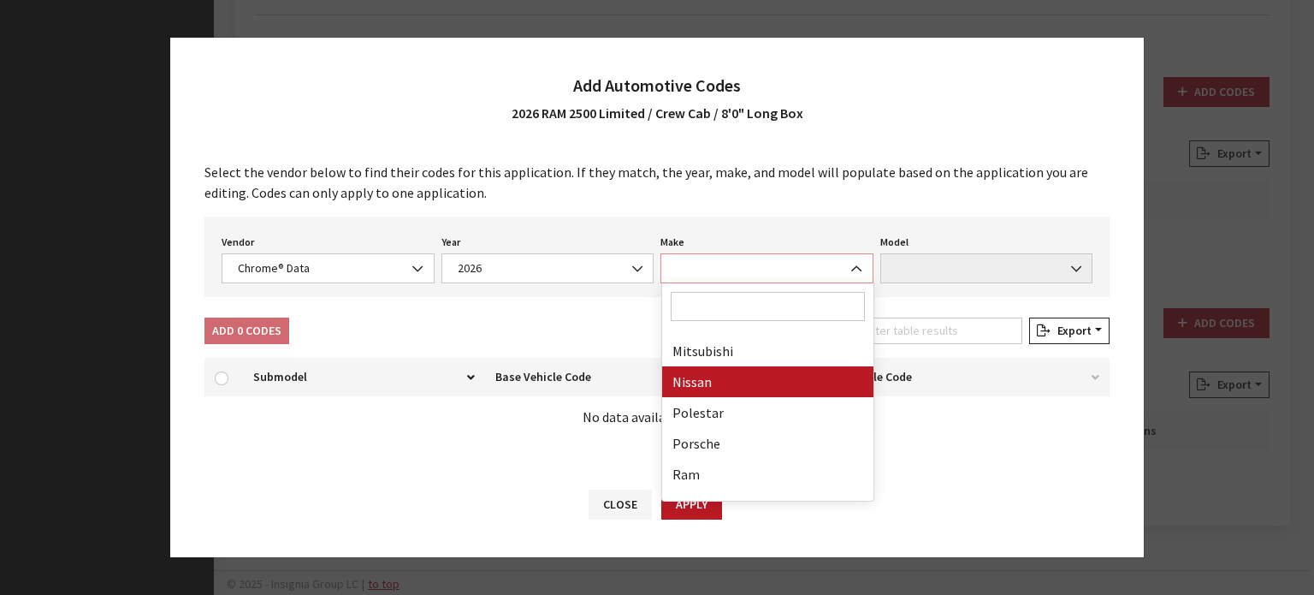
scroll to position [855, 0]
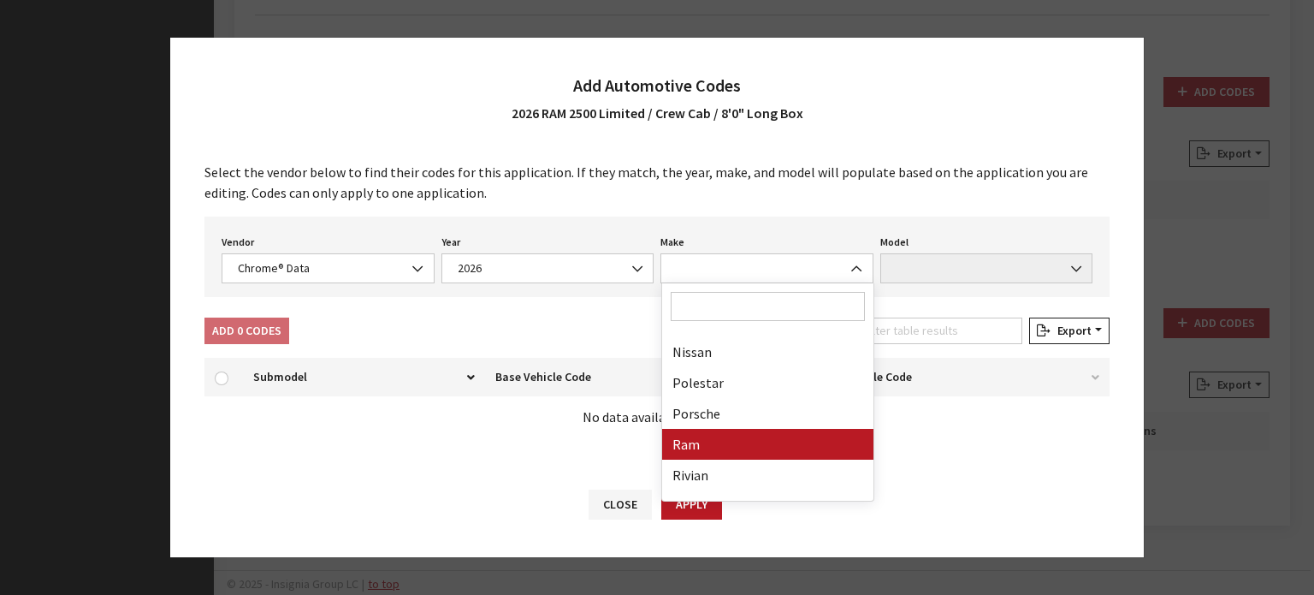
drag, startPoint x: 699, startPoint y: 451, endPoint x: 820, endPoint y: 382, distance: 138.7
select select "57"
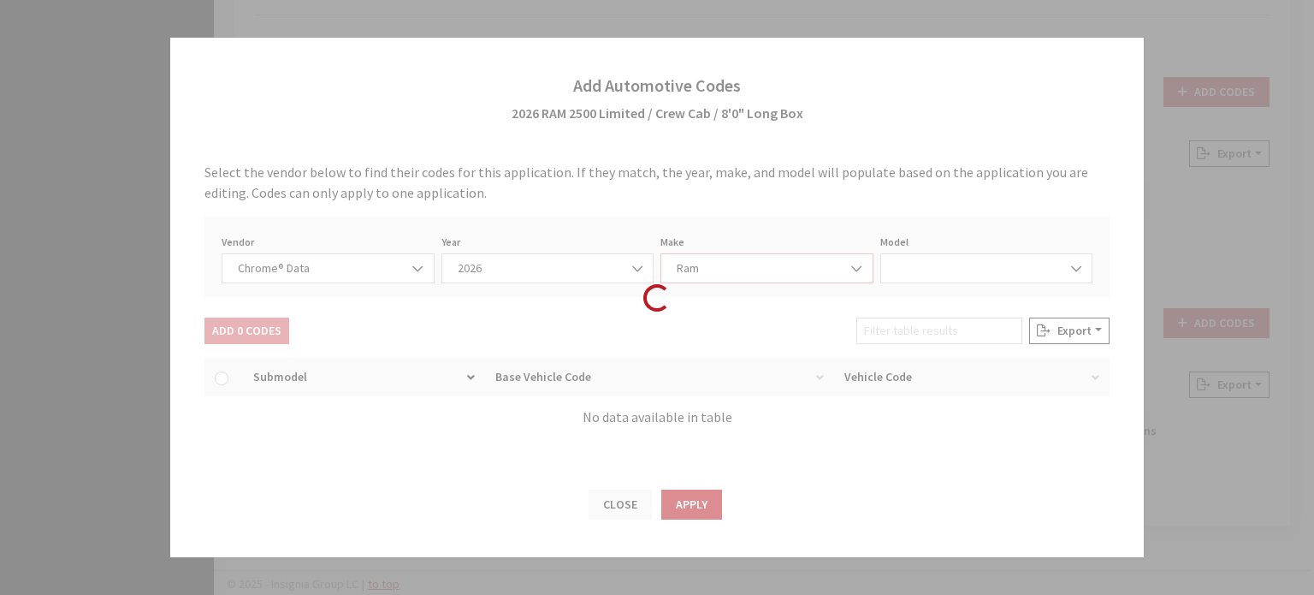
select select "72306"
click at [915, 280] on div "Vendor None Chrome® Data Aftermarket Catalog Exchange Standard Chrome® Data Yea…" at bounding box center [656, 256] width 905 height 80
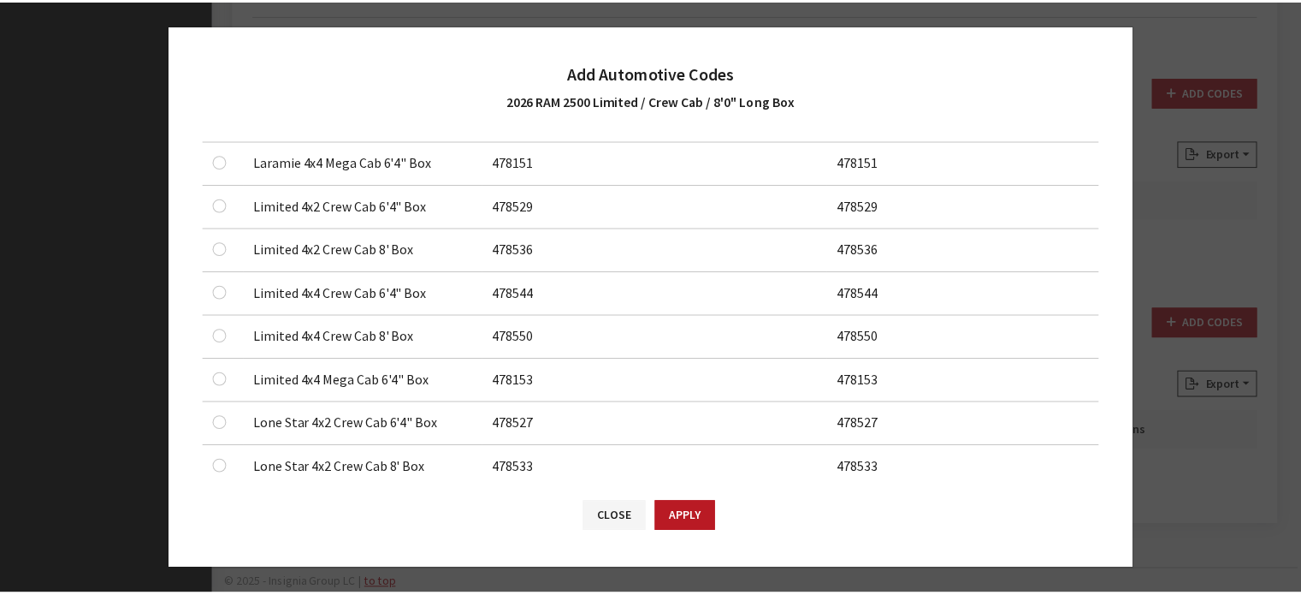
scroll to position [684, 0]
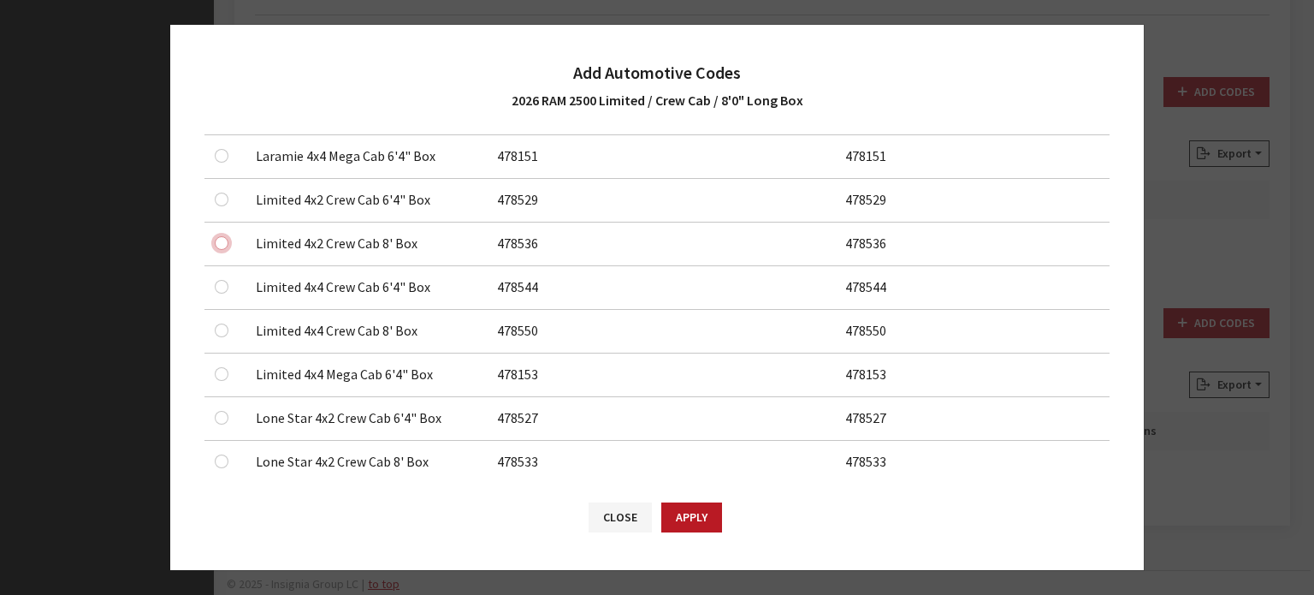
click at [226, 236] on input "checkbox" at bounding box center [222, 243] width 14 height 14
checkbox input "true"
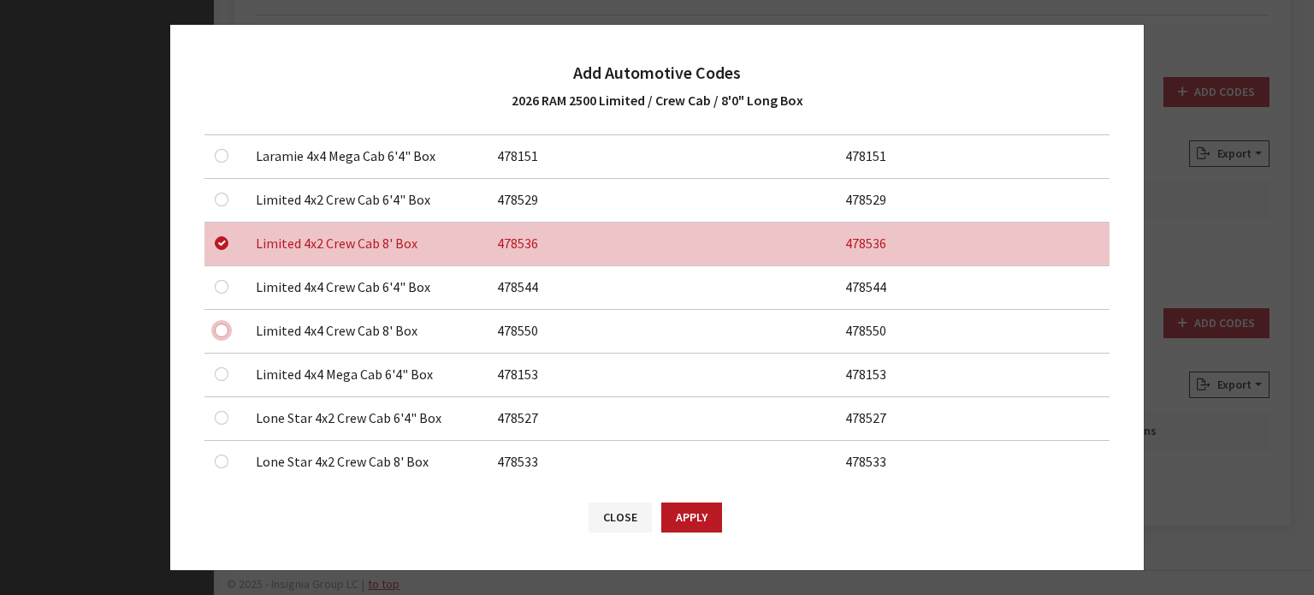
click at [219, 328] on input "checkbox" at bounding box center [222, 330] width 14 height 14
checkbox input "true"
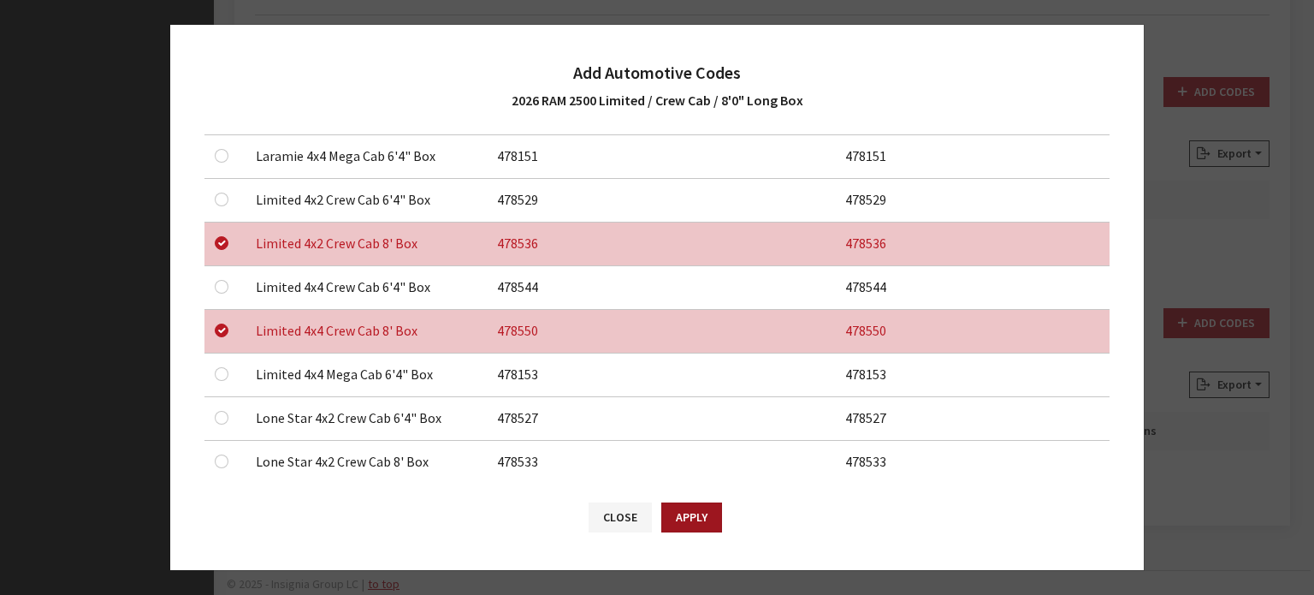
click at [688, 512] on button "Apply" at bounding box center [691, 517] width 61 height 30
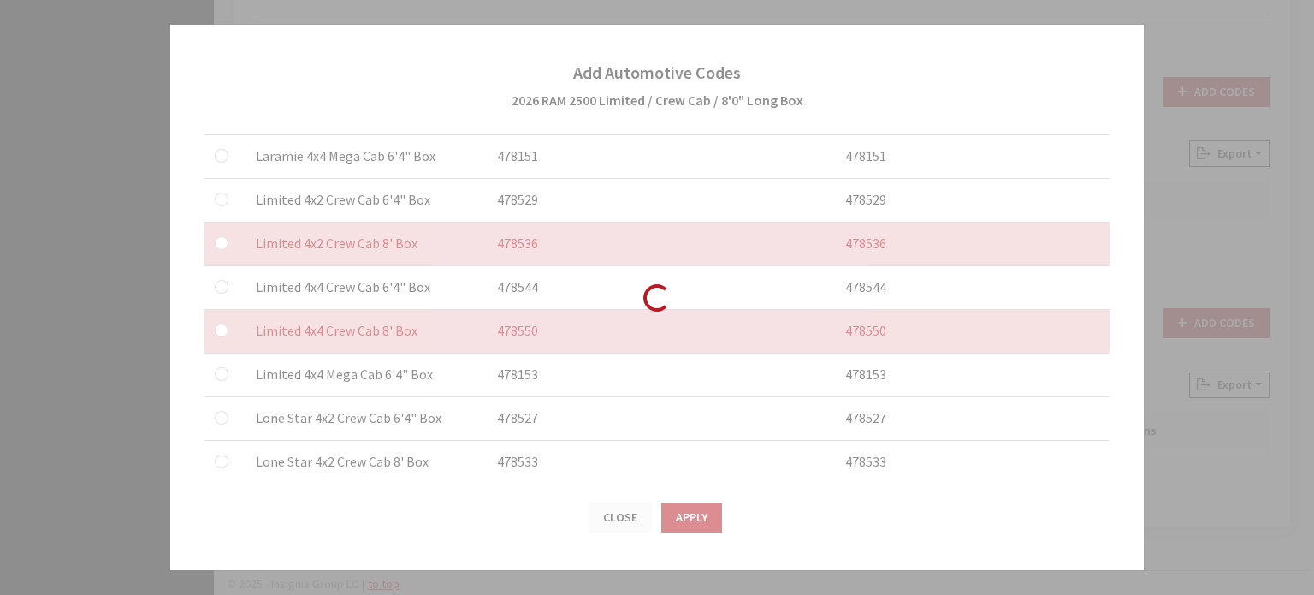
checkbox input "false"
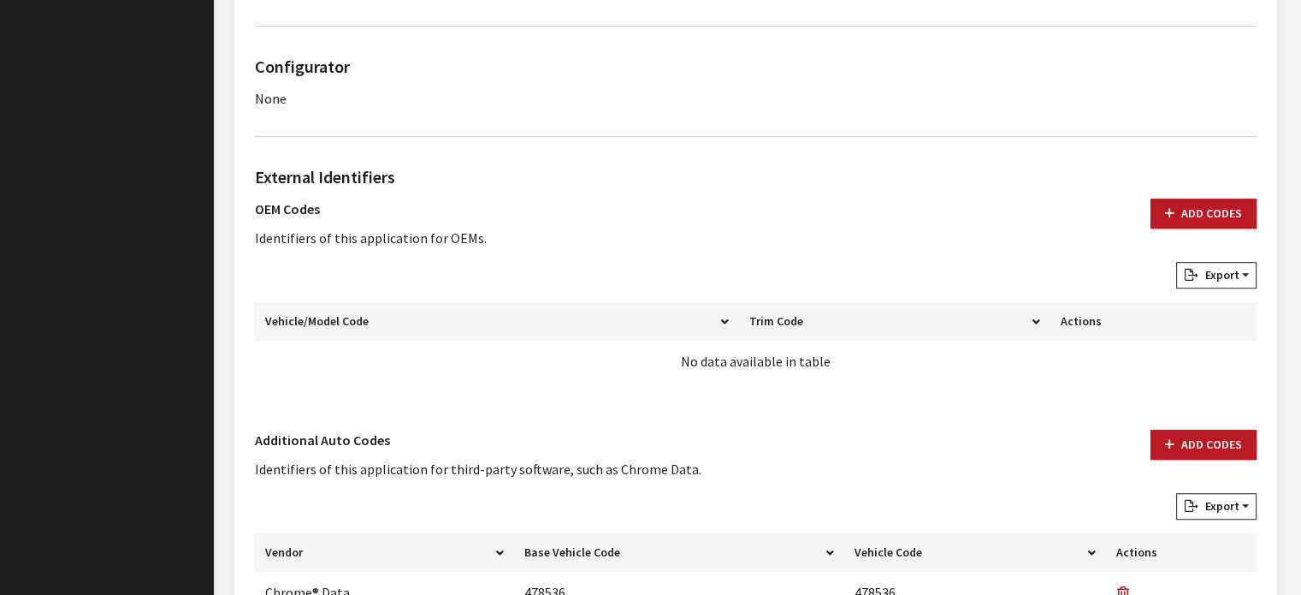
scroll to position [1024, 0]
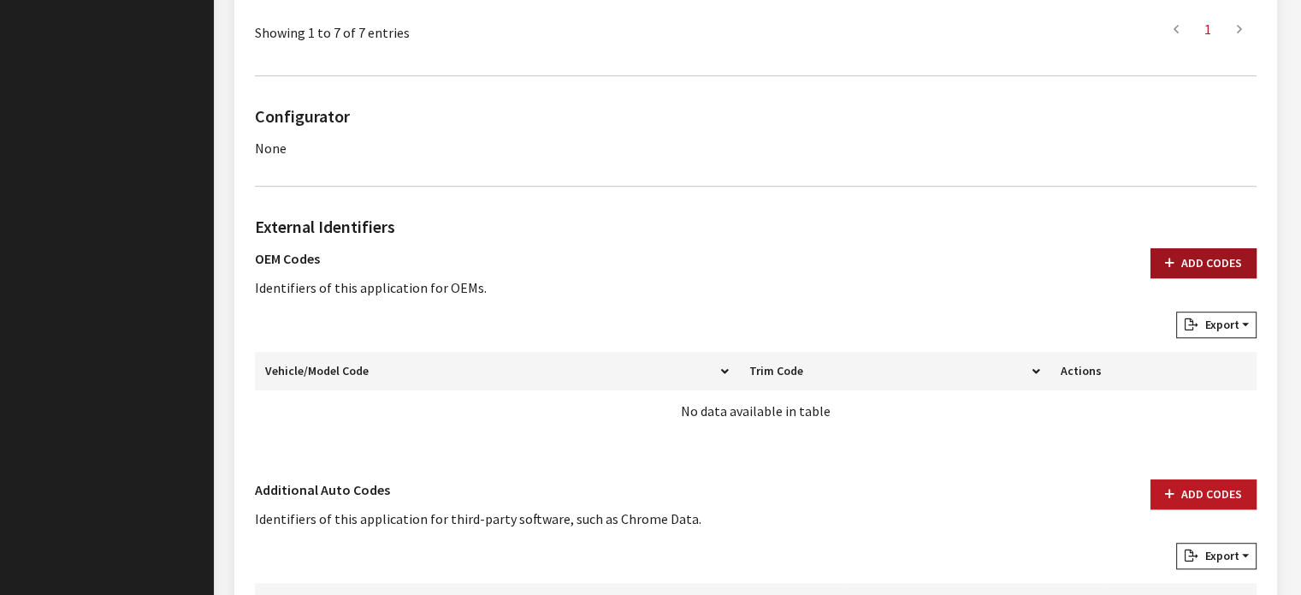
click at [1198, 269] on button "Add Codes" at bounding box center [1204, 263] width 106 height 30
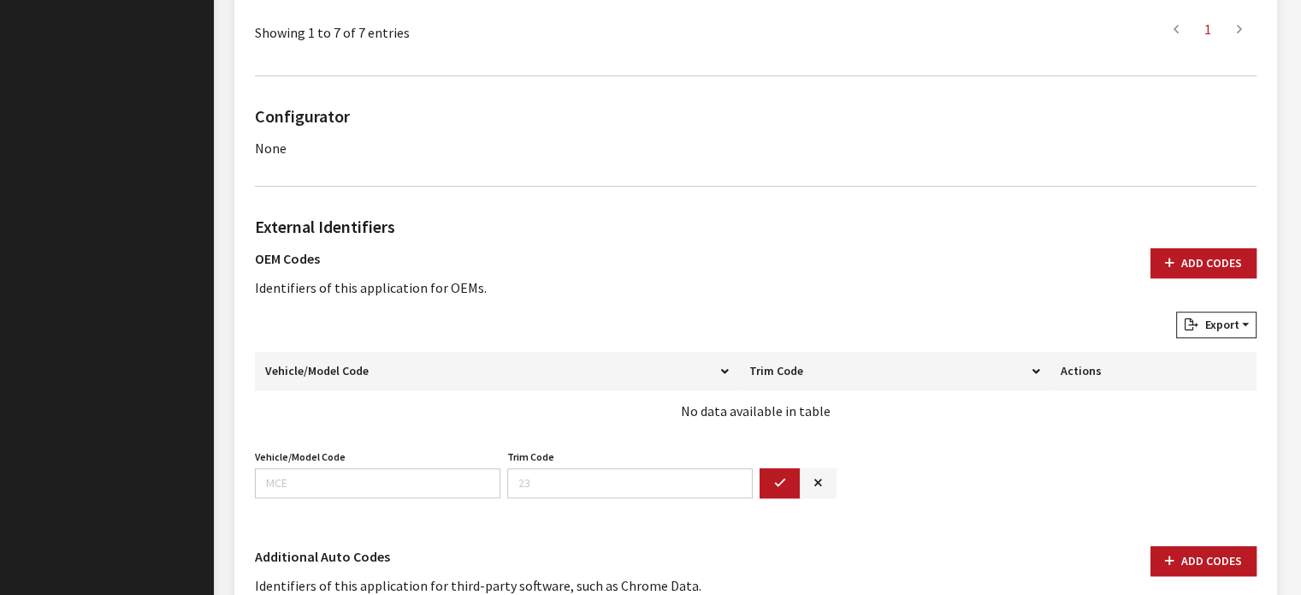
drag, startPoint x: 373, startPoint y: 454, endPoint x: 364, endPoint y: 470, distance: 18.0
click at [373, 454] on div "Vehicle/Model Code Vehicle/Model Code is required." at bounding box center [378, 471] width 252 height 53
click at [353, 476] on input "Vehicle/Model Code" at bounding box center [378, 483] width 246 height 30
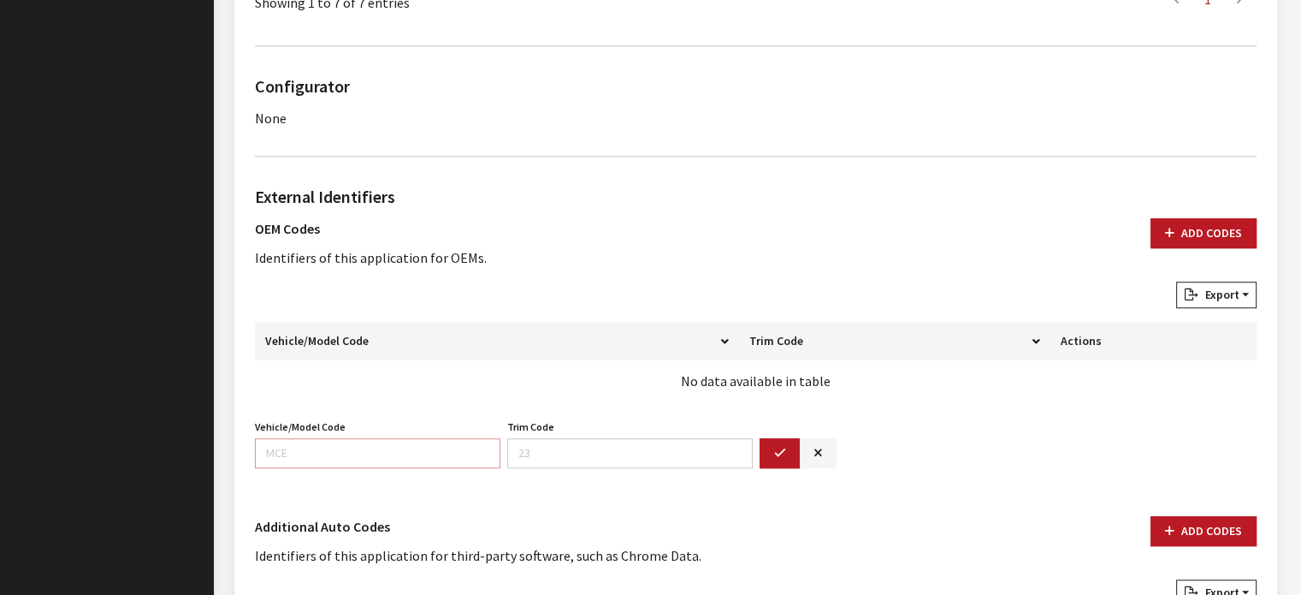
scroll to position [1281, 0]
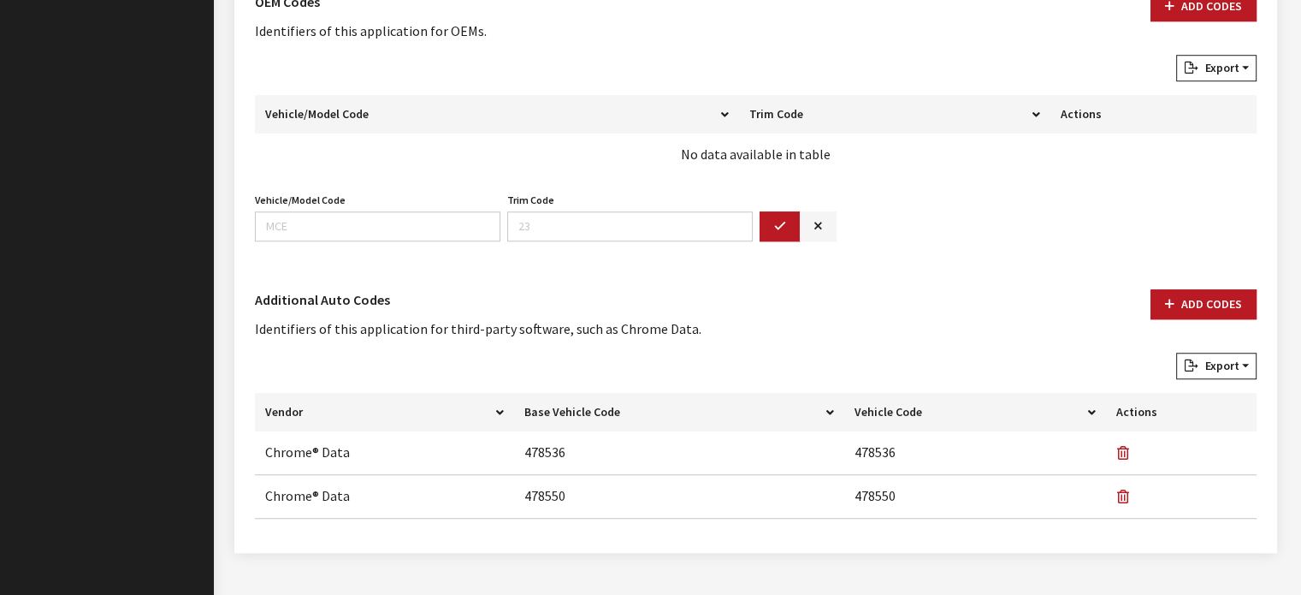
drag, startPoint x: 452, startPoint y: 279, endPoint x: 447, endPoint y: 262, distance: 17.9
click at [450, 275] on div "External Identifiers OEM Codes Identifiers of this application for OEMs. Add Co…" at bounding box center [756, 238] width 1009 height 589
click at [435, 215] on input "Vehicle/Model Code" at bounding box center [378, 226] width 246 height 30
type input "DJ7M"
type input "81"
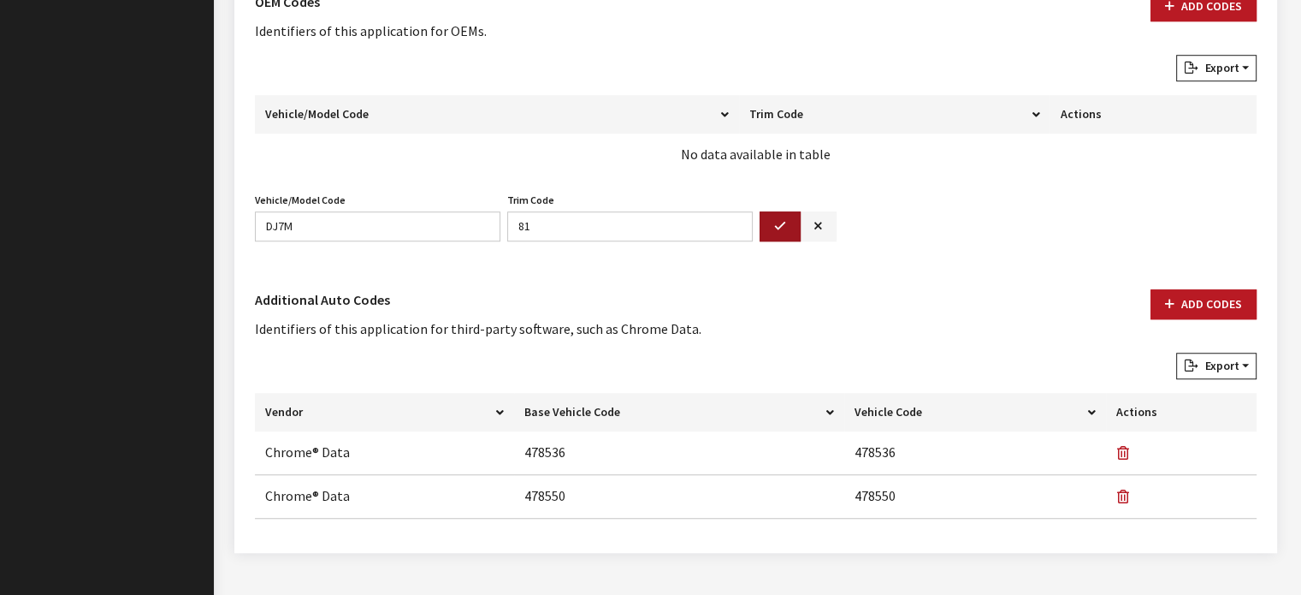
click at [790, 222] on button "button" at bounding box center [780, 226] width 41 height 30
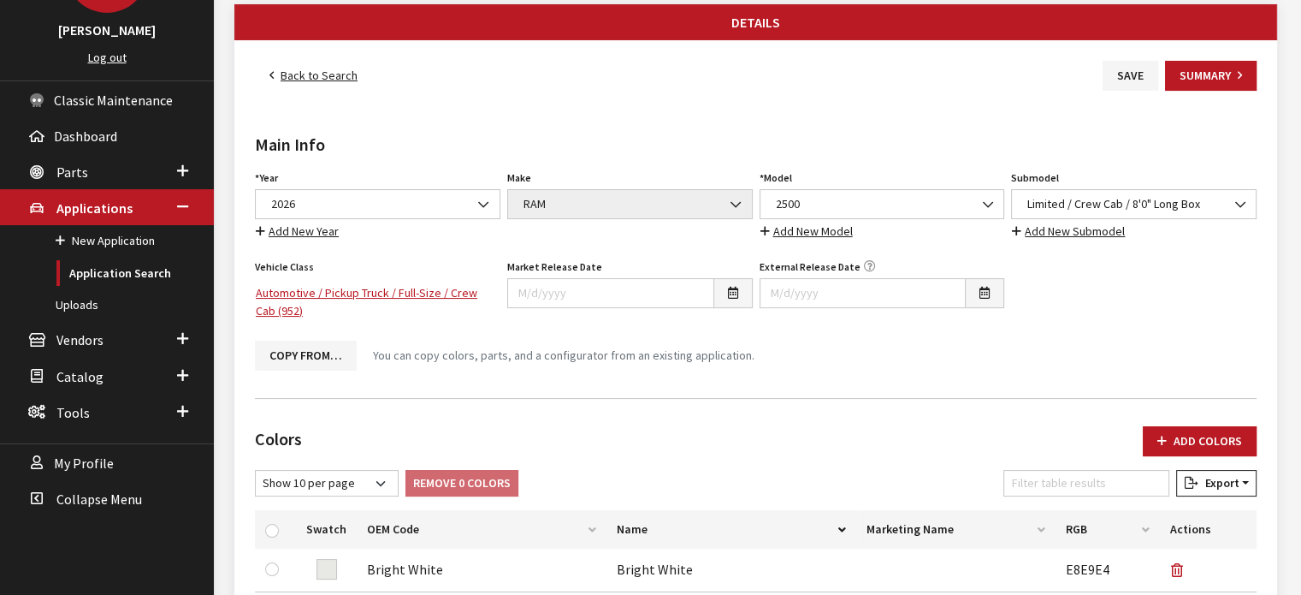
scroll to position [0, 0]
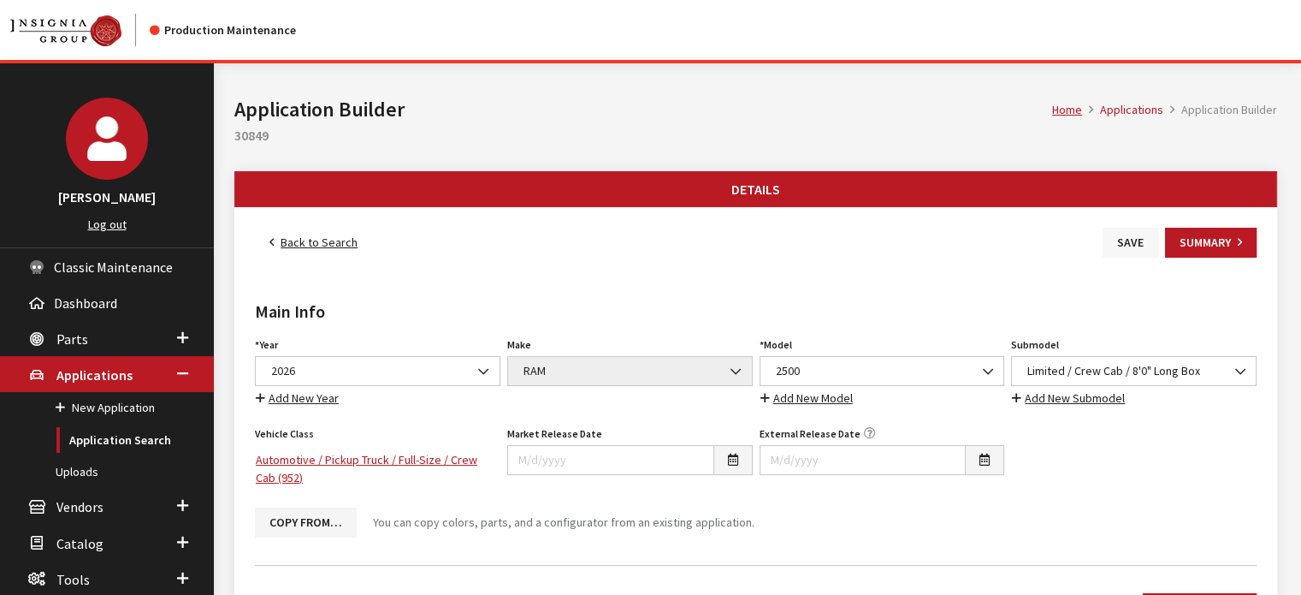
click at [1132, 250] on button "Save" at bounding box center [1131, 243] width 56 height 30
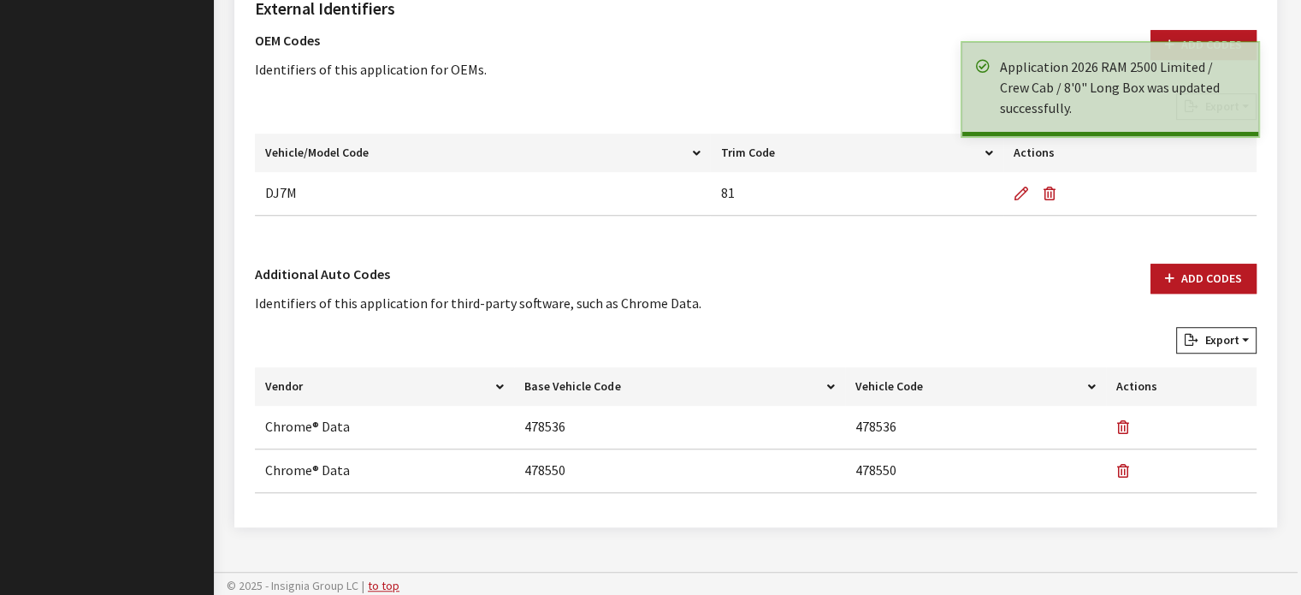
scroll to position [1157, 0]
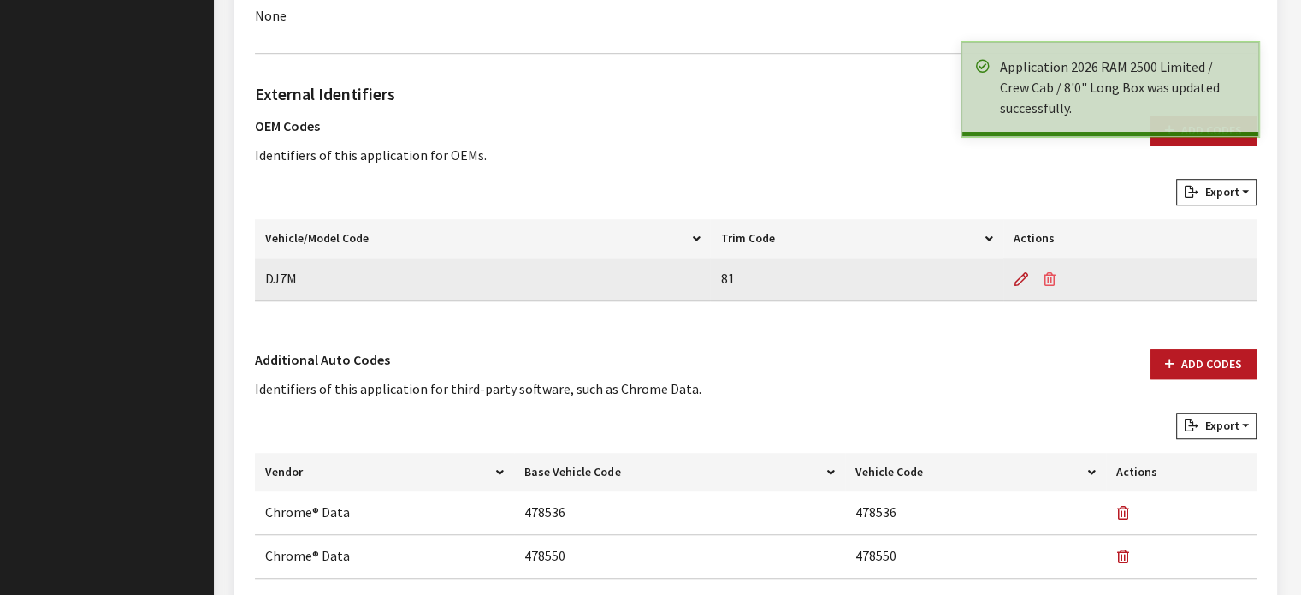
click at [1054, 278] on icon "button" at bounding box center [1050, 280] width 12 height 14
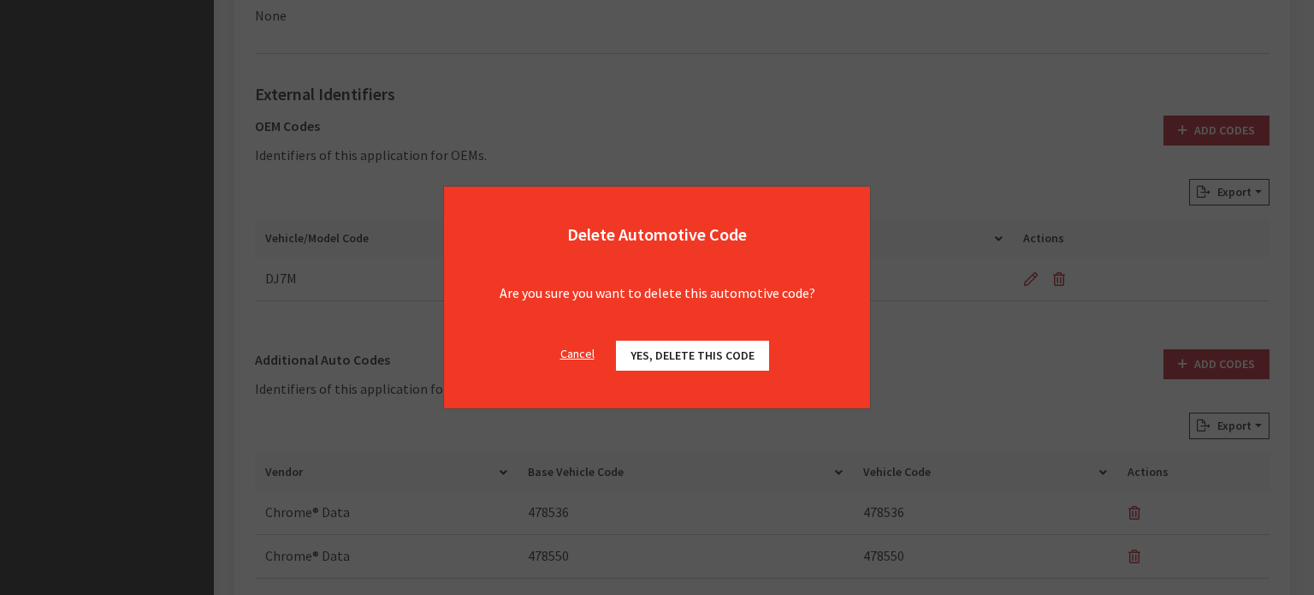
click at [666, 345] on button "Yes, delete this code" at bounding box center [692, 355] width 153 height 30
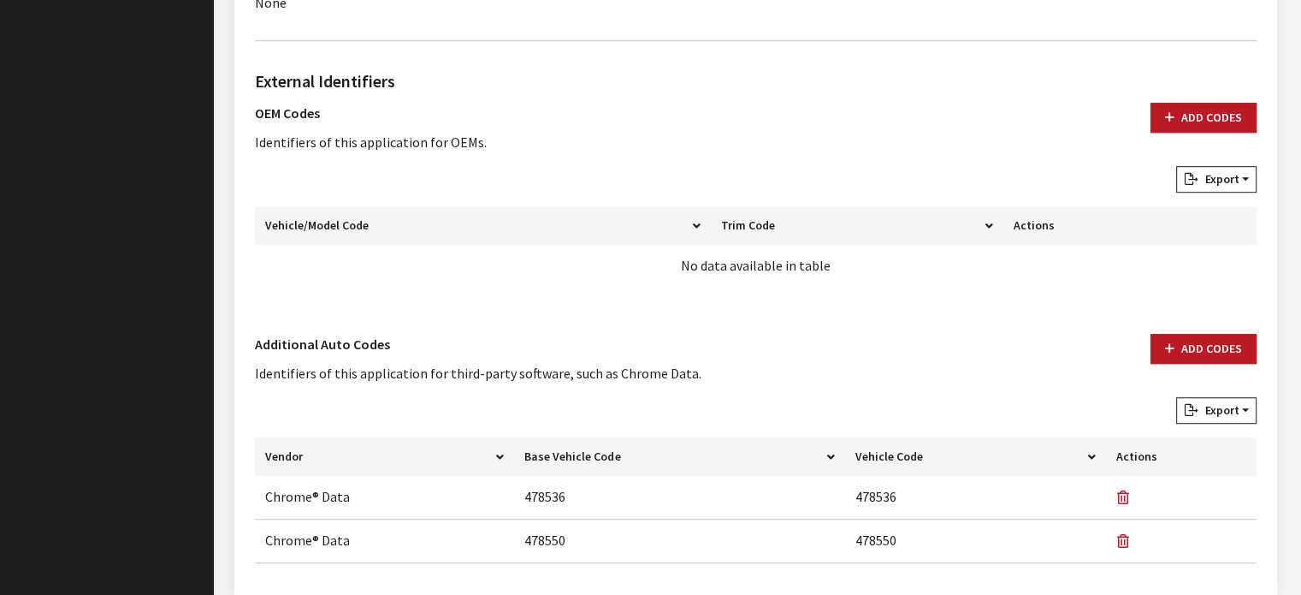
scroll to position [1069, 0]
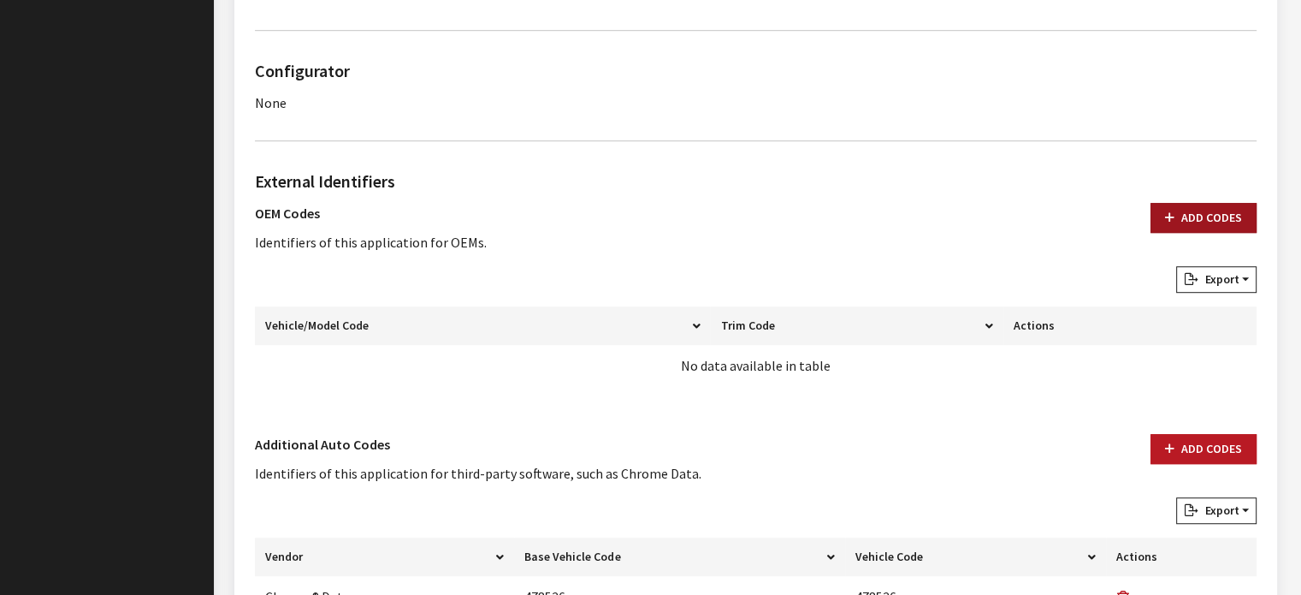
click at [1207, 203] on button "Add Codes" at bounding box center [1204, 218] width 106 height 30
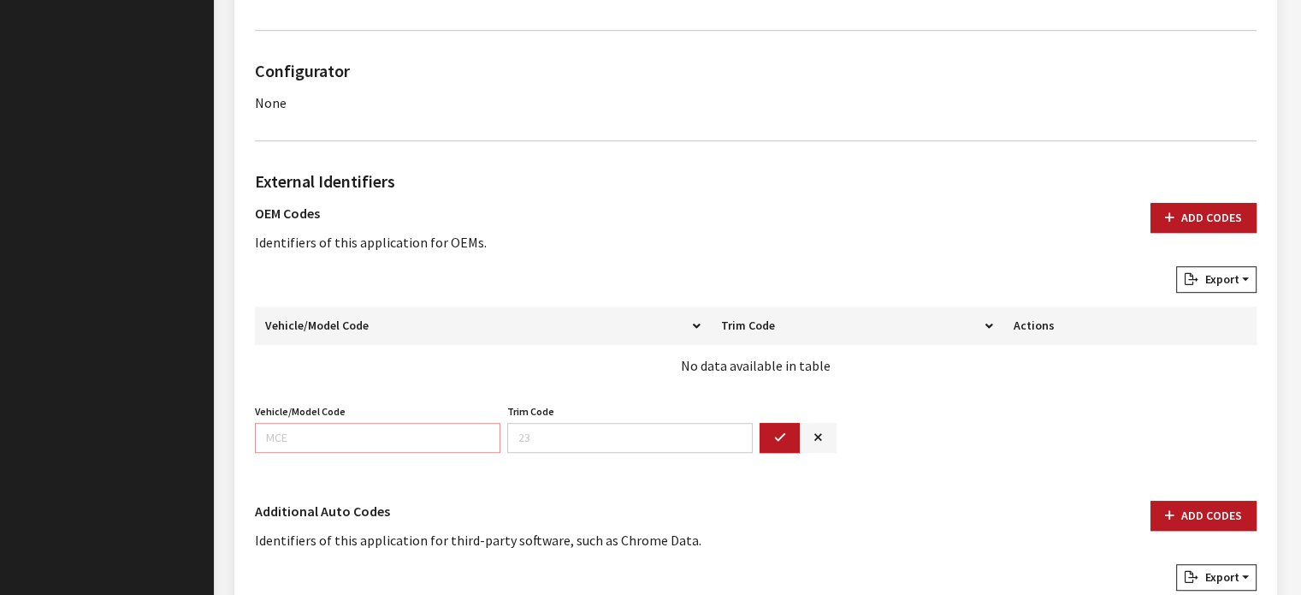
click at [275, 432] on input "Vehicle/Model Code" at bounding box center [378, 438] width 246 height 30
type input "d"
type input "DJ2M"
type input "92"
click at [763, 430] on button "button" at bounding box center [780, 438] width 41 height 30
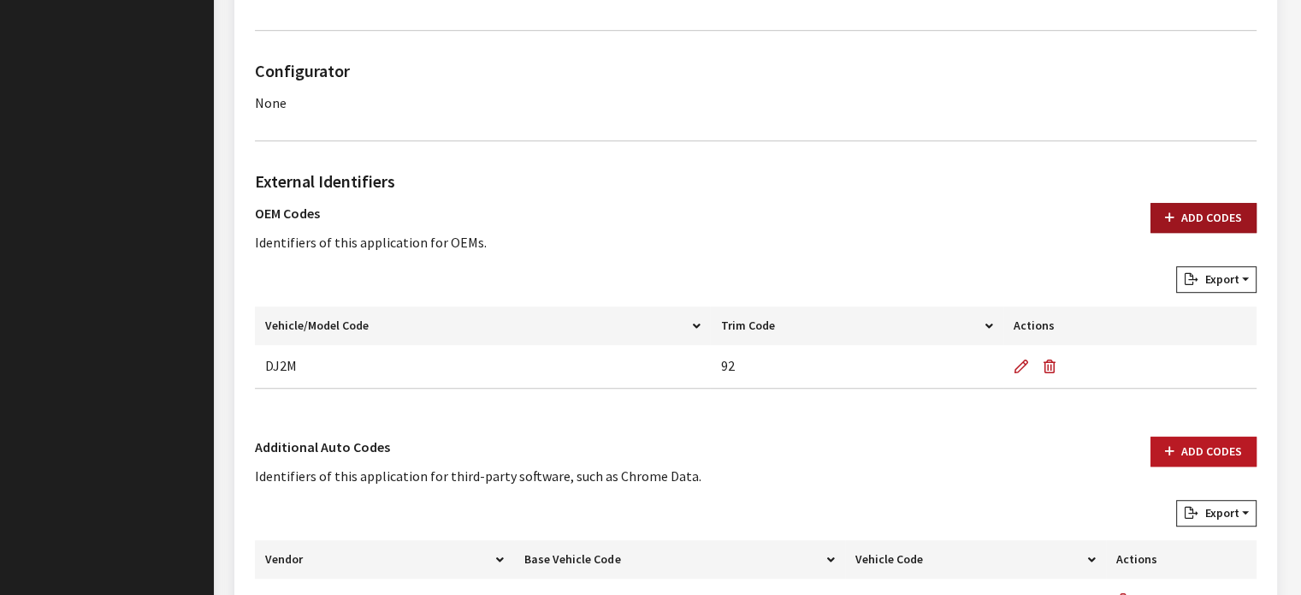
click at [1220, 204] on button "Add Codes" at bounding box center [1204, 218] width 106 height 30
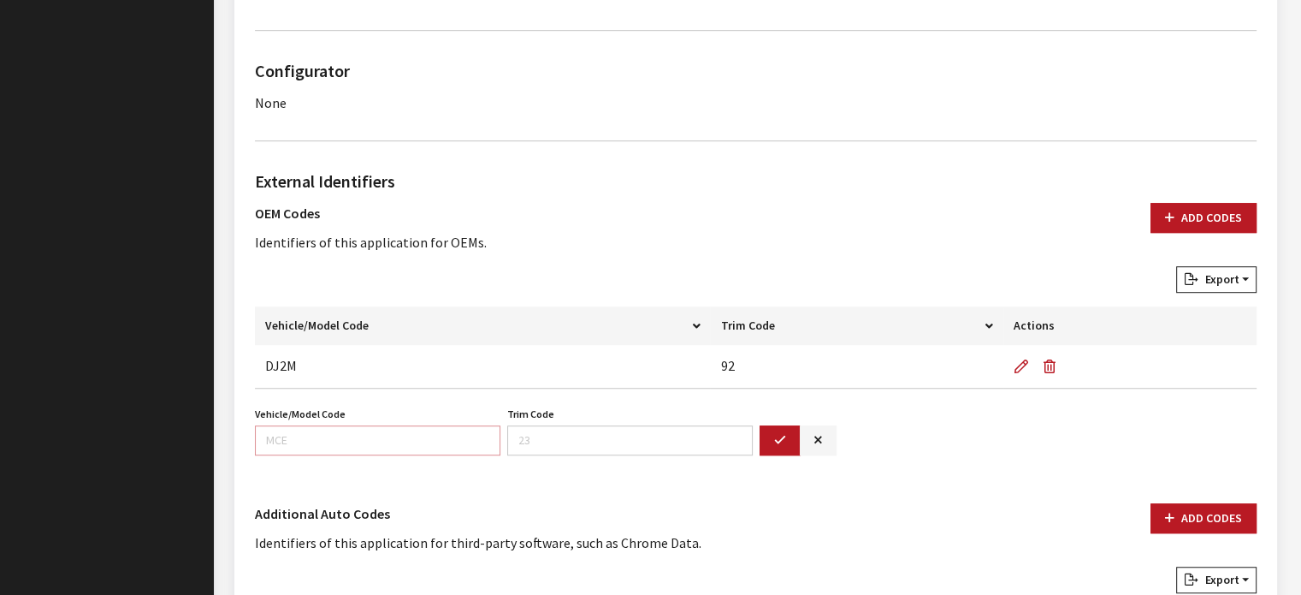
click at [380, 440] on input "Vehicle/Model Code" at bounding box center [378, 440] width 246 height 30
type input "DJ7M"
type input "92"
click at [790, 441] on button "button" at bounding box center [780, 440] width 41 height 30
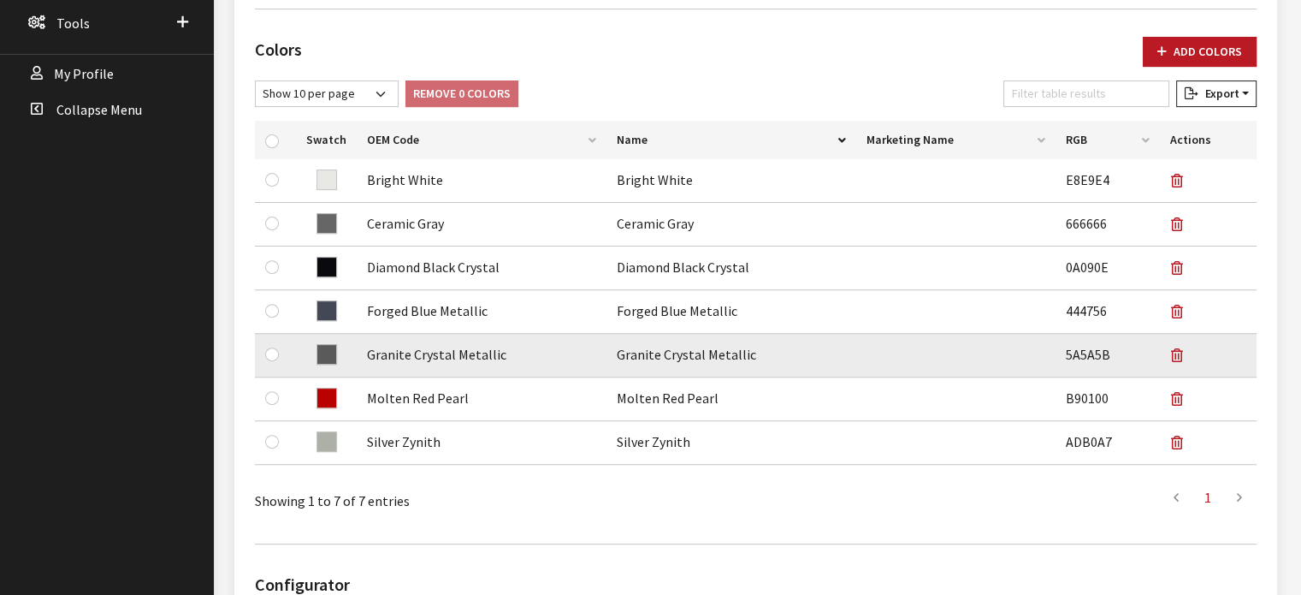
scroll to position [43, 0]
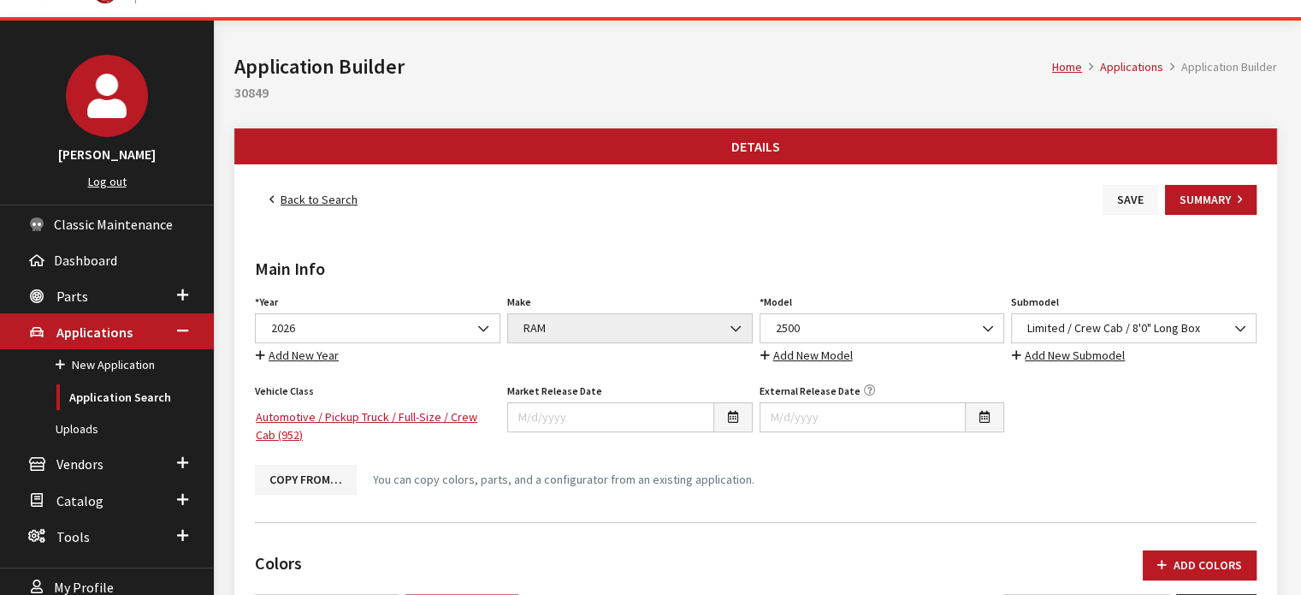
click at [1149, 187] on button "Save" at bounding box center [1131, 200] width 56 height 30
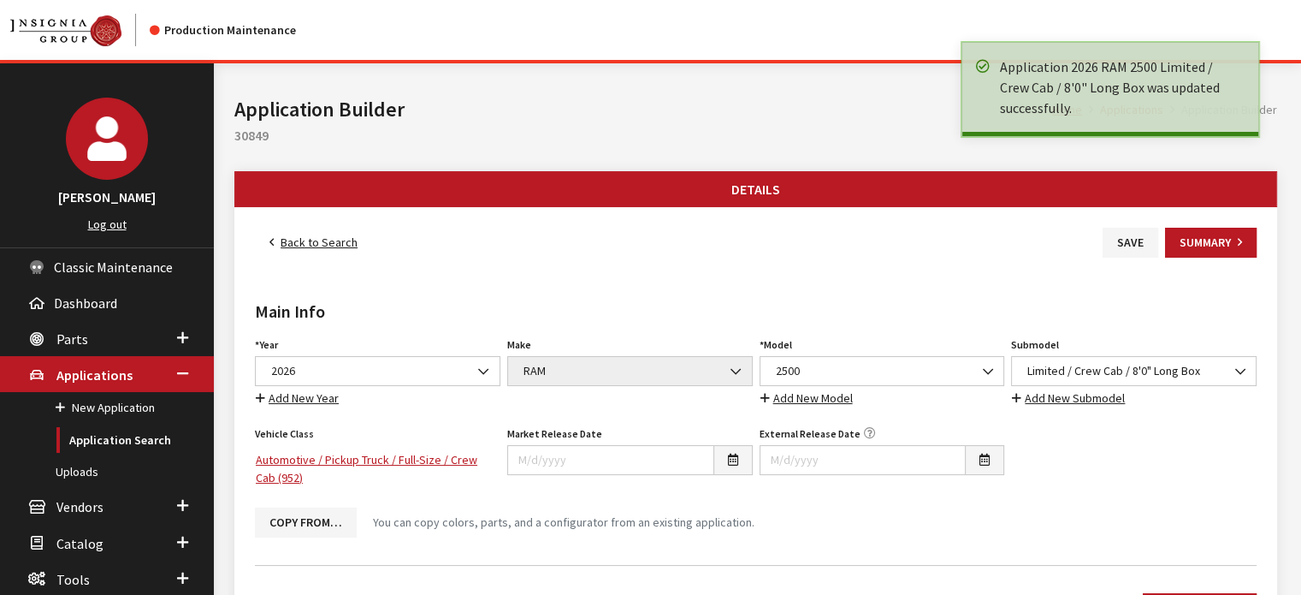
click at [301, 249] on link "Back to Search" at bounding box center [313, 243] width 117 height 30
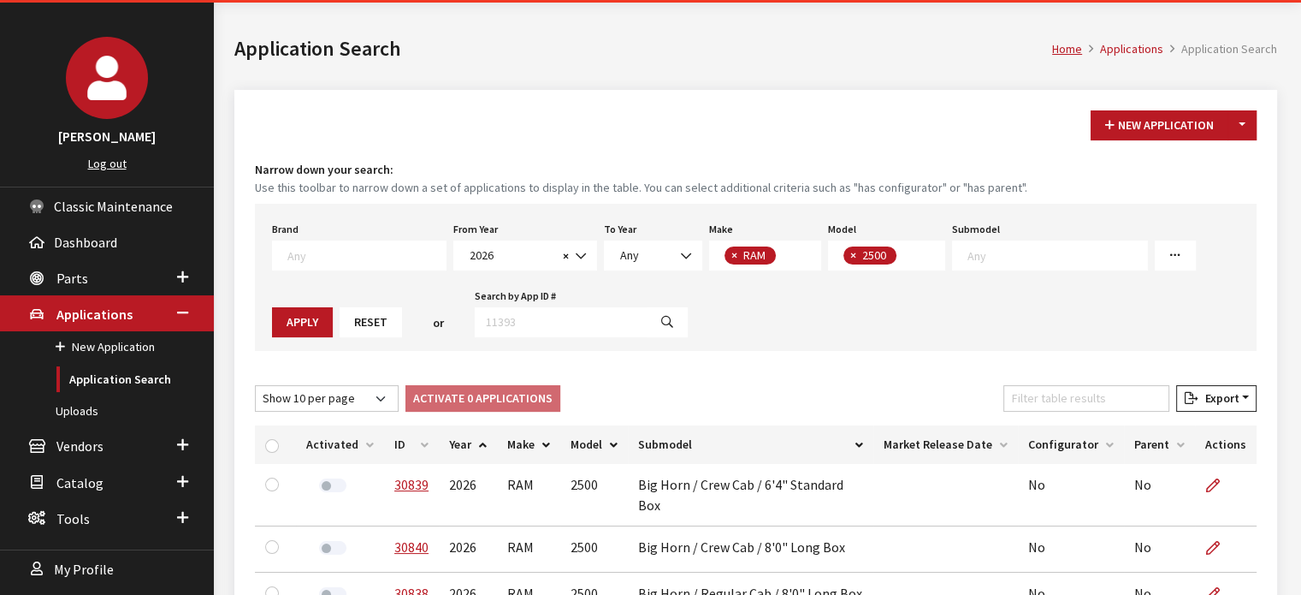
scroll to position [86, 0]
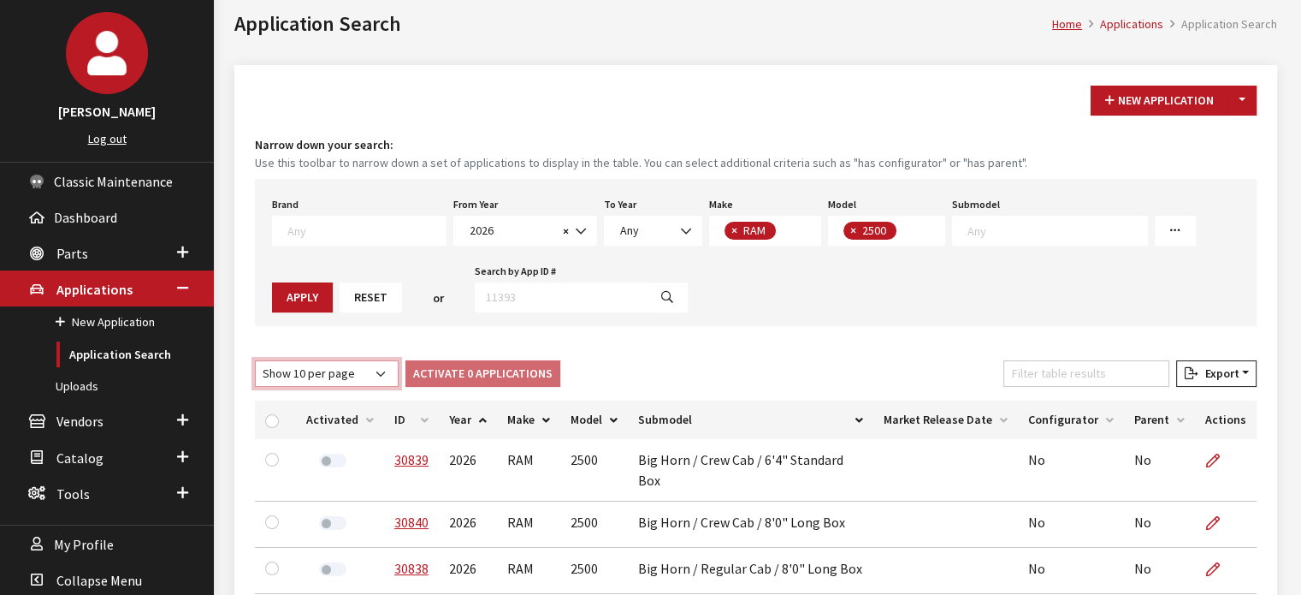
click at [305, 376] on select "Show 10 per page Show 25 per page Show 50 per page Show 100 per page Show 1000 …" at bounding box center [327, 373] width 144 height 27
select select "25"
click at [255, 360] on select "Show 10 per page Show 25 per page Show 50 per page Show 100 per page Show 1000 …" at bounding box center [327, 373] width 144 height 27
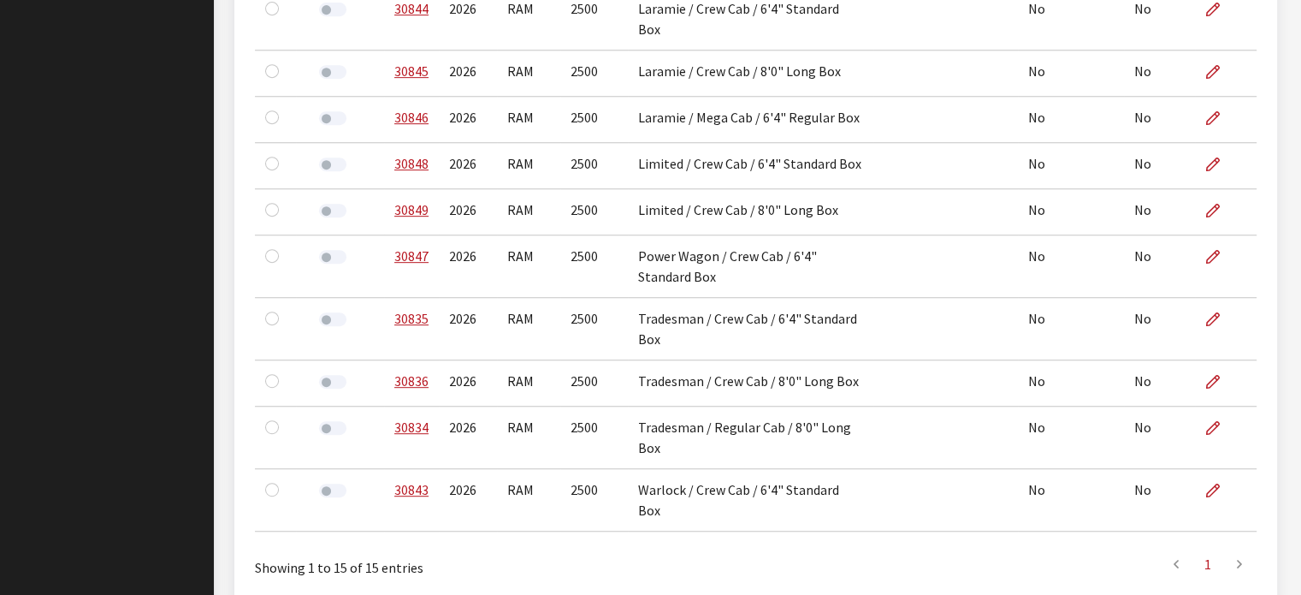
scroll to position [458, 0]
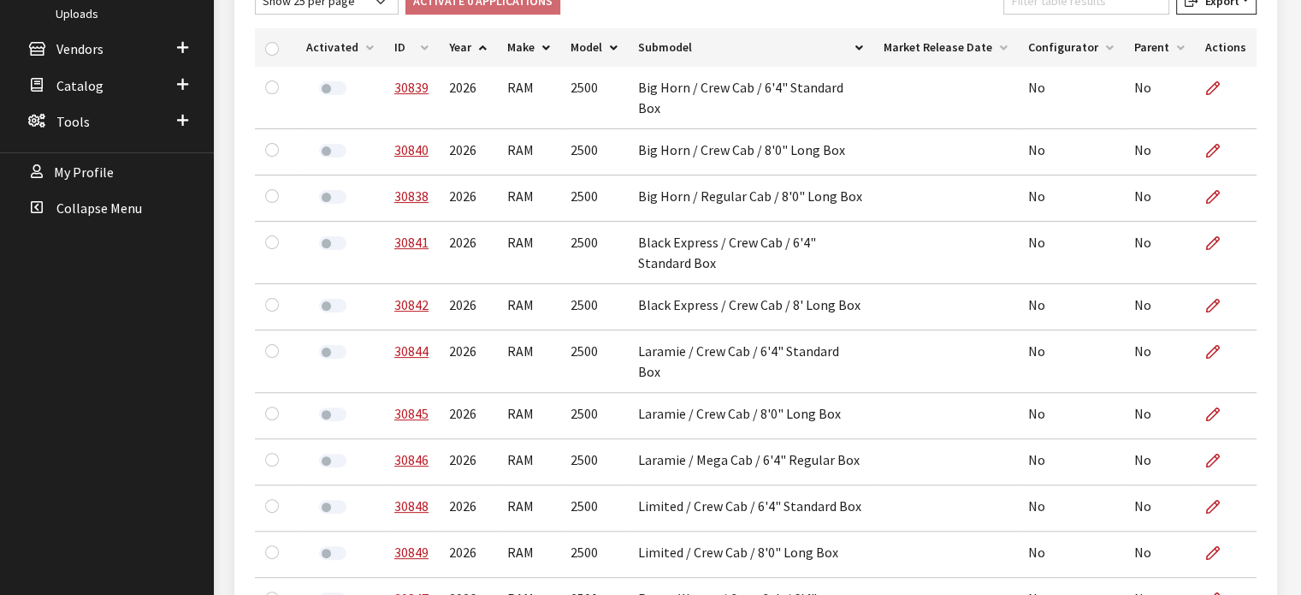
click at [411, 36] on th "ID" at bounding box center [411, 47] width 55 height 38
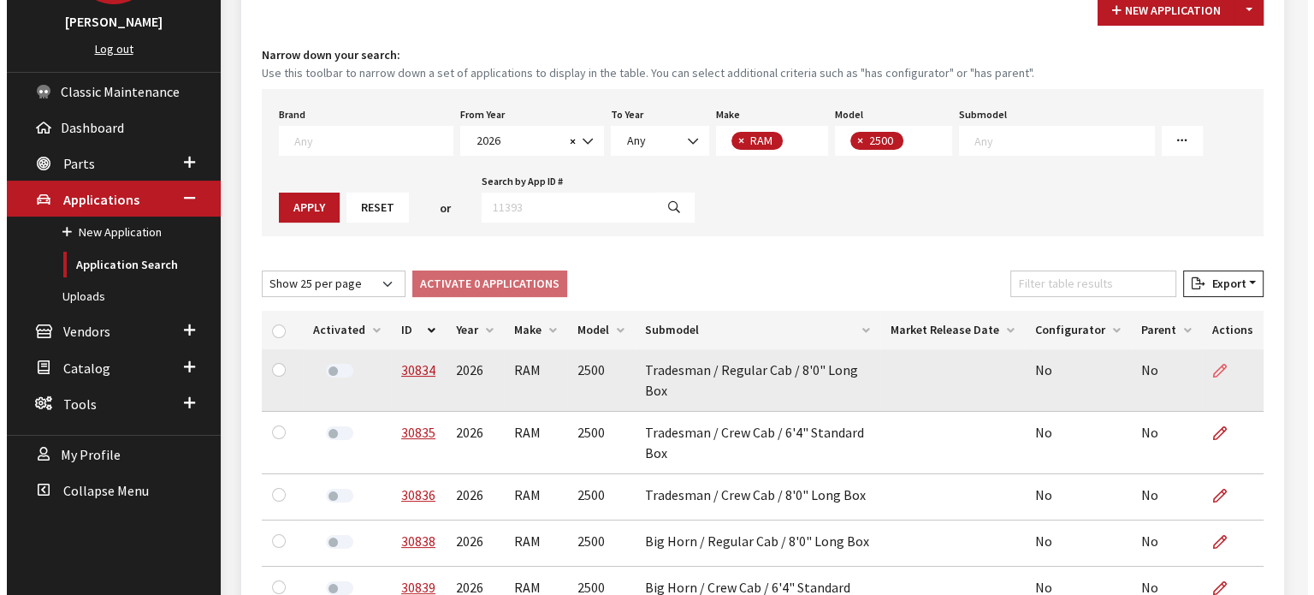
scroll to position [0, 0]
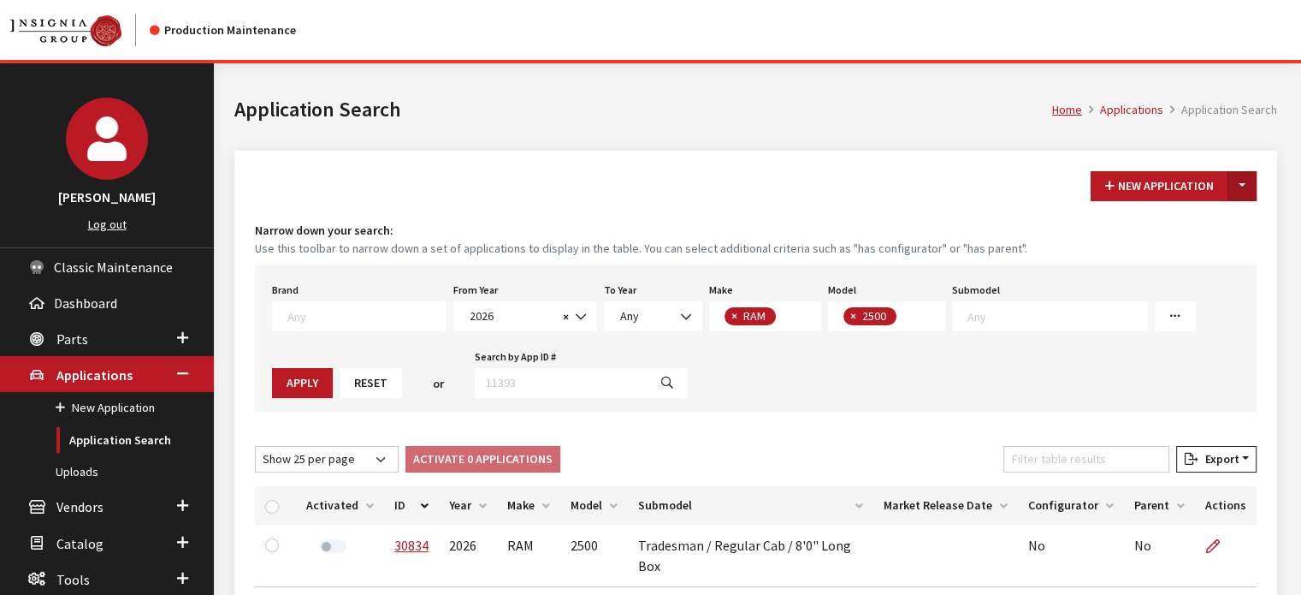
click at [1241, 183] on button "Toggle Dropdown" at bounding box center [1242, 186] width 29 height 30
click at [1226, 219] on button "New From Existing..." at bounding box center [1183, 222] width 147 height 30
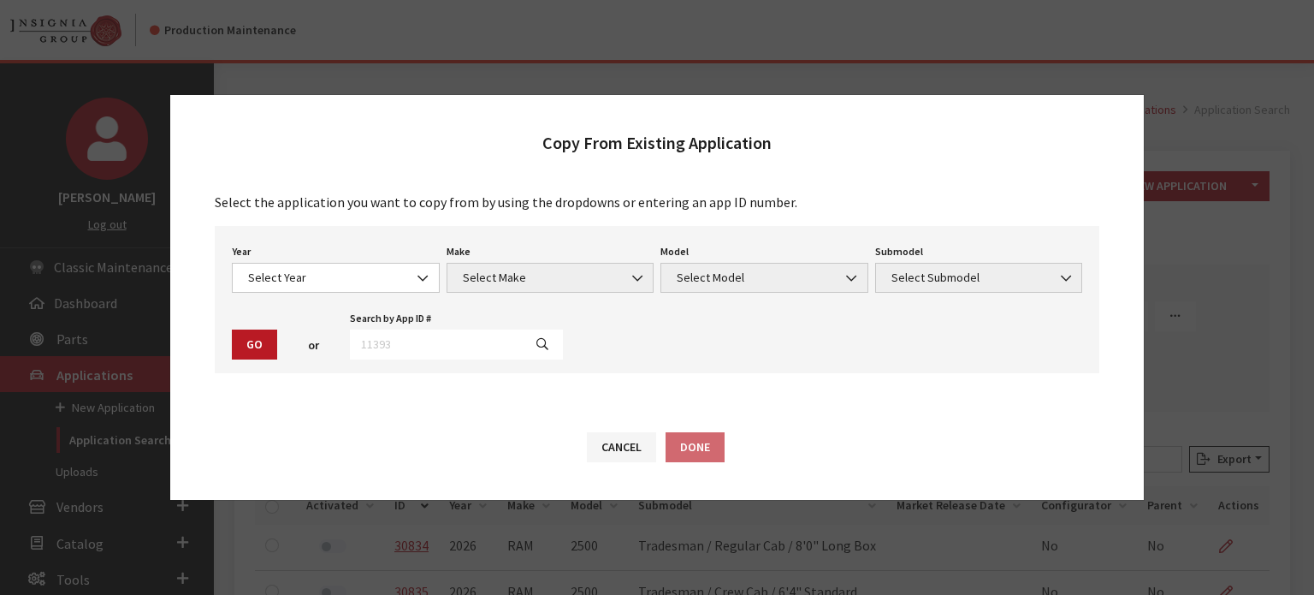
drag, startPoint x: 450, startPoint y: 304, endPoint x: 421, endPoint y: 297, distance: 29.9
click at [449, 303] on div "Year Select Year [DATE] 2025 2024 2023 2022 2021 2020 2019 2018 2017 2016 2015 …" at bounding box center [657, 299] width 885 height 147
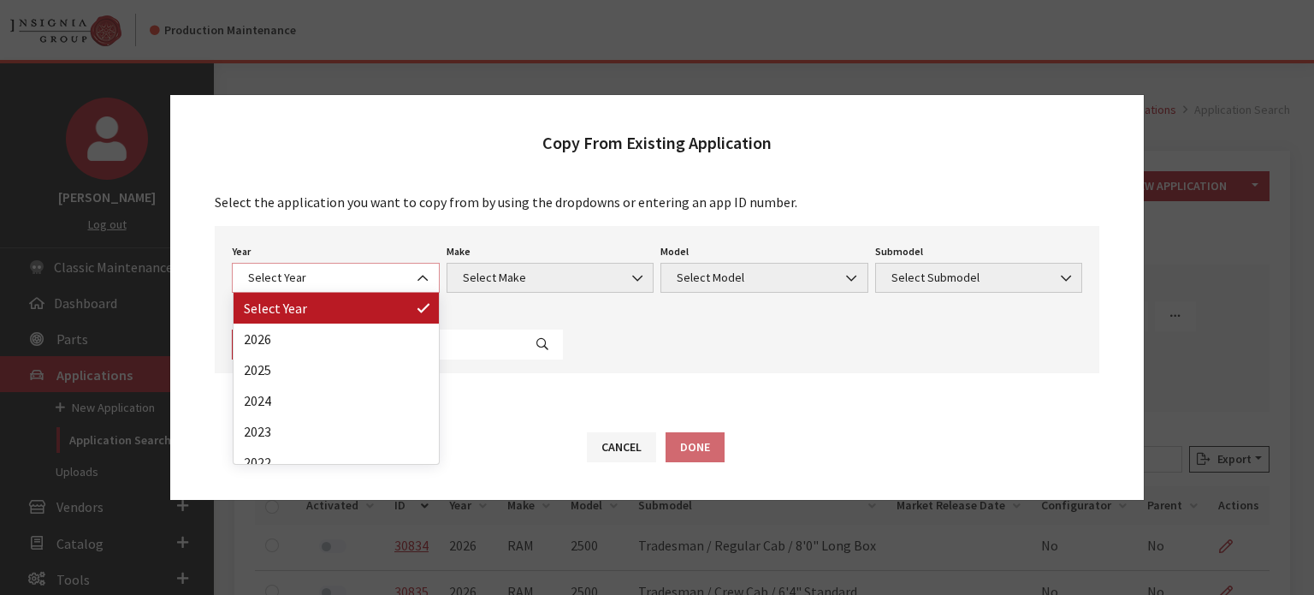
click at [347, 268] on span "Select Year" at bounding box center [336, 278] width 208 height 30
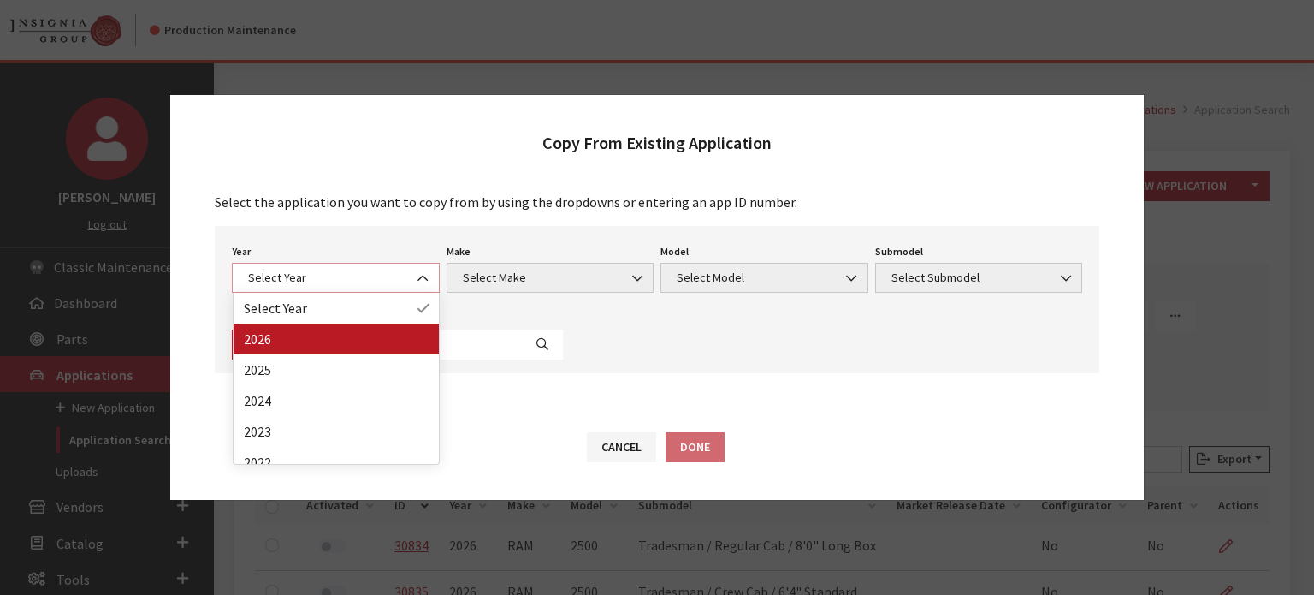
select select "44"
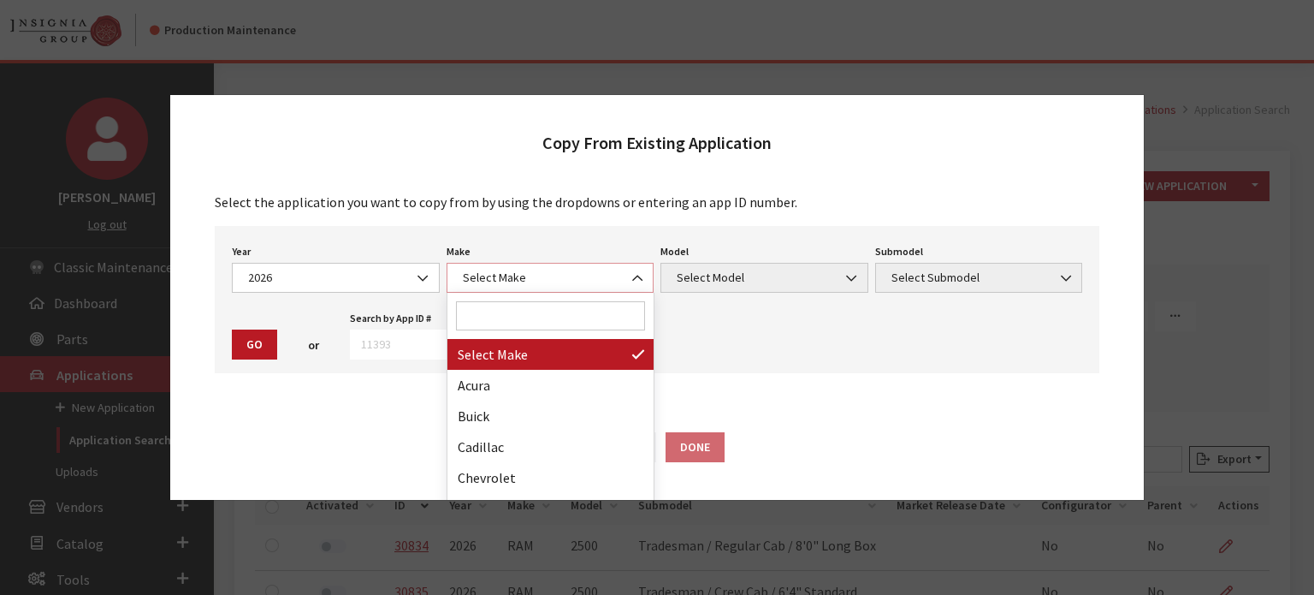
drag, startPoint x: 512, startPoint y: 273, endPoint x: 505, endPoint y: 295, distance: 23.5
click at [512, 274] on span "Select Make" at bounding box center [551, 278] width 186 height 18
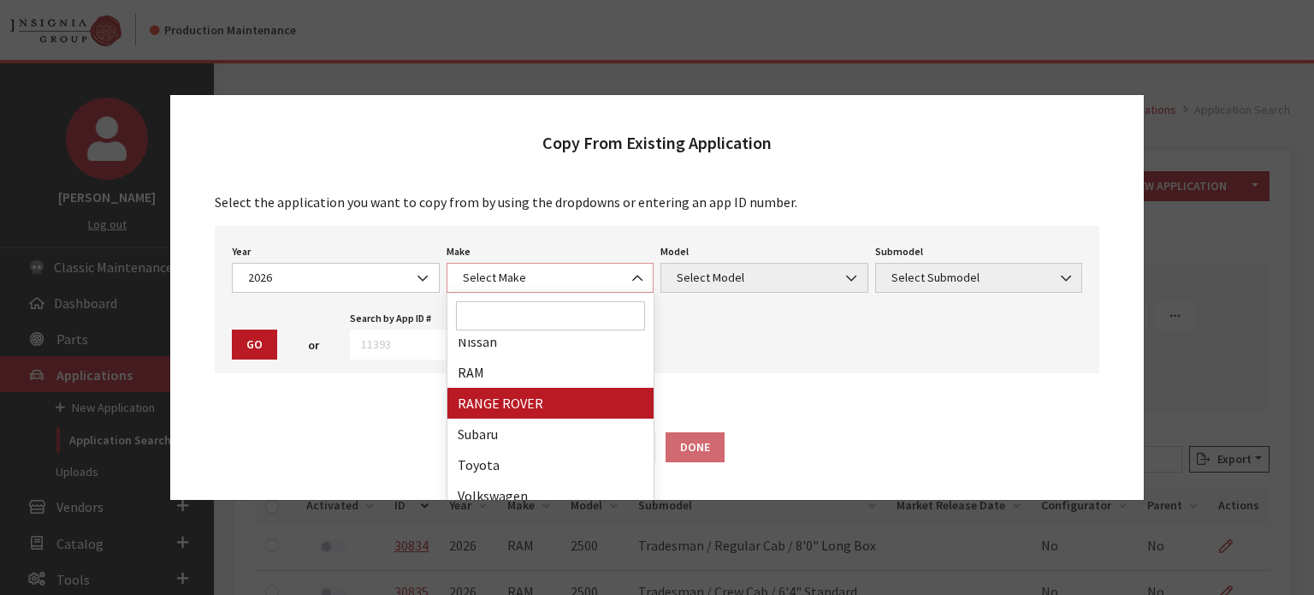
scroll to position [445, 0]
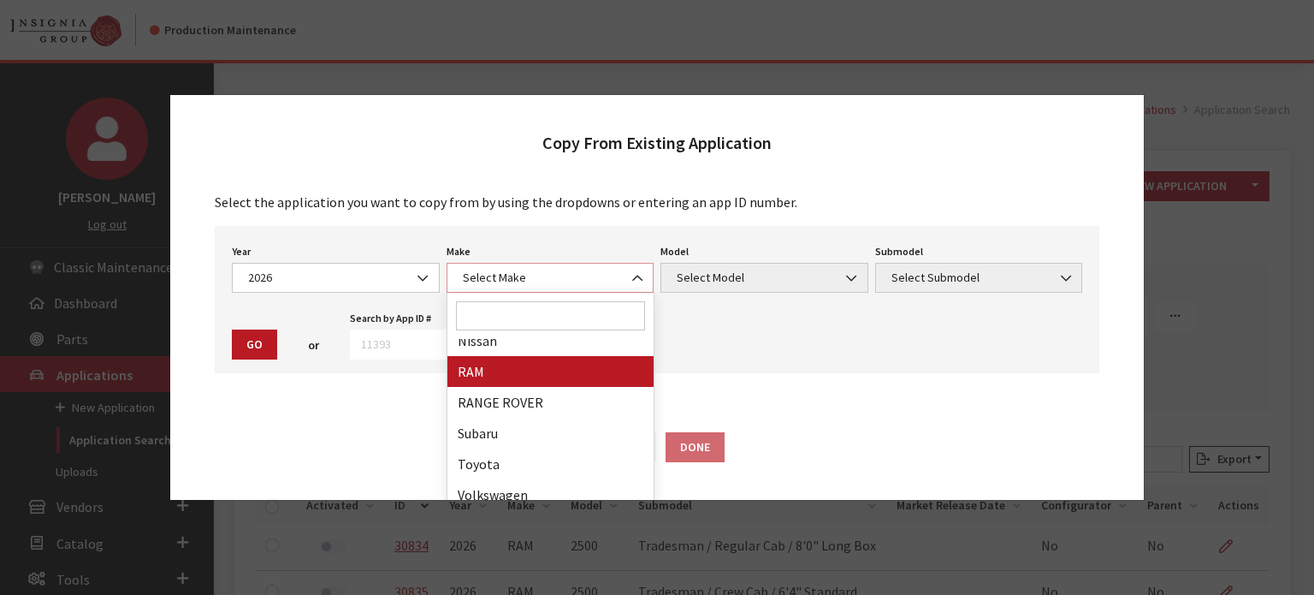
select select "34"
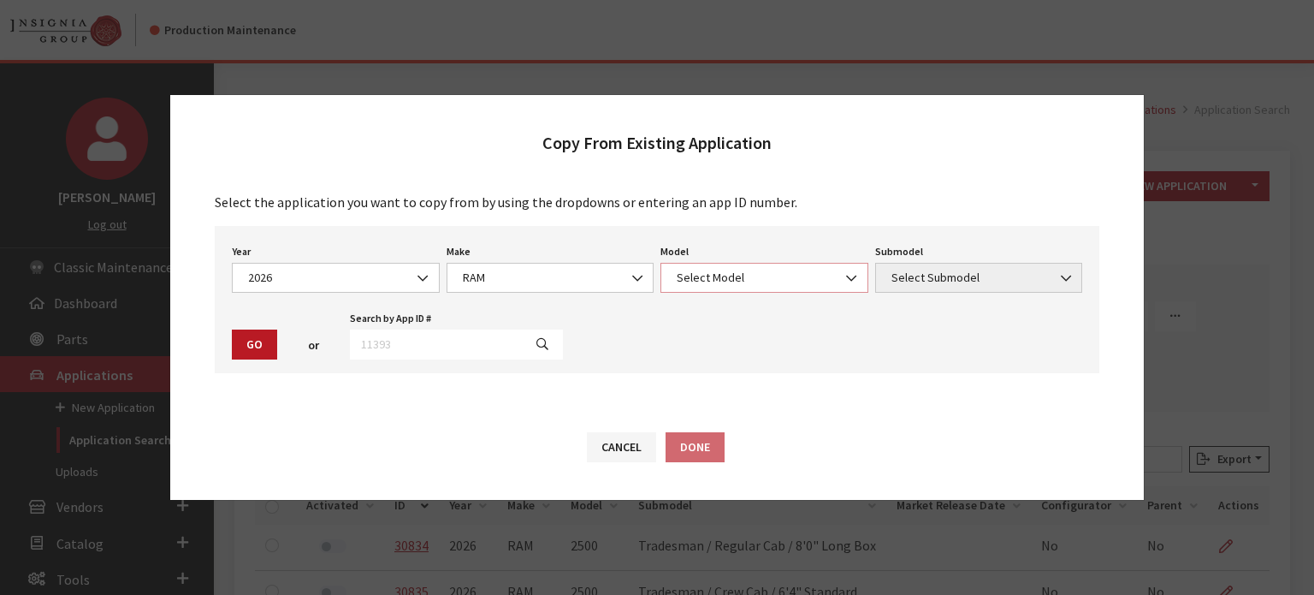
click at [709, 281] on span "Select Model" at bounding box center [765, 278] width 186 height 18
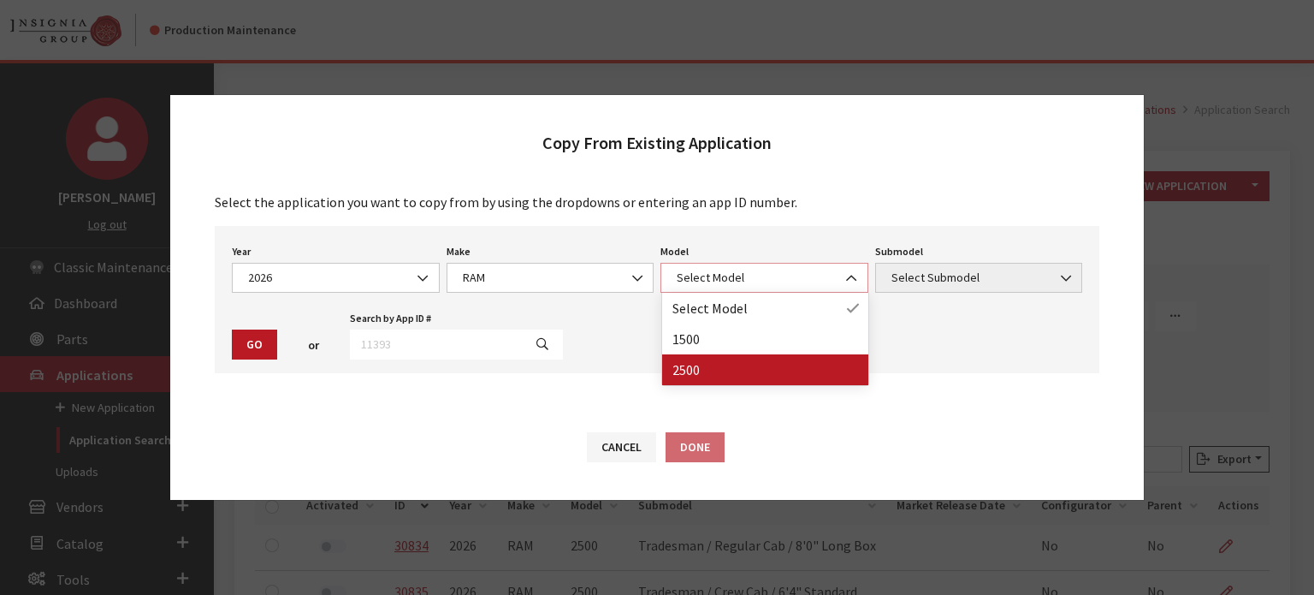
select select "1085"
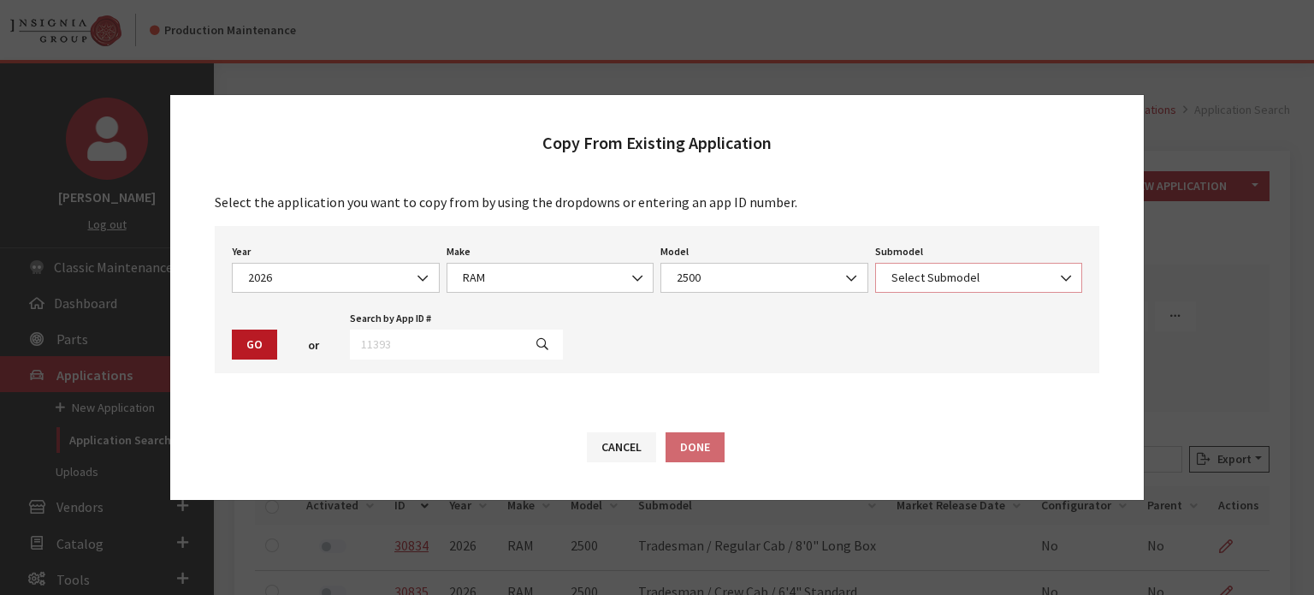
click at [924, 275] on span "Select Submodel" at bounding box center [979, 278] width 186 height 18
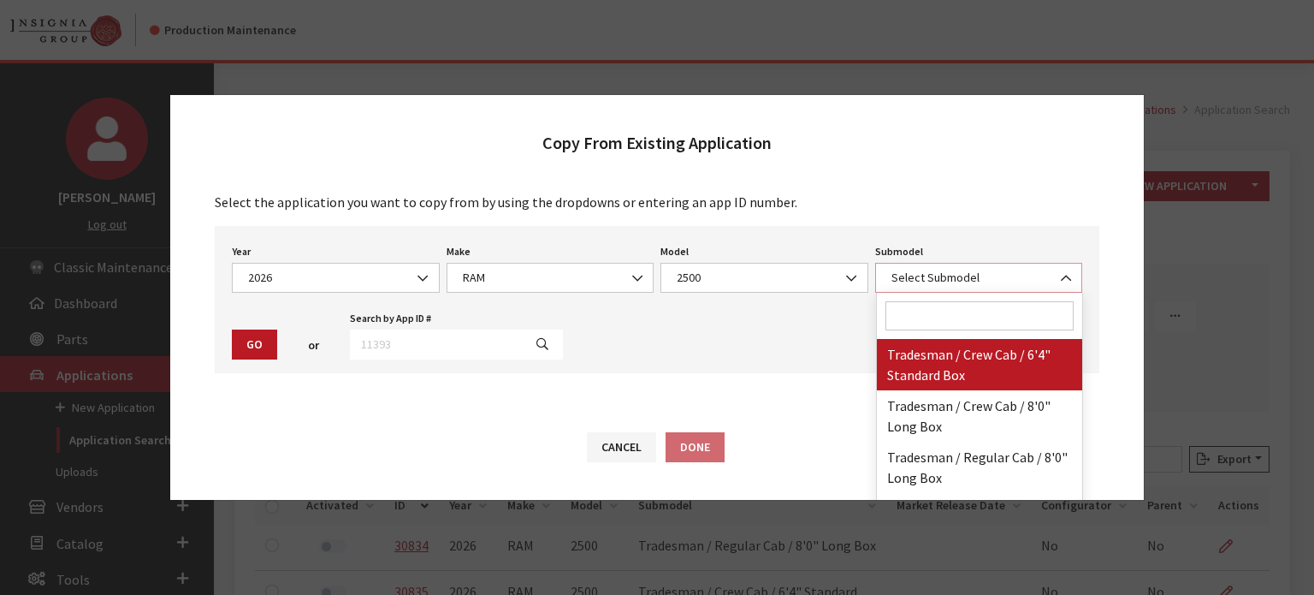
scroll to position [599, 0]
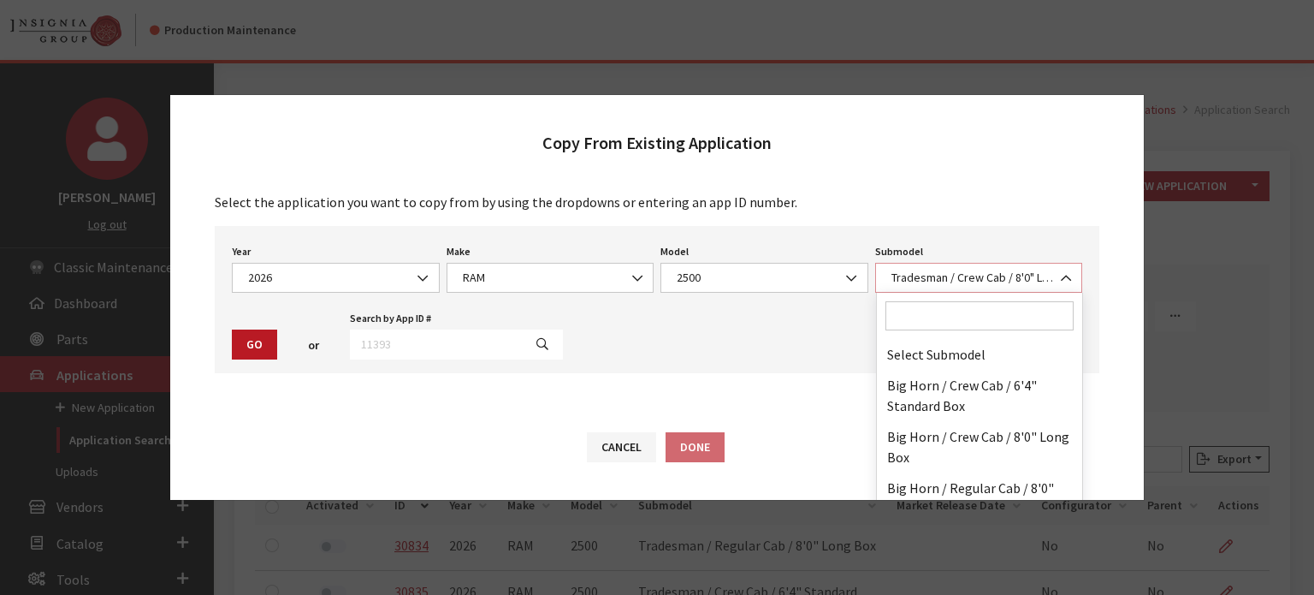
drag, startPoint x: 948, startPoint y: 413, endPoint x: 904, endPoint y: 263, distance: 156.8
click at [904, 263] on span "Tradesman / Crew Cab / 8'0" Long Box" at bounding box center [979, 278] width 208 height 30
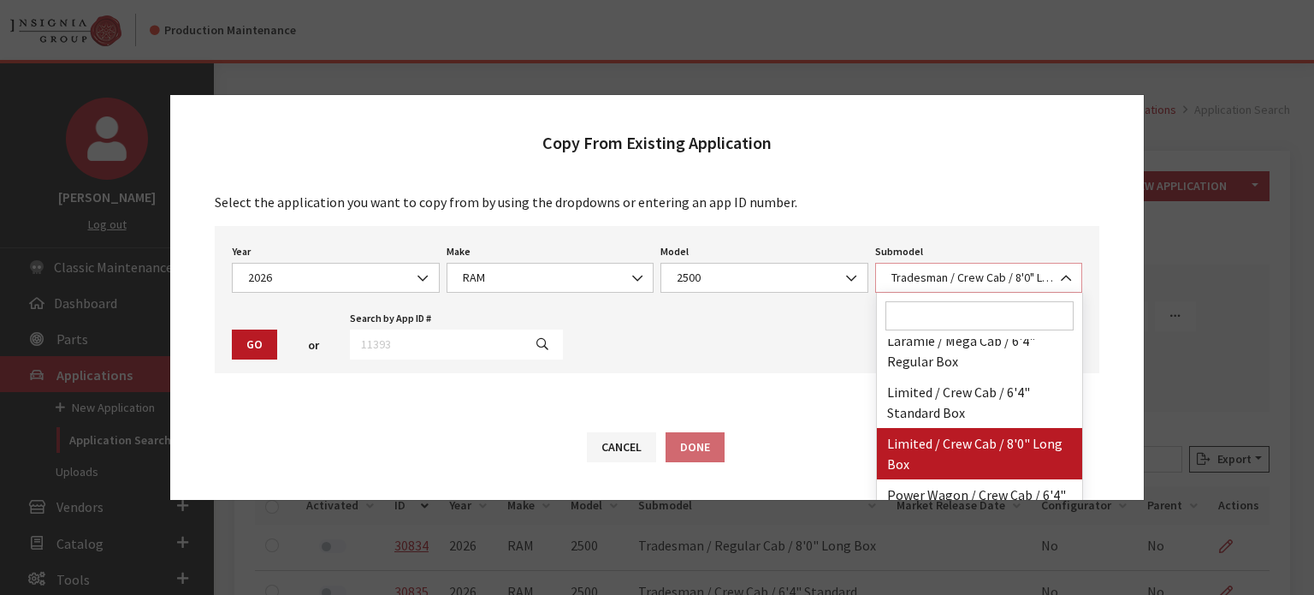
select select "3010"
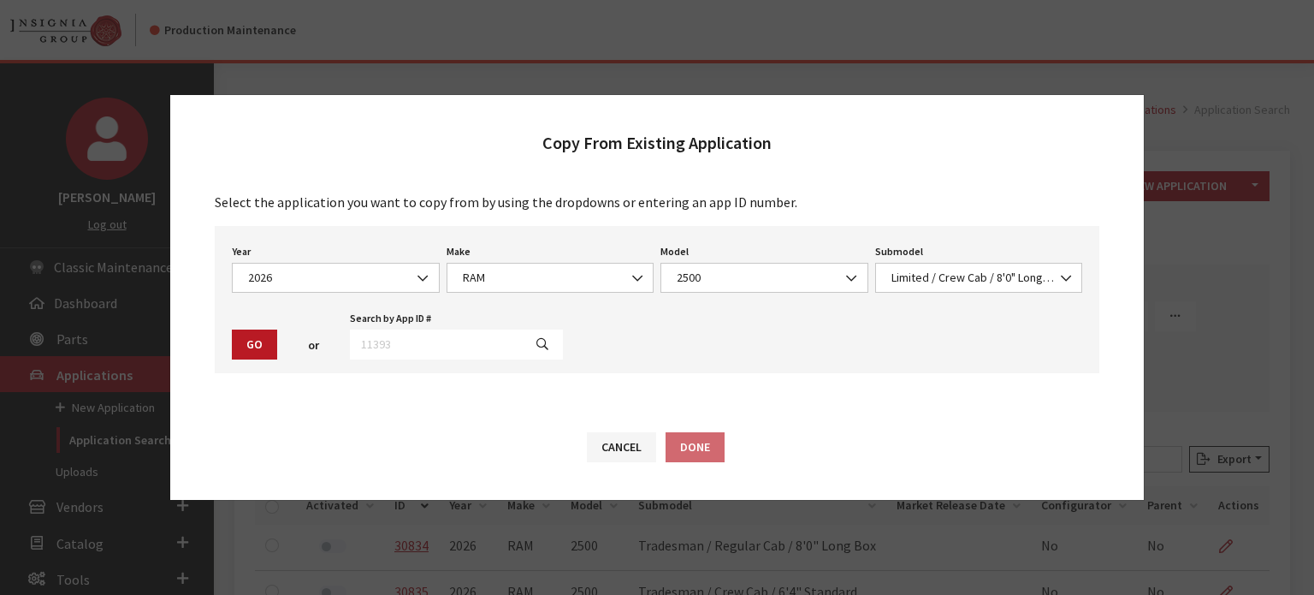
click at [244, 334] on button "Go" at bounding box center [254, 344] width 45 height 30
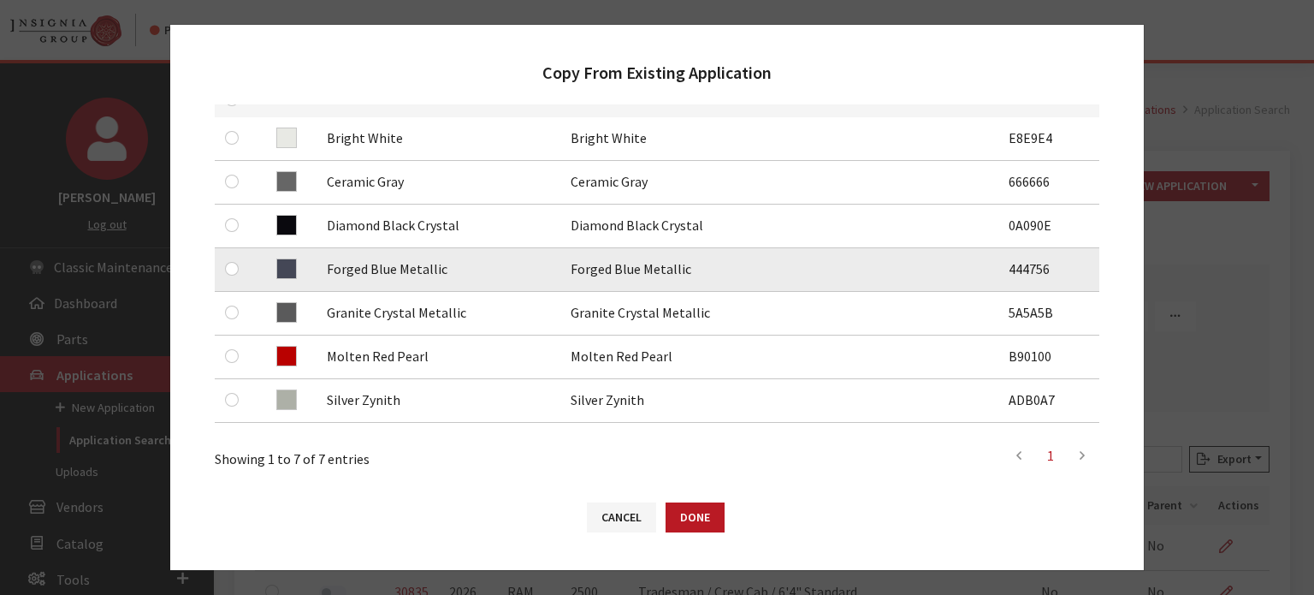
scroll to position [171, 0]
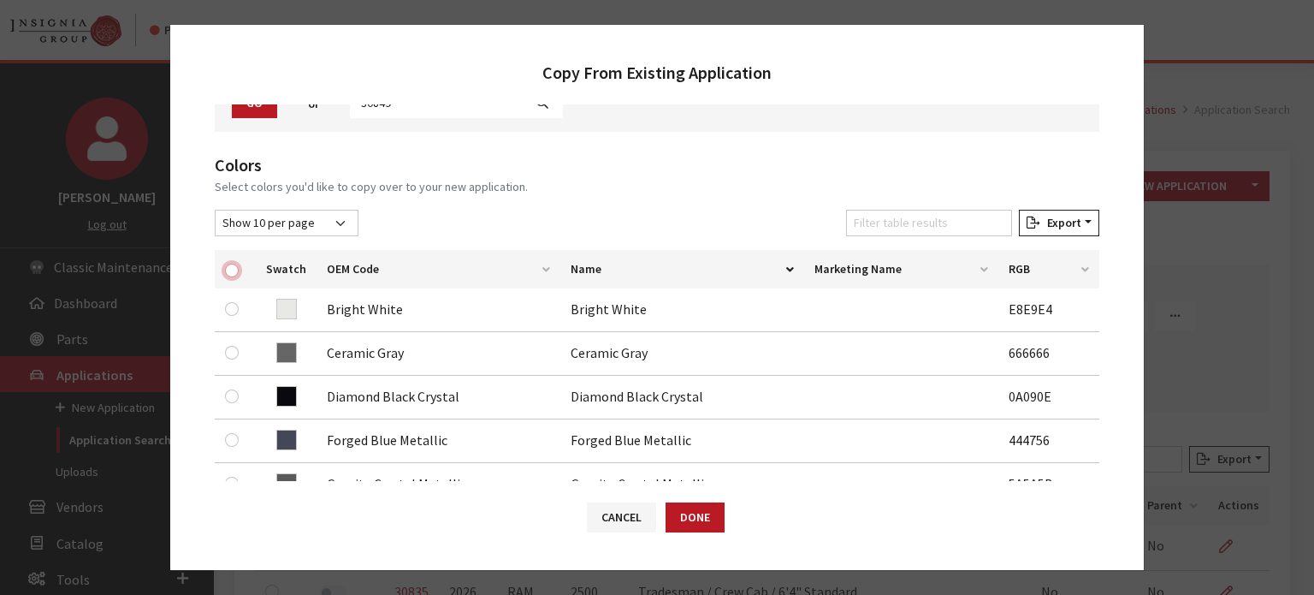
click at [232, 263] on input "checkbox" at bounding box center [232, 270] width 14 height 14
checkbox input "true"
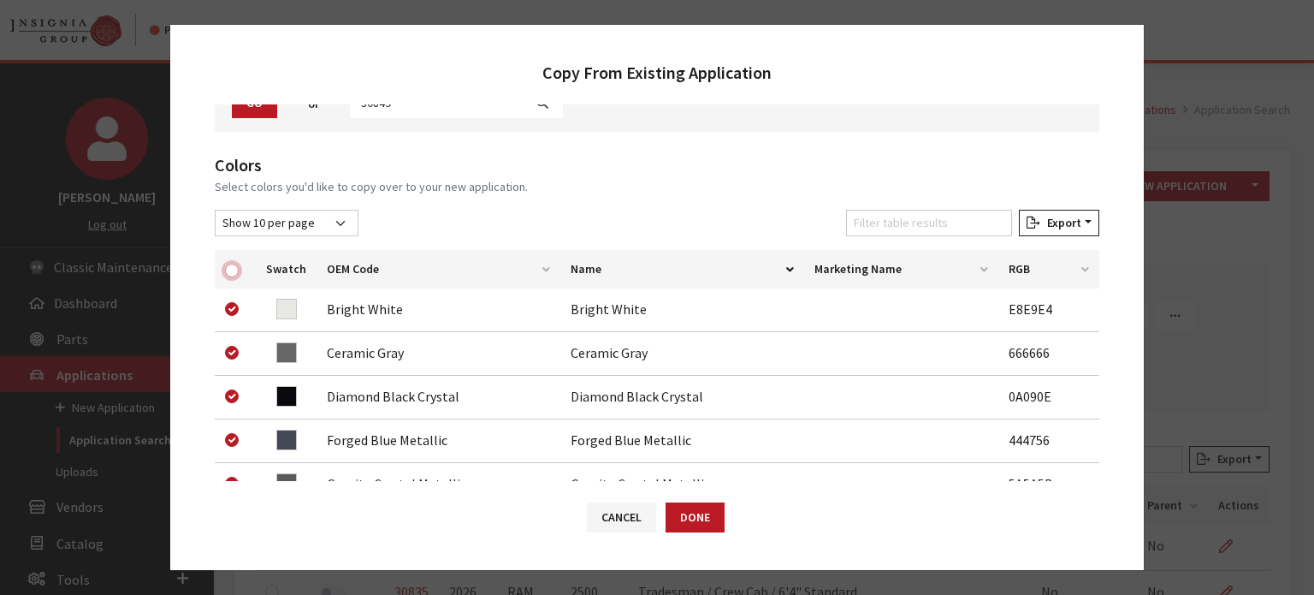
checkbox input "true"
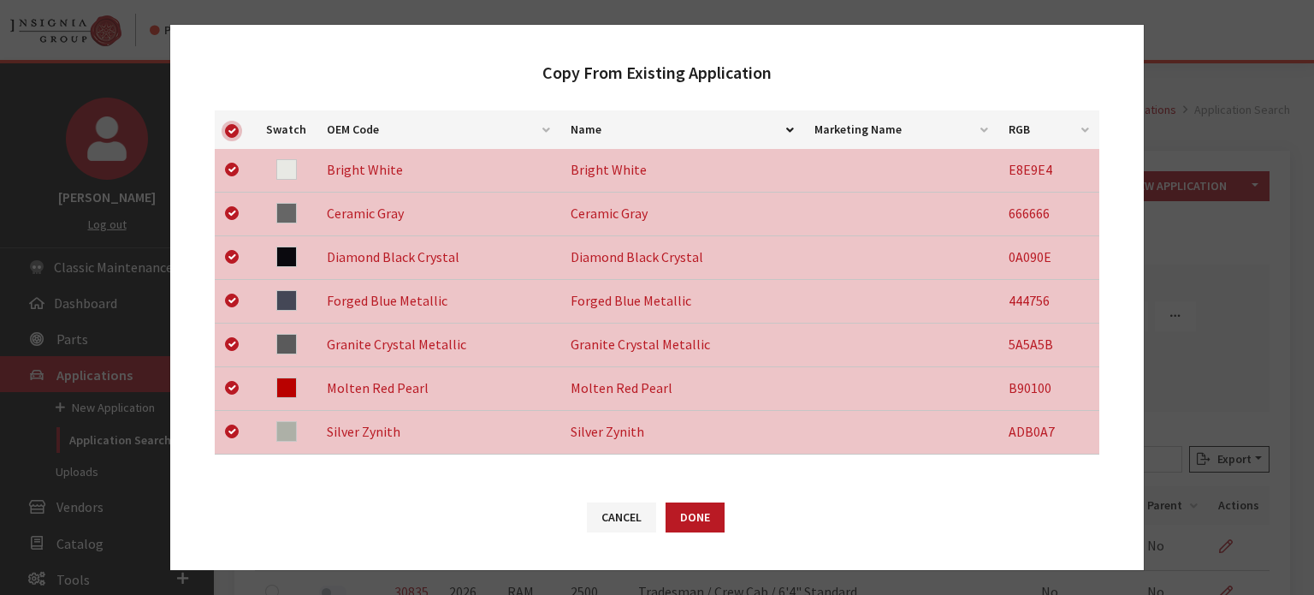
scroll to position [583, 0]
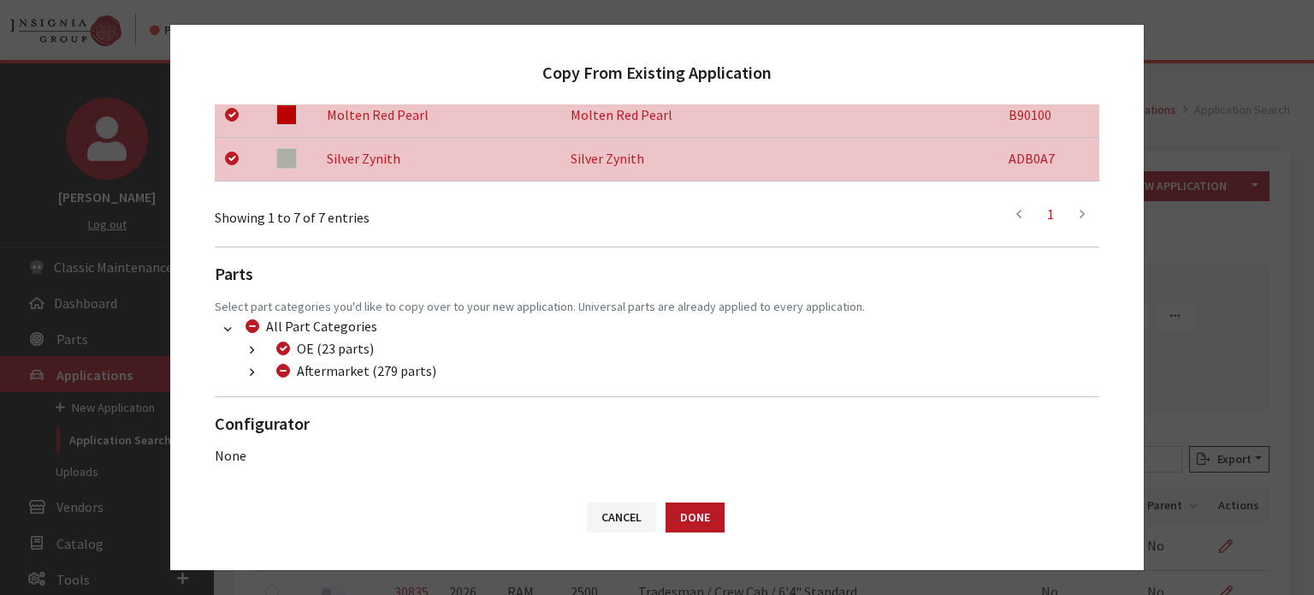
click at [240, 365] on button "button" at bounding box center [251, 373] width 33 height 20
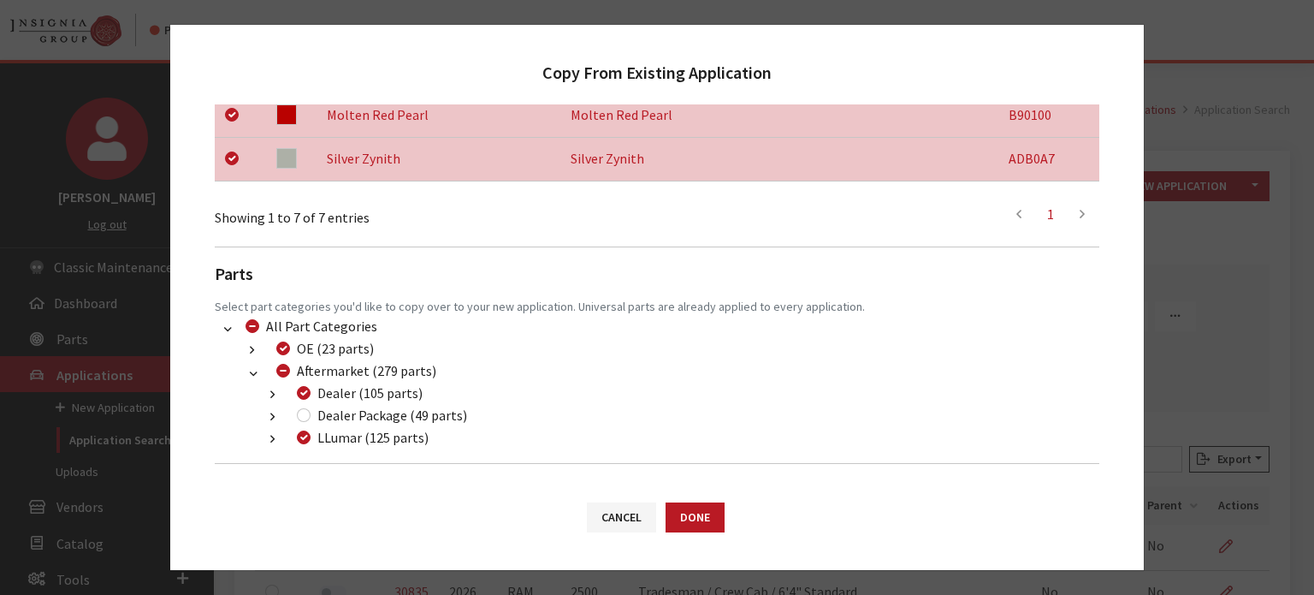
click at [295, 412] on div "Dealer Package (49 parts)" at bounding box center [379, 415] width 175 height 21
click at [305, 415] on input "Dealer Package (49 parts)" at bounding box center [304, 415] width 14 height 14
checkbox input "true"
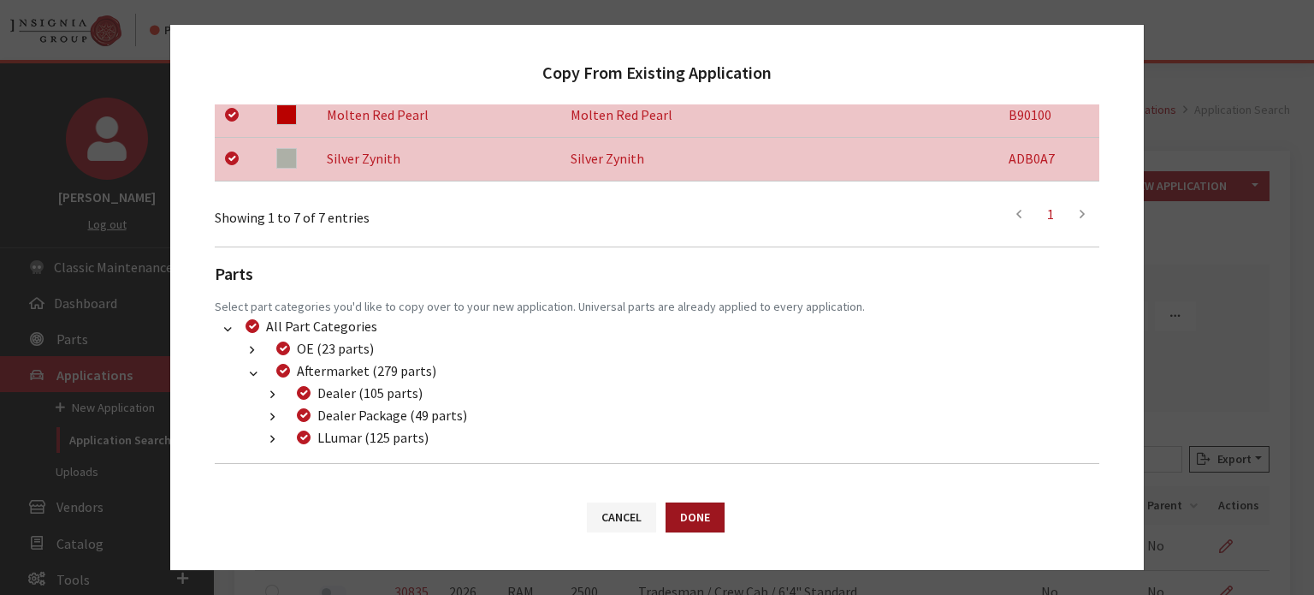
click at [691, 515] on button "Done" at bounding box center [695, 517] width 59 height 30
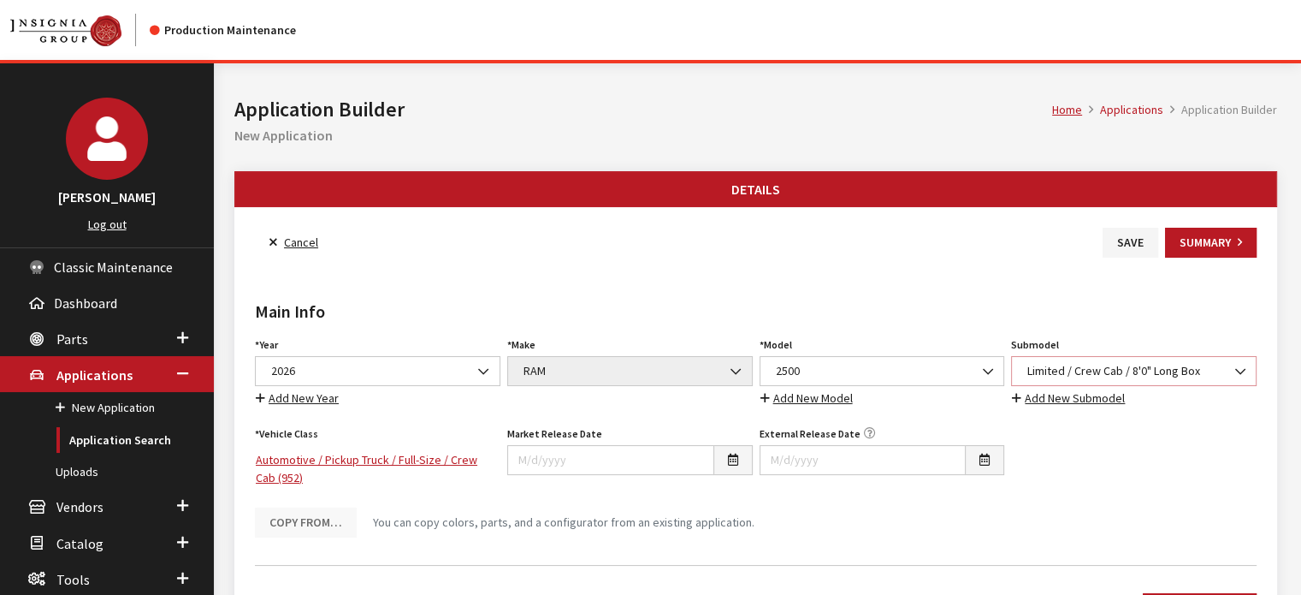
click at [1081, 375] on span "Limited / Crew Cab / 8'0" Long Box" at bounding box center [1133, 371] width 223 height 18
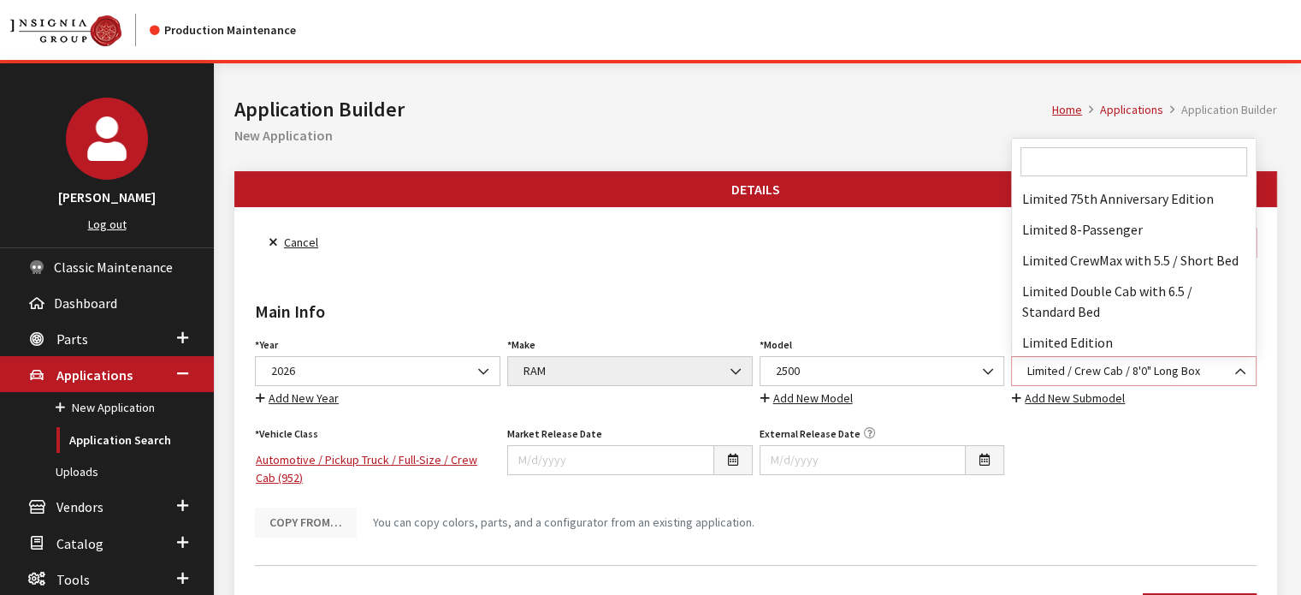
scroll to position [81536, 0]
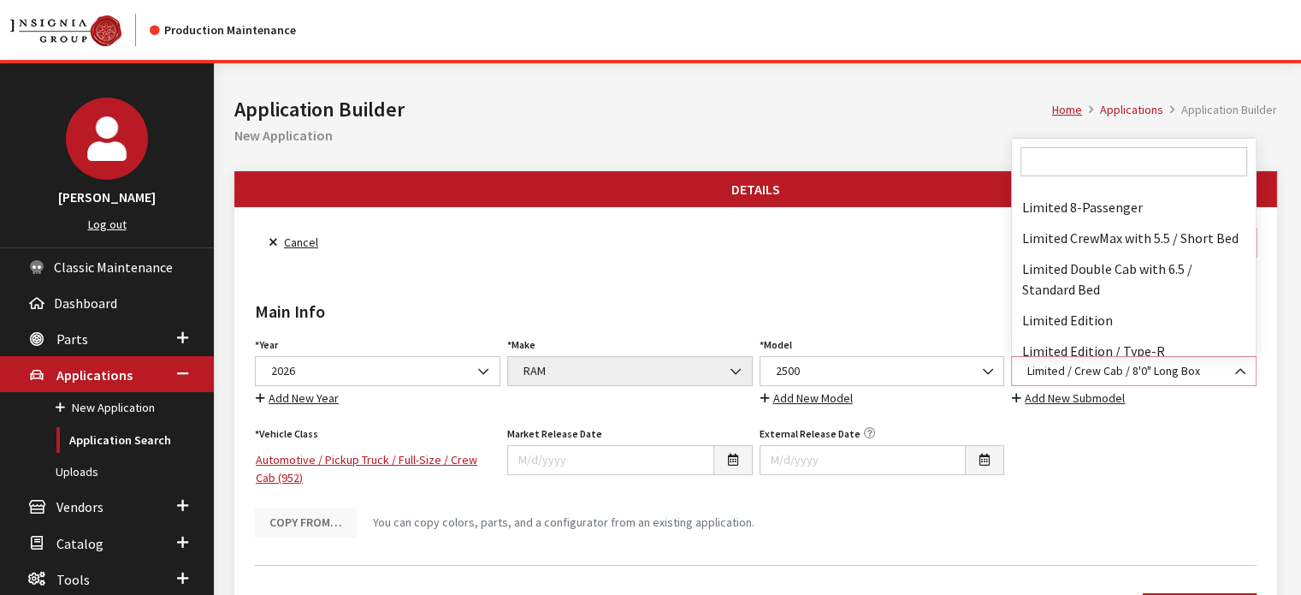
select select "3501"
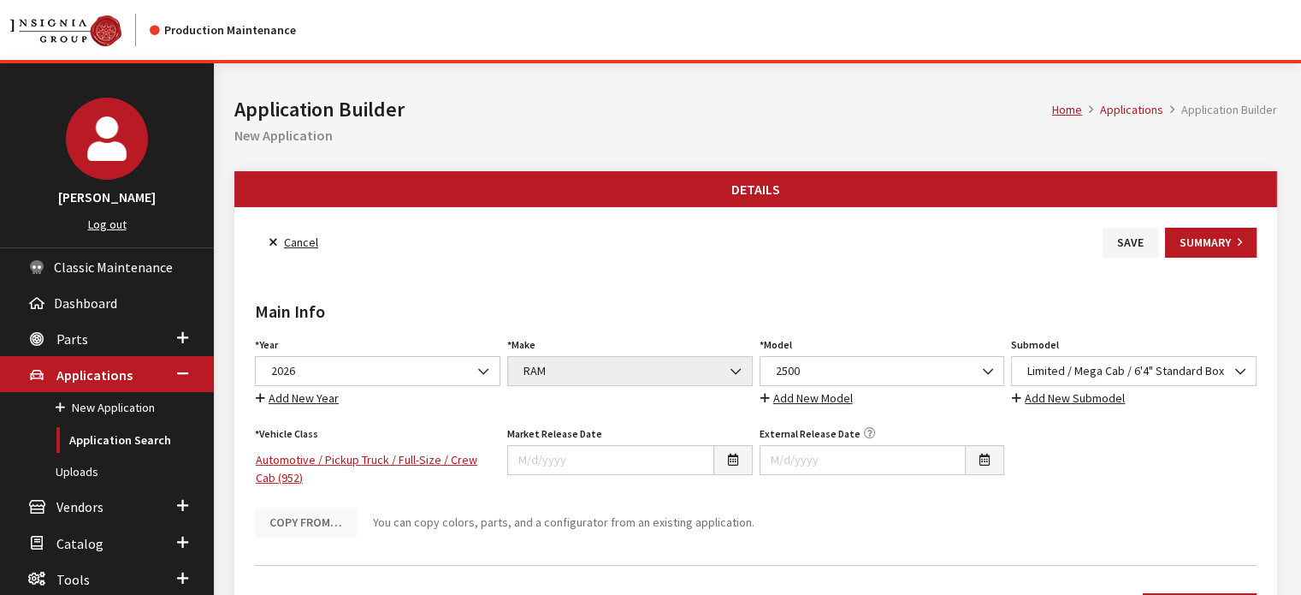
drag, startPoint x: 1117, startPoint y: 277, endPoint x: 1181, endPoint y: 326, distance: 79.9
click at [1185, 305] on h2 "Main Info" at bounding box center [756, 312] width 1002 height 26
click at [1161, 385] on div "Submodel Select Submodel #PinkBeetle (E36) 2.5 Roadster (E36) 2.8 Coupe (E36) 2…" at bounding box center [1134, 370] width 252 height 75
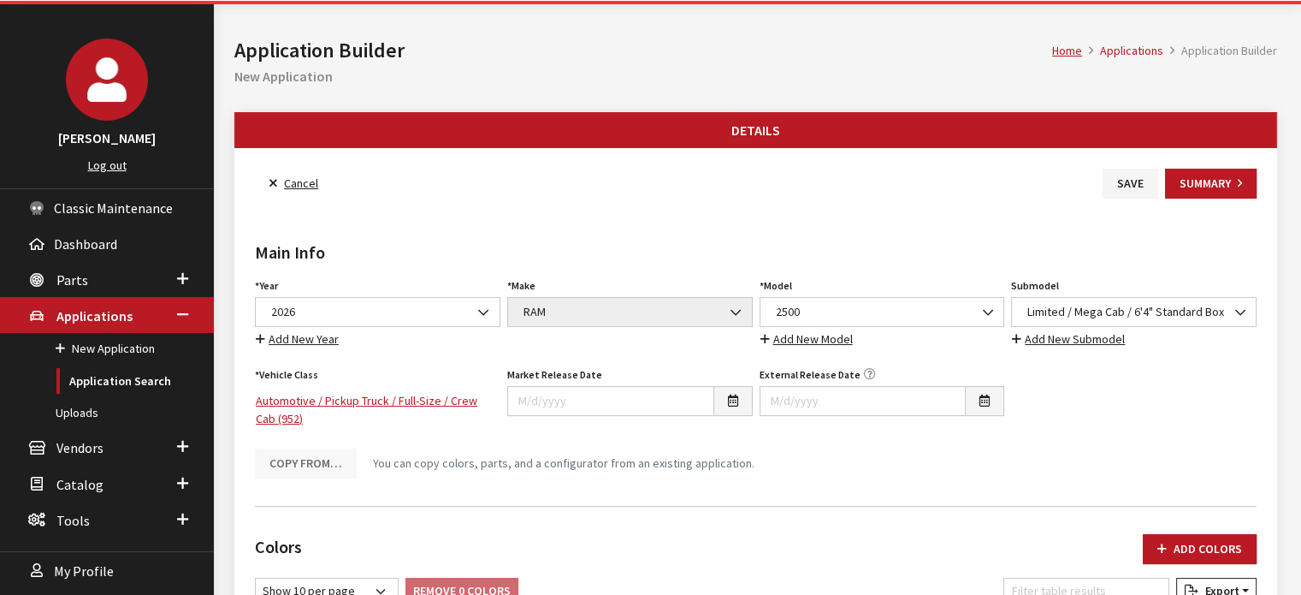
scroll to position [0, 0]
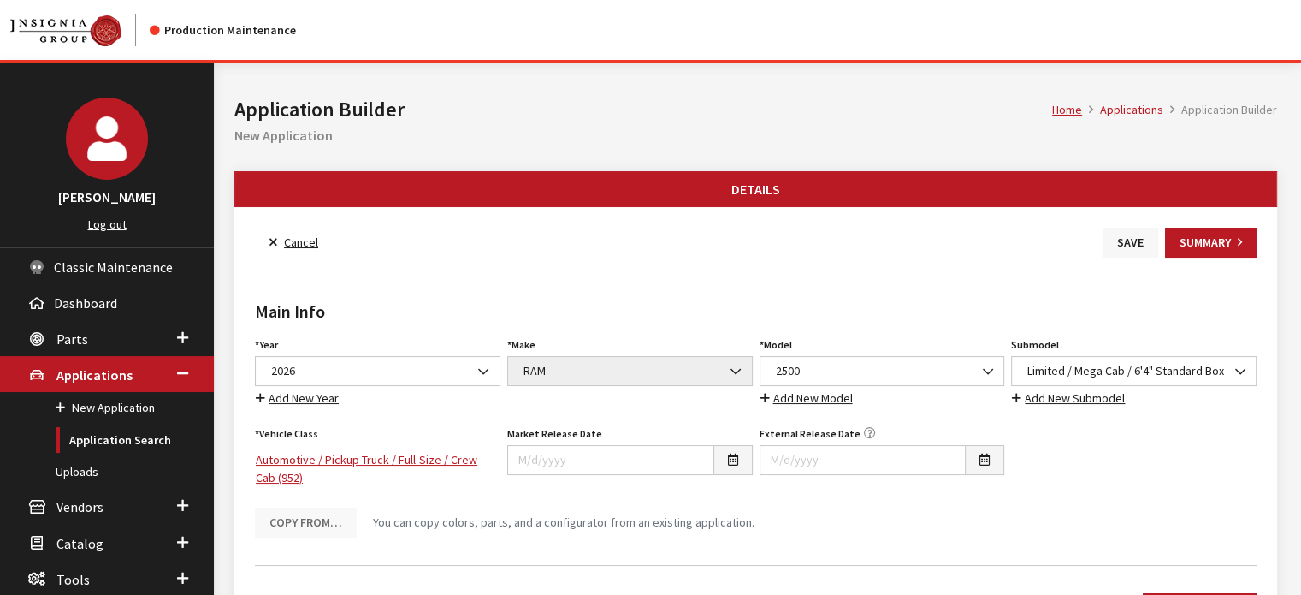
click at [1112, 252] on button "Save" at bounding box center [1131, 243] width 56 height 30
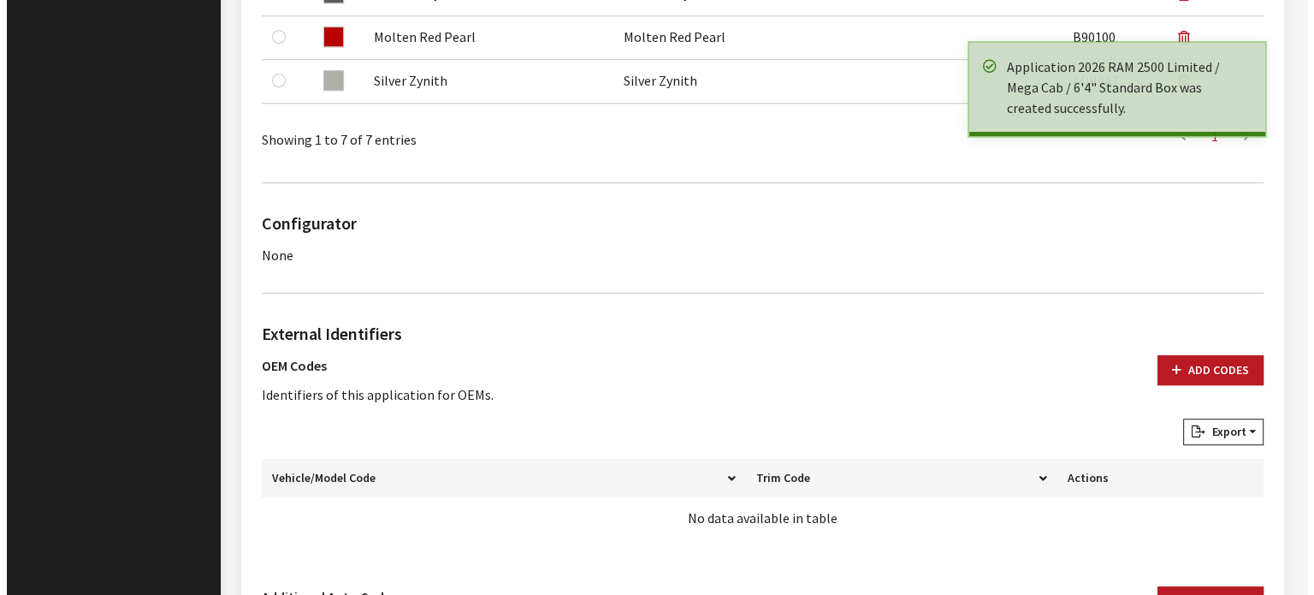
scroll to position [1112, 0]
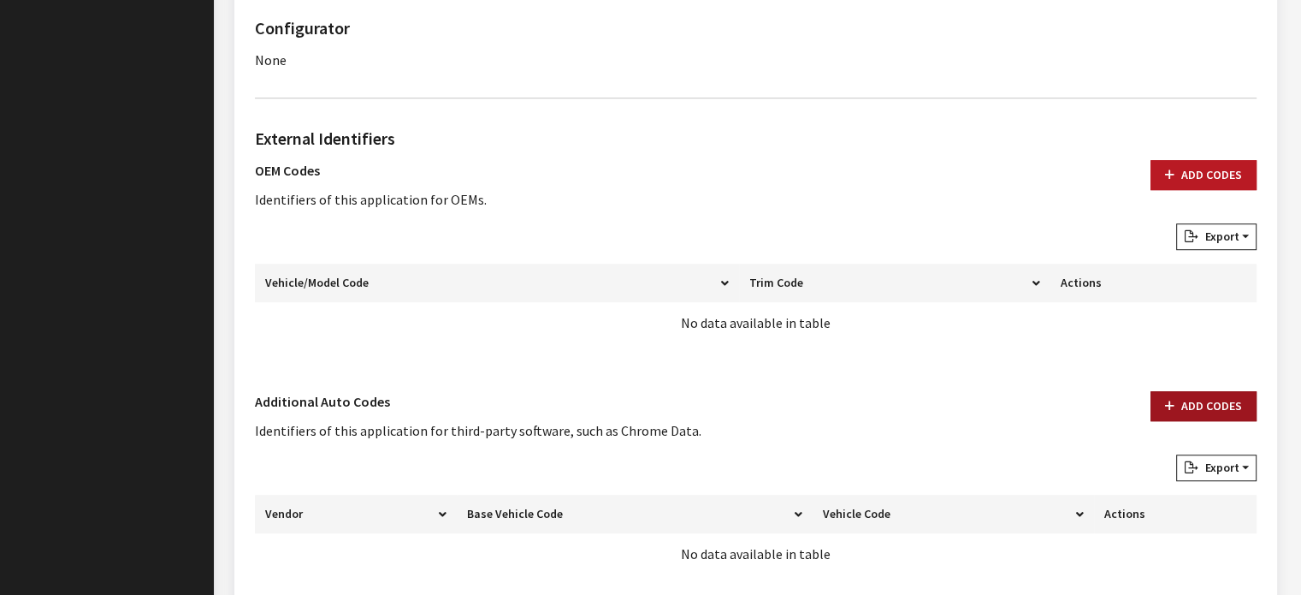
click at [1167, 410] on icon "button" at bounding box center [1169, 406] width 9 height 12
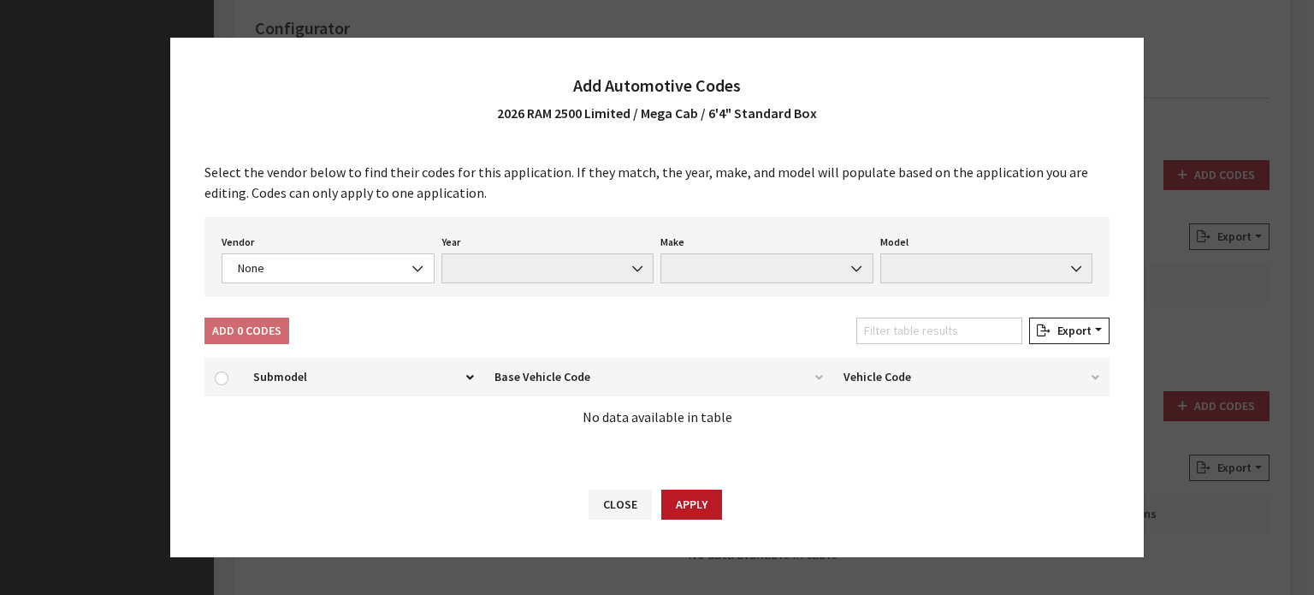
click at [301, 283] on div "Vendor None Chrome® Data Aftermarket Catalog Exchange Standard None Year None M…" at bounding box center [656, 256] width 905 height 80
click at [301, 283] on span "None" at bounding box center [328, 268] width 213 height 30
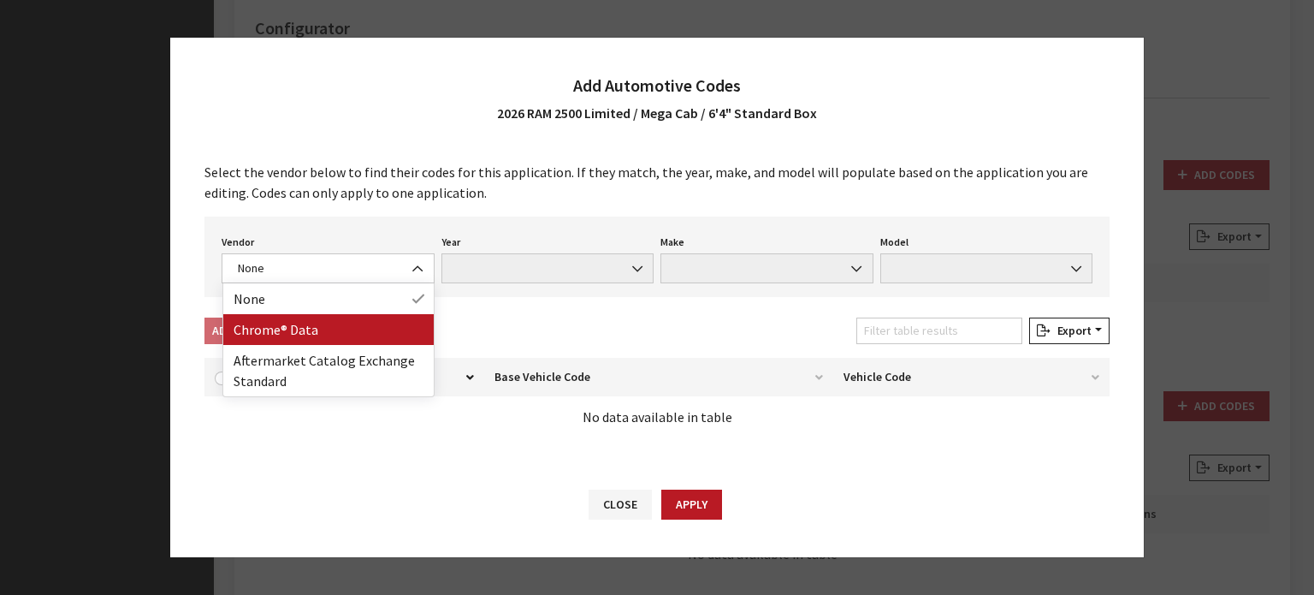
drag, startPoint x: 340, startPoint y: 345, endPoint x: 352, endPoint y: 331, distance: 18.2
select select "4"
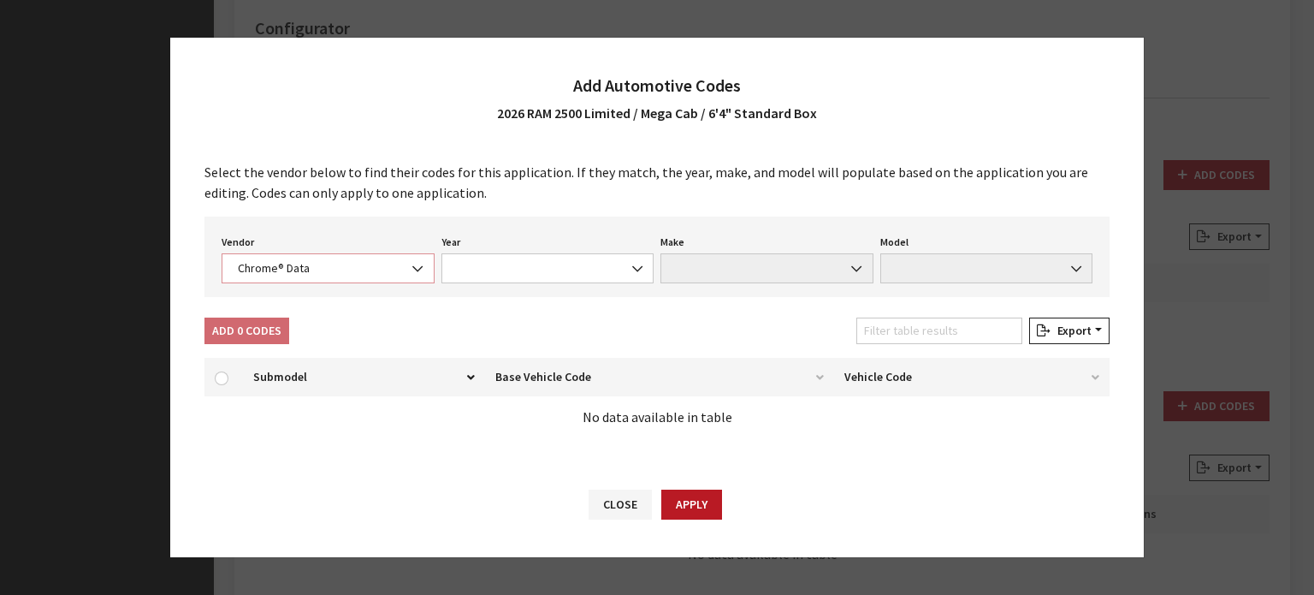
select select "2026"
click at [769, 253] on span at bounding box center [766, 268] width 213 height 30
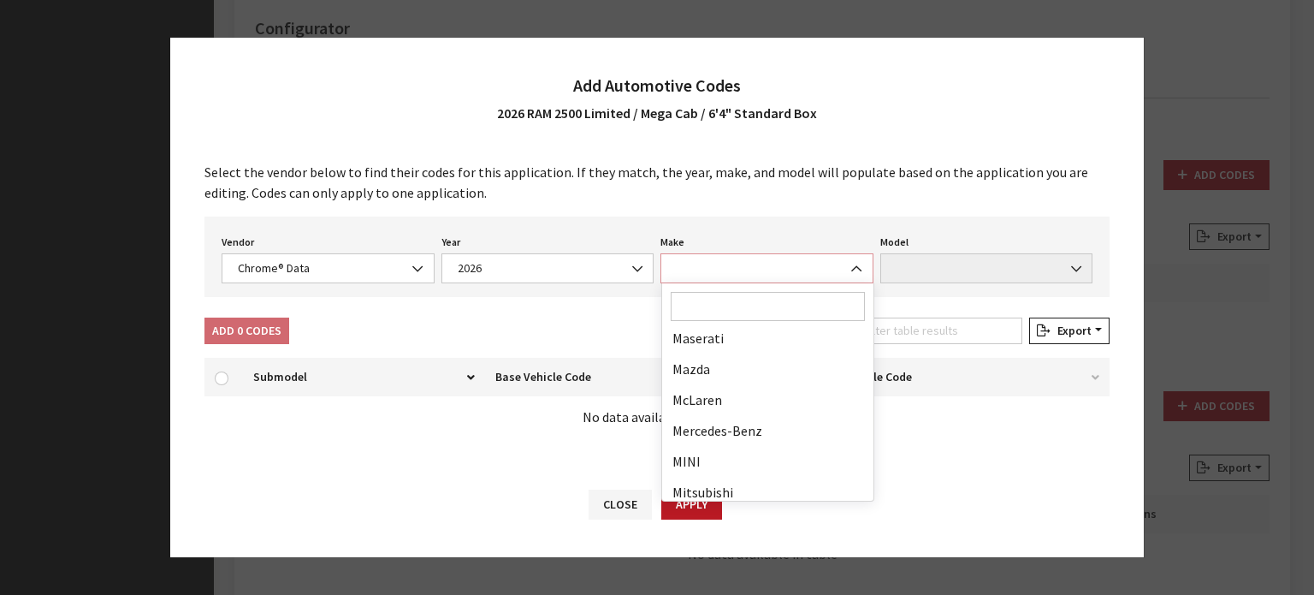
scroll to position [941, 0]
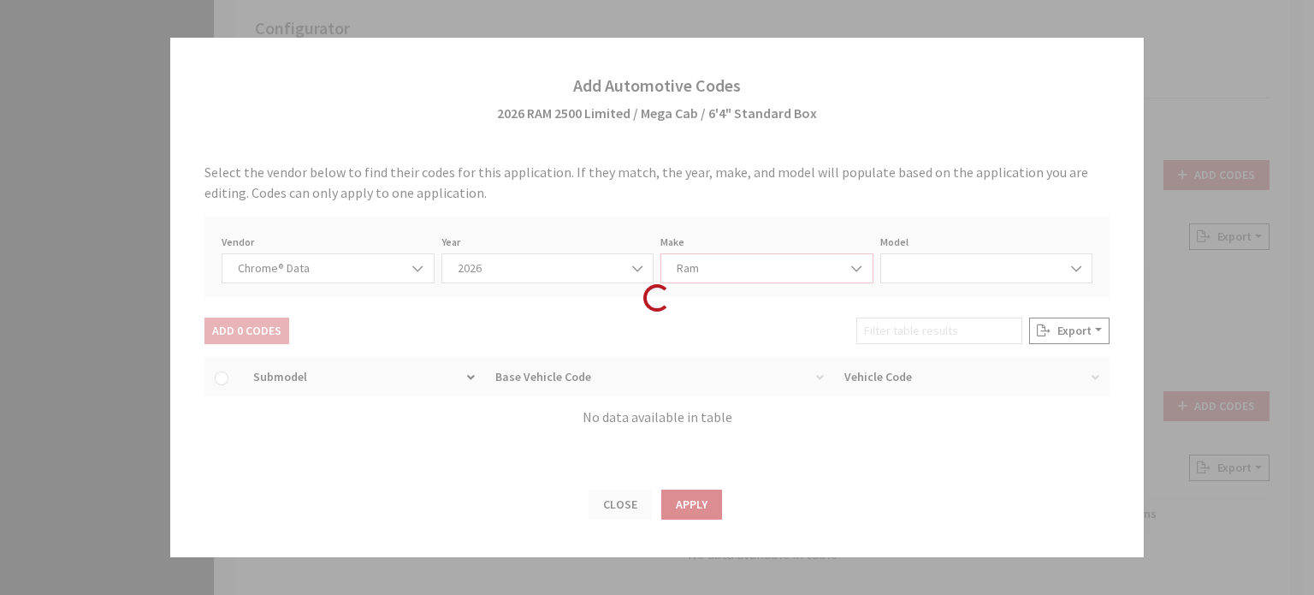
select select "57"
select select "72306"
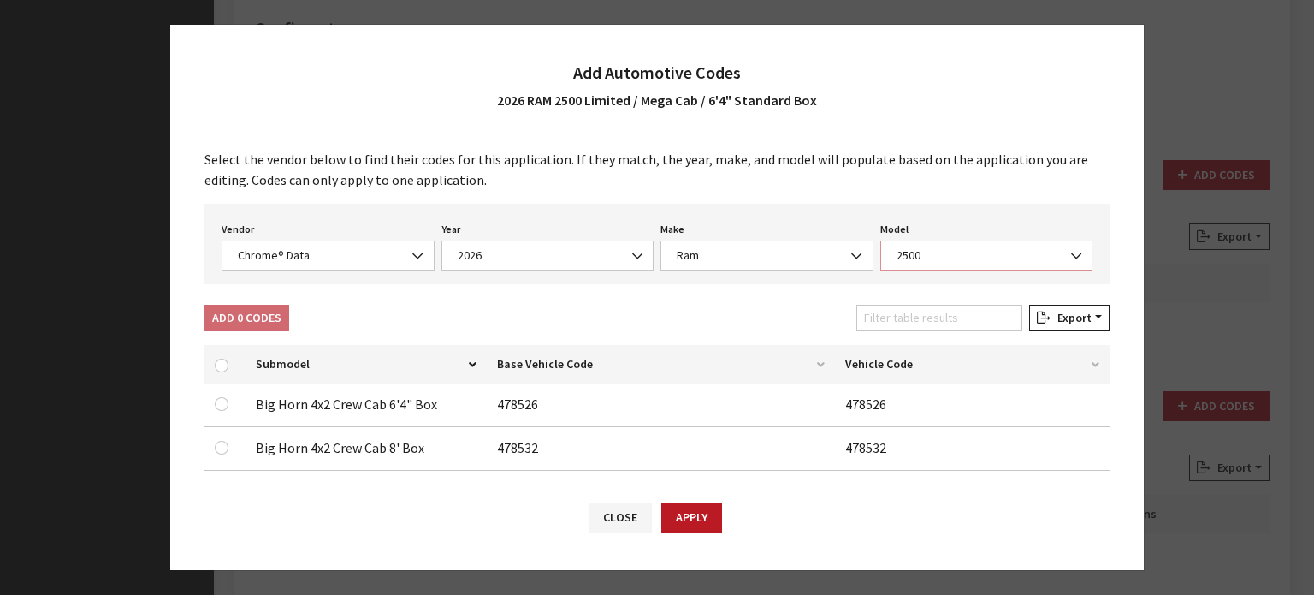
click at [900, 269] on span "2500" at bounding box center [986, 255] width 213 height 30
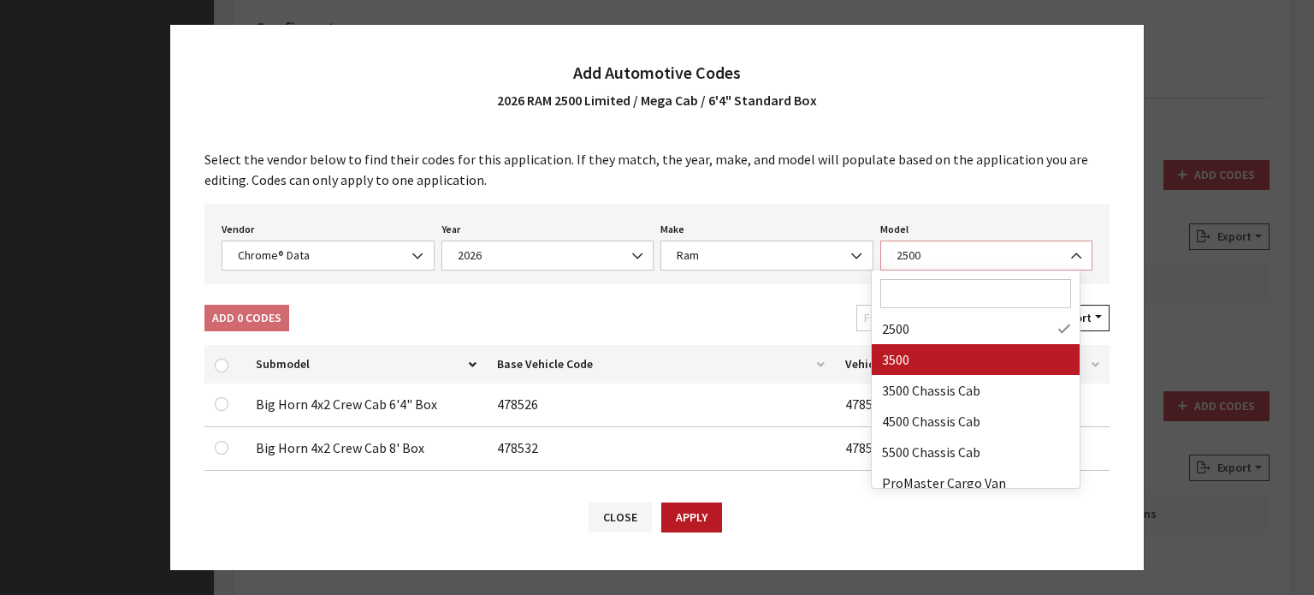
scroll to position [21, 0]
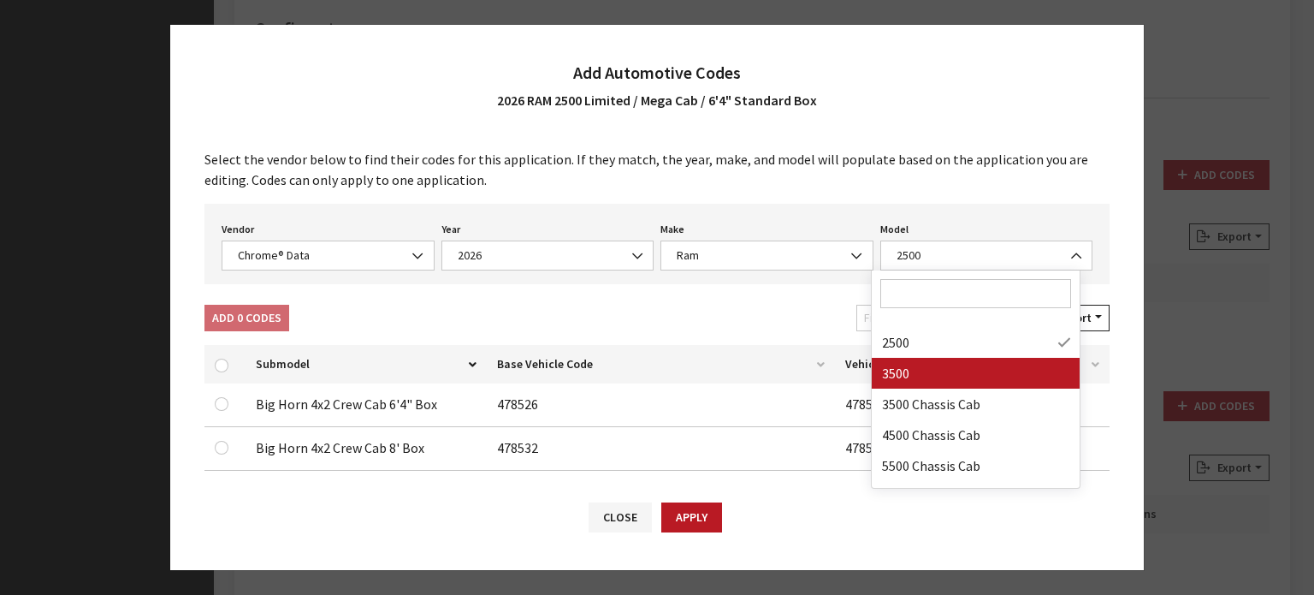
click at [736, 332] on div "Add 0 Codes Filter table results Export Excel CSV Print" at bounding box center [657, 321] width 912 height 33
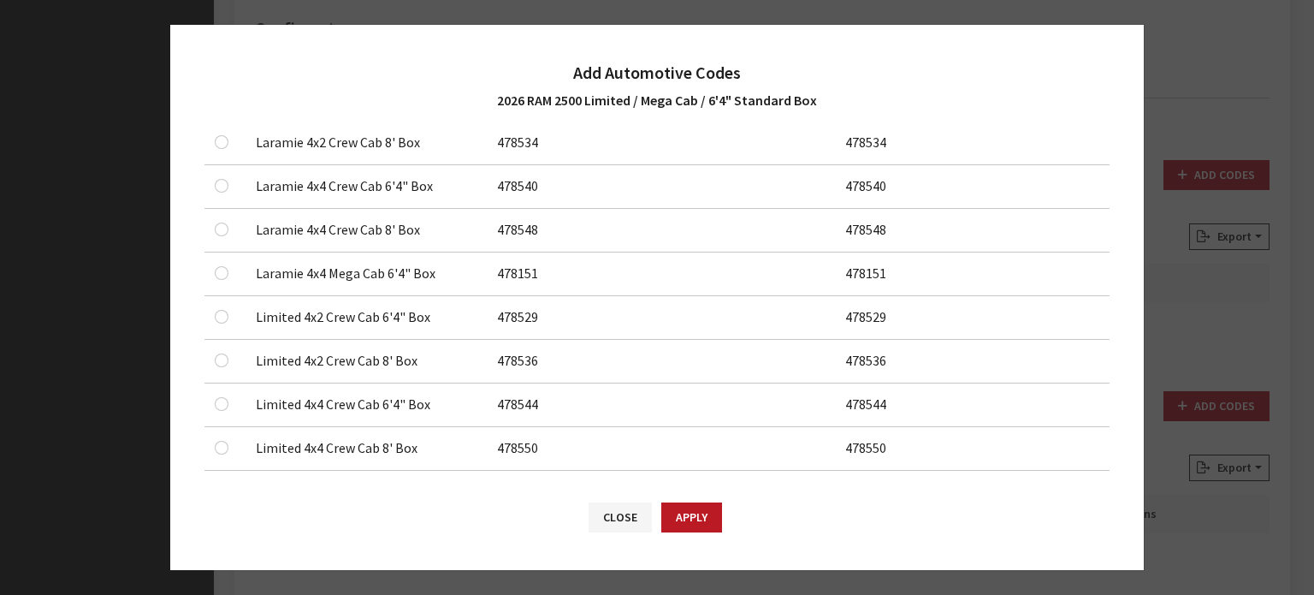
scroll to position [599, 0]
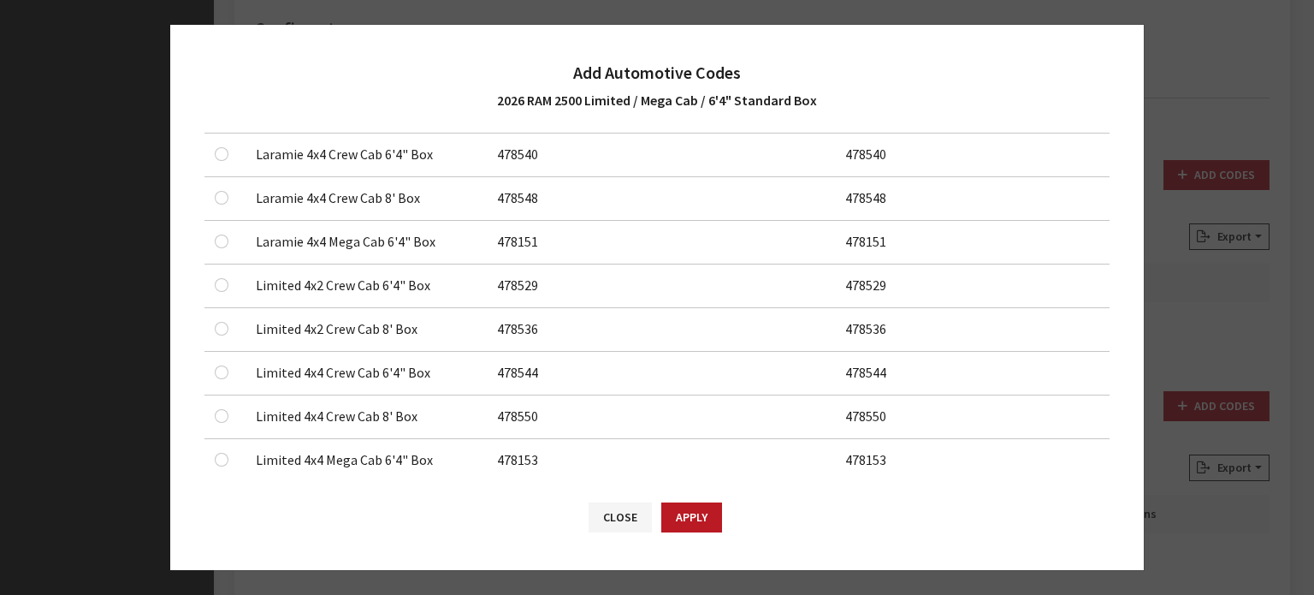
click at [217, 279] on div at bounding box center [225, 285] width 21 height 21
click at [220, 281] on input "checkbox" at bounding box center [222, 285] width 14 height 14
checkbox input "true"
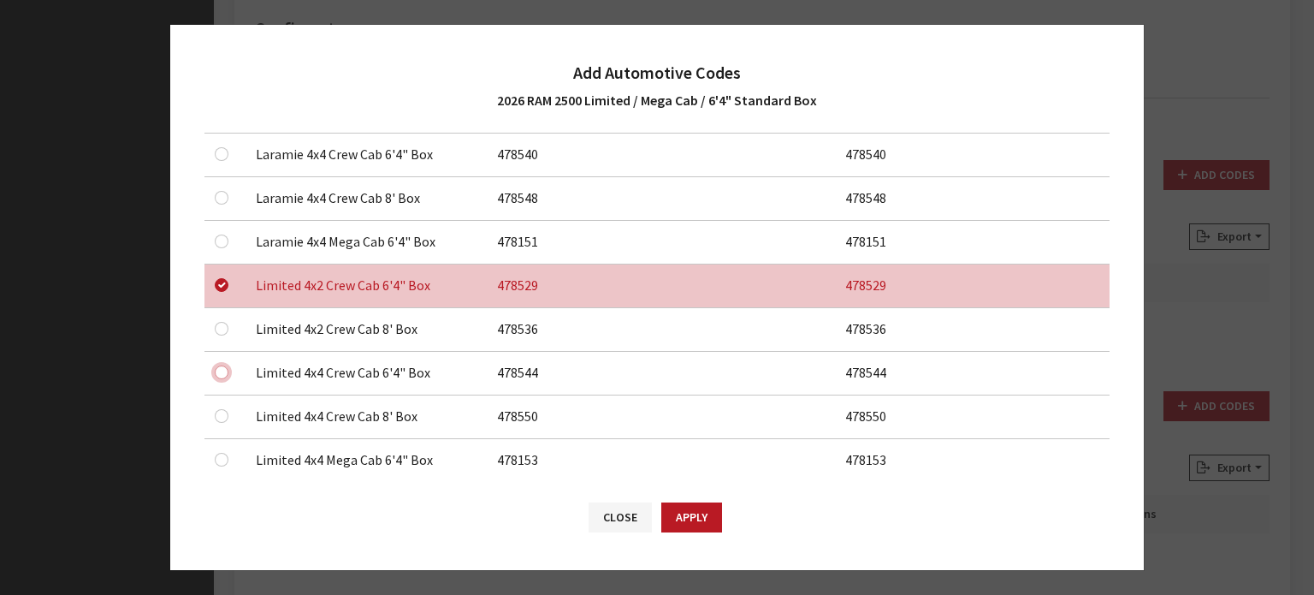
click at [225, 369] on input "checkbox" at bounding box center [222, 372] width 14 height 14
checkbox input "true"
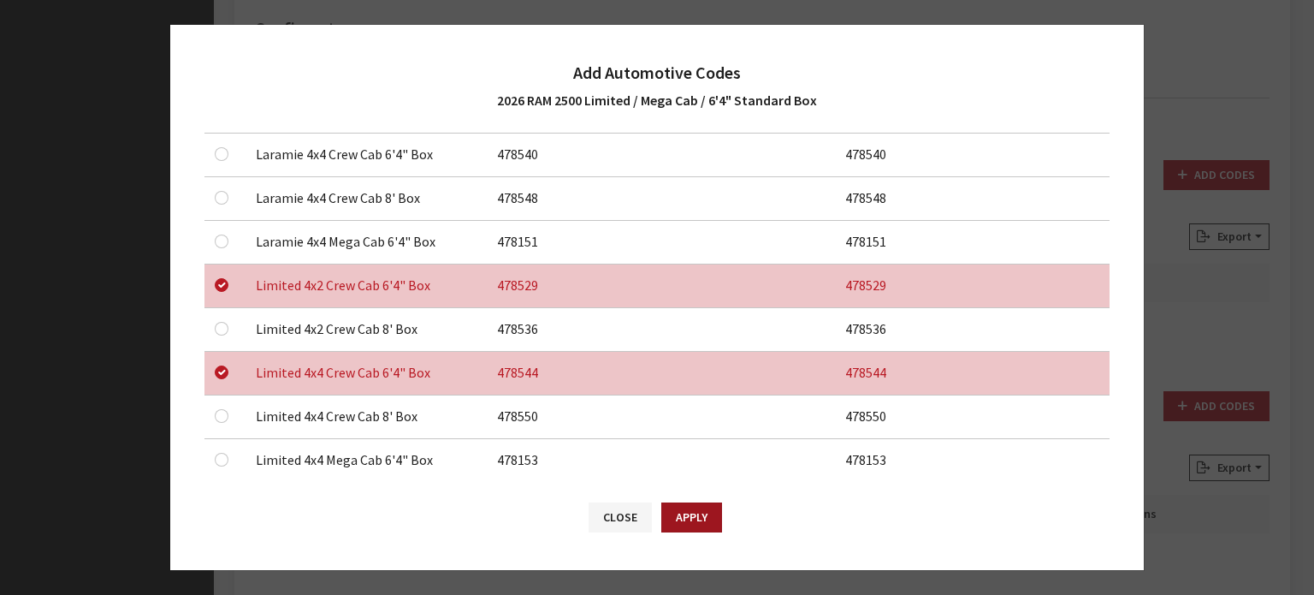
click at [678, 514] on button "Apply" at bounding box center [691, 517] width 61 height 30
checkbox input "false"
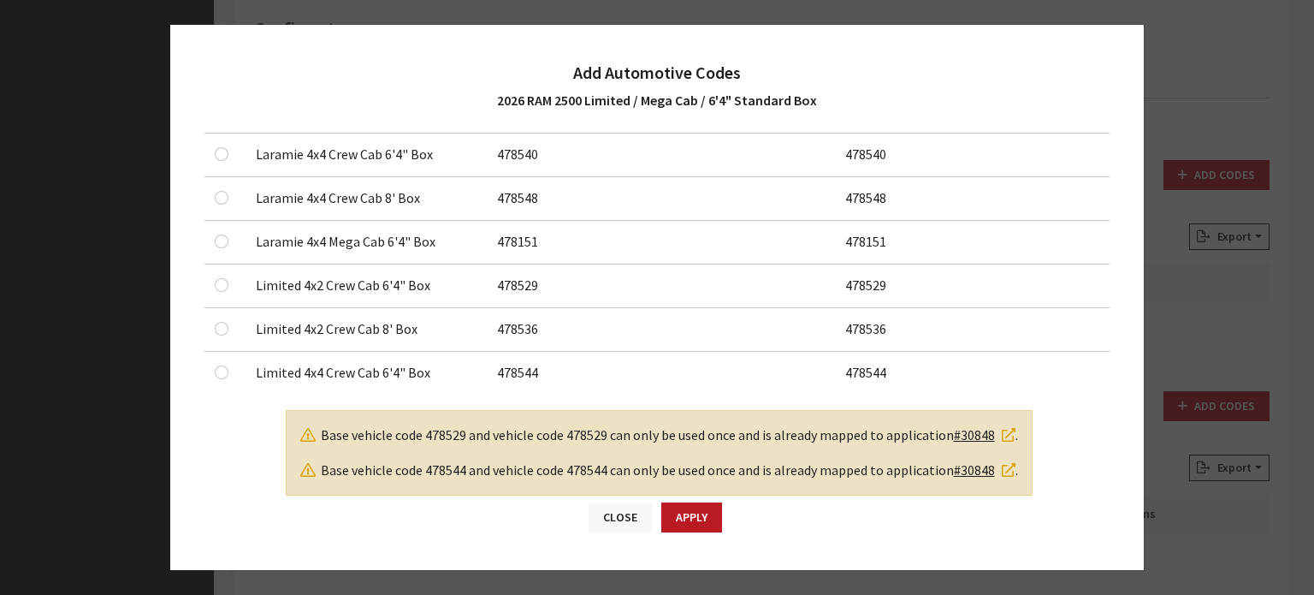
click at [613, 522] on button "Close" at bounding box center [620, 517] width 63 height 30
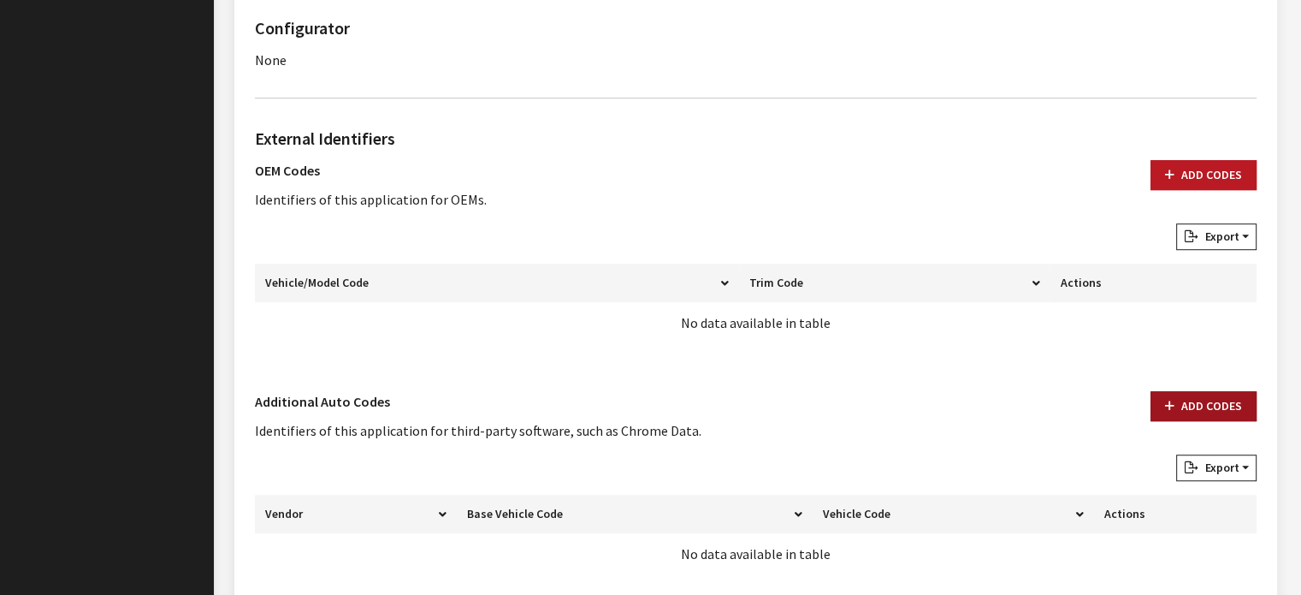
click at [1184, 411] on button "Add Codes" at bounding box center [1204, 406] width 106 height 30
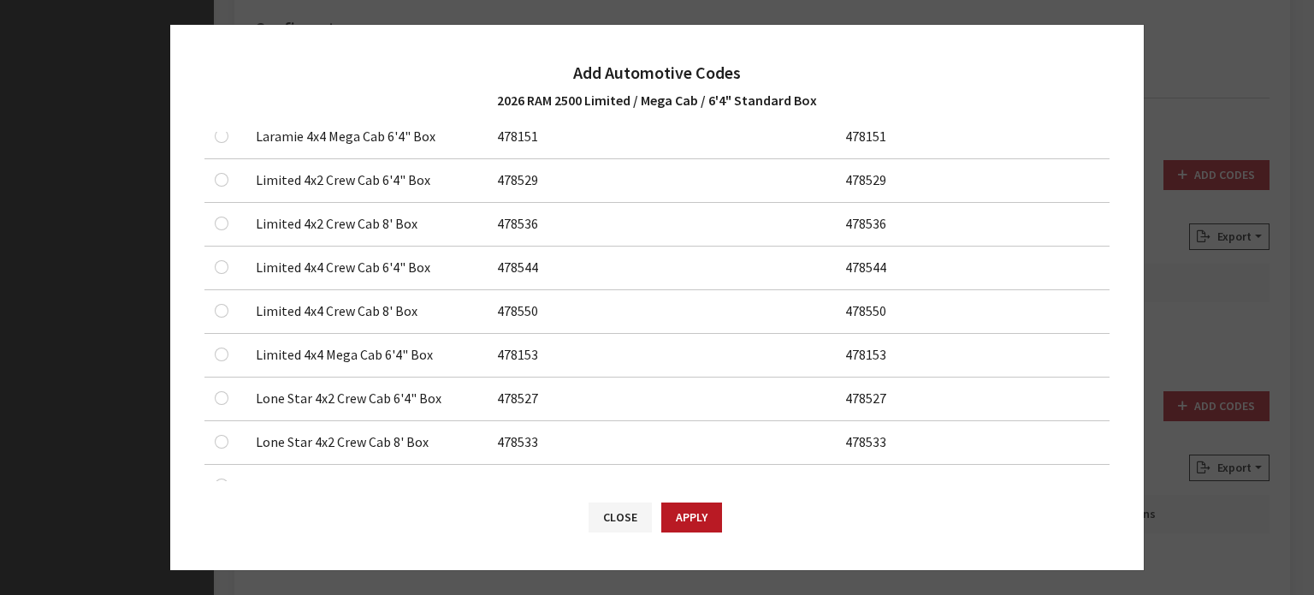
scroll to position [684, 0]
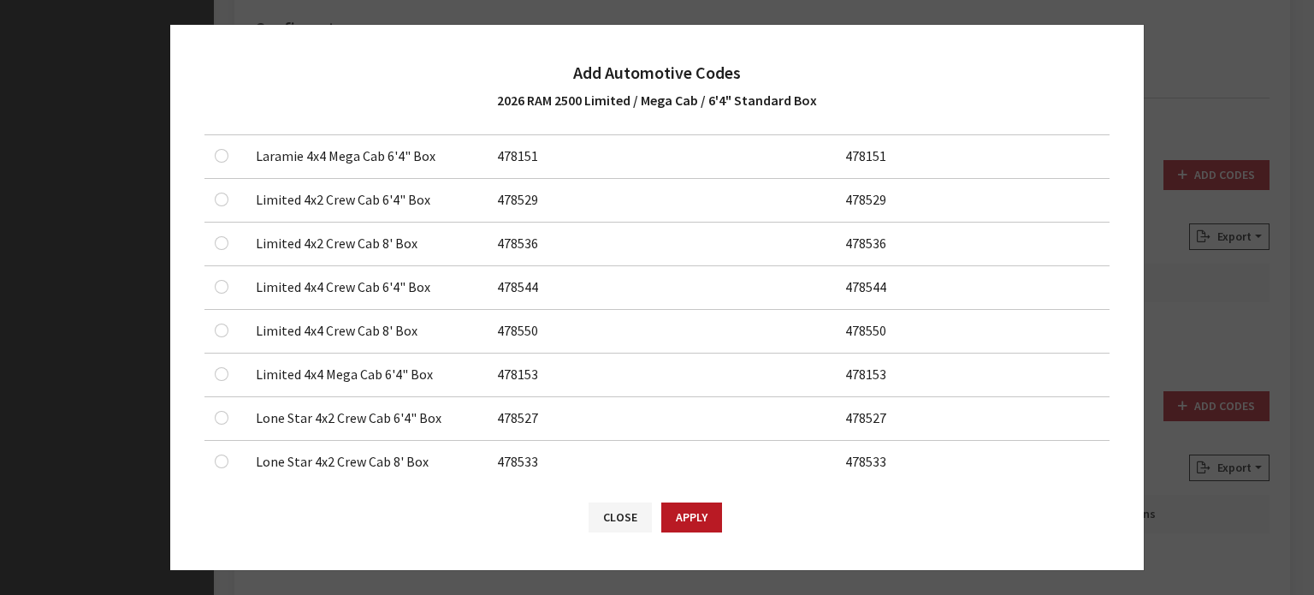
click at [227, 365] on div at bounding box center [225, 374] width 21 height 21
click at [226, 377] on div at bounding box center [225, 374] width 21 height 21
click at [221, 369] on input "checkbox" at bounding box center [222, 374] width 14 height 14
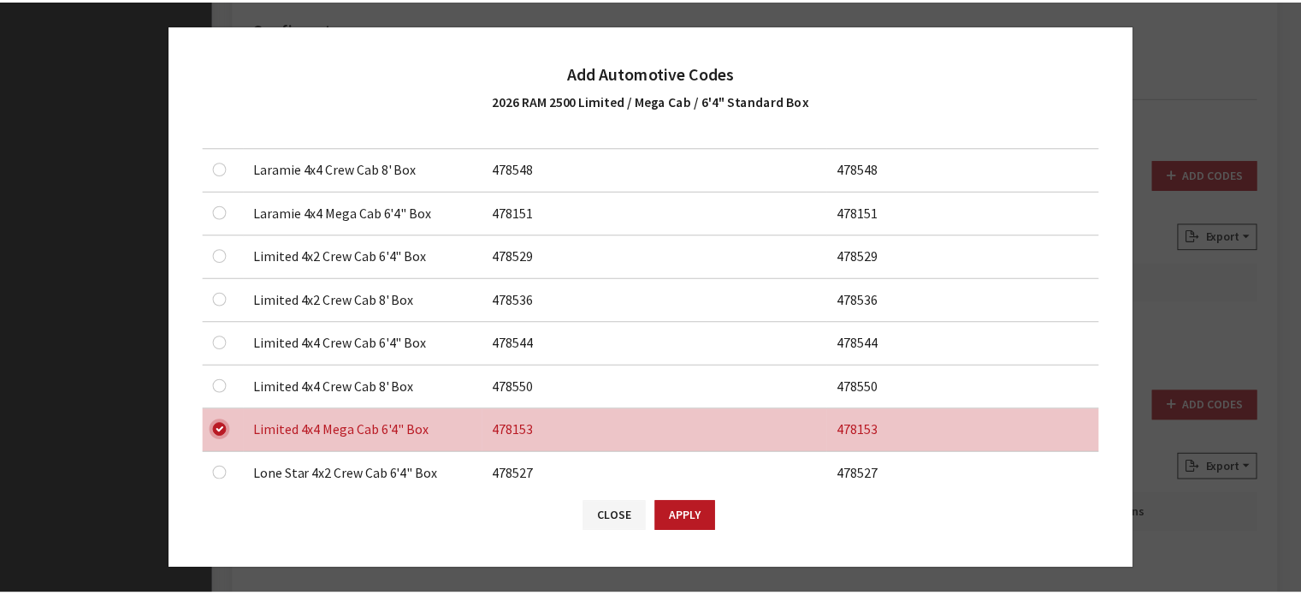
scroll to position [599, 0]
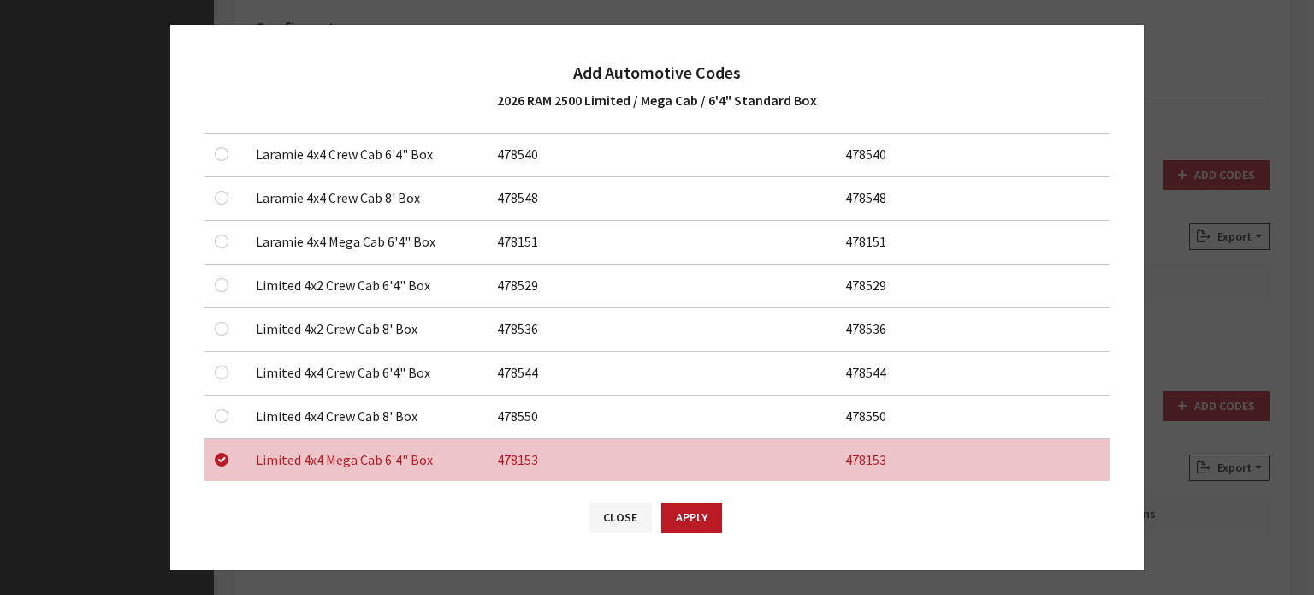
click at [213, 239] on td at bounding box center [224, 243] width 41 height 44
click at [710, 515] on button "Apply" at bounding box center [691, 517] width 61 height 30
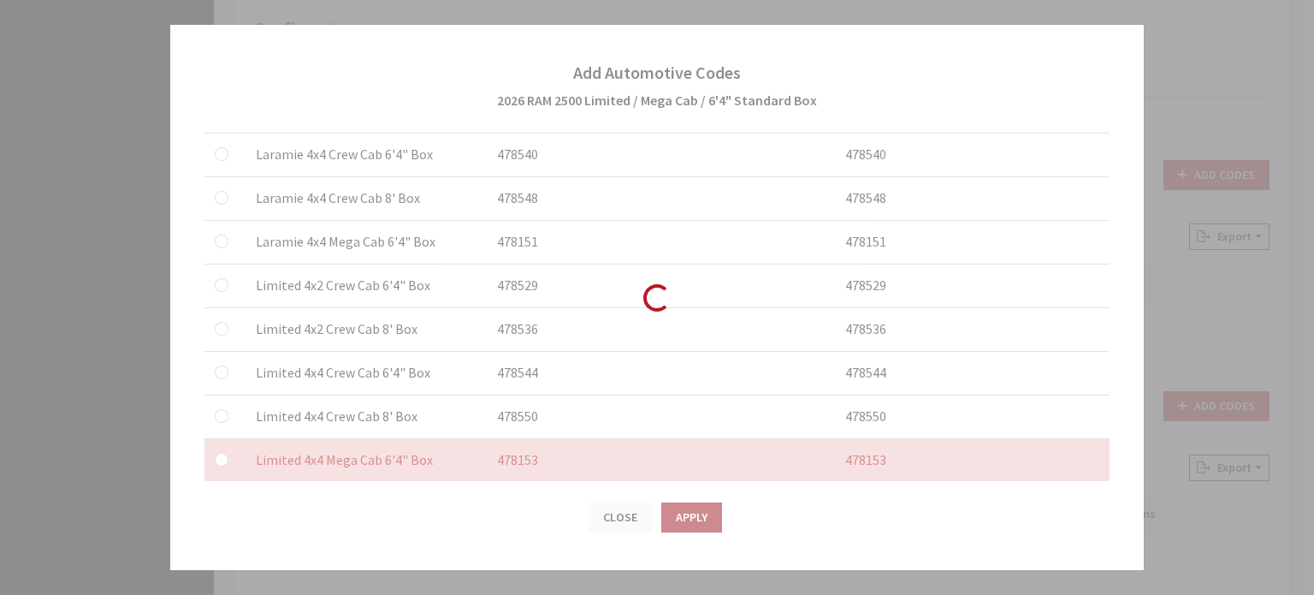
checkbox input "false"
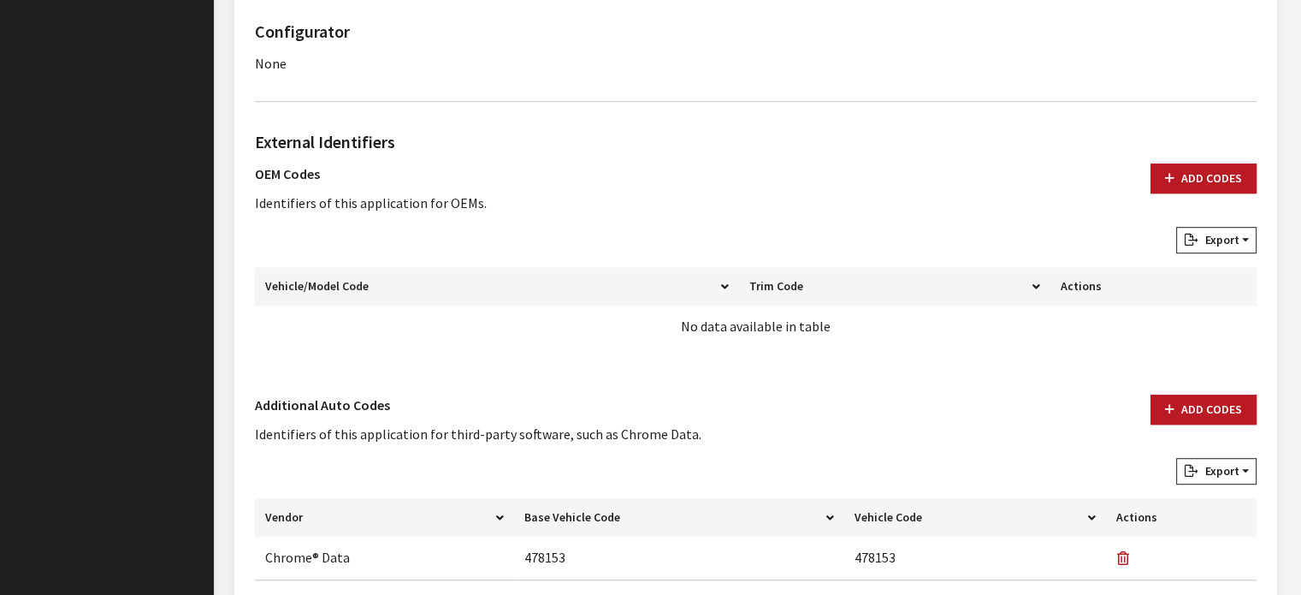
scroll to position [941, 0]
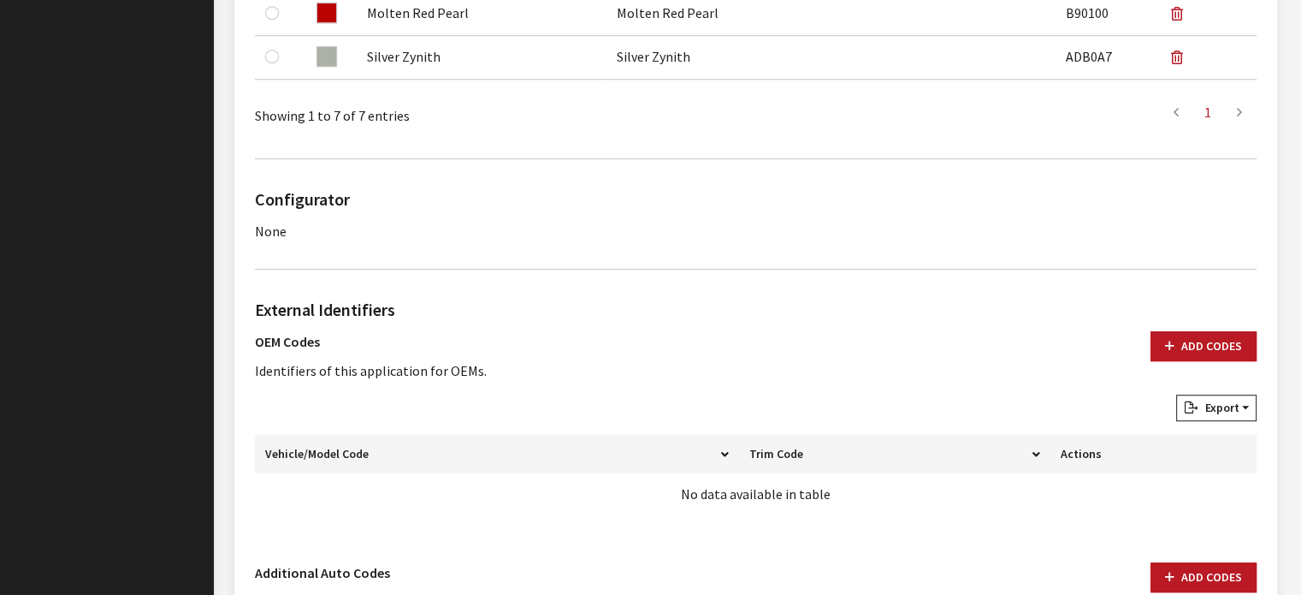
click at [1189, 362] on div "Add Codes" at bounding box center [1203, 362] width 127 height 63
click at [1179, 358] on button "Add Codes" at bounding box center [1204, 346] width 106 height 30
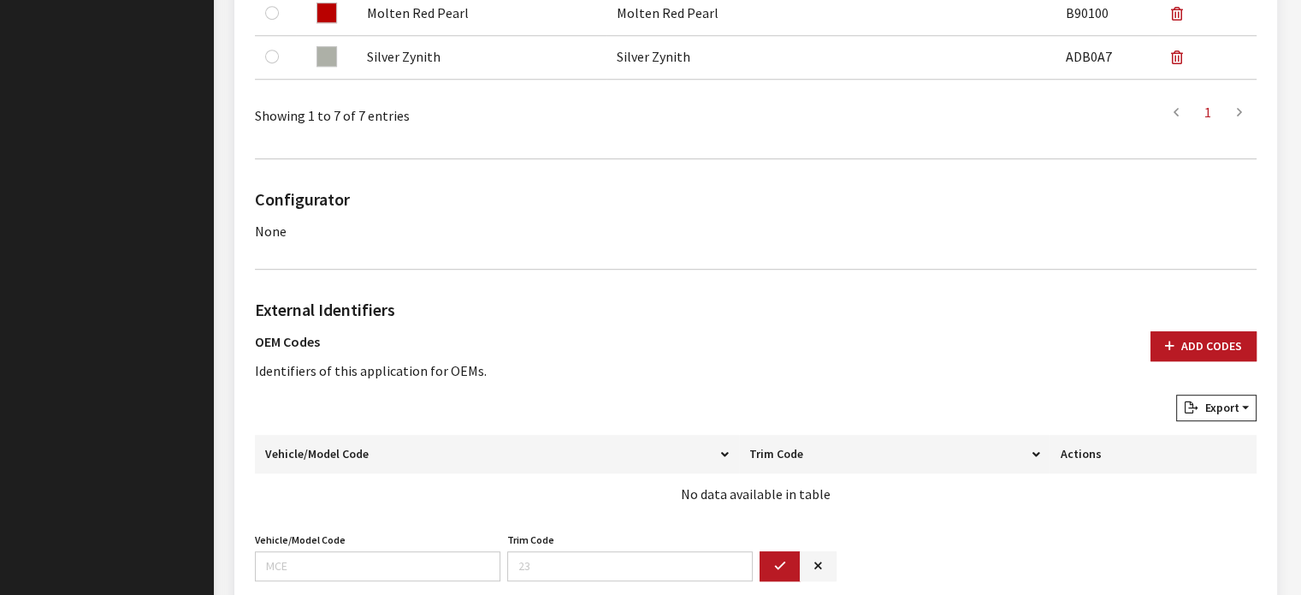
click at [395, 542] on div "Vehicle/Model Code Vehicle/Model Code is required." at bounding box center [378, 554] width 252 height 53
click at [389, 559] on input "Vehicle/Model Code" at bounding box center [378, 566] width 246 height 30
type input "d"
type input "DJ7M"
type input "81"
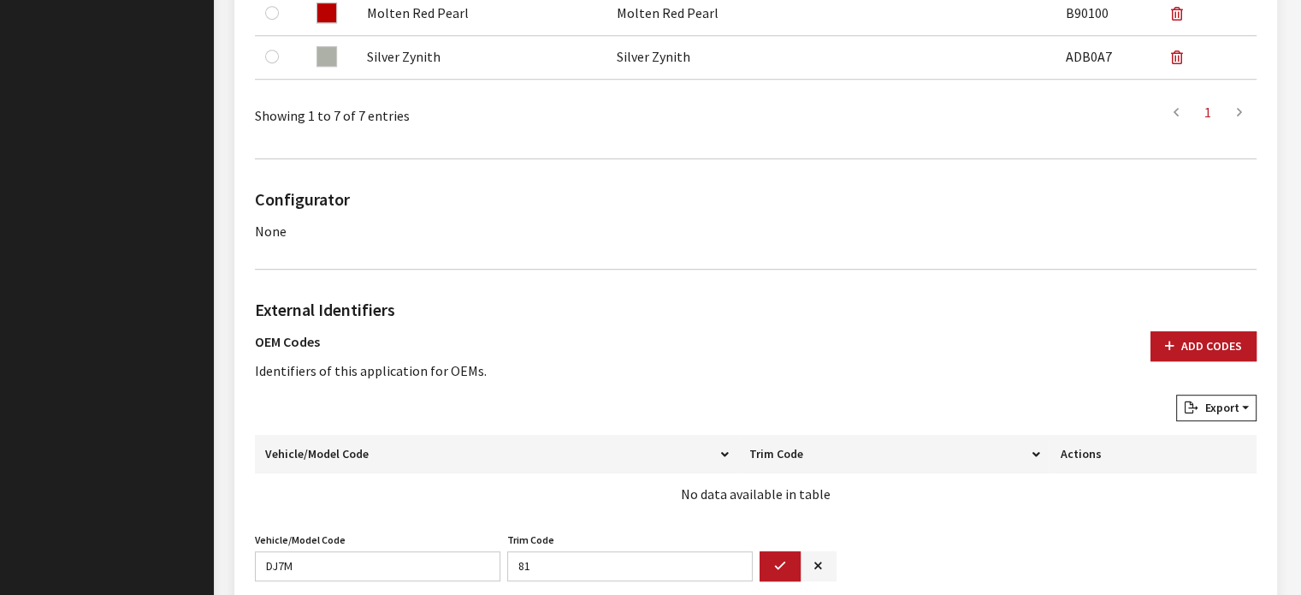
click at [788, 554] on button "button" at bounding box center [780, 566] width 41 height 30
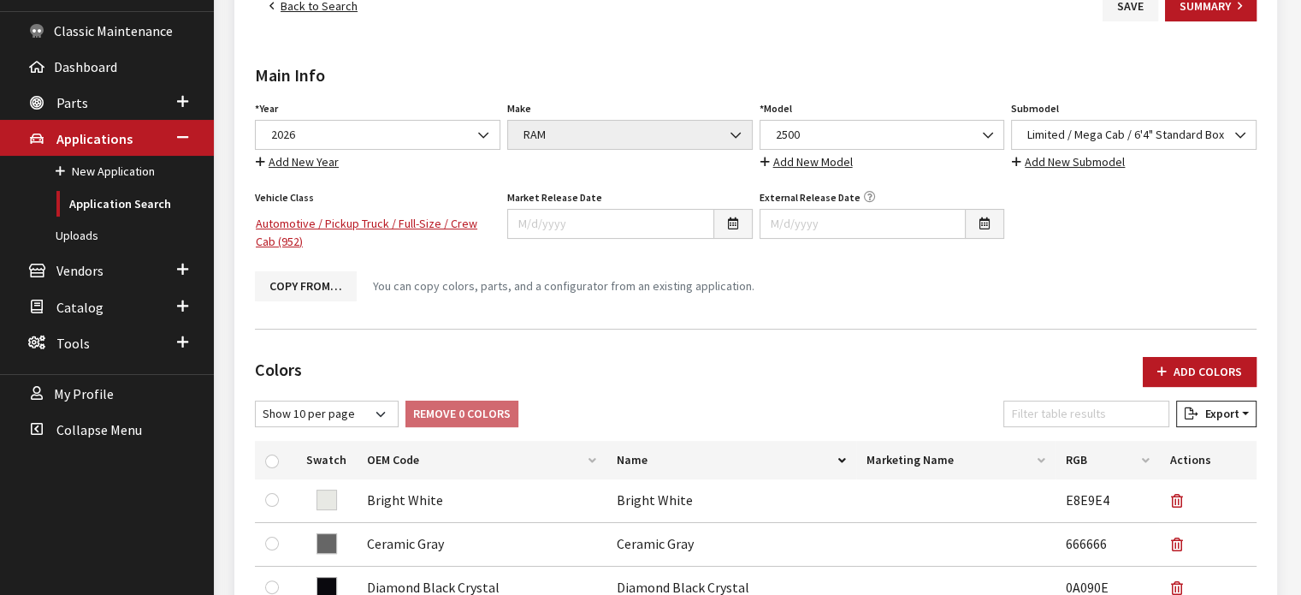
scroll to position [2, 0]
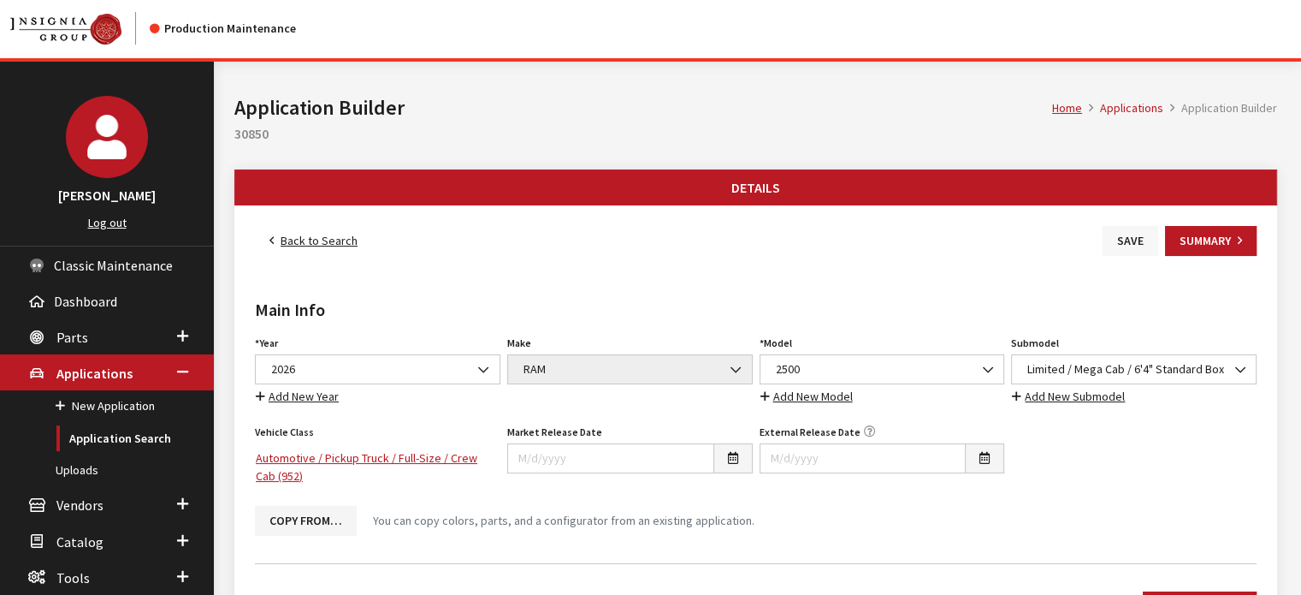
drag, startPoint x: 1150, startPoint y: 249, endPoint x: 1132, endPoint y: 241, distance: 19.5
click at [1146, 246] on button "Save" at bounding box center [1131, 241] width 56 height 30
click at [1132, 241] on button "Save" at bounding box center [1131, 241] width 56 height 30
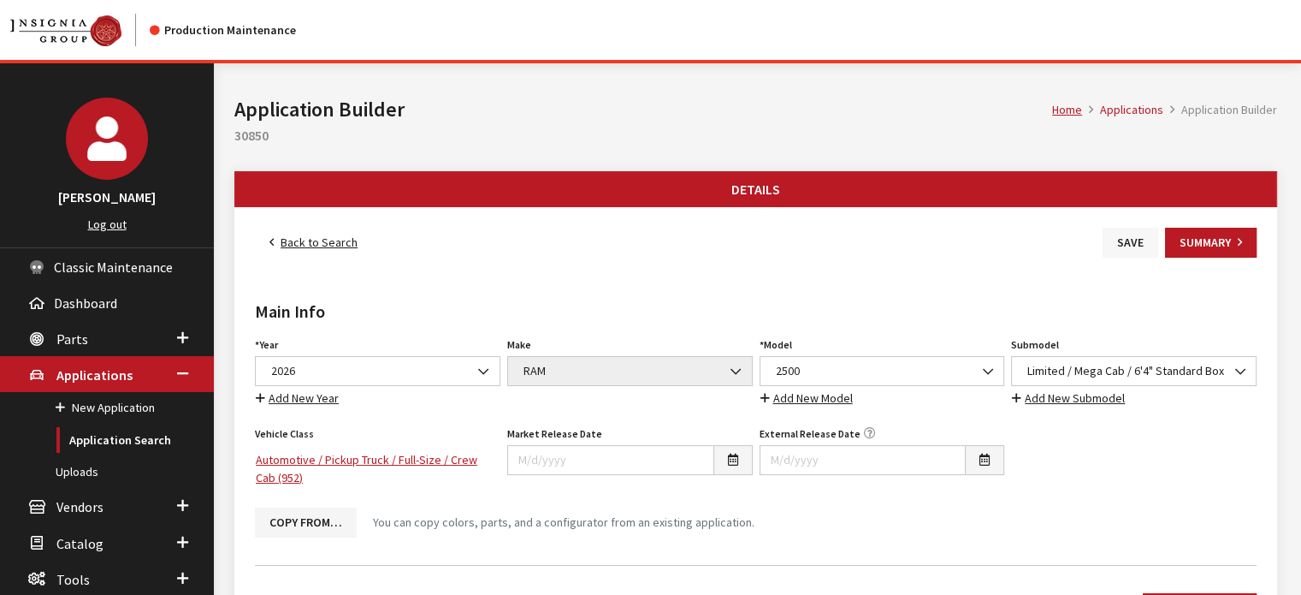
click at [1138, 252] on button "Save" at bounding box center [1131, 243] width 56 height 30
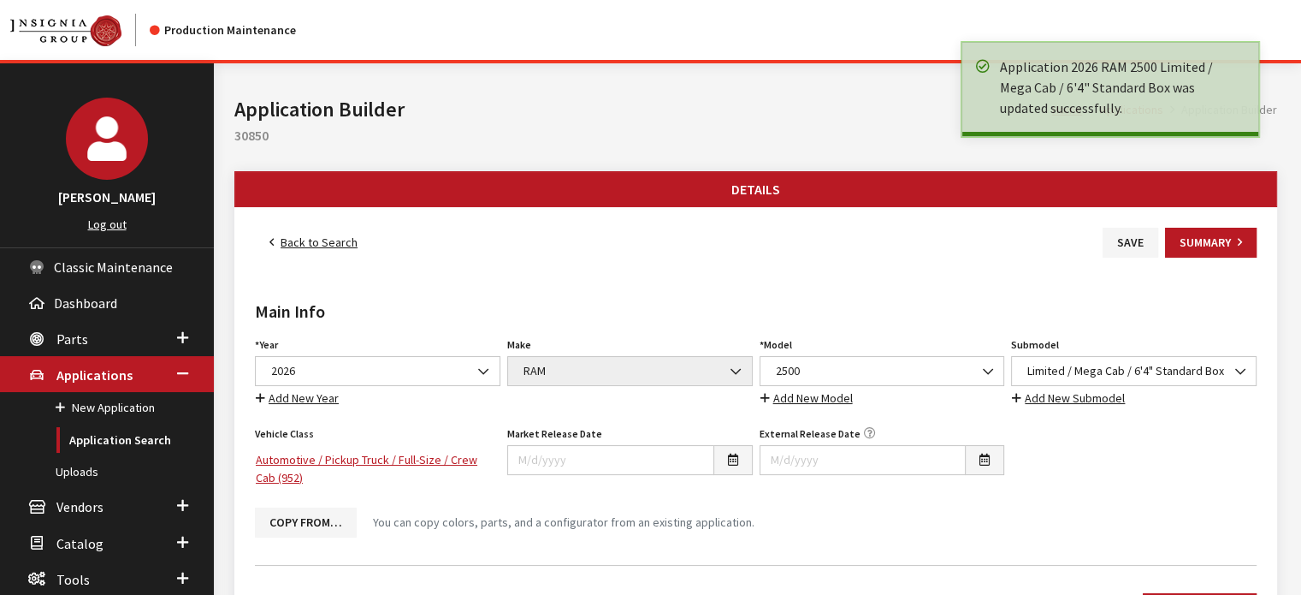
click at [356, 246] on link "Back to Search" at bounding box center [313, 243] width 117 height 30
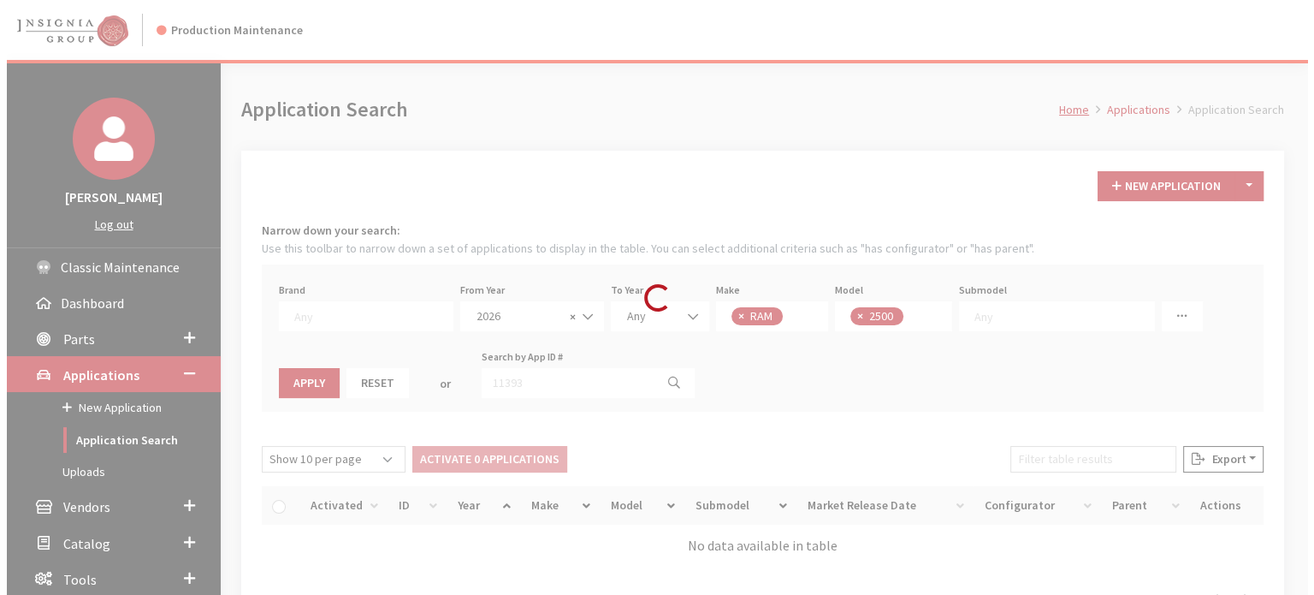
scroll to position [186, 0]
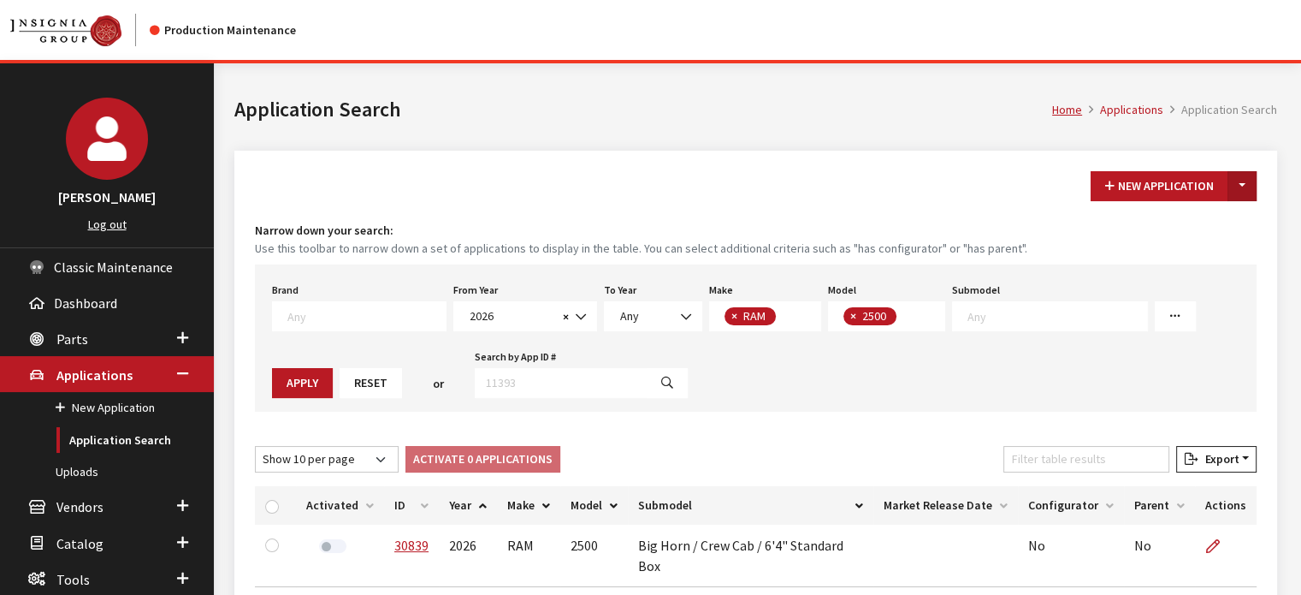
drag, startPoint x: 1225, startPoint y: 180, endPoint x: 1240, endPoint y: 181, distance: 15.5
click at [1229, 180] on div "New Application Toggle Dropdown New From Existing..." at bounding box center [1174, 186] width 166 height 30
click at [1229, 192] on button "Toggle Dropdown" at bounding box center [1242, 186] width 29 height 30
click at [1189, 218] on button "New From Existing..." at bounding box center [1183, 222] width 147 height 30
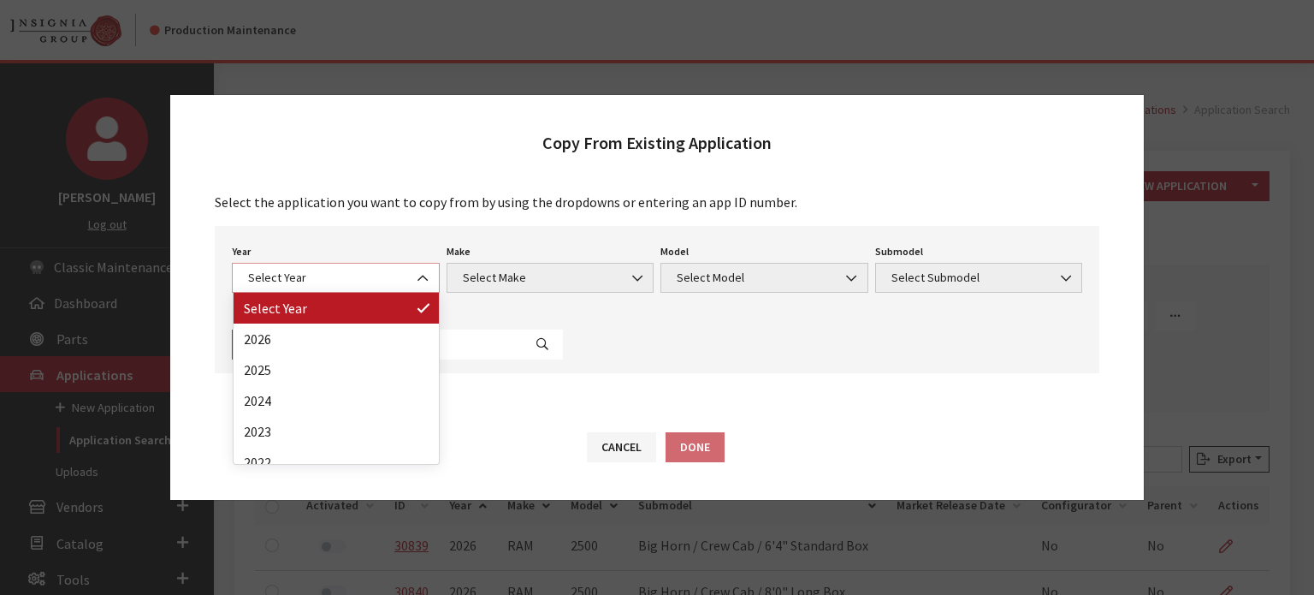
click at [255, 269] on span "Select Year" at bounding box center [336, 278] width 186 height 18
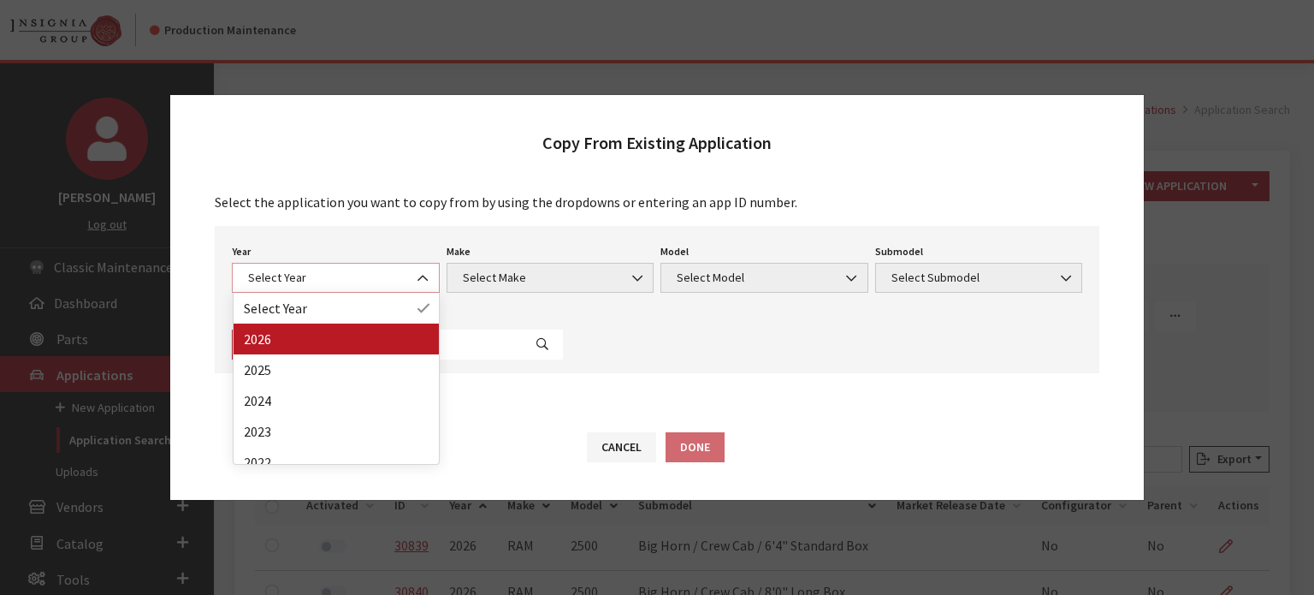
select select "44"
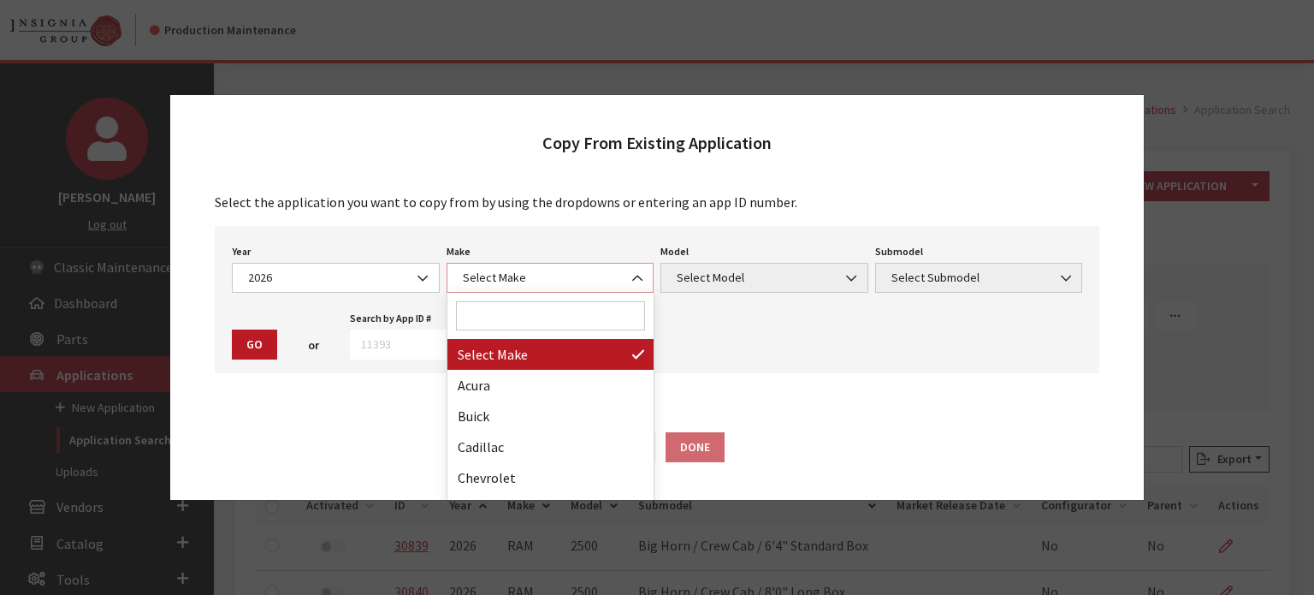
click at [544, 279] on span "Select Make" at bounding box center [551, 278] width 186 height 18
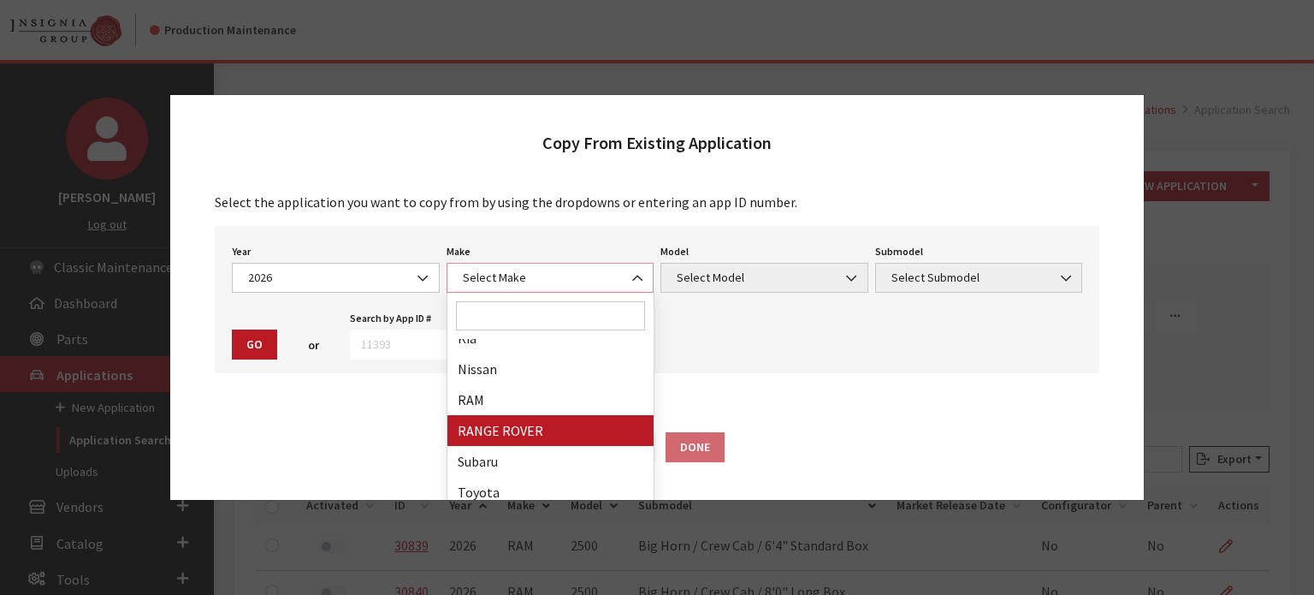
scroll to position [428, 0]
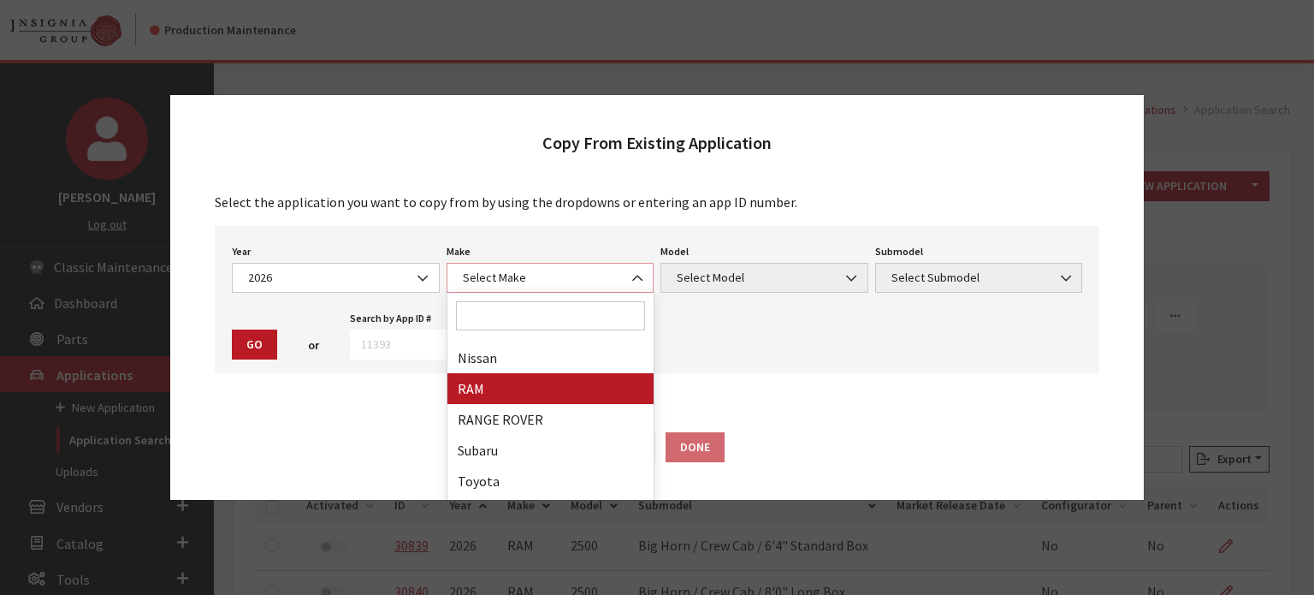
select select "34"
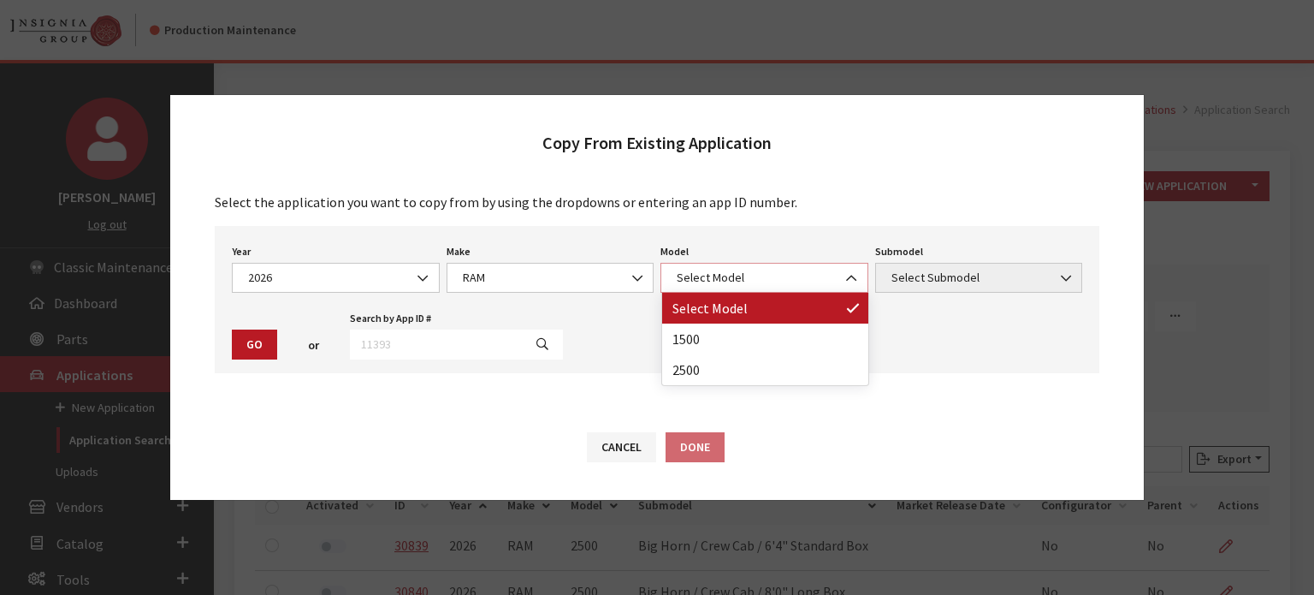
click at [796, 273] on span "Select Model" at bounding box center [765, 278] width 186 height 18
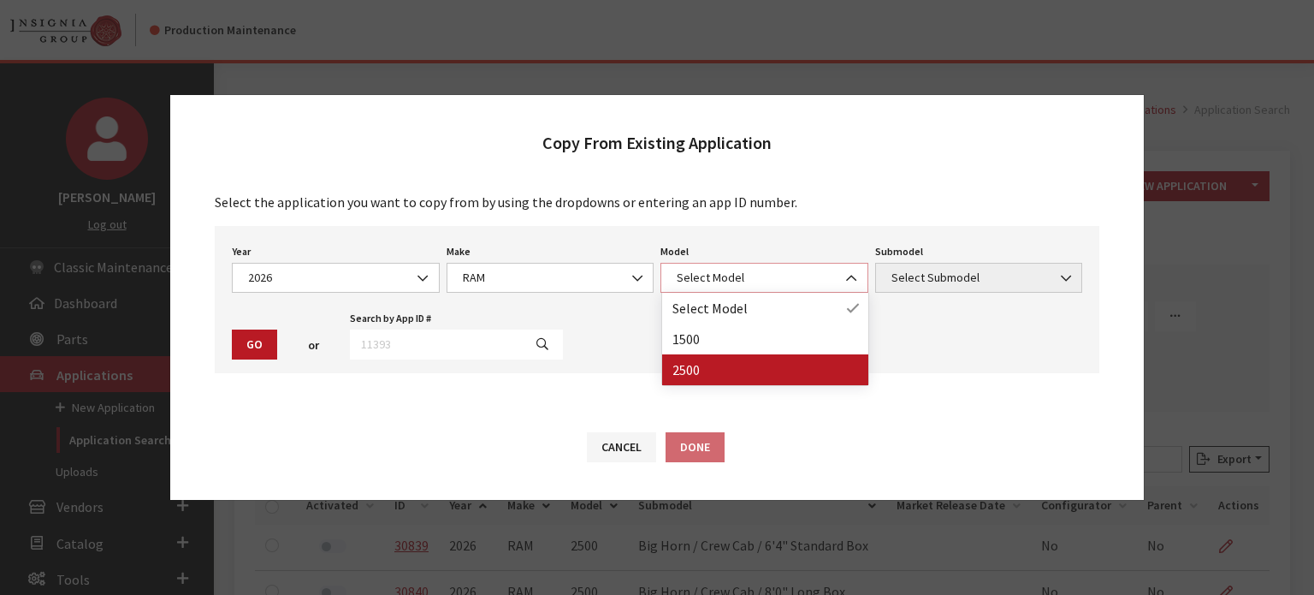
select select "1085"
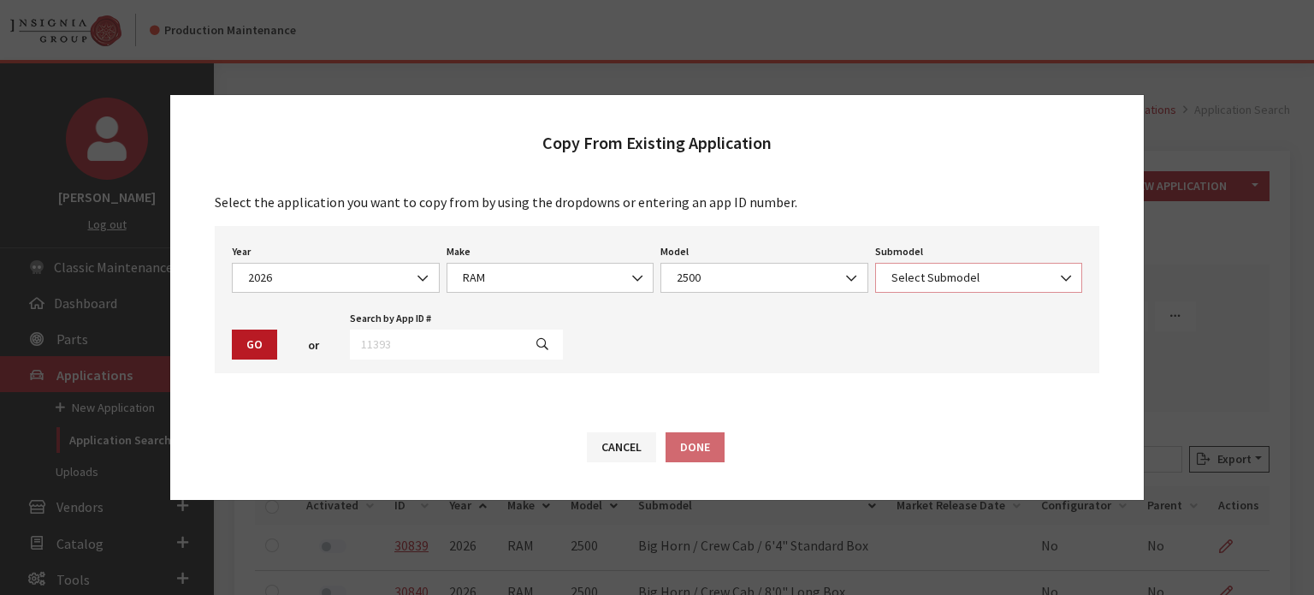
click at [950, 264] on span "Select Submodel" at bounding box center [979, 278] width 208 height 30
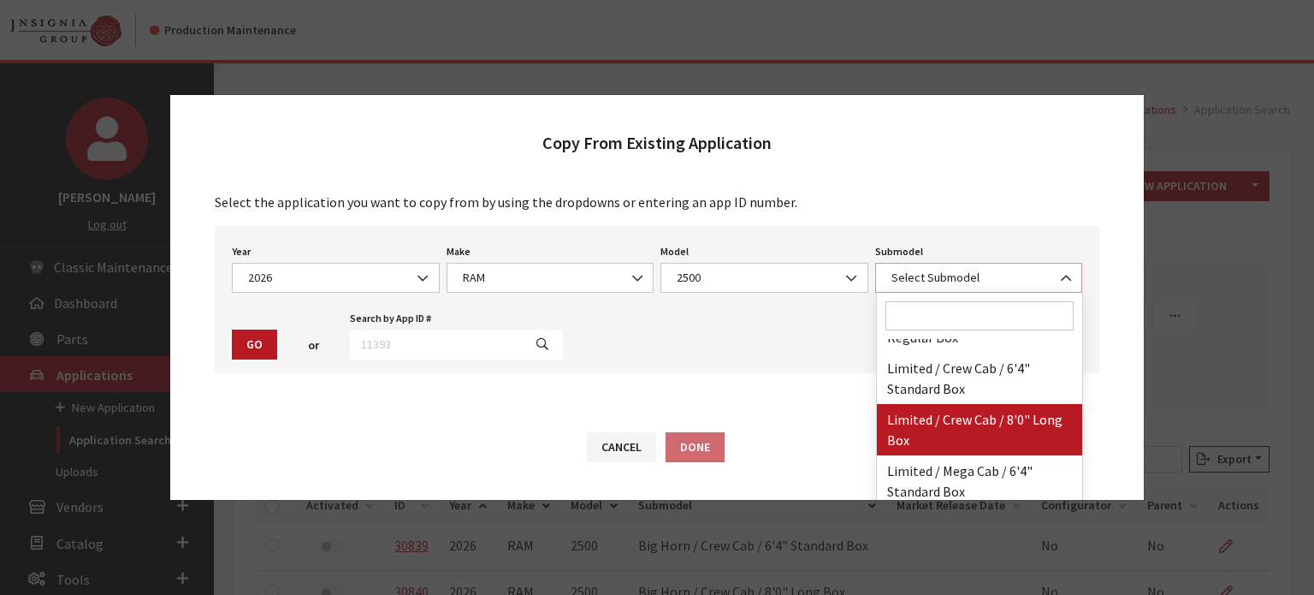
scroll to position [513, 0]
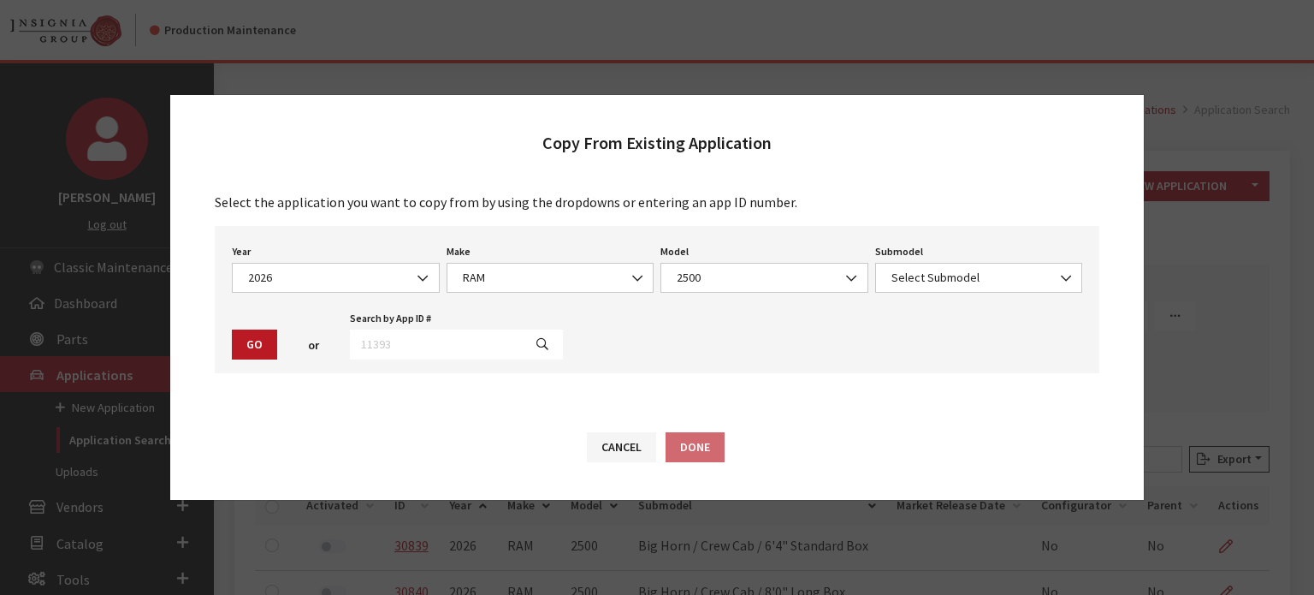
drag, startPoint x: 822, startPoint y: 479, endPoint x: 751, endPoint y: 300, distance: 192.4
click at [751, 300] on div "Year Select Year [DATE] 2025 2024 2023 2022 2021 2020 2019 2018 2017 2016 2015 …" at bounding box center [657, 299] width 885 height 147
click at [1031, 277] on span "Select Submodel" at bounding box center [979, 278] width 186 height 18
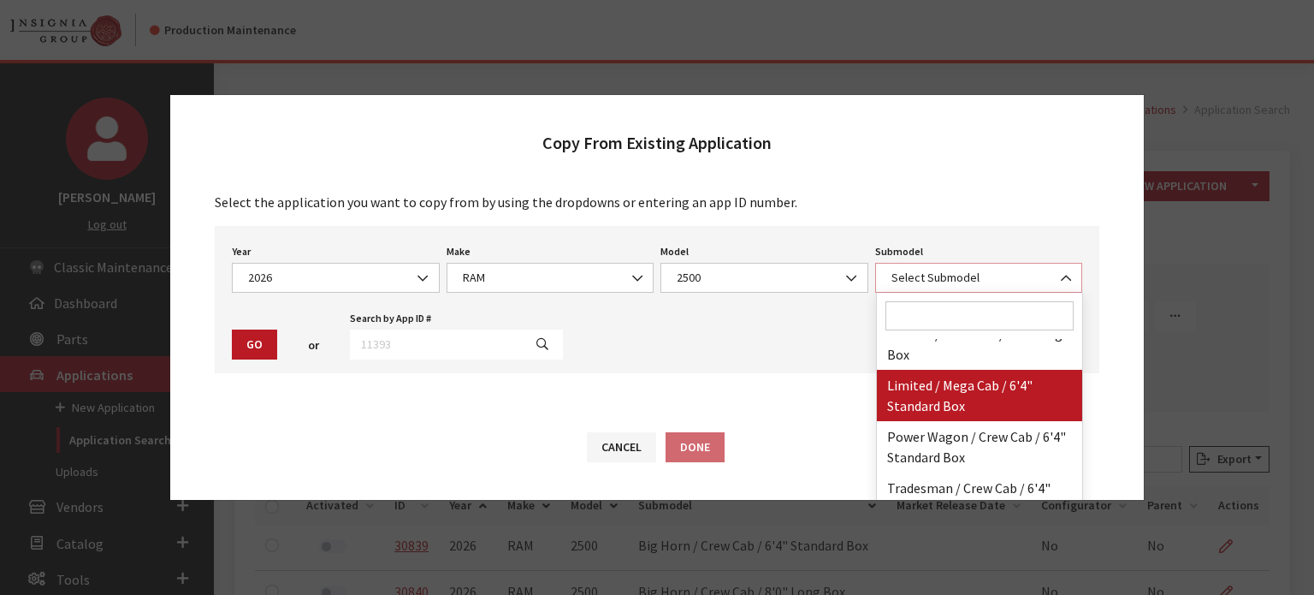
select select "3501"
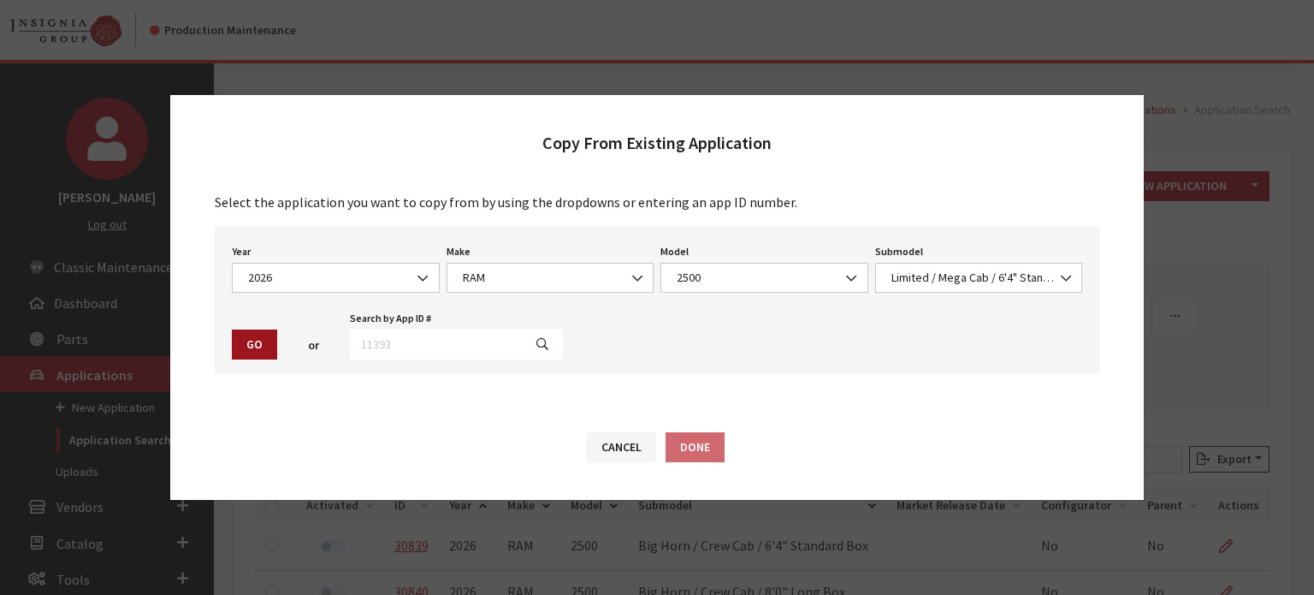
click at [246, 344] on button "Go" at bounding box center [254, 344] width 45 height 30
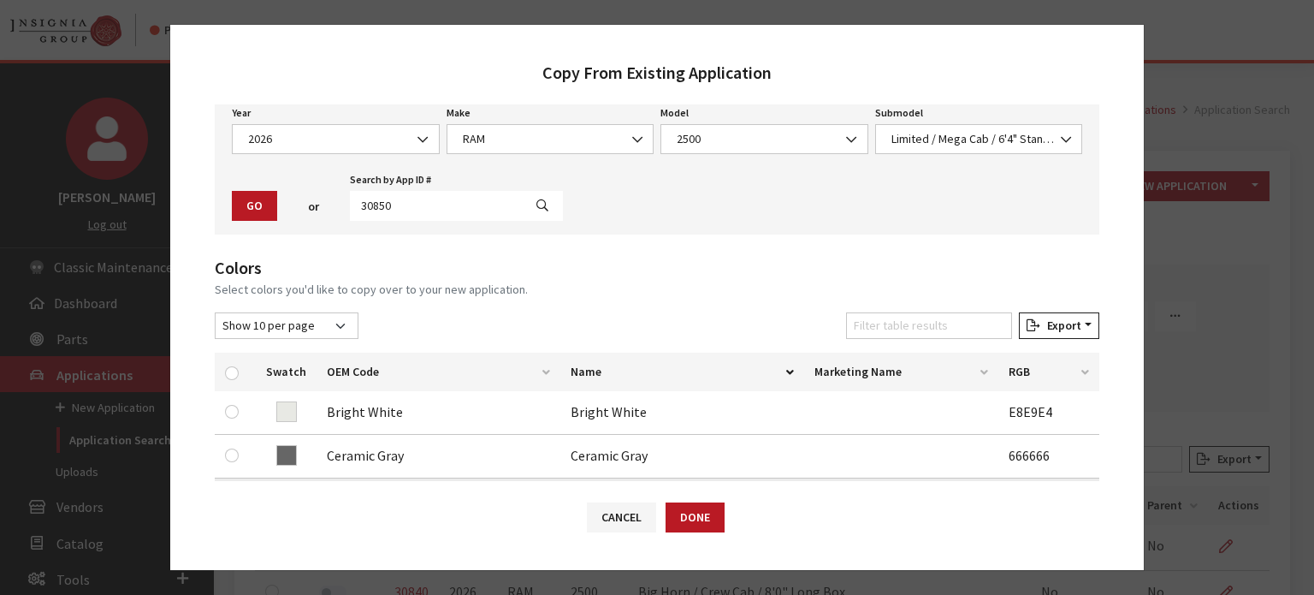
scroll to position [171, 0]
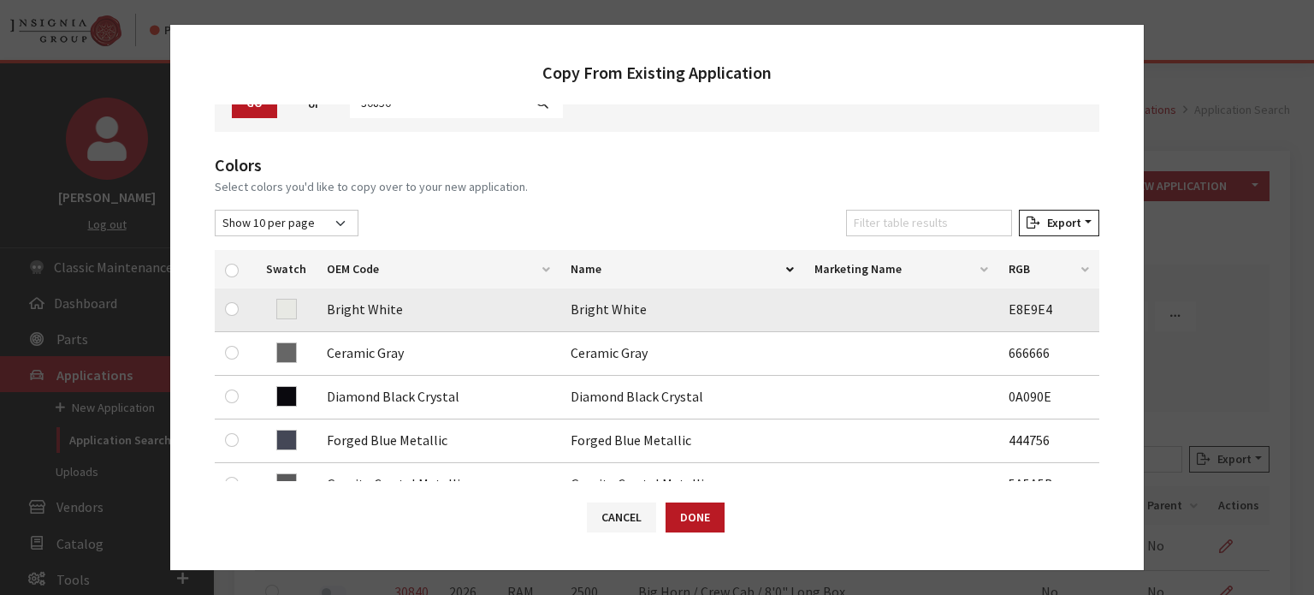
click at [223, 303] on td at bounding box center [235, 310] width 41 height 44
click at [234, 309] on input "checkbox" at bounding box center [232, 309] width 14 height 14
checkbox input "true"
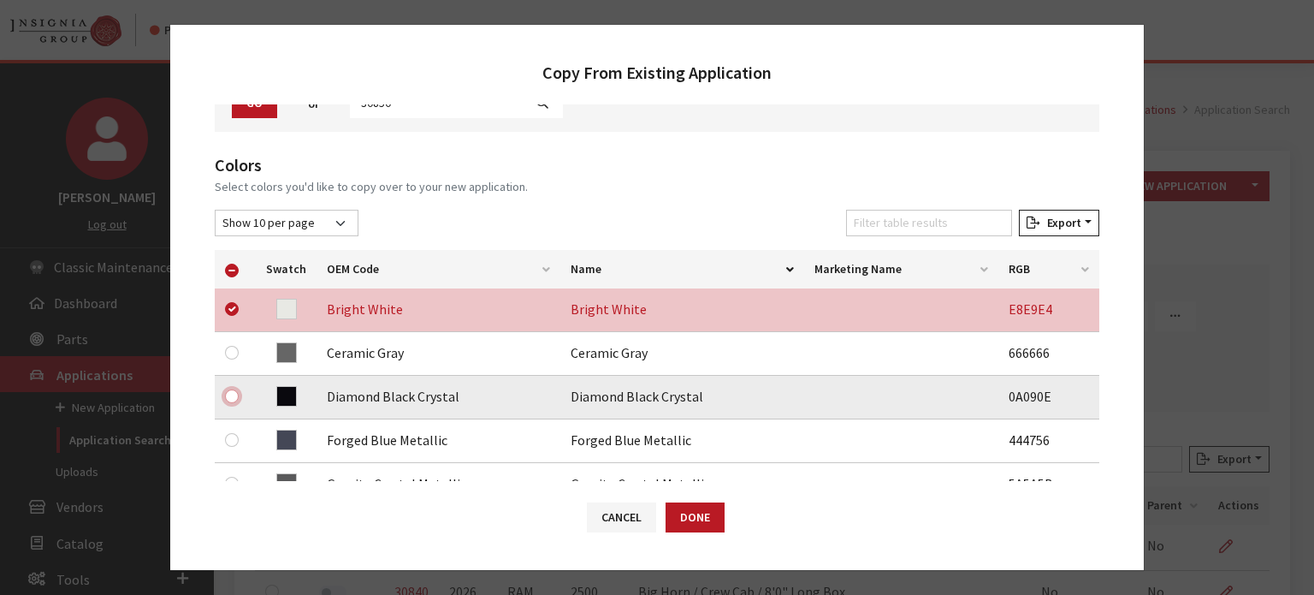
click at [234, 394] on input "checkbox" at bounding box center [232, 396] width 14 height 14
checkbox input "true"
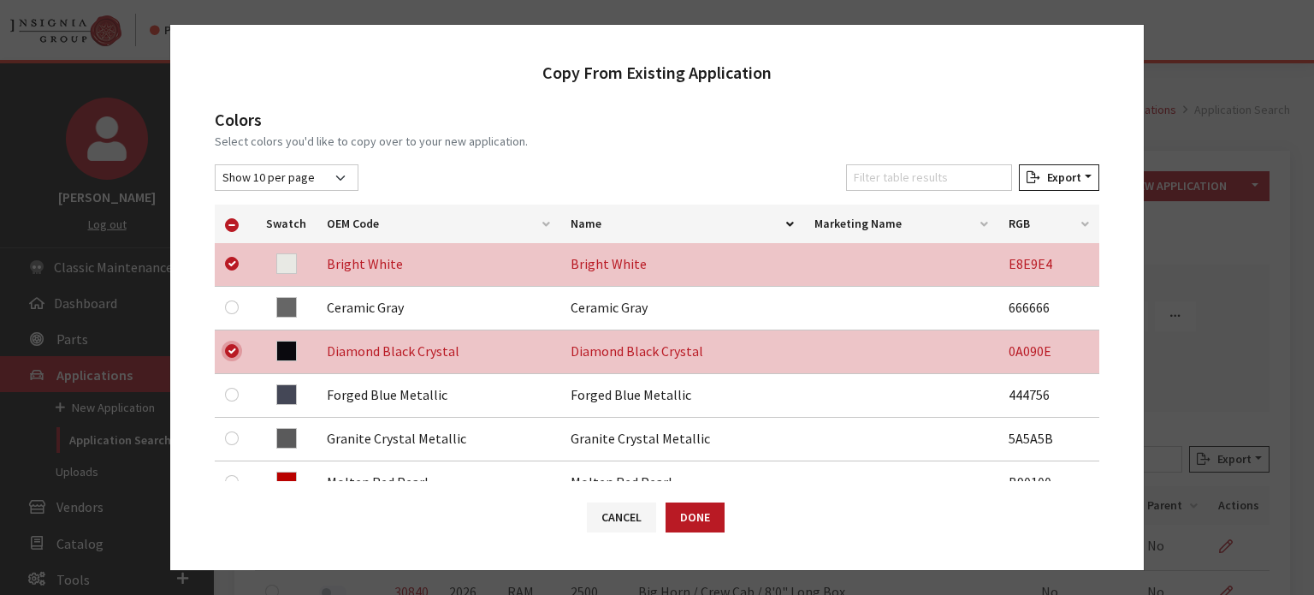
scroll to position [257, 0]
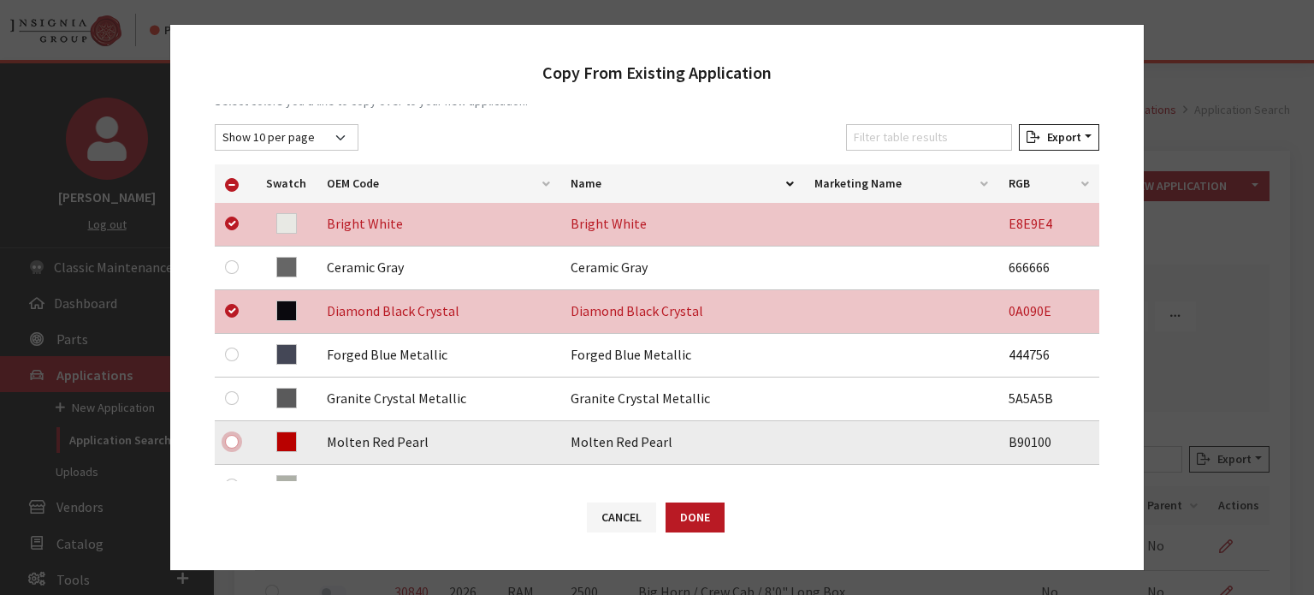
click at [228, 444] on input "checkbox" at bounding box center [232, 442] width 14 height 14
checkbox input "true"
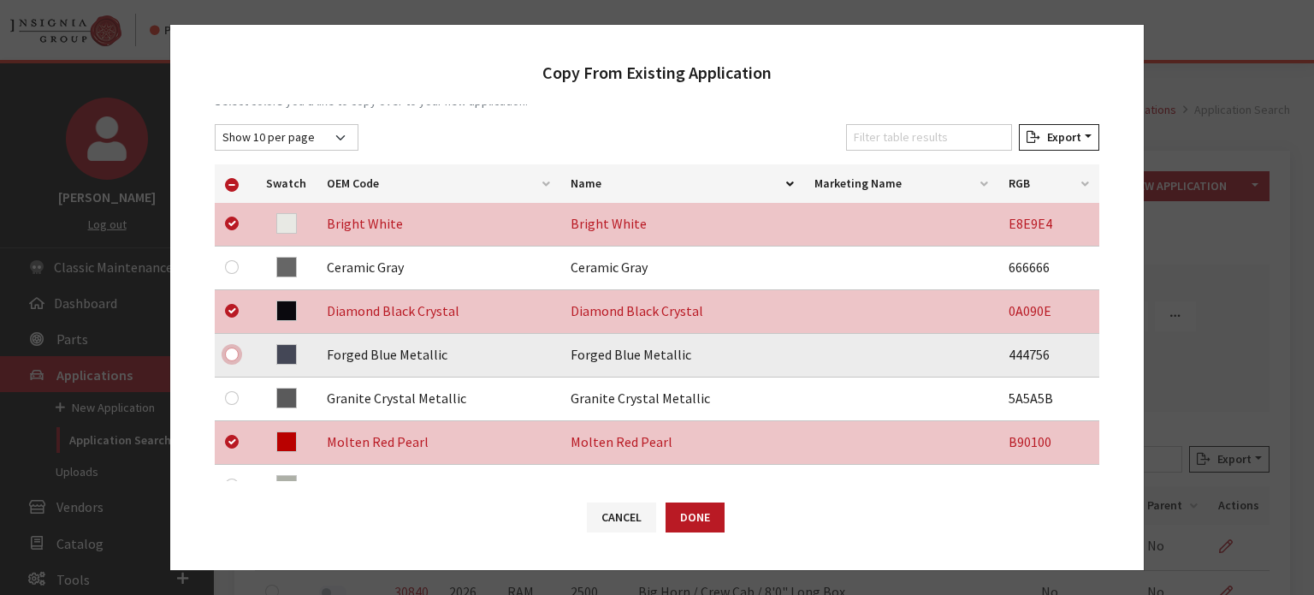
click at [228, 354] on input "checkbox" at bounding box center [232, 354] width 14 height 14
checkbox input "true"
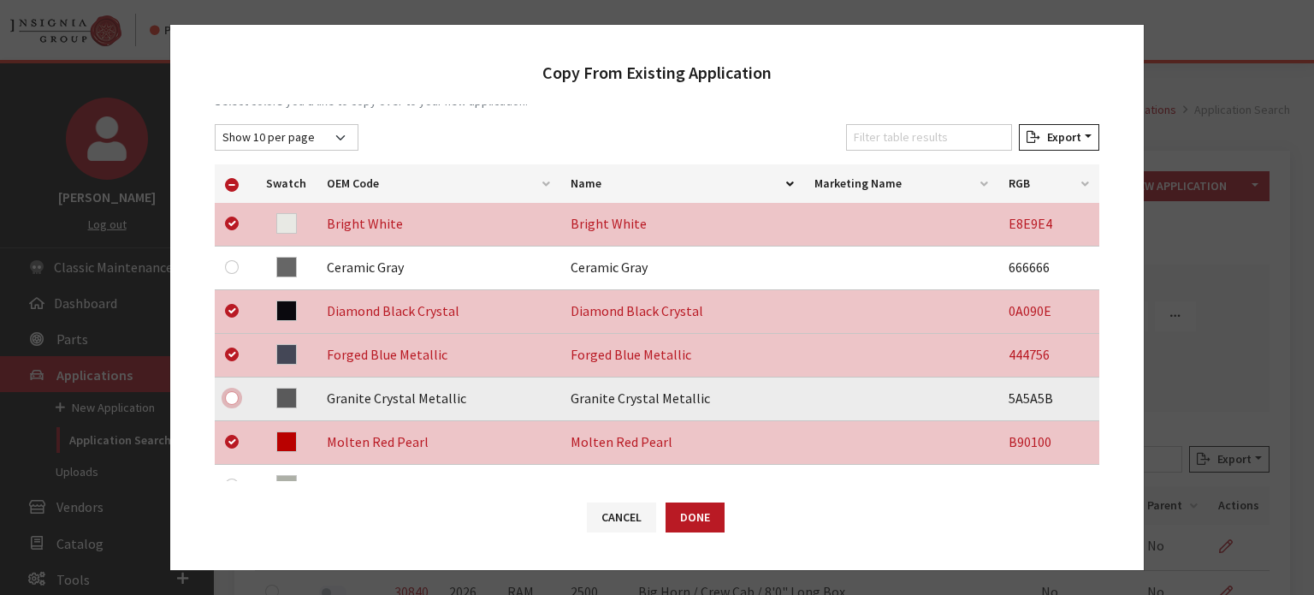
click at [229, 400] on input "checkbox" at bounding box center [232, 398] width 14 height 14
checkbox input "true"
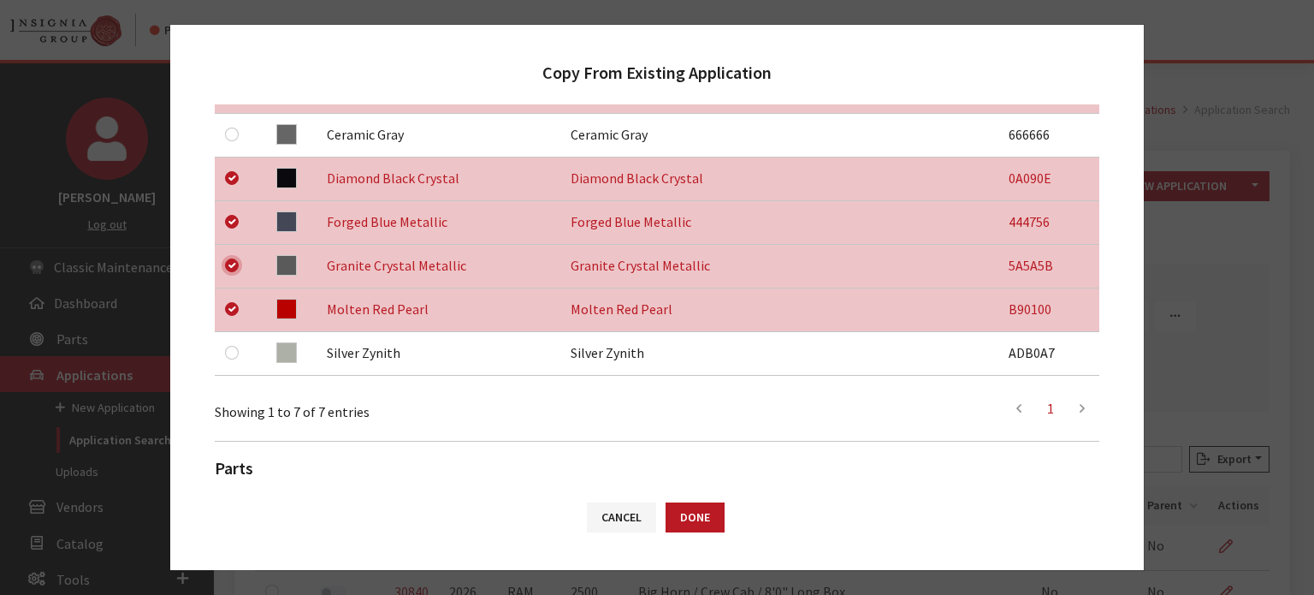
scroll to position [428, 0]
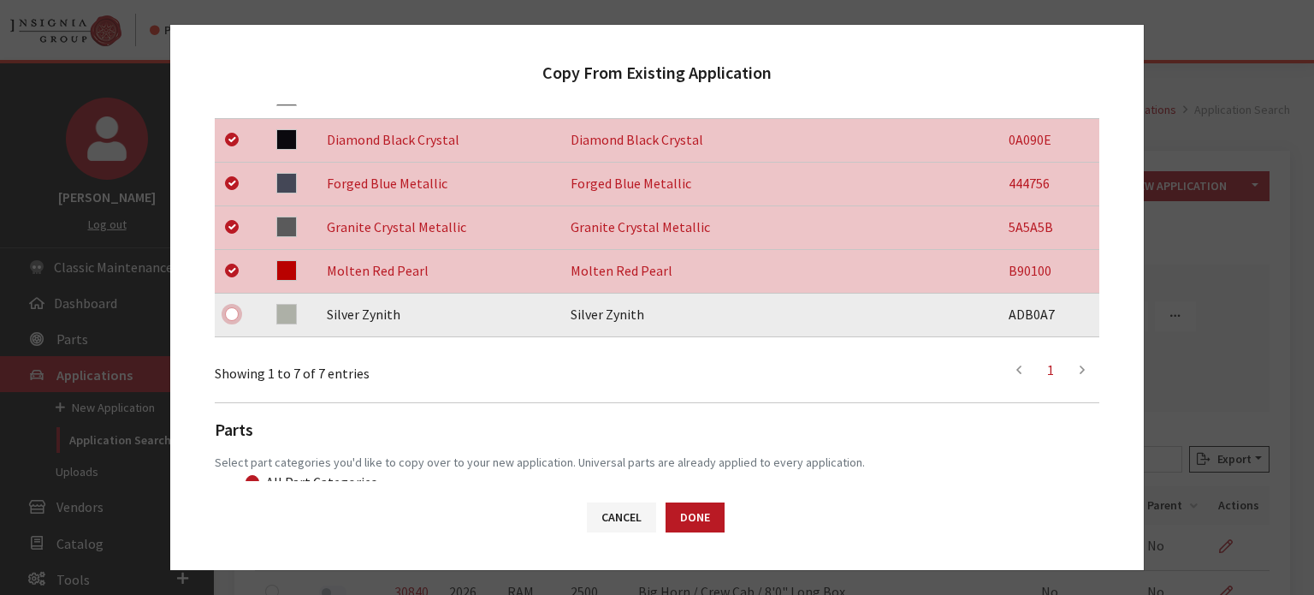
click at [229, 311] on input "checkbox" at bounding box center [232, 314] width 14 height 14
checkbox input "true"
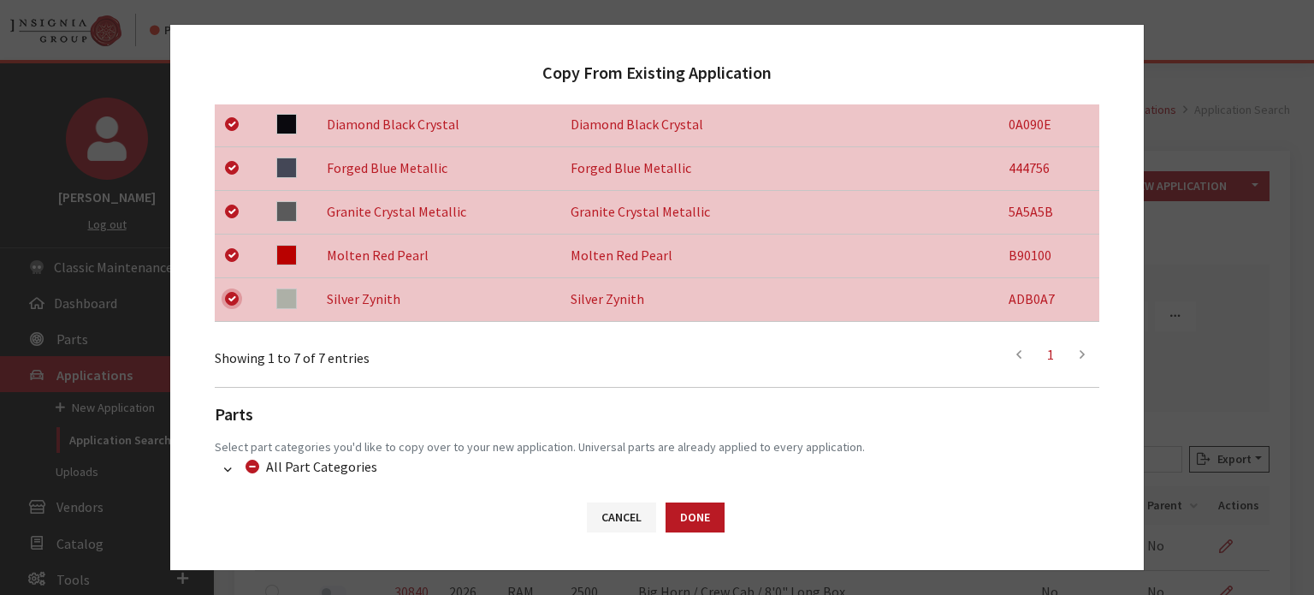
scroll to position [583, 0]
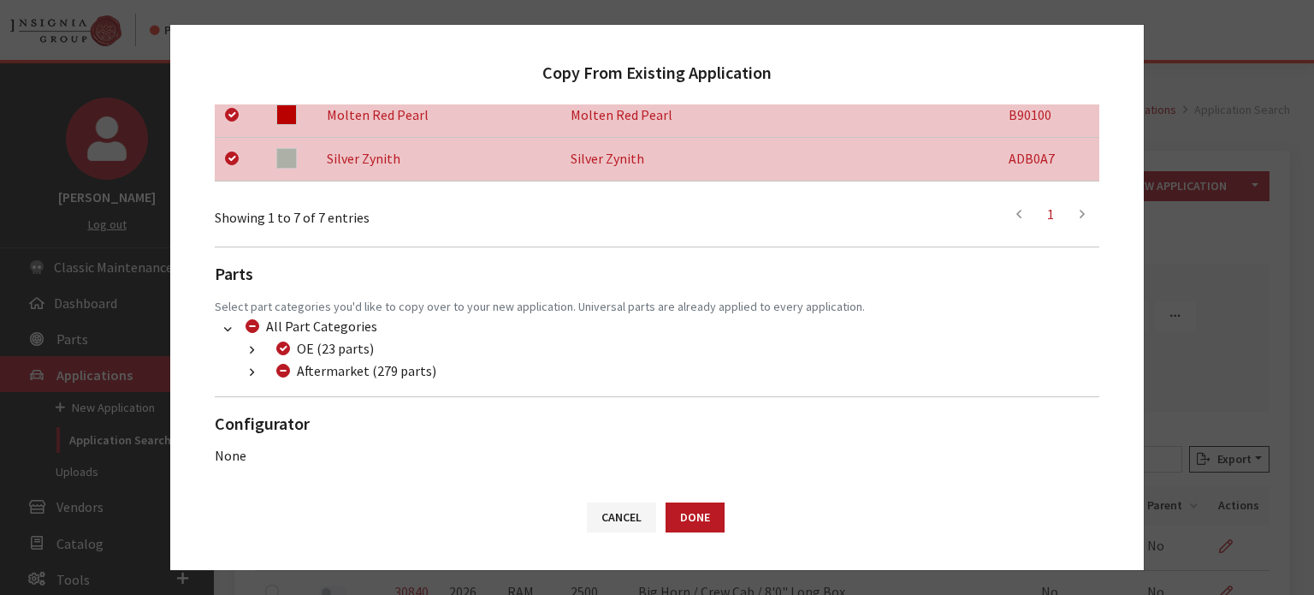
click at [243, 367] on button "button" at bounding box center [251, 373] width 33 height 20
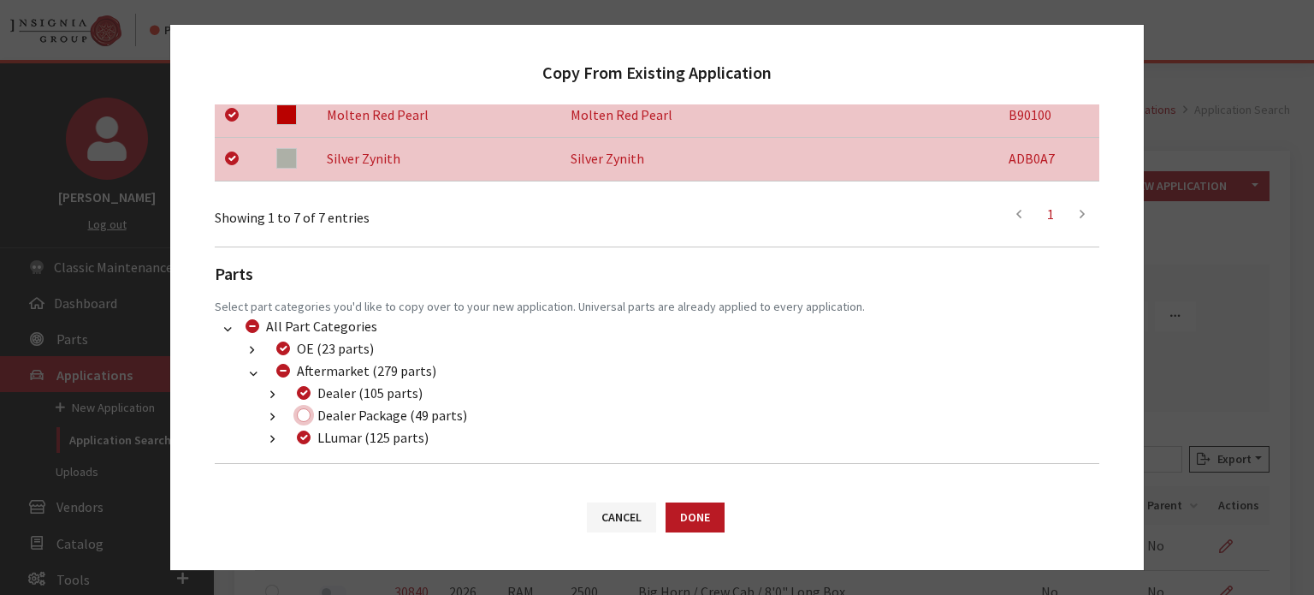
click at [303, 417] on input "Dealer Package (49 parts)" at bounding box center [304, 415] width 14 height 14
checkbox input "true"
click at [725, 516] on div "Cancel Done" at bounding box center [657, 525] width 974 height 89
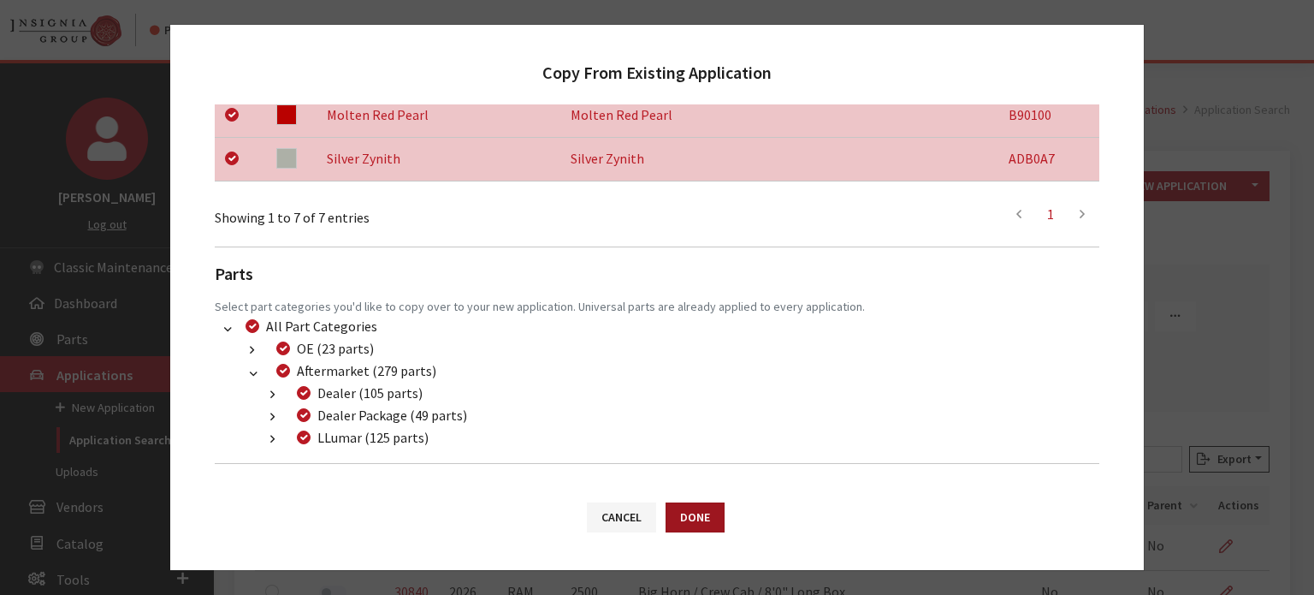
click at [711, 519] on button "Done" at bounding box center [695, 517] width 59 height 30
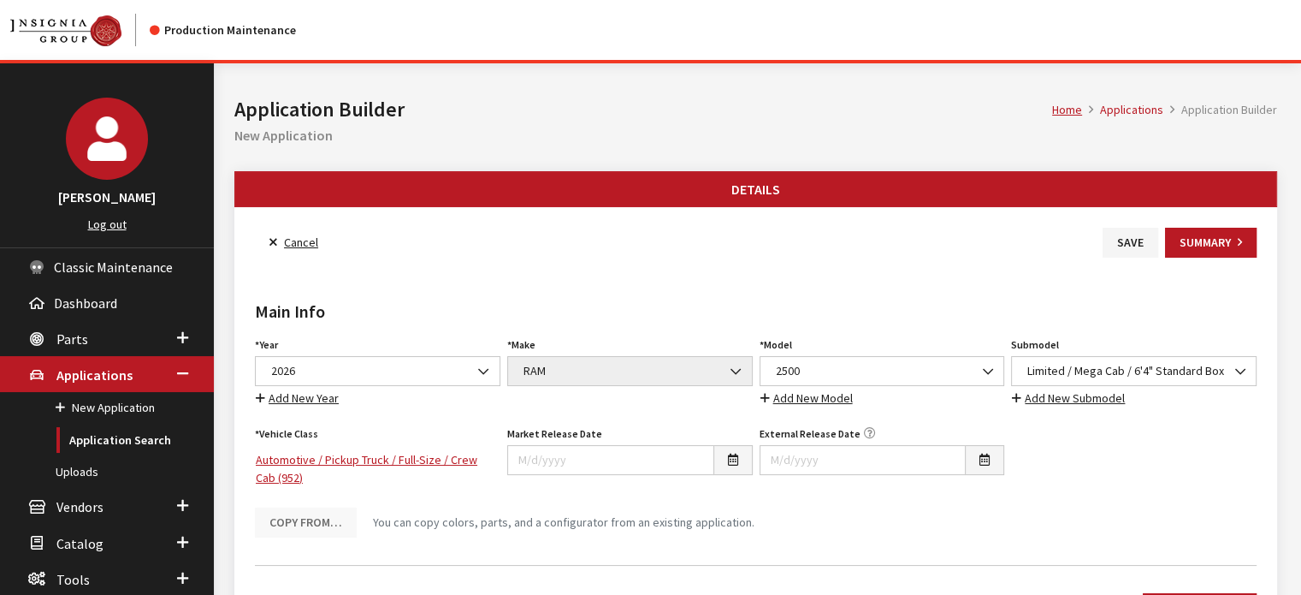
click at [1260, 372] on div "Main Info Year Select Year [DATE] 2025 2024 2023 2022 2021 2020 2019 2018 2017 …" at bounding box center [756, 418] width 1022 height 239
click at [1223, 371] on span "Limited / Mega Cab / 6'4" Standard Box" at bounding box center [1133, 371] width 223 height 18
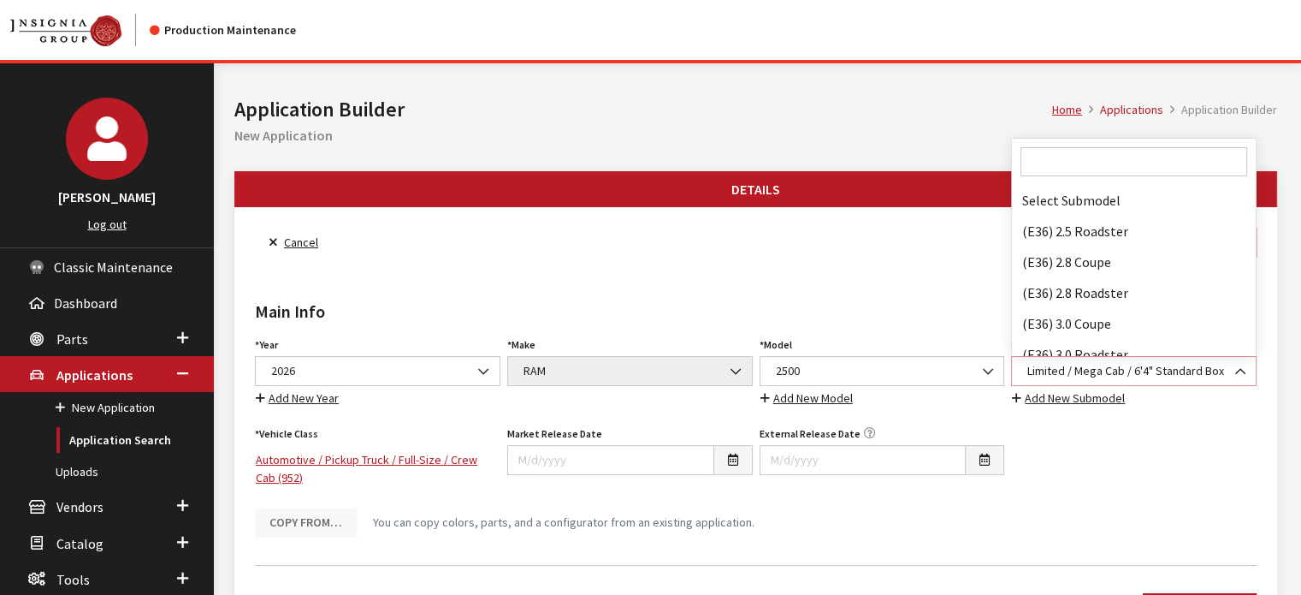
scroll to position [81471, 0]
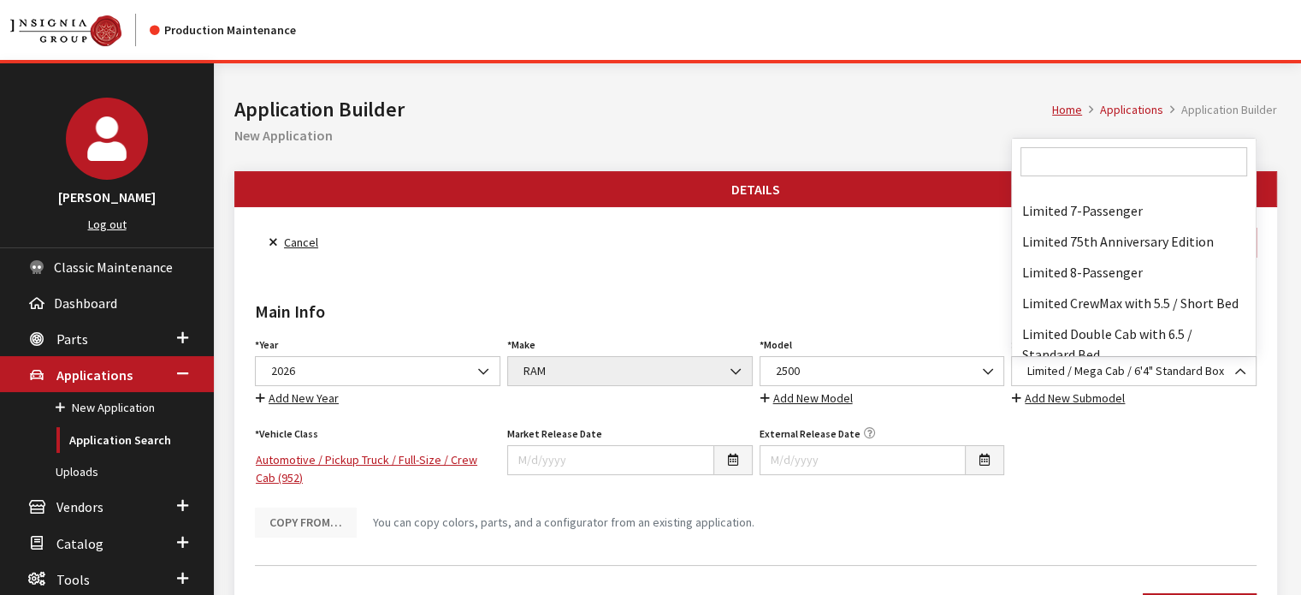
click at [1075, 154] on input "Search" at bounding box center [1134, 161] width 227 height 29
type input "L"
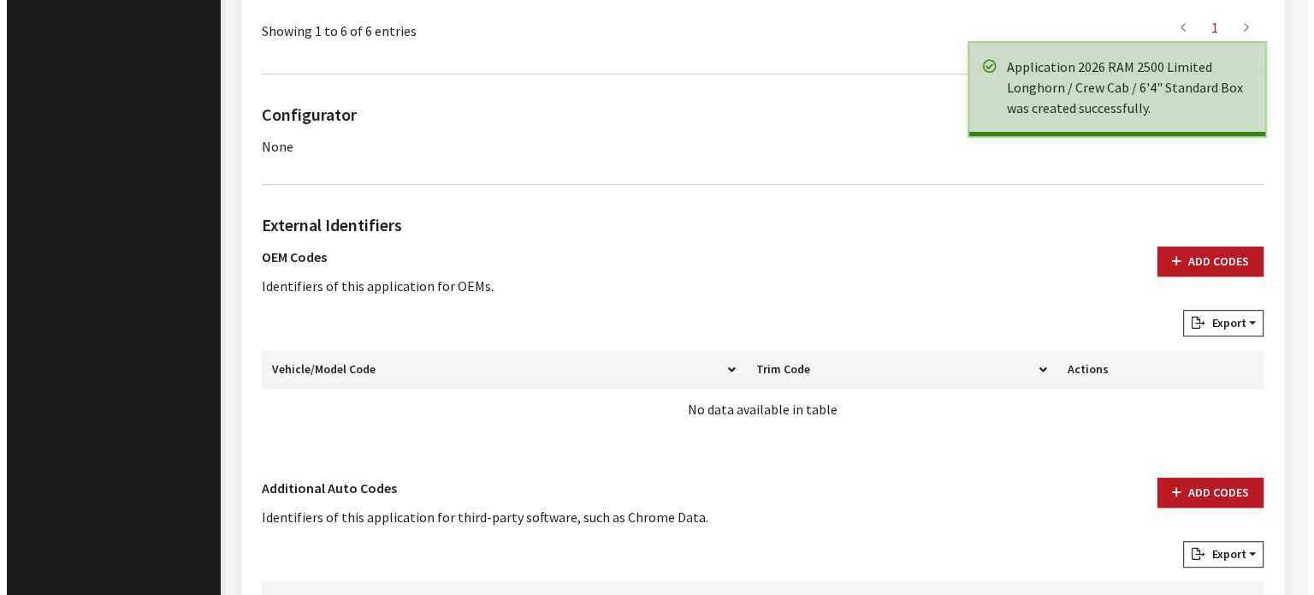
scroll to position [1112, 0]
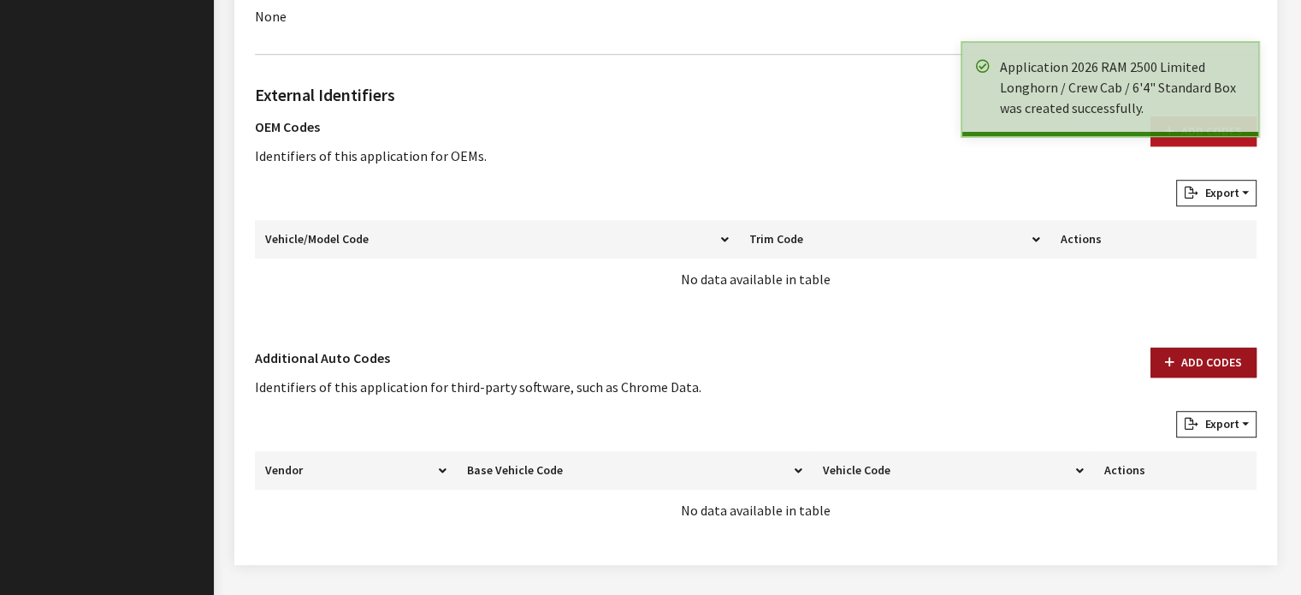
click at [1228, 358] on button "Add Codes" at bounding box center [1204, 362] width 106 height 30
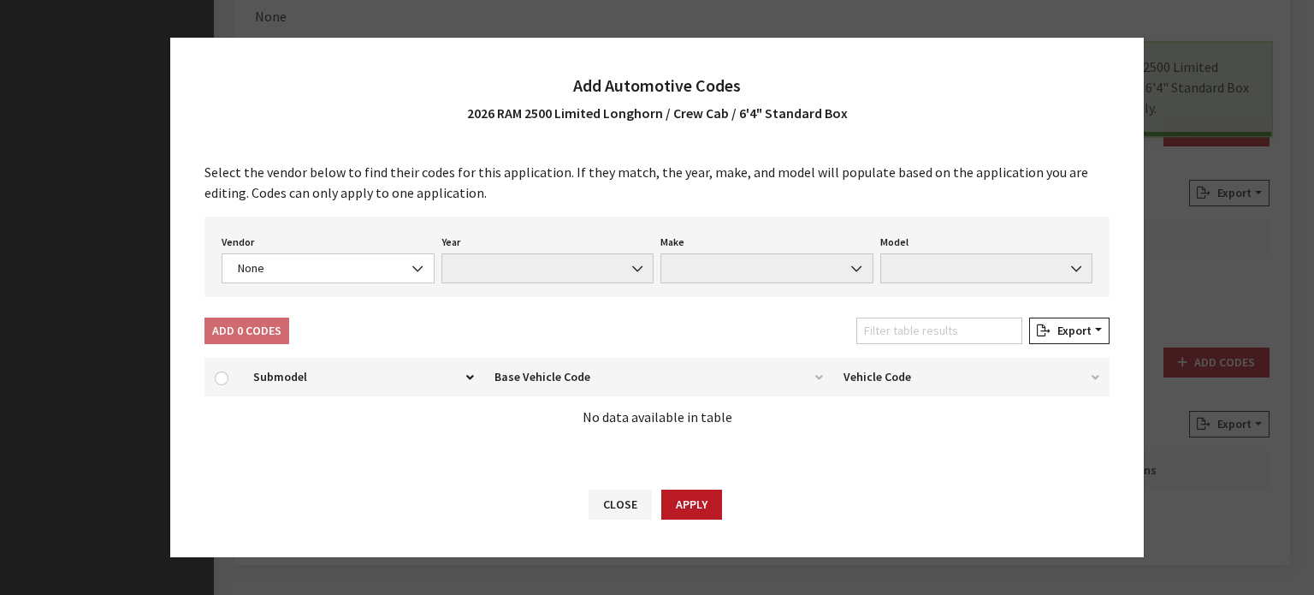
click at [383, 286] on div "Vendor None Chrome® Data Aftermarket Catalog Exchange Standard None Year None M…" at bounding box center [656, 256] width 905 height 80
click at [381, 272] on span "None" at bounding box center [328, 268] width 191 height 18
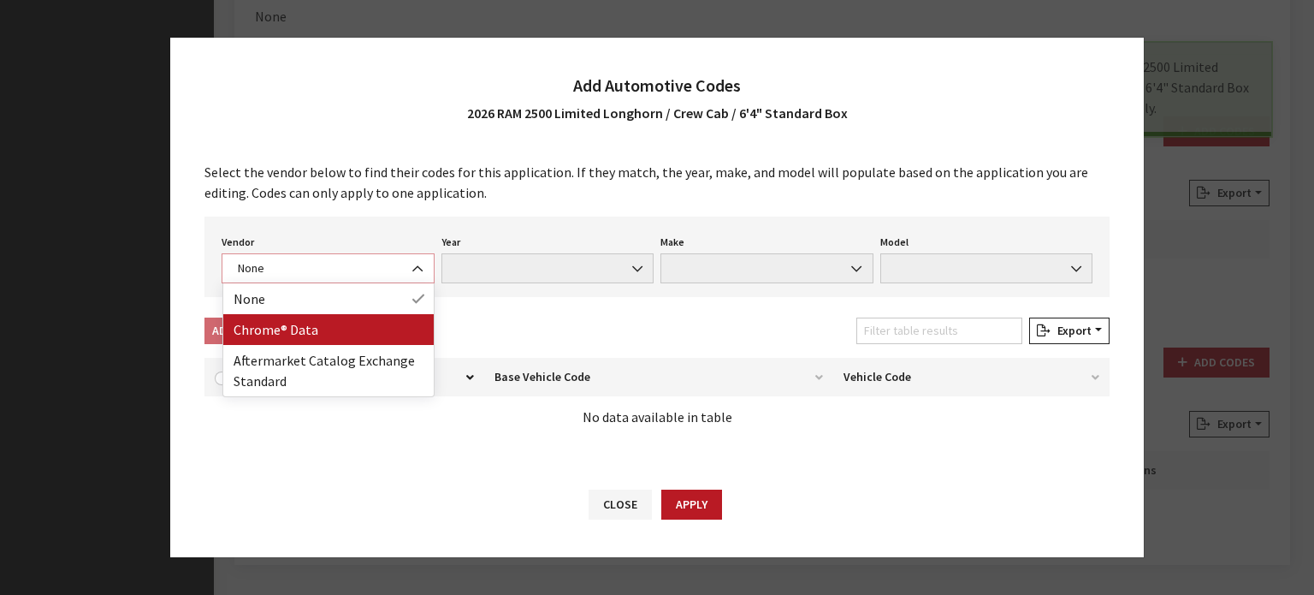
select select "4"
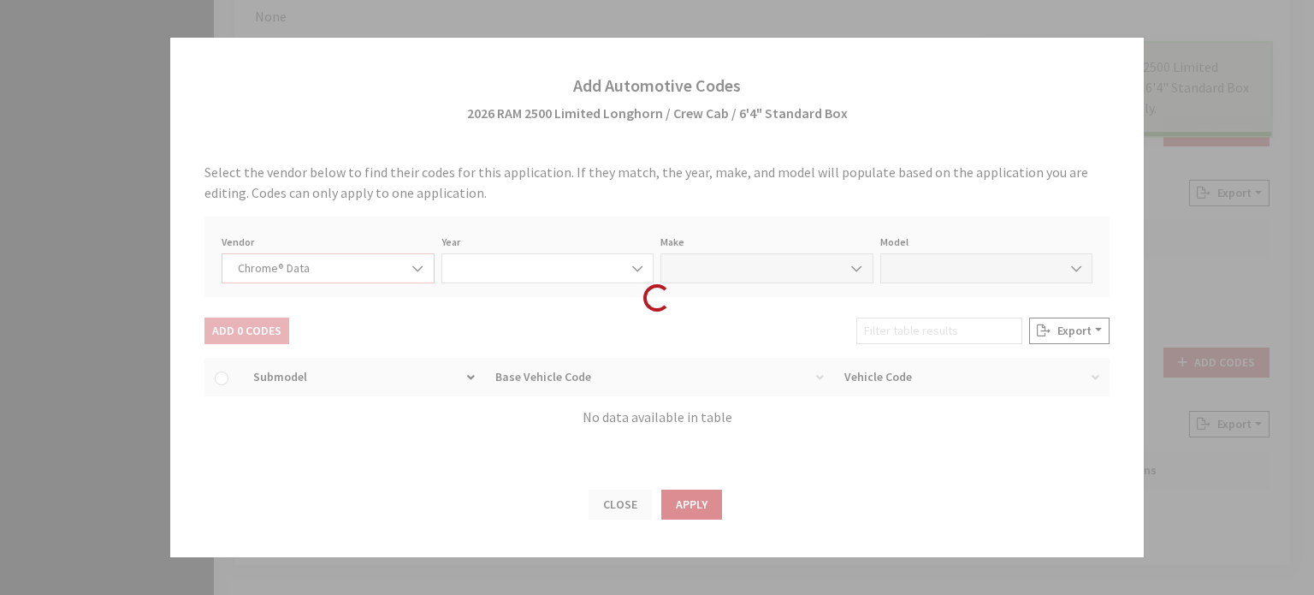
select select "2026"
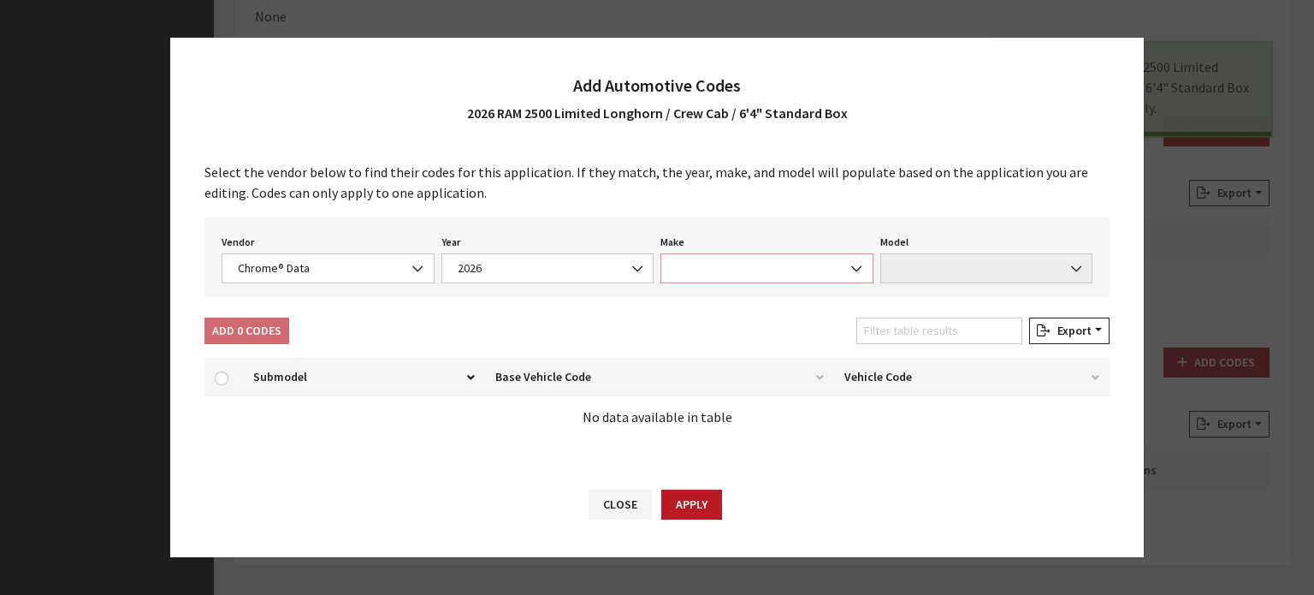
click at [799, 269] on span at bounding box center [766, 268] width 213 height 30
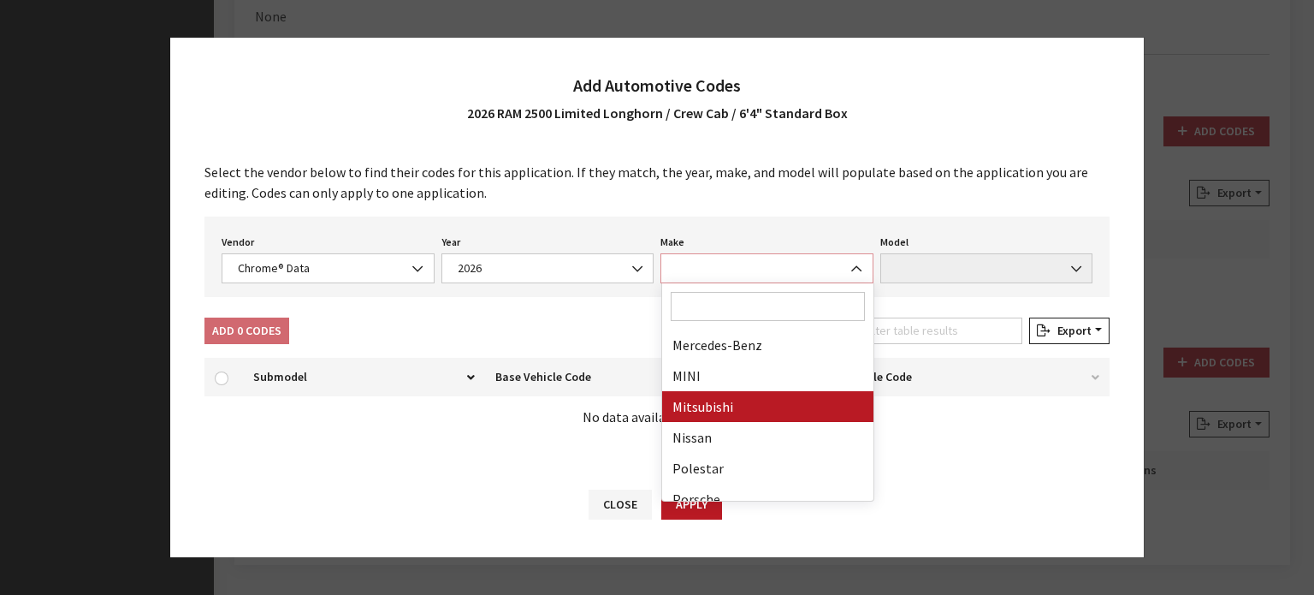
scroll to position [855, 0]
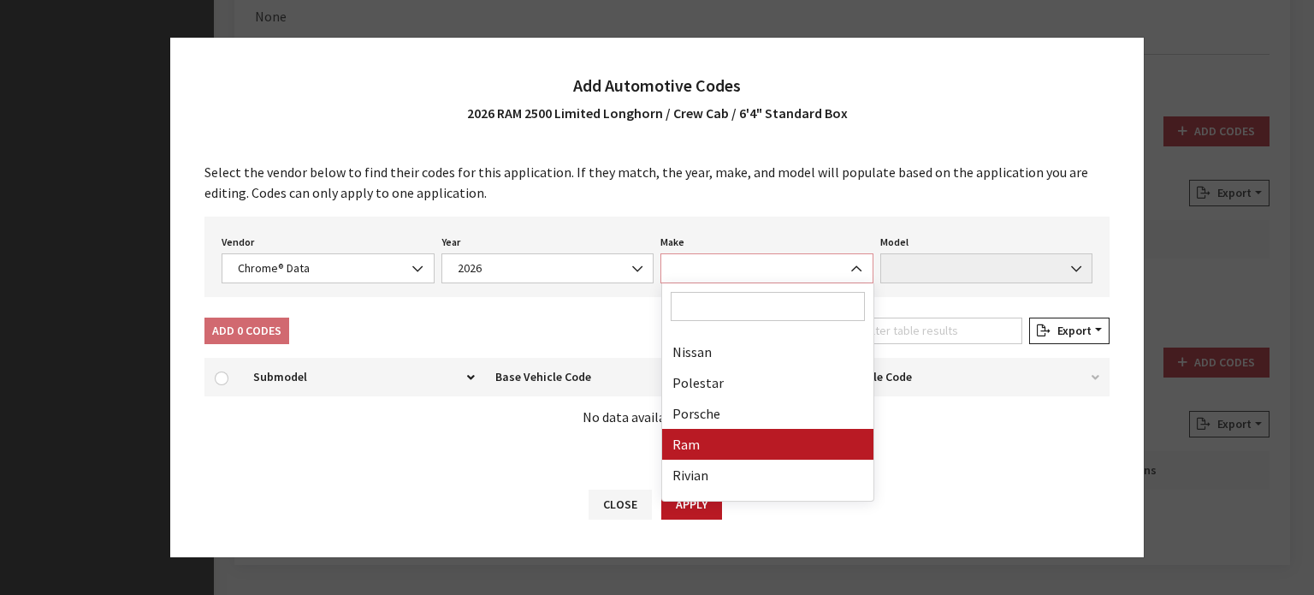
select select "57"
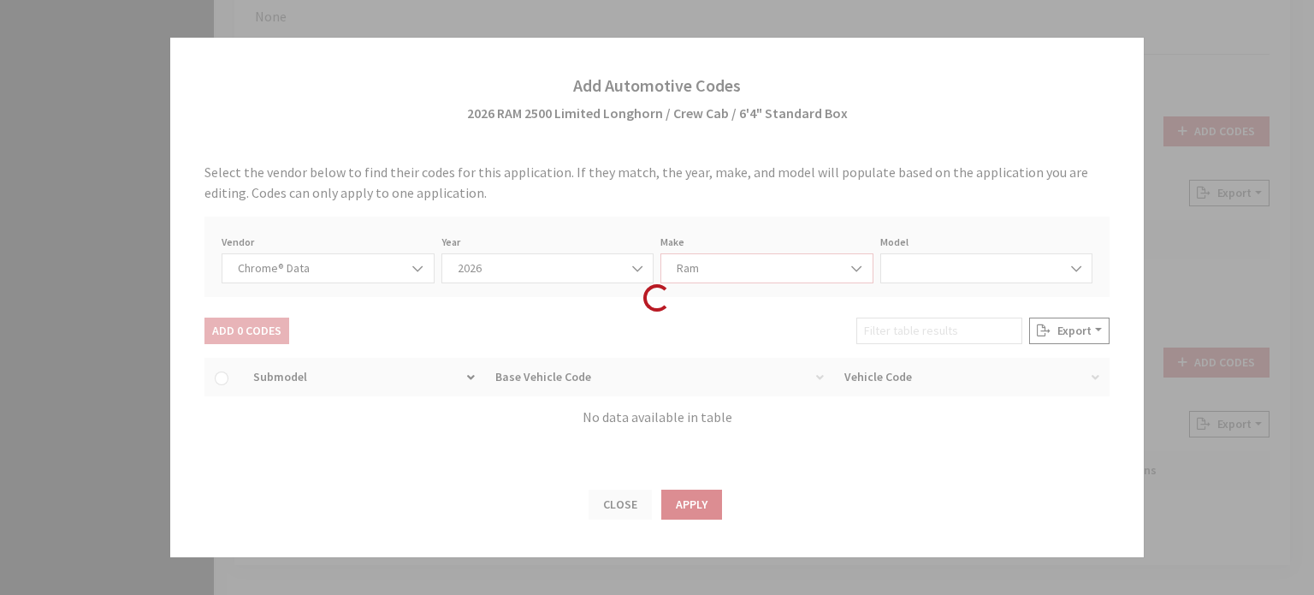
select select "72306"
click at [983, 266] on span "2500" at bounding box center [986, 268] width 213 height 30
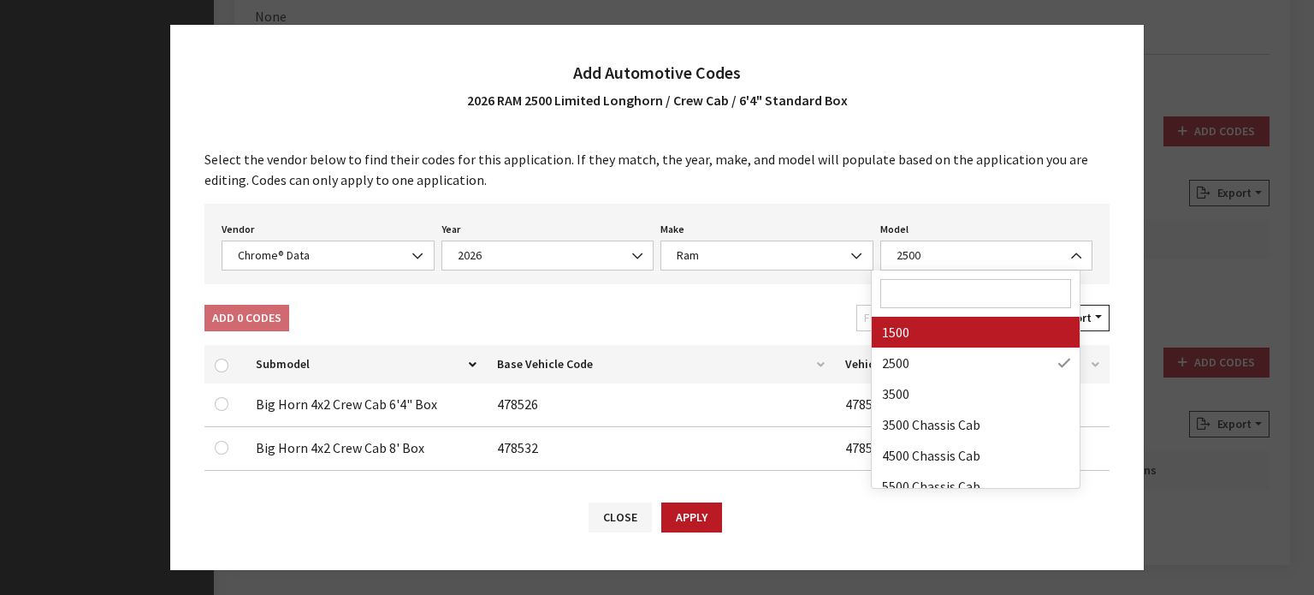
click at [491, 314] on div "Add 0 Codes Filter table results Export Excel CSV Print" at bounding box center [657, 321] width 912 height 33
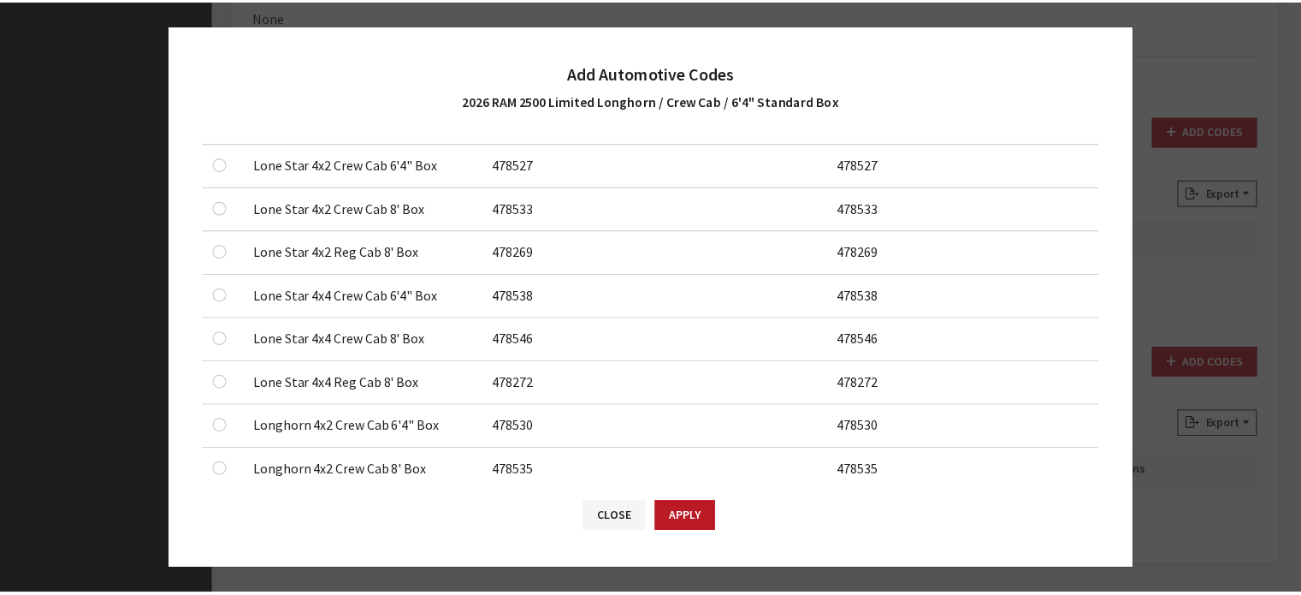
scroll to position [1112, 0]
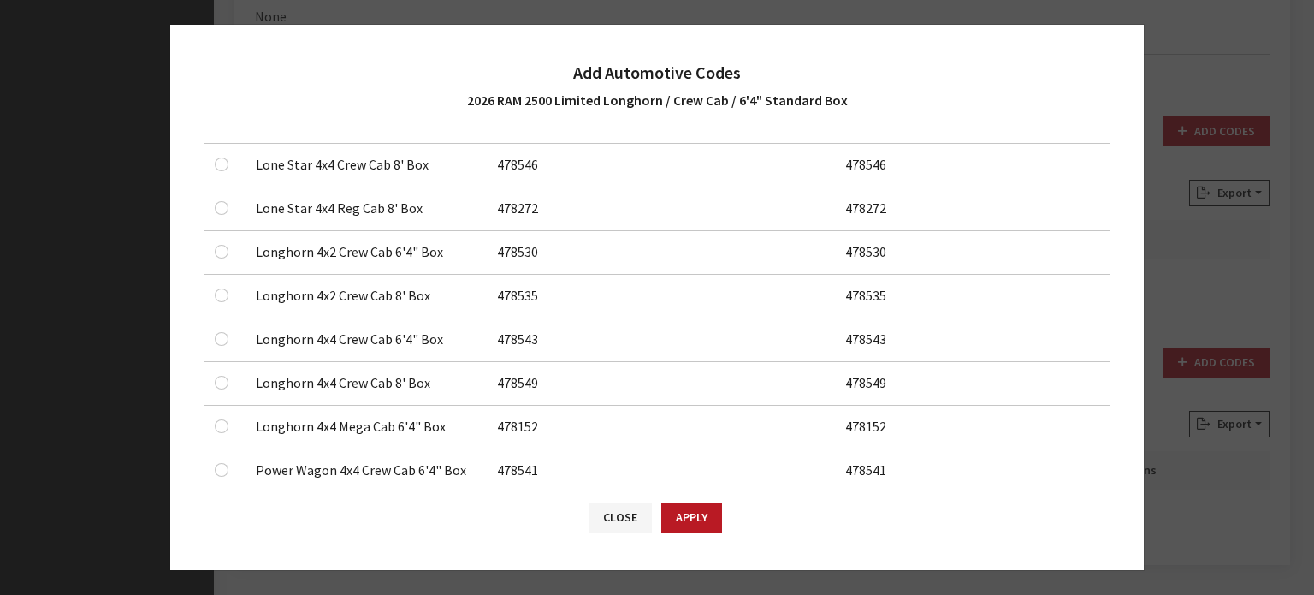
click at [209, 242] on td at bounding box center [224, 253] width 41 height 44
click at [210, 248] on td at bounding box center [224, 253] width 41 height 44
click at [221, 245] on input "checkbox" at bounding box center [222, 252] width 14 height 14
checkbox input "true"
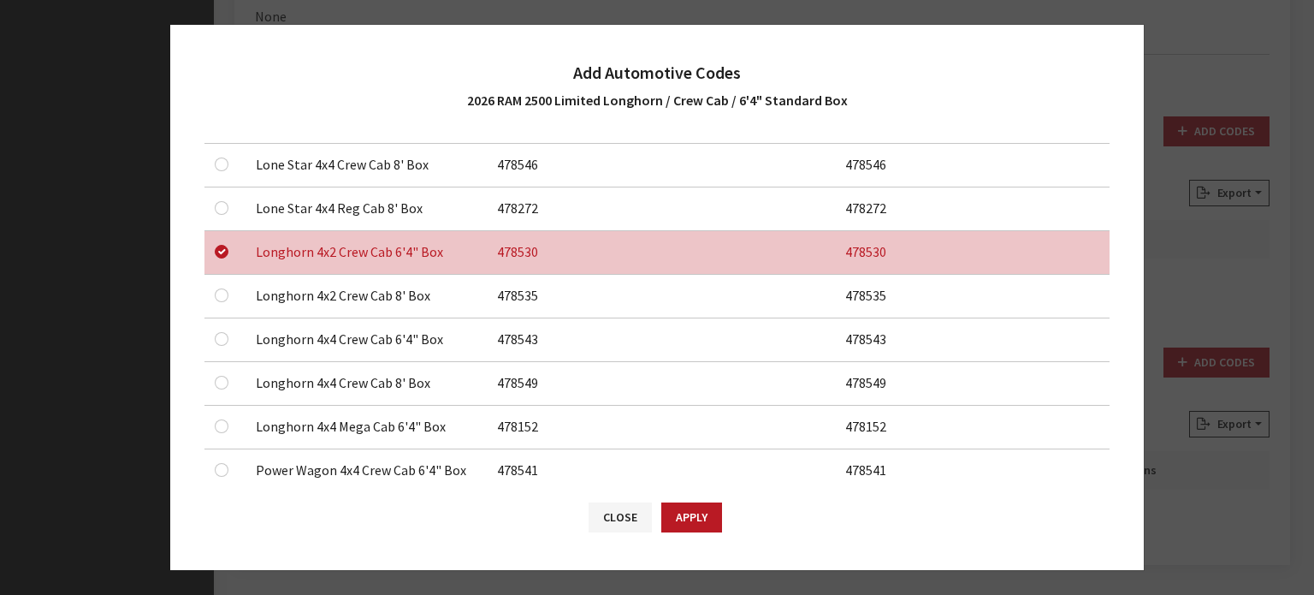
click at [218, 329] on div at bounding box center [225, 339] width 21 height 21
click at [218, 340] on input "checkbox" at bounding box center [222, 339] width 14 height 14
checkbox input "true"
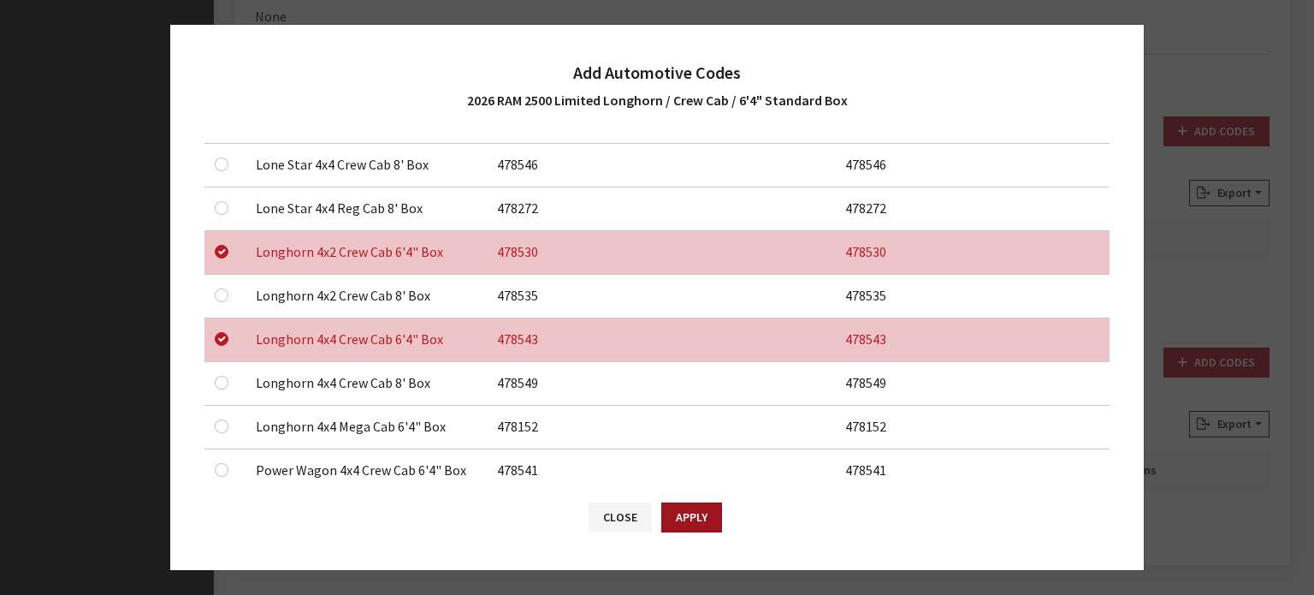
click at [680, 519] on button "Apply" at bounding box center [691, 517] width 61 height 30
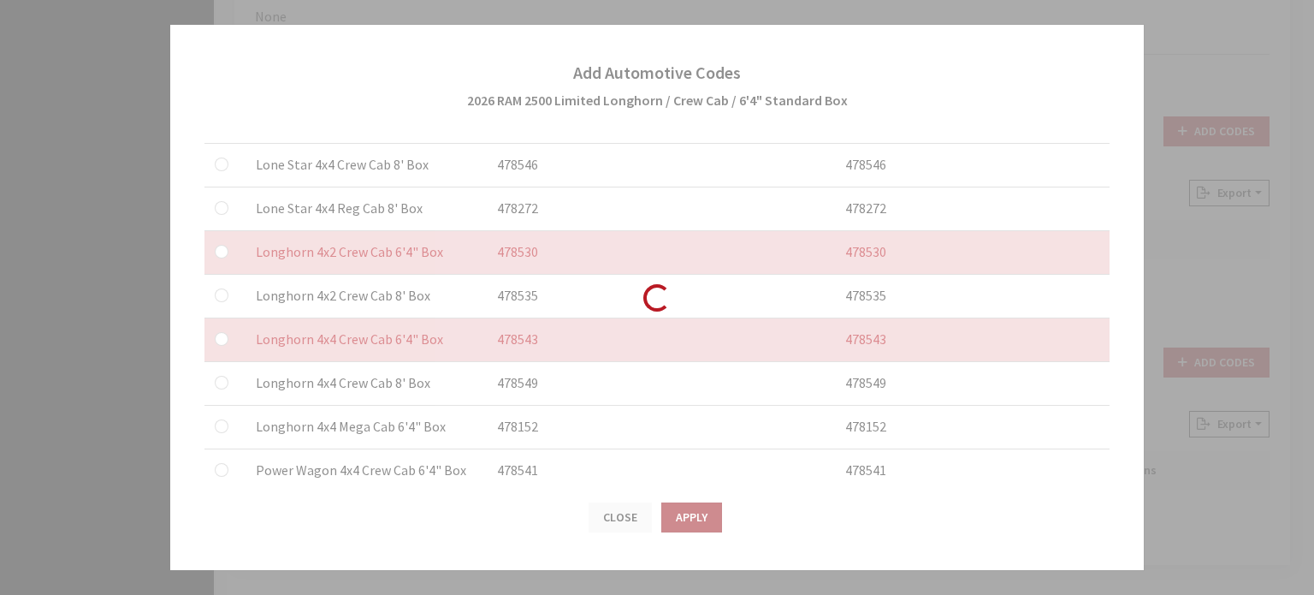
checkbox input "false"
